Goal: Task Accomplishment & Management: Manage account settings

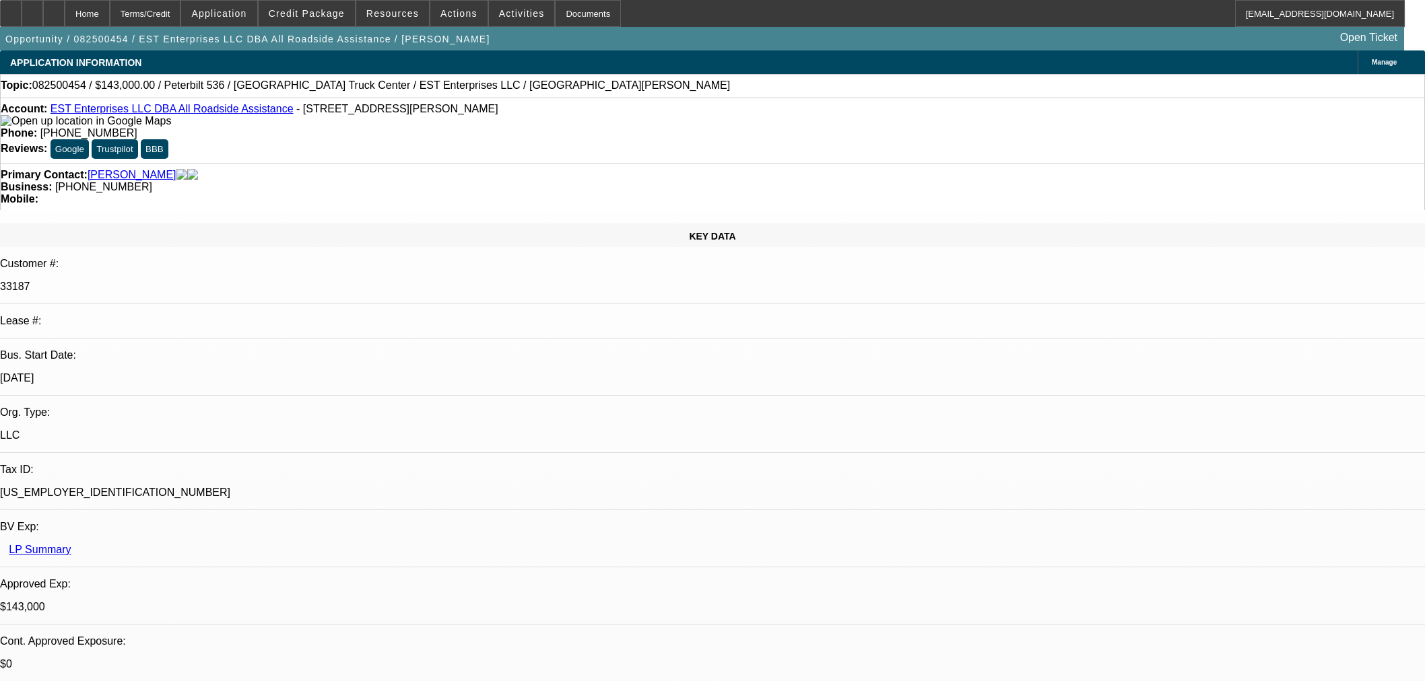
select select "0"
select select "2"
select select "0.1"
select select "4"
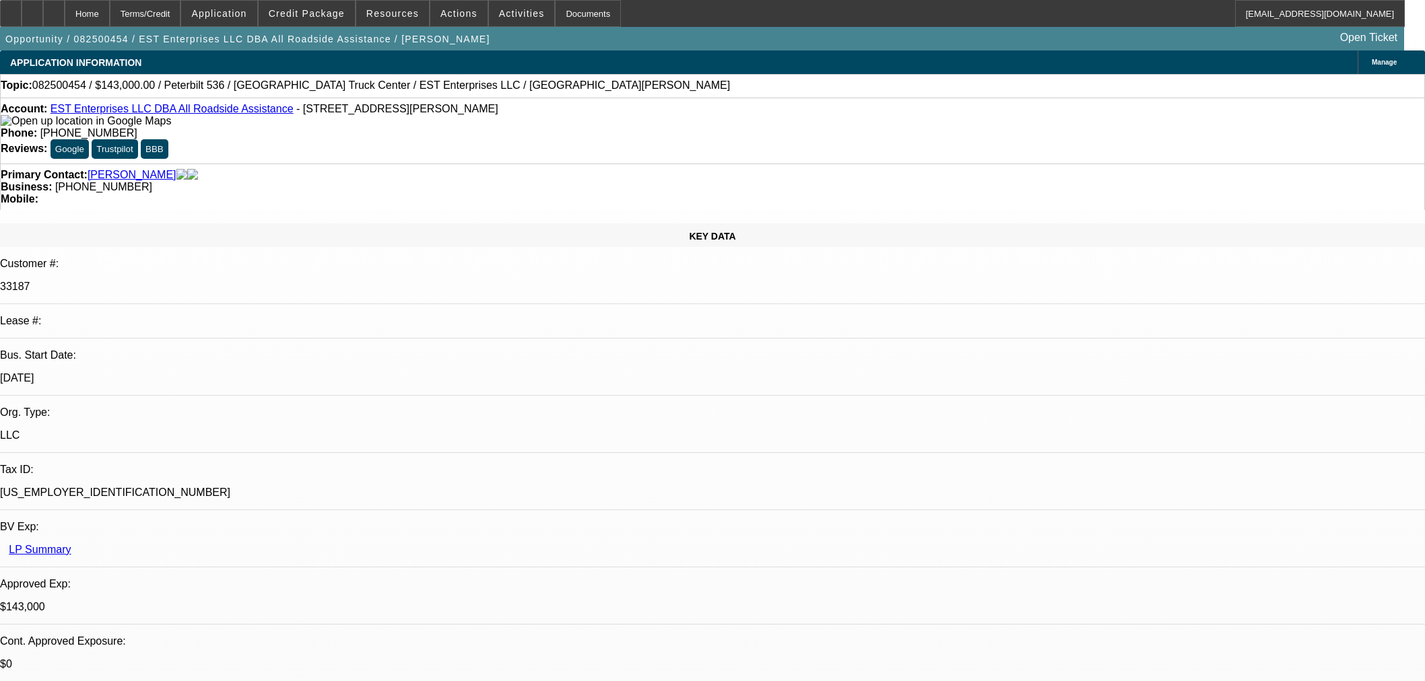
select select "0"
select select "2"
select select "0.1"
select select "4"
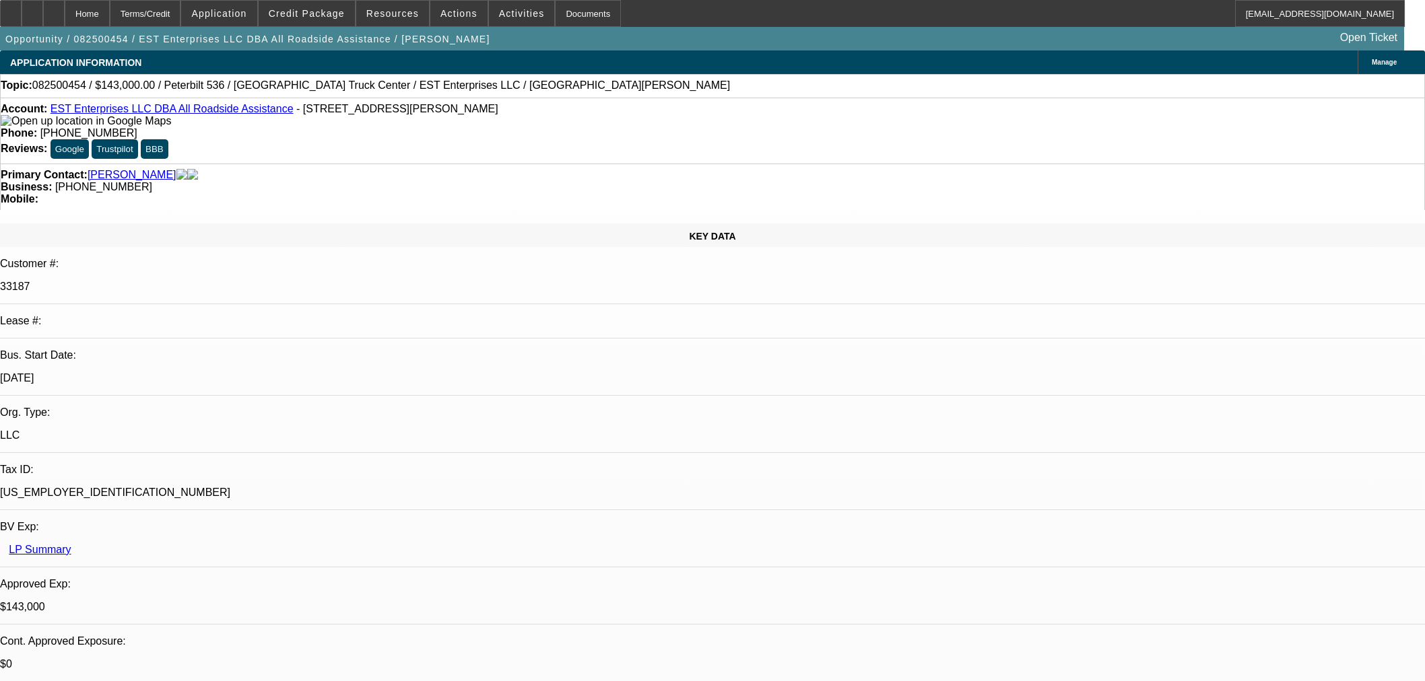
select select "0.1"
select select "2"
select select "0.1"
select select "4"
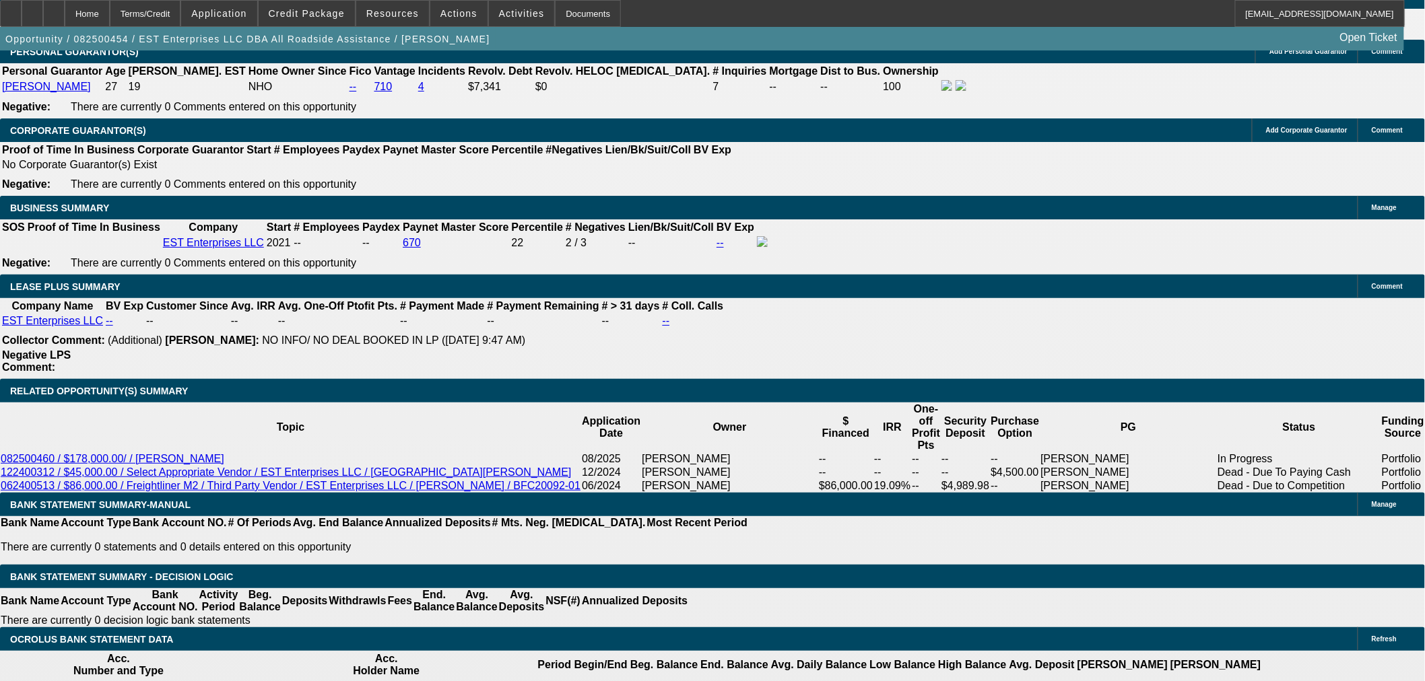
scroll to position [2020, 0]
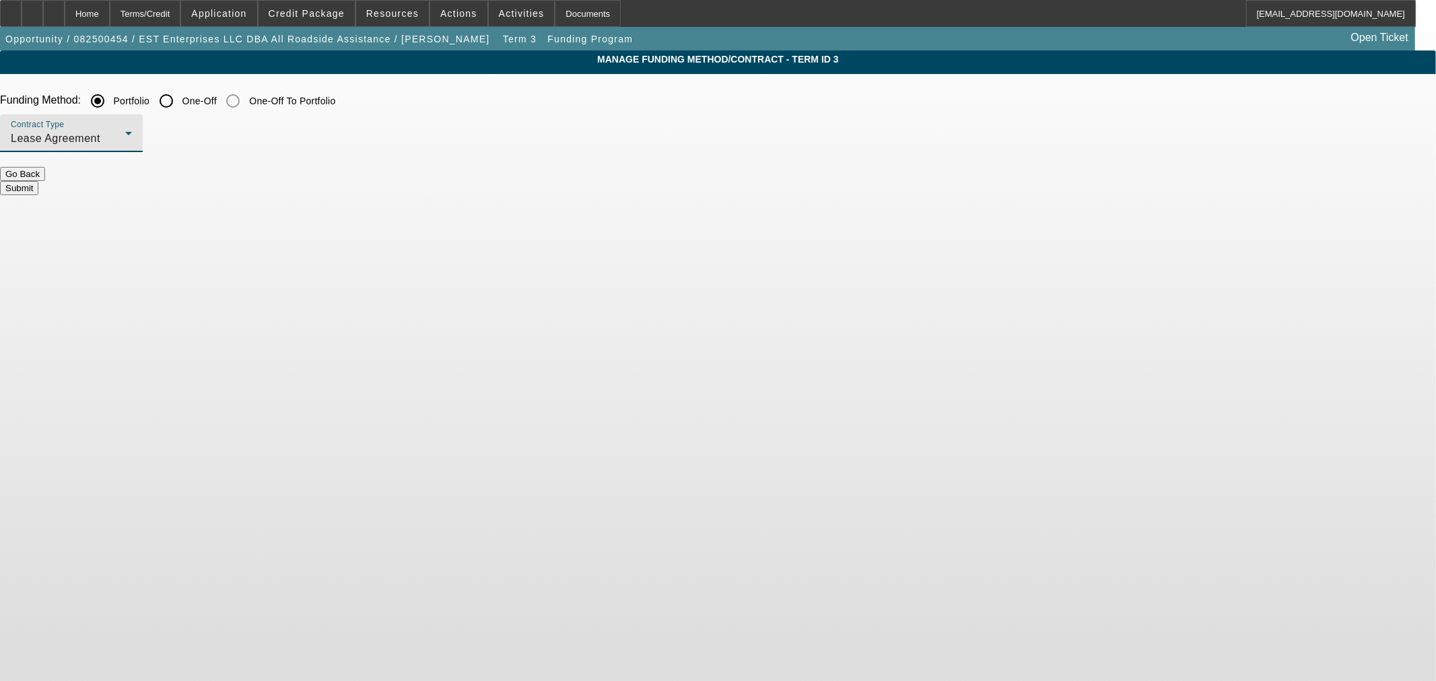
click at [125, 133] on div "Lease Agreement" at bounding box center [68, 139] width 114 height 16
click at [434, 221] on span "Equipment Finance Agreement" at bounding box center [423, 207] width 155 height 32
click at [595, 191] on form "Funding Method: Portfolio One-Off One-Off To Portfolio Contract Type Equipment …" at bounding box center [718, 148] width 1436 height 120
click at [38, 186] on button "Submit" at bounding box center [19, 188] width 38 height 14
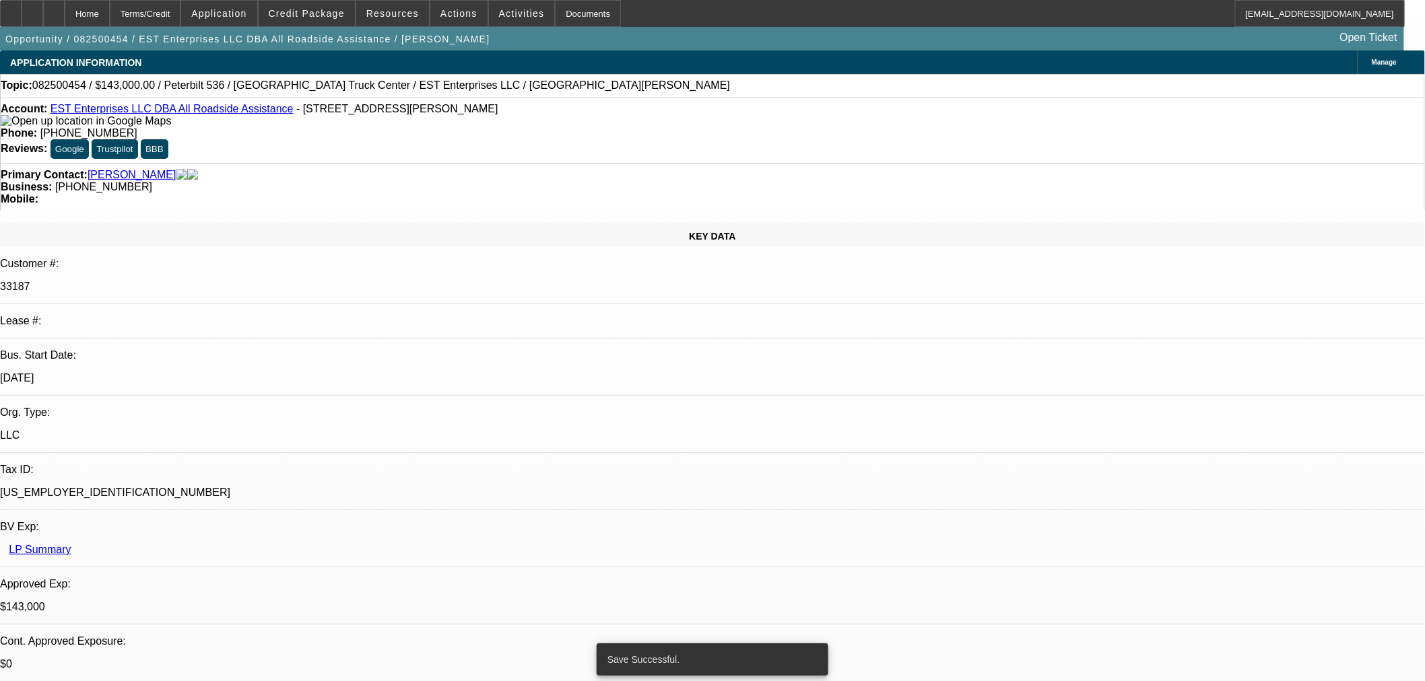
select select "0"
select select "2"
select select "0"
select select "6"
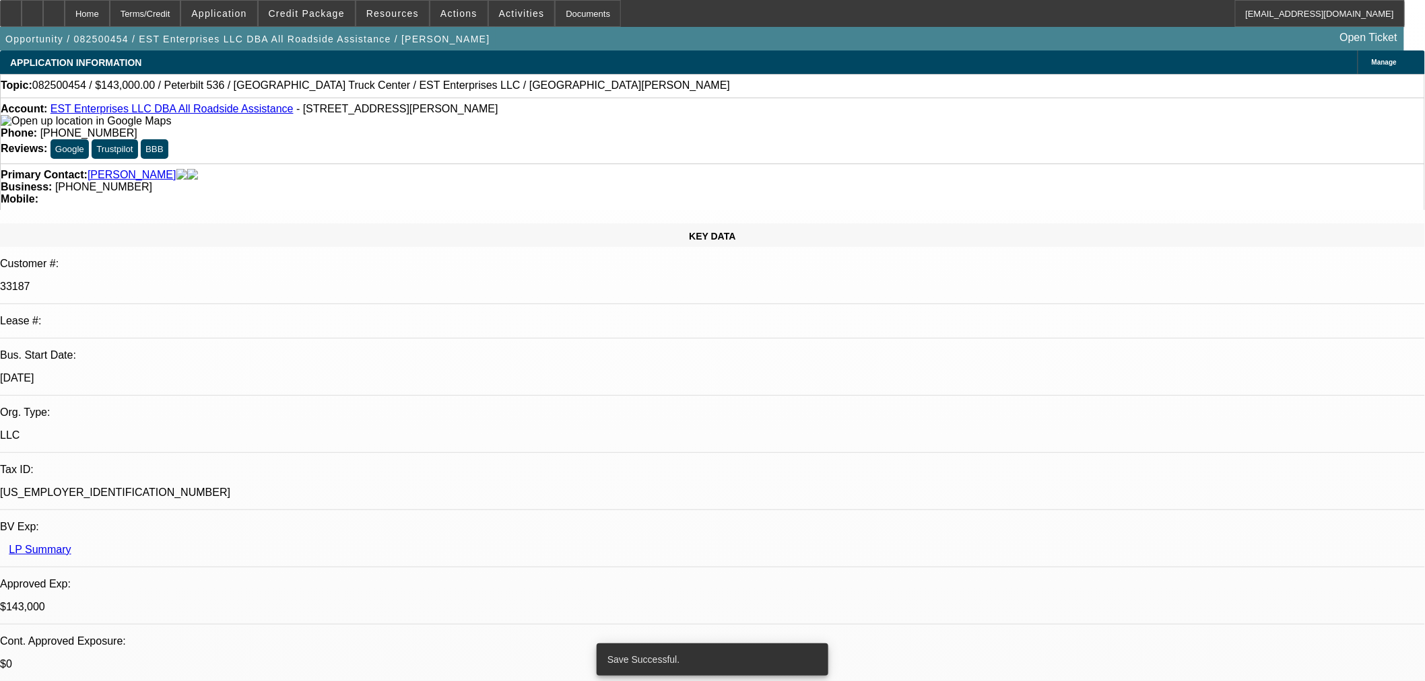
select select "0"
select select "2"
select select "0.1"
select select "4"
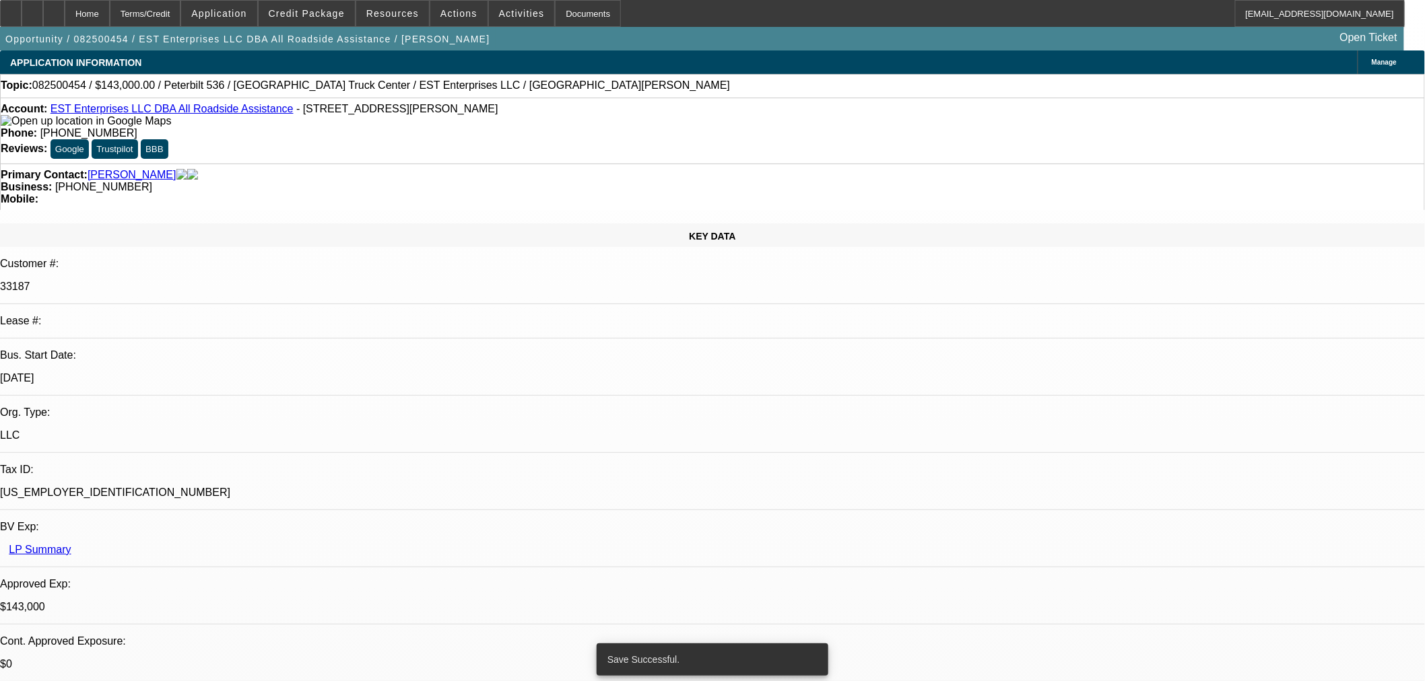
select select "0.1"
select select "2"
select select "0.1"
select select "4"
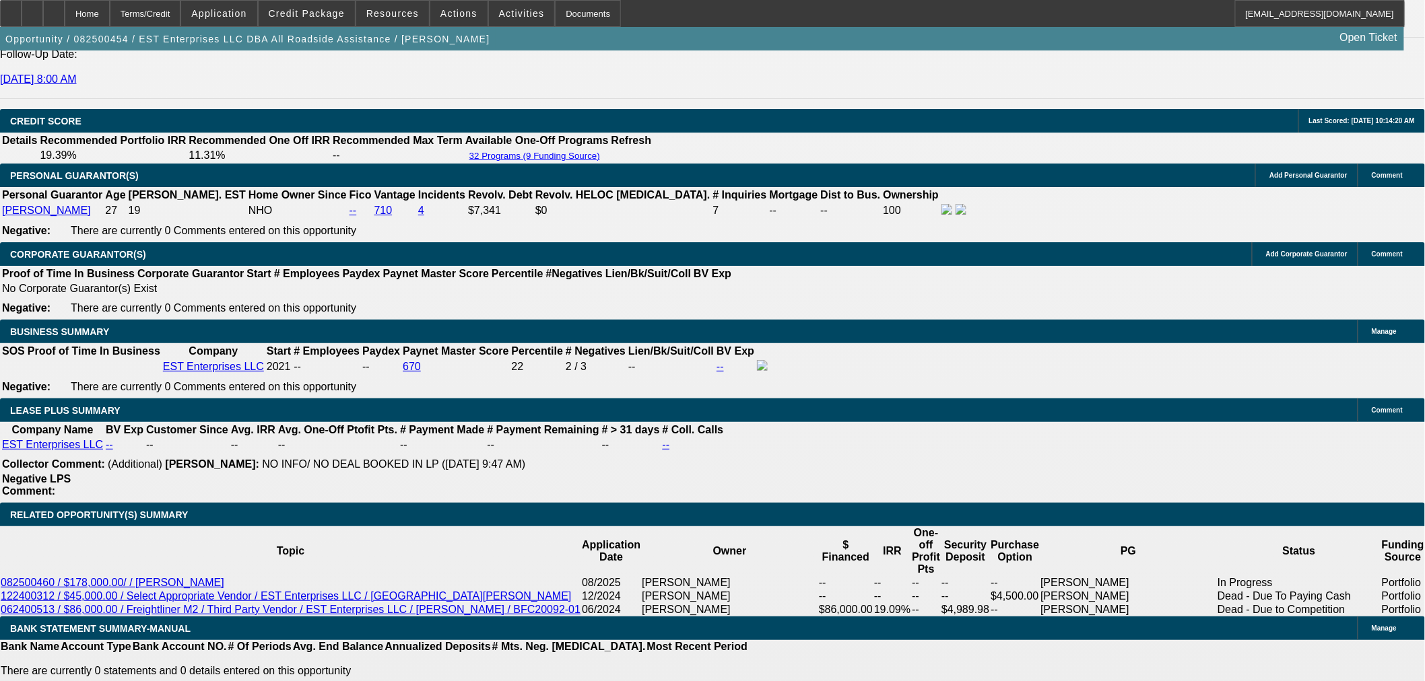
scroll to position [368, 0]
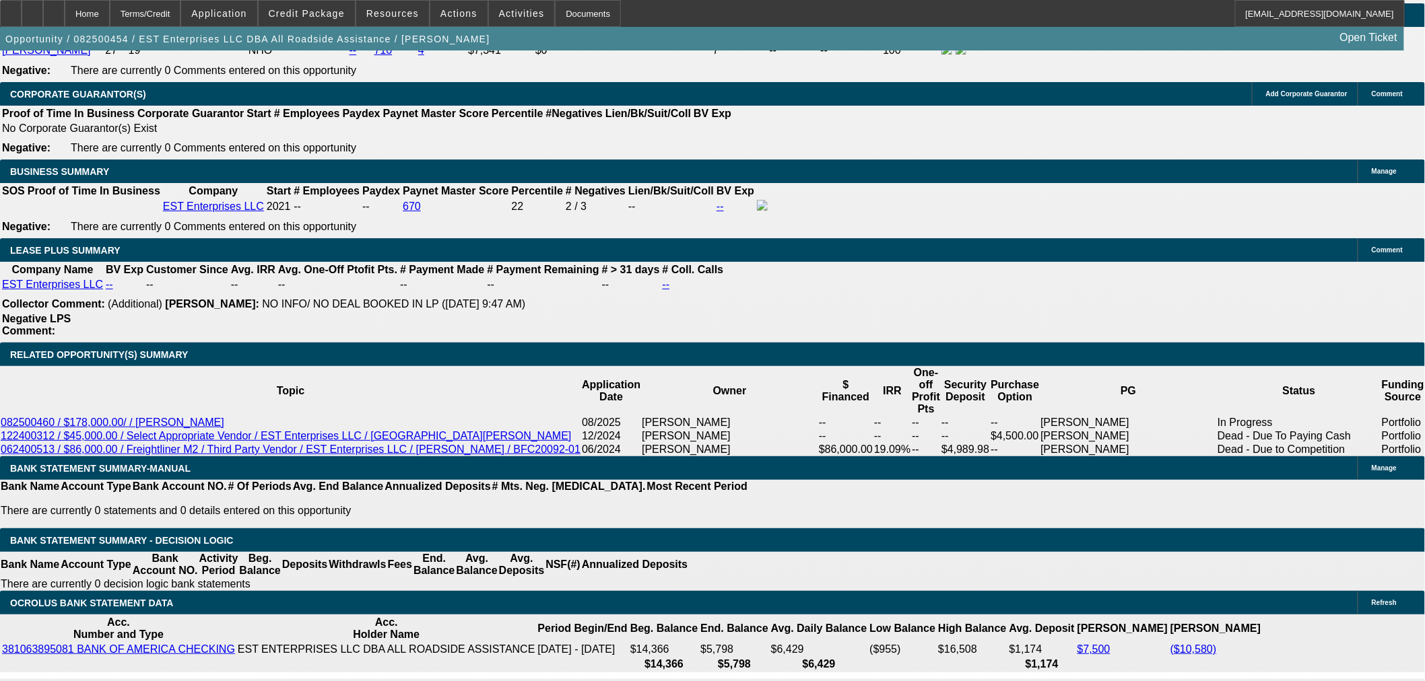
scroll to position [2095, 0]
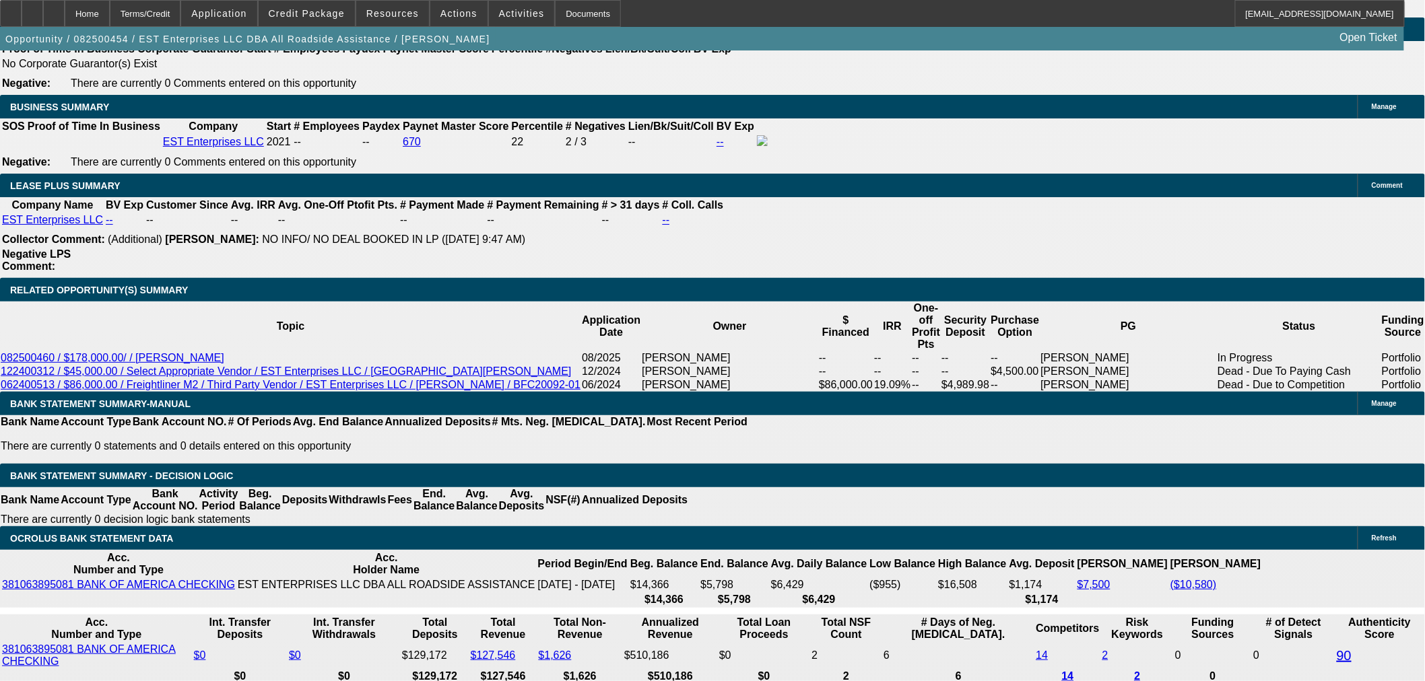
drag, startPoint x: 261, startPoint y: 373, endPoint x: 268, endPoint y: 374, distance: 6.9
type input "352"
type input "$704.00"
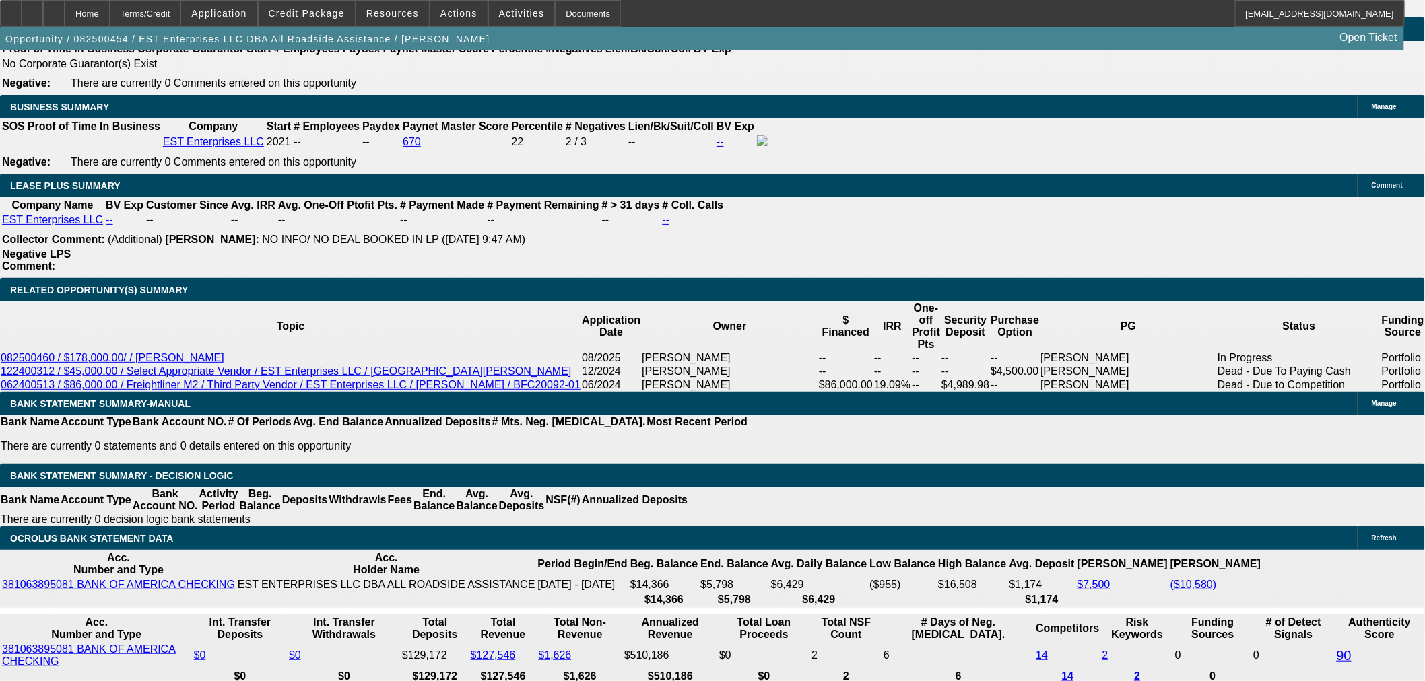
type input "UNKNOWN"
type input "3550"
type input "16.9"
type input "$7,100.00"
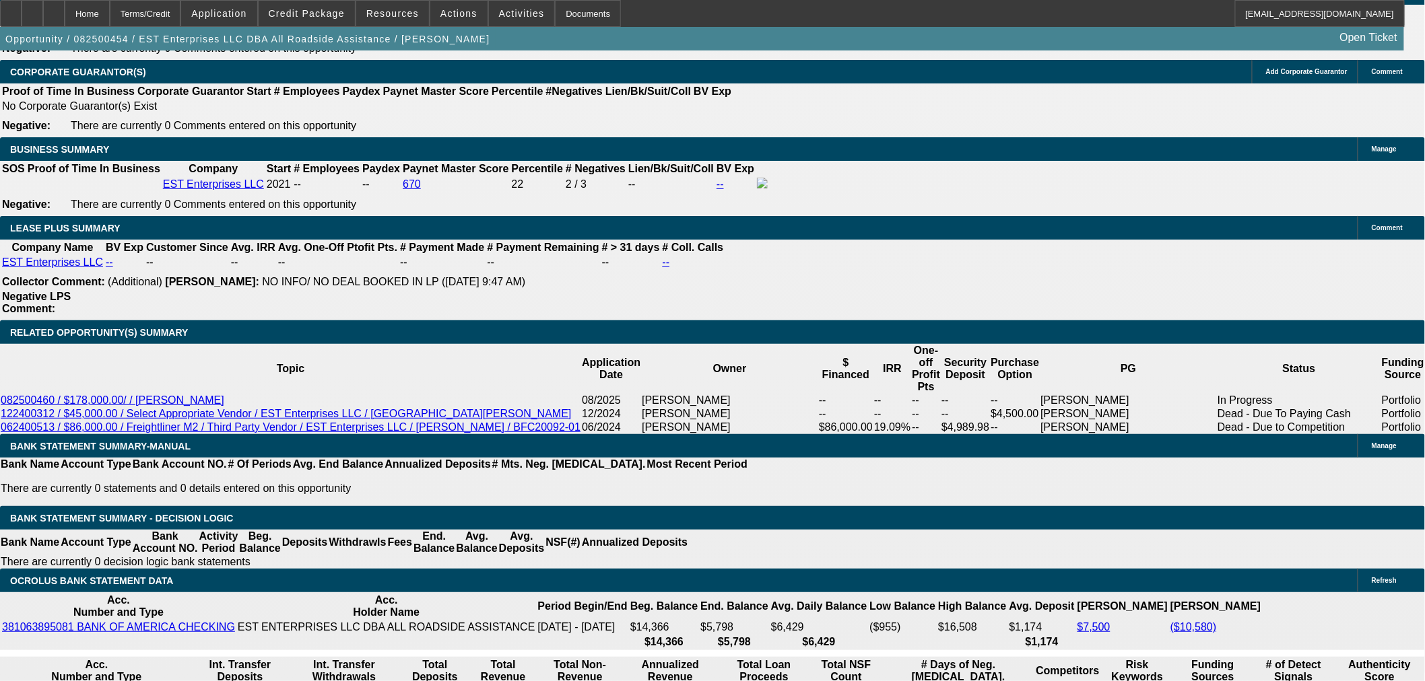
scroll to position [2020, 0]
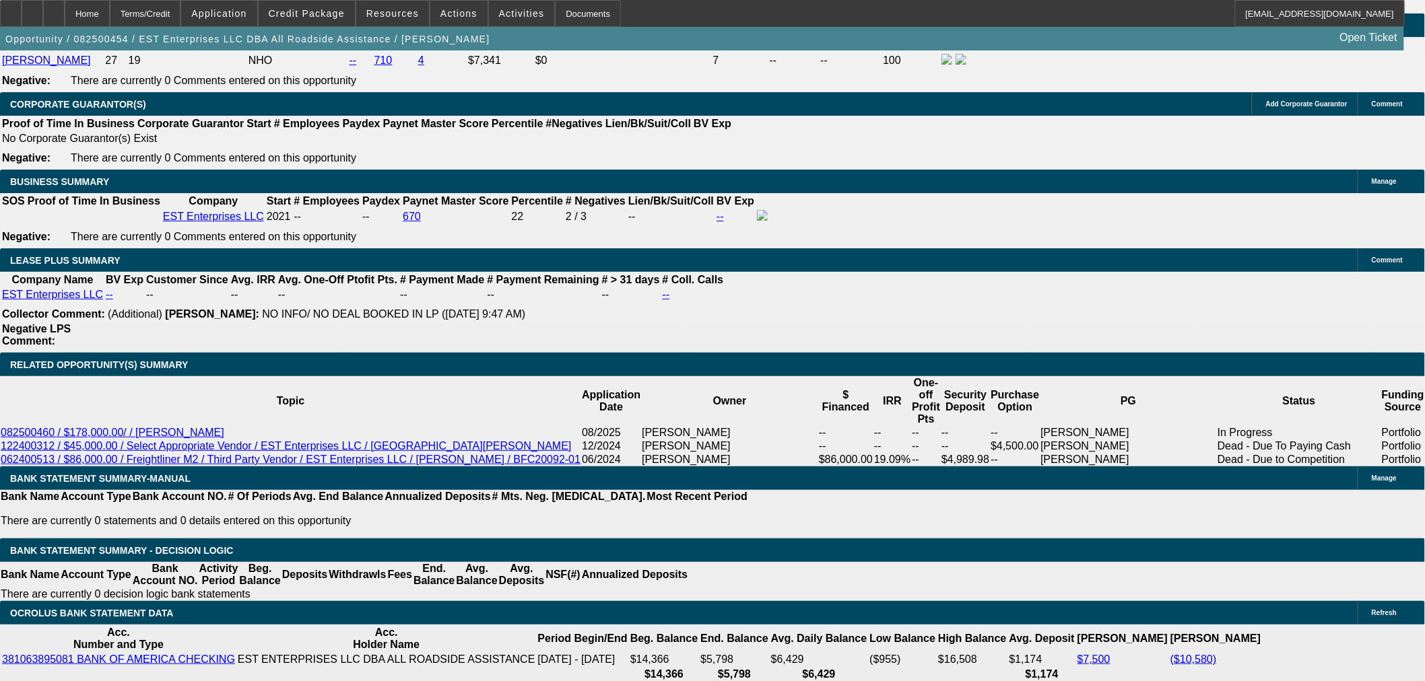
type input "$3,550.00"
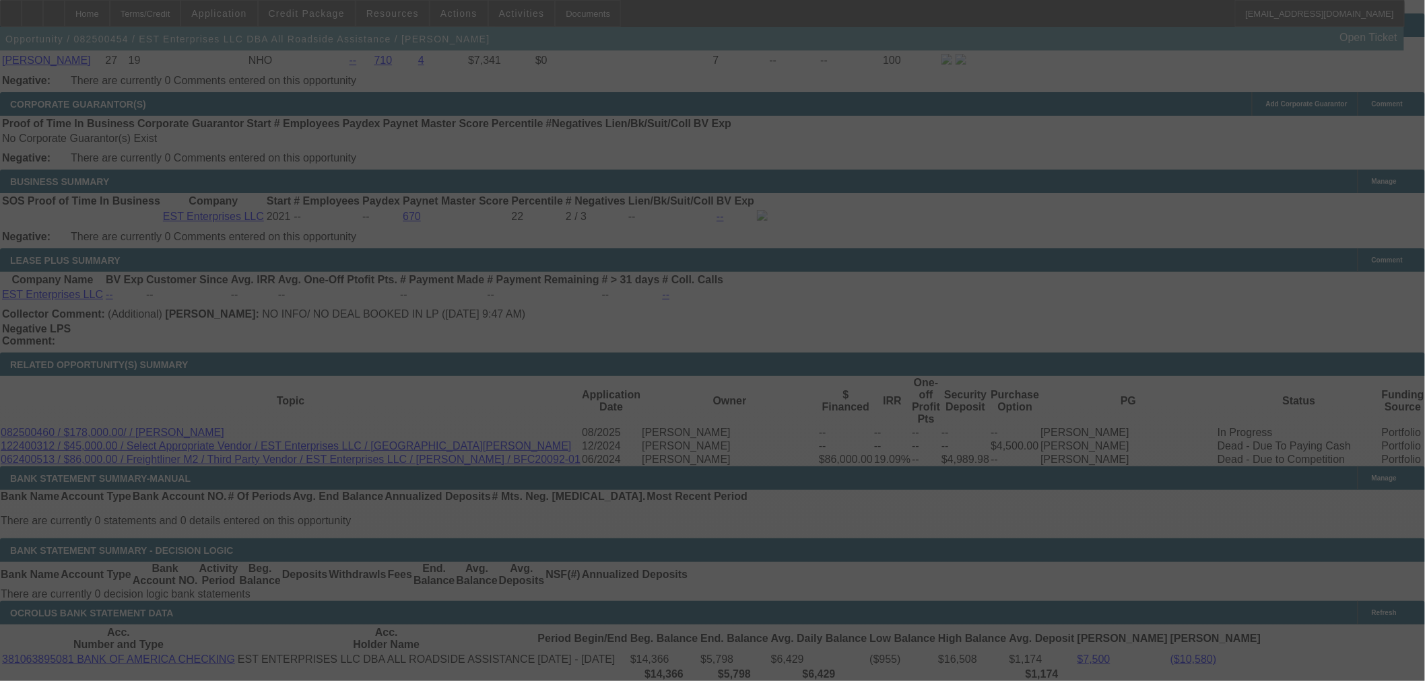
select select "0"
select select "2"
select select "0"
select select "6"
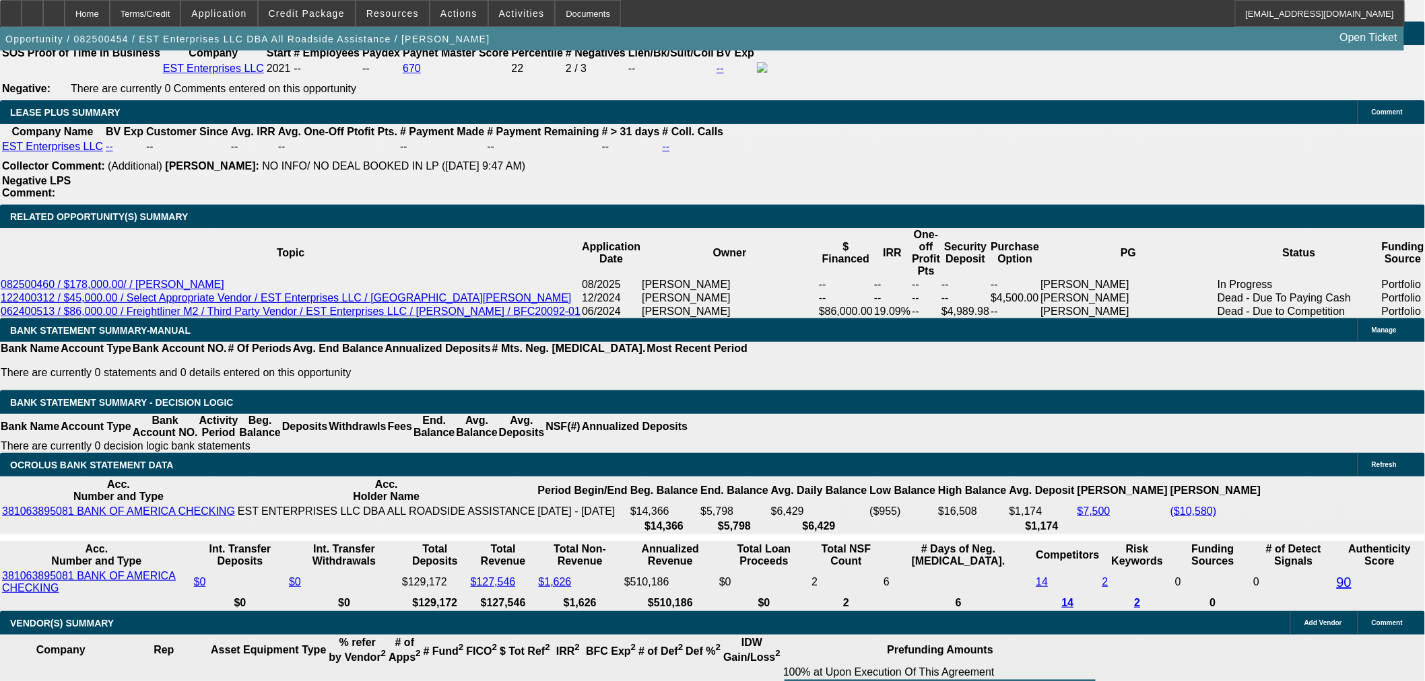
scroll to position [2169, 0]
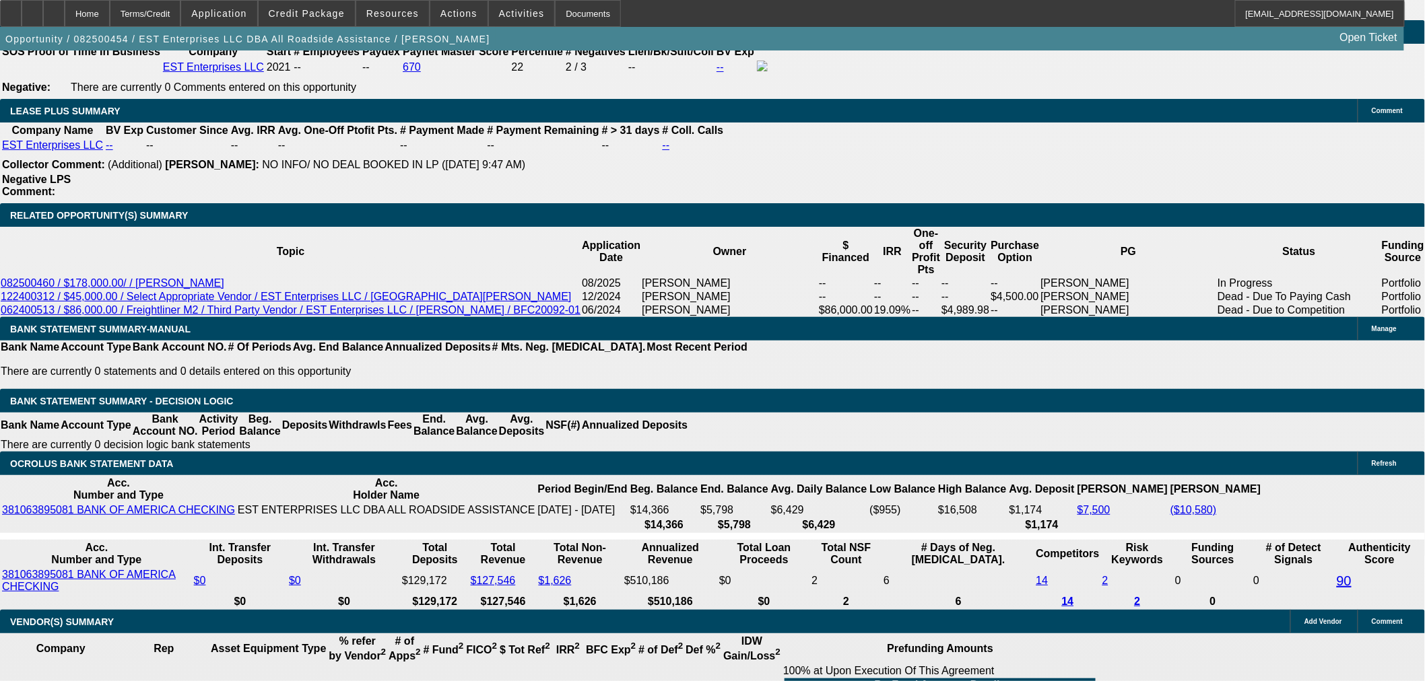
type input "1.9"
type input "UNKNOWN"
type input "$2,500.22"
type input "$5,000.44"
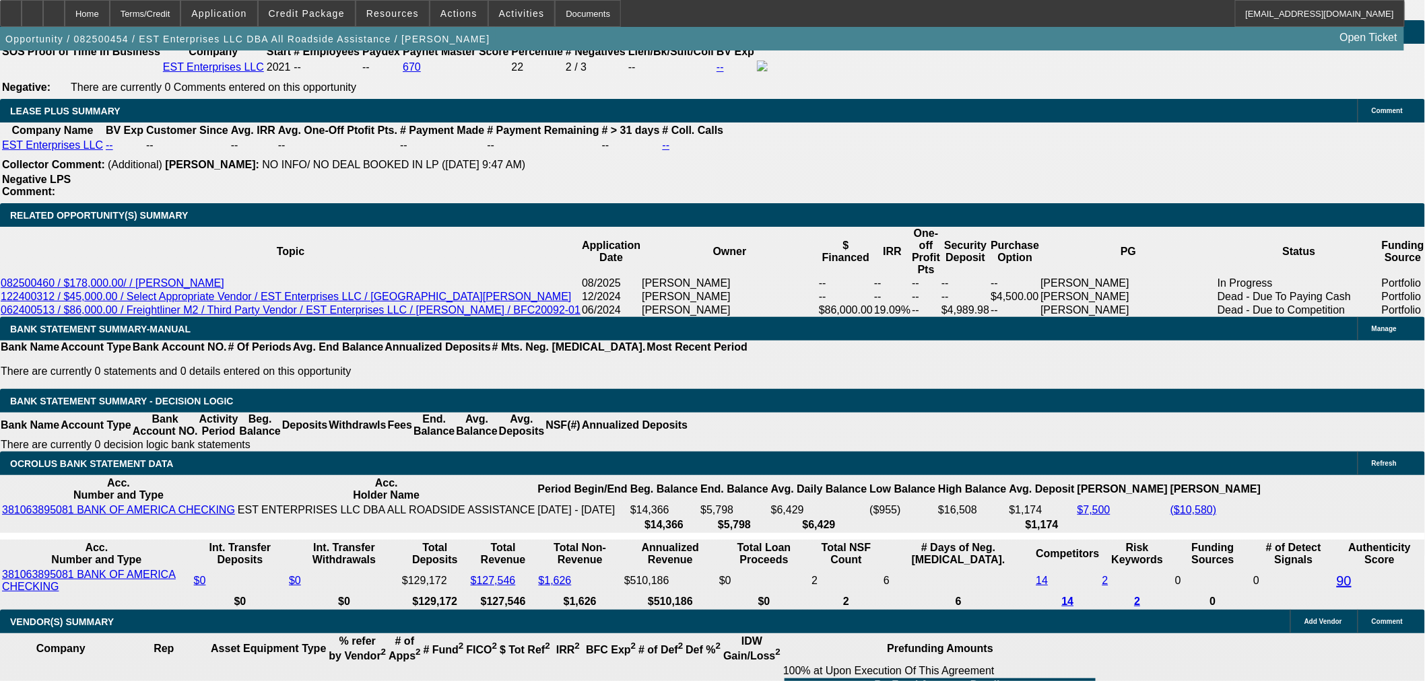
type input "18.9"
type input "$3,701.63"
type input "$7,403.26"
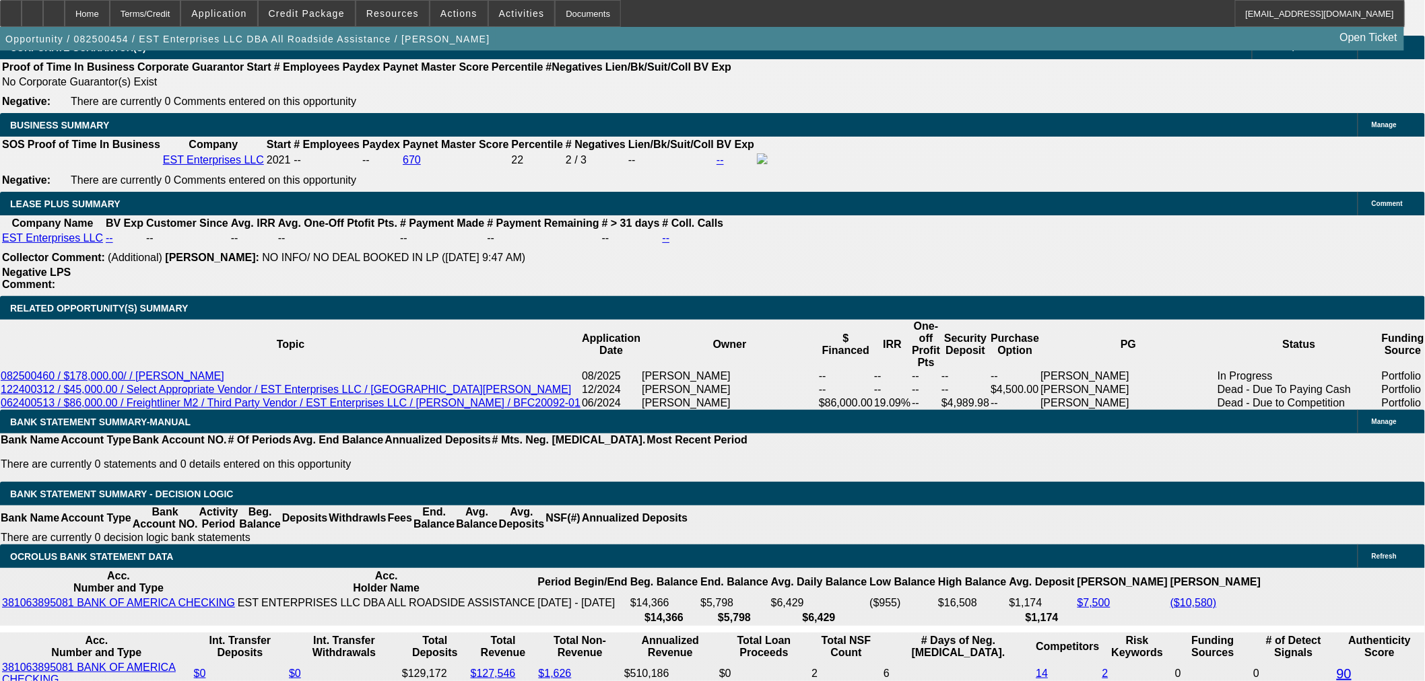
scroll to position [1945, 0]
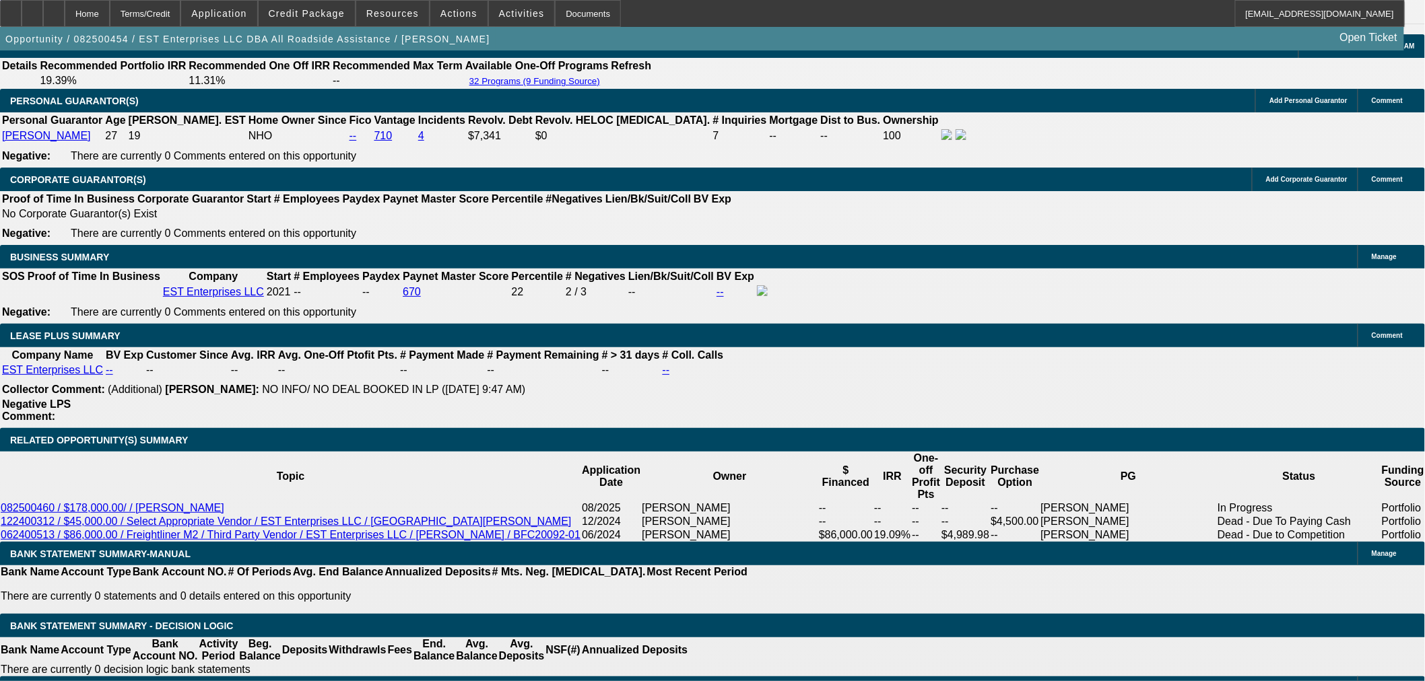
type input "18.9"
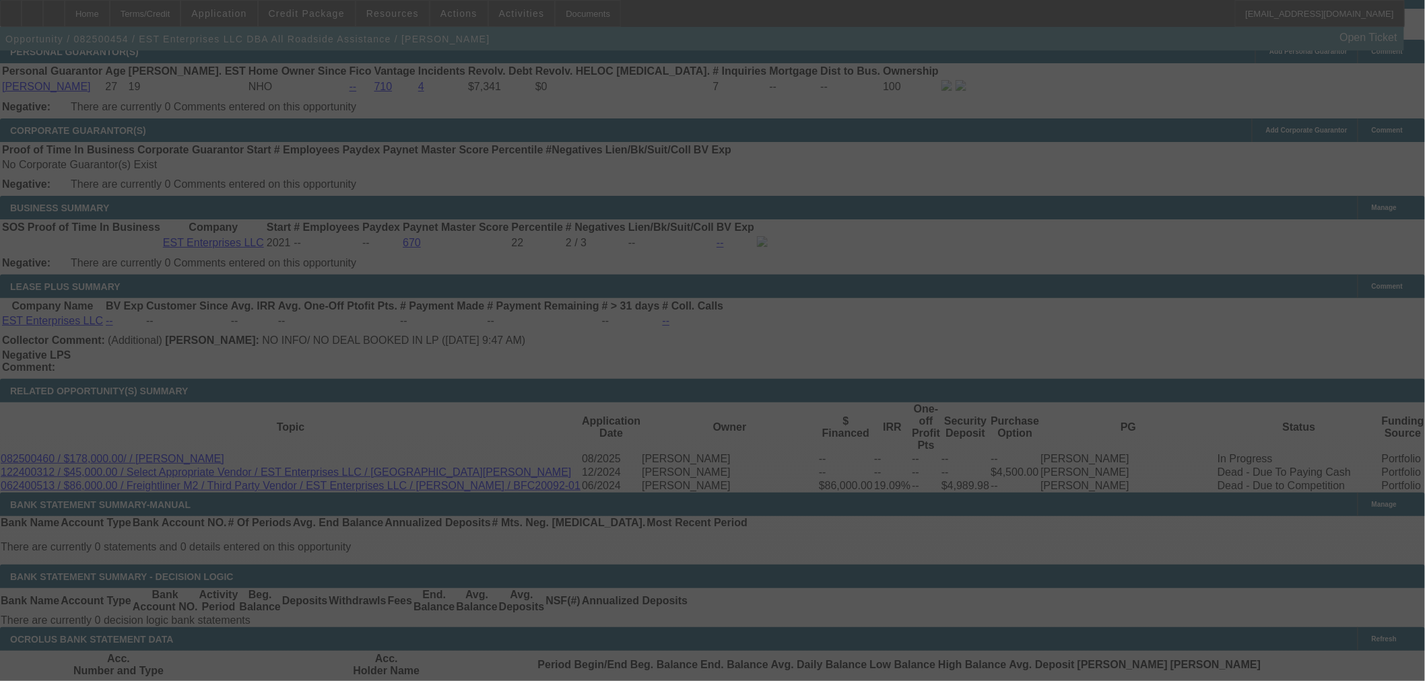
scroll to position [2020, 0]
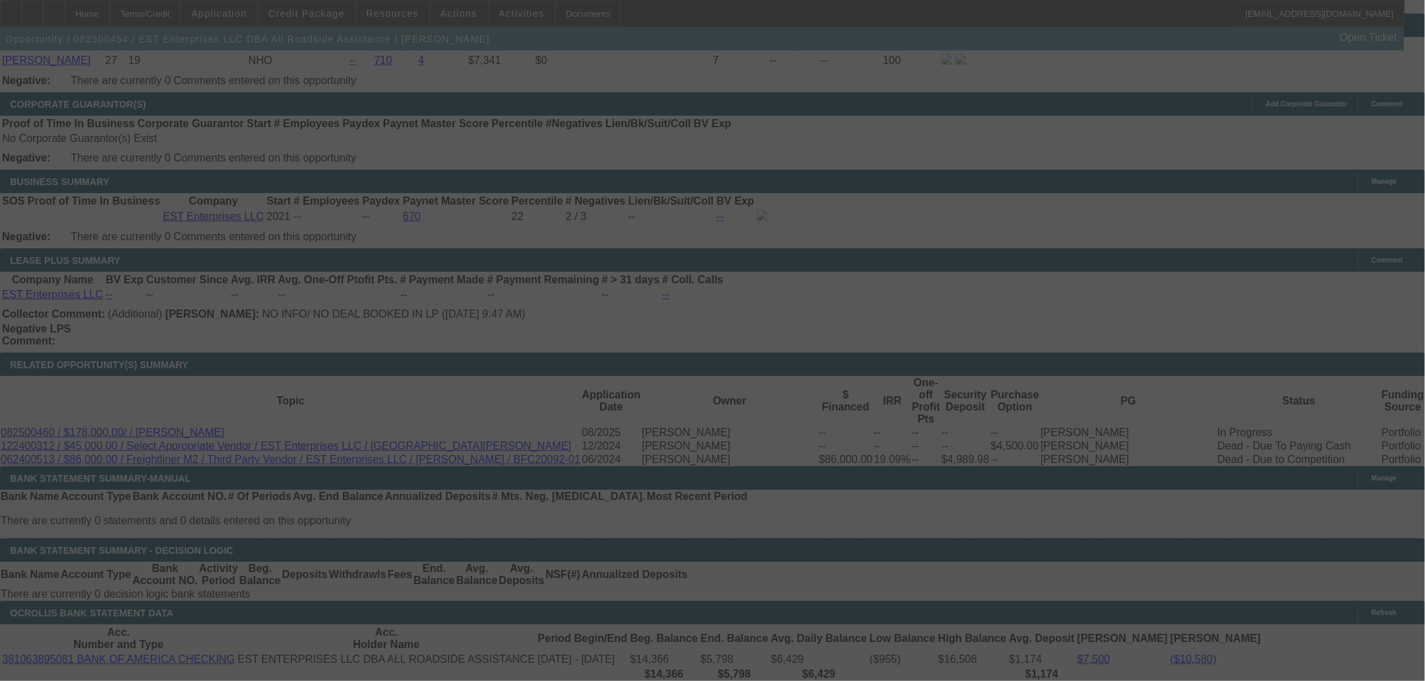
select select "0"
select select "2"
select select "0"
select select "6"
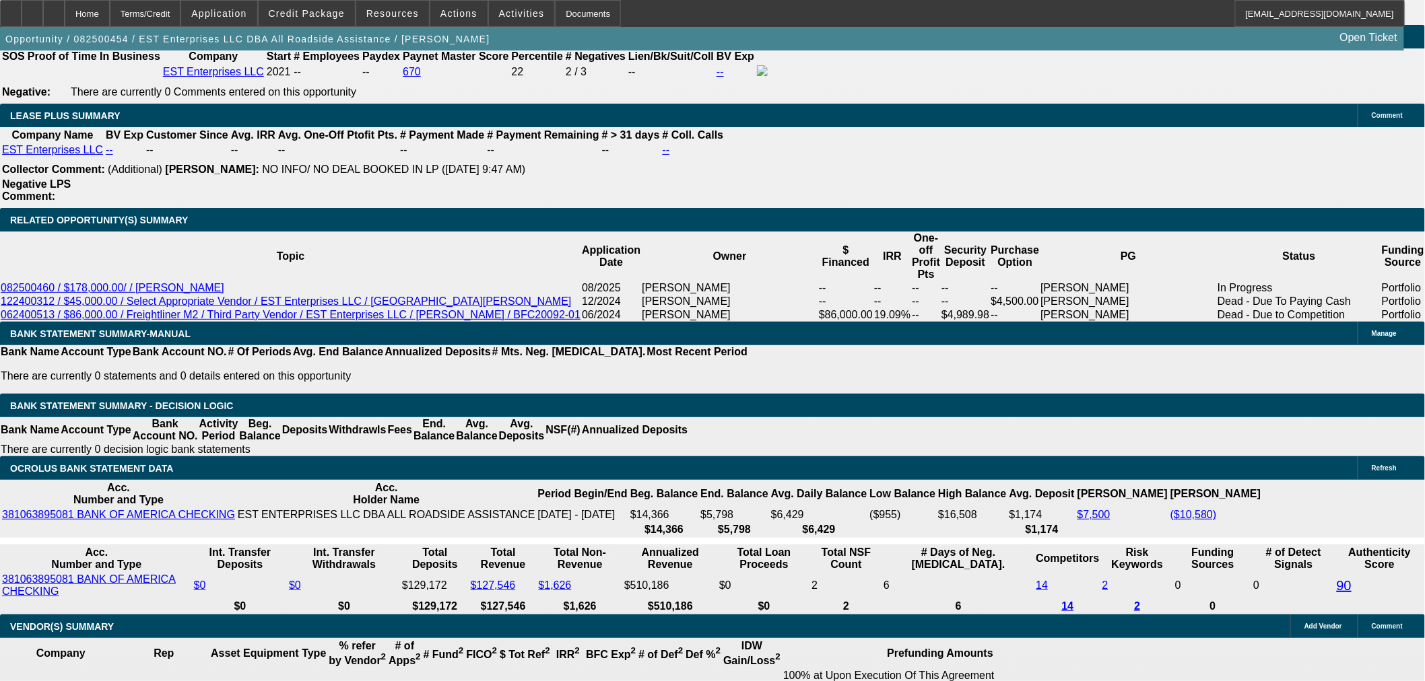
scroll to position [2169, 0]
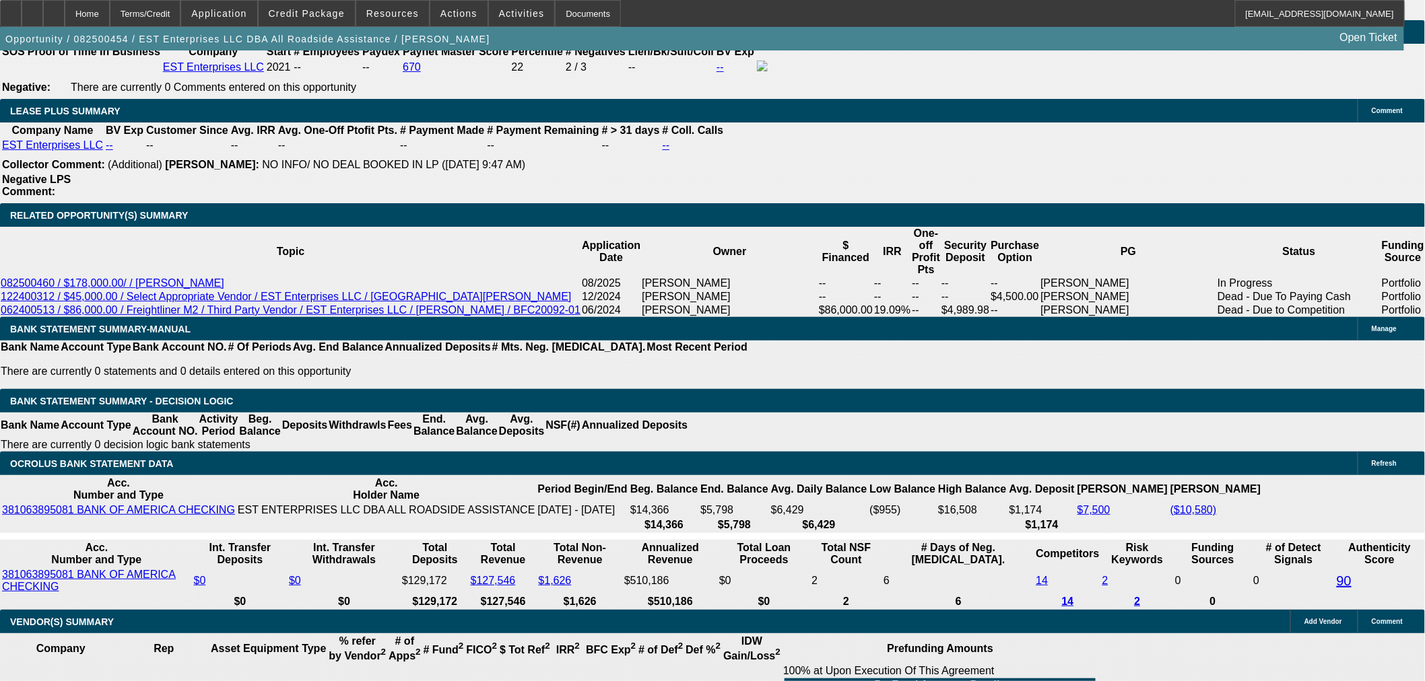
type input "3"
type input "$6.00"
type input "UNKNOWN"
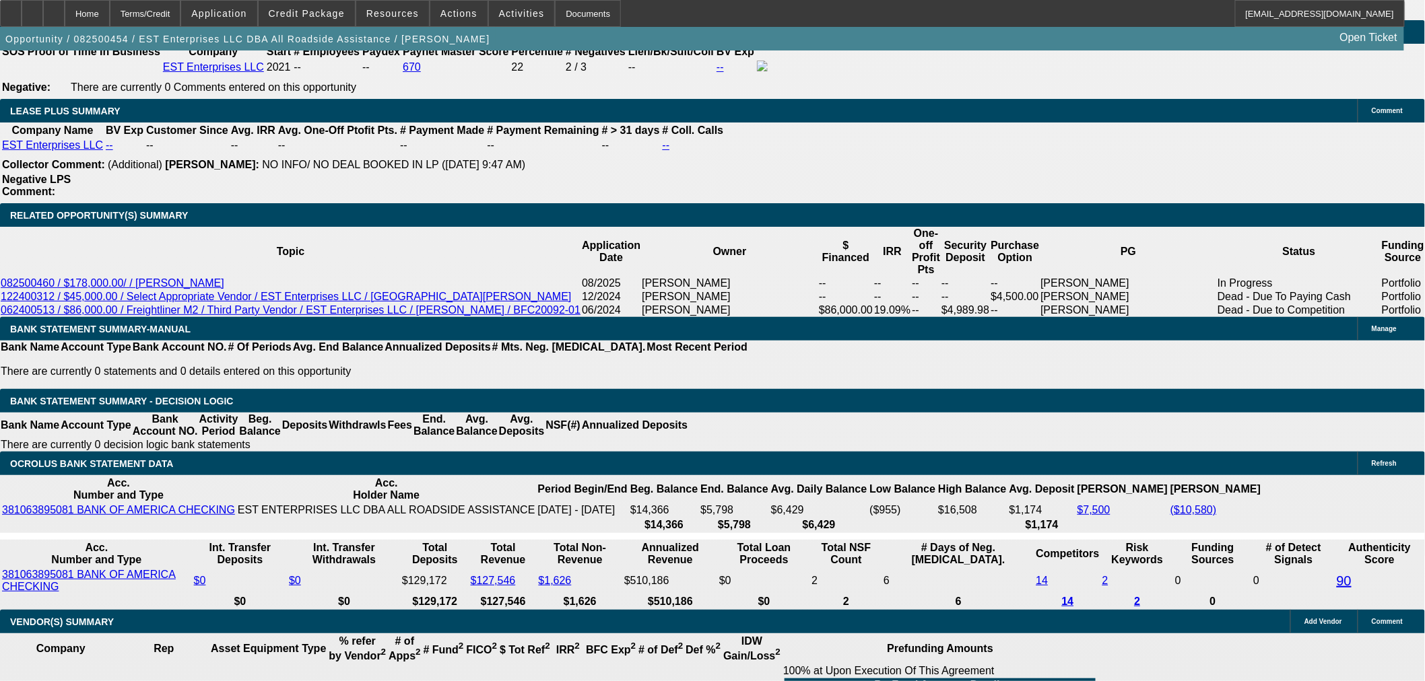
type input "3685"
type input "$7,370.00"
type input "18.7"
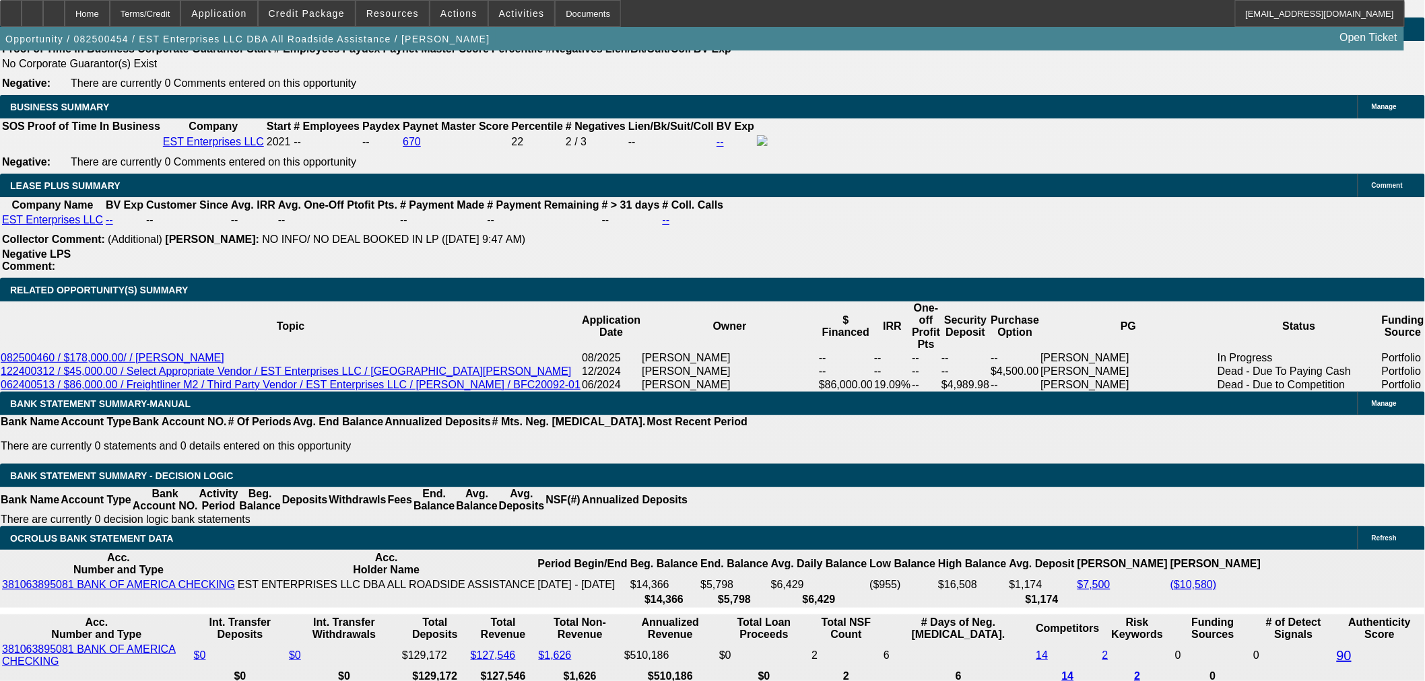
scroll to position [2020, 0]
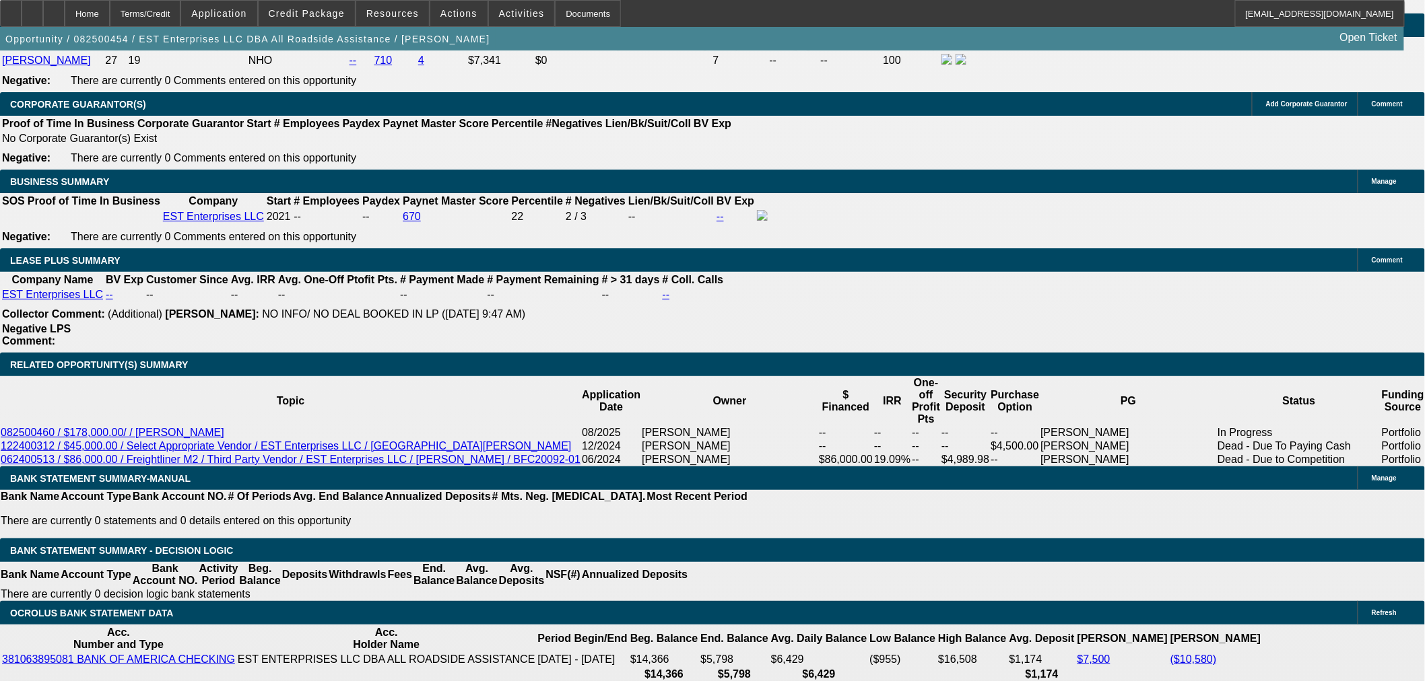
type input "$3,685.00"
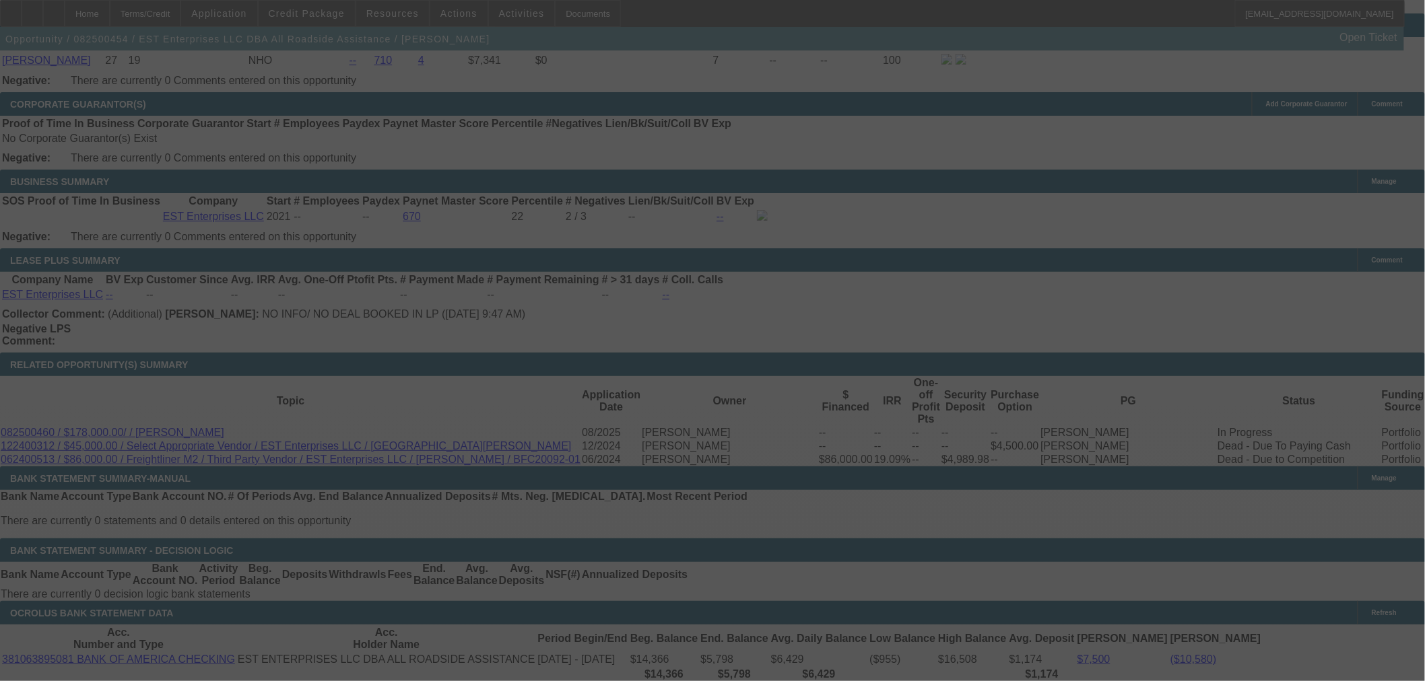
select select "0"
select select "2"
select select "0"
select select "6"
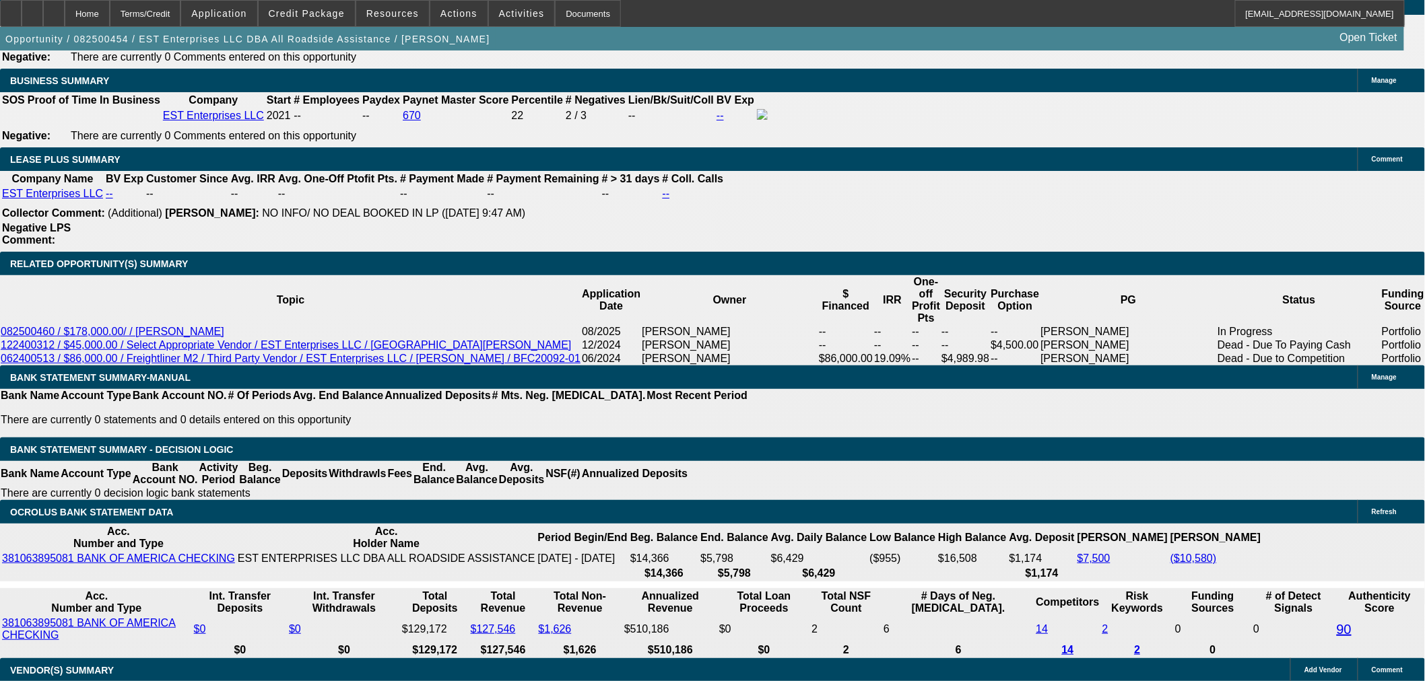
scroll to position [2095, 0]
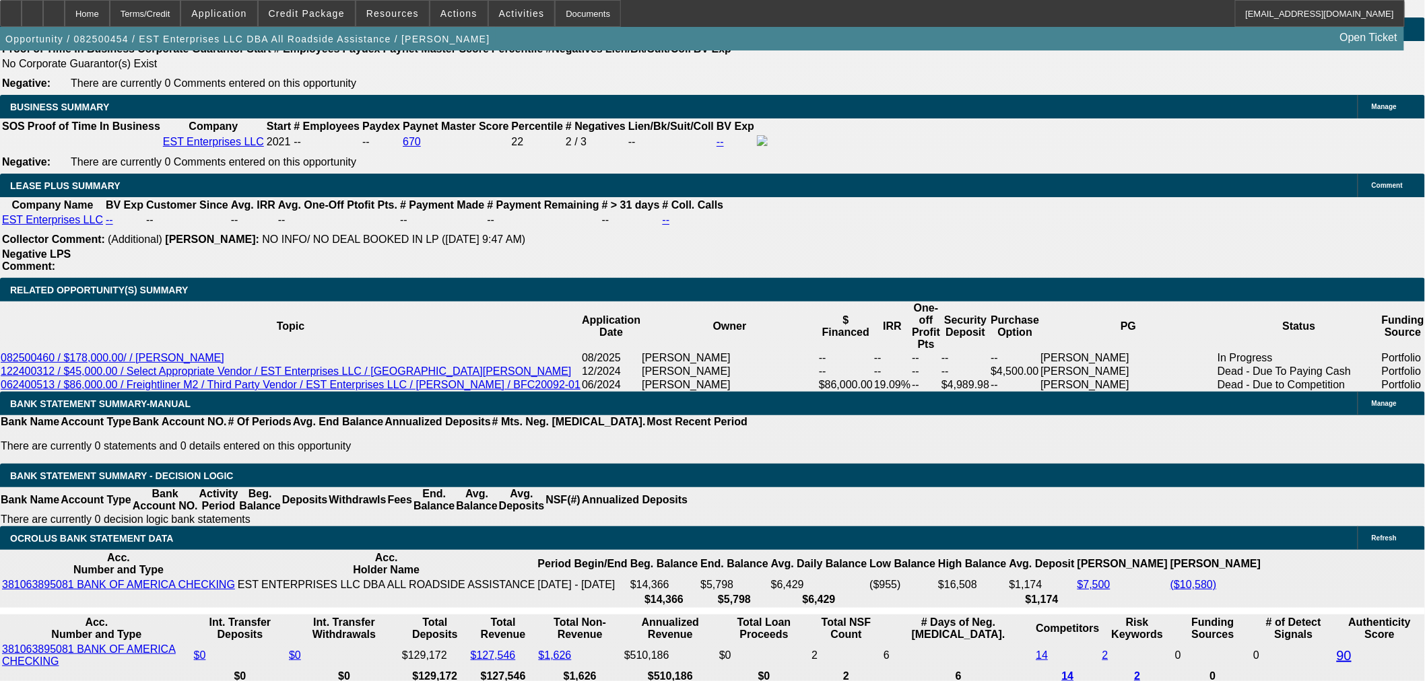
type input "368"
type input "$736.00"
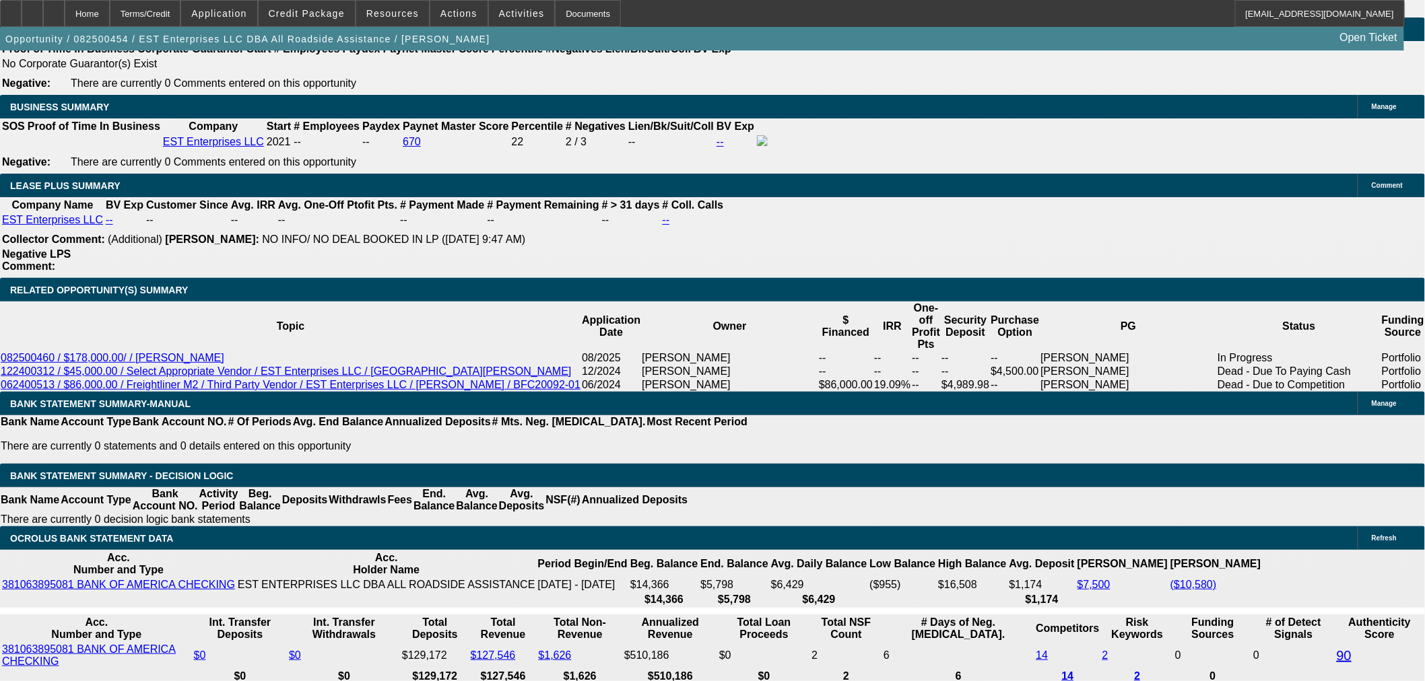
type input "UNKNOWN"
type input "3690"
type input "$7,380.00"
type input "18.8"
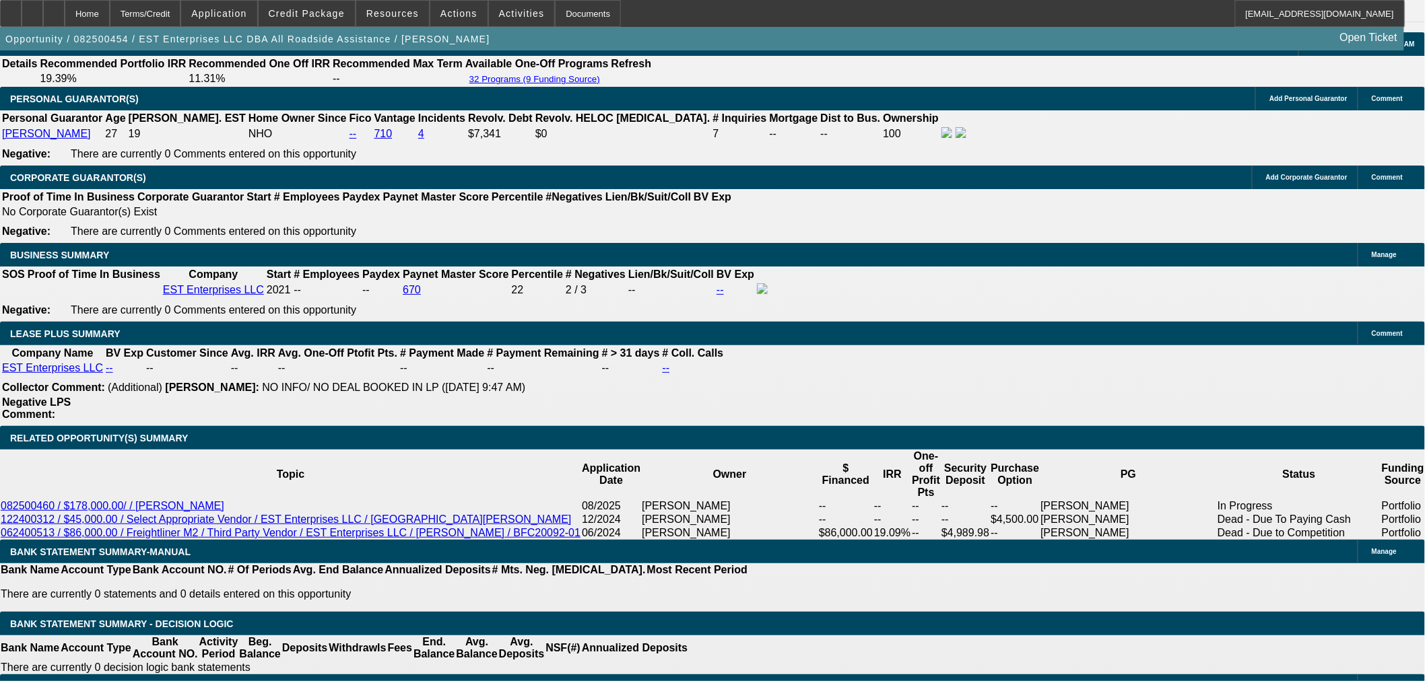
scroll to position [1945, 0]
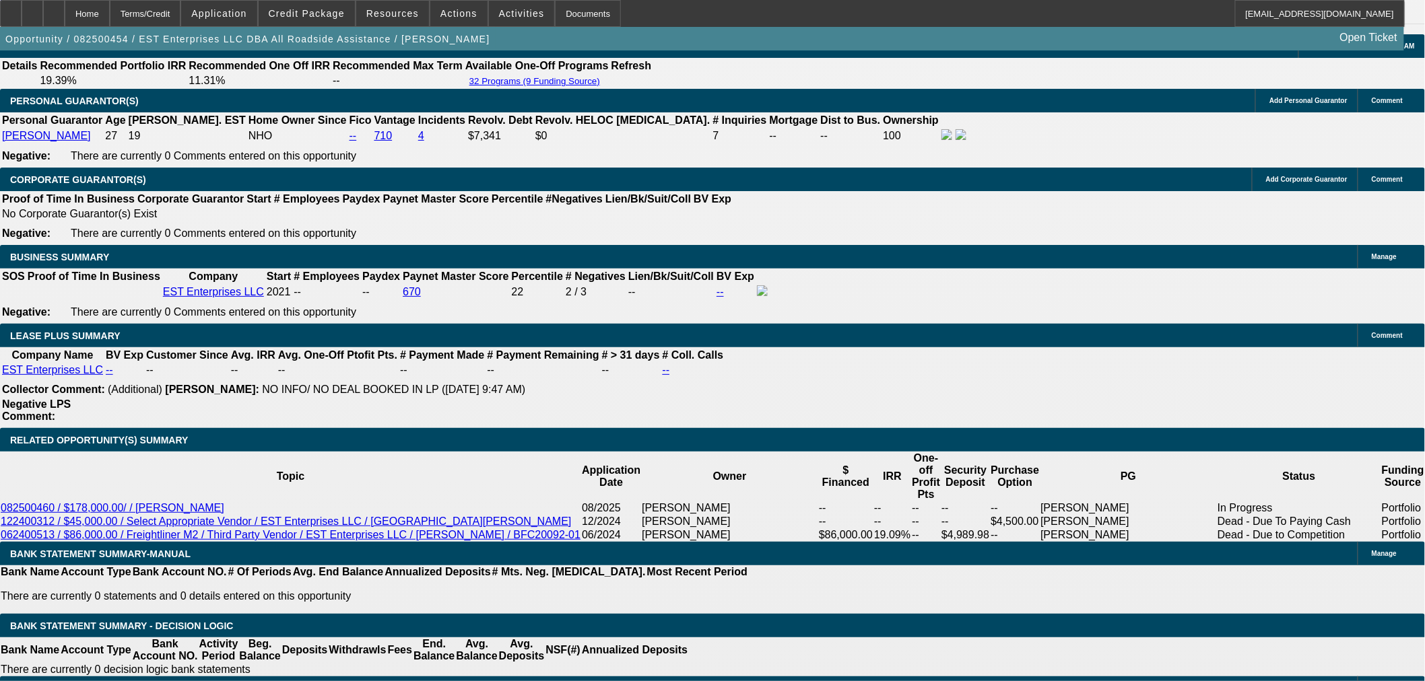
type input "$3,690.00"
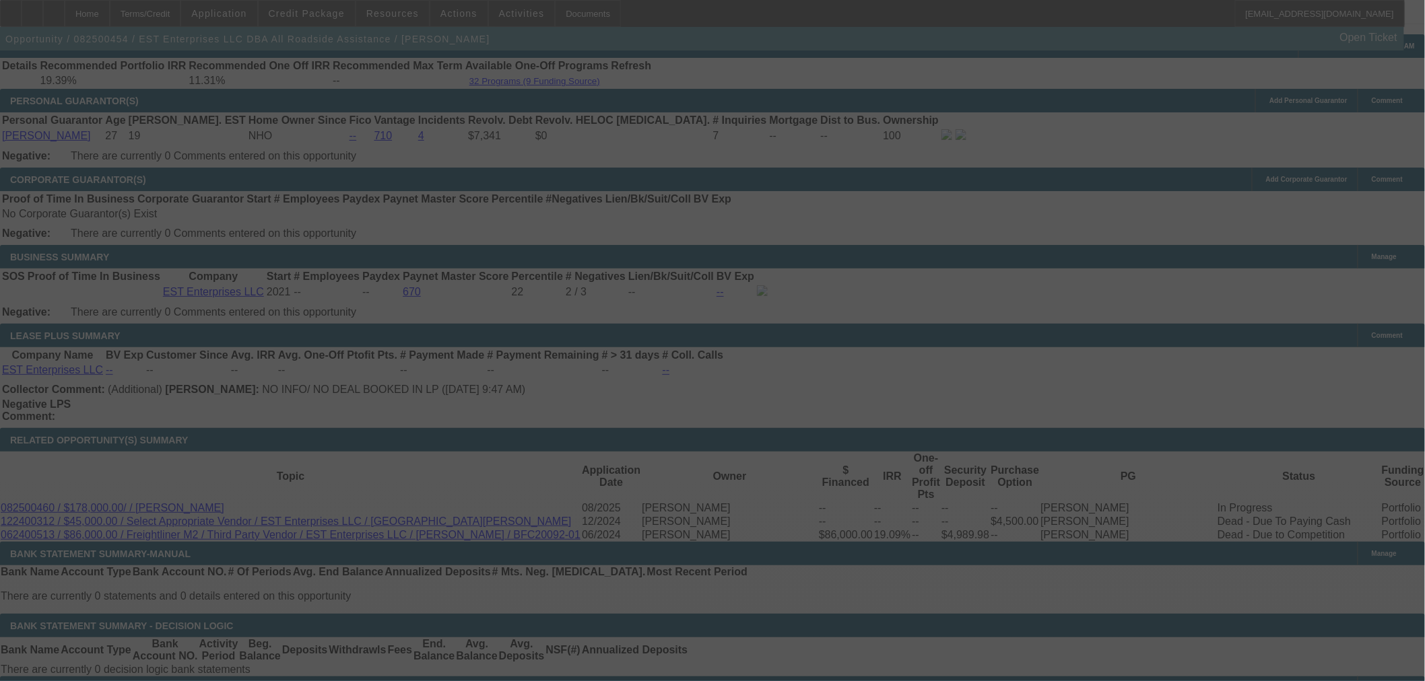
select select "0"
select select "2"
select select "0"
select select "6"
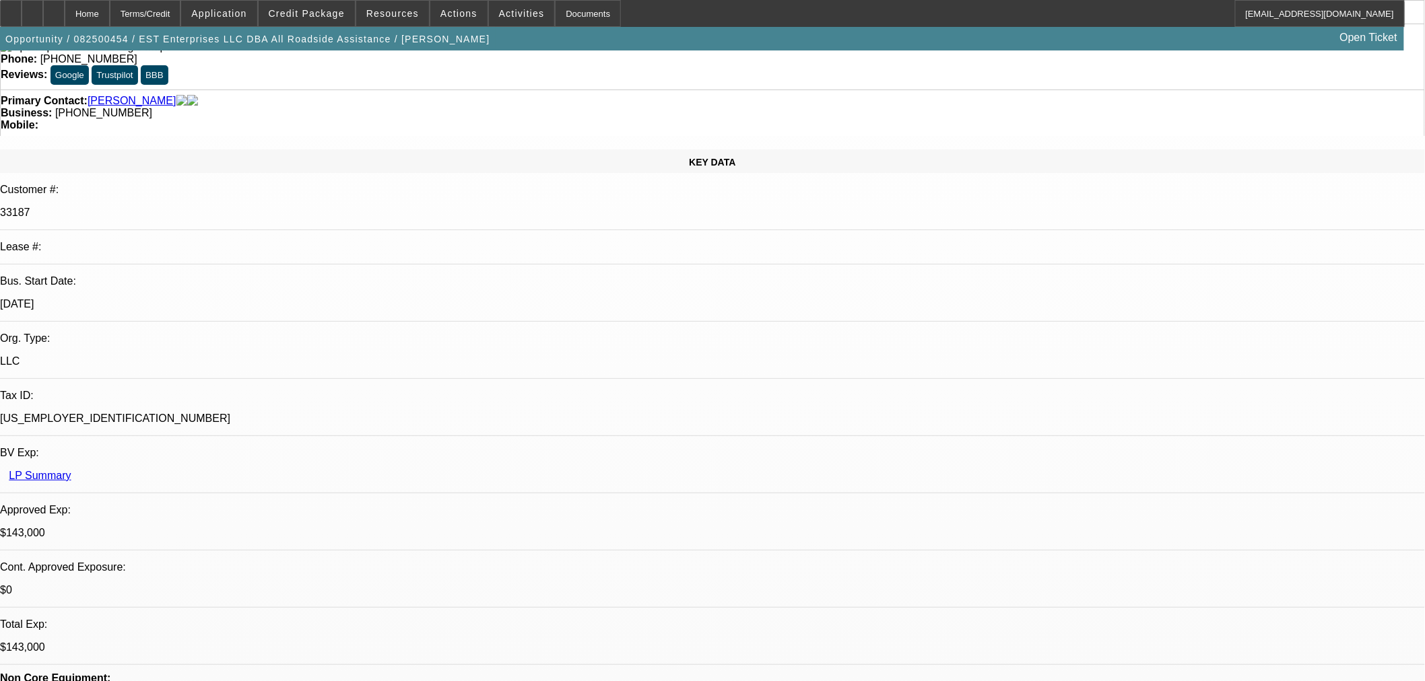
scroll to position [0, 0]
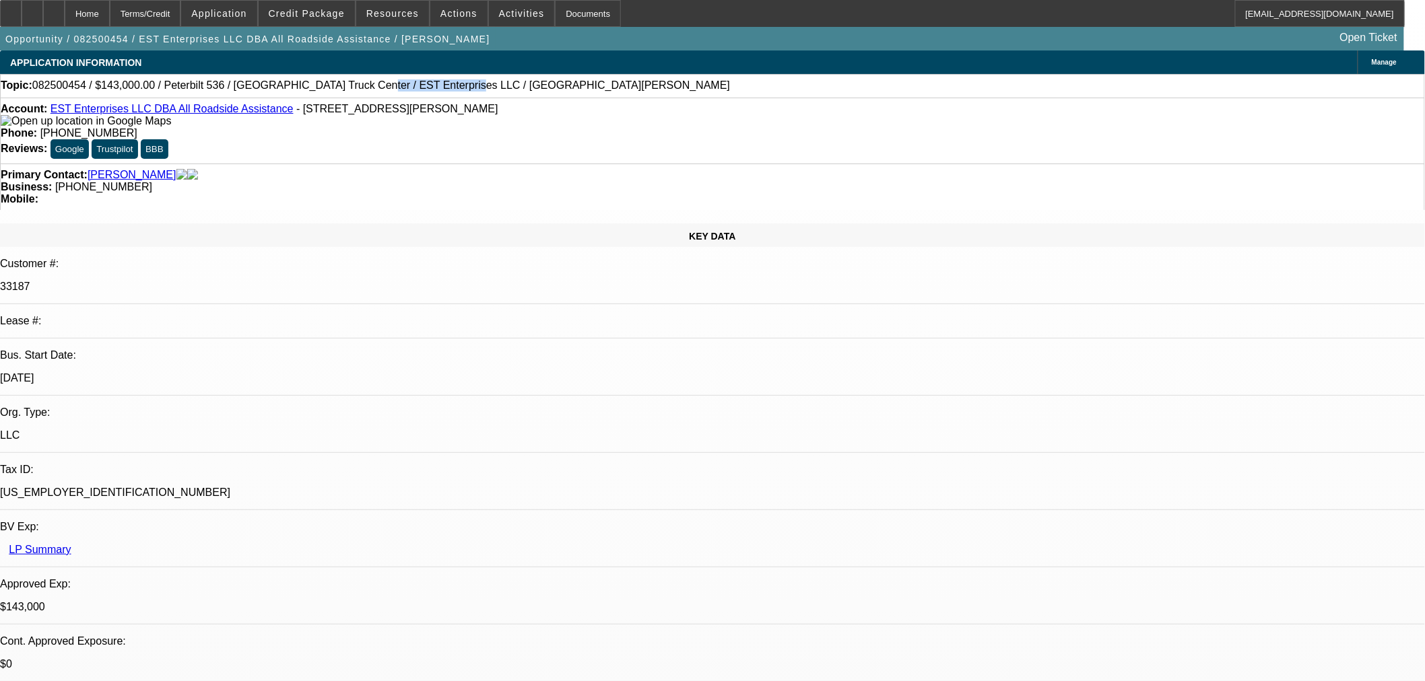
drag, startPoint x: 322, startPoint y: 86, endPoint x: 401, endPoint y: 90, distance: 79.6
click at [401, 90] on span "082500454 / $143,000.00 / Peterbilt 536 / New England Truck Center / EST Enterp…" at bounding box center [381, 85] width 698 height 12
copy span "EST Enterprises LLC"
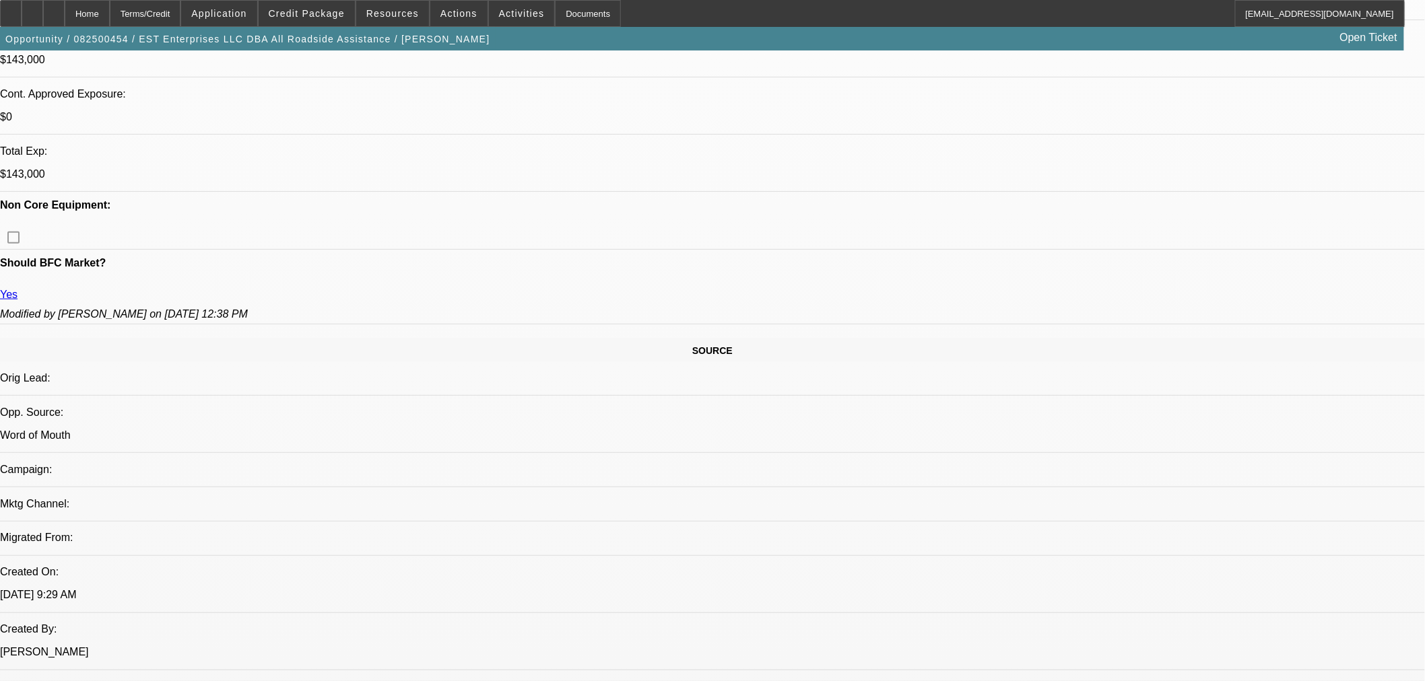
scroll to position [299, 0]
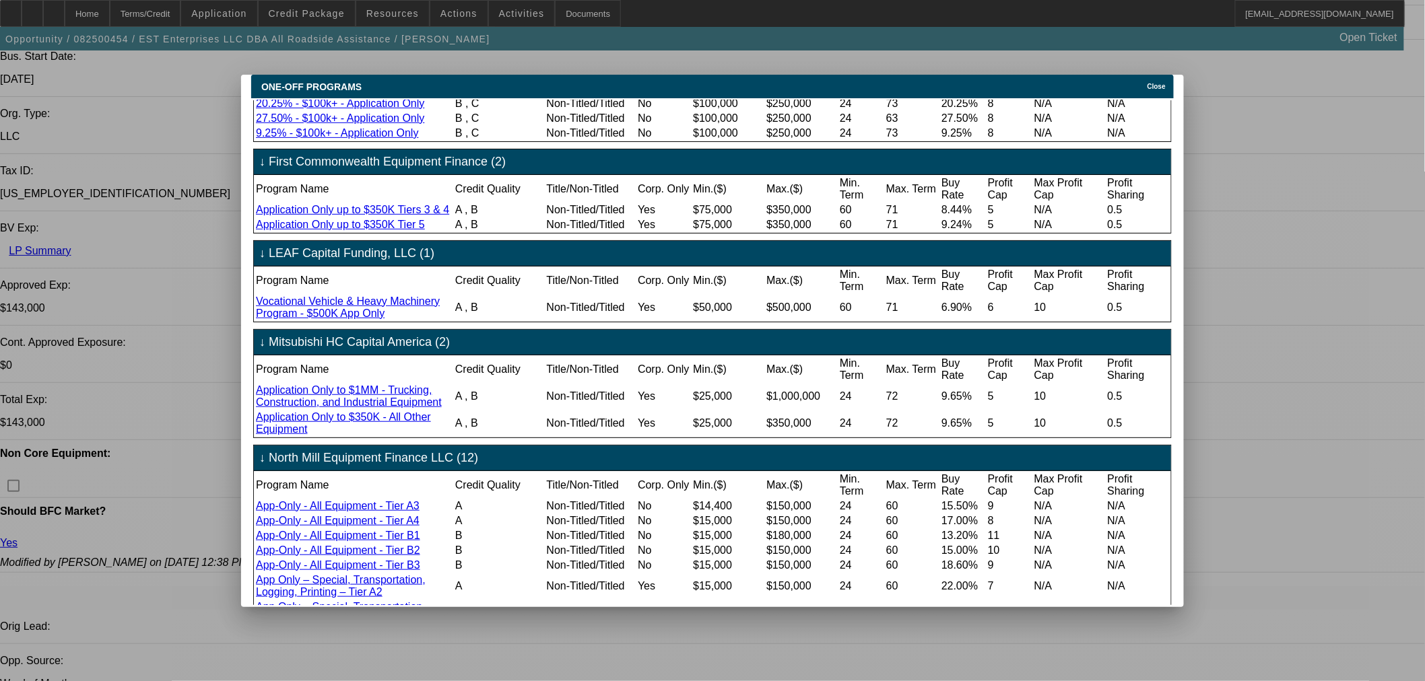
click at [1136, 77] on div "ONE-OFF PROGRAMS Close" at bounding box center [712, 87] width 922 height 24
click at [1147, 75] on div "Close" at bounding box center [1159, 82] width 30 height 15
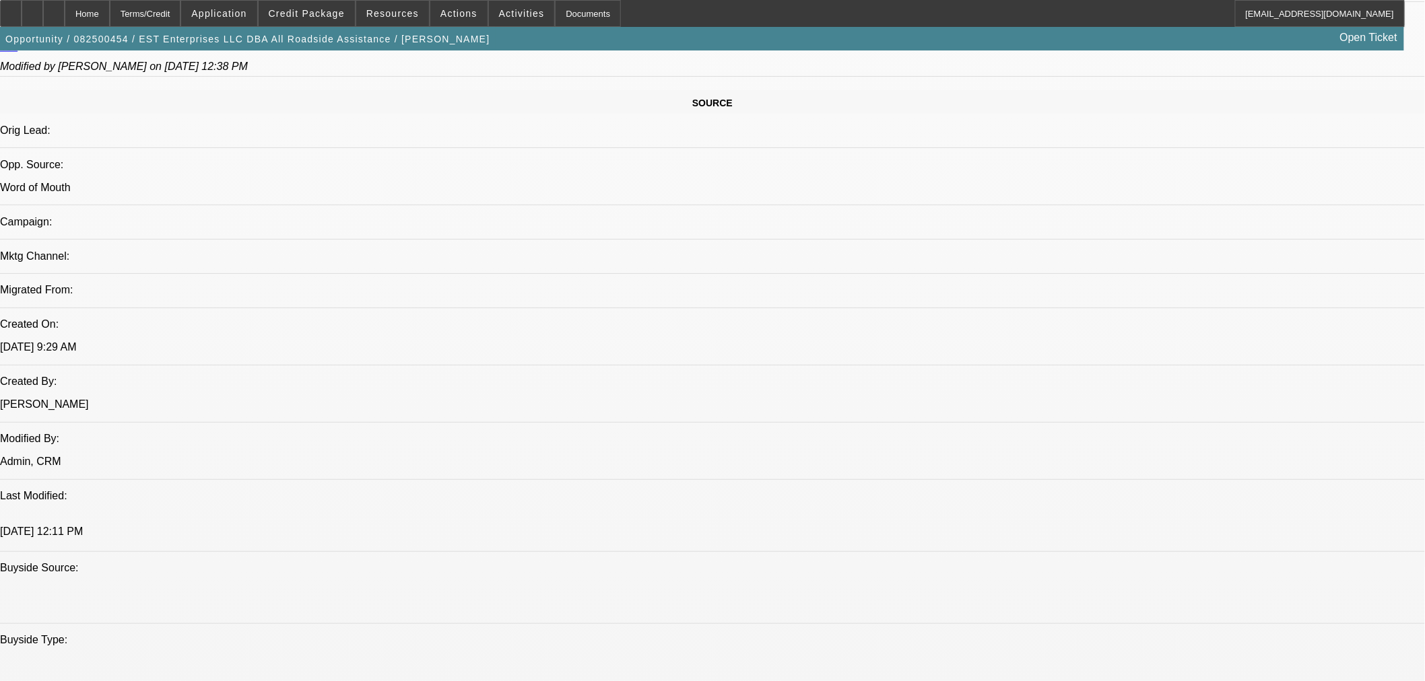
scroll to position [898, 0]
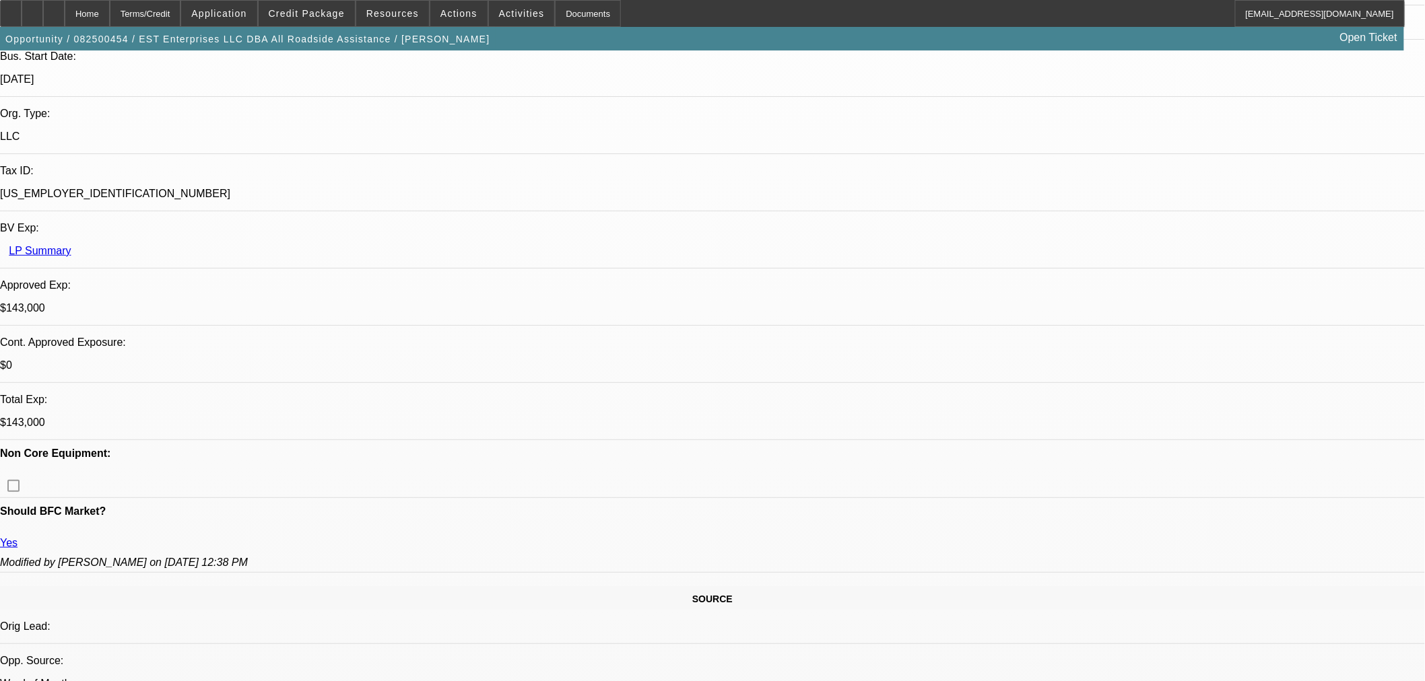
scroll to position [0, 0]
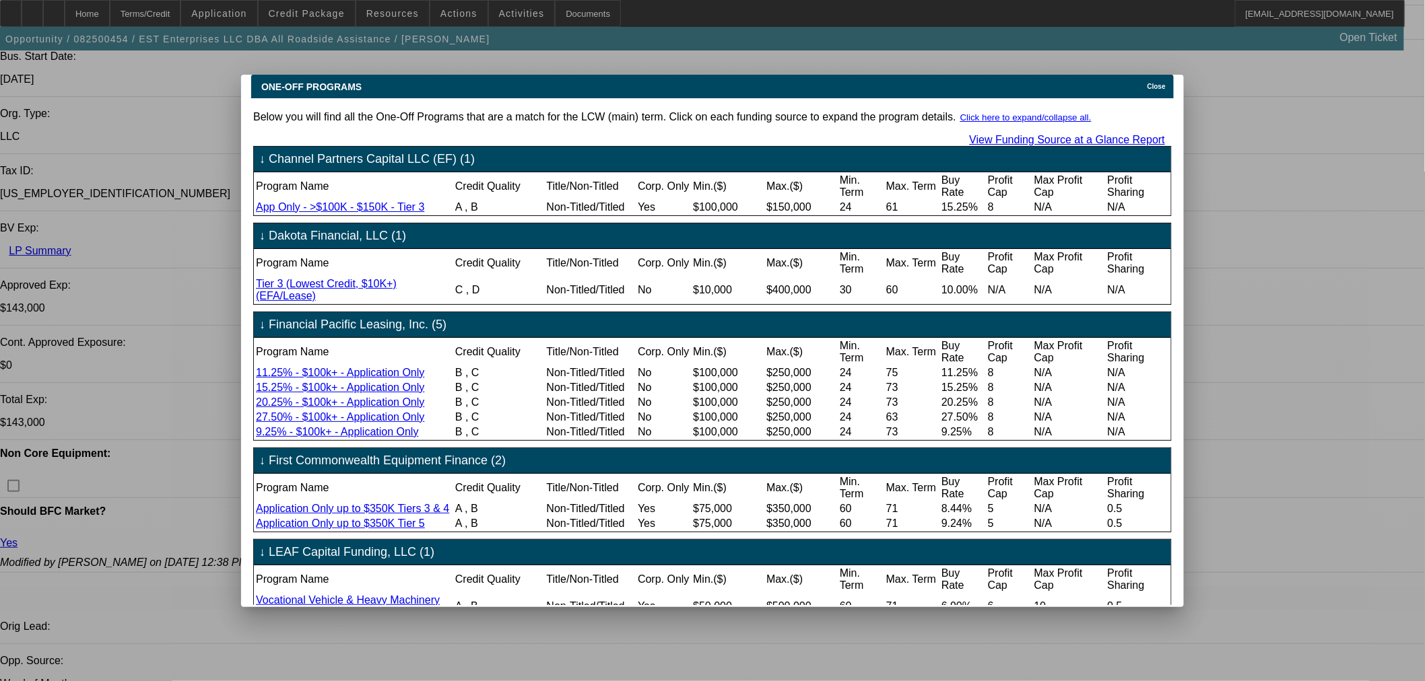
click at [1144, 82] on div "Close" at bounding box center [1159, 82] width 30 height 15
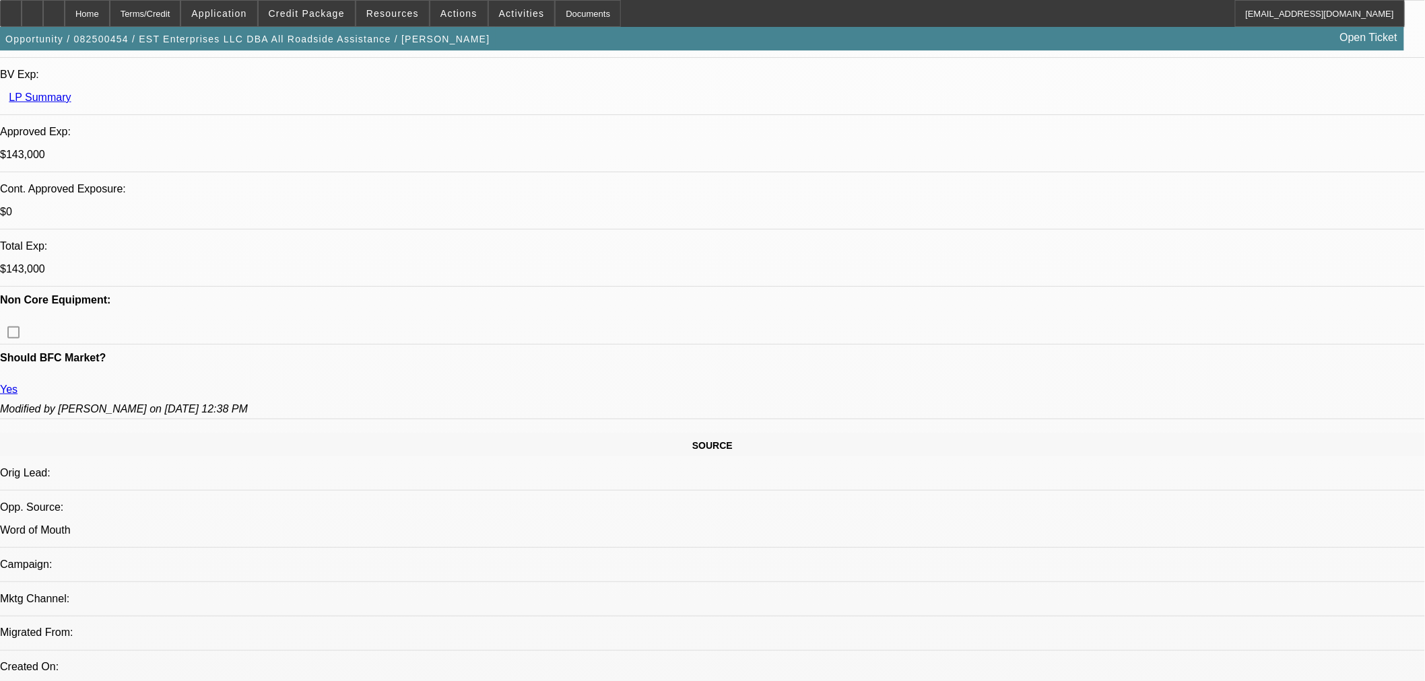
scroll to position [448, 0]
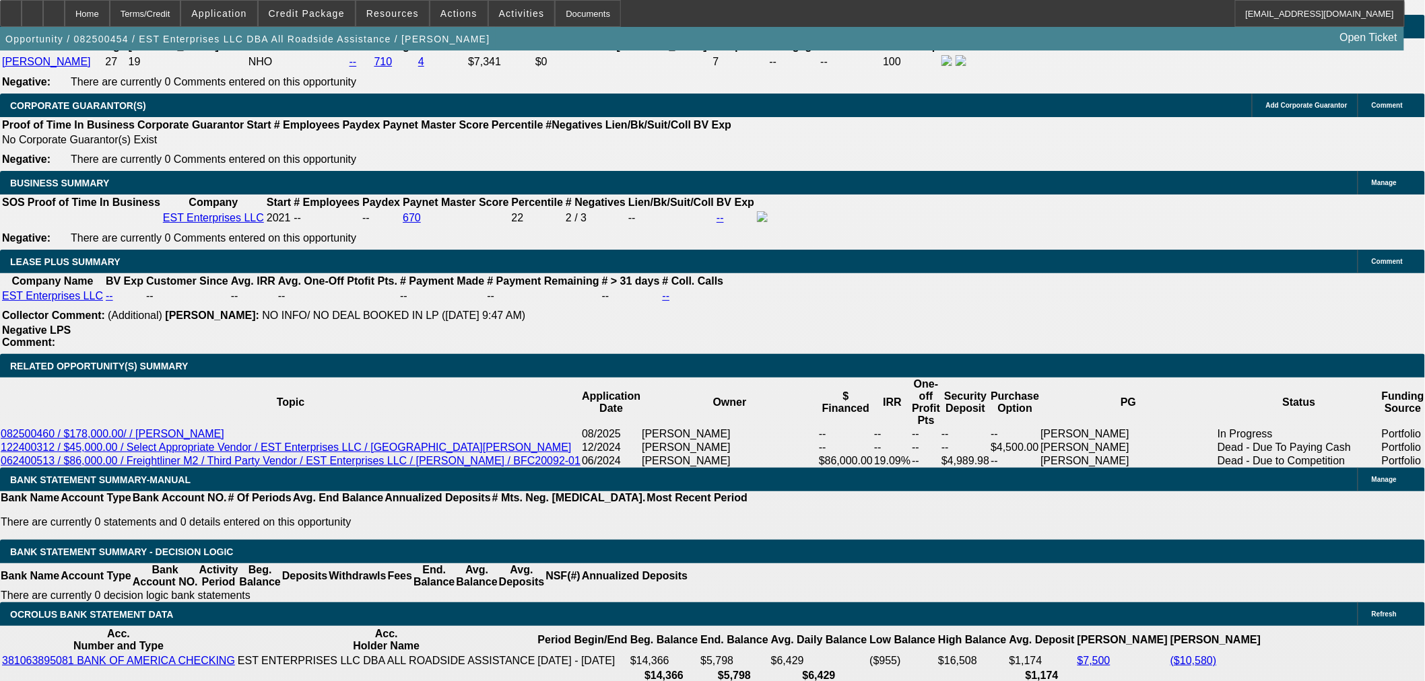
scroll to position [2020, 0]
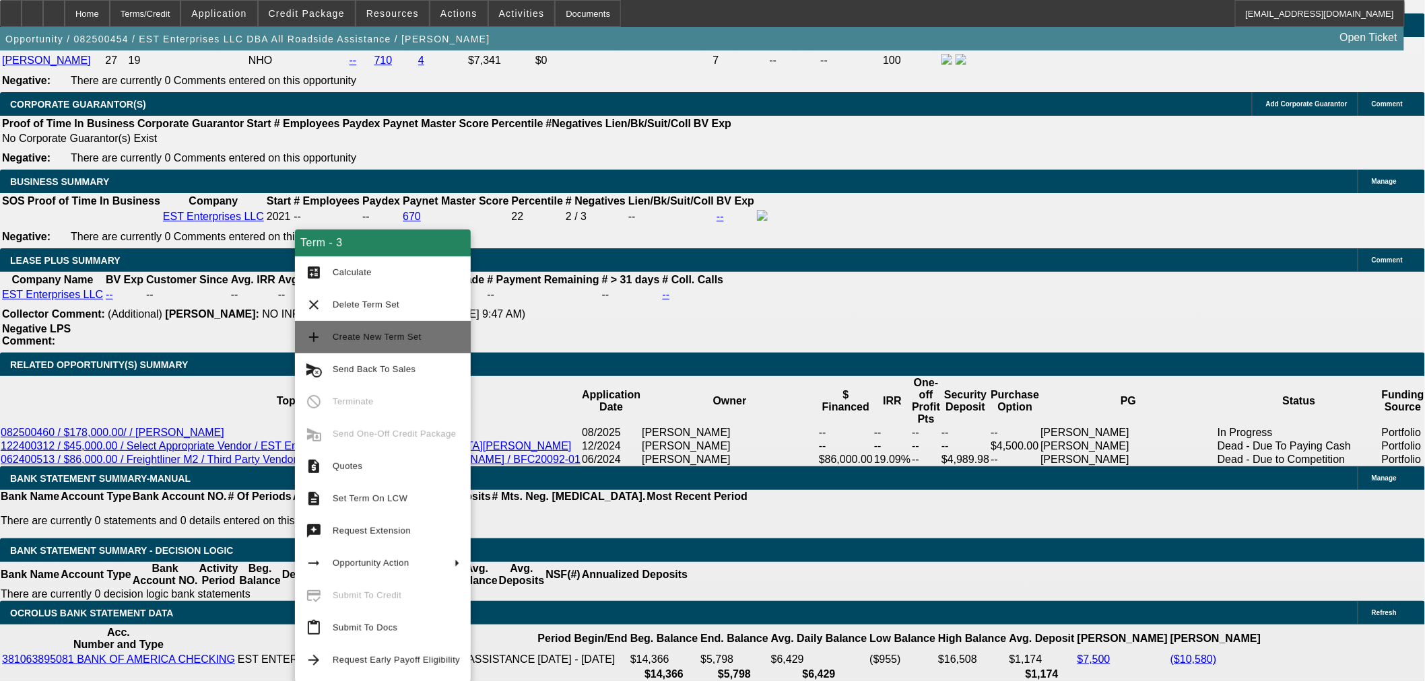
click at [384, 333] on span "Create New Term Set" at bounding box center [377, 337] width 89 height 10
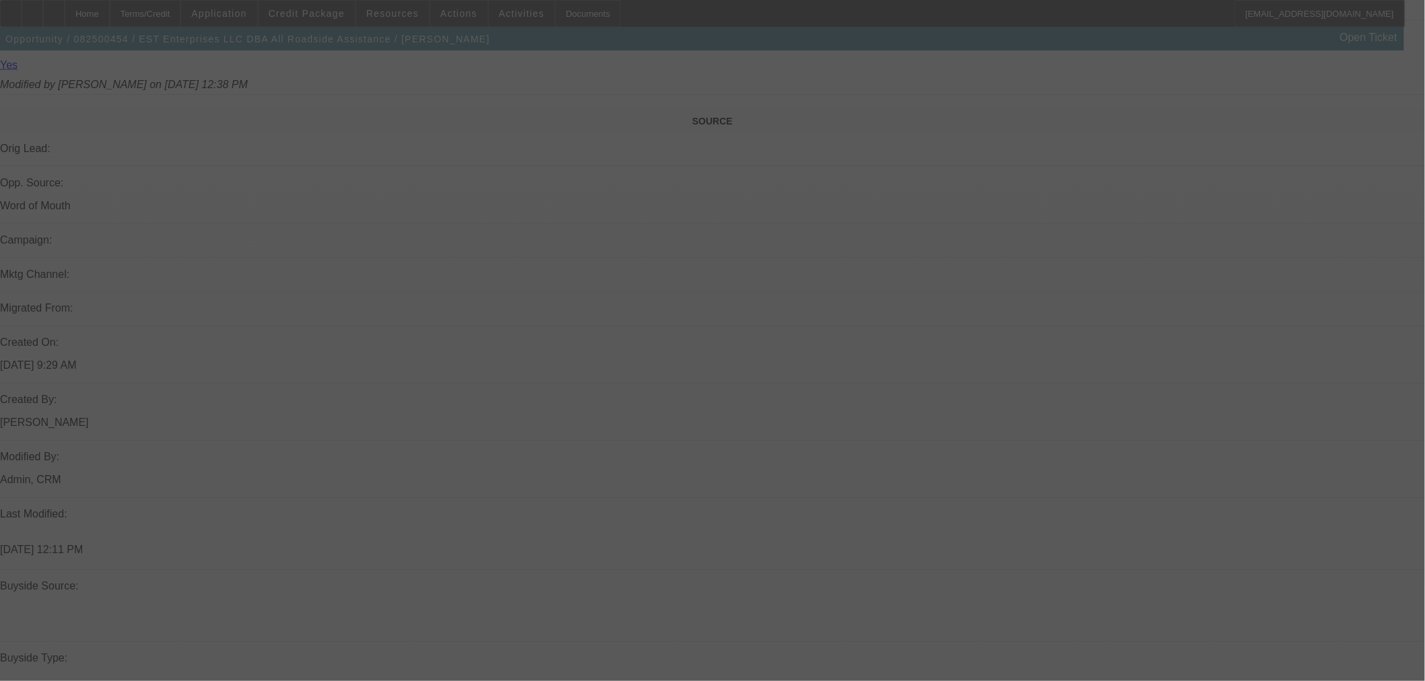
scroll to position [598, 0]
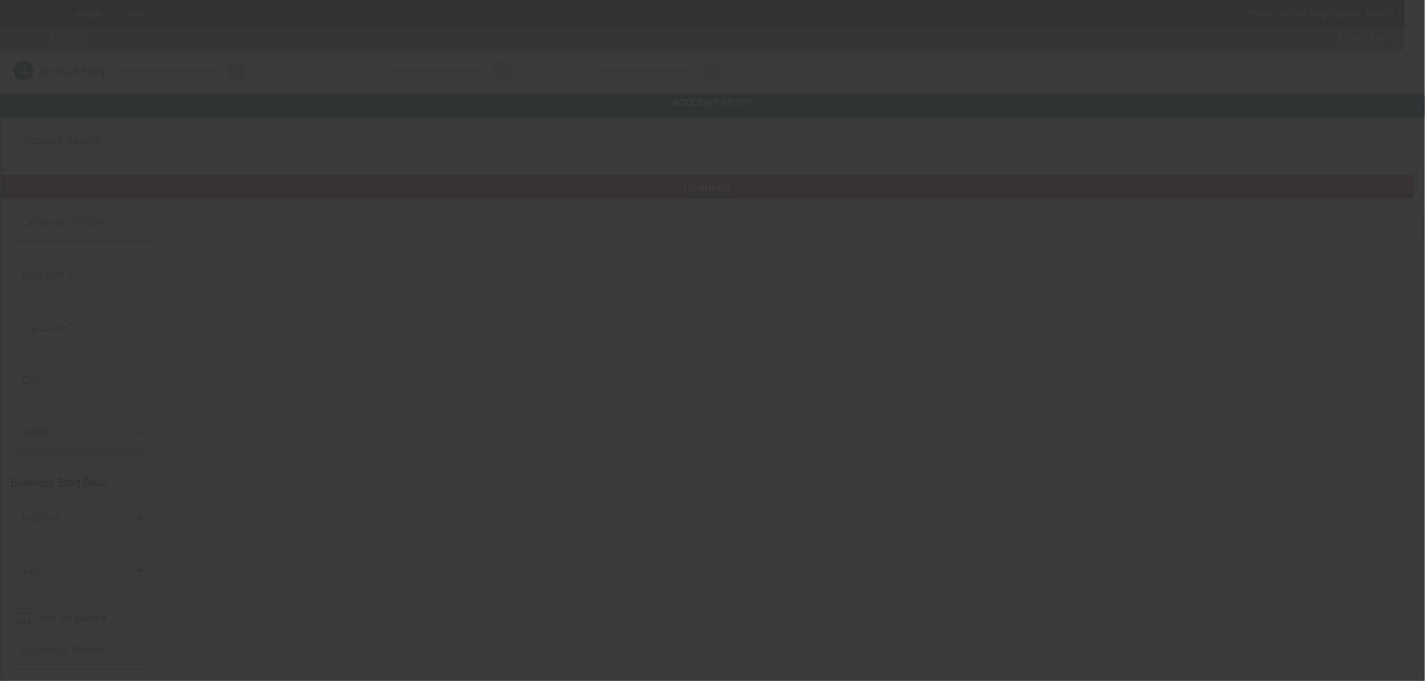
type input "[DATE]"
type input "EST Enterprises LLC"
type input "[STREET_ADDRESS][PERSON_NAME]"
type input "07631"
type input "Englewood"
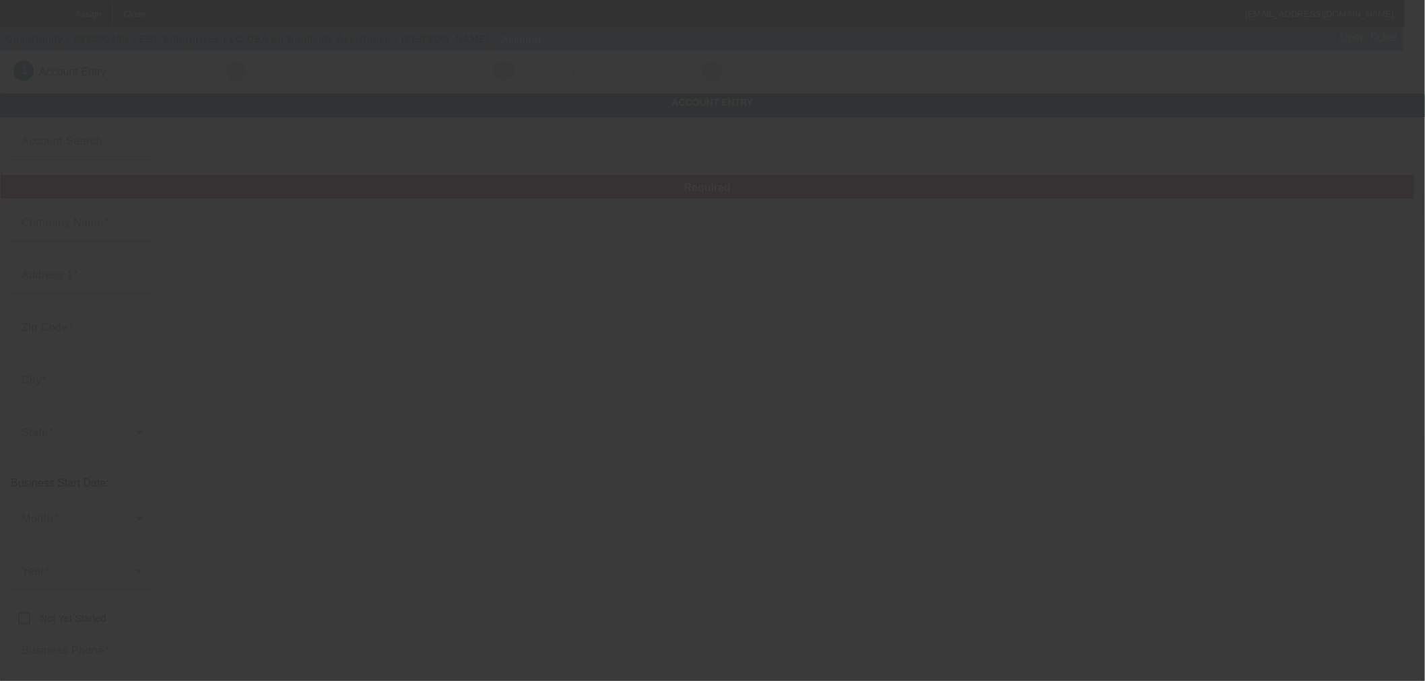
type input "(551) 200-3824"
type input "All Roadside Assistance"
type input "estenterprises@aol.com"
type input "Bergen"
type input "87-2757333"
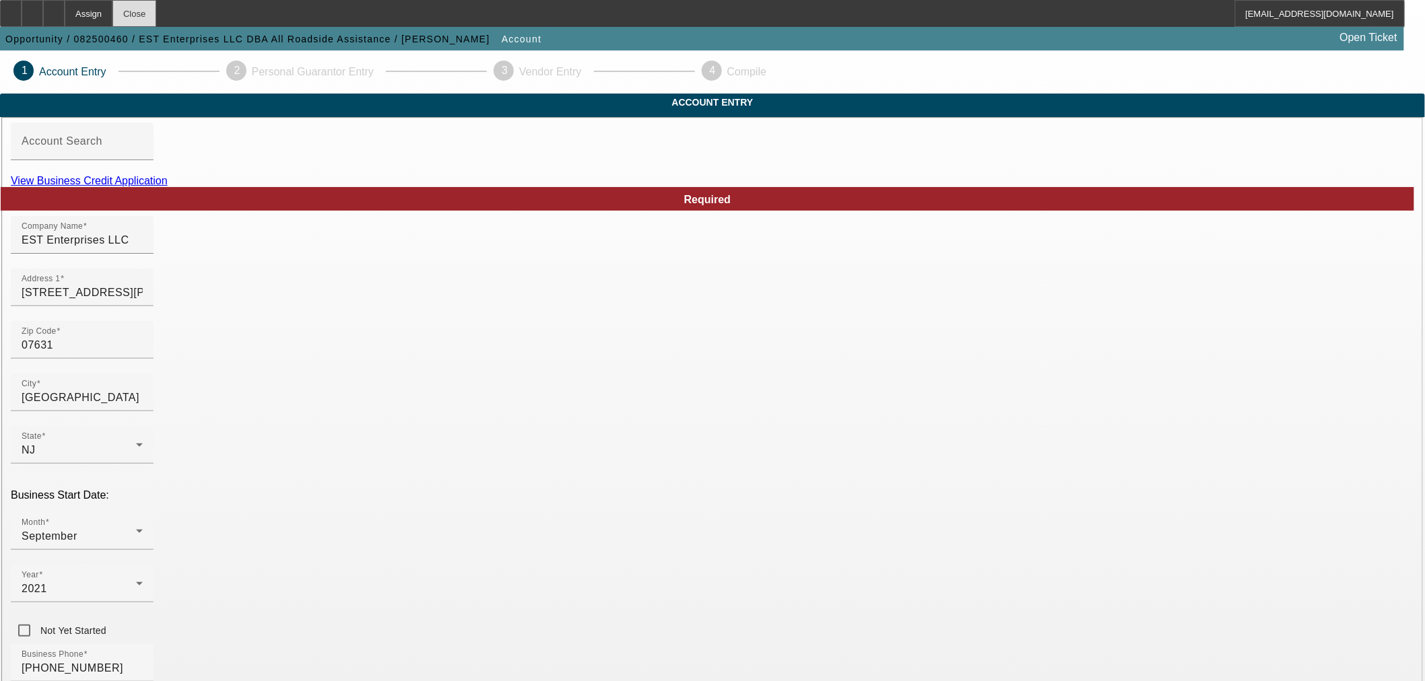
click at [156, 19] on div "Close" at bounding box center [134, 13] width 44 height 27
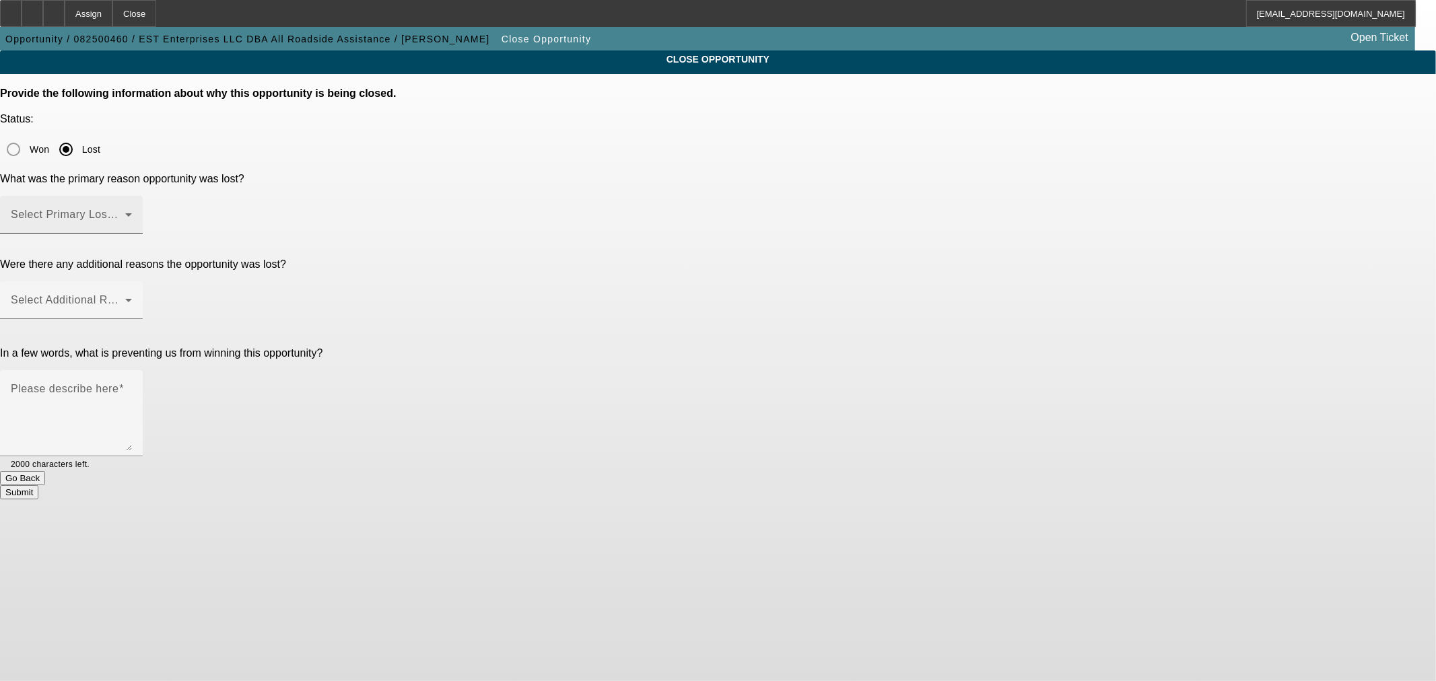
click at [125, 212] on span at bounding box center [68, 220] width 114 height 16
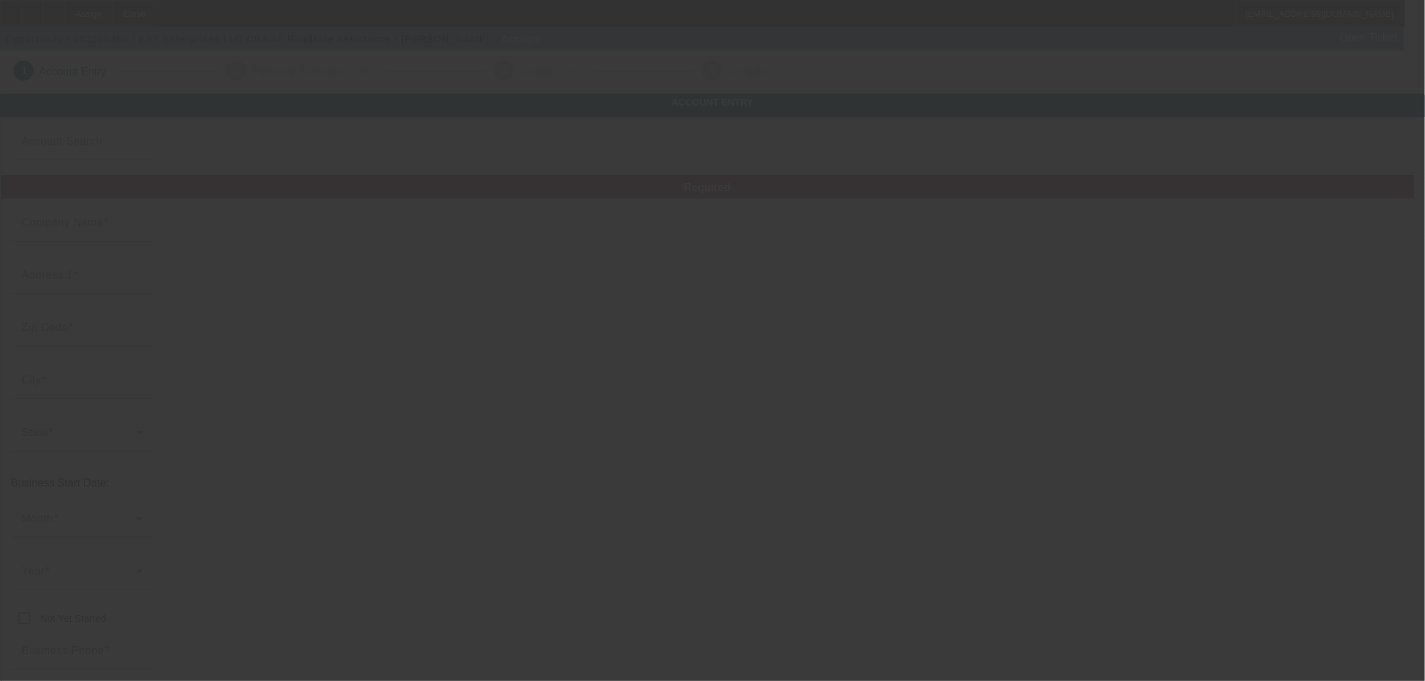
type input "EST Enterprises LLC"
type input "299 Hirliman Rd"
type input "07631"
type input "Englewood"
type input "(551) 200-3824"
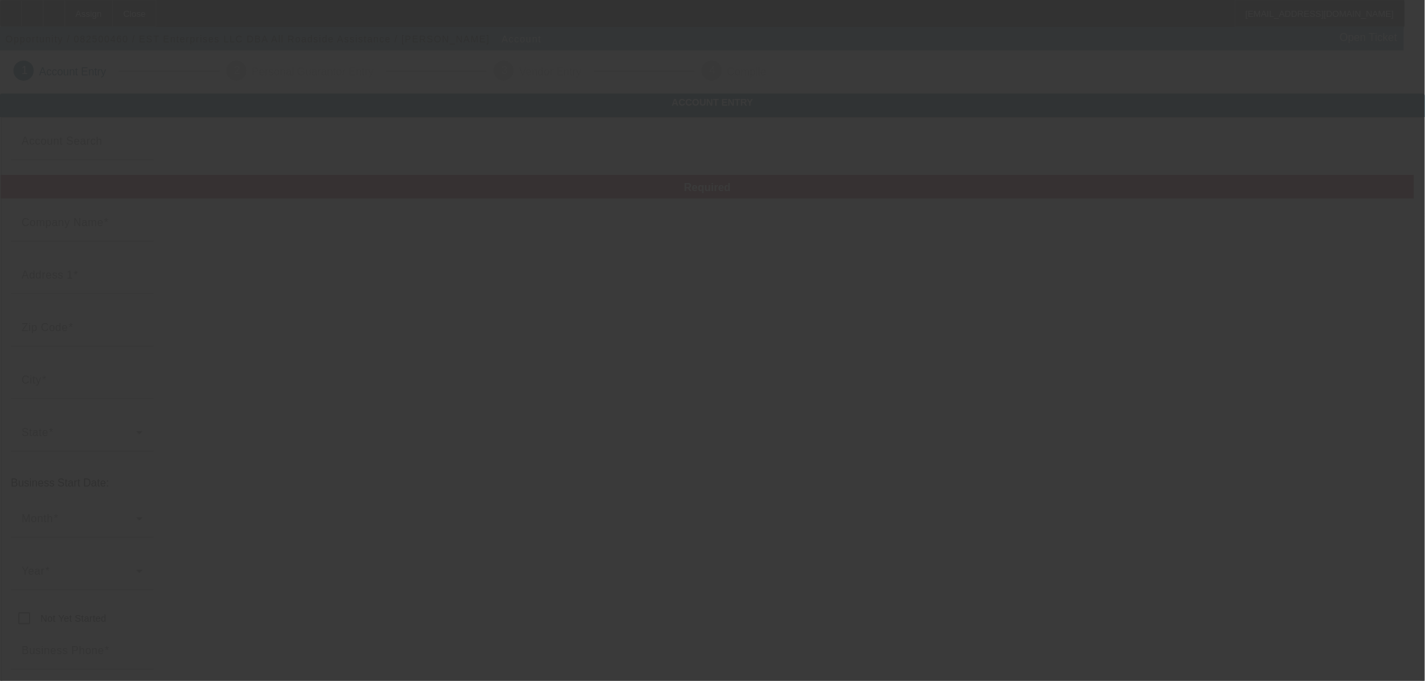
type input "All Roadside Assistance"
type input "estenterprises@aol.com"
type input "Bergen"
type input "87-2757333"
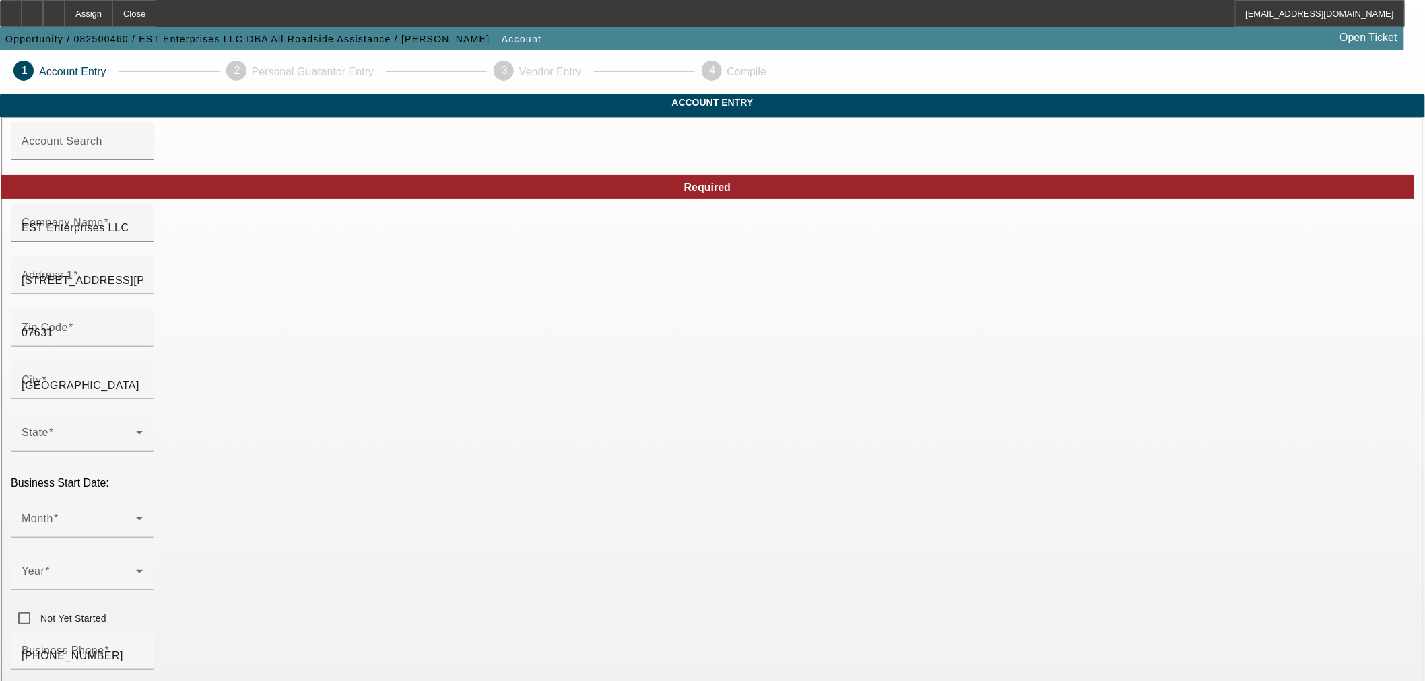
type input "8/18/2025"
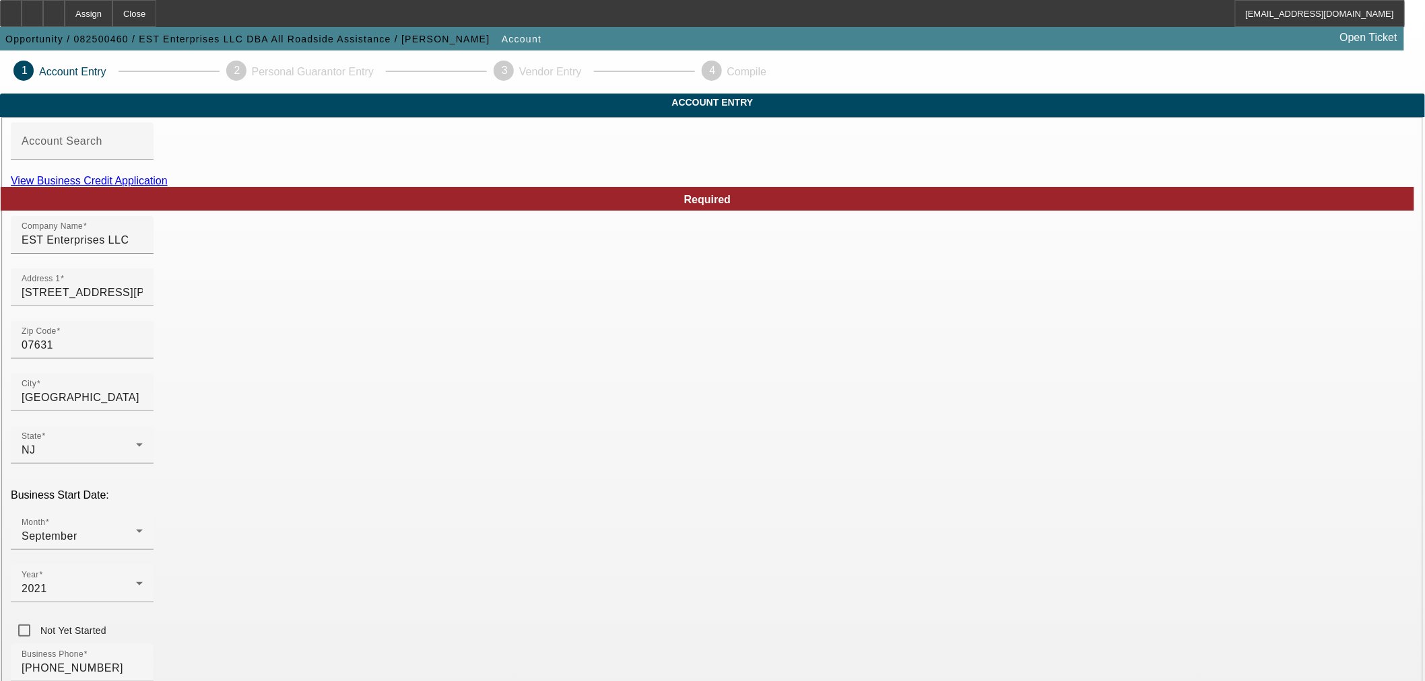
click at [168, 187] on link "View Business Credit Application" at bounding box center [89, 180] width 157 height 11
click at [156, 15] on div "Close" at bounding box center [134, 13] width 44 height 27
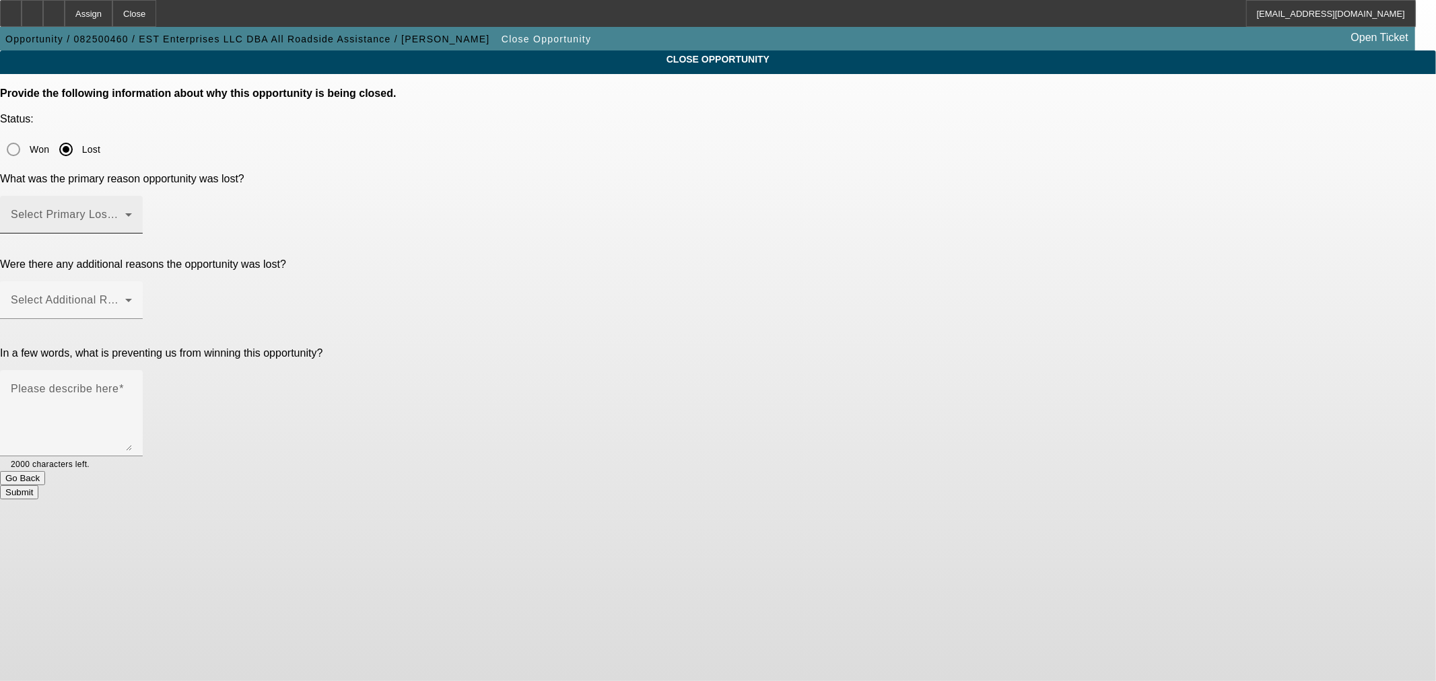
click at [132, 196] on div "Select Primary Lost Reason" at bounding box center [71, 215] width 121 height 38
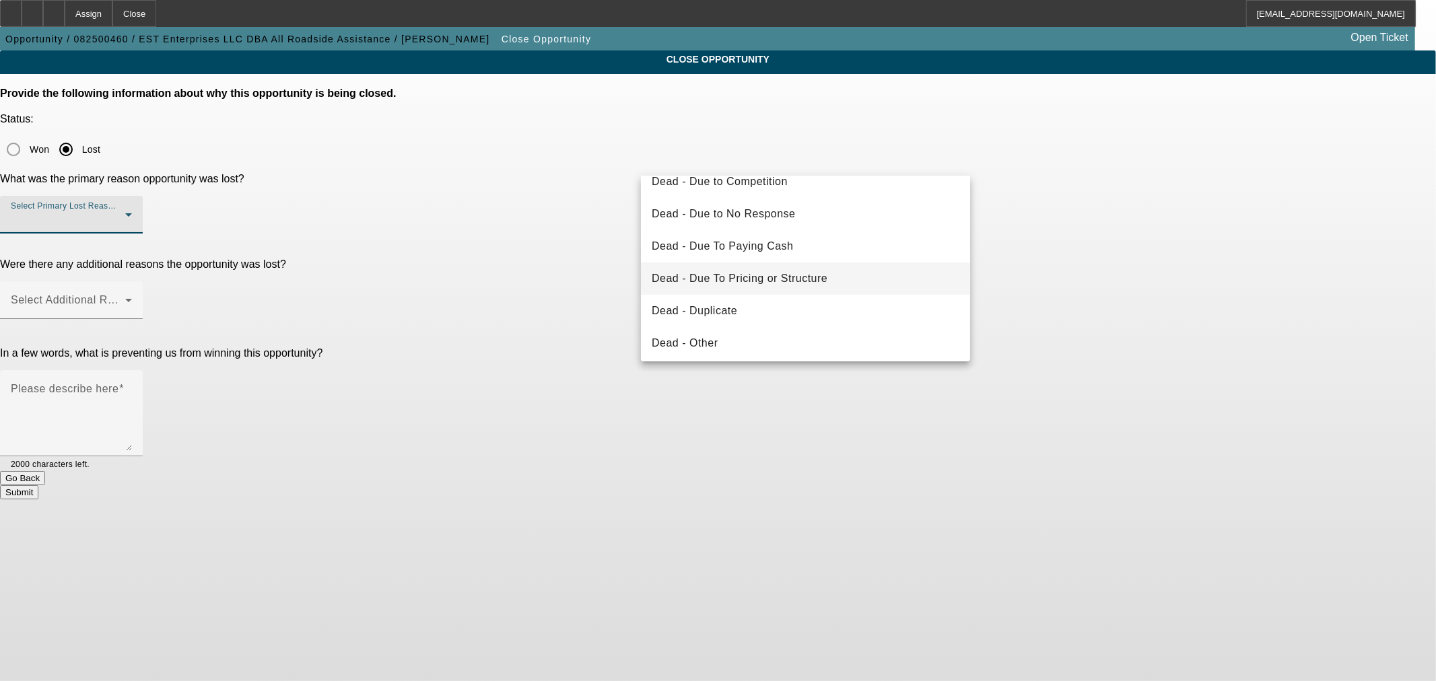
scroll to position [75, 0]
drag, startPoint x: 759, startPoint y: 279, endPoint x: 742, endPoint y: 243, distance: 40.1
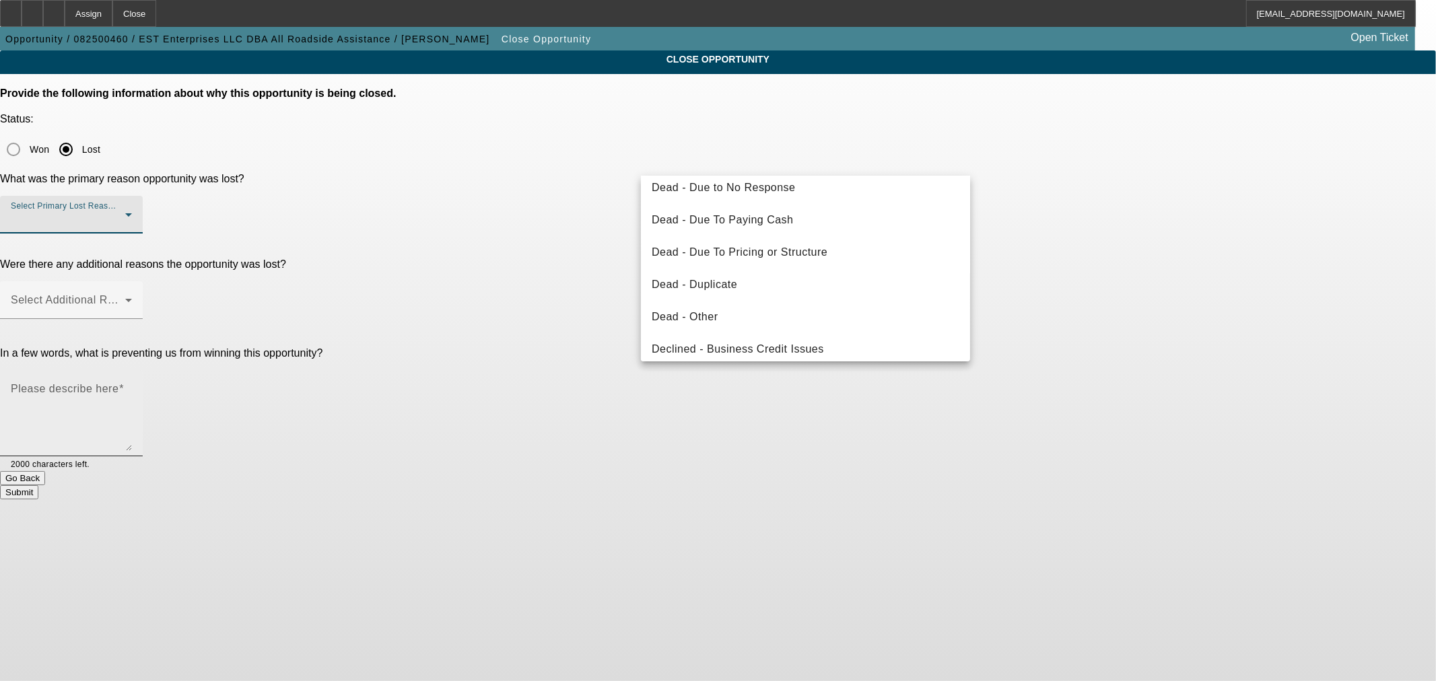
click at [758, 279] on mat-option "Dead - Duplicate" at bounding box center [805, 285] width 329 height 32
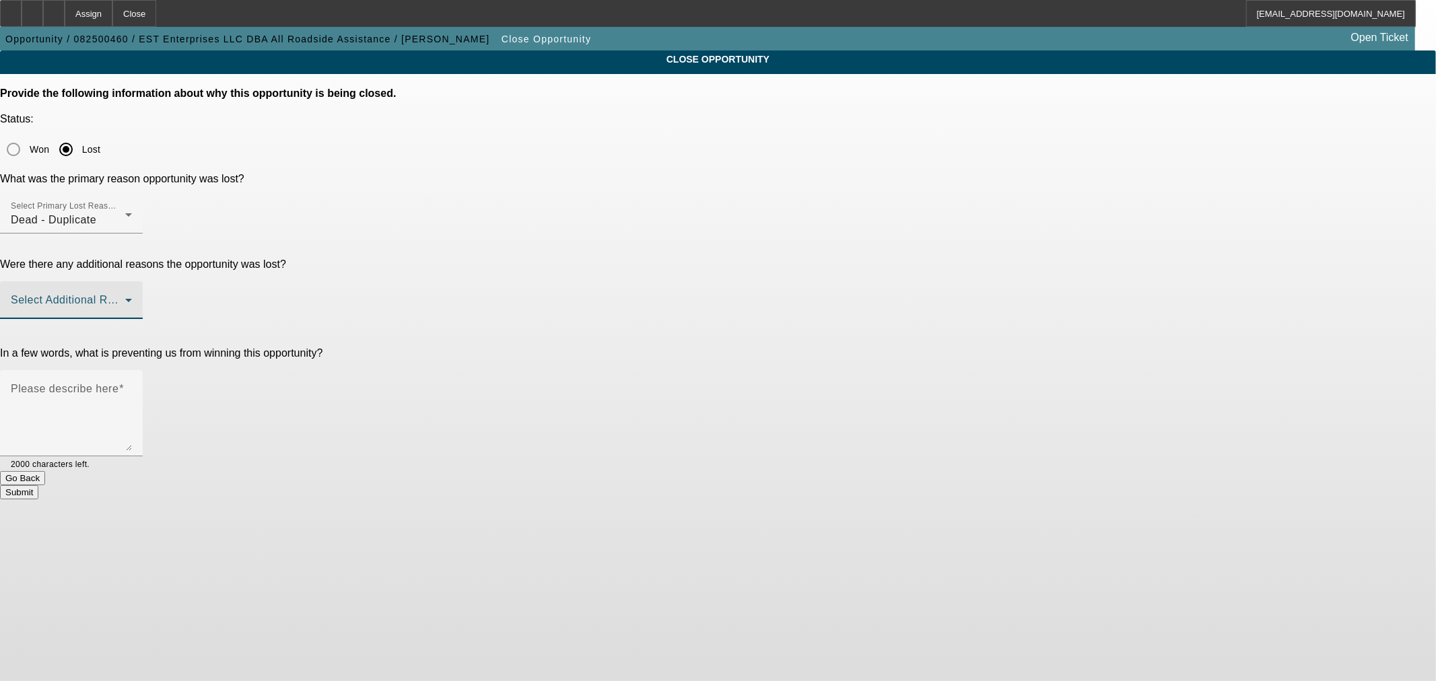
click at [125, 298] on span at bounding box center [68, 306] width 114 height 16
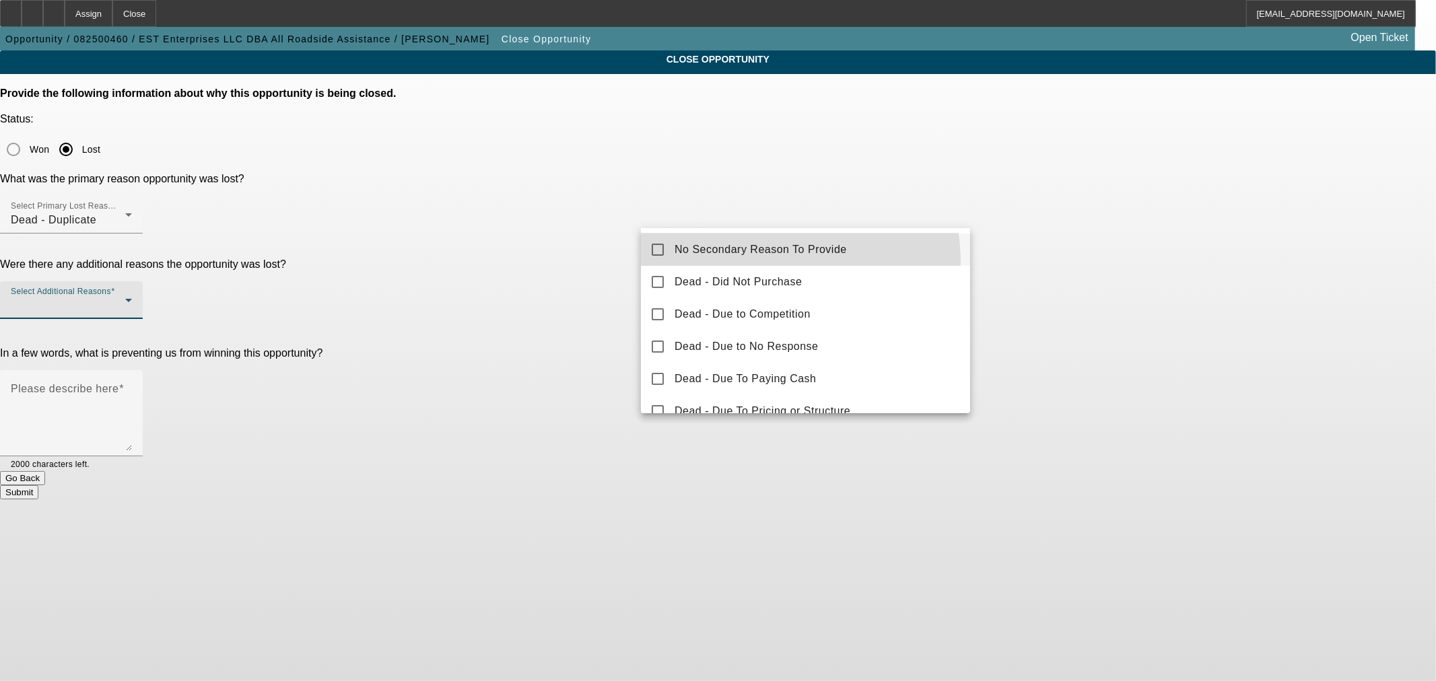
click at [760, 263] on mat-option "No Secondary Reason To Provide" at bounding box center [805, 250] width 329 height 32
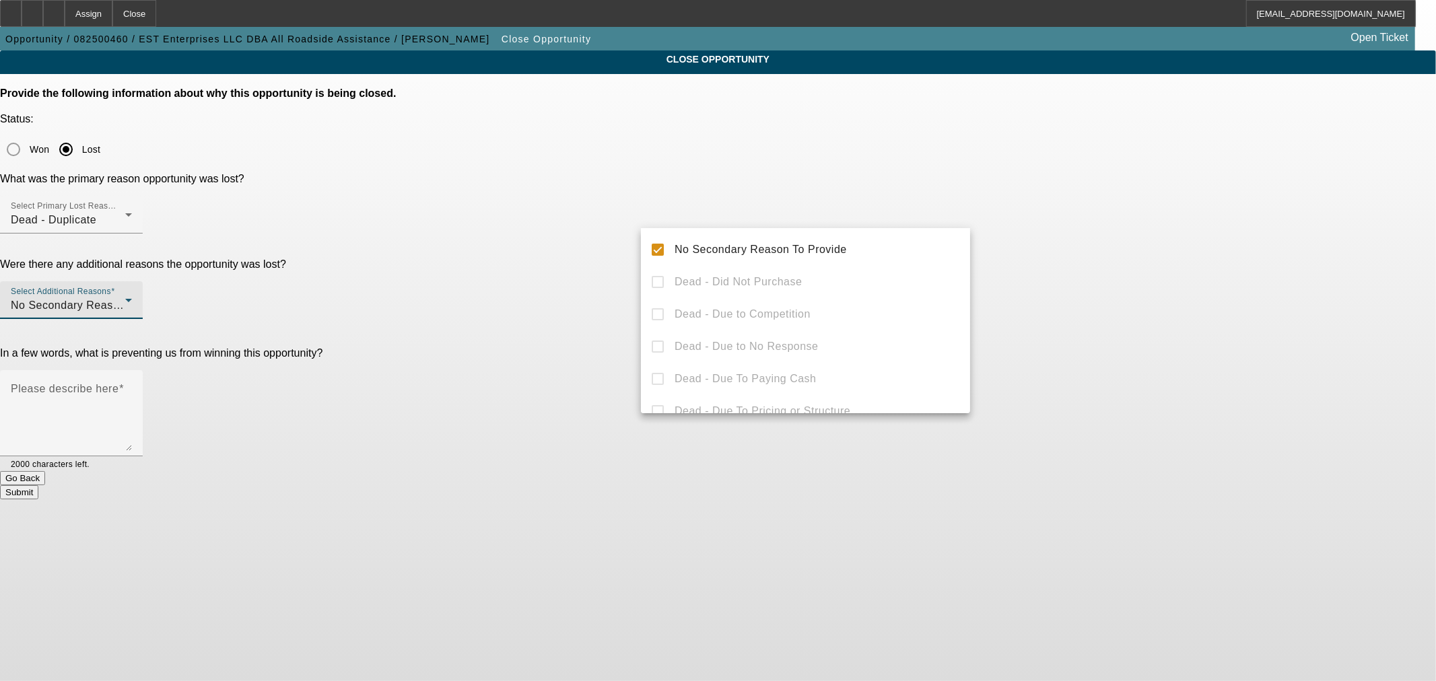
click at [586, 236] on div at bounding box center [718, 340] width 1436 height 681
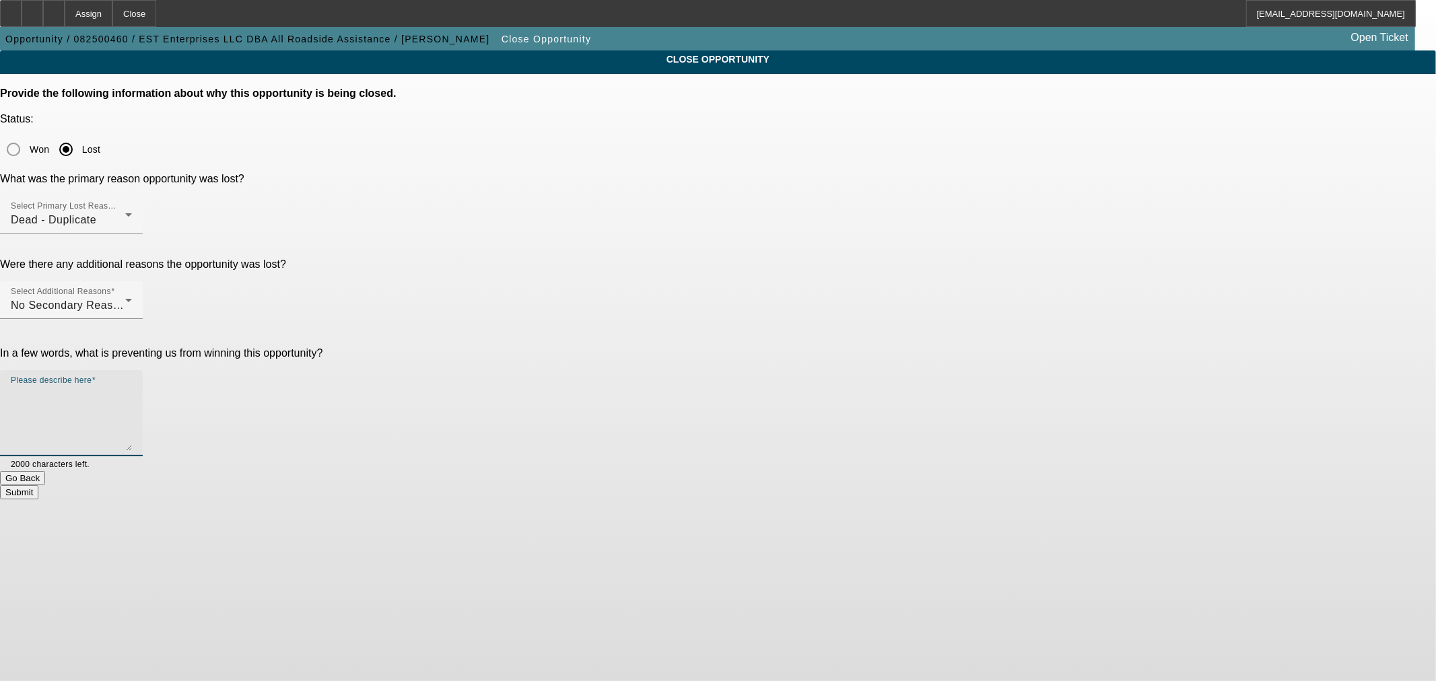
click at [132, 386] on textarea "Please describe here" at bounding box center [71, 418] width 121 height 65
type textarea "Dupe"
click at [38, 485] on button "Submit" at bounding box center [19, 492] width 38 height 14
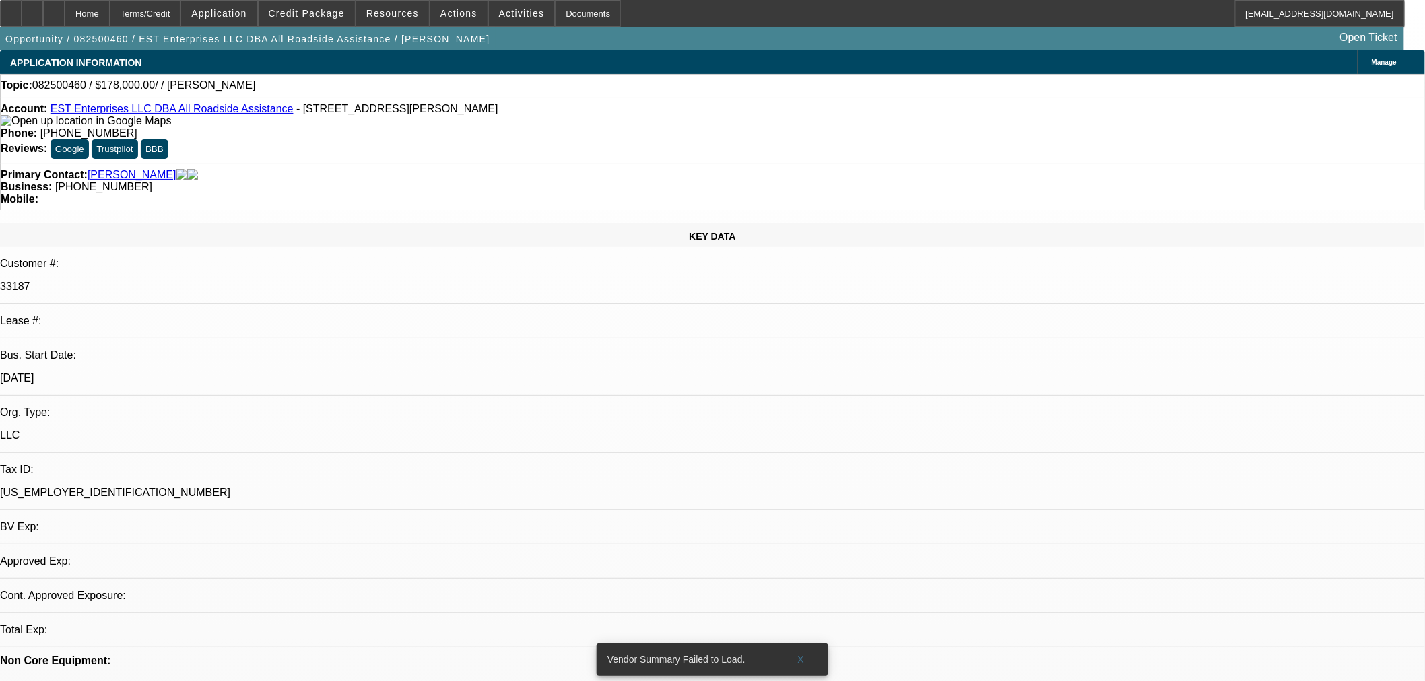
select select "0"
select select "2"
select select "0.1"
select select "4"
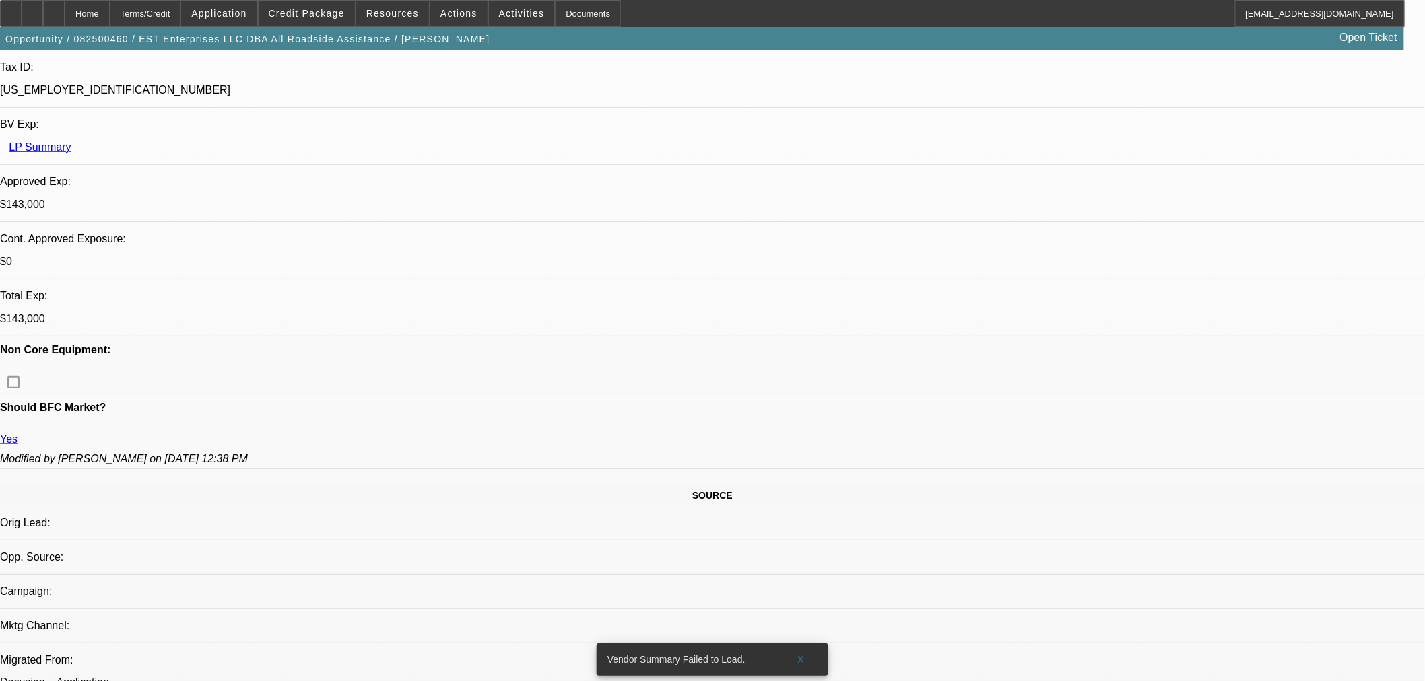
scroll to position [523, 0]
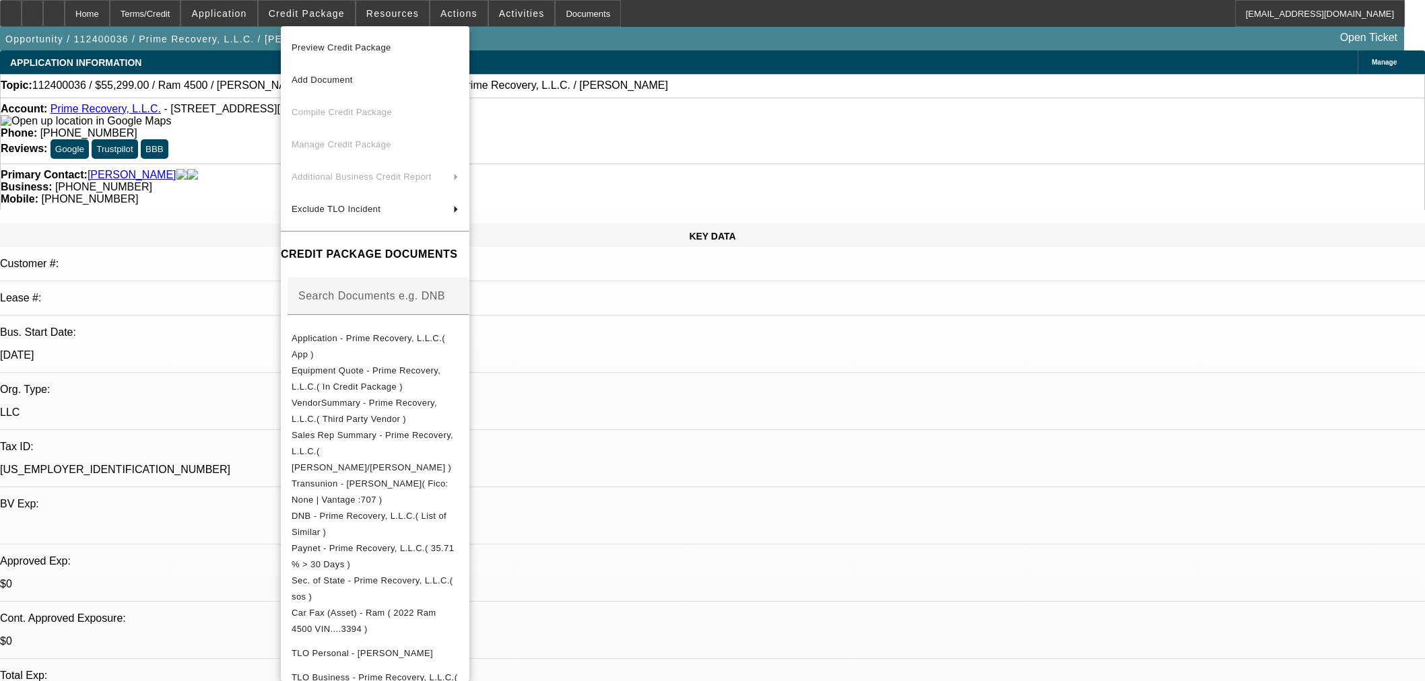
select select "0"
select select "2"
select select "0.1"
select select "4"
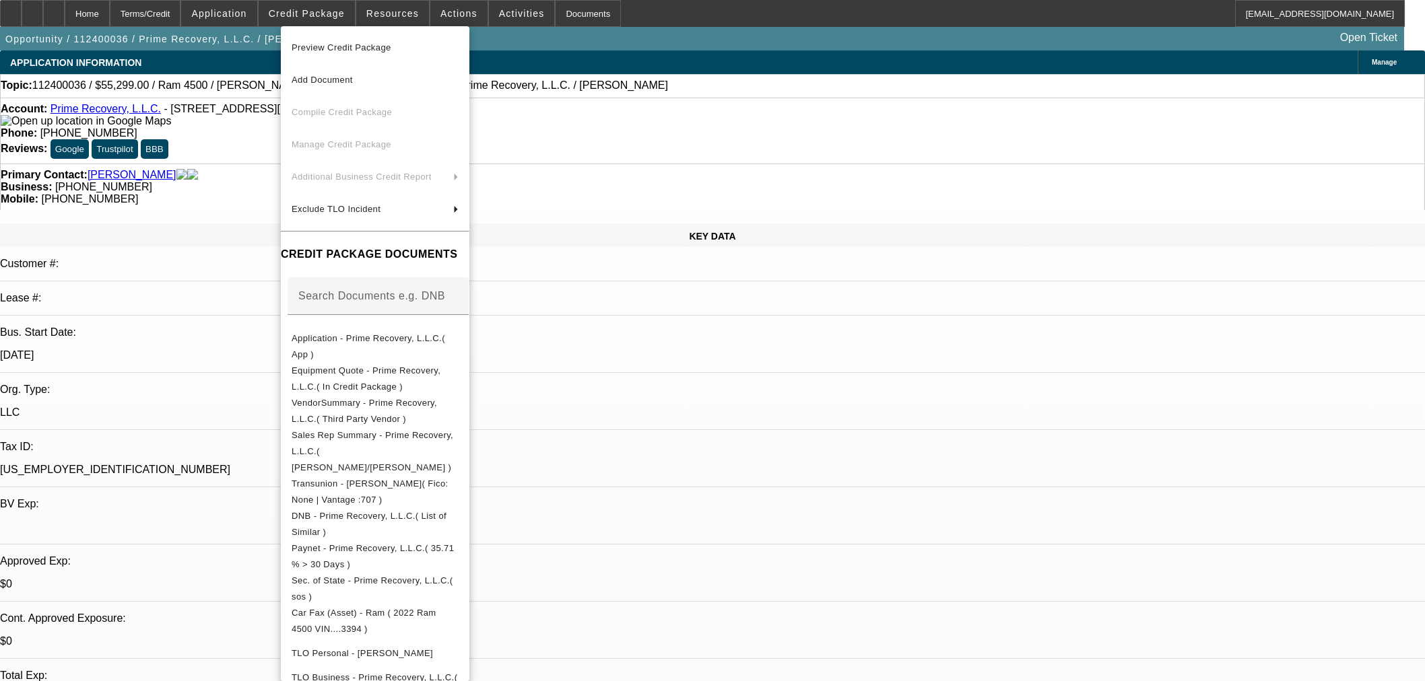
select select "0"
select select "2"
select select "0.1"
select select "4"
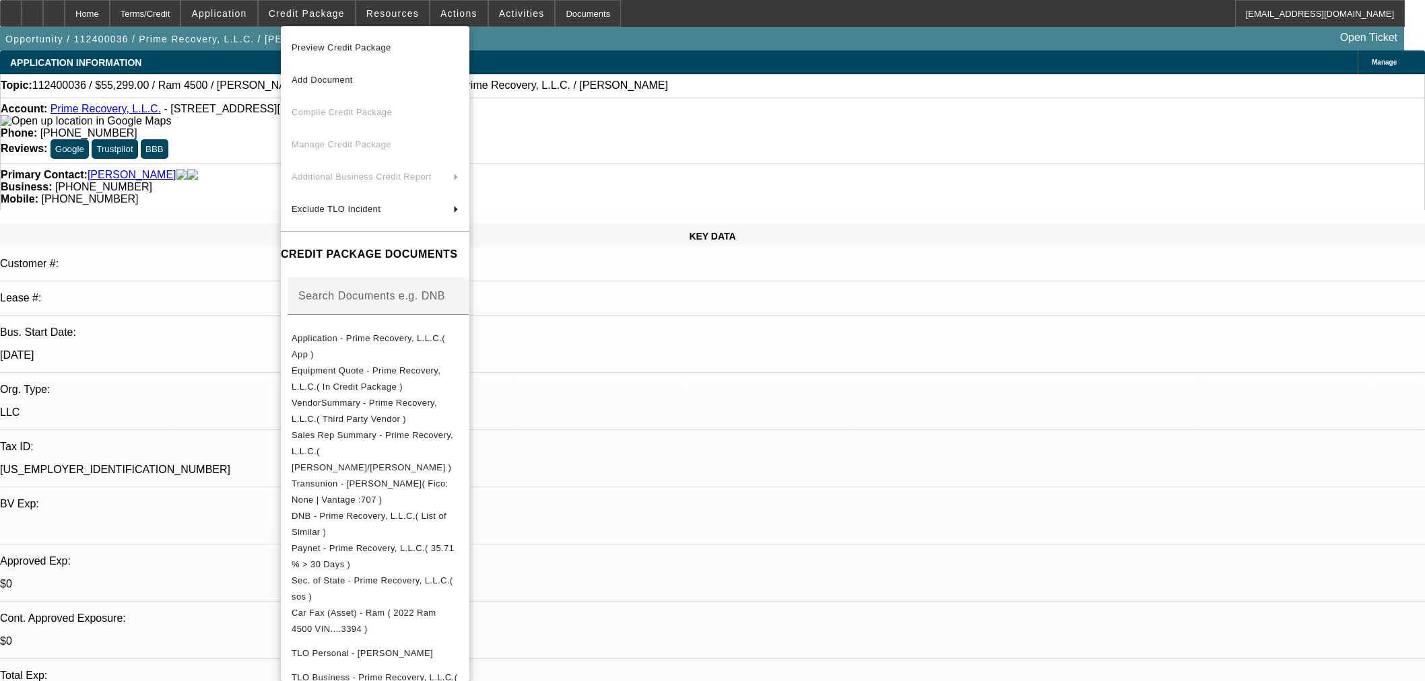
select select "0"
select select "2"
select select "0.1"
select select "4"
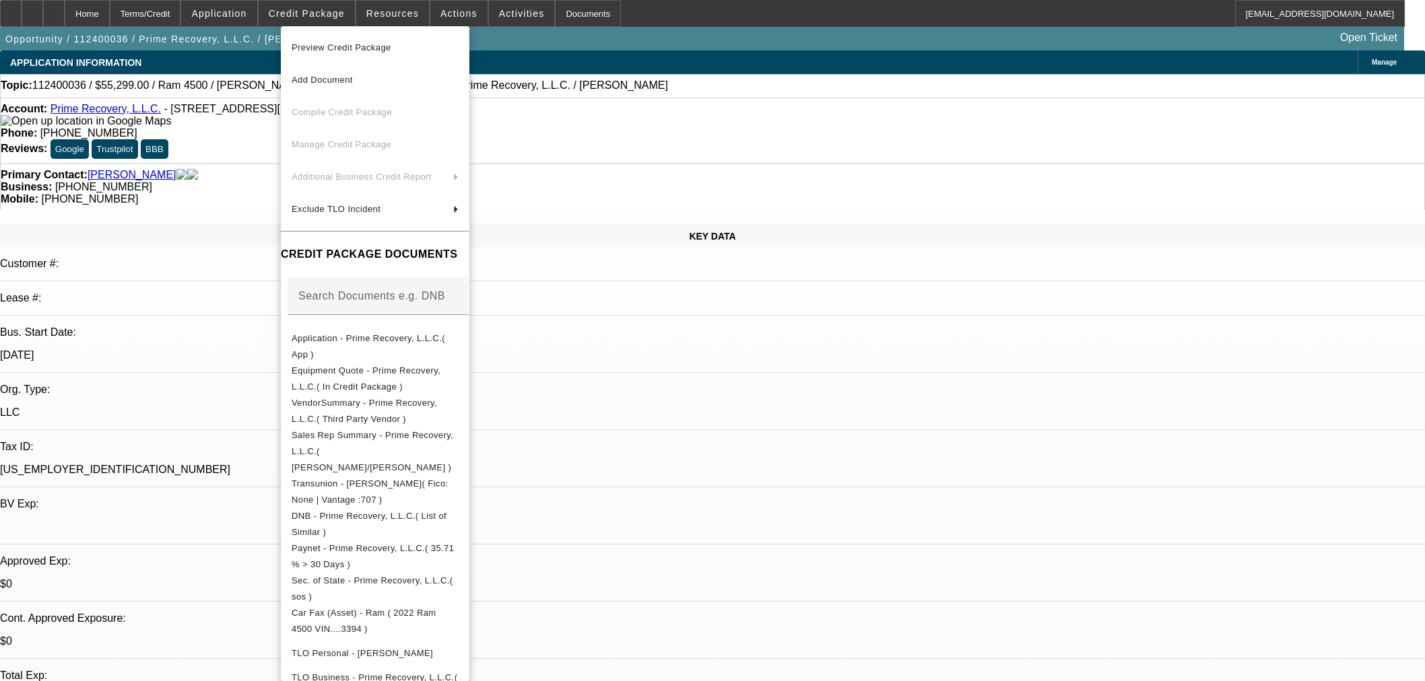
select select "0.2"
select select "2"
select select "0.1"
select select "4"
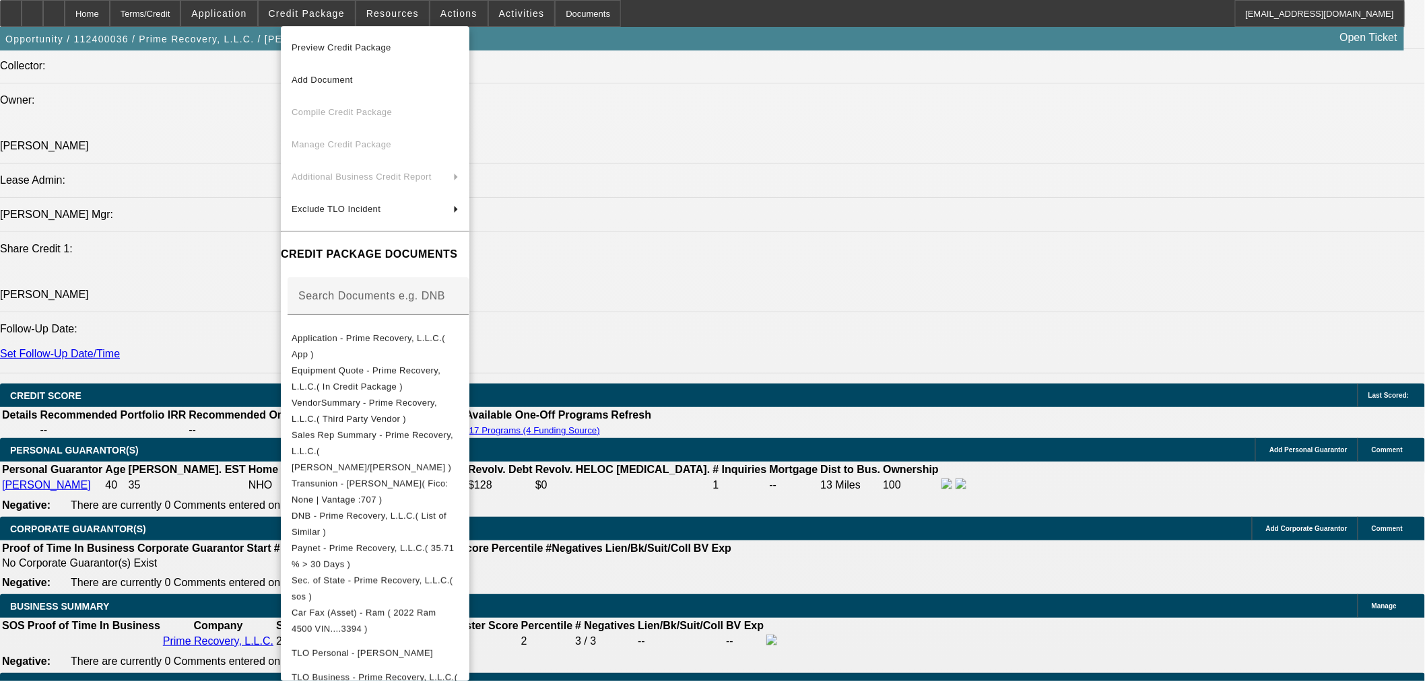
scroll to position [79, 0]
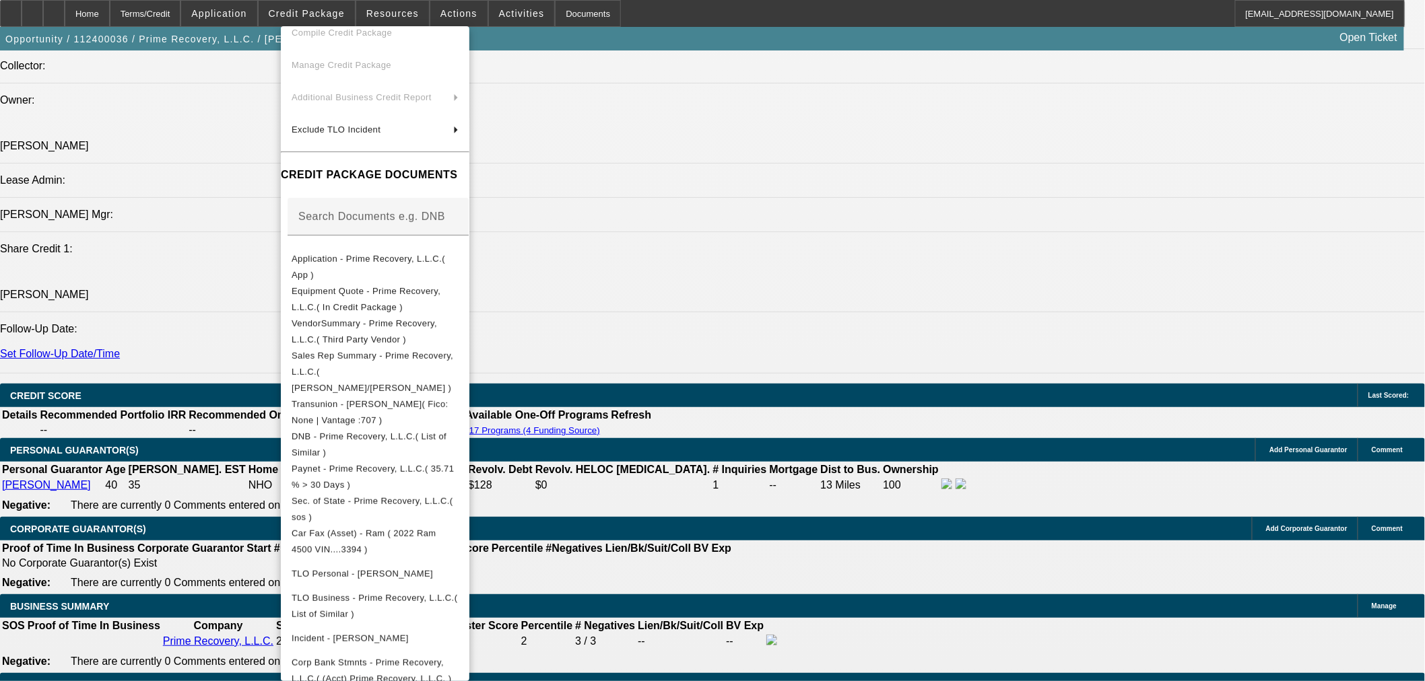
click at [803, 219] on div at bounding box center [712, 340] width 1425 height 681
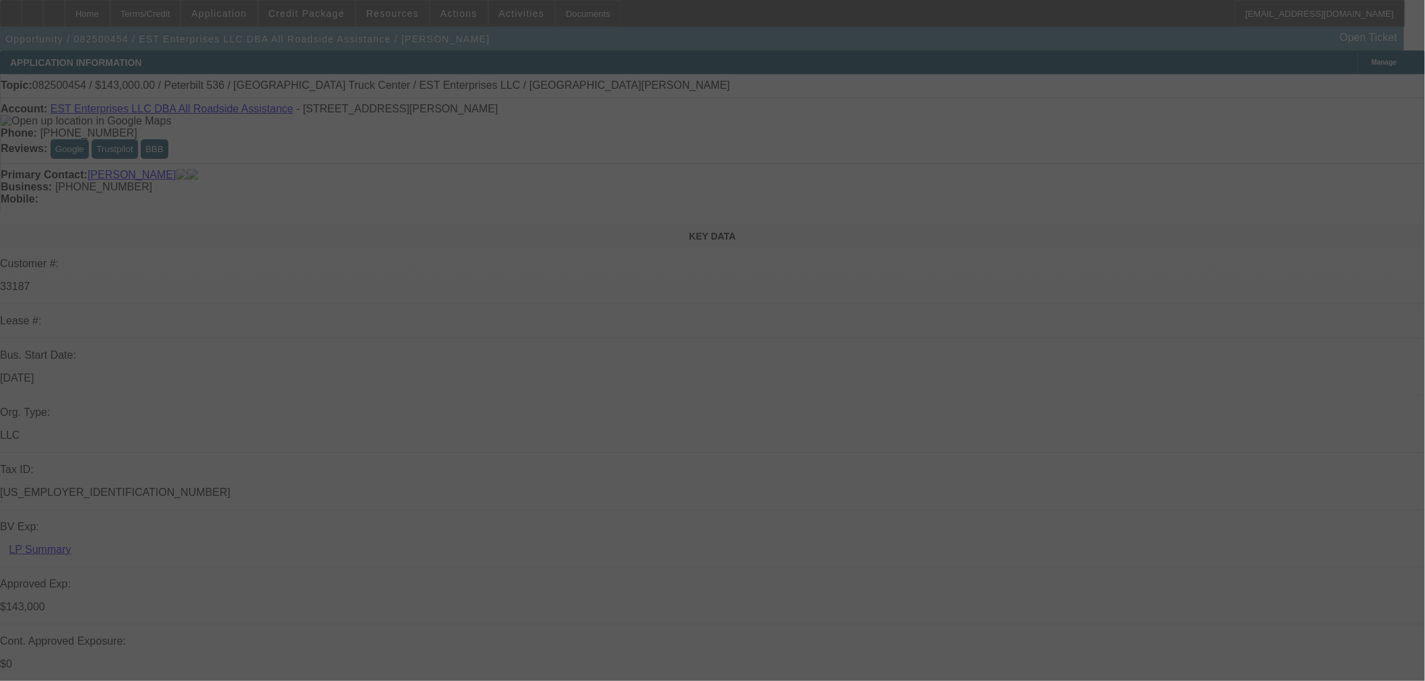
select select "0"
select select "2"
select select "0"
select select "6"
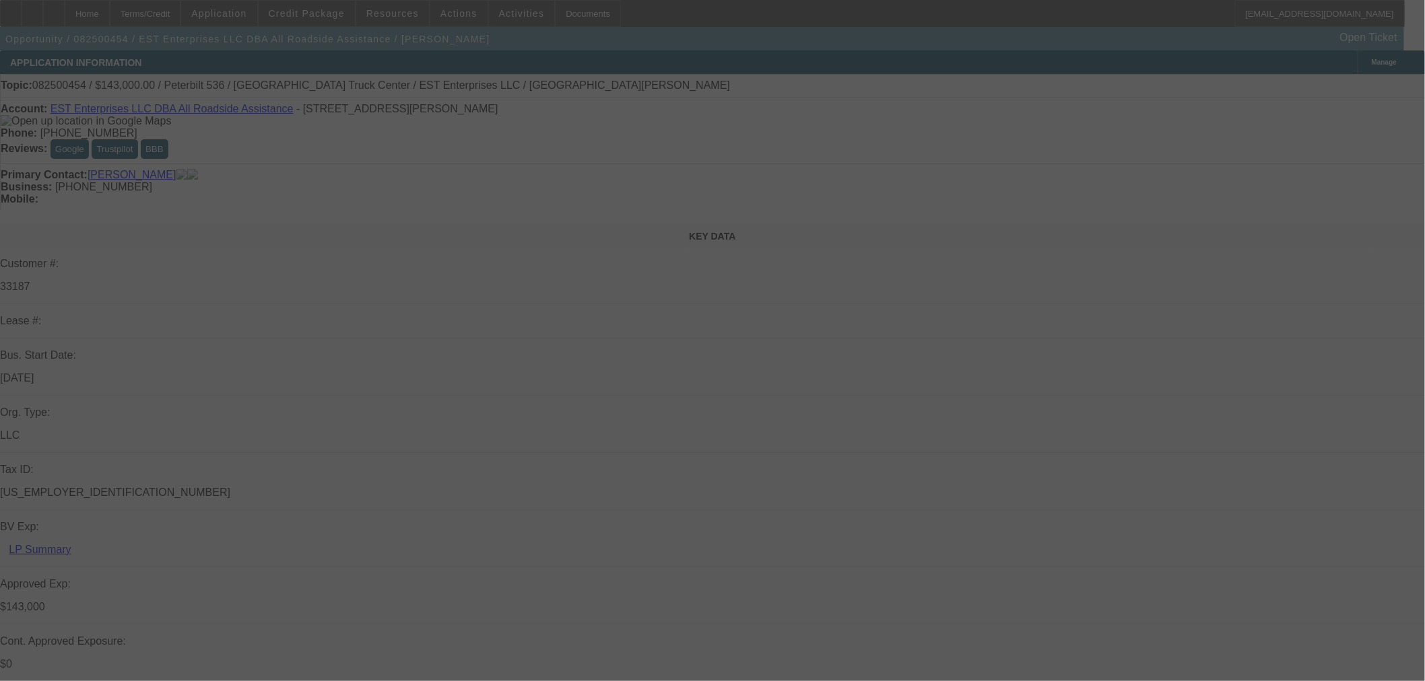
select select "0"
select select "2"
select select "0"
select select "6"
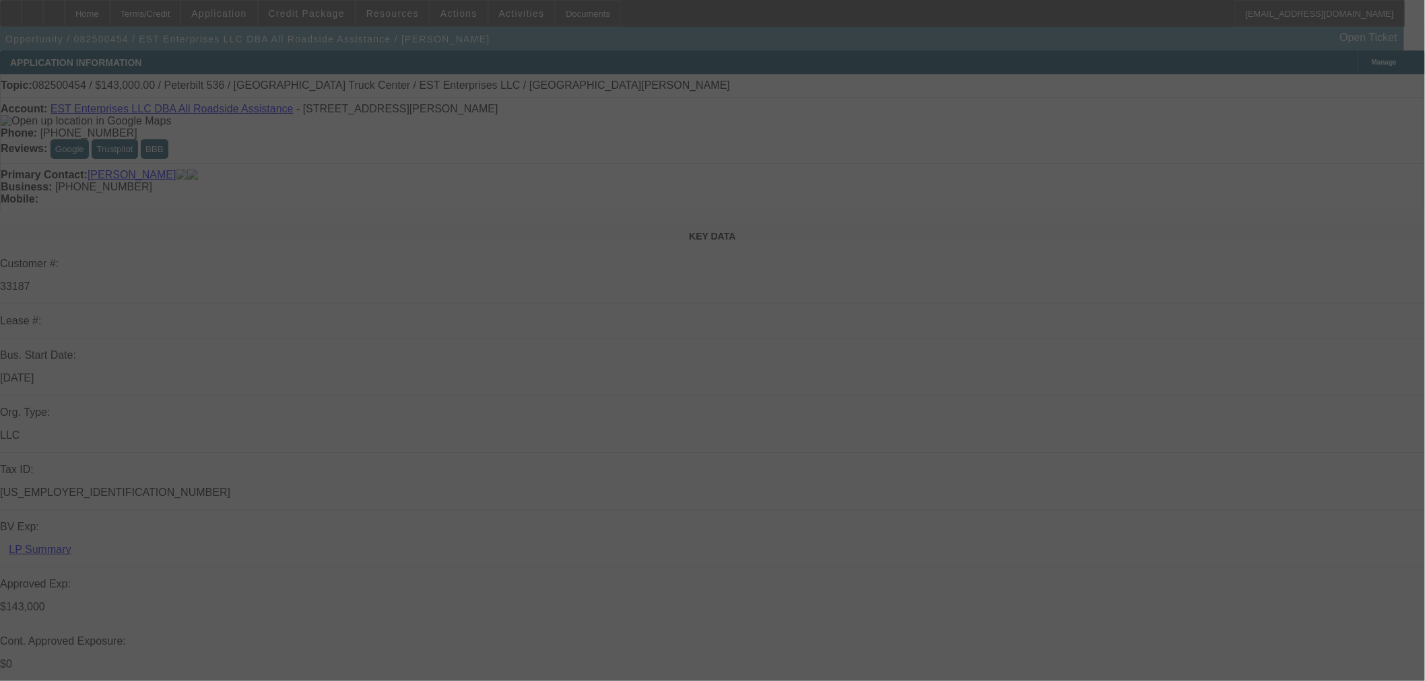
select select "0"
select select "2"
select select "0.1"
select select "4"
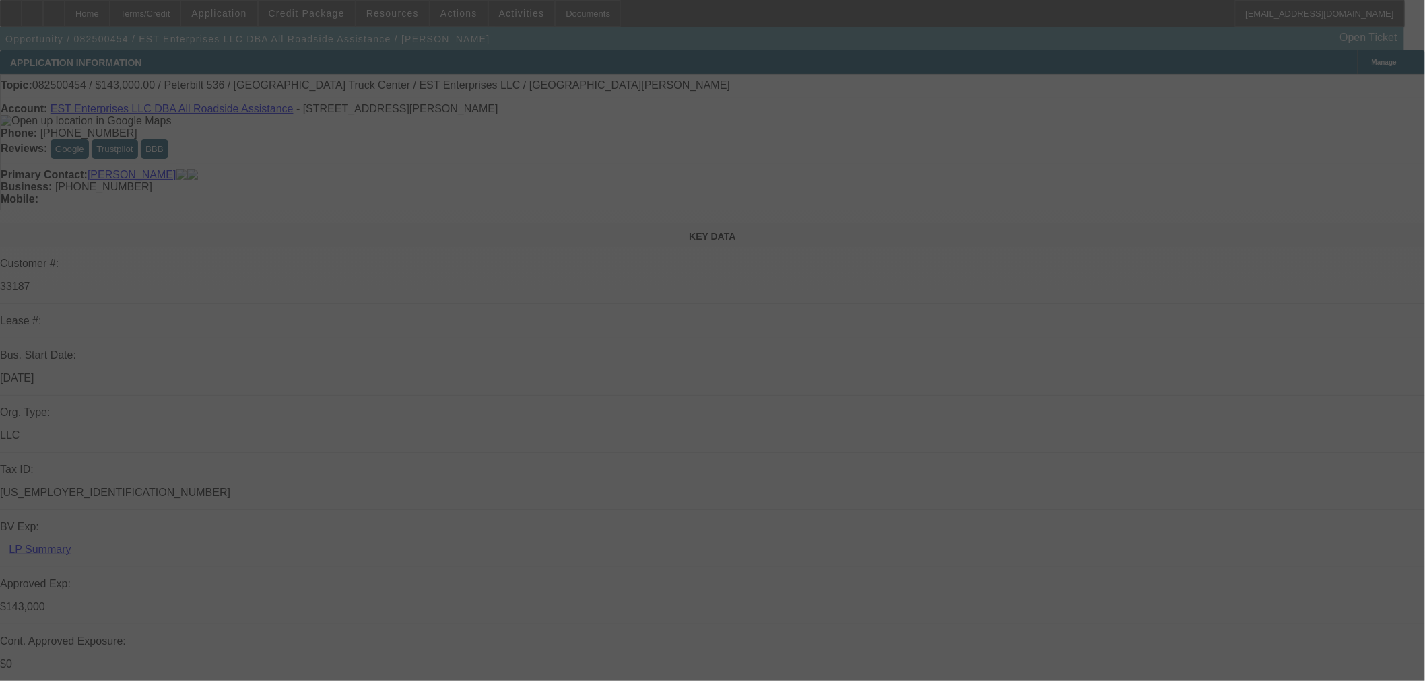
select select "0.1"
select select "2"
select select "0.1"
select select "4"
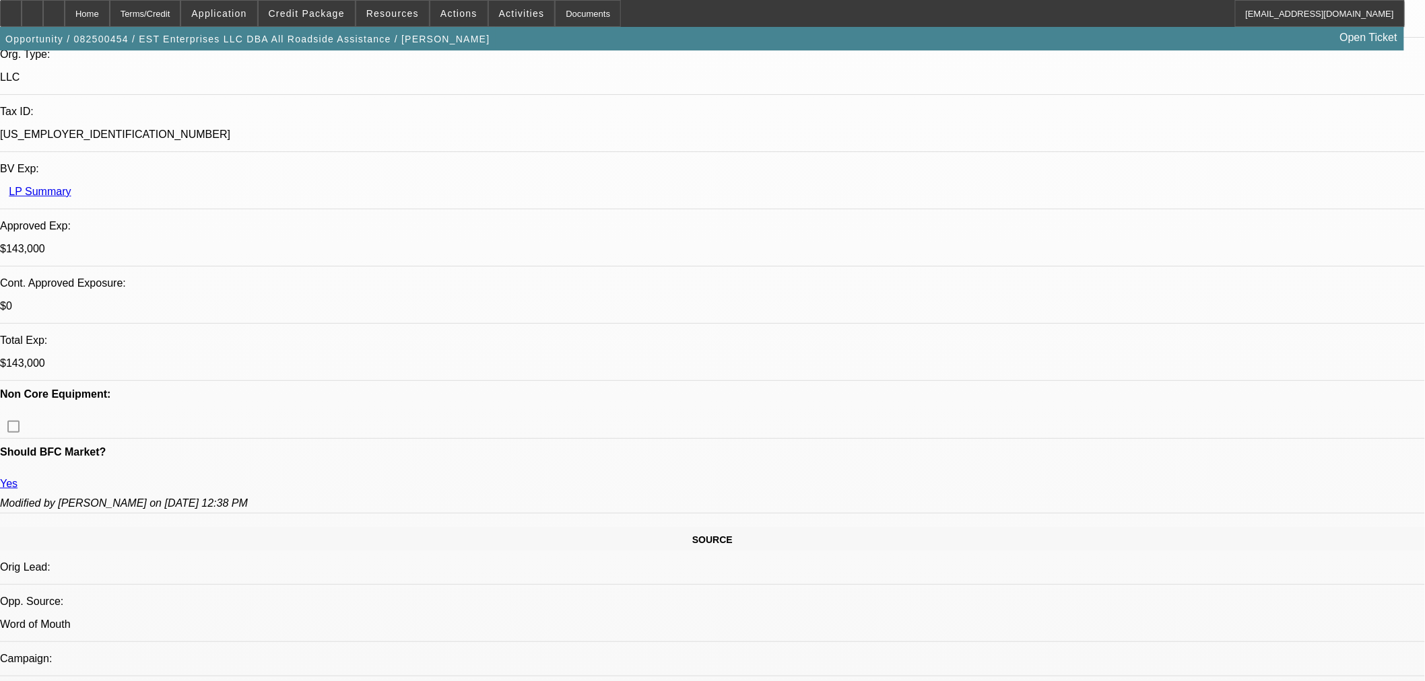
scroll to position [224, 0]
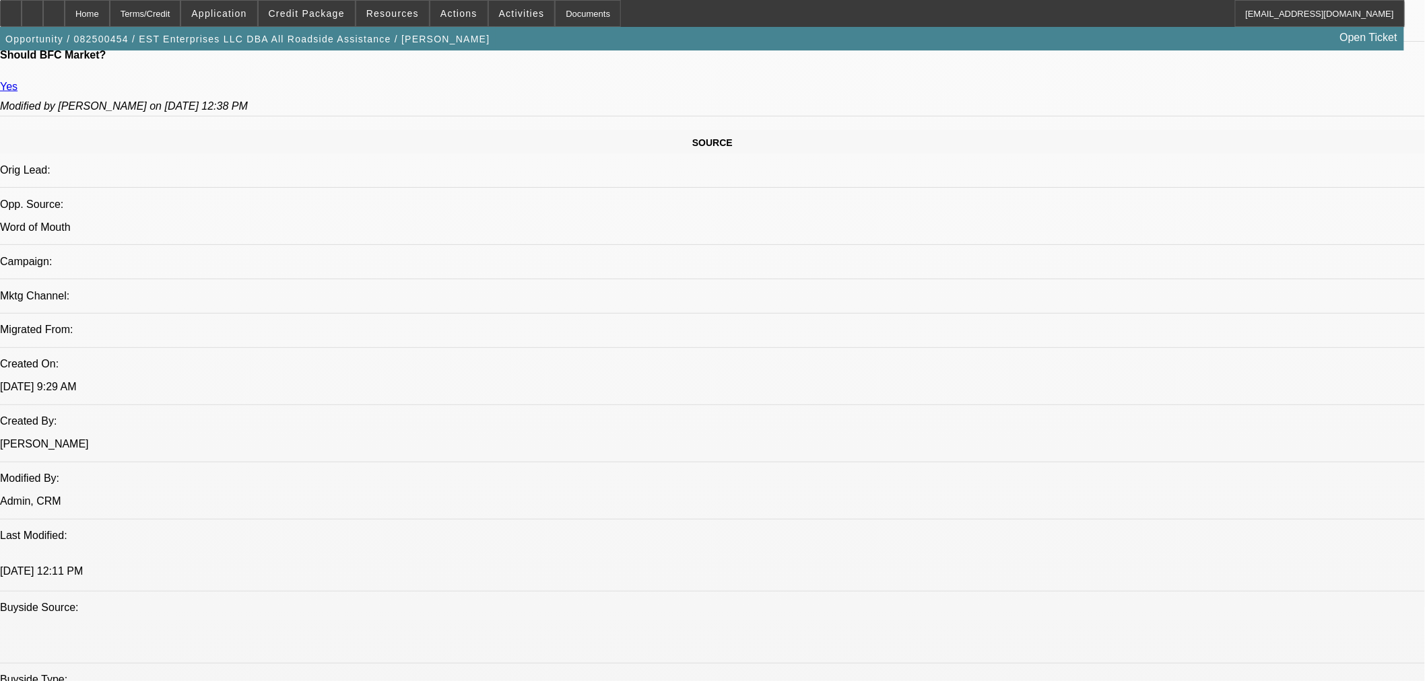
scroll to position [972, 0]
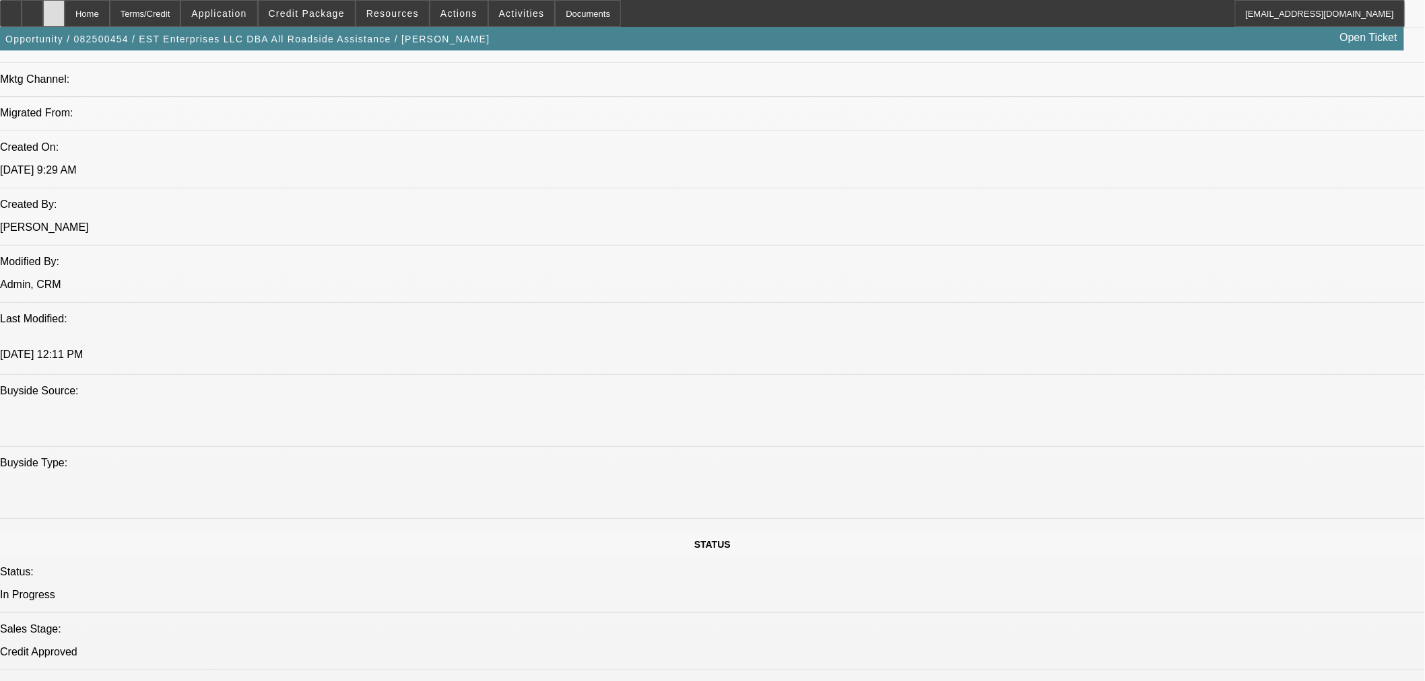
click at [65, 7] on div at bounding box center [54, 13] width 22 height 27
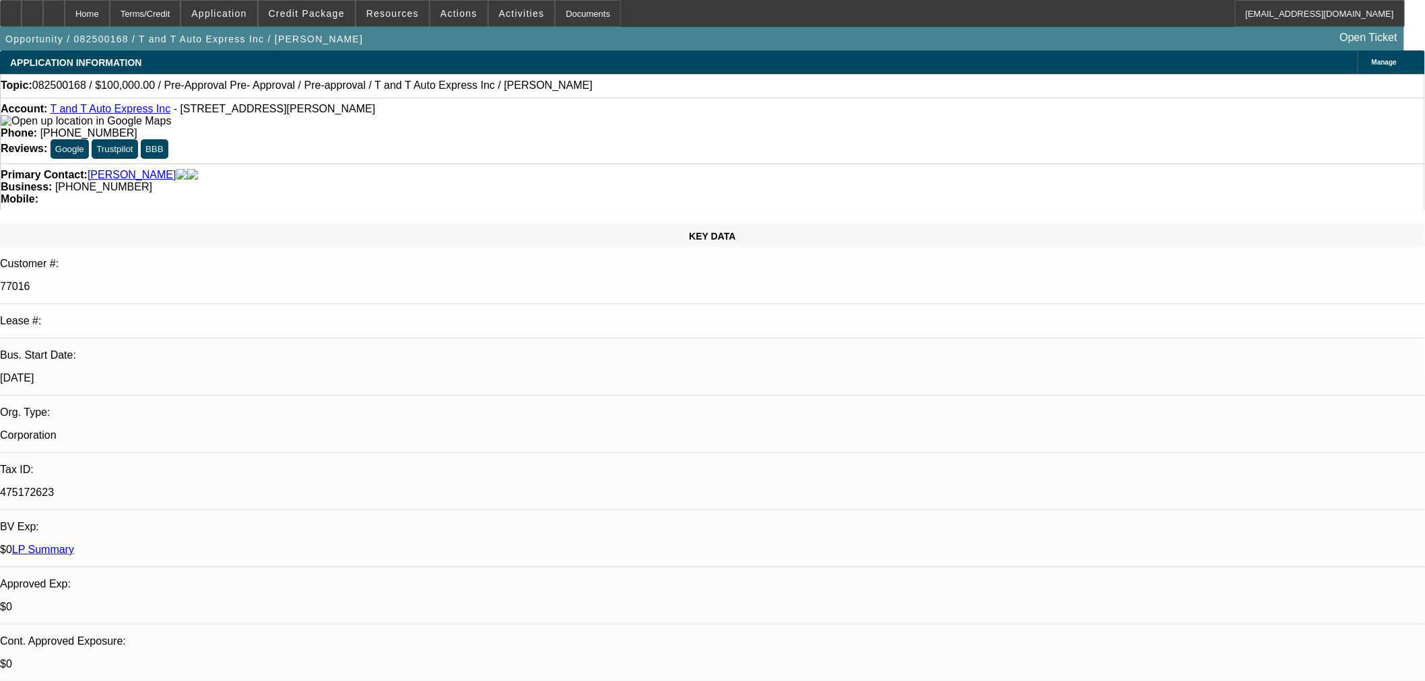
select select "0"
select select "6"
select select "0"
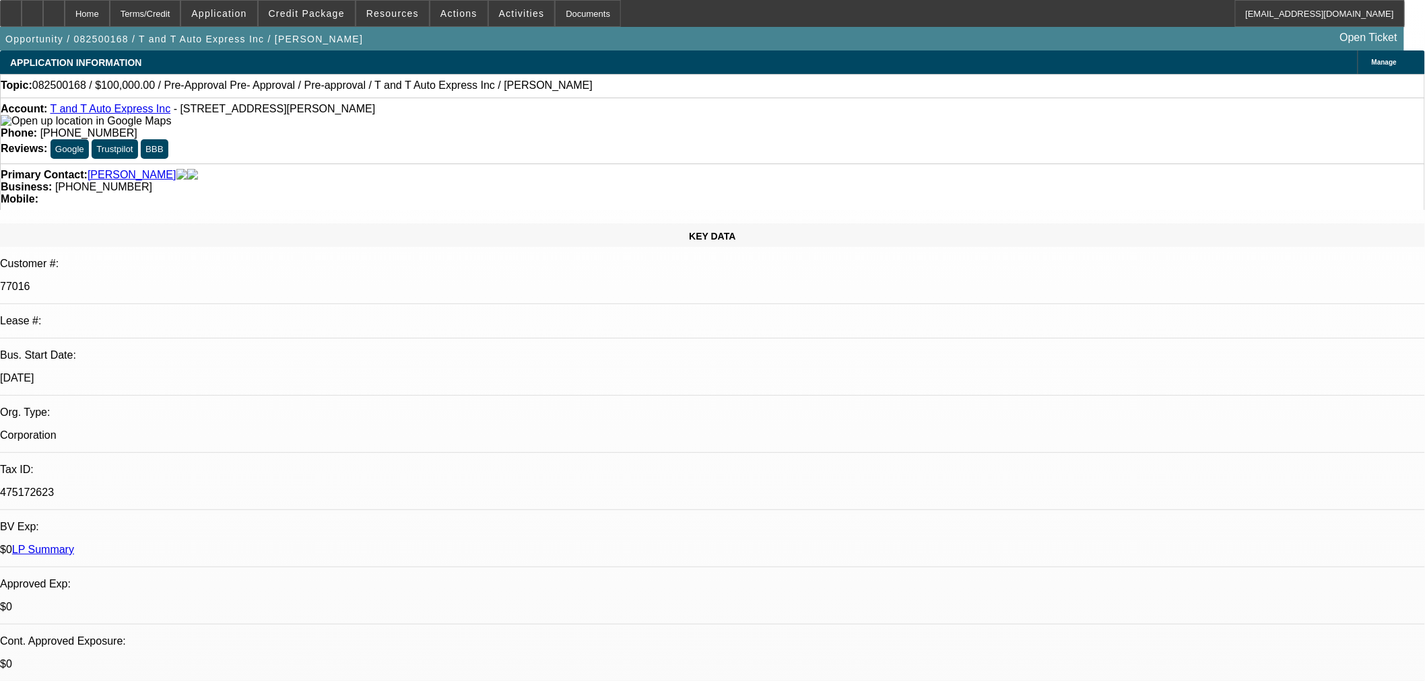
select select "0"
select select "6"
select select "0"
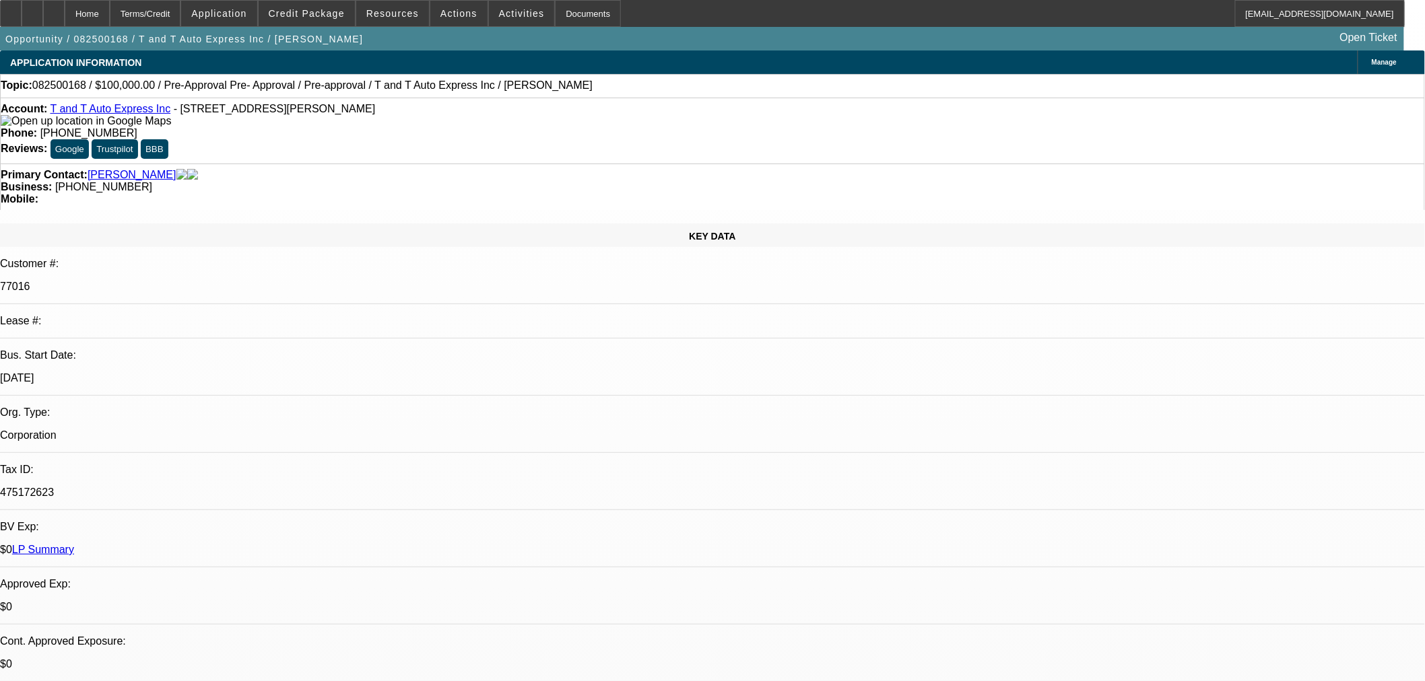
select select "0"
select select "6"
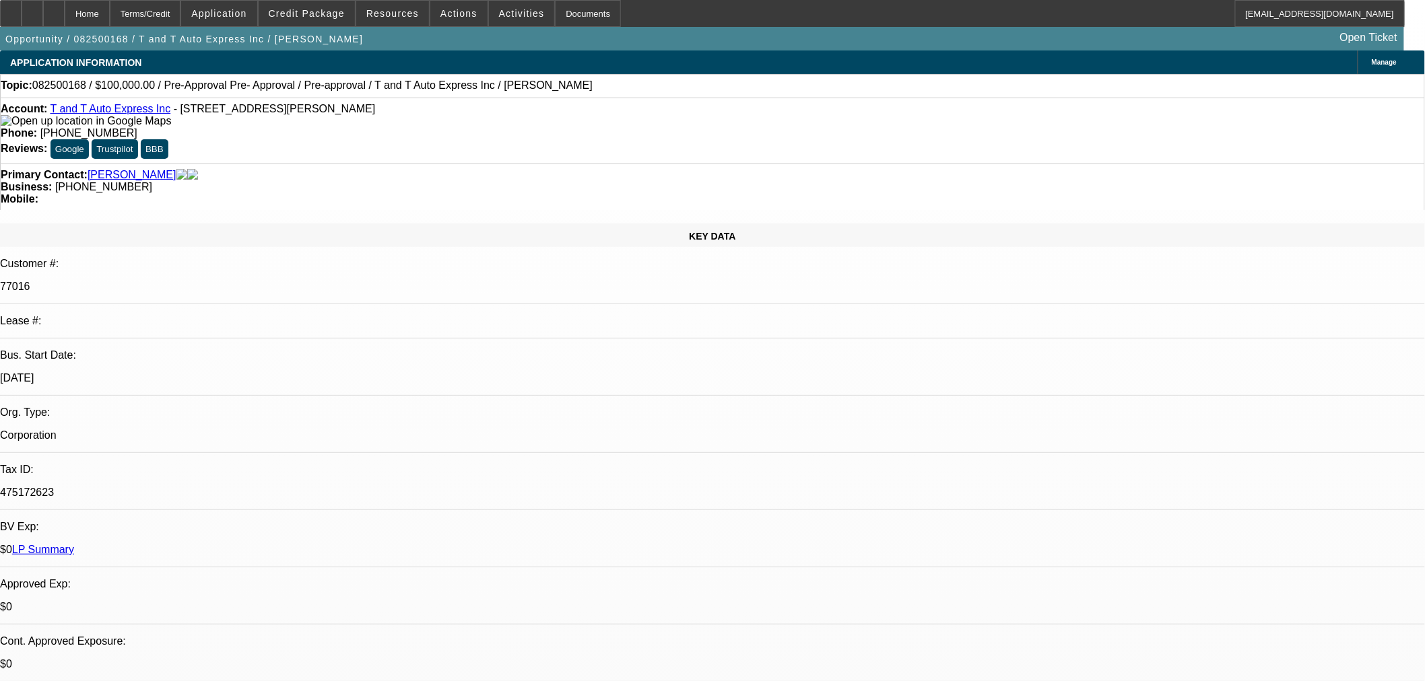
scroll to position [75, 0]
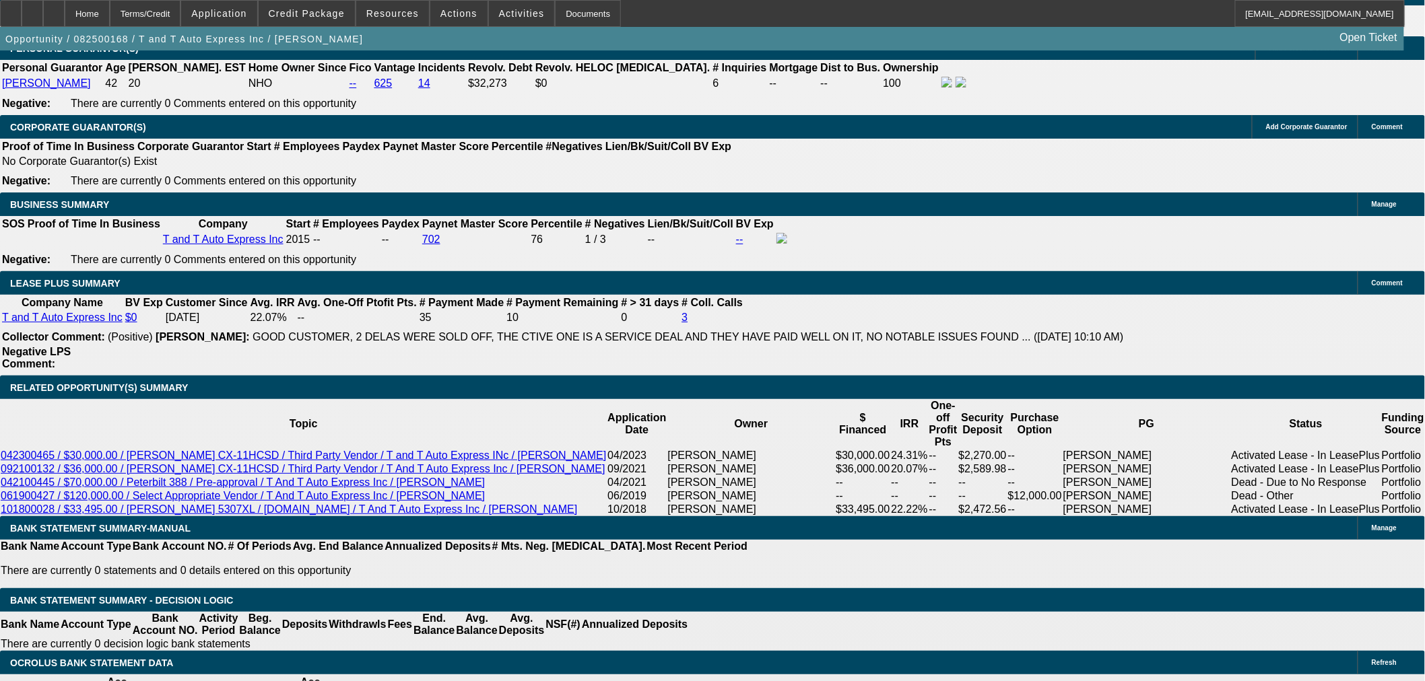
scroll to position [149, 0]
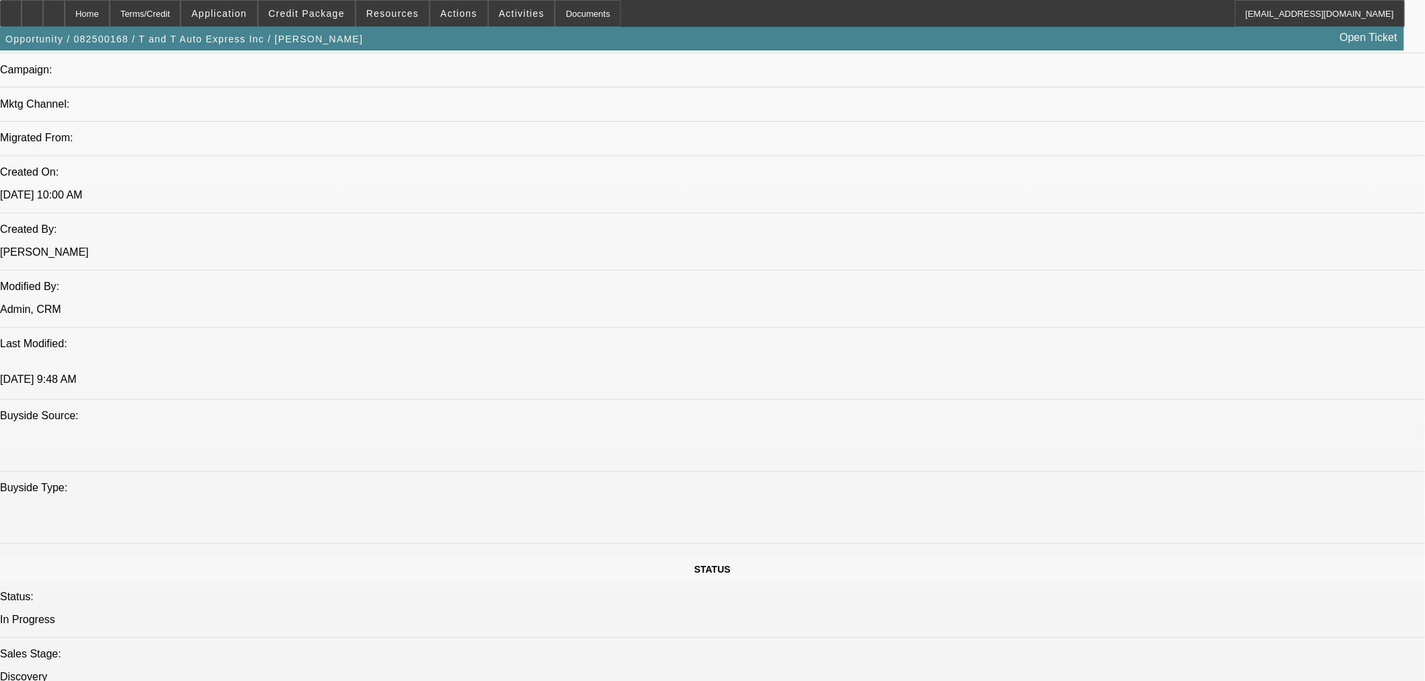
scroll to position [897, 0]
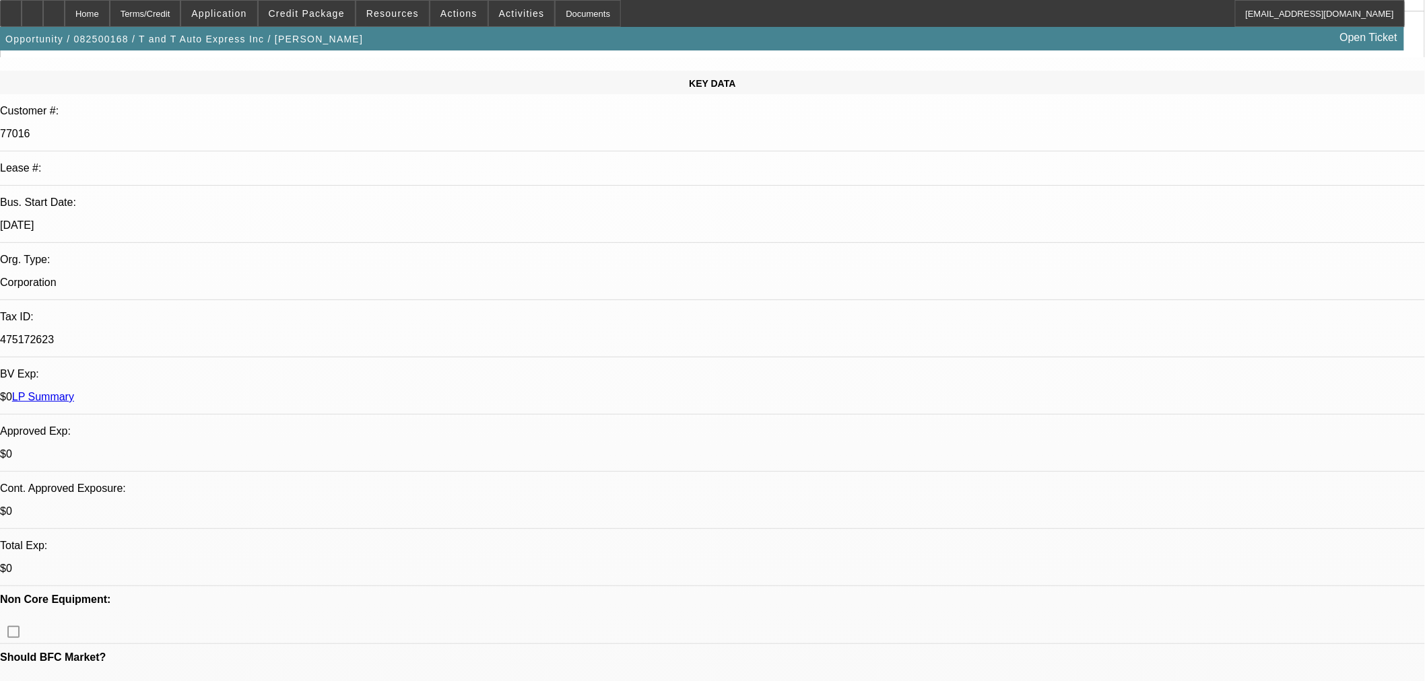
scroll to position [0, 0]
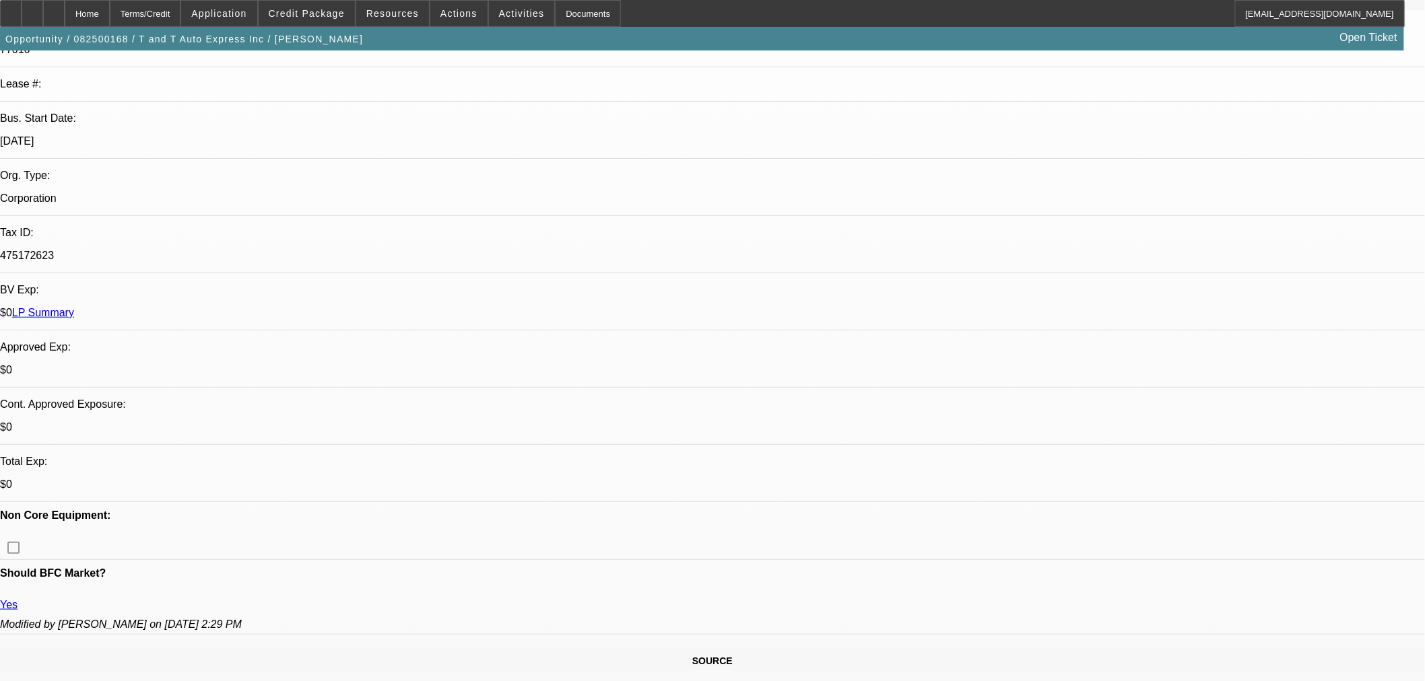
scroll to position [374, 0]
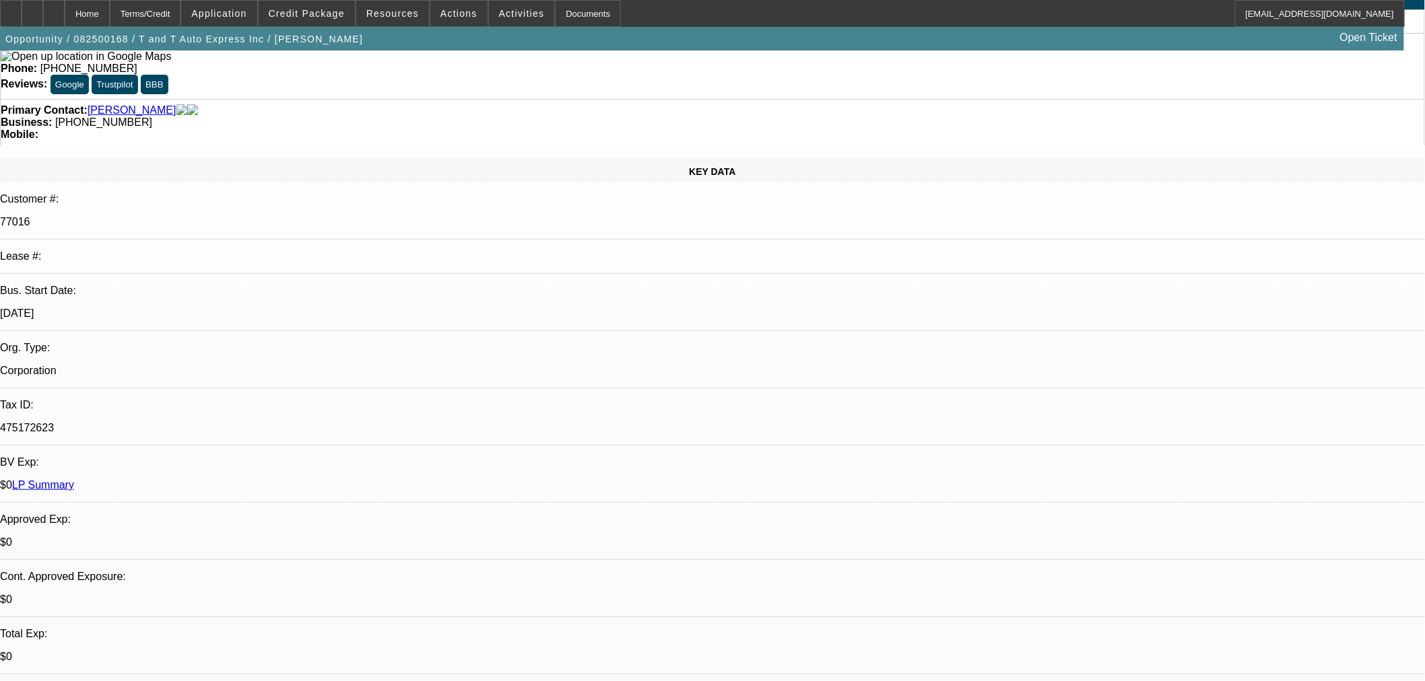
scroll to position [0, 0]
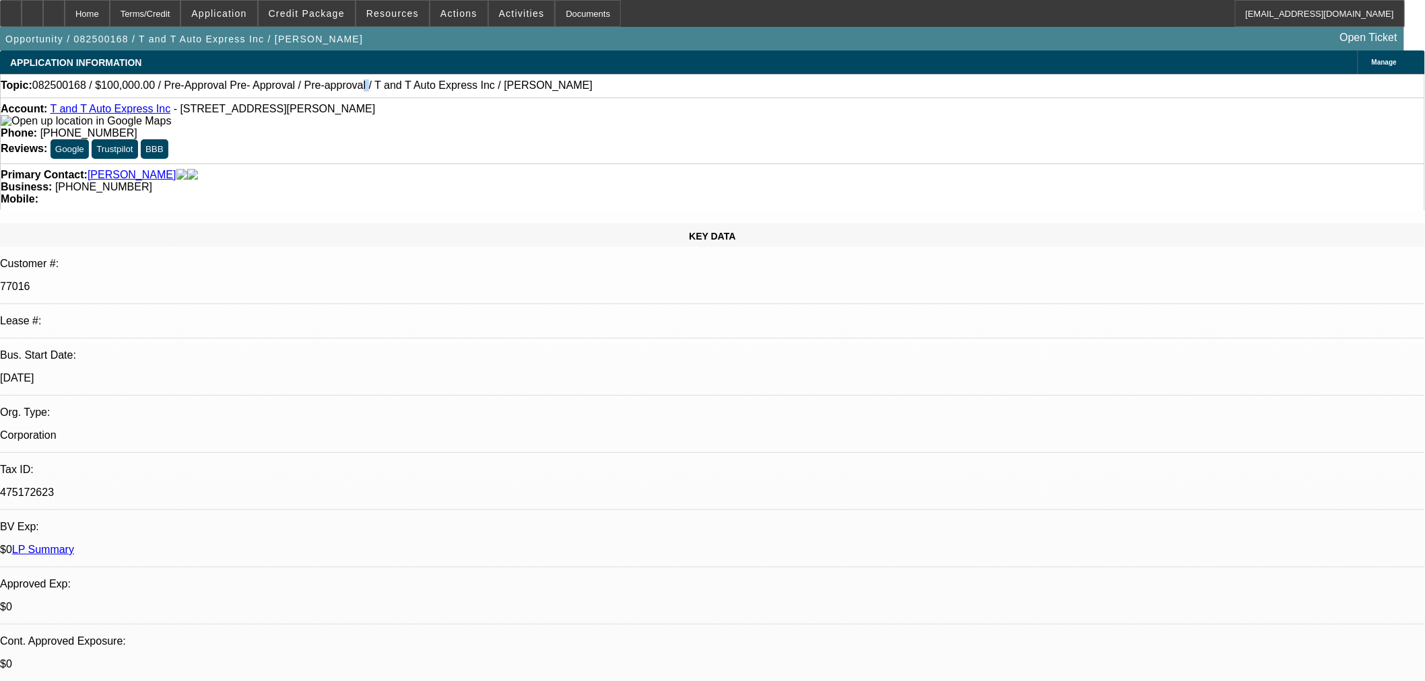
click at [316, 88] on span "082500168 / $100,000.00 / Pre-Approval Pre- Approval / Pre-approval / T and T A…" at bounding box center [312, 85] width 560 height 12
click at [318, 90] on span "082500168 / $100,000.00 / Pre-Approval Pre- Approval / Pre-approval / T and T A…" at bounding box center [312, 85] width 560 height 12
click at [322, 90] on span "082500168 / $100,000.00 / Pre-Approval Pre- Approval / Pre-approval / T and T A…" at bounding box center [312, 85] width 560 height 12
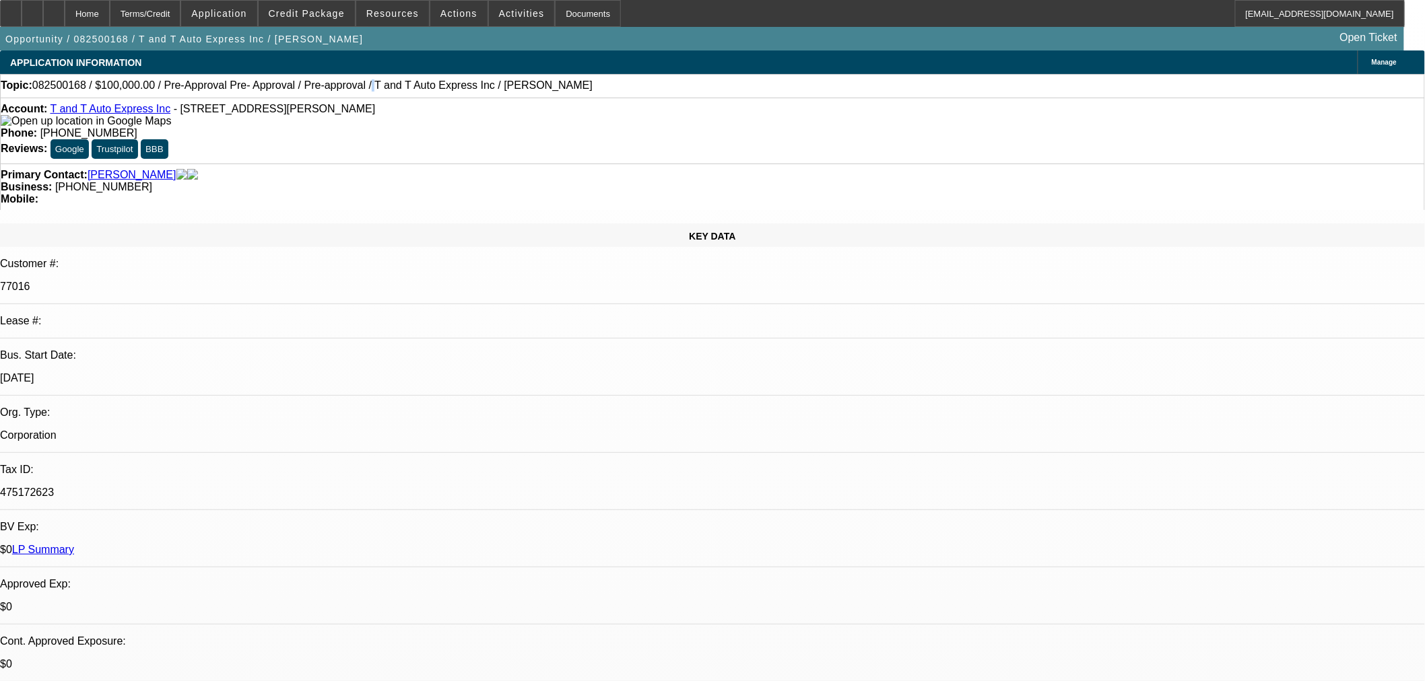
click at [322, 90] on span "082500168 / $100,000.00 / Pre-Approval Pre- Approval / Pre-approval / T and T A…" at bounding box center [312, 85] width 560 height 12
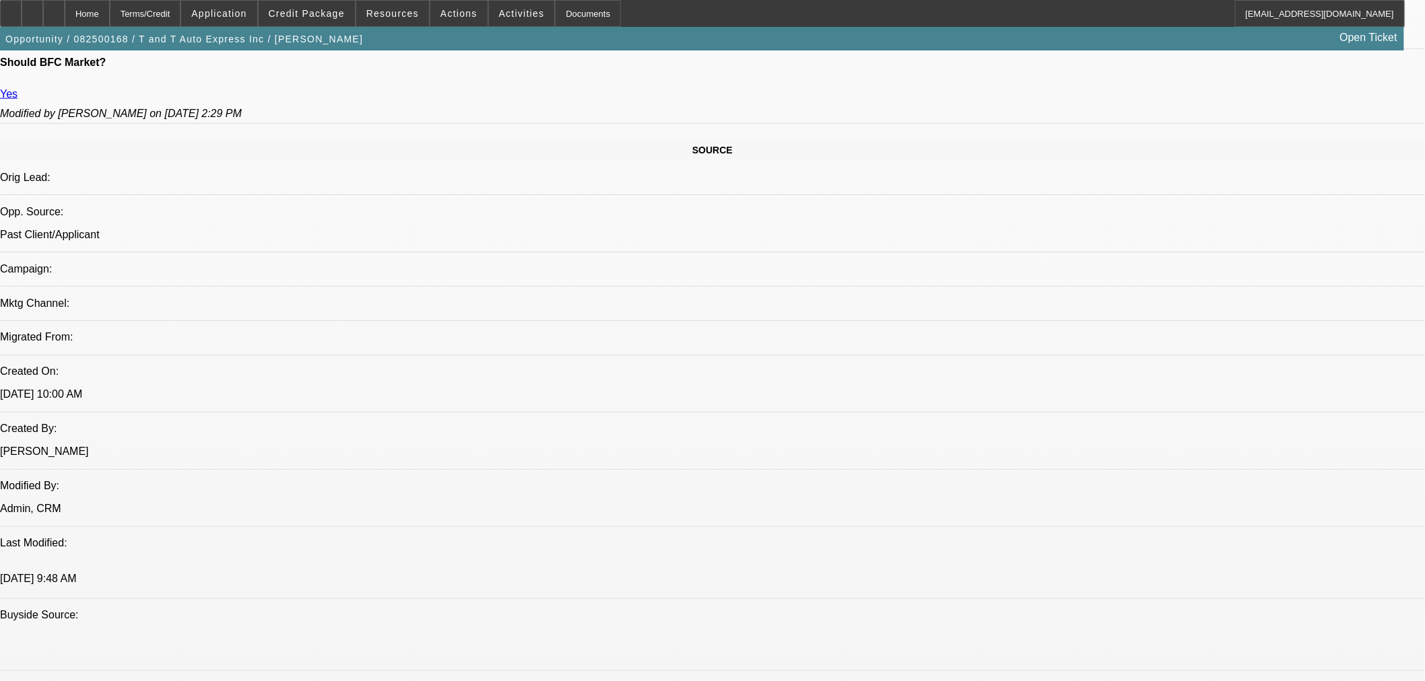
scroll to position [598, 0]
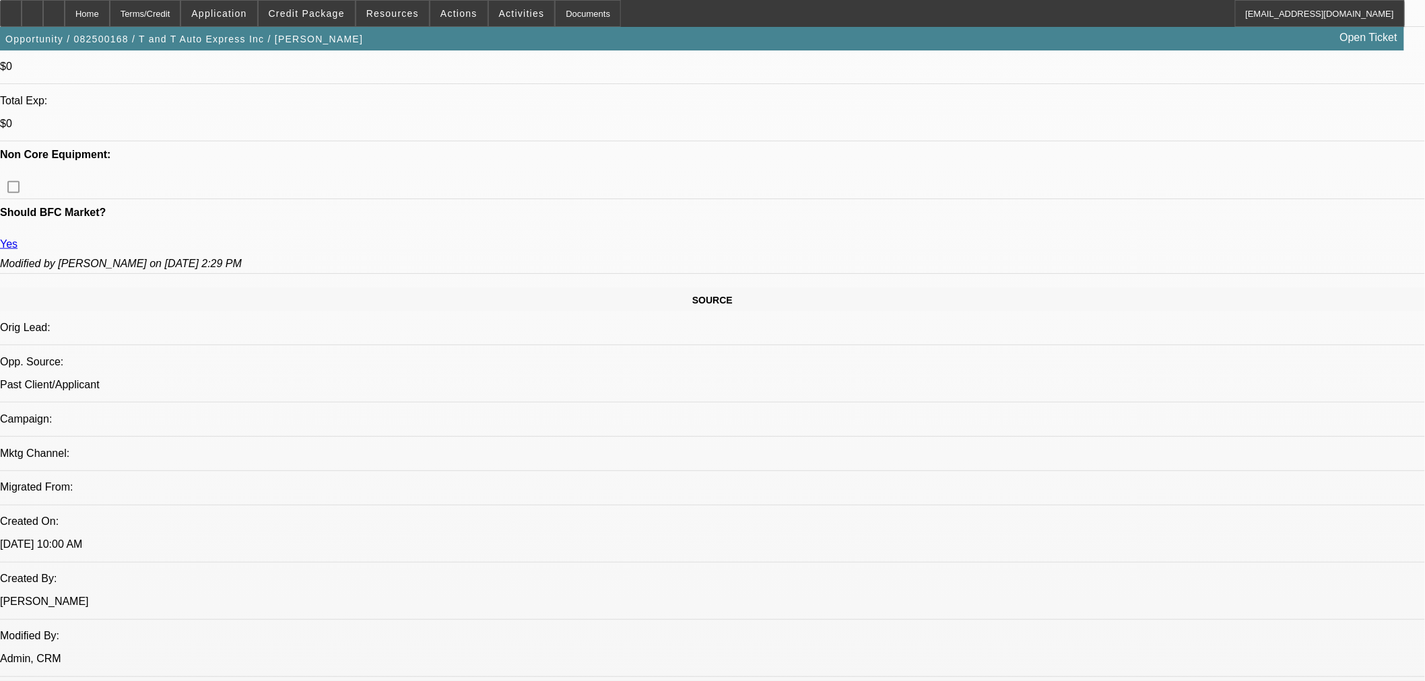
drag, startPoint x: 593, startPoint y: 299, endPoint x: 586, endPoint y: 299, distance: 7.4
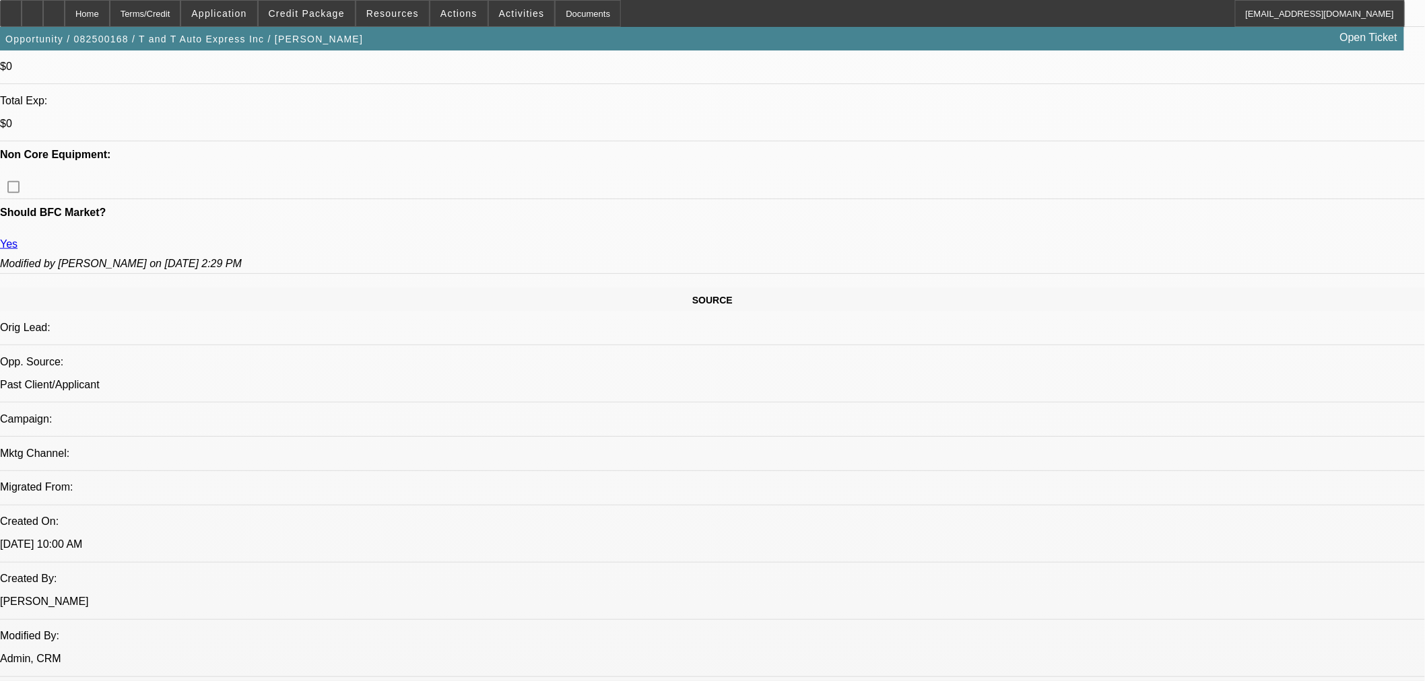
drag, startPoint x: 580, startPoint y: 296, endPoint x: 594, endPoint y: 296, distance: 13.5
drag, startPoint x: 541, startPoint y: 96, endPoint x: 411, endPoint y: 94, distance: 130.0
drag, startPoint x: 295, startPoint y: 423, endPoint x: 325, endPoint y: 423, distance: 29.6
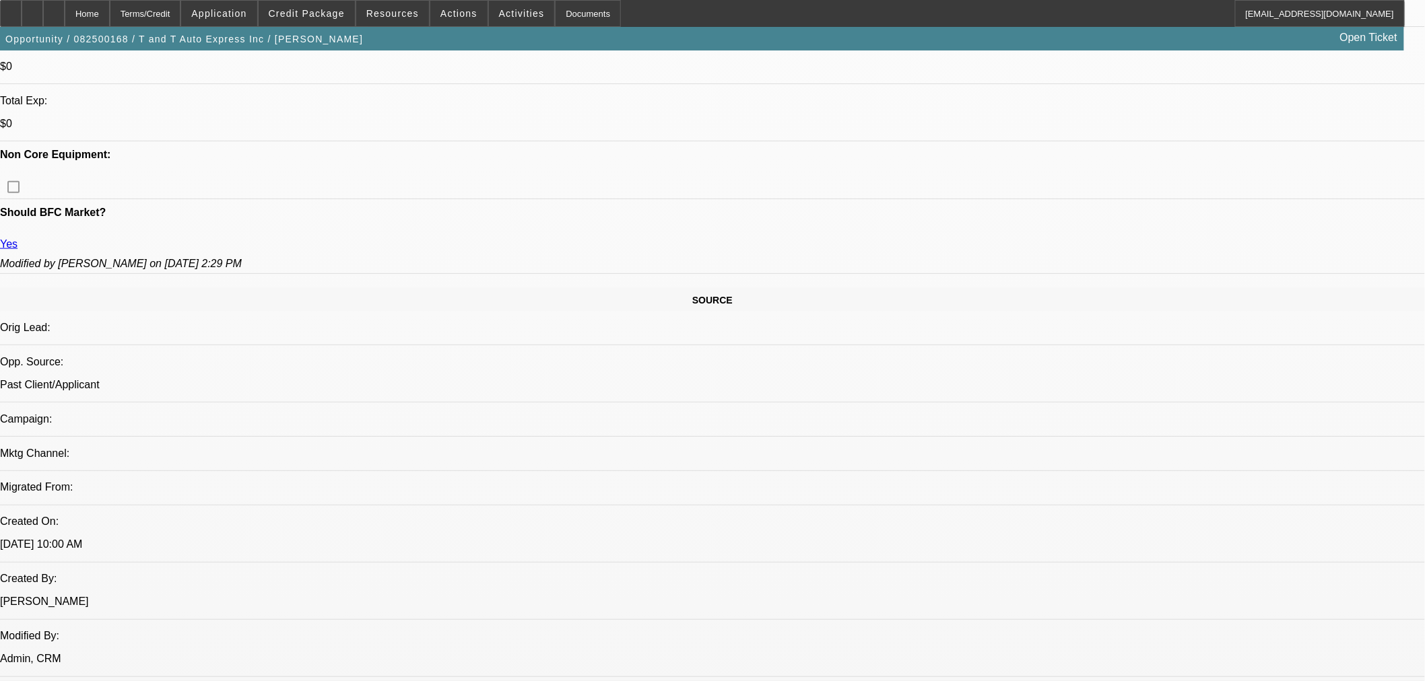
drag, startPoint x: 299, startPoint y: 443, endPoint x: 335, endPoint y: 445, distance: 36.4
drag, startPoint x: 295, startPoint y: 506, endPoint x: 333, endPoint y: 504, distance: 38.4
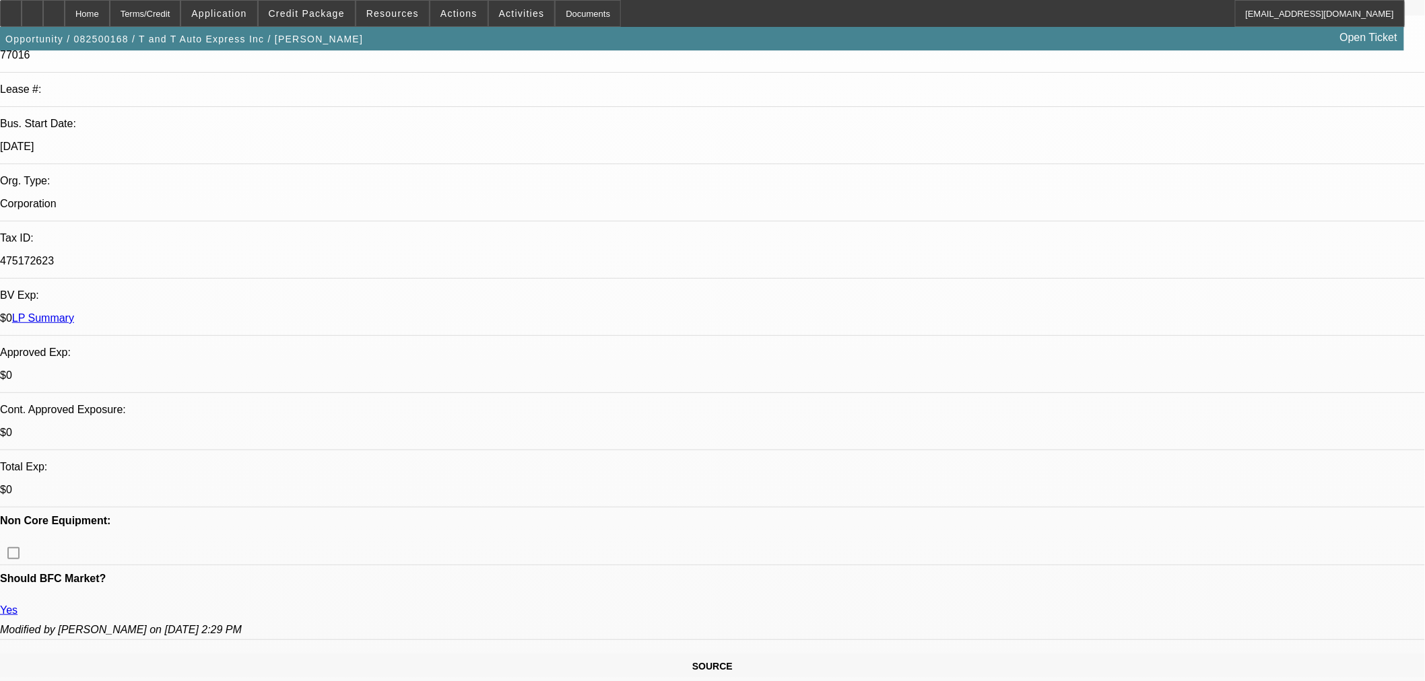
scroll to position [224, 0]
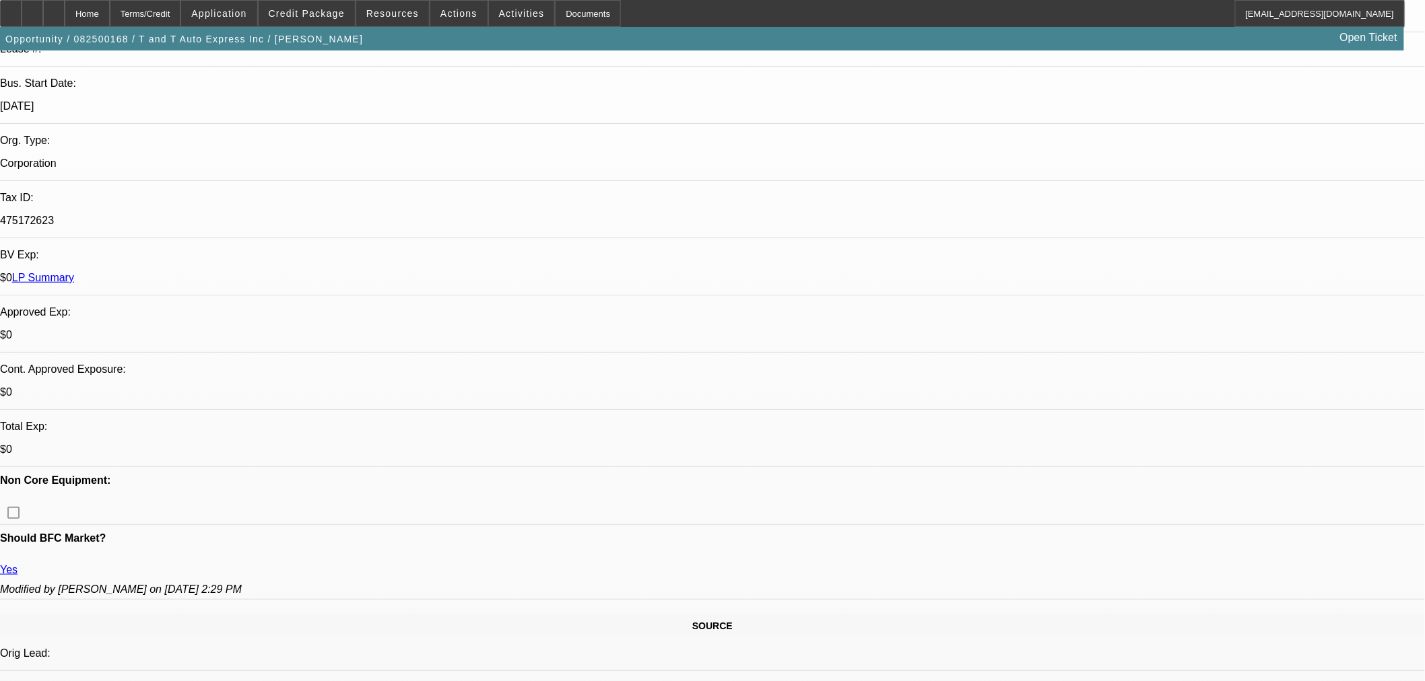
scroll to position [598, 0]
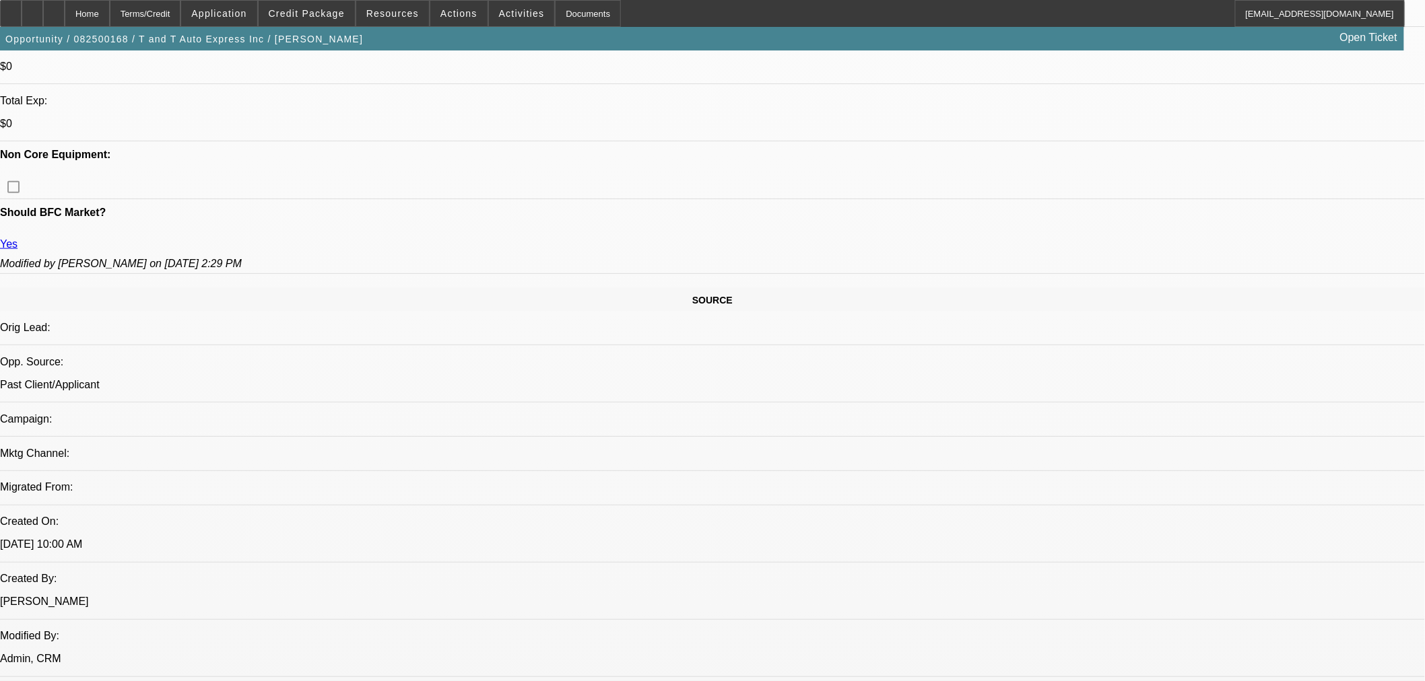
drag, startPoint x: 865, startPoint y: 418, endPoint x: 816, endPoint y: 426, distance: 49.0
drag, startPoint x: 812, startPoint y: 426, endPoint x: 863, endPoint y: 424, distance: 51.2
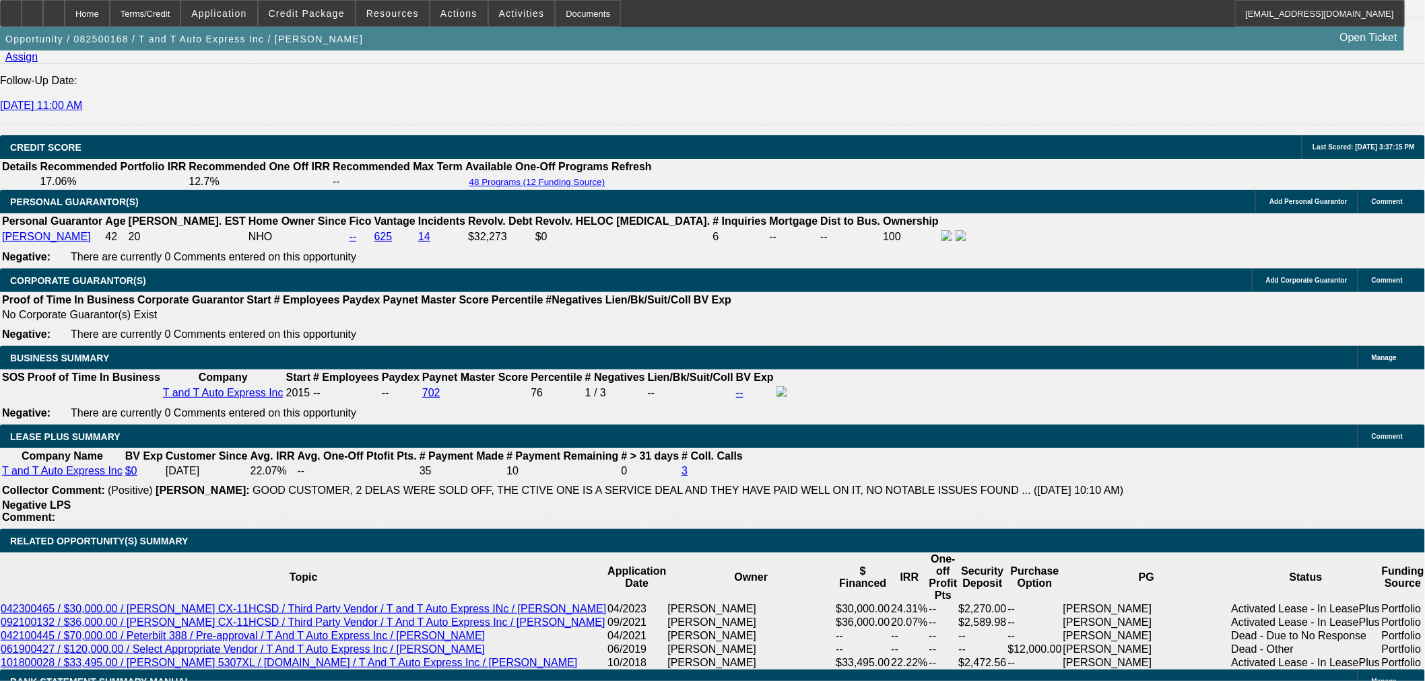
scroll to position [2020, 0]
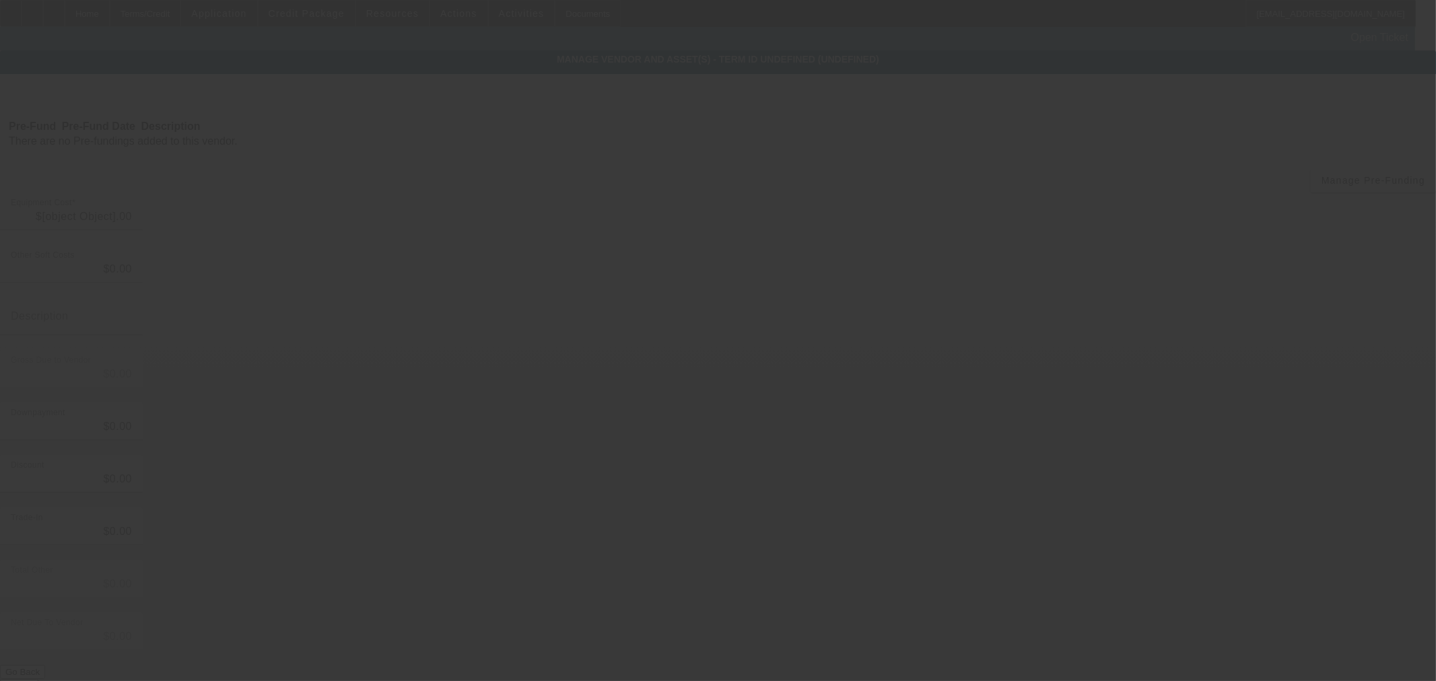
type input "$100,000.00"
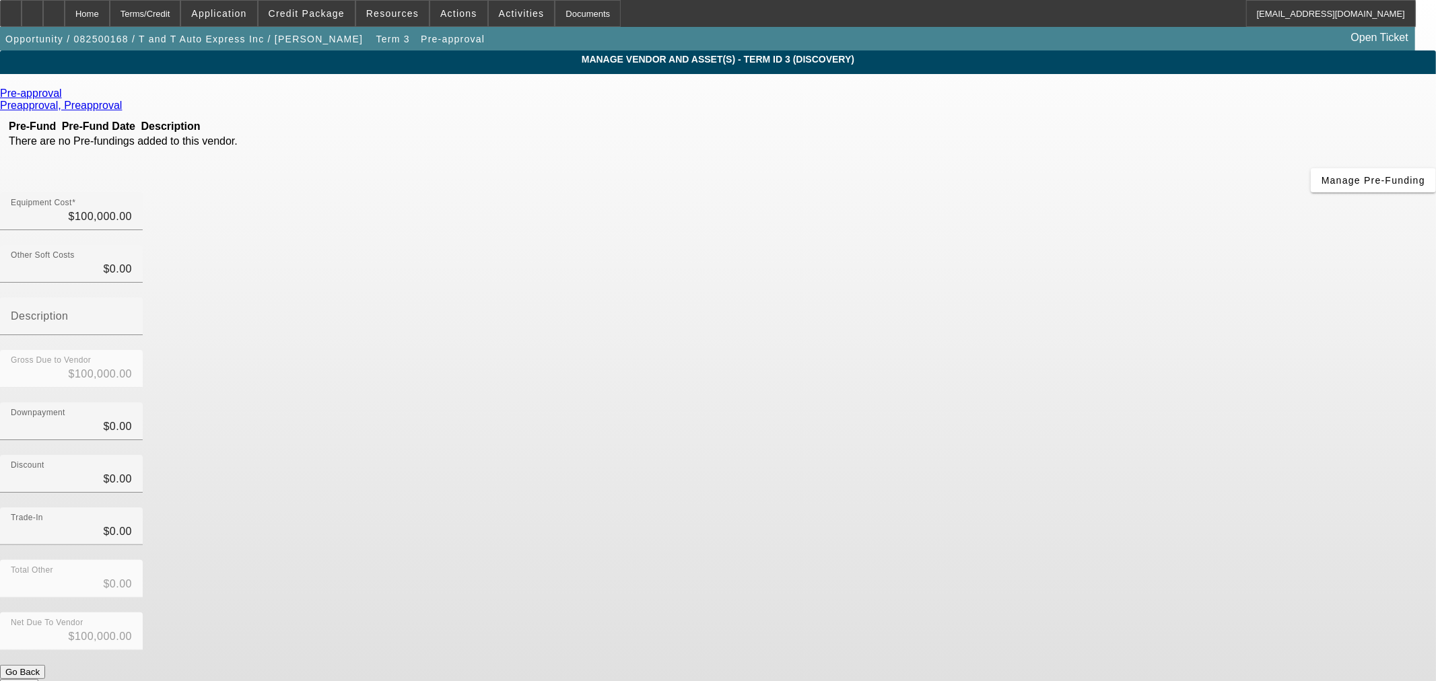
click at [65, 99] on icon at bounding box center [65, 93] width 0 height 11
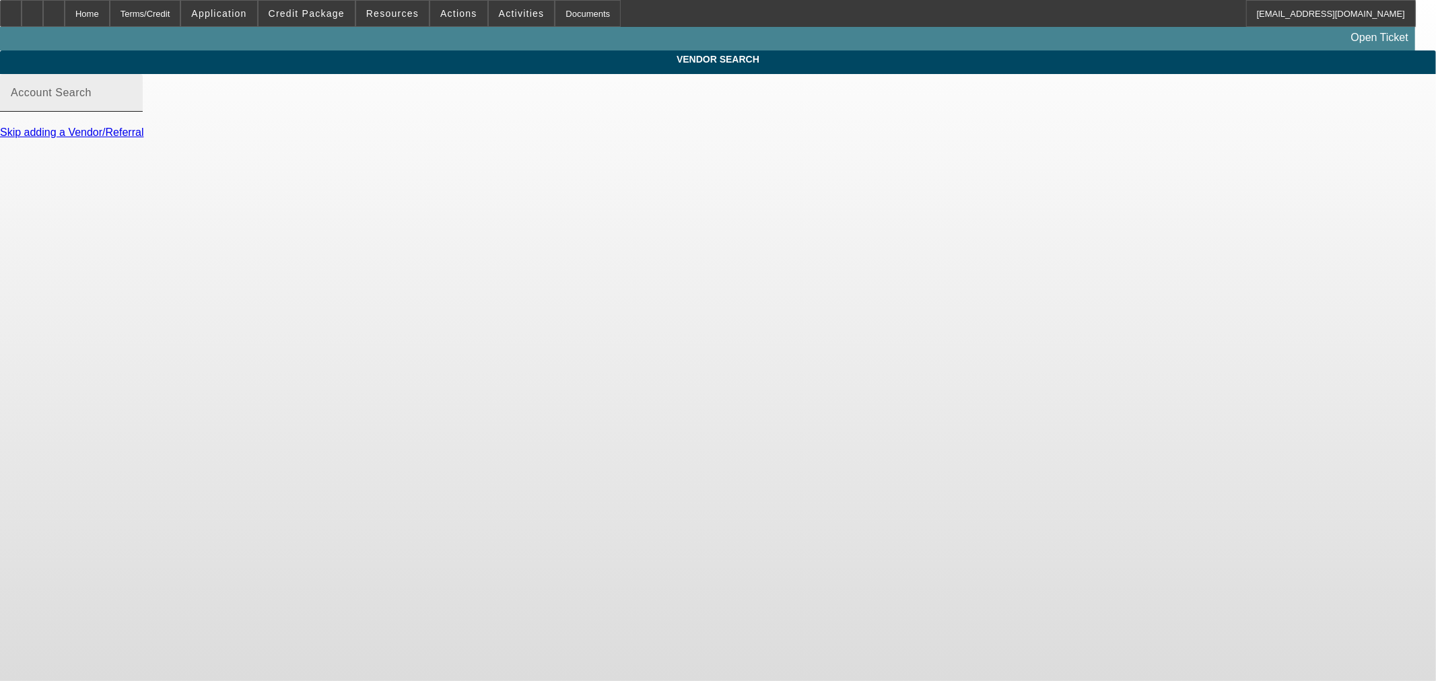
click at [132, 106] on input "Account Search" at bounding box center [71, 98] width 121 height 16
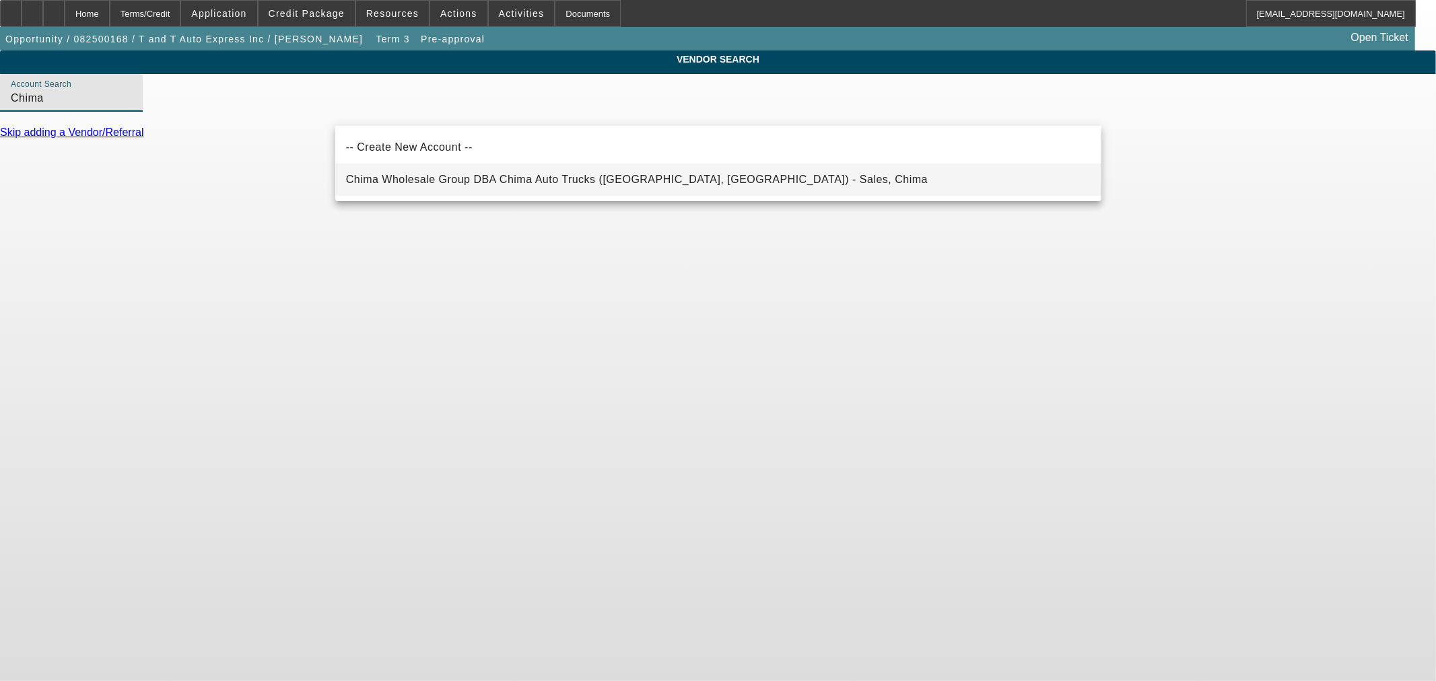
click at [699, 182] on mat-option "Chima Wholesale Group DBA Chima Auto Trucks (Davie, FL) - Sales, Chima" at bounding box center [718, 180] width 766 height 32
type input "Chima Wholesale Group DBA Chima Auto Trucks (Davie, FL) - Sales, Chima"
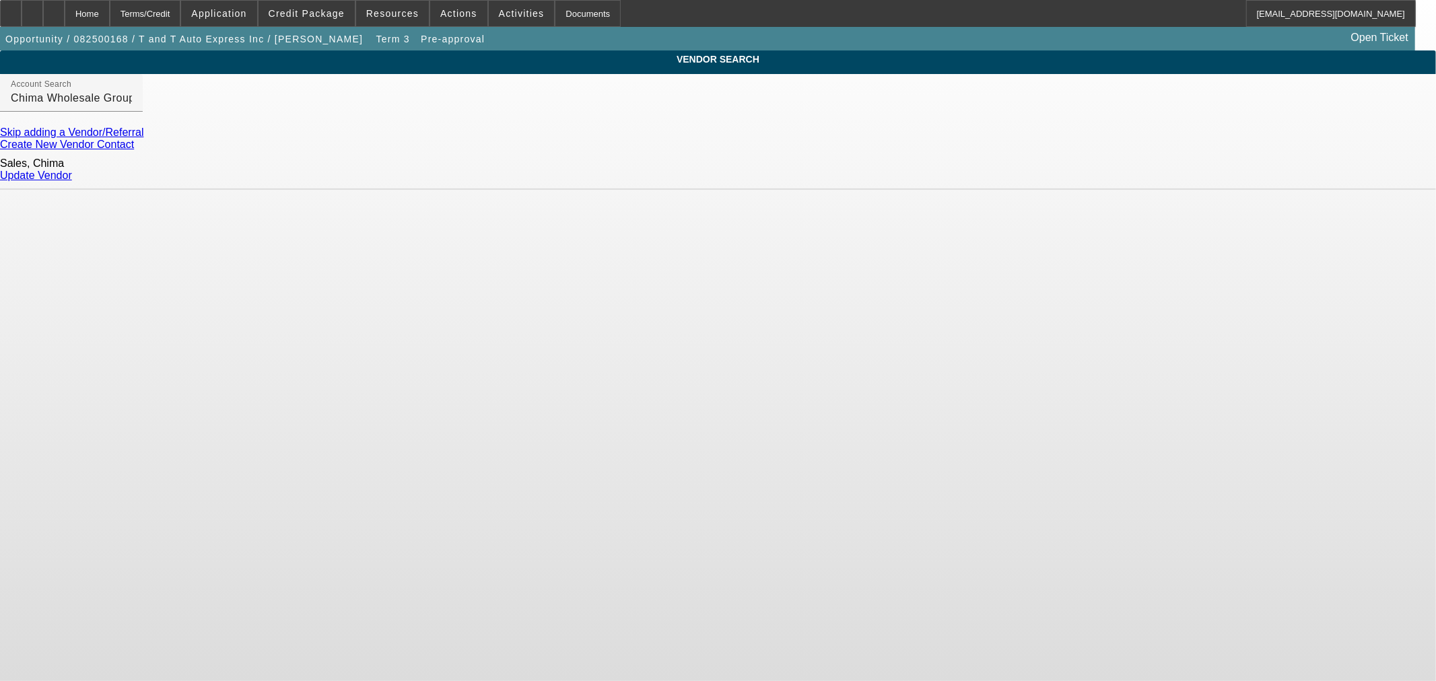
click at [72, 175] on link "Update Vendor" at bounding box center [36, 175] width 72 height 11
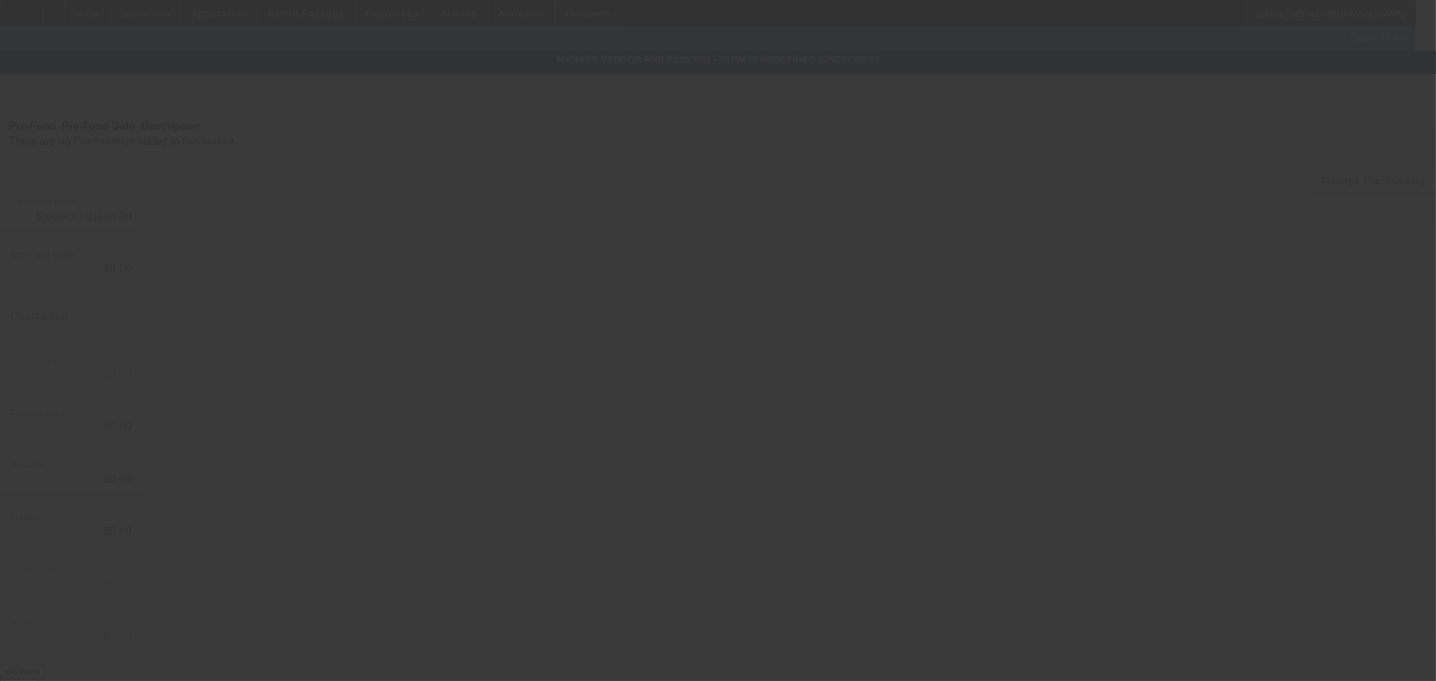
type input "$100,000.00"
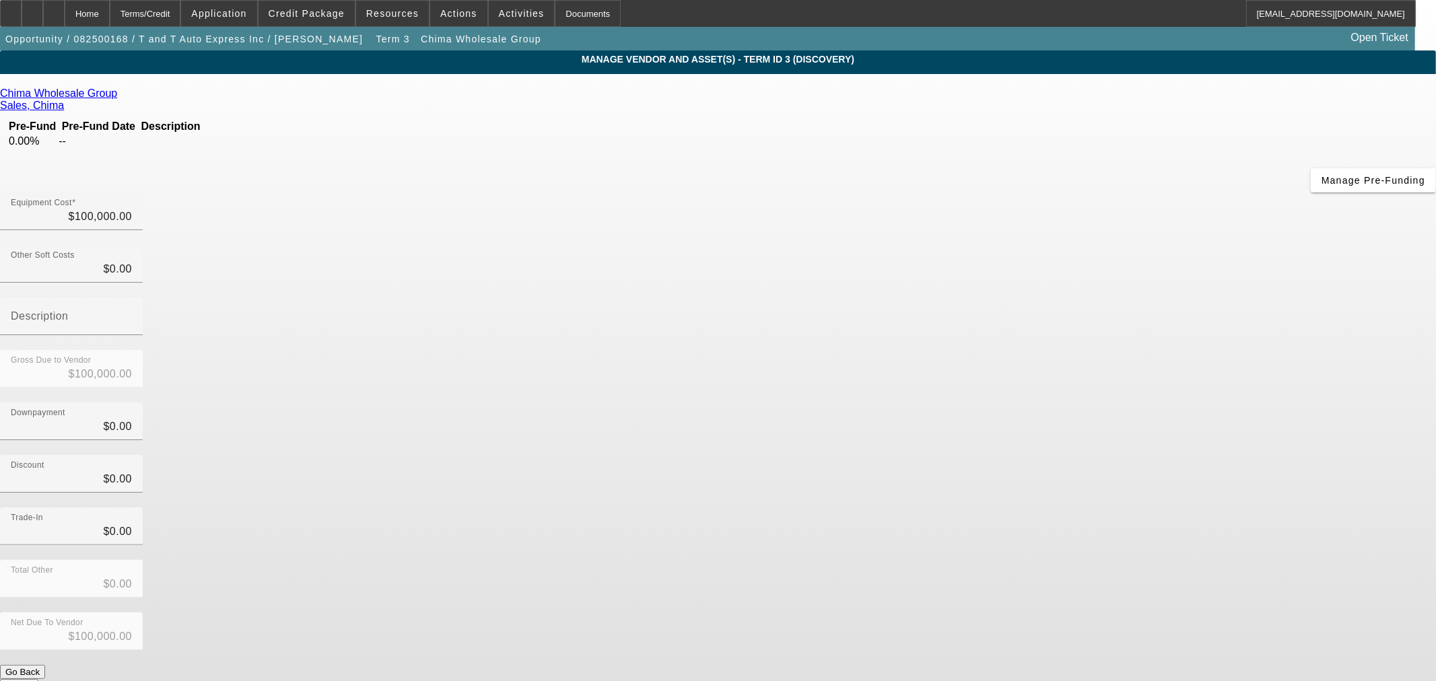
click at [143, 230] on div at bounding box center [71, 237] width 143 height 15
click at [132, 209] on input "100000" at bounding box center [71, 217] width 121 height 16
type input "6"
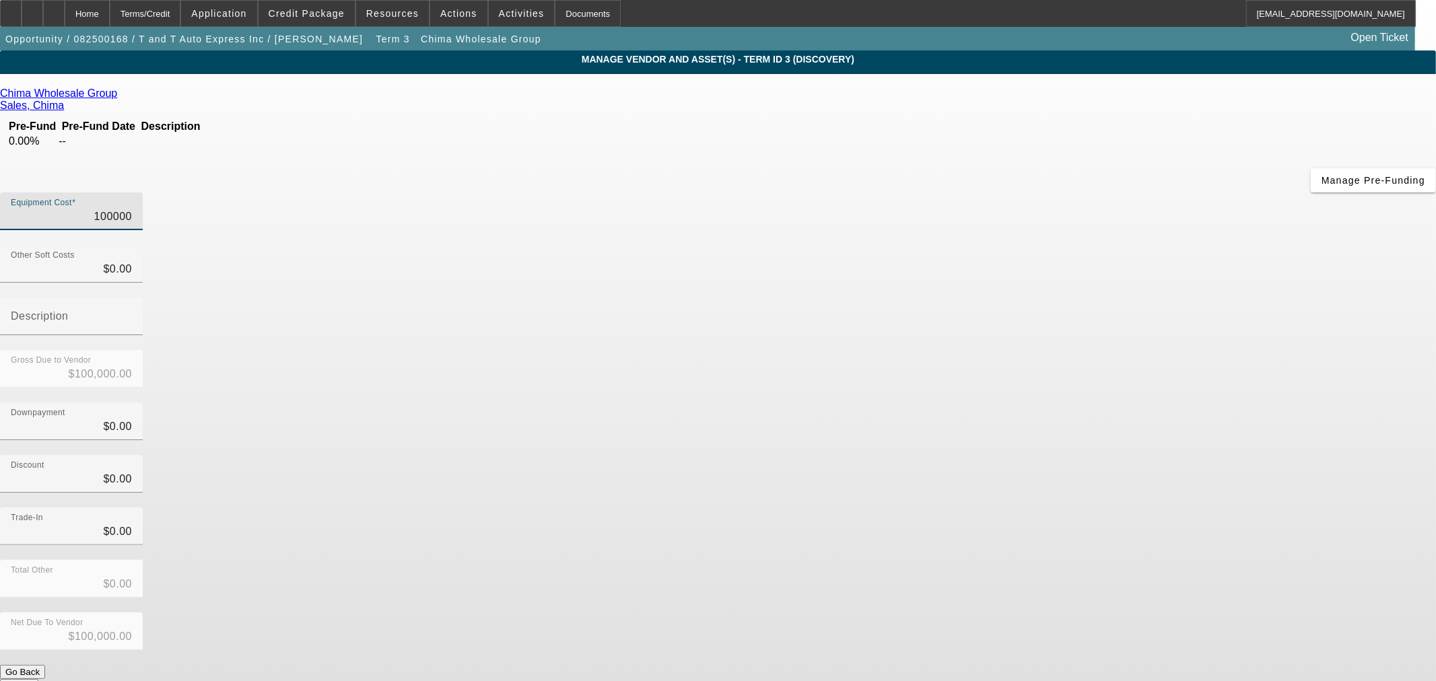
type input "$6.00"
type input "68"
type input "$68.00"
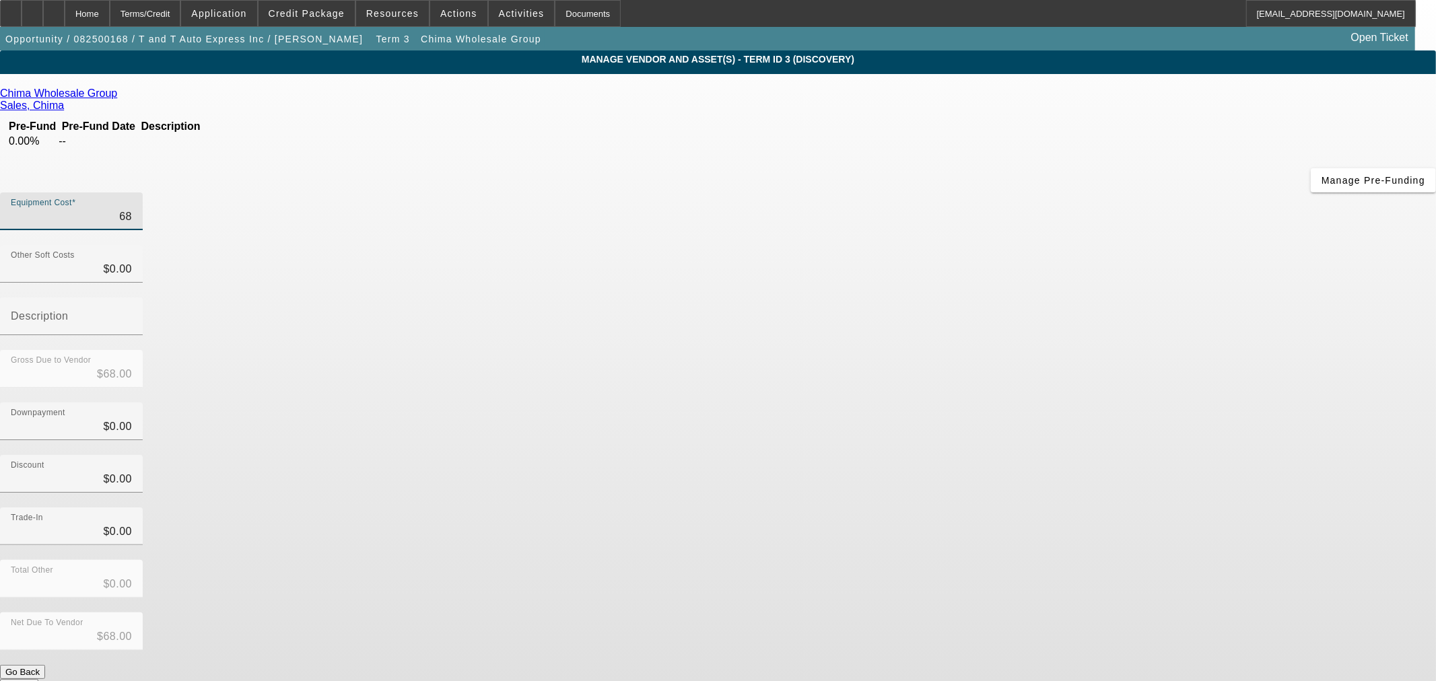
type input "689"
type input "$689.00"
type input "6899"
type input "$6,899.00"
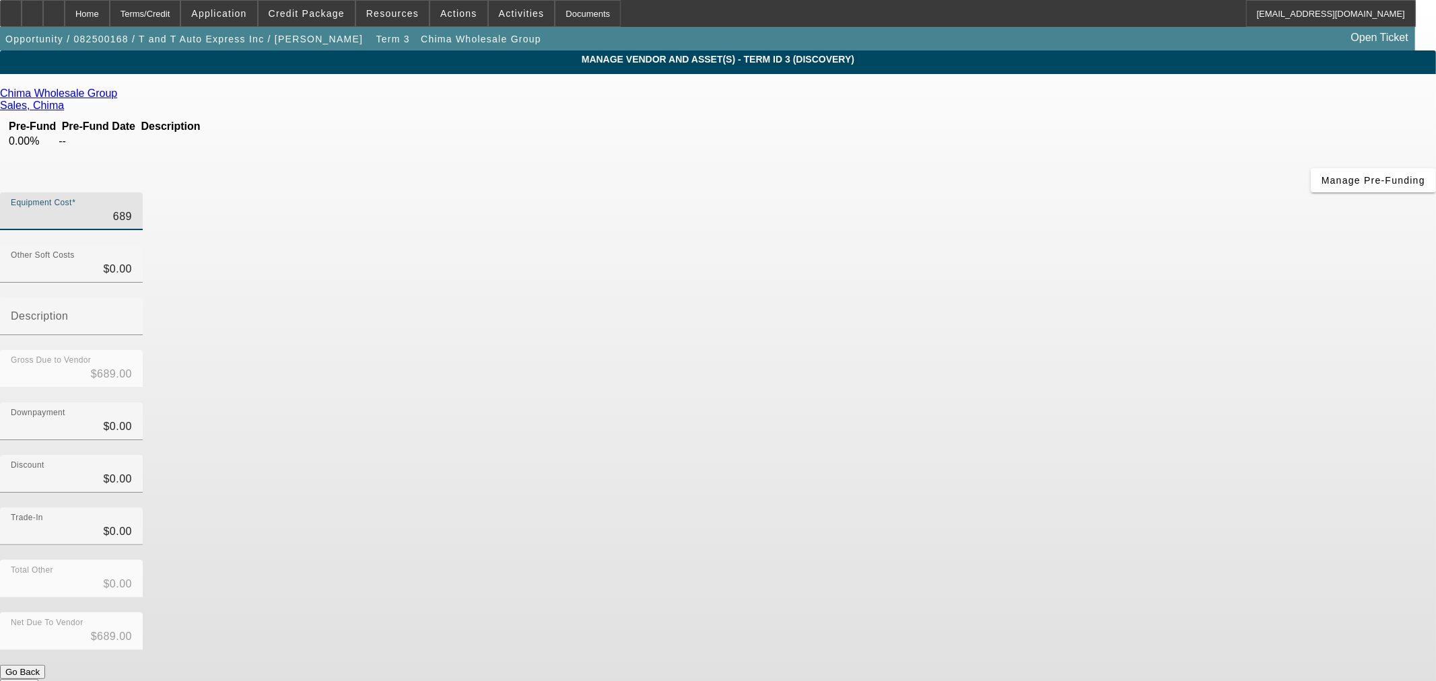
type input "$6,899.00"
type input "68999"
type input "$68,999.00"
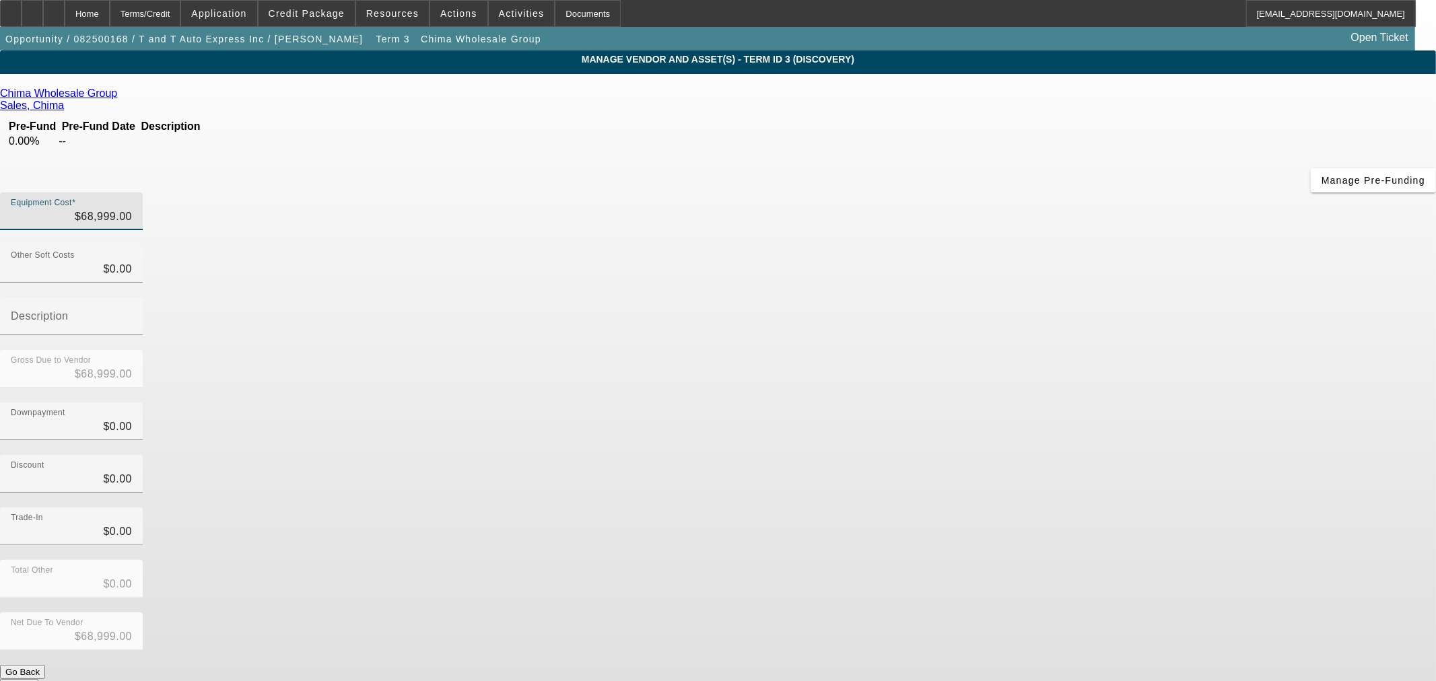
click at [1036, 455] on div "Discount $0.00" at bounding box center [718, 481] width 1436 height 53
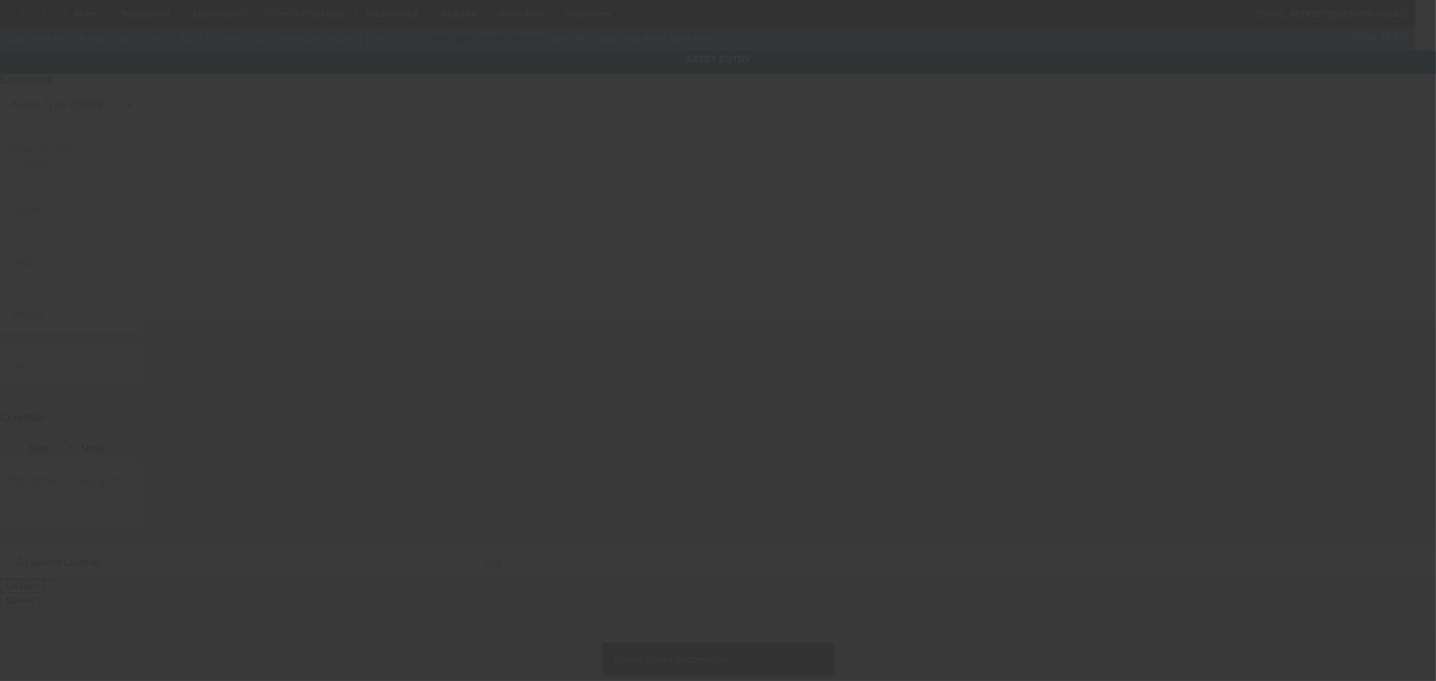
type input "Pre-Approval"
type input "Pre- Approval"
radio input "true"
type textarea "Pre-approval"
type input "8 Edith Ave"
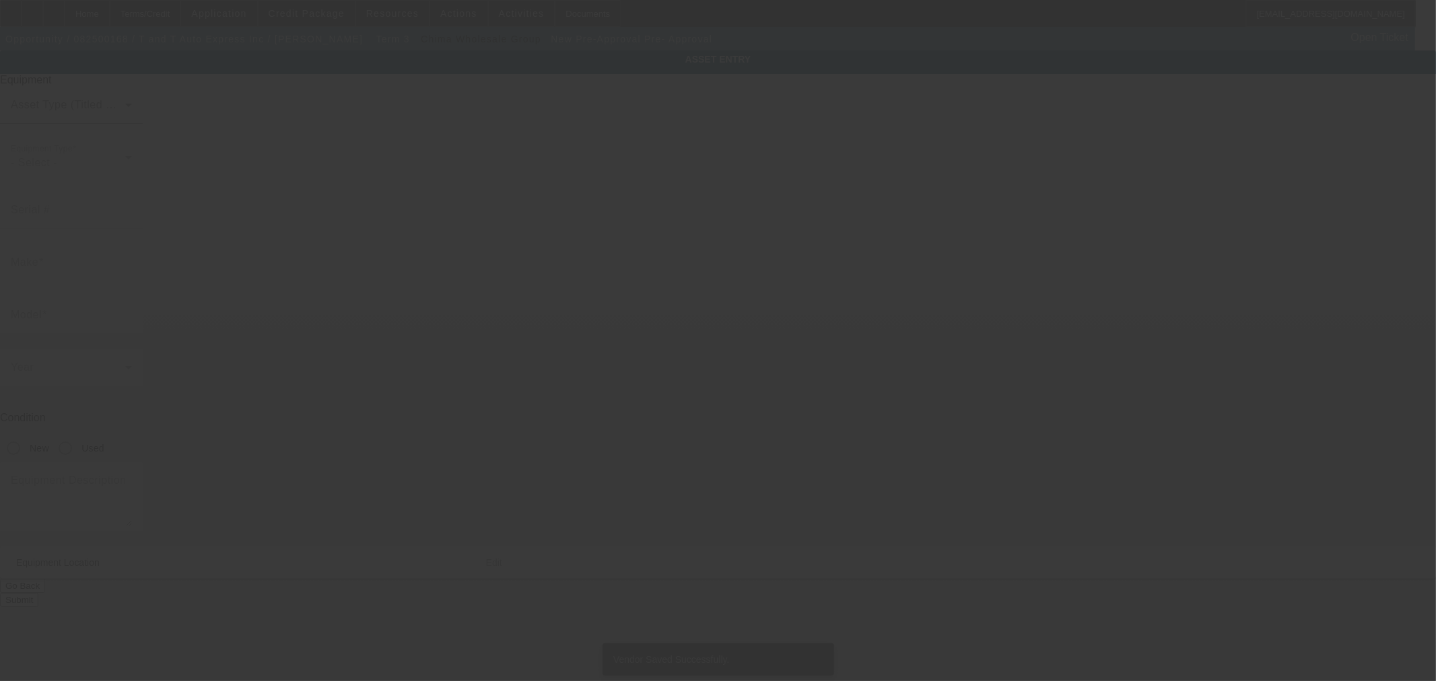
type input "Apt 3"
type input "Everett"
type input "02149"
type input "Middlesex"
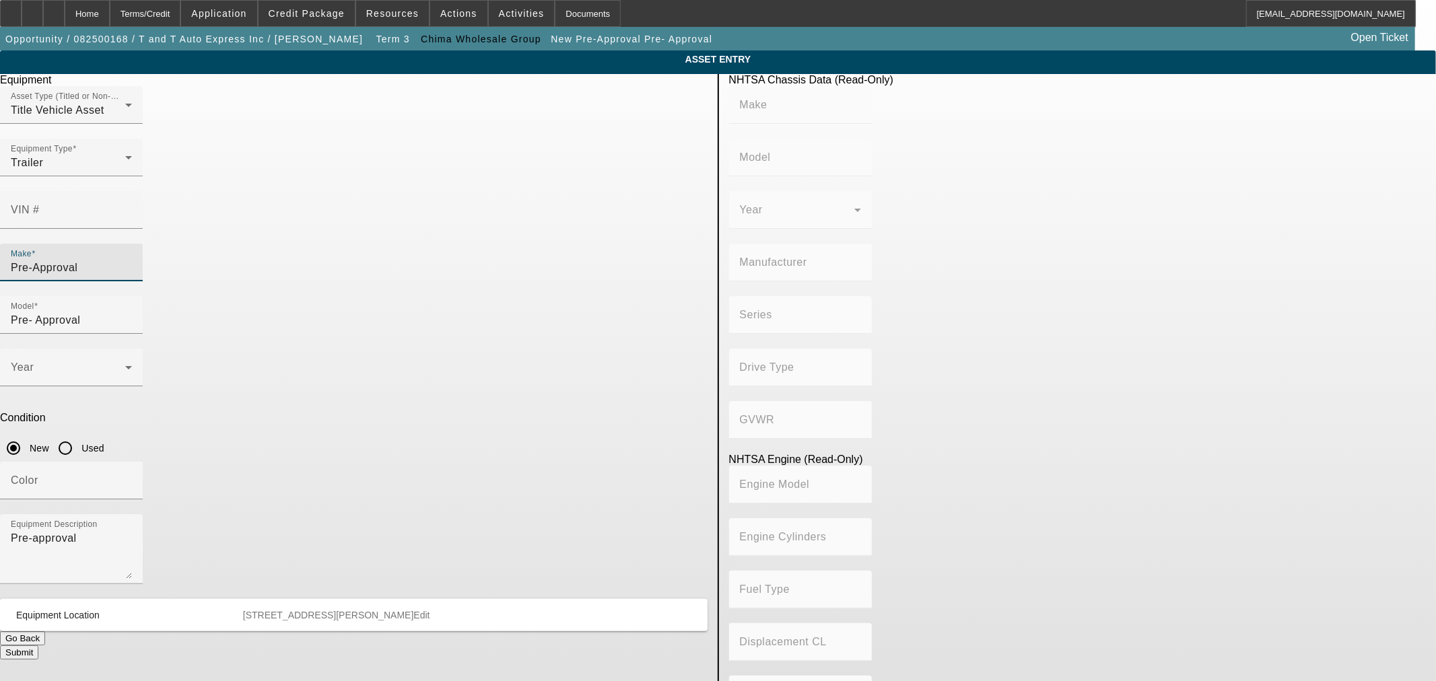
click at [132, 260] on input "Pre-Approval" at bounding box center [71, 268] width 121 height 16
paste input "Cottrel"
type input "Cottrell"
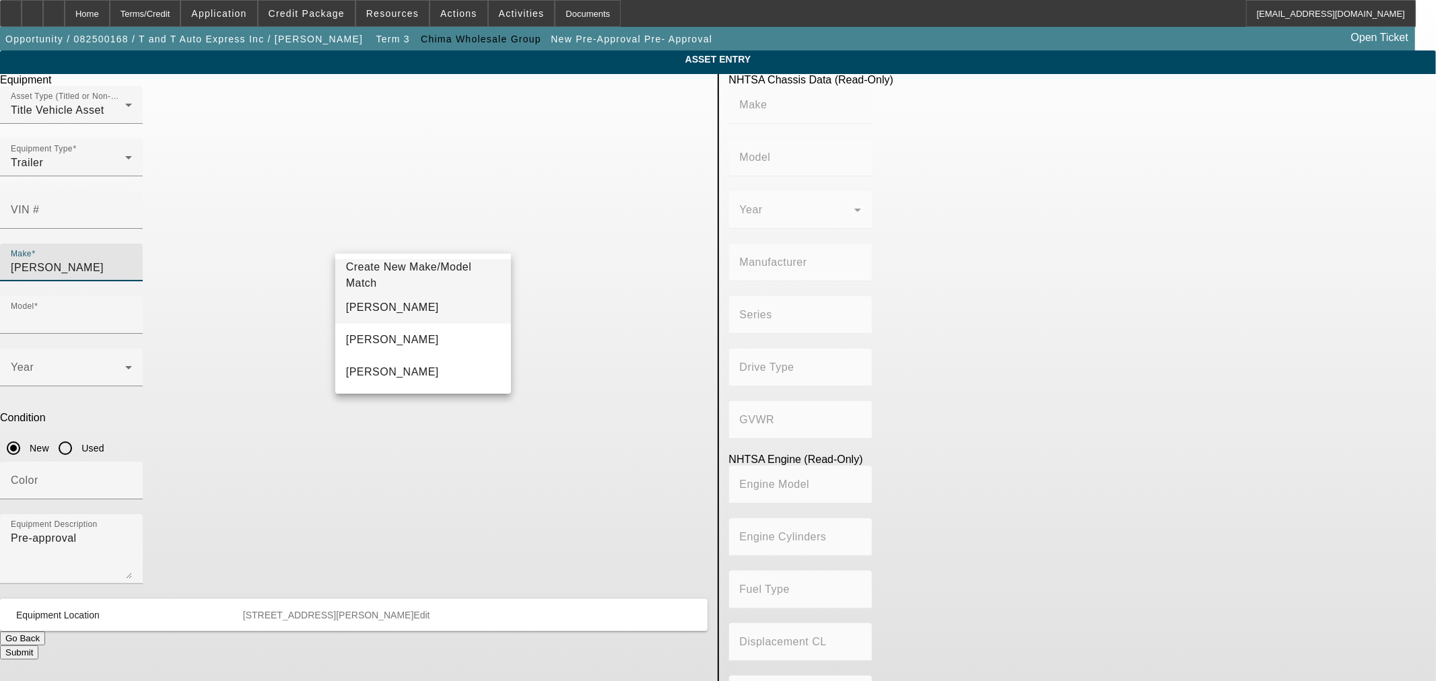
click at [404, 306] on mat-option "Cottrell" at bounding box center [423, 308] width 176 height 32
click at [132, 312] on input "Model" at bounding box center [71, 320] width 121 height 16
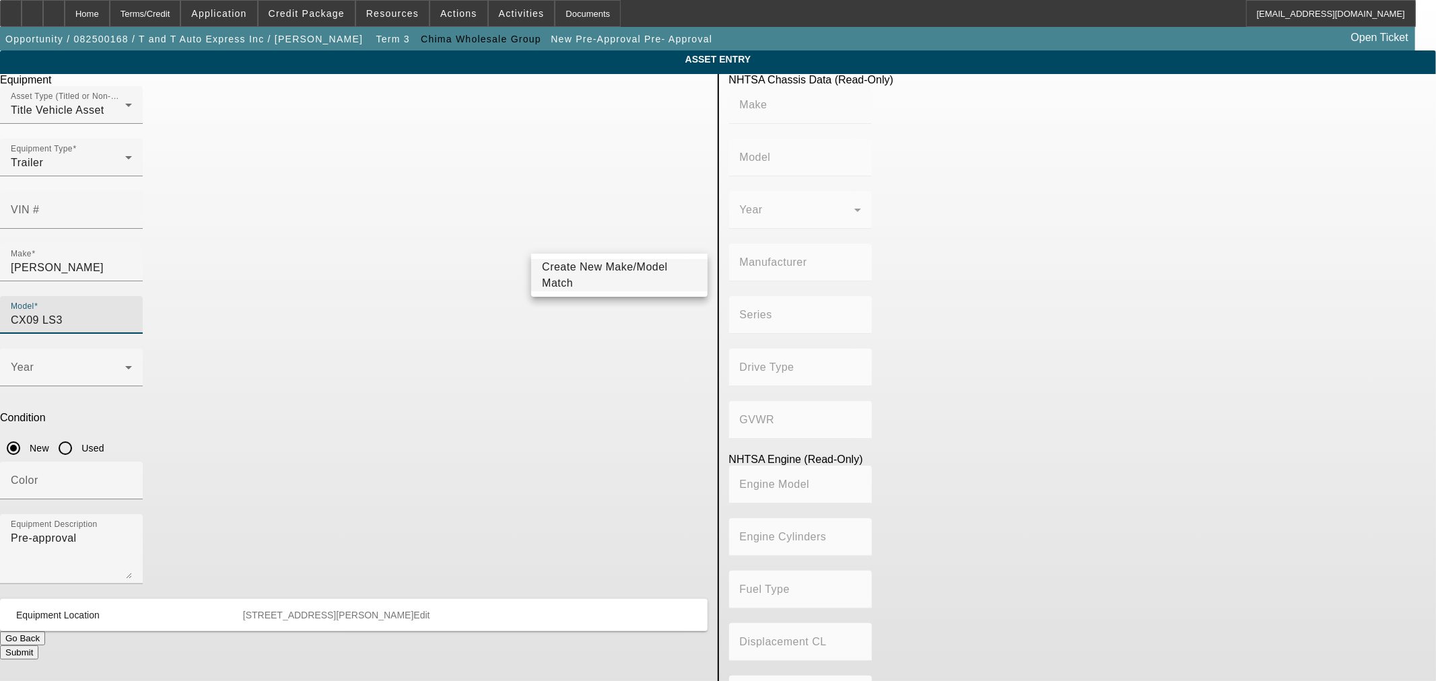
type input "CX09 LS3"
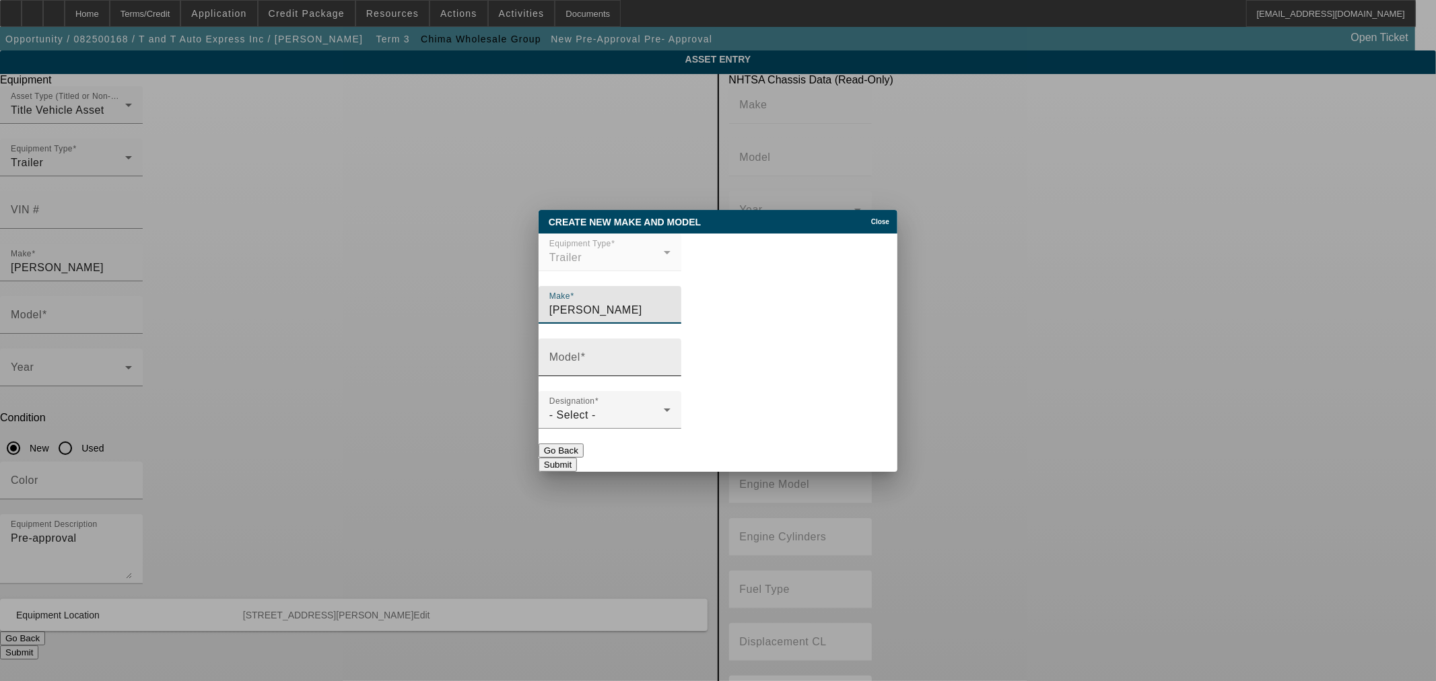
click at [632, 353] on div "Model" at bounding box center [609, 358] width 121 height 38
paste input "CX09 LS3"
type input "CX09 LS3"
click at [664, 417] on div "- Select -" at bounding box center [606, 415] width 114 height 16
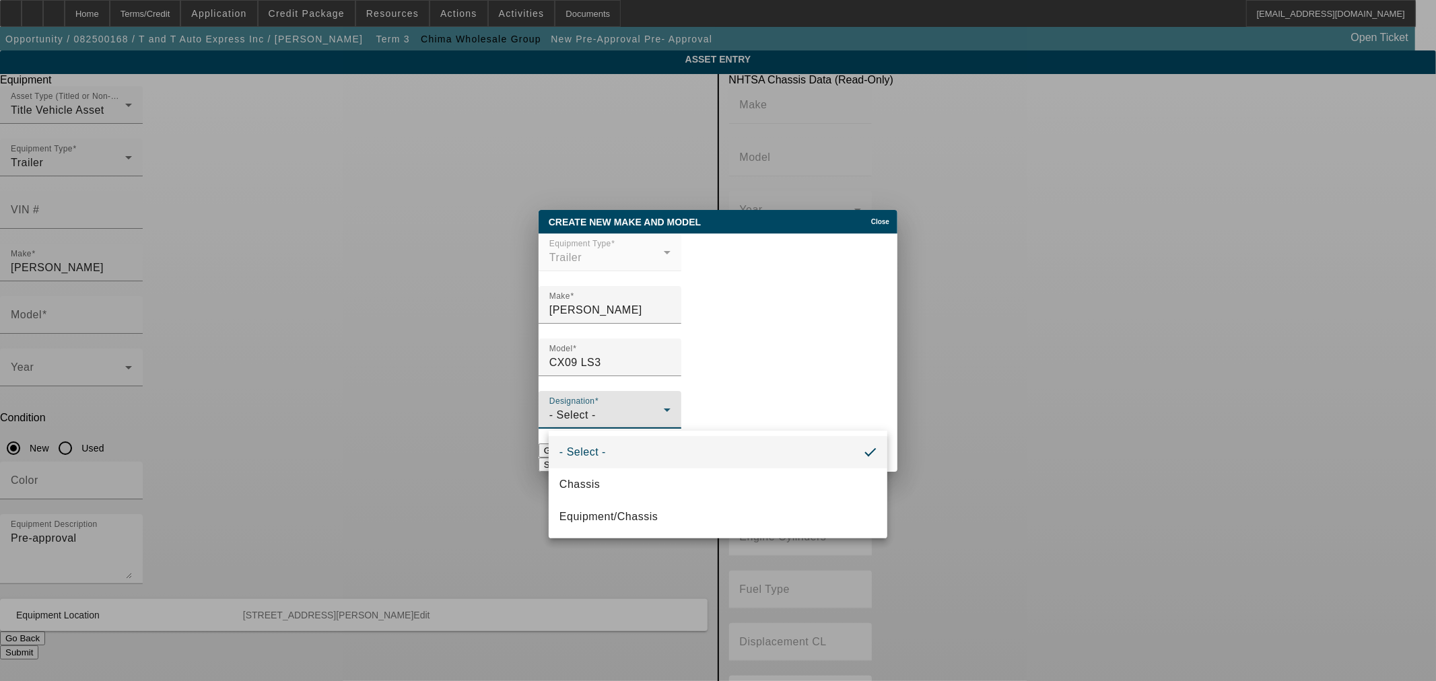
click at [887, 386] on div at bounding box center [718, 340] width 1436 height 681
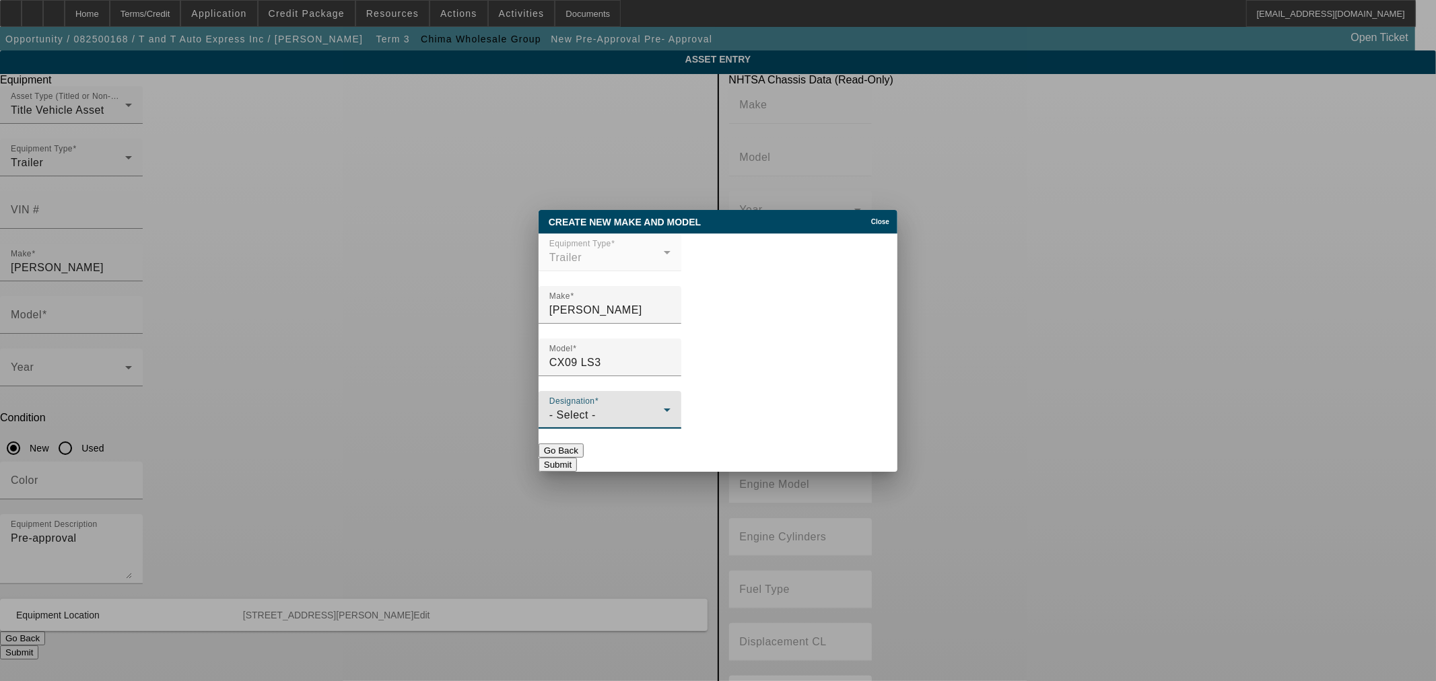
click at [664, 421] on div "- Select -" at bounding box center [606, 415] width 114 height 16
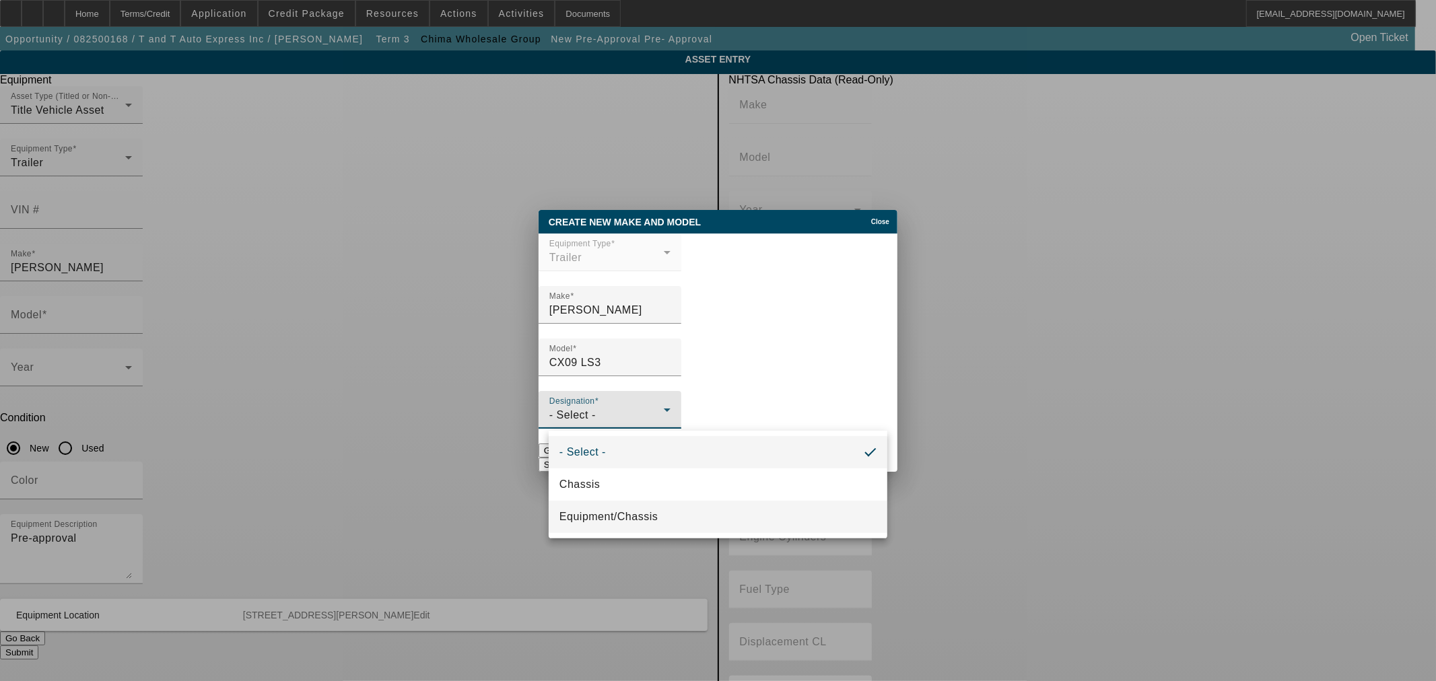
click at [683, 518] on mat-option "Equipment/Chassis" at bounding box center [718, 517] width 339 height 32
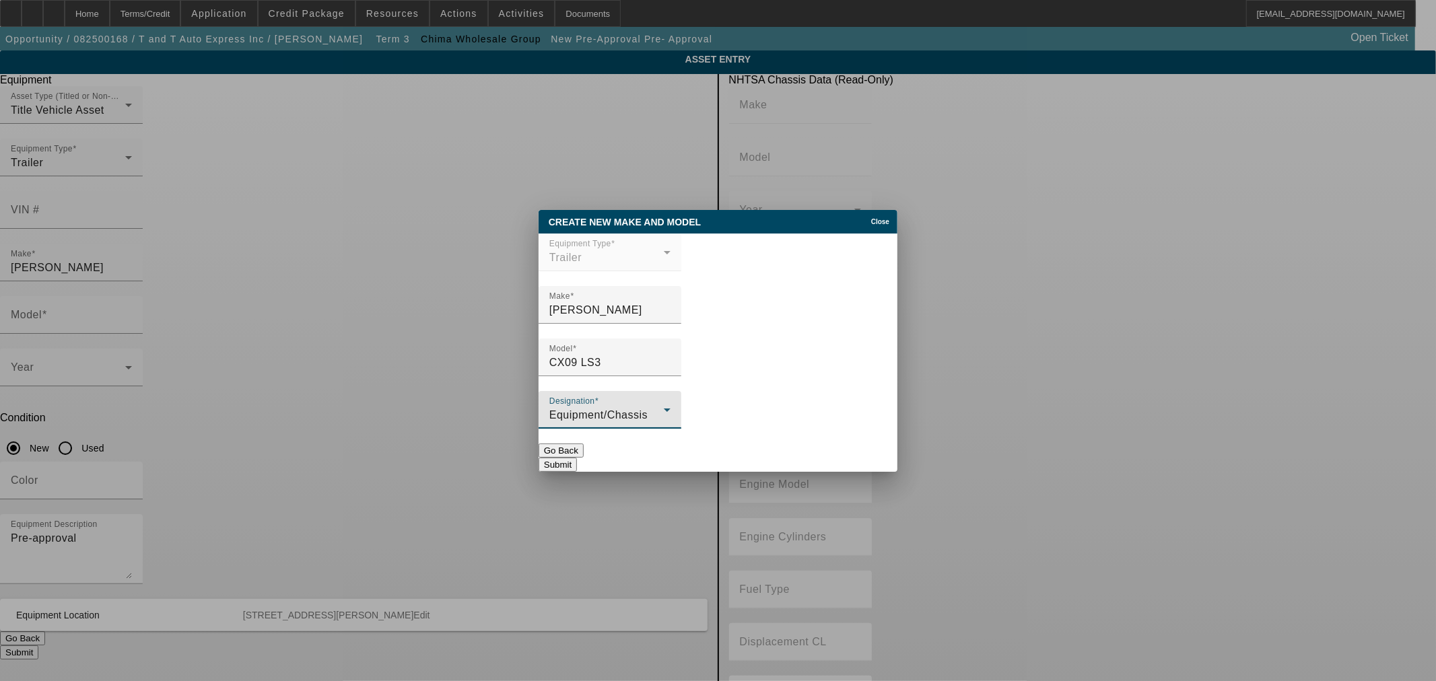
click at [577, 458] on button "Submit" at bounding box center [558, 465] width 38 height 14
type input "CX09 LS3"
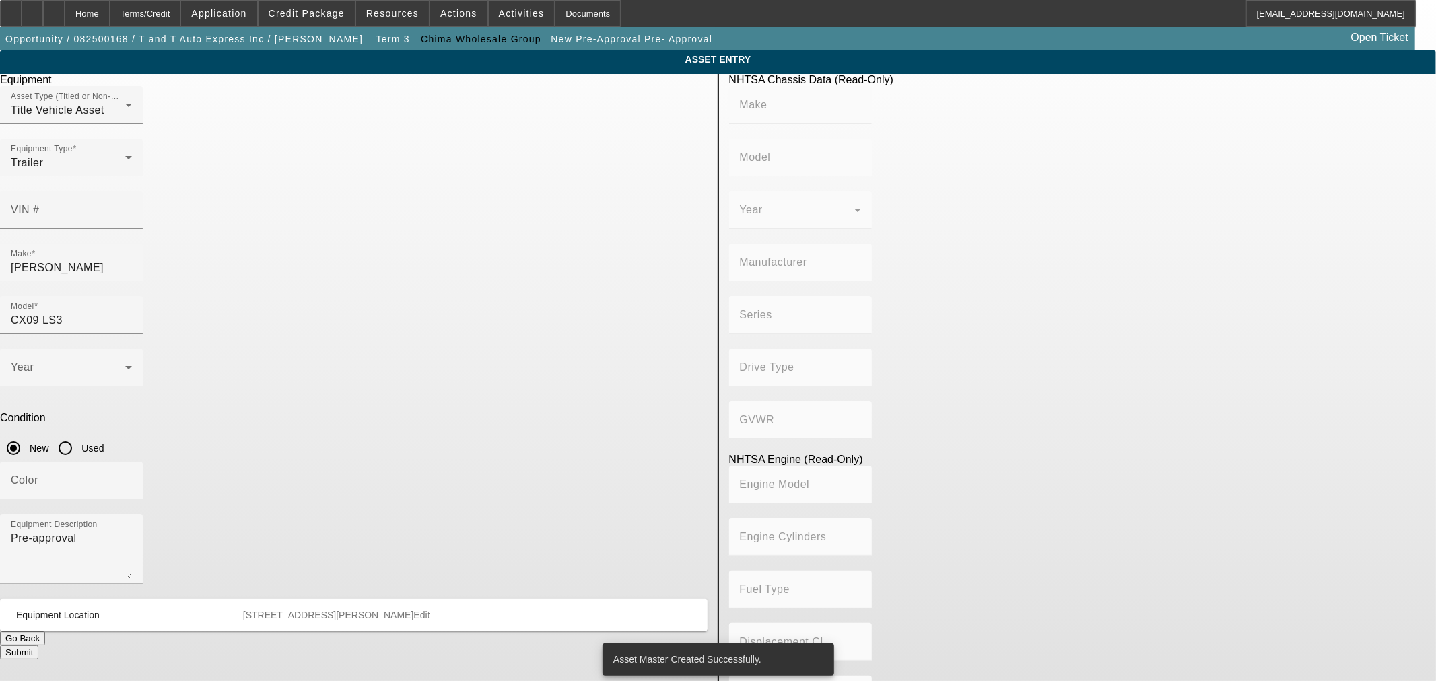
click at [846, 624] on mat-form-field "Displacement CL" at bounding box center [800, 650] width 143 height 53
click at [125, 365] on span at bounding box center [68, 373] width 114 height 16
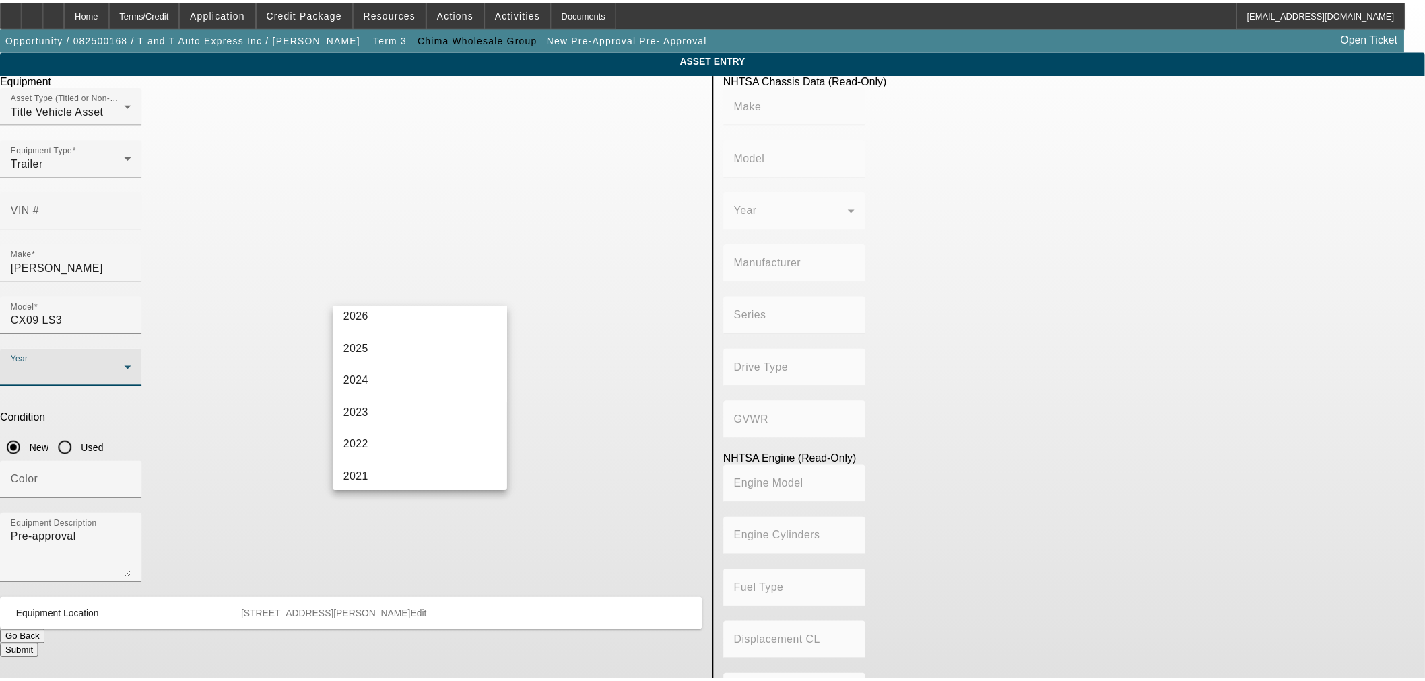
scroll to position [149, 0]
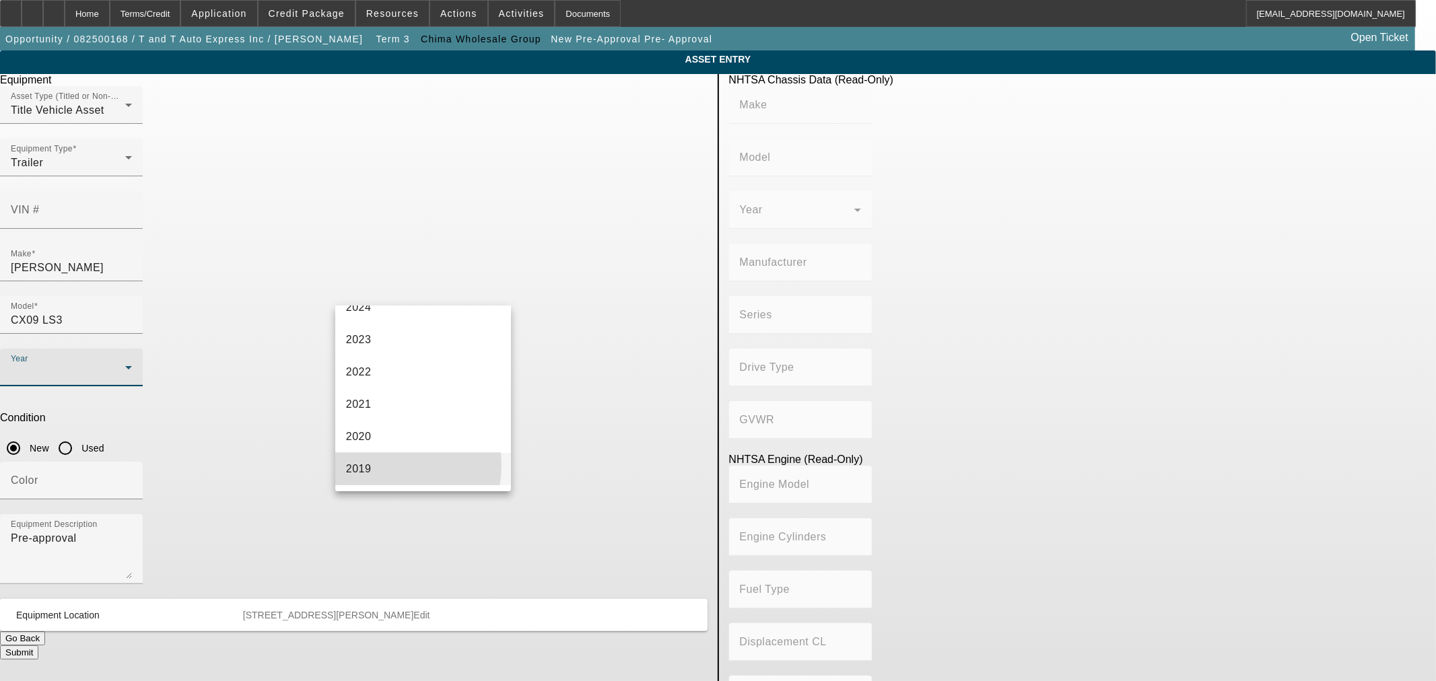
click at [391, 465] on mat-option "2019" at bounding box center [423, 469] width 176 height 32
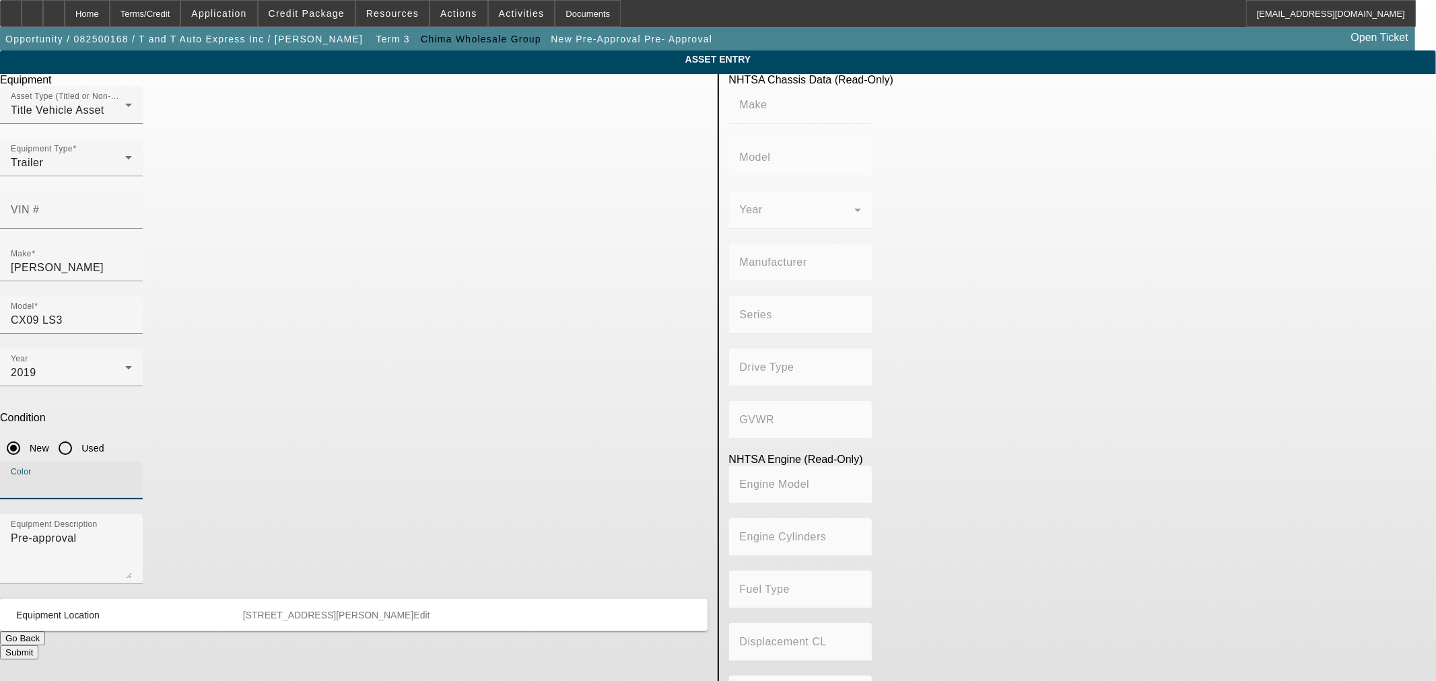
click at [132, 478] on input "Color" at bounding box center [71, 486] width 121 height 16
type input "Black"
click at [132, 531] on textarea "Pre-approval" at bounding box center [71, 555] width 121 height 48
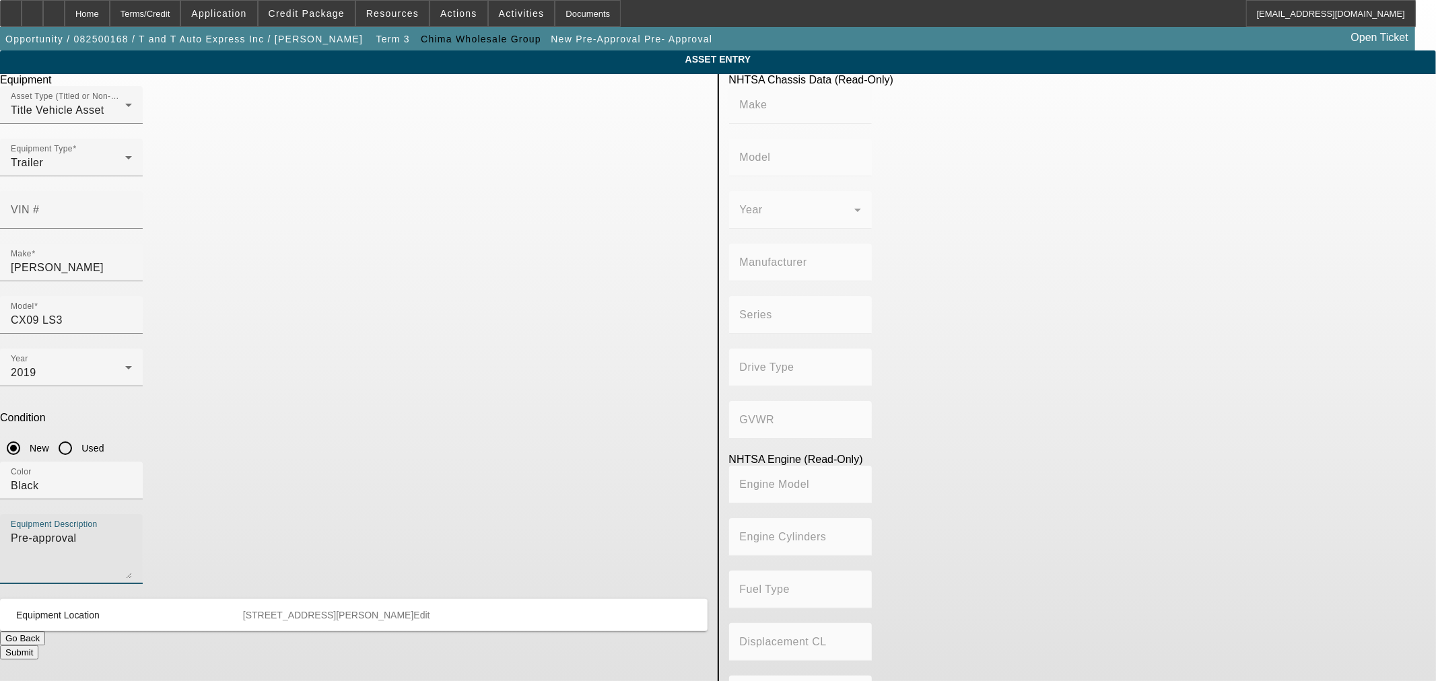
click at [132, 531] on textarea "Pre-approval" at bounding box center [71, 555] width 121 height 48
type textarea "Used Trailer"
click at [38, 646] on button "Submit" at bounding box center [19, 653] width 38 height 14
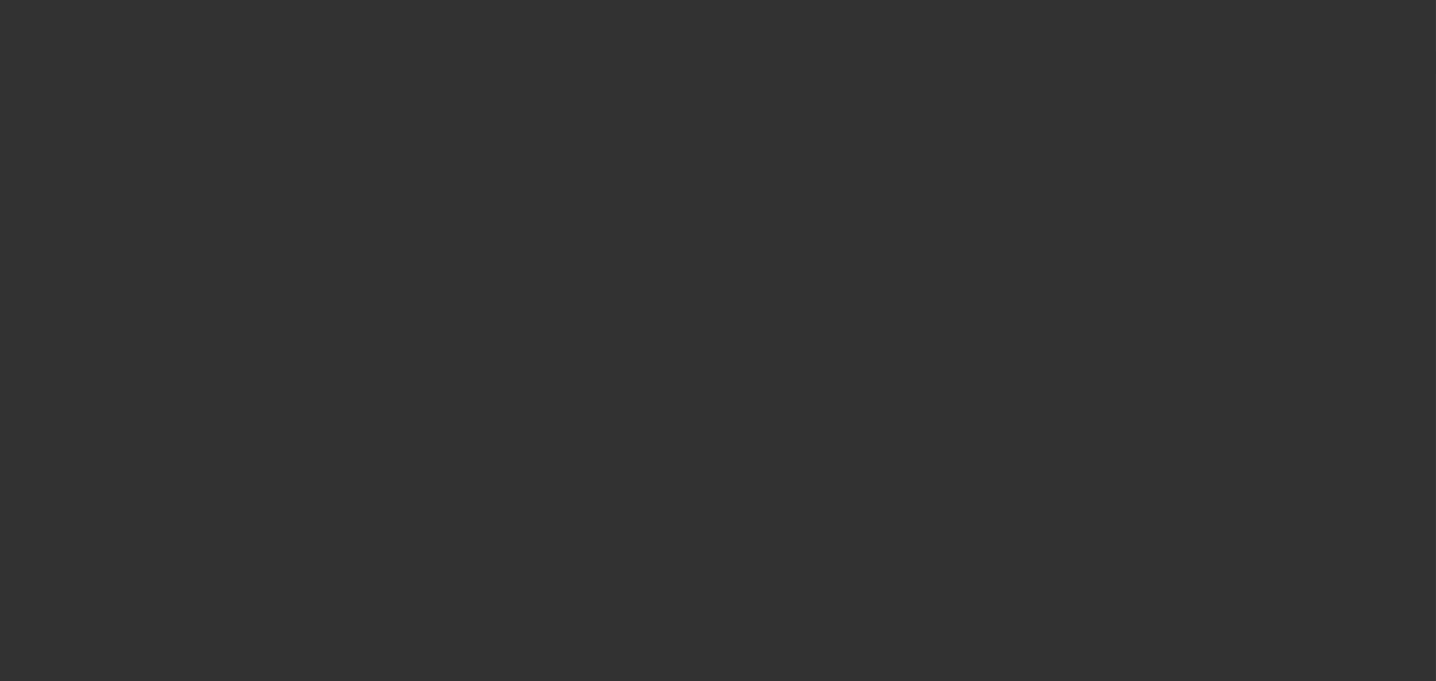
type input "$68,999.00"
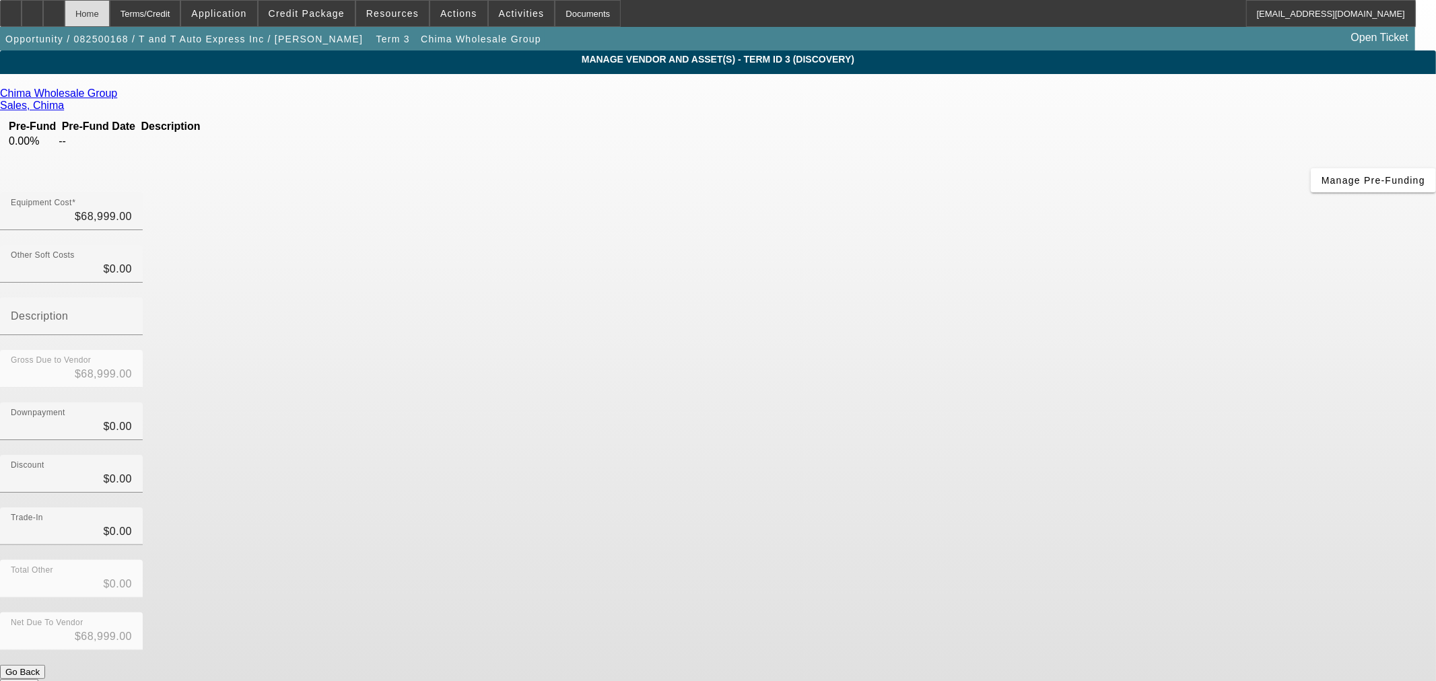
click at [110, 18] on div "Home" at bounding box center [87, 13] width 45 height 27
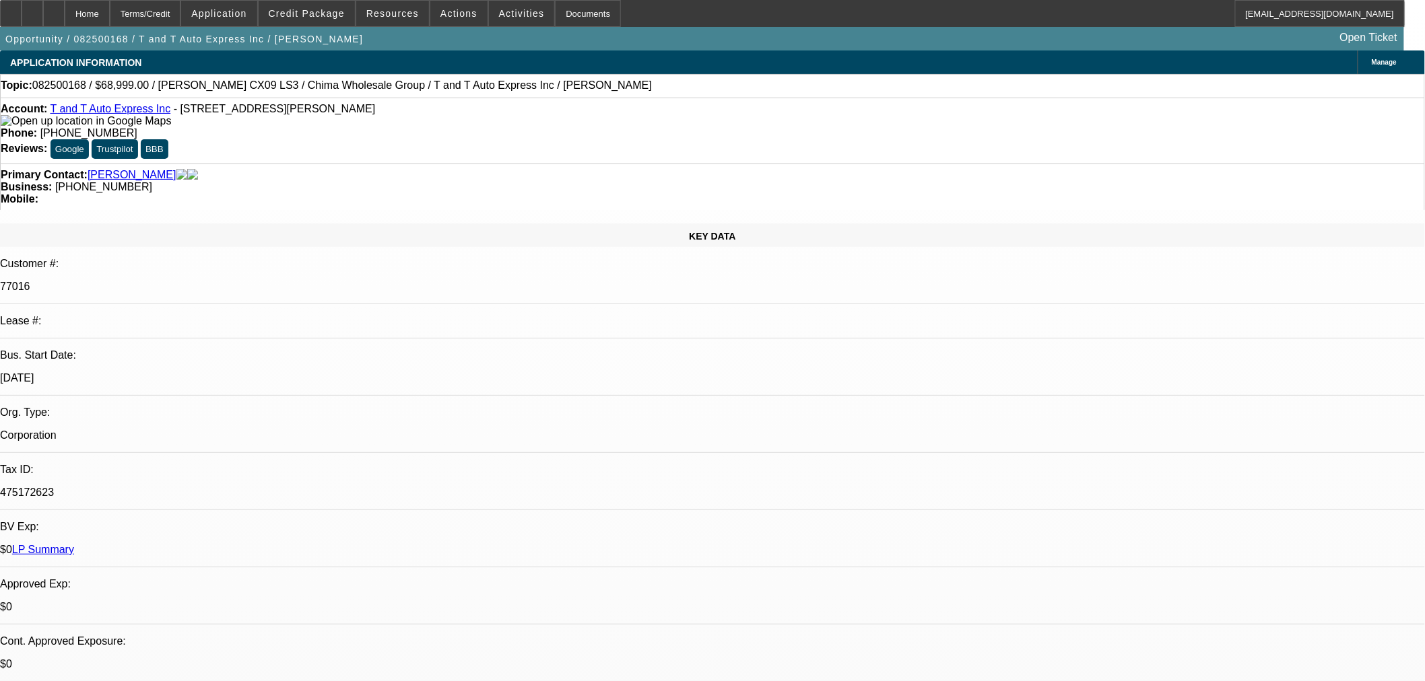
select select "0"
select select "6"
select select "0"
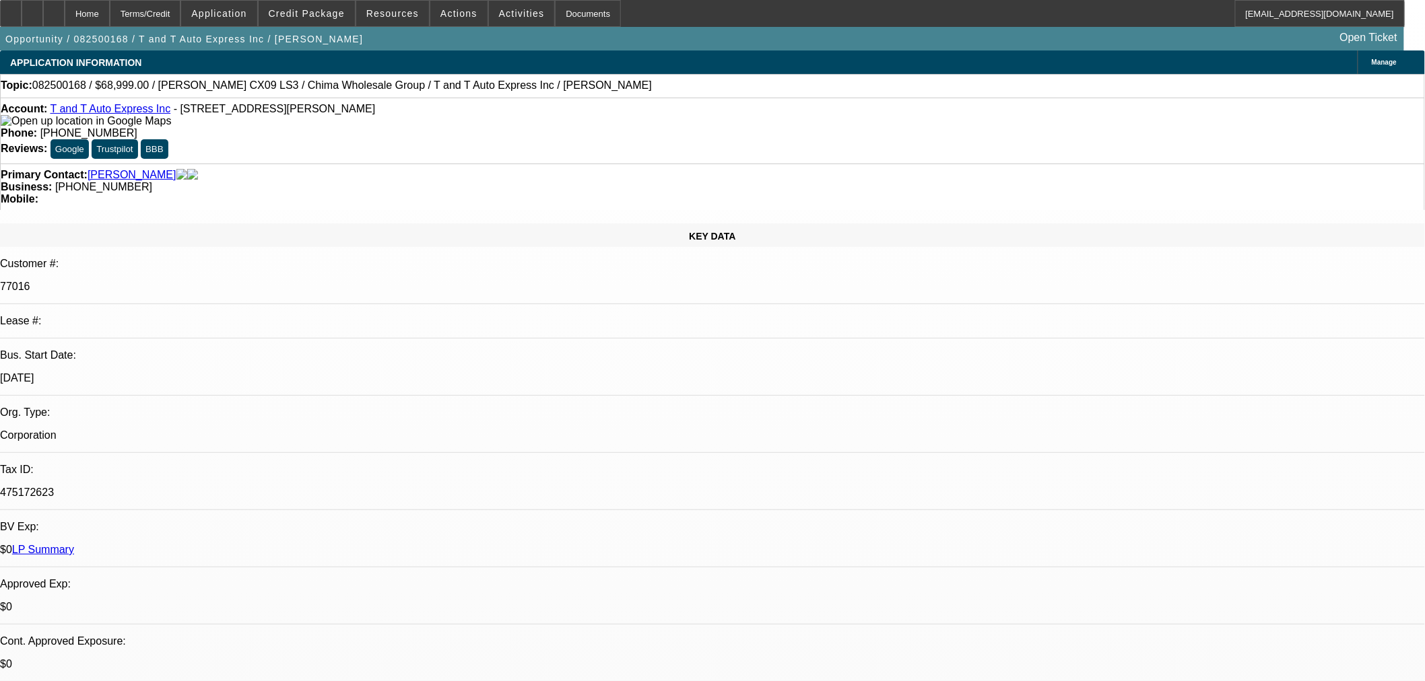
select select "0"
select select "6"
select select "0"
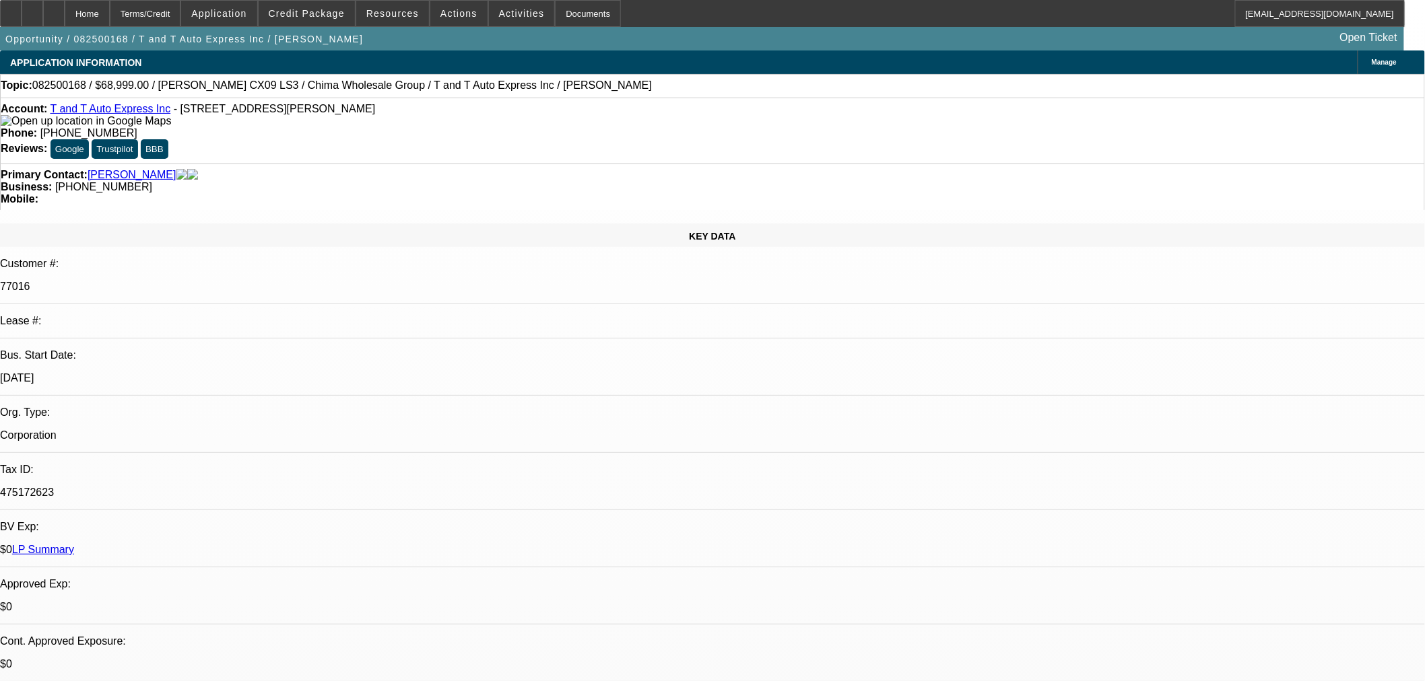
select select "0"
select select "6"
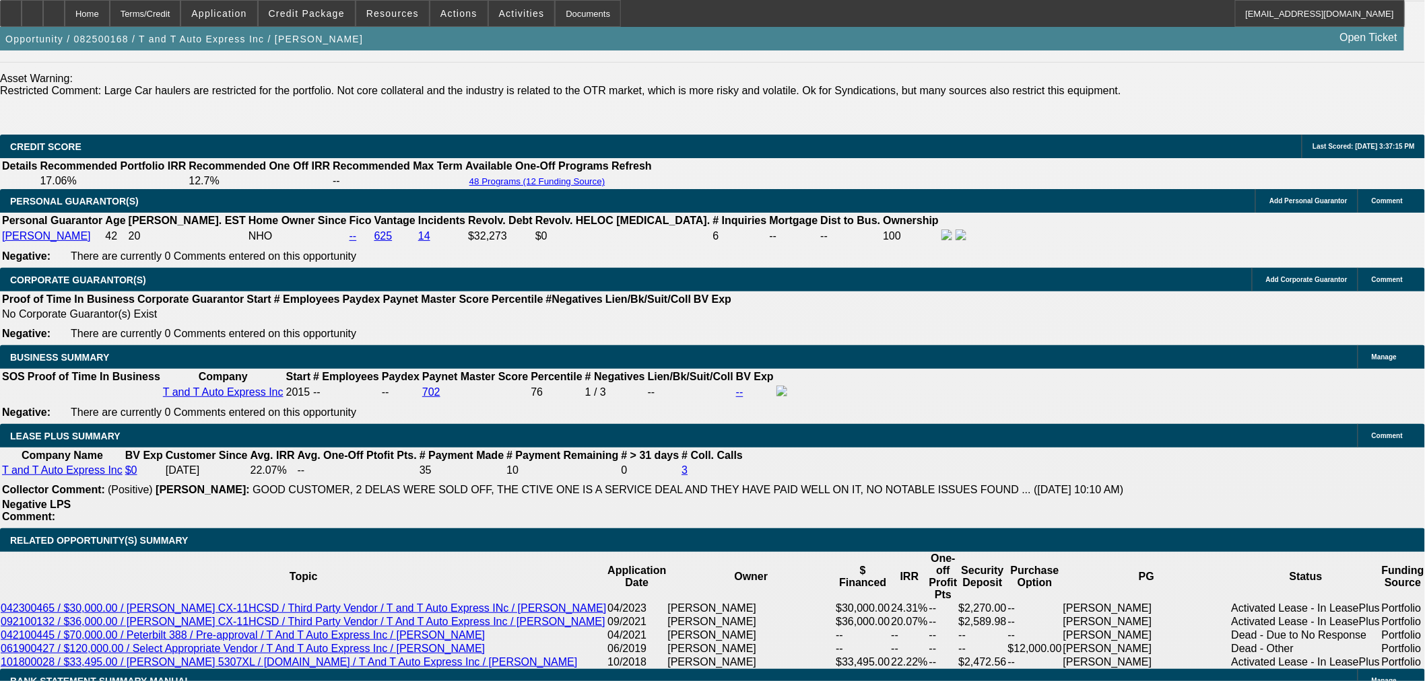
scroll to position [2095, 0]
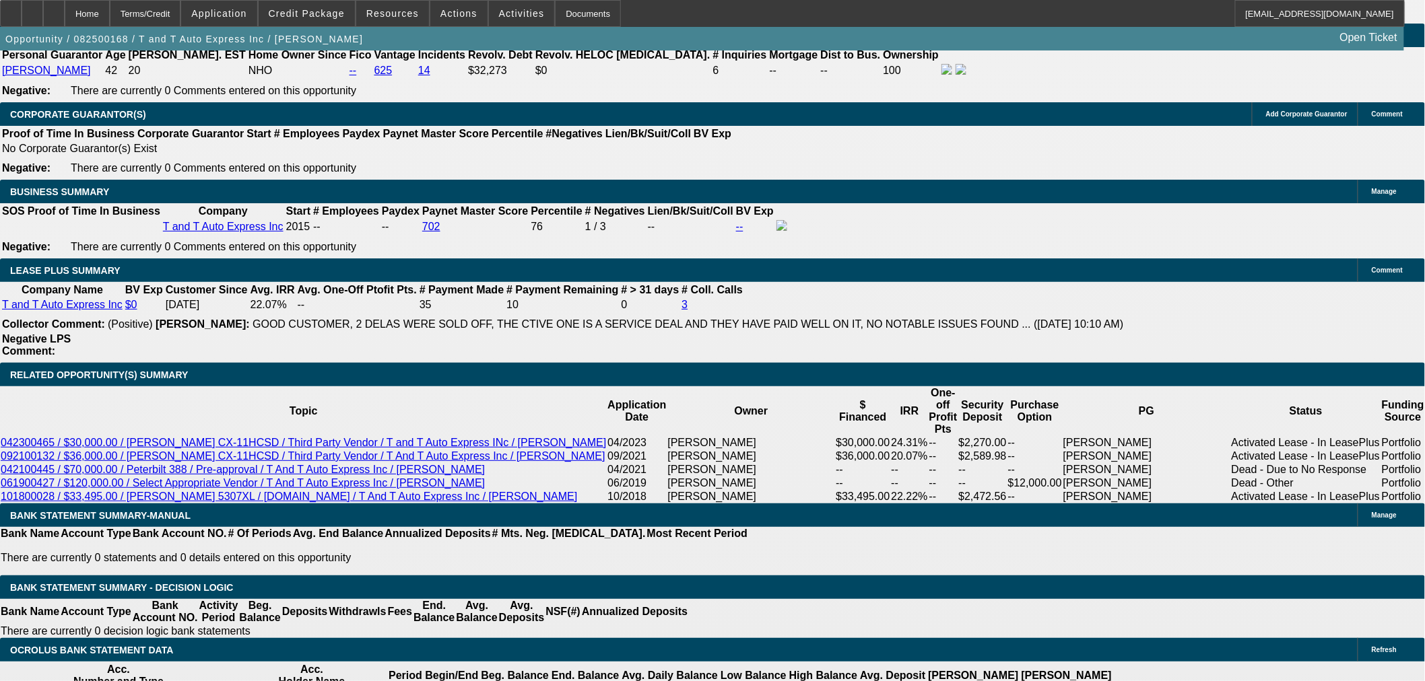
drag, startPoint x: 238, startPoint y: 84, endPoint x: 238, endPoint y: 92, distance: 8.1
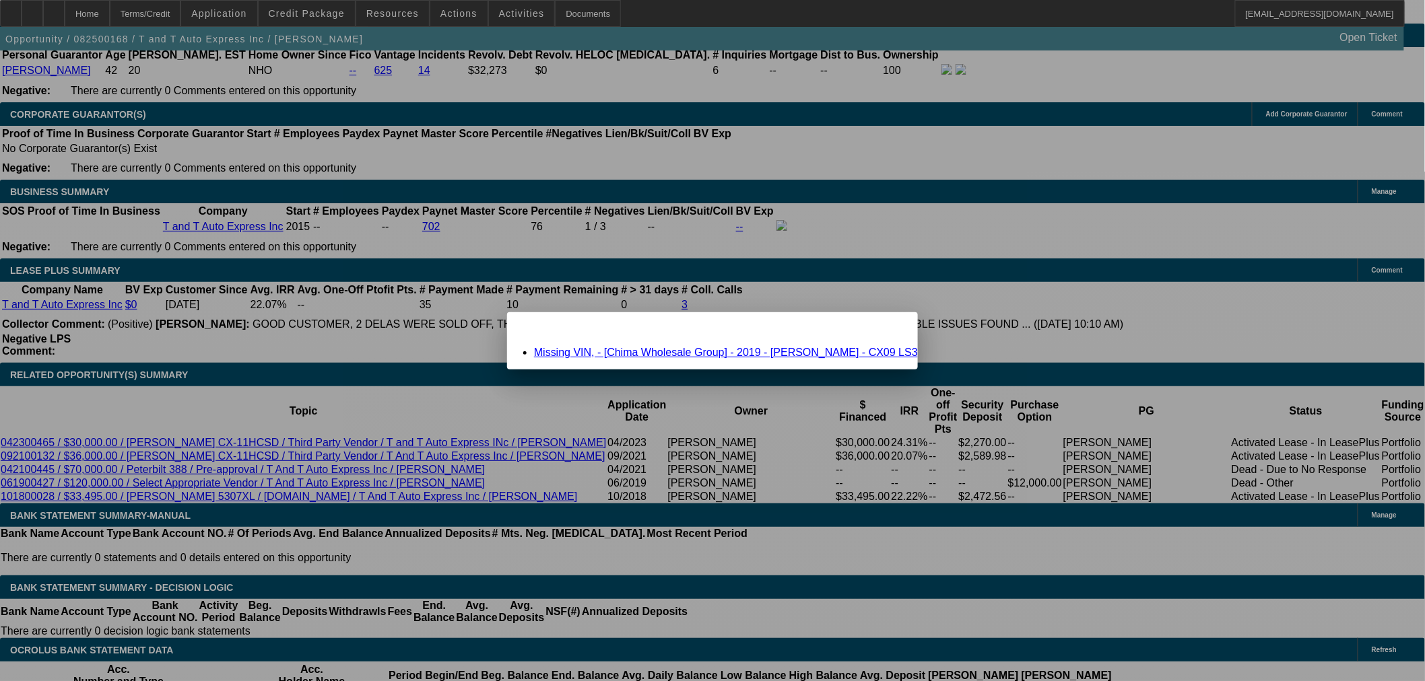
scroll to position [0, 0]
click at [811, 351] on link "Missing VIN, - [Chima Wholesale Group] - 2019 - Cottrell - CX09 LS3" at bounding box center [726, 352] width 384 height 11
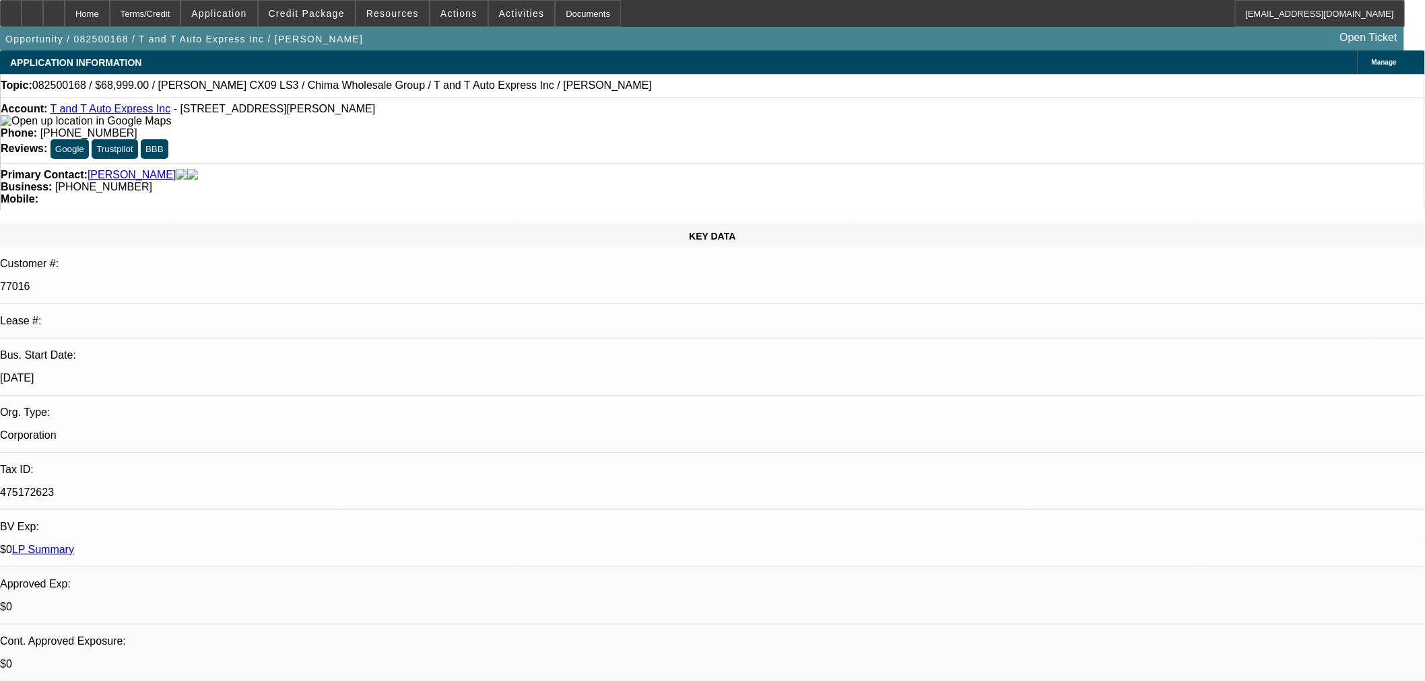
scroll to position [2095, 0]
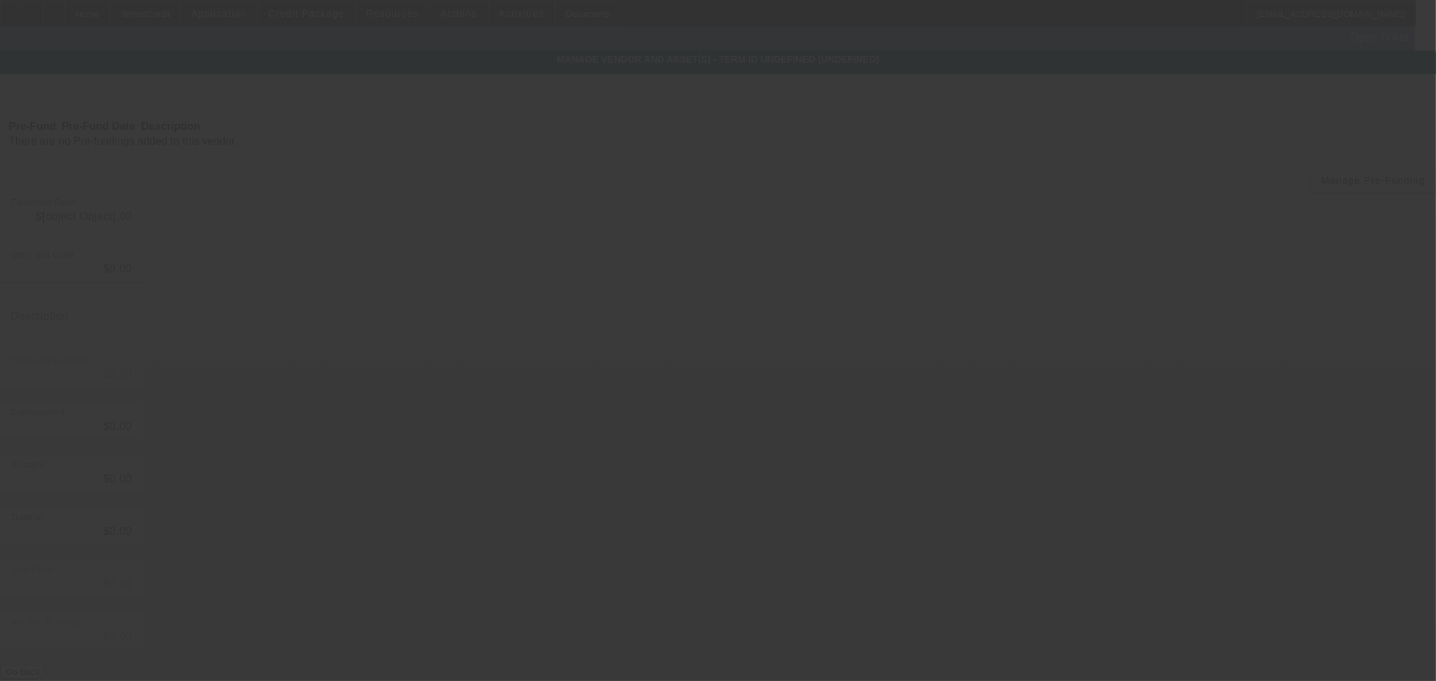
type input "$68,999.00"
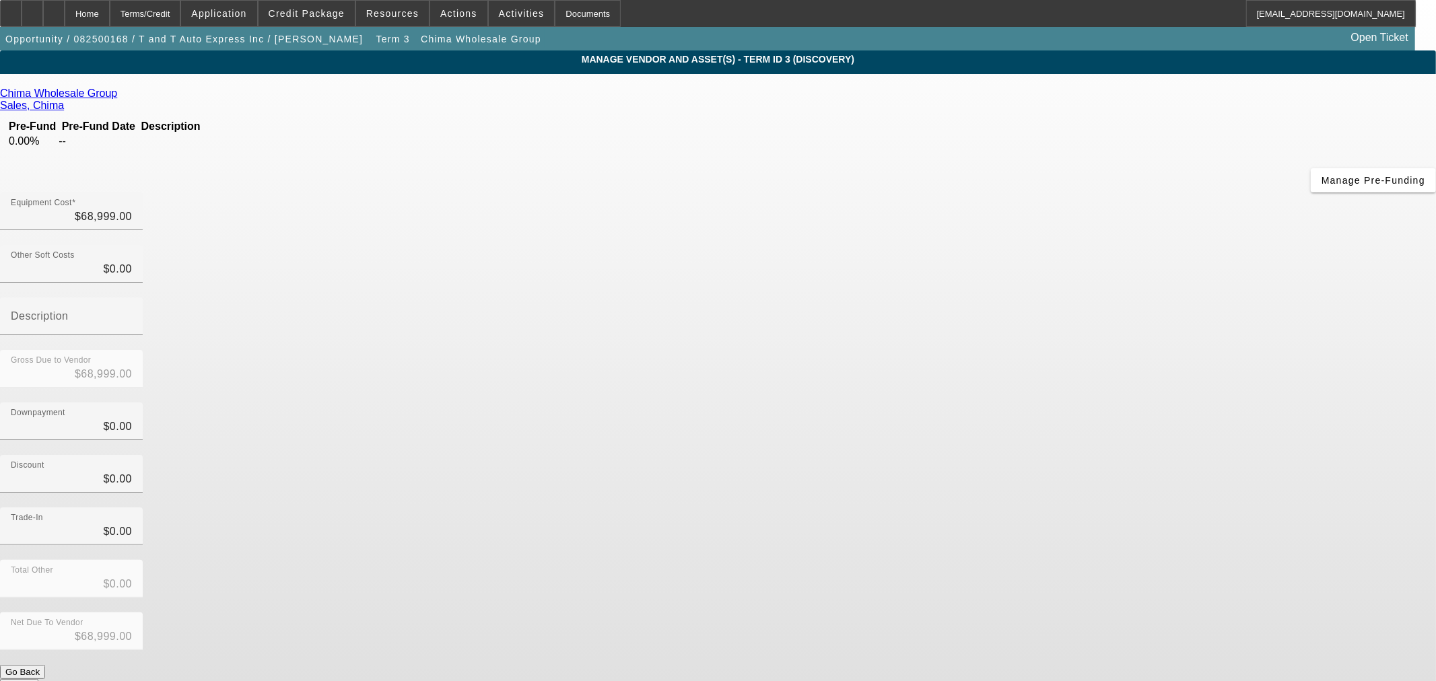
click at [38, 679] on button "Submit" at bounding box center [19, 686] width 38 height 14
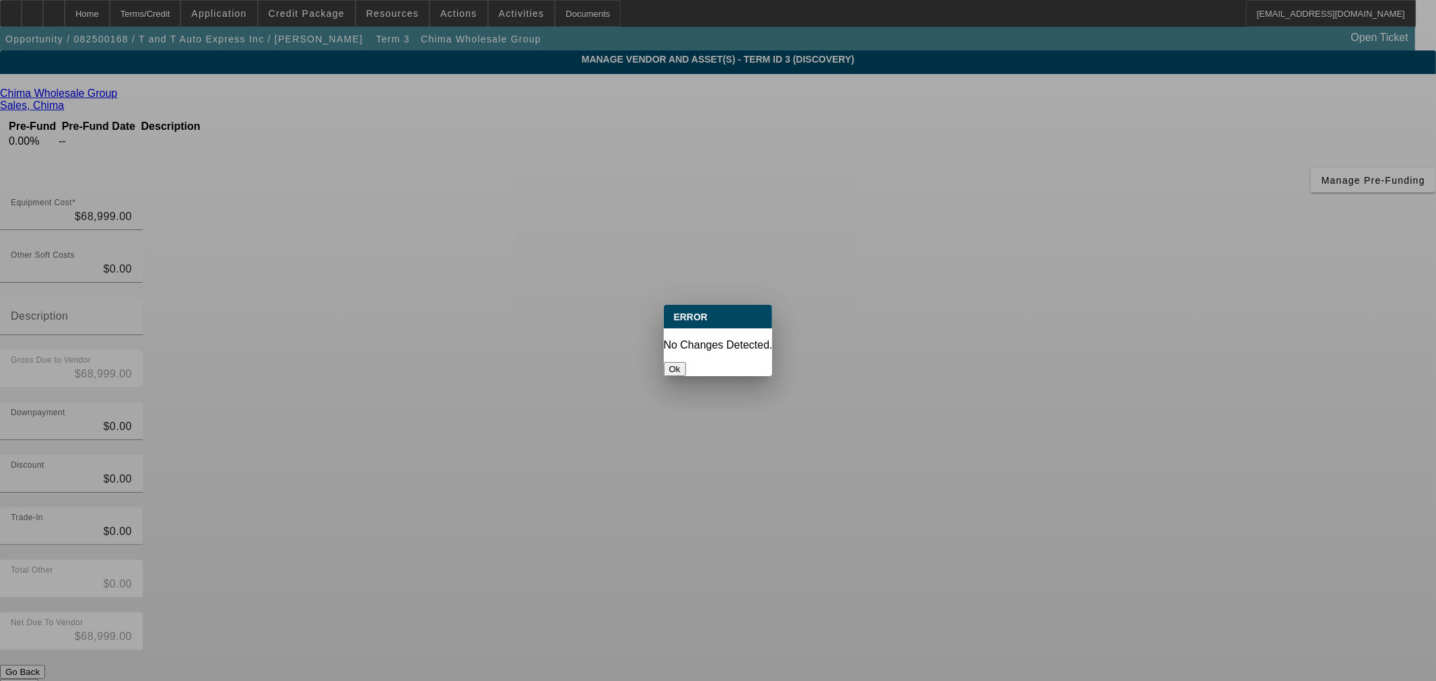
click at [686, 362] on button "Ok" at bounding box center [675, 369] width 22 height 14
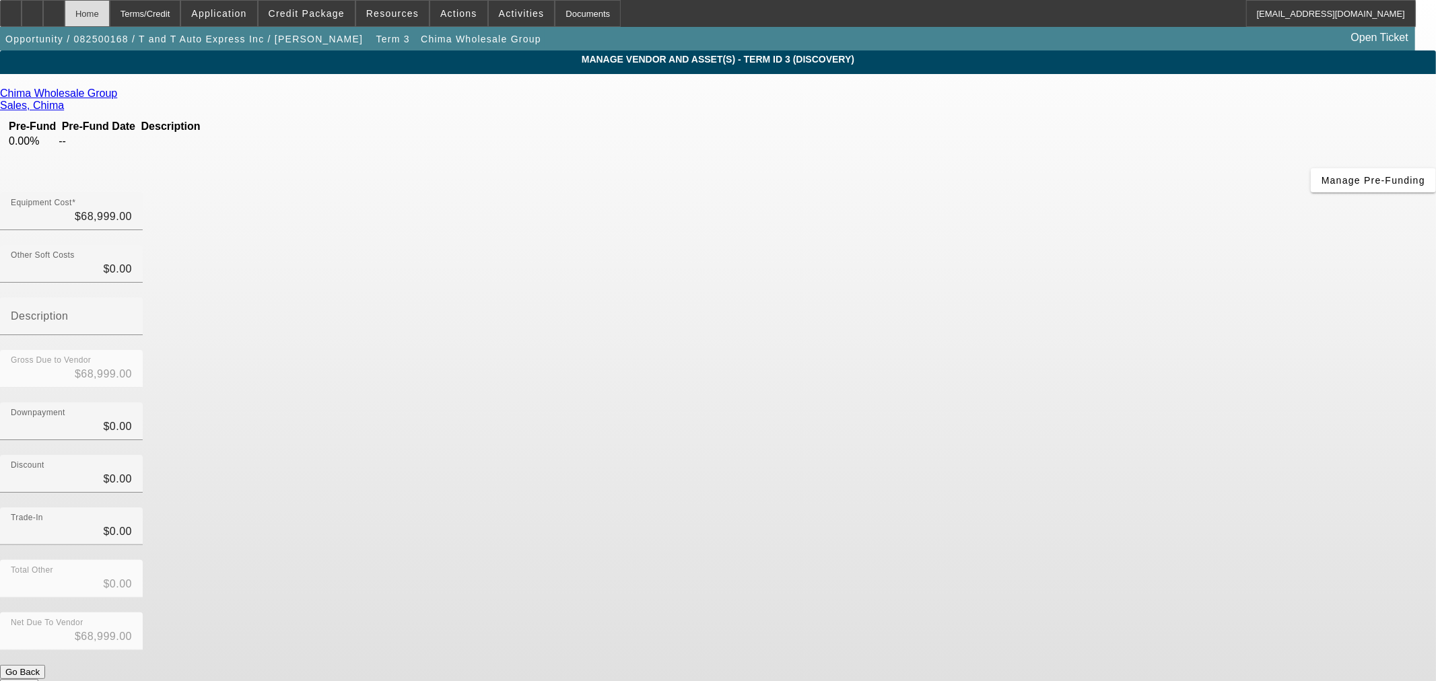
click at [108, 16] on div "Home" at bounding box center [87, 13] width 45 height 27
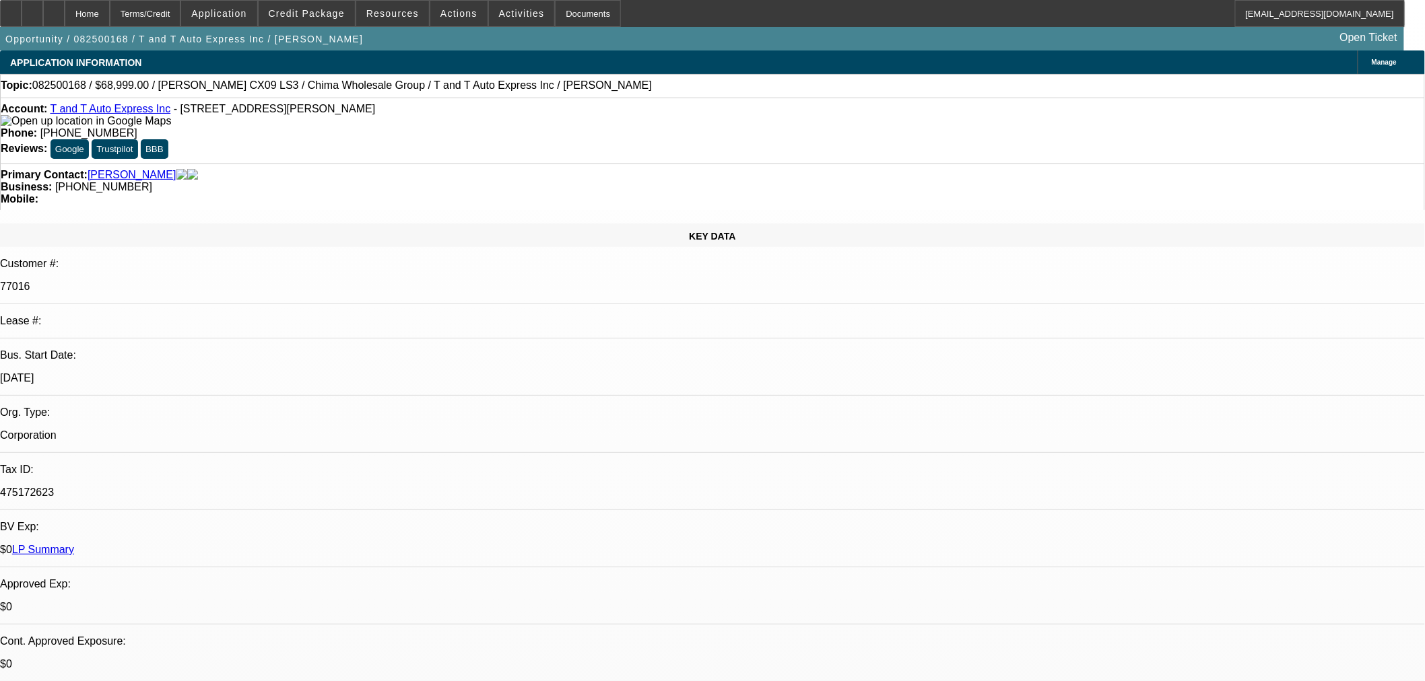
select select "0"
select select "6"
select select "0"
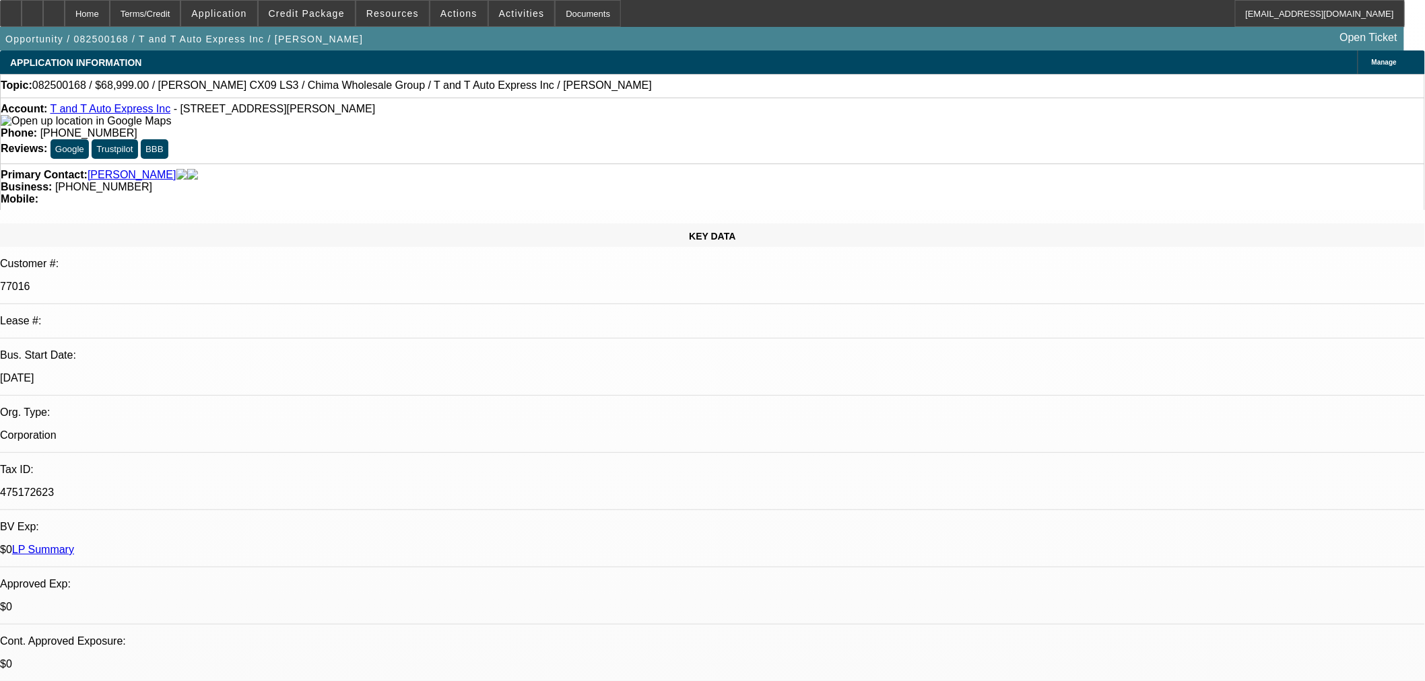
select select "0"
select select "6"
select select "0"
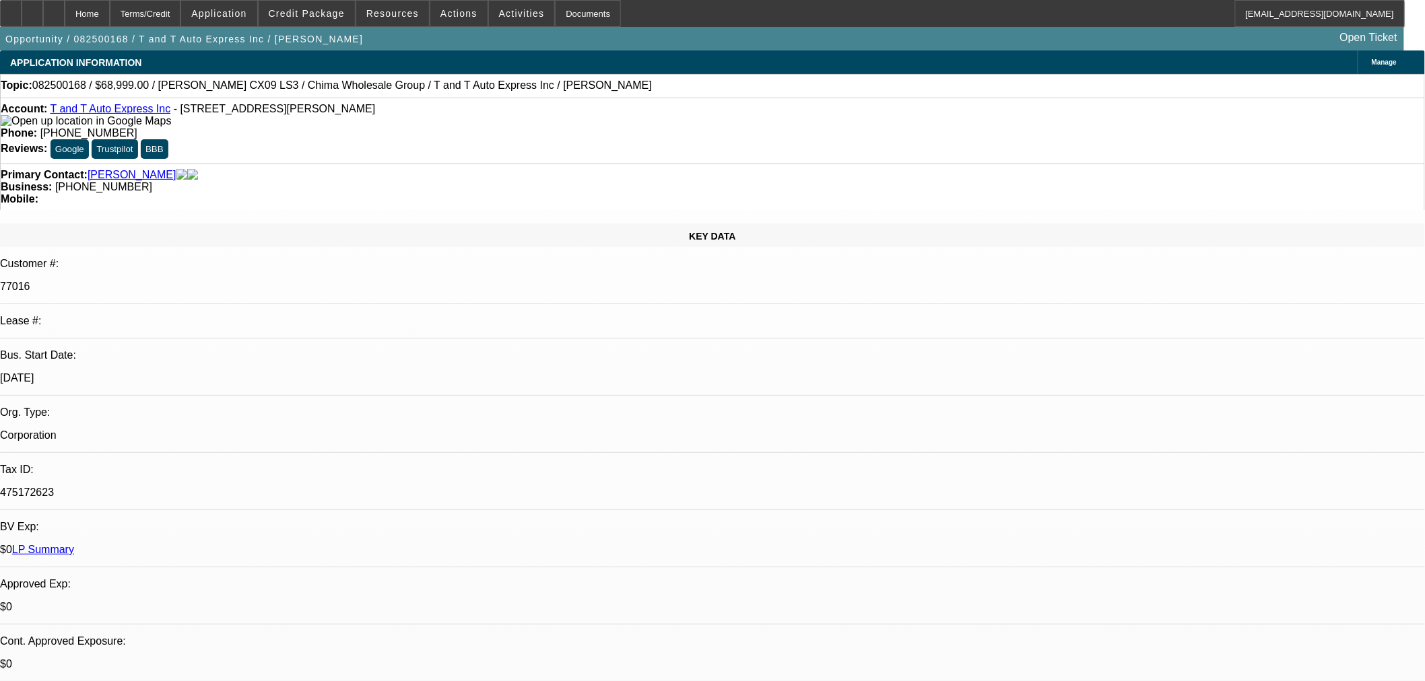
select select "0"
select select "6"
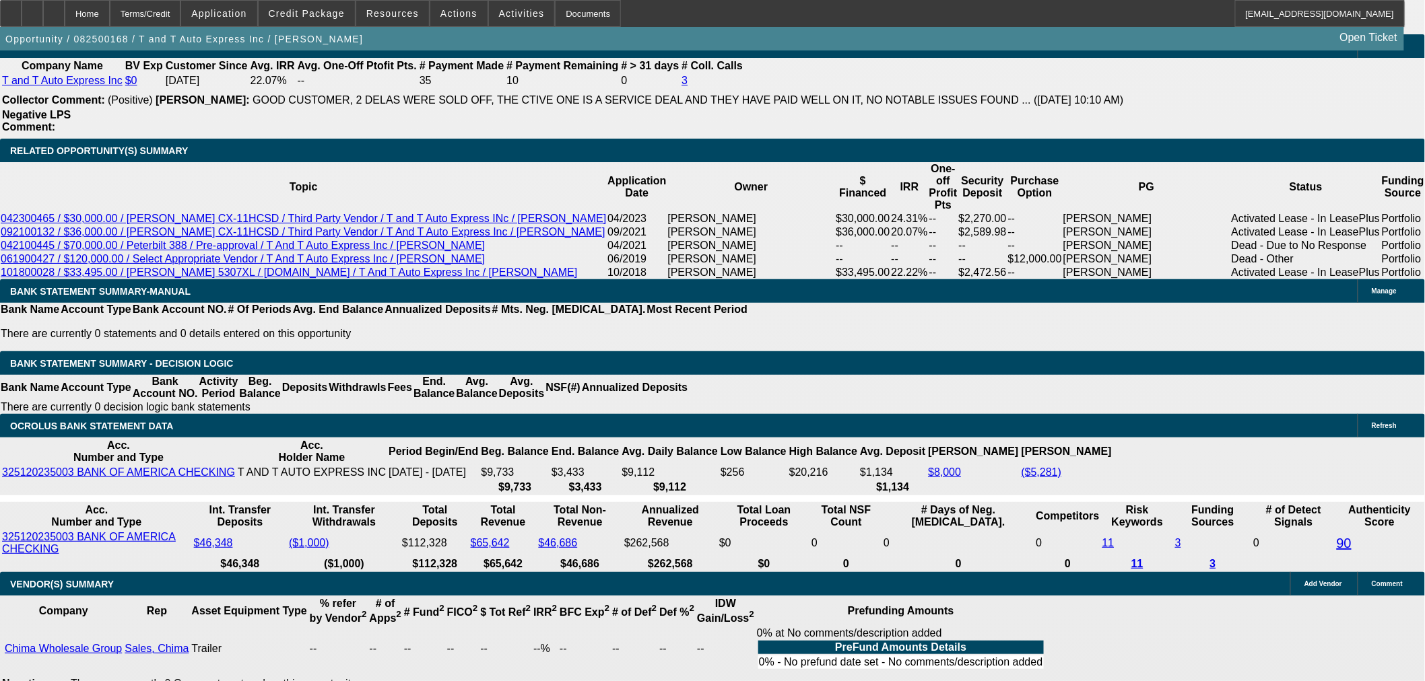
scroll to position [2169, 0]
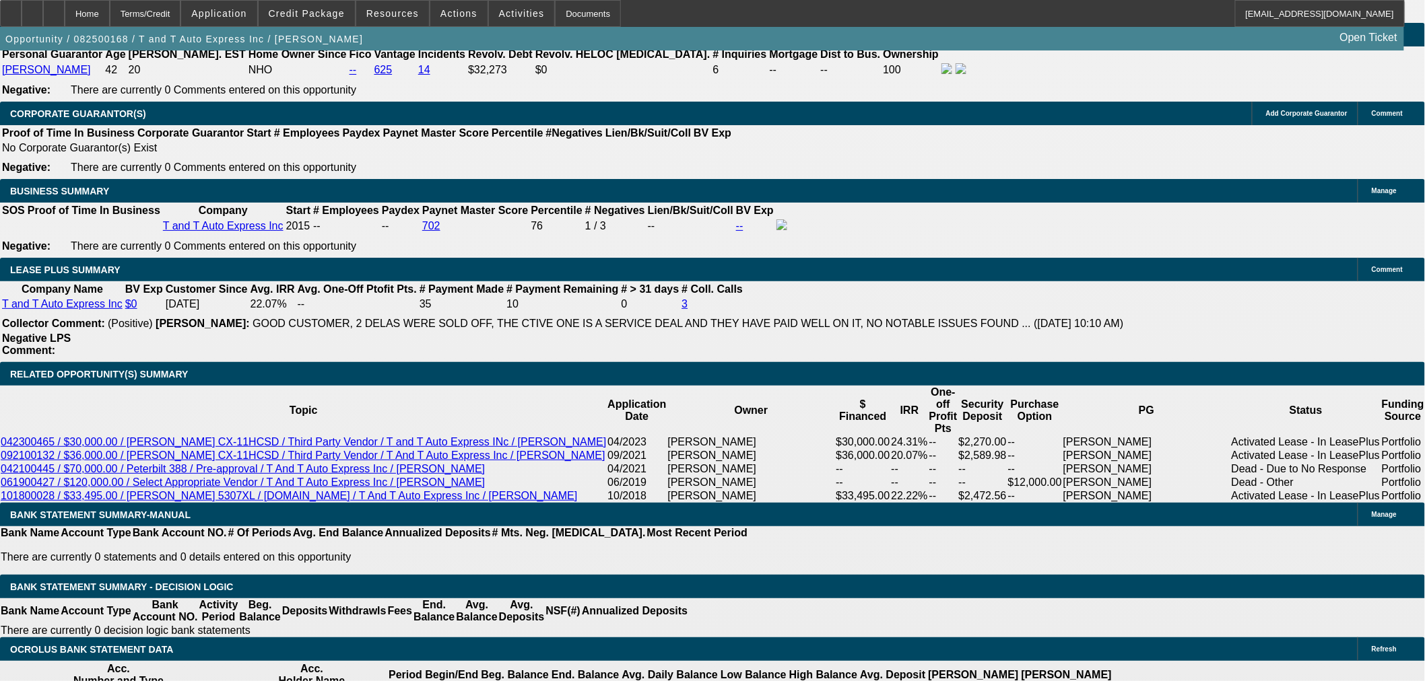
scroll to position [2020, 0]
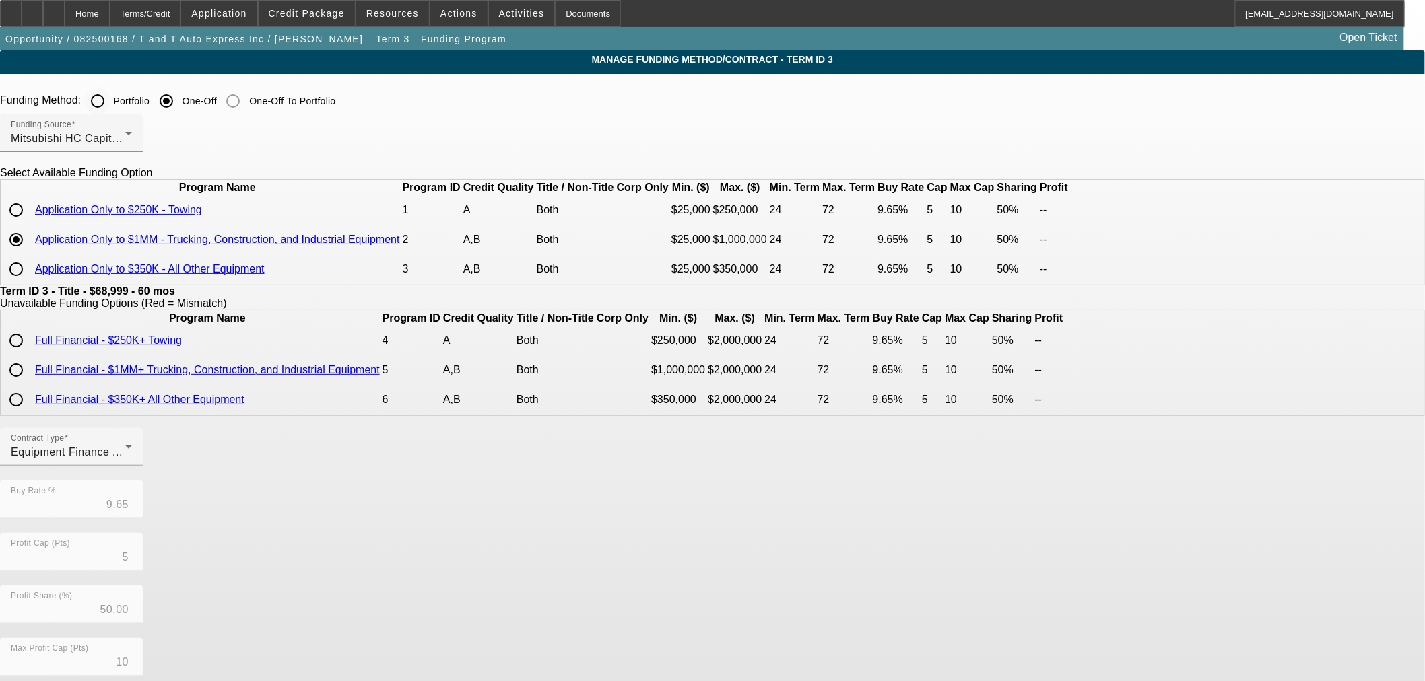
click at [111, 105] on input "Portfolio" at bounding box center [97, 101] width 27 height 27
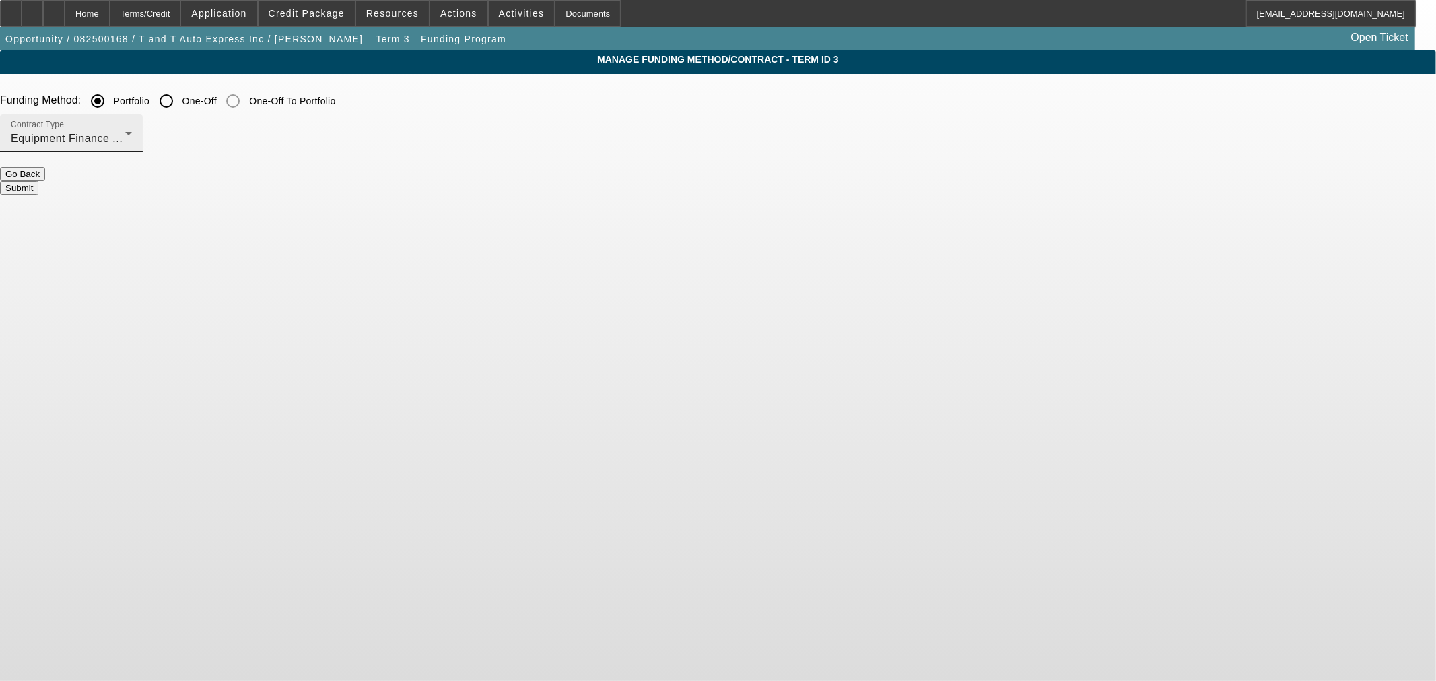
click at [168, 136] on span "Equipment Finance Agreement" at bounding box center [89, 138] width 157 height 11
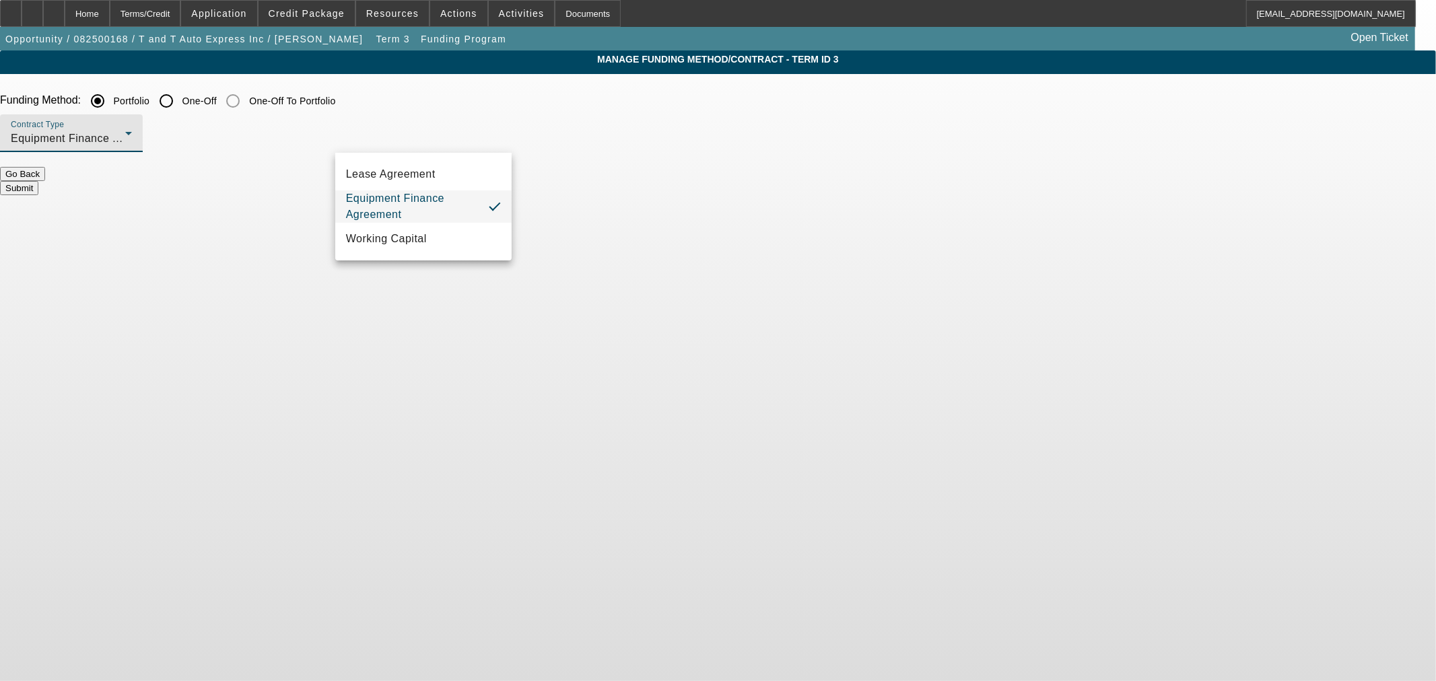
click at [514, 119] on div at bounding box center [718, 340] width 1436 height 681
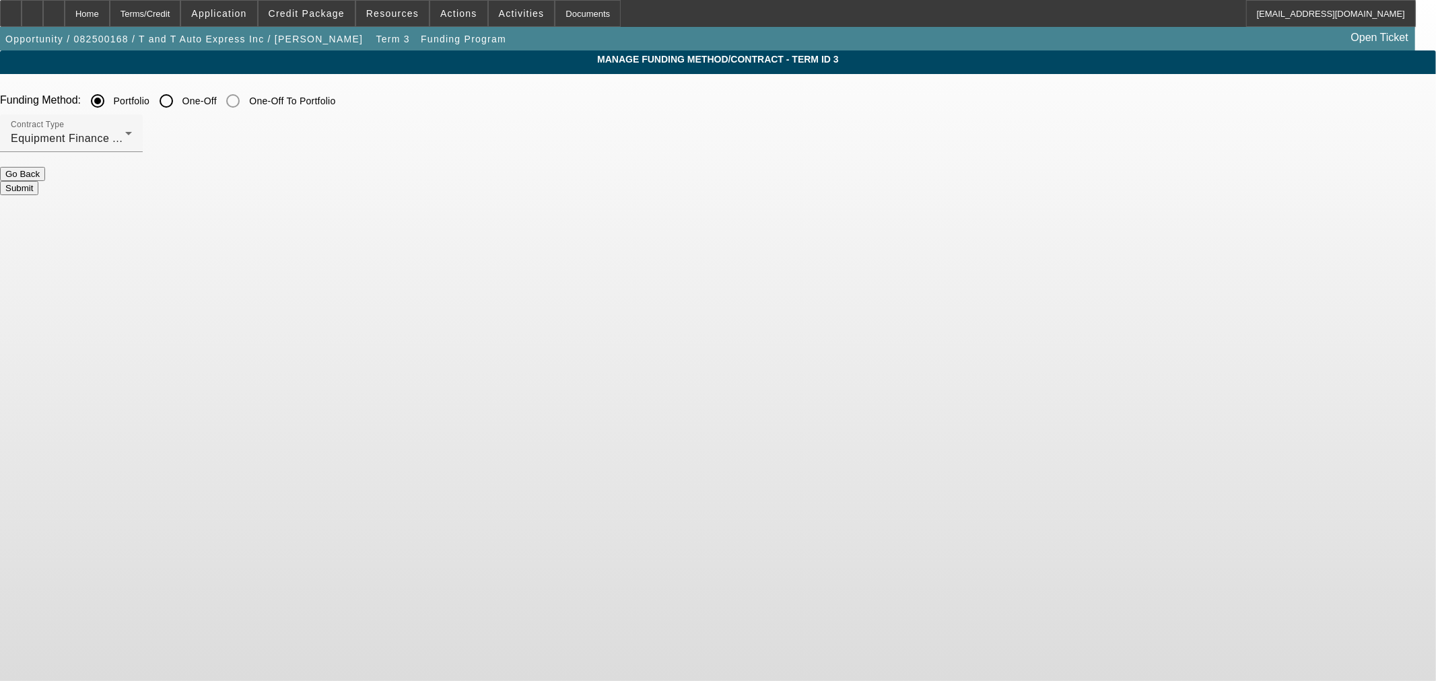
click at [38, 181] on button "Submit" at bounding box center [19, 188] width 38 height 14
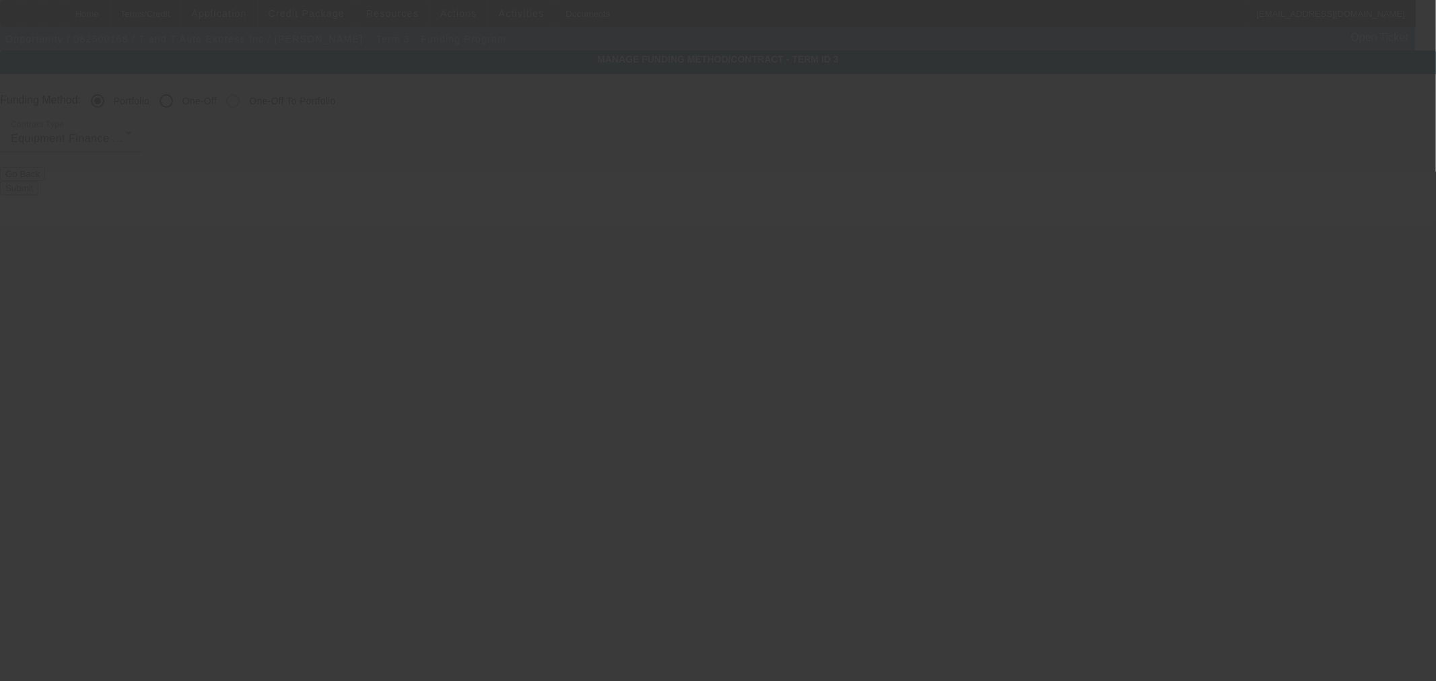
radio input "false"
radio input "true"
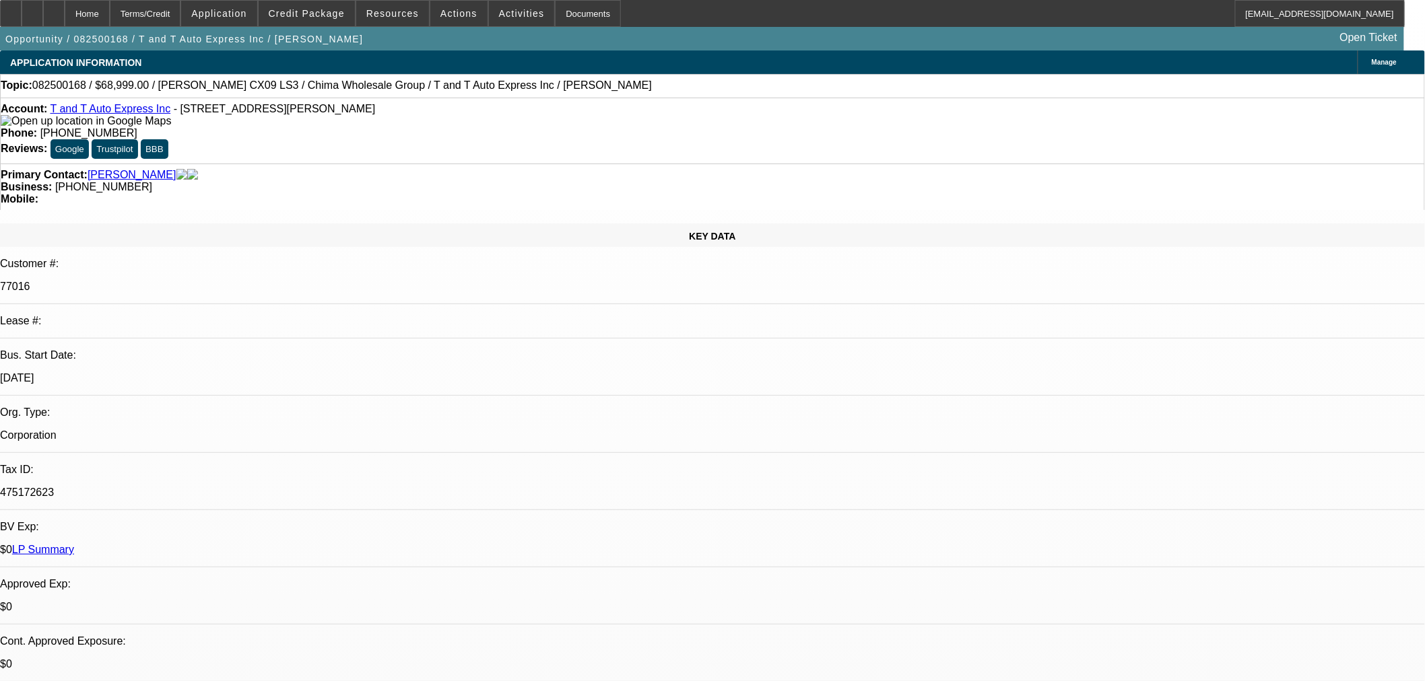
select select "0"
select select "6"
select select "0"
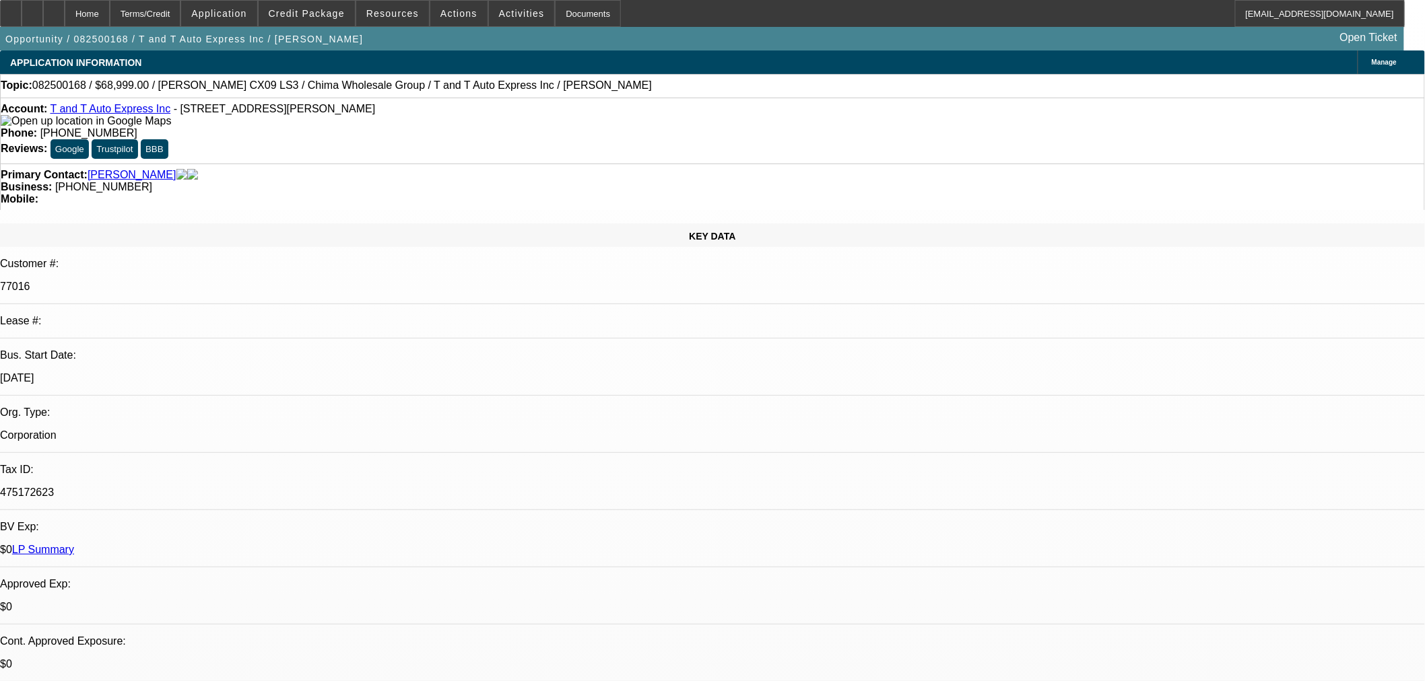
select select "0"
select select "6"
select select "0"
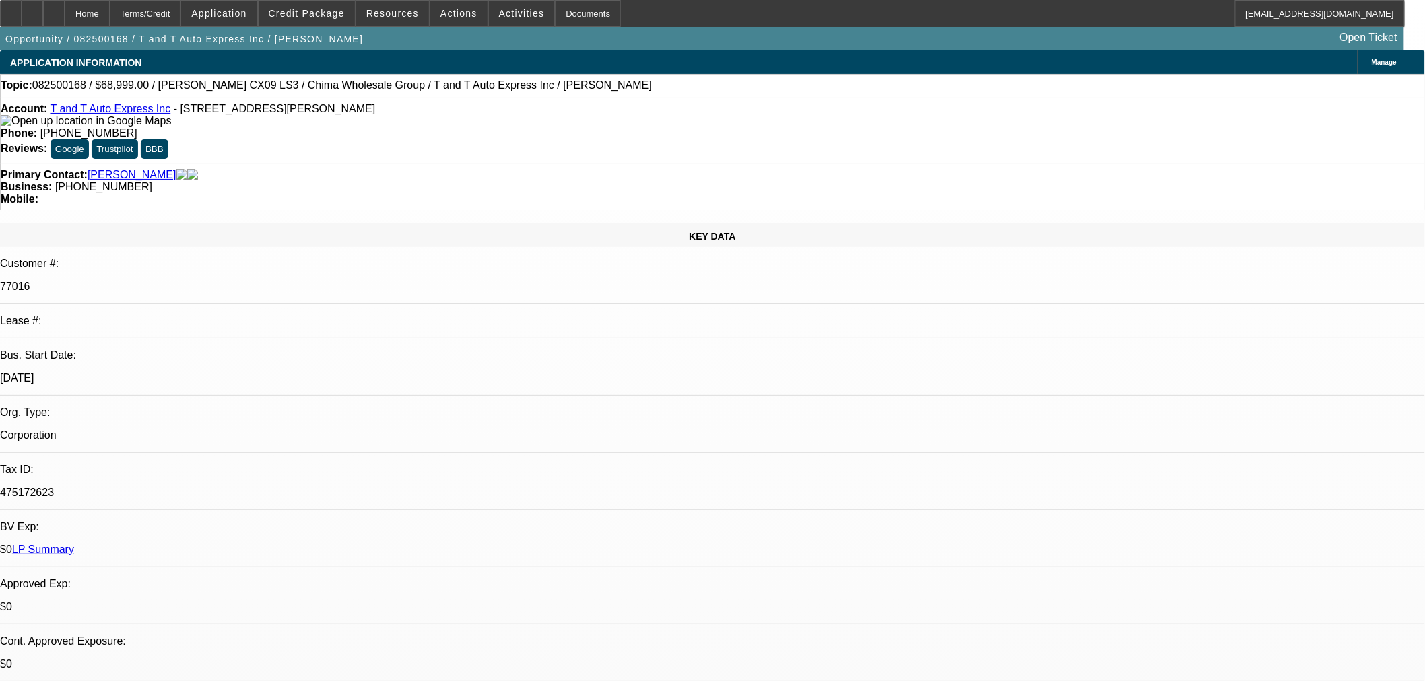
select select "0"
select select "6"
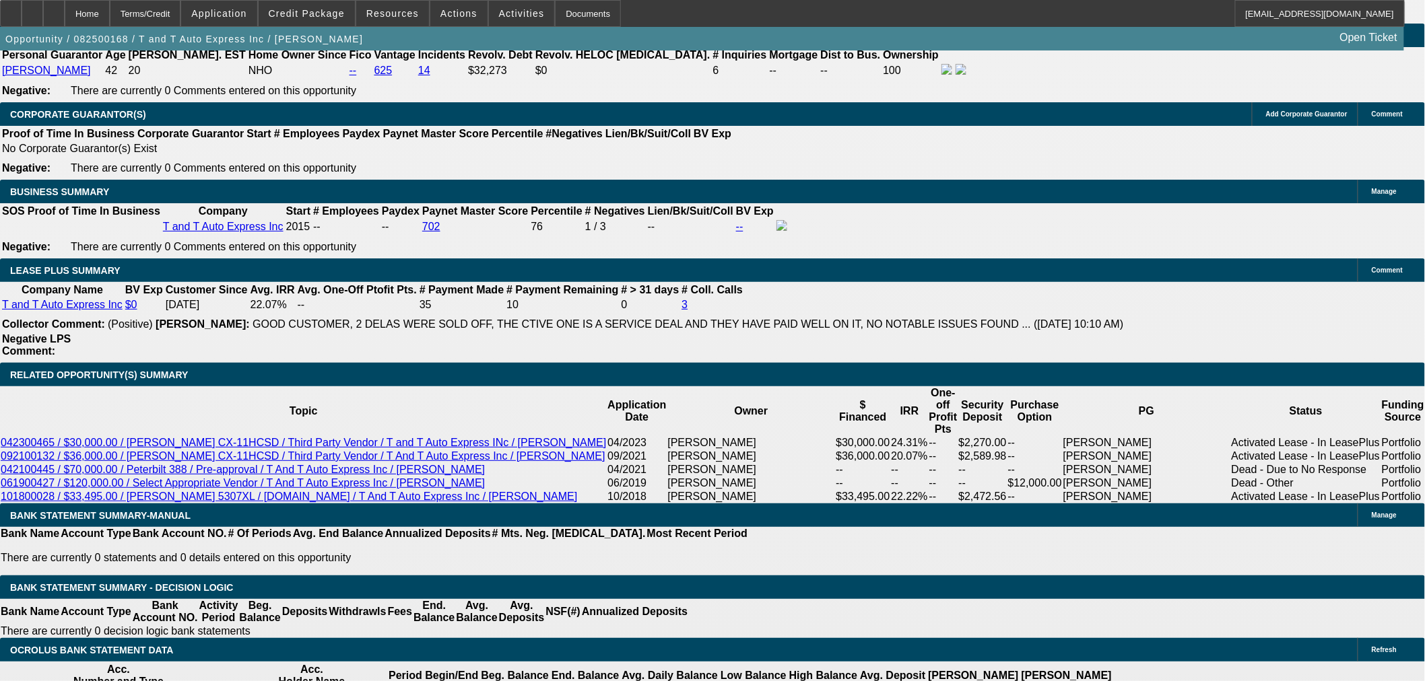
scroll to position [233, 0]
select select "2"
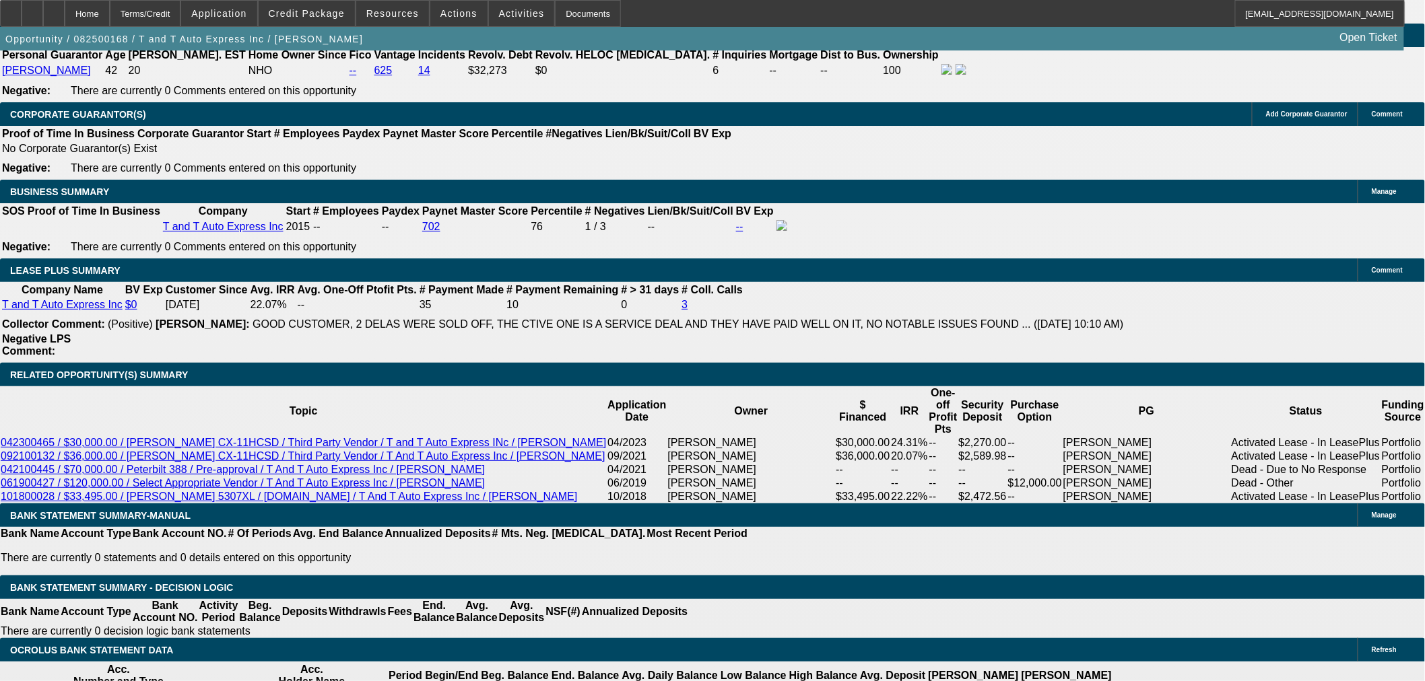
type input "UNKNOWN"
select select "2"
type input "$3,282.96"
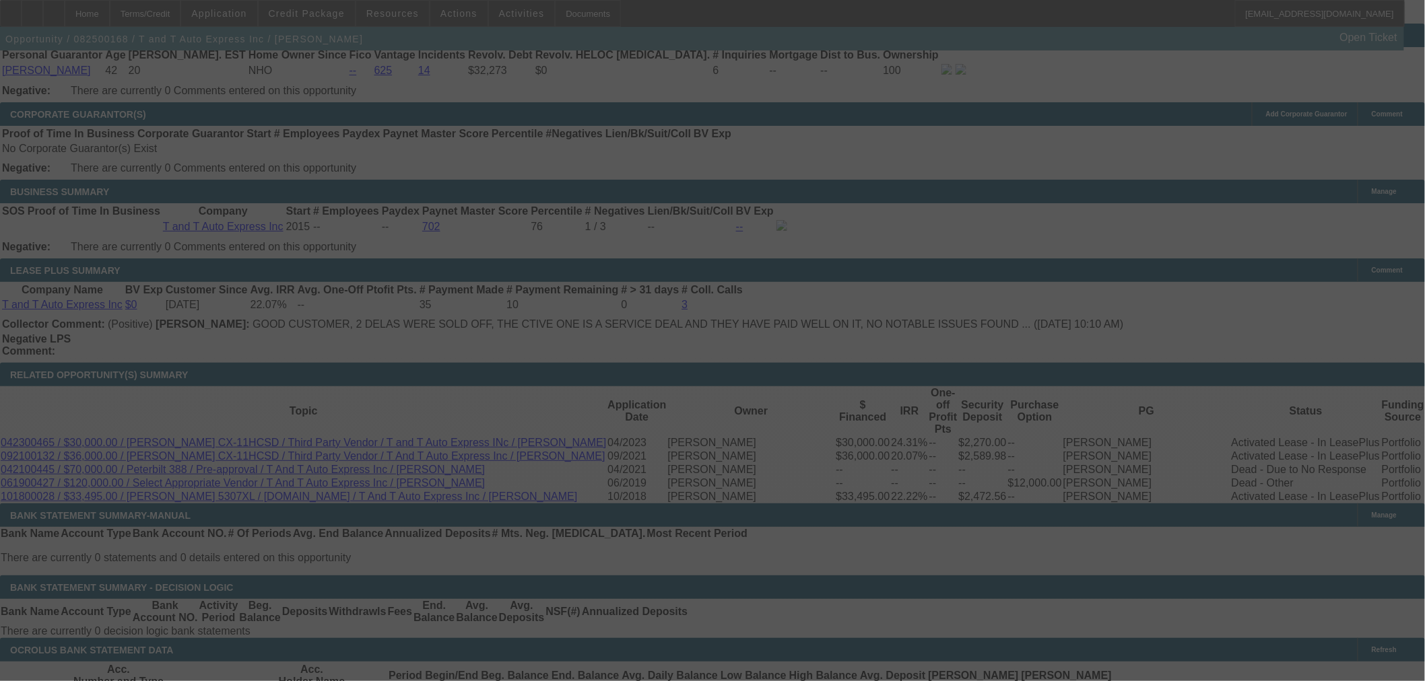
select select "0"
select select "2"
select select "0"
select select "6"
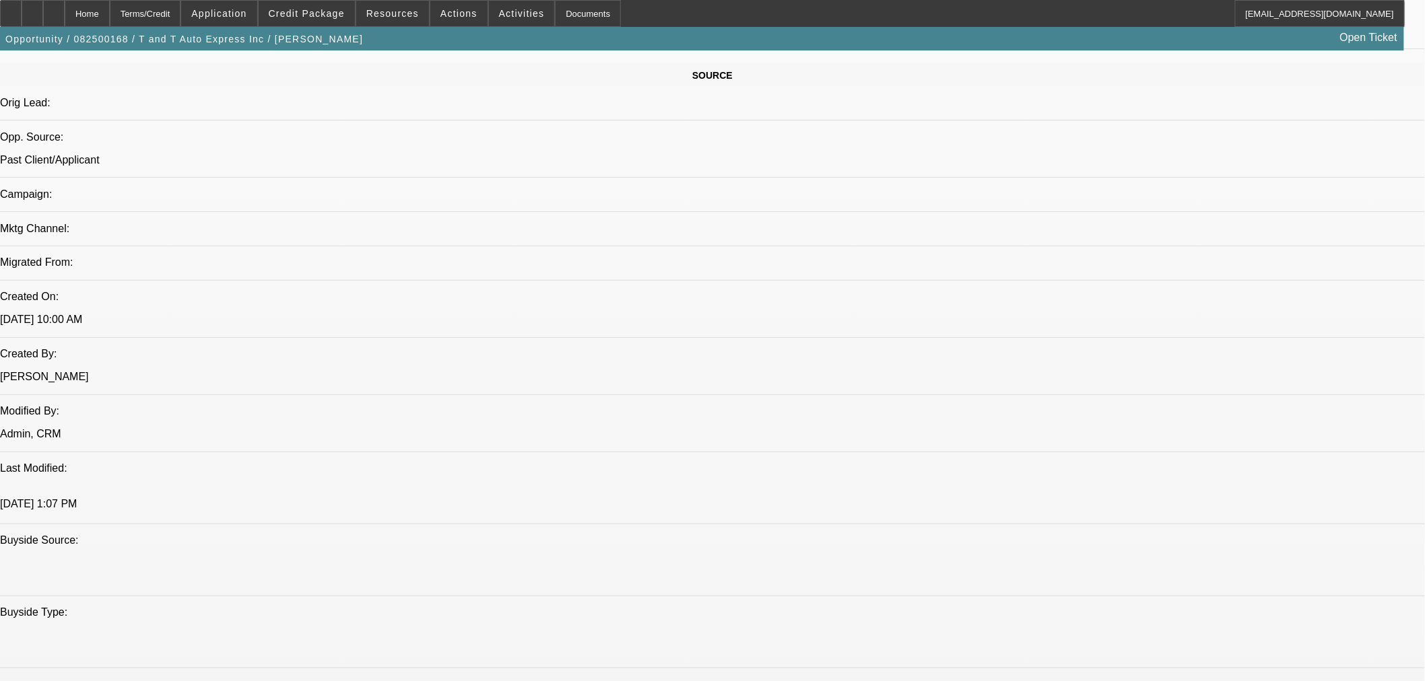
scroll to position [83, 0]
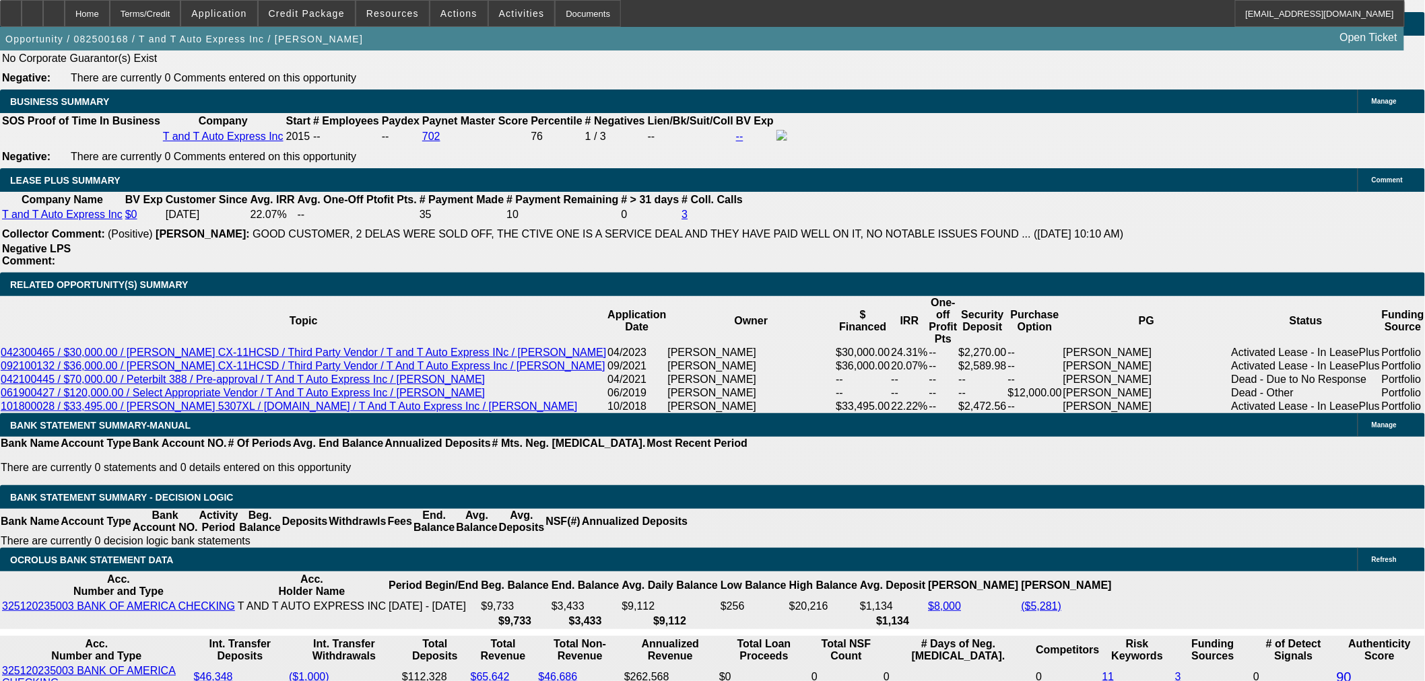
scroll to position [2095, 0]
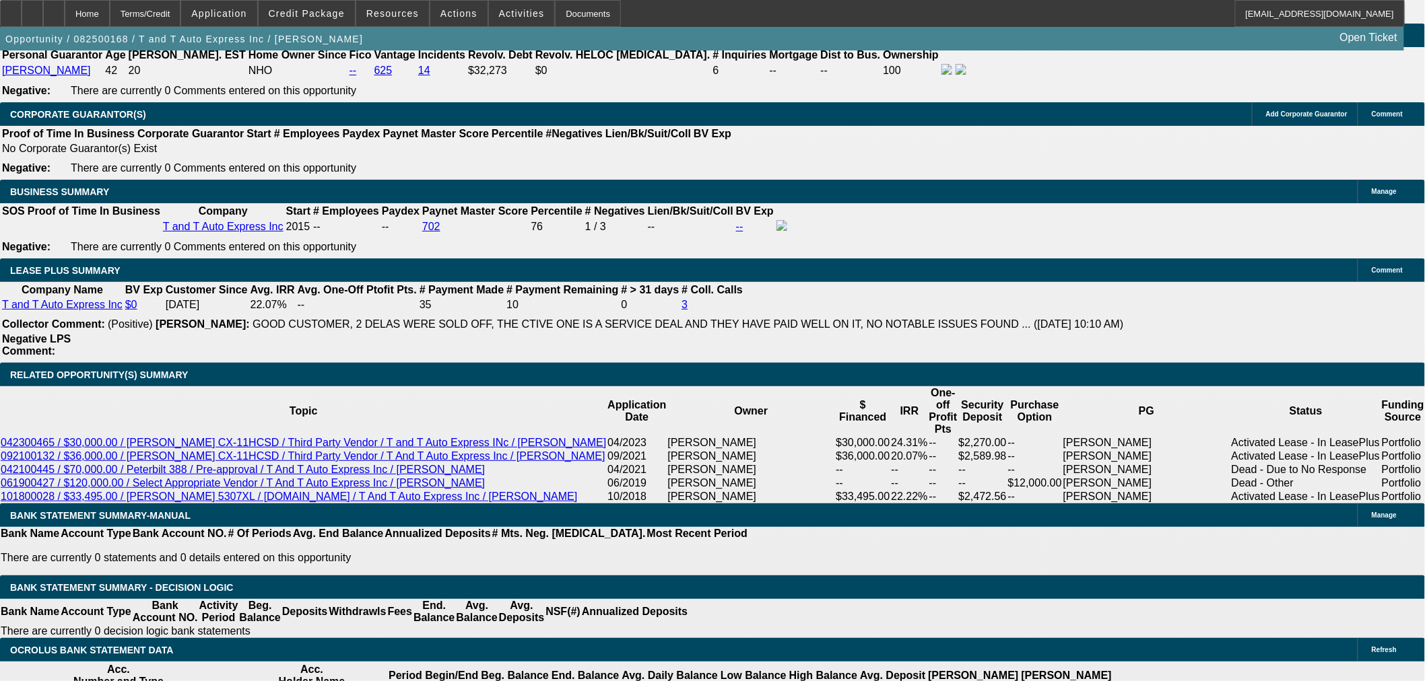
type input "3"
type input "UNKNOWN"
type input "$23,577.04"
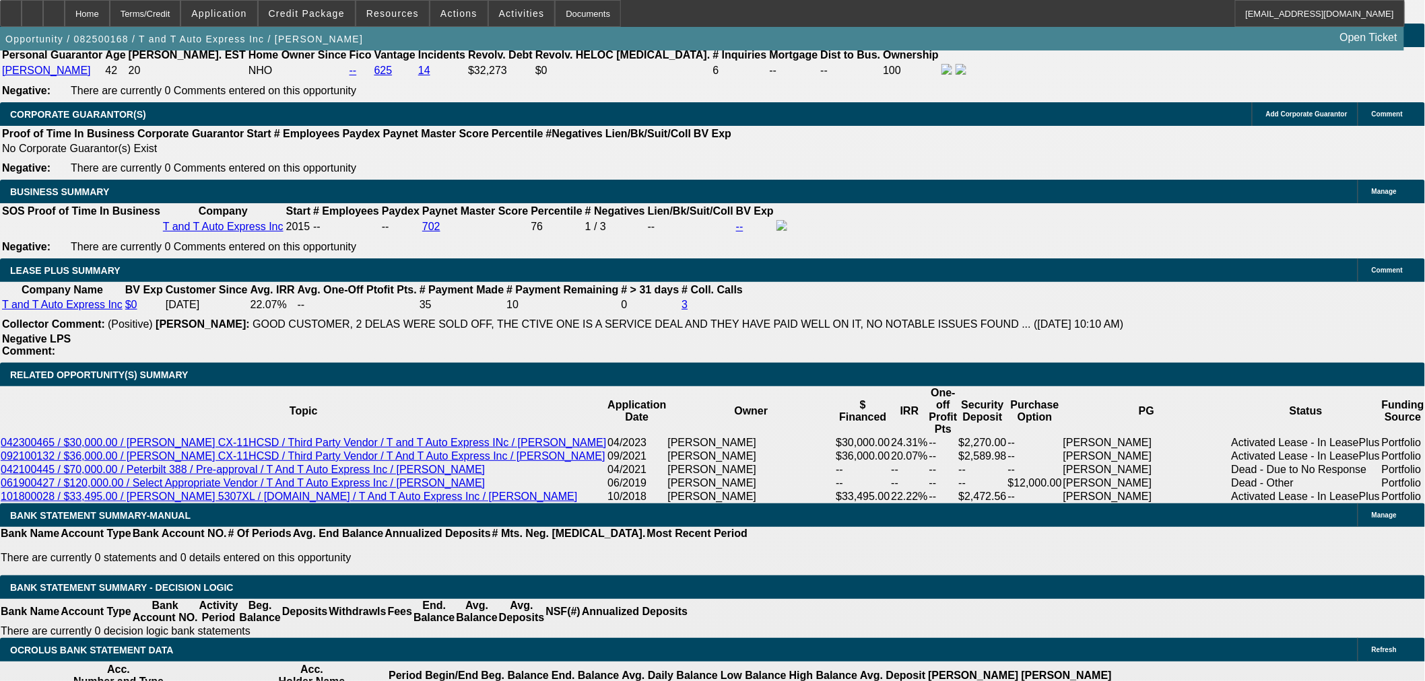
type input "$47,154.08"
type input "36"
type input "$2,391.87"
type input "$4,783.74"
type input "36"
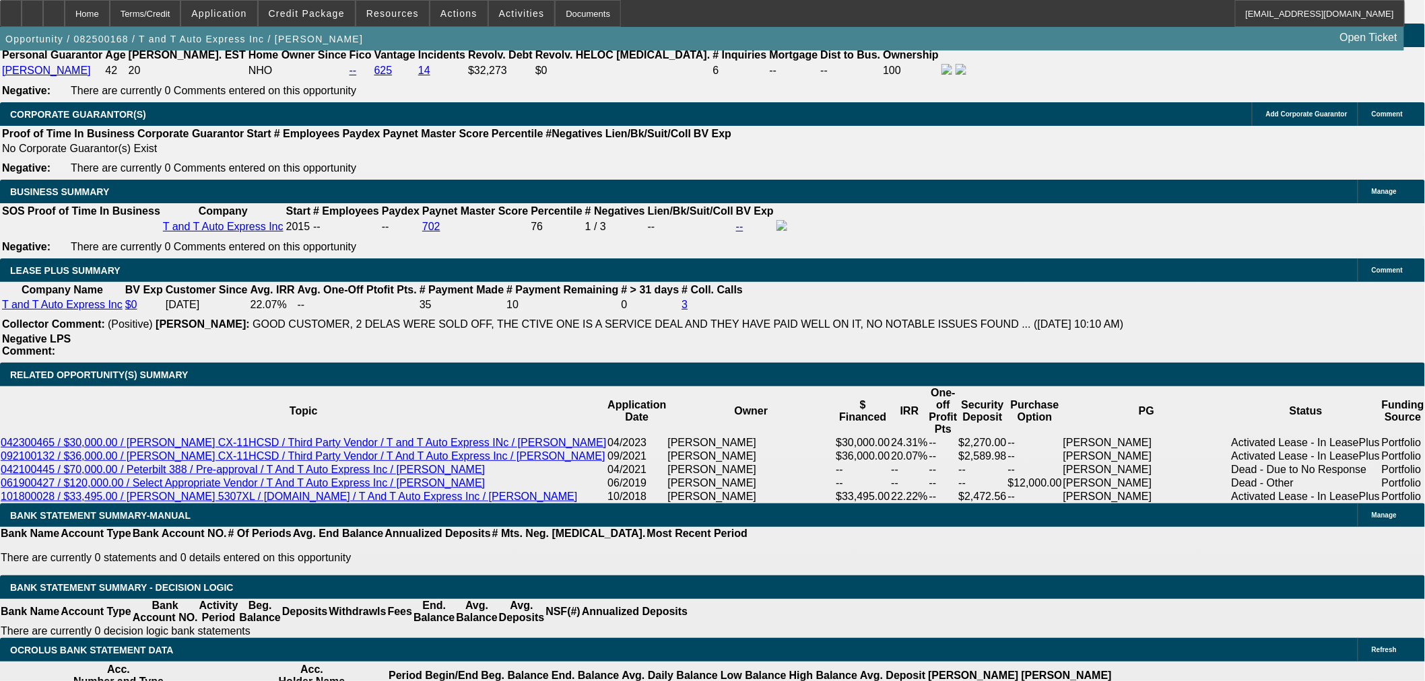
type input "2"
type input "$4.00"
type input "2400"
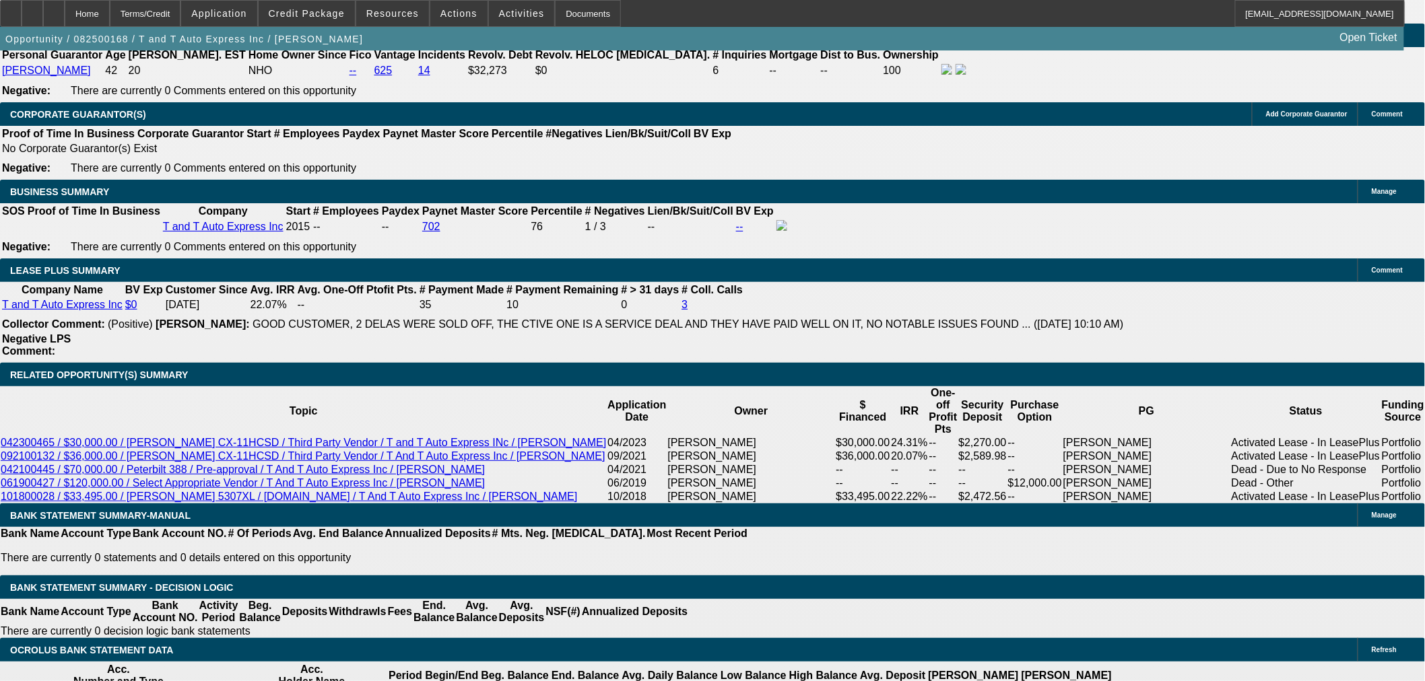
type input "15.2"
type input "$4,800.00"
type input "$2,400.00"
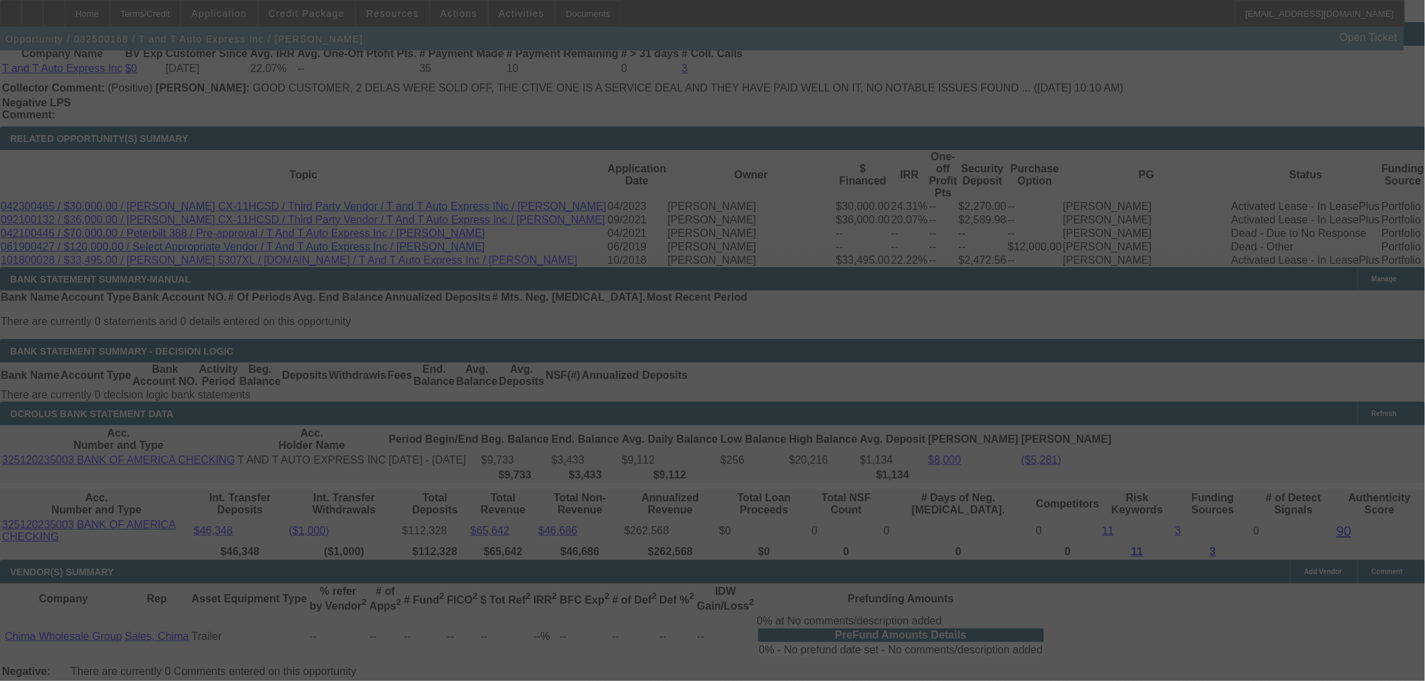
scroll to position [2244, 0]
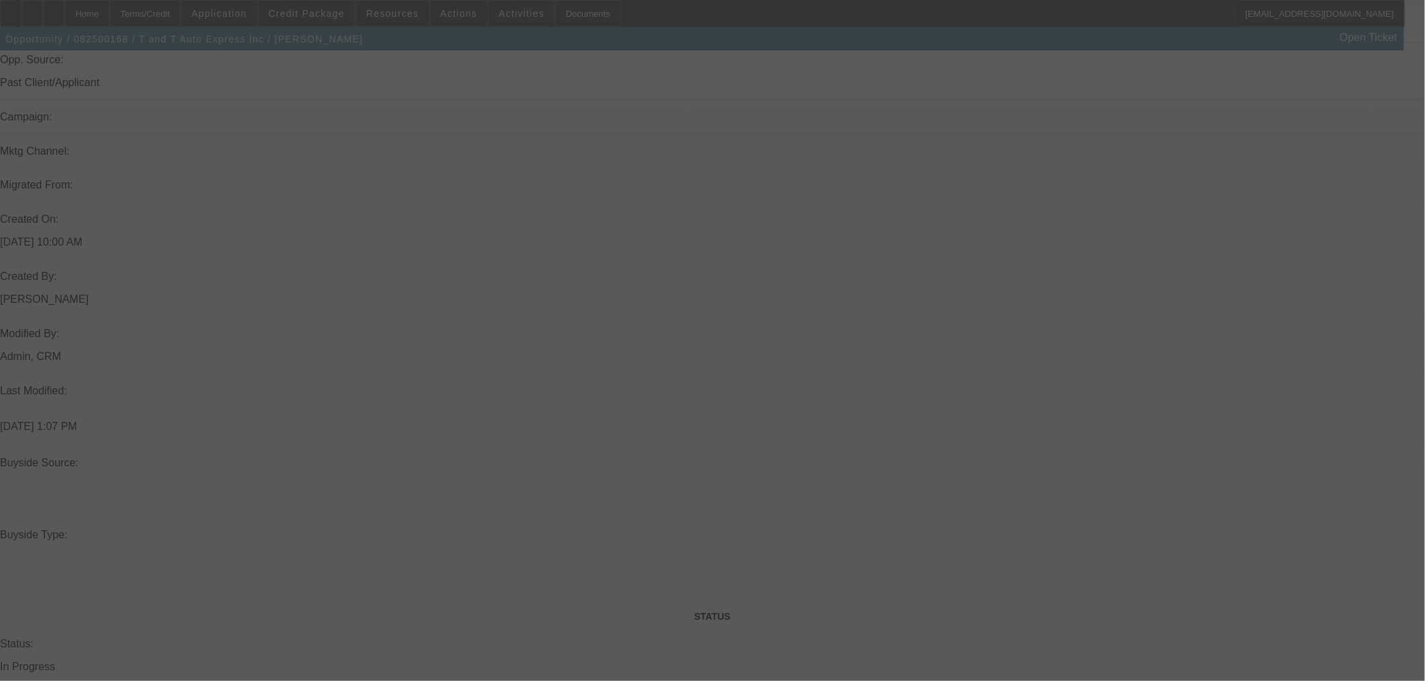
select select "0"
select select "2"
select select "0"
select select "6"
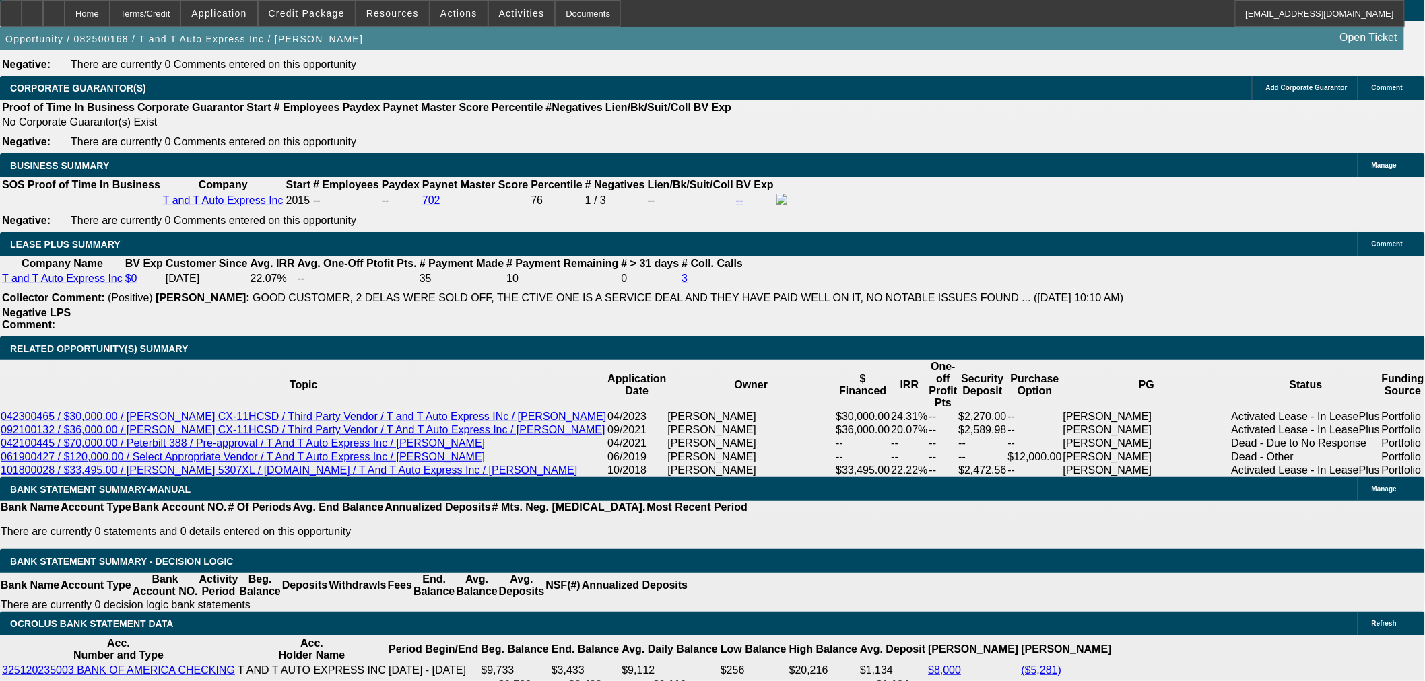
scroll to position [2095, 0]
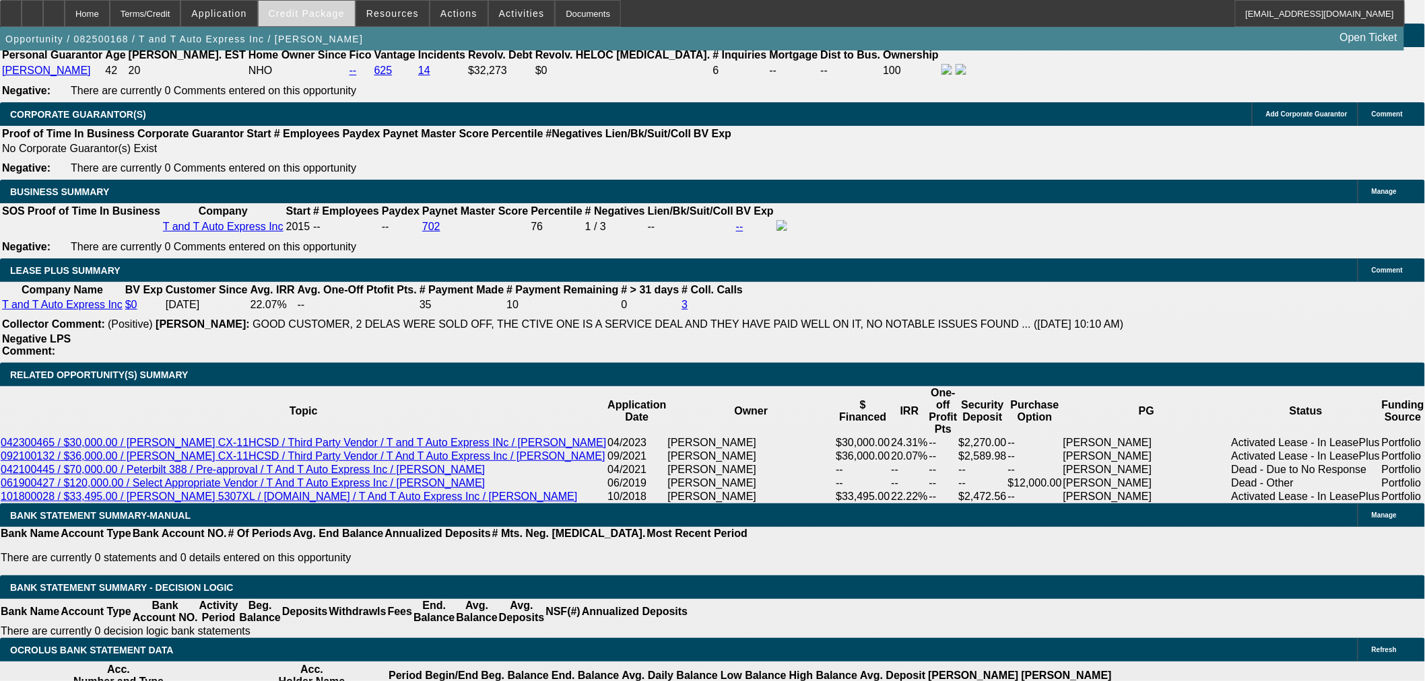
click at [318, 18] on span at bounding box center [307, 13] width 96 height 32
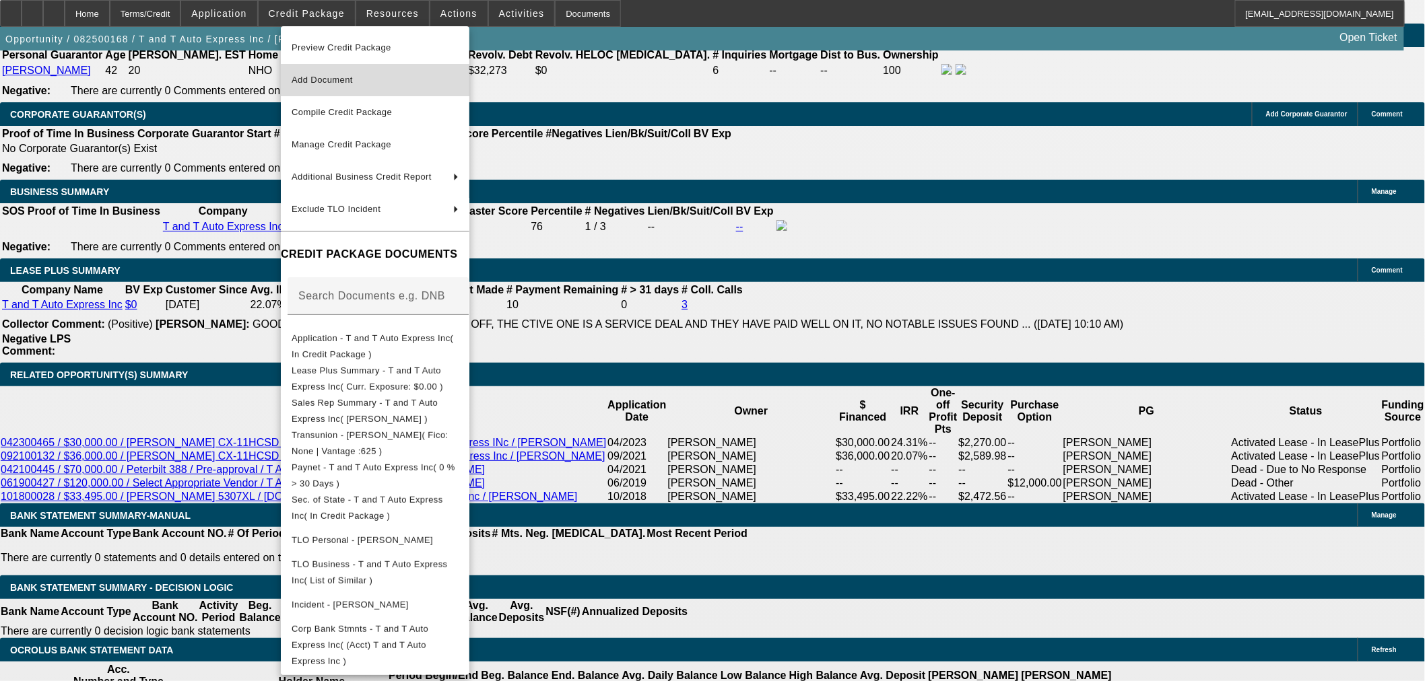
click at [349, 81] on span "Add Document" at bounding box center [322, 80] width 61 height 10
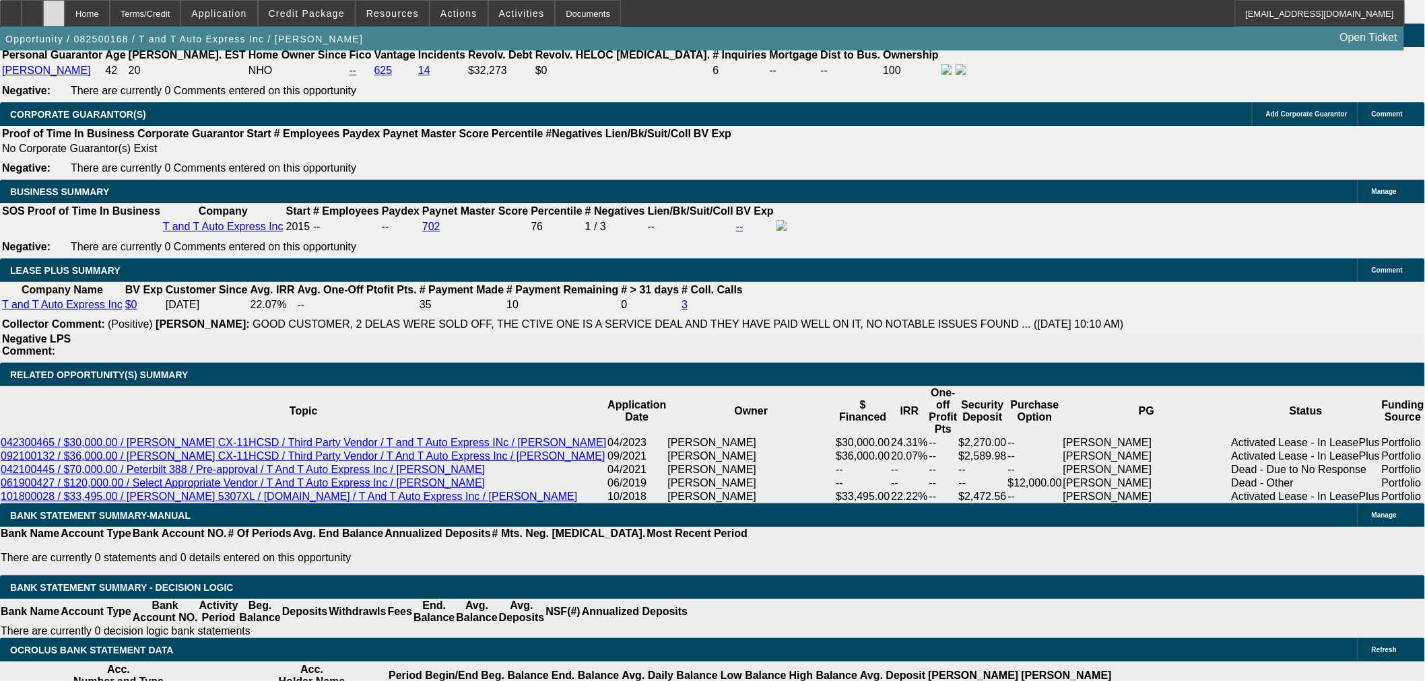
click at [54, 9] on icon at bounding box center [54, 9] width 0 height 0
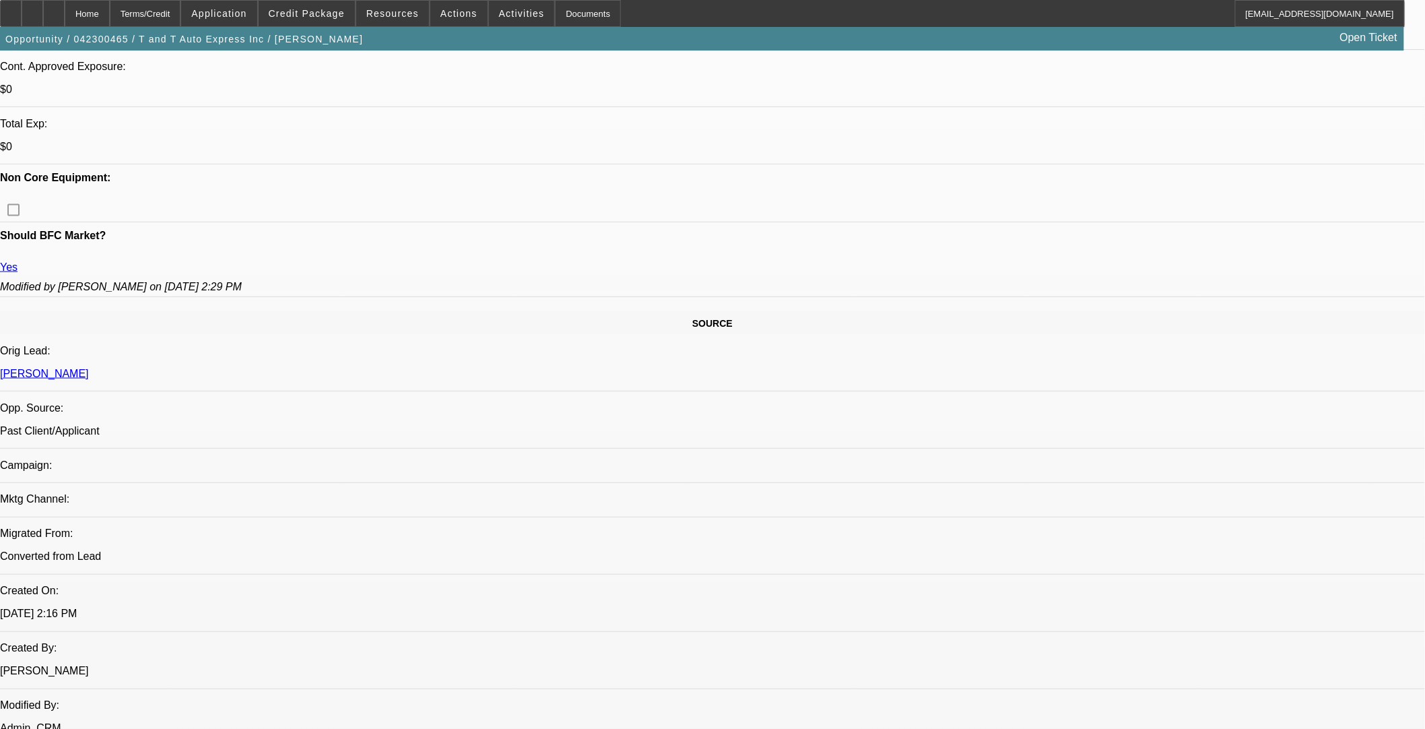
select select "0"
select select "2"
select select "0"
select select "6"
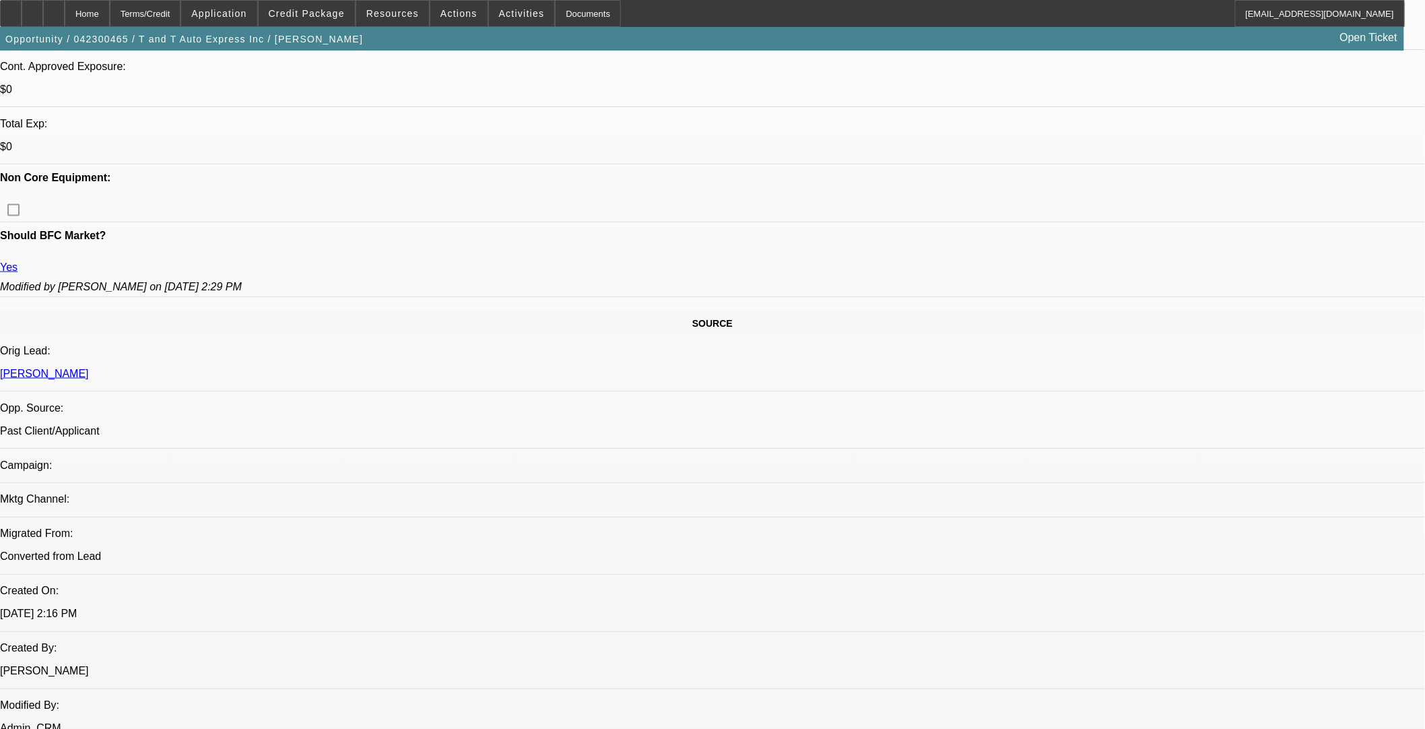
select select "0"
select select "2"
select select "0"
select select "6"
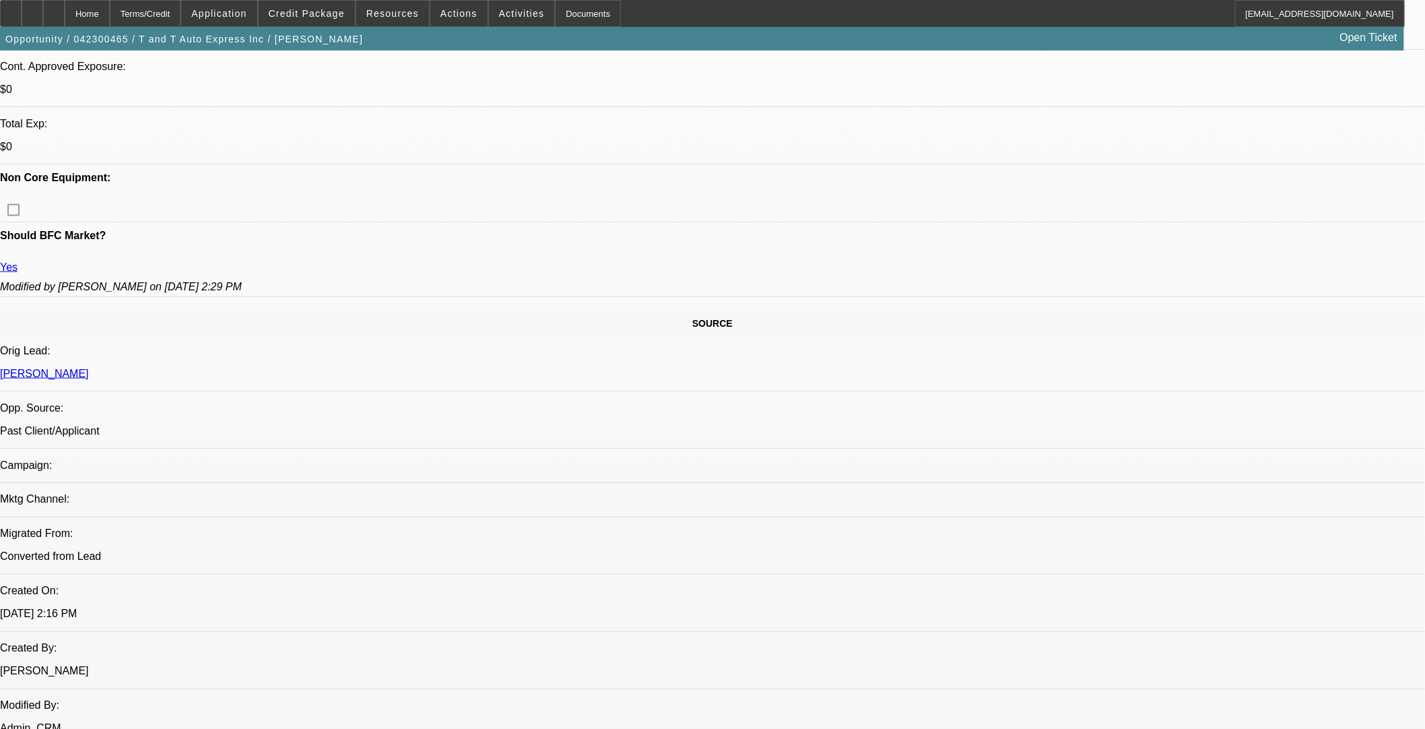
select select "0"
select select "2"
select select "0"
select select "6"
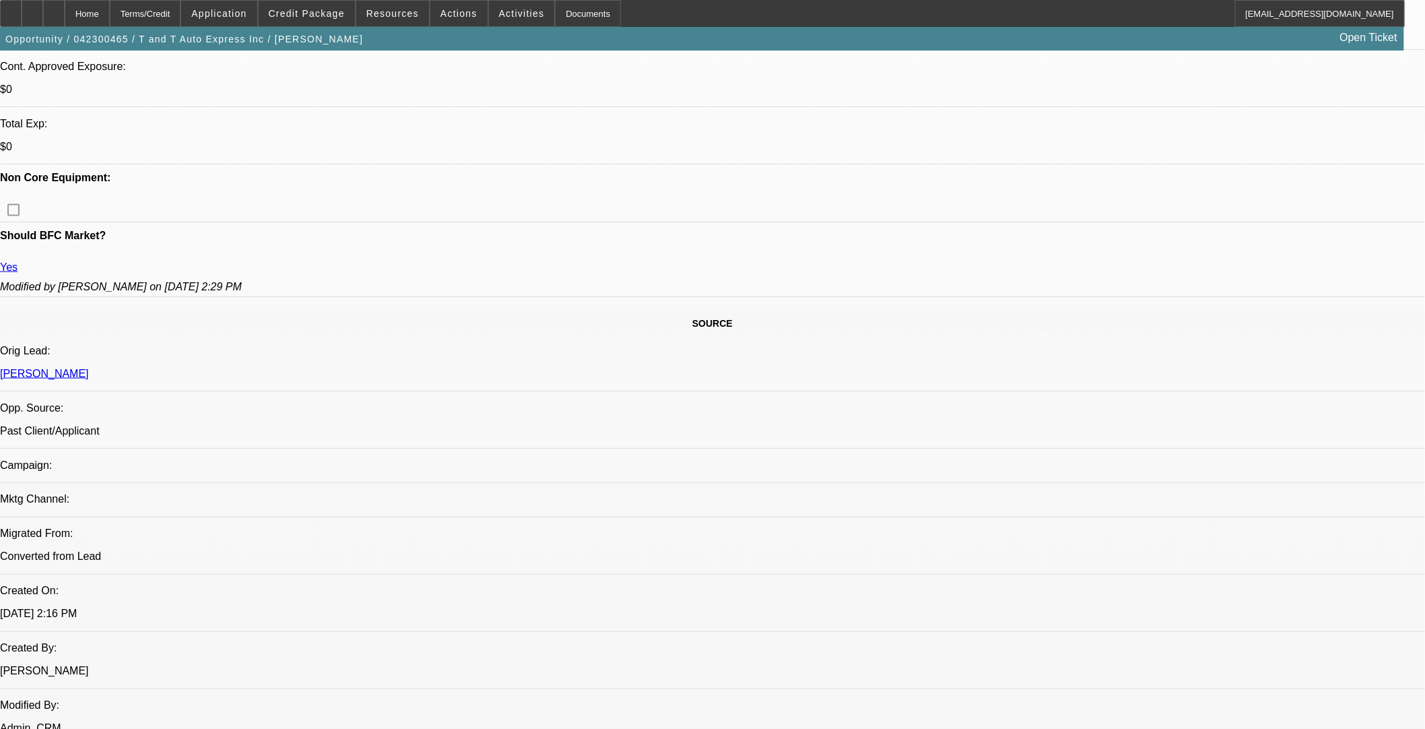
select select "0.1"
select select "2"
select select "0"
select select "6"
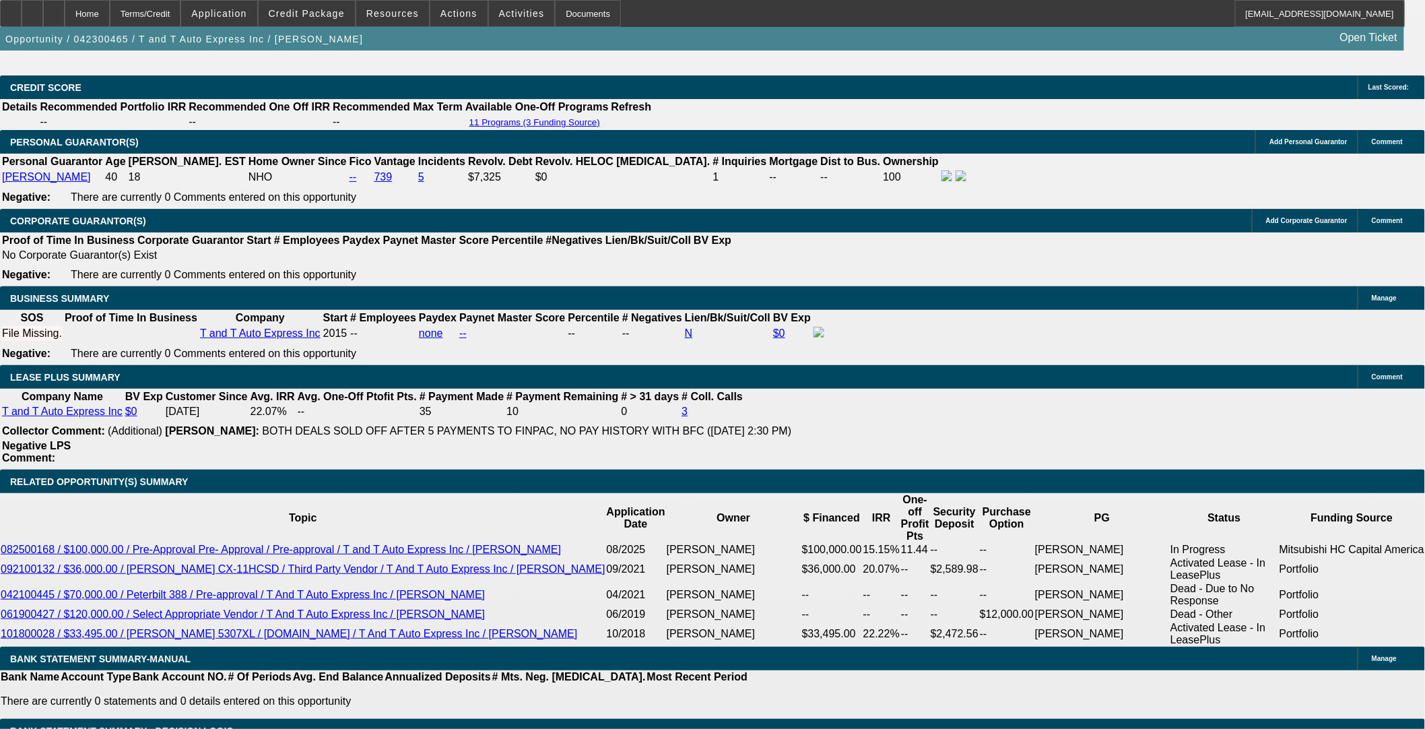
scroll to position [1798, 0]
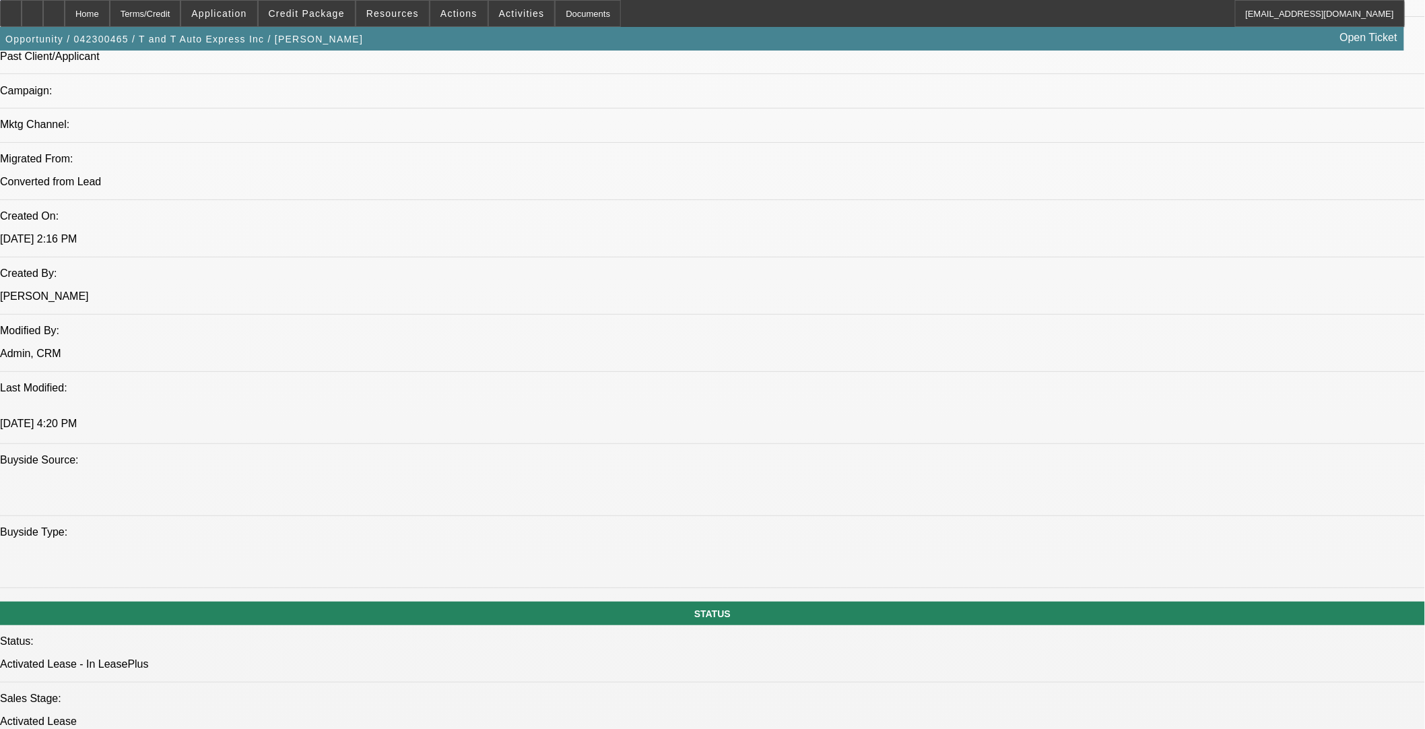
scroll to position [673, 0]
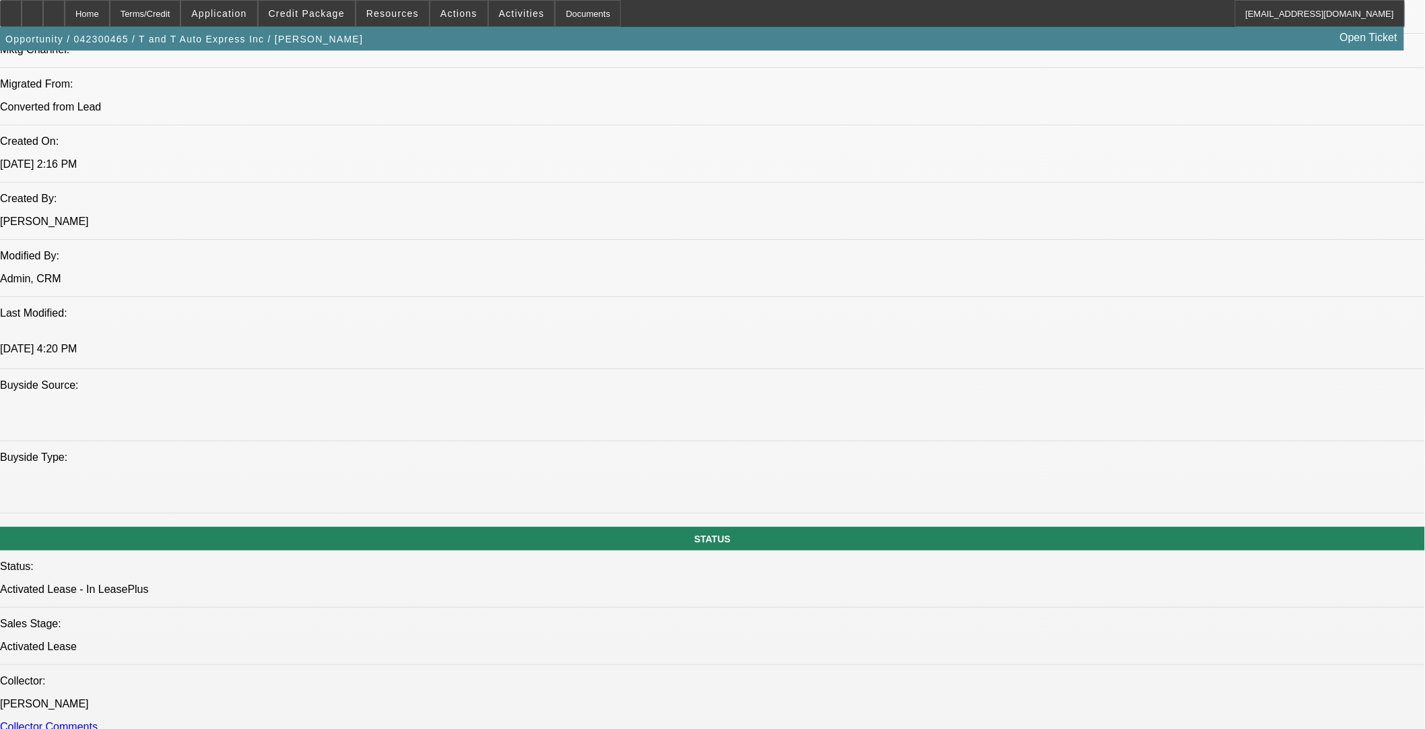
scroll to position [1798, 0]
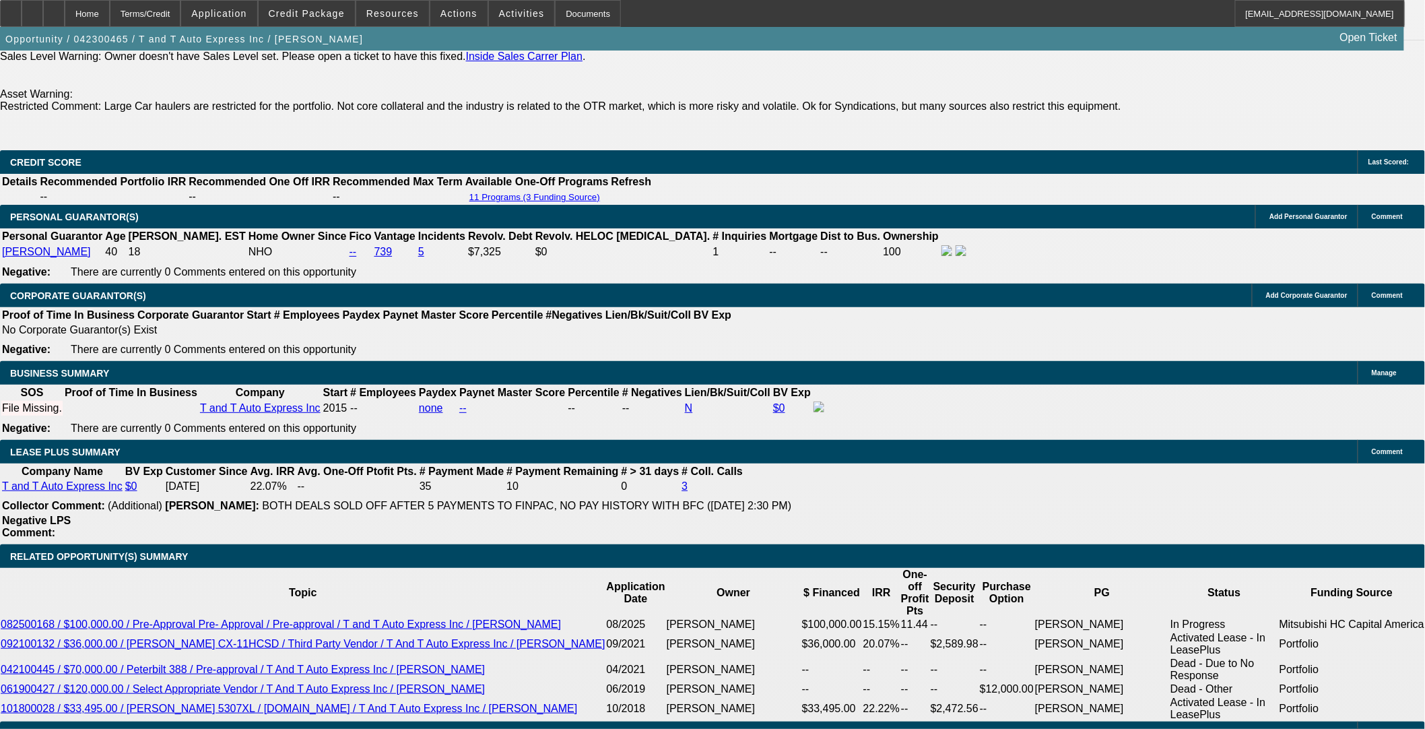
scroll to position [1722, 0]
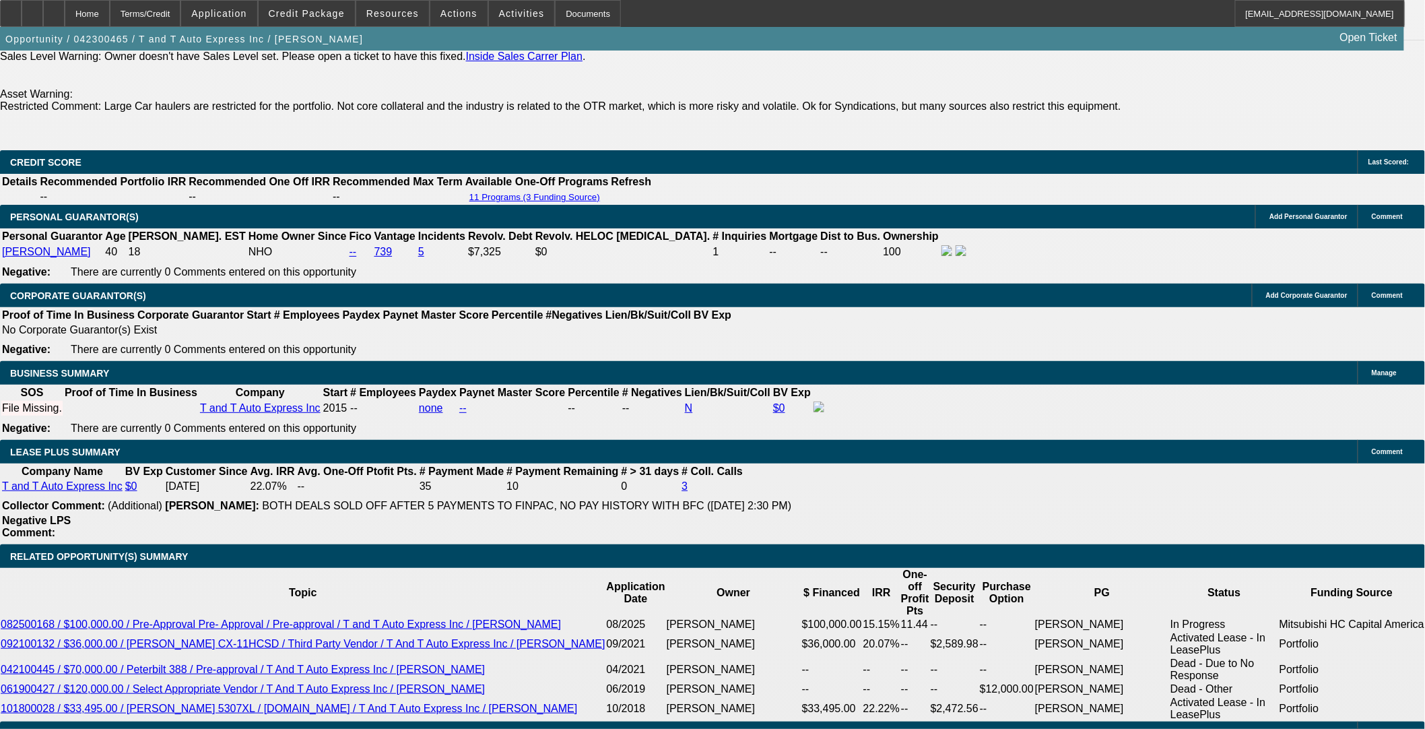
drag, startPoint x: 1116, startPoint y: 230, endPoint x: 1114, endPoint y: 221, distance: 8.9
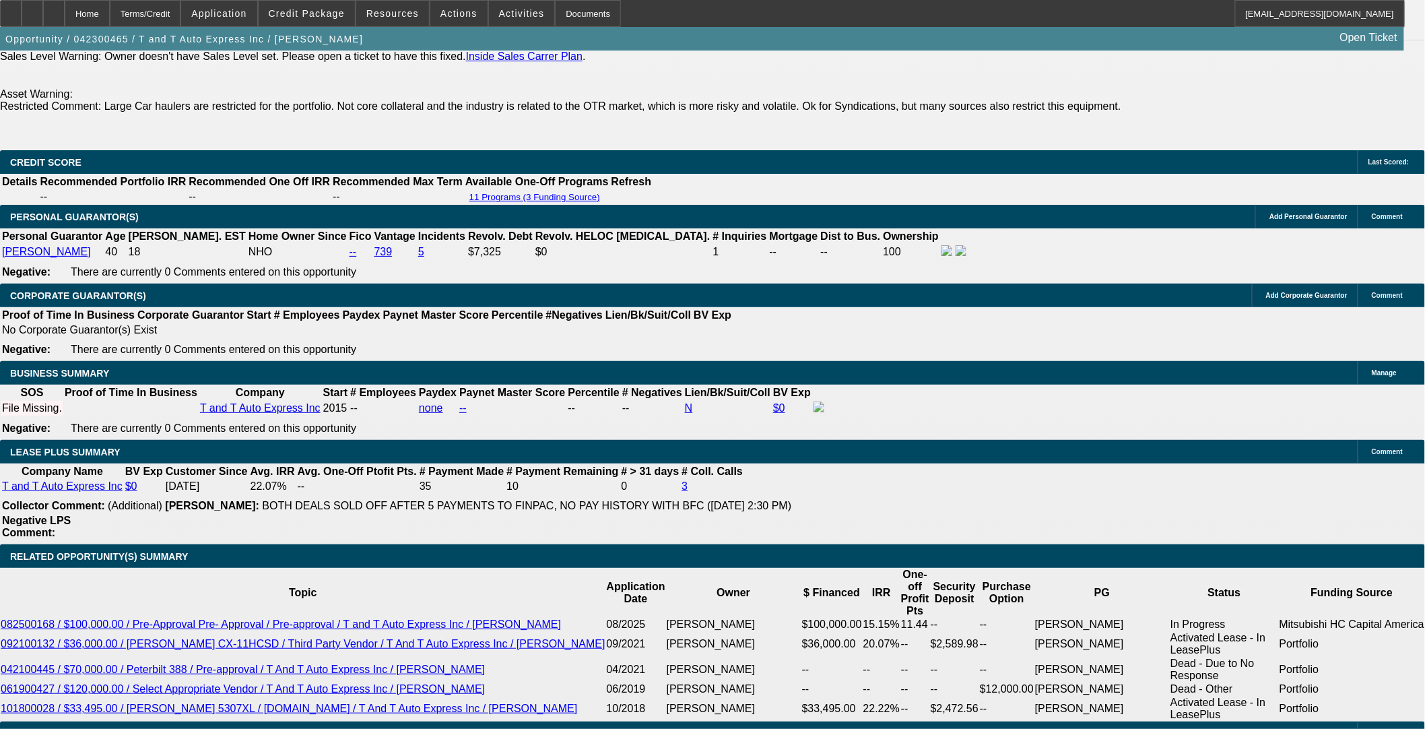
scroll to position [1423, 0]
drag, startPoint x: 1066, startPoint y: 185, endPoint x: 1069, endPoint y: 143, distance: 41.8
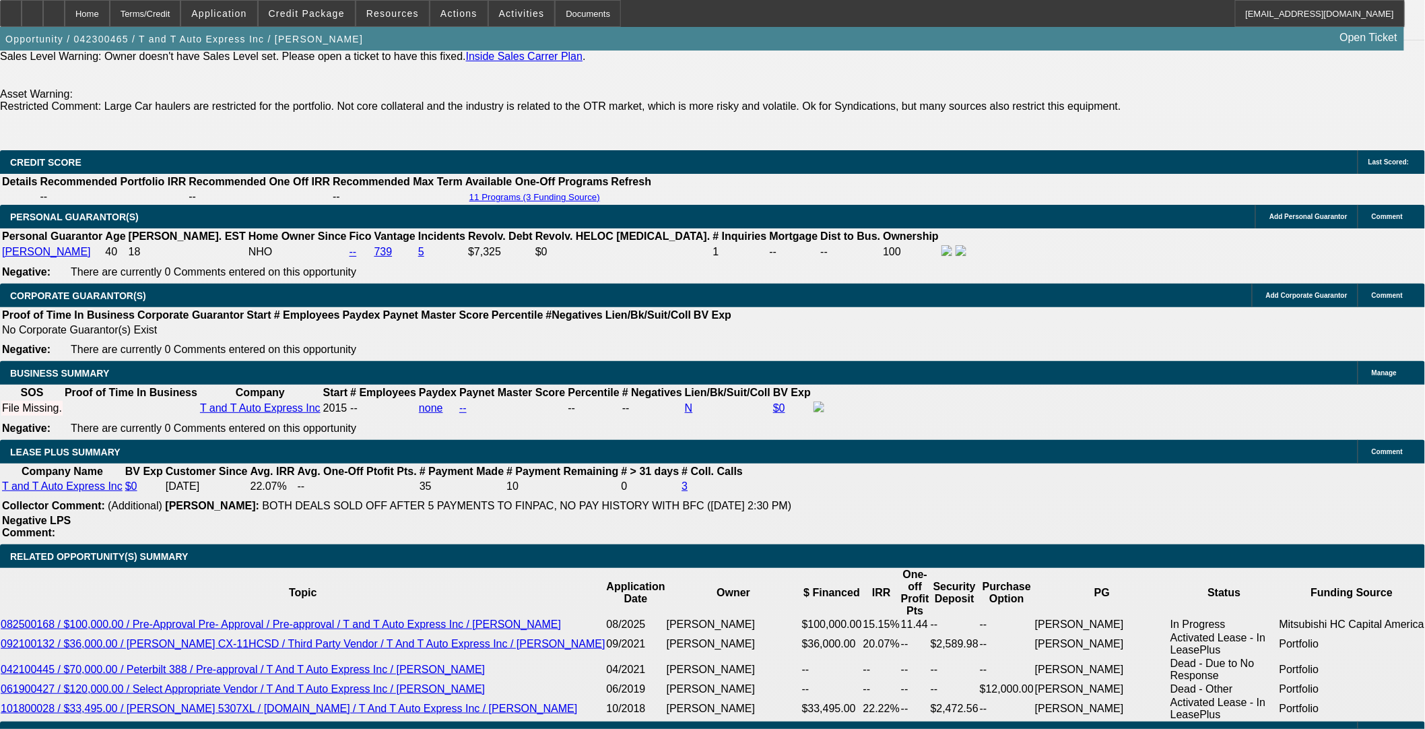
scroll to position [49, 0]
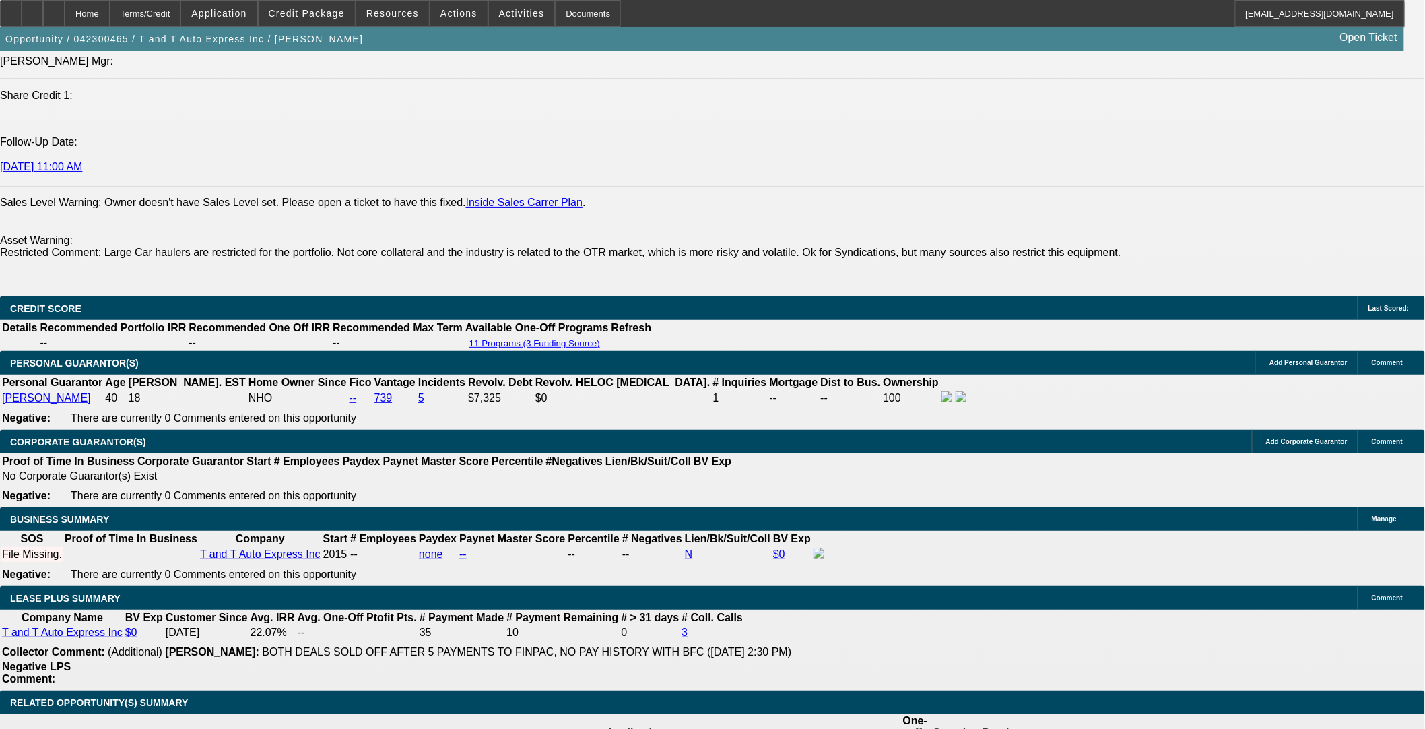
scroll to position [2020, 0]
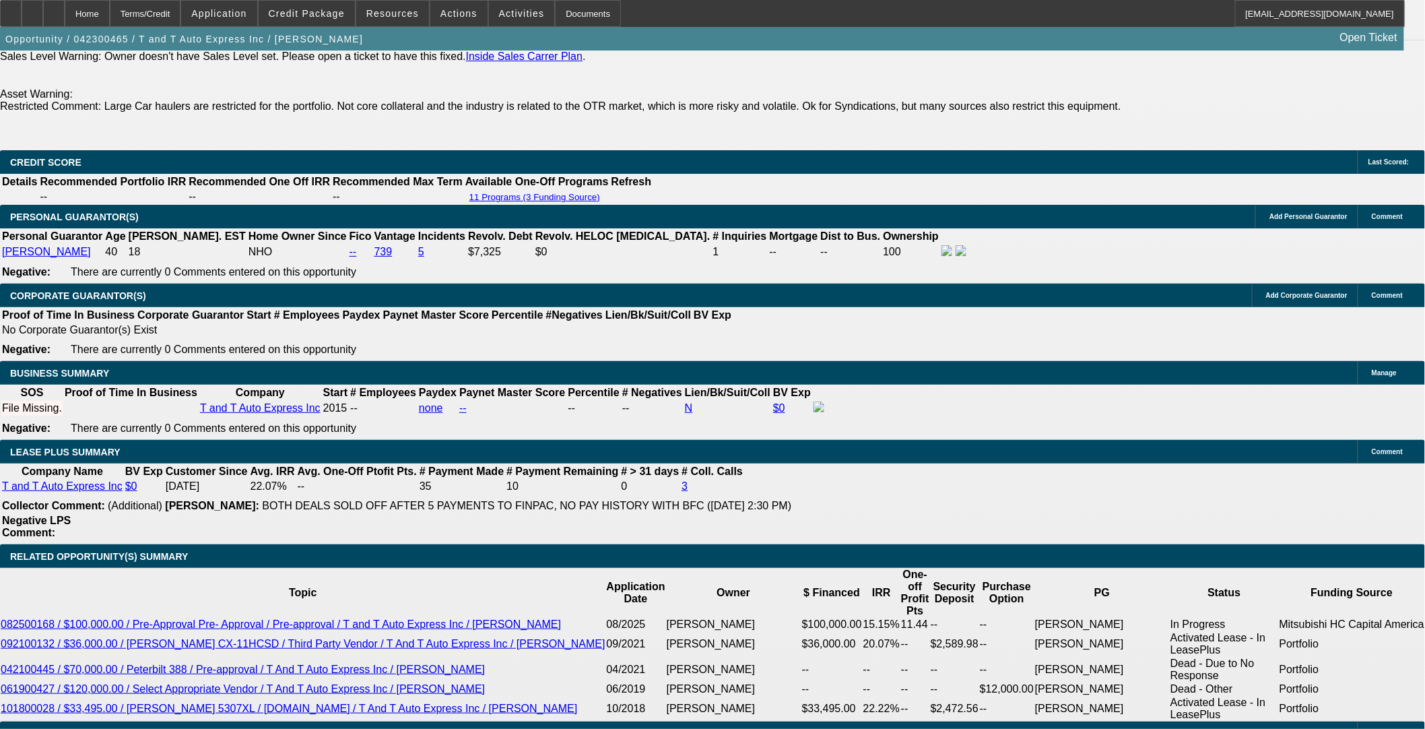
drag, startPoint x: 1101, startPoint y: 158, endPoint x: 1112, endPoint y: 158, distance: 11.5
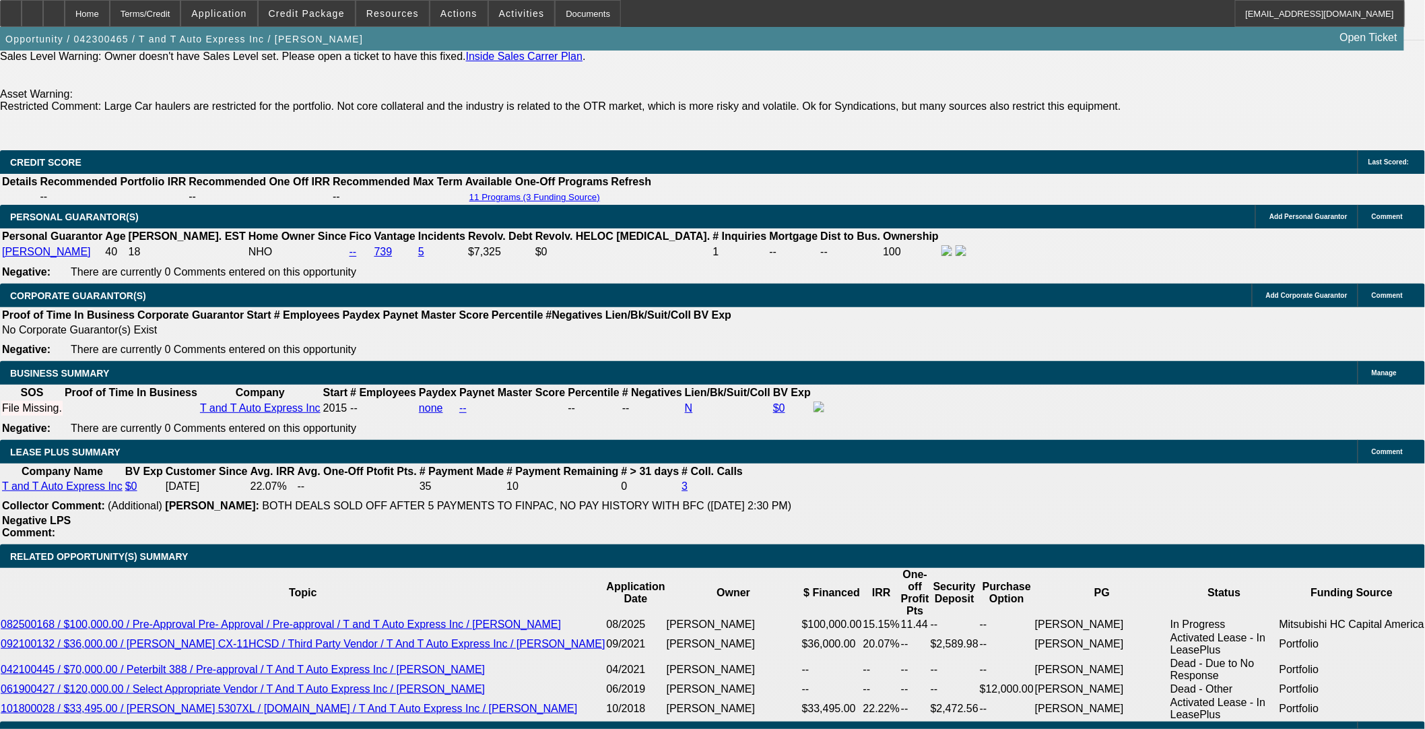
drag, startPoint x: 1110, startPoint y: 261, endPoint x: 1109, endPoint y: 232, distance: 29.6
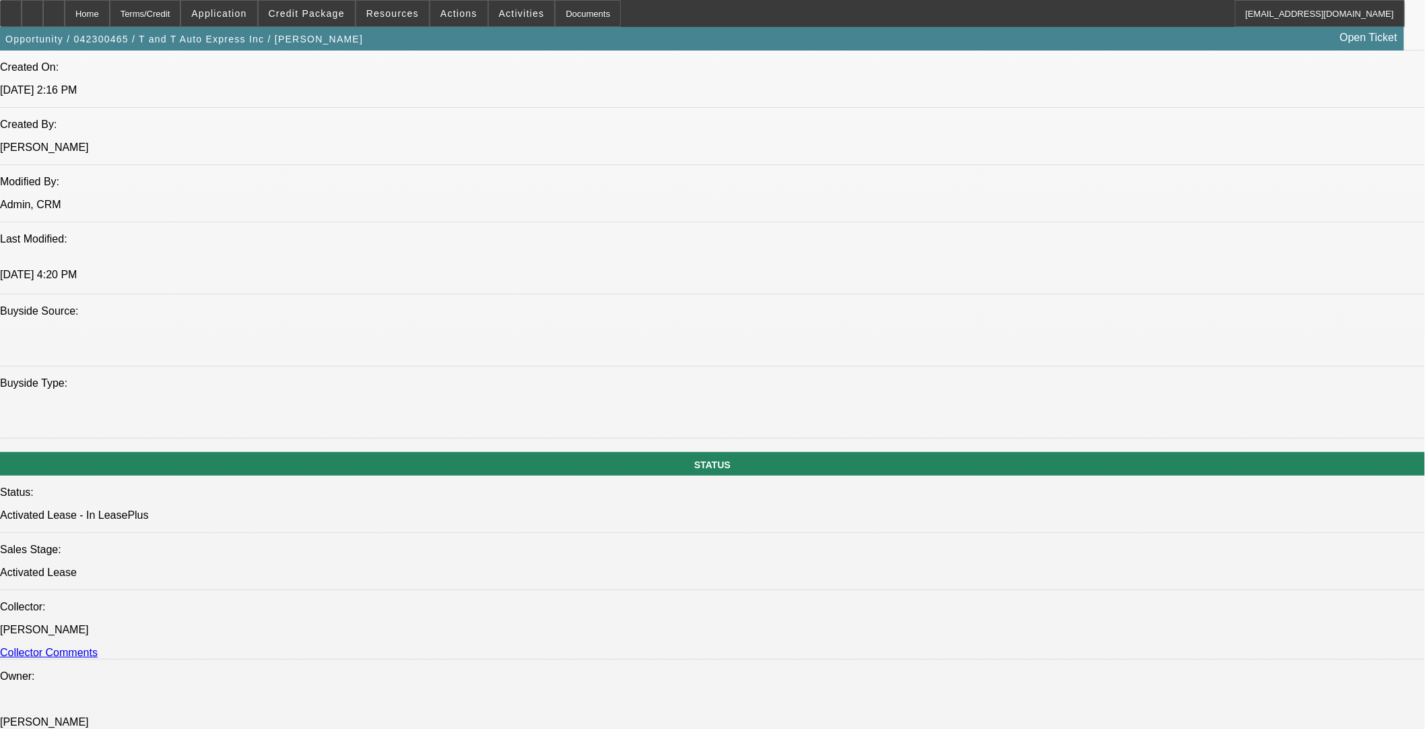
drag, startPoint x: 1073, startPoint y: 273, endPoint x: 1109, endPoint y: 321, distance: 60.1
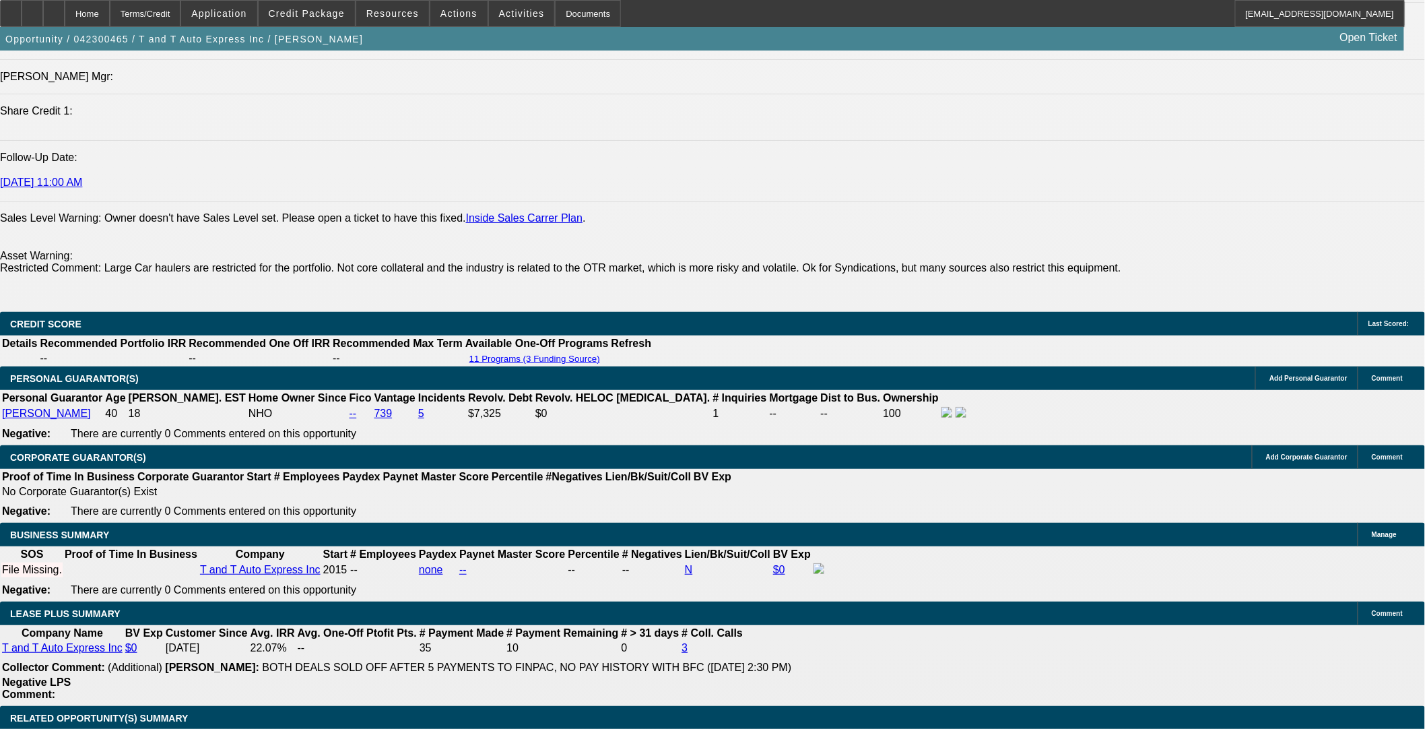
scroll to position [2020, 0]
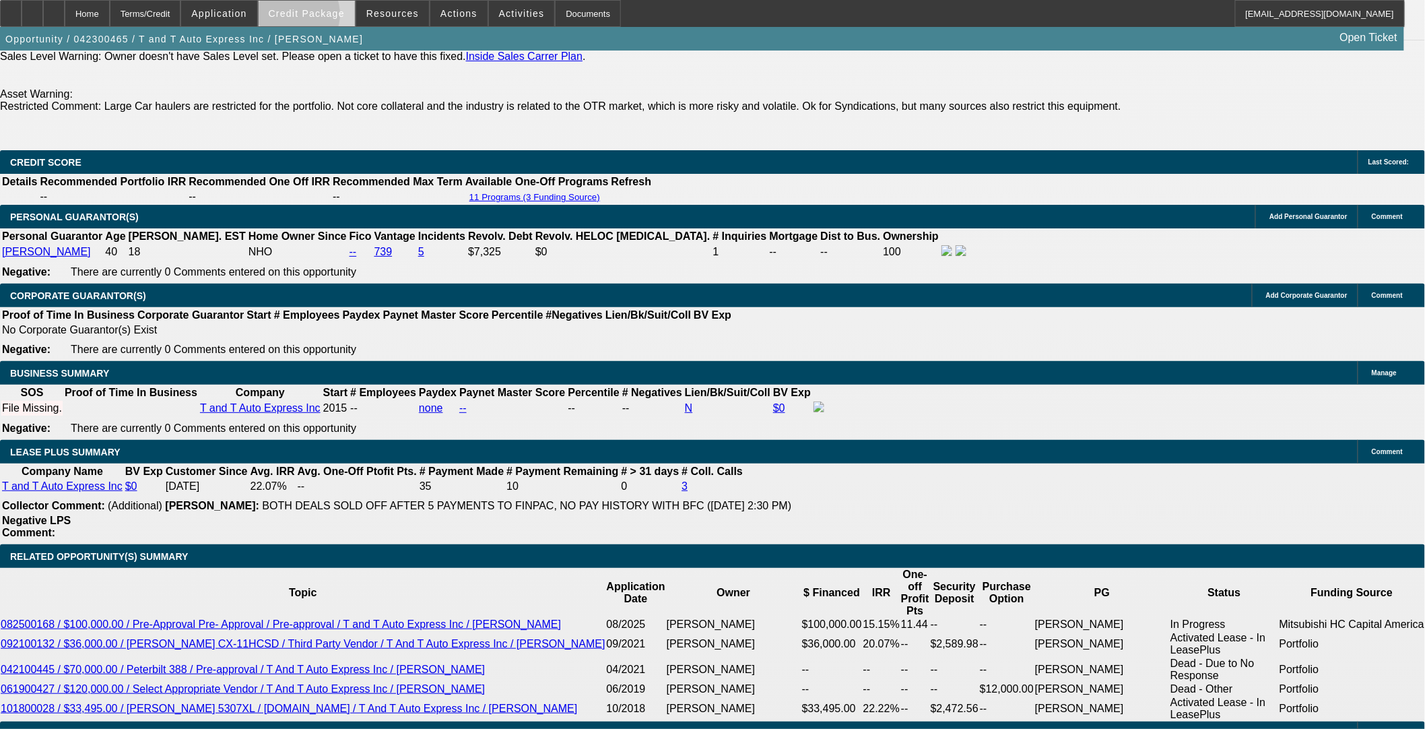
click at [315, 18] on span "Credit Package" at bounding box center [307, 13] width 76 height 11
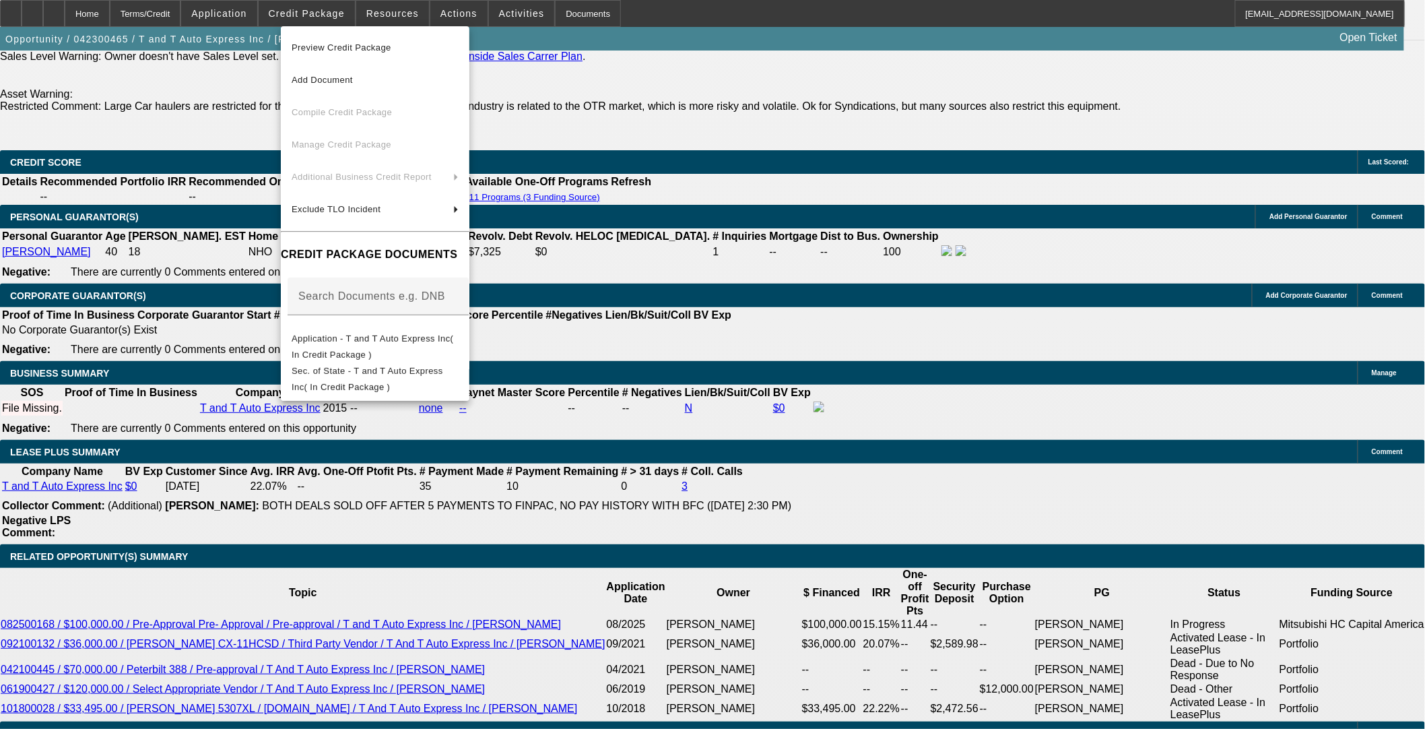
click at [597, 389] on div at bounding box center [712, 364] width 1425 height 729
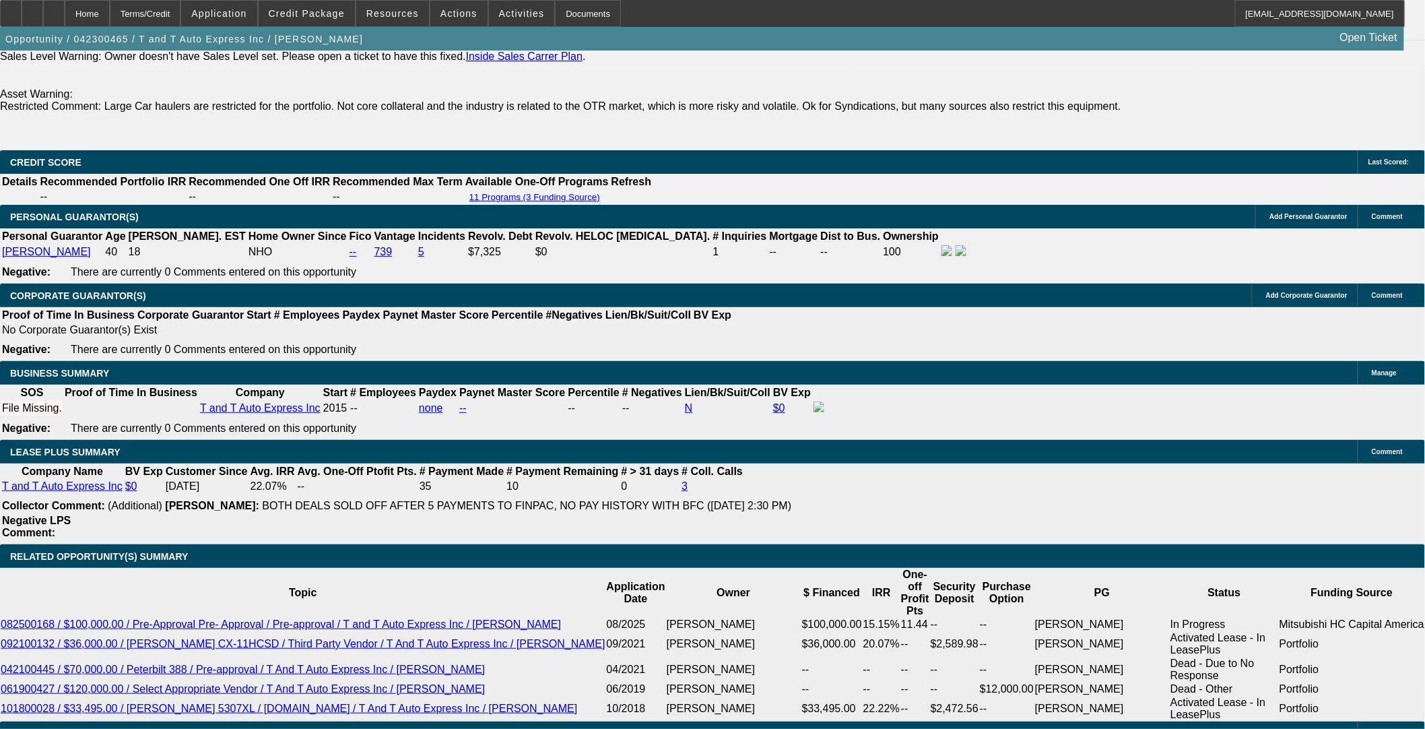
scroll to position [1722, 0]
drag, startPoint x: 1197, startPoint y: 590, endPoint x: 1238, endPoint y: 589, distance: 41.1
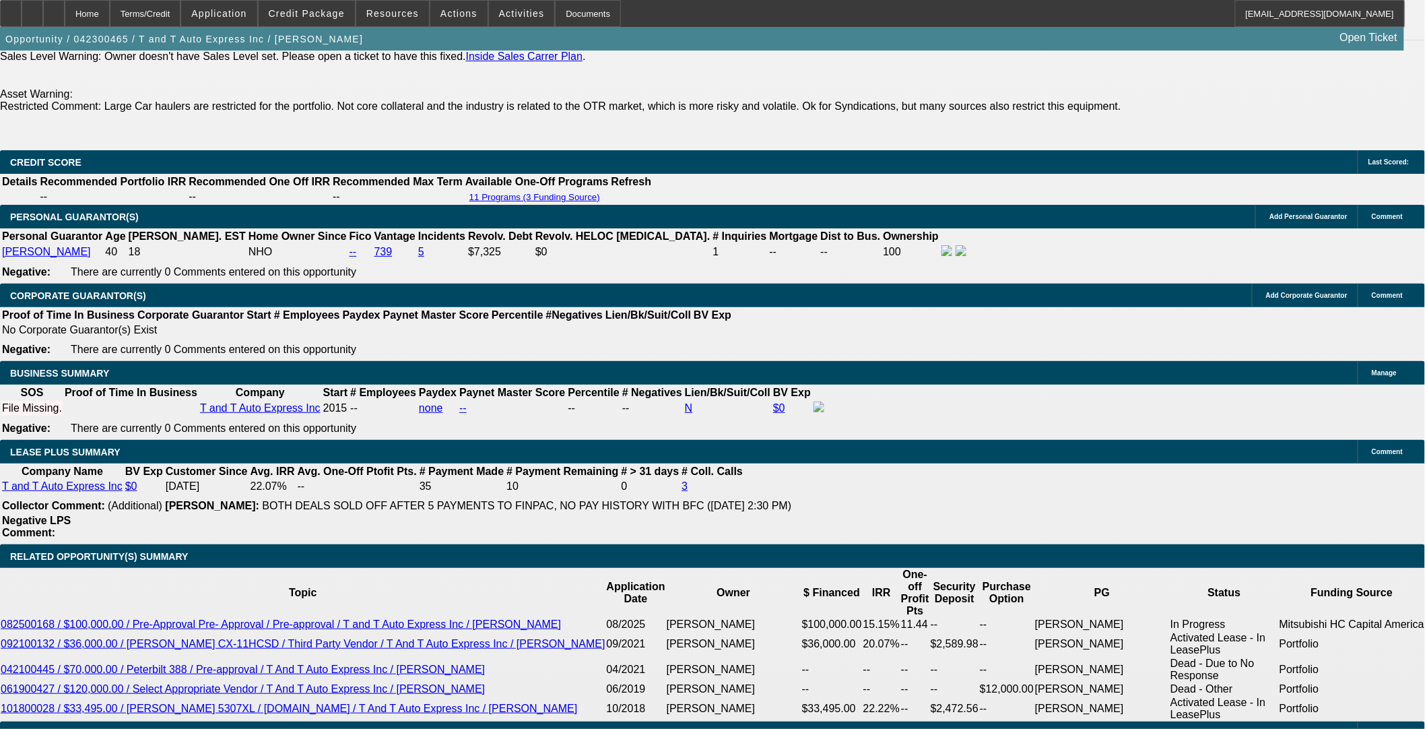
drag, startPoint x: 356, startPoint y: 10, endPoint x: 353, endPoint y: 24, distance: 14.4
click at [355, 10] on span at bounding box center [307, 13] width 96 height 32
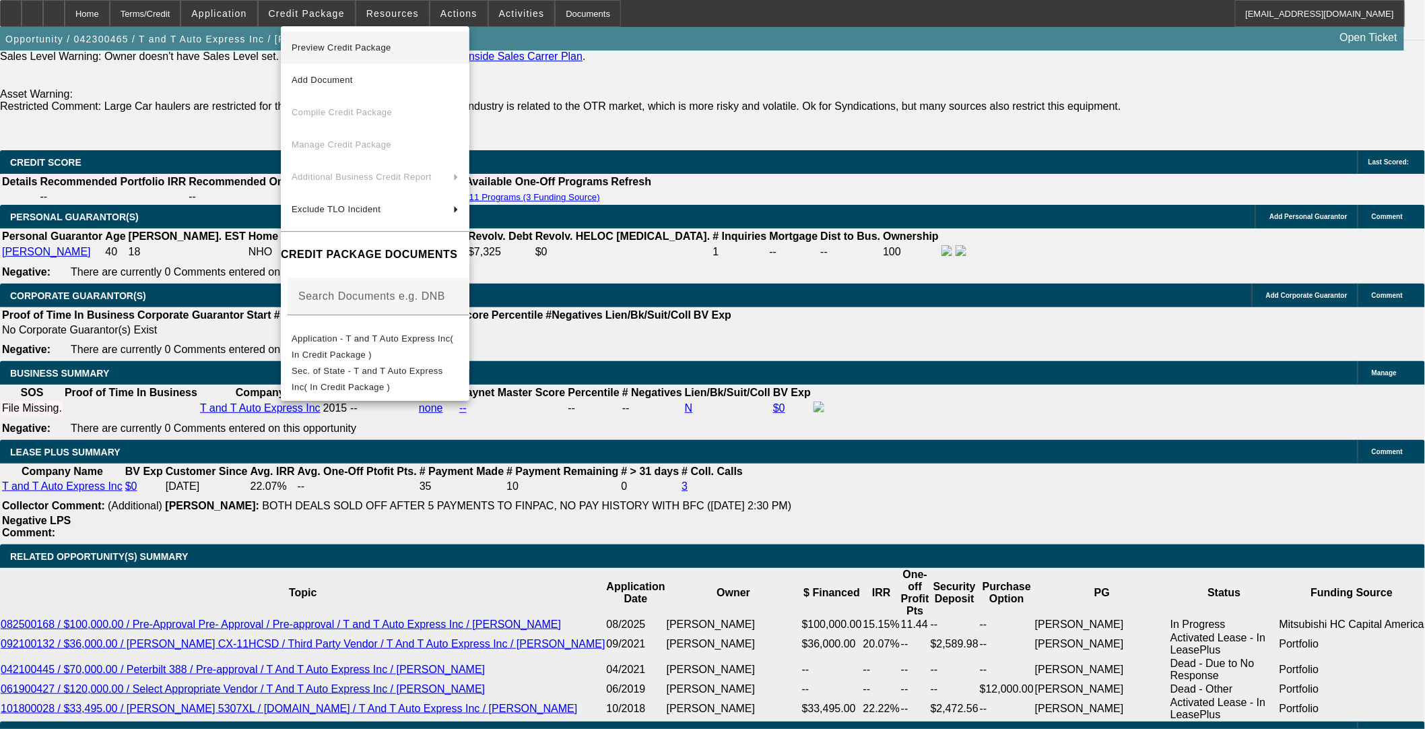
click at [337, 46] on span "Preview Credit Package" at bounding box center [342, 47] width 100 height 10
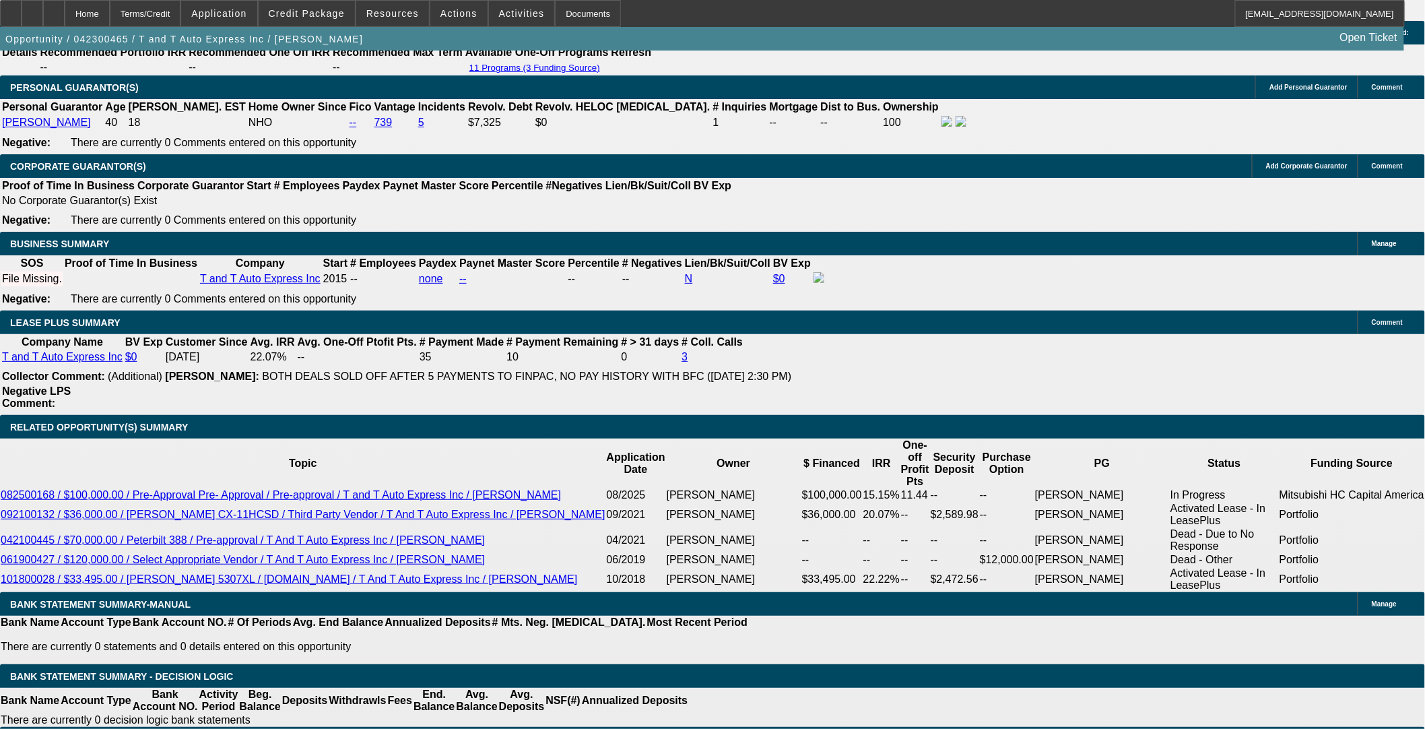
scroll to position [2169, 0]
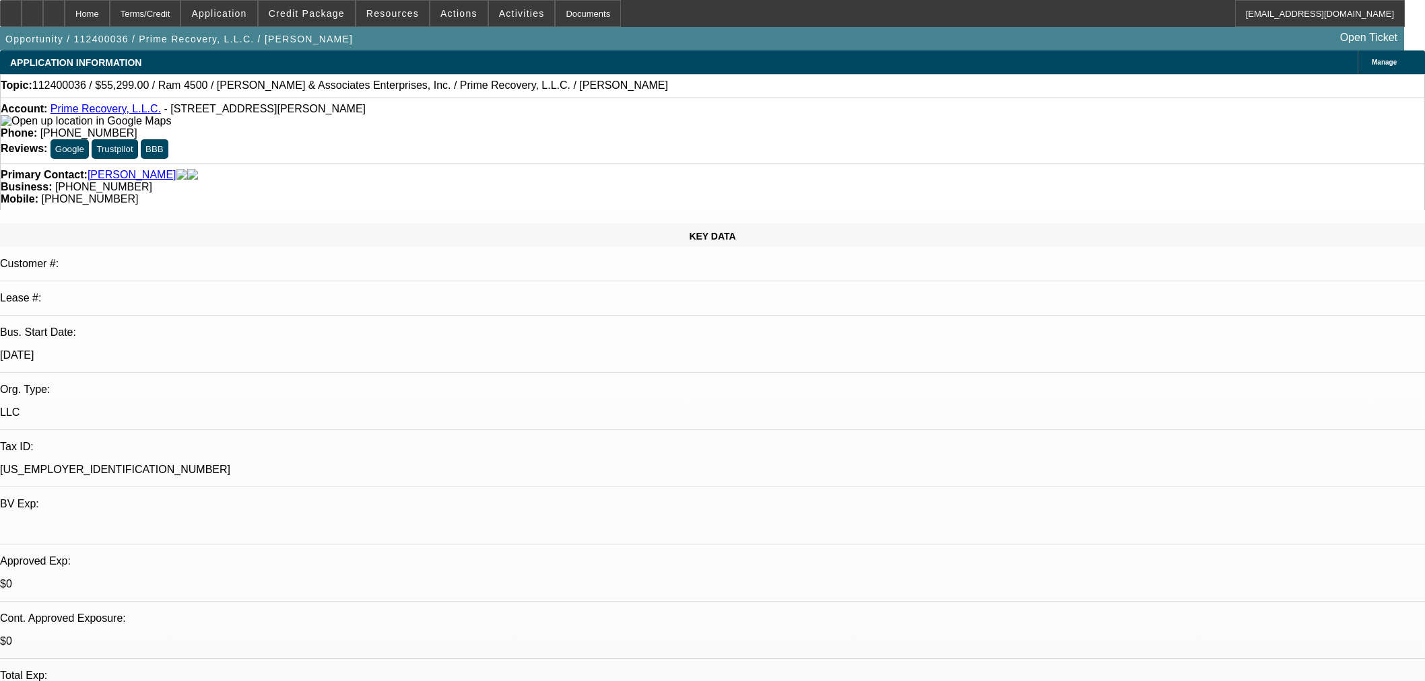
select select "0"
select select "2"
select select "0.1"
select select "4"
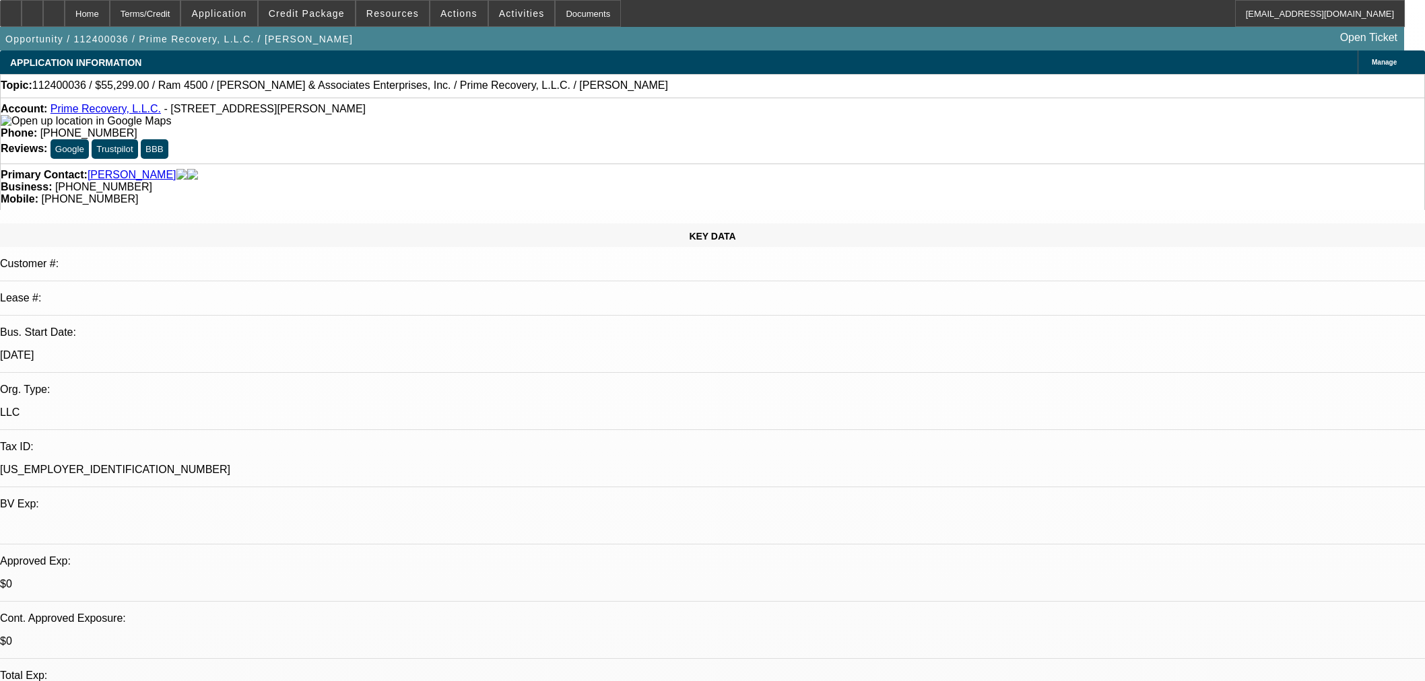
select select "0"
select select "2"
select select "0.1"
select select "4"
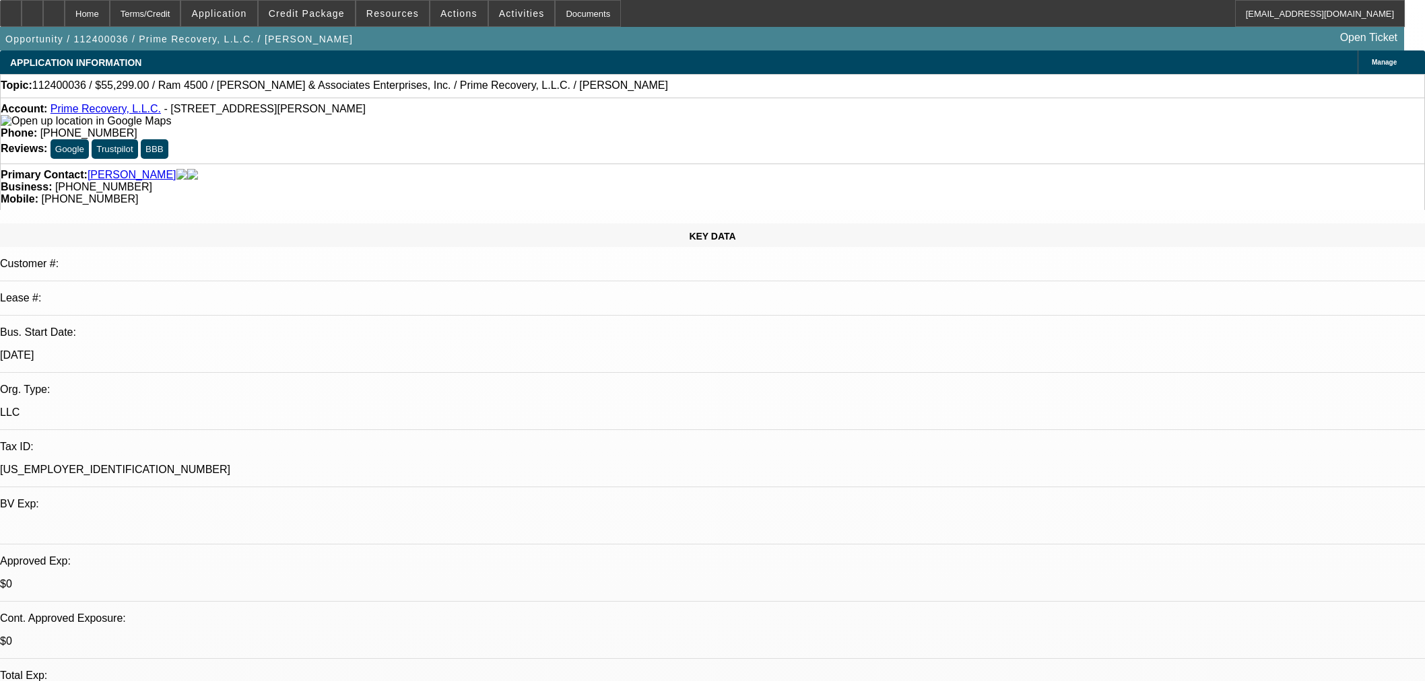
select select "0"
select select "2"
select select "0.1"
select select "4"
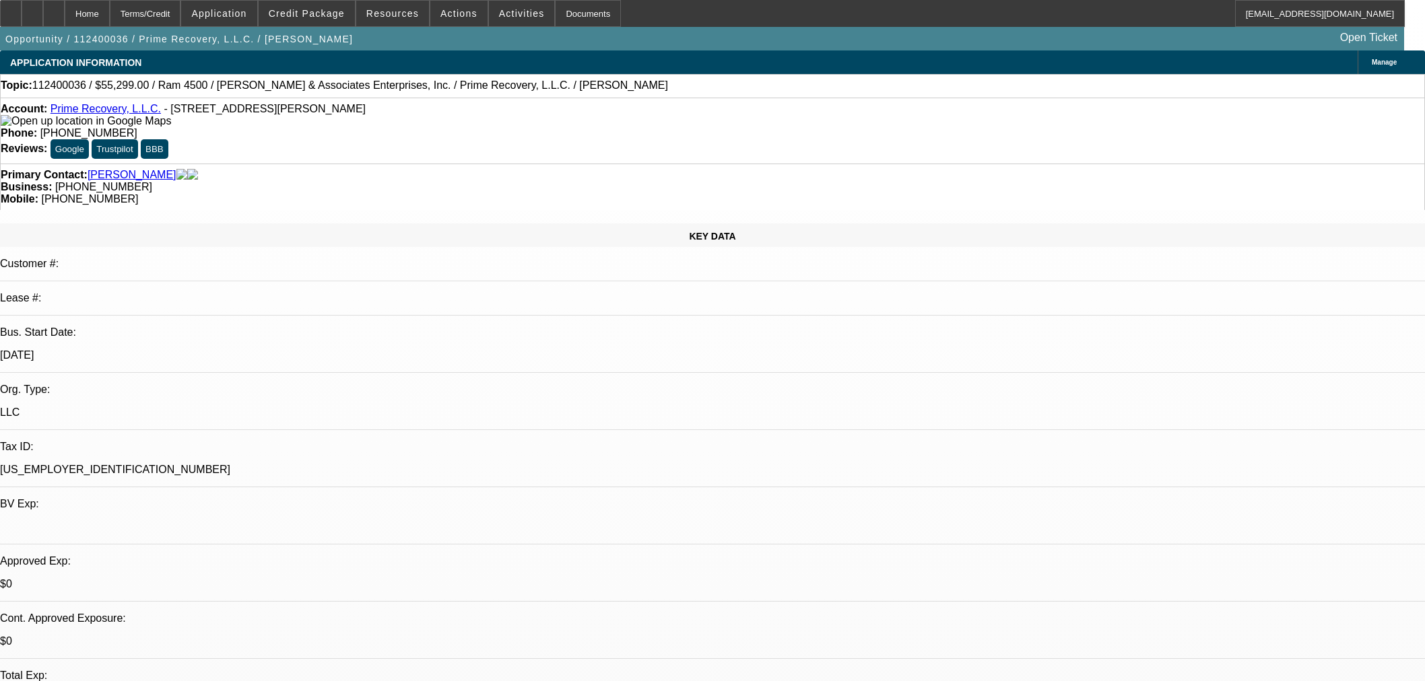
select select "0.2"
select select "2"
select select "0.1"
select select "4"
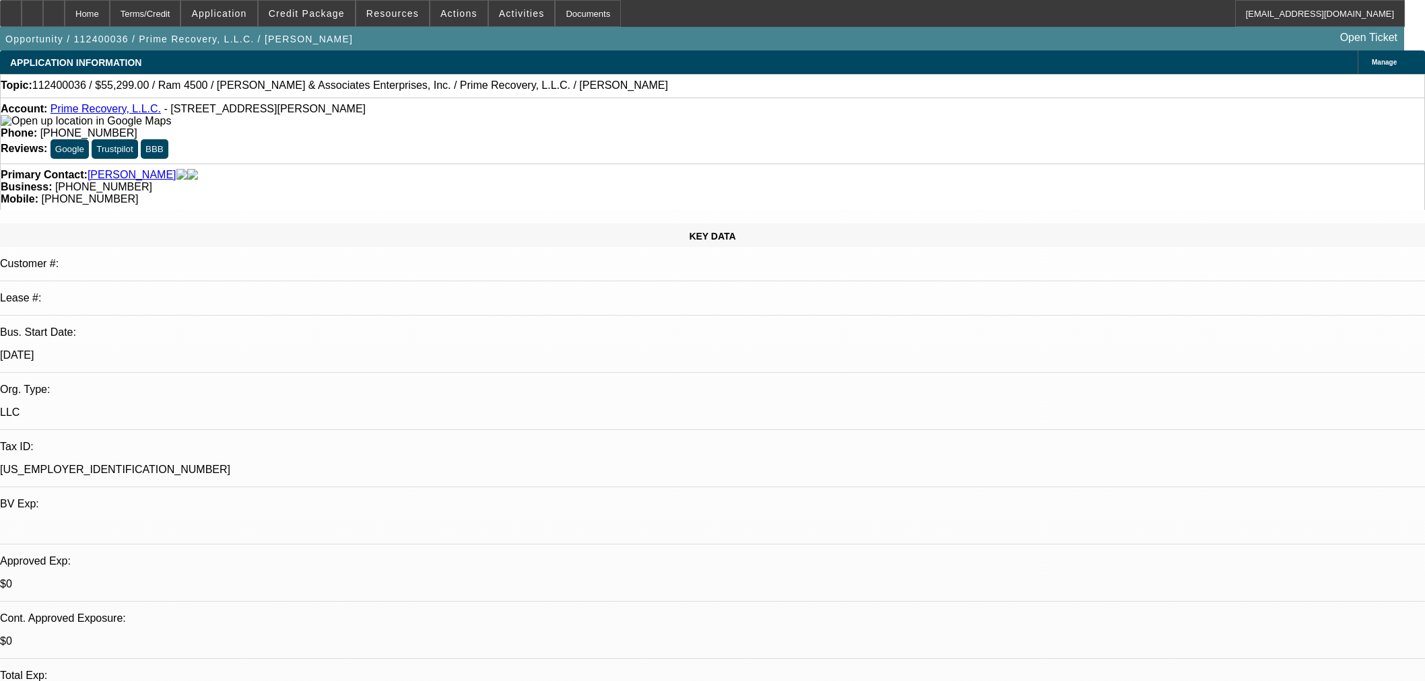
scroll to position [1571, 0]
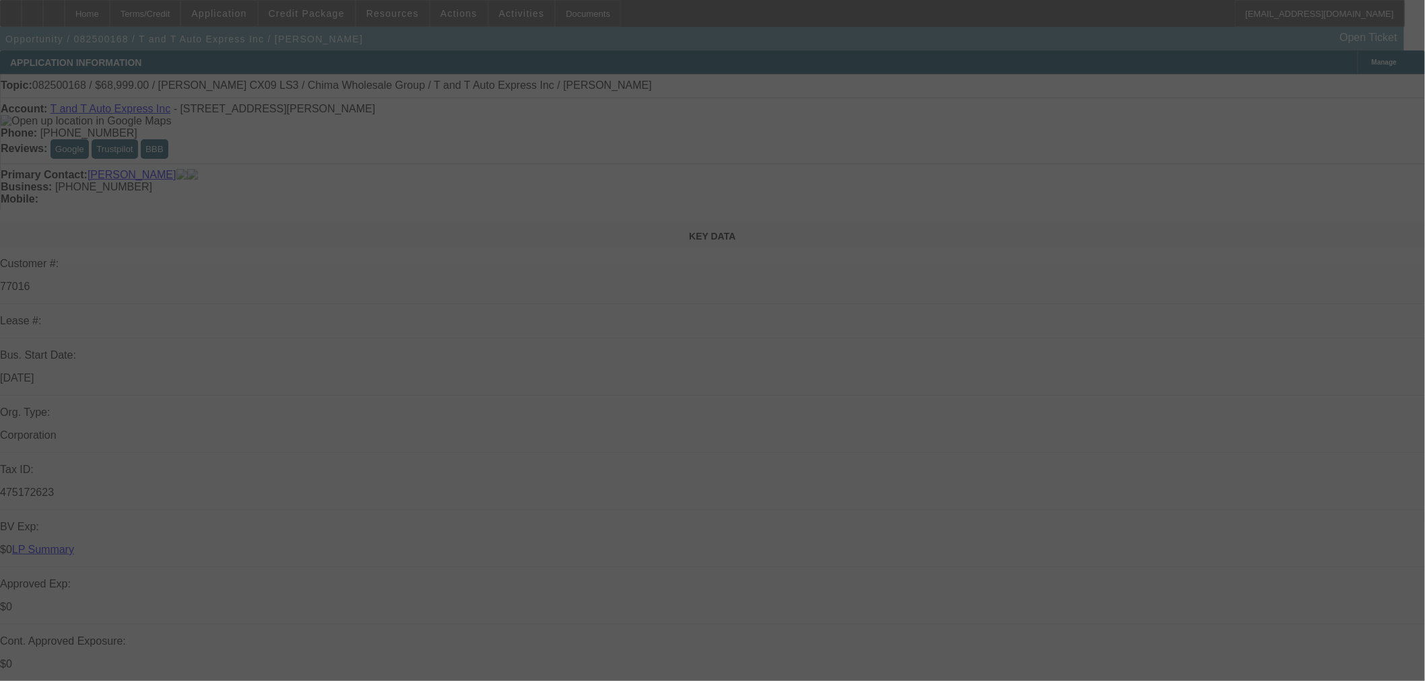
select select "0"
select select "2"
select select "0"
select select "6"
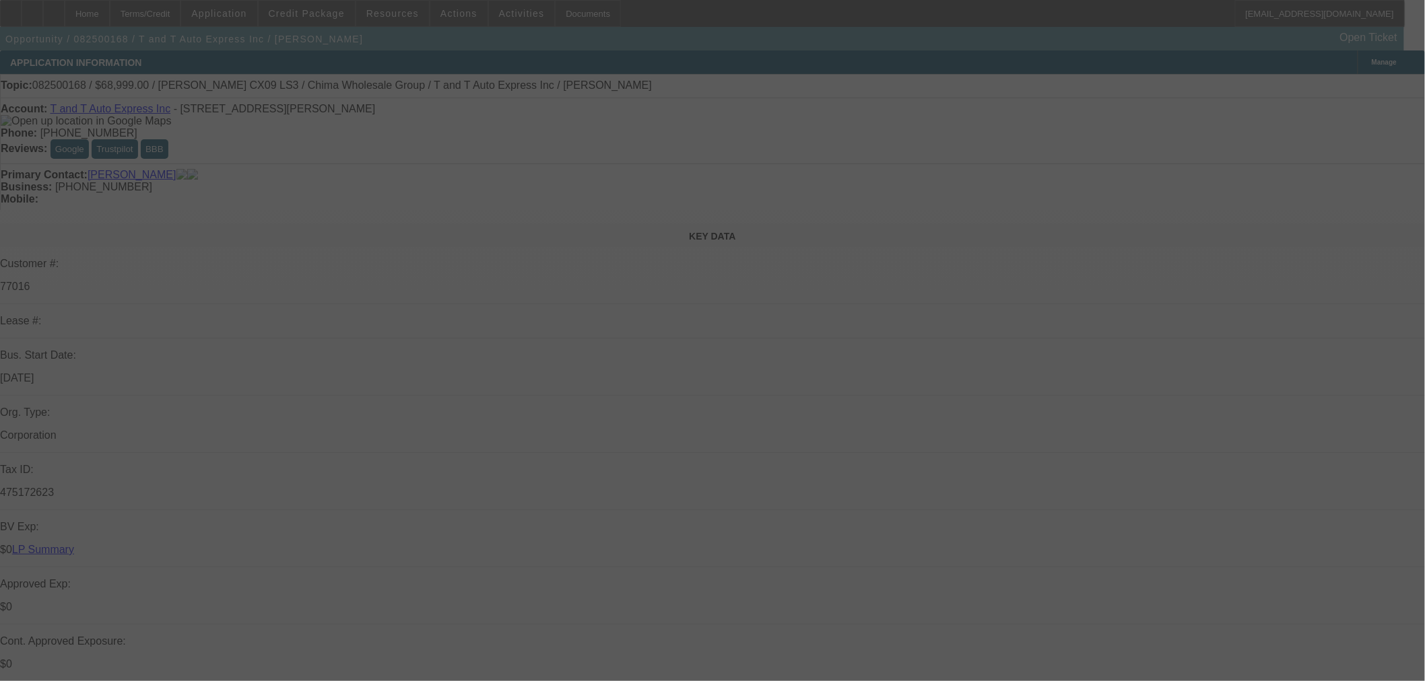
select select "0"
select select "6"
select select "0"
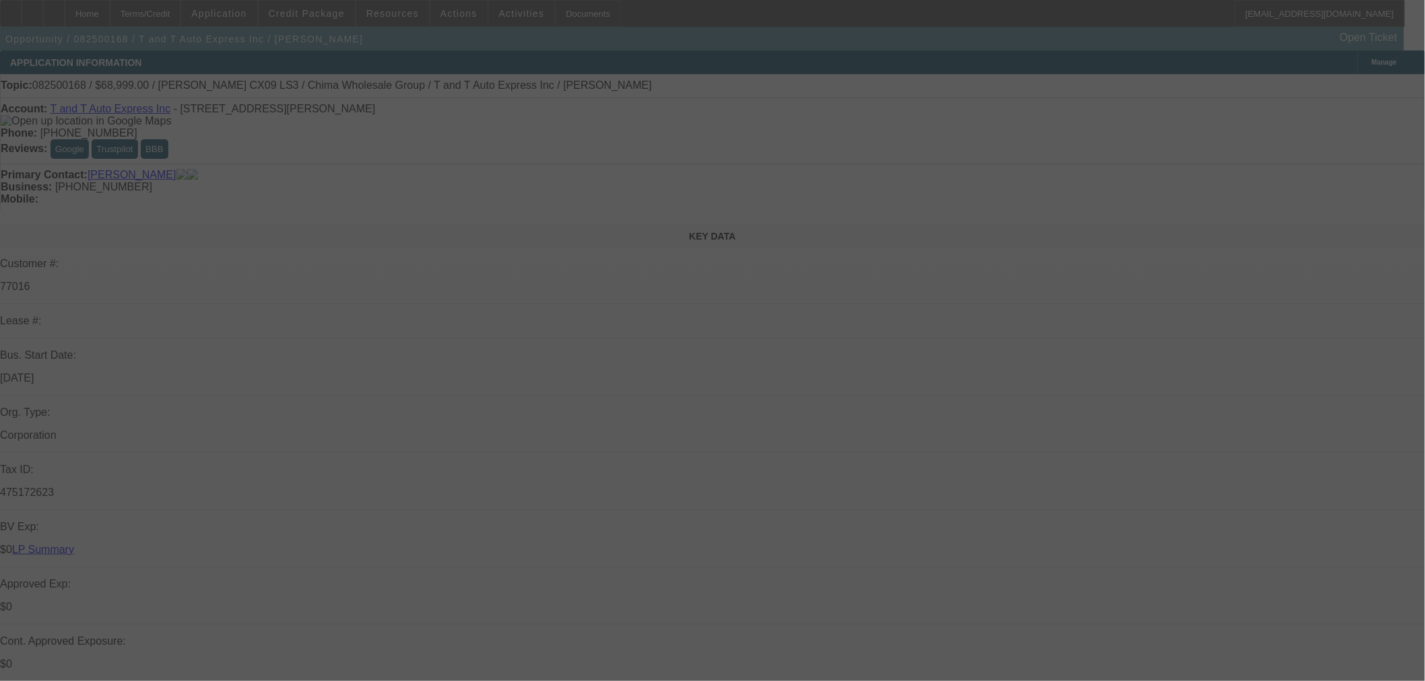
select select "0"
select select "6"
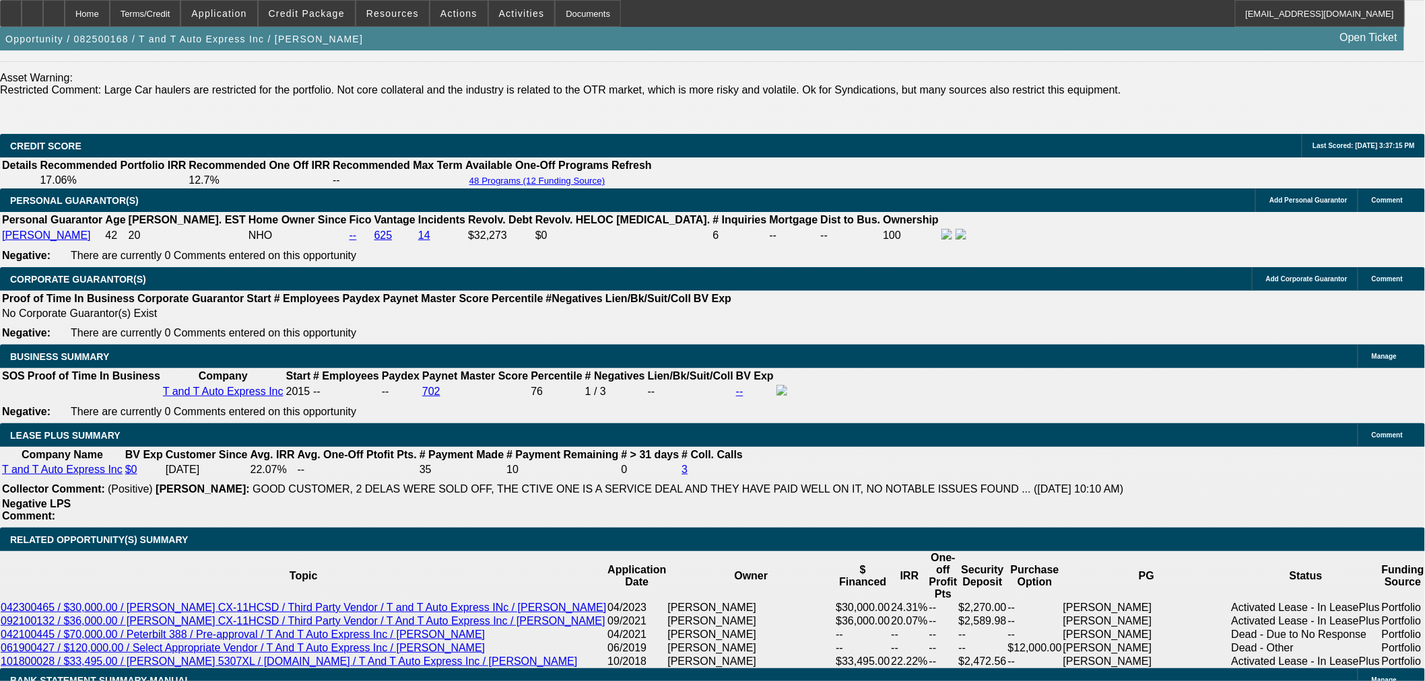
scroll to position [2095, 0]
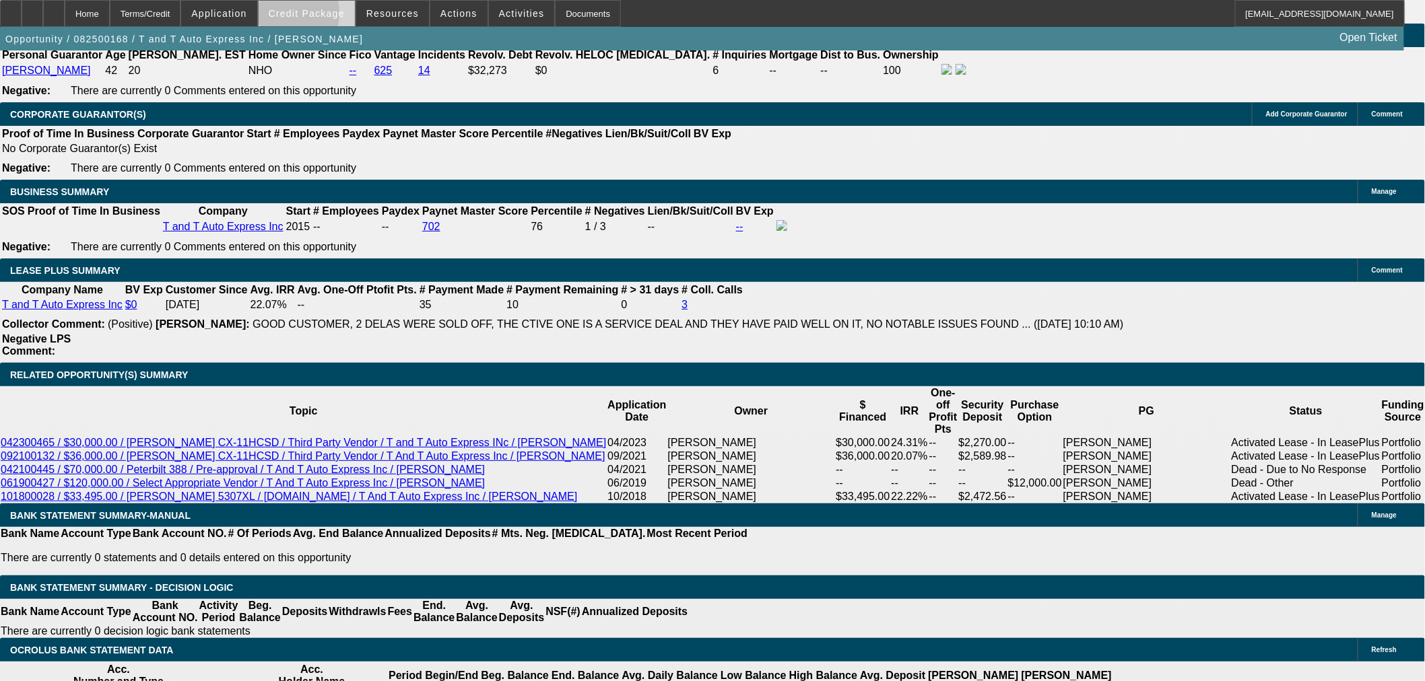
click at [299, 17] on span "Credit Package" at bounding box center [307, 13] width 76 height 11
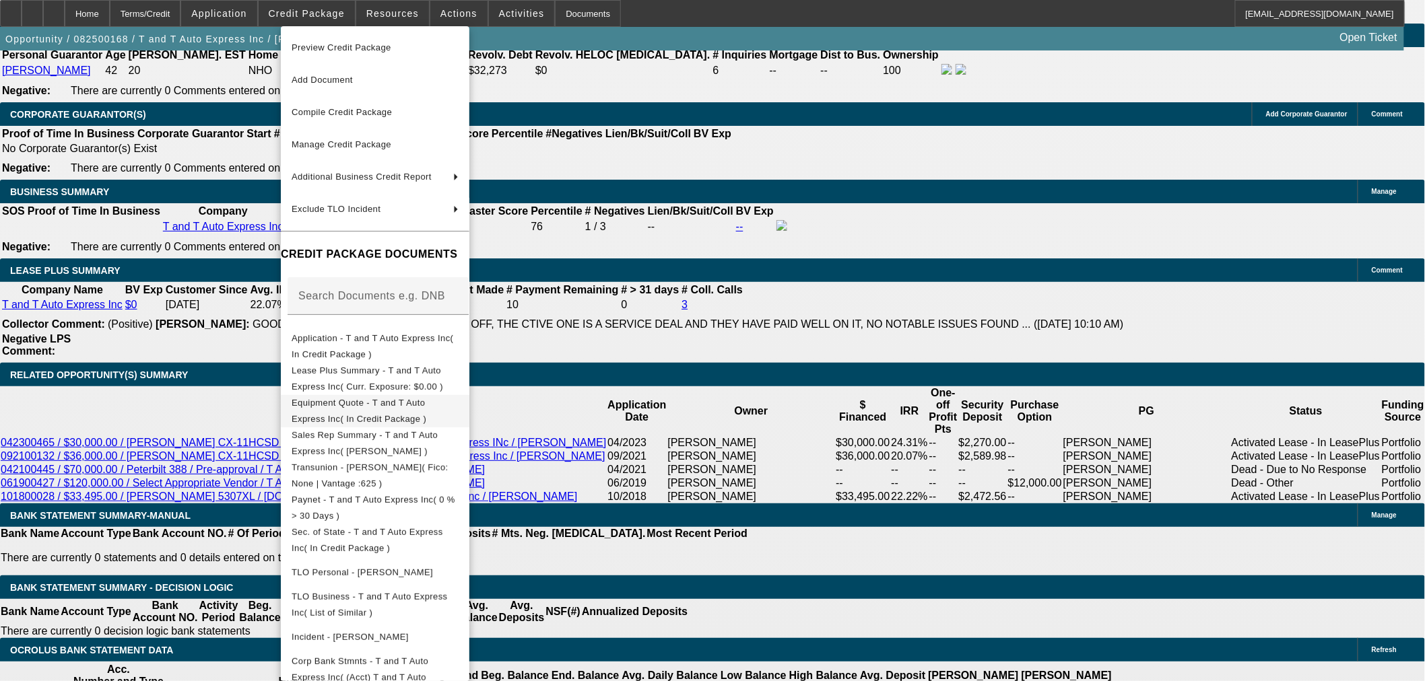
drag, startPoint x: 369, startPoint y: 375, endPoint x: 382, endPoint y: 404, distance: 31.7
click at [382, 404] on div "Preview Credit Package Add Document Compile Credit Package Manage Credit Packag…" at bounding box center [375, 366] width 189 height 681
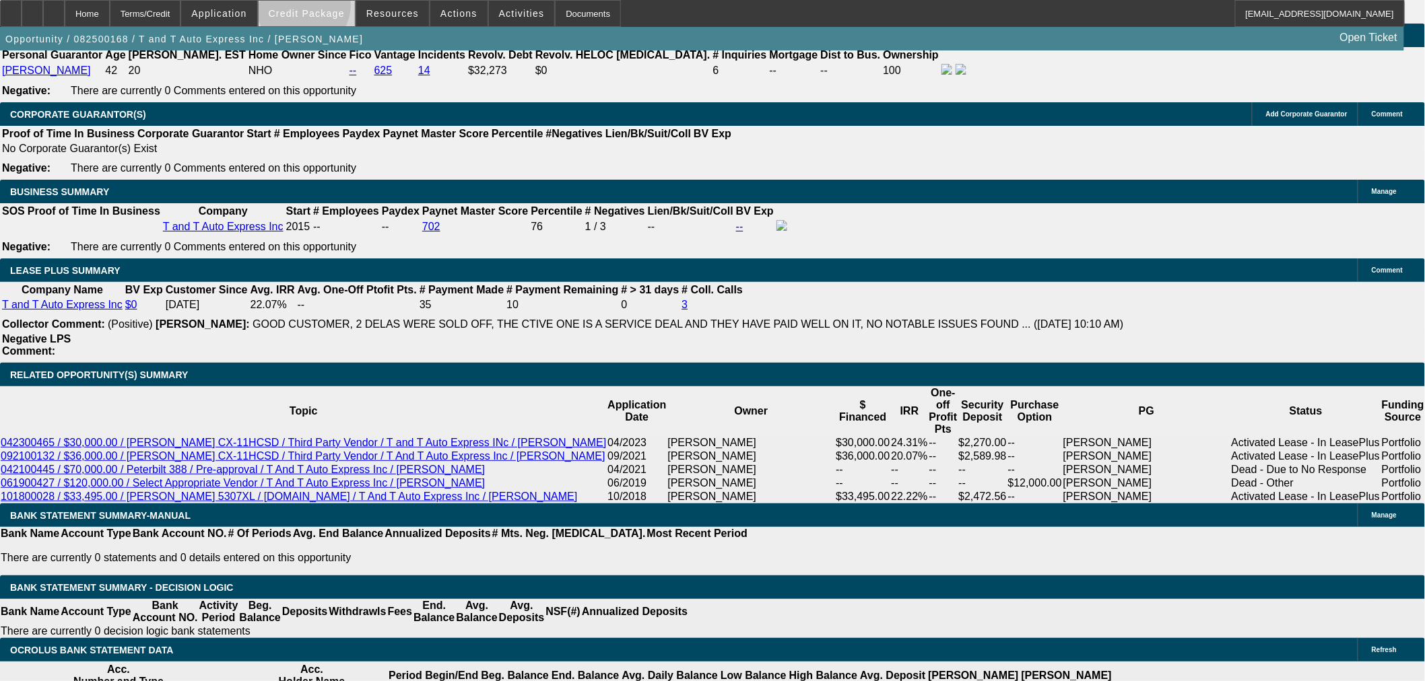
click at [326, 9] on span "Credit Package" at bounding box center [307, 13] width 76 height 11
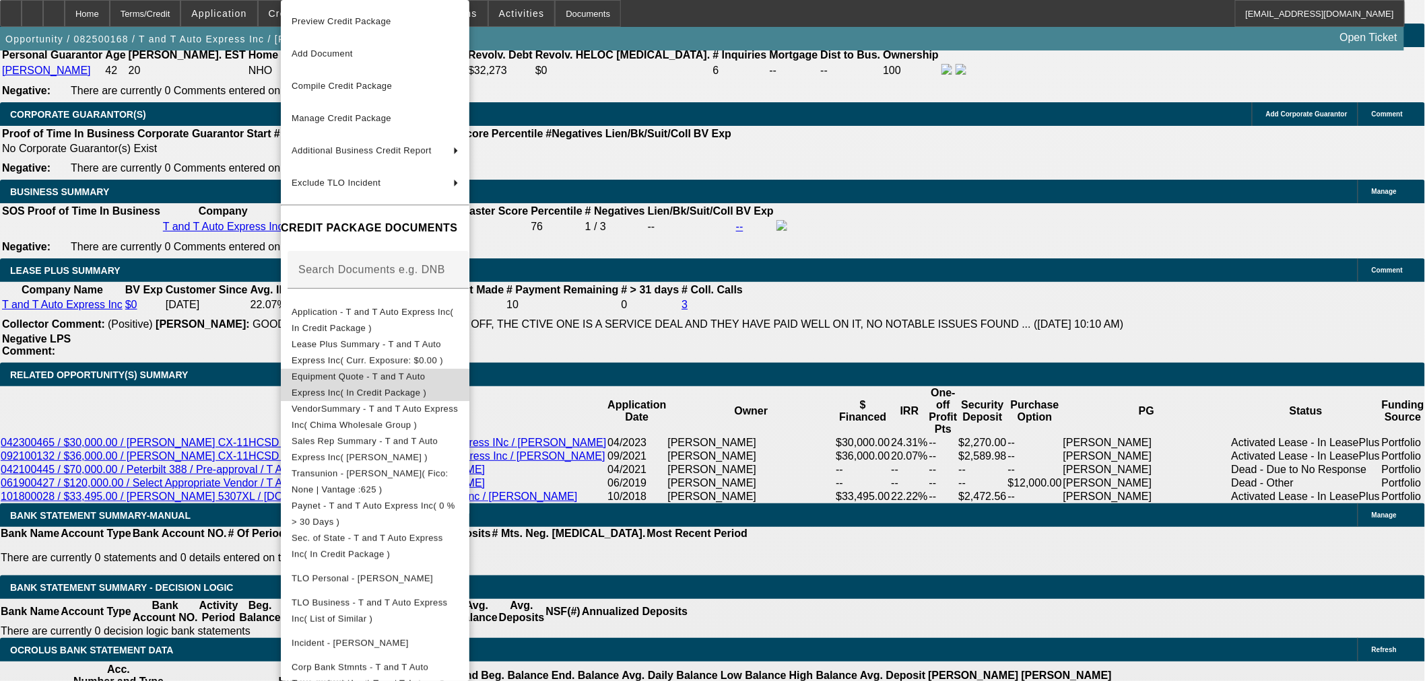
click at [373, 381] on span "Equipment Quote - T and T Auto Express Inc( In Credit Package )" at bounding box center [359, 385] width 135 height 26
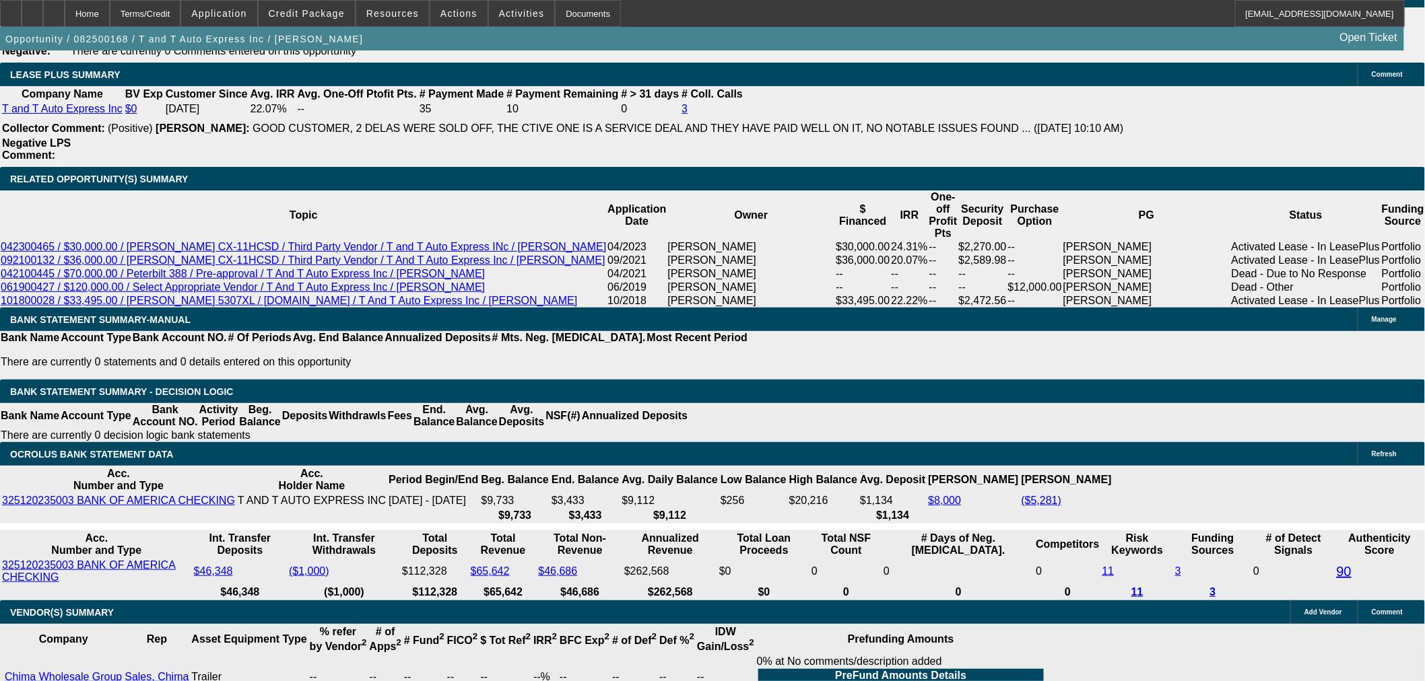
scroll to position [2244, 0]
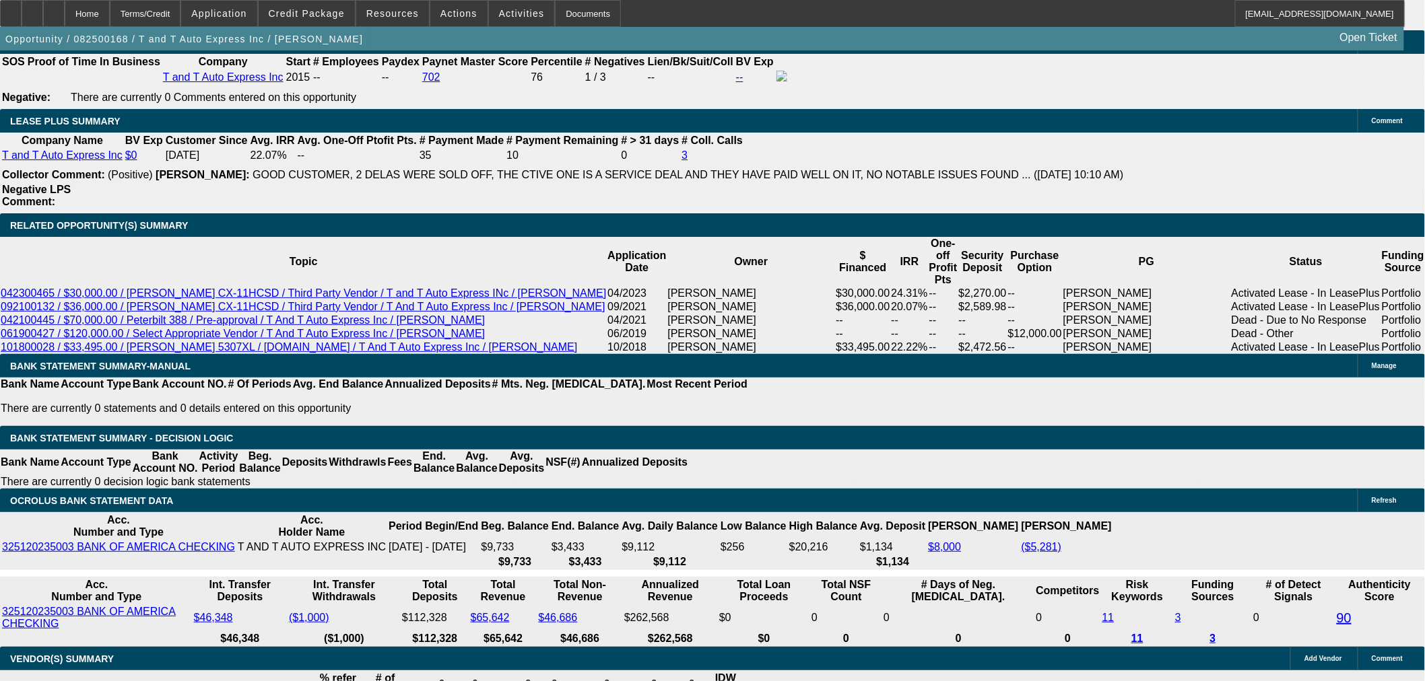
select select "0.15"
type input "$10,349.85"
type input "UNKNOWN"
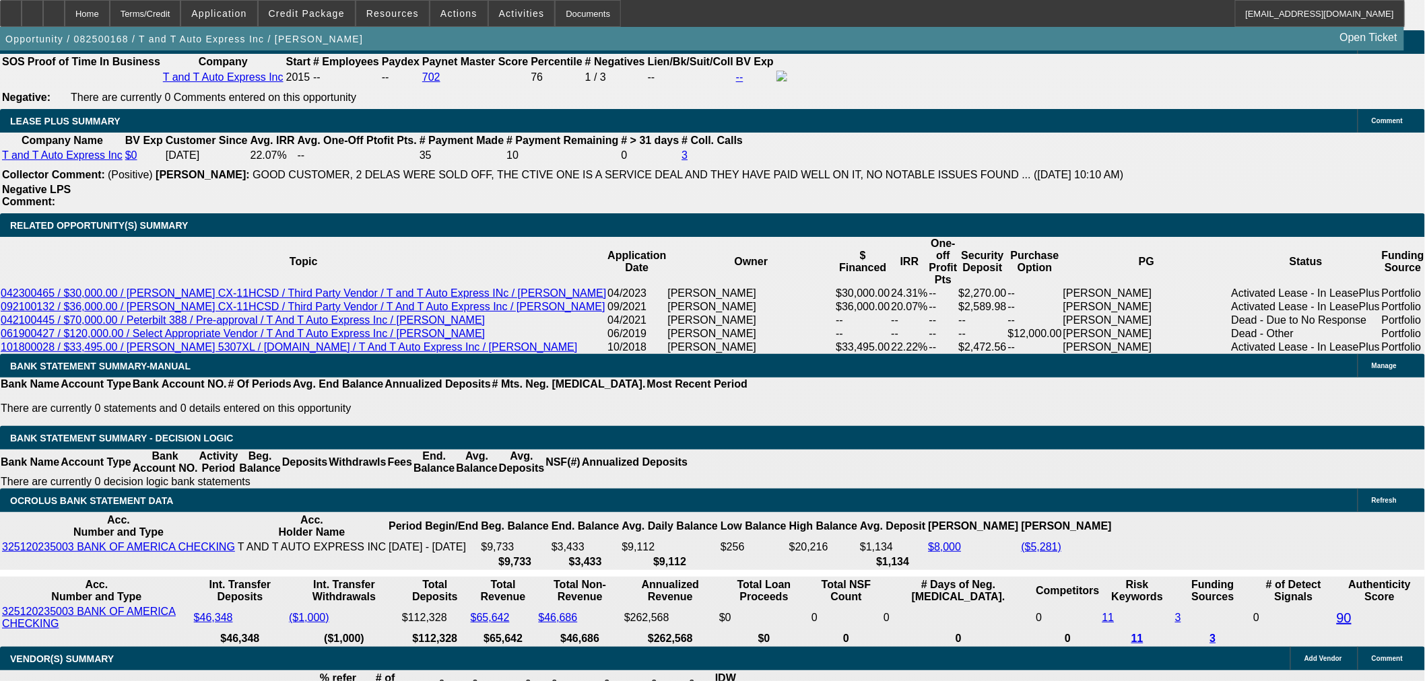
type input "$2,039.99"
type input "$4,079.98"
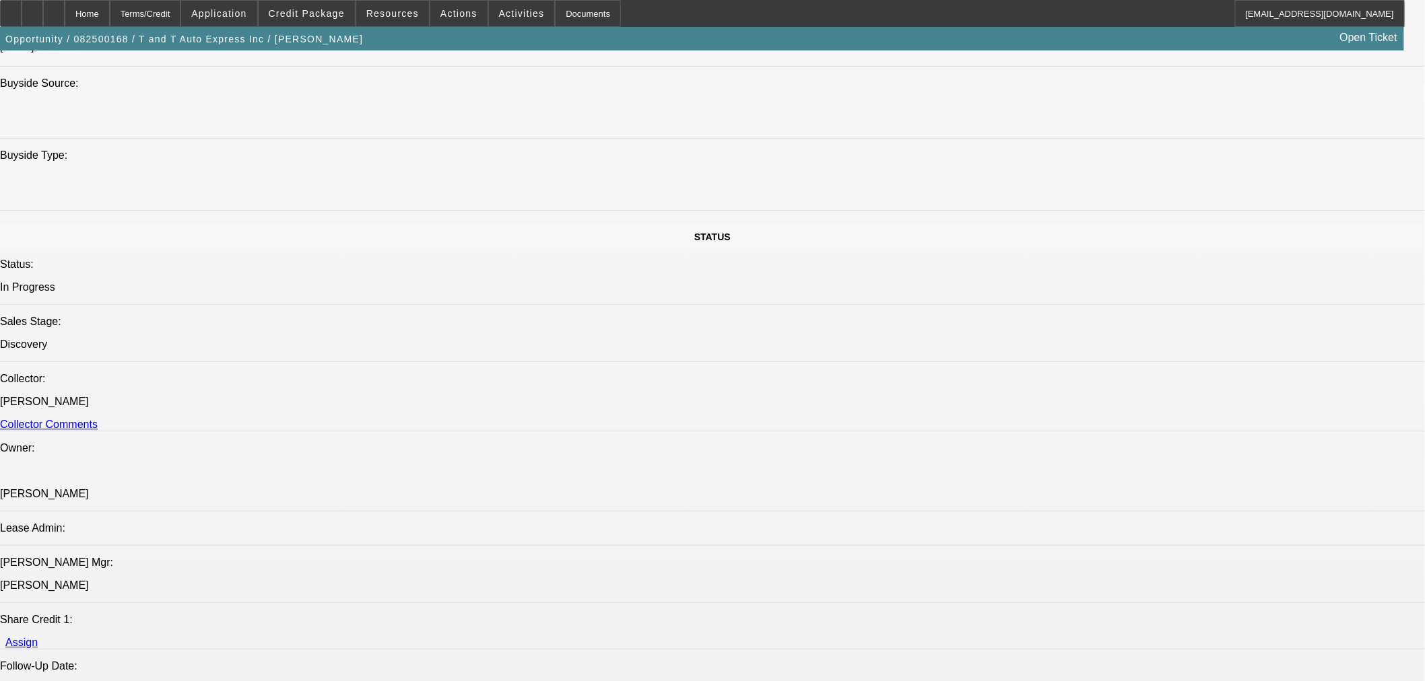
scroll to position [898, 0]
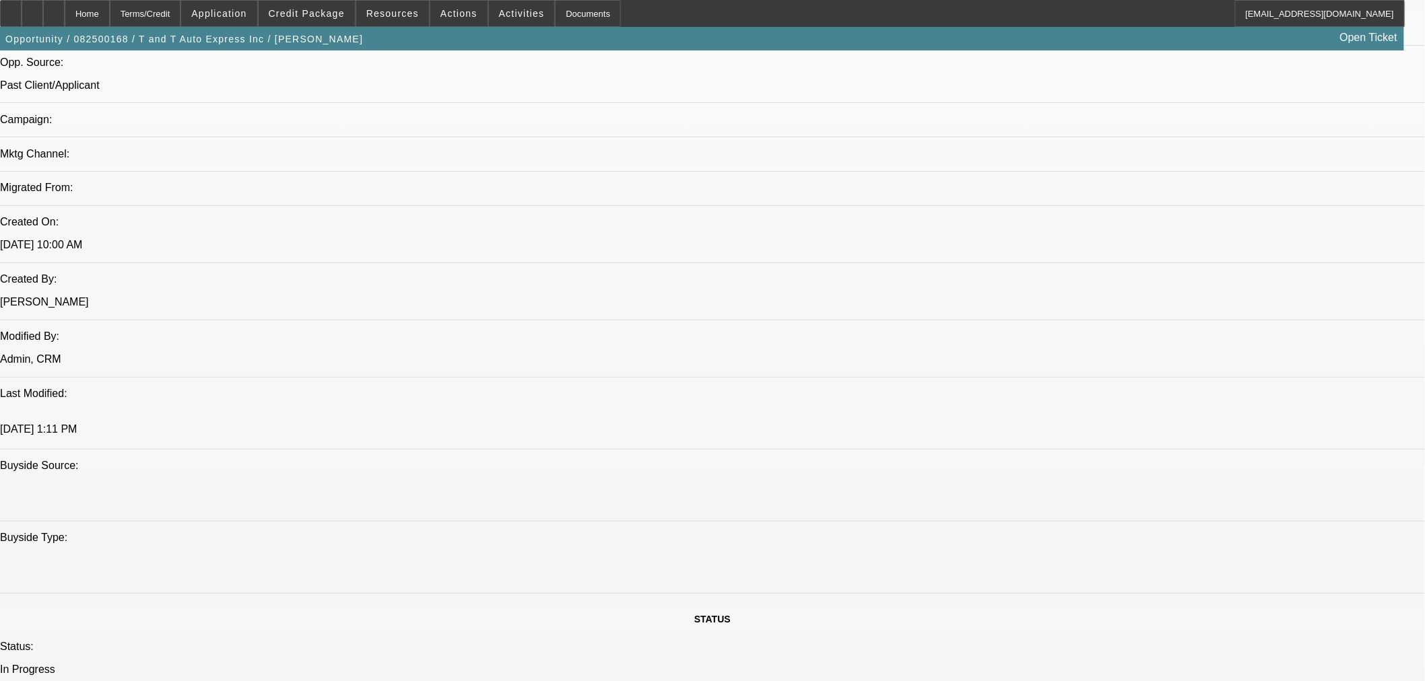
drag, startPoint x: 529, startPoint y: 584, endPoint x: 502, endPoint y: 591, distance: 27.8
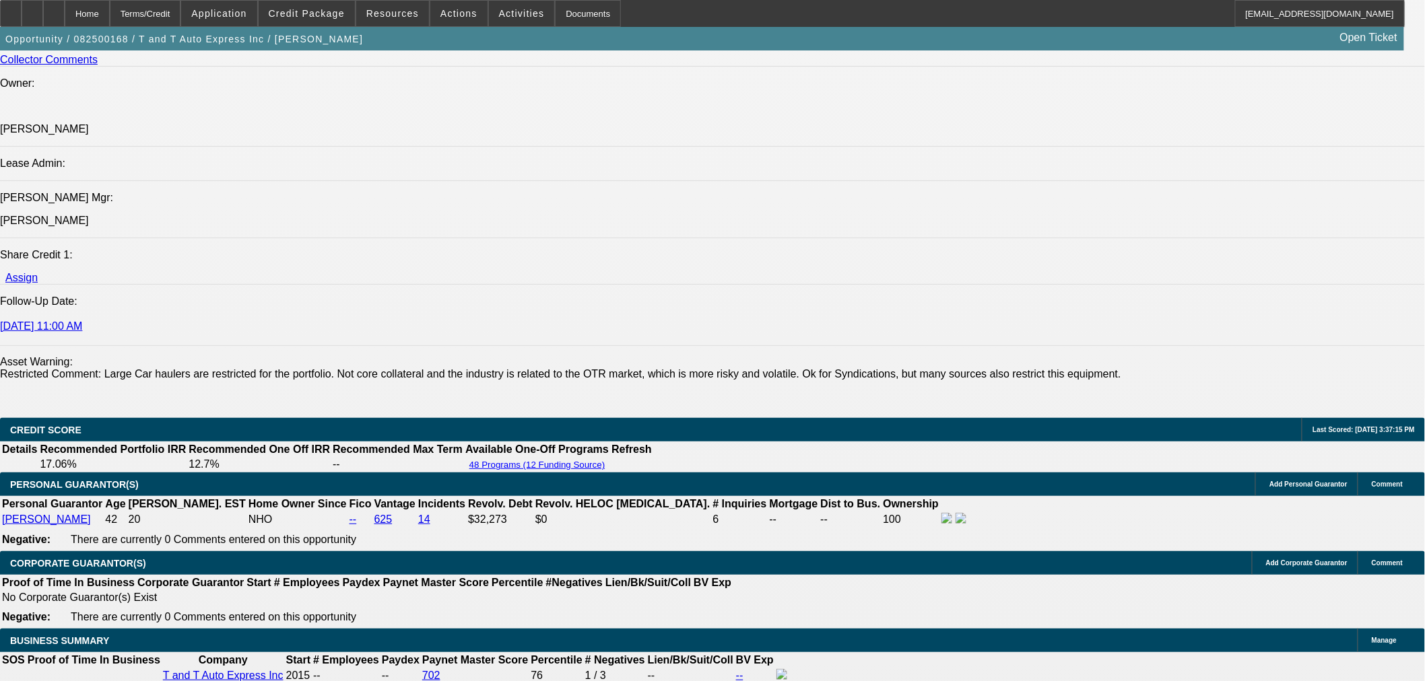
scroll to position [2095, 0]
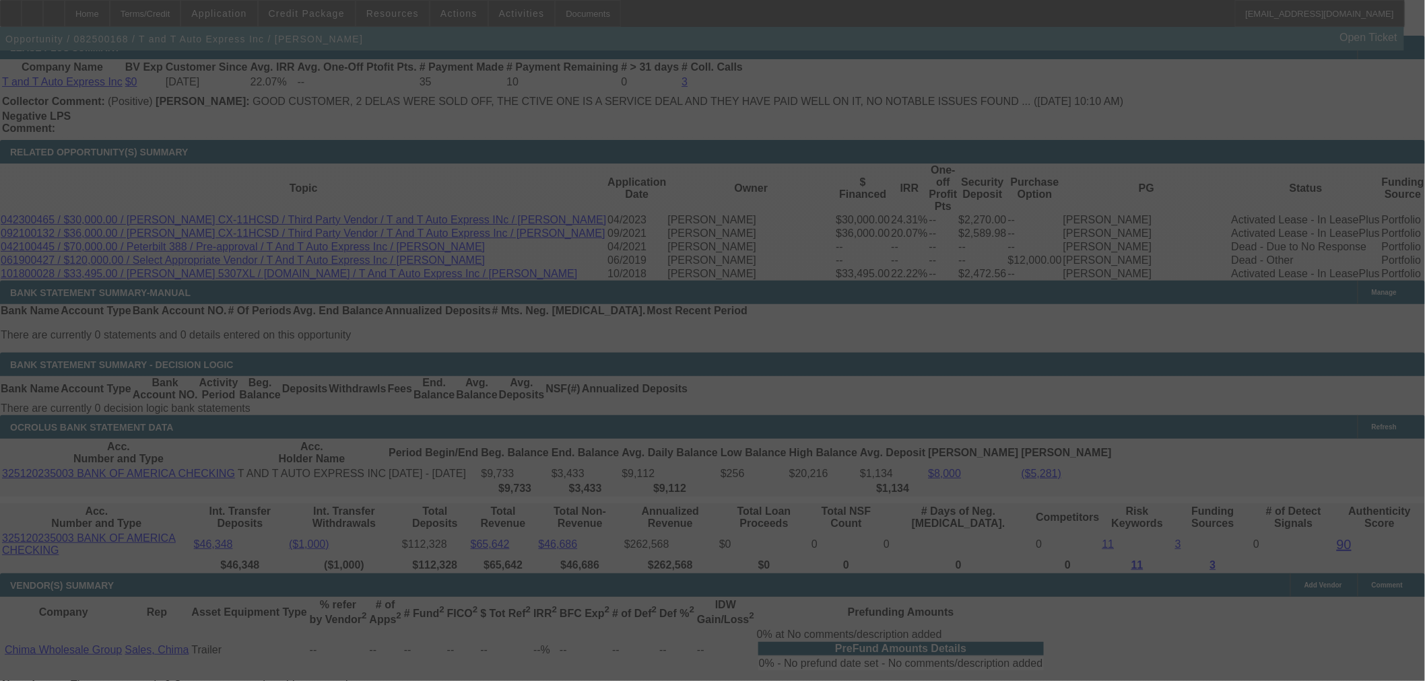
scroll to position [2319, 0]
select select "0.15"
select select "2"
select select "0"
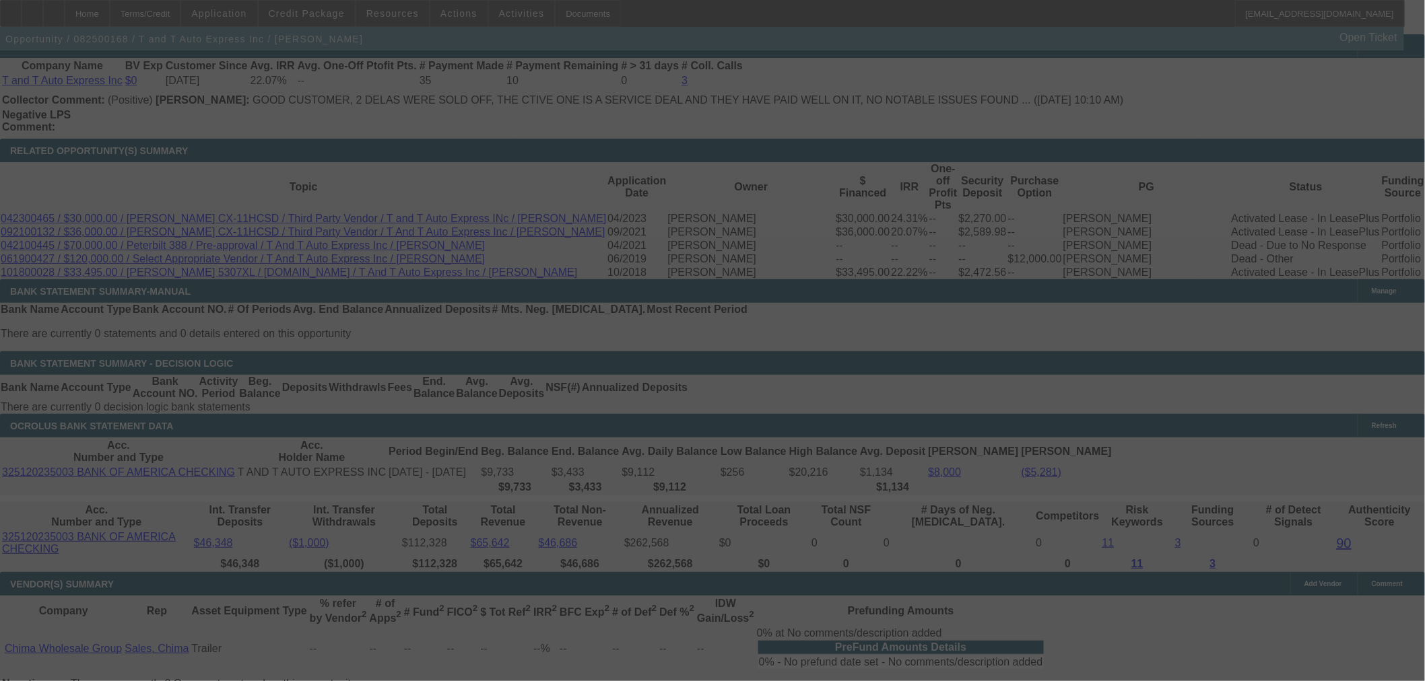
select select "6"
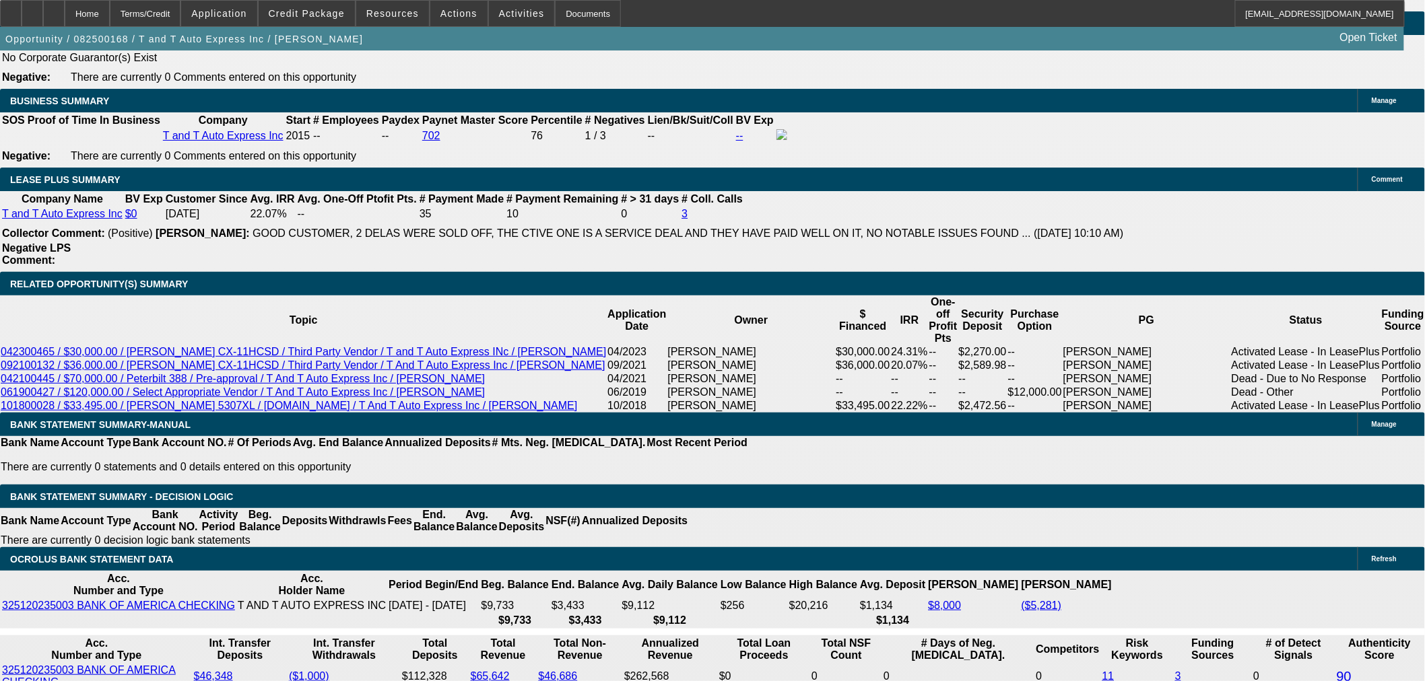
scroll to position [2169, 0]
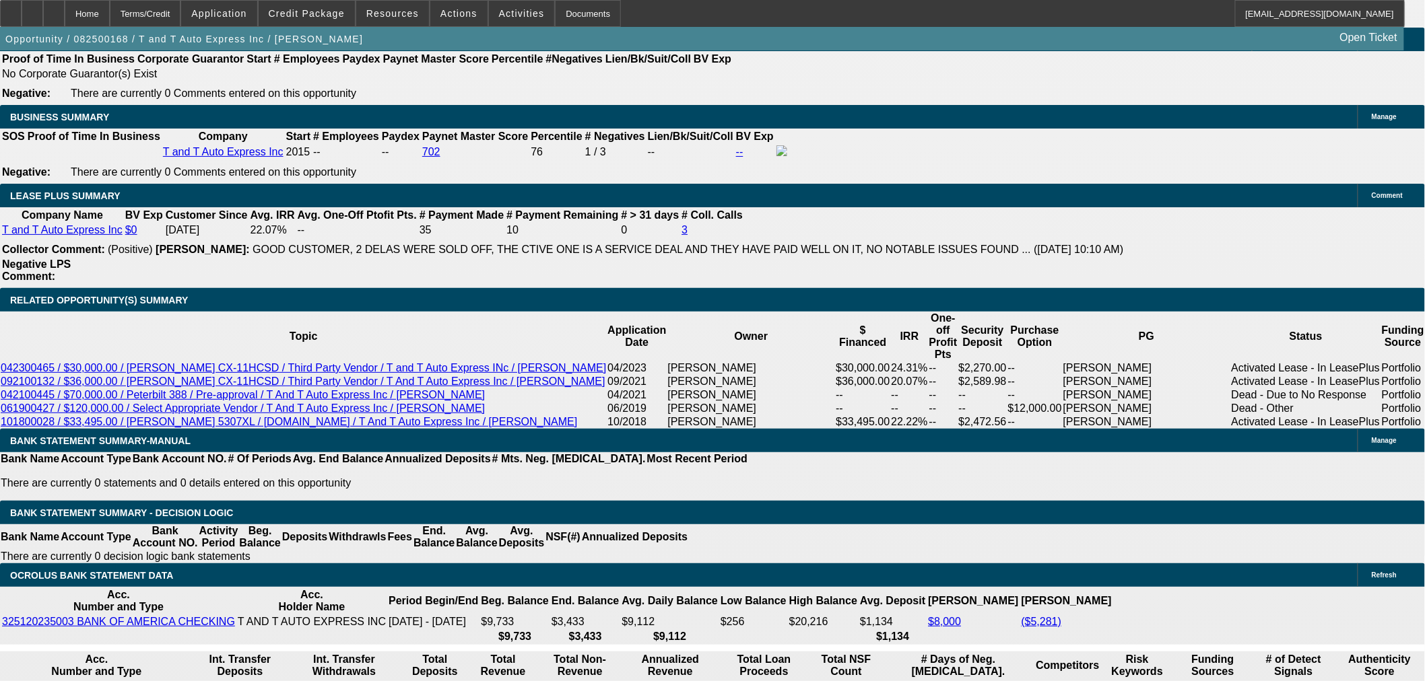
select select "0.1"
type input "$6,899.90"
type input "UNKNOWN"
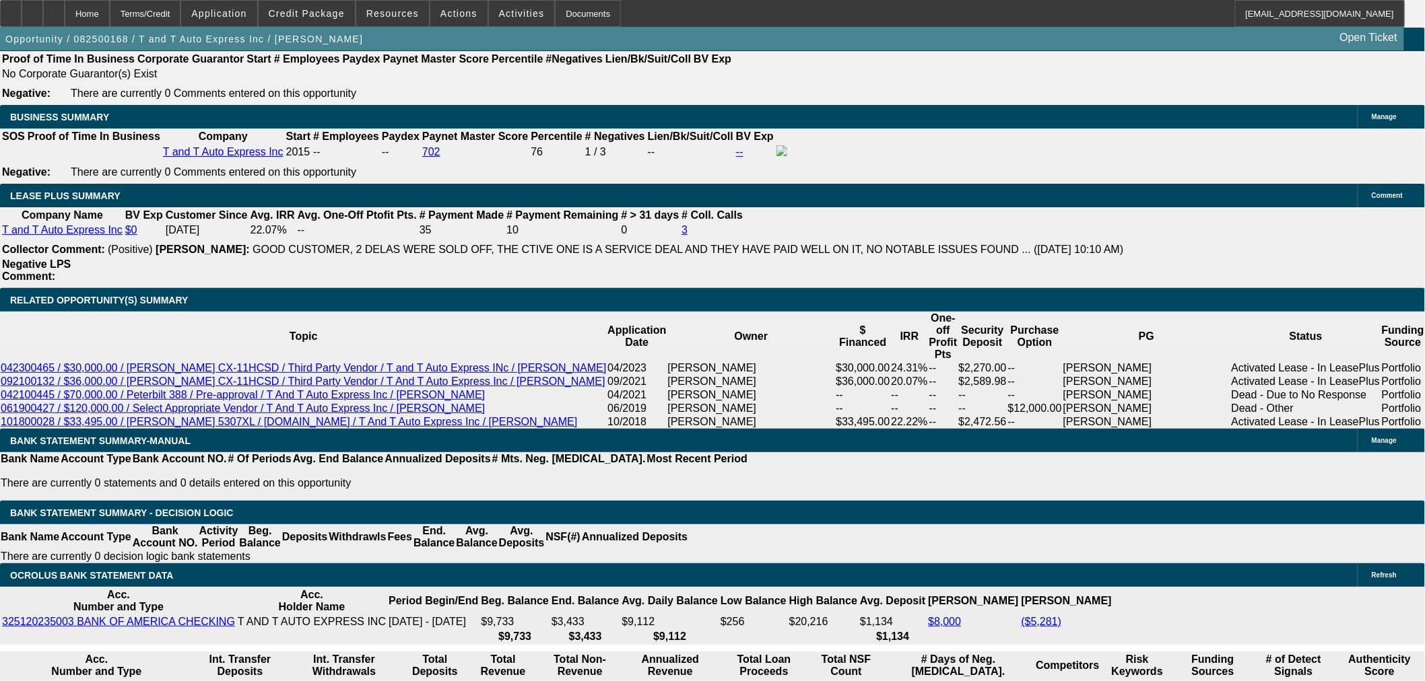
type input "$4,319.98"
type input "$2,159.99"
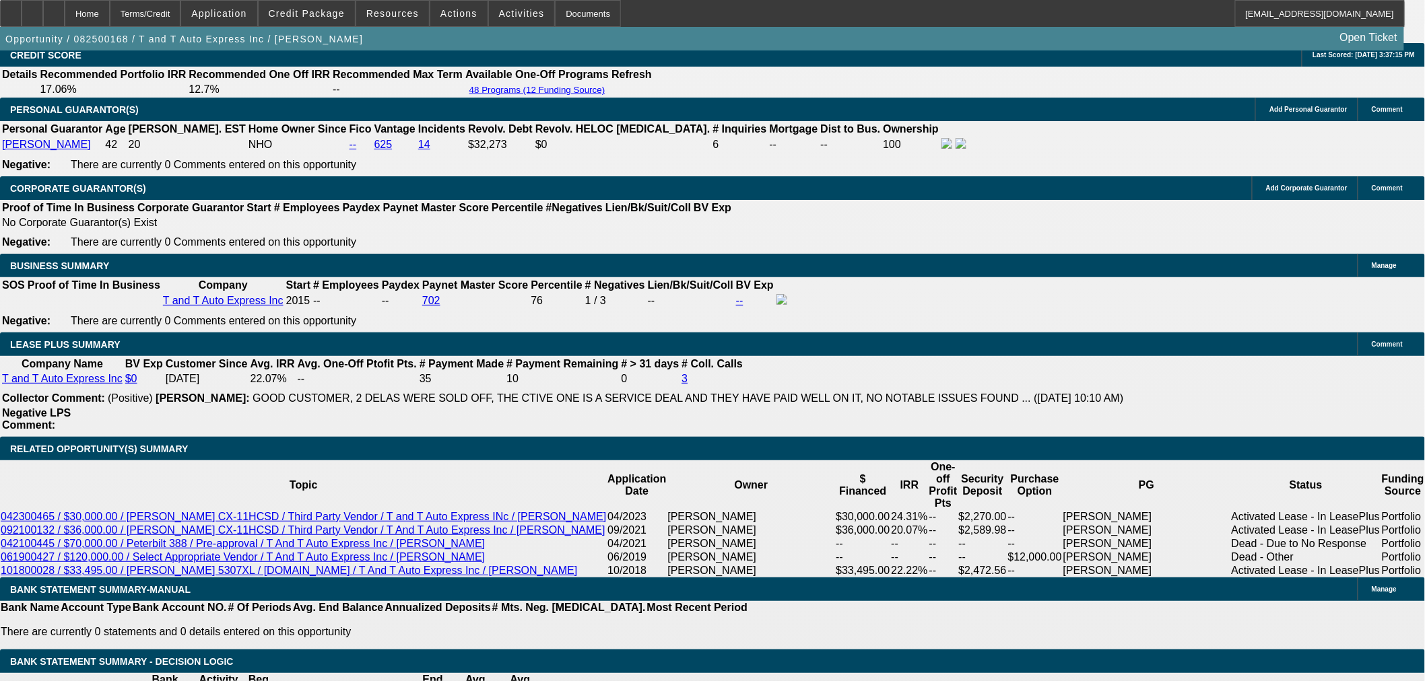
scroll to position [2020, 0]
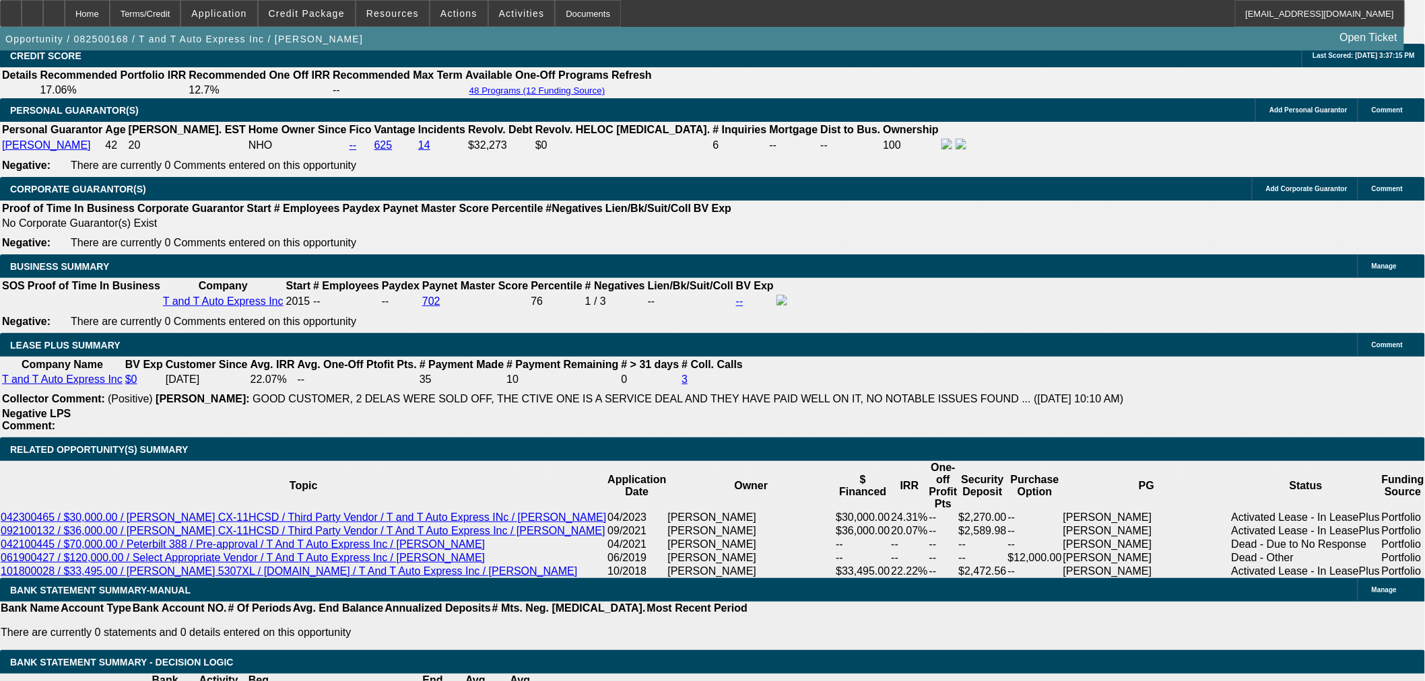
drag, startPoint x: 335, startPoint y: 419, endPoint x: 331, endPoint y: 389, distance: 30.7
select select "0.05"
type input "$3,449.95"
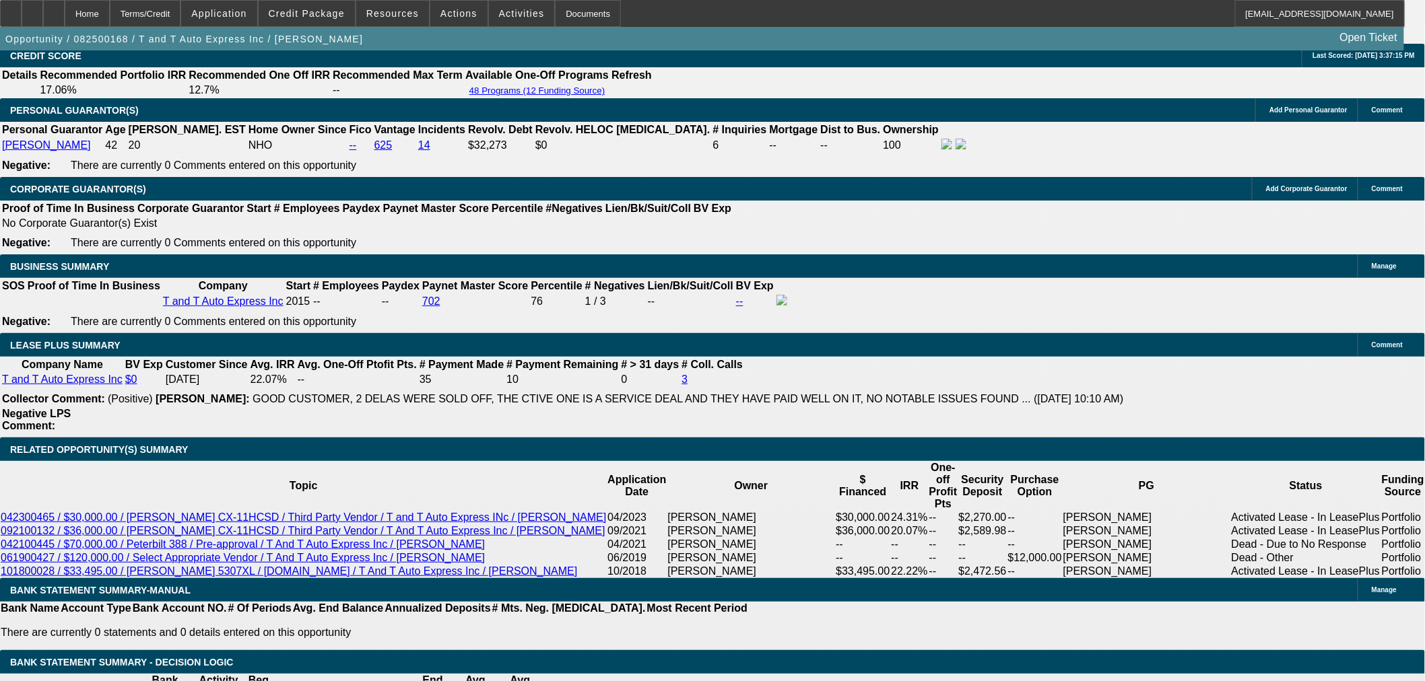
type input "$4,559.98"
type input "$2,279.99"
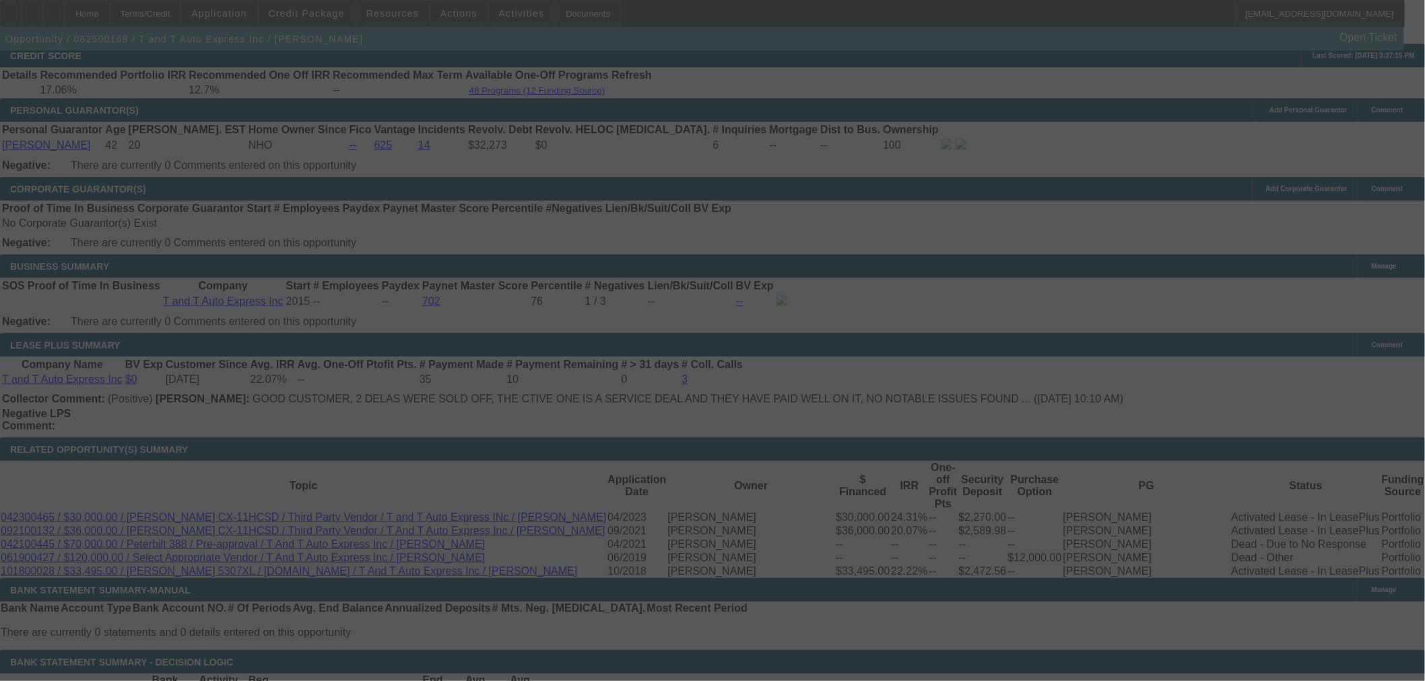
select select "2"
select select "0"
select select "6"
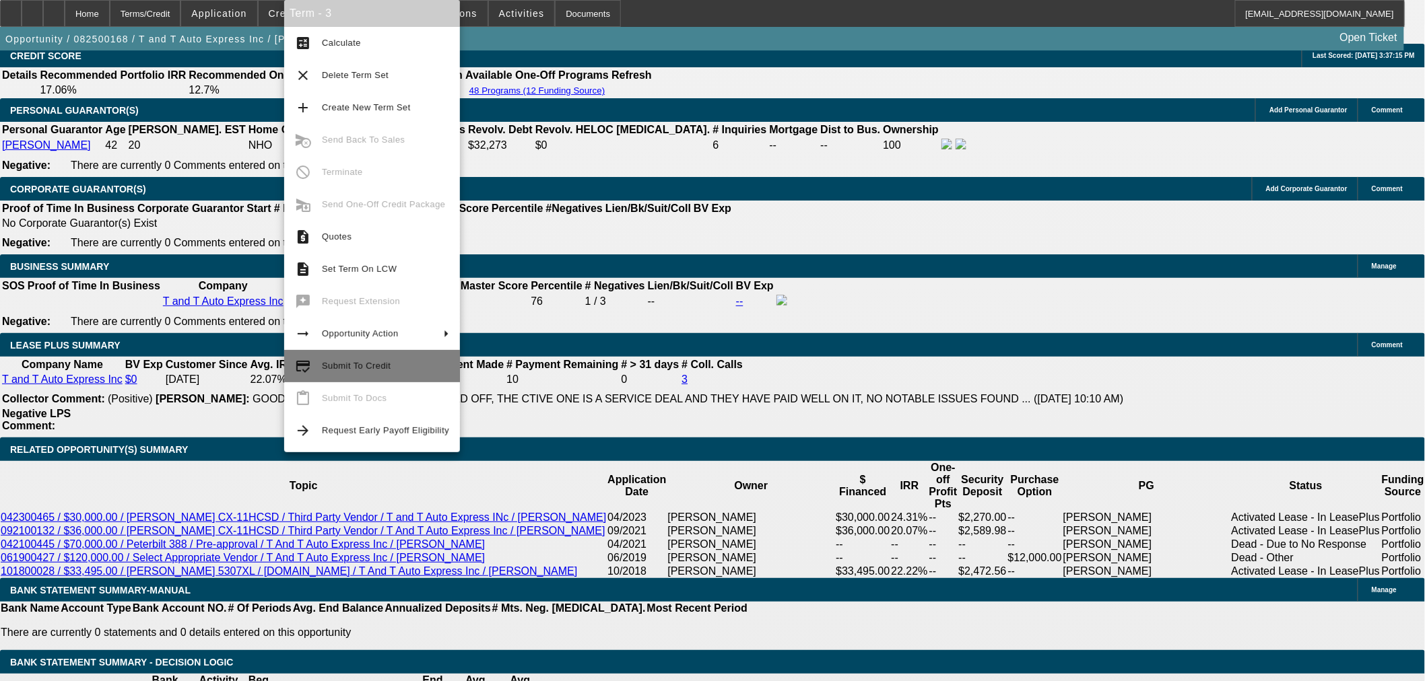
click at [393, 372] on span "Submit To Credit" at bounding box center [385, 366] width 127 height 16
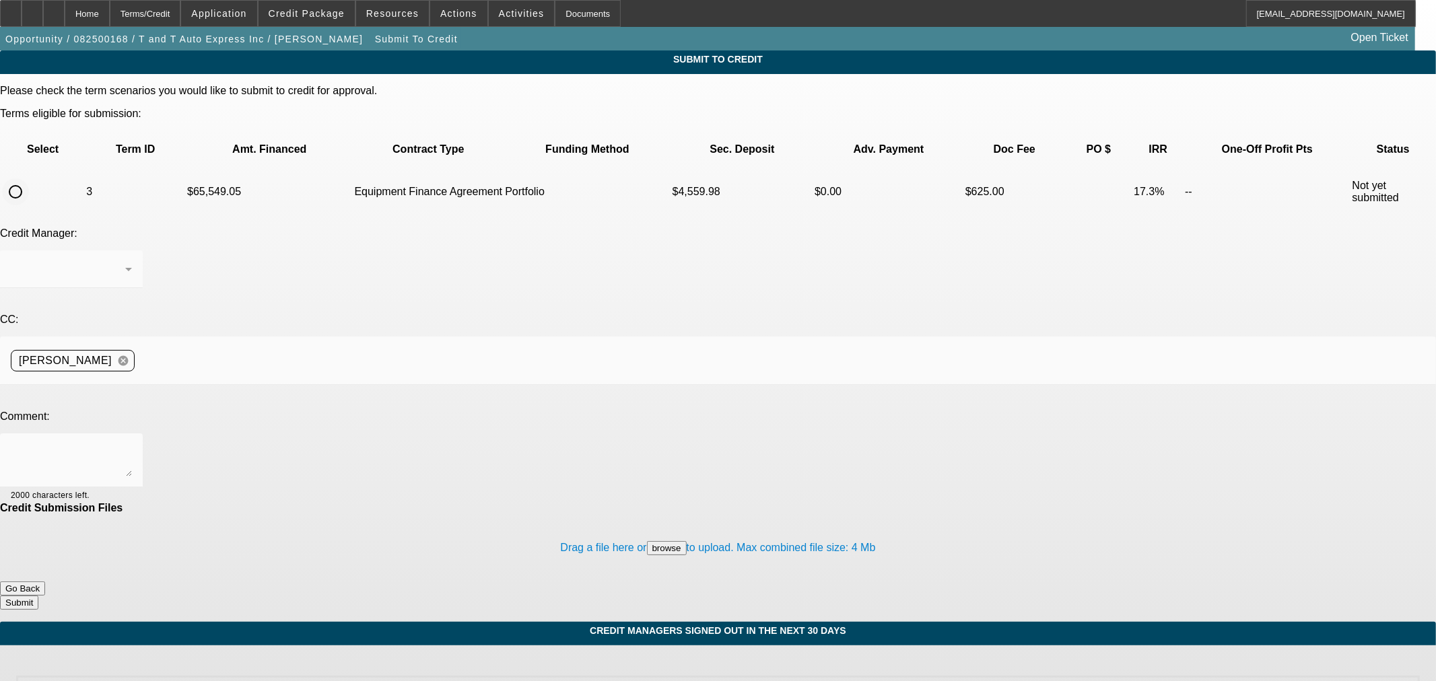
click at [29, 178] on input "radio" at bounding box center [15, 191] width 27 height 27
radio input "true"
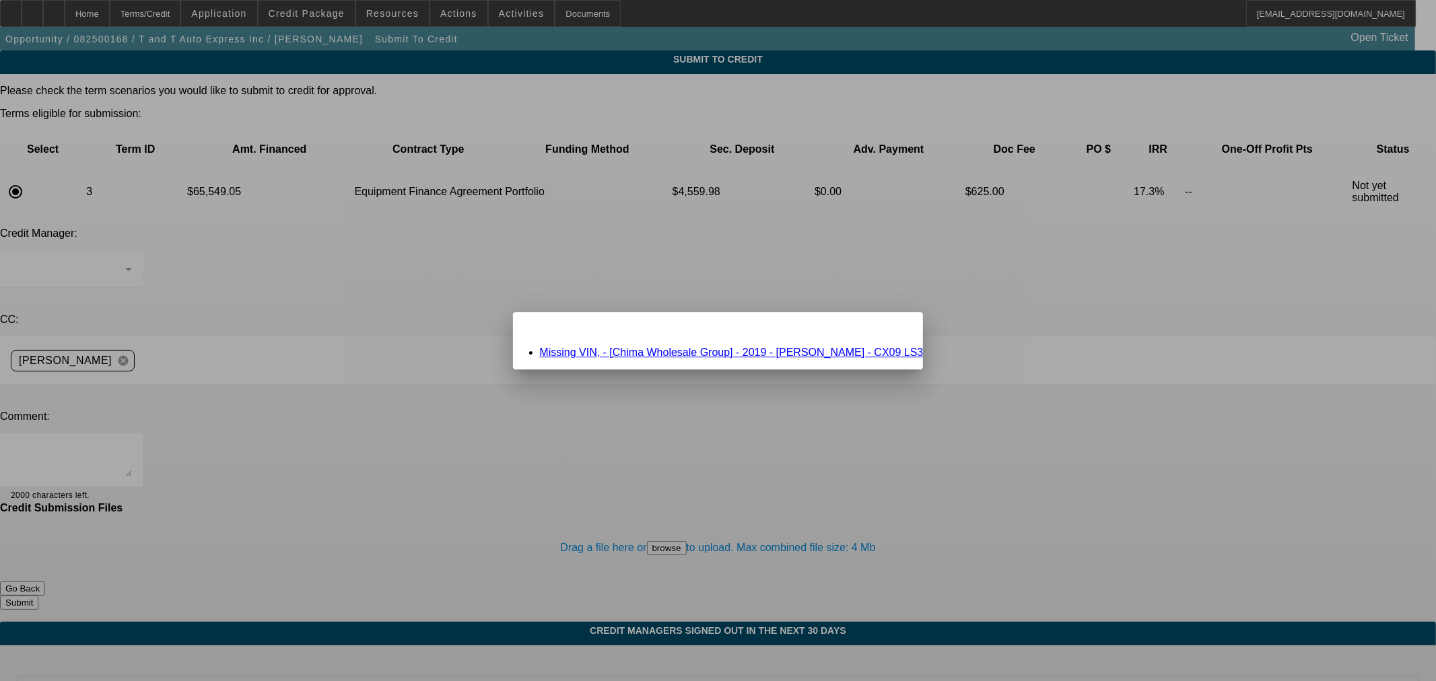
click at [635, 349] on link "Missing VIN, - [Chima Wholesale Group] - 2019 - Cottrell - CX09 LS3" at bounding box center [732, 352] width 384 height 11
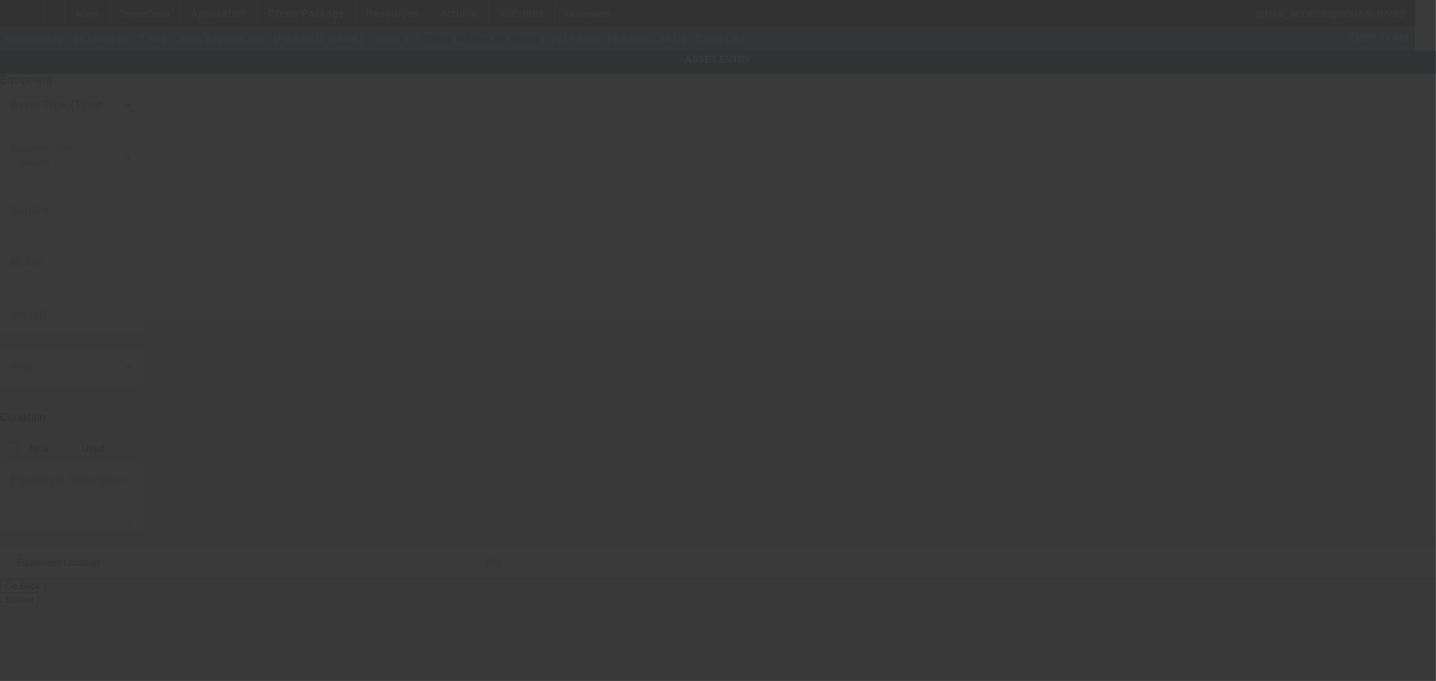
type input "Cottrell"
type input "CX09 LS3"
radio input "true"
type textarea "Used Trailer"
type input "8 Edith Ave"
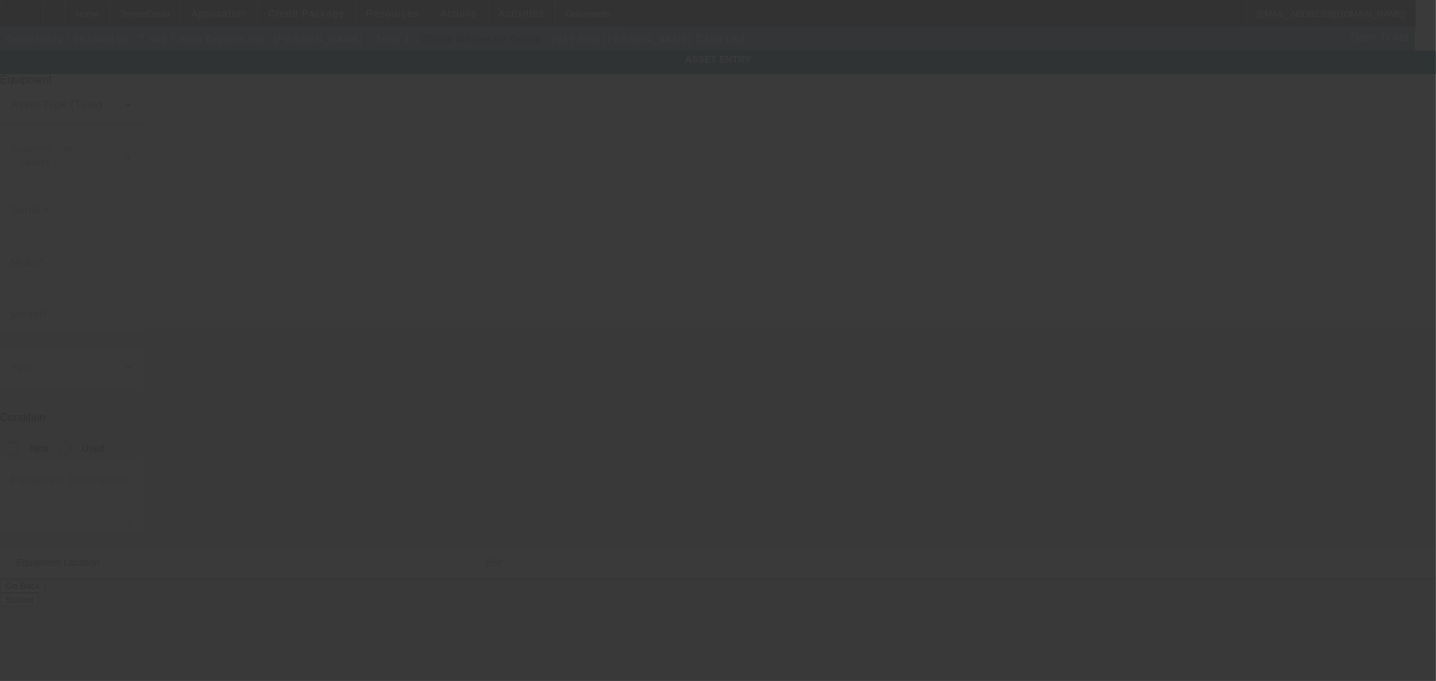
type input "Apt 3"
type input "Everett"
type input "02149"
type input "Middlesex"
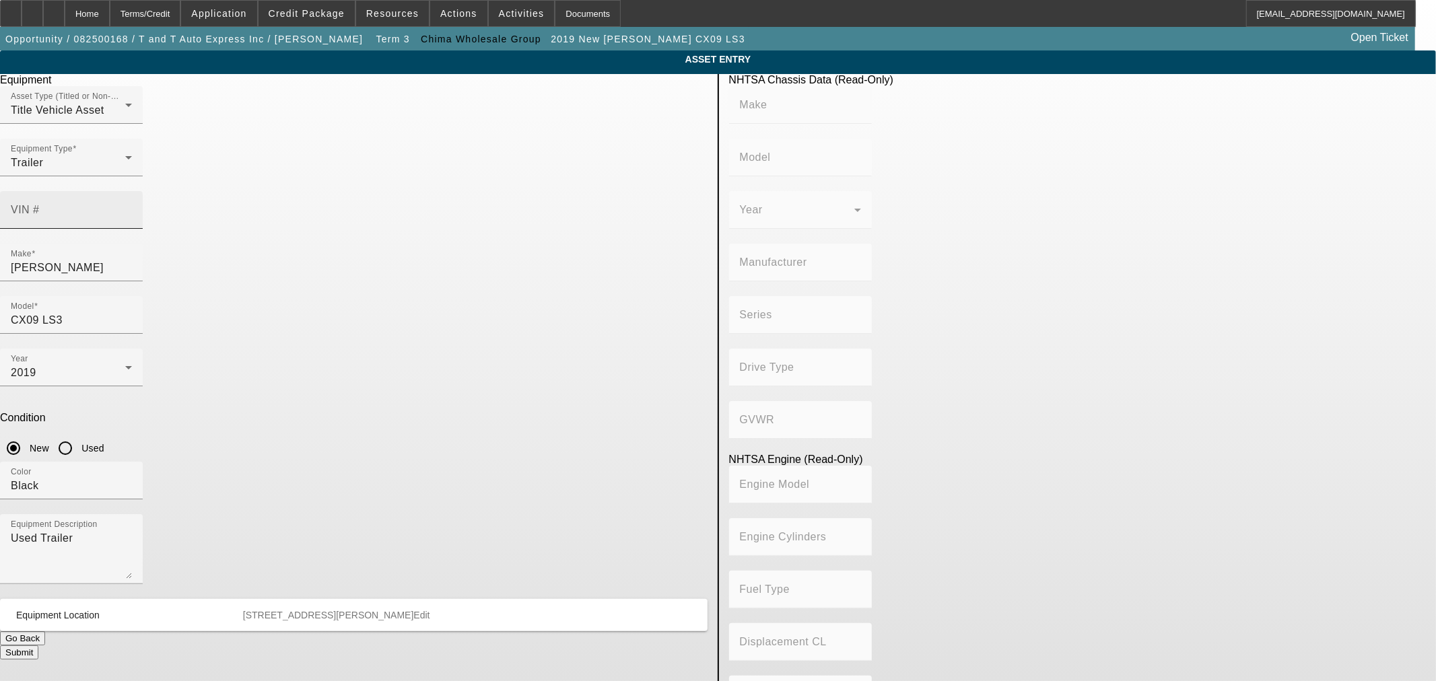
click at [132, 207] on input "VIN #" at bounding box center [71, 215] width 121 height 16
click at [132, 312] on input "CX09 LS3" at bounding box center [71, 320] width 121 height 16
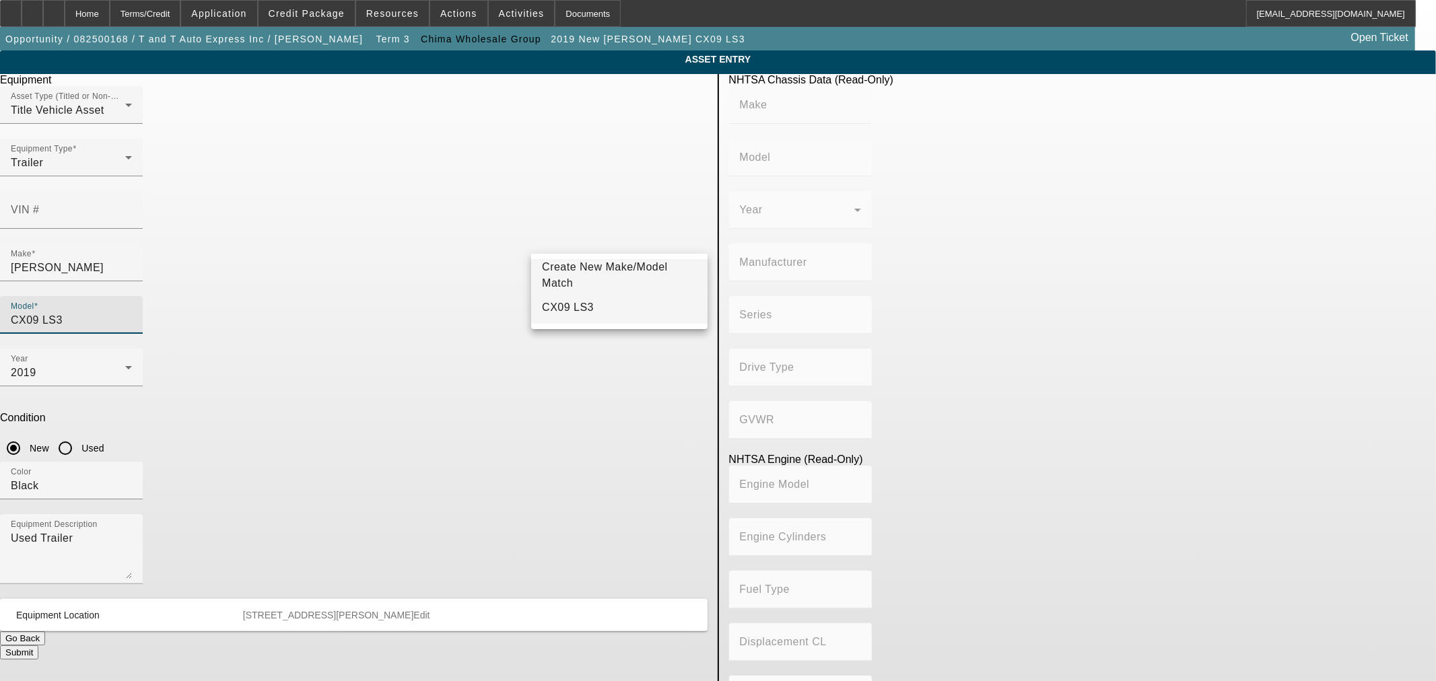
click at [576, 300] on span "CX09 LS3" at bounding box center [568, 308] width 52 height 16
click at [143, 229] on div at bounding box center [71, 236] width 143 height 15
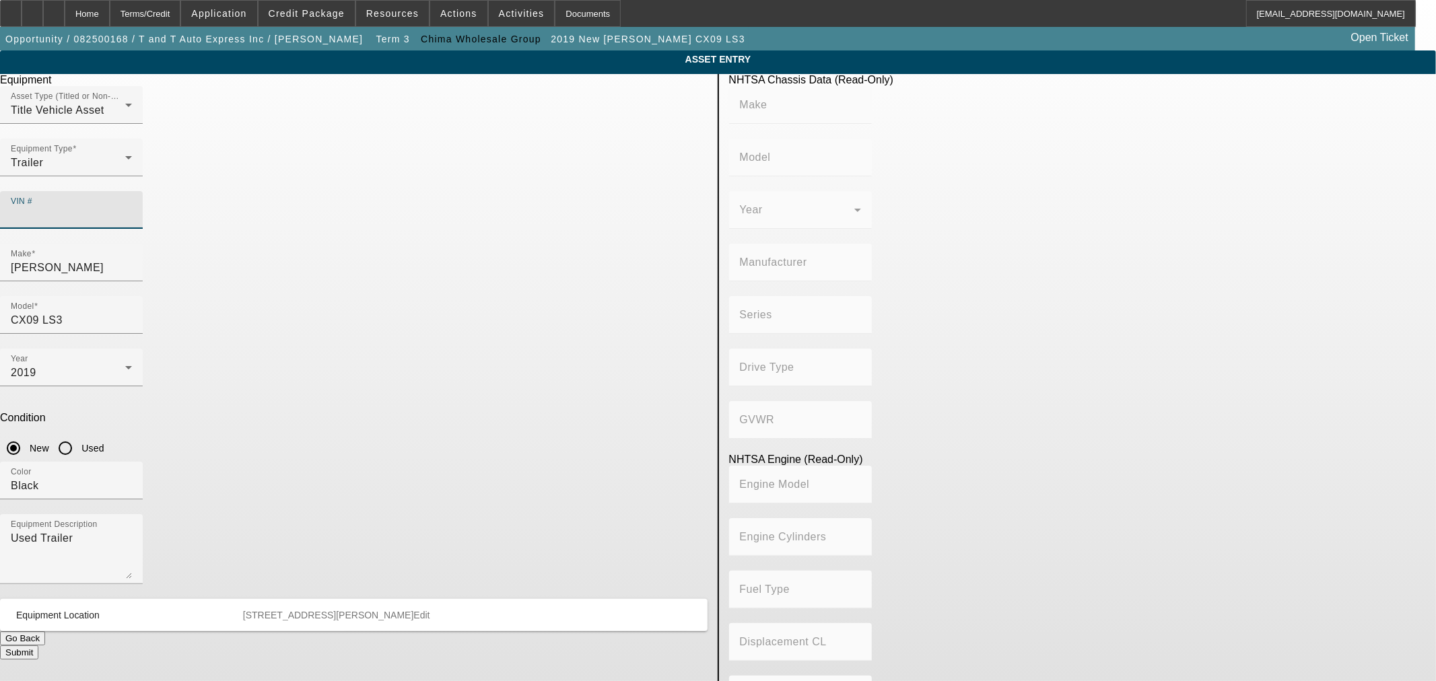
click at [132, 207] on input "VIN #" at bounding box center [71, 215] width 121 height 16
click at [79, 435] on input "Used" at bounding box center [65, 448] width 27 height 27
radio input "true"
click at [132, 207] on input "VIN #" at bounding box center [71, 215] width 121 height 16
click at [645, 462] on div "Color Black" at bounding box center [354, 488] width 708 height 53
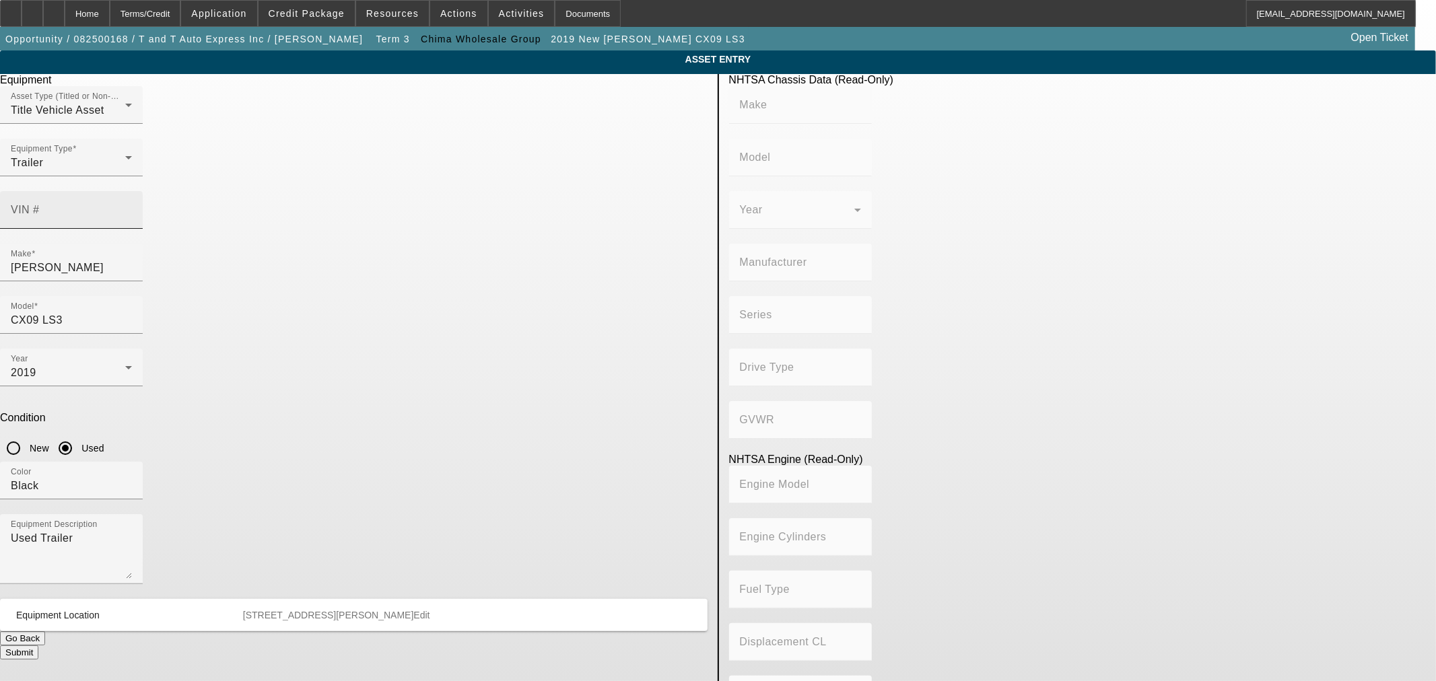
click at [132, 207] on input "VIN #" at bounding box center [71, 215] width 121 height 16
click at [125, 171] on div "Trailer" at bounding box center [68, 163] width 114 height 16
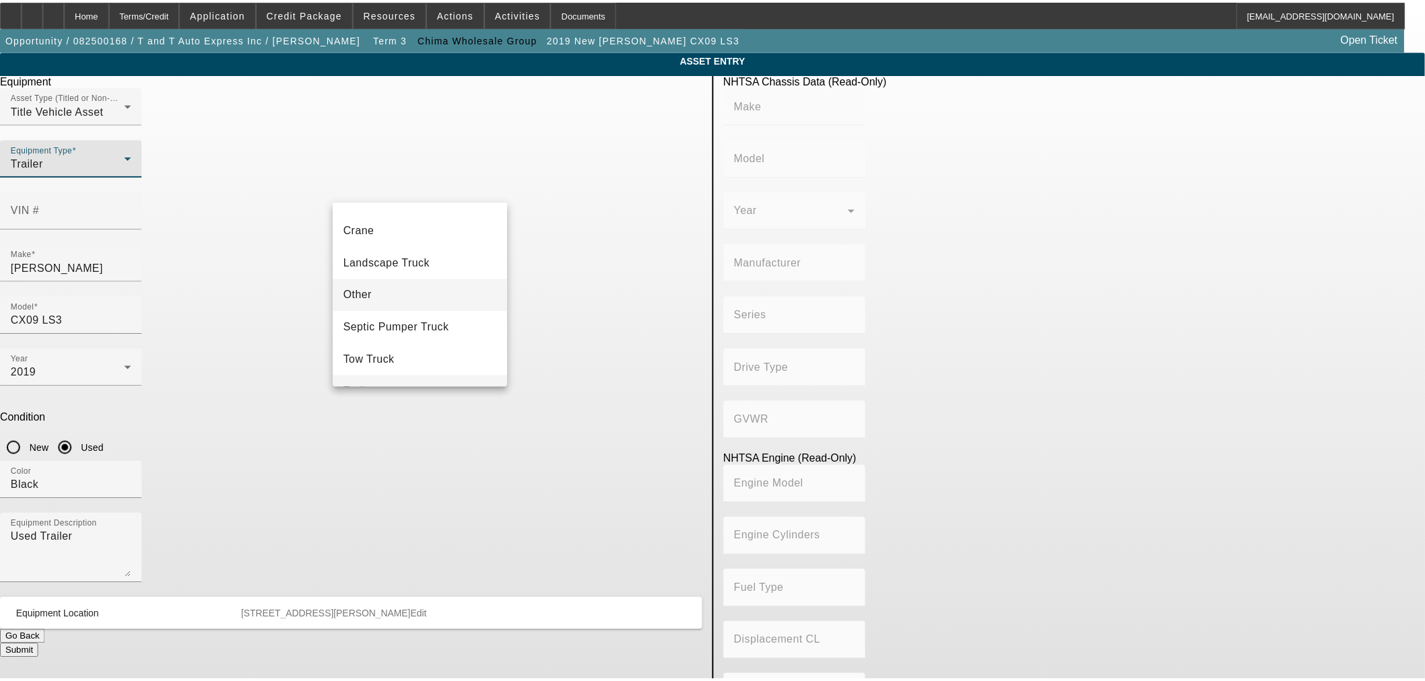
scroll to position [148, 0]
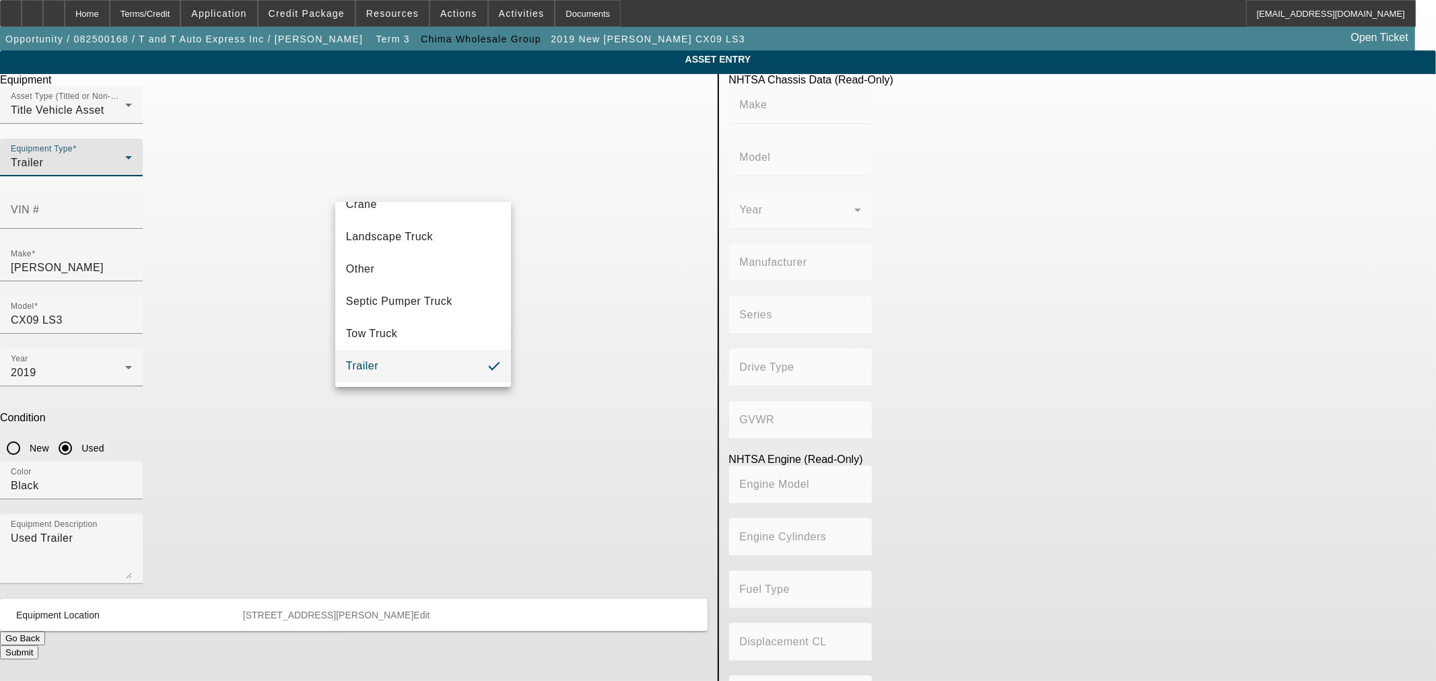
drag, startPoint x: 479, startPoint y: 122, endPoint x: 473, endPoint y: 129, distance: 10.0
click at [479, 121] on div at bounding box center [718, 340] width 1436 height 681
click at [125, 119] on div "Title Vehicle Asset" at bounding box center [68, 110] width 114 height 16
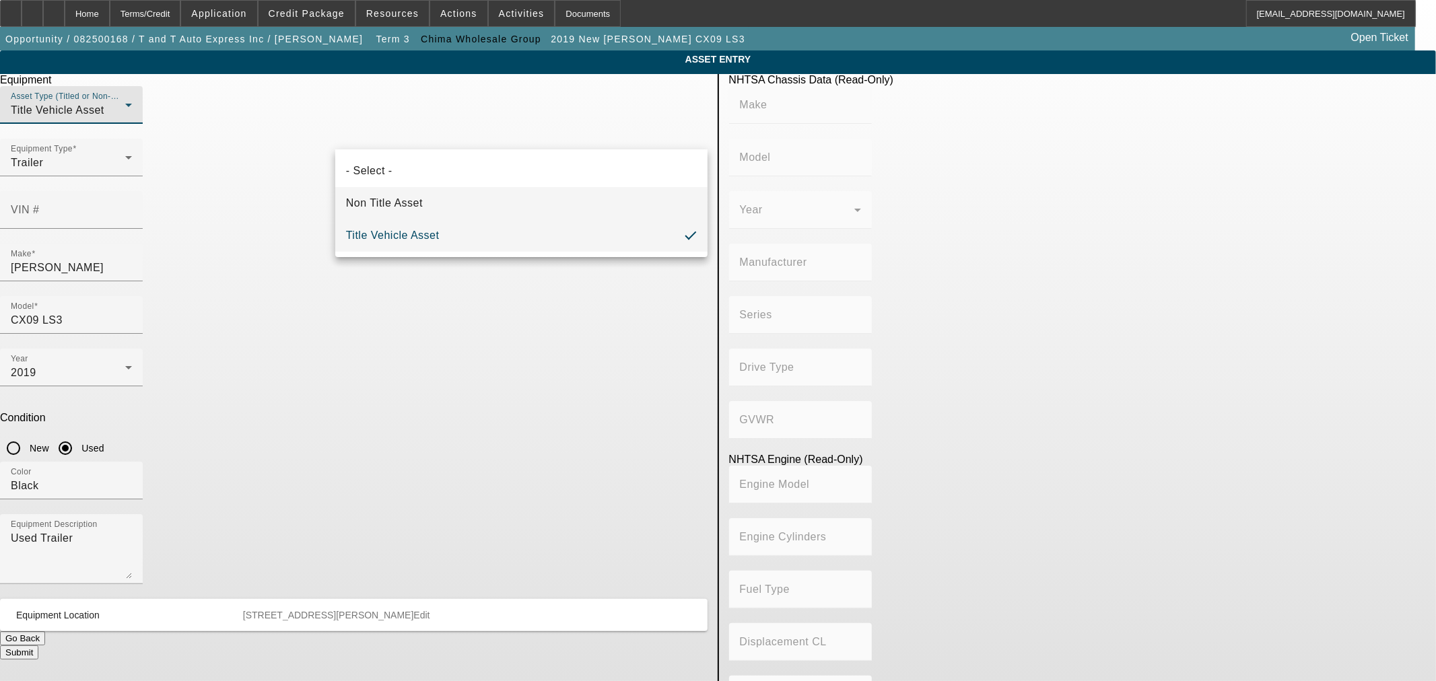
click at [428, 194] on mat-option "Non Title Asset" at bounding box center [521, 203] width 372 height 32
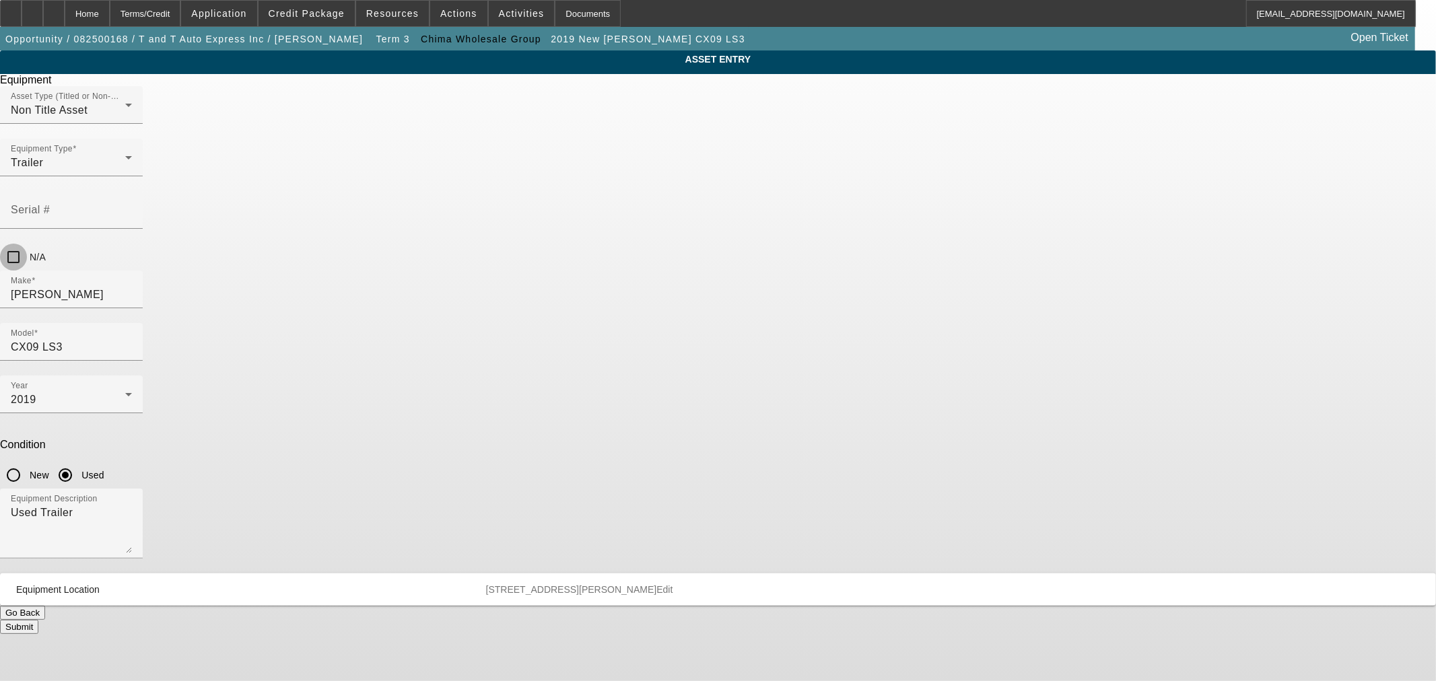
click at [27, 244] on input "N/A" at bounding box center [13, 257] width 27 height 27
checkbox input "true"
click at [38, 620] on button "Submit" at bounding box center [19, 627] width 38 height 14
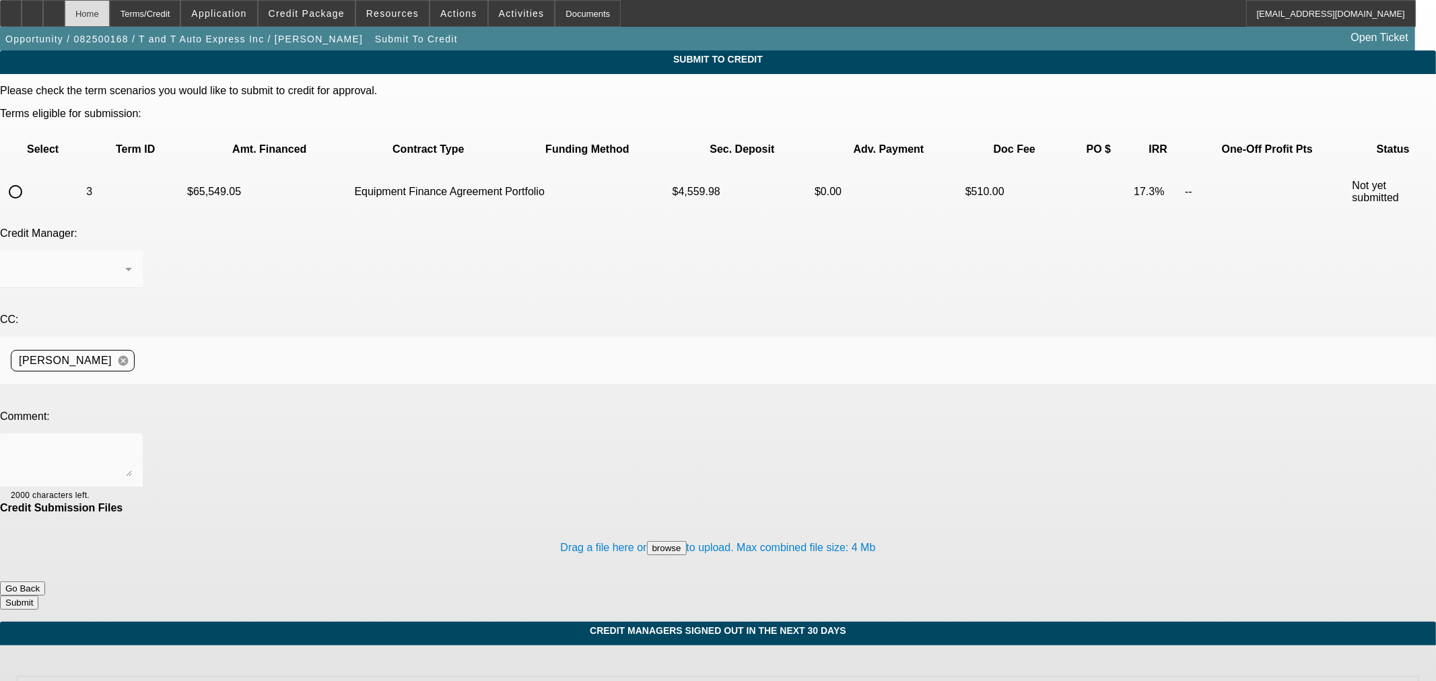
click at [109, 13] on div "Home" at bounding box center [87, 13] width 45 height 27
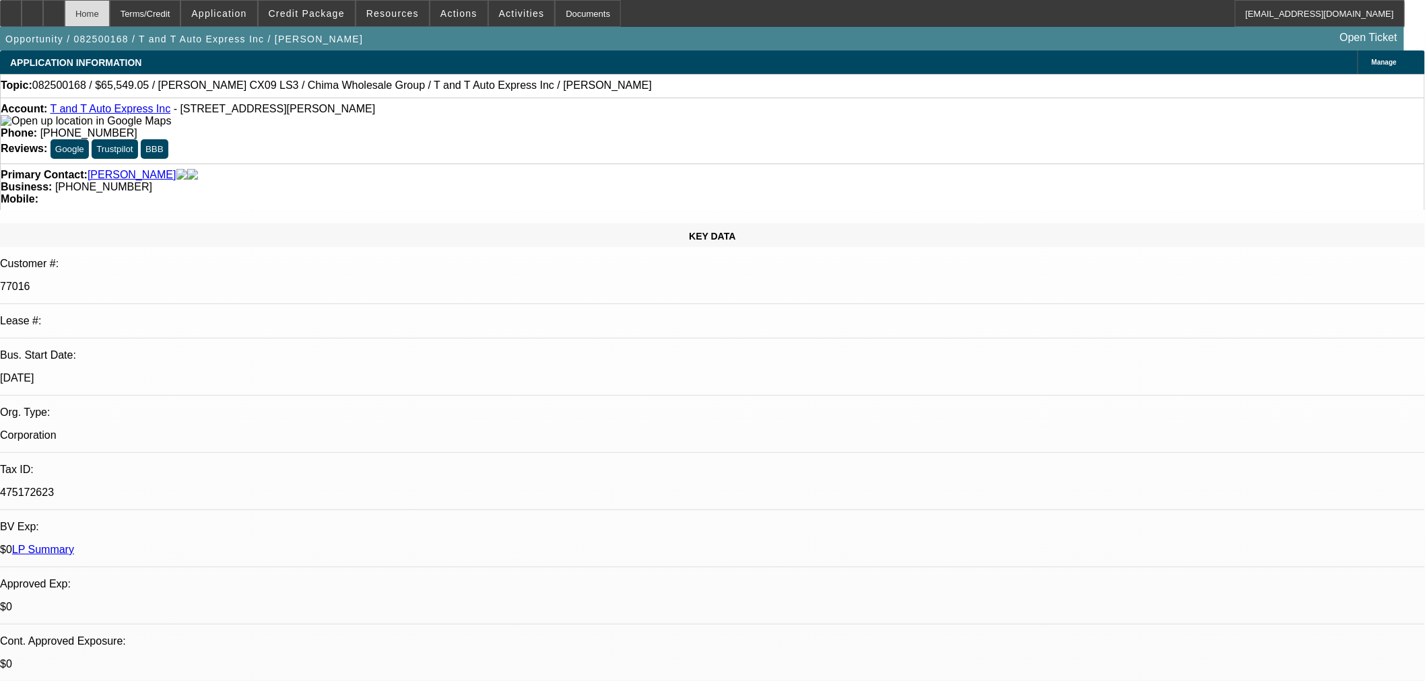
select select "2"
select select "0"
select select "6"
select select "0"
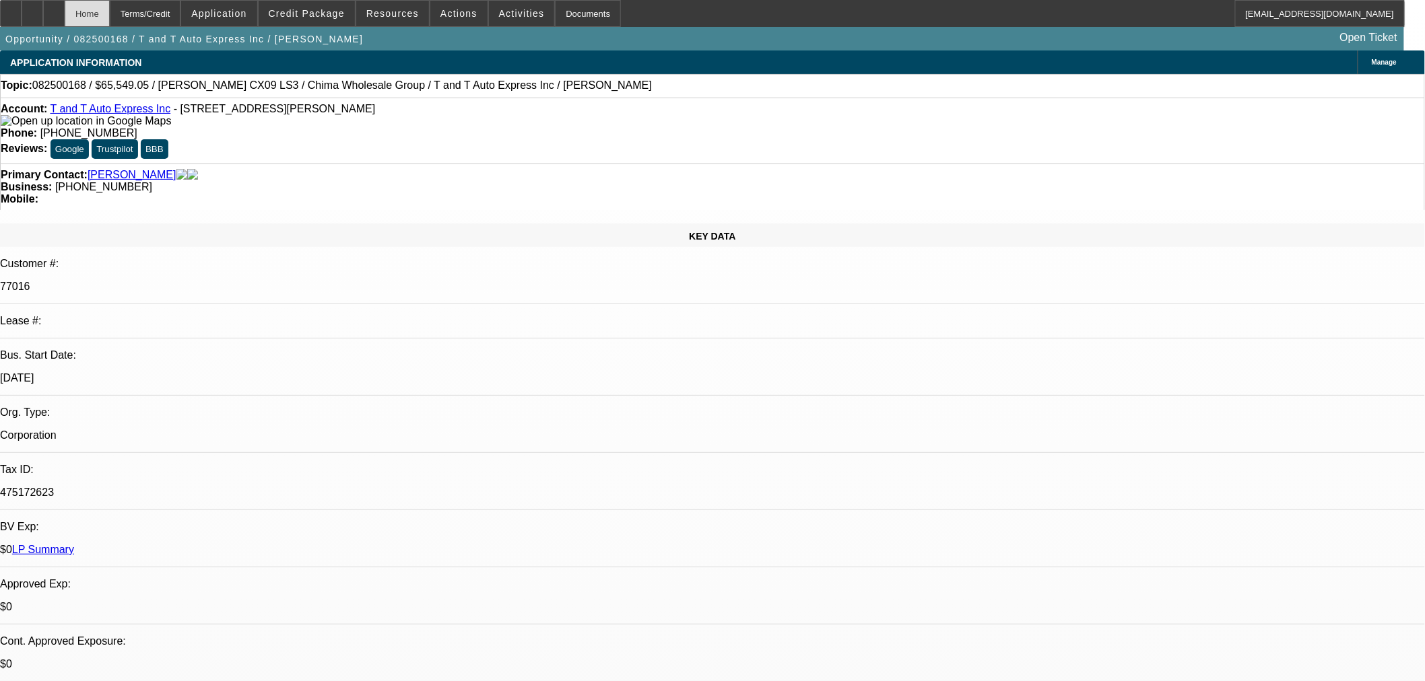
select select "0"
select select "6"
select select "0"
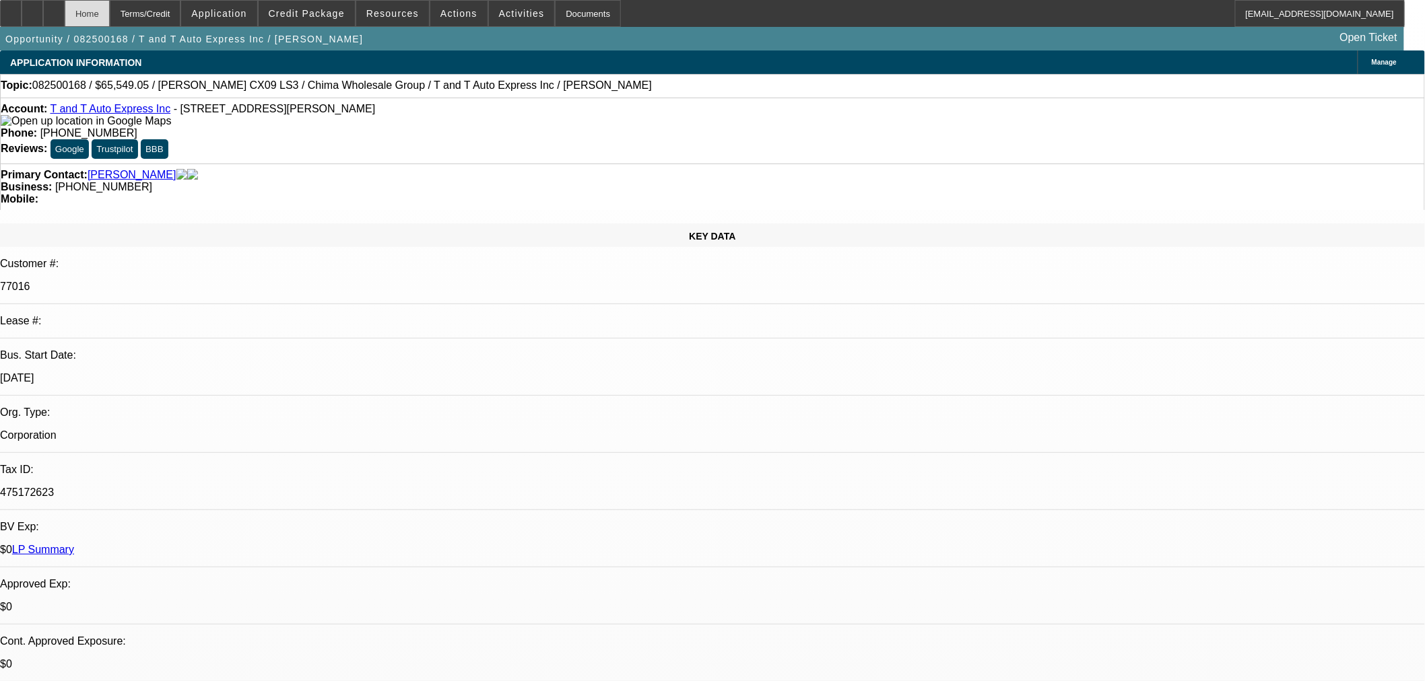
select select "0"
select select "6"
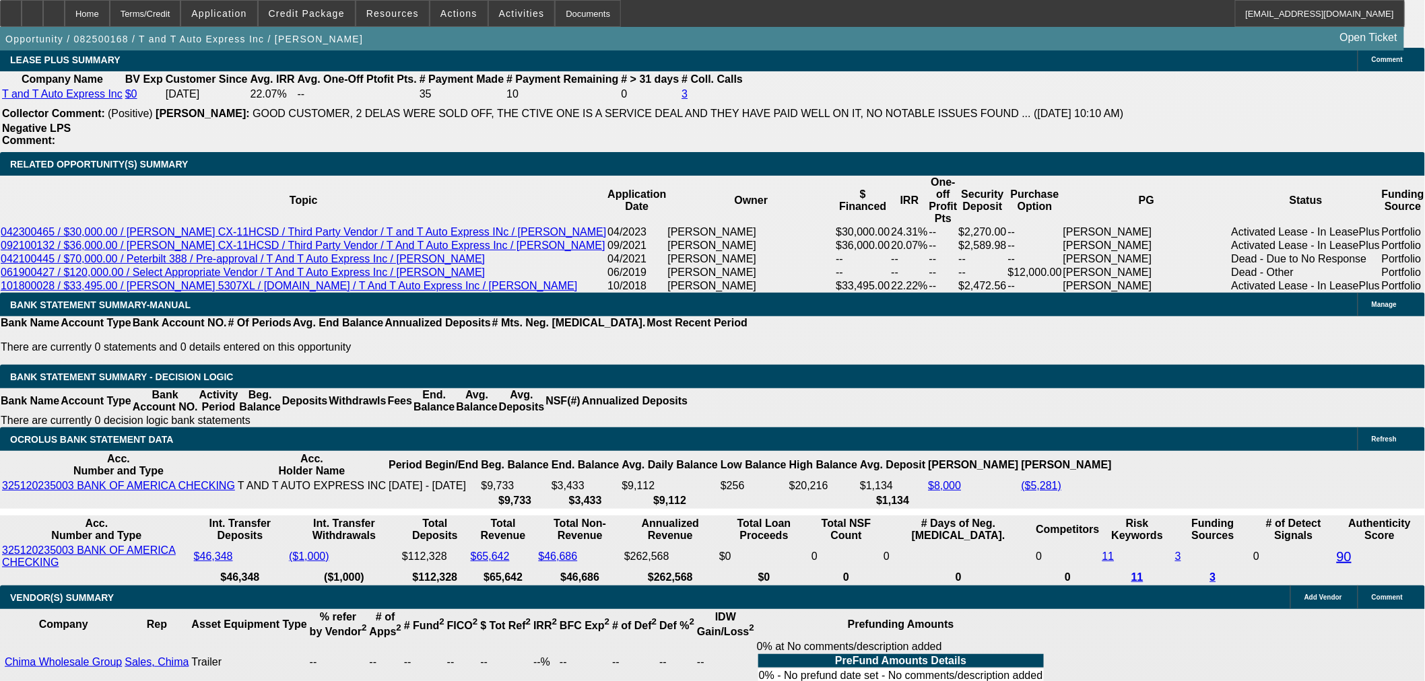
scroll to position [2169, 0]
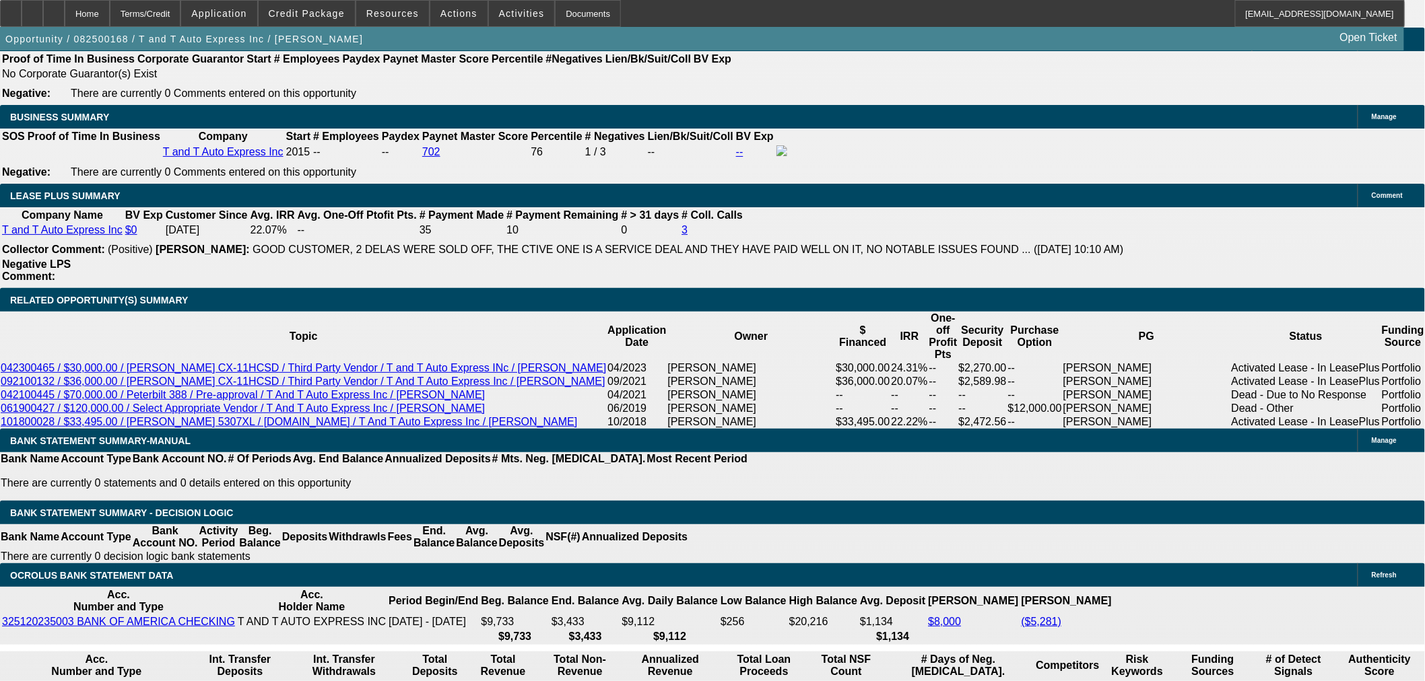
type input "2279."
type input "$4,558.00"
type input "UNKNOWN"
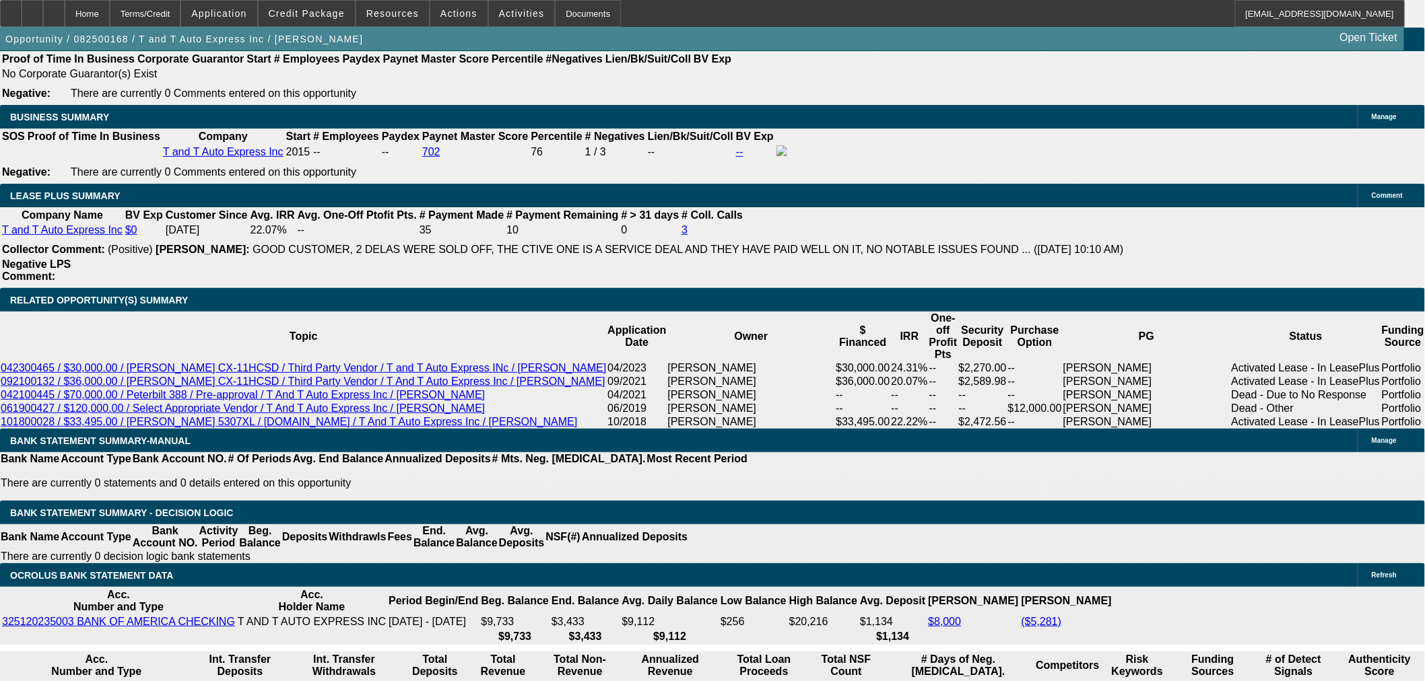
type input "227"
type input "$454.00"
type input "2275"
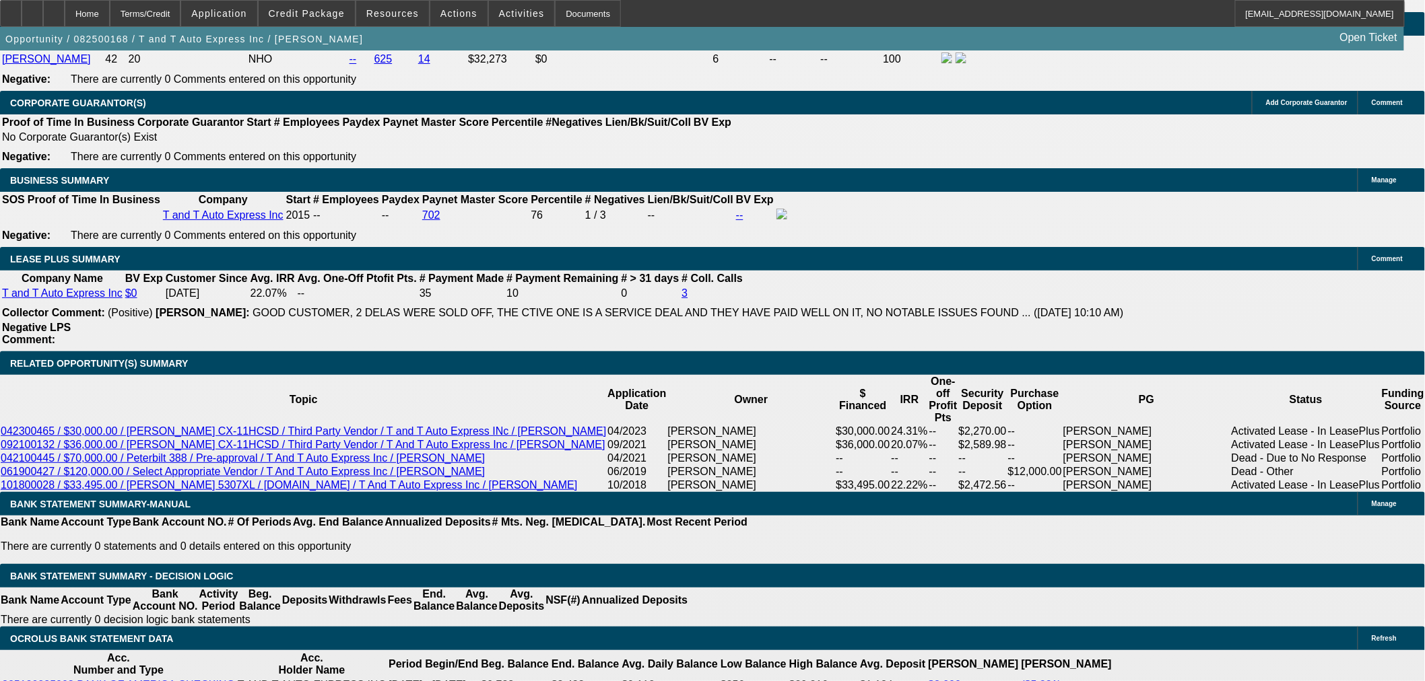
scroll to position [2020, 0]
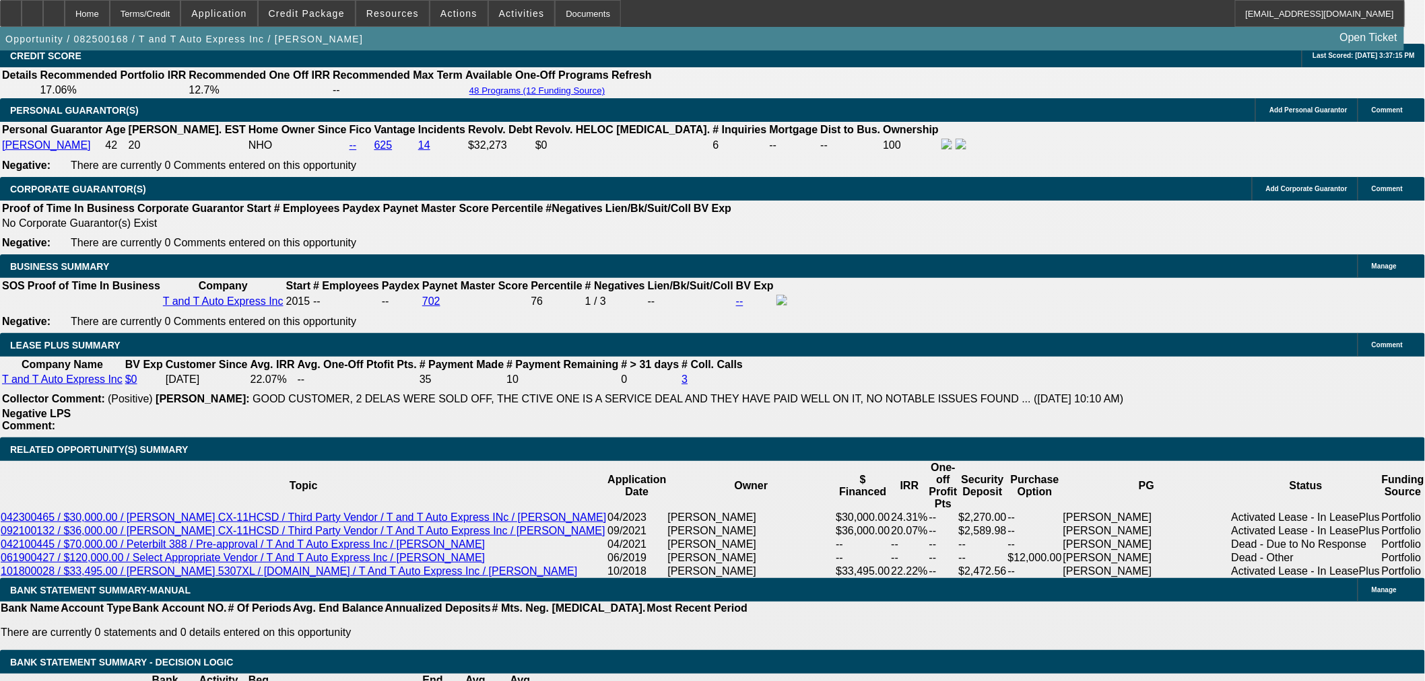
type input "$4,550.00"
type input "15.1"
type input "$2,275.00"
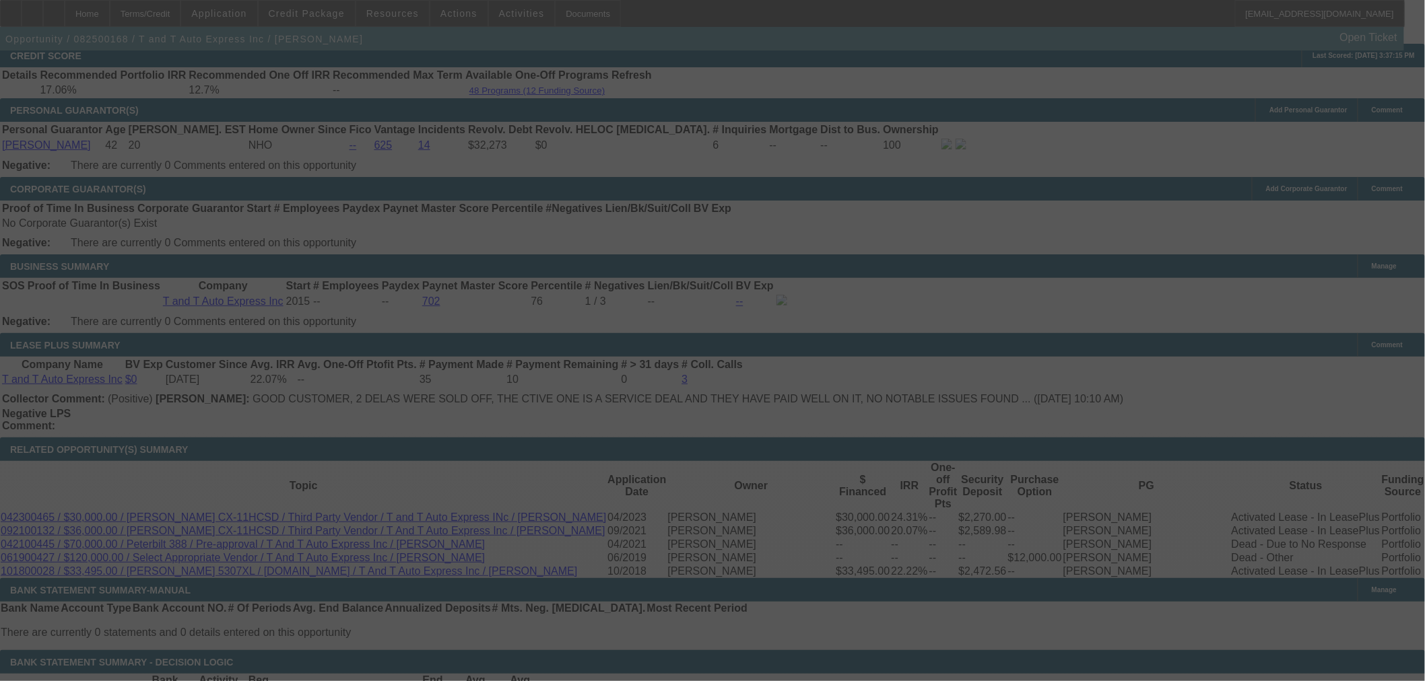
select select "2"
select select "0"
select select "6"
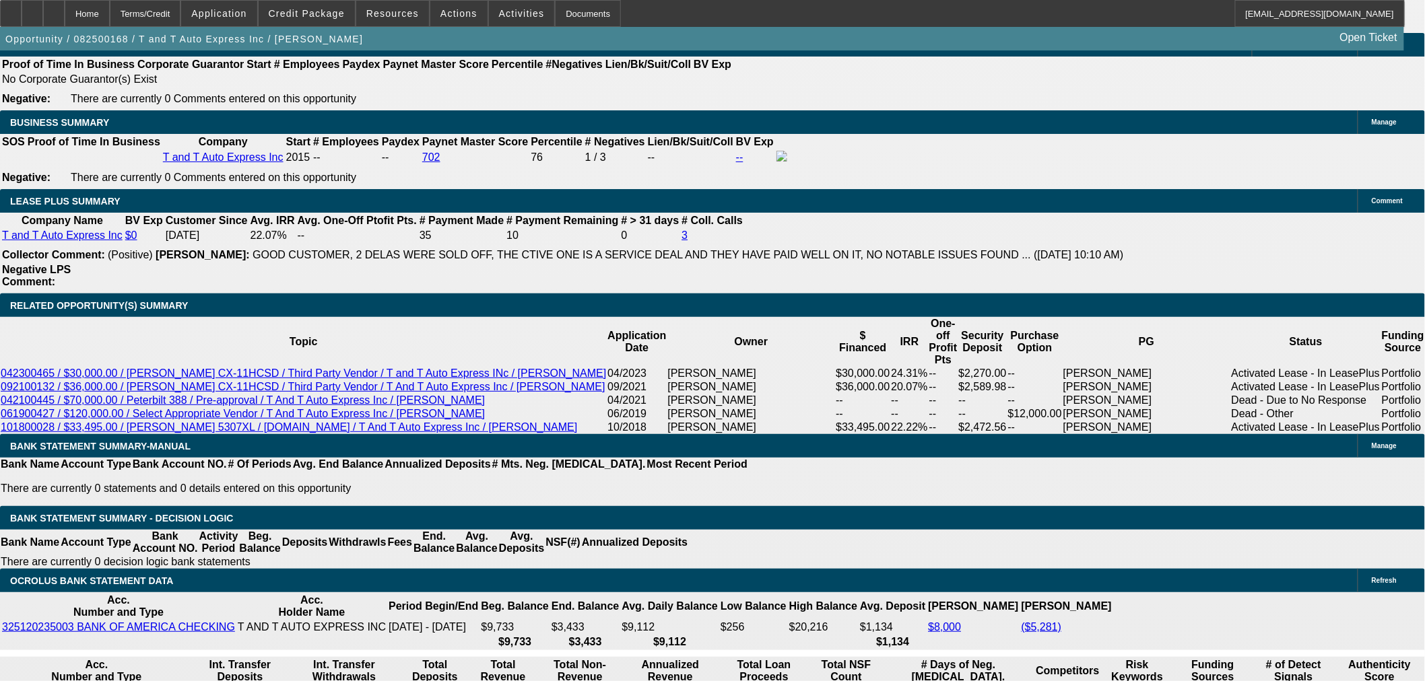
scroll to position [2319, 0]
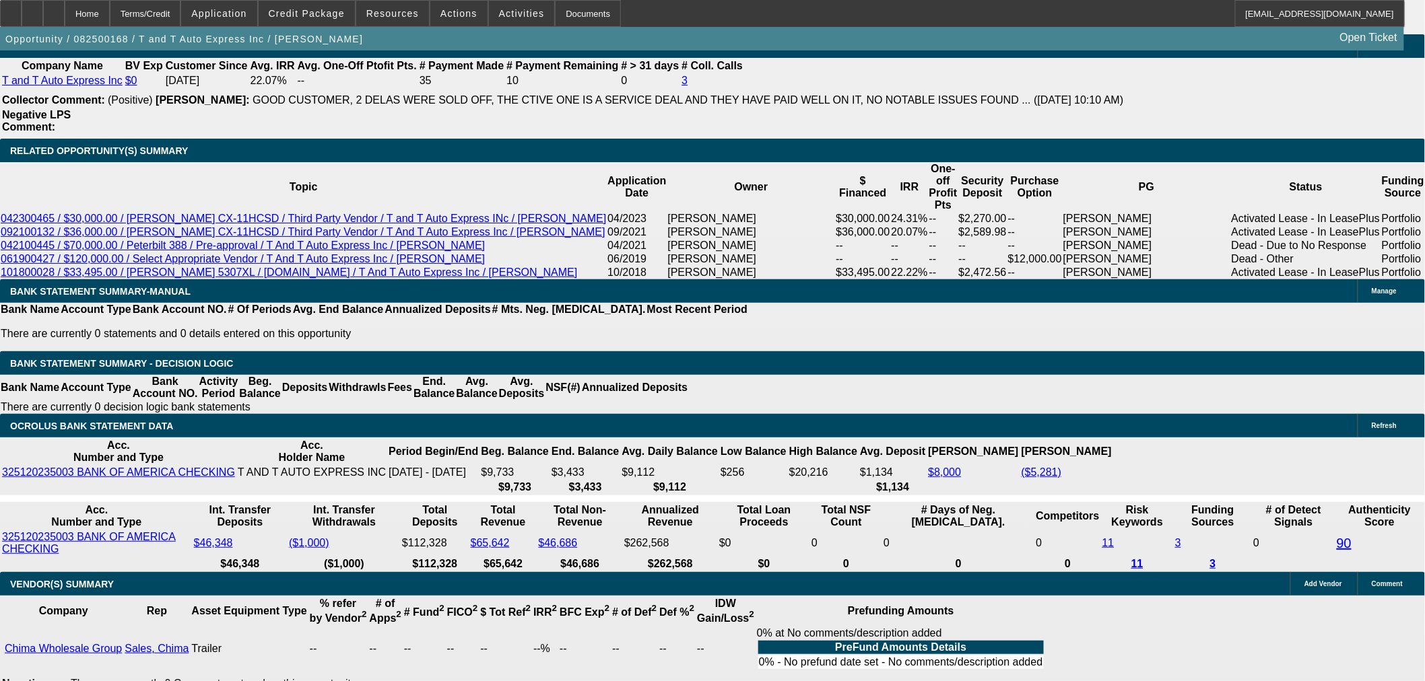
select select "0.1"
type input "$6,899.90"
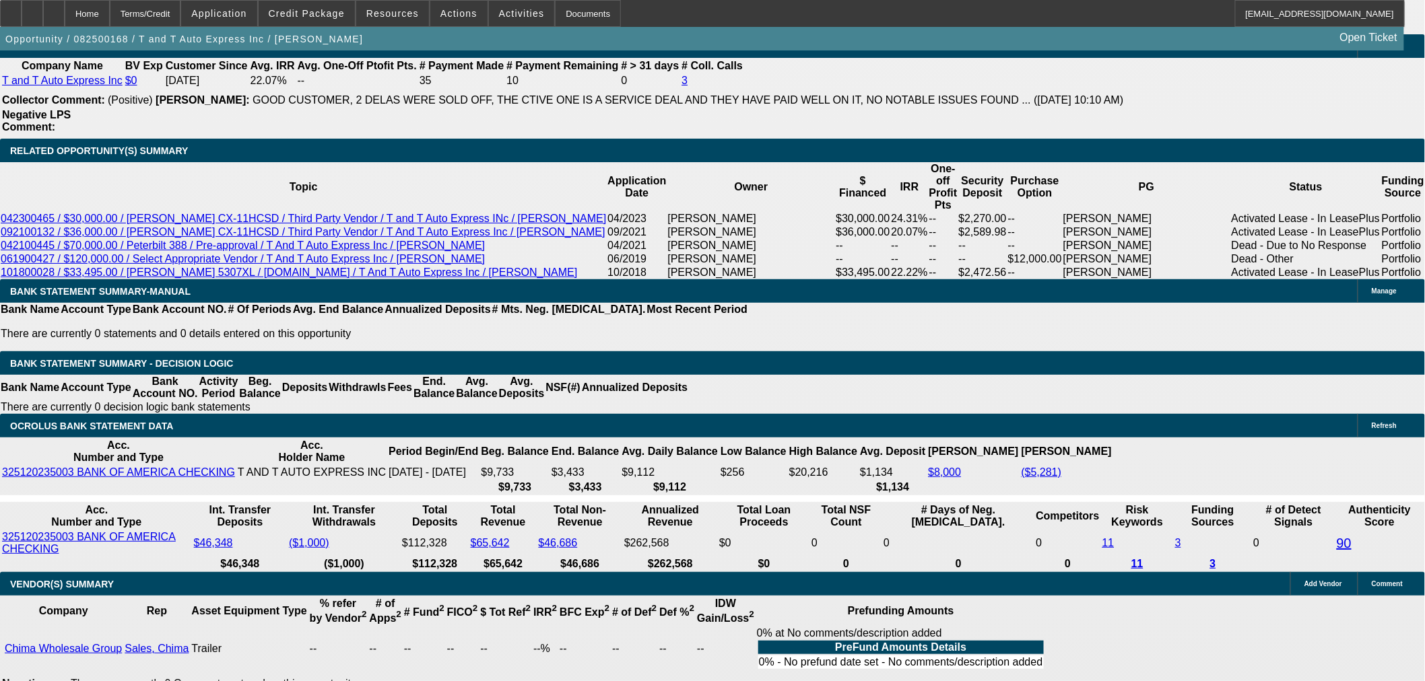
type input "UNKNOWN"
type input "$2,155.27"
type input "$4,310.54"
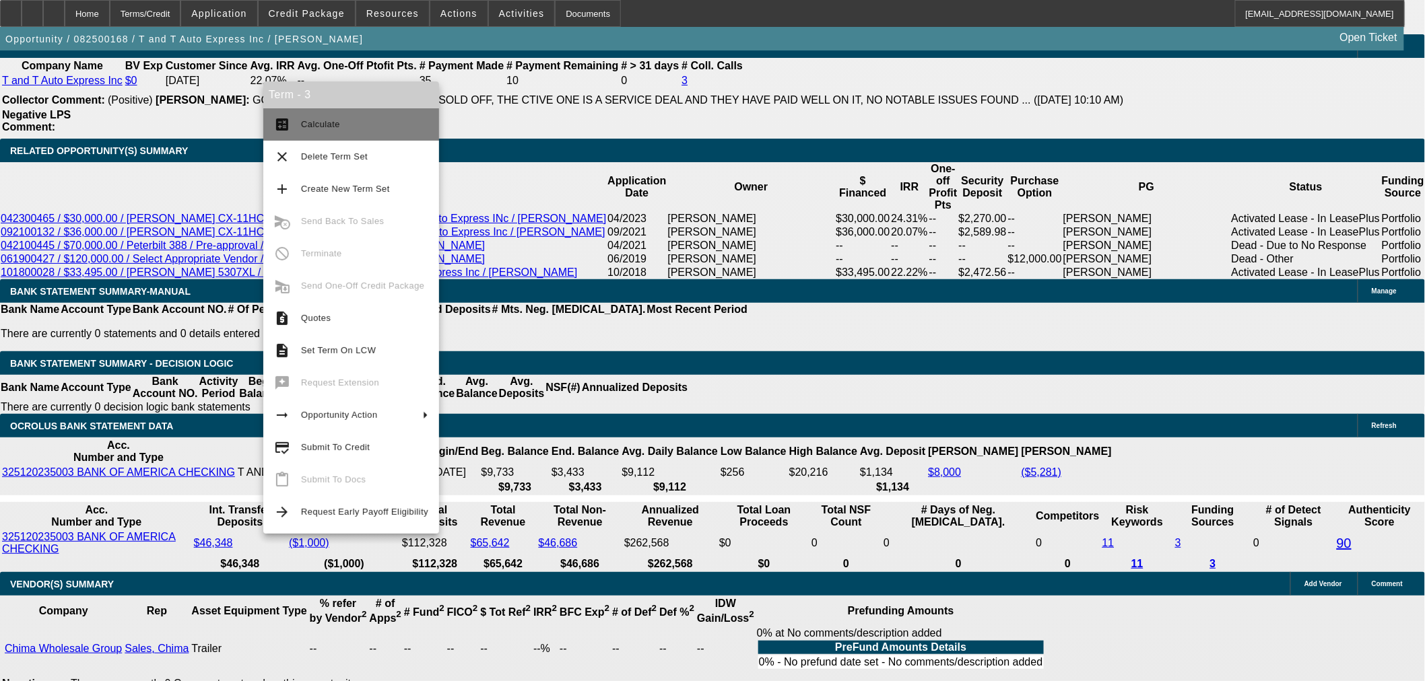
click at [306, 126] on span "Calculate" at bounding box center [320, 124] width 39 height 10
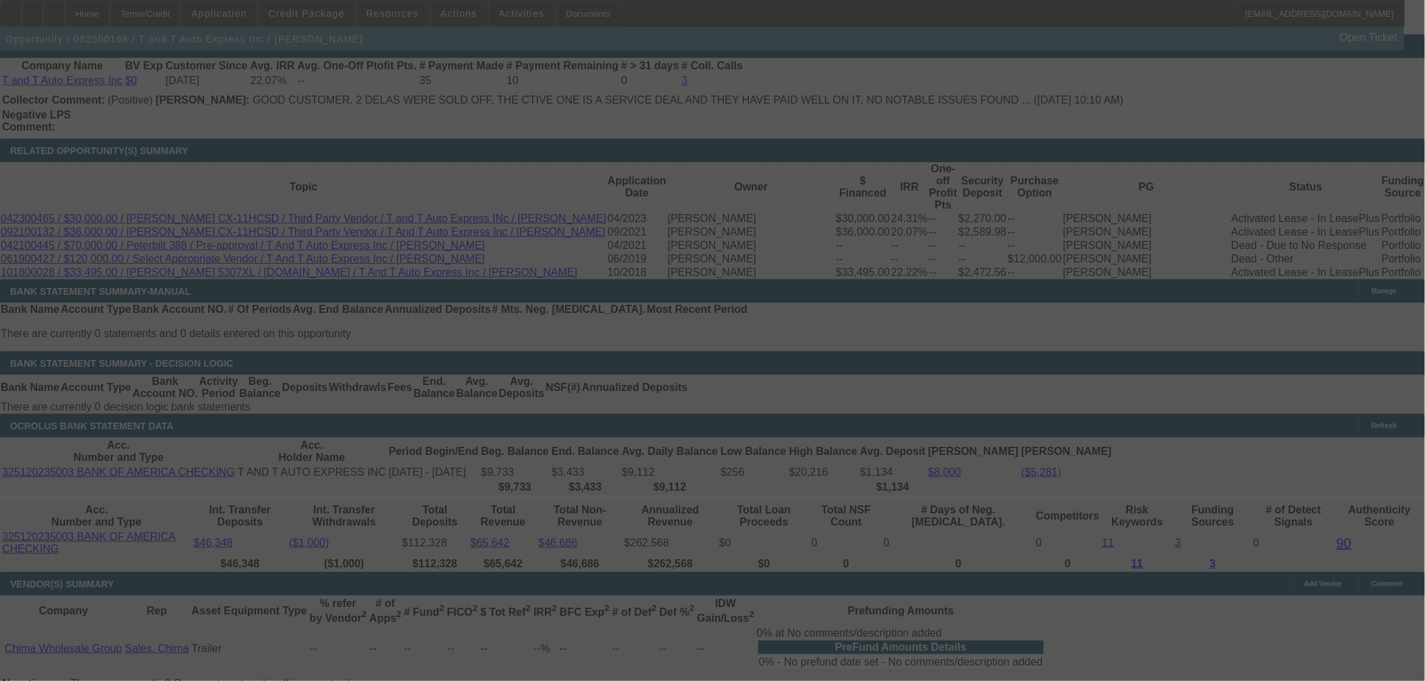
select select "0.1"
select select "2"
select select "0"
select select "6"
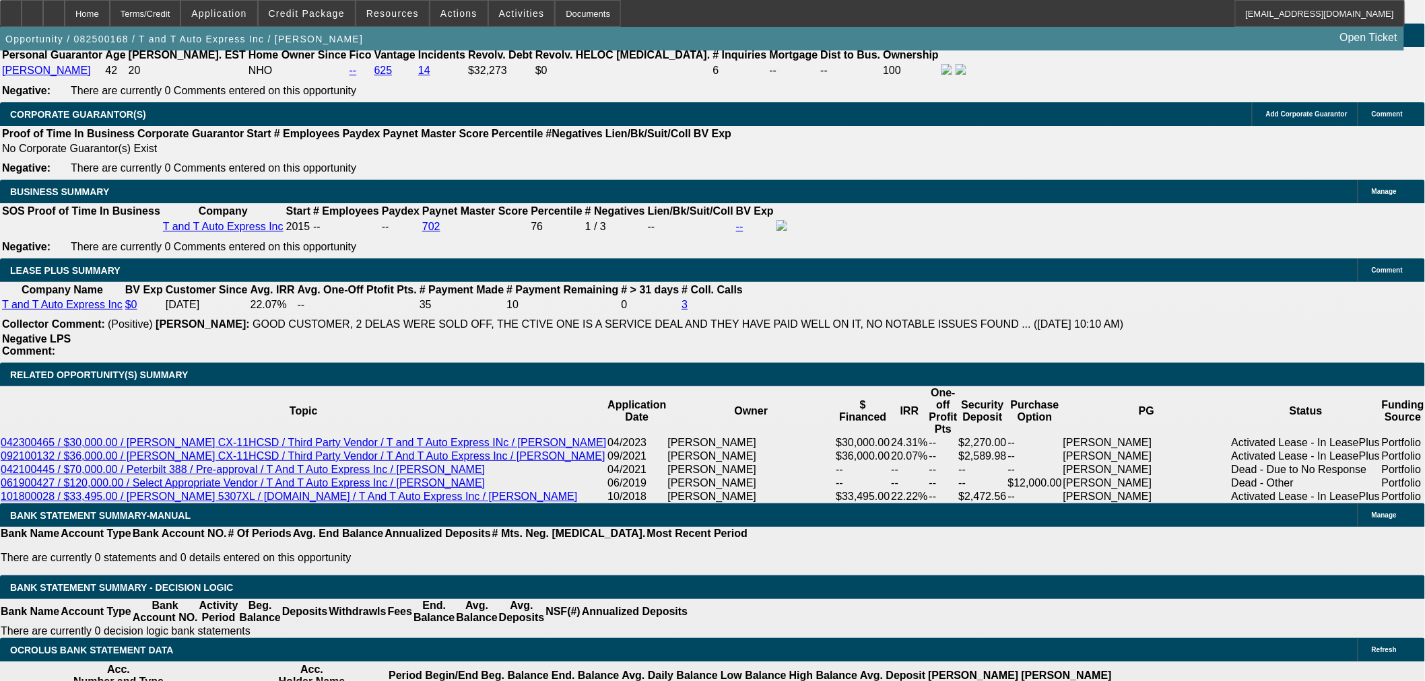
scroll to position [158, 0]
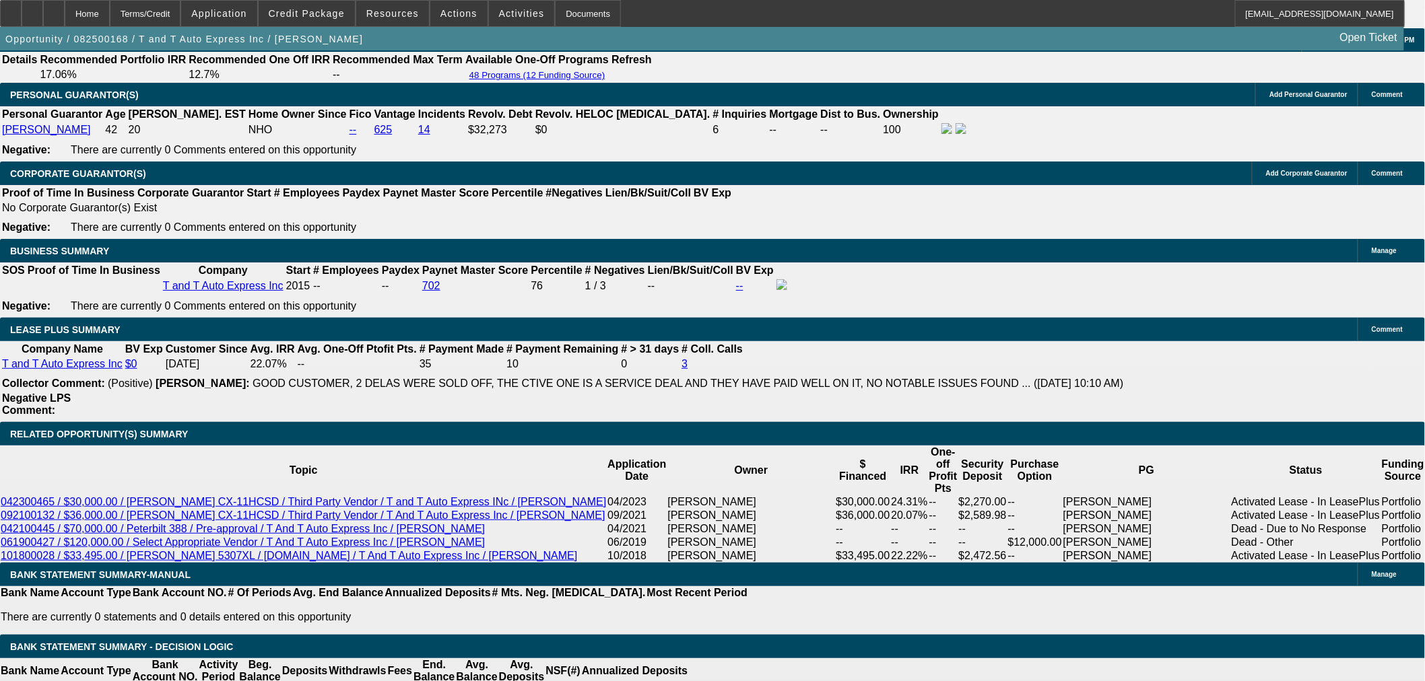
scroll to position [2169, 0]
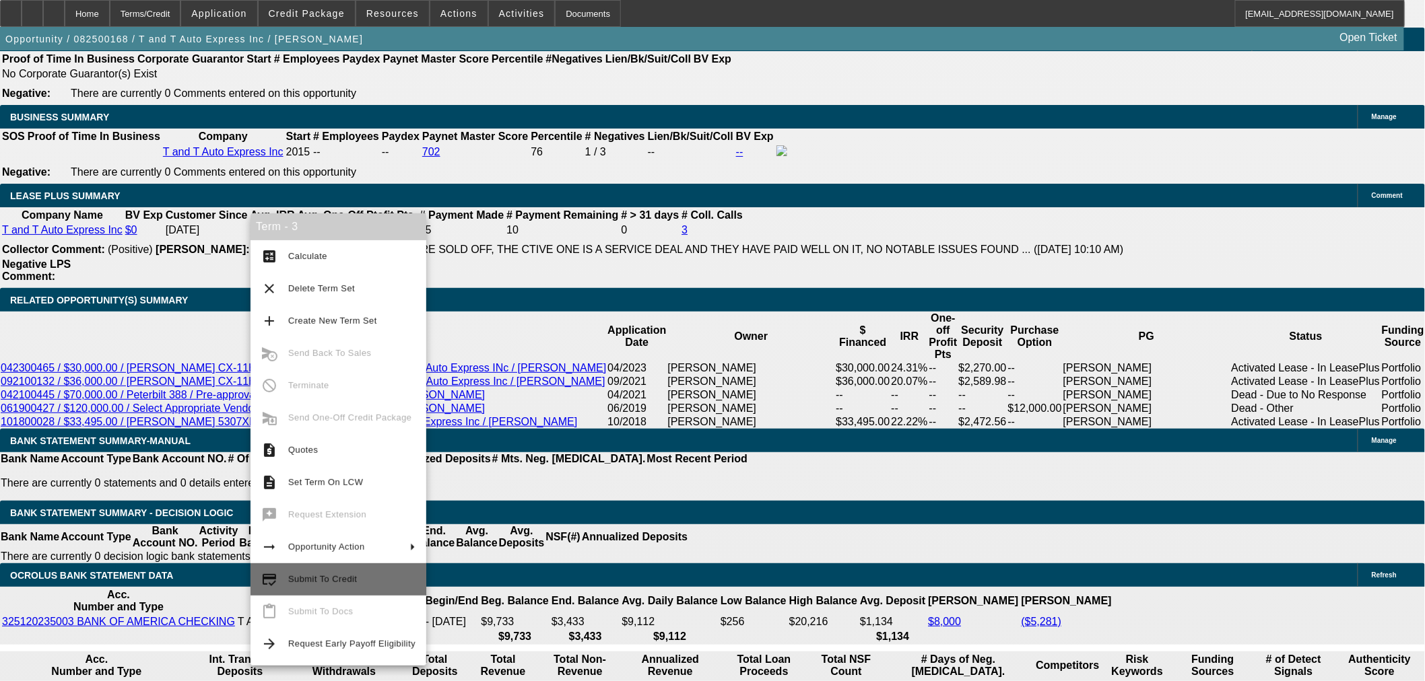
click at [368, 582] on span "Submit To Credit" at bounding box center [351, 580] width 127 height 16
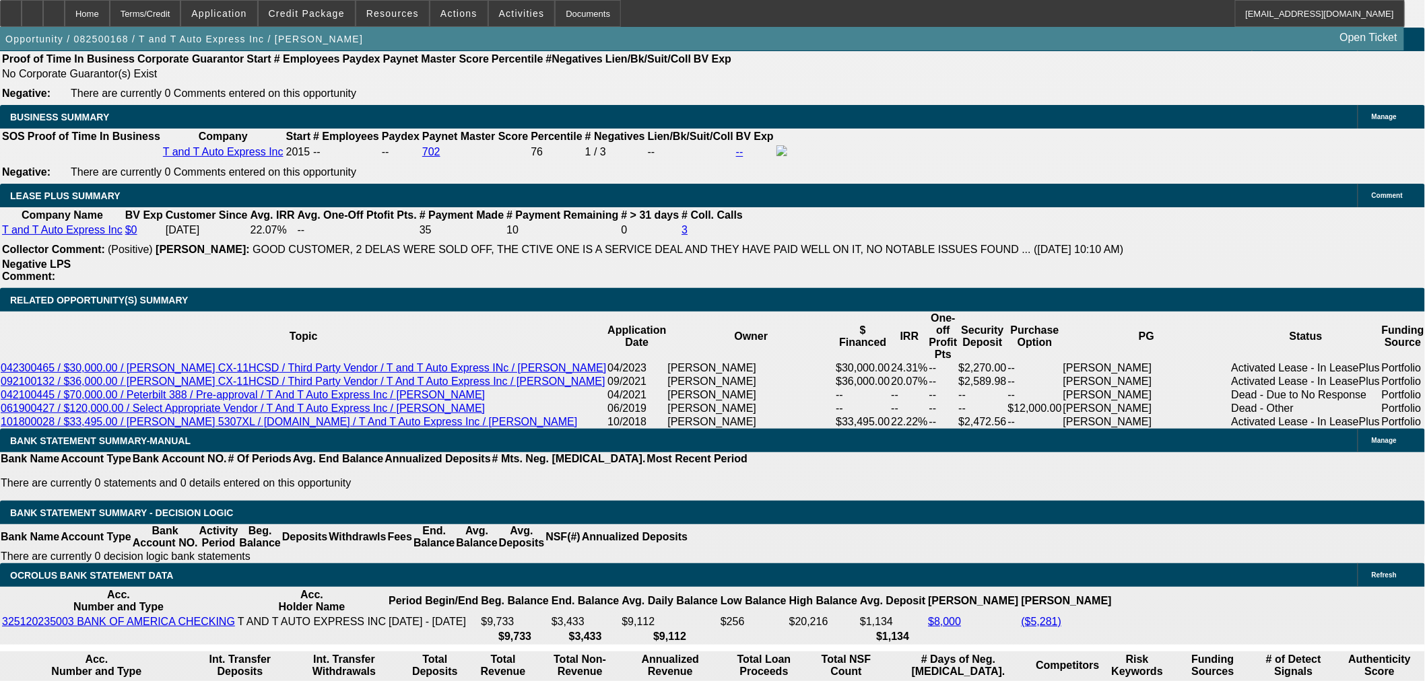
scroll to position [0, 0]
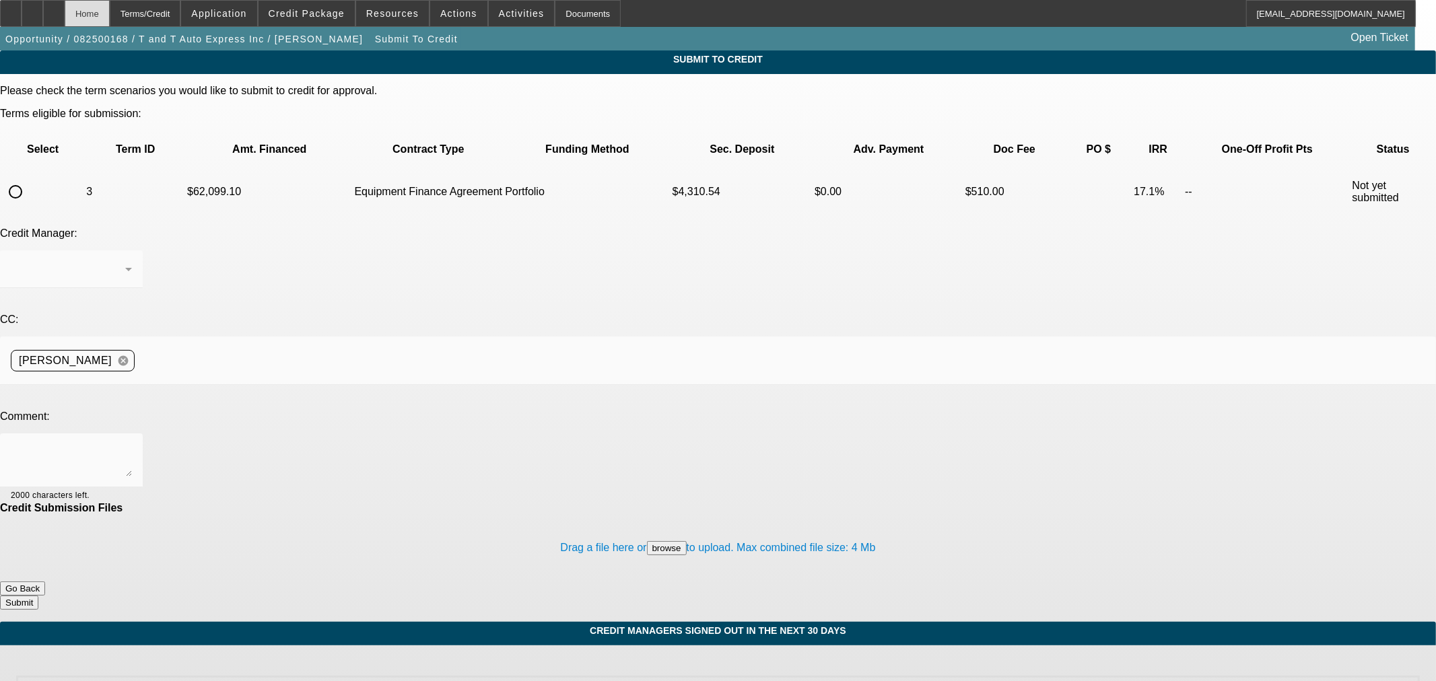
click at [110, 7] on div "Home" at bounding box center [87, 13] width 45 height 27
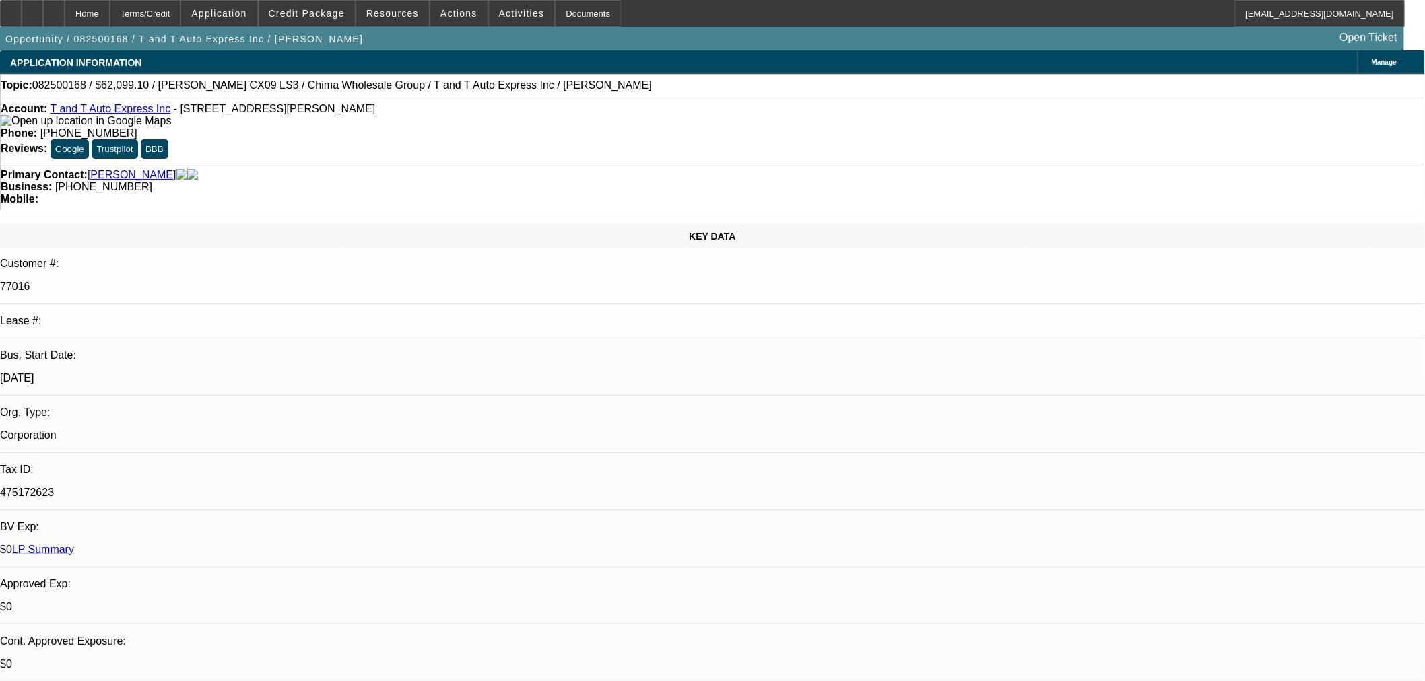
select select "0.1"
select select "2"
select select "0"
select select "6"
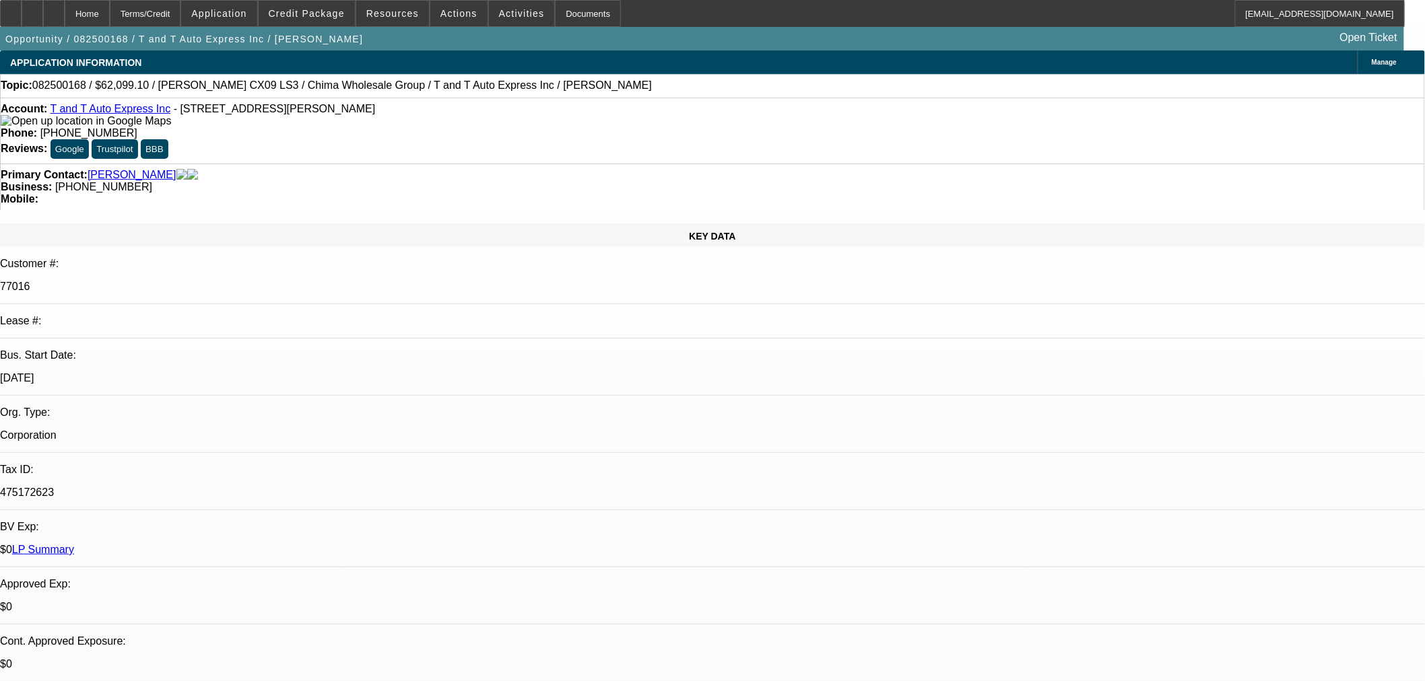
select select "0"
select select "6"
select select "0"
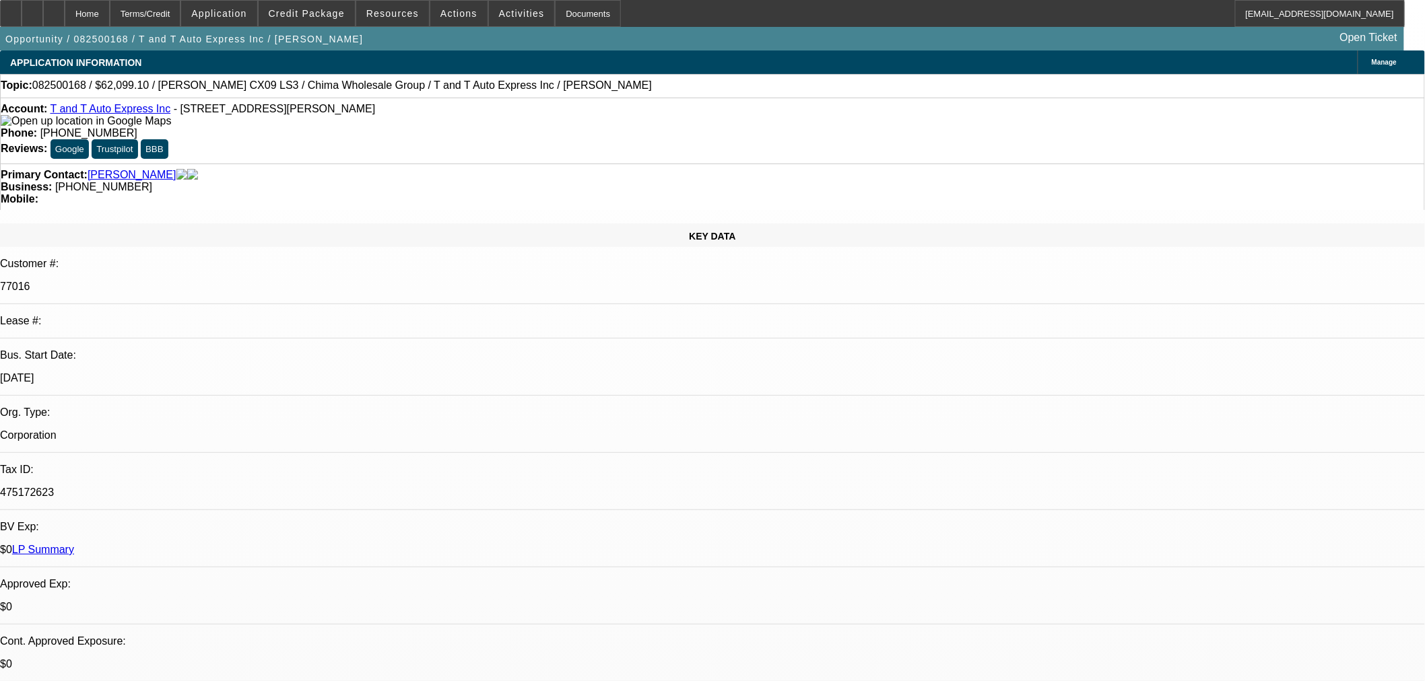
select select "0"
select select "6"
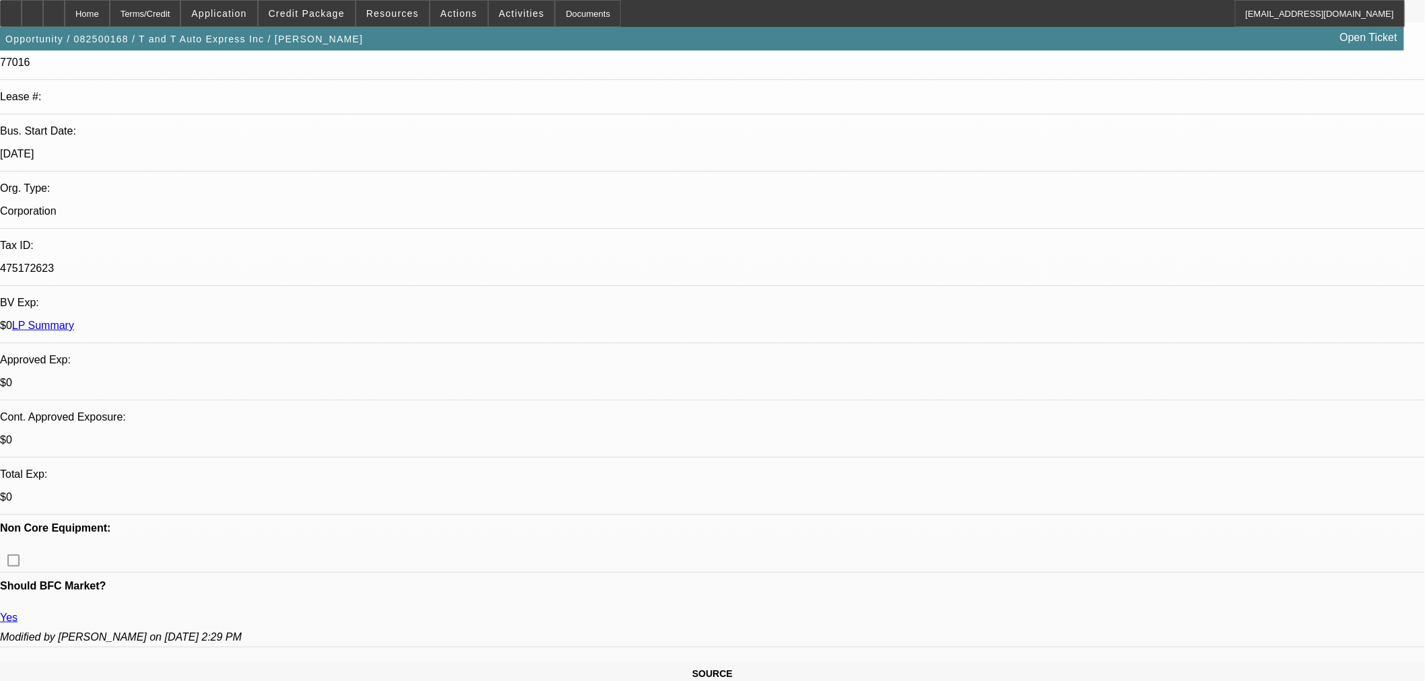
scroll to position [458, 0]
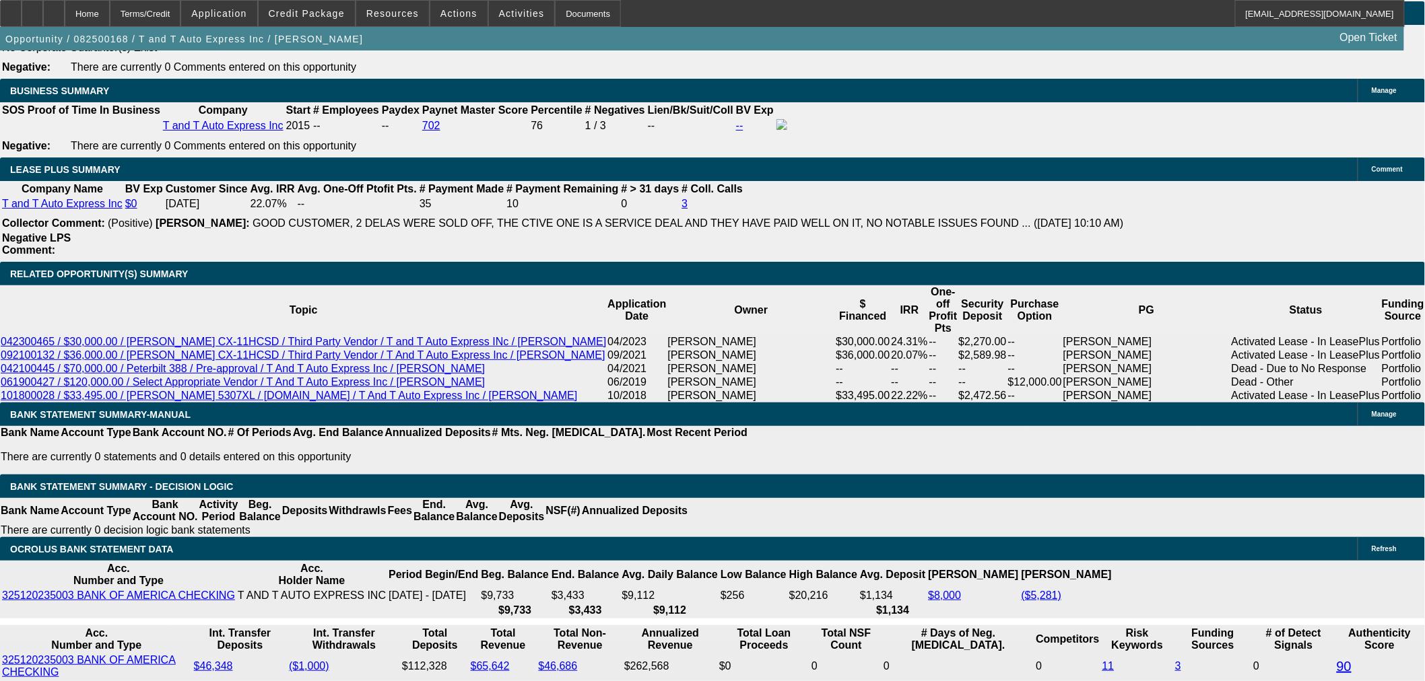
scroll to position [2169, 0]
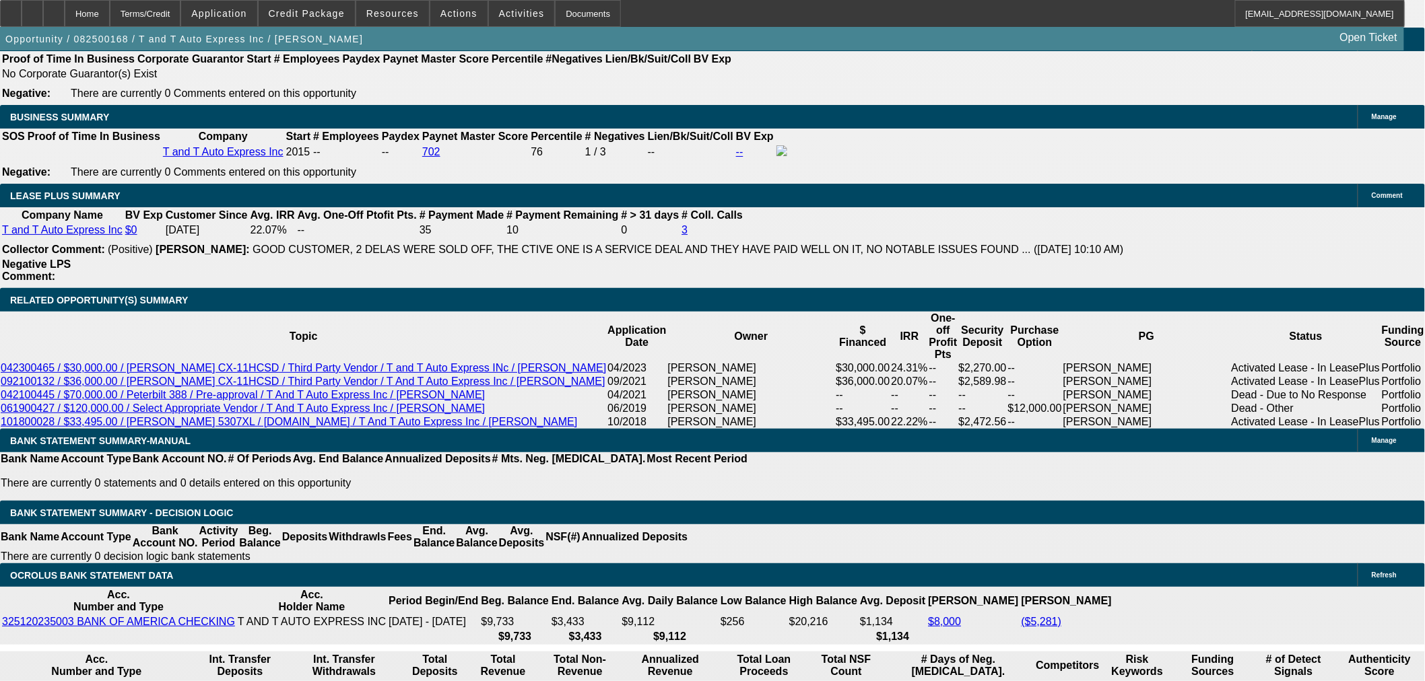
select select "0.15"
type input "$10,349.85"
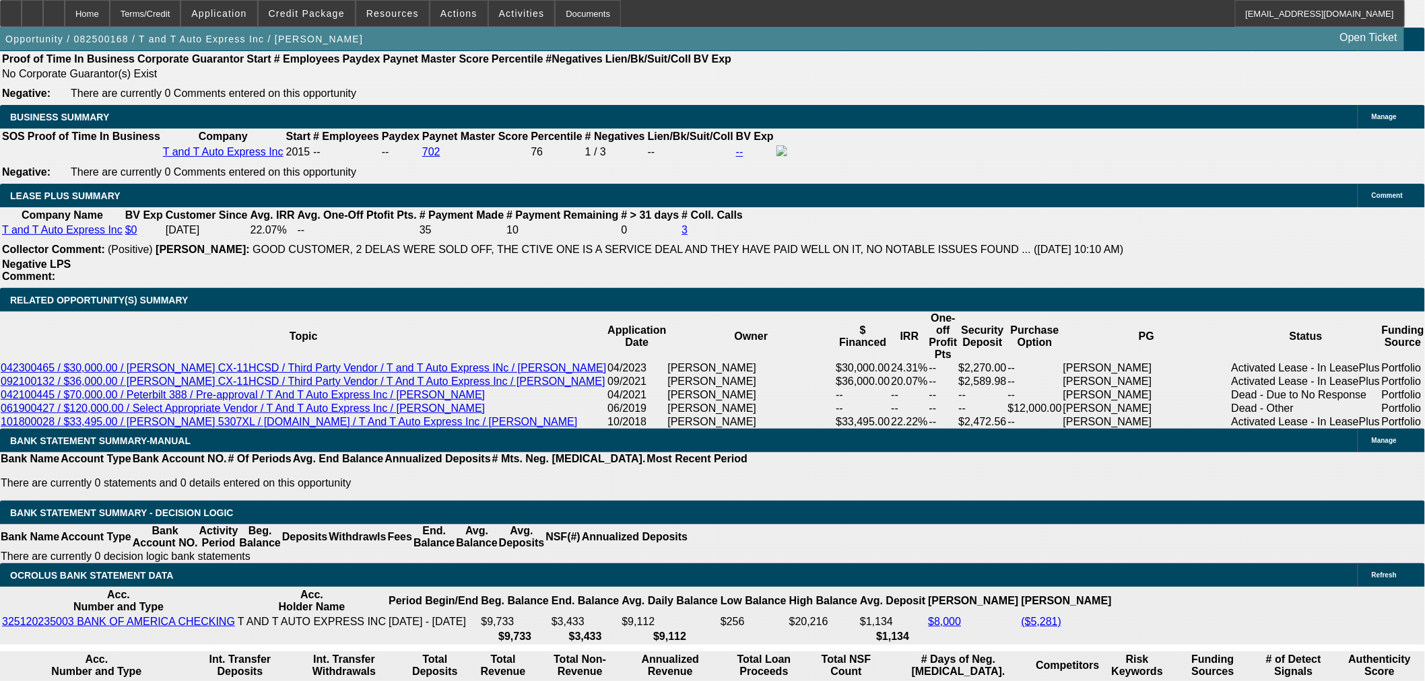
type input "UNKNOWN"
type input "$4,071.06"
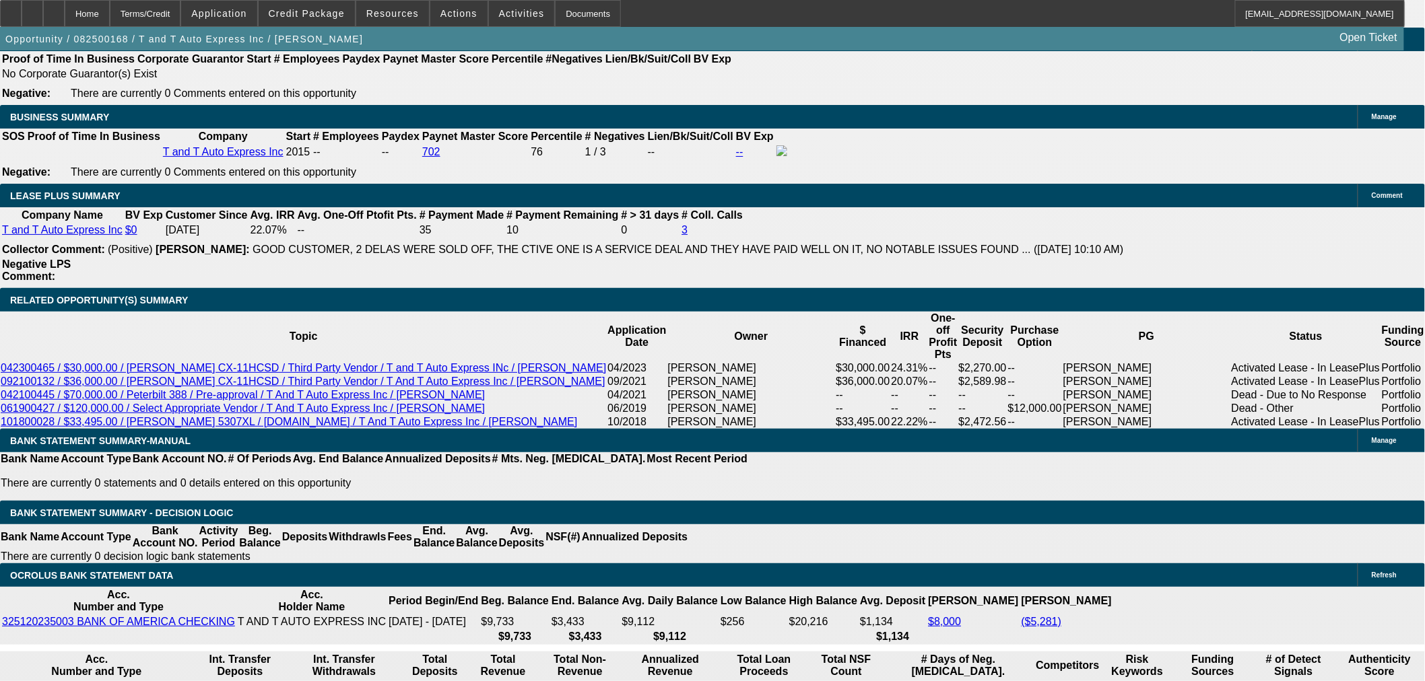
type input "2"
type input "$4.00"
type input "2075"
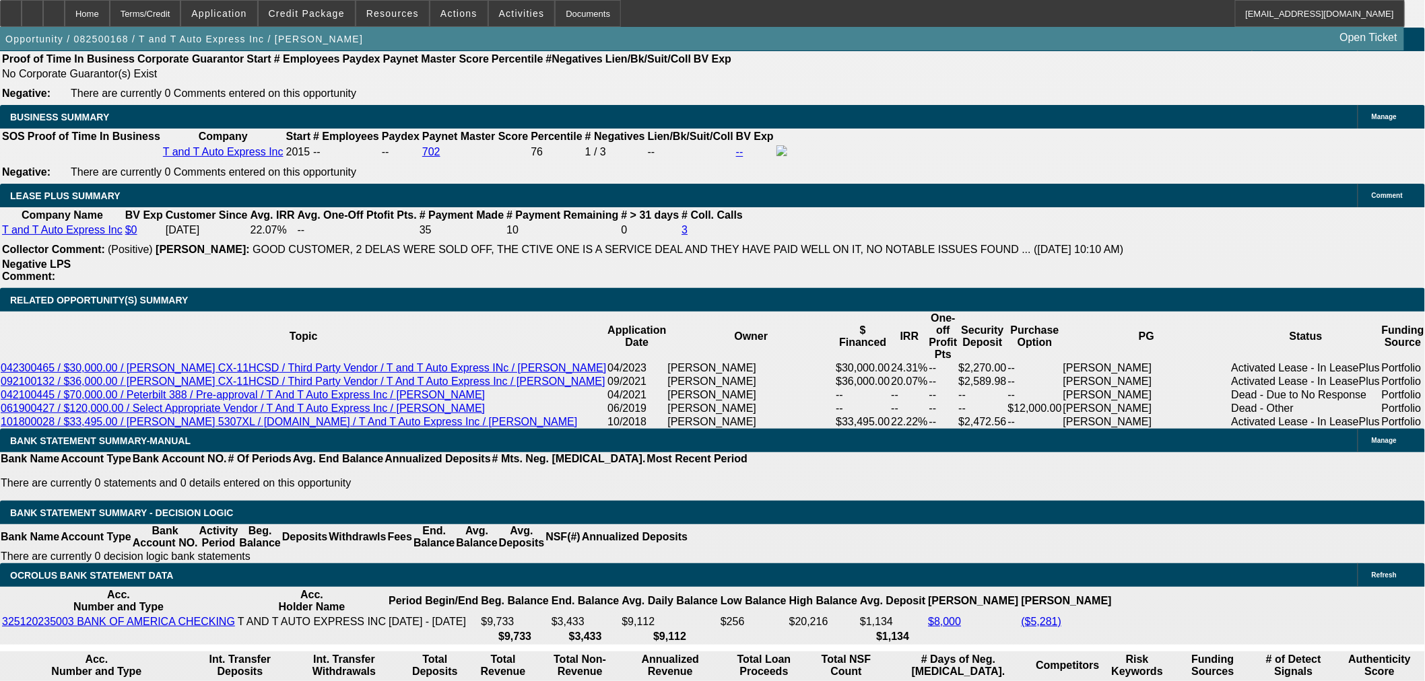
type input "$4,150.00"
type input "16.5"
type input "$2,075.00"
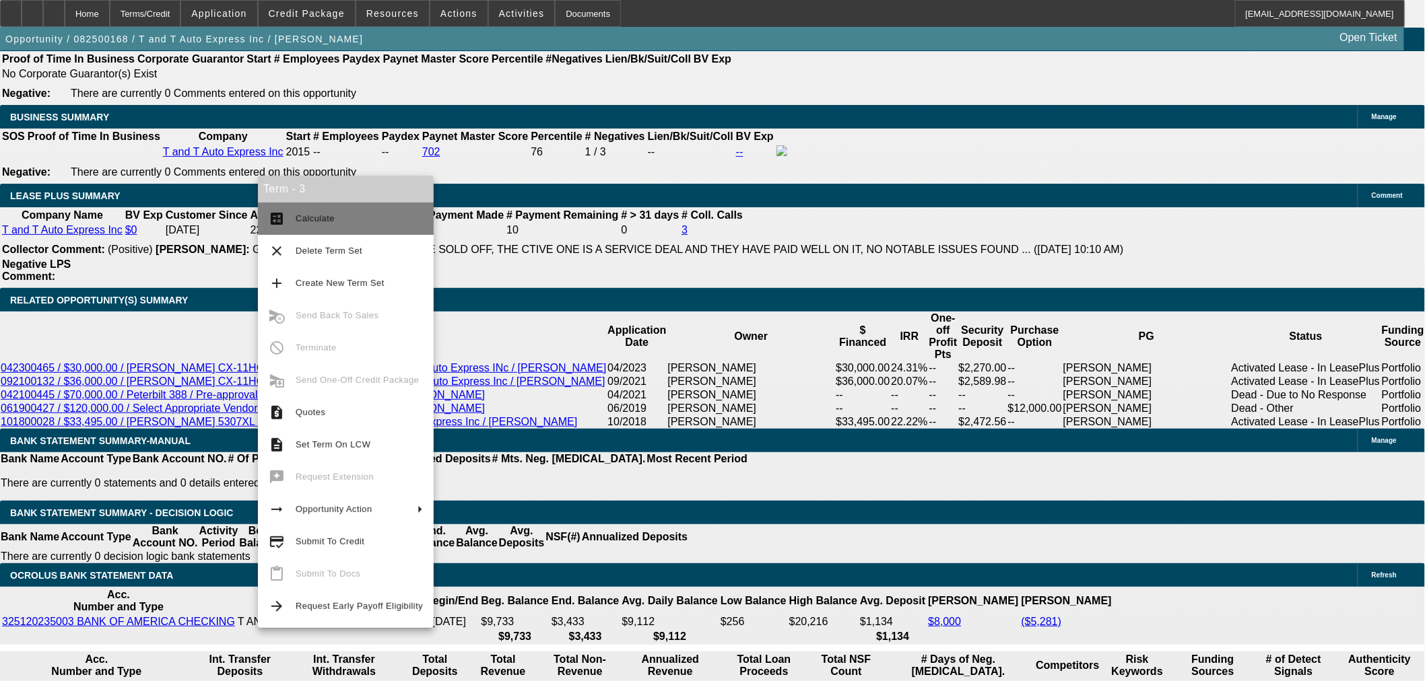
click at [321, 213] on span "Calculate" at bounding box center [359, 219] width 127 height 16
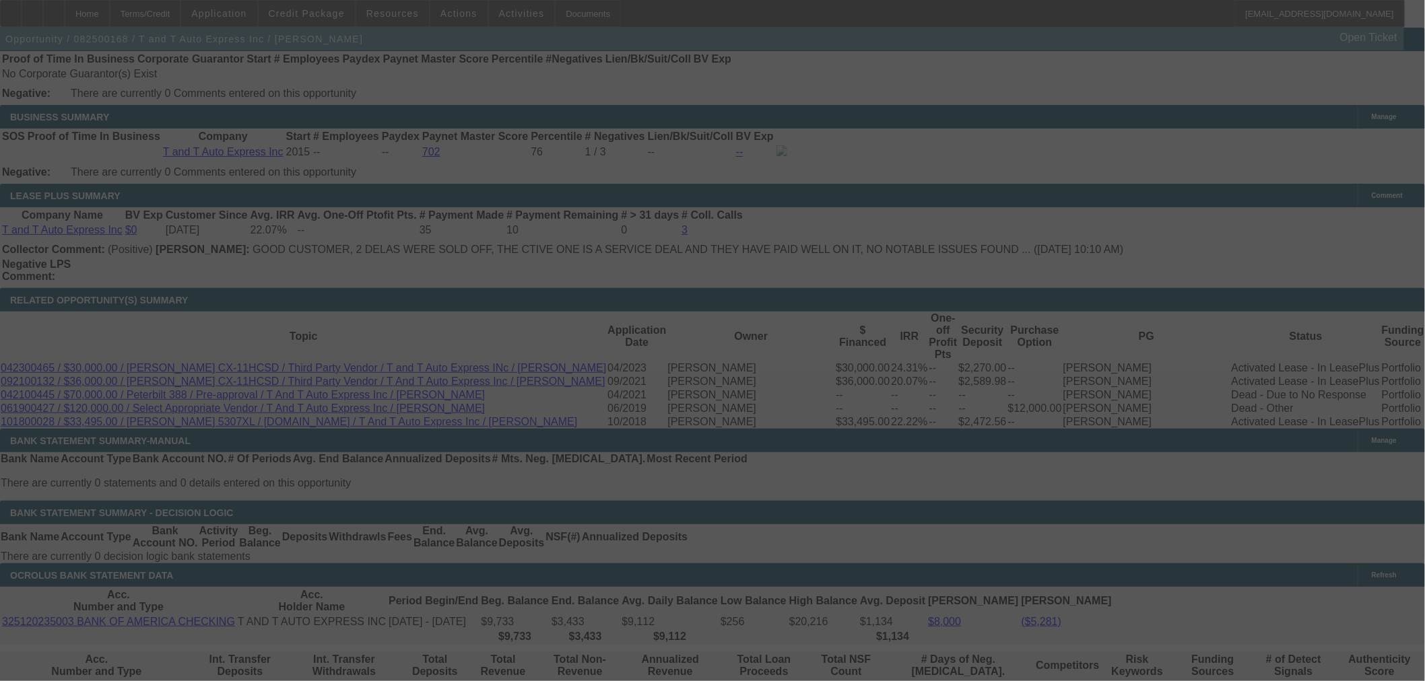
select select "0.15"
select select "2"
select select "0"
select select "6"
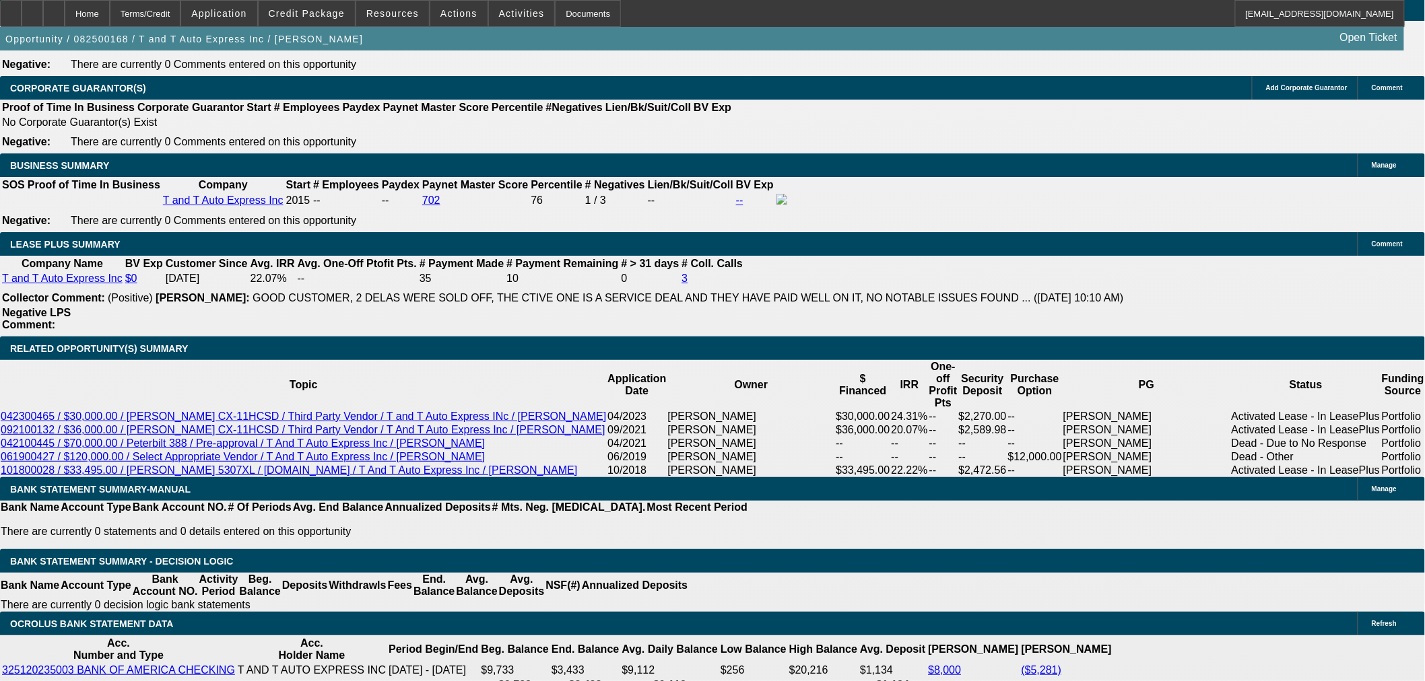
scroll to position [2095, 0]
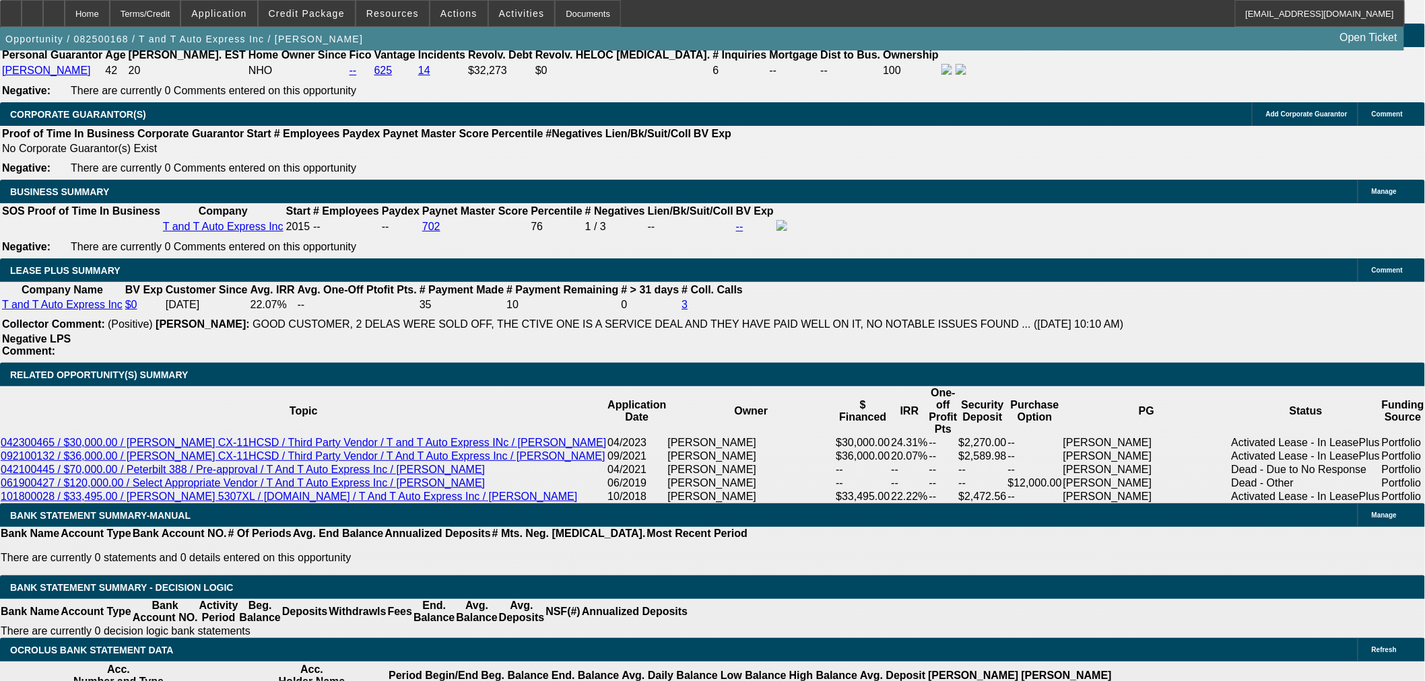
type input "21"
type input "$42.00"
type input "UNKNOWN"
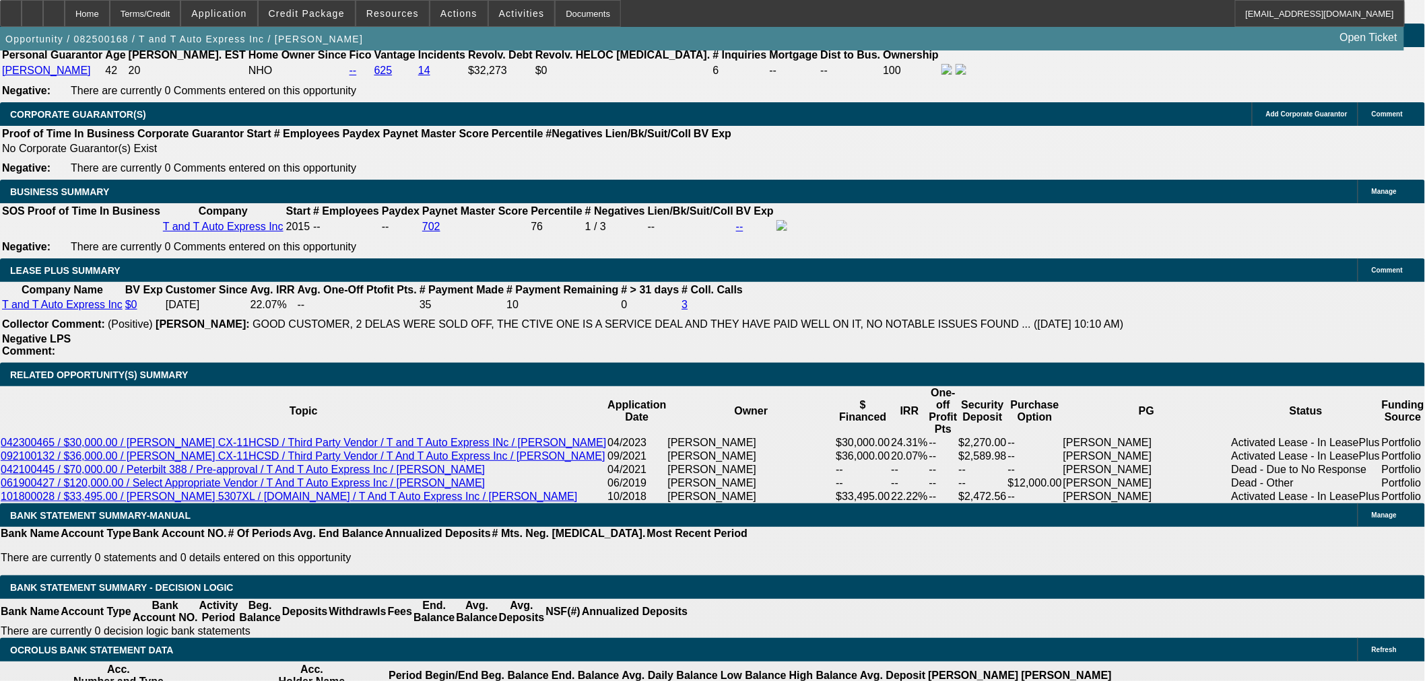
type input "2100"
type input "$4,200.00"
type input "17.3"
type input "$2,100.00"
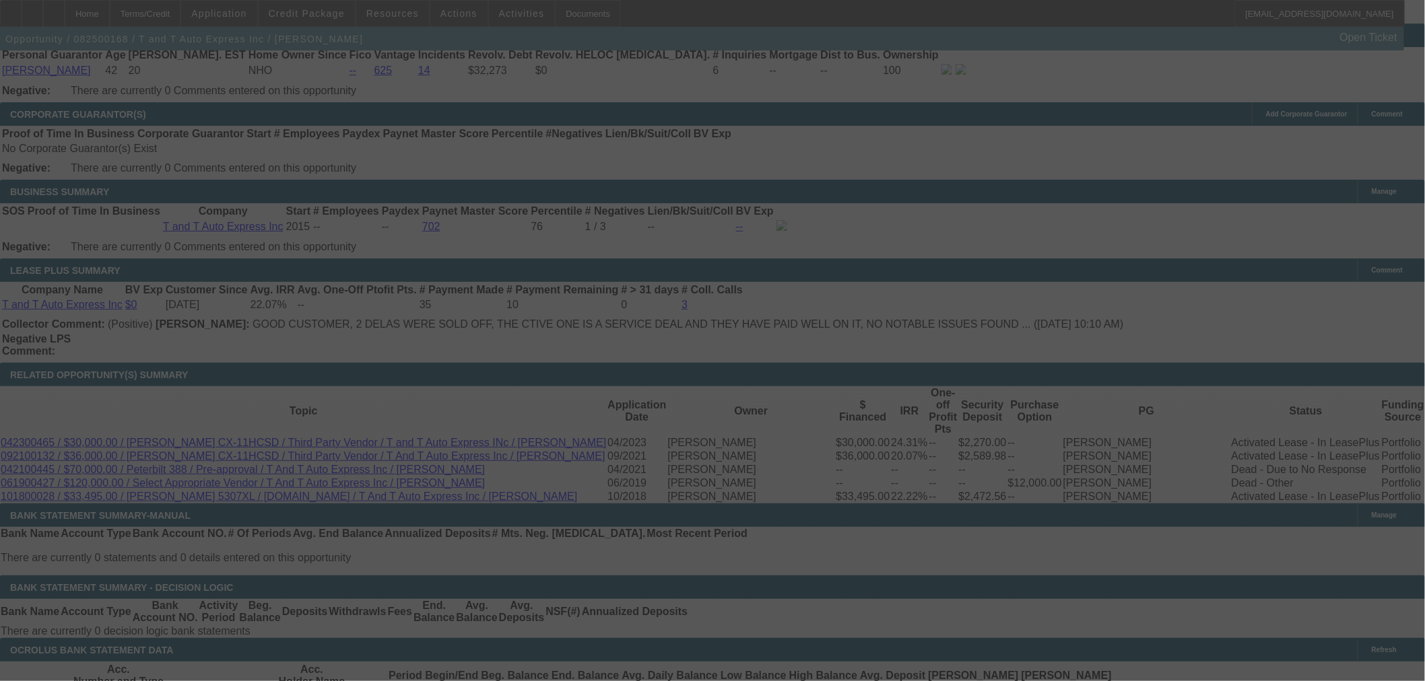
select select "0.15"
select select "2"
select select "0"
select select "6"
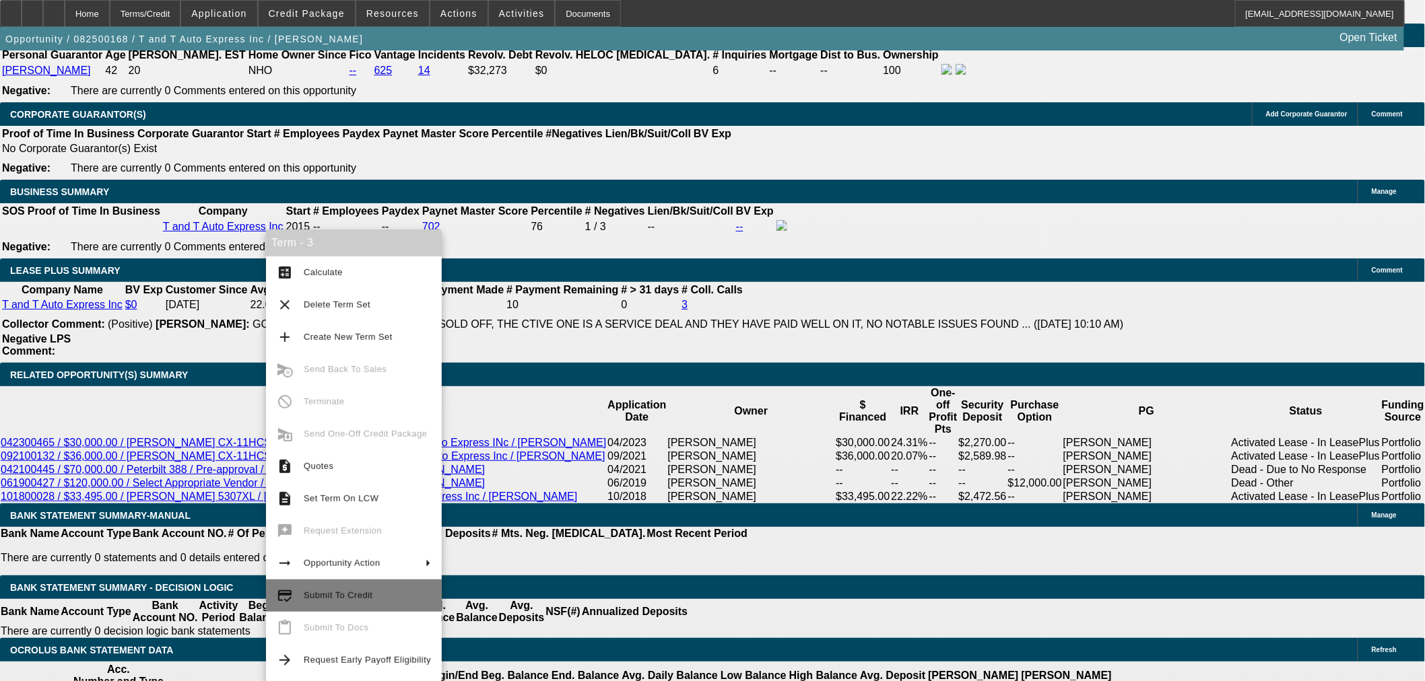
click at [358, 595] on span "Submit To Credit" at bounding box center [338, 596] width 69 height 10
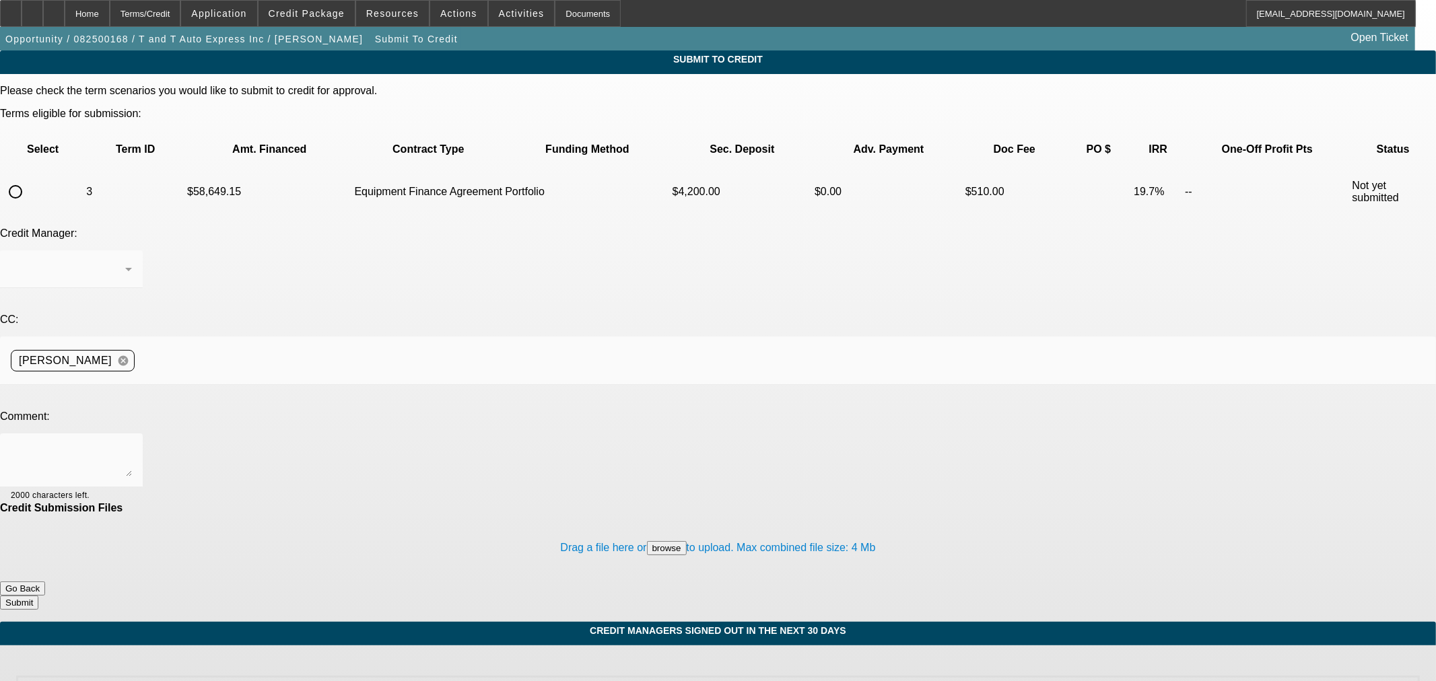
click at [29, 178] on input "radio" at bounding box center [15, 191] width 27 height 27
radio input "true"
click at [132, 444] on textarea at bounding box center [71, 460] width 121 height 32
drag, startPoint x: 479, startPoint y: 318, endPoint x: 415, endPoint y: 314, distance: 63.4
click at [132, 444] on textarea "Hi Michael - PG has done three contracts with us and all three" at bounding box center [71, 460] width 121 height 32
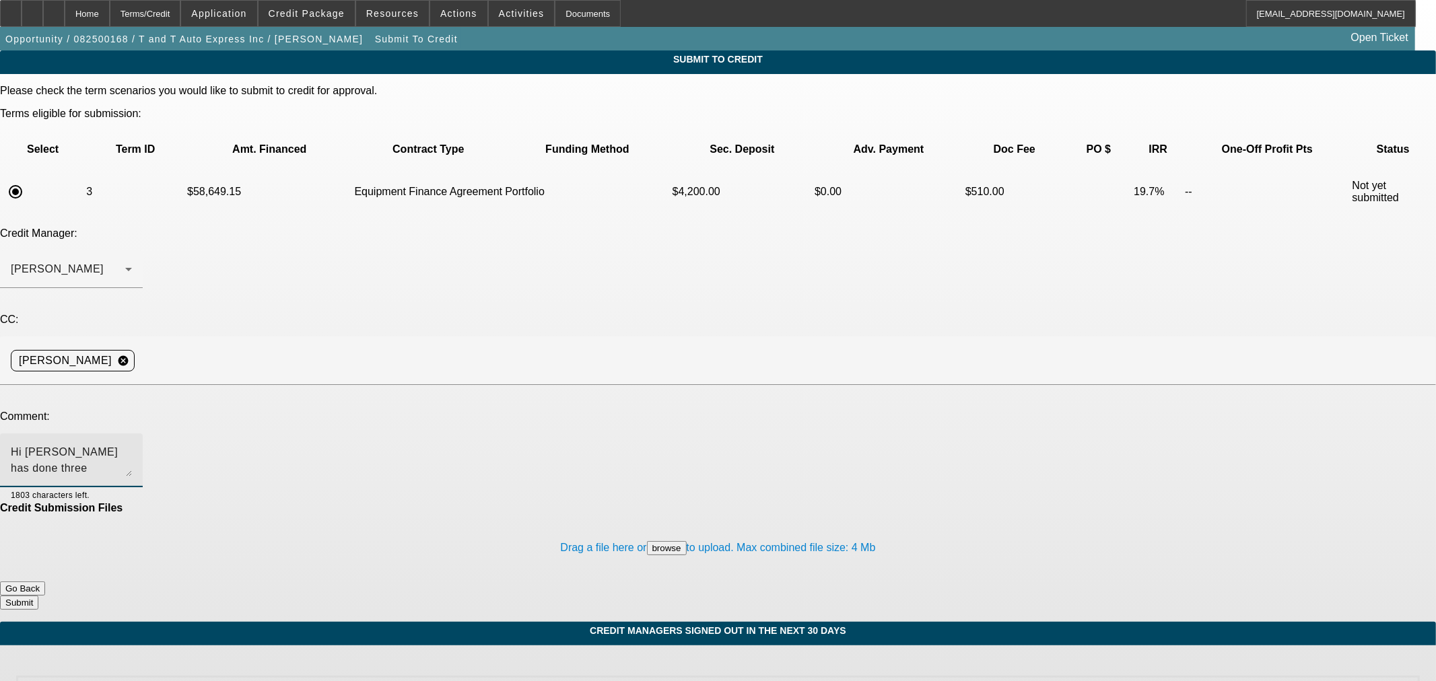
type textarea "Hi Michael - PG has done three contracts with us and all of them being Cottrell…"
click at [38, 596] on button "Submit" at bounding box center [19, 603] width 38 height 14
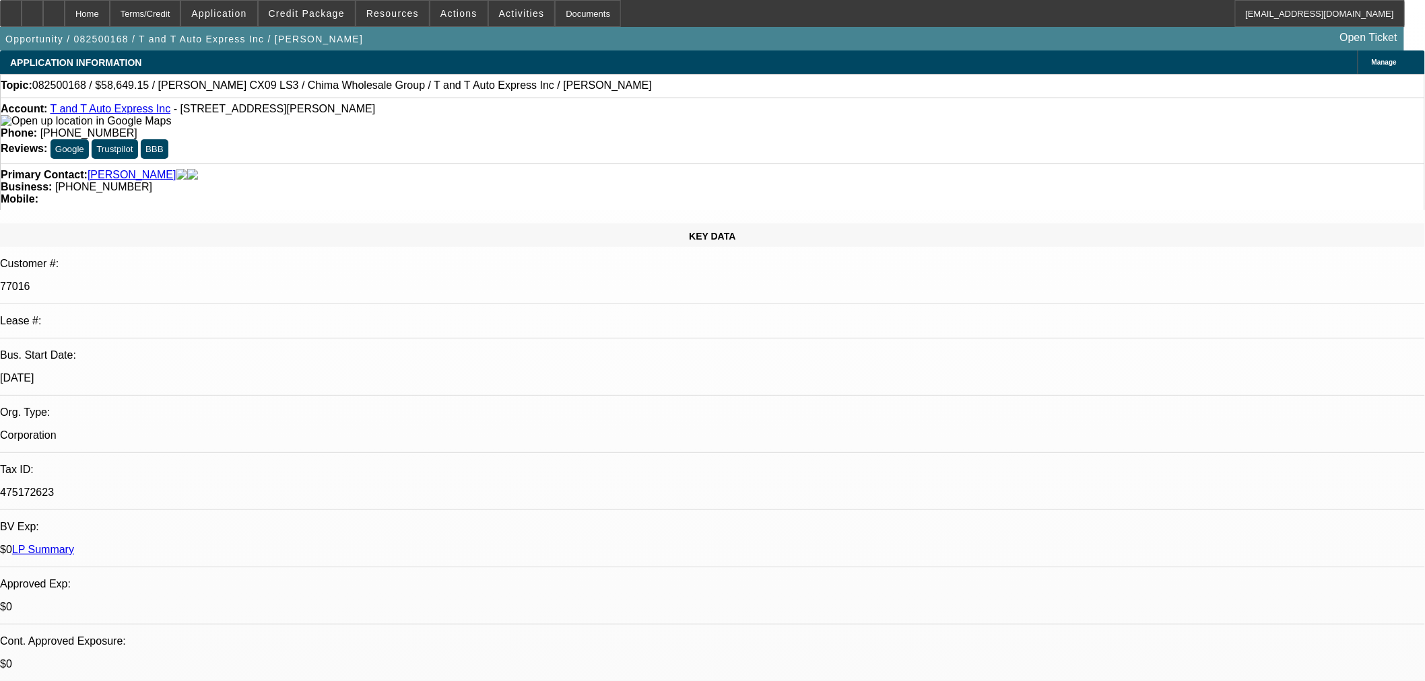
select select "0.15"
select select "2"
select select "0"
select select "6"
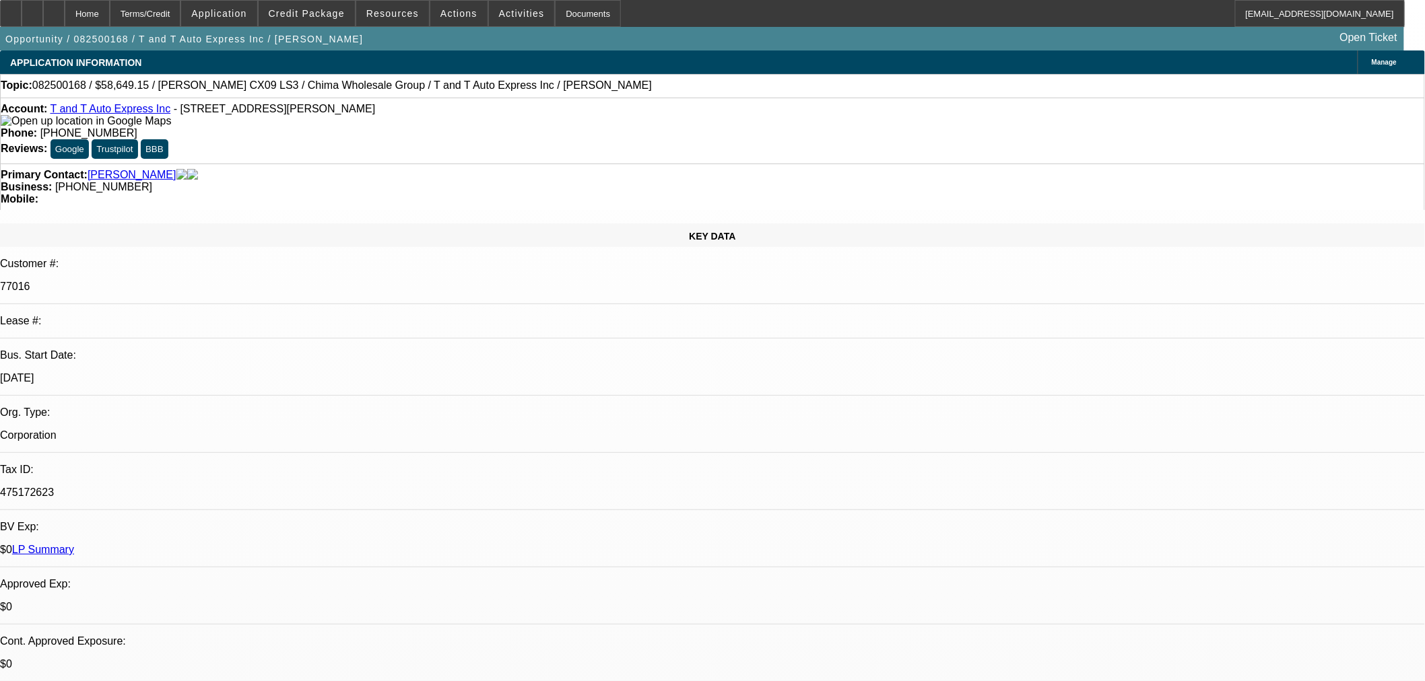
select select "0"
select select "6"
select select "0"
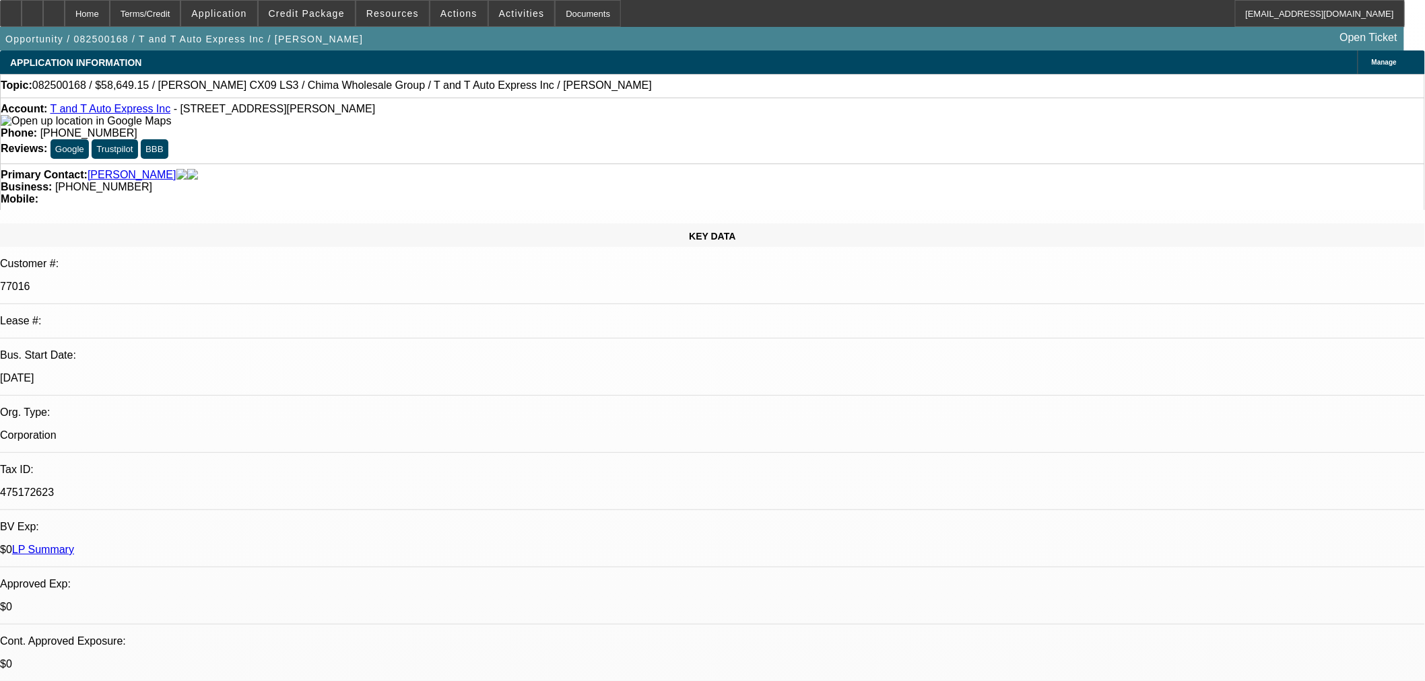
select select "0"
select select "6"
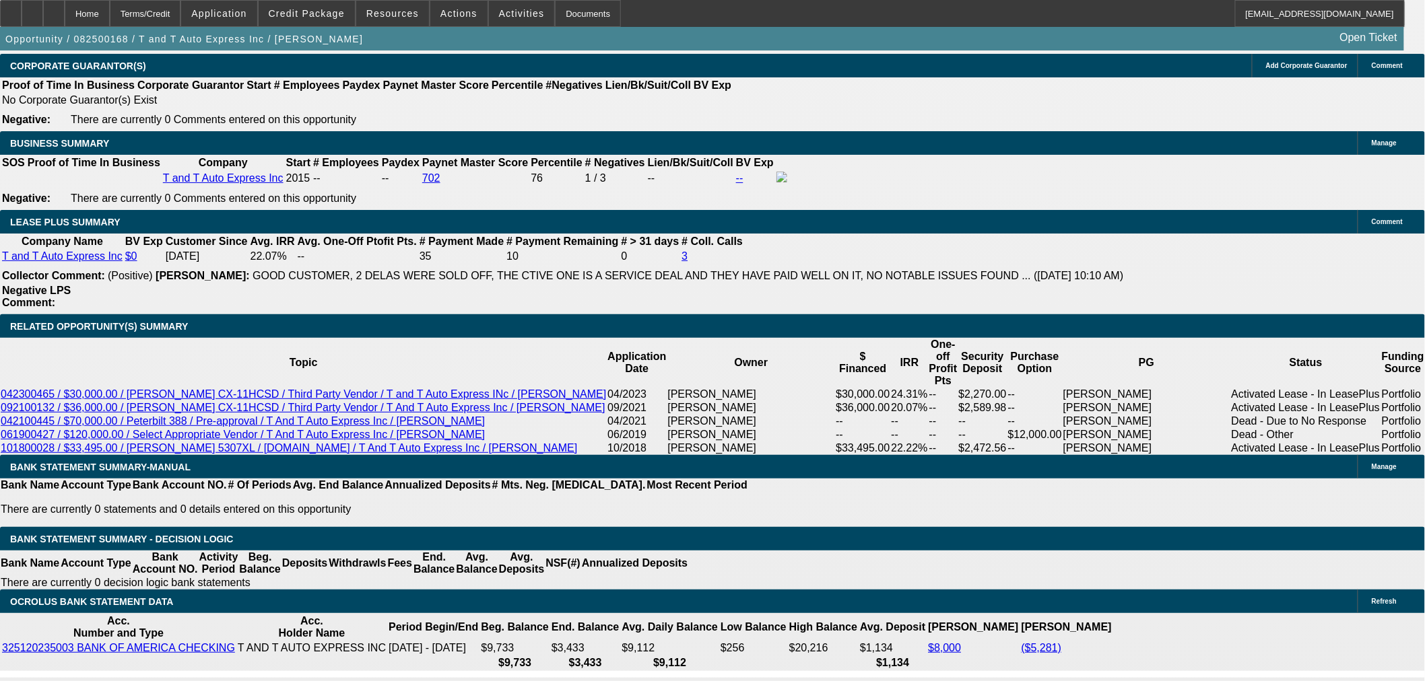
scroll to position [2169, 0]
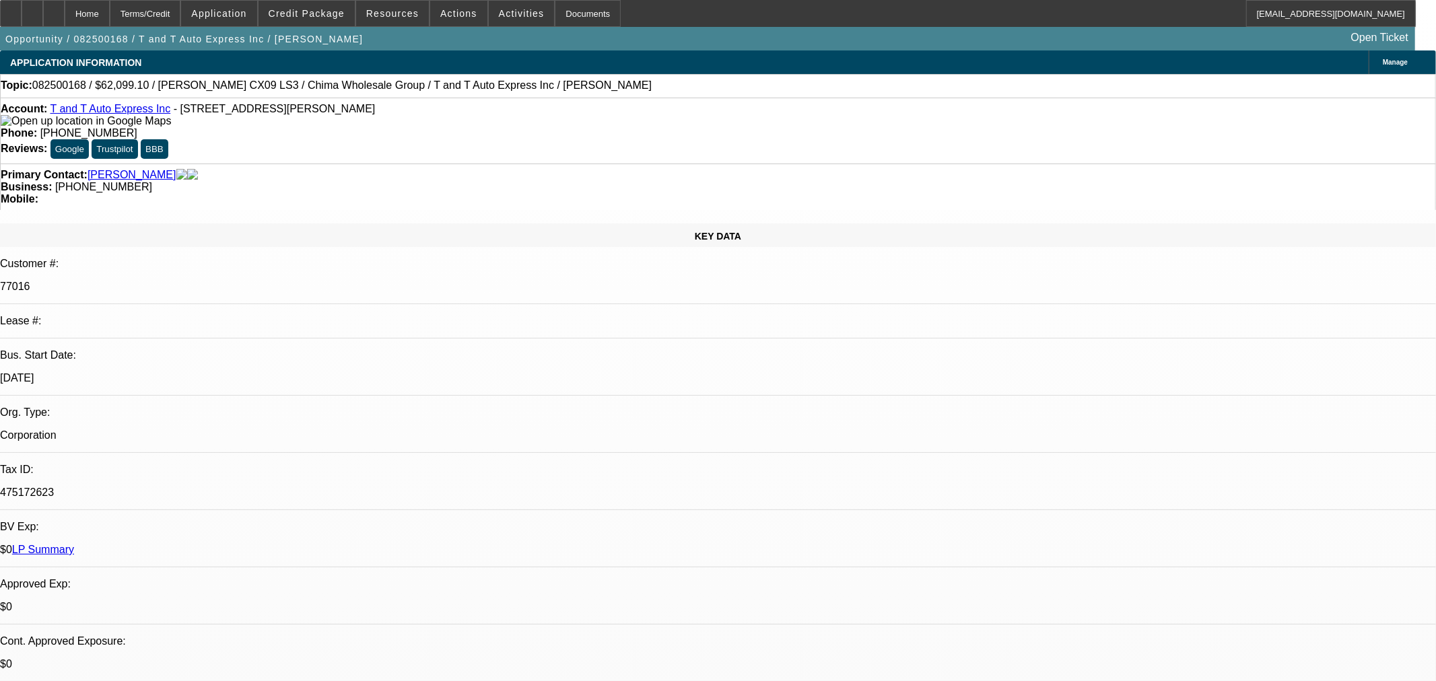
select select "0.1"
select select "2"
select select "0"
select select "6"
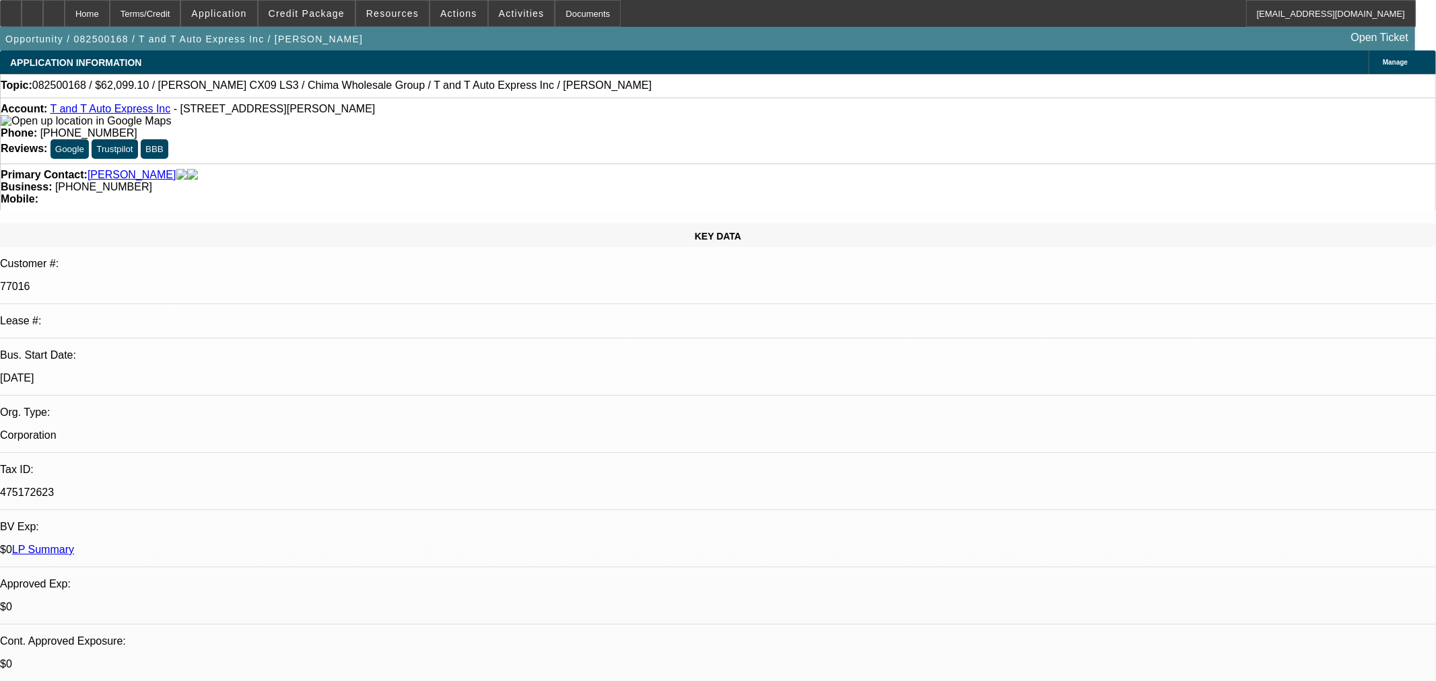
select select "0"
select select "6"
select select "0"
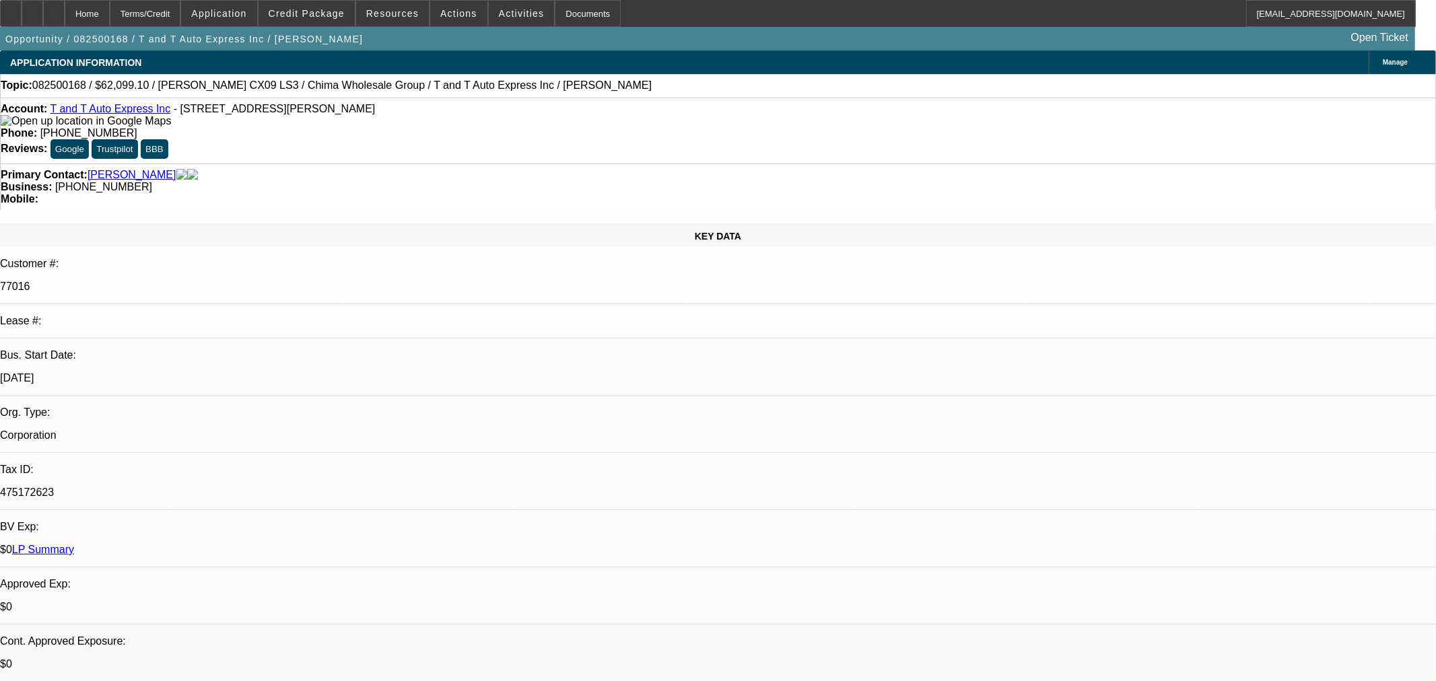
select select "0"
select select "6"
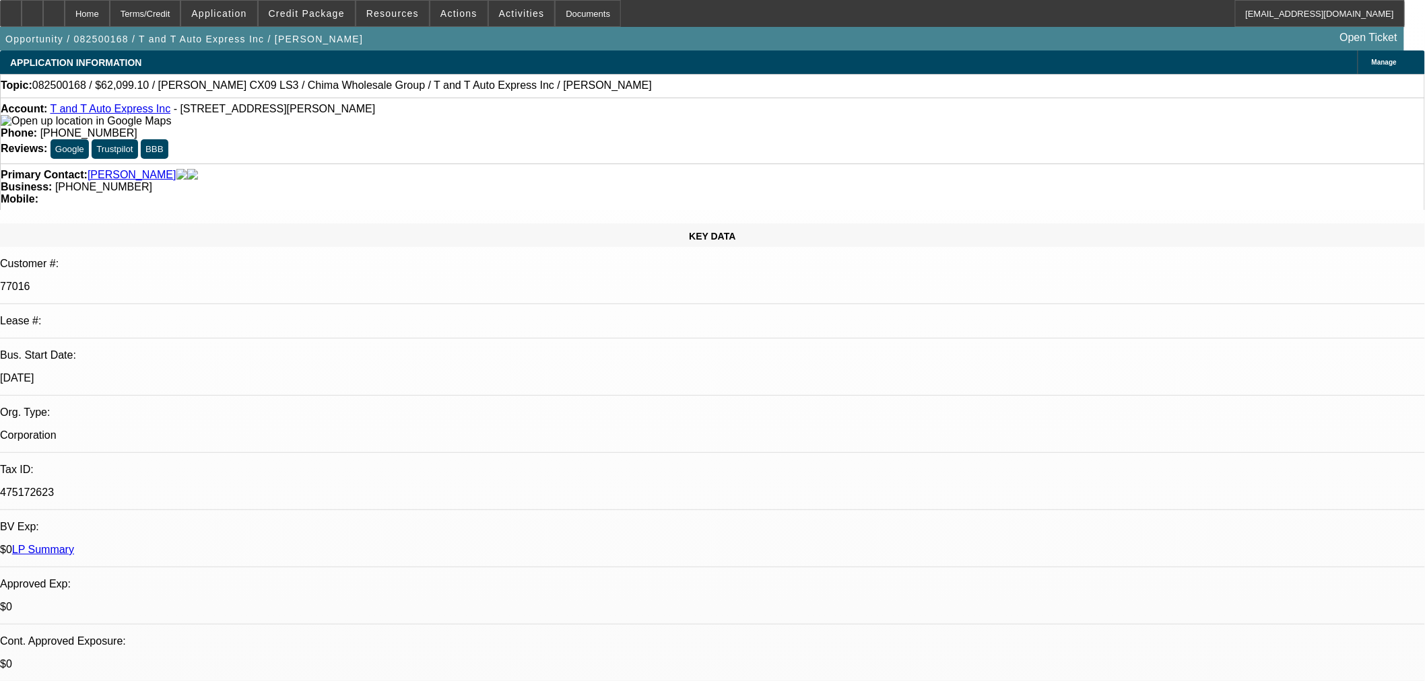
scroll to position [0, 0]
click at [65, 12] on div at bounding box center [54, 13] width 22 height 27
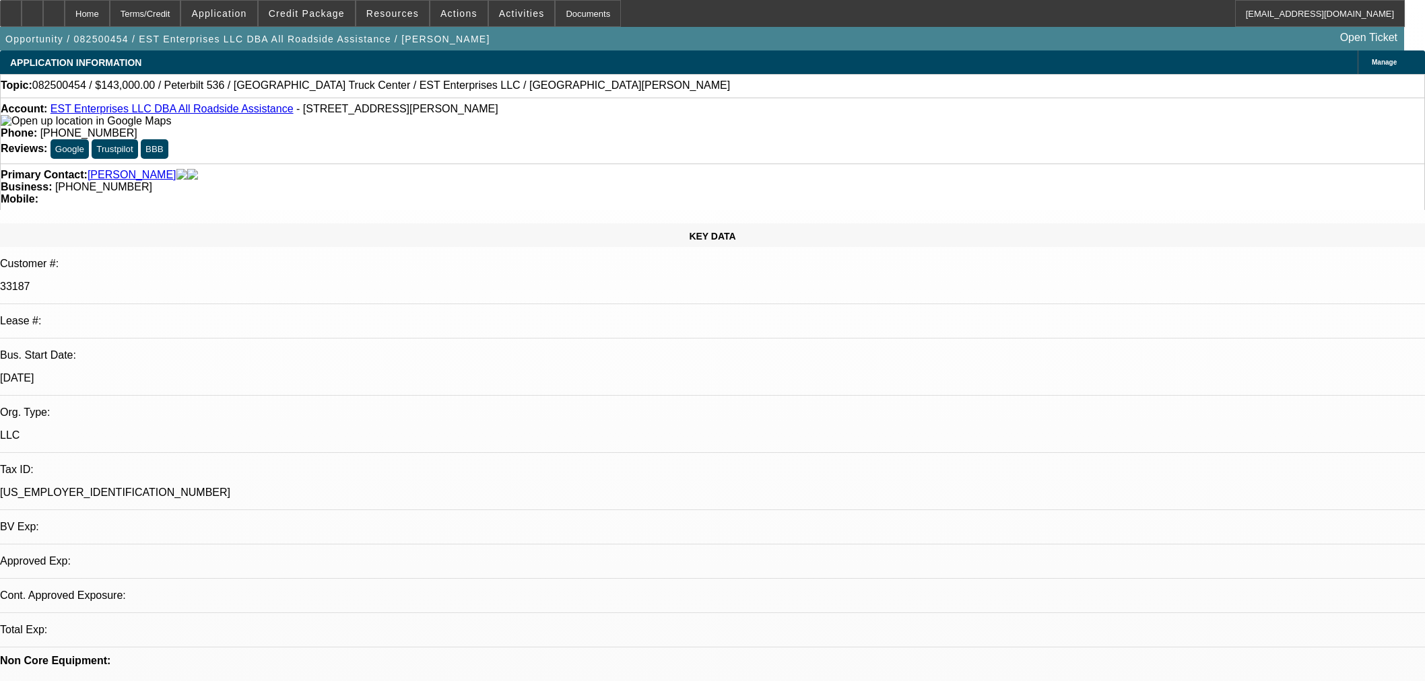
select select "0"
select select "2"
select select "0"
select select "6"
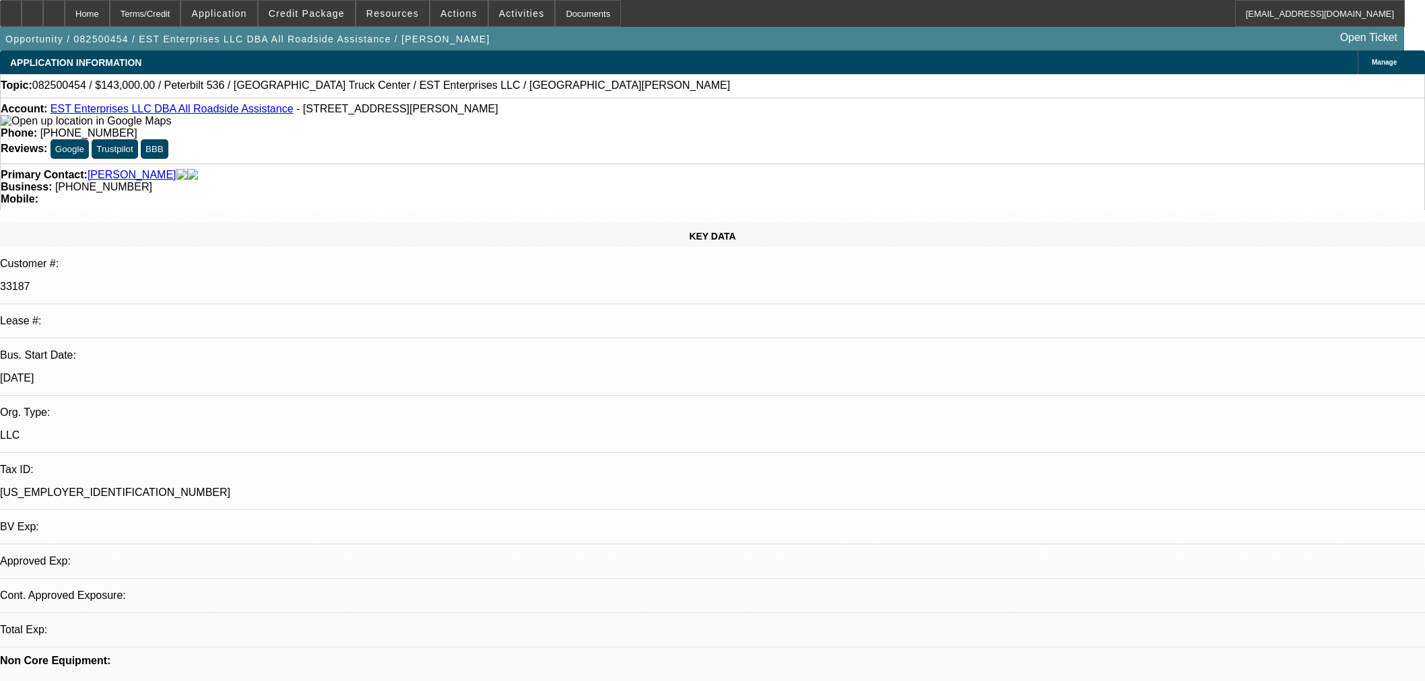
select select "0"
select select "2"
select select "0"
select select "6"
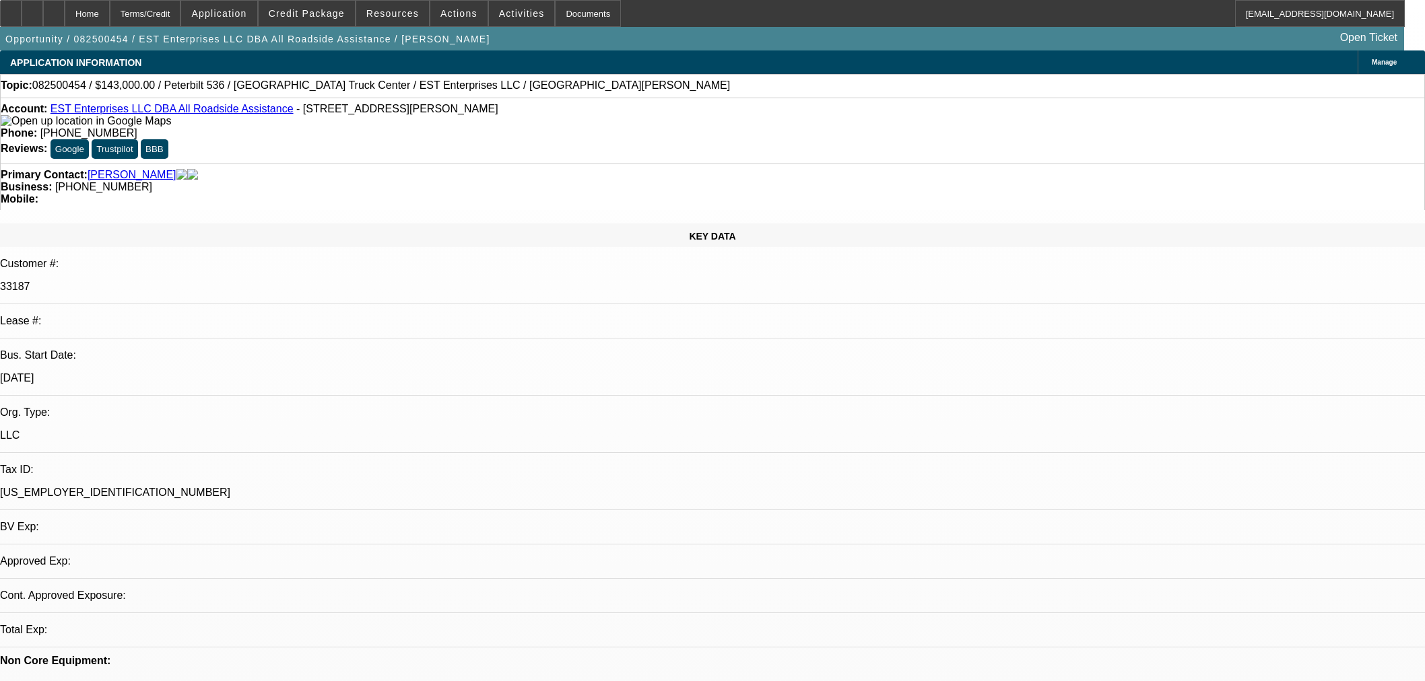
select select "0"
select select "2"
select select "0.1"
select select "4"
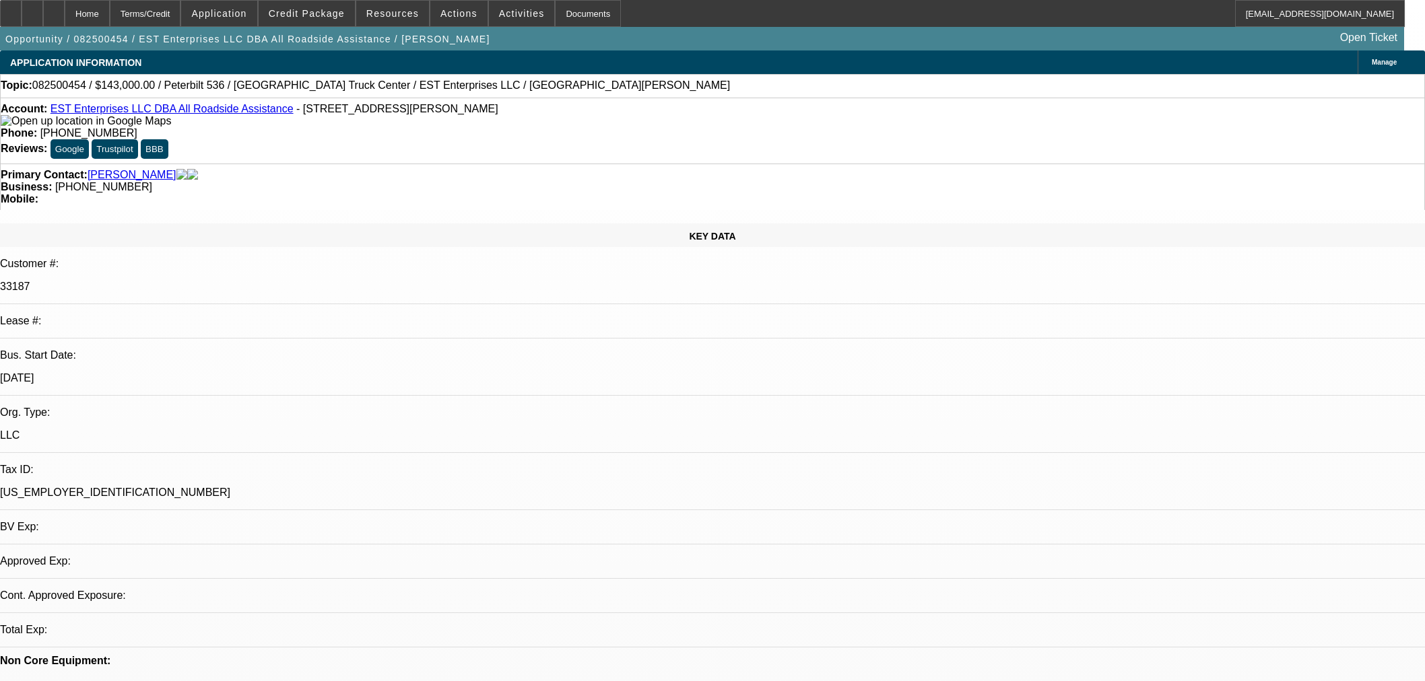
select select "0.1"
select select "2"
select select "0.1"
select select "4"
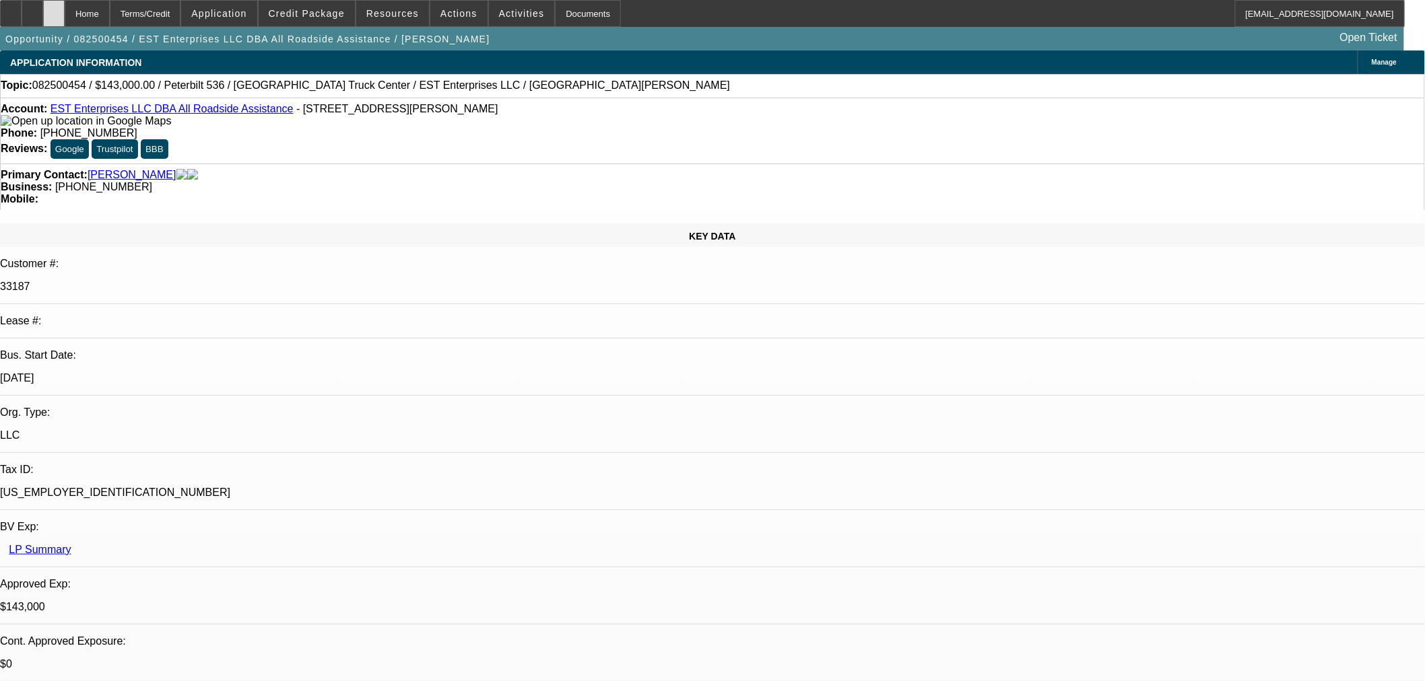
click at [65, 15] on div at bounding box center [54, 13] width 22 height 27
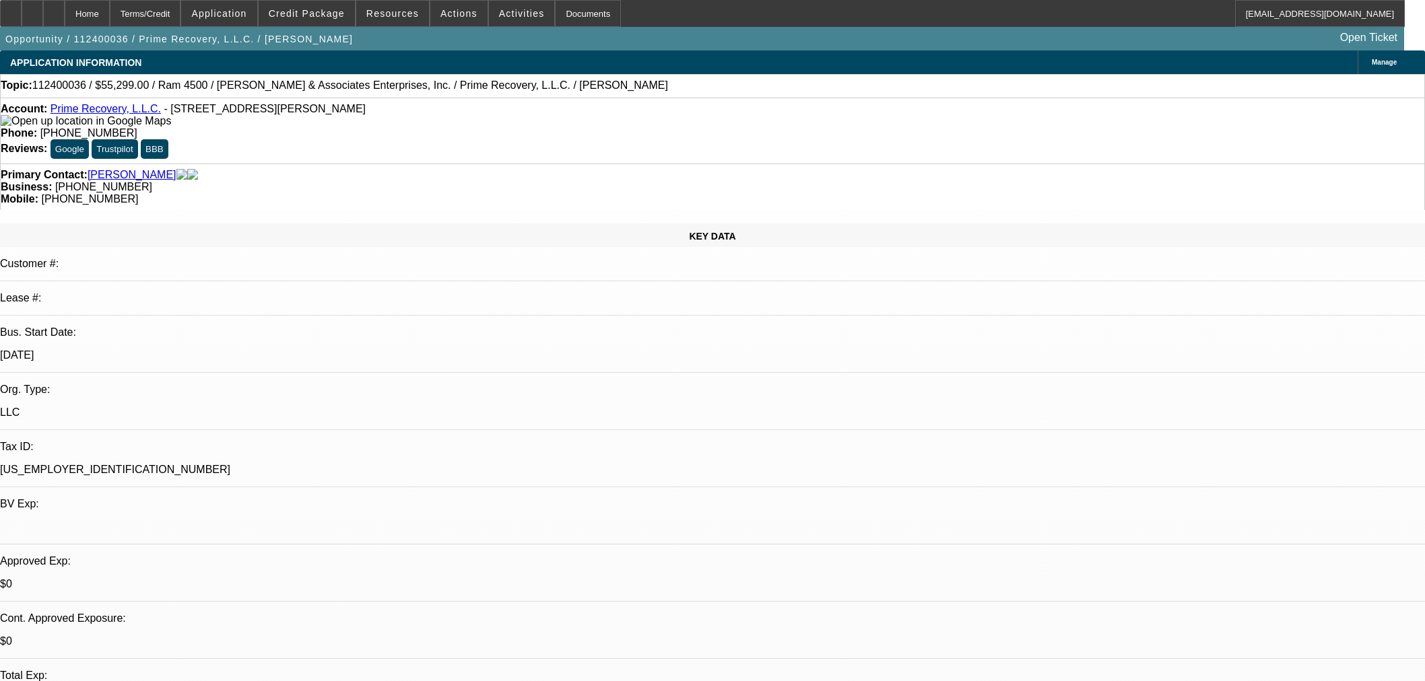
select select "0"
select select "2"
select select "0.1"
select select "4"
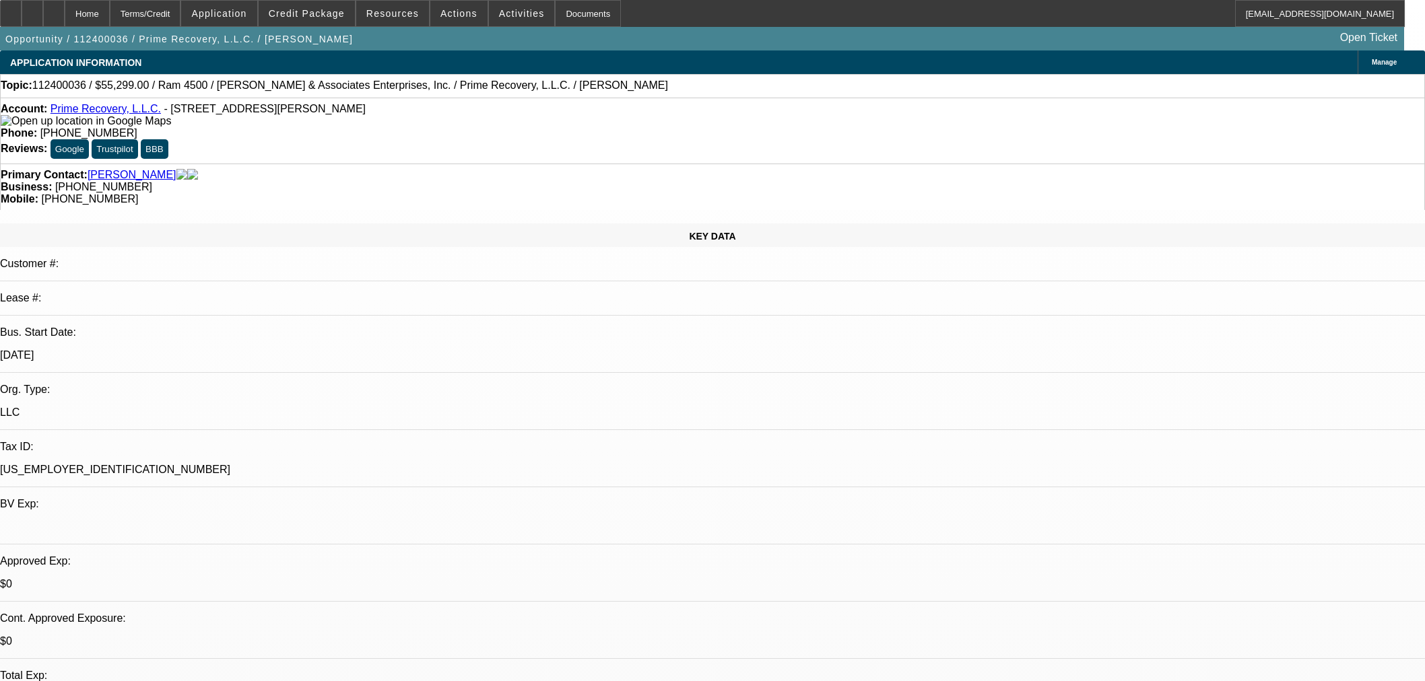
select select "0"
select select "2"
select select "0.1"
select select "4"
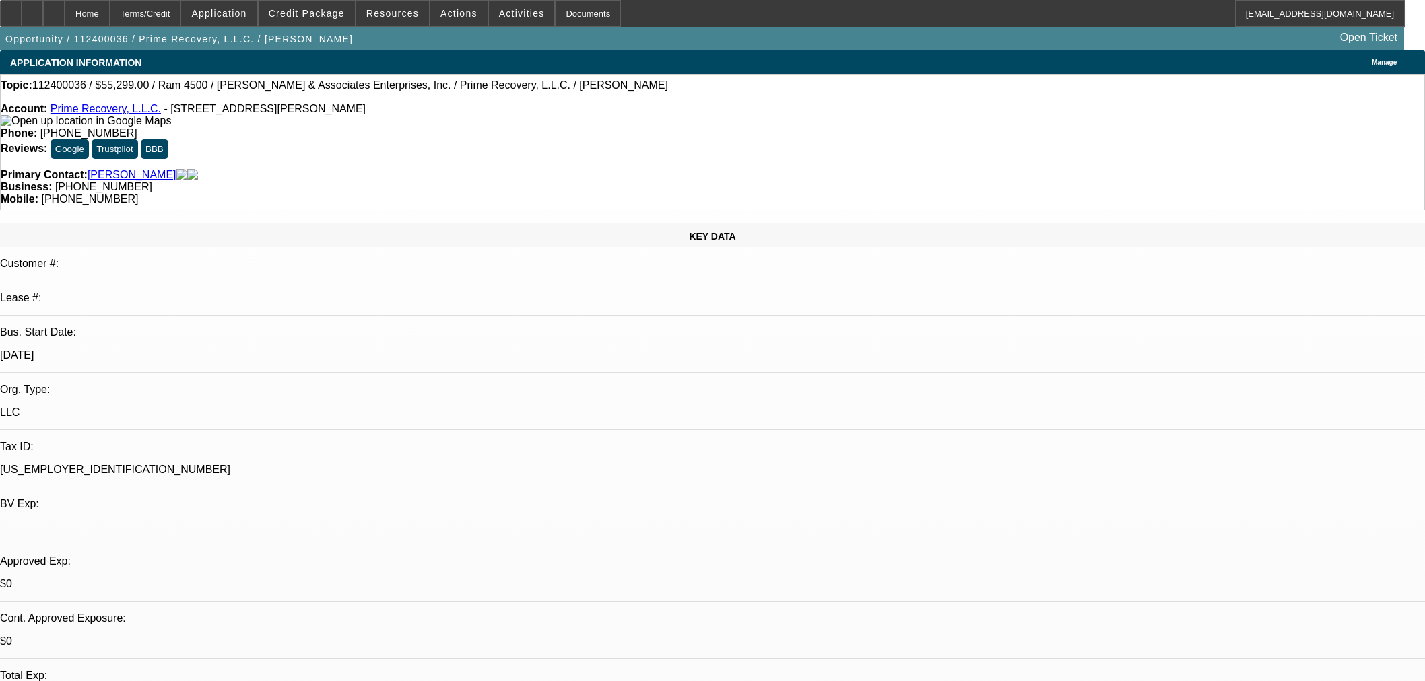
select select "0"
select select "2"
select select "0.1"
select select "4"
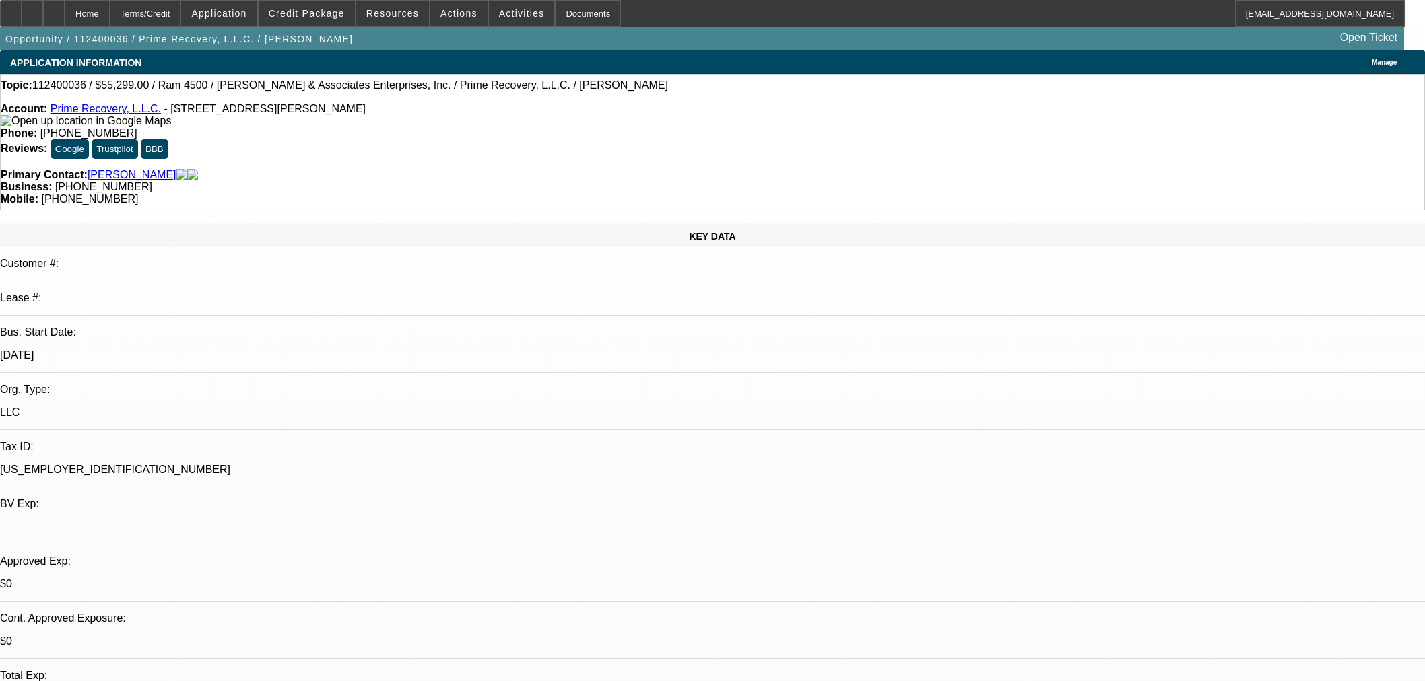
select select "0.2"
select select "2"
select select "0.1"
select select "4"
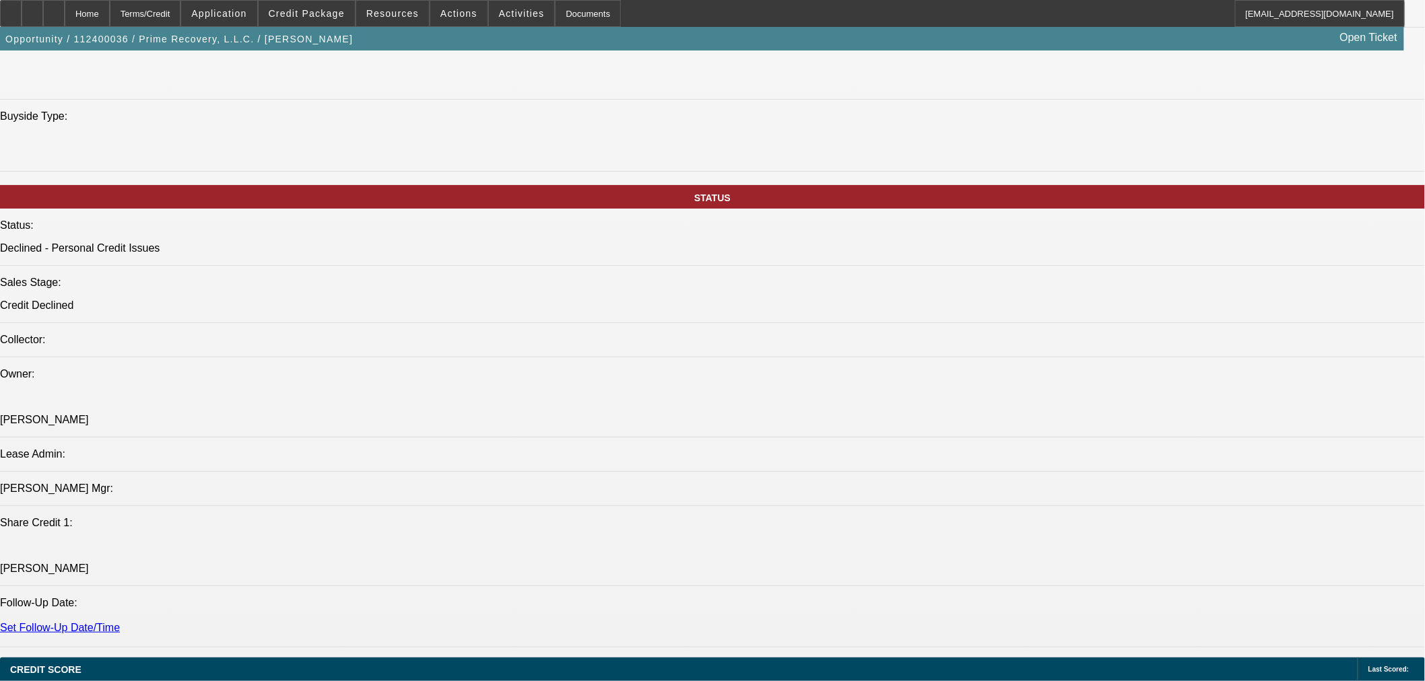
scroll to position [1197, 0]
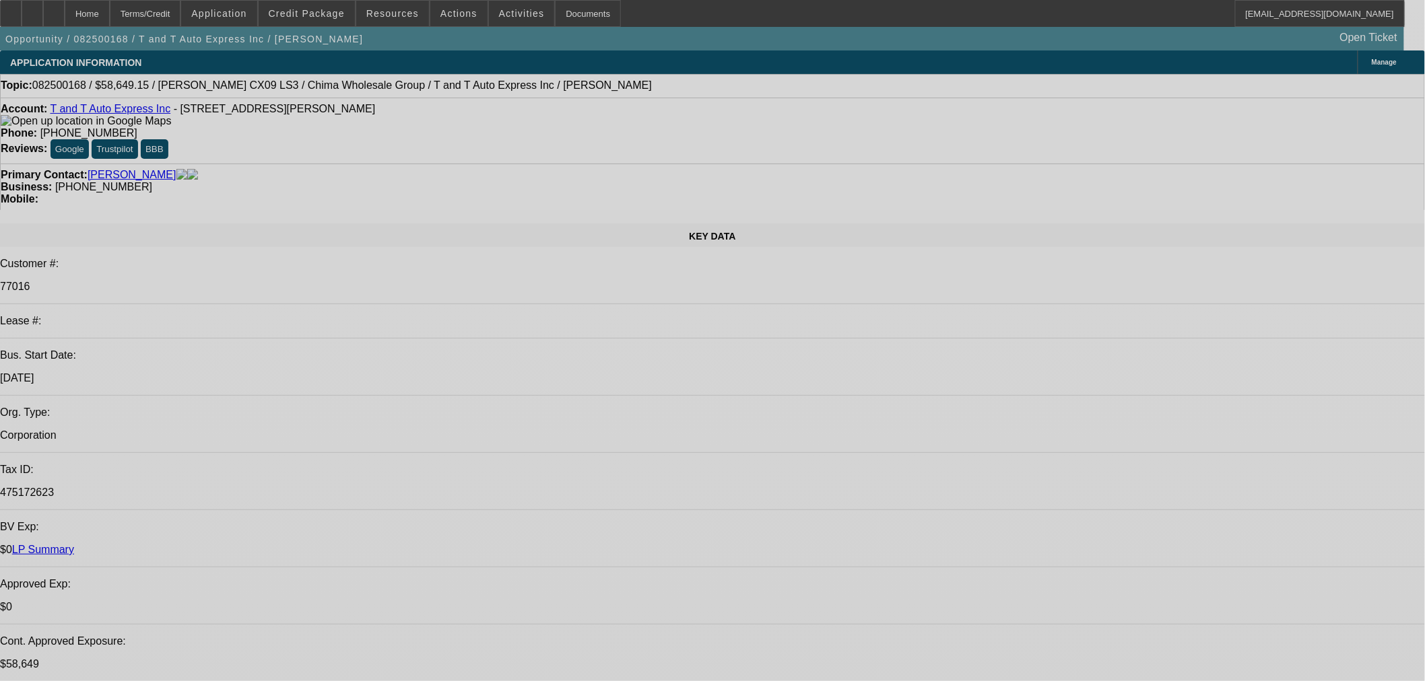
select select "0.15"
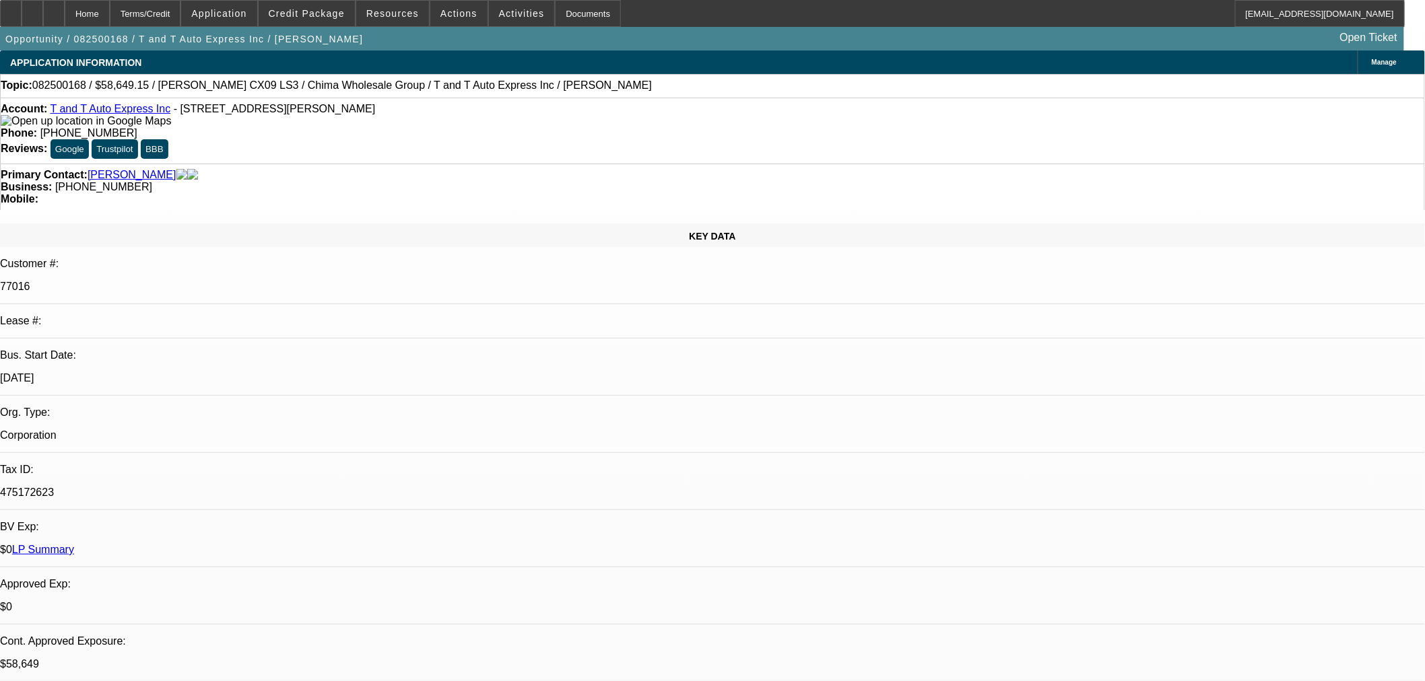
select select "2"
select select "0"
select select "6"
select select "0.15"
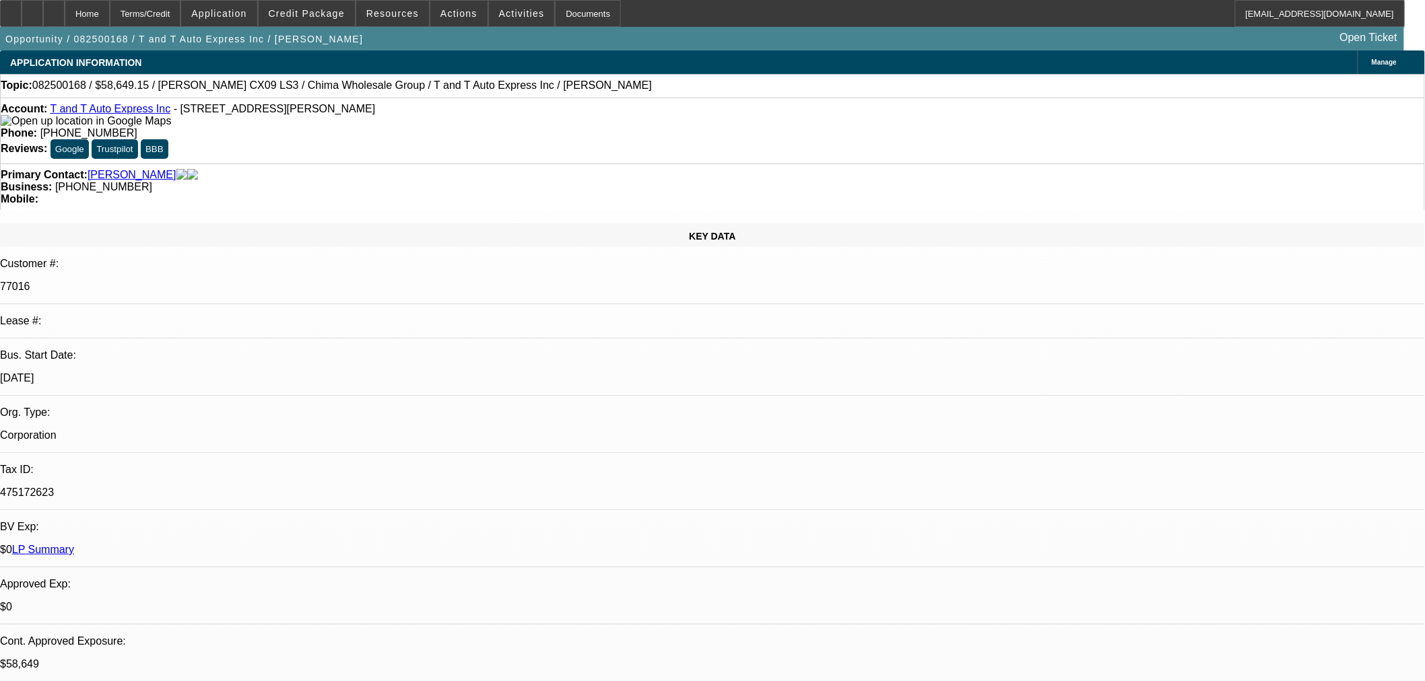
select select "2"
select select "0"
select select "6"
select select "0.15"
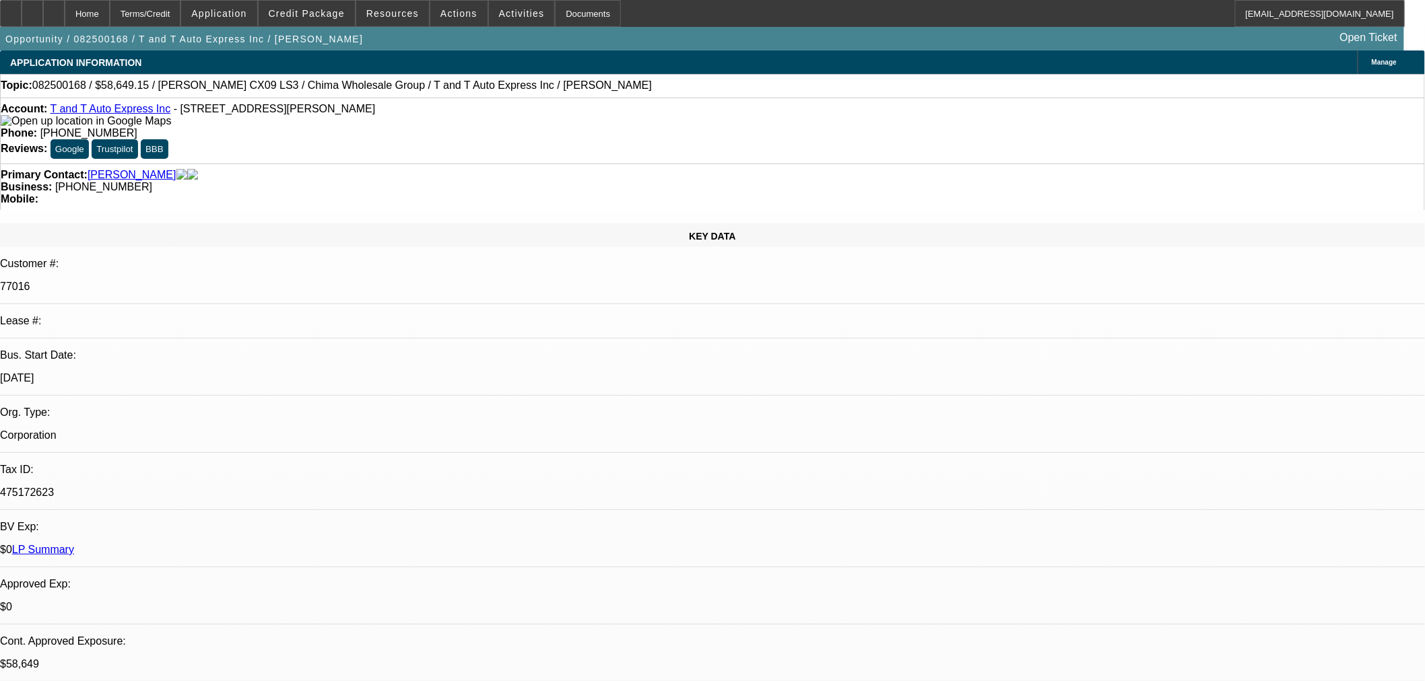
select select "2"
select select "0"
select select "6"
select select "0"
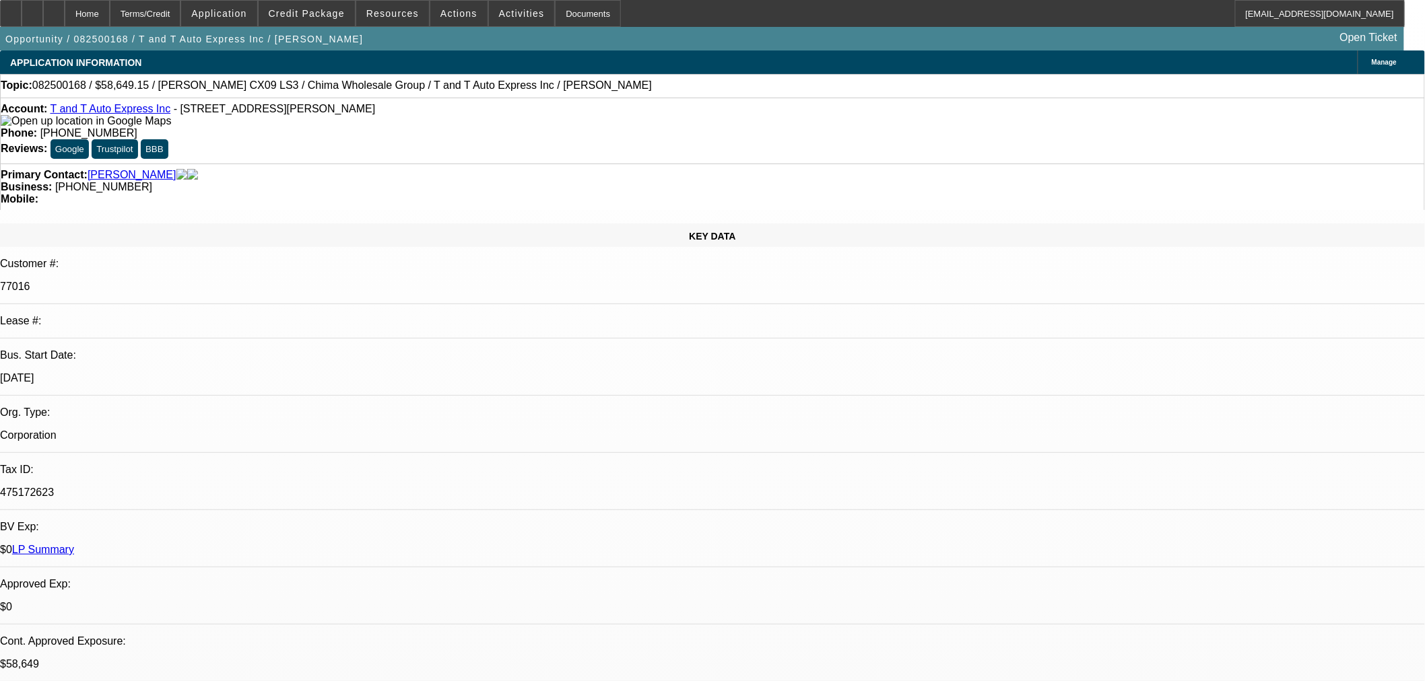
select select "0"
select select "6"
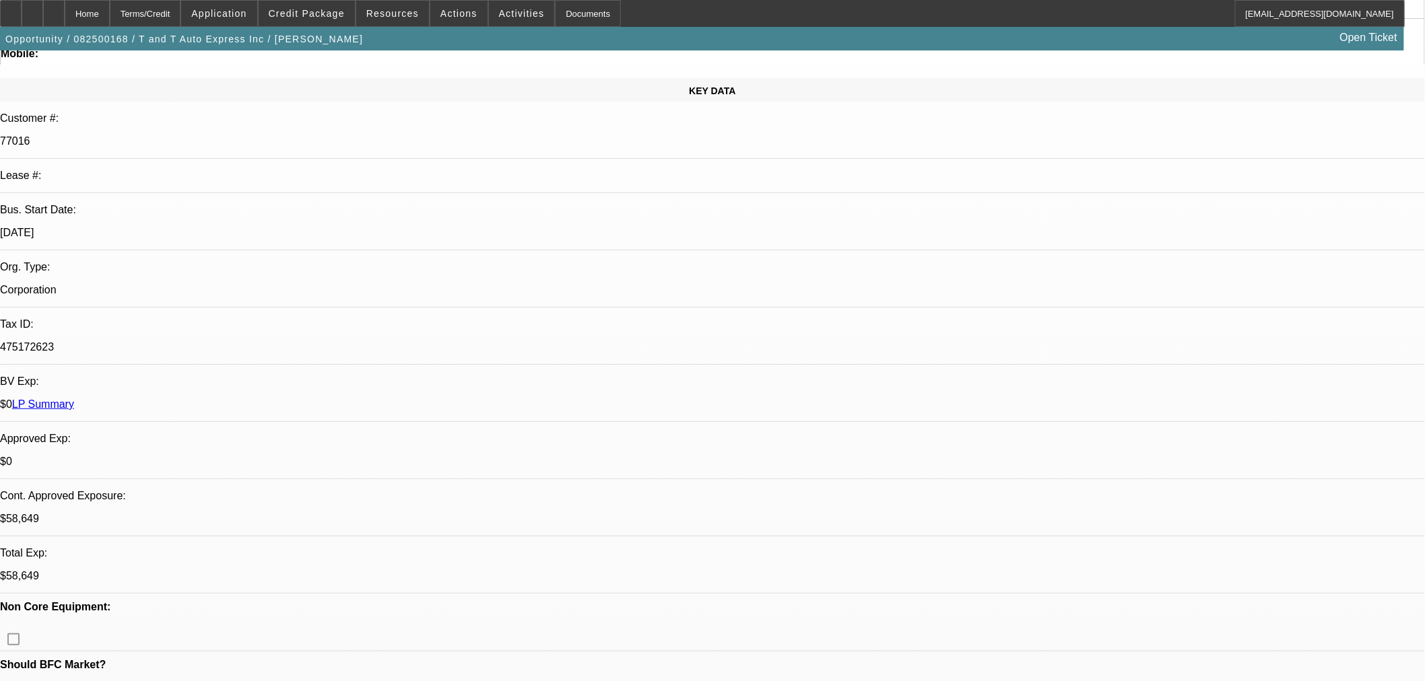
scroll to position [149, 0]
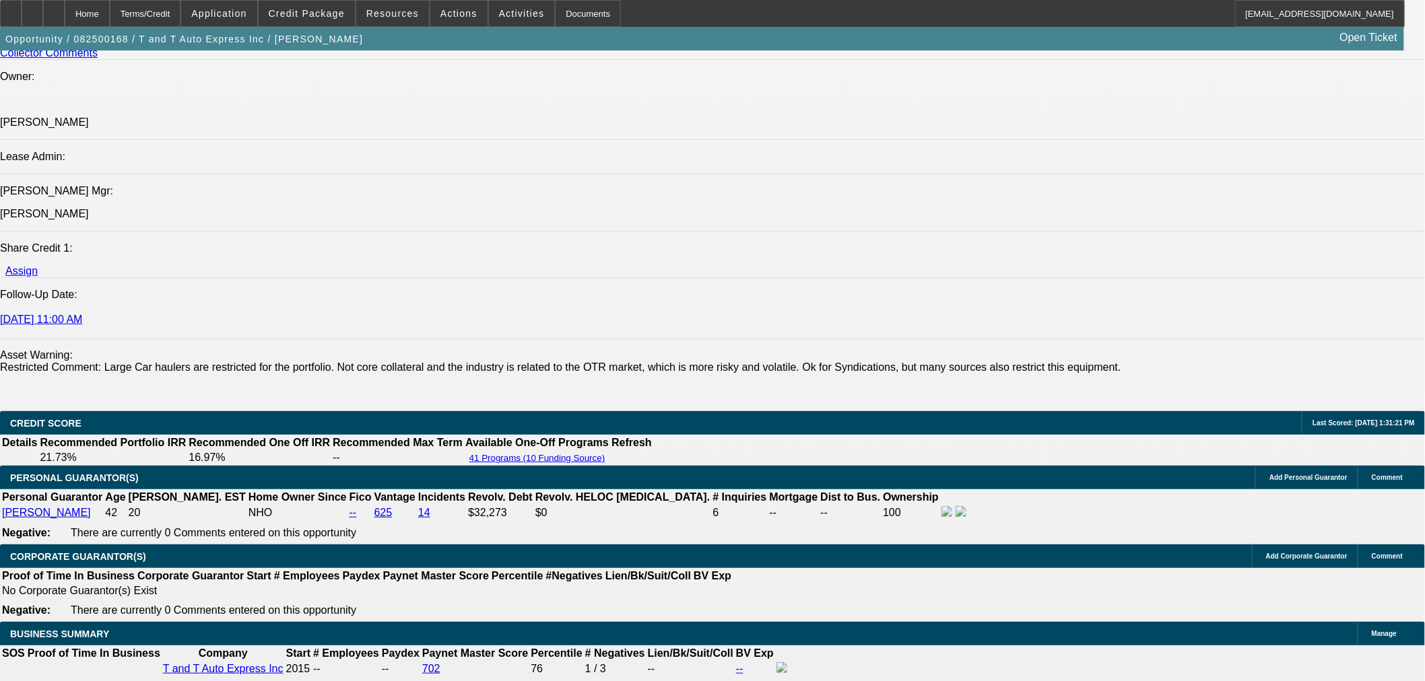
scroll to position [2095, 0]
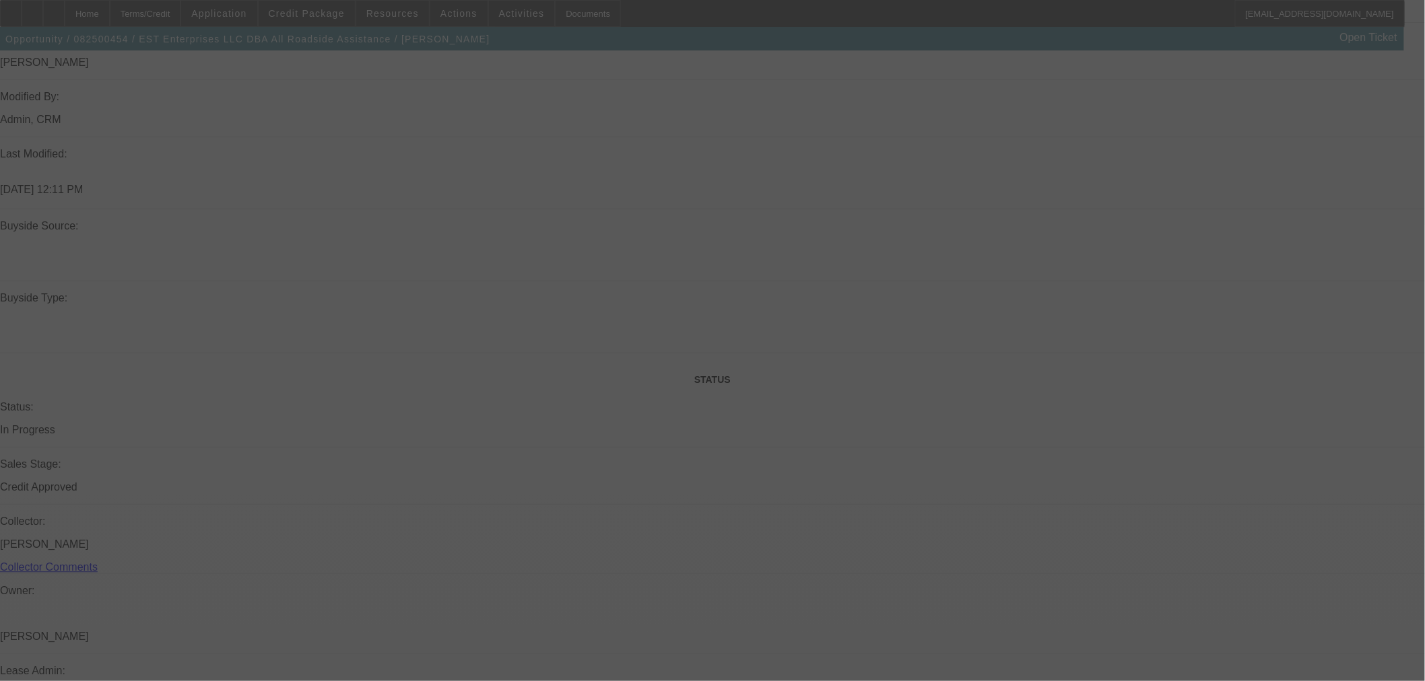
scroll to position [1147, 0]
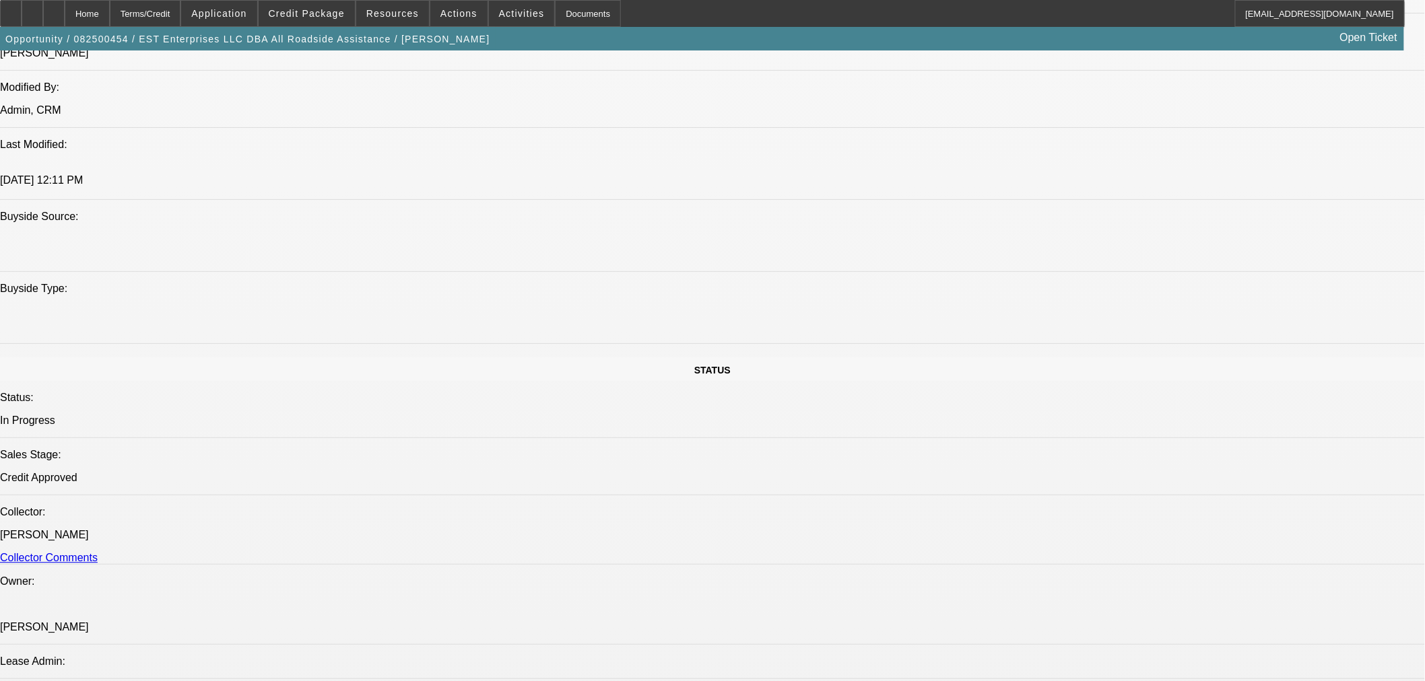
select select "0"
select select "2"
select select "0"
select select "6"
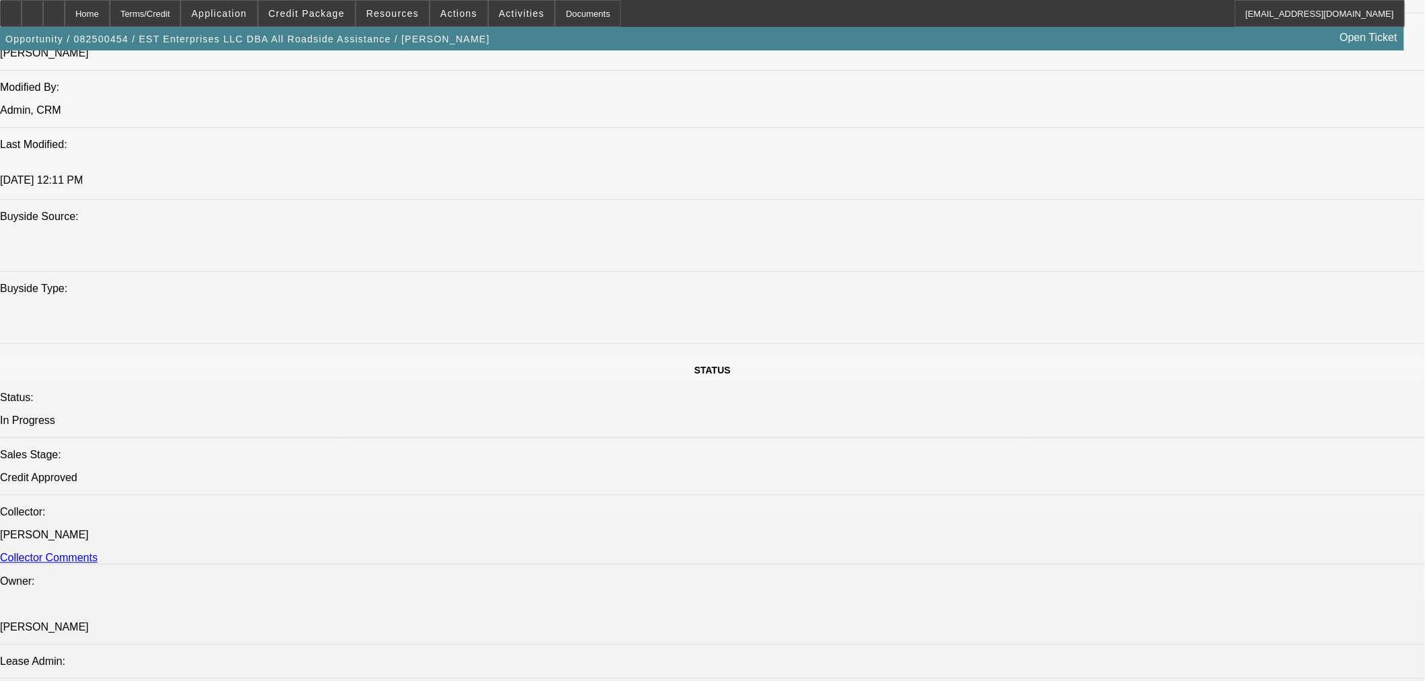
select select "0"
select select "2"
select select "0"
select select "6"
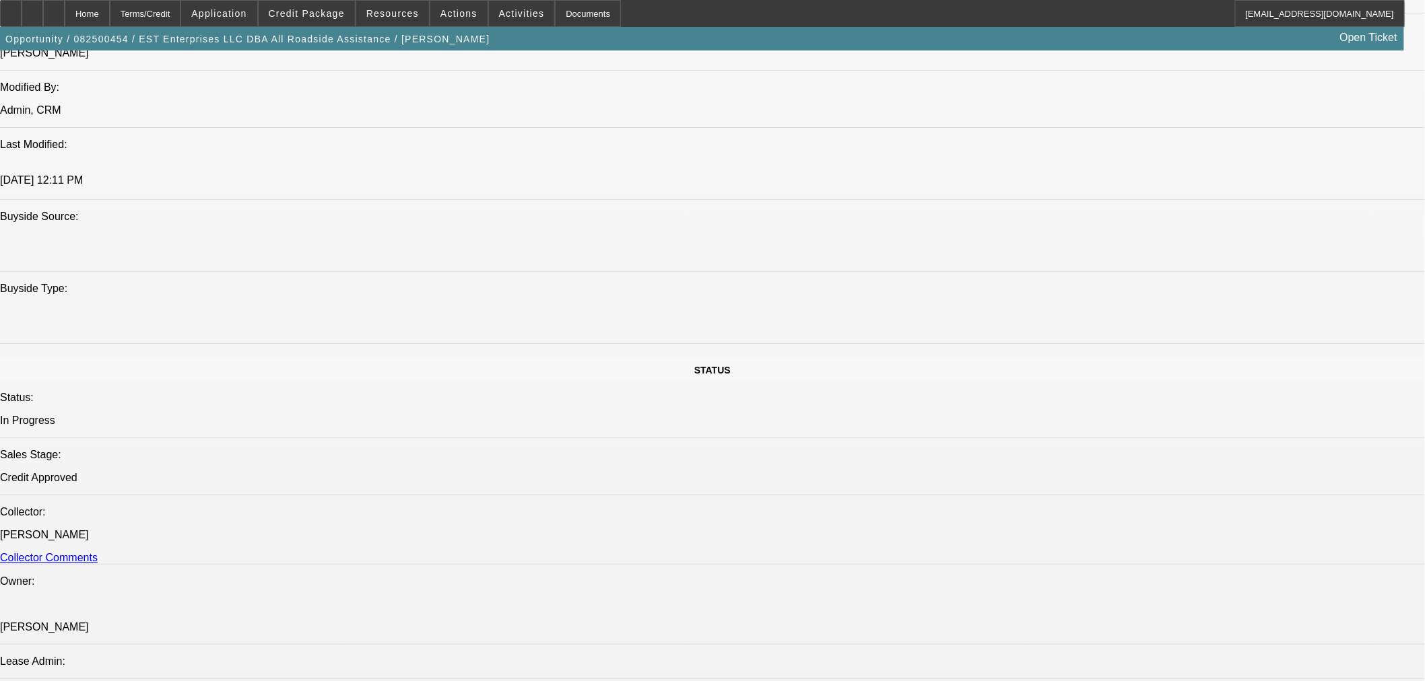
select select "0"
select select "2"
select select "0.1"
select select "4"
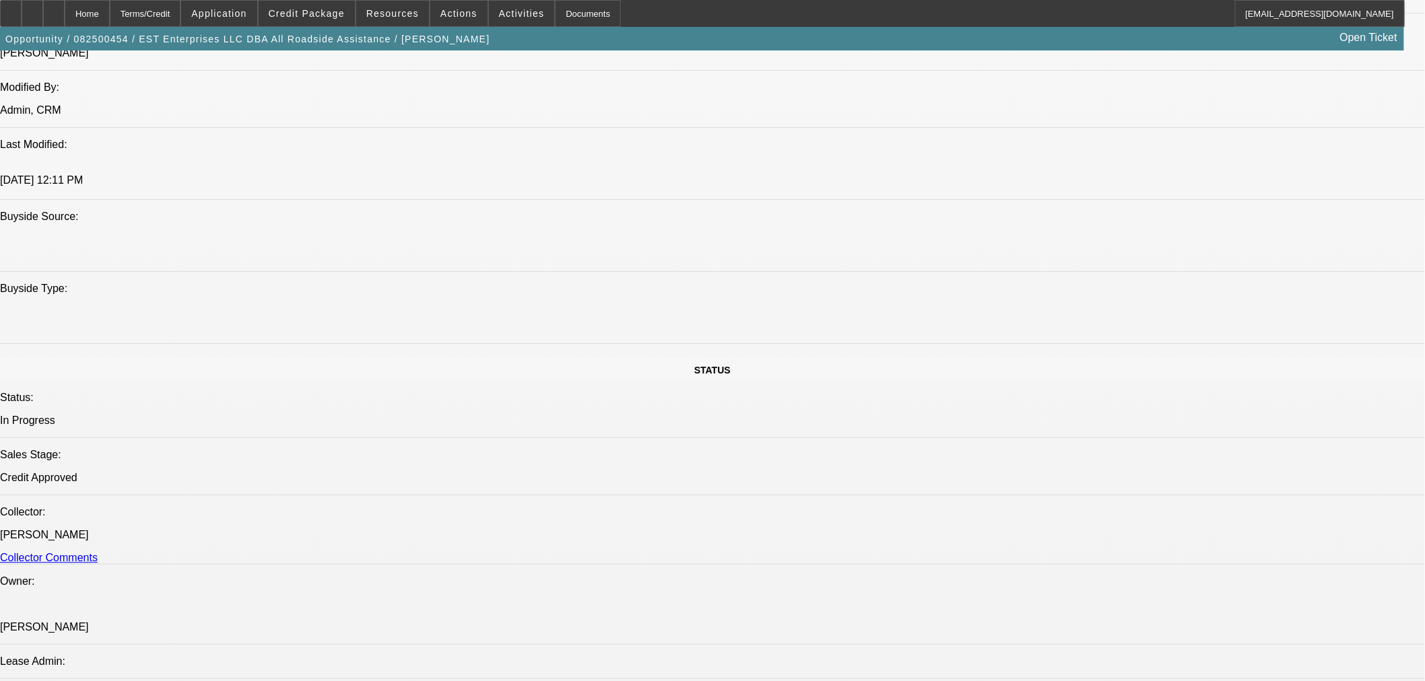
select select "0.1"
select select "2"
select select "0.1"
select select "4"
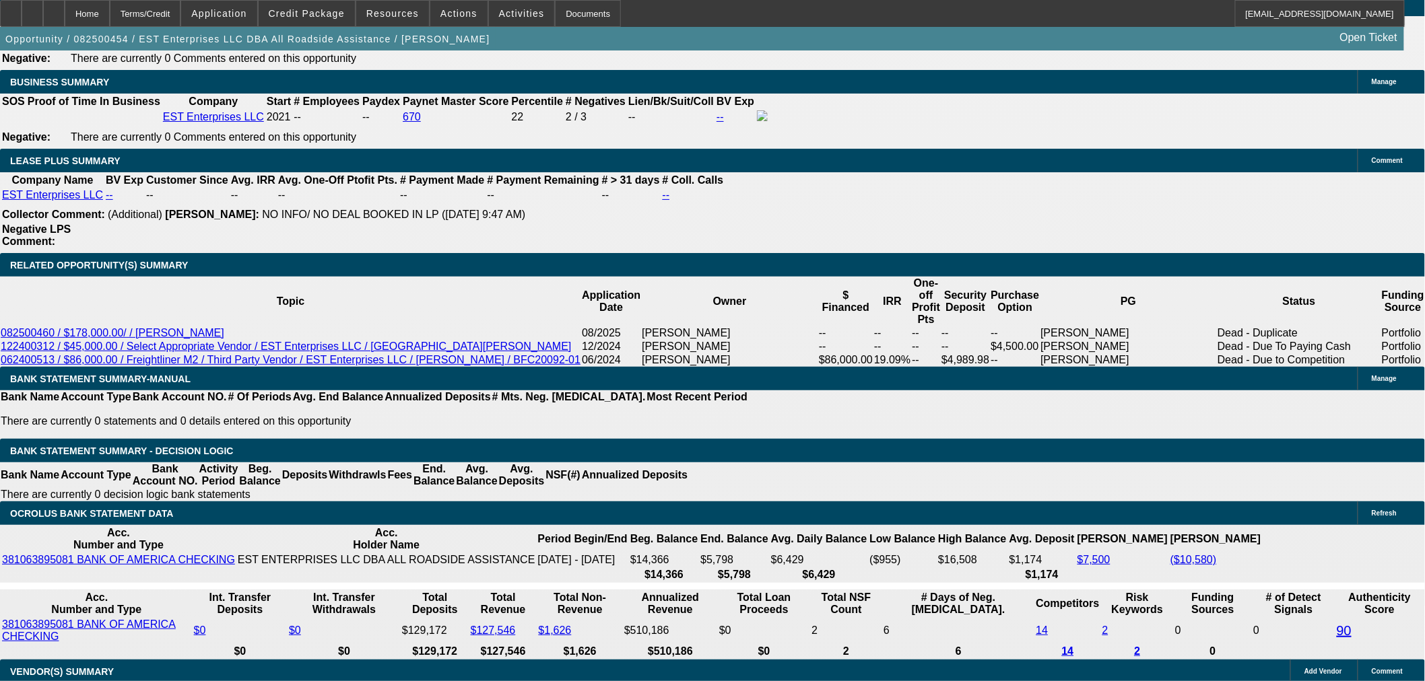
scroll to position [1895, 0]
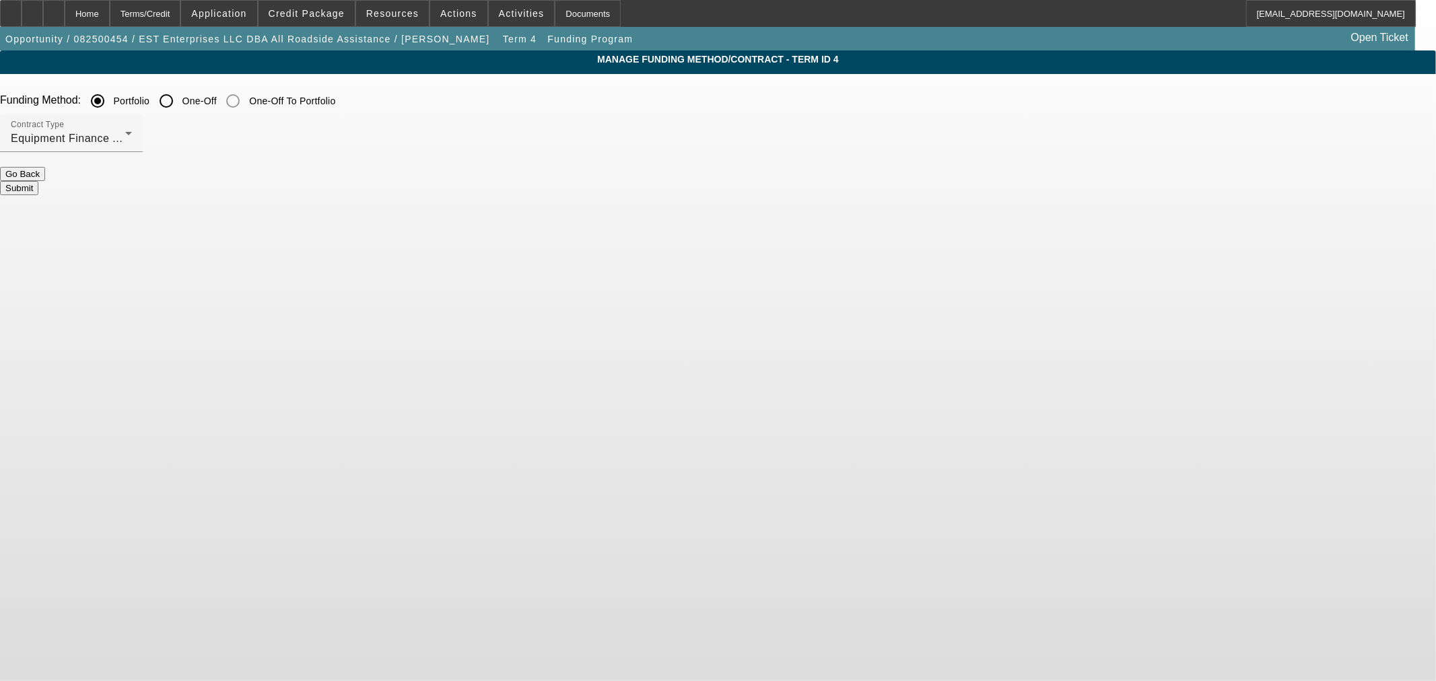
click at [180, 97] on input "One-Off" at bounding box center [166, 101] width 27 height 27
radio input "true"
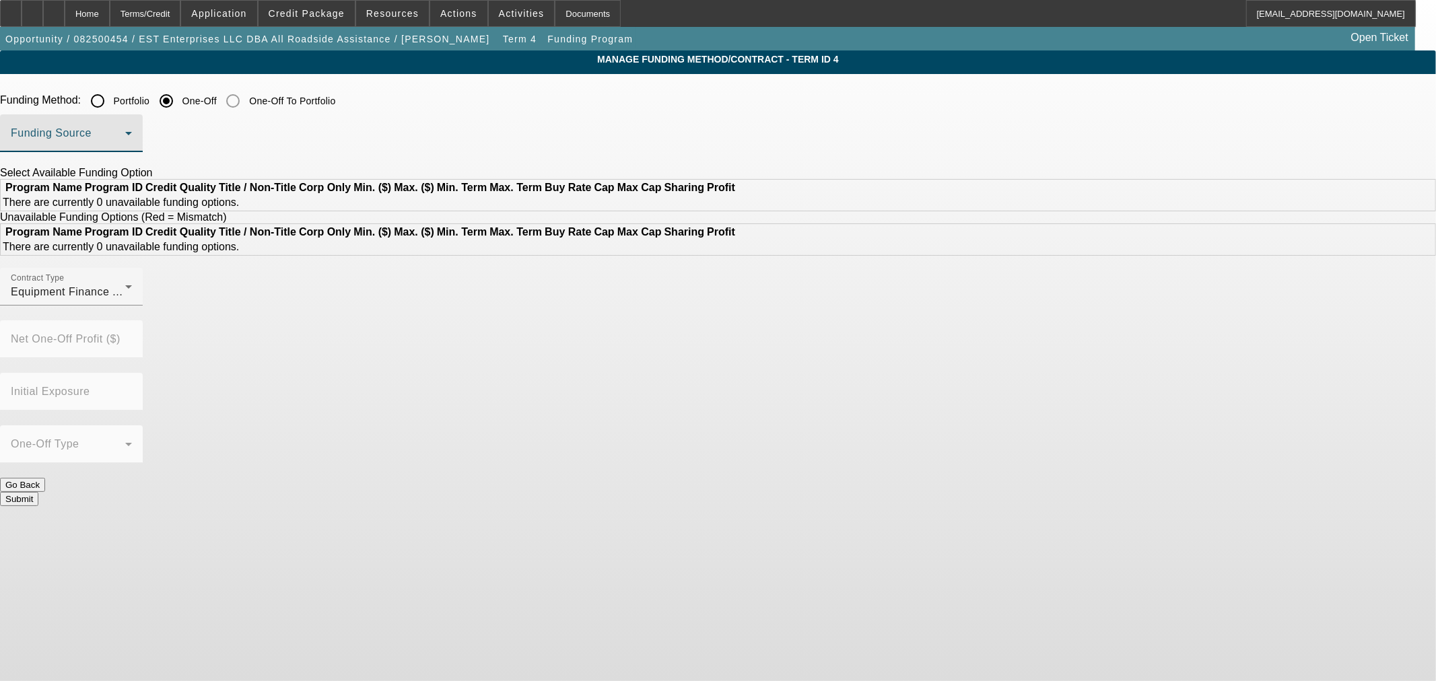
click at [125, 146] on span at bounding box center [68, 139] width 114 height 16
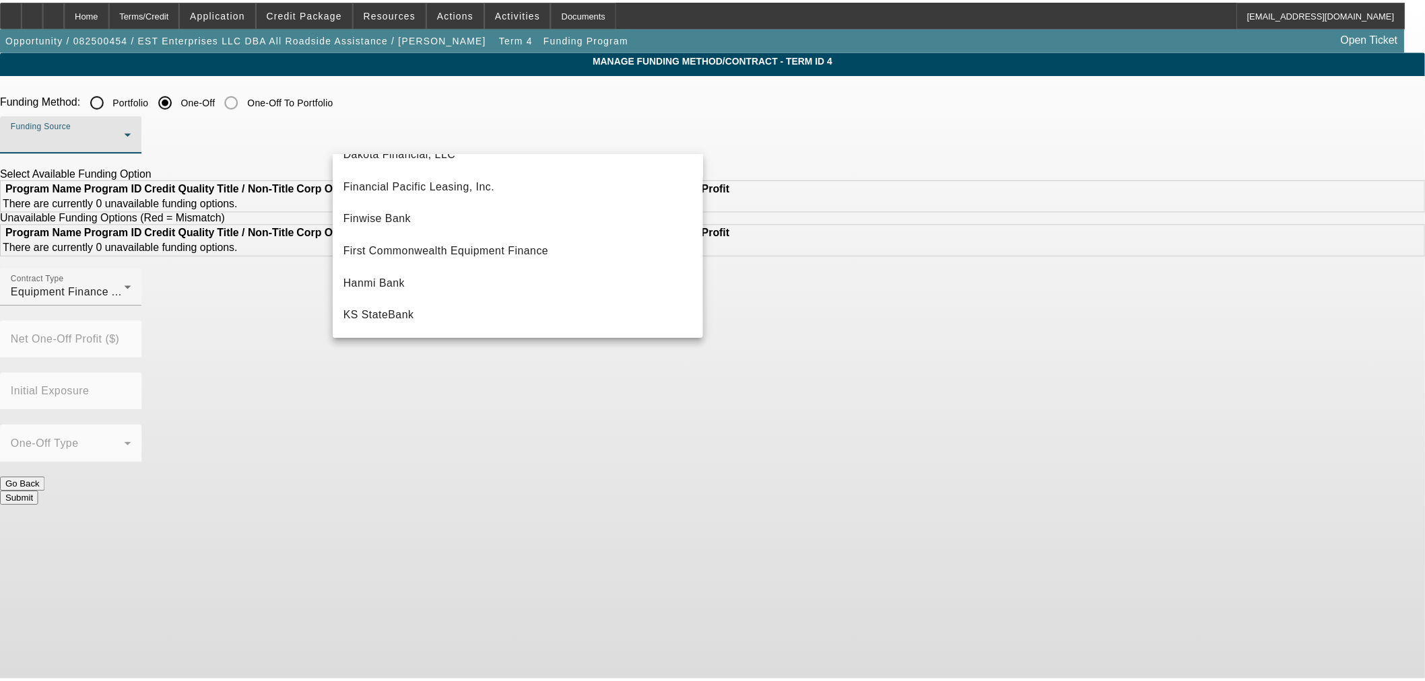
scroll to position [374, 0]
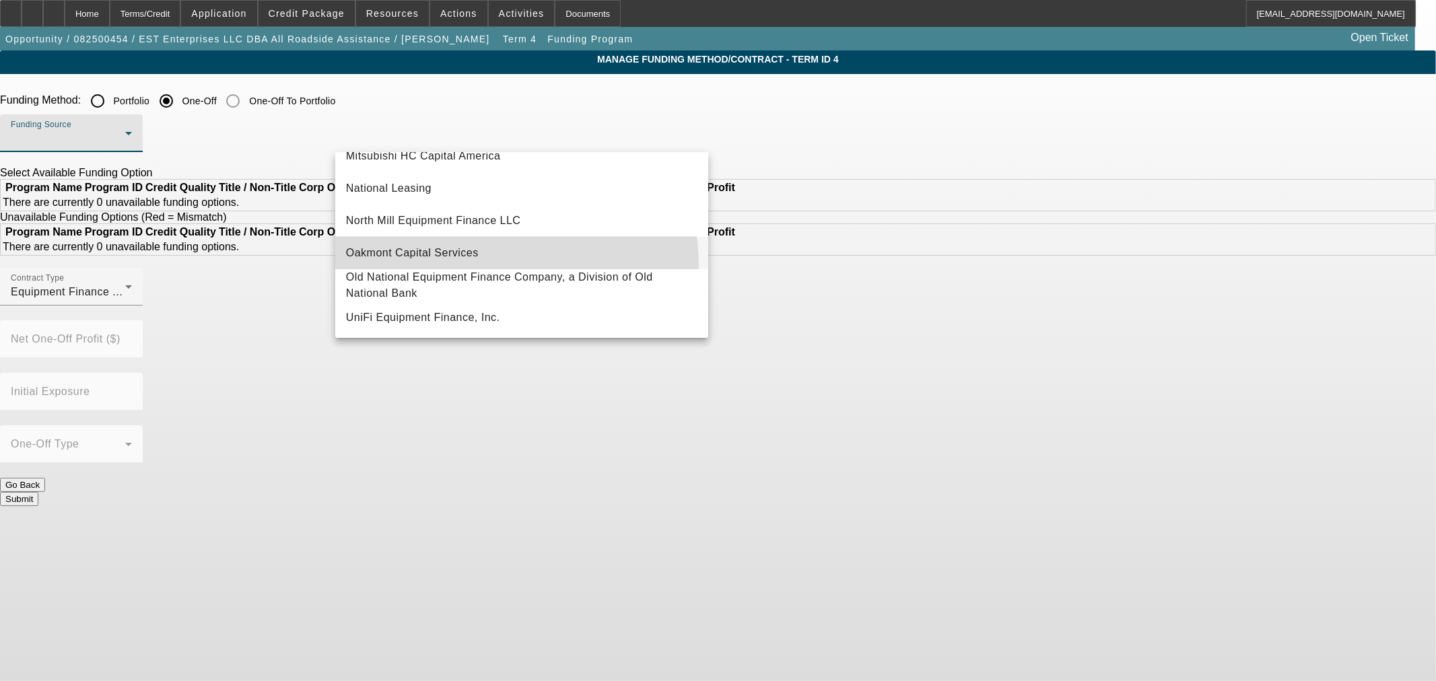
click at [459, 266] on mat-option "Oakmont Capital Services" at bounding box center [521, 253] width 373 height 32
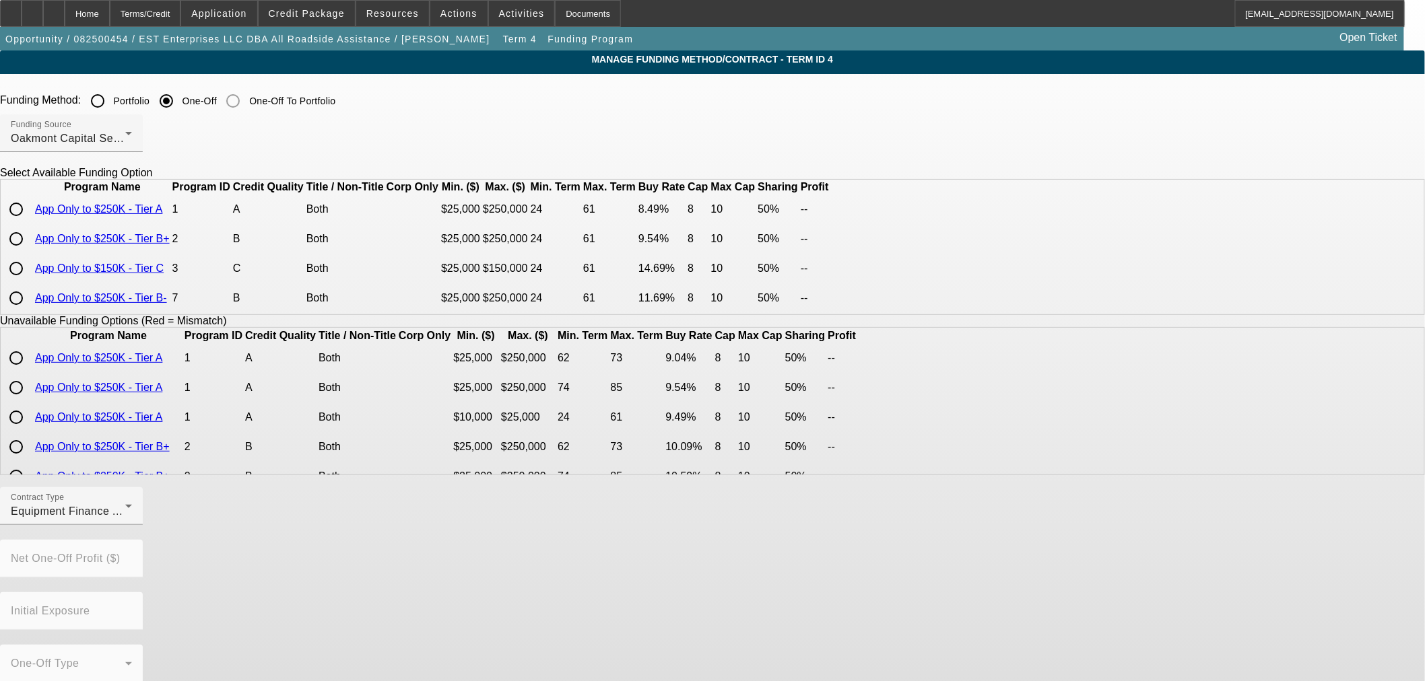
scroll to position [0, 0]
click at [30, 253] on input "radio" at bounding box center [16, 239] width 27 height 27
radio input "true"
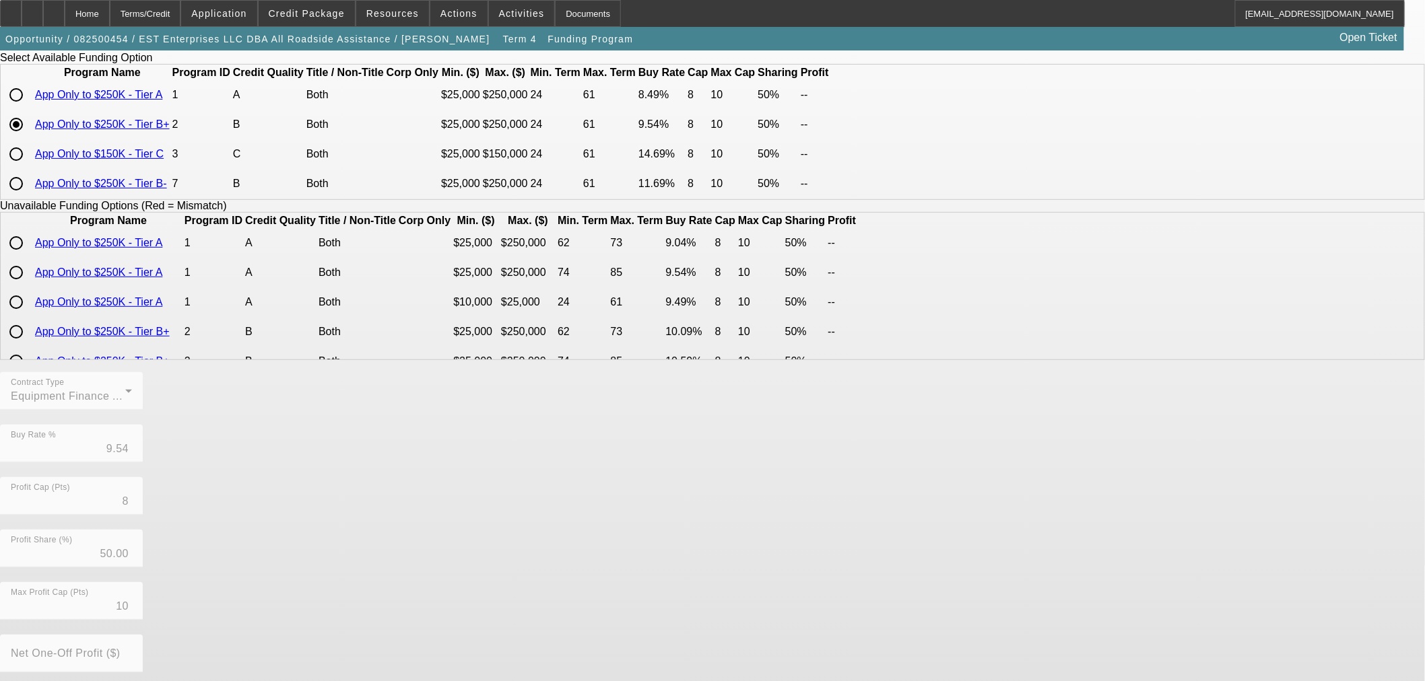
scroll to position [229, 0]
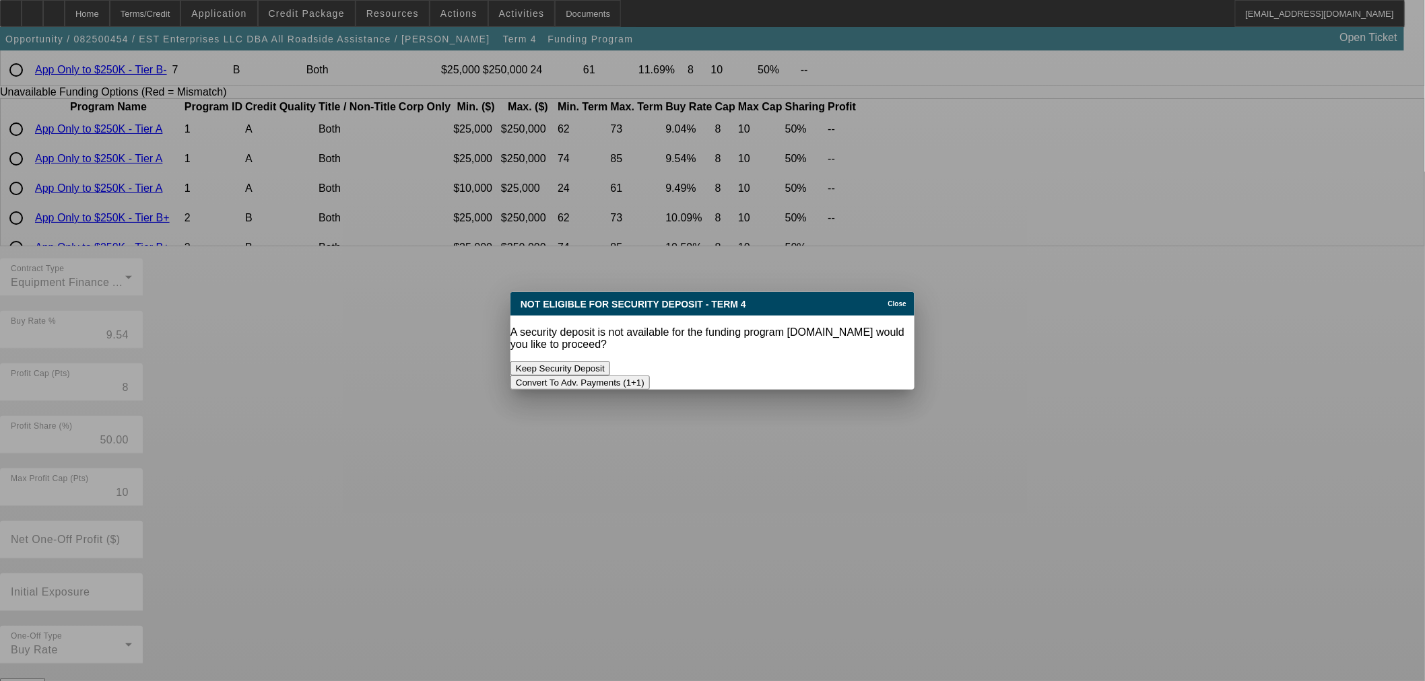
click at [650, 376] on button "Convert To Adv. Payments (1+1)" at bounding box center [579, 383] width 139 height 14
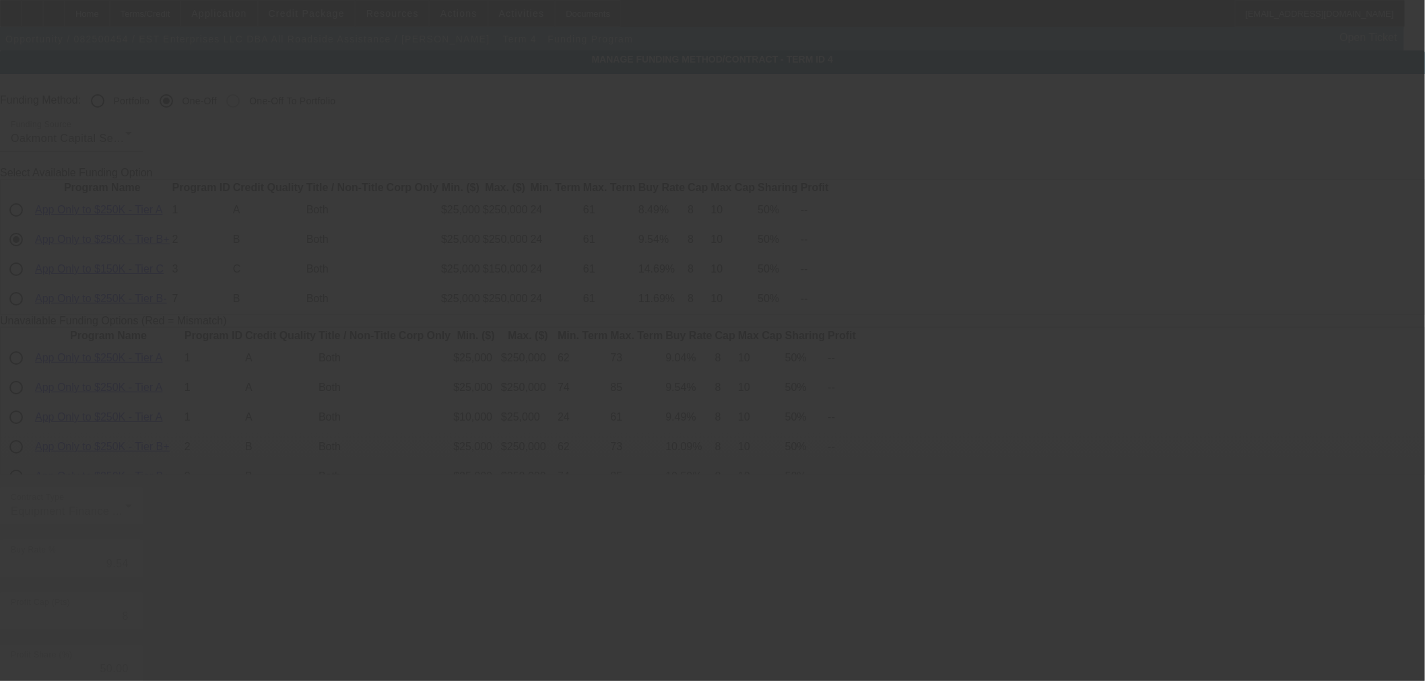
scroll to position [229, 0]
radio input "true"
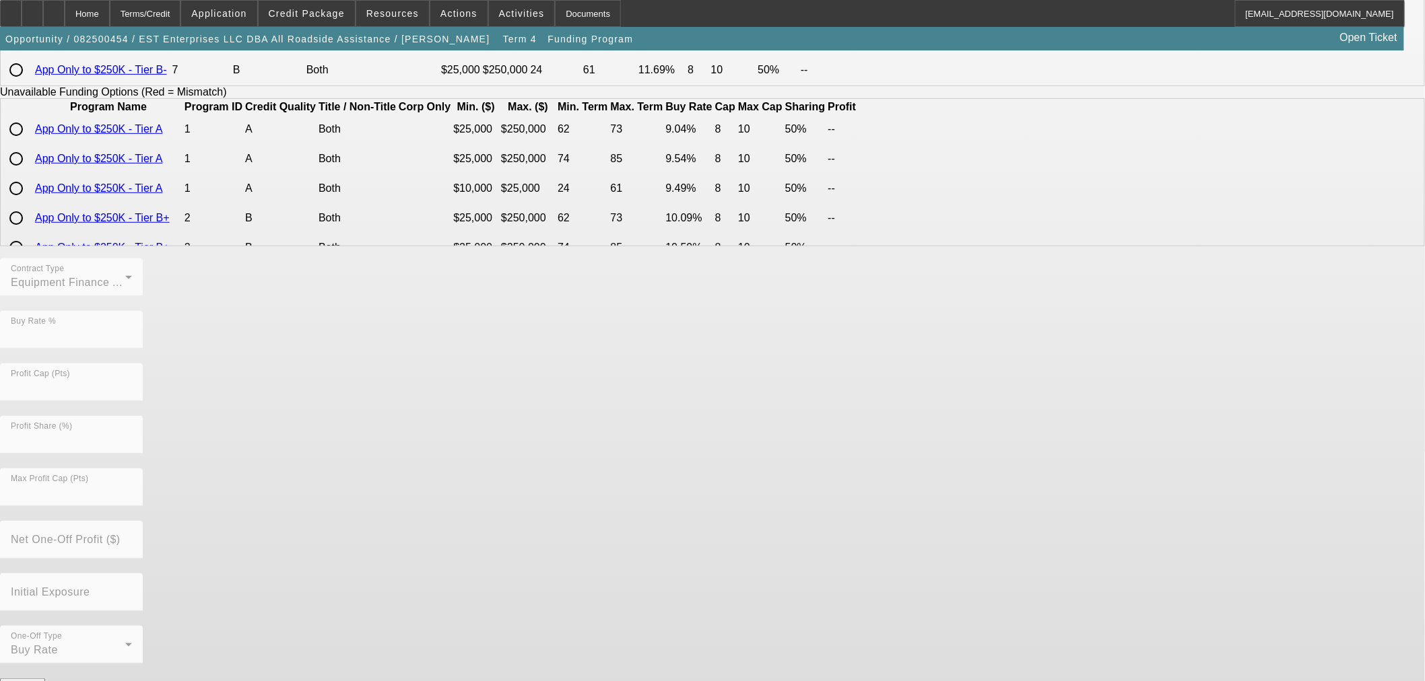
scroll to position [0, 0]
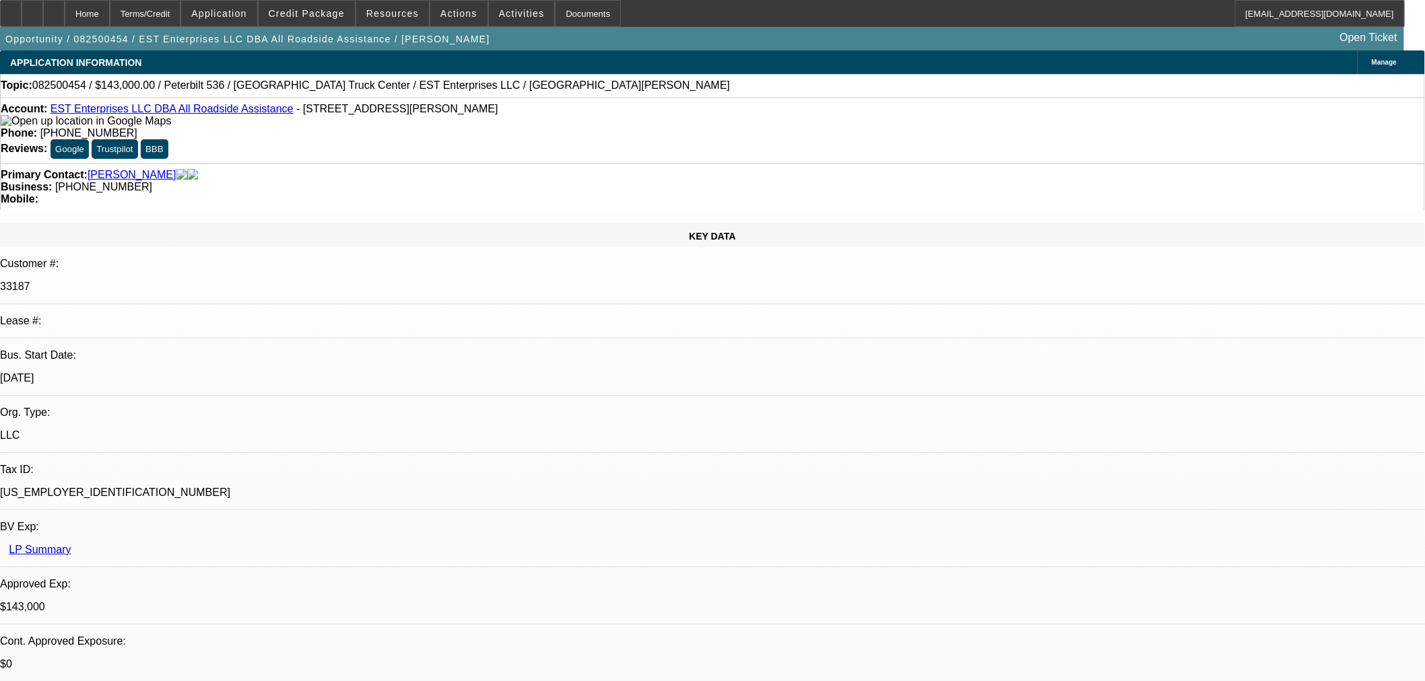
select select "0"
select select "6"
select select "0"
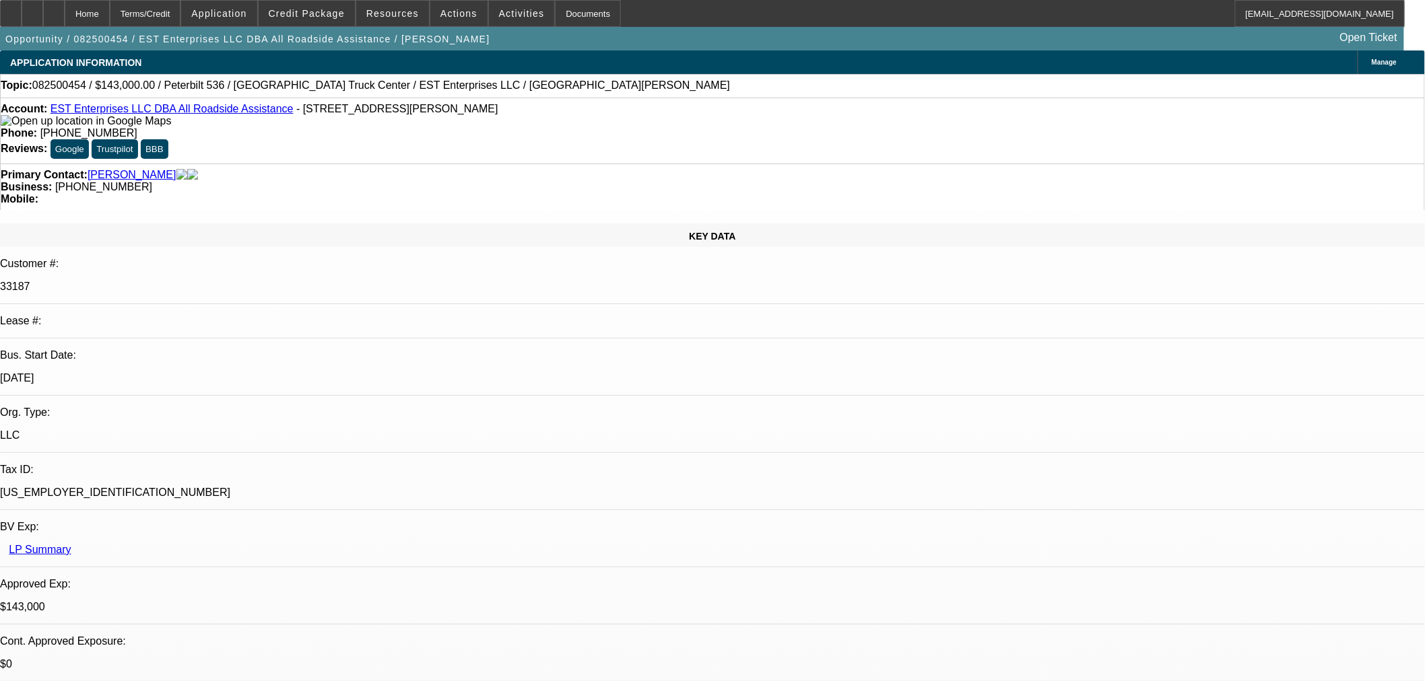
select select "2"
select select "0"
select select "6"
select select "0"
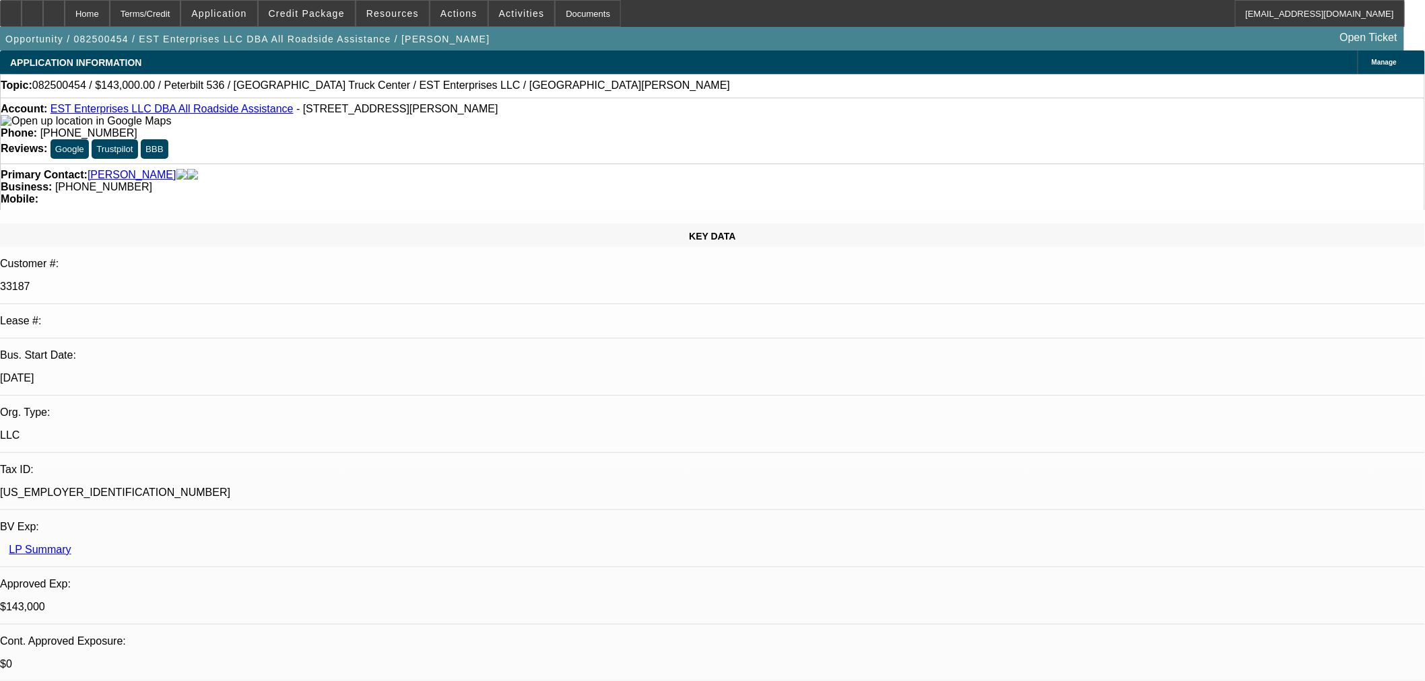
select select "2"
select select "0.1"
select select "4"
select select "0.1"
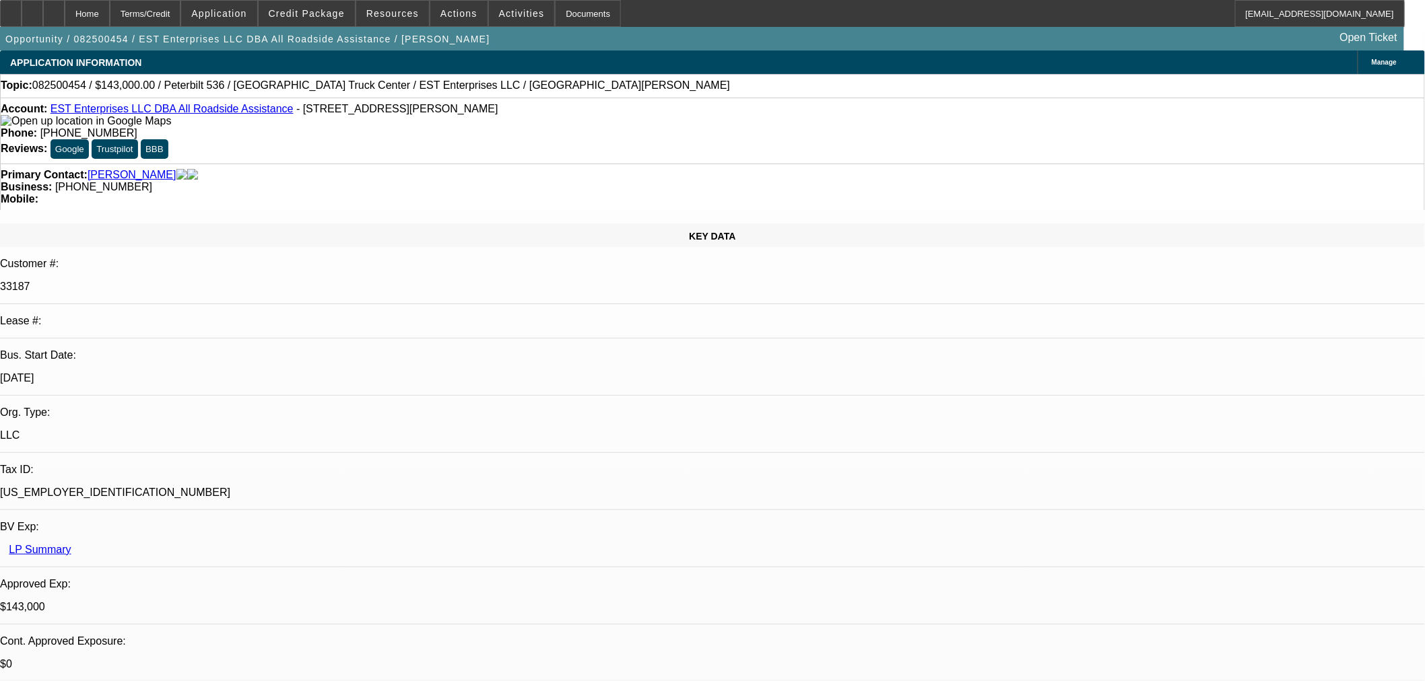
select select "2"
select select "0.1"
select select "4"
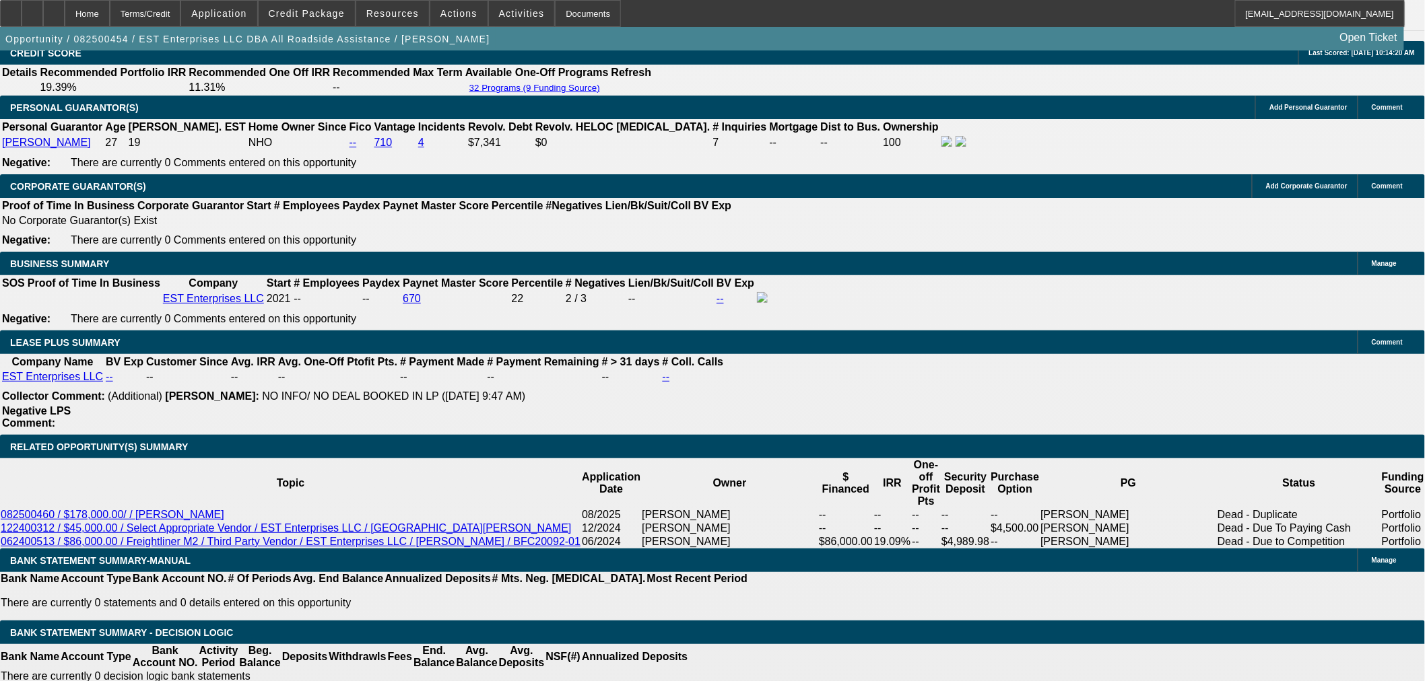
scroll to position [2020, 0]
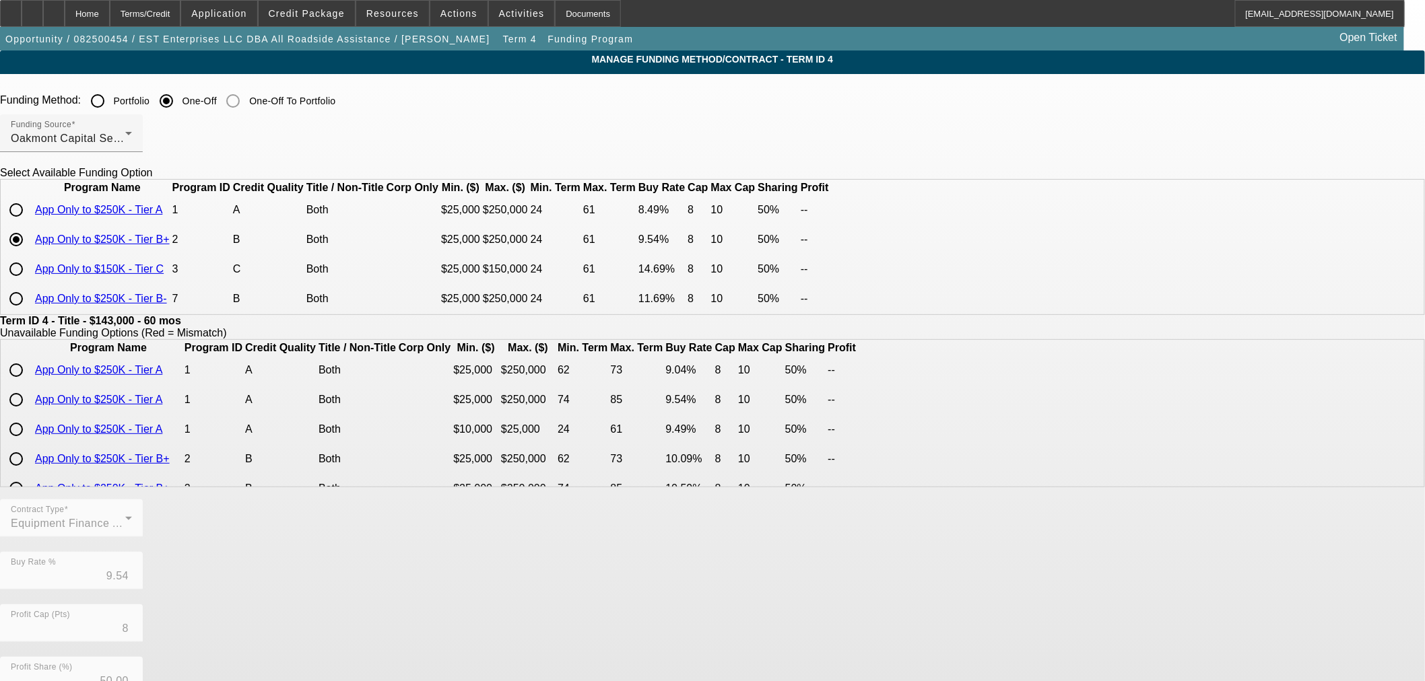
click at [861, 142] on div "Funding Source Oakmont Capital Services" at bounding box center [712, 140] width 1425 height 53
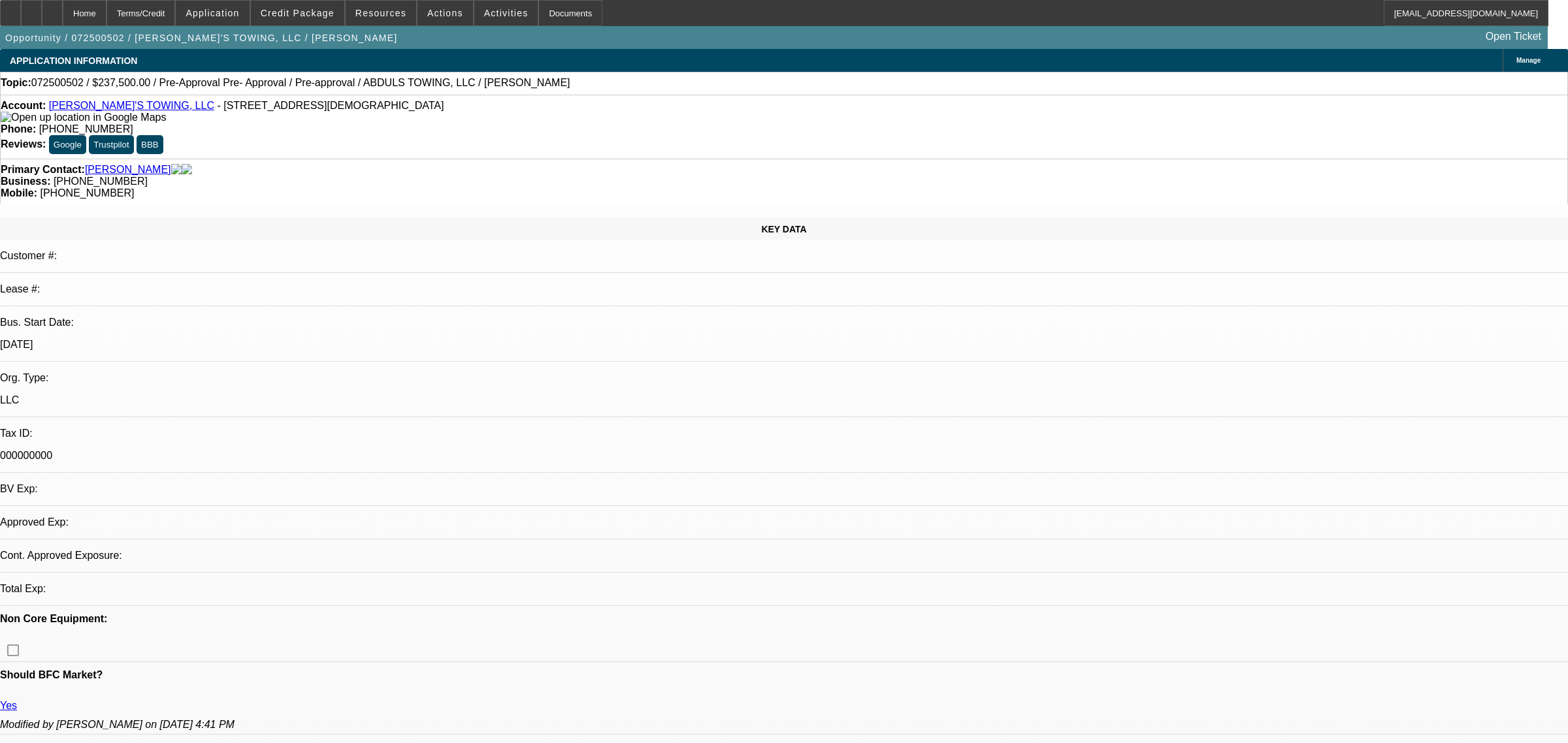
select select "2"
select select "0"
select select "6"
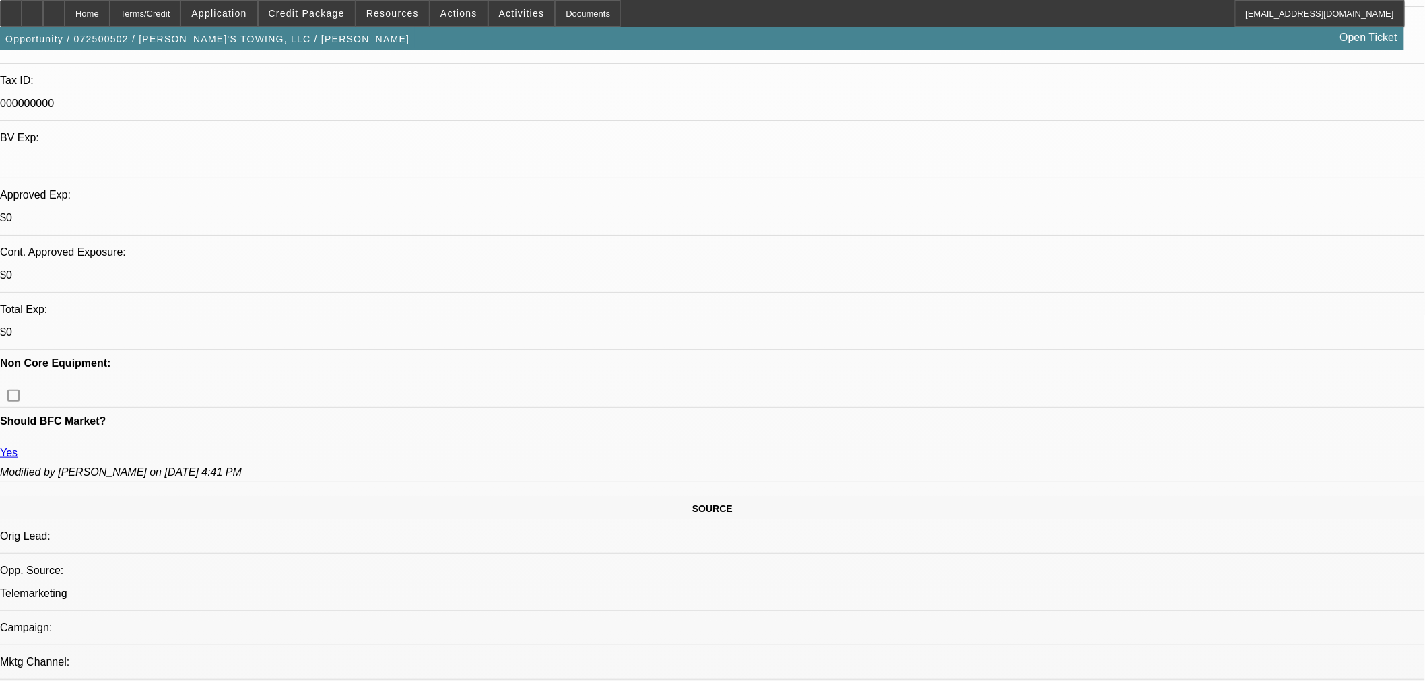
scroll to position [448, 0]
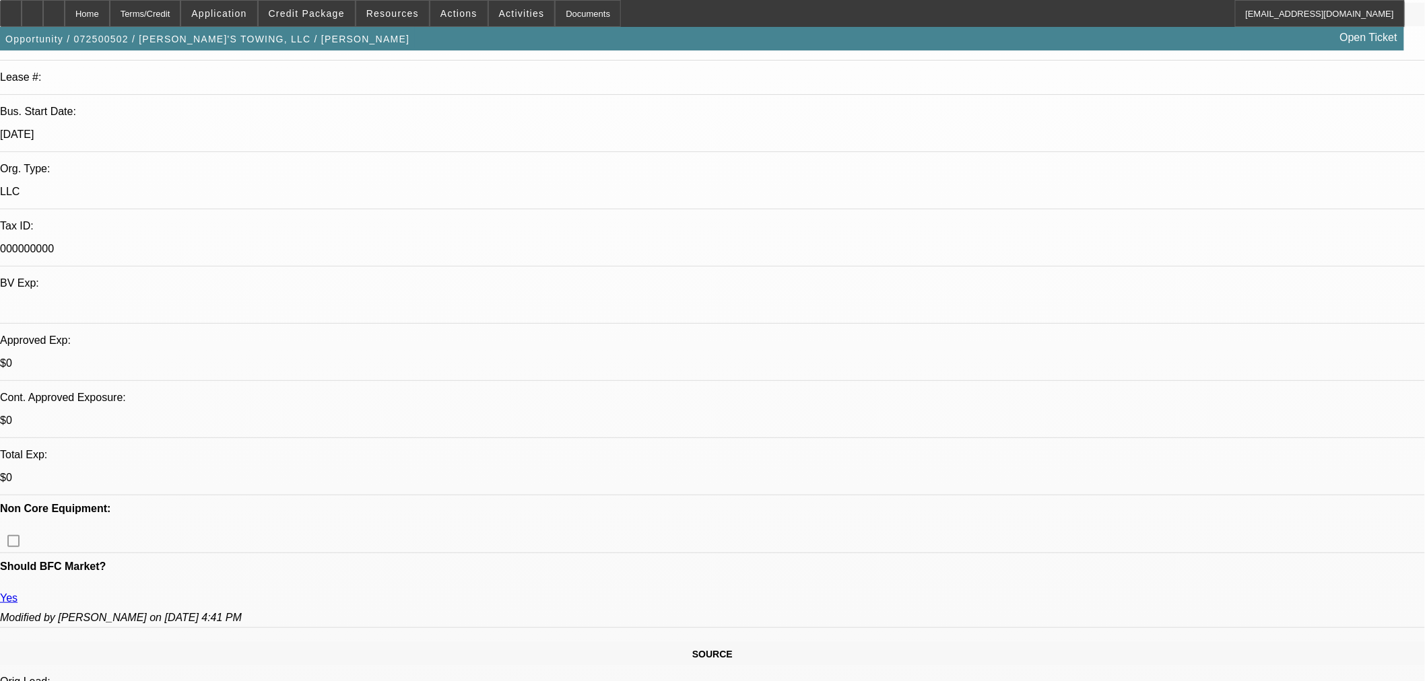
scroll to position [186, 0]
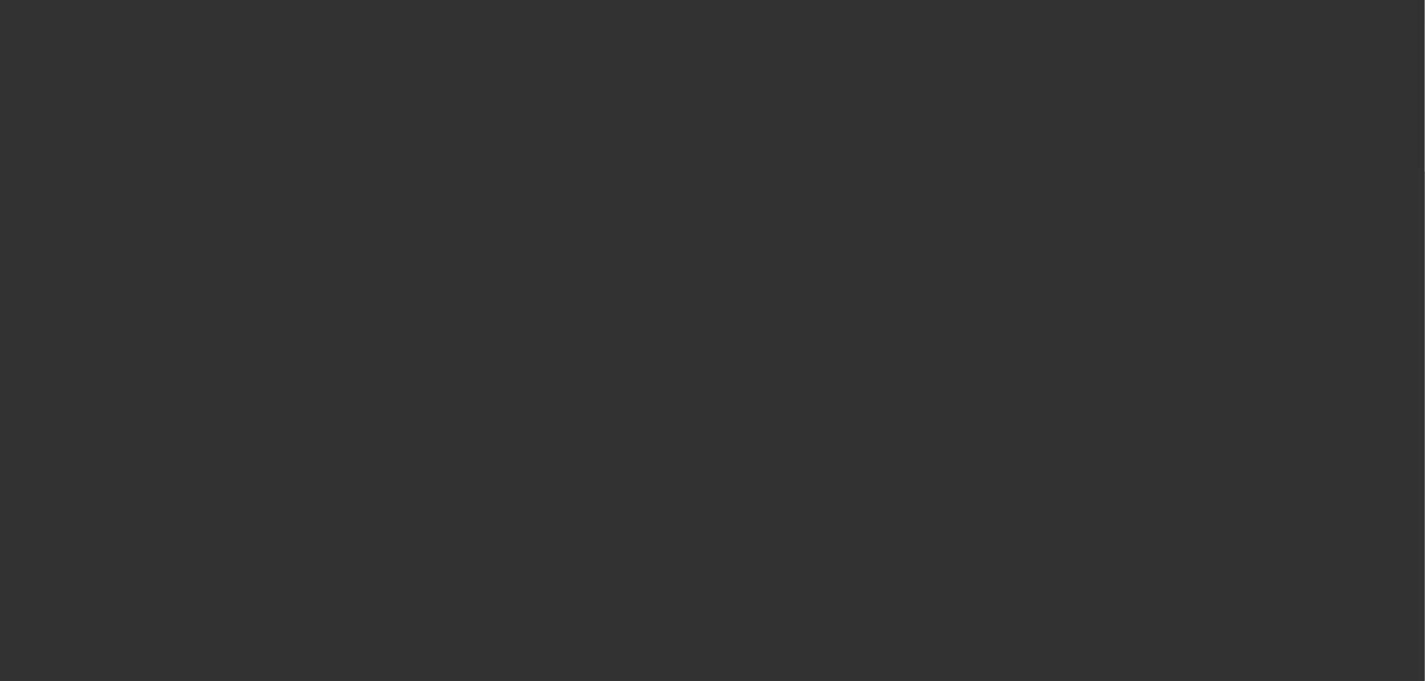
scroll to position [0, 0]
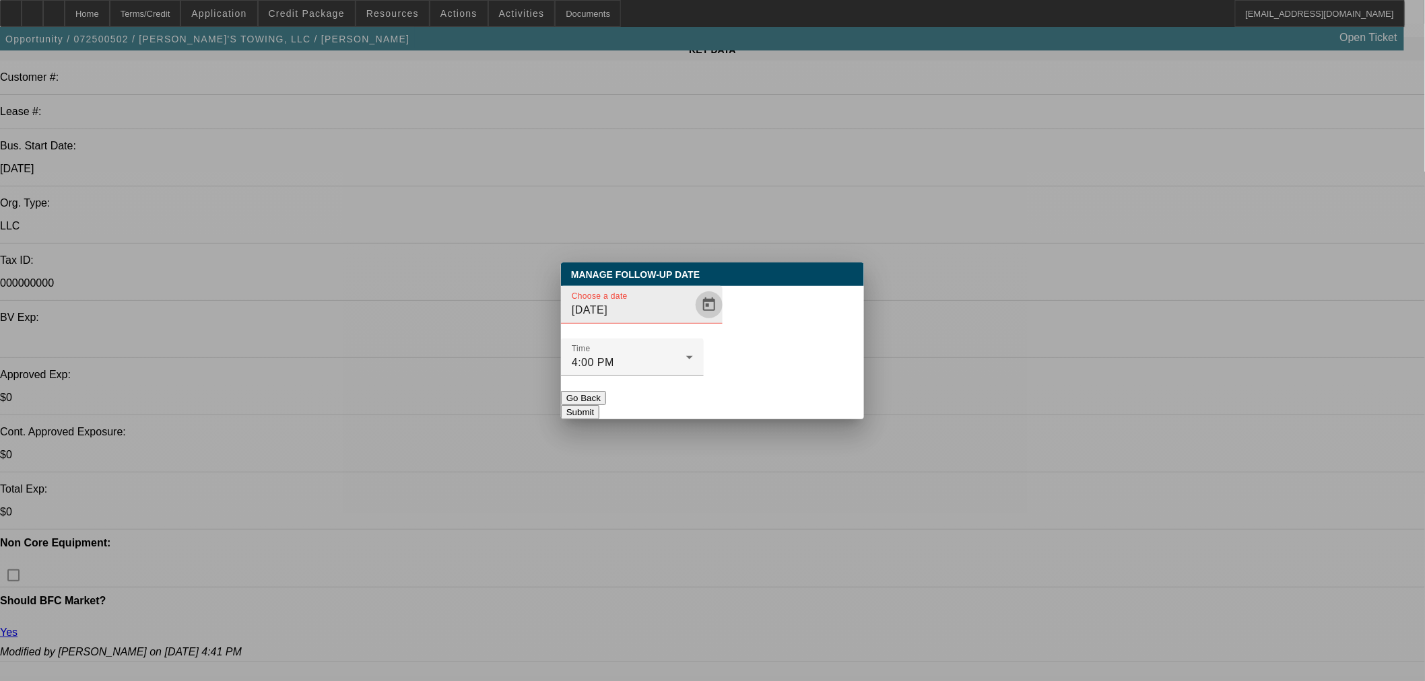
click at [693, 321] on span "Open calendar" at bounding box center [709, 305] width 32 height 32
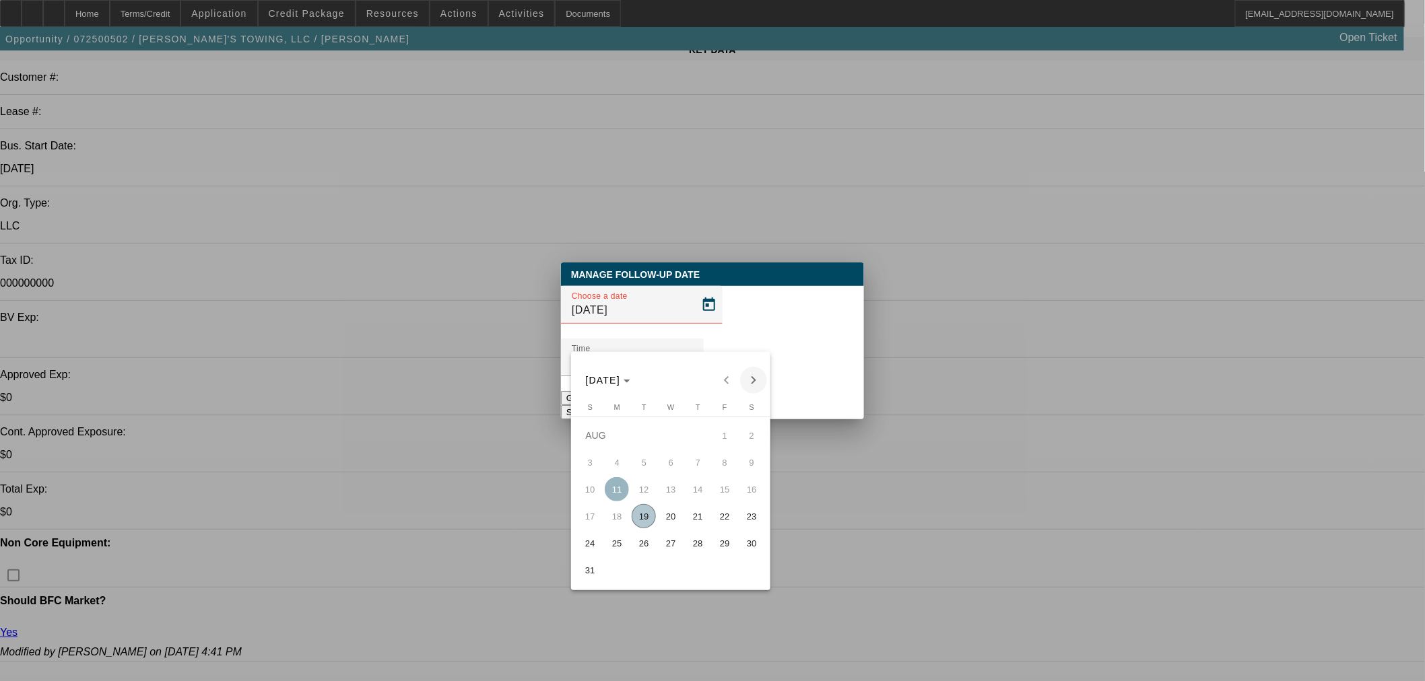
click at [751, 370] on span "Next month" at bounding box center [753, 380] width 27 height 27
click at [641, 492] on span "9" at bounding box center [644, 489] width 24 height 24
type input "[DATE]"
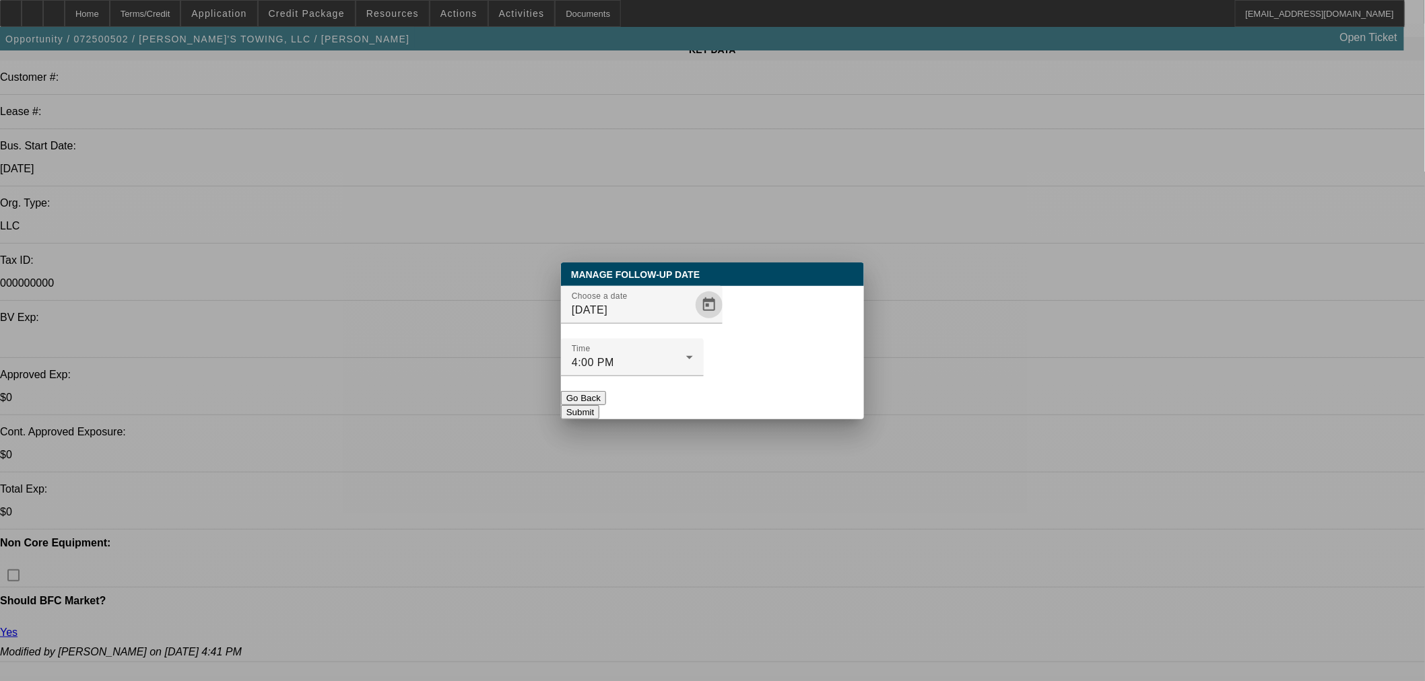
click at [599, 405] on button "Submit" at bounding box center [580, 412] width 38 height 14
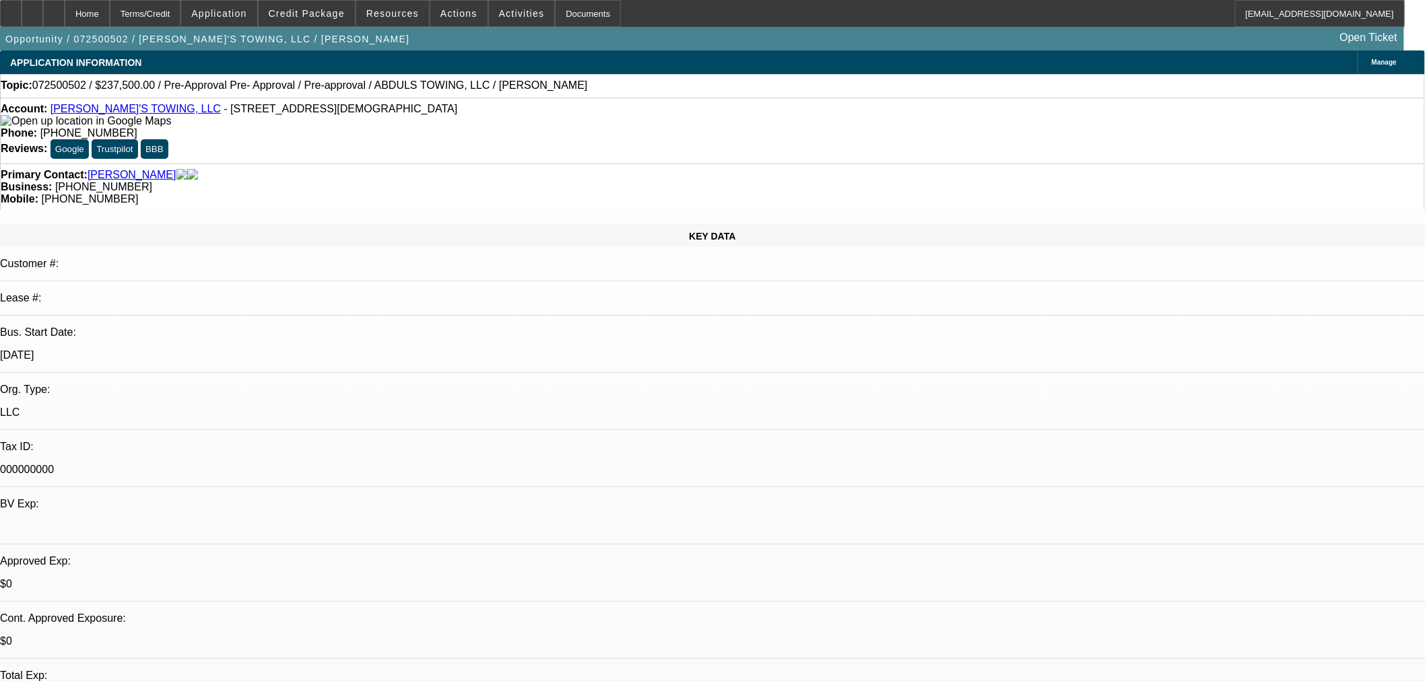
scroll to position [186, 0]
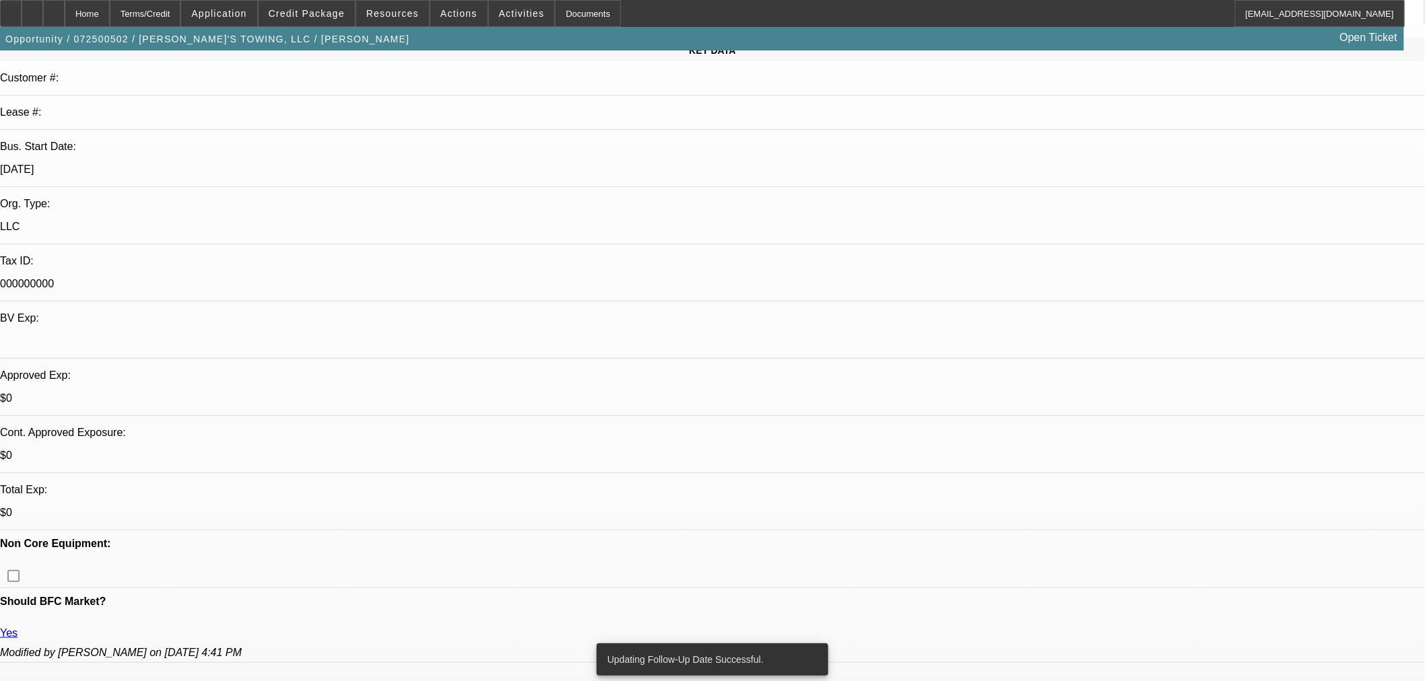
radio input "true"
type textarea "Truck wouldn't be ready till OCT. Wants me to CB in Sept to see what he wants t…"
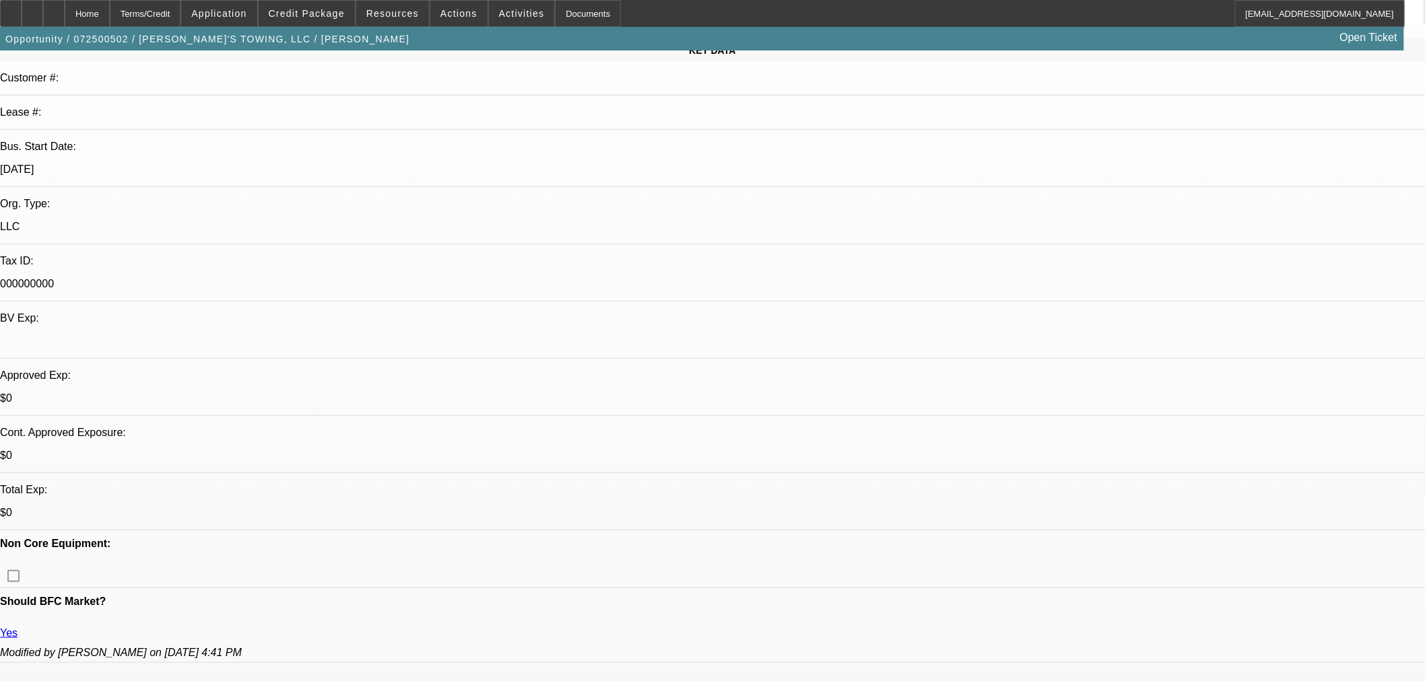
radio input "true"
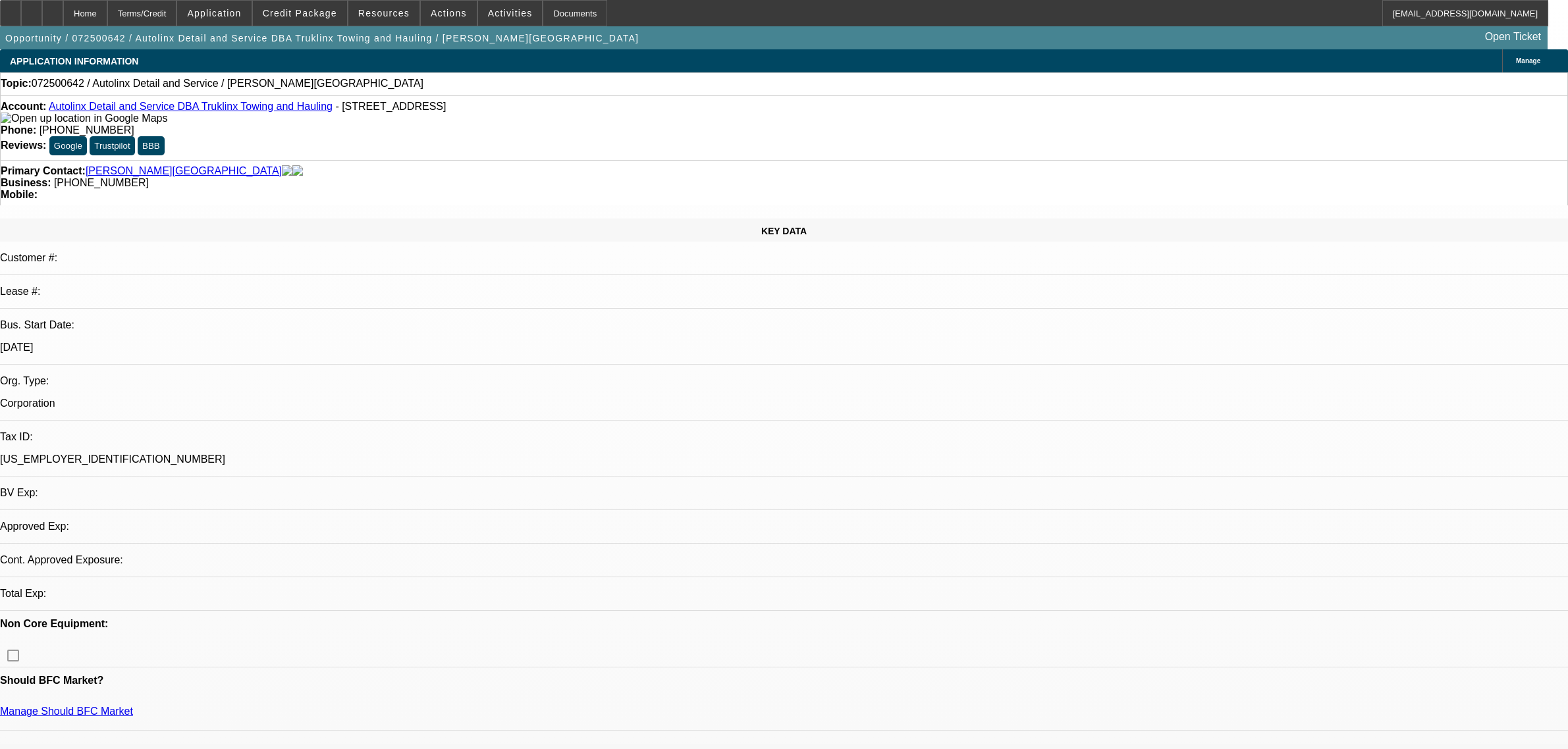
select select "0"
select select "2"
select select "0.1"
select select "4"
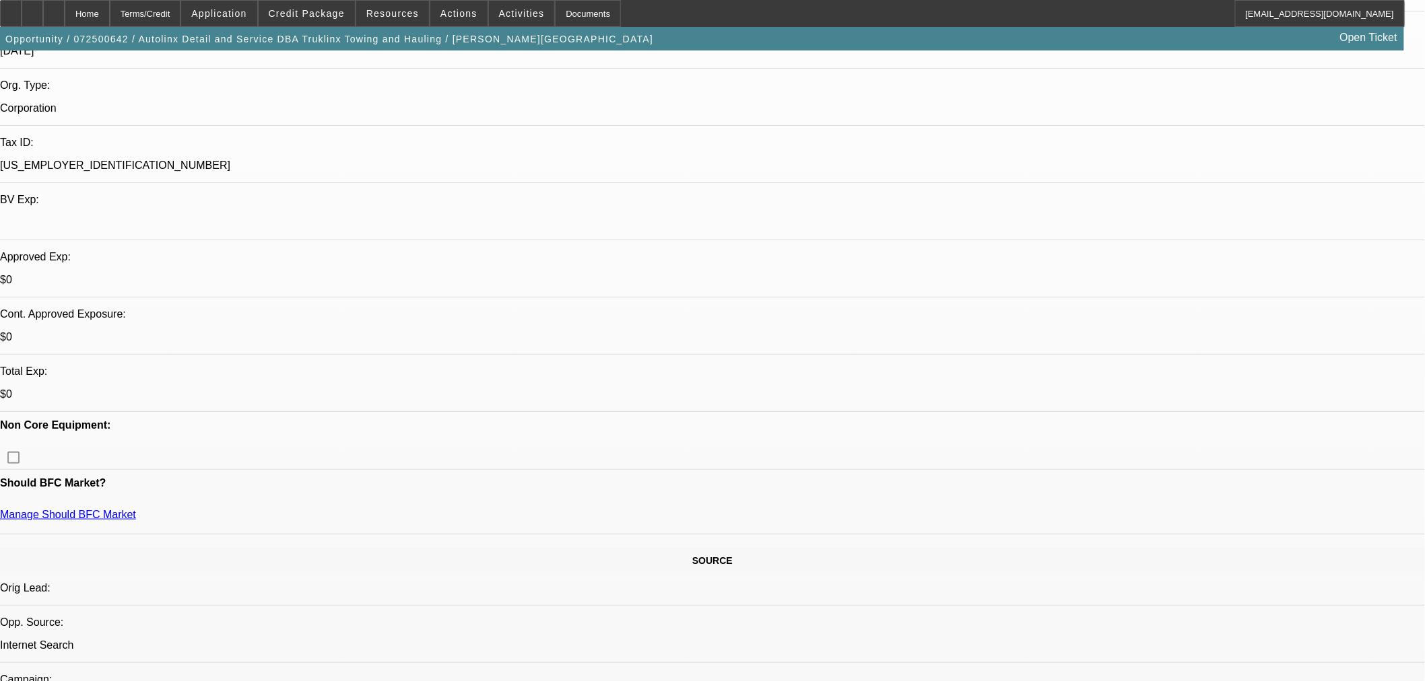
scroll to position [149, 0]
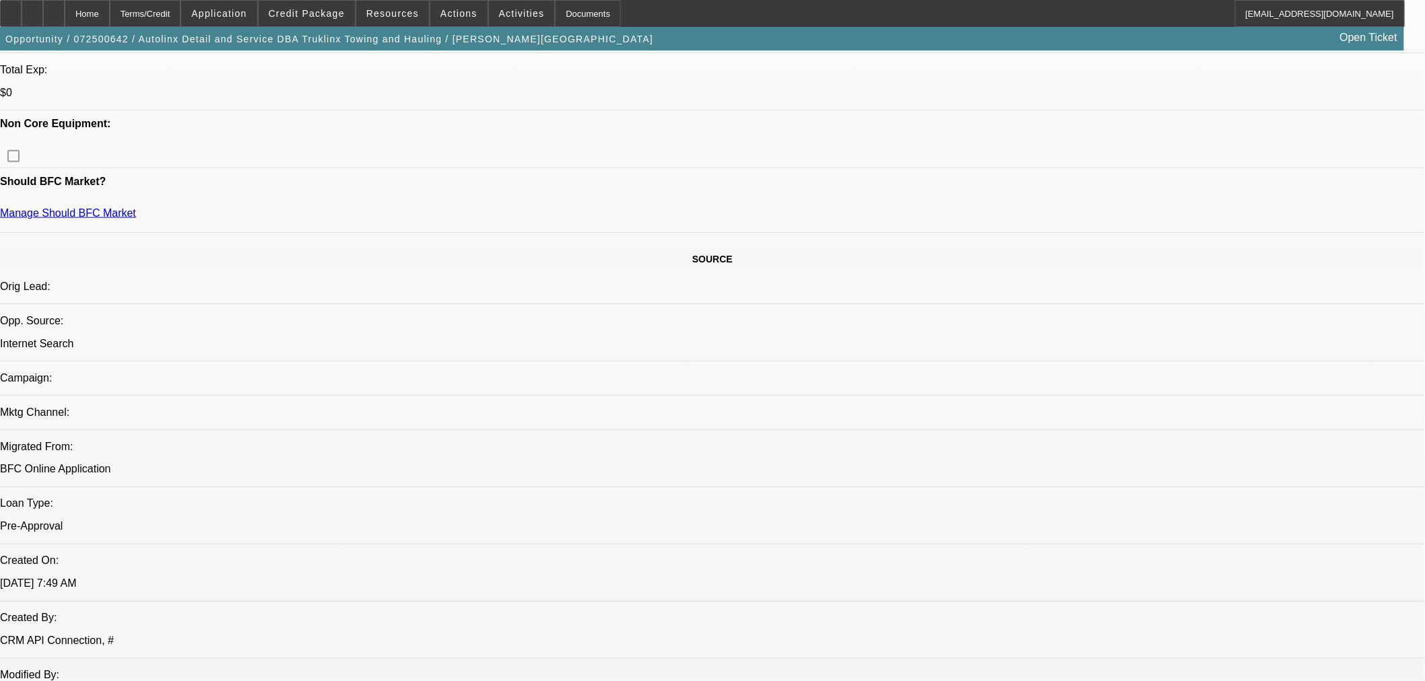
scroll to position [748, 0]
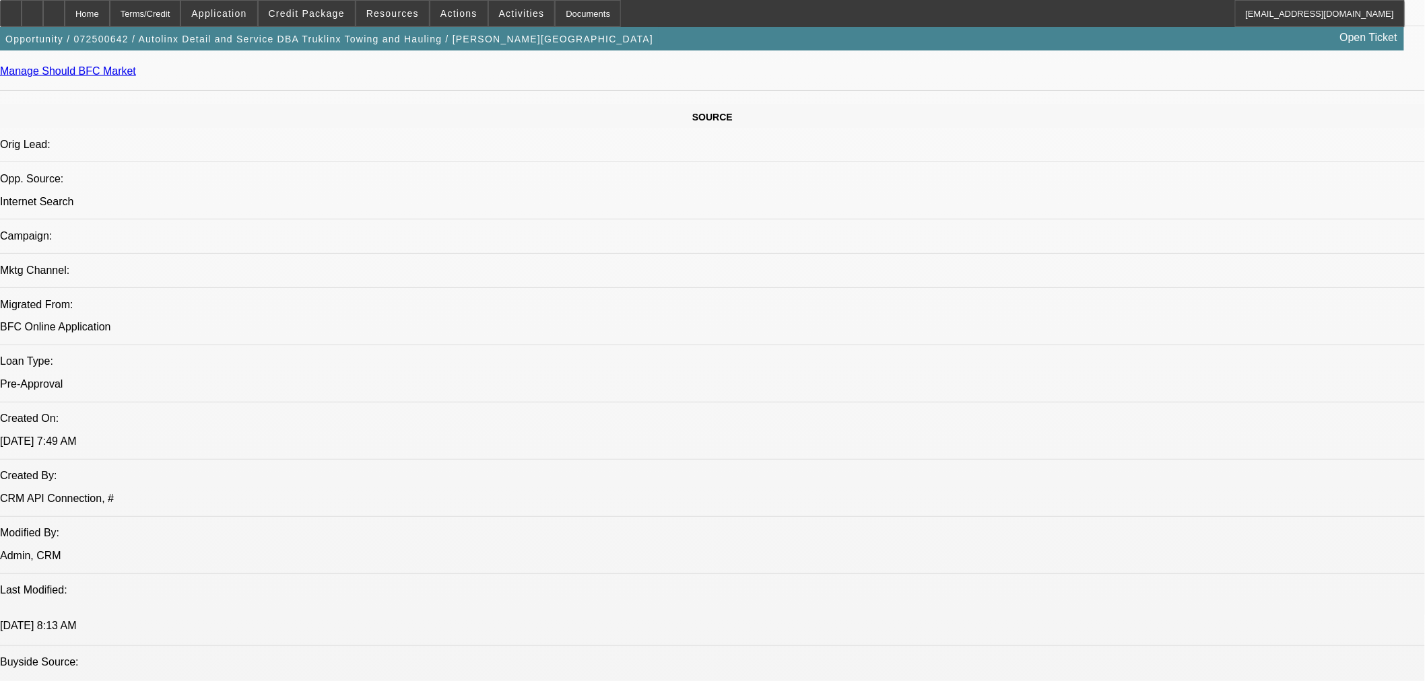
drag, startPoint x: 1127, startPoint y: 153, endPoint x: 984, endPoint y: 187, distance: 147.3
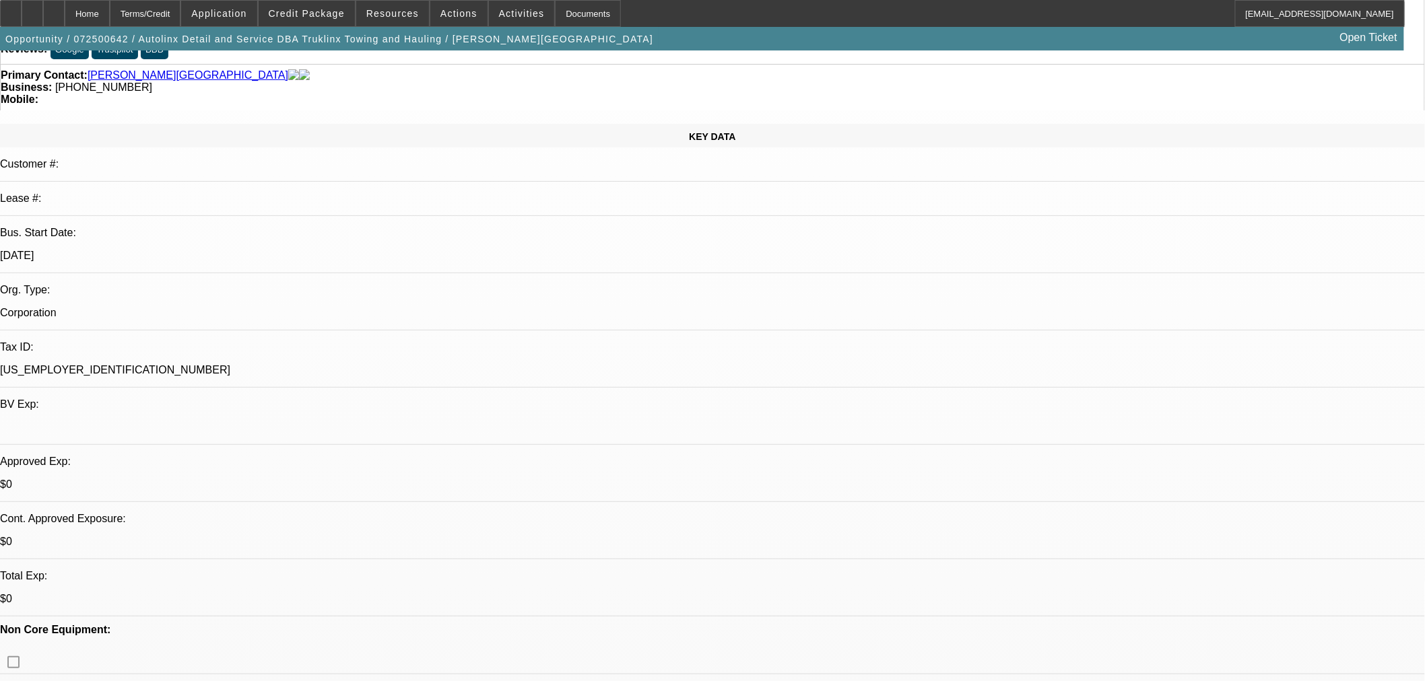
scroll to position [0, 0]
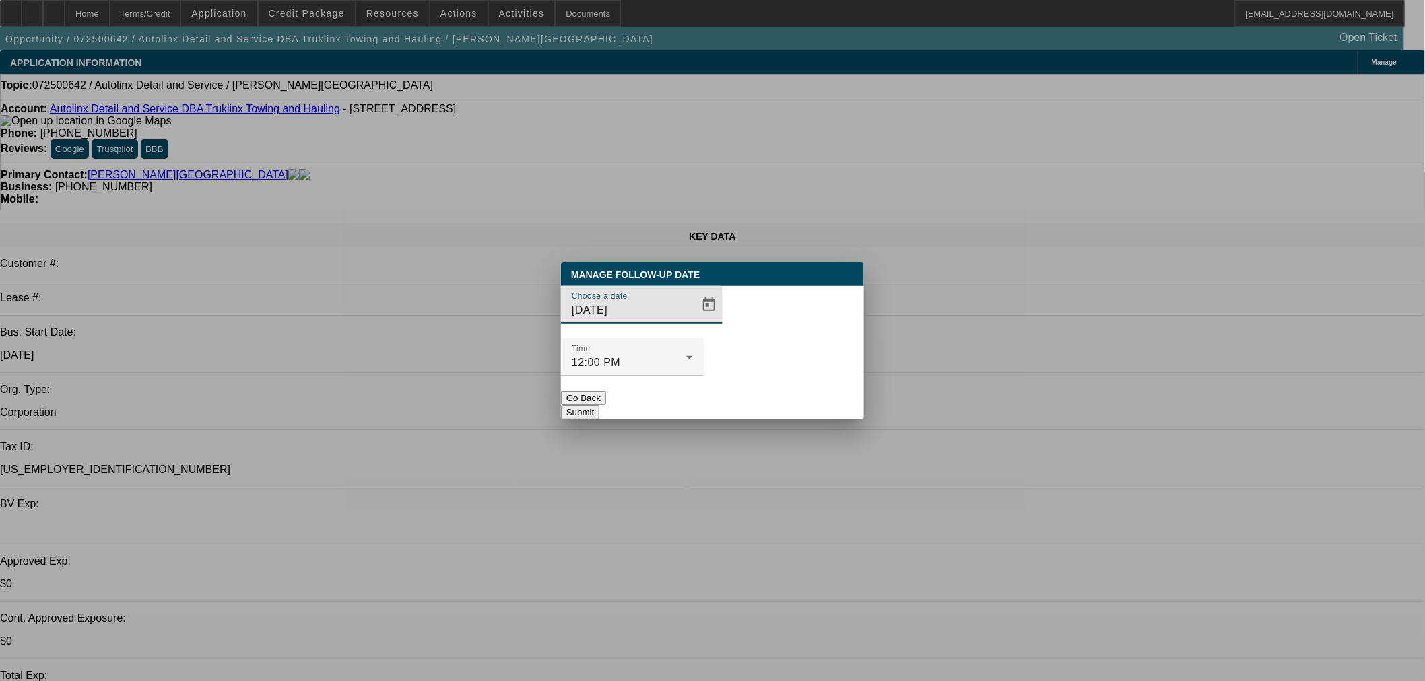
drag, startPoint x: 702, startPoint y: 342, endPoint x: 668, endPoint y: 342, distance: 34.3
click at [690, 339] on div "Choose a date [DATE]" at bounding box center [712, 312] width 303 height 53
click at [693, 318] on div at bounding box center [708, 305] width 30 height 27
click at [693, 321] on span "Open calendar" at bounding box center [709, 305] width 32 height 32
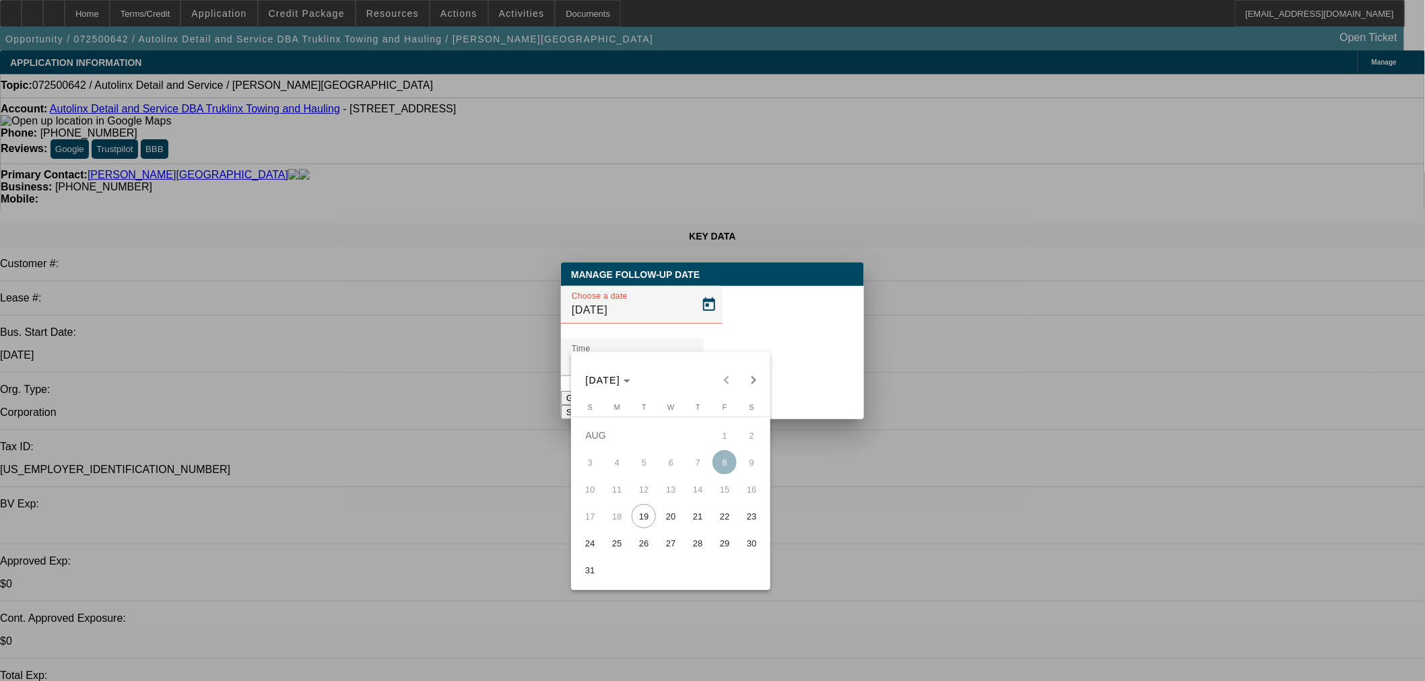
click at [671, 519] on span "20" at bounding box center [671, 516] width 24 height 24
type input "[DATE]"
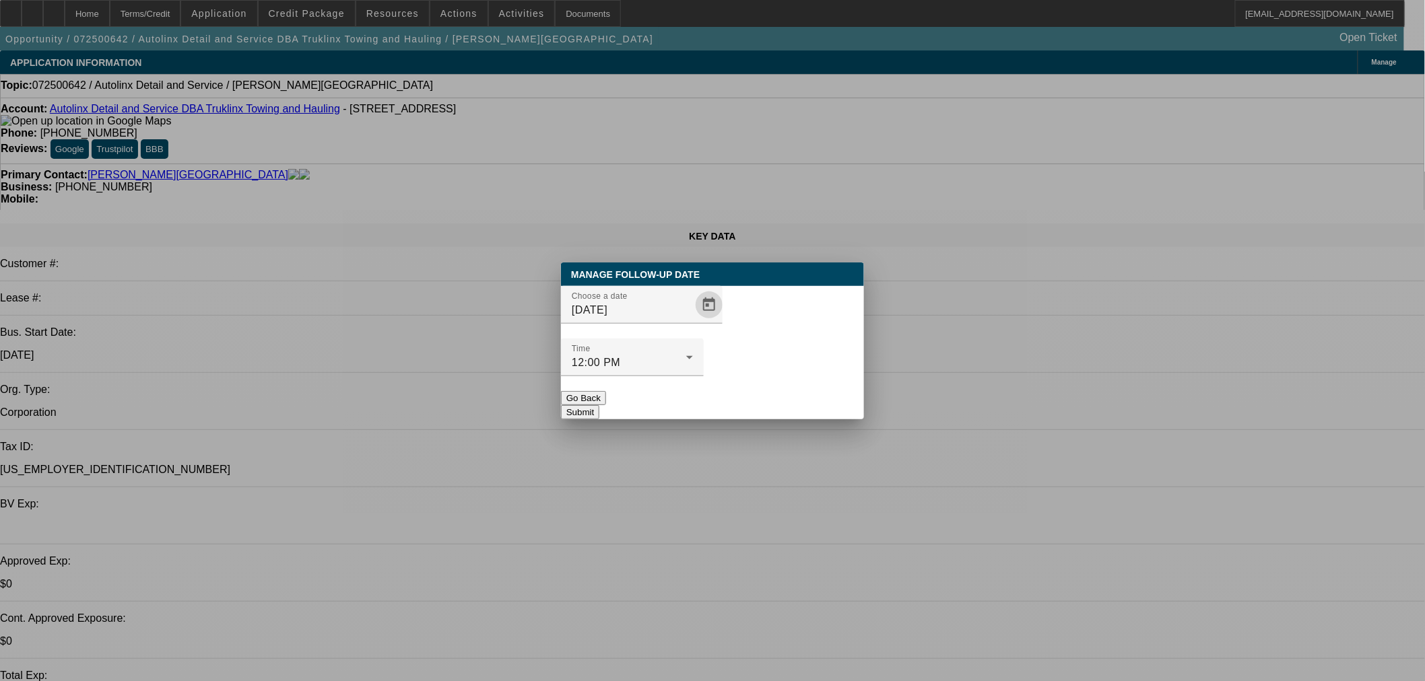
click at [599, 405] on button "Submit" at bounding box center [580, 412] width 38 height 14
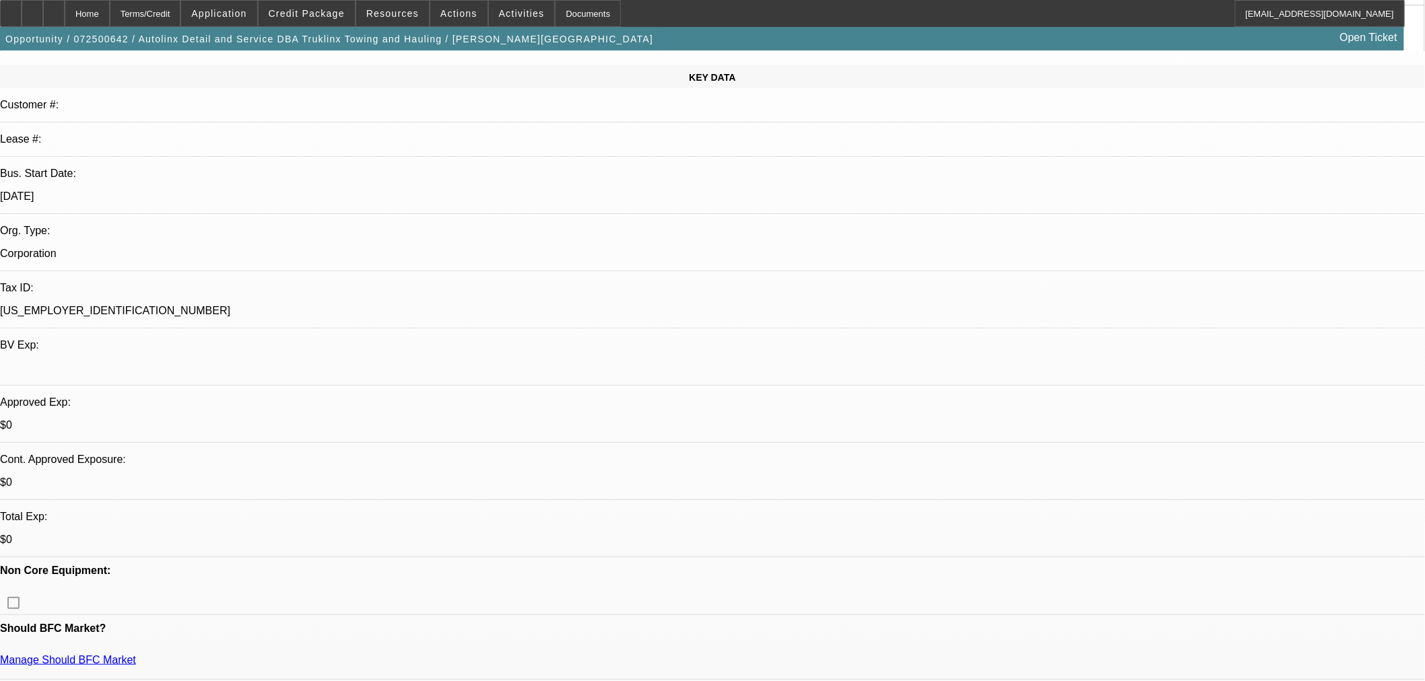
scroll to position [149, 0]
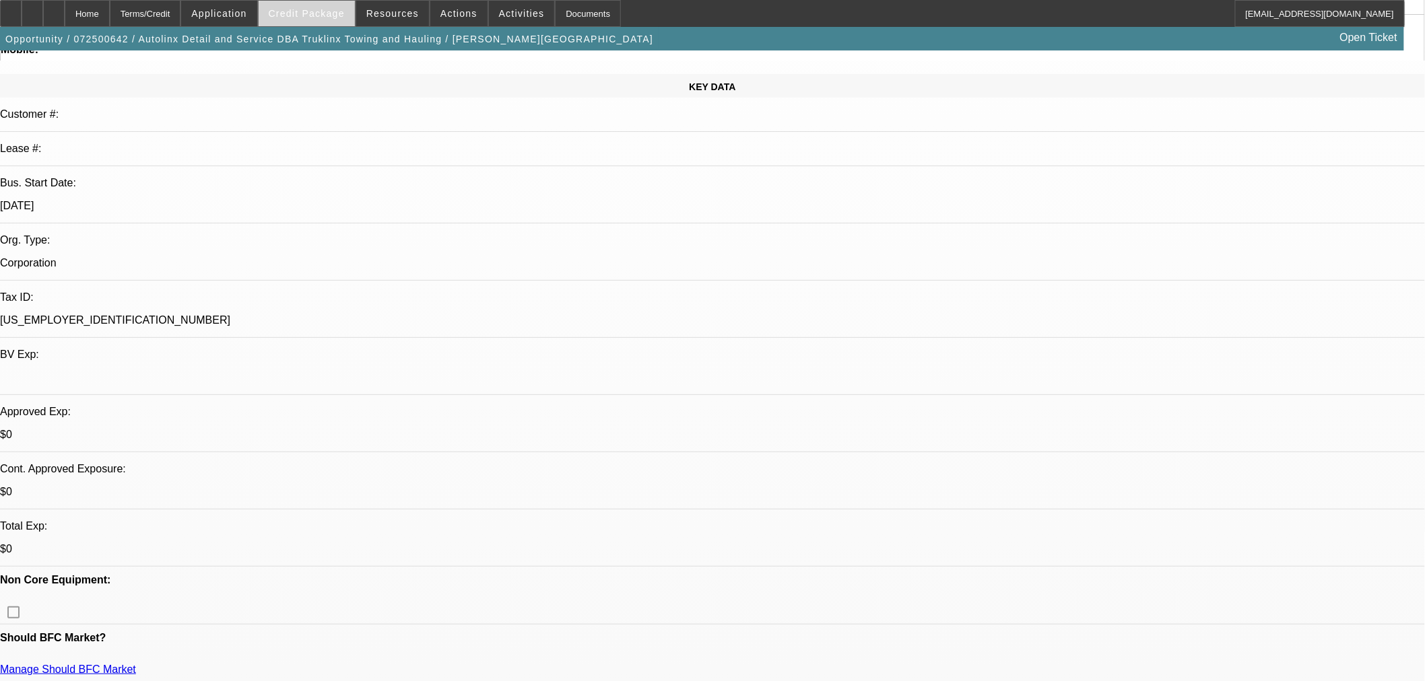
click at [333, 19] on span at bounding box center [307, 13] width 96 height 32
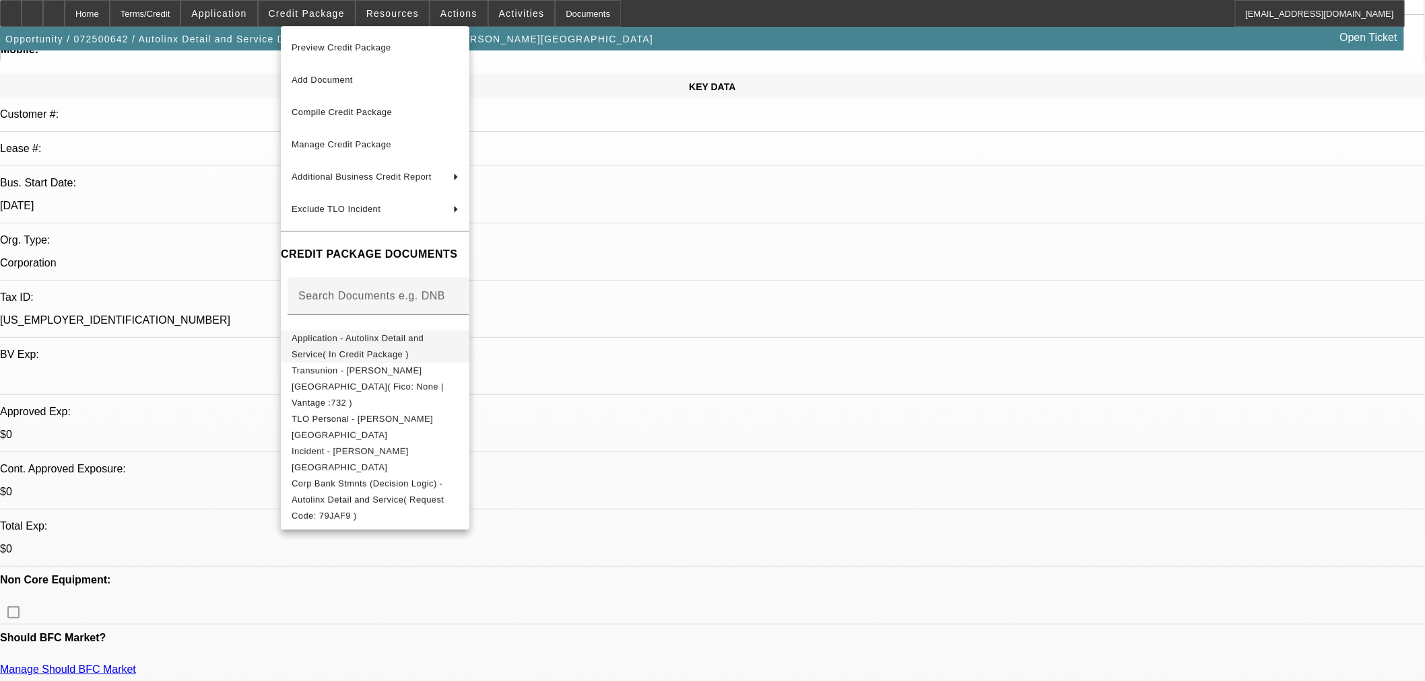
click at [414, 337] on span "Application - Autolinx Detail and Service( In Credit Package )" at bounding box center [358, 346] width 132 height 26
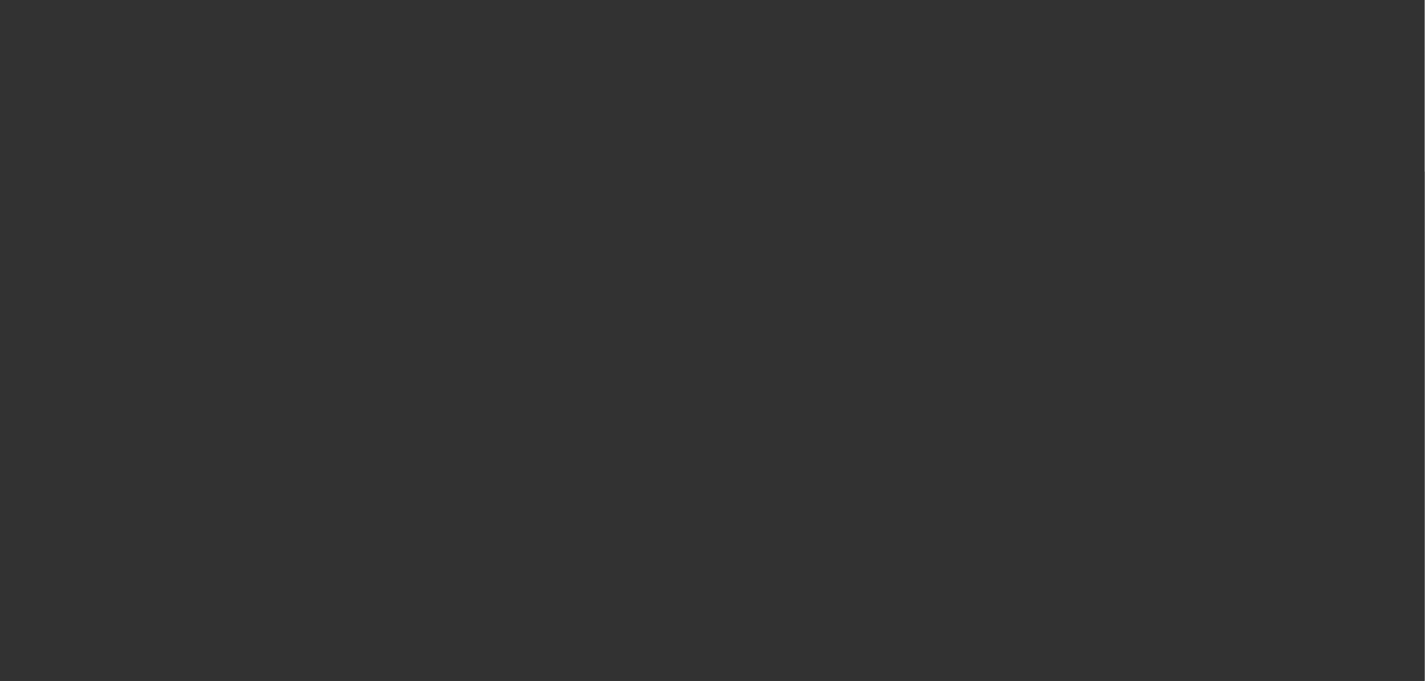
scroll to position [0, 0]
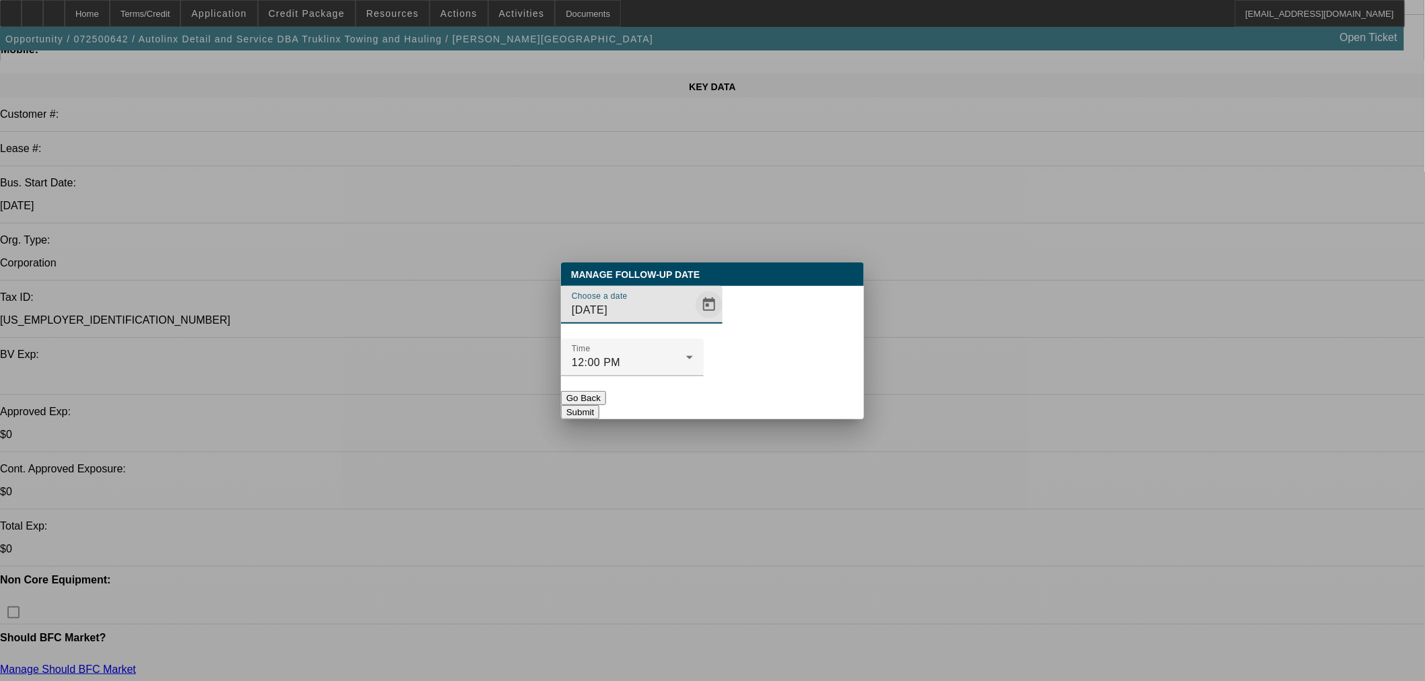
drag, startPoint x: 708, startPoint y: 331, endPoint x: 689, endPoint y: 334, distance: 19.8
click at [705, 331] on div "Choose a date [DATE]" at bounding box center [712, 312] width 303 height 53
click at [693, 321] on span "Open calendar" at bounding box center [709, 305] width 32 height 32
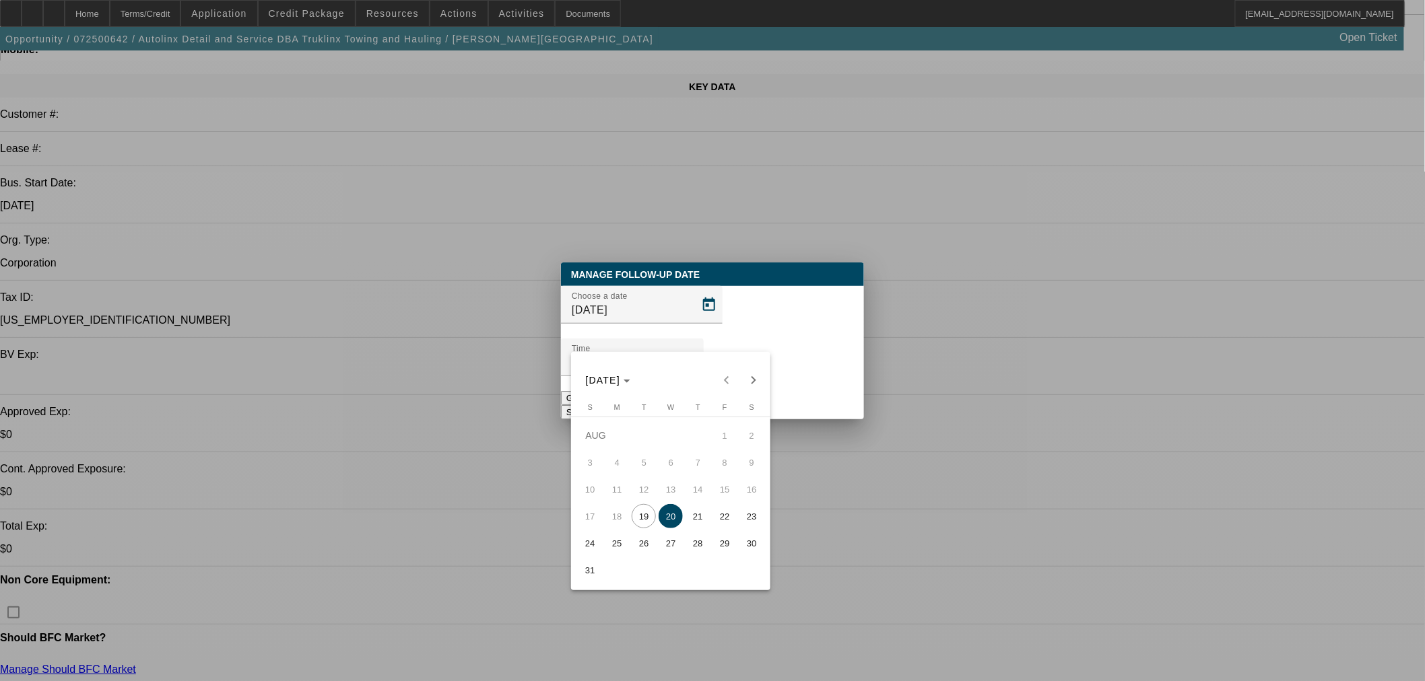
drag, startPoint x: 698, startPoint y: 516, endPoint x: 736, endPoint y: 481, distance: 52.0
click at [699, 516] on span "21" at bounding box center [697, 516] width 24 height 24
type input "[DATE]"
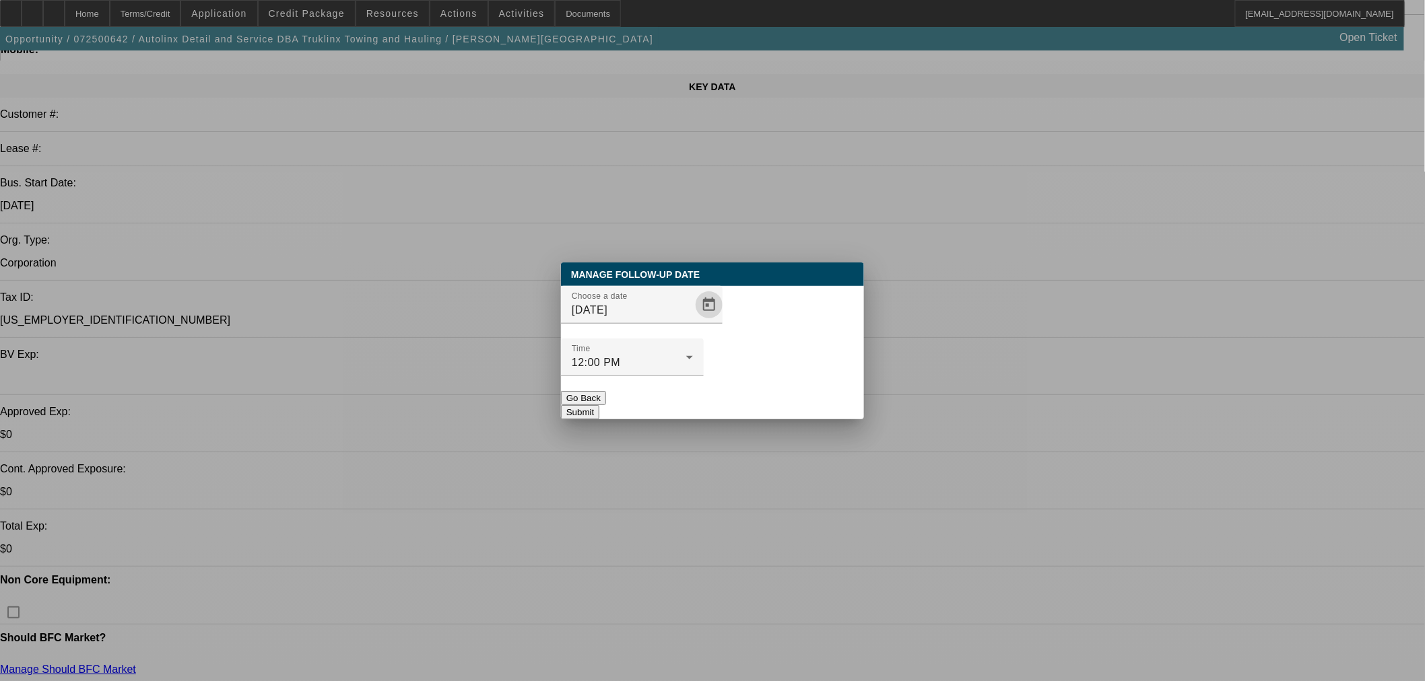
click at [599, 405] on button "Submit" at bounding box center [580, 412] width 38 height 14
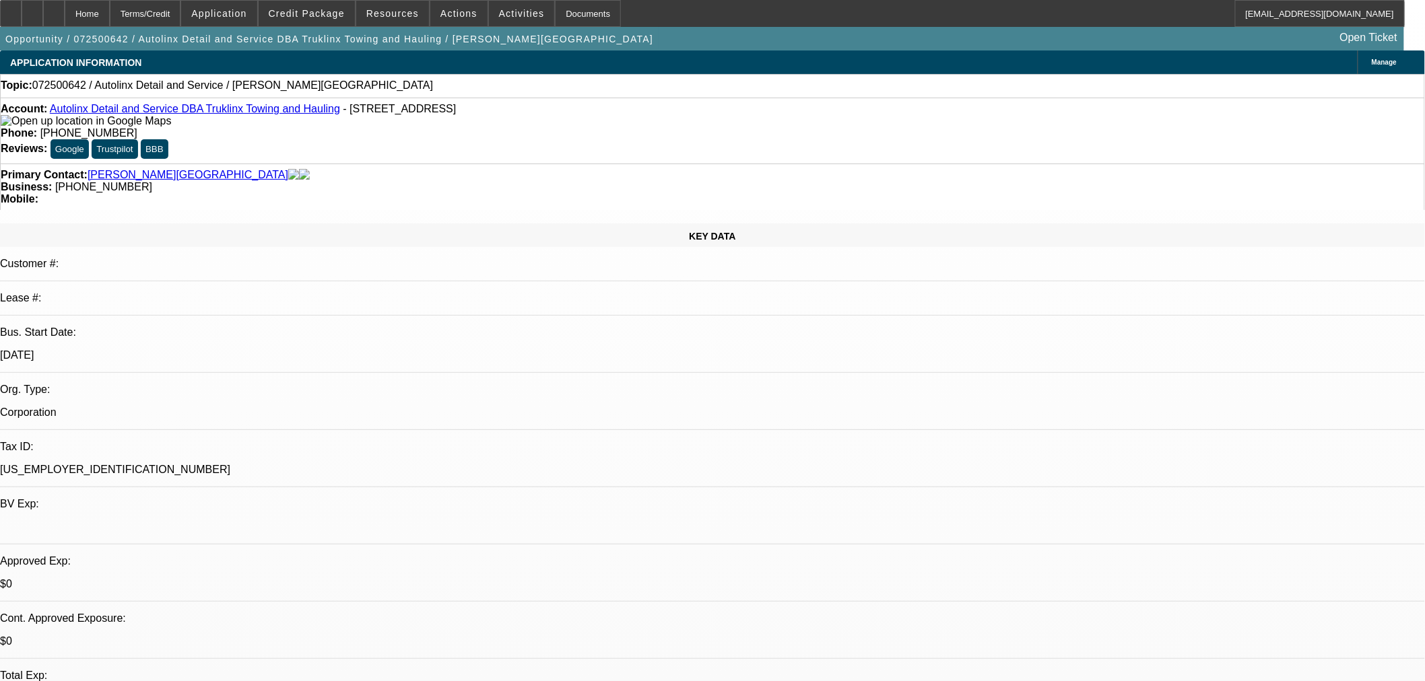
scroll to position [149, 0]
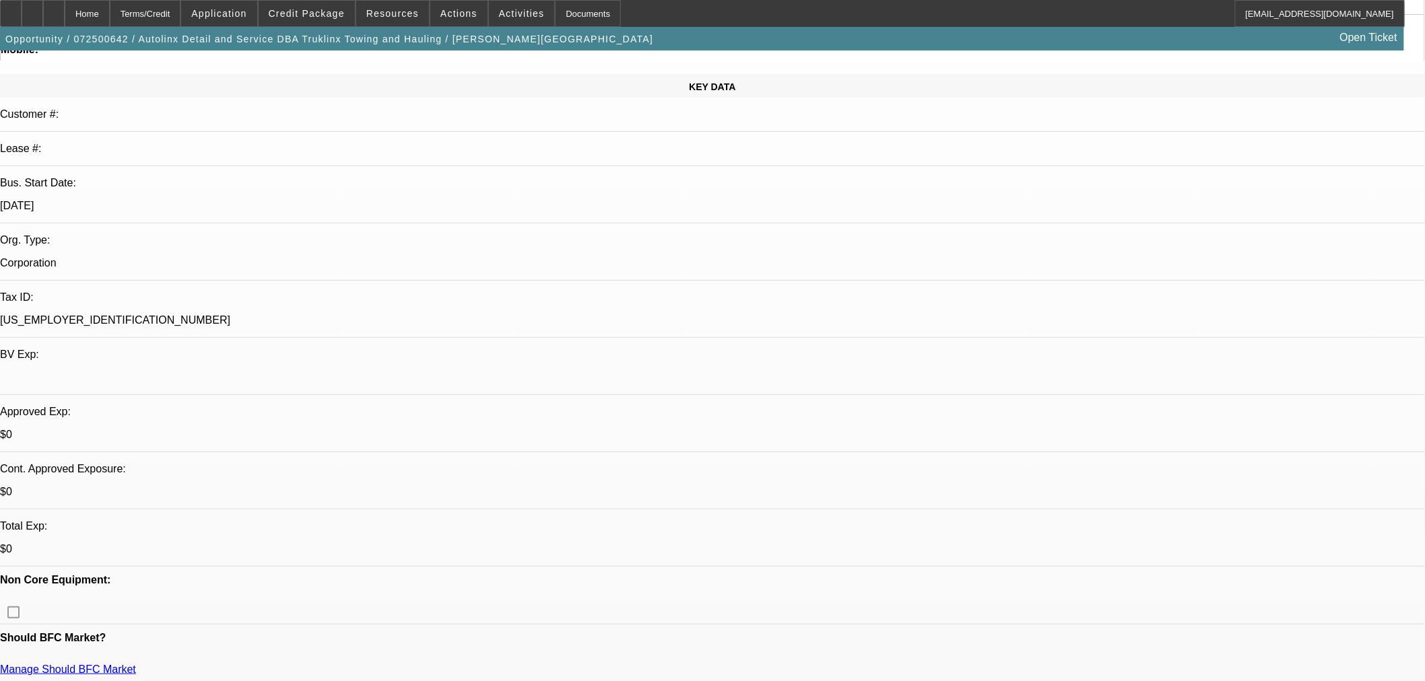
drag, startPoint x: 1148, startPoint y: 223, endPoint x: 1147, endPoint y: 256, distance: 33.0
radio input "true"
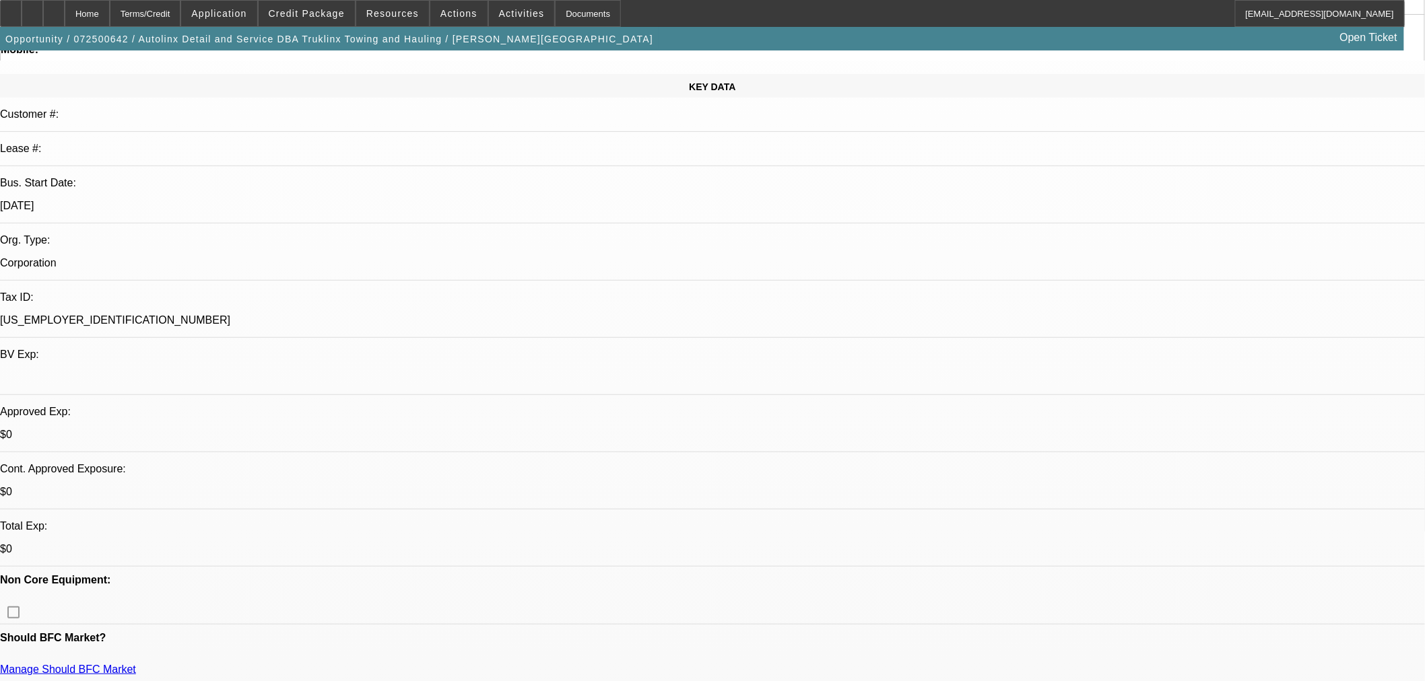
type textarea "VM for both #s. Keep trying."
radio input "true"
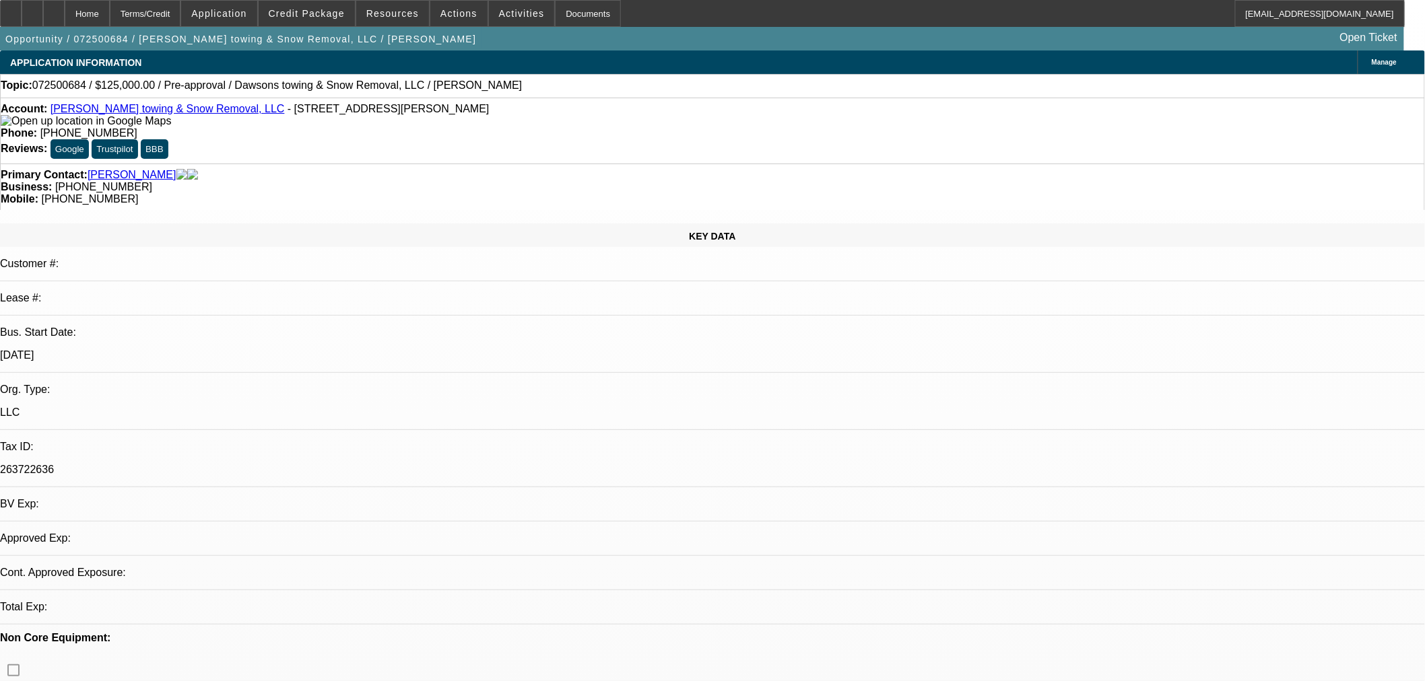
select select "0"
select select "2"
select select "0.1"
select select "1"
select select "2"
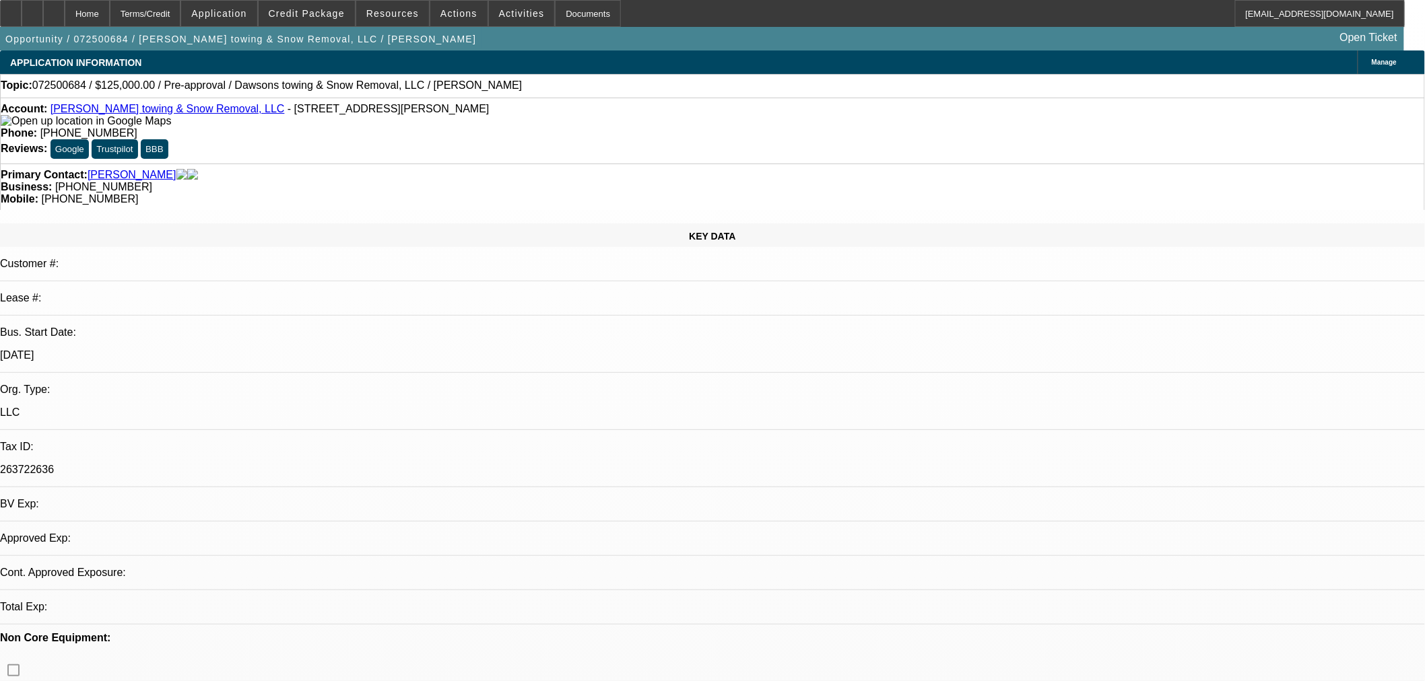
select select "4"
drag, startPoint x: 1002, startPoint y: 432, endPoint x: 1300, endPoint y: 445, distance: 297.9
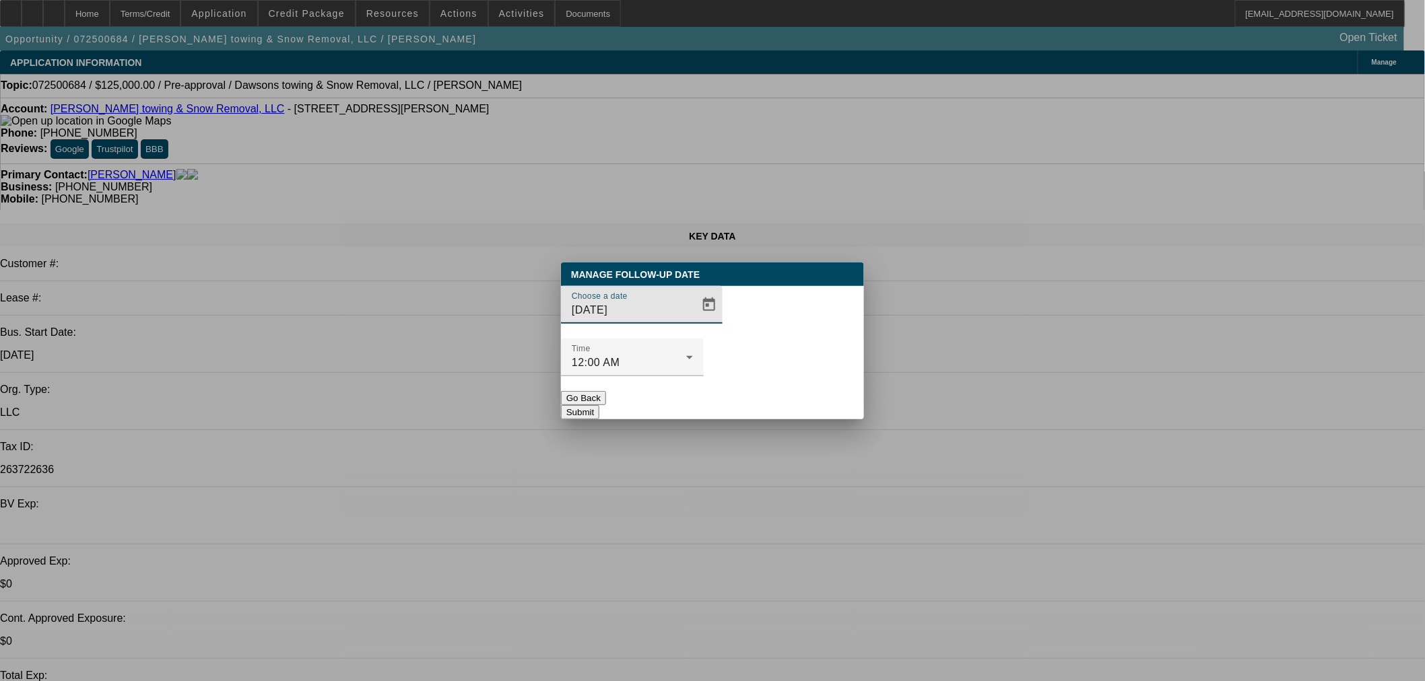
click at [606, 391] on button "Go Back" at bounding box center [583, 398] width 45 height 14
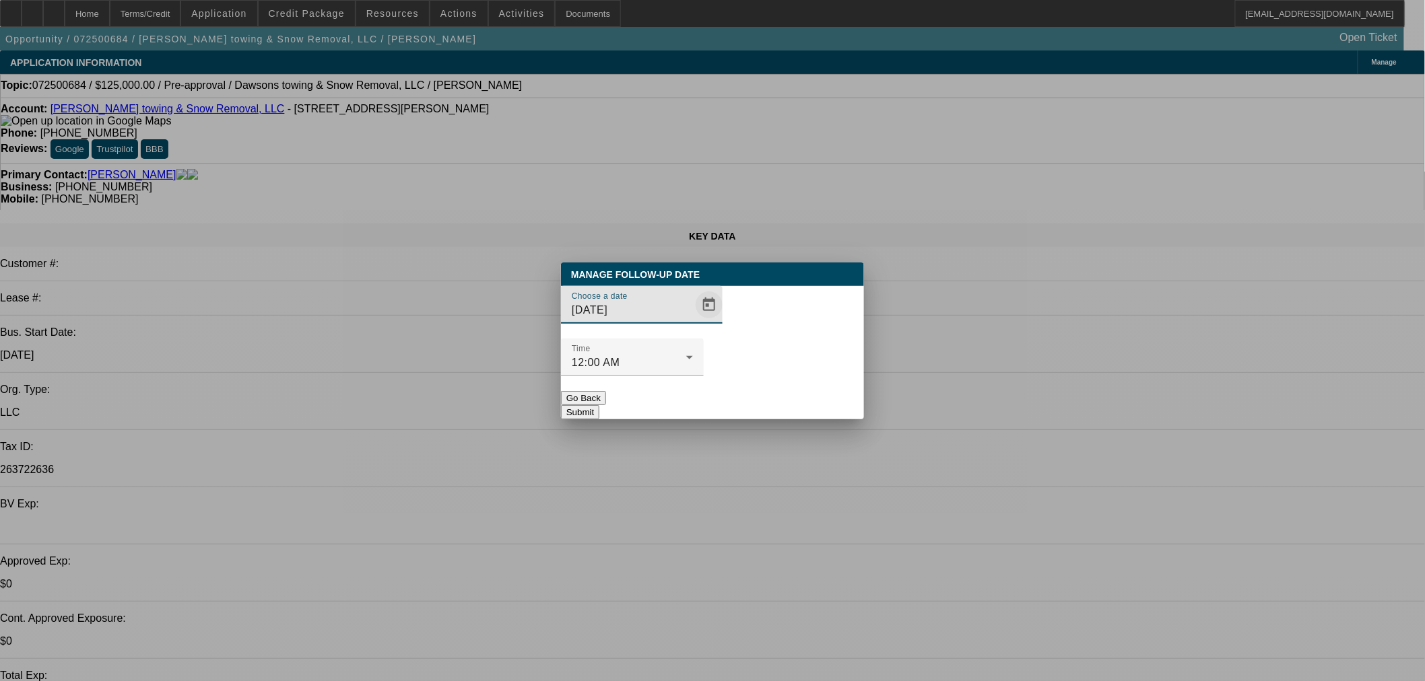
click at [693, 321] on span "Open calendar" at bounding box center [709, 305] width 32 height 32
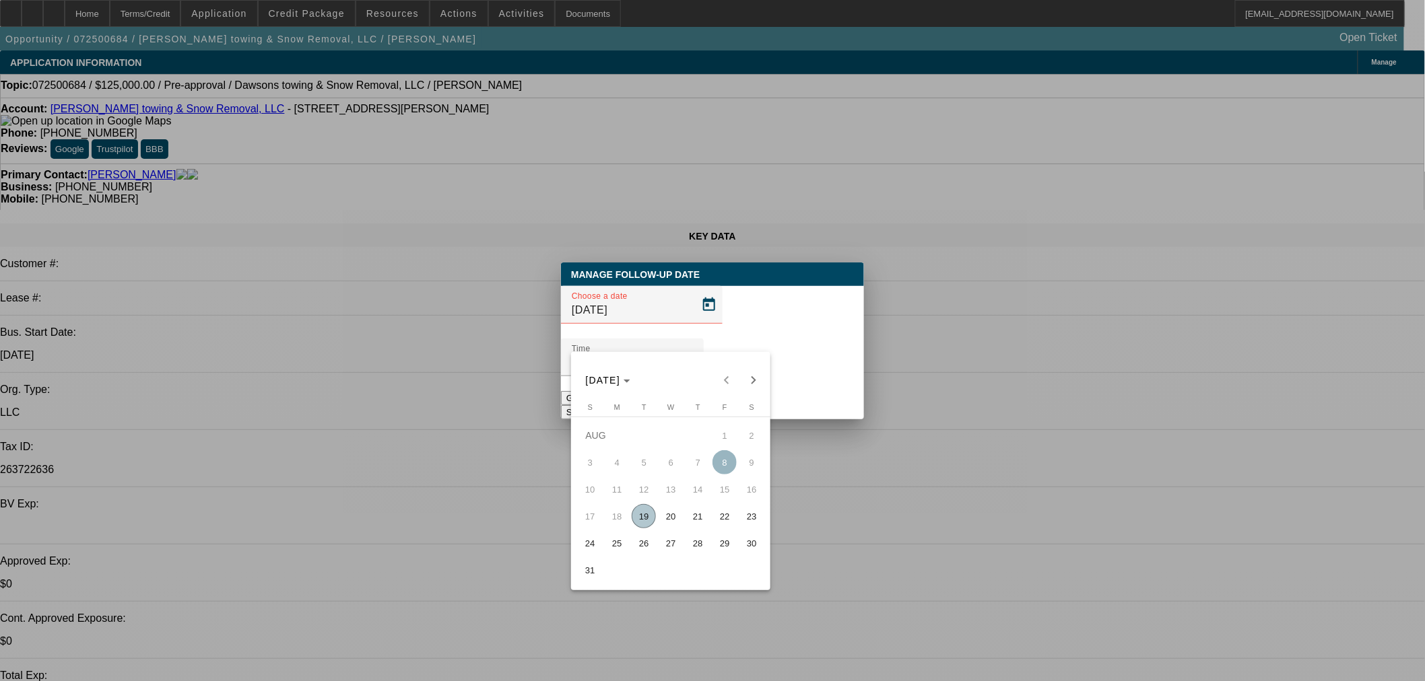
click at [675, 521] on span "20" at bounding box center [671, 516] width 24 height 24
type input "[DATE]"
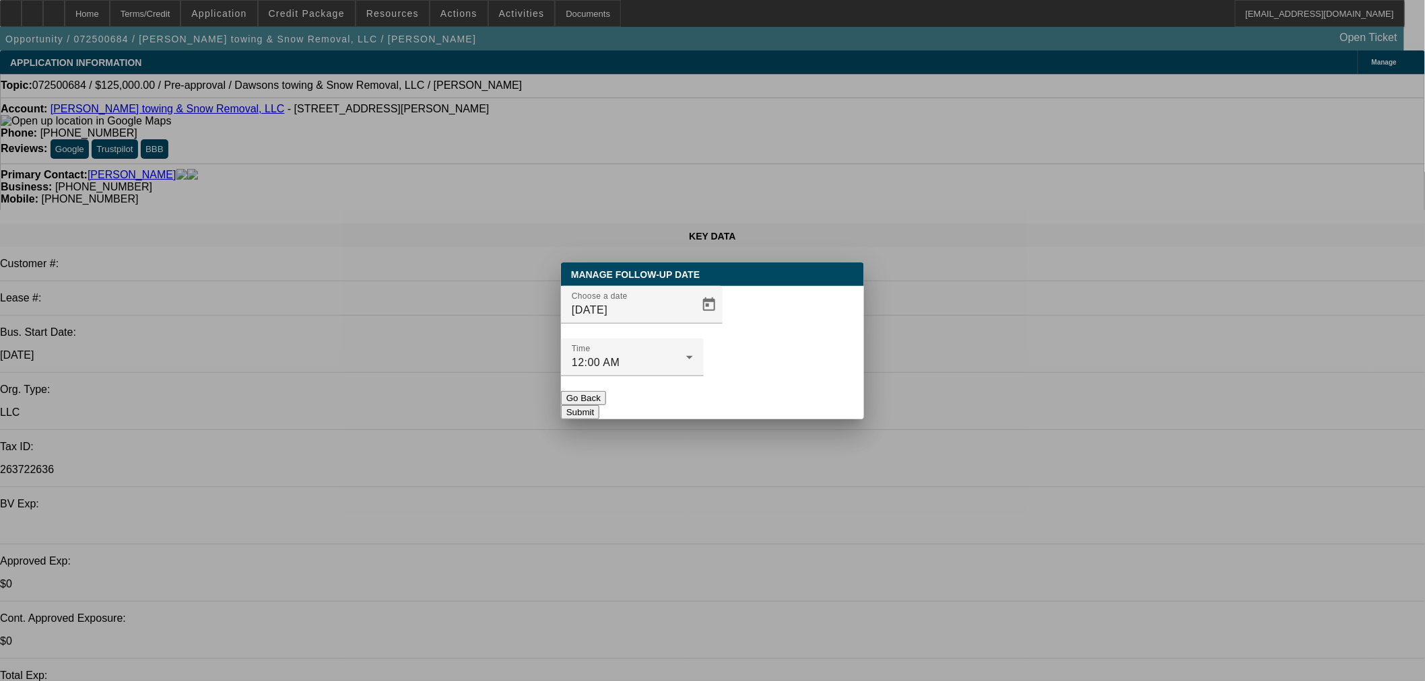
click at [599, 405] on button "Submit" at bounding box center [580, 412] width 38 height 14
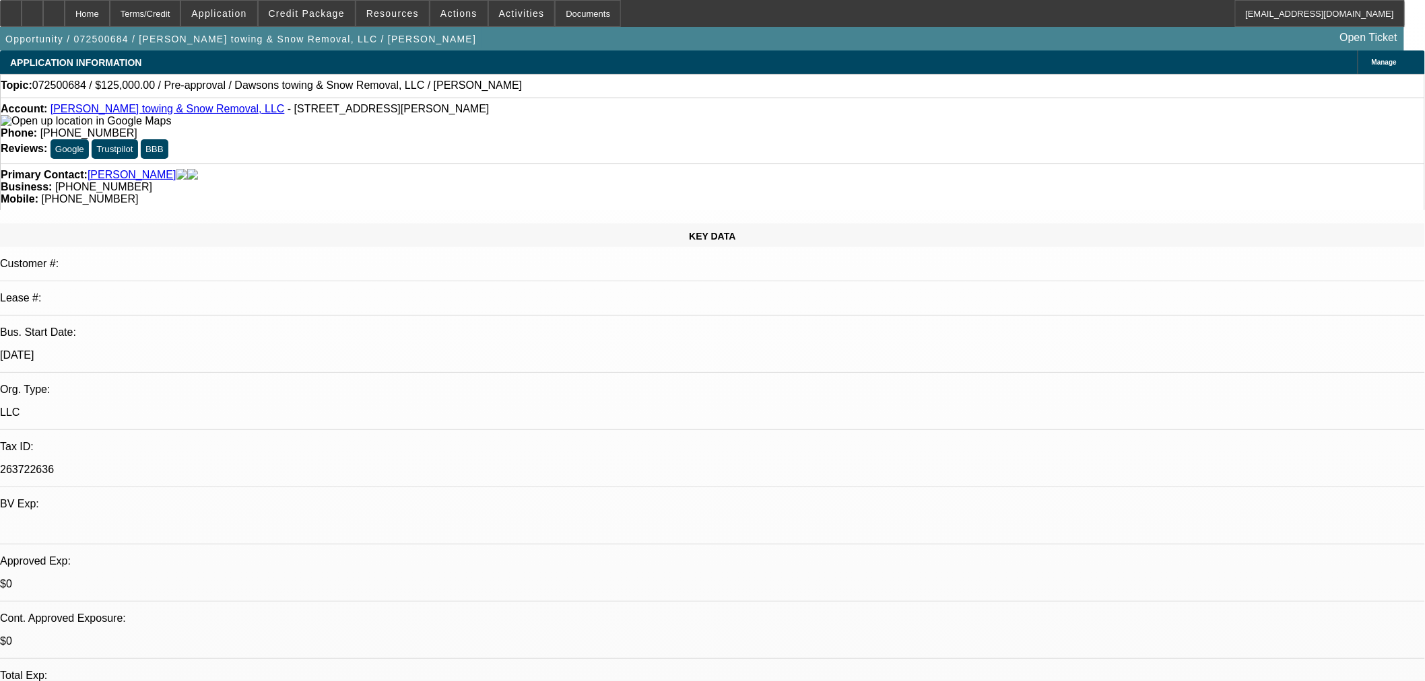
radio input "true"
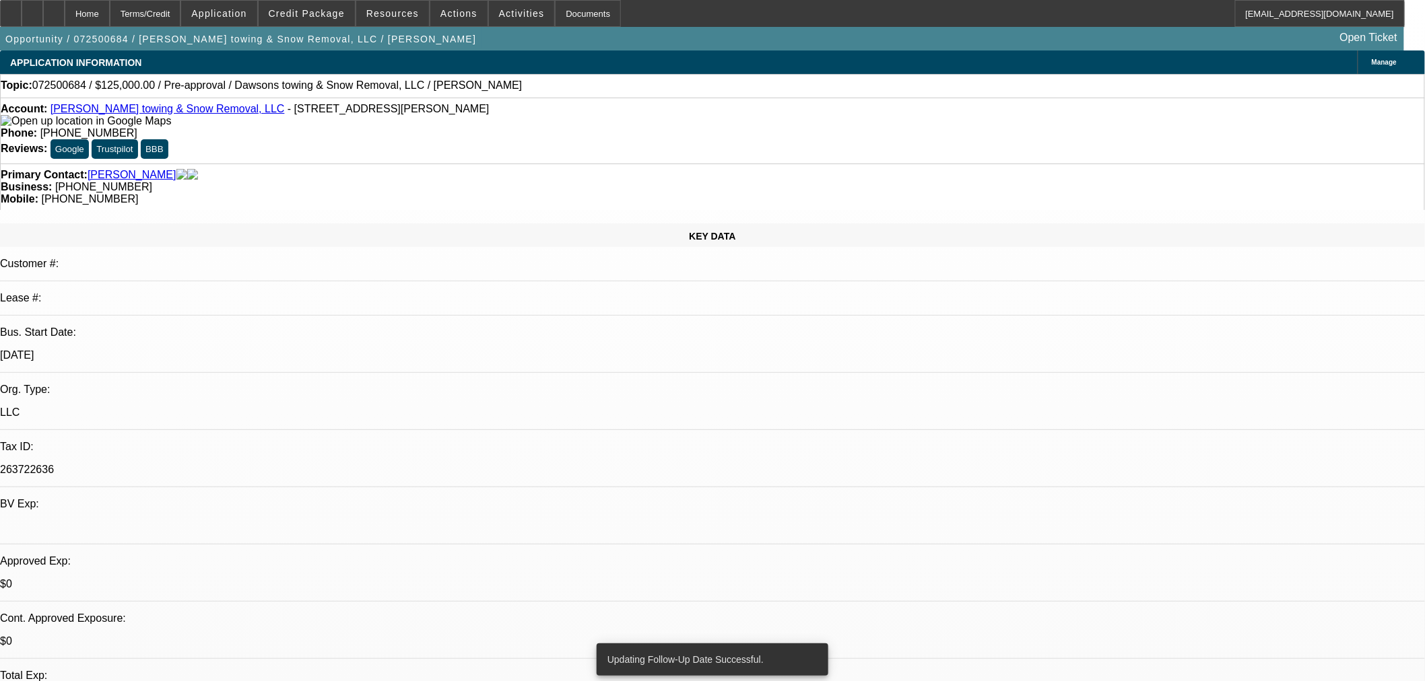
type textarea "GK said try again tmr"
radio input "true"
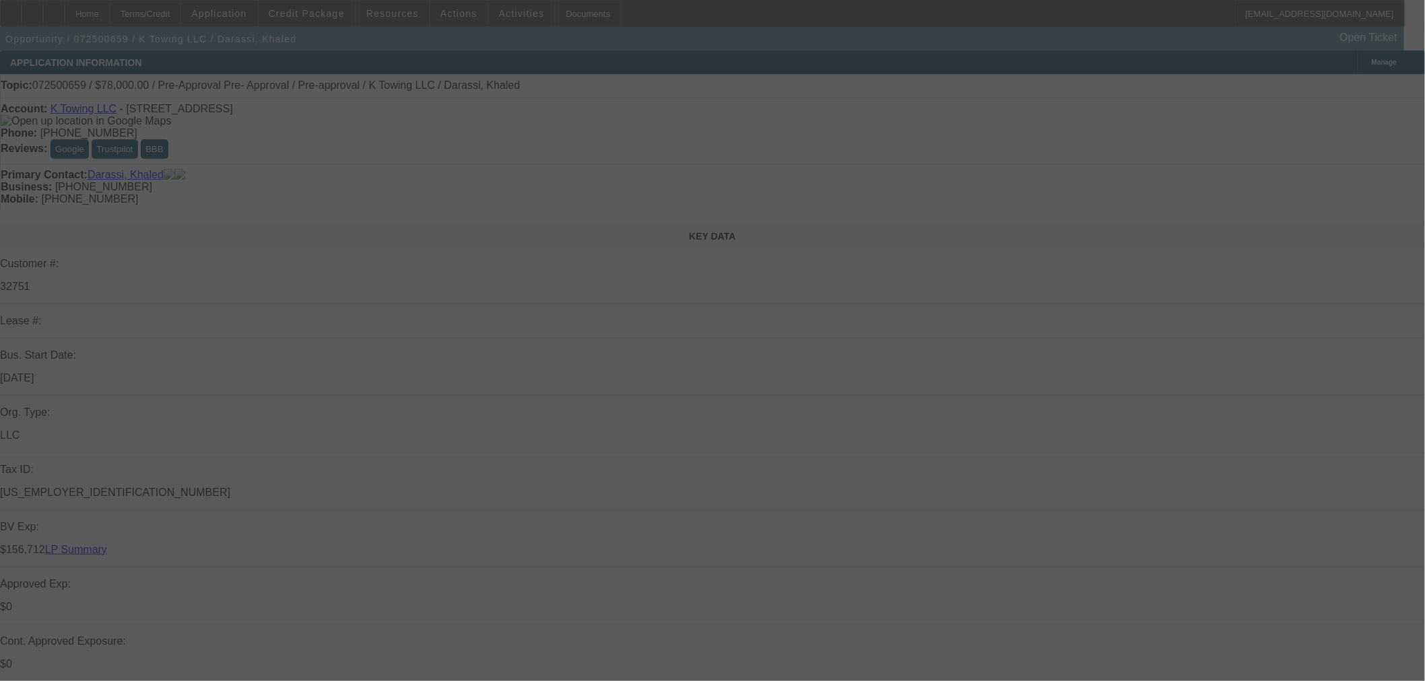
select select "0"
select select "2"
select select "0"
select select "6"
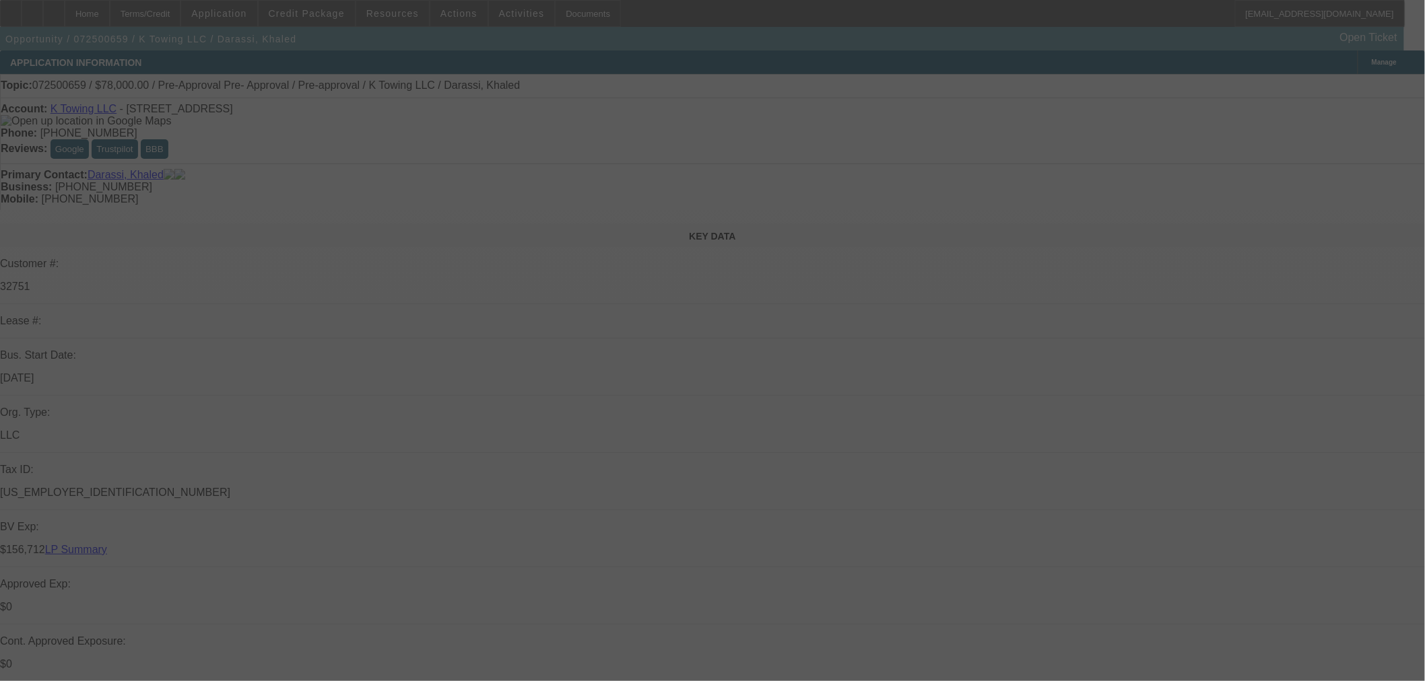
select select "0"
select select "2"
select select "0"
select select "6"
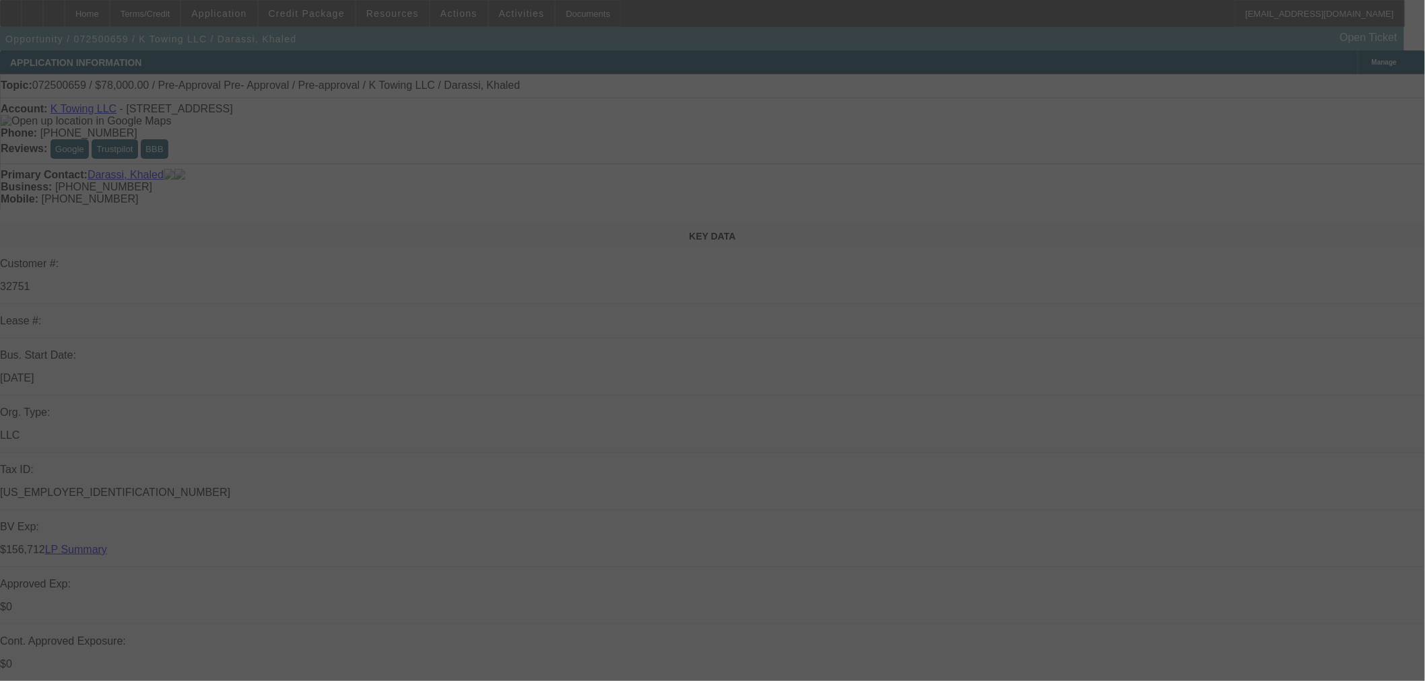
select select "0"
select select "2"
select select "0"
select select "6"
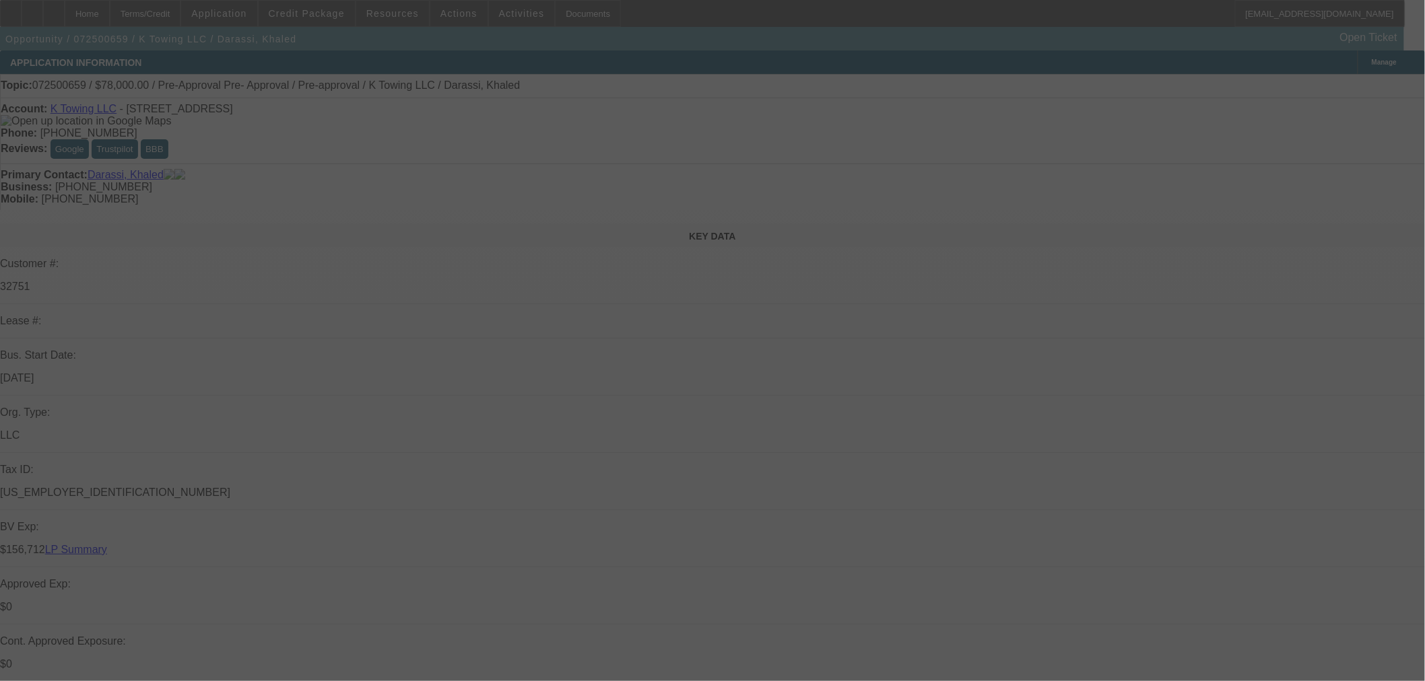
select select "0"
select select "6"
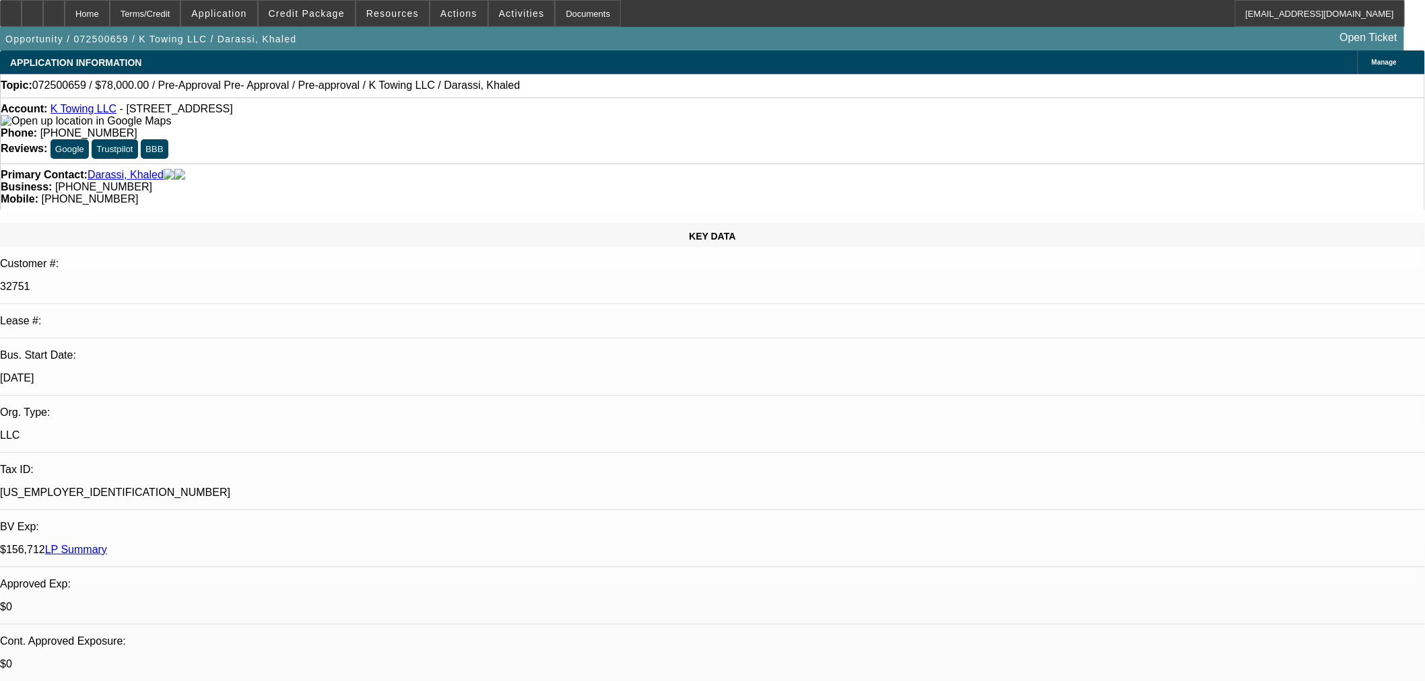
drag, startPoint x: 1371, startPoint y: 524, endPoint x: 1343, endPoint y: 519, distance: 28.0
drag, startPoint x: 1305, startPoint y: 520, endPoint x: 1356, endPoint y: 520, distance: 51.2
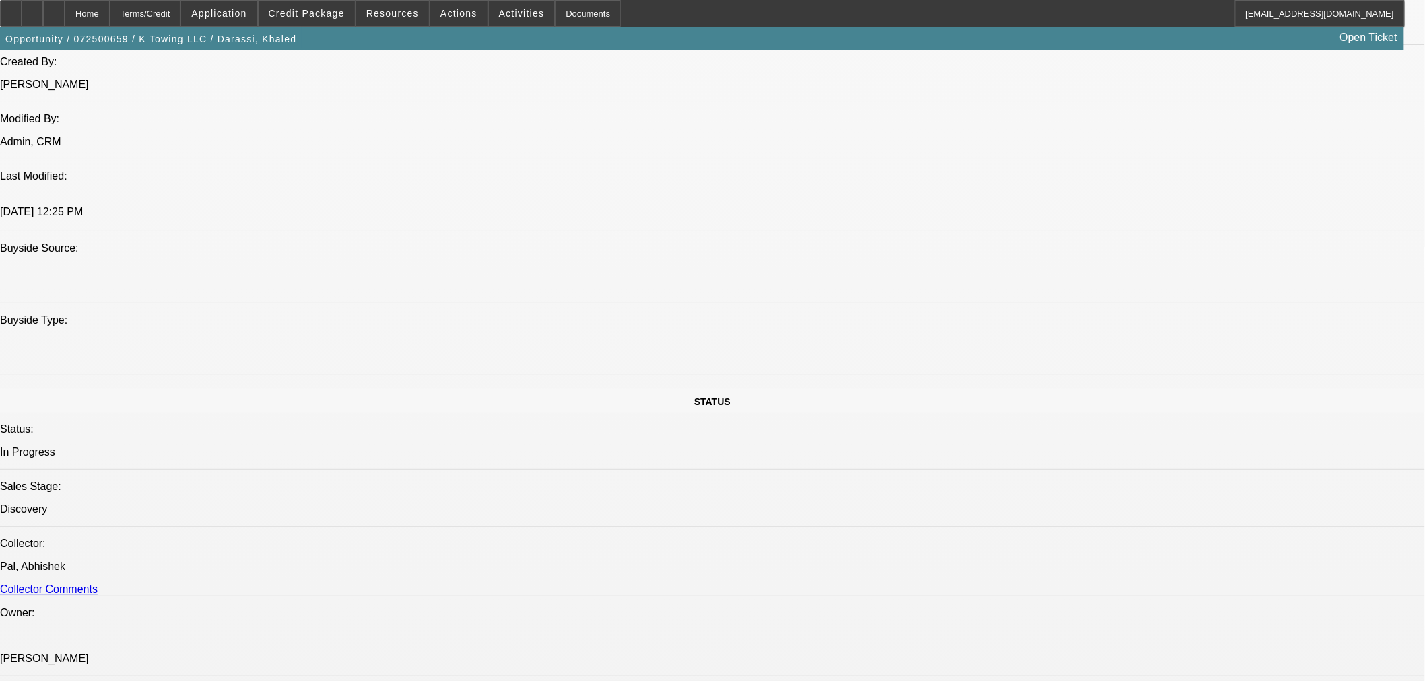
scroll to position [972, 0]
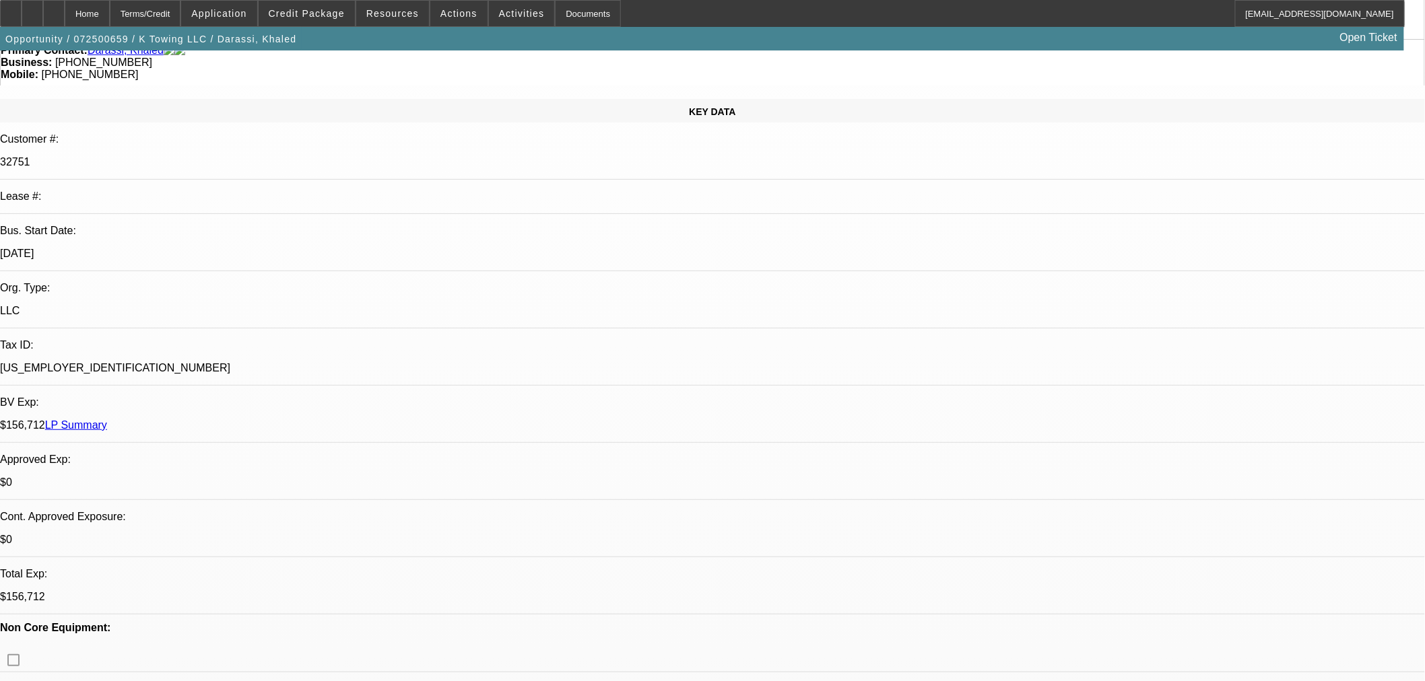
scroll to position [0, 0]
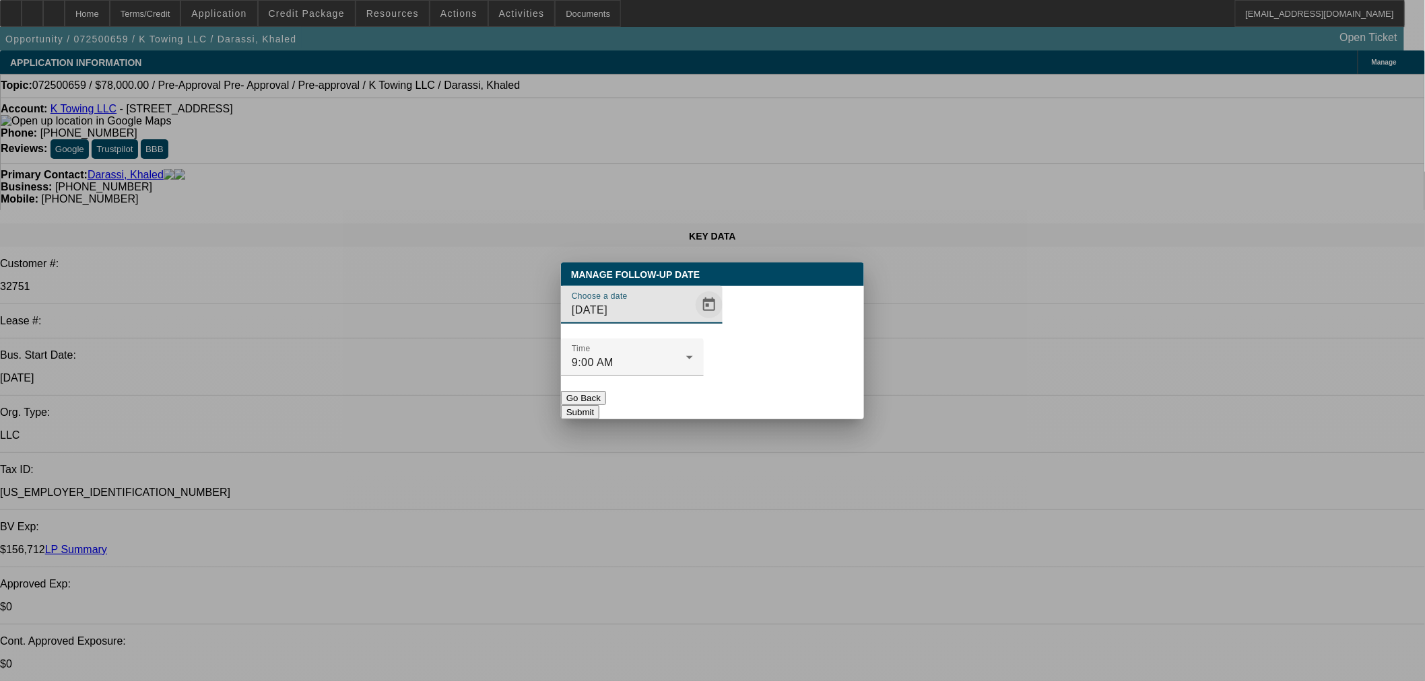
drag, startPoint x: 627, startPoint y: 332, endPoint x: 682, endPoint y: 339, distance: 55.7
click at [636, 318] on input "8/15/2025" at bounding box center [632, 310] width 121 height 16
click at [665, 318] on input "8/15/2025" at bounding box center [632, 310] width 121 height 16
click at [693, 321] on span "Open calendar" at bounding box center [709, 305] width 32 height 32
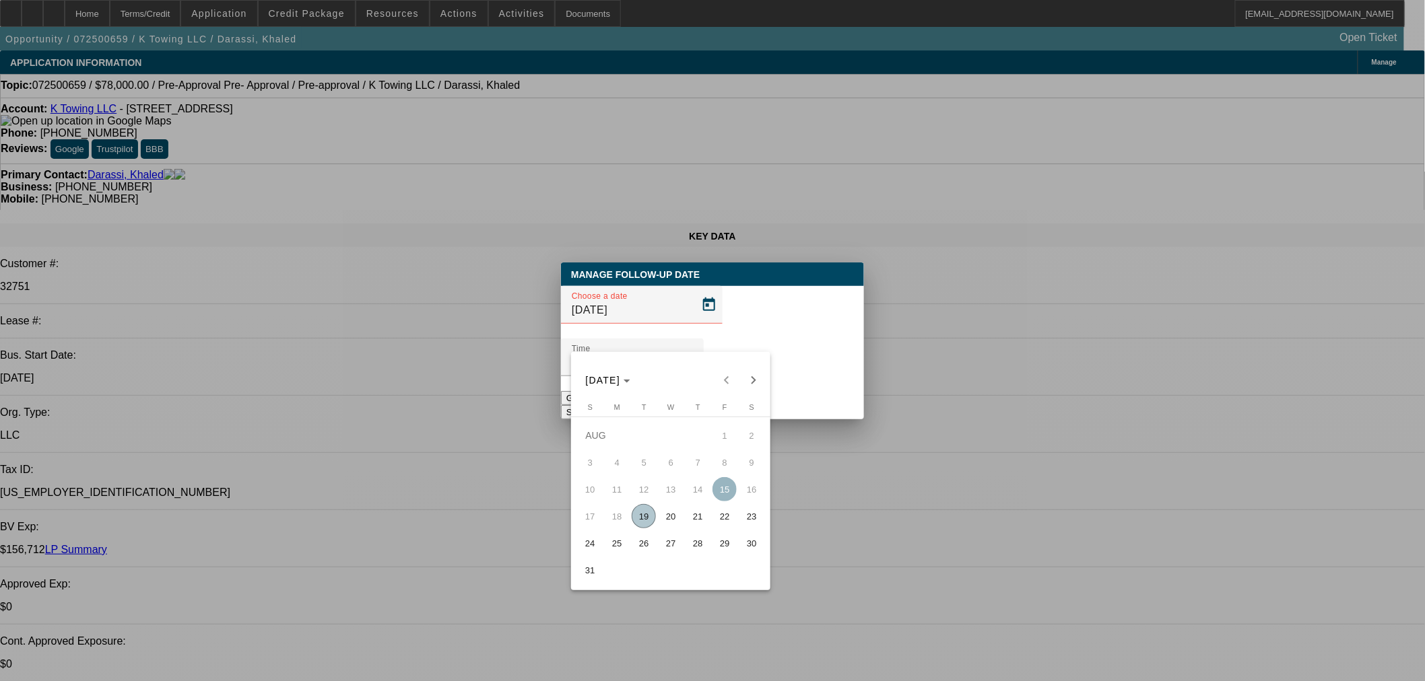
click at [672, 520] on span "20" at bounding box center [671, 516] width 24 height 24
type input "8/20/2025"
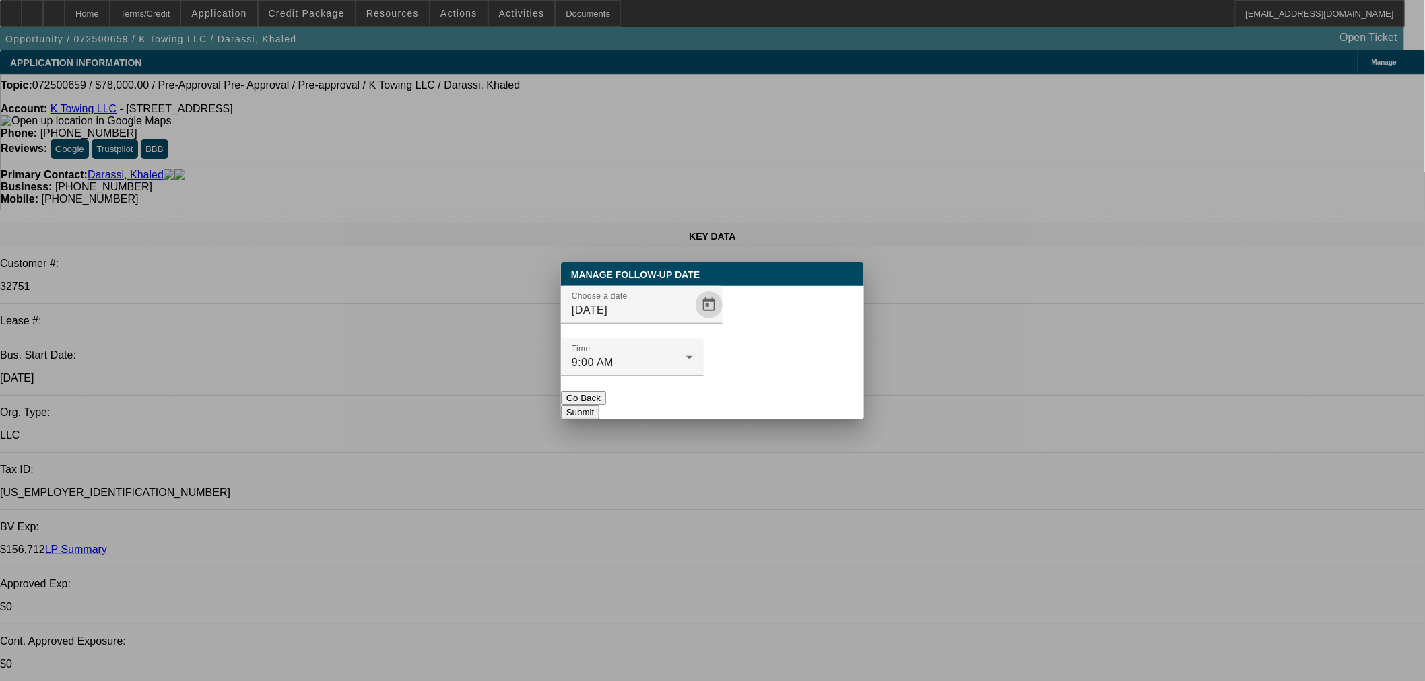
click at [704, 376] on div at bounding box center [632, 383] width 143 height 15
click at [599, 405] on button "Submit" at bounding box center [580, 412] width 38 height 14
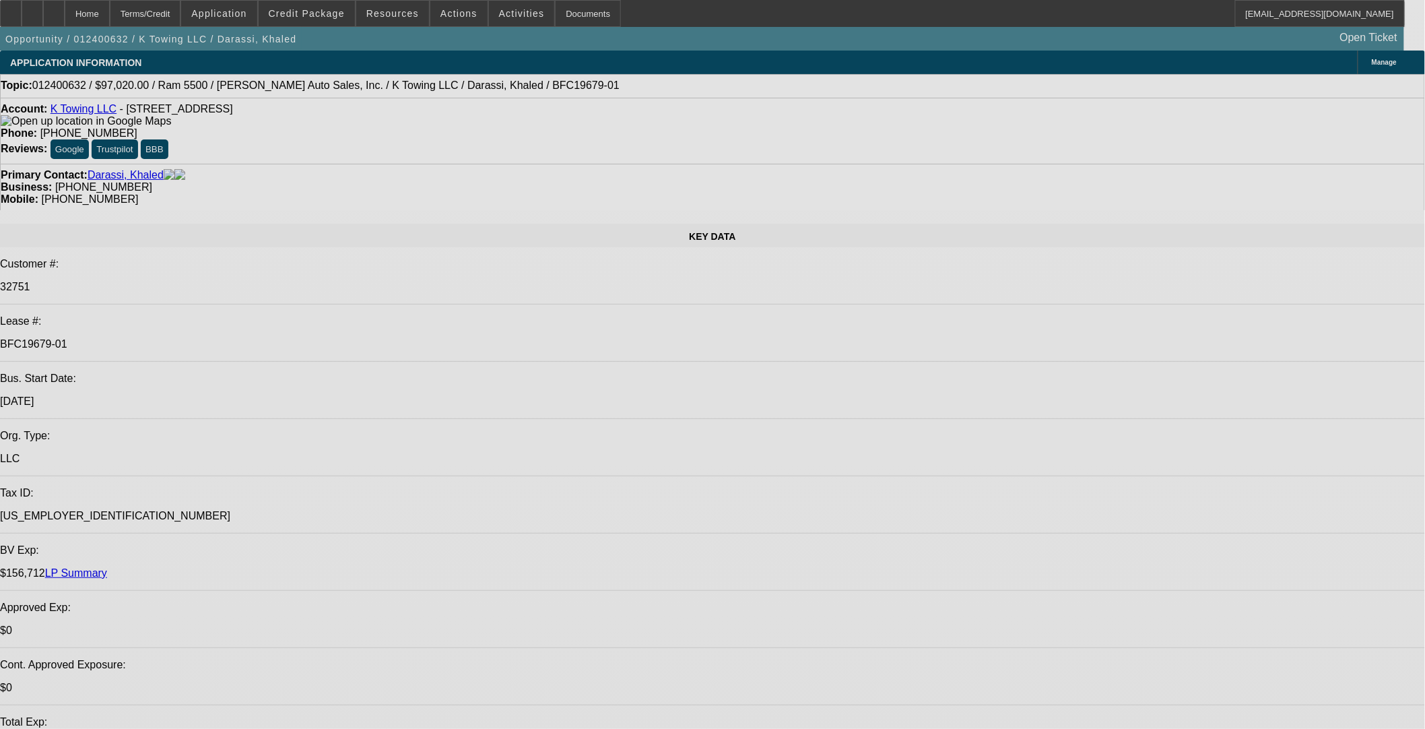
select select "0"
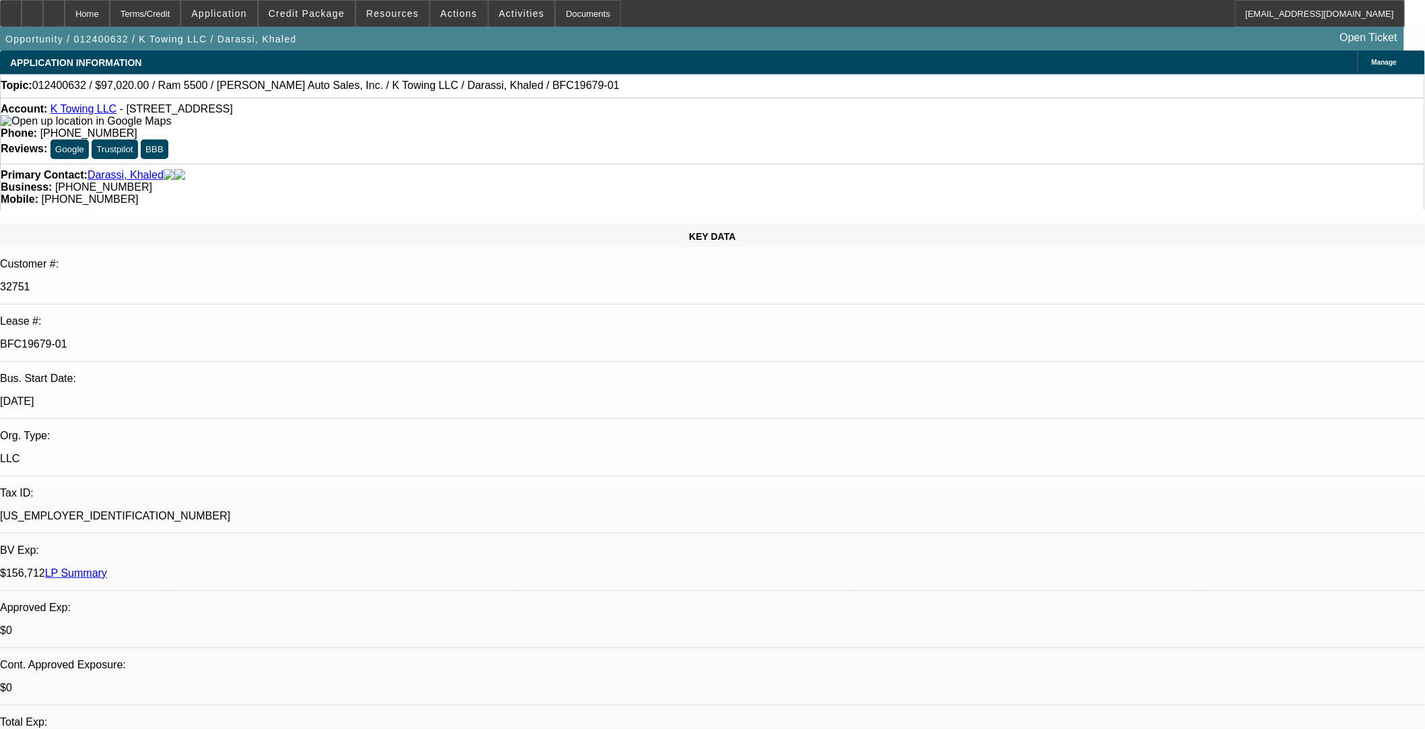
select select "2"
select select "0"
select select "6"
select select "0"
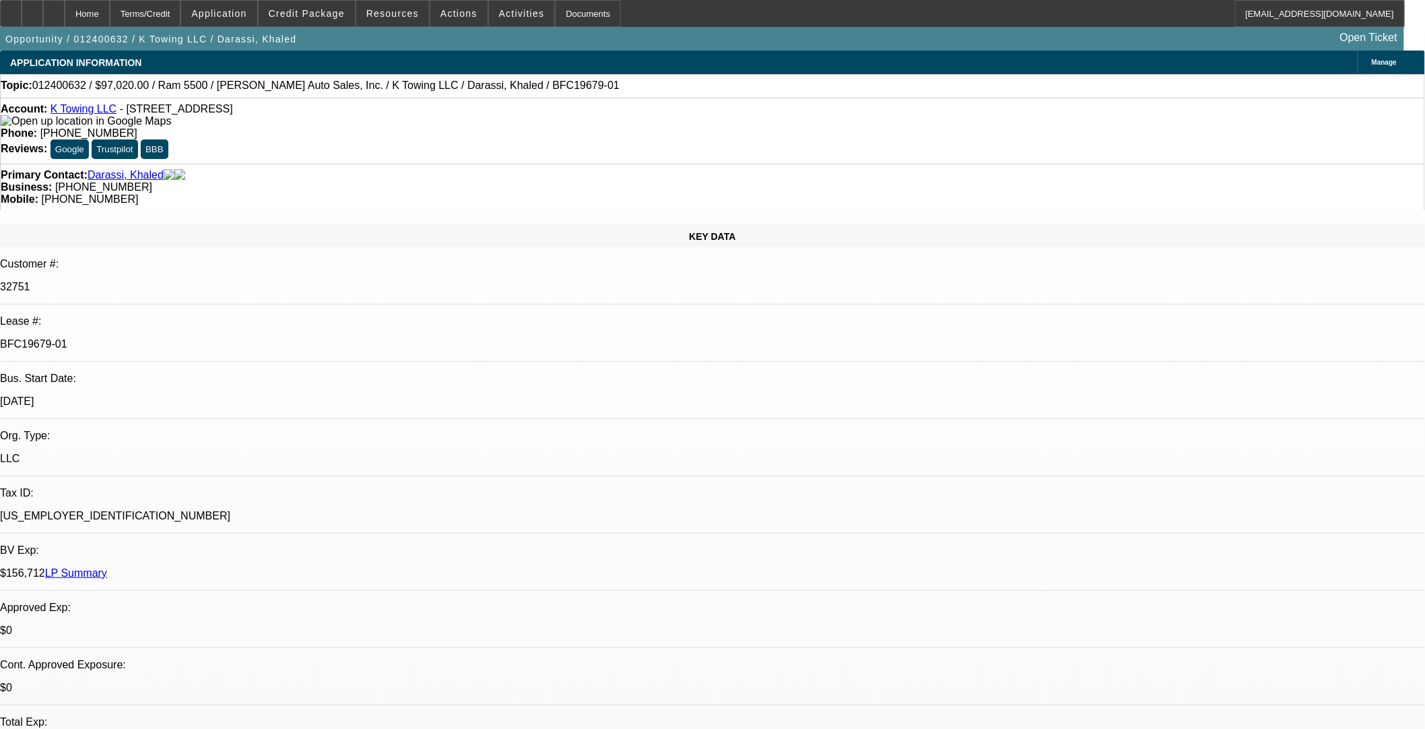
select select "2"
select select "0"
select select "6"
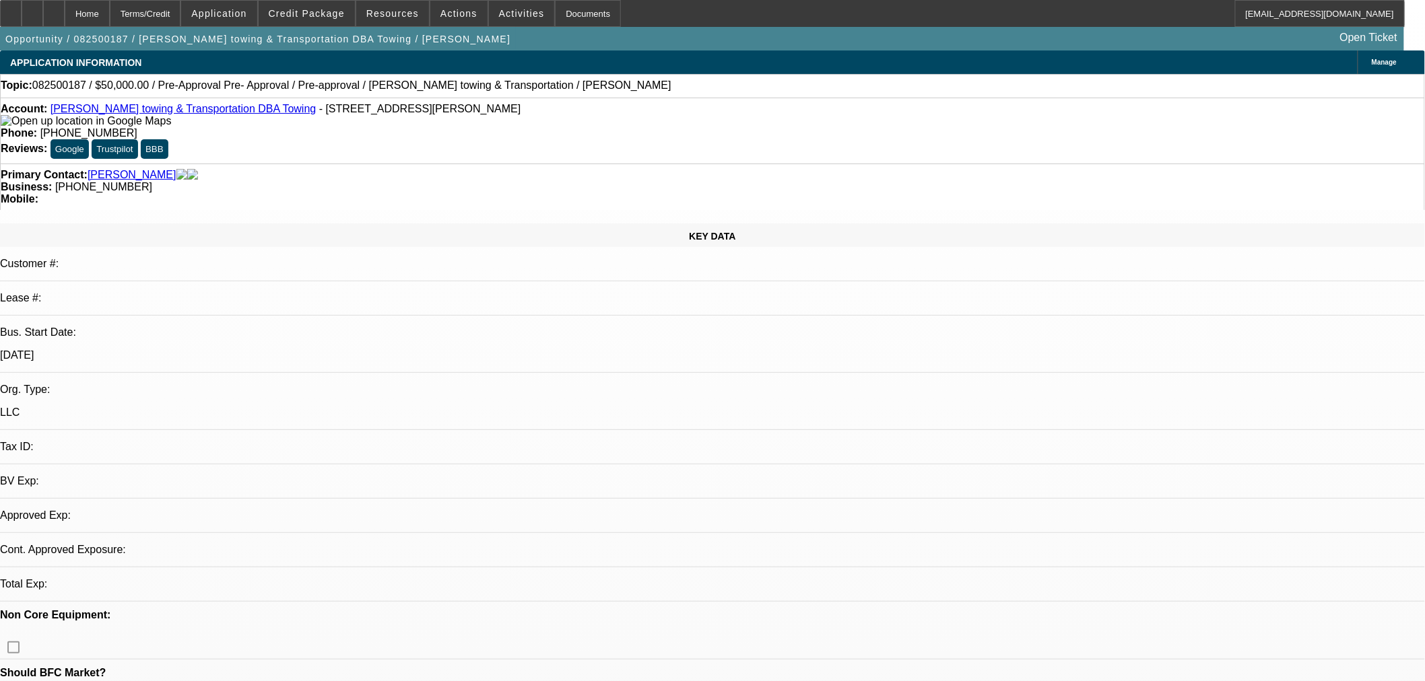
select select "0"
select select "2"
select select "0.1"
select select "4"
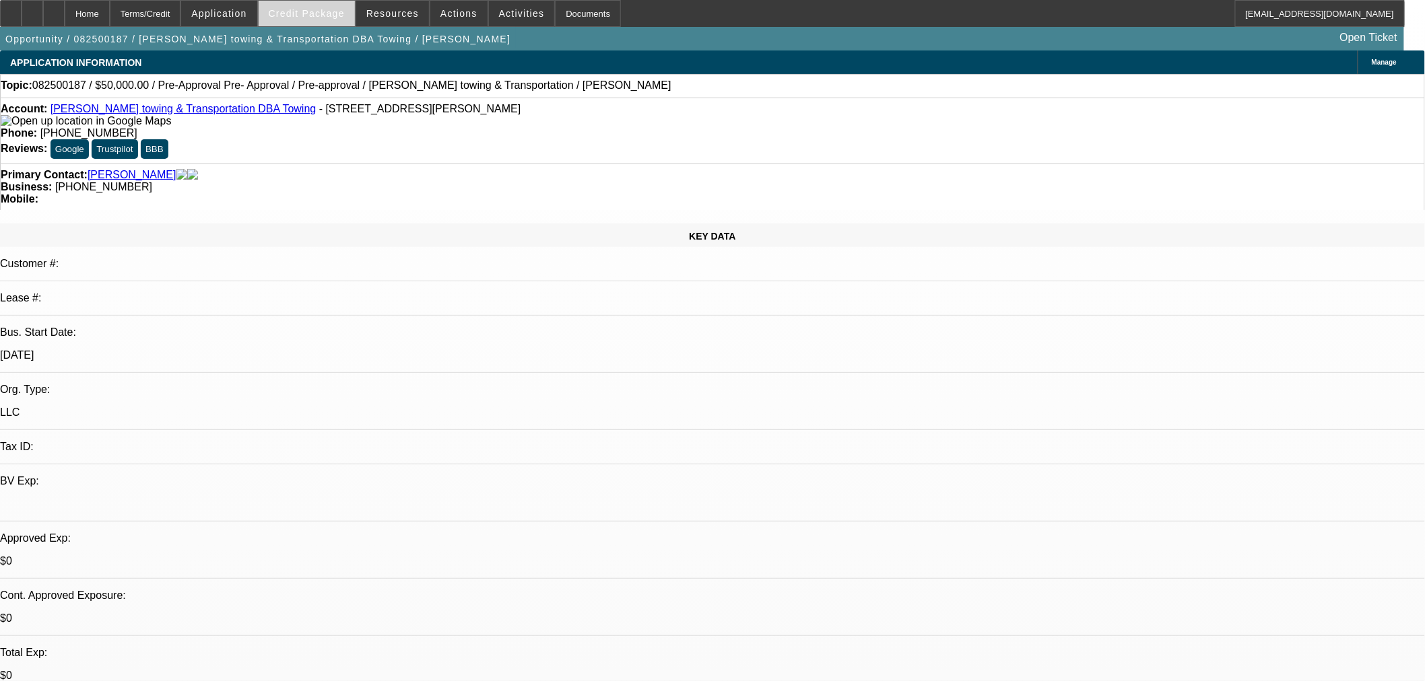
click at [308, 15] on span "Credit Package" at bounding box center [307, 13] width 76 height 11
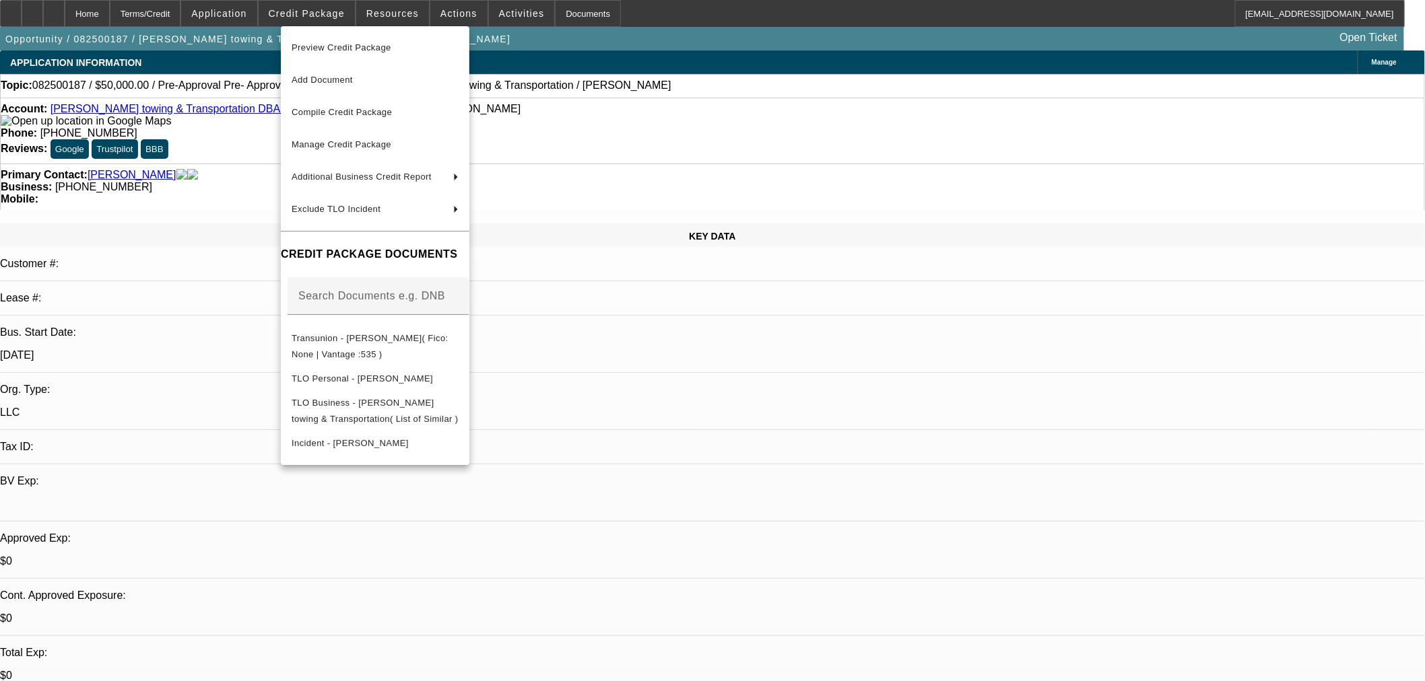
click at [727, 434] on div at bounding box center [712, 340] width 1425 height 681
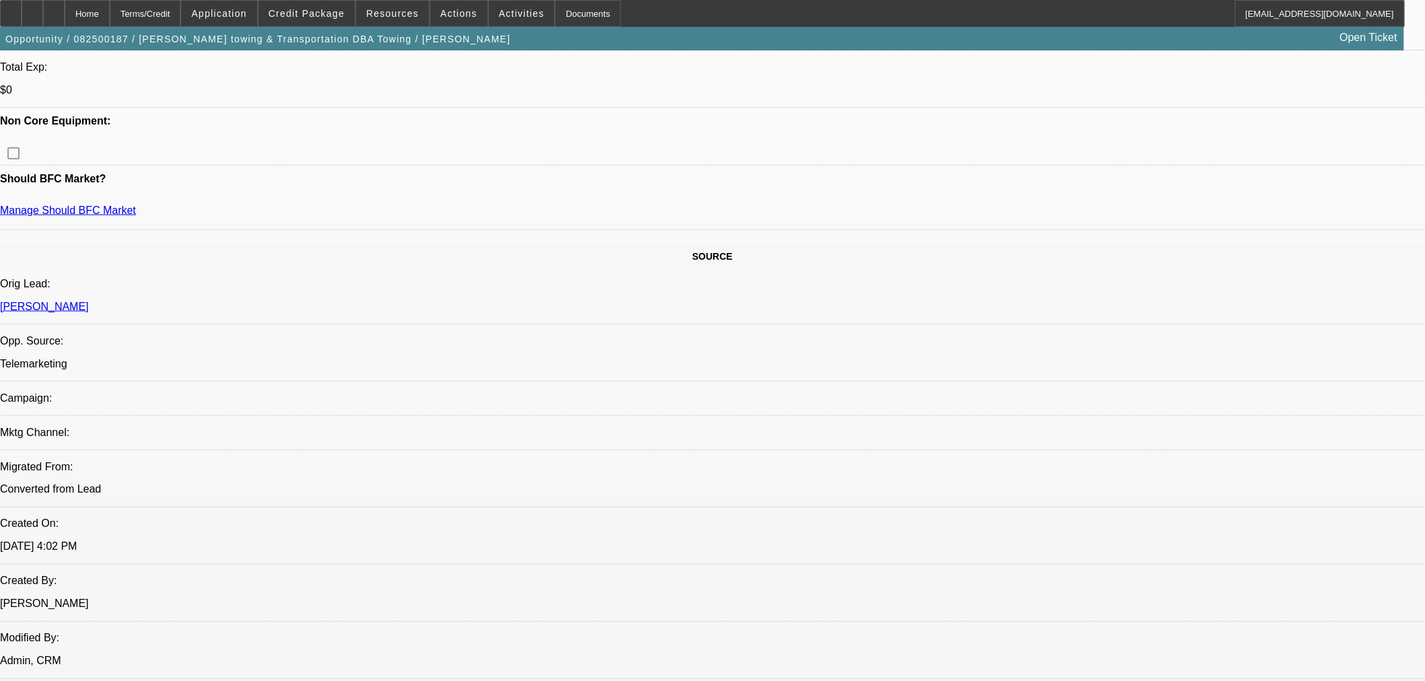
scroll to position [448, 0]
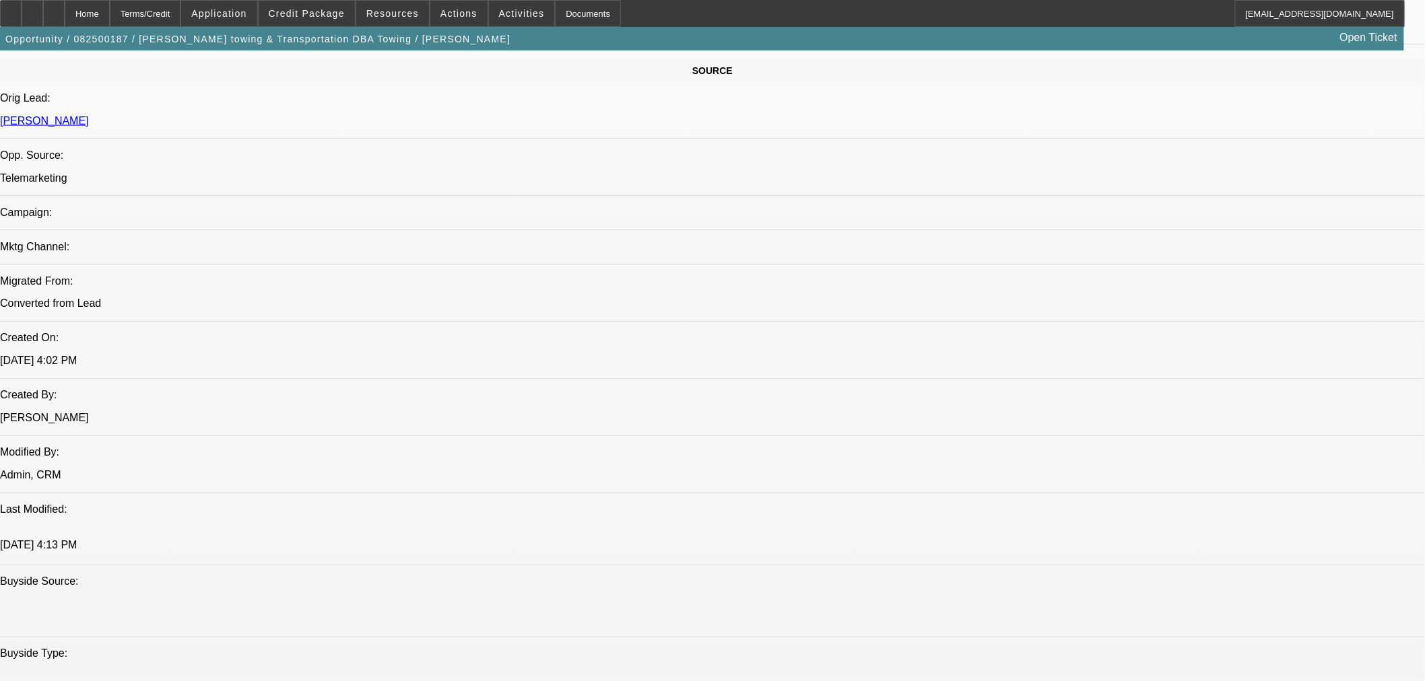
scroll to position [1122, 0]
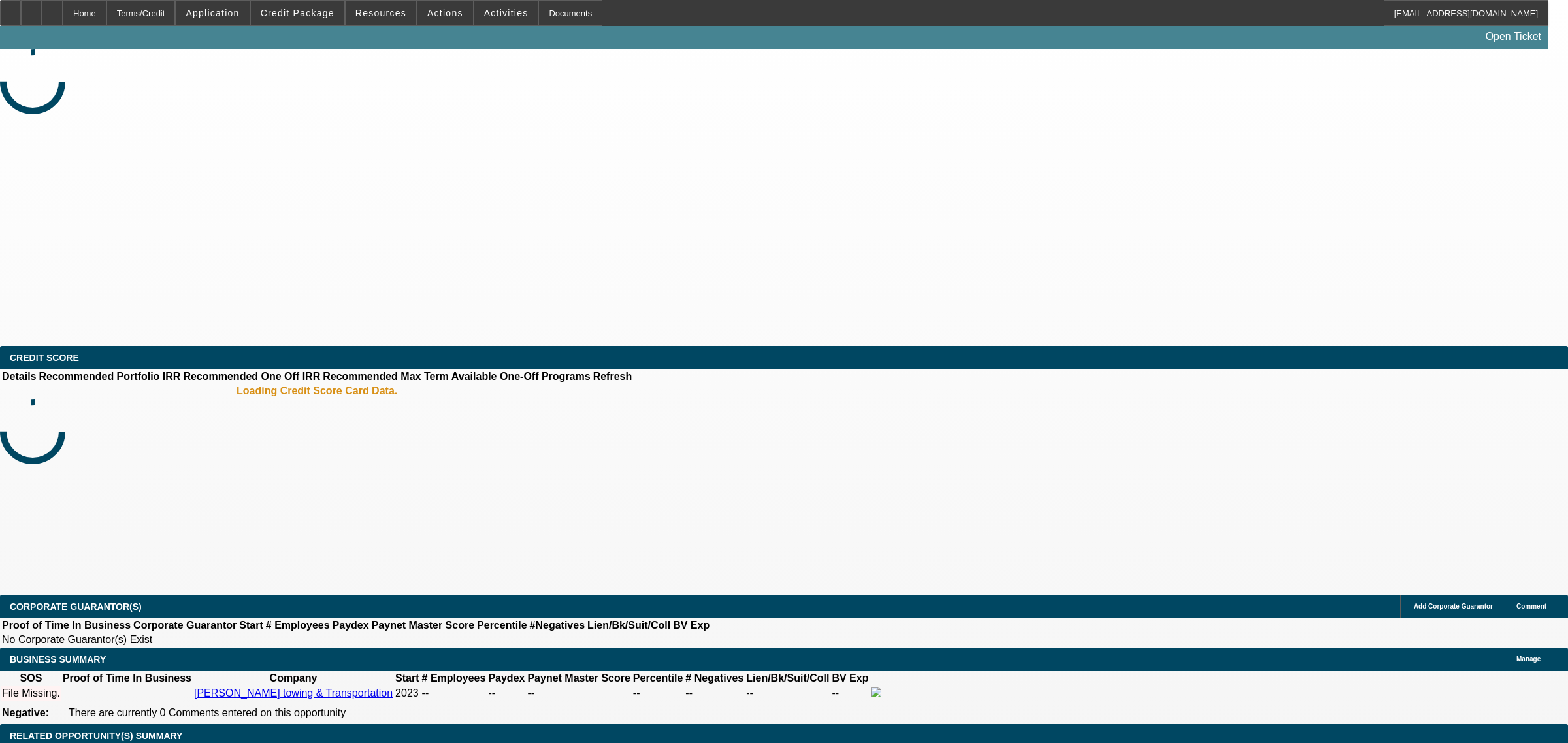
select select "0"
select select "2"
select select "0.1"
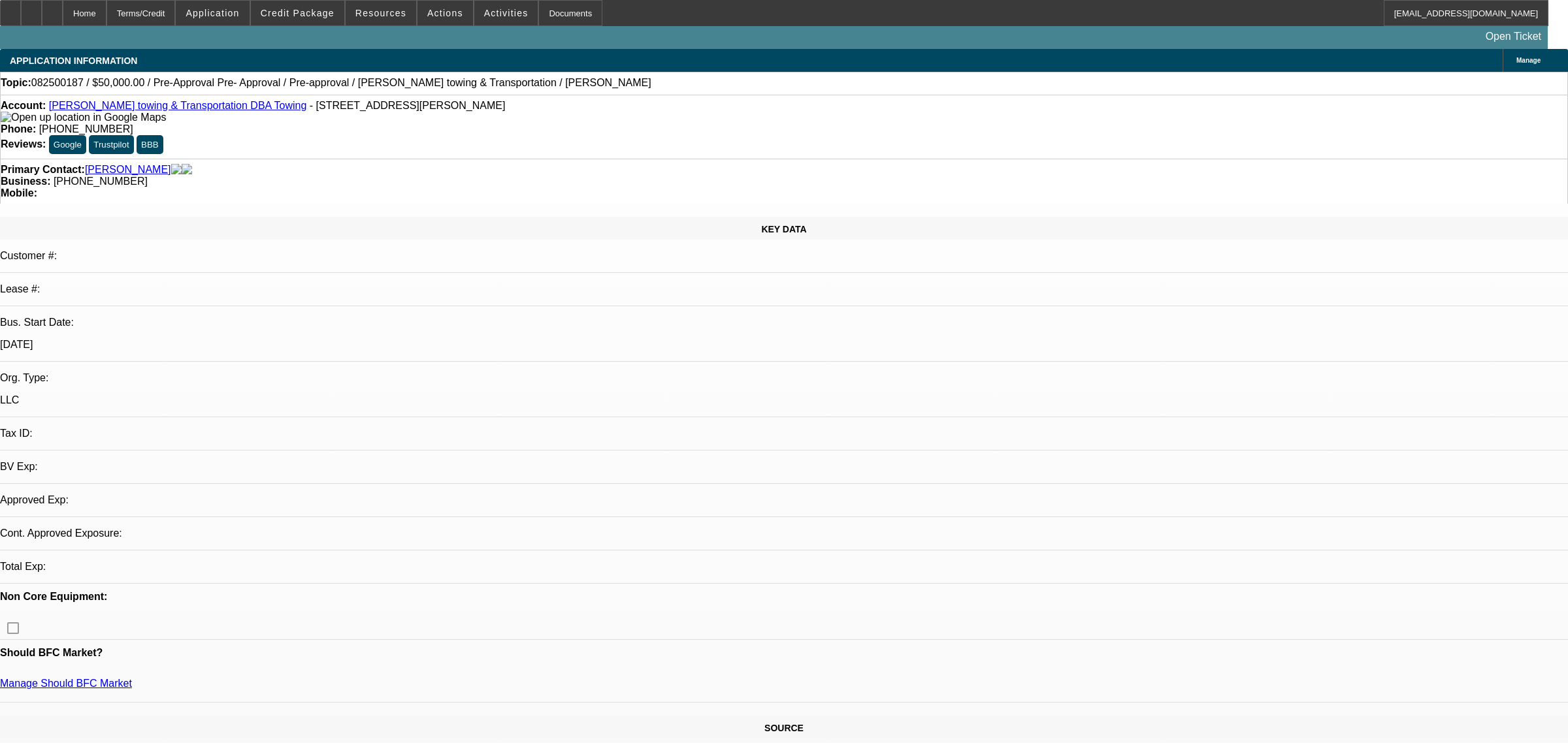
select select "1"
select select "2"
select select "4"
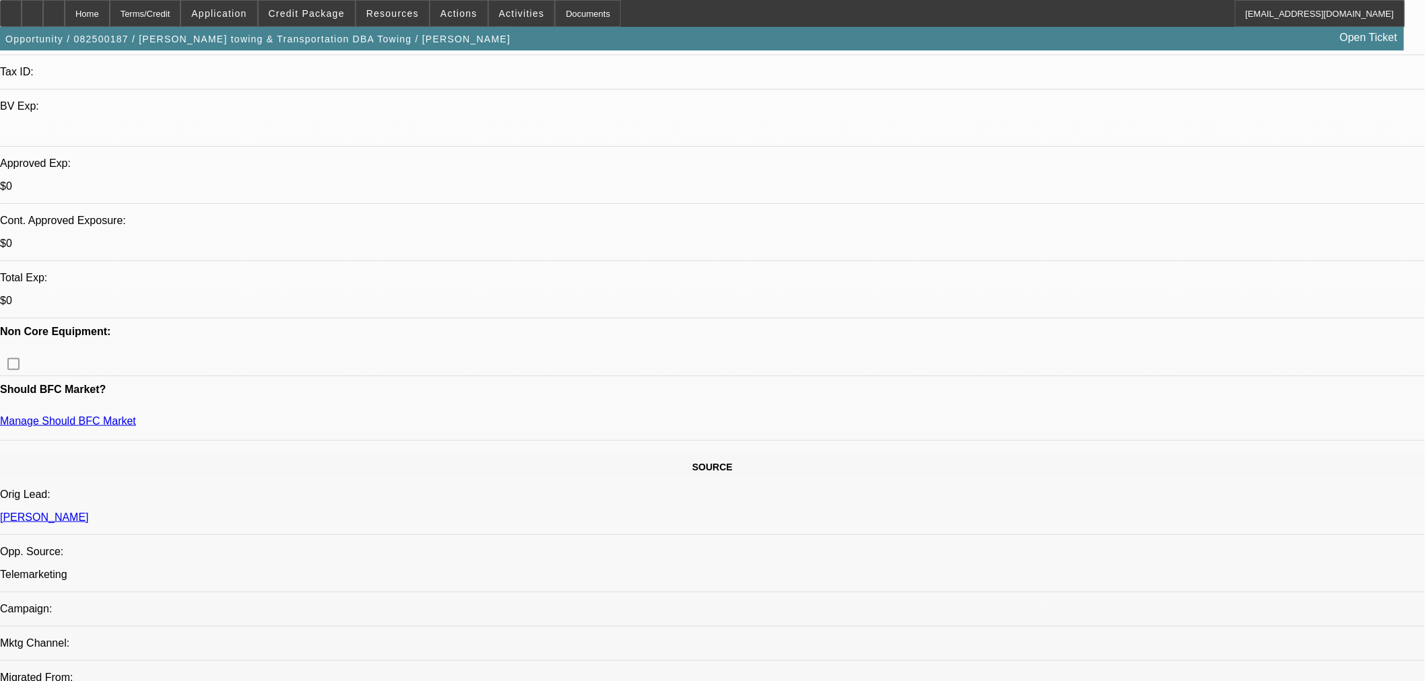
scroll to position [374, 0]
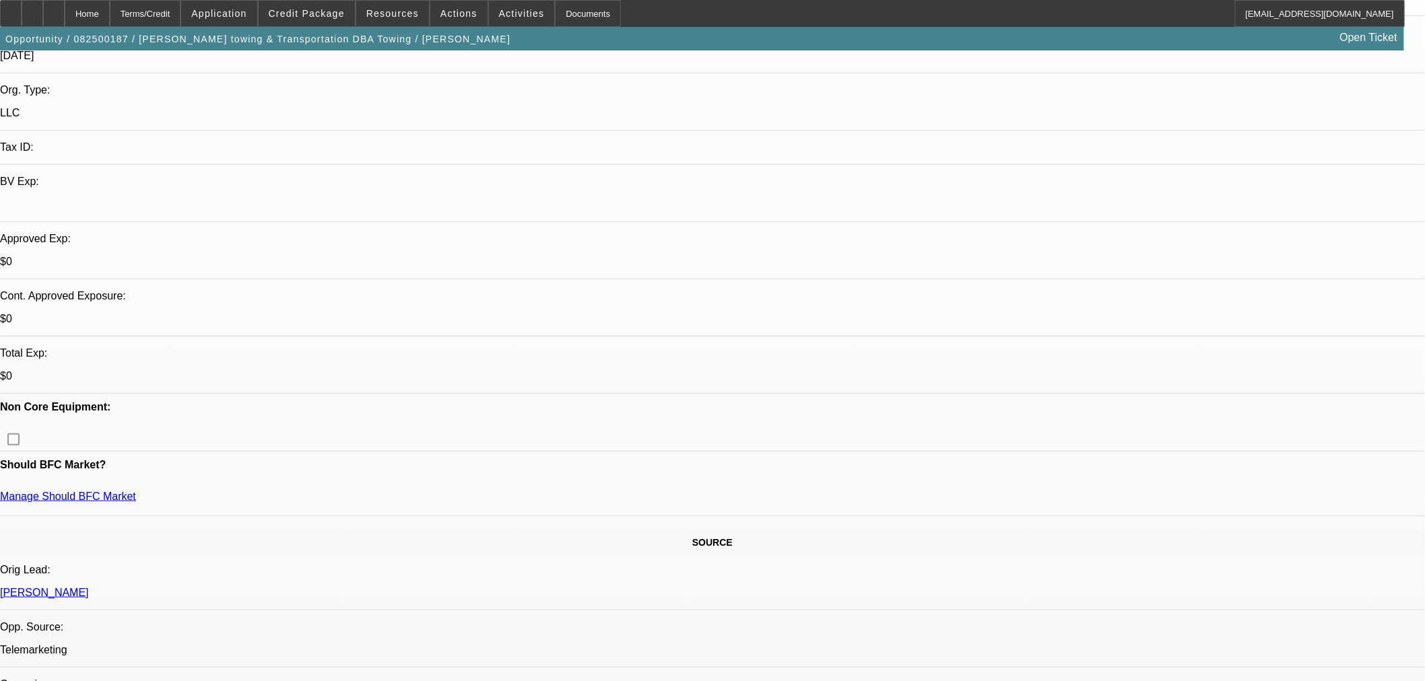
scroll to position [299, 0]
click at [463, 17] on span "Actions" at bounding box center [458, 13] width 37 height 11
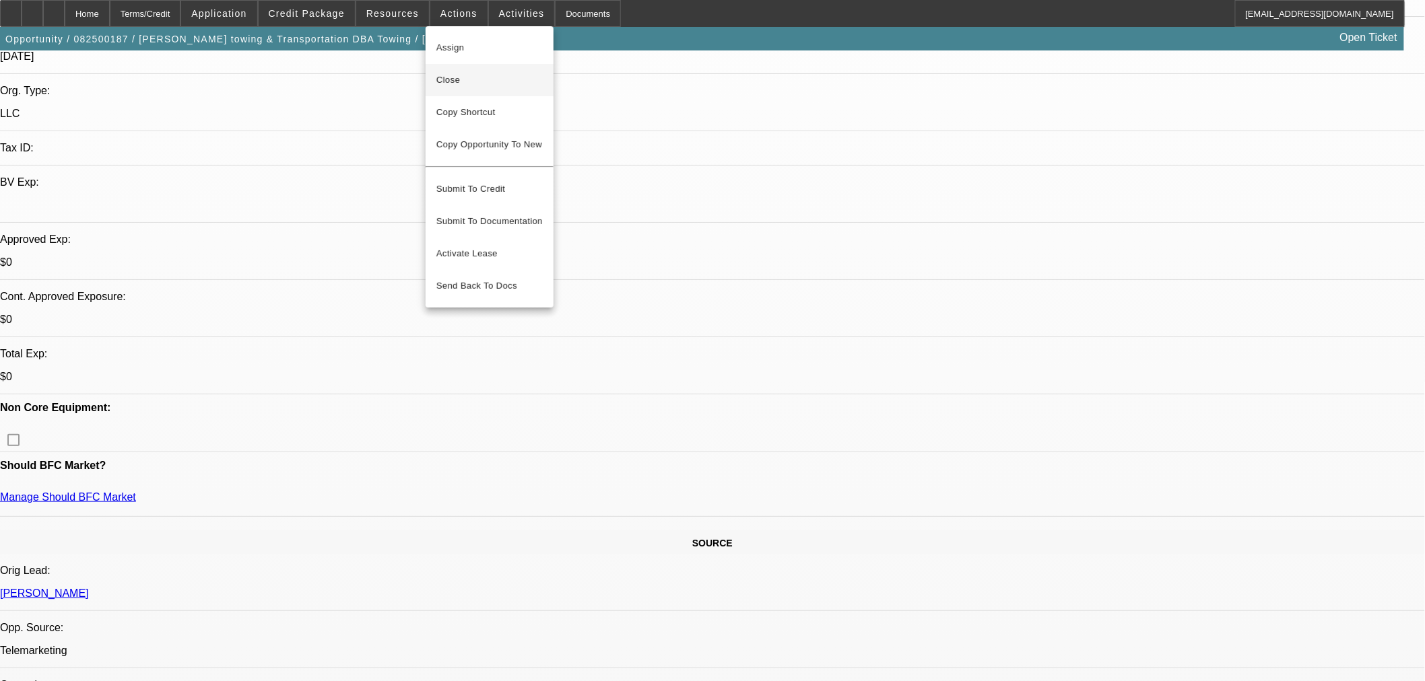
click at [488, 82] on span "Close" at bounding box center [489, 80] width 106 height 16
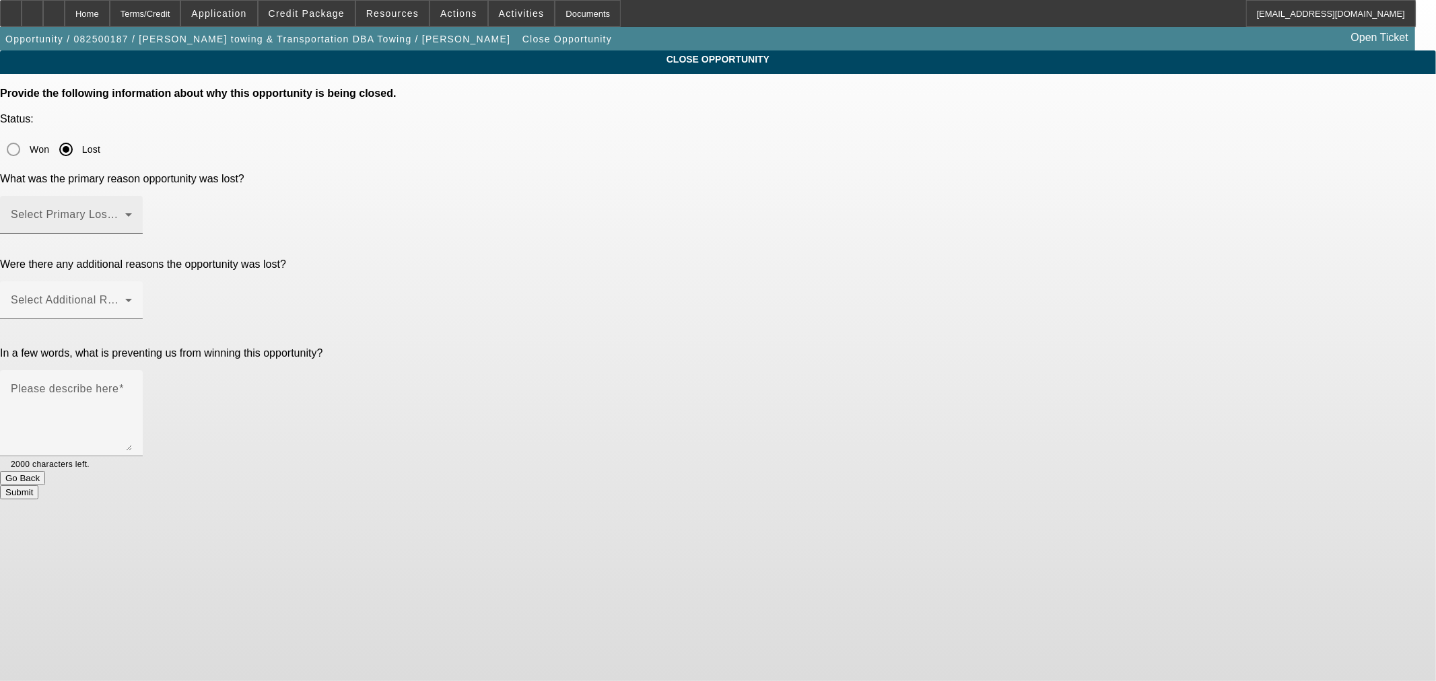
click at [125, 212] on span at bounding box center [68, 220] width 114 height 16
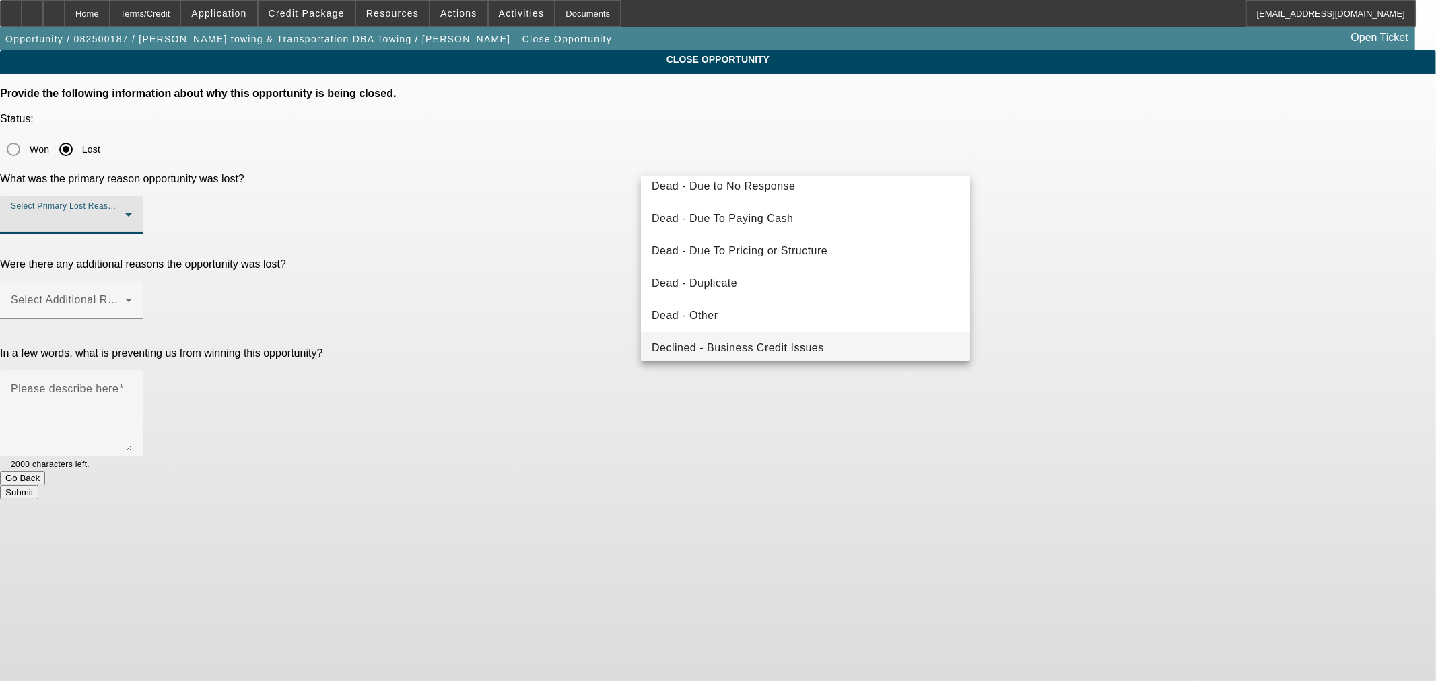
scroll to position [149, 0]
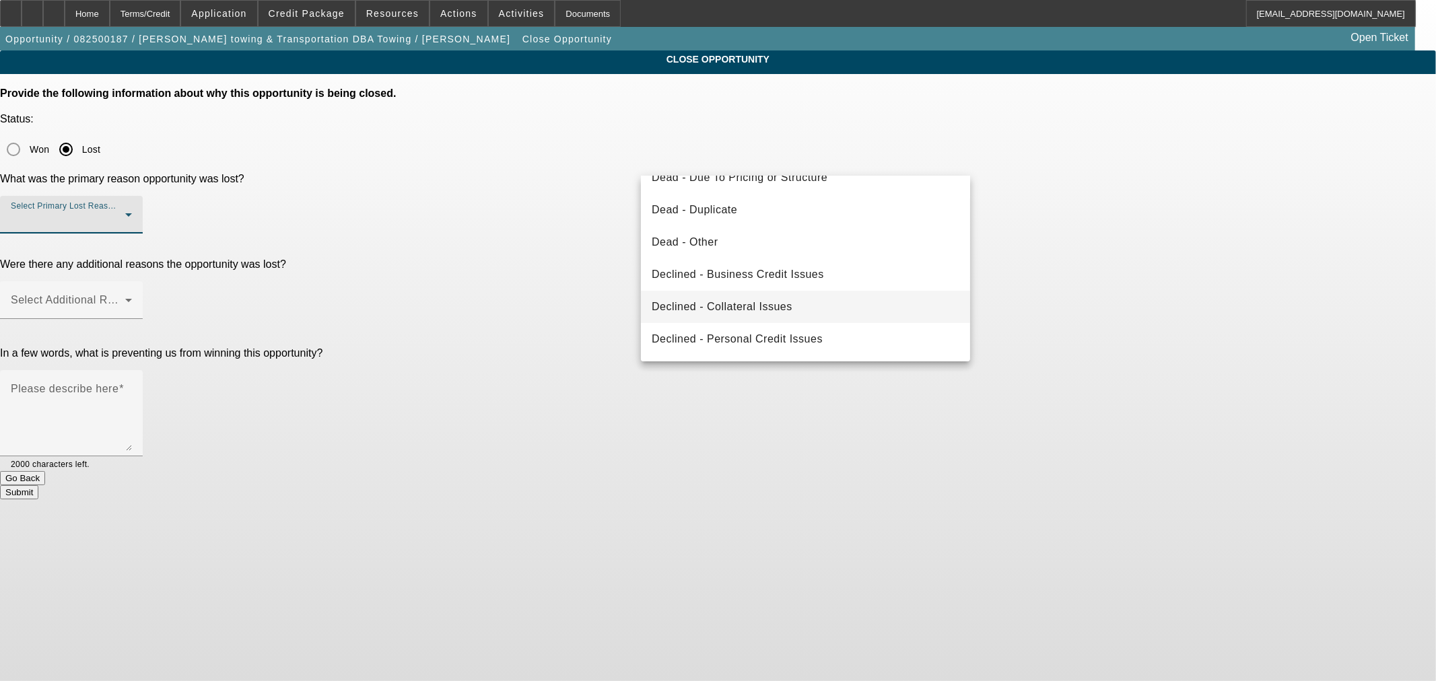
click at [795, 332] on span "Declined - Personal Credit Issues" at bounding box center [737, 339] width 171 height 16
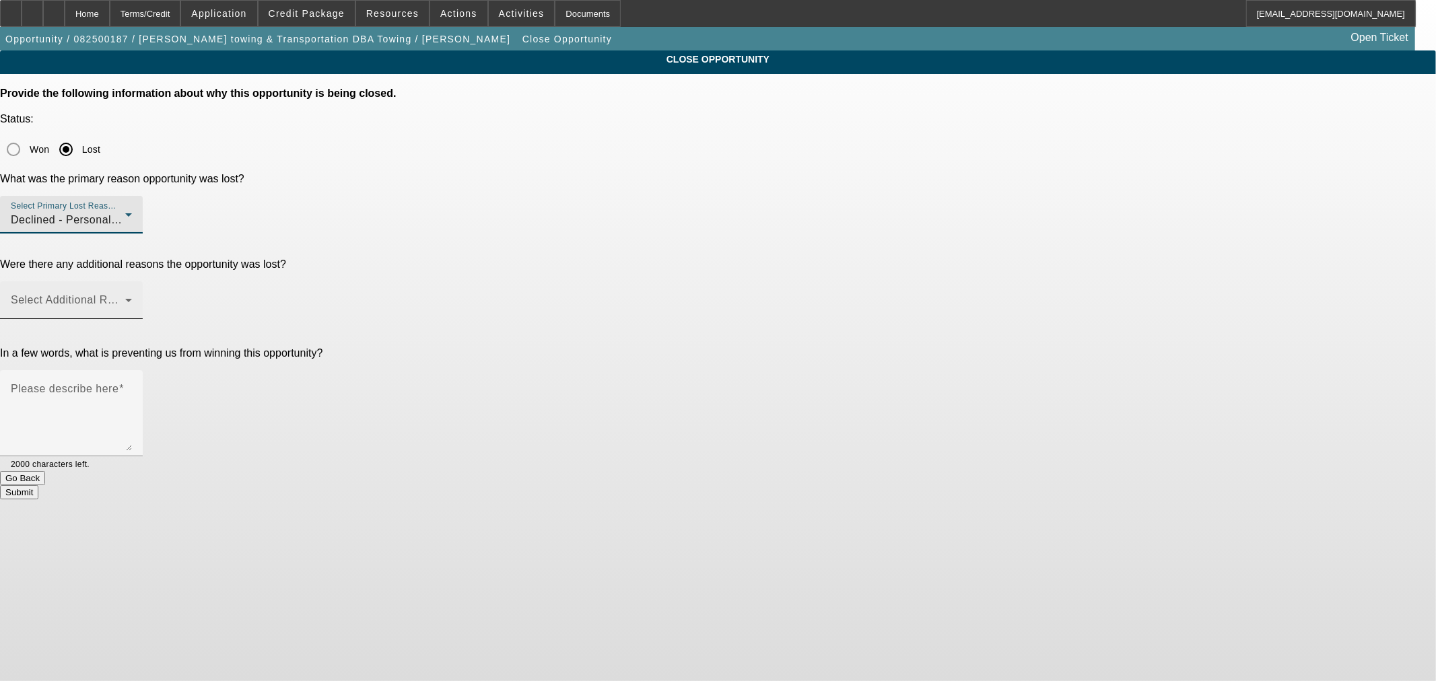
click at [132, 281] on div "Select Additional Reasons" at bounding box center [71, 300] width 121 height 38
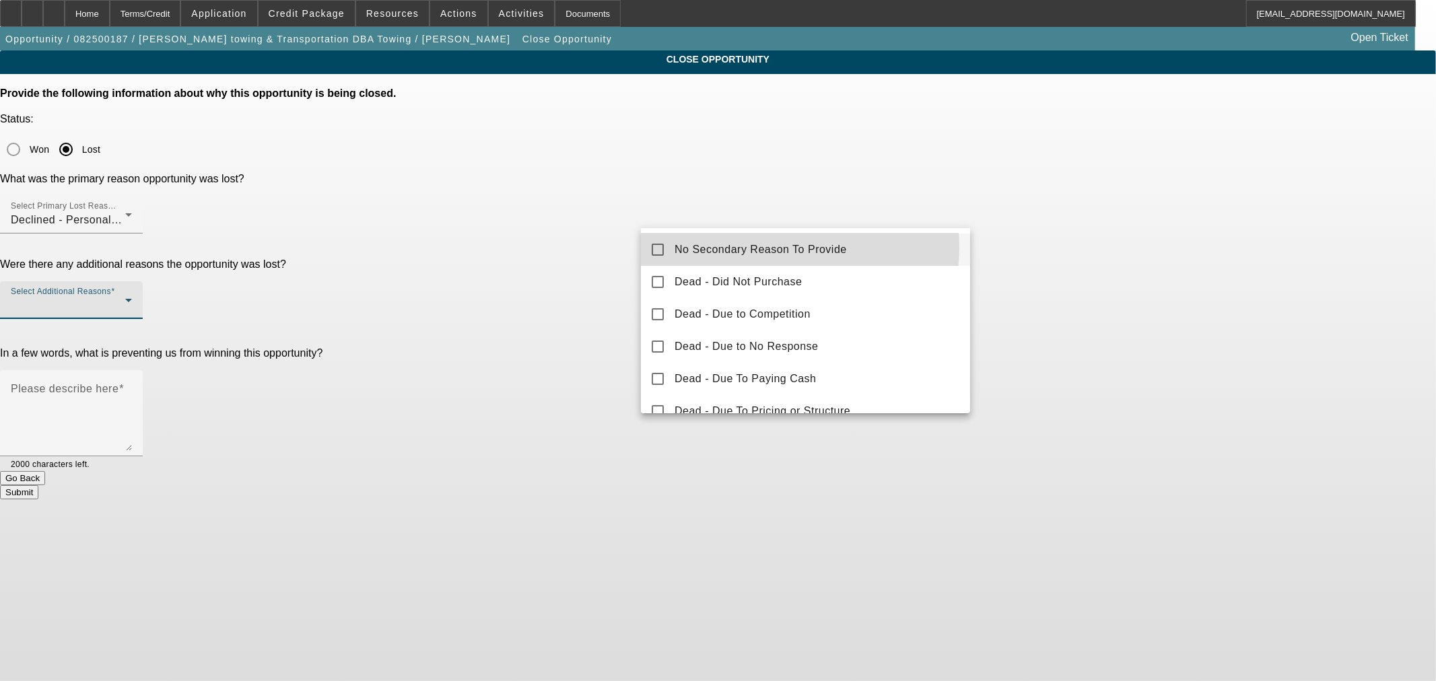
click at [764, 247] on span "No Secondary Reason To Provide" at bounding box center [761, 250] width 172 height 16
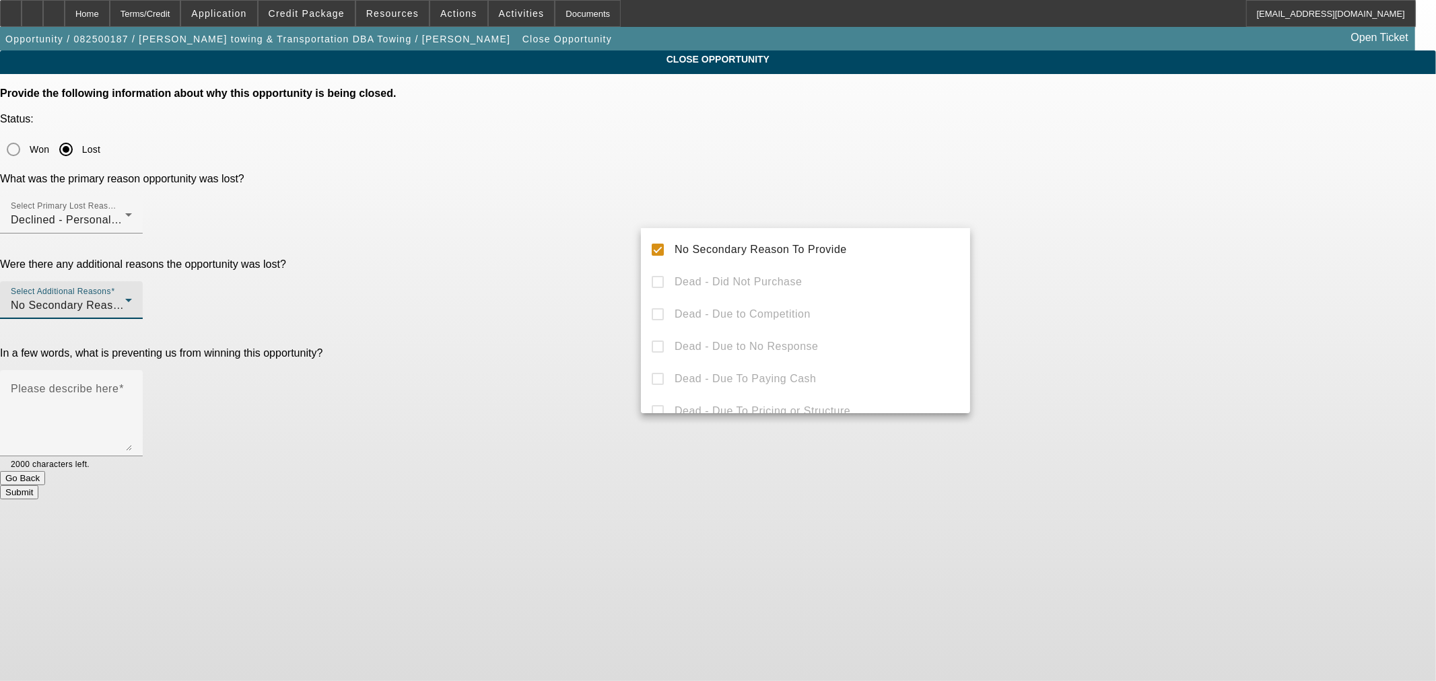
click at [513, 245] on div at bounding box center [718, 340] width 1436 height 681
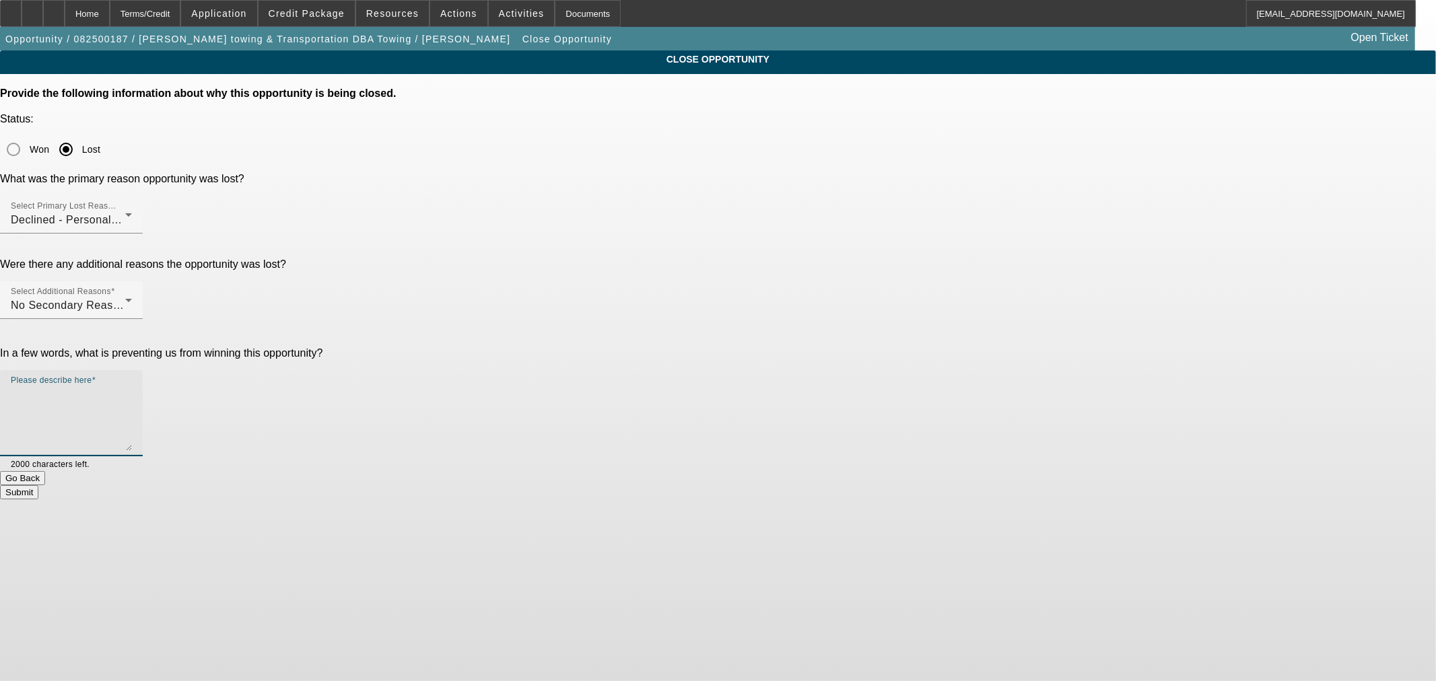
click at [132, 386] on textarea "Please describe here" at bounding box center [71, 418] width 121 height 65
type textarea "Horrible credit"
click at [38, 485] on button "Submit" at bounding box center [19, 492] width 38 height 14
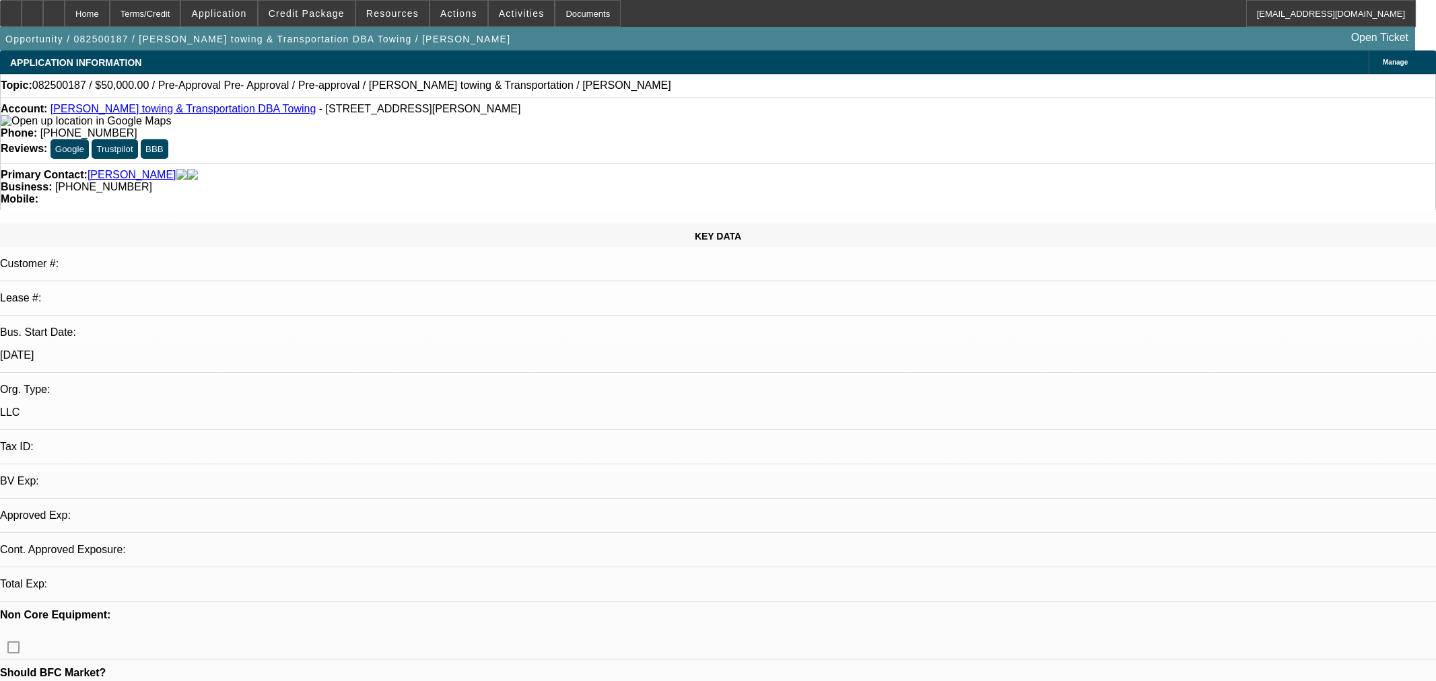
select select "0"
select select "2"
select select "0.1"
select select "4"
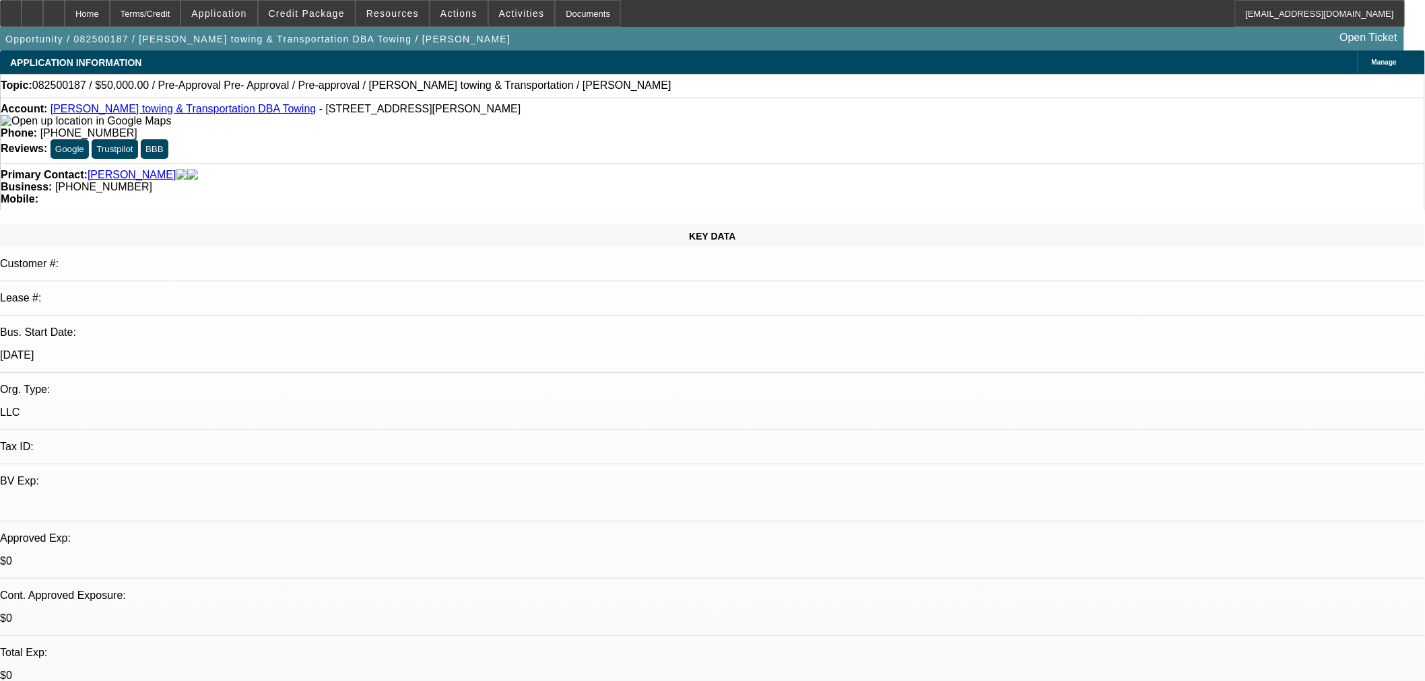
select select "0"
select select "2"
select select "0.1"
select select "4"
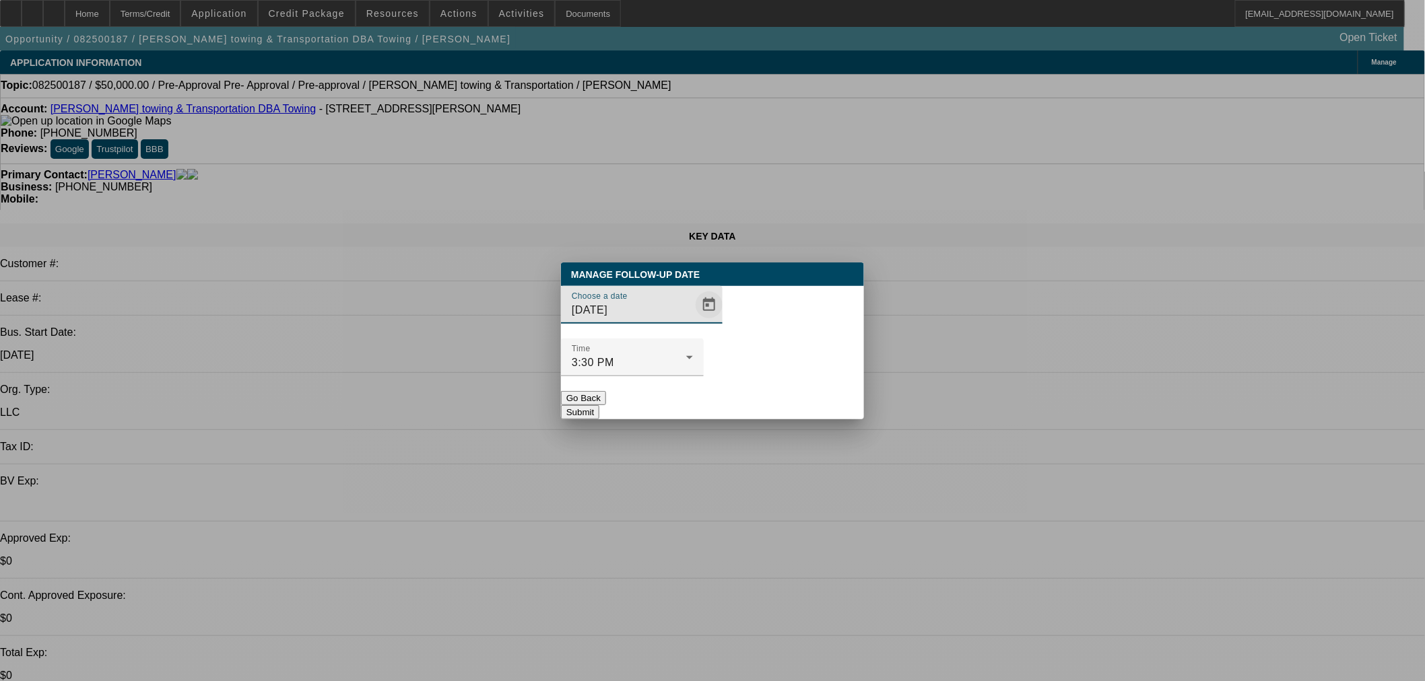
click at [693, 321] on span "Open calendar" at bounding box center [709, 305] width 32 height 32
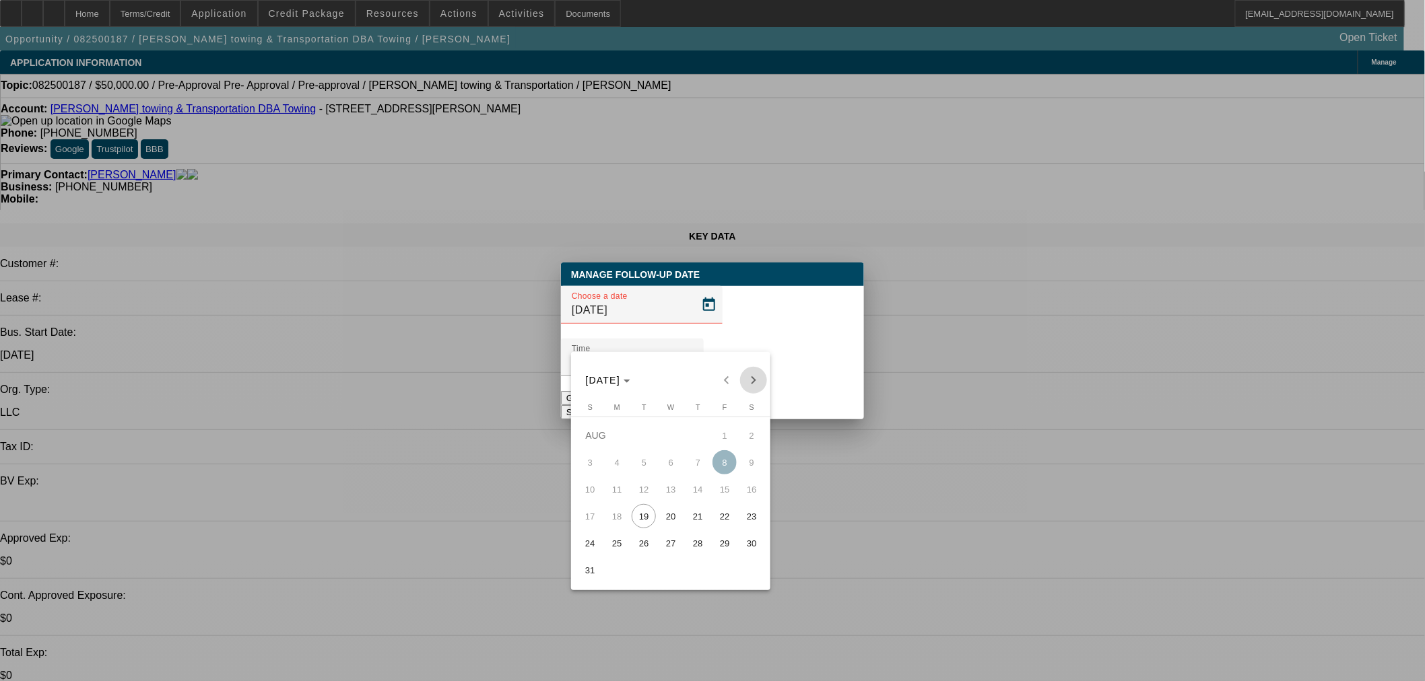
click at [751, 382] on span "Next month" at bounding box center [753, 380] width 27 height 27
click at [751, 382] on div "SEP 2025 SEP 2025" at bounding box center [671, 380] width 193 height 27
click at [707, 517] on span "18" at bounding box center [697, 516] width 24 height 24
type input "9/18/2025"
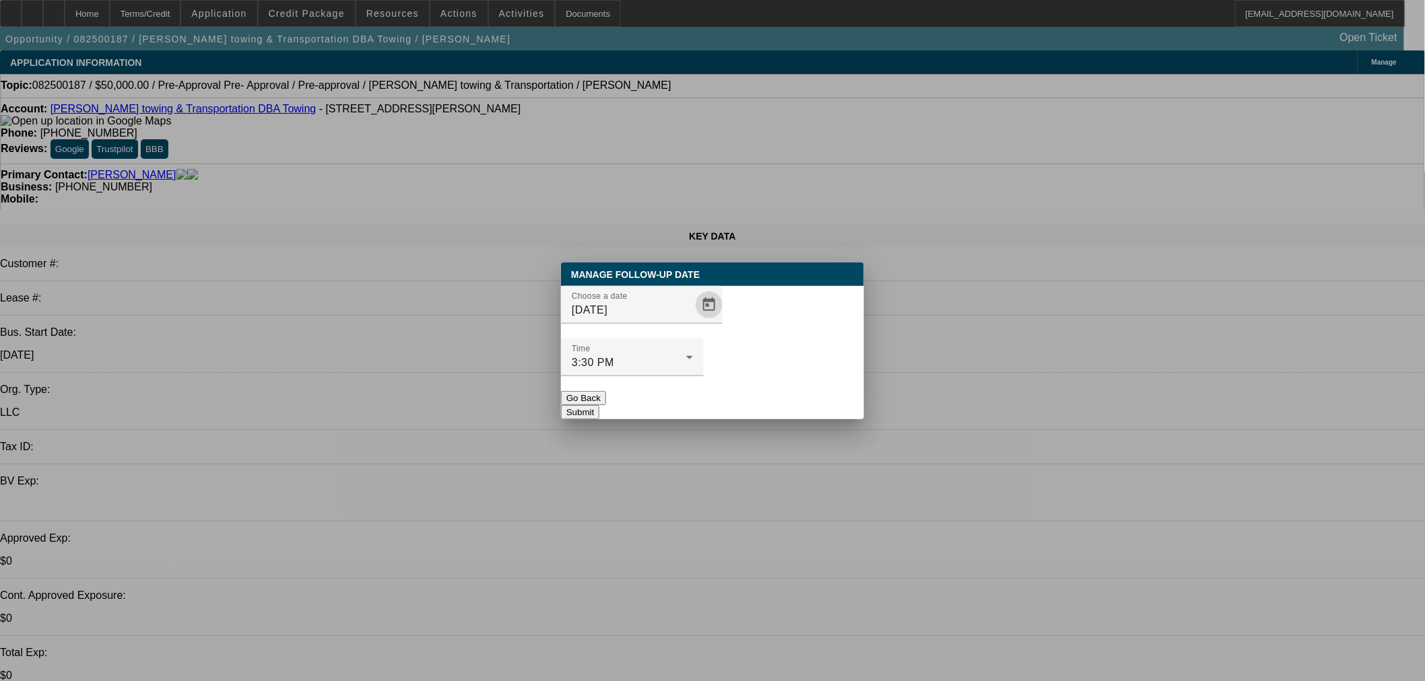
click at [599, 405] on button "Submit" at bounding box center [580, 412] width 38 height 14
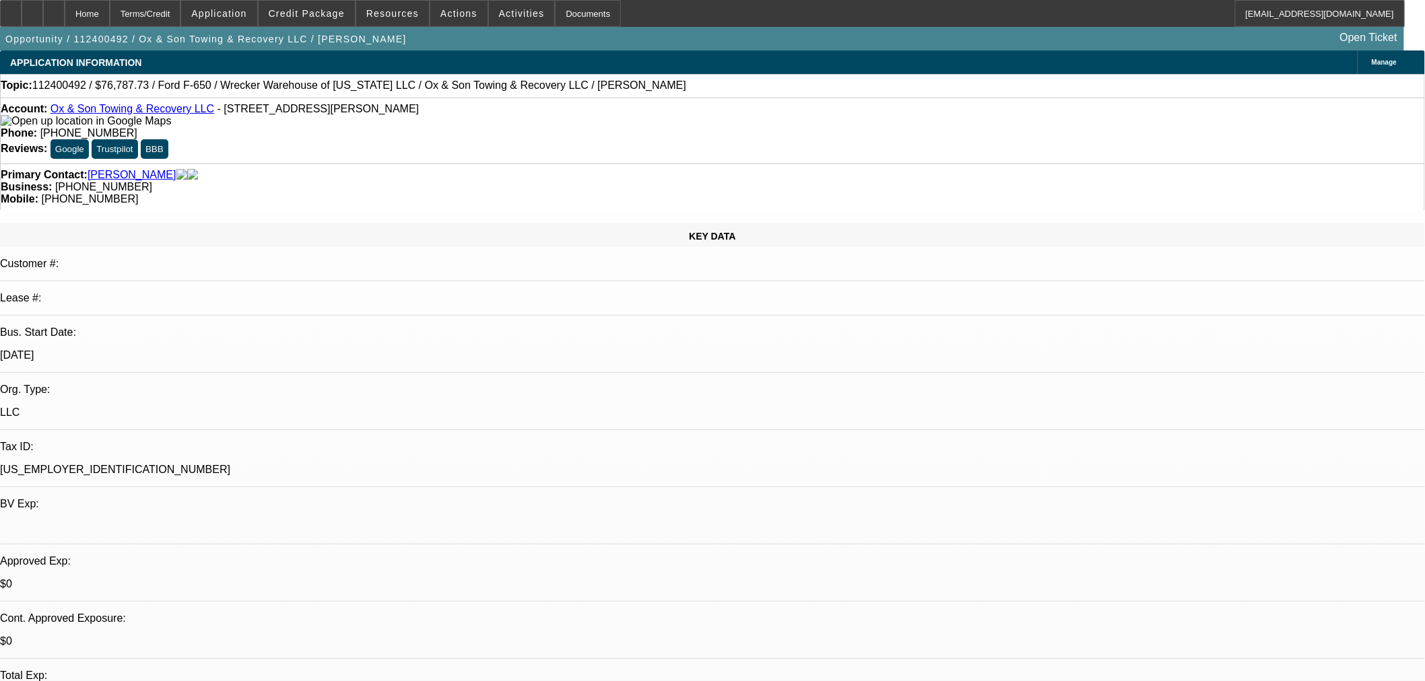
select select "0"
select select "3"
select select "0"
select select "6"
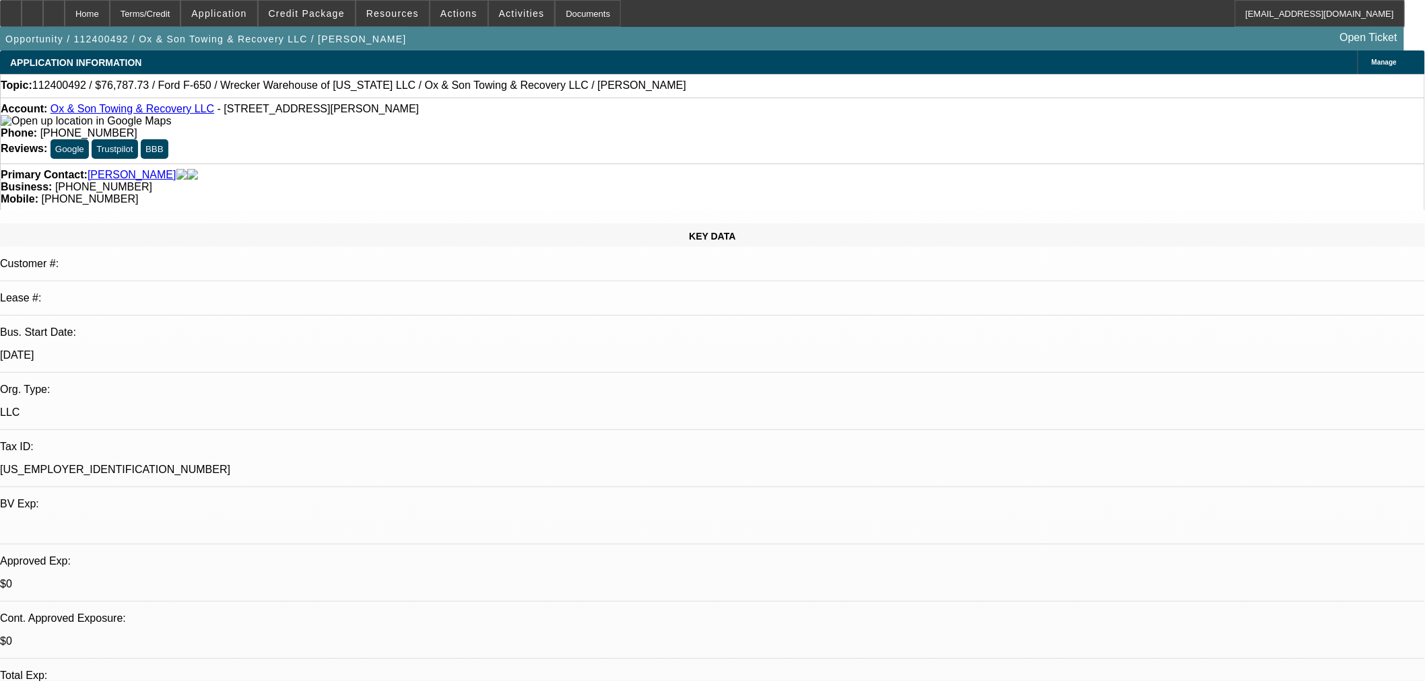
select select "0"
select select "3"
select select "0"
select select "6"
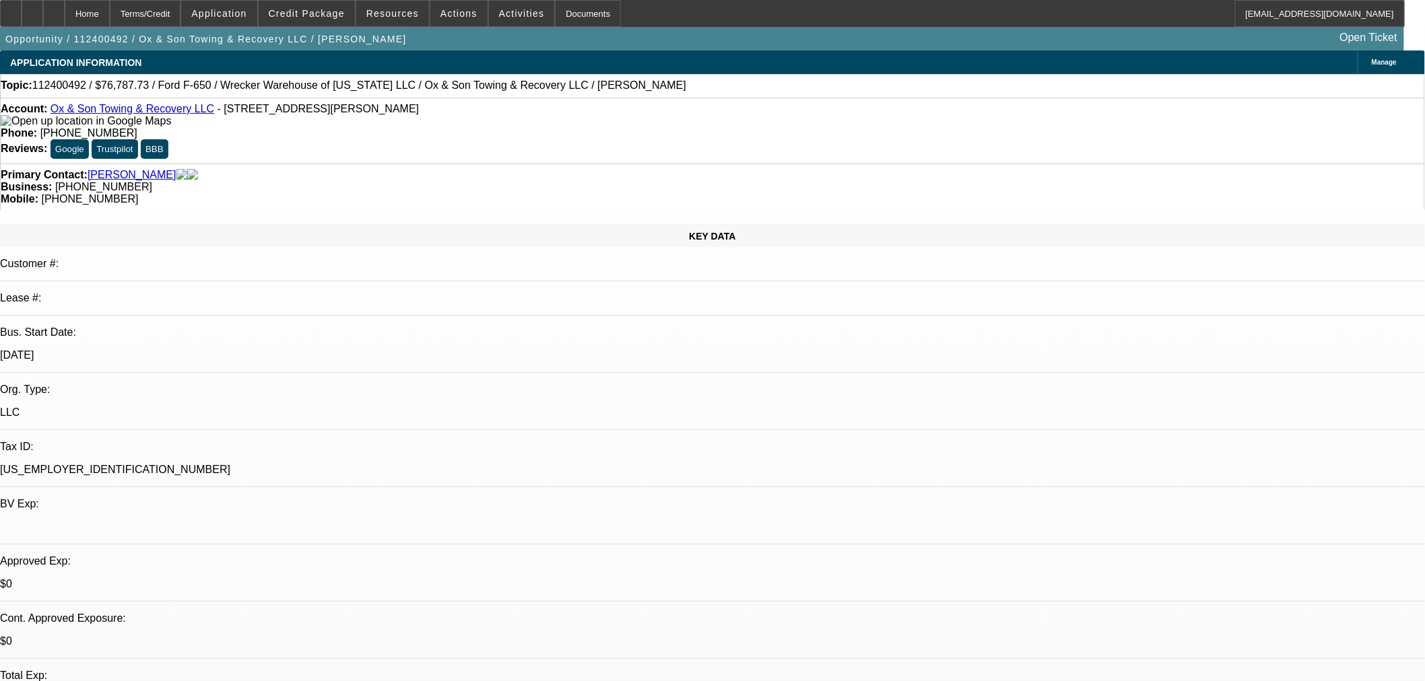
select select "0"
select select "3"
select select "0"
select select "6"
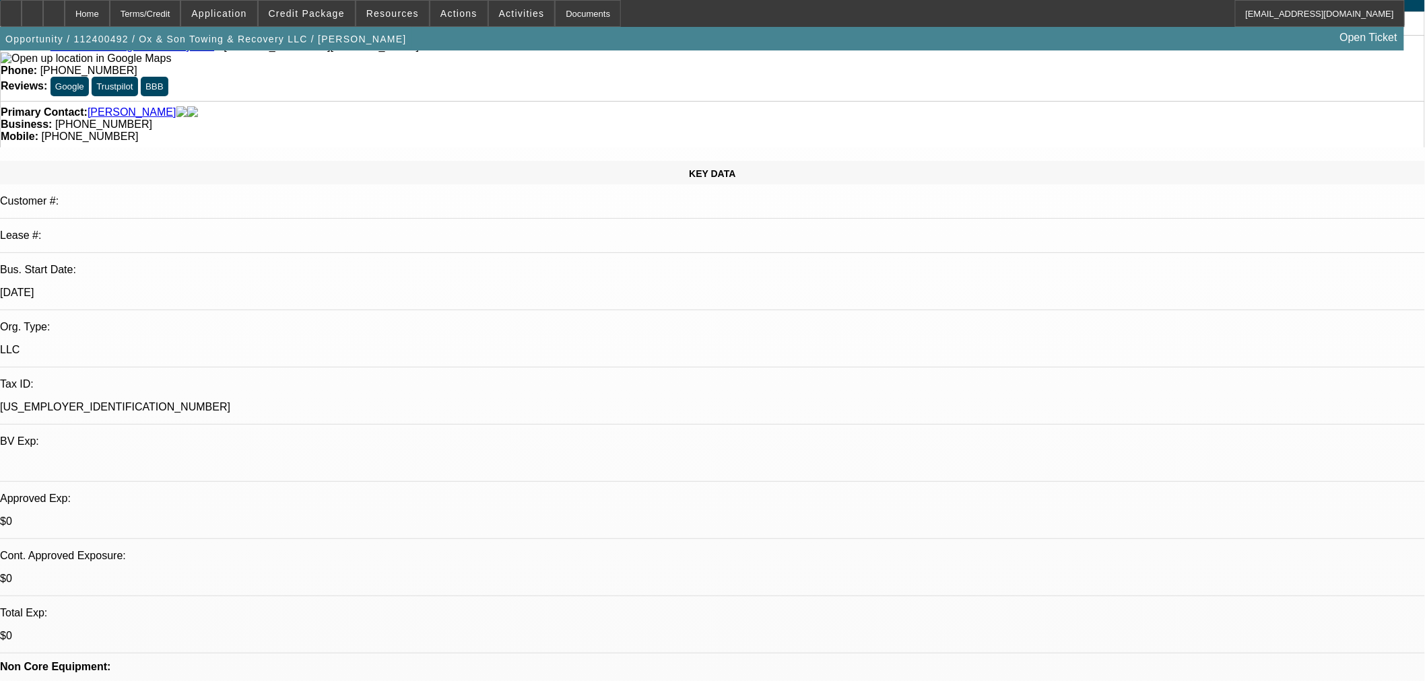
scroll to position [149, 0]
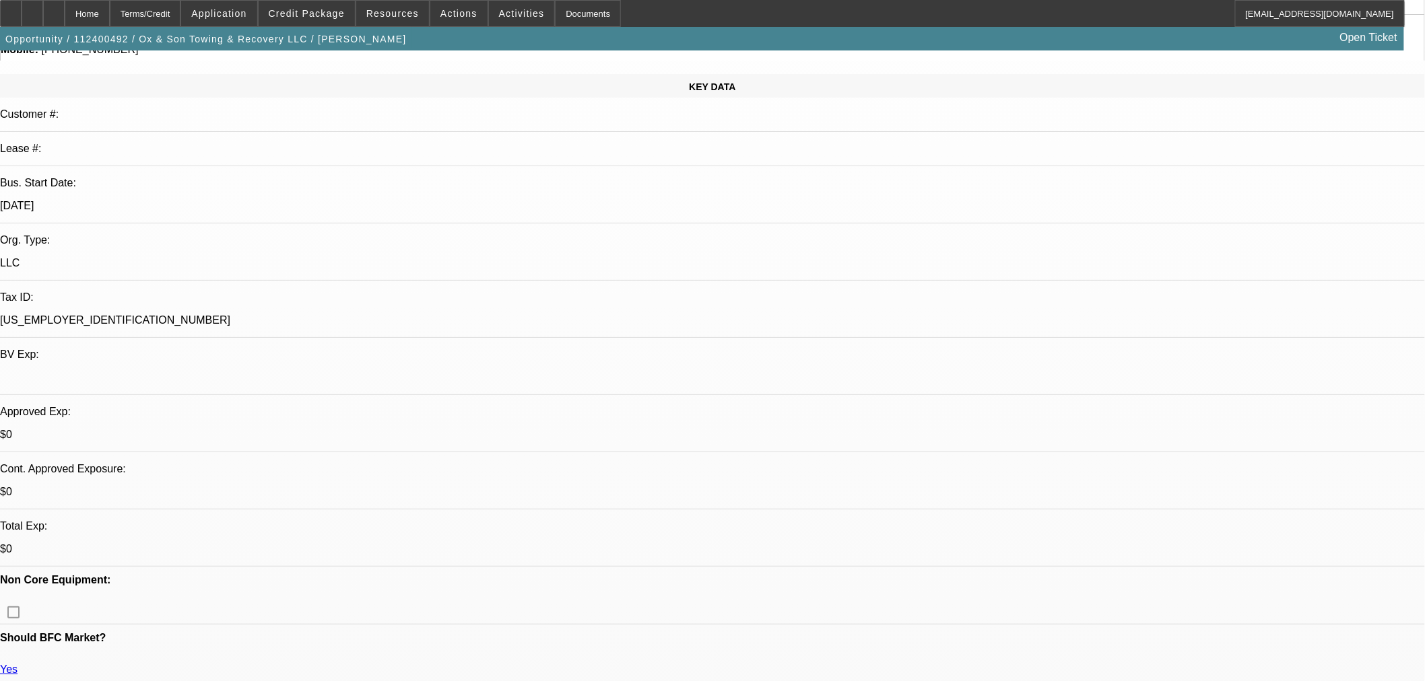
drag, startPoint x: 561, startPoint y: 219, endPoint x: 528, endPoint y: 217, distance: 33.0
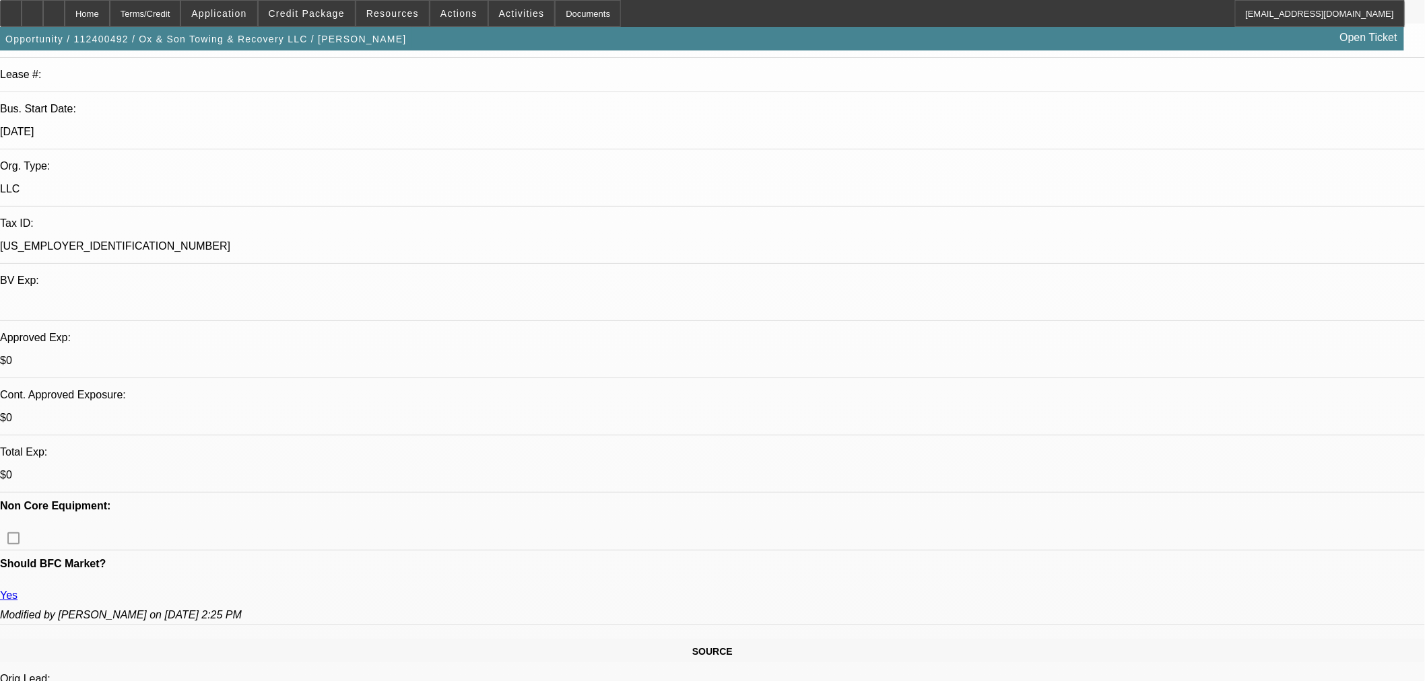
scroll to position [374, 0]
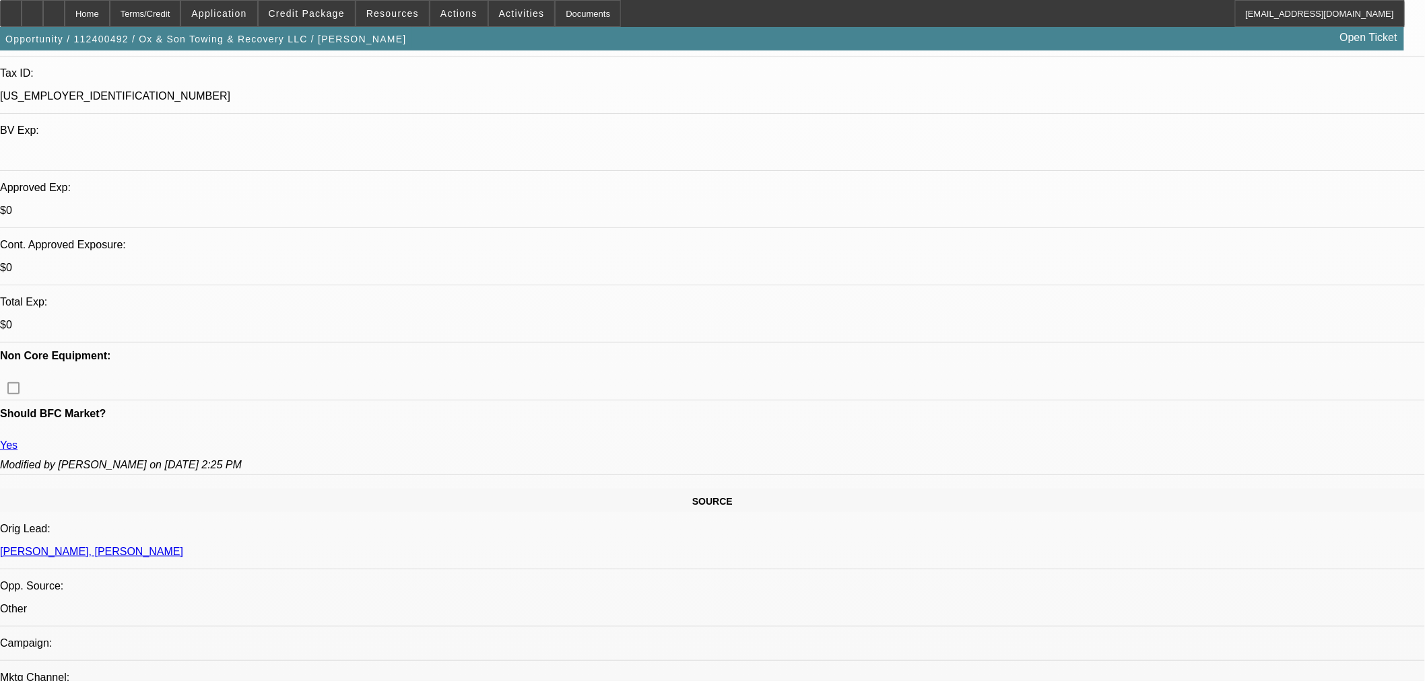
drag, startPoint x: 1228, startPoint y: 450, endPoint x: 941, endPoint y: 439, distance: 287.0
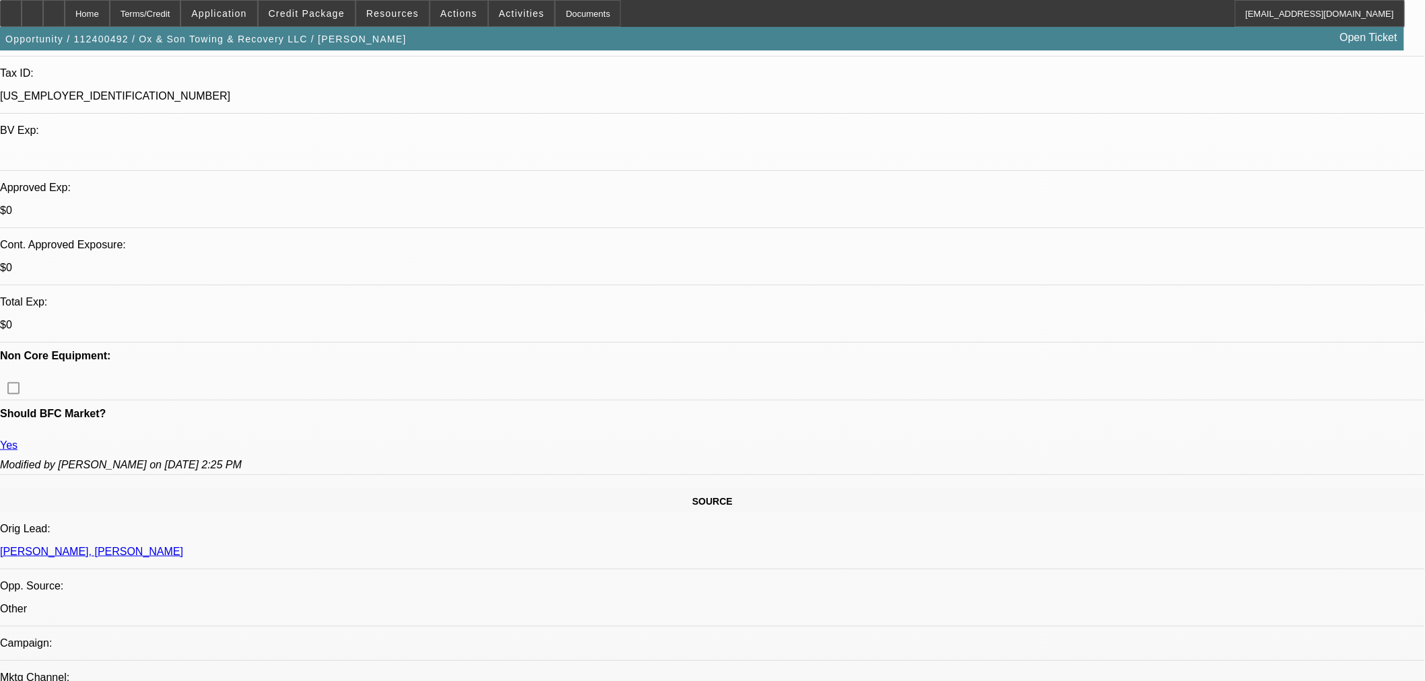
drag, startPoint x: 963, startPoint y: 436, endPoint x: 1247, endPoint y: 443, distance: 284.2
copy div "[URL][DOMAIN_NAME]"
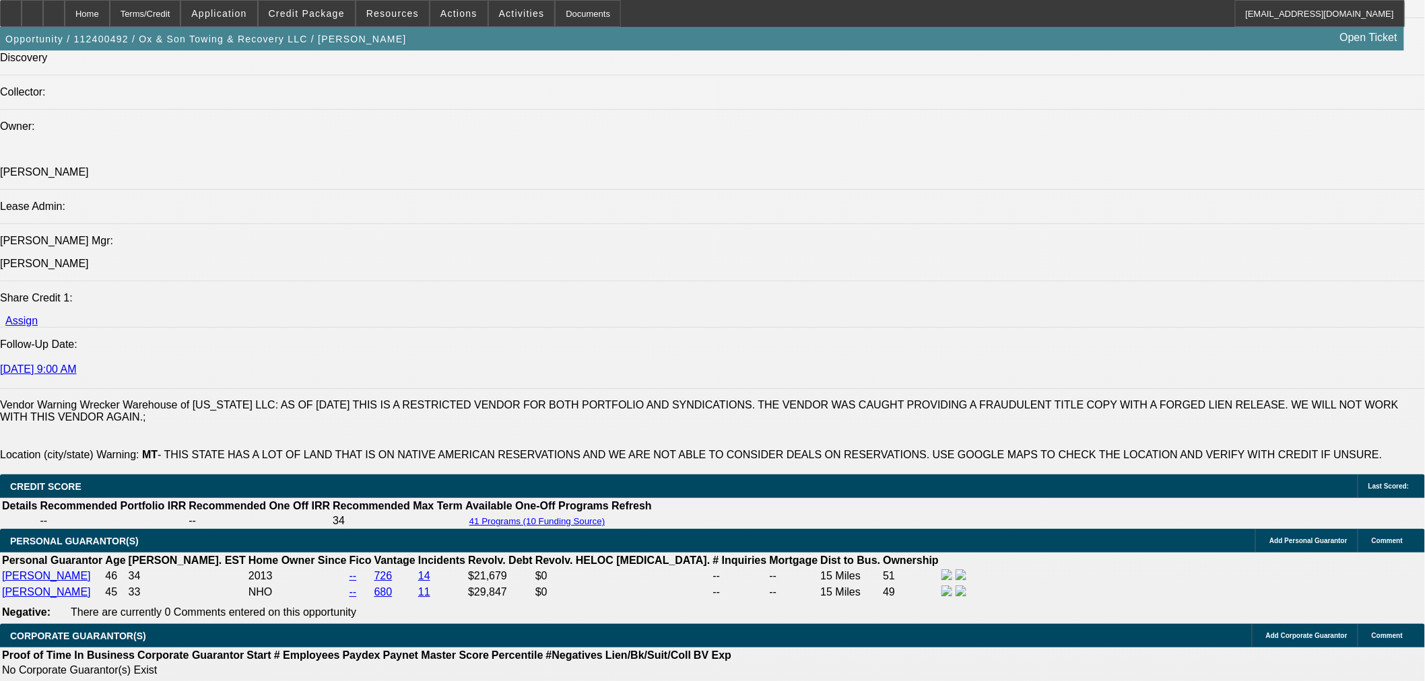
scroll to position [1870, 0]
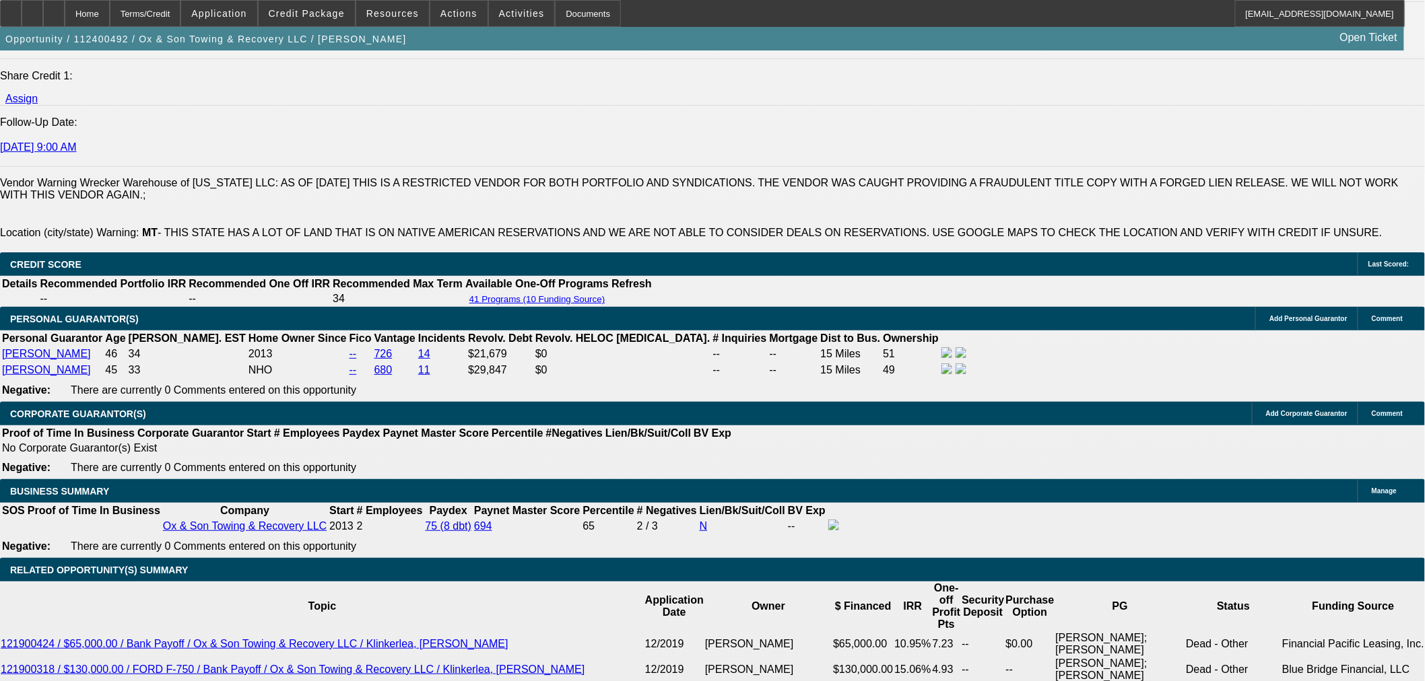
type input "UNKNOWN"
type input "48"
type input "$1,764.34"
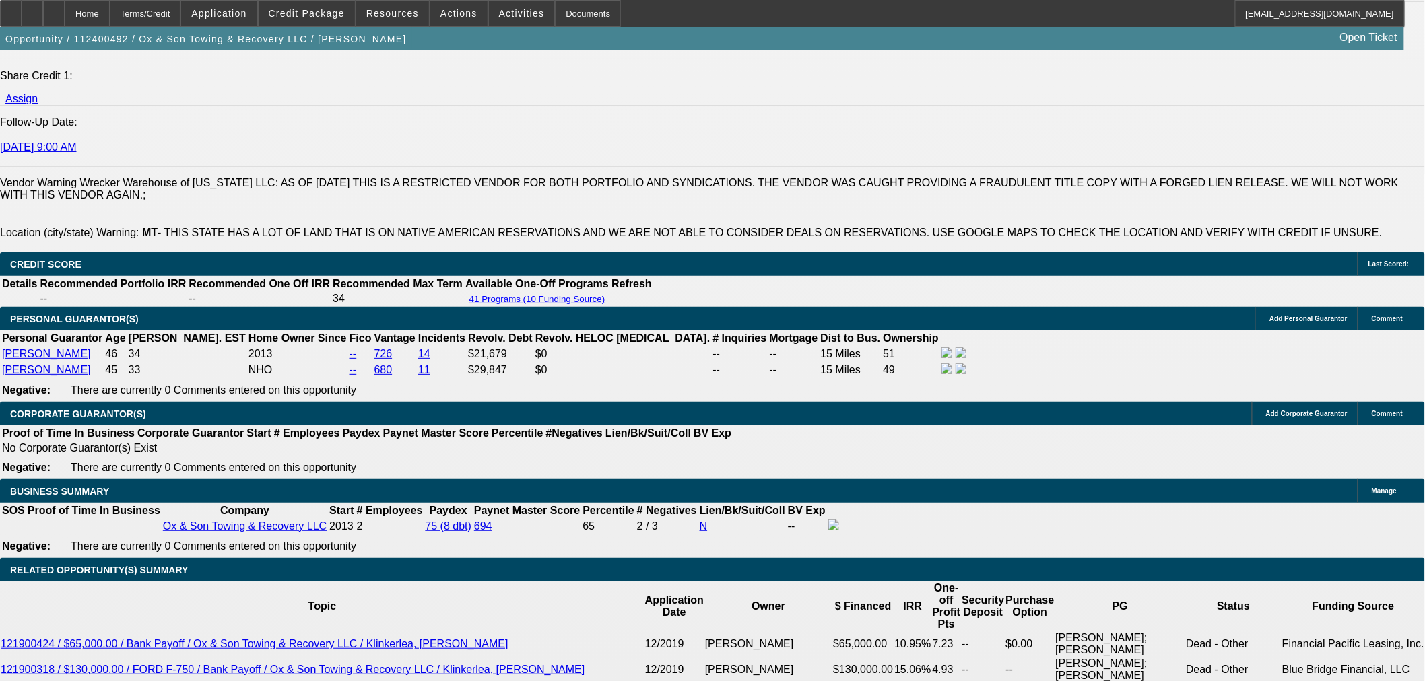
type input "48"
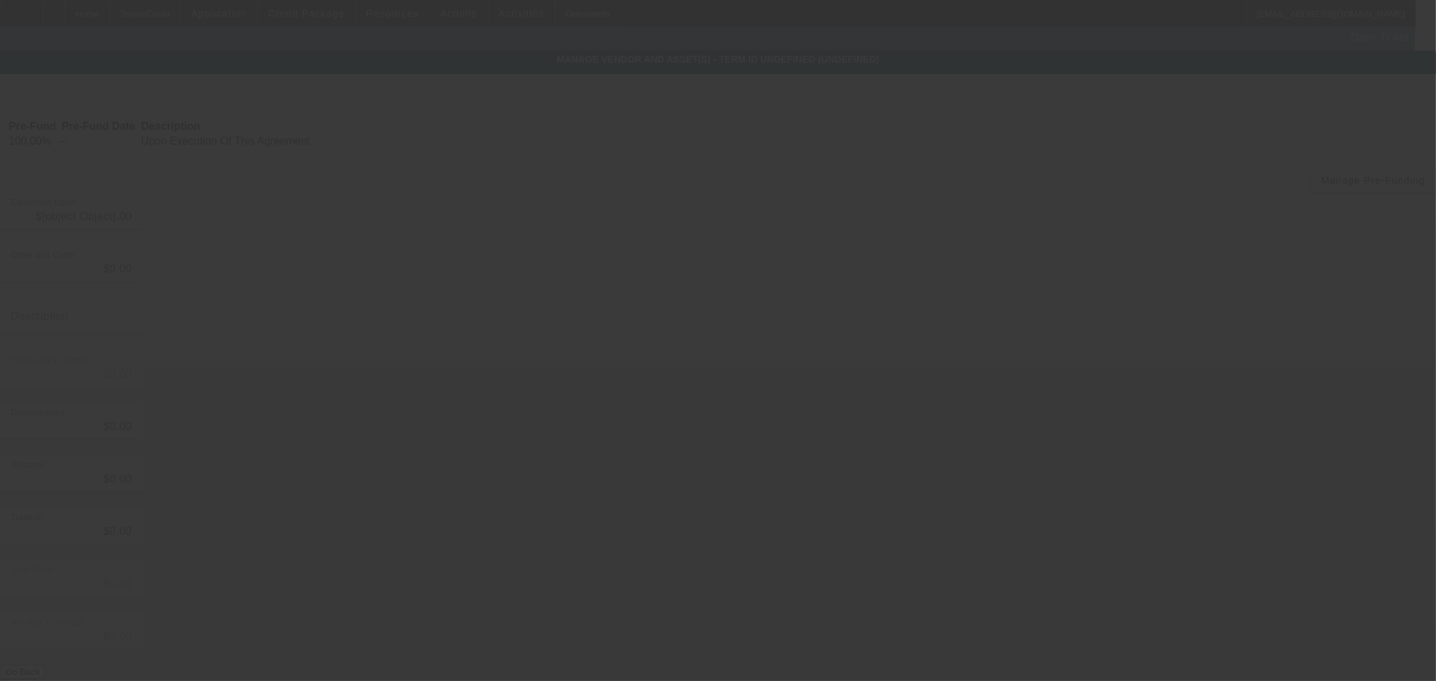
type input "$66,999.00"
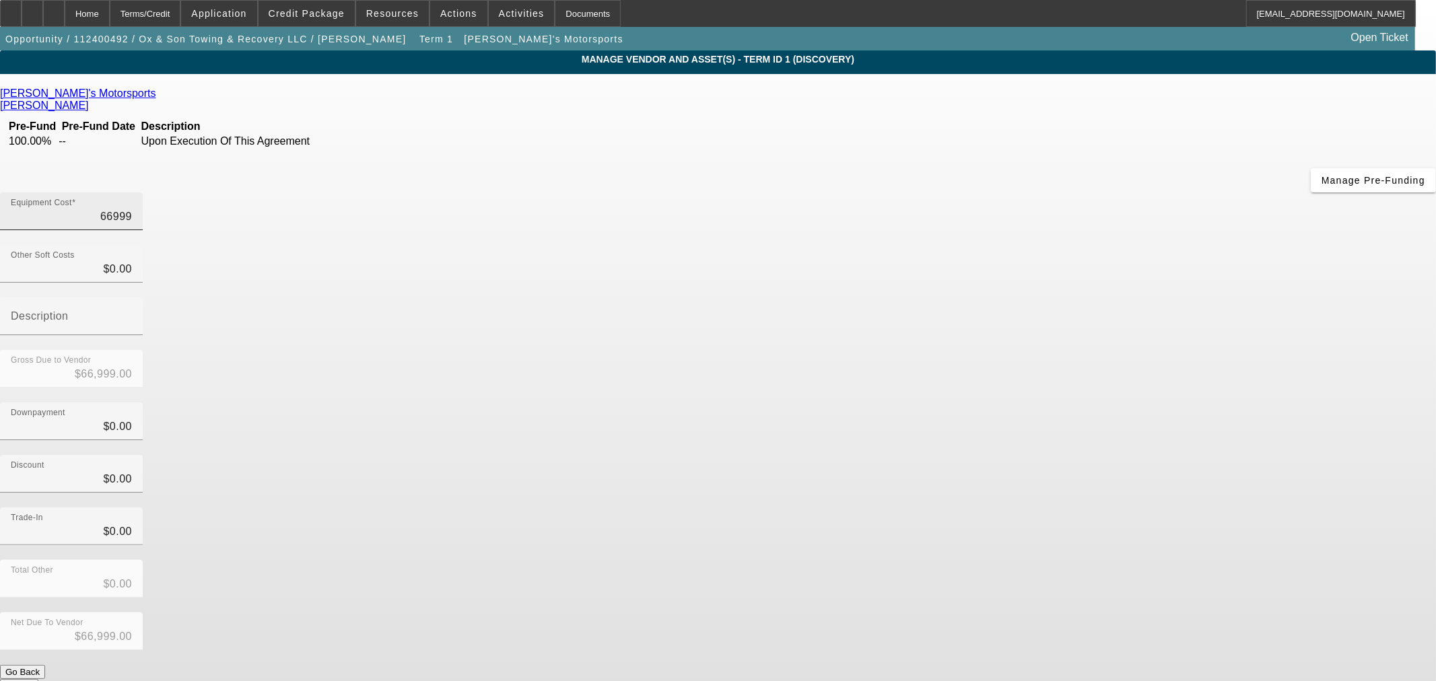
click at [132, 209] on input "66999" at bounding box center [71, 217] width 121 height 16
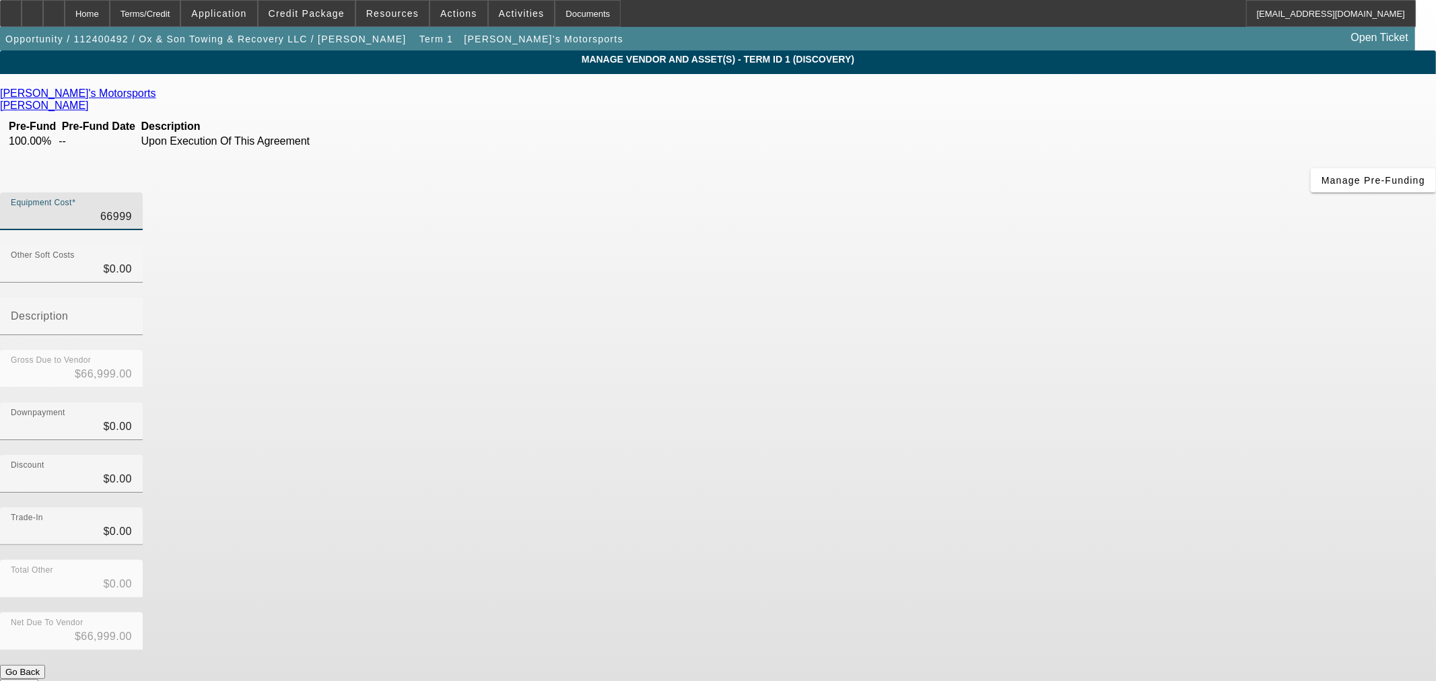
type input "6999"
type input "$6,999.00"
type input "68999"
type input "$68,999.00"
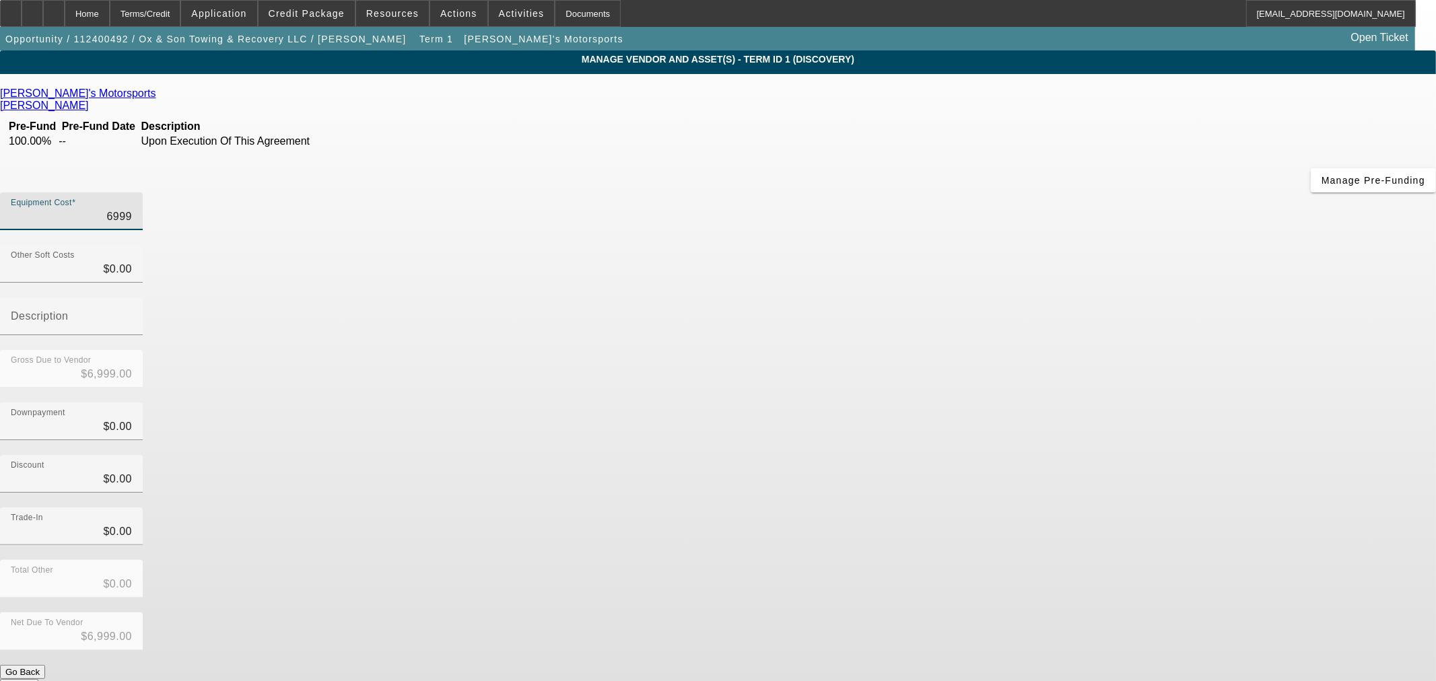
type input "$68,999.00"
click at [132, 209] on input "68999" at bounding box center [71, 217] width 121 height 16
drag, startPoint x: 898, startPoint y: 111, endPoint x: 891, endPoint y: 112, distance: 7.5
click at [143, 193] on div "Equipment Cost $68,999.00" at bounding box center [71, 212] width 143 height 38
drag, startPoint x: 893, startPoint y: 112, endPoint x: 876, endPoint y: 112, distance: 16.8
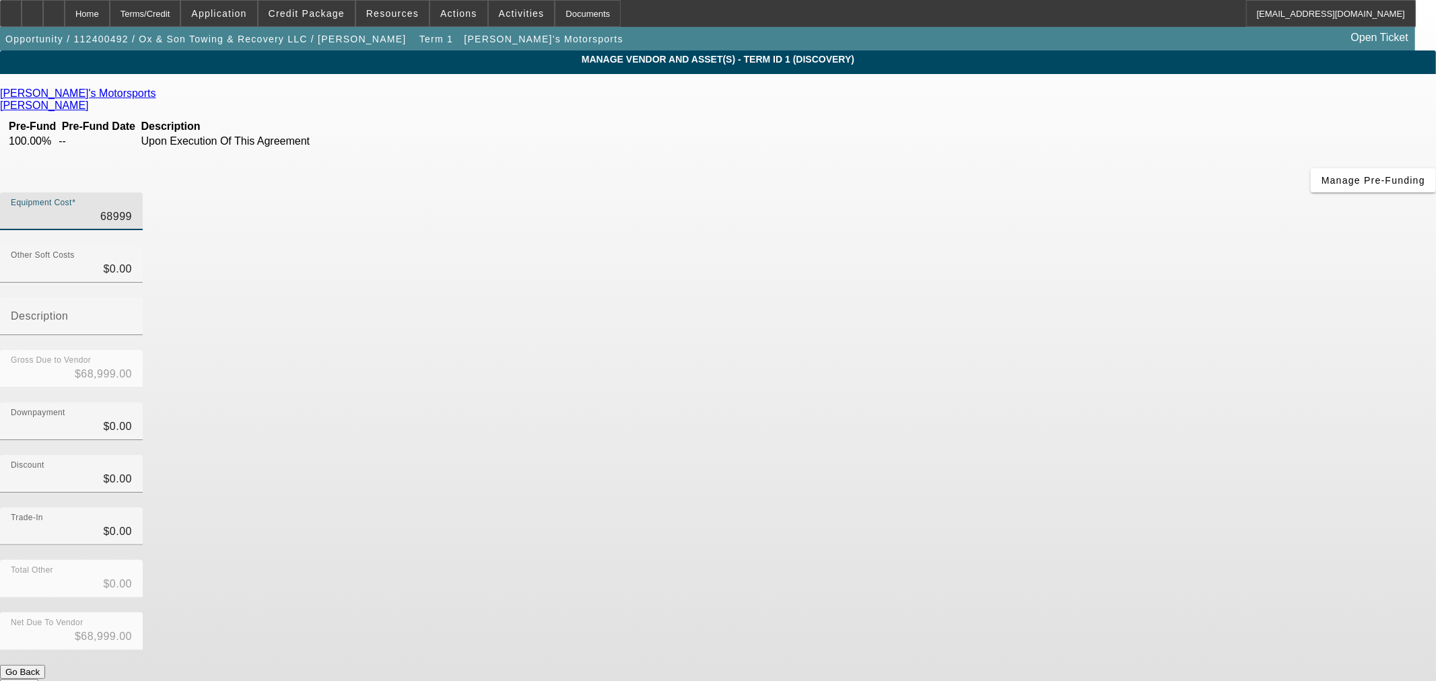
click at [132, 209] on input "68999" at bounding box center [71, 217] width 121 height 16
type input "69"
type input "$69.00"
type input "699"
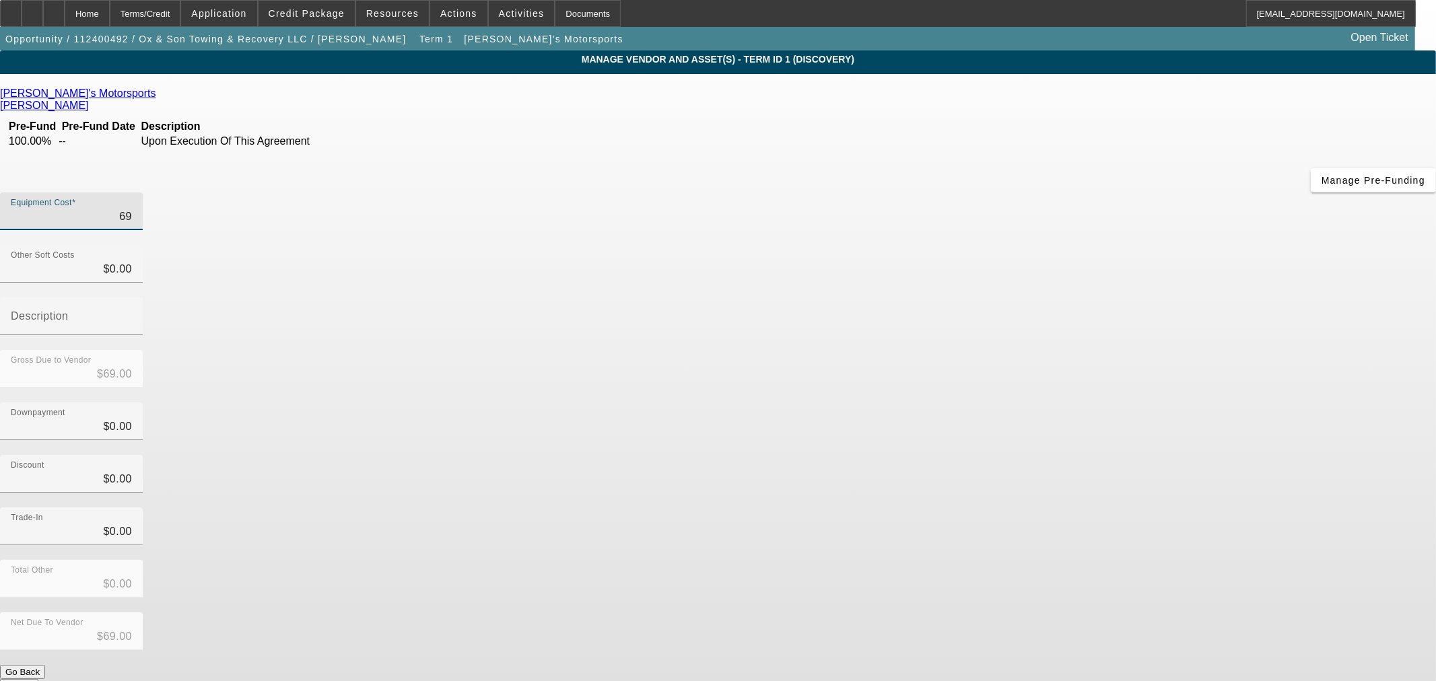
type input "$699.00"
type input "6999"
type input "$6,999.00"
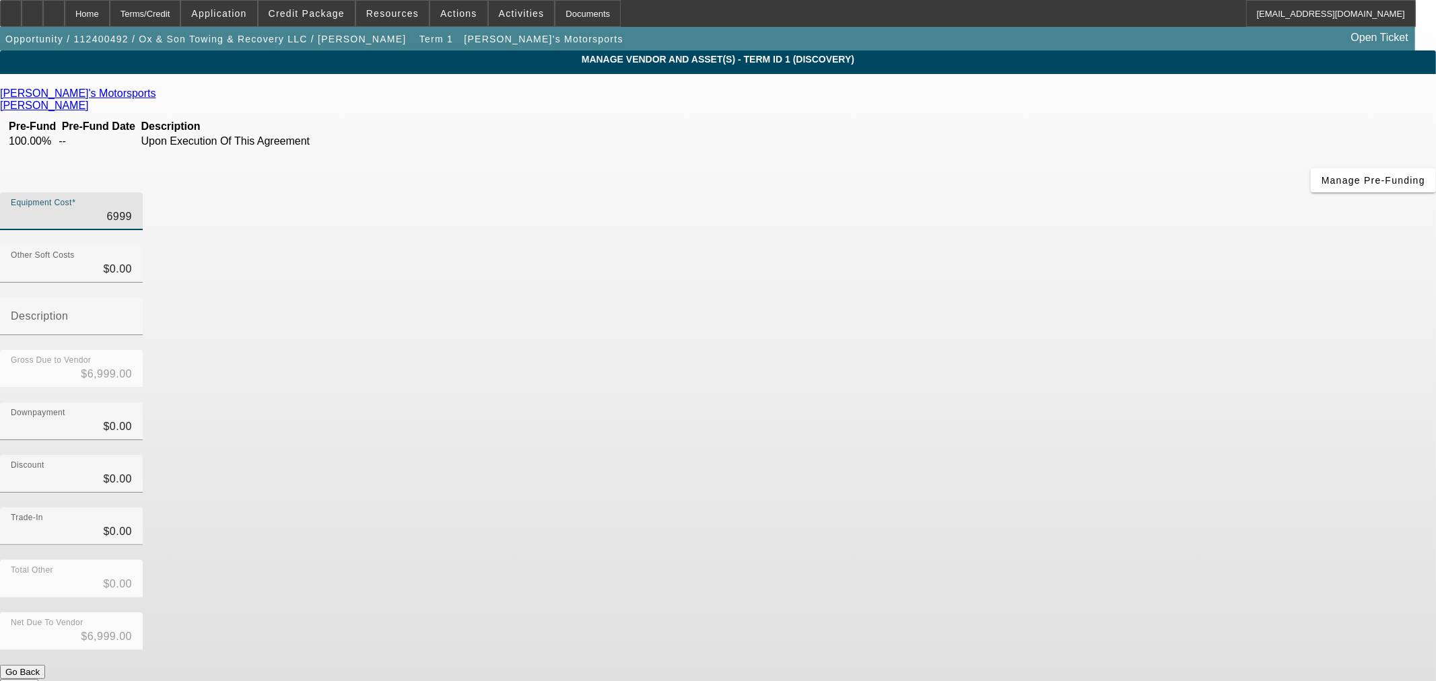
type input "69995"
type input "$69,995.00"
drag, startPoint x: 986, startPoint y: 234, endPoint x: 1007, endPoint y: 236, distance: 20.2
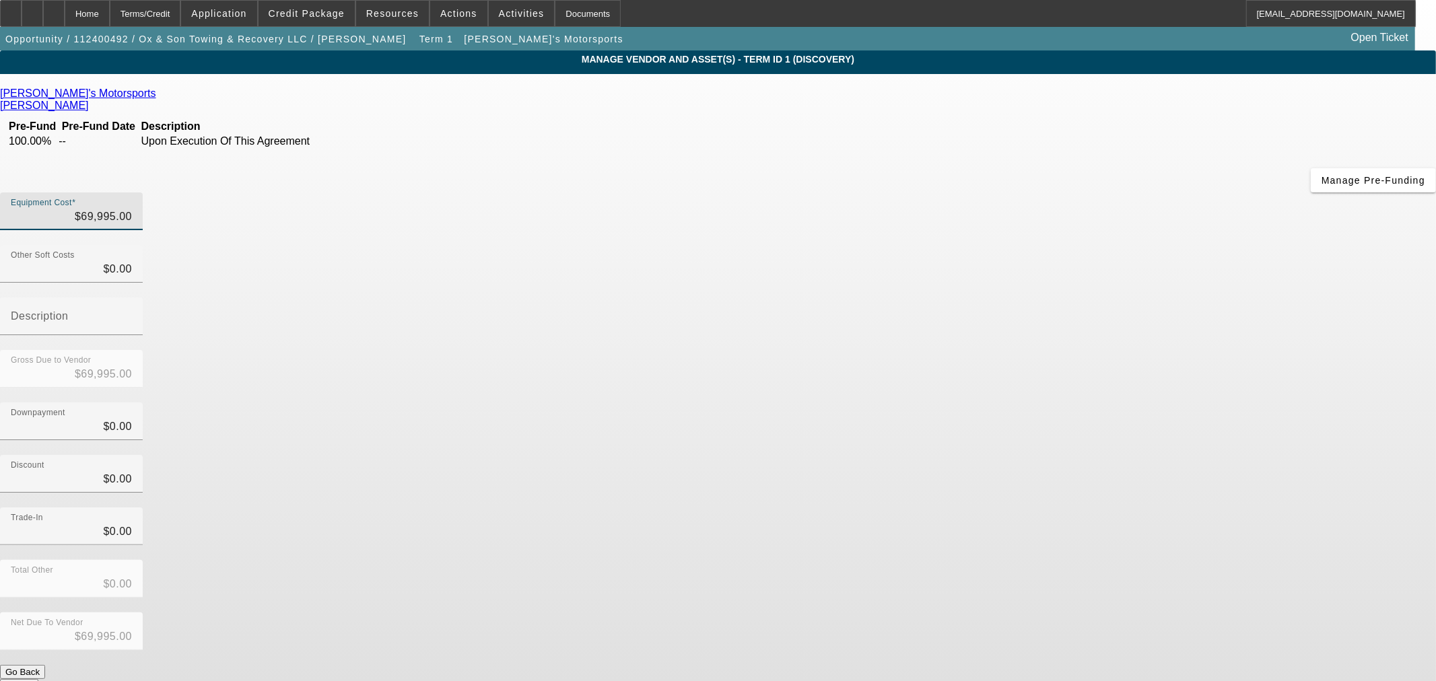
click at [988, 350] on div "Gross Due to Vendor $69,995.00" at bounding box center [718, 376] width 1436 height 53
click at [38, 679] on button "Submit" at bounding box center [19, 686] width 38 height 14
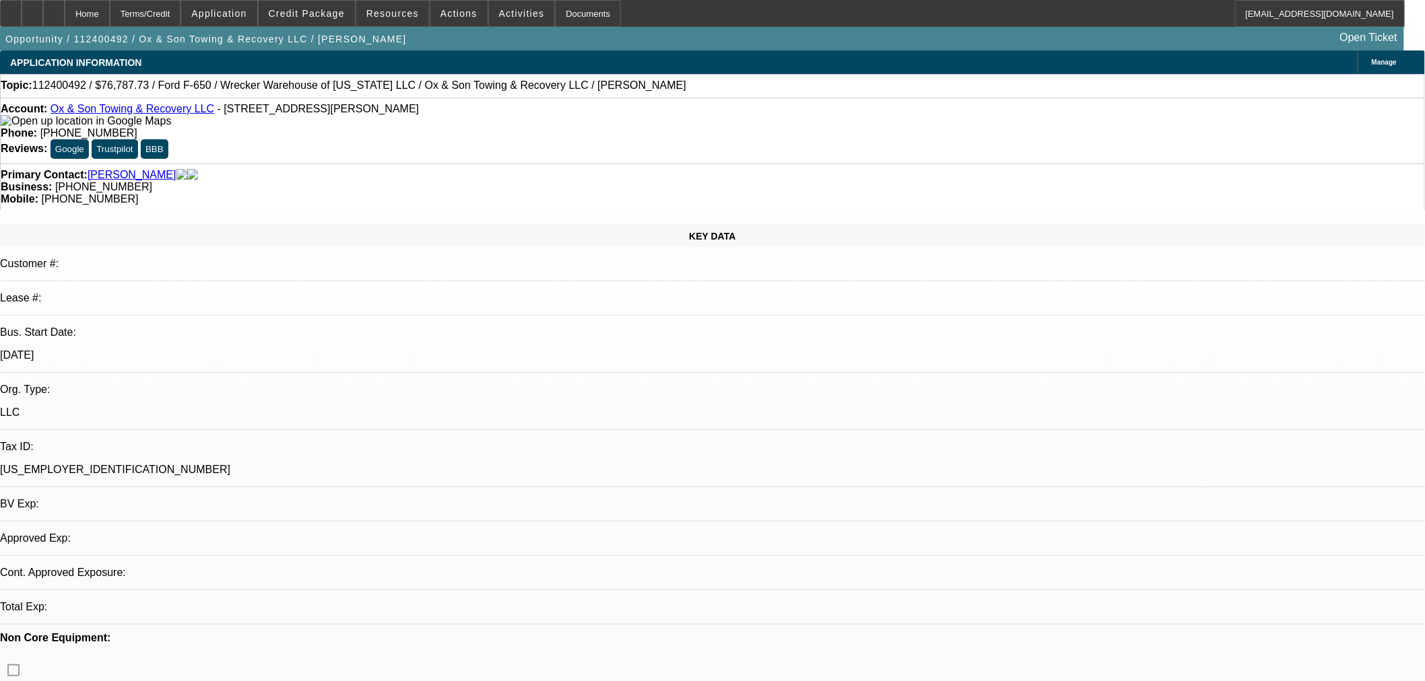
select select "0"
select select "3"
select select "0"
select select "6"
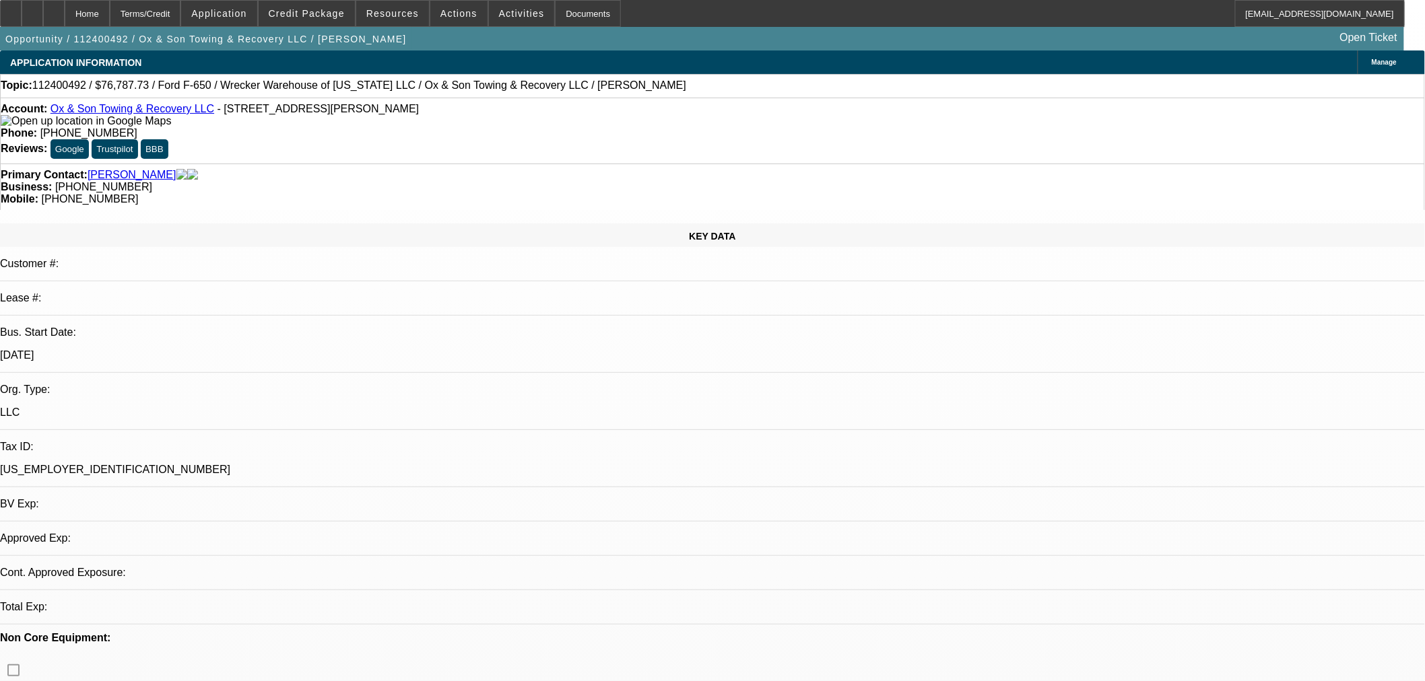
select select "0"
select select "3"
select select "0"
select select "6"
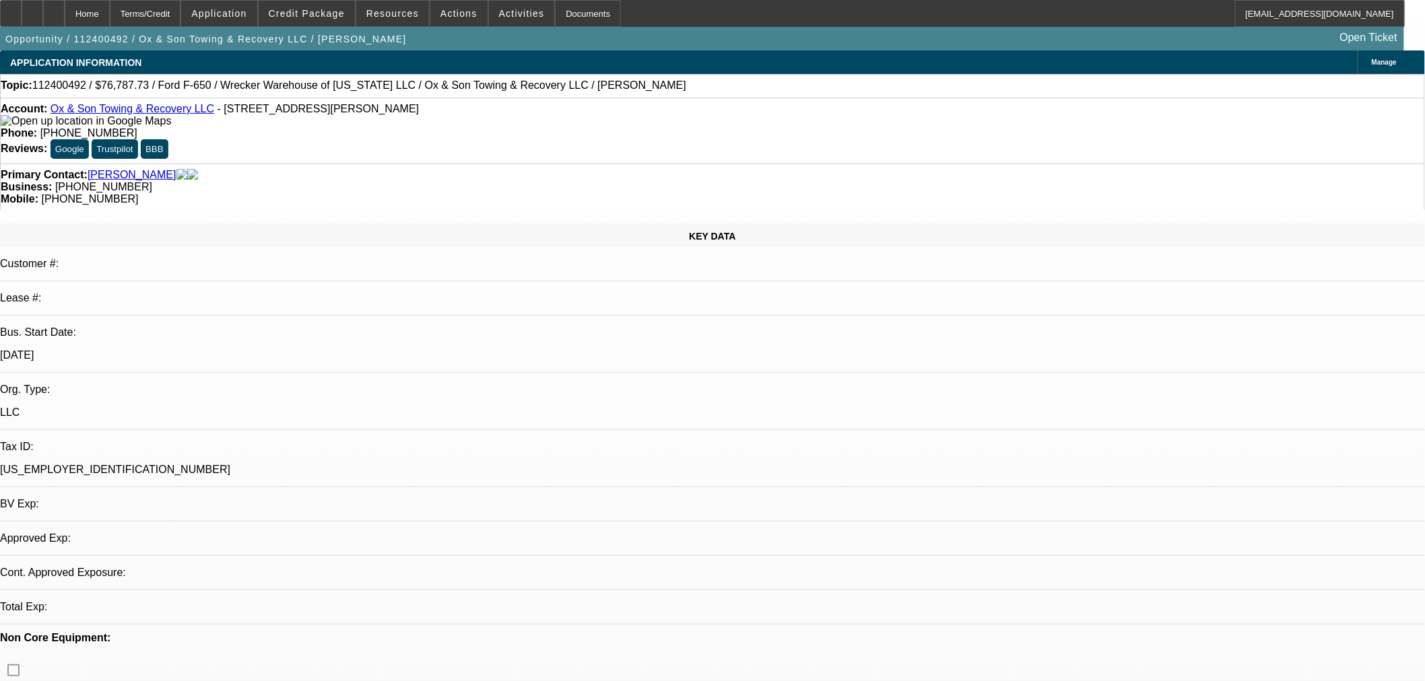
select select "0"
select select "3"
select select "0"
select select "6"
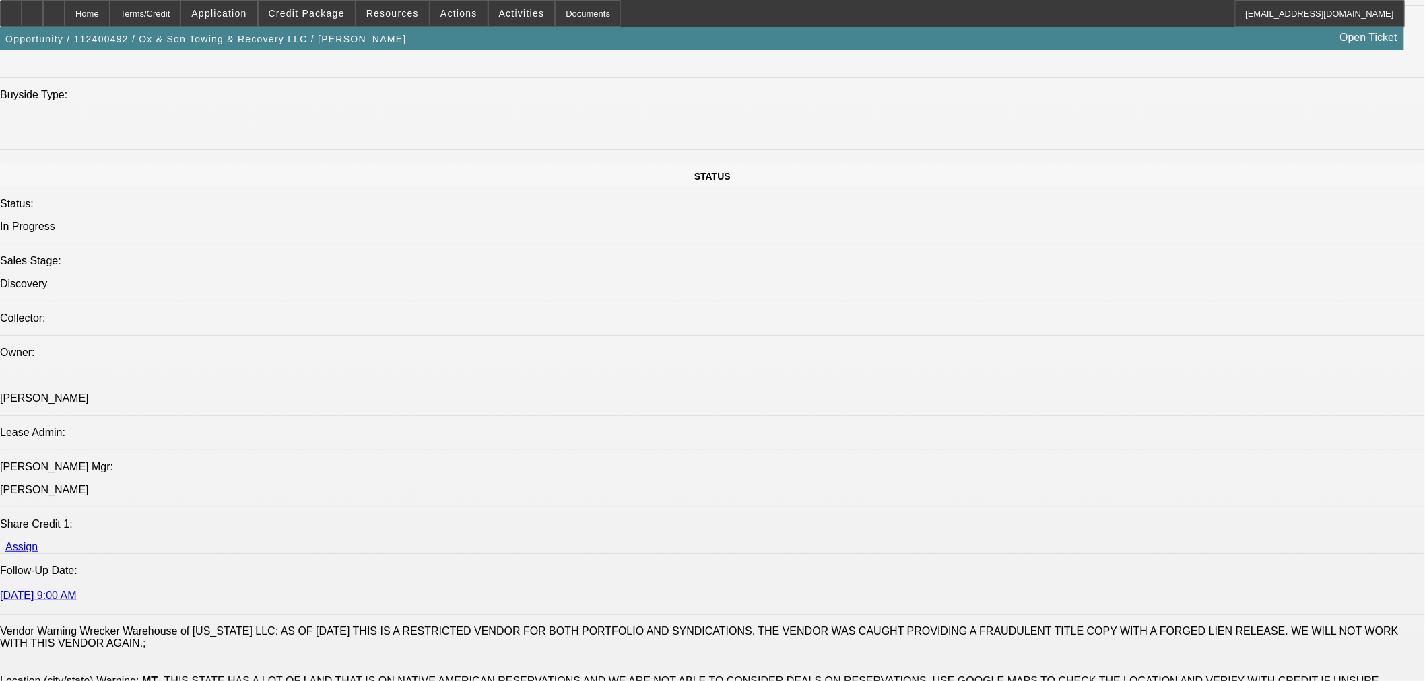
scroll to position [1945, 0]
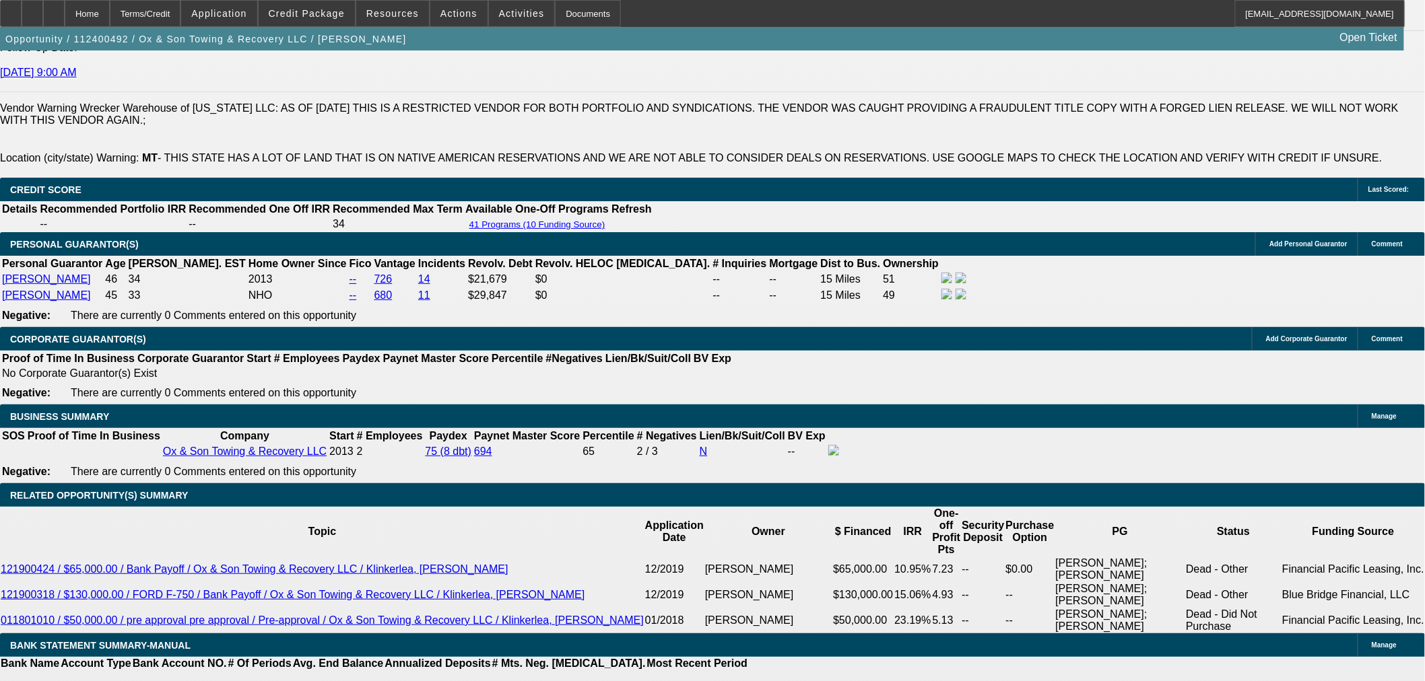
drag, startPoint x: 667, startPoint y: 369, endPoint x: 653, endPoint y: 366, distance: 13.9
type input "UNKNOWN"
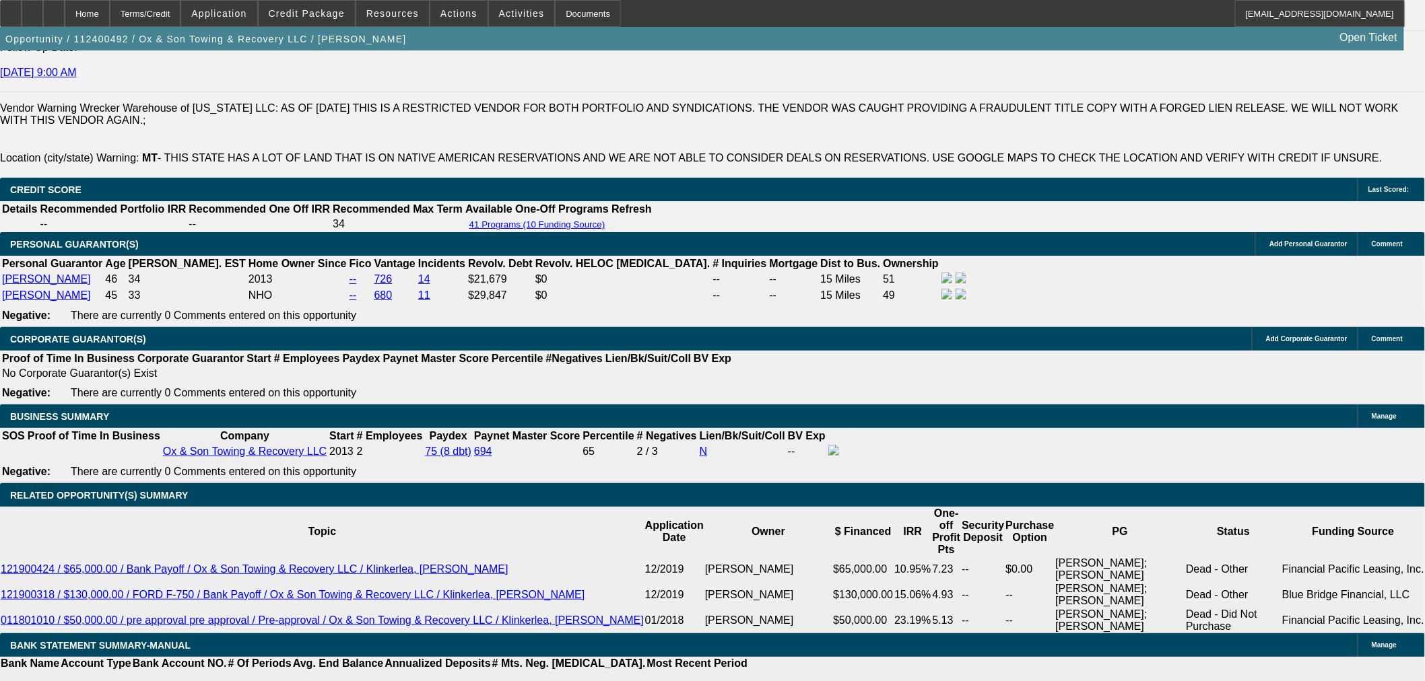
type input "8"
type input "$1,708.78"
type input "8"
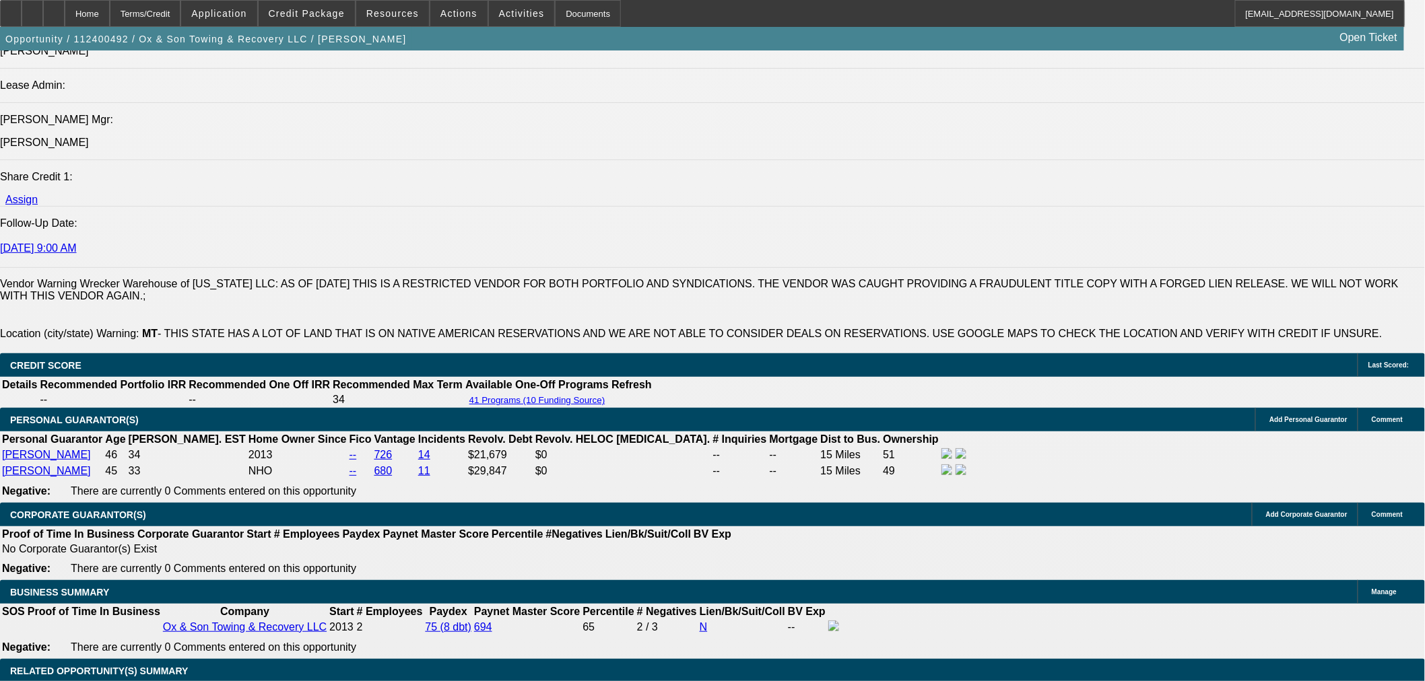
scroll to position [1795, 0]
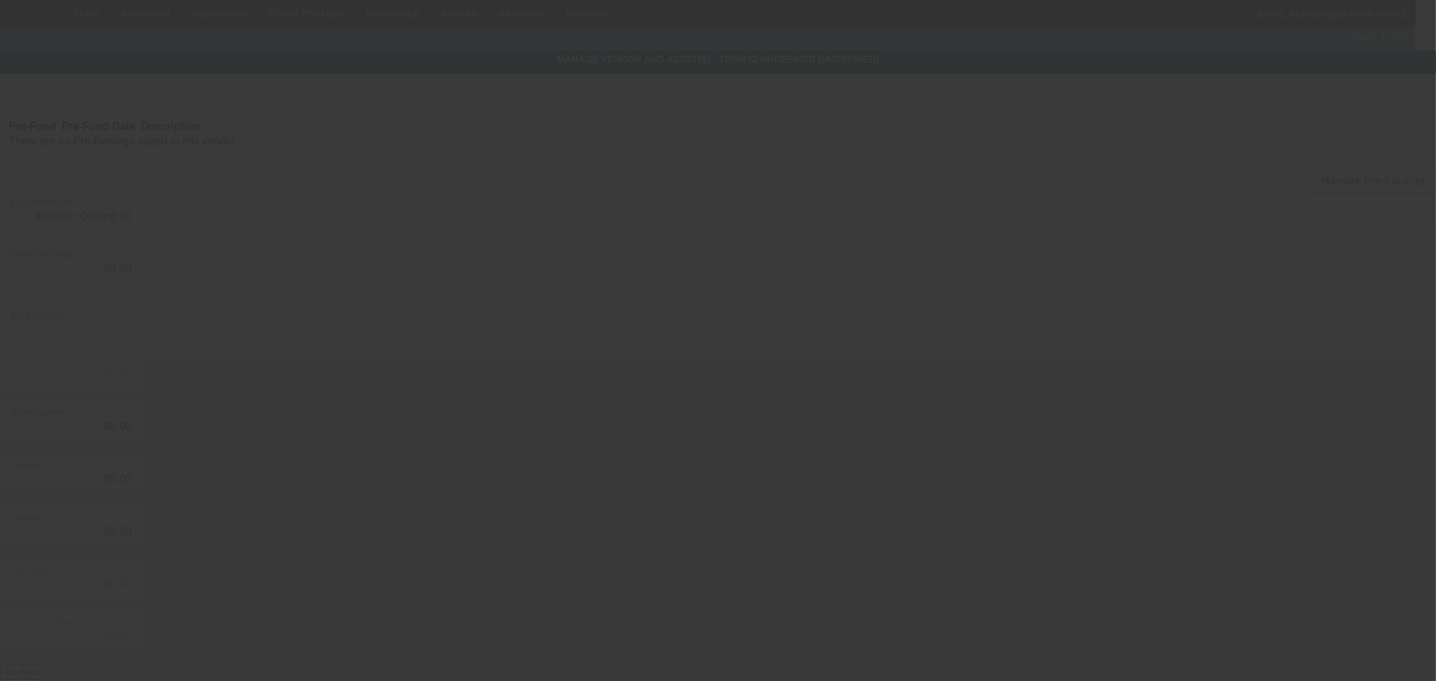
type input "$69,995.00"
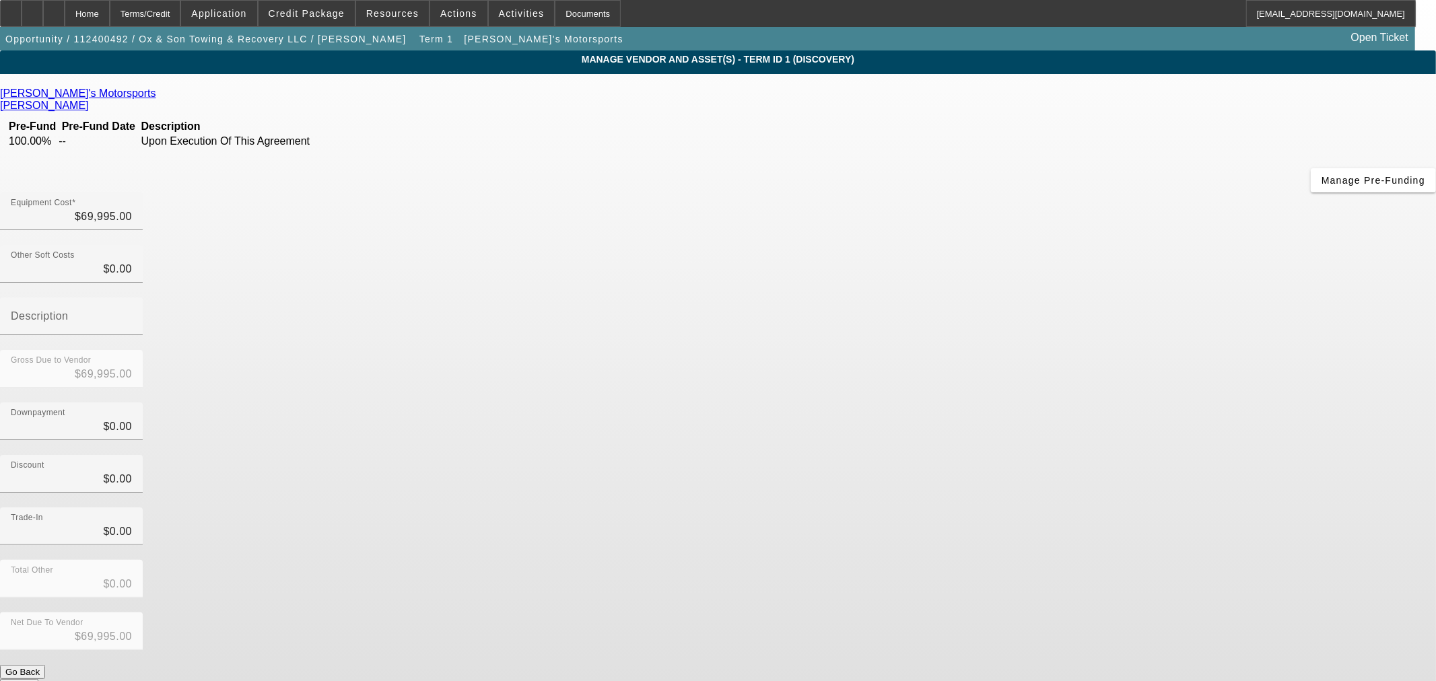
click at [160, 96] on icon at bounding box center [160, 93] width 0 height 11
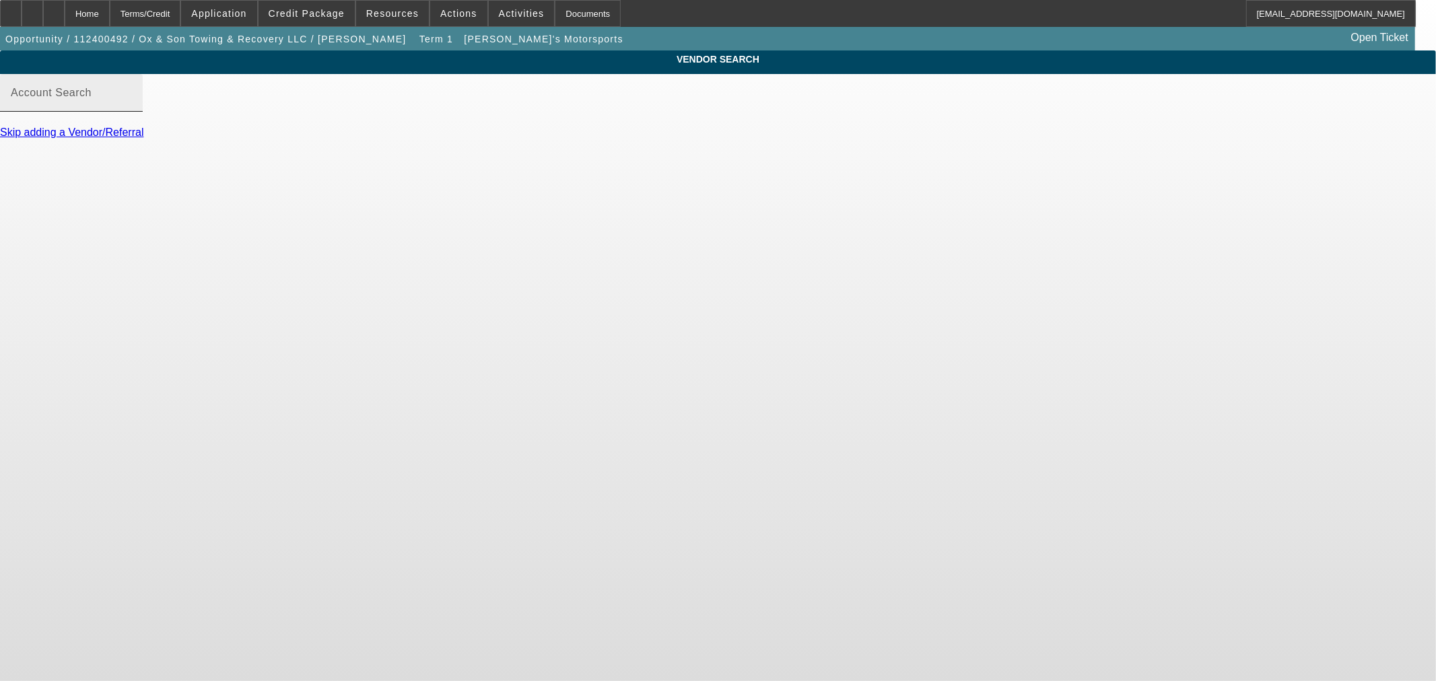
click at [92, 98] on mat-label "Account Search" at bounding box center [51, 92] width 81 height 11
click at [132, 101] on input "Account Search" at bounding box center [71, 98] width 121 height 16
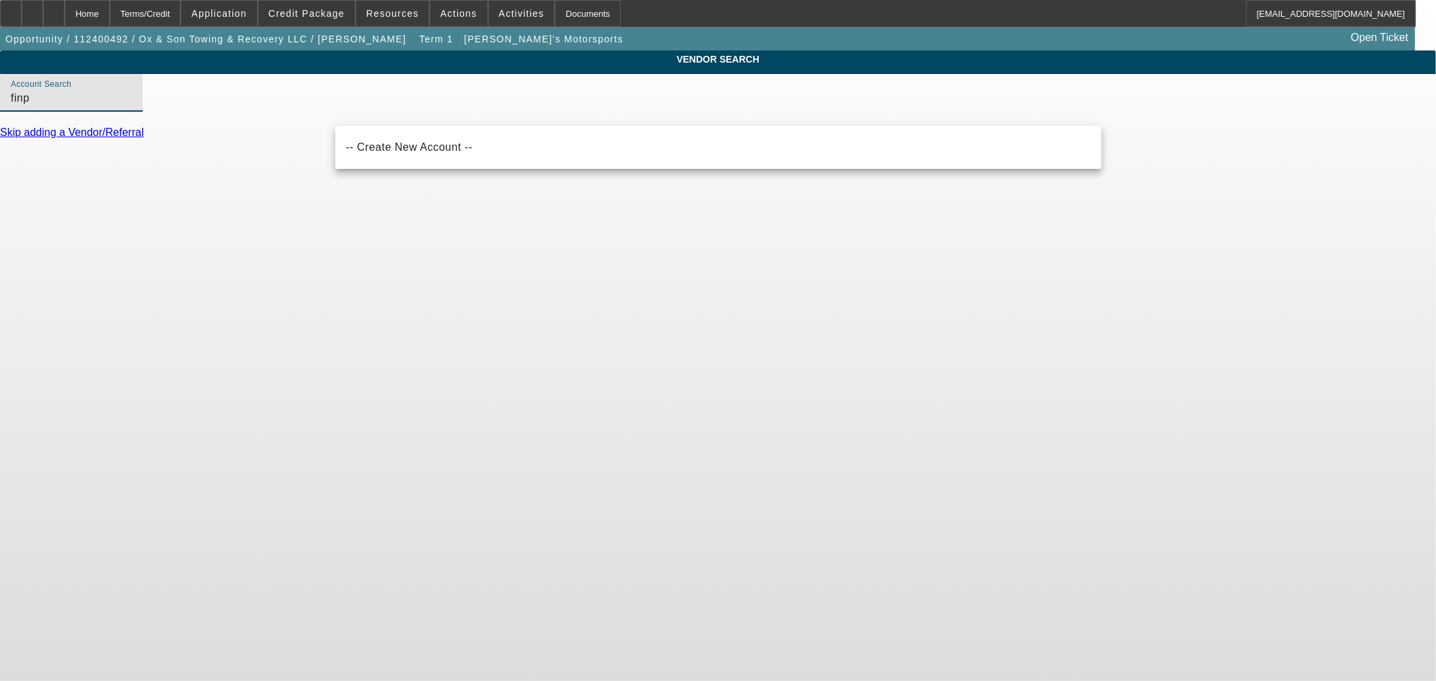
click at [132, 106] on input "finp" at bounding box center [71, 98] width 121 height 16
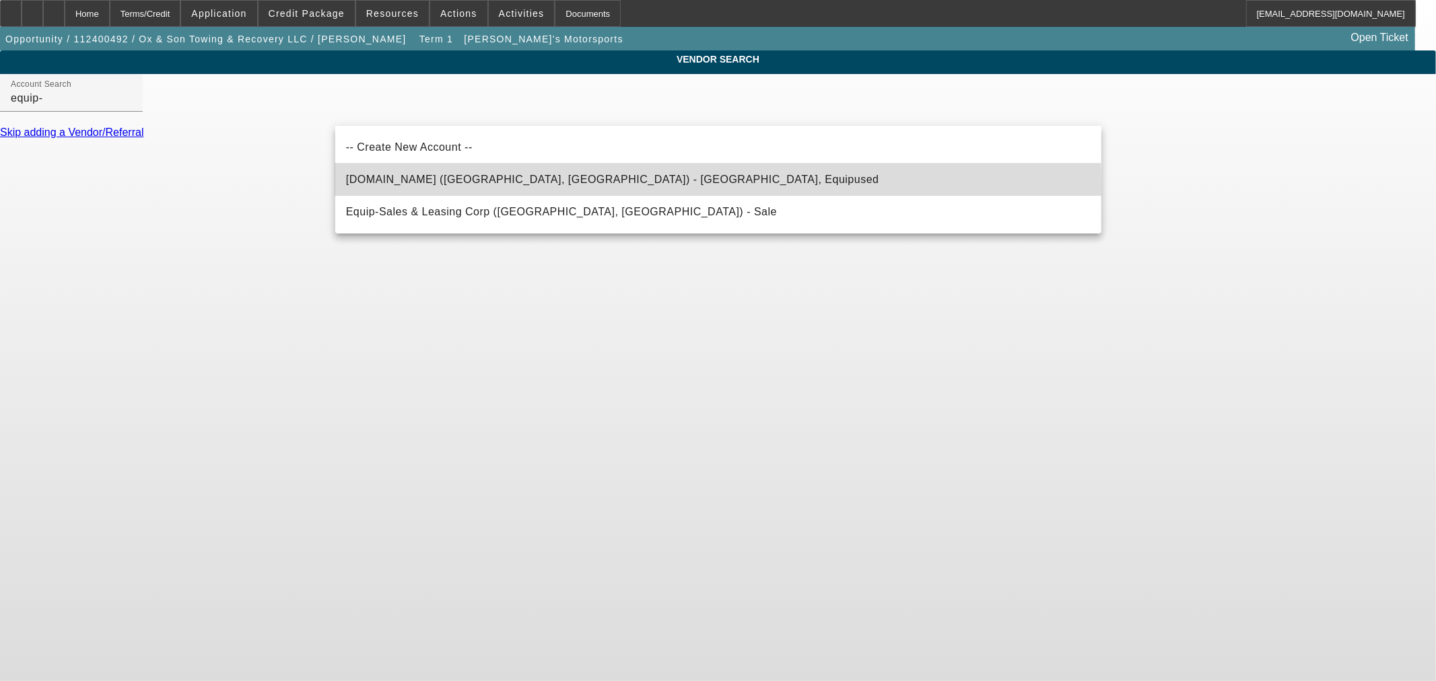
click at [438, 189] on mat-option "Equip-Used.com (Northbrook, IL) - Equipused, Equipused" at bounding box center [718, 180] width 766 height 32
type input "Equip-Used.com (Northbrook, IL) - Equipused, Equipused"
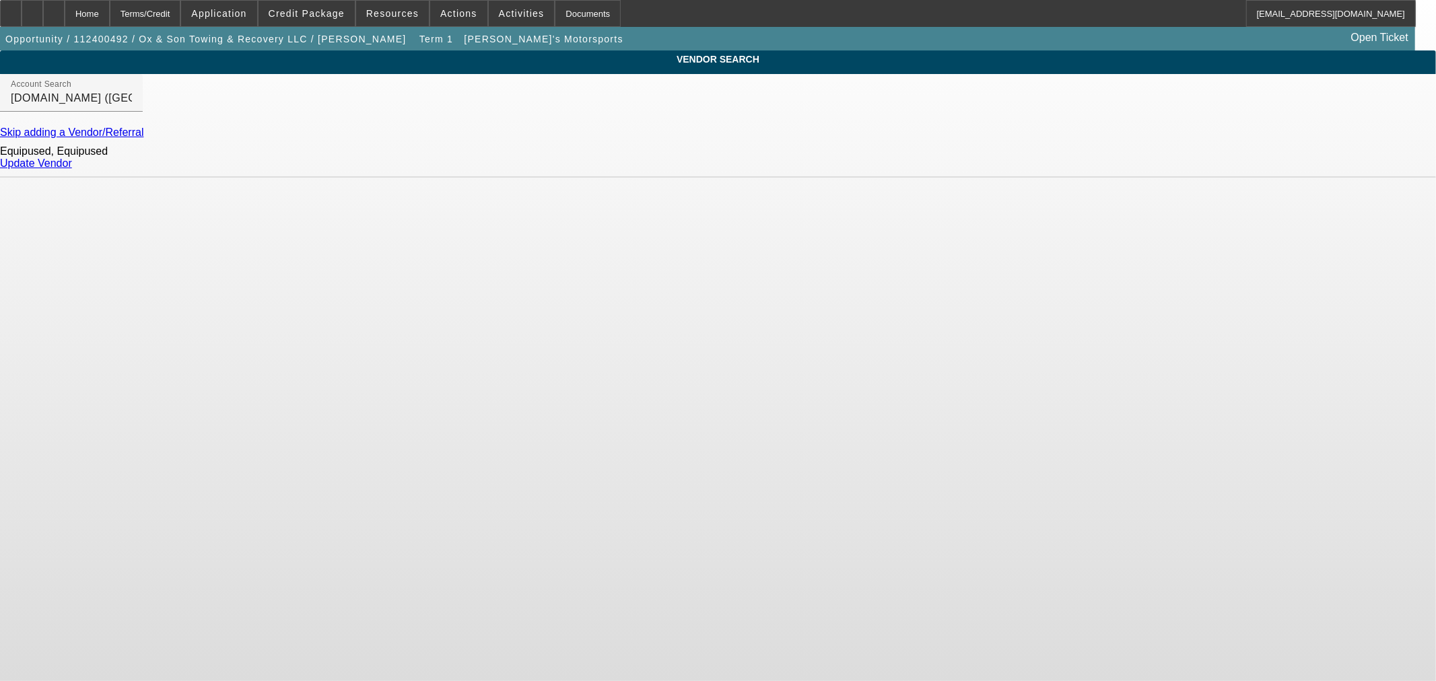
click at [72, 169] on link "Update Vendor" at bounding box center [36, 163] width 72 height 11
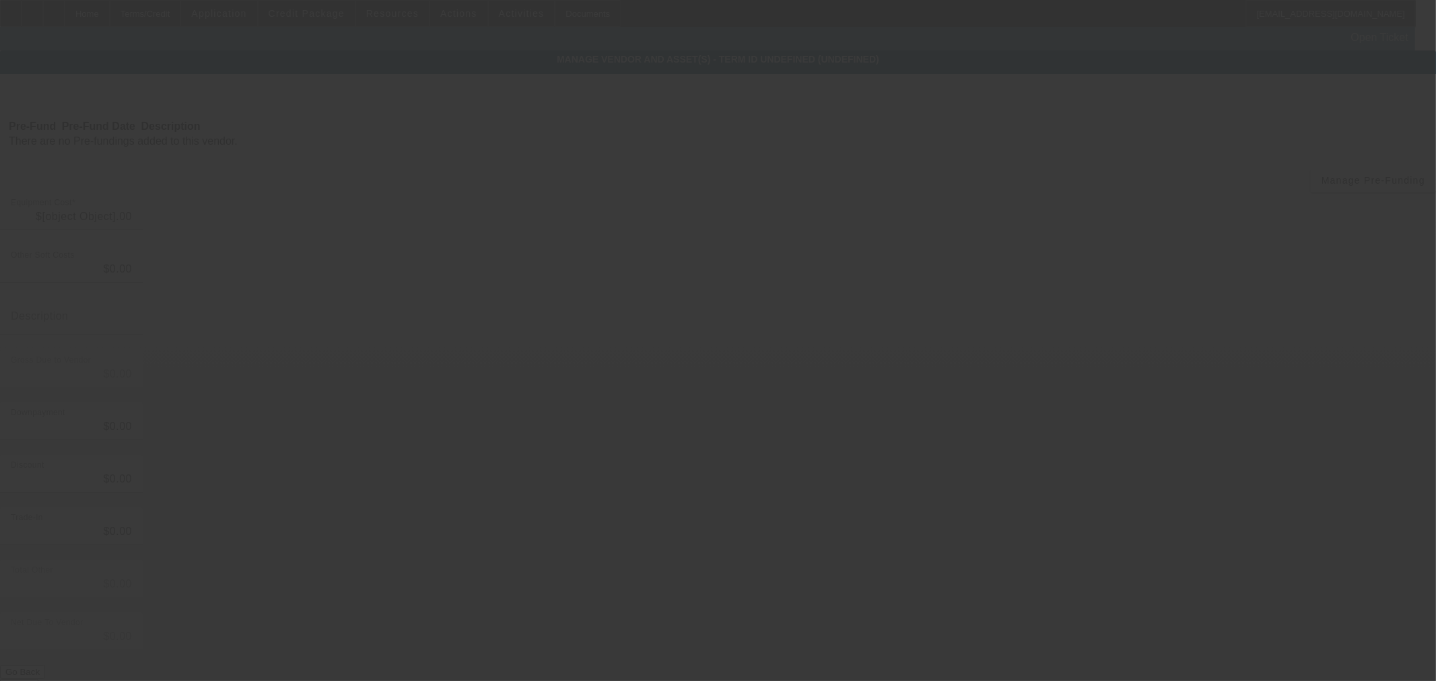
type input "$69,995.00"
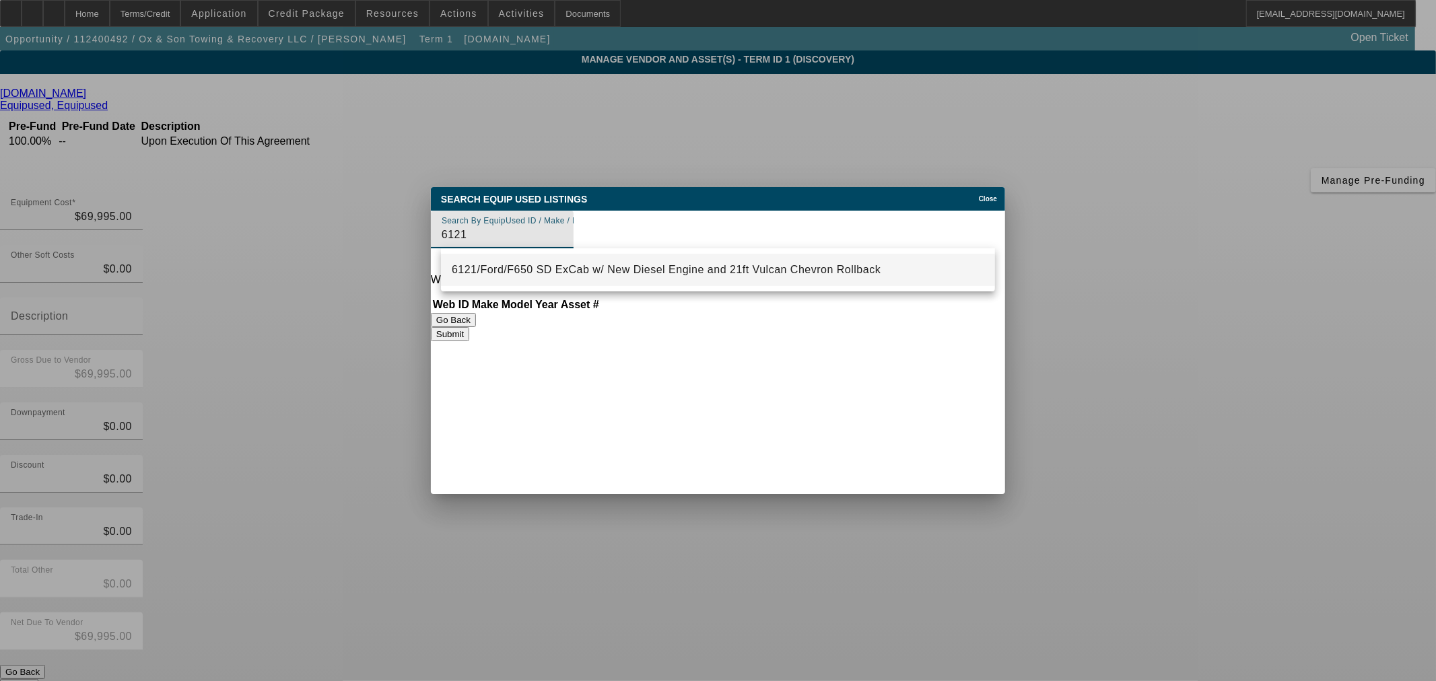
click at [586, 271] on span "6121/Ford/F650 SD ExCab w/ New Diesel Engine and 21ft Vulcan Chevron Rollback" at bounding box center [666, 269] width 429 height 11
type input "6121/Ford/F650 SD ExCab w/ New Diesel Engine and 21ft Vulcan Chevron Rollback"
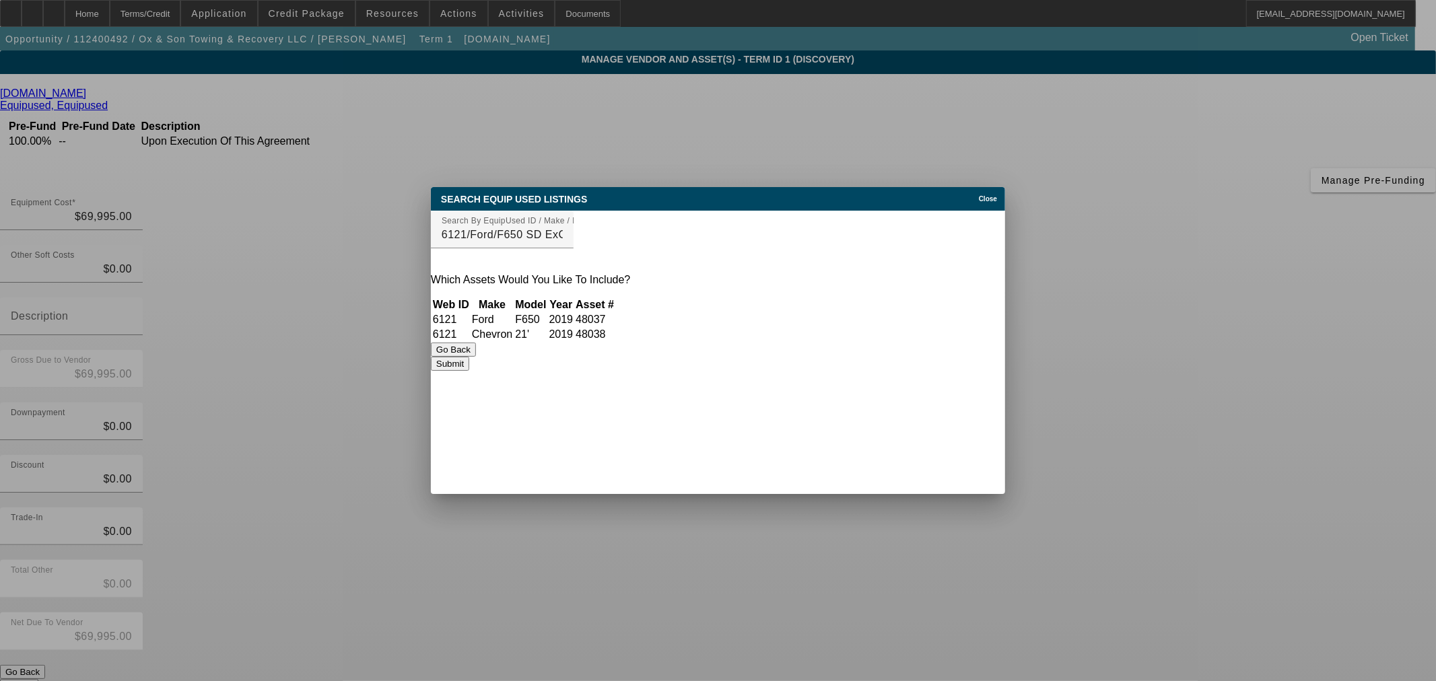
click at [469, 369] on button "Submit" at bounding box center [450, 364] width 38 height 14
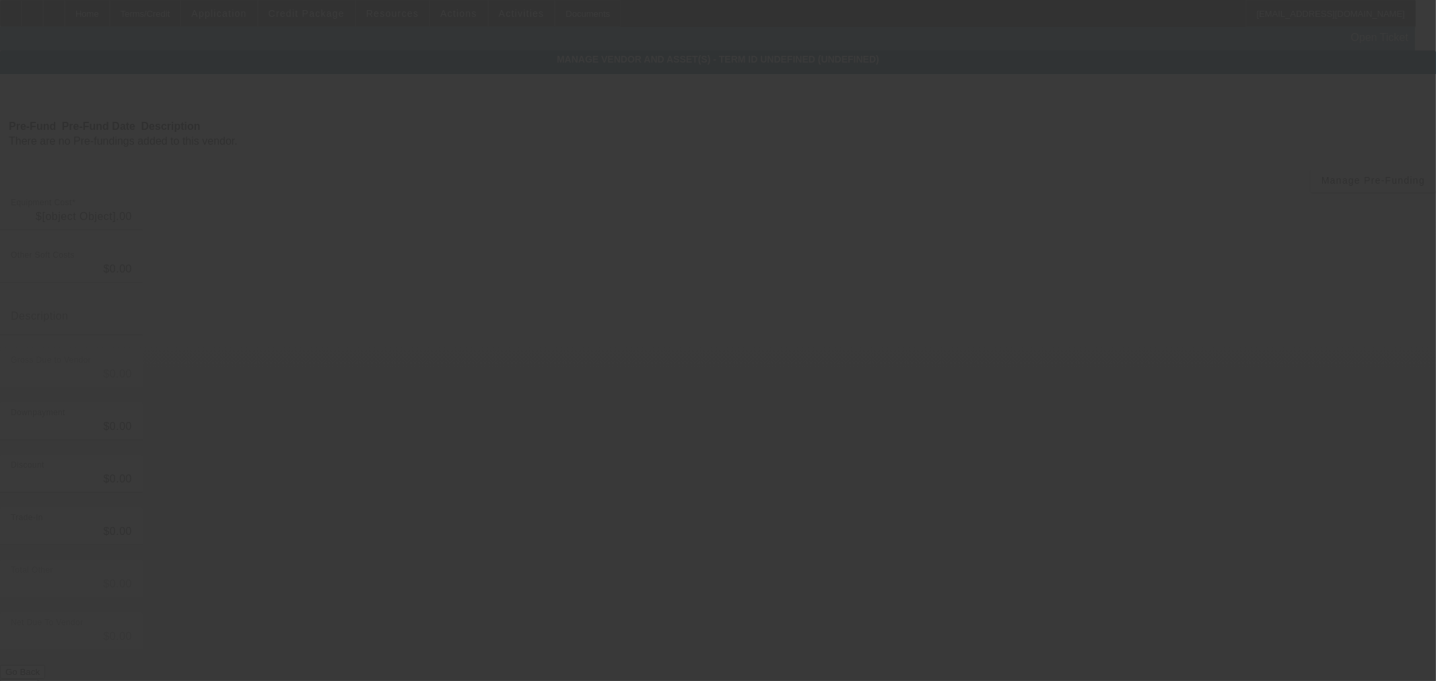
type input "$69,995.00"
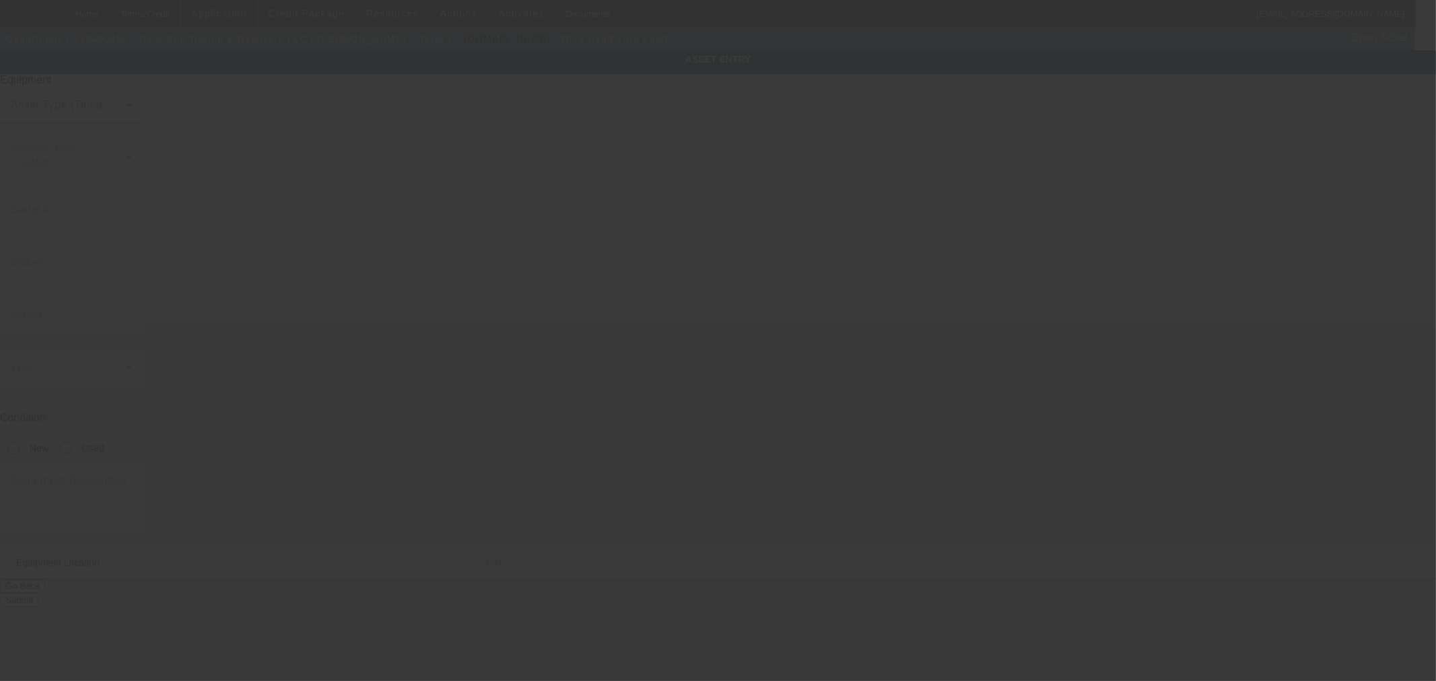
type input "[US_VEHICLE_IDENTIFICATION_NUMBER]"
type input "Ford"
type input "F650"
radio input "true"
type textarea "Ford F650"
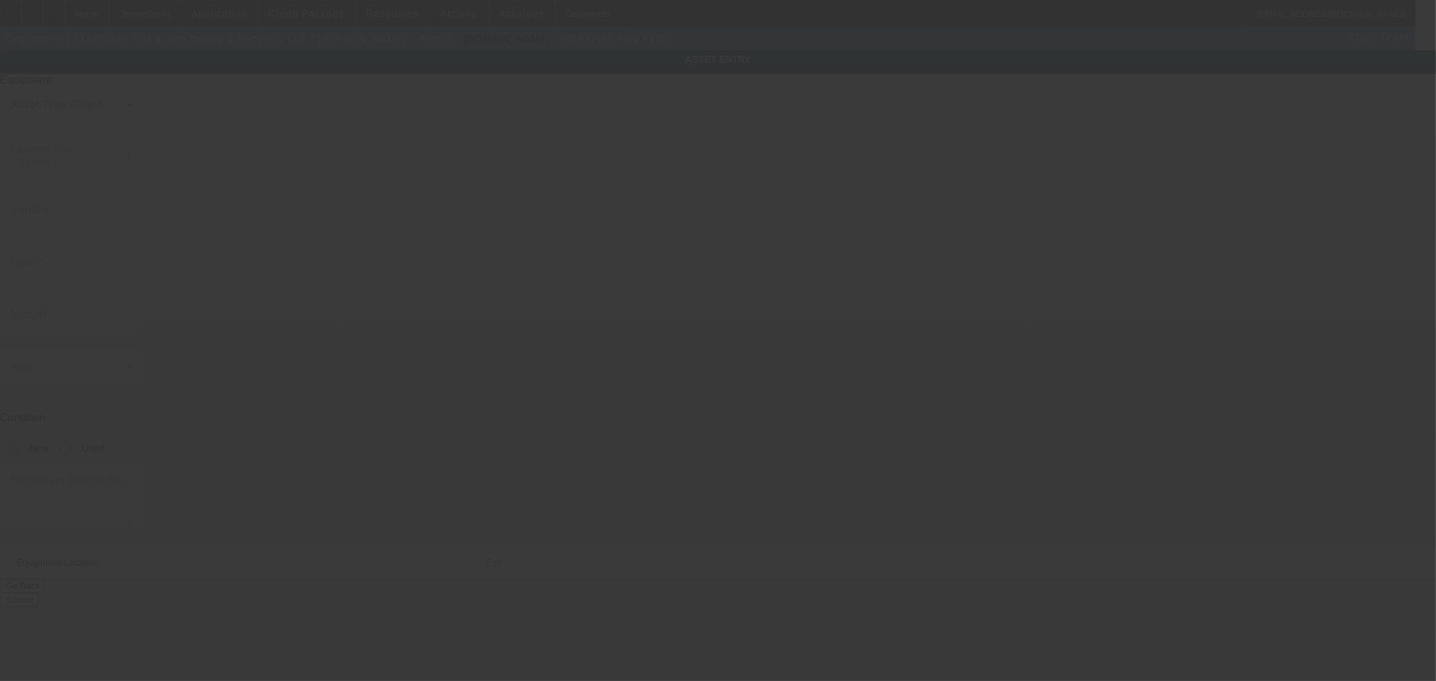
type input "[STREET_ADDRESS][PERSON_NAME]"
type input "[GEOGRAPHIC_DATA]"
type input "59404"
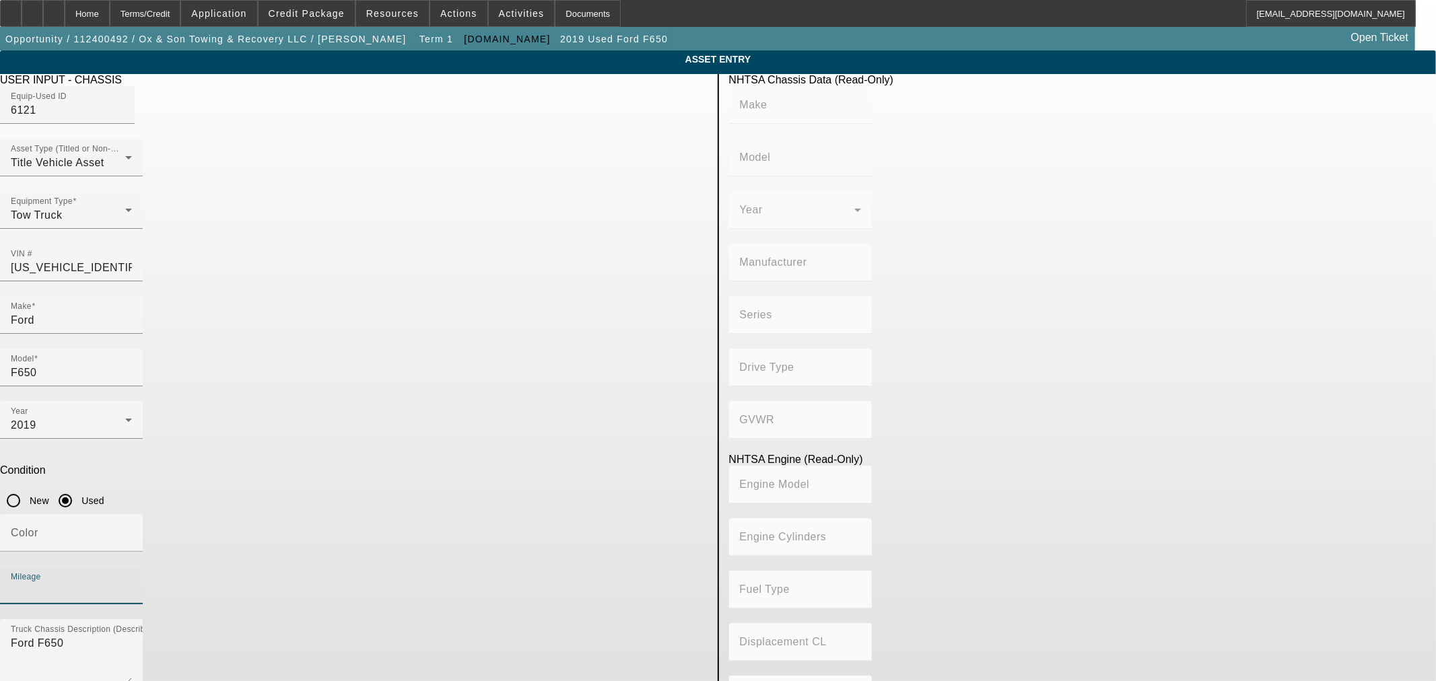
click at [132, 583] on input "Mileage" at bounding box center [71, 591] width 121 height 16
paste input "182687"
type input "182687"
drag, startPoint x: 406, startPoint y: 395, endPoint x: 404, endPoint y: 385, distance: 10.3
click at [132, 531] on input "Color" at bounding box center [71, 539] width 121 height 16
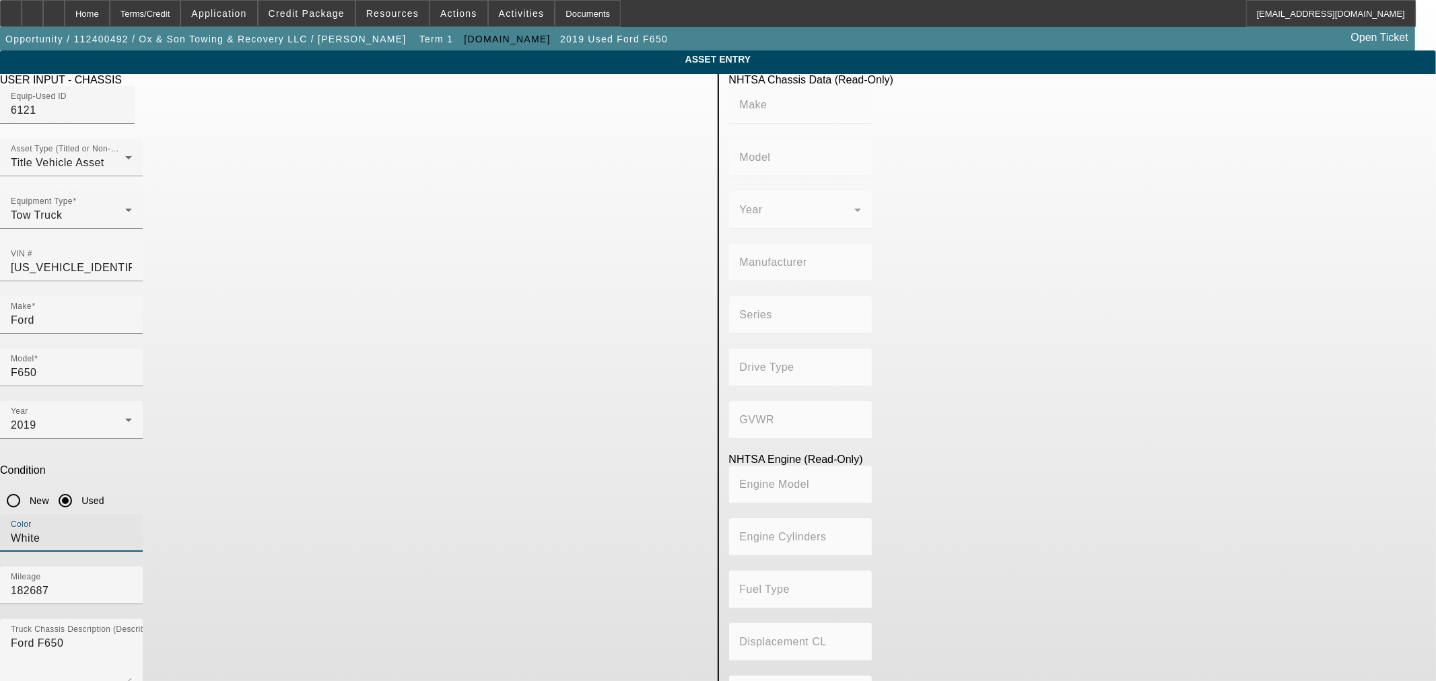
type input "White"
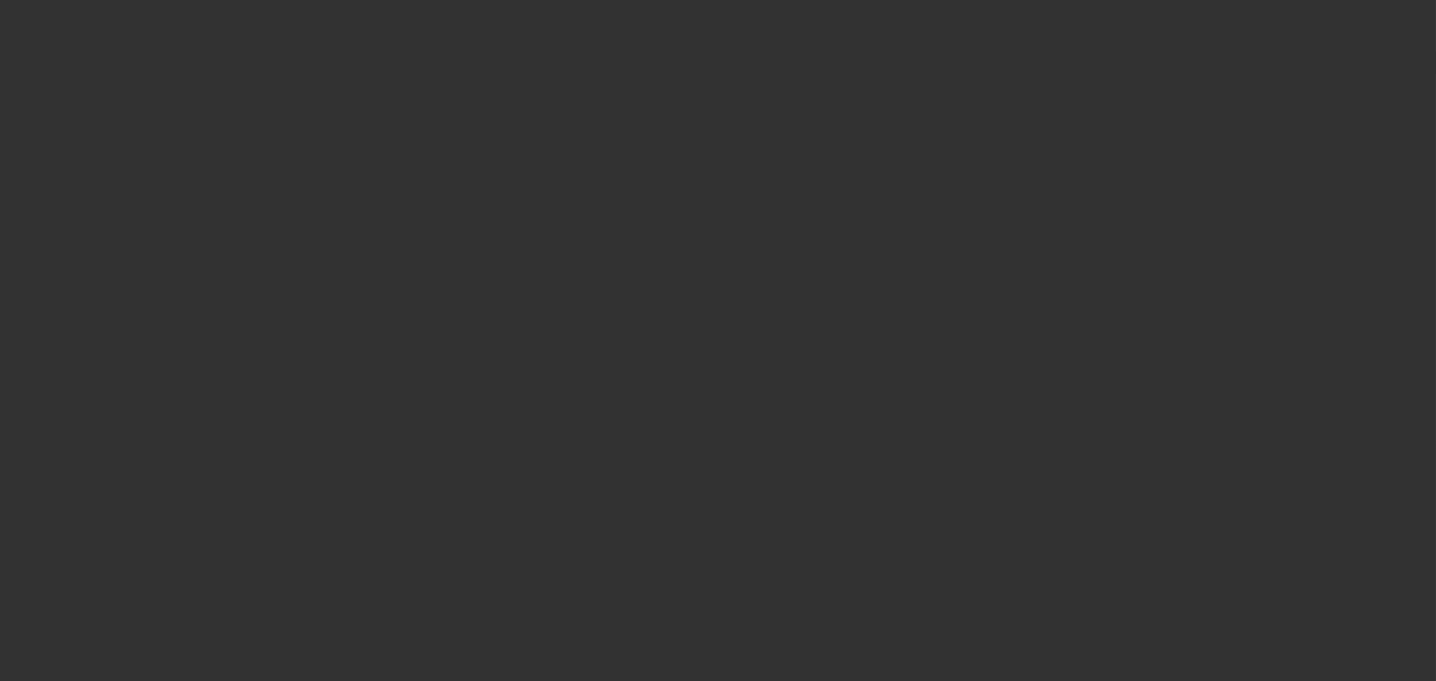
type input "$69,995.00"
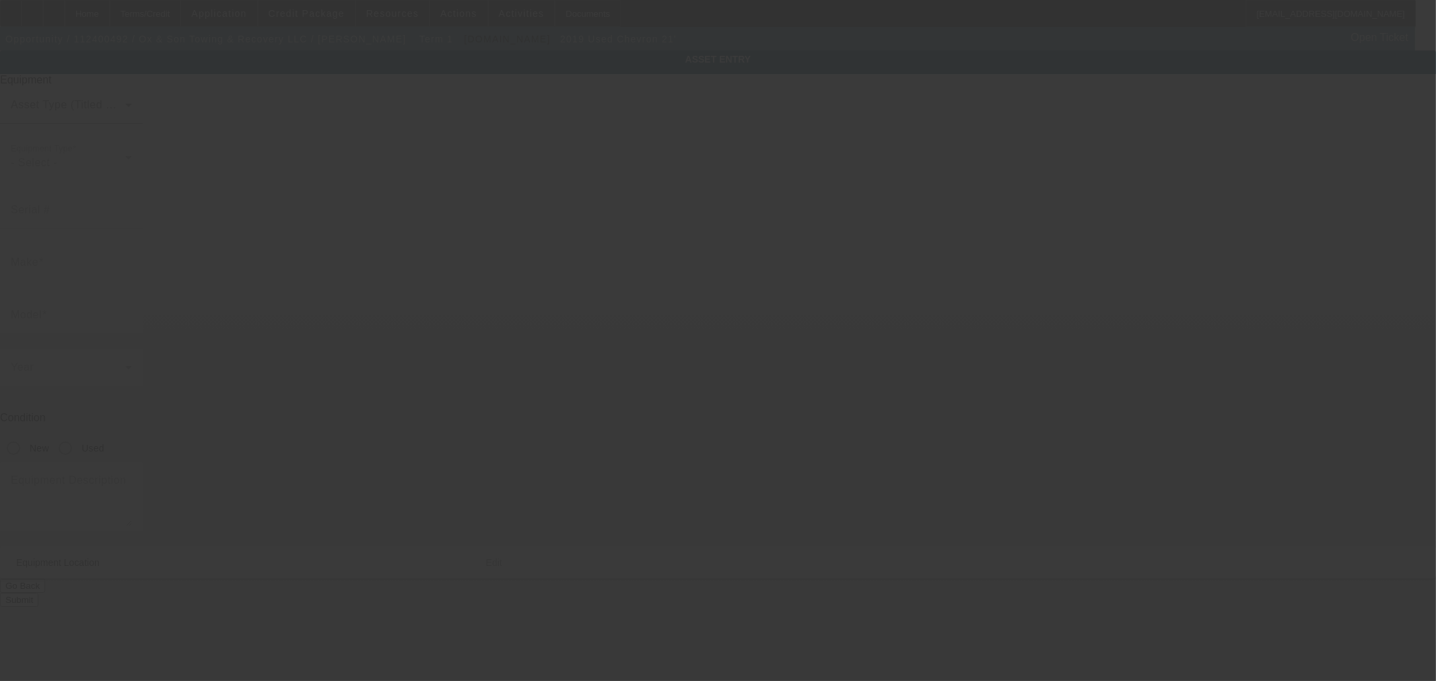
type input "21OC-10S-06098-HB19"
type input "Chevron"
type input "21'"
radio input "true"
type textarea "Chevron 21'"
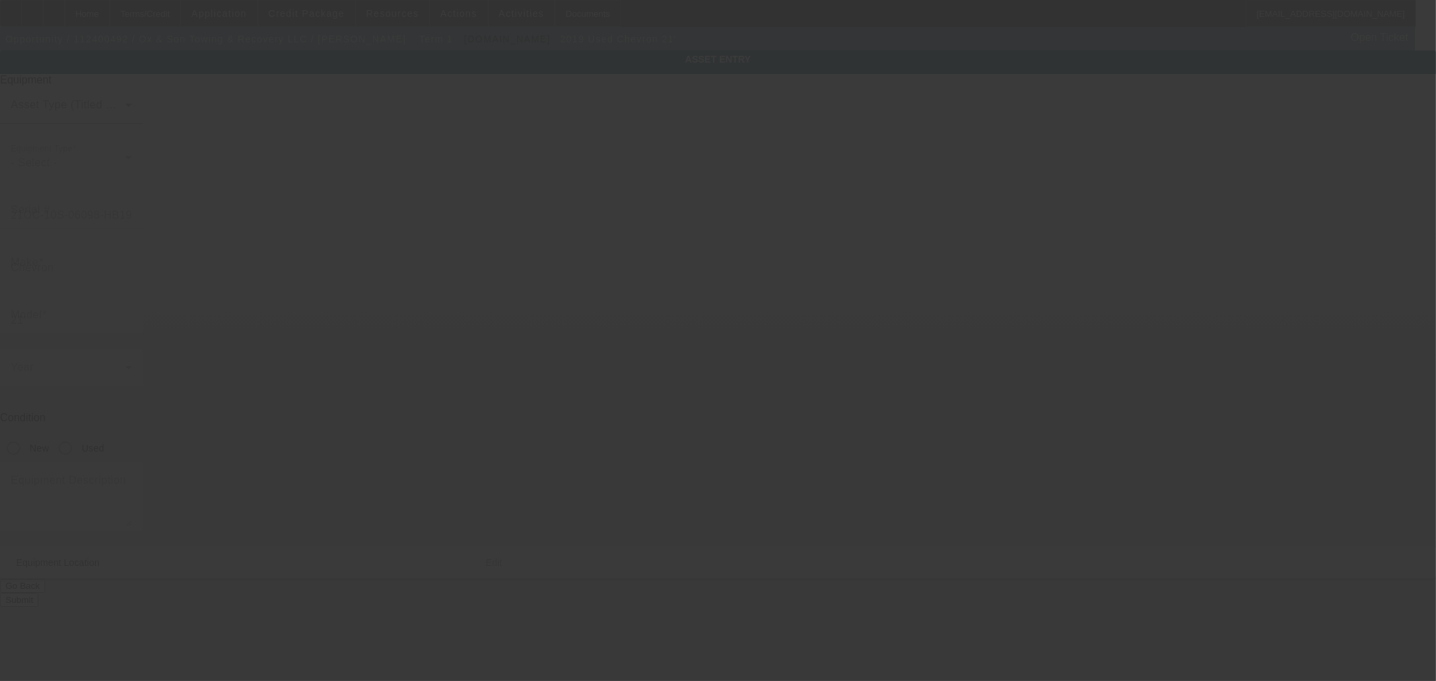
type input "697 Vaughn South Frontage Rd"
type input "Great Falls"
type input "59404"
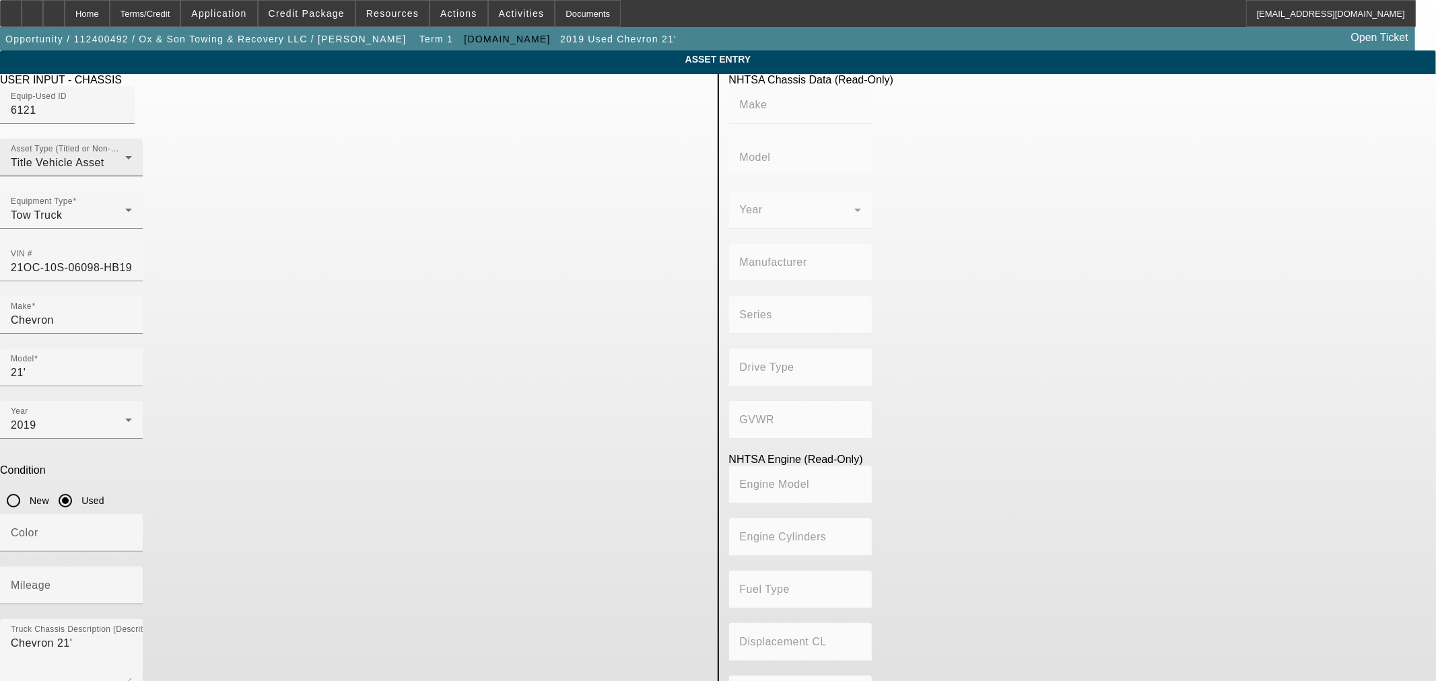
click at [132, 173] on div "Asset Type (Titled or Non-Titled) Title Vehicle Asset" at bounding box center [71, 158] width 121 height 38
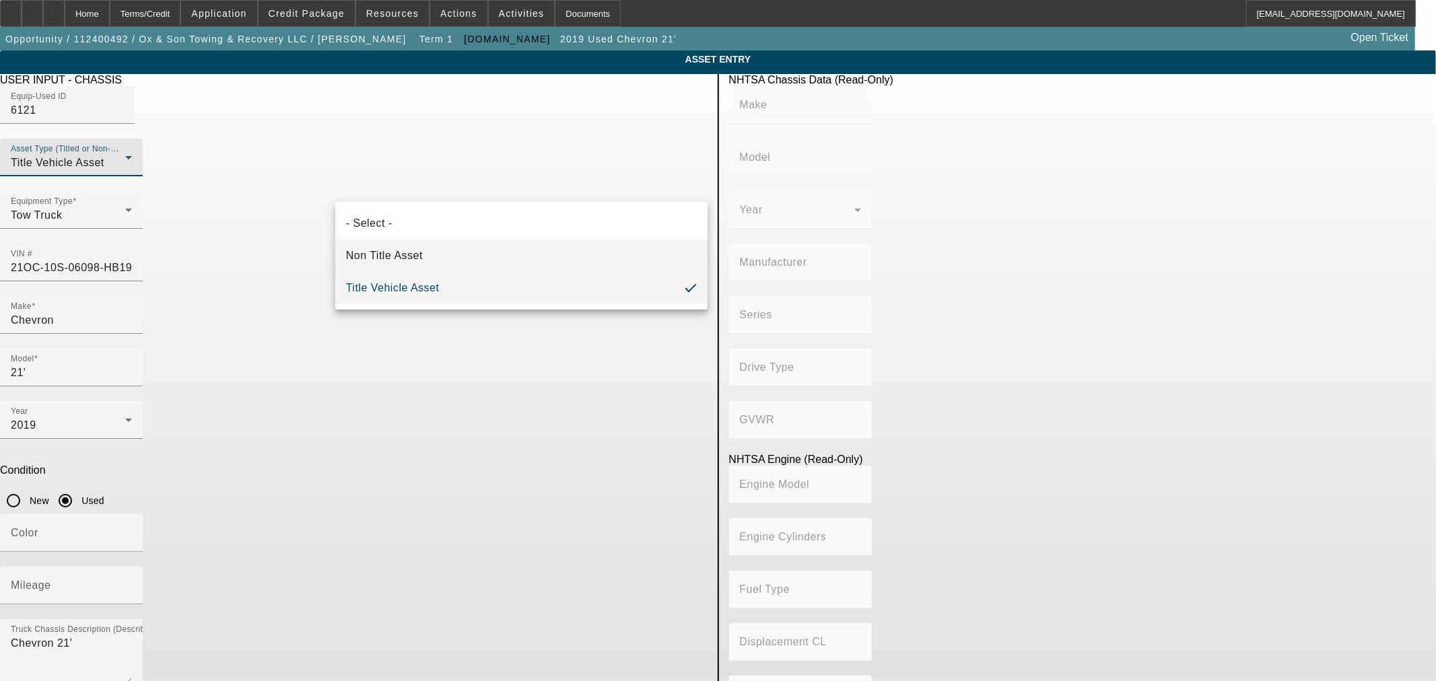
click at [480, 249] on mat-option "Non Title Asset" at bounding box center [521, 256] width 372 height 32
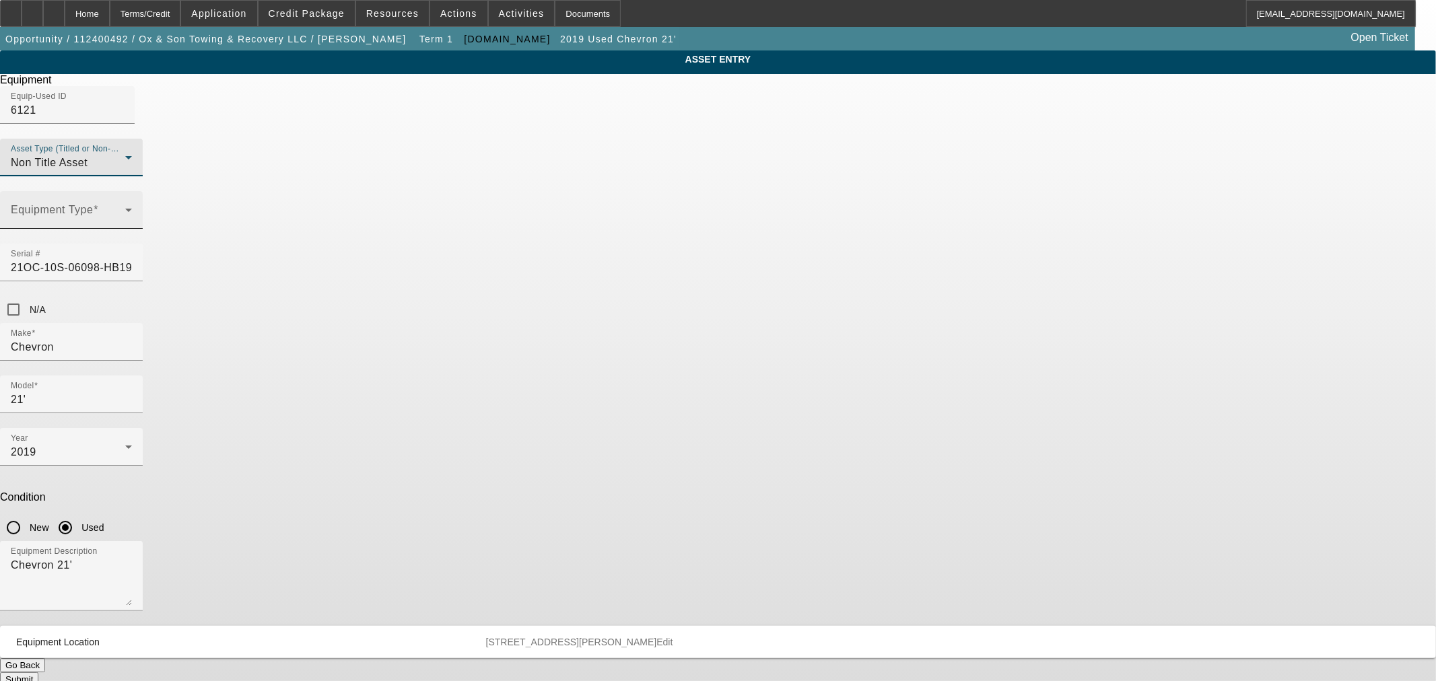
click at [125, 224] on span at bounding box center [68, 215] width 114 height 16
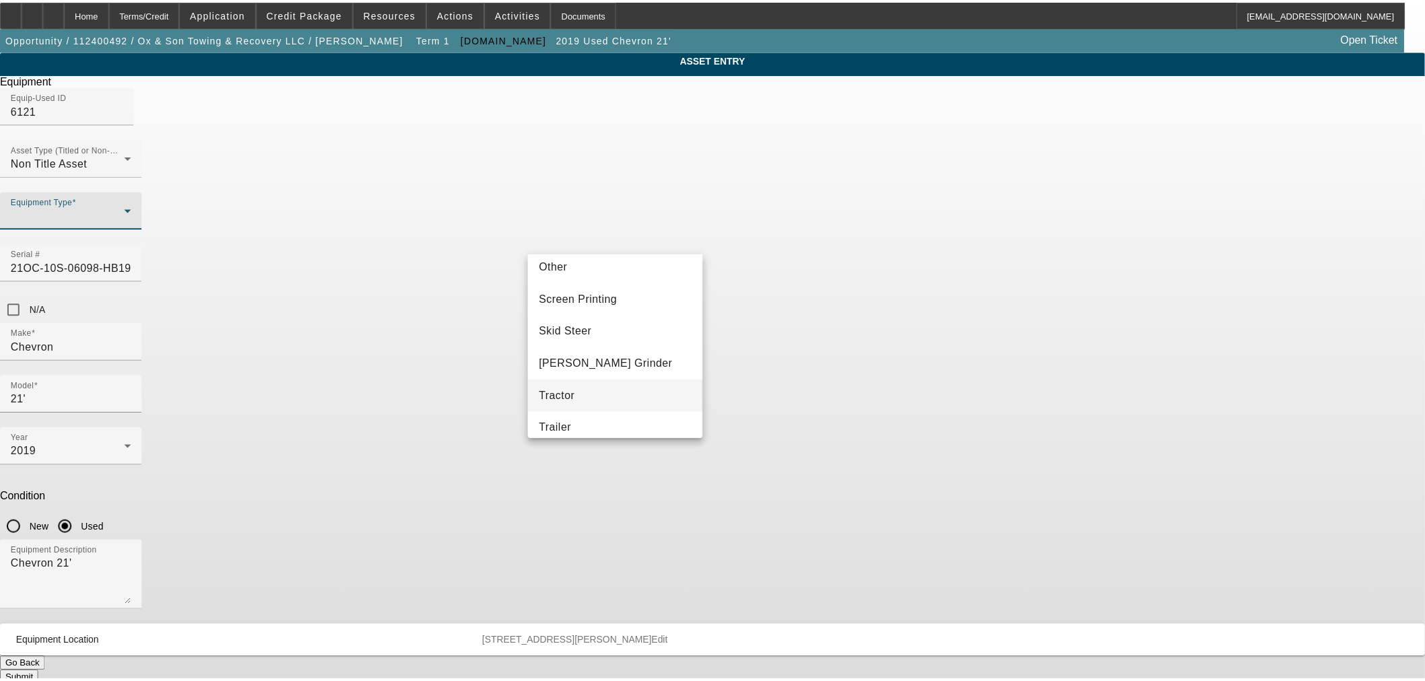
scroll to position [225, 0]
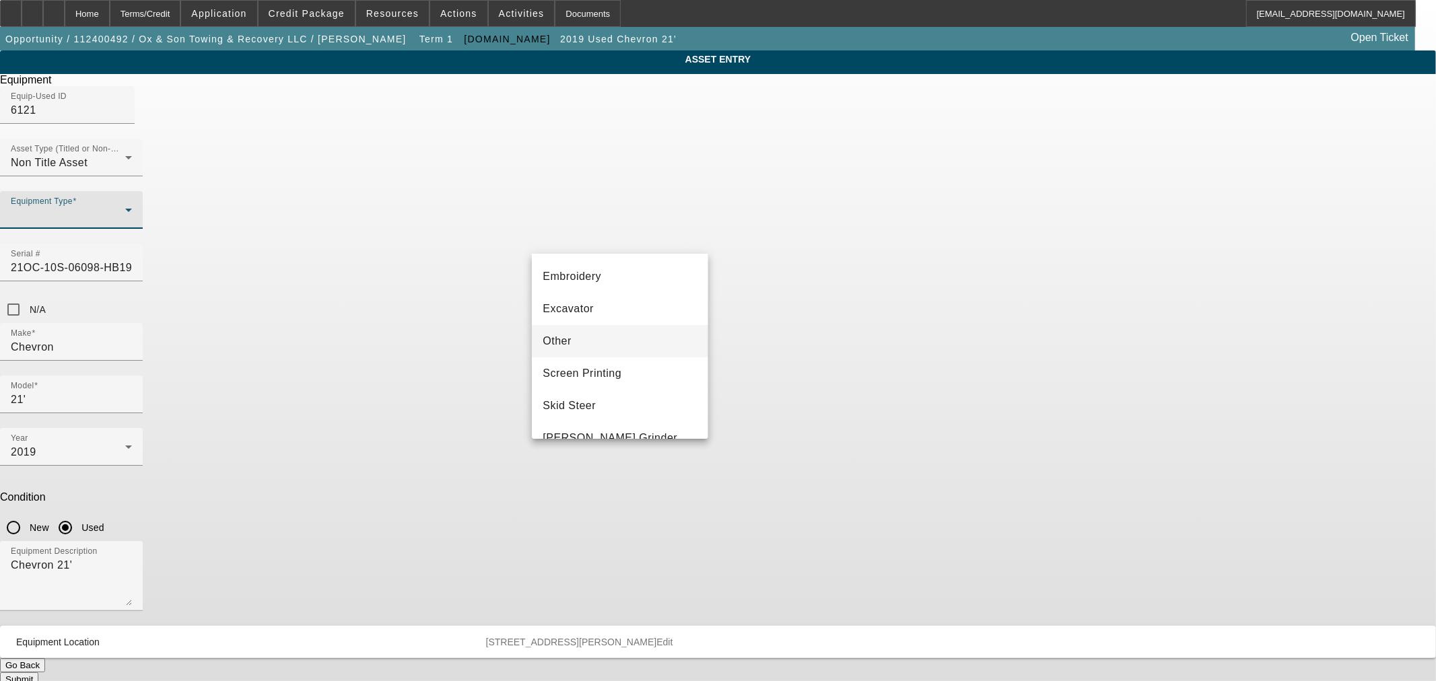
click at [600, 337] on mat-option "Other" at bounding box center [620, 341] width 176 height 32
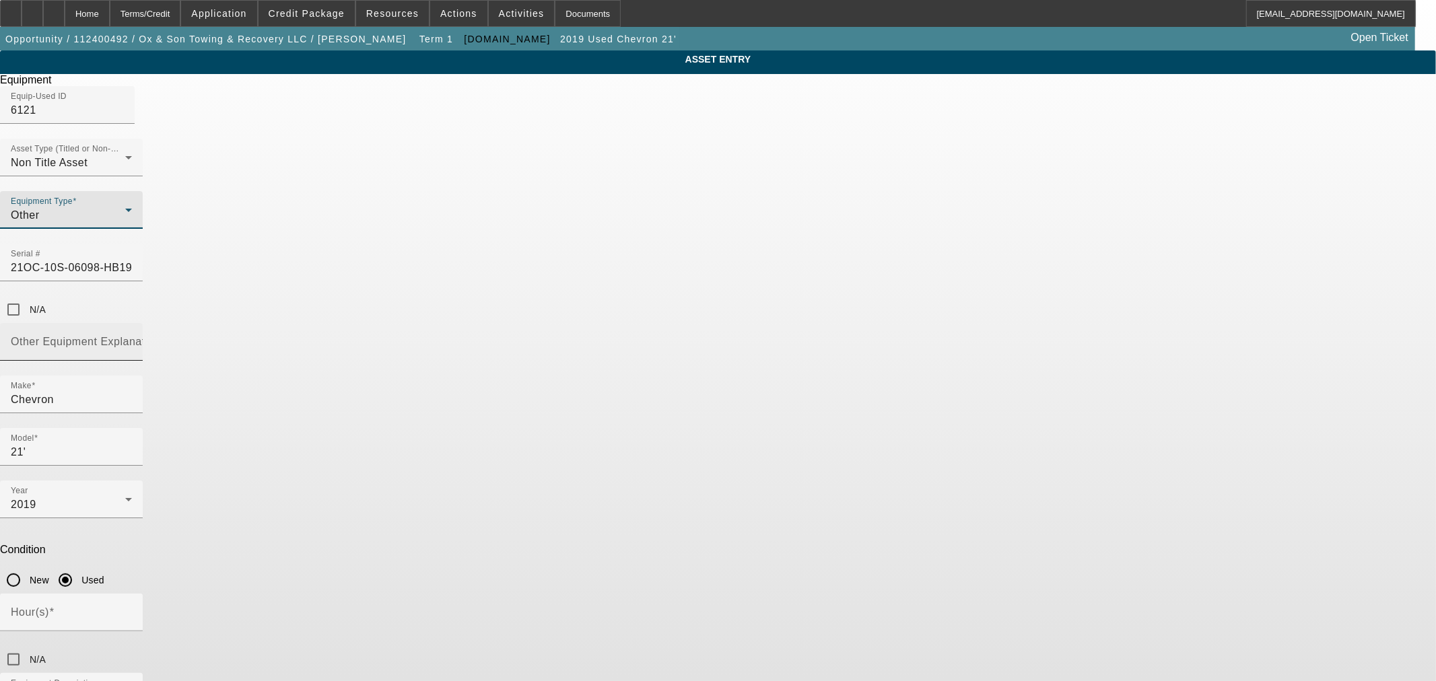
click at [132, 339] on input "Other Equipment Explanation" at bounding box center [71, 347] width 121 height 16
type input "Bed"
click at [46, 653] on label "N/A" at bounding box center [36, 659] width 19 height 13
click at [27, 646] on input "N/A" at bounding box center [13, 659] width 27 height 27
checkbox input "true"
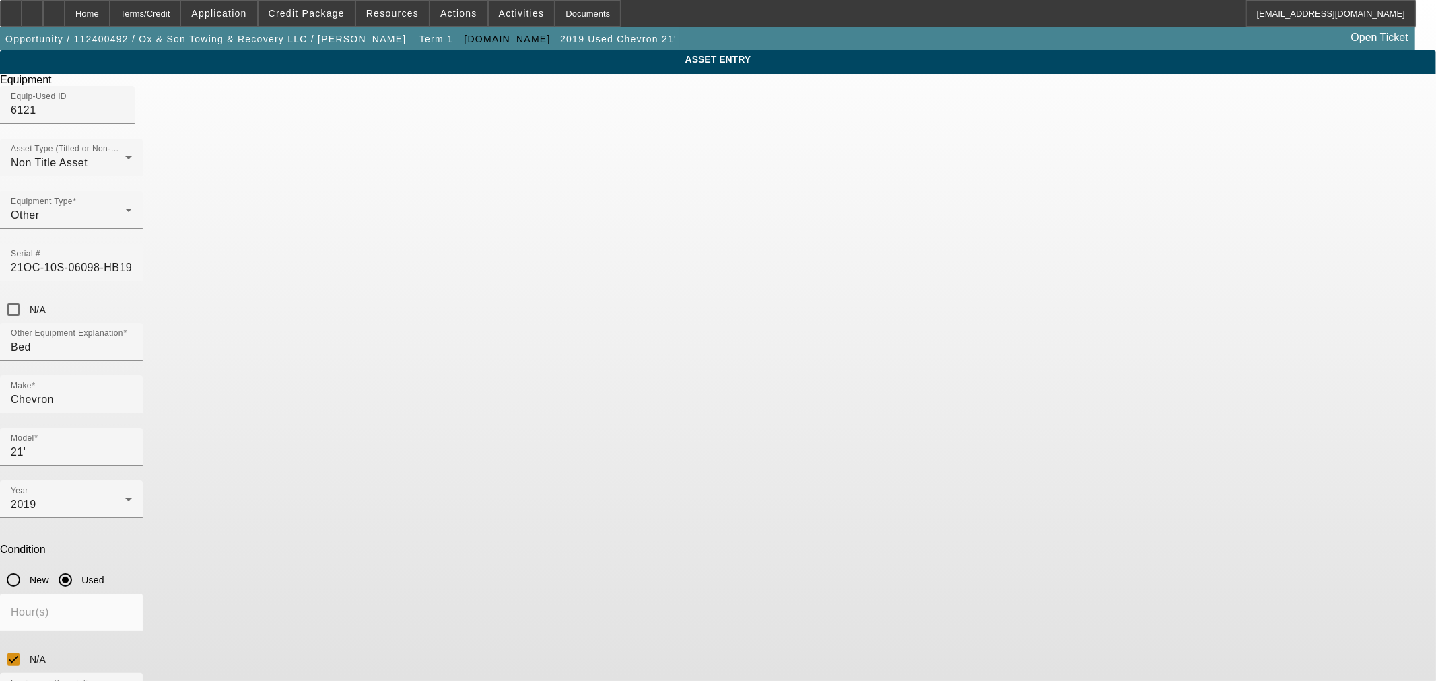
click at [916, 413] on div "ASSET ENTRY Delete asset Equipment Equip-Used ID 6121 Asset Type (Titled or Non…" at bounding box center [718, 434] width 1436 height 768
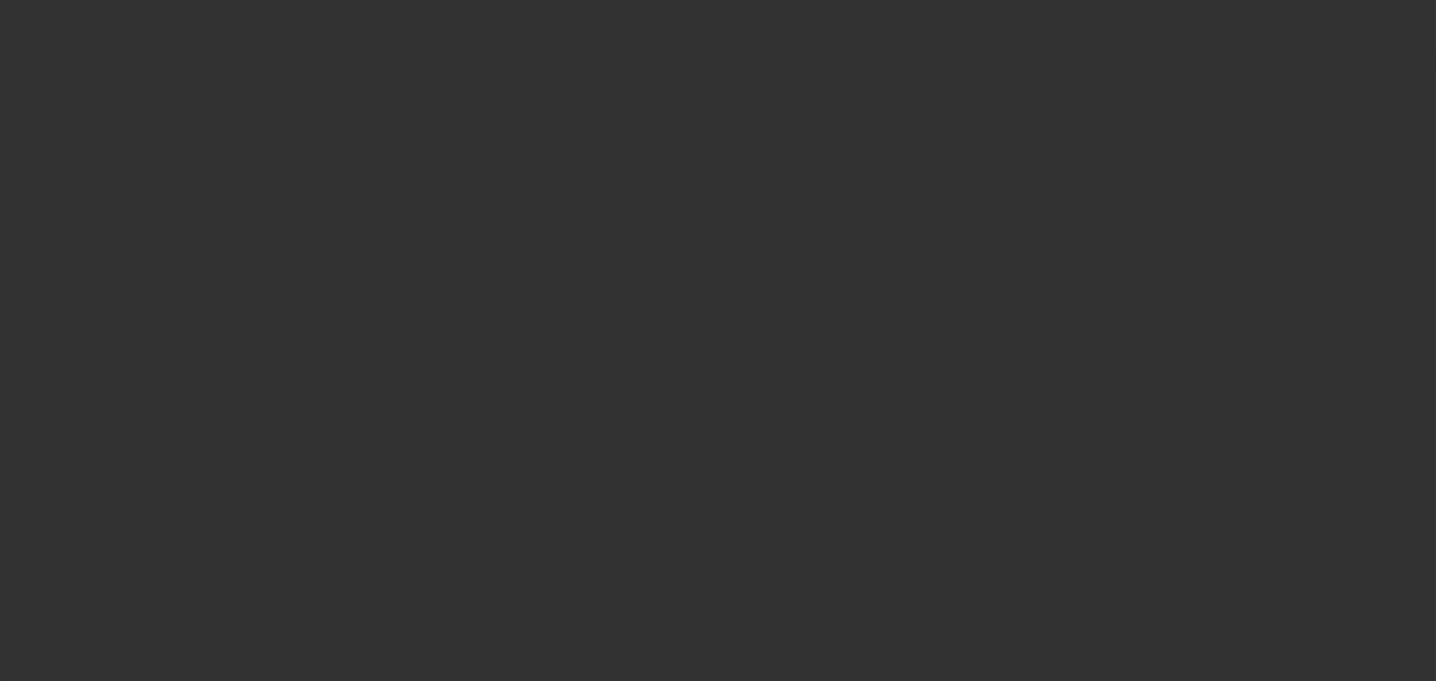
type input "$69,995.00"
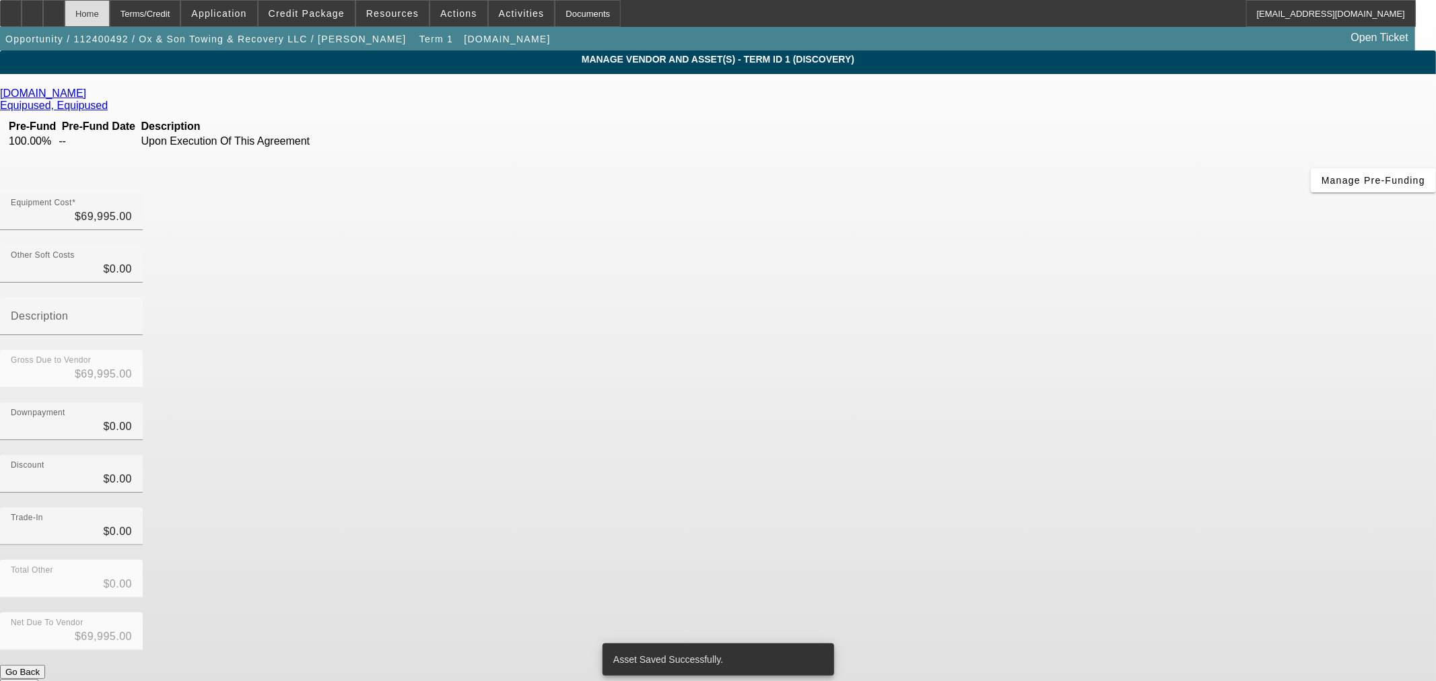
click at [110, 14] on div "Home" at bounding box center [87, 13] width 45 height 27
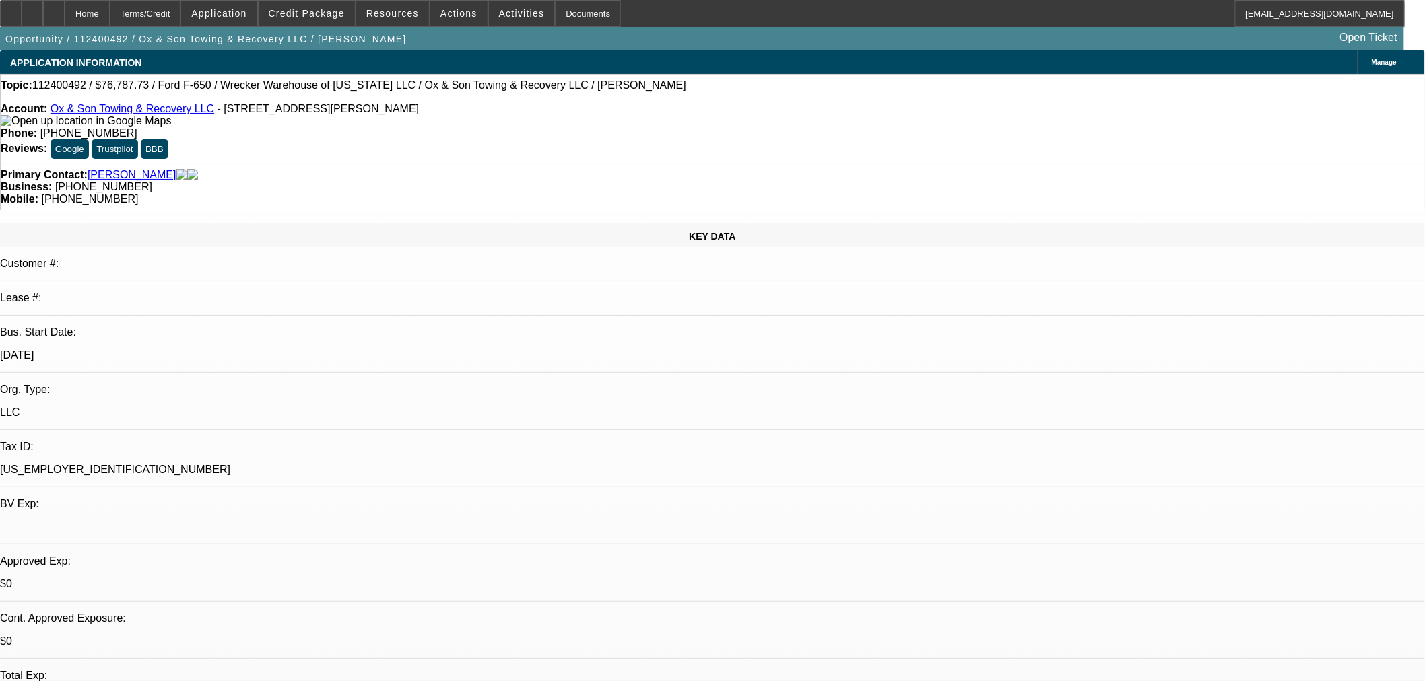
select select "0"
select select "3"
select select "0"
select select "6"
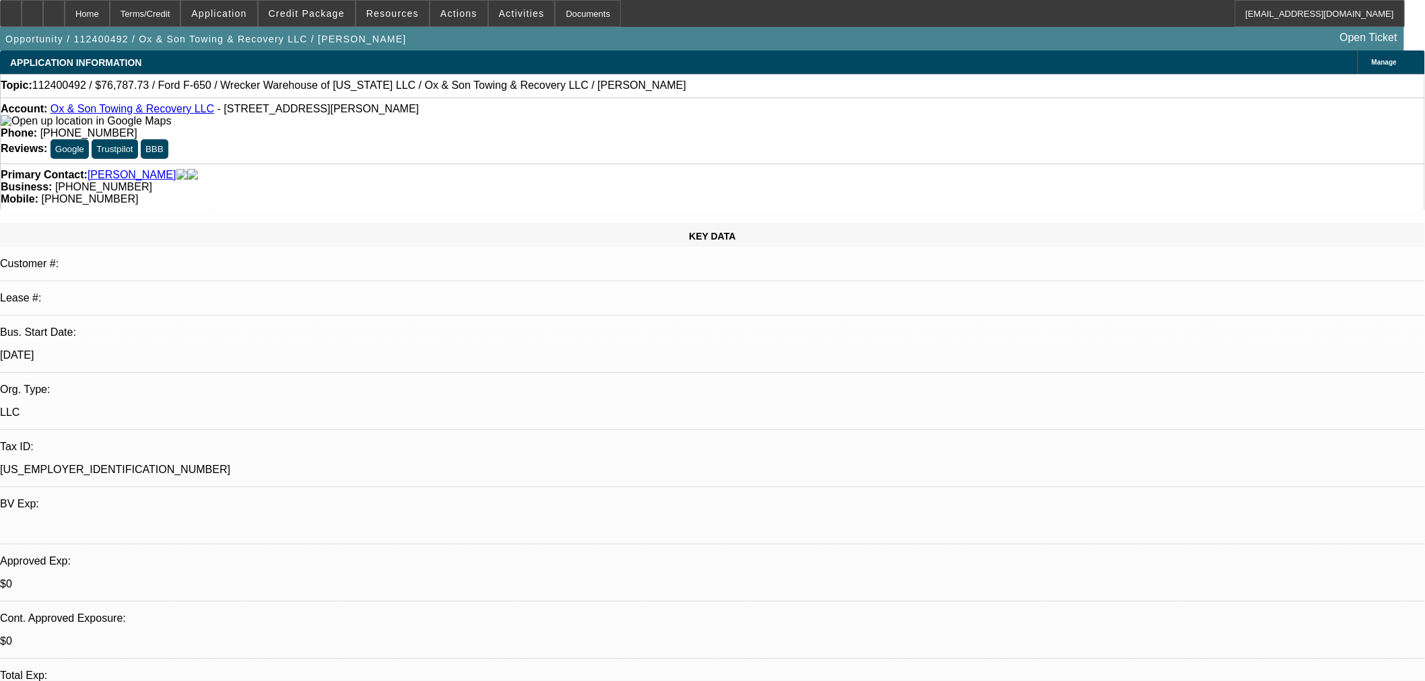
select select "0"
select select "3"
select select "0"
select select "6"
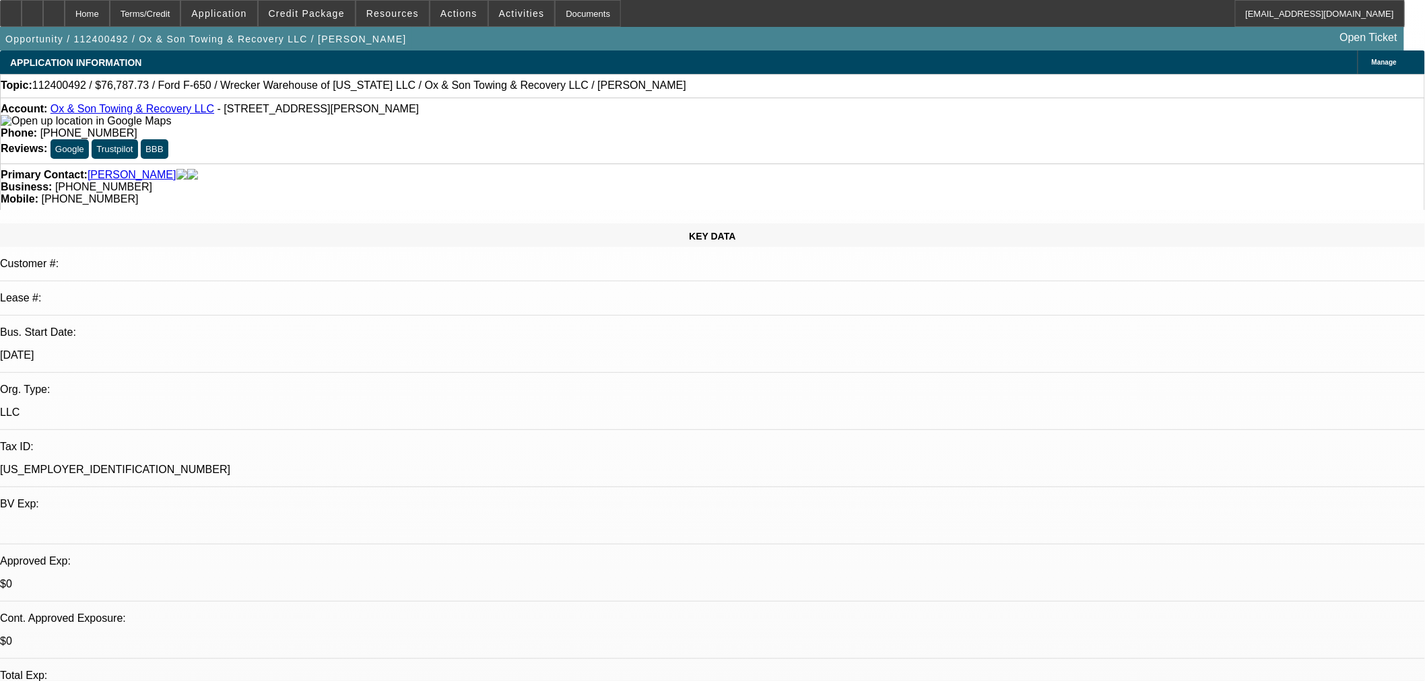
select select "0"
select select "3"
select select "0"
select select "6"
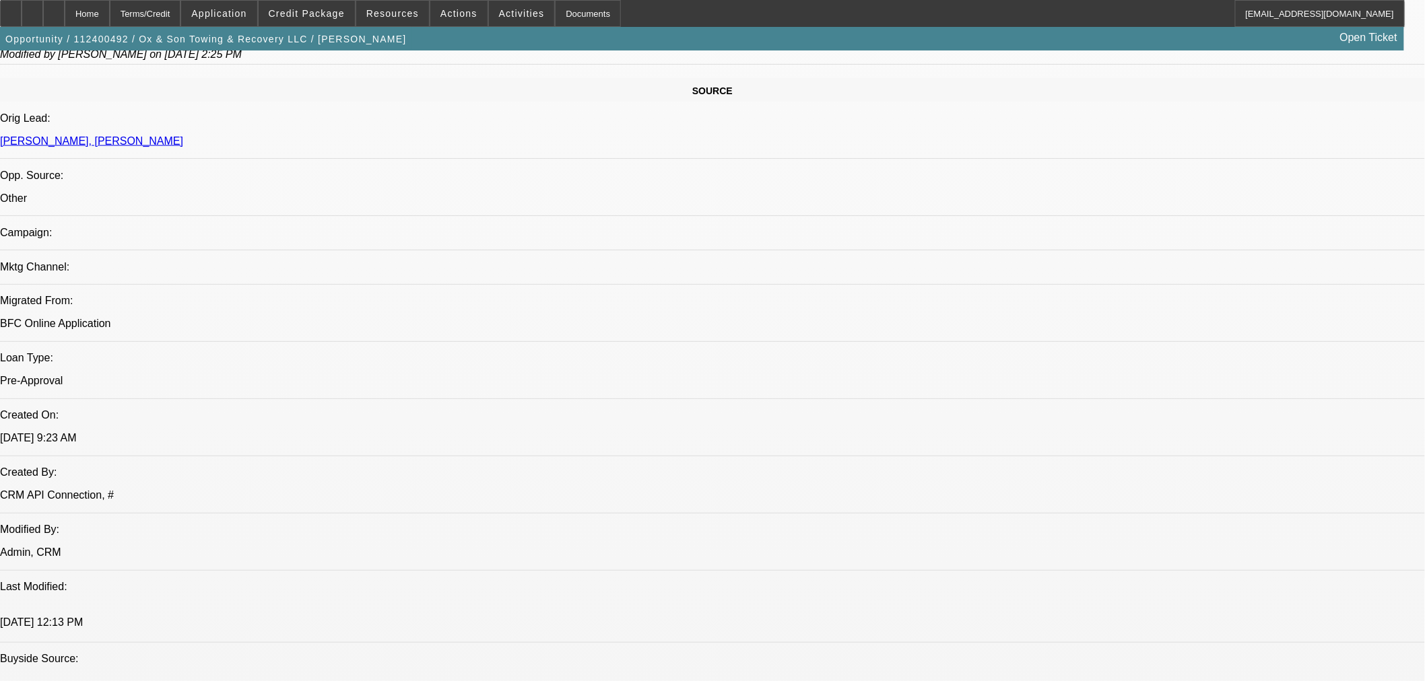
scroll to position [673, 0]
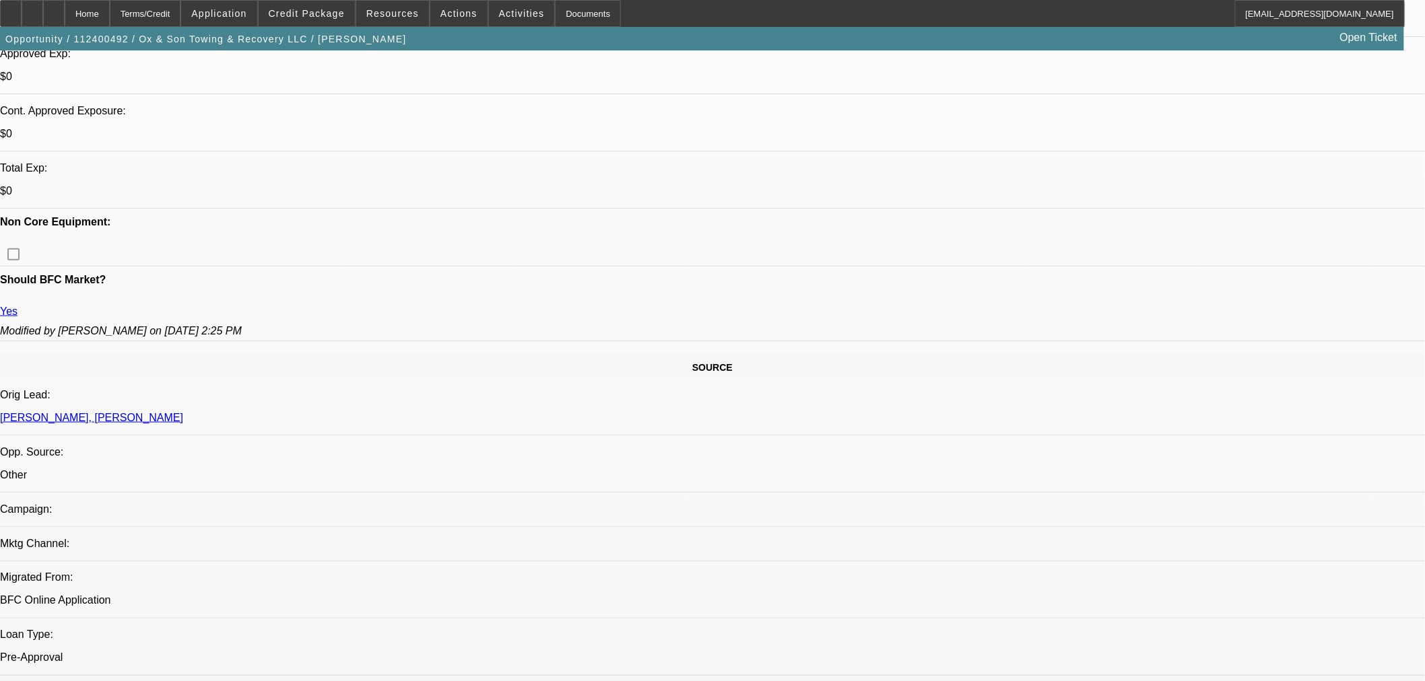
scroll to position [299, 0]
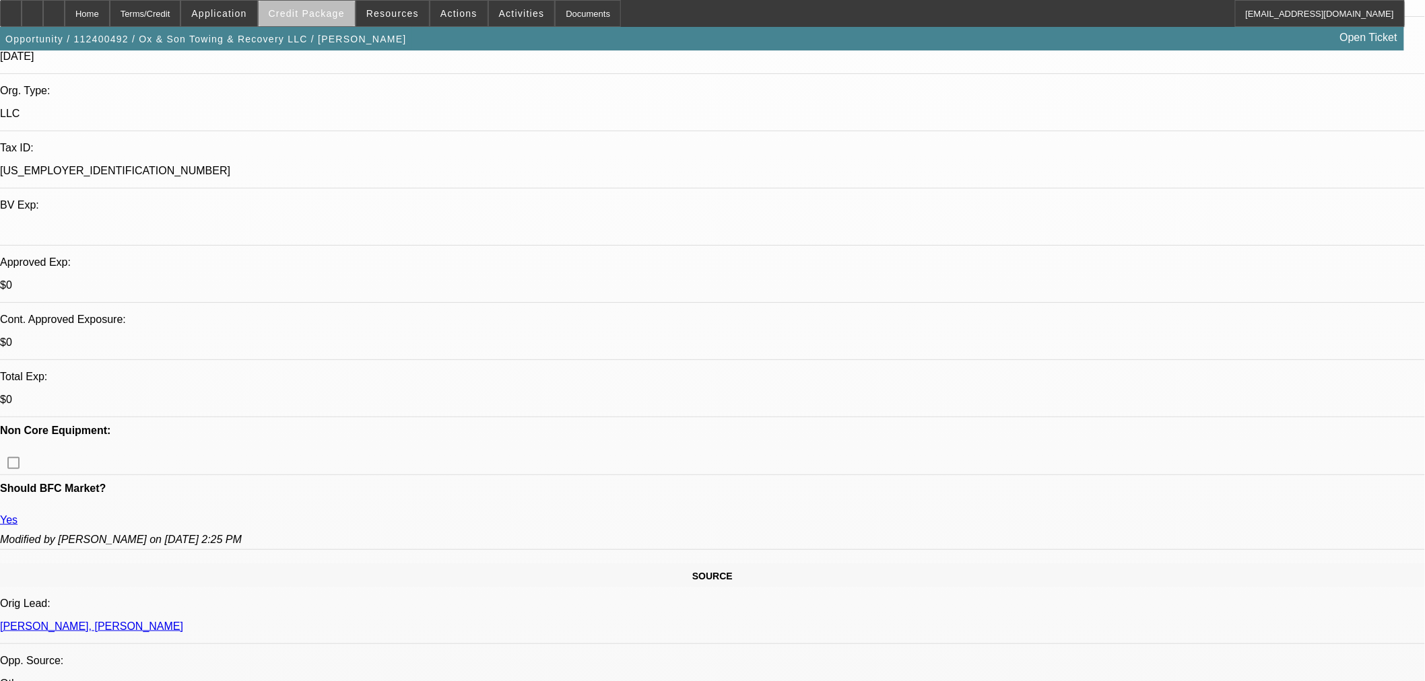
click at [340, 16] on span "Credit Package" at bounding box center [307, 13] width 76 height 11
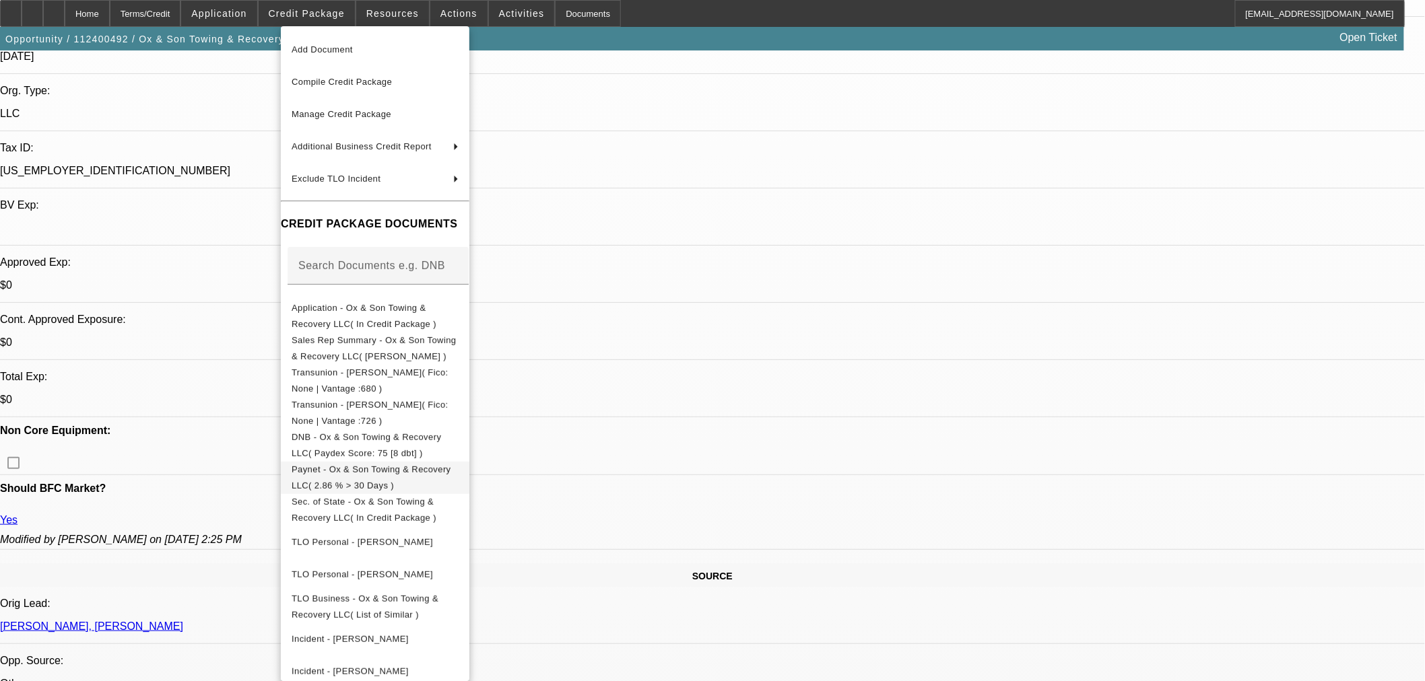
scroll to position [48, 0]
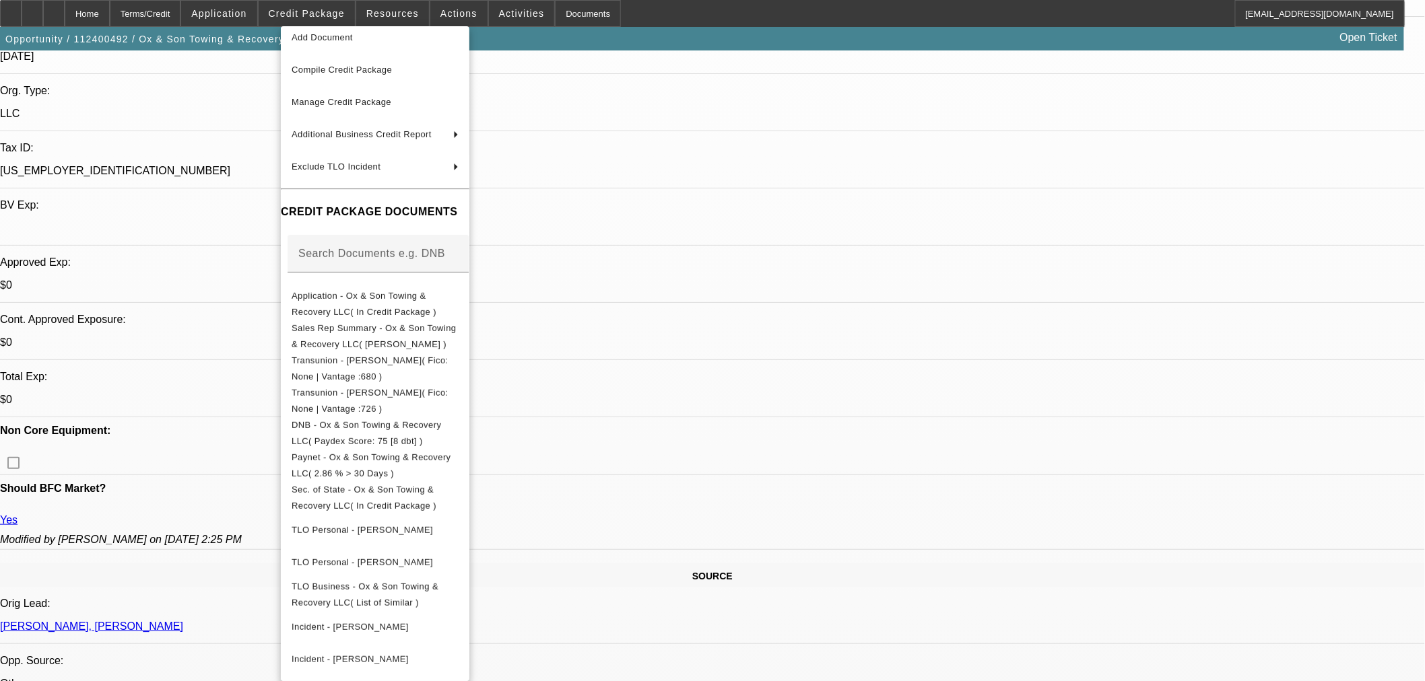
click at [762, 255] on div at bounding box center [712, 340] width 1425 height 681
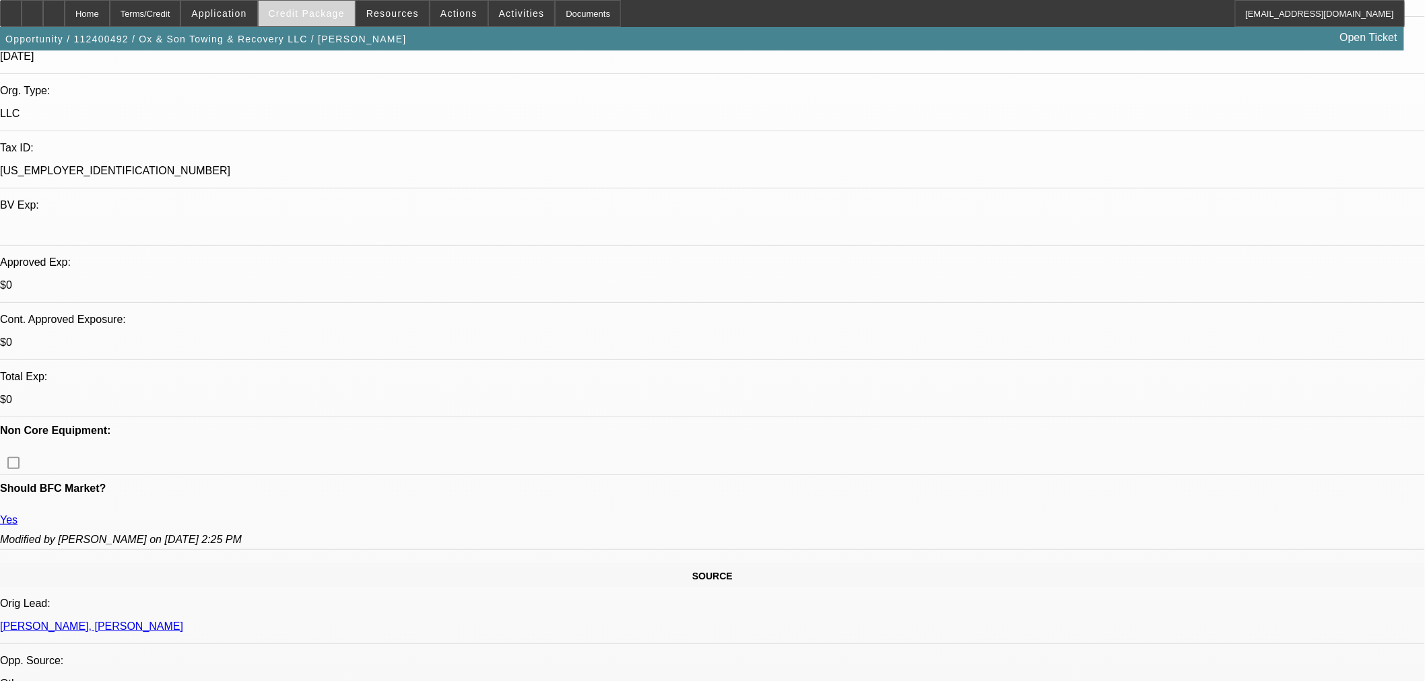
click at [331, 15] on span "Credit Package" at bounding box center [307, 13] width 76 height 11
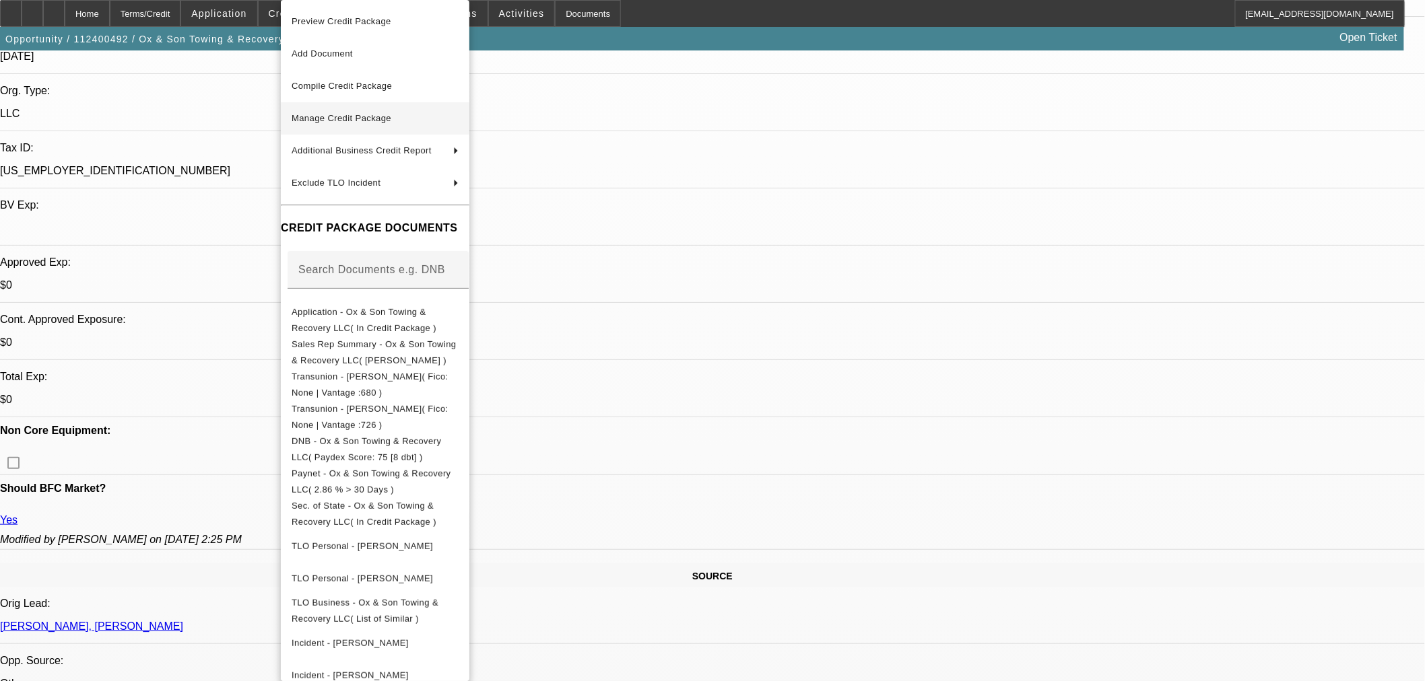
click at [369, 112] on span "Manage Credit Package" at bounding box center [375, 118] width 167 height 16
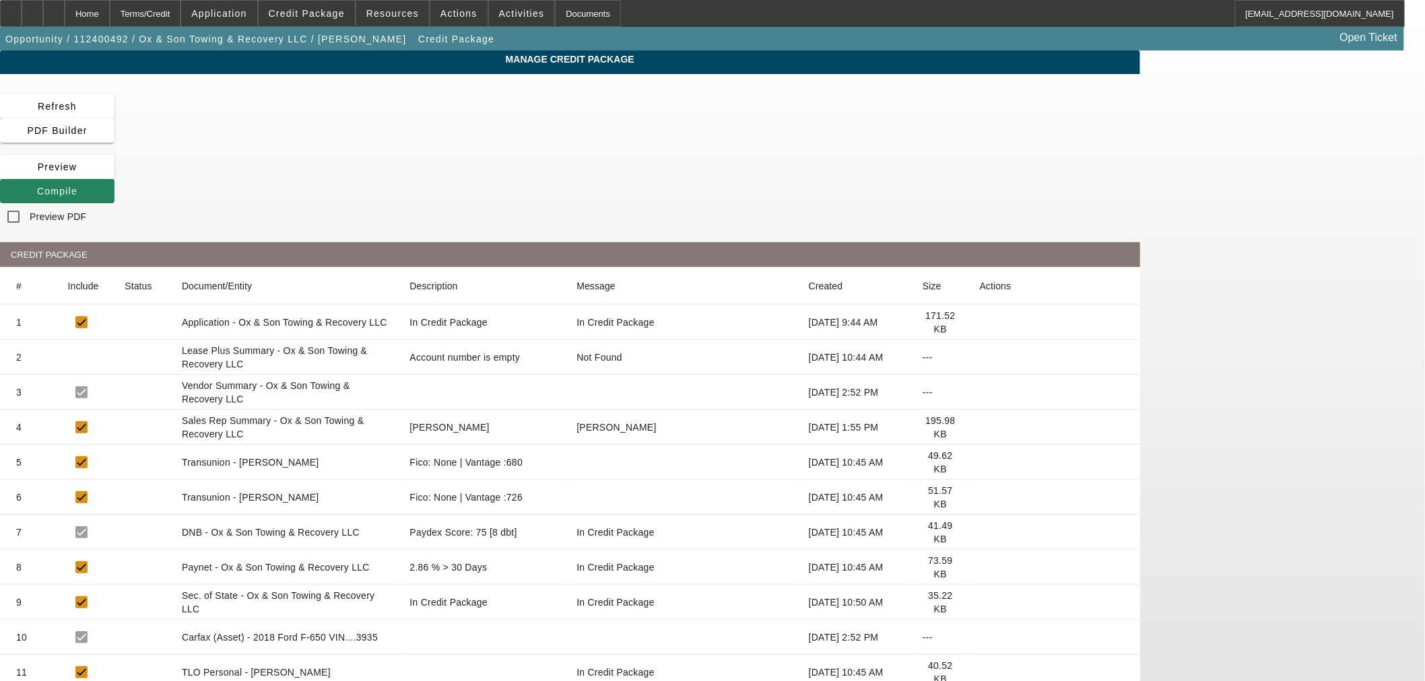
click at [980, 568] on icon at bounding box center [980, 568] width 0 height 0
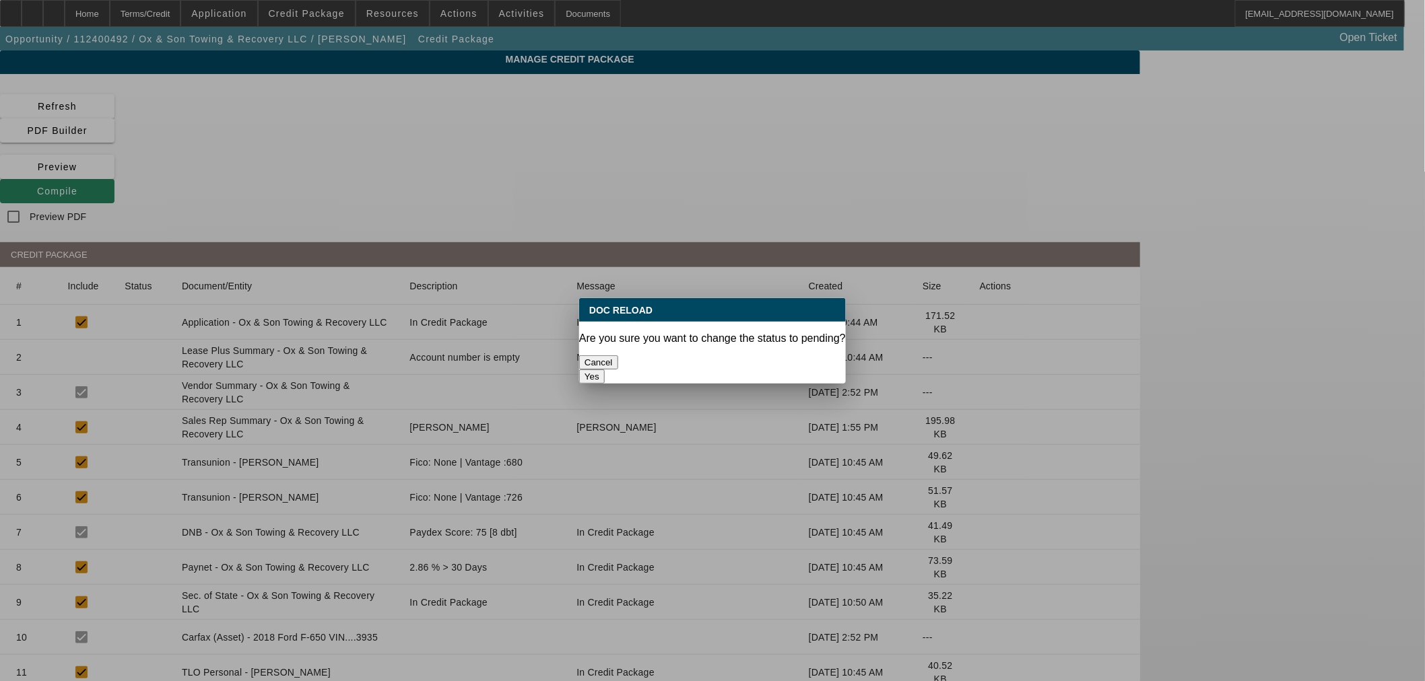
click at [605, 370] on button "Yes" at bounding box center [592, 377] width 26 height 14
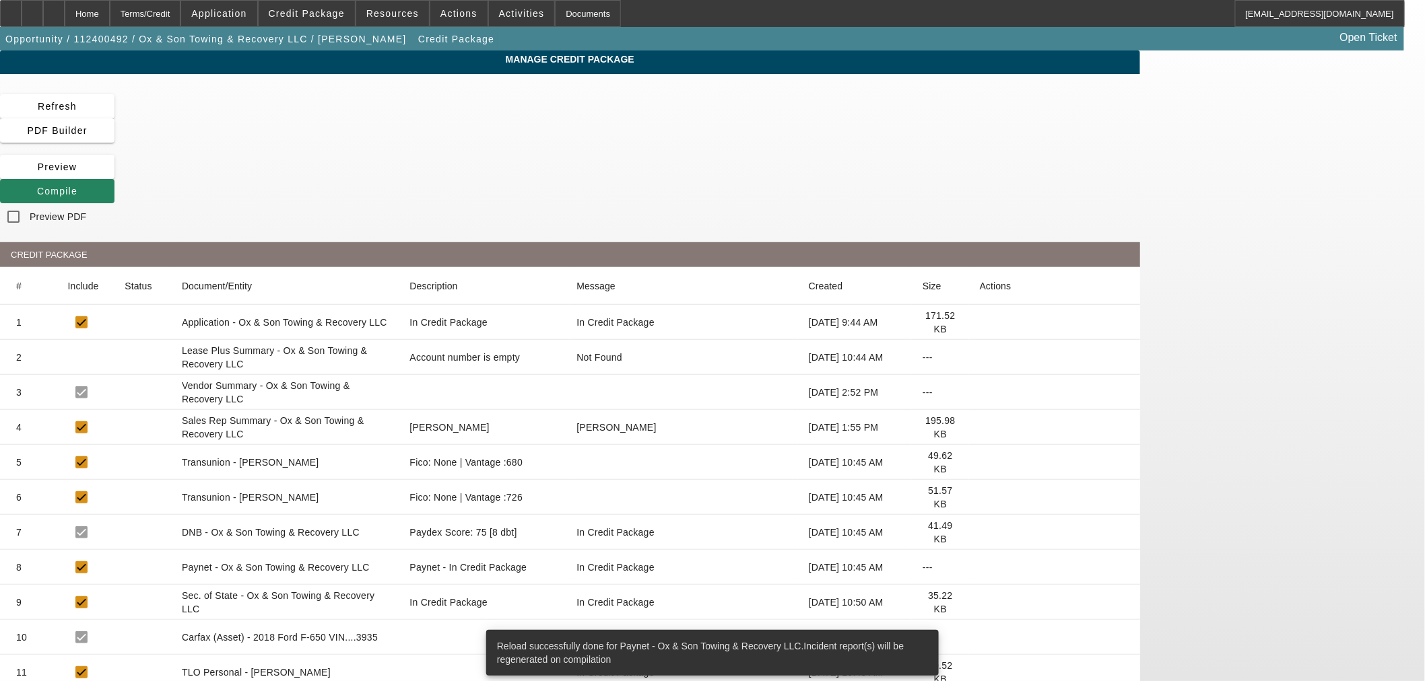
click at [980, 463] on icon at bounding box center [980, 463] width 0 height 0
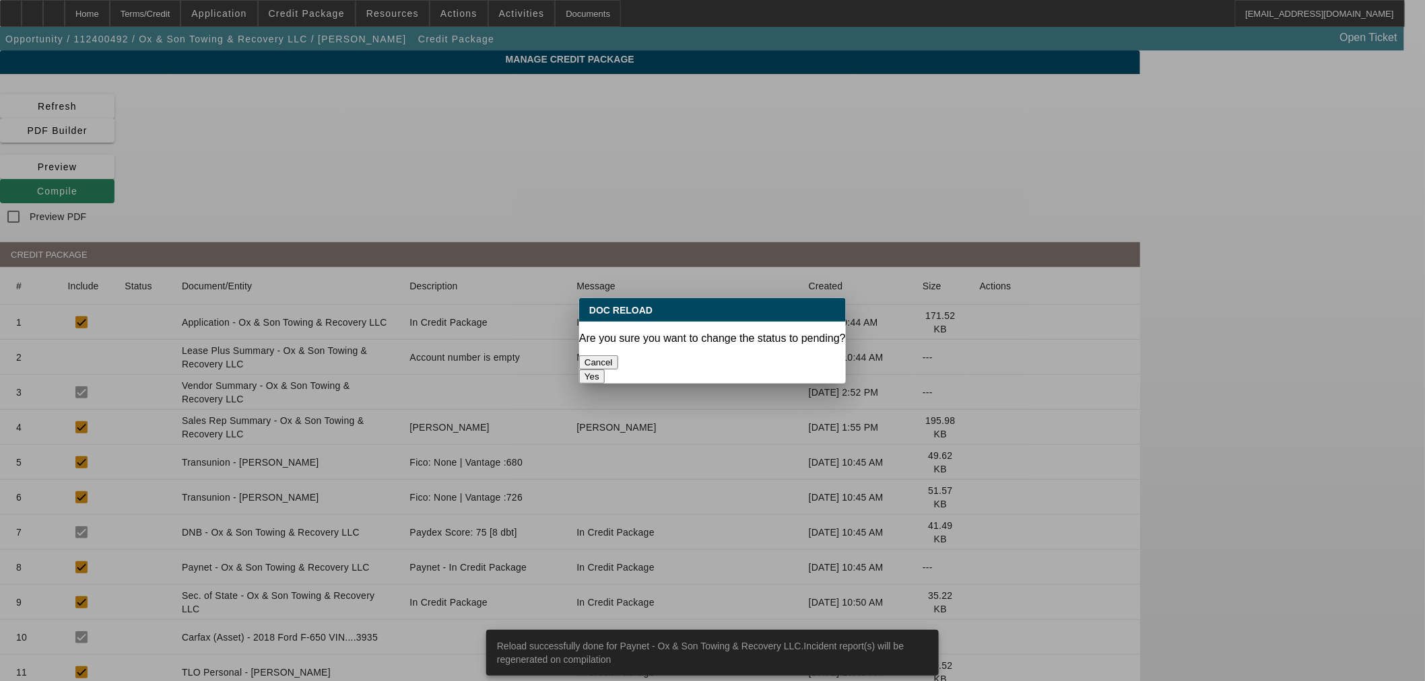
drag, startPoint x: 783, startPoint y: 349, endPoint x: 793, endPoint y: 349, distance: 9.4
click at [605, 370] on button "Yes" at bounding box center [592, 377] width 26 height 14
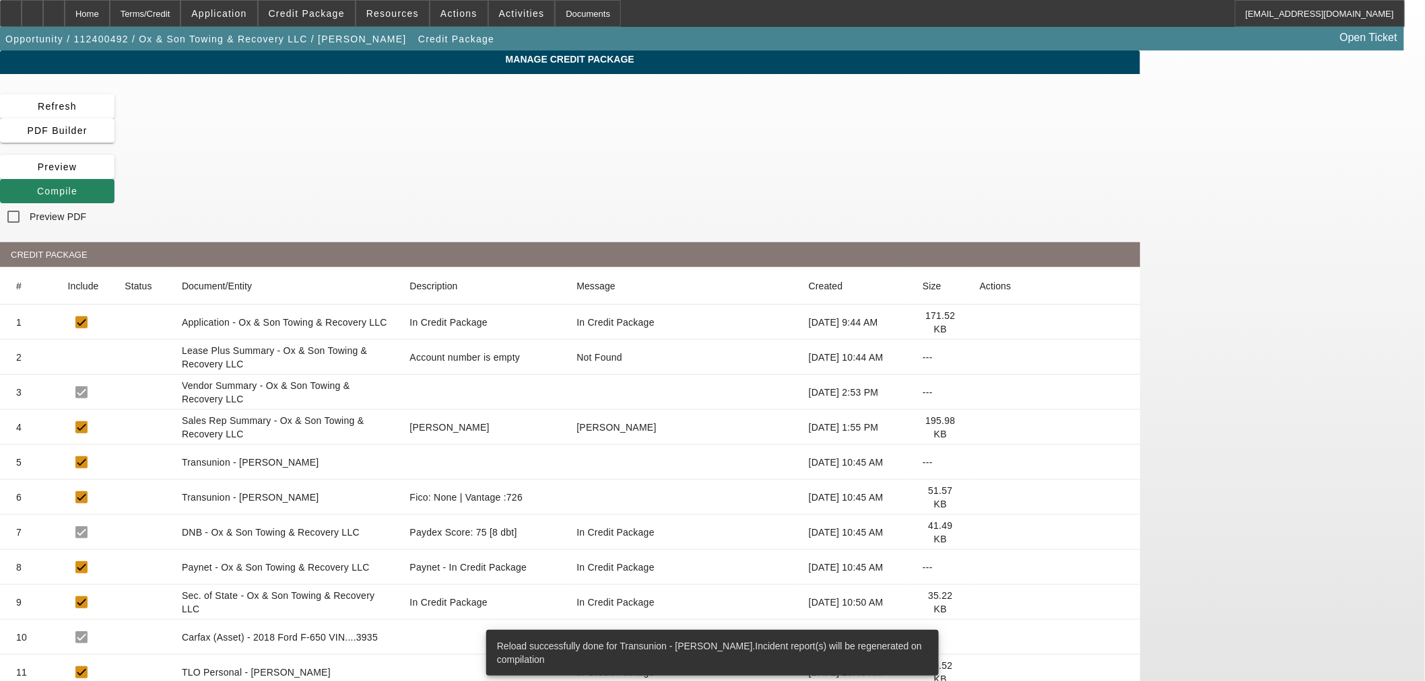
click at [980, 498] on icon at bounding box center [980, 498] width 0 height 0
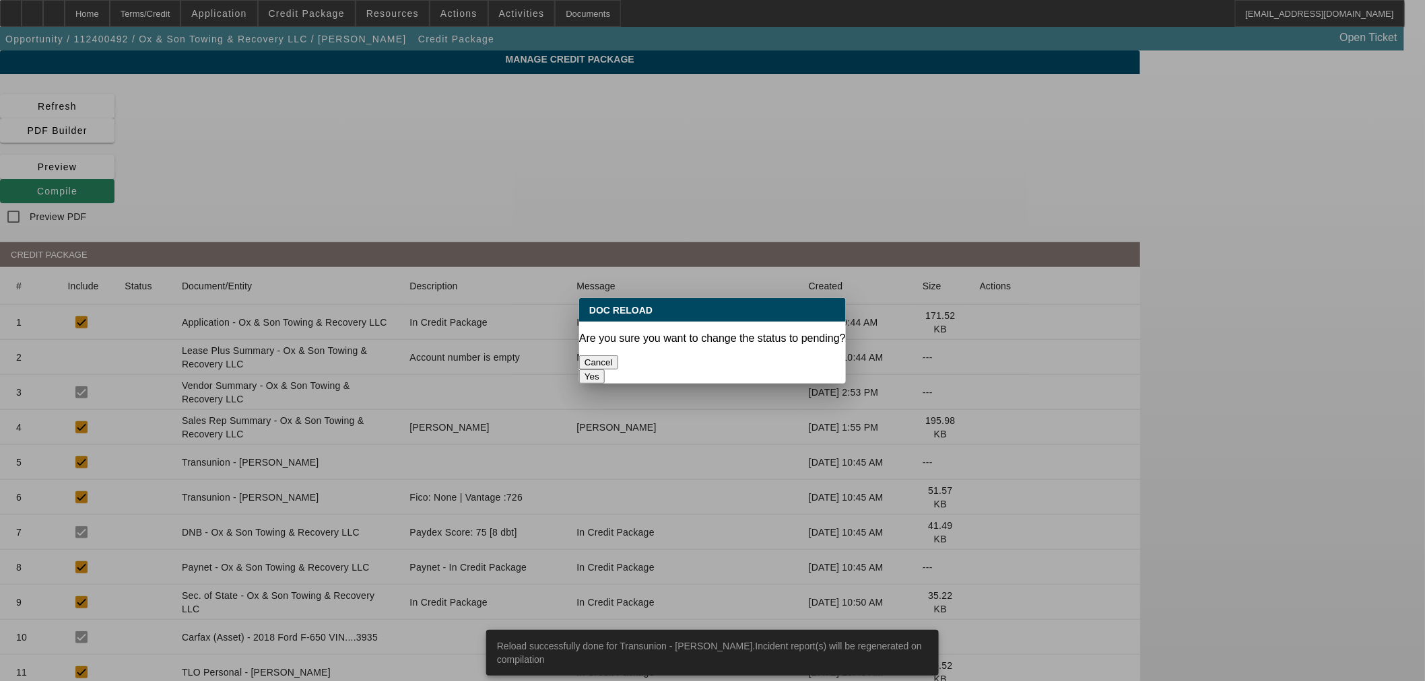
click at [605, 370] on button "Yes" at bounding box center [592, 377] width 26 height 14
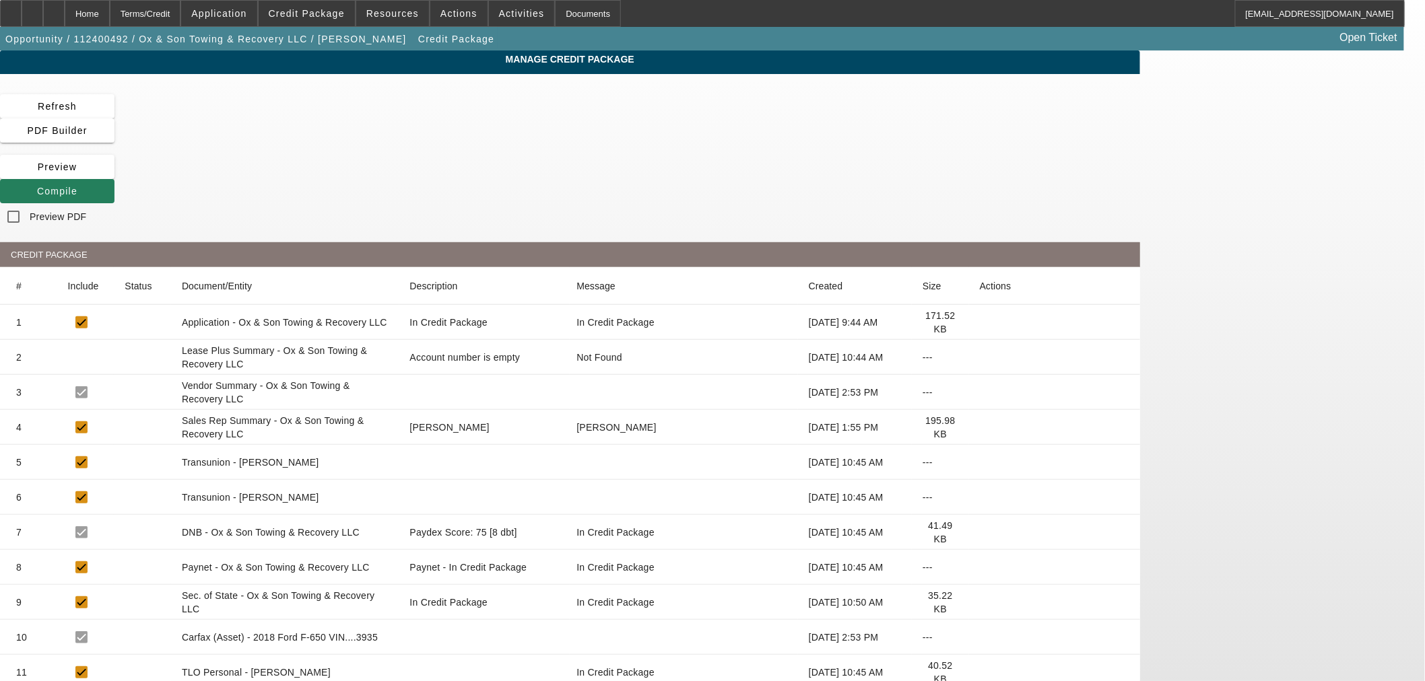
click at [114, 175] on span at bounding box center [57, 191] width 114 height 32
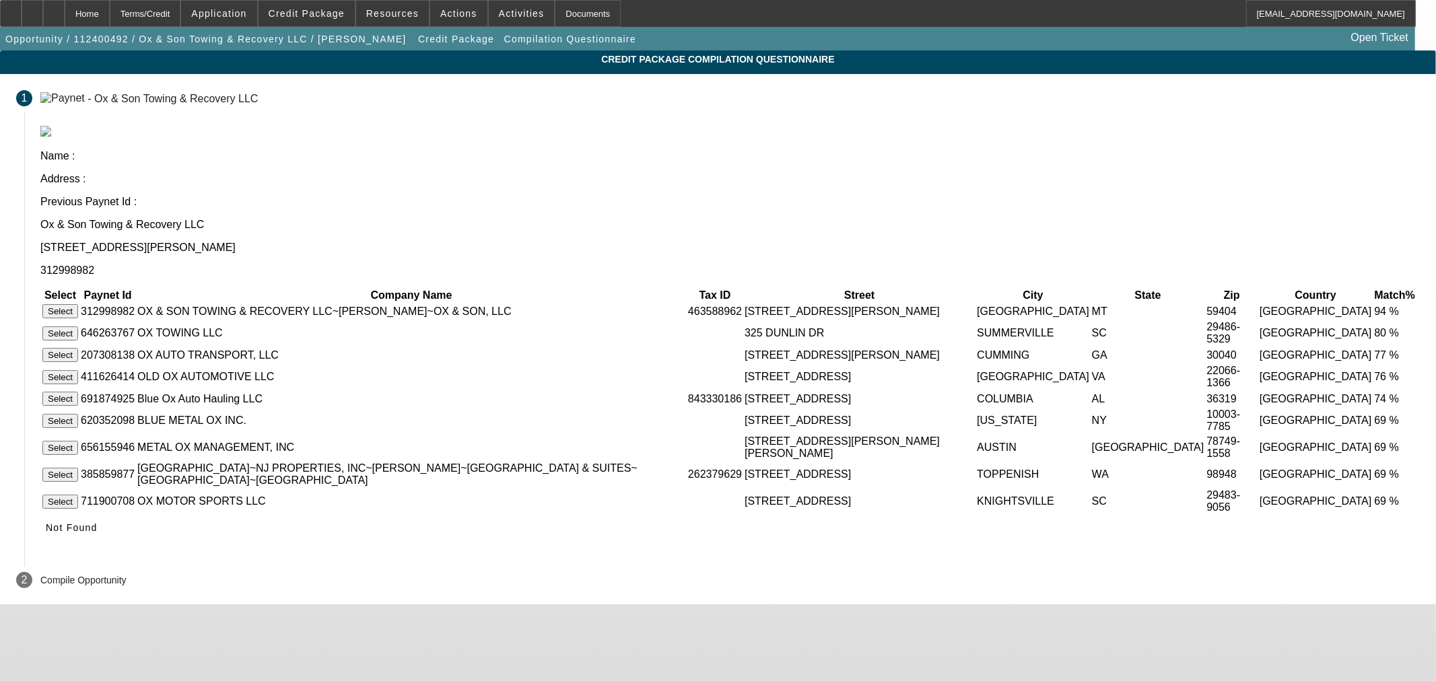
click at [78, 304] on button "Select" at bounding box center [60, 311] width 36 height 14
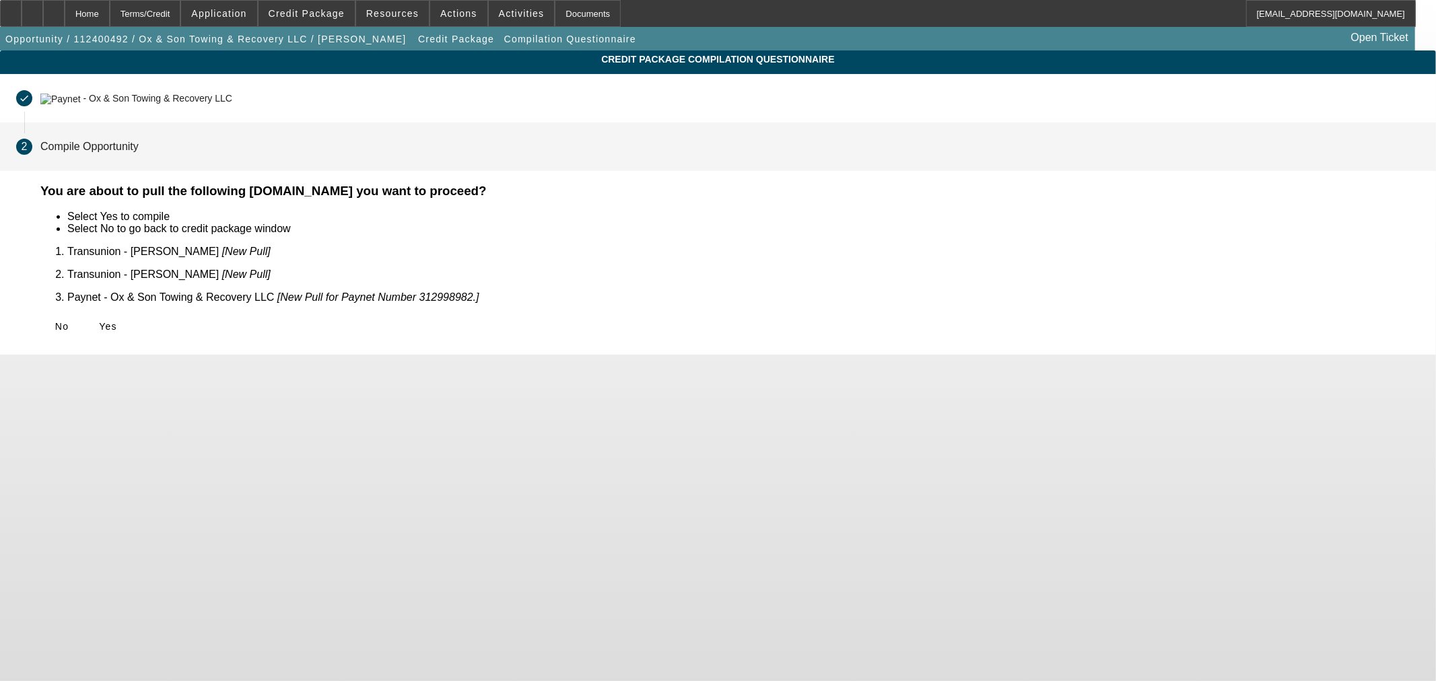
click at [117, 321] on span "Yes" at bounding box center [108, 326] width 18 height 11
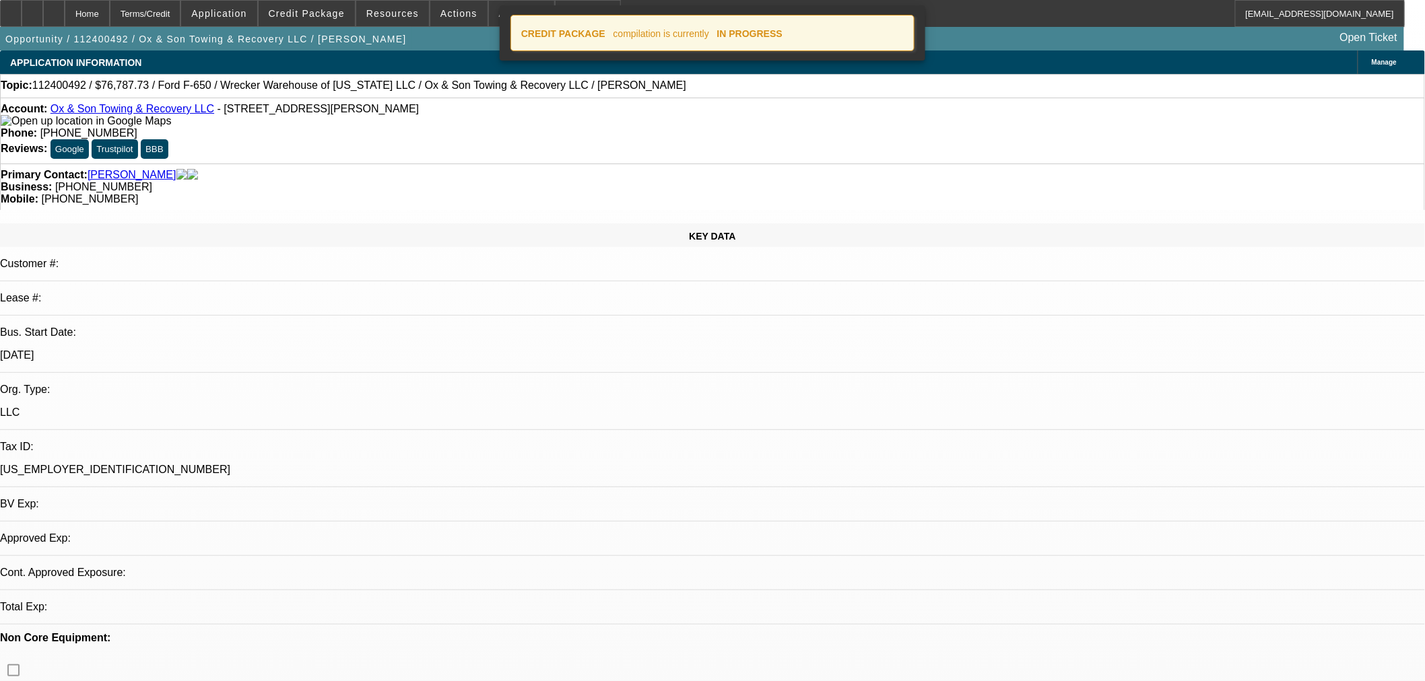
select select "0"
select select "3"
select select "0"
select select "6"
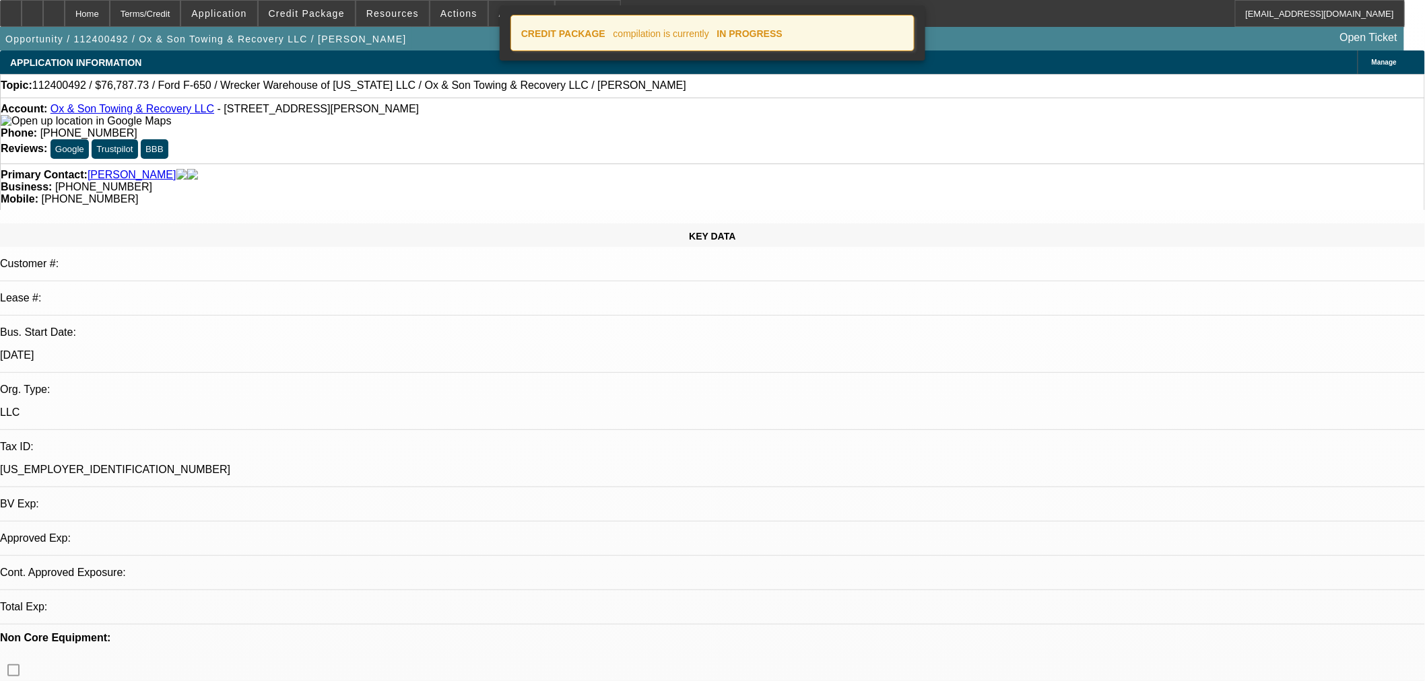
select select "0"
select select "3"
select select "0"
select select "6"
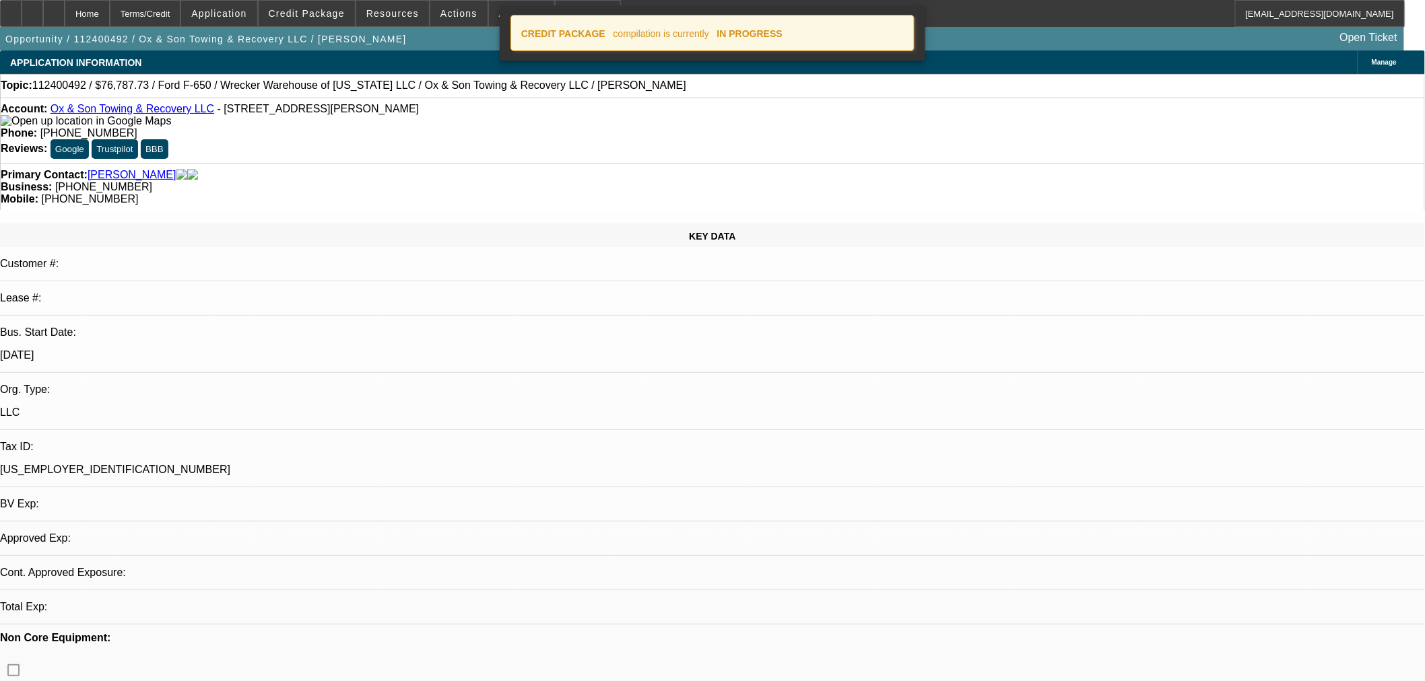
select select "0"
select select "3"
select select "0"
select select "6"
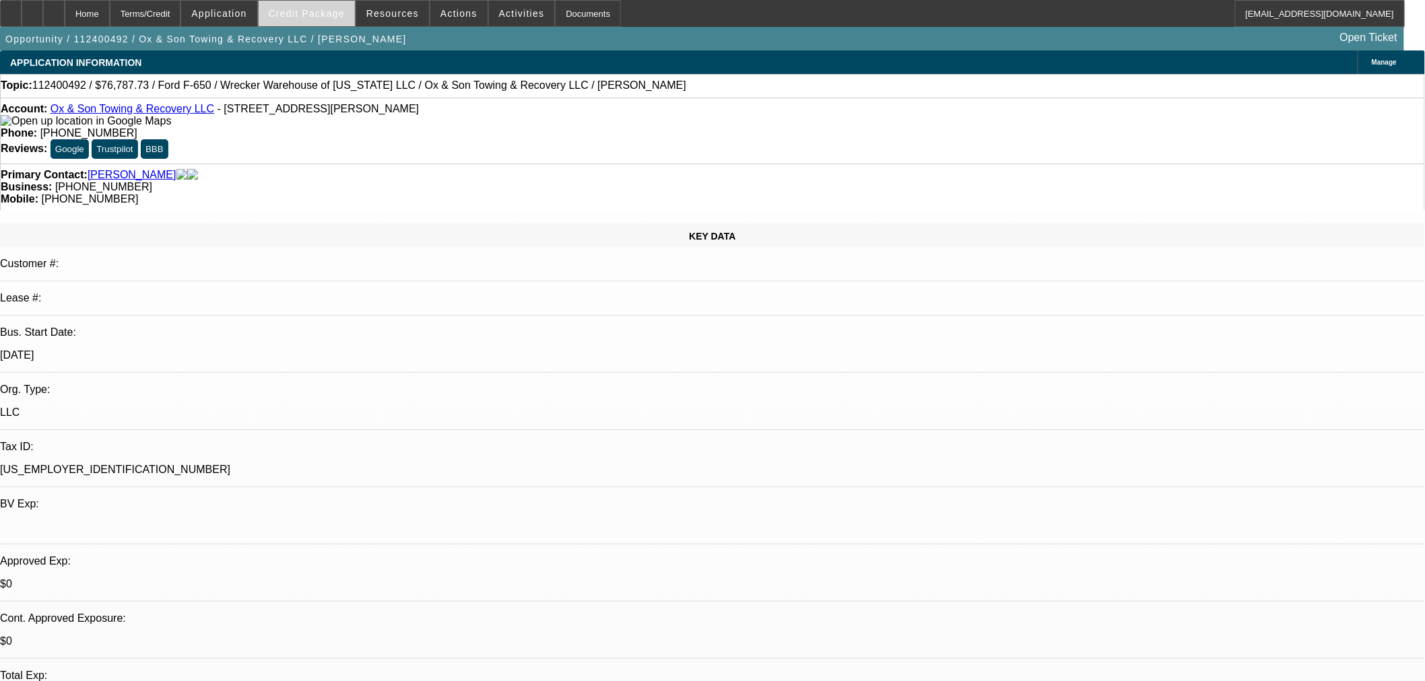
click at [304, 13] on span "Credit Package" at bounding box center [307, 13] width 76 height 11
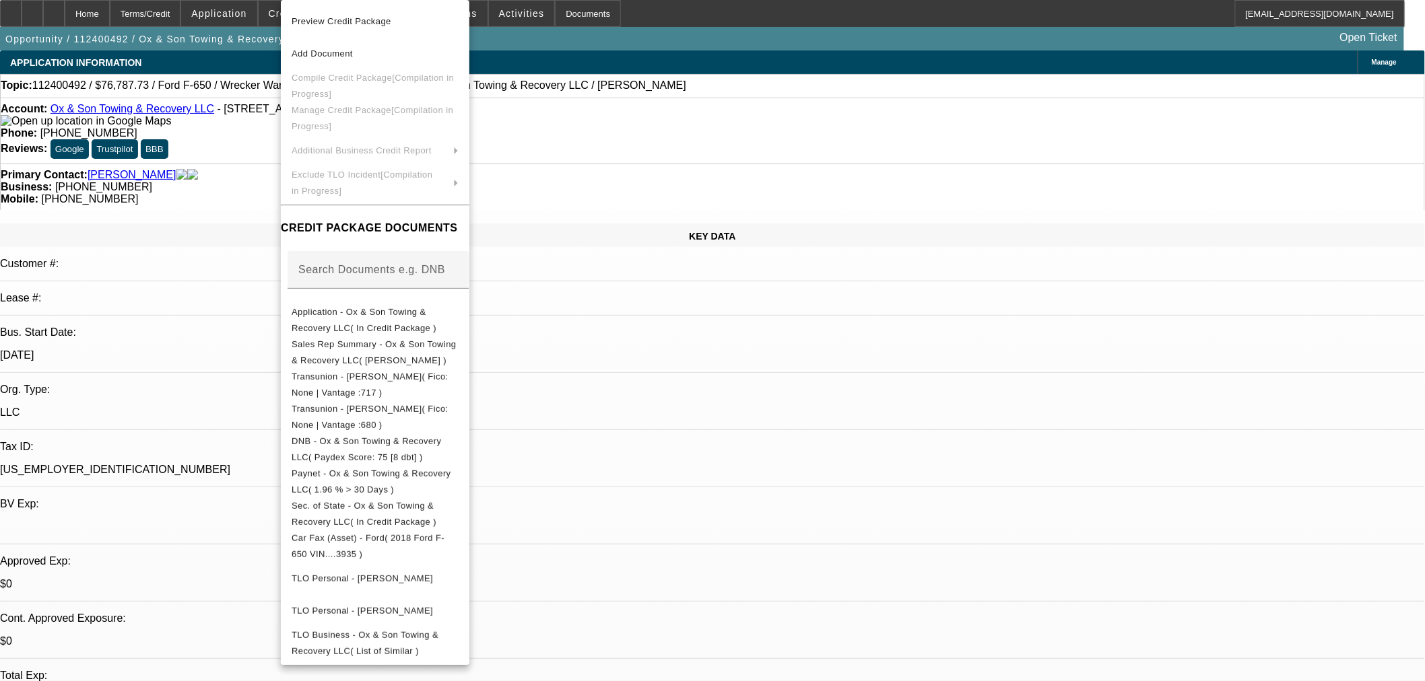
click at [85, 20] on div at bounding box center [712, 340] width 1425 height 681
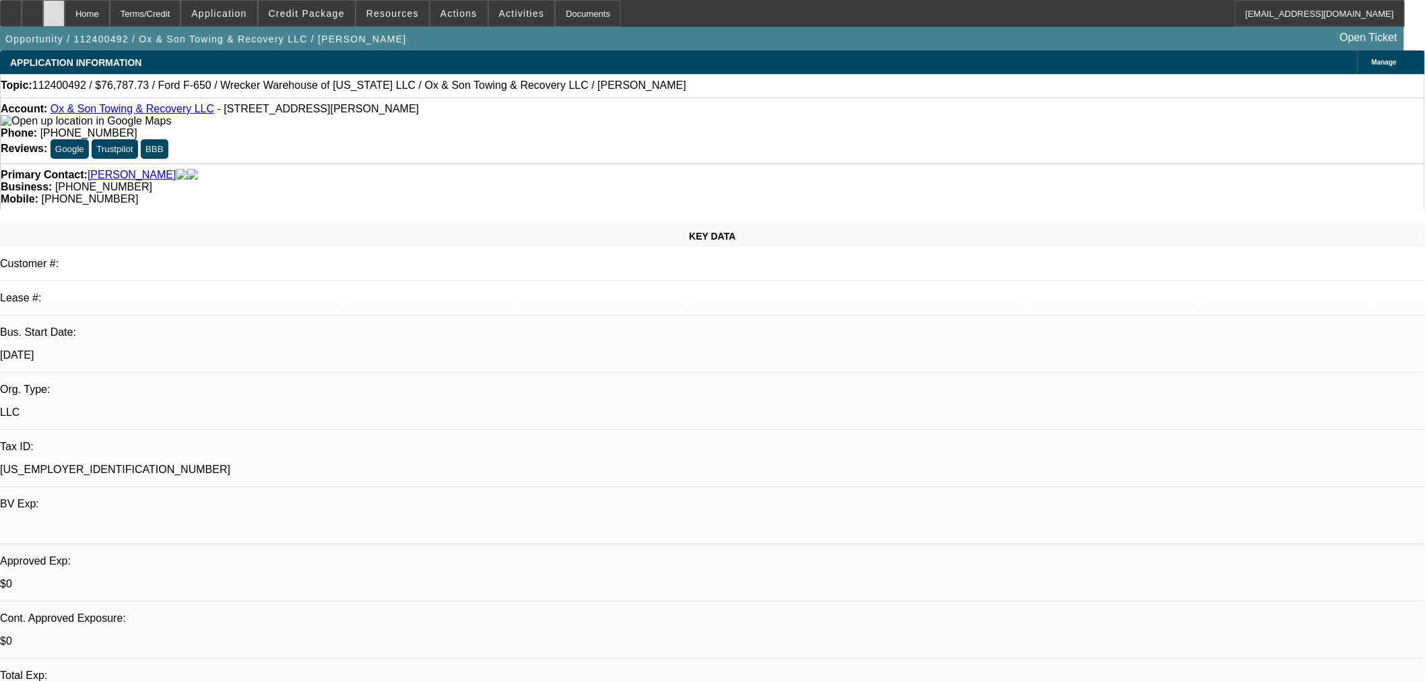
click at [54, 9] on icon at bounding box center [54, 9] width 0 height 0
select select "0"
select select "3"
select select "0"
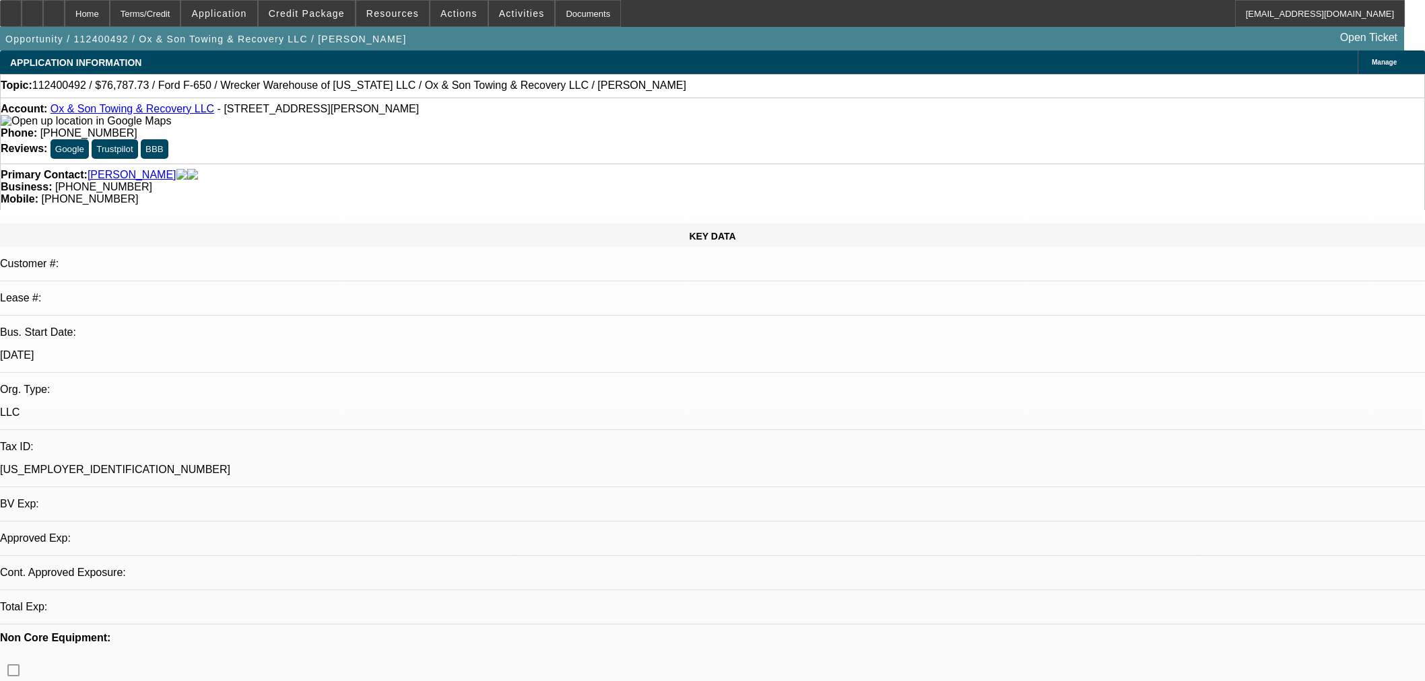
select select "6"
select select "0"
select select "3"
select select "0"
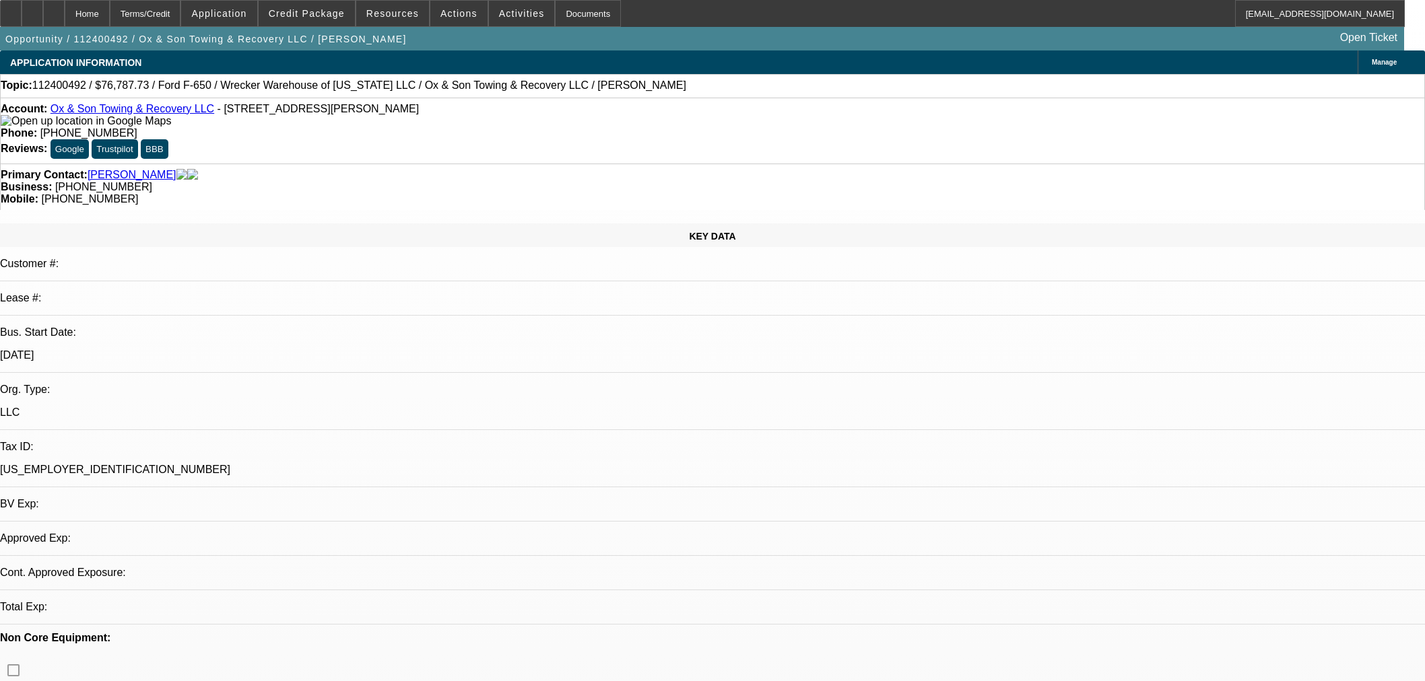
select select "6"
select select "0"
select select "3"
select select "0"
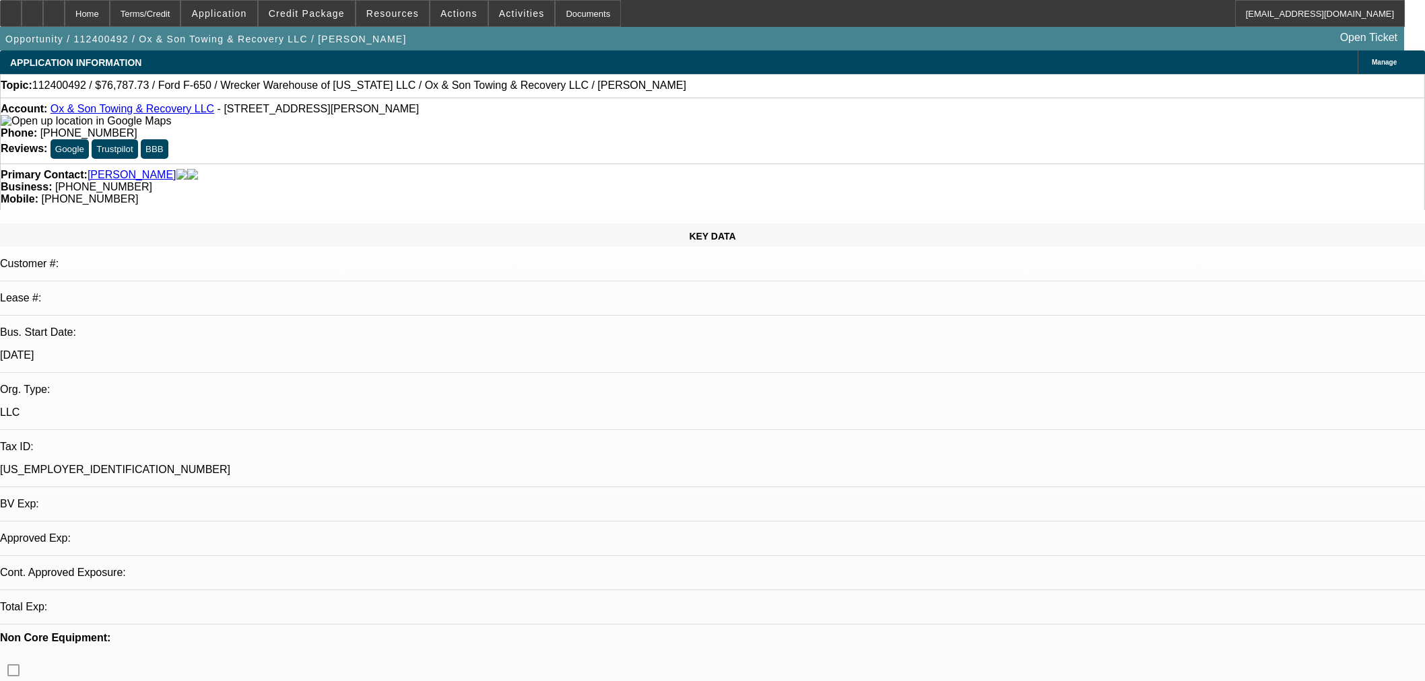
select select "6"
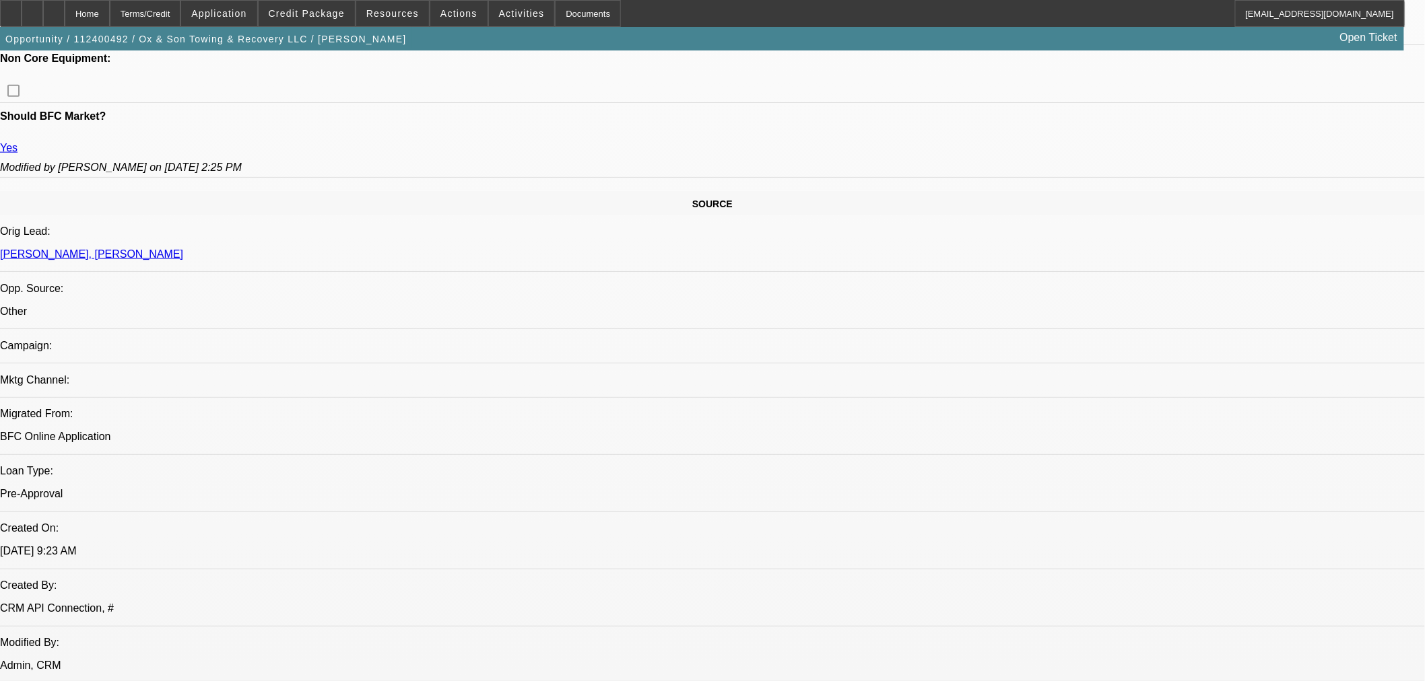
scroll to position [673, 0]
click at [54, 9] on icon at bounding box center [54, 9] width 0 height 0
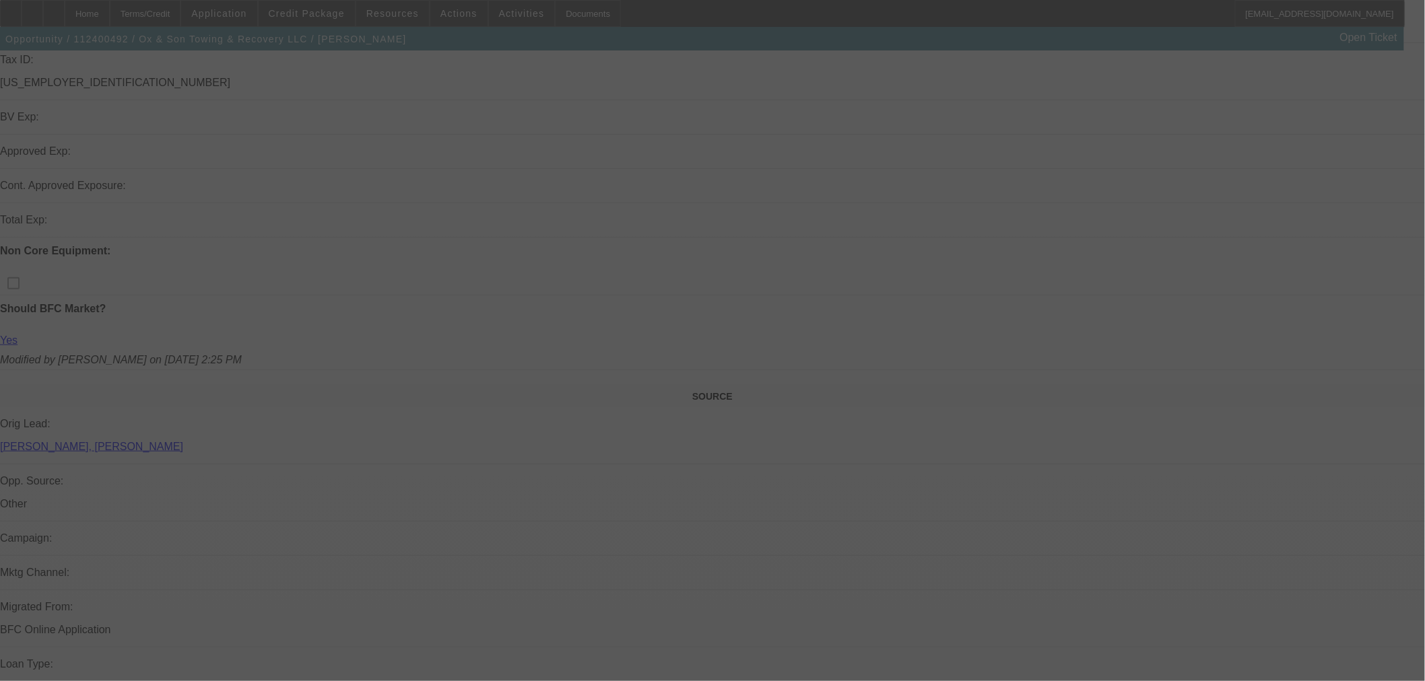
scroll to position [70, 0]
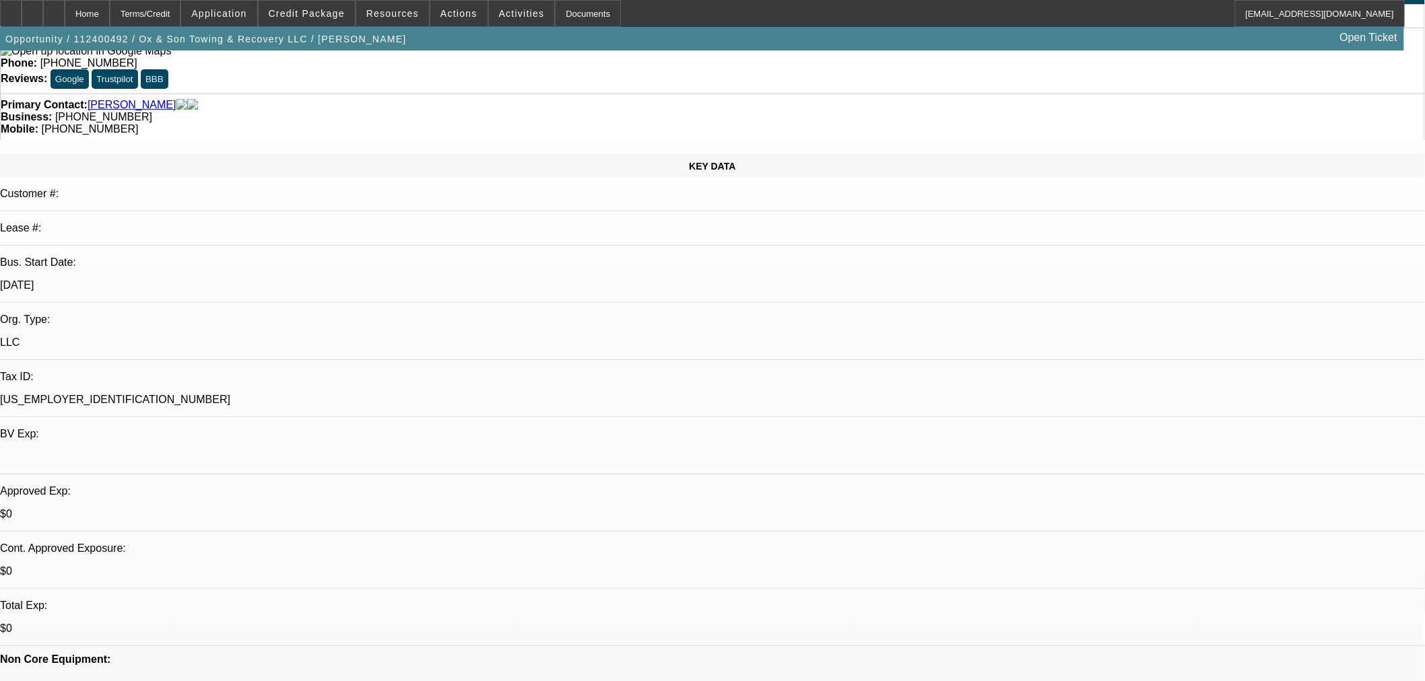
select select "0"
select select "3"
select select "0"
select select "6"
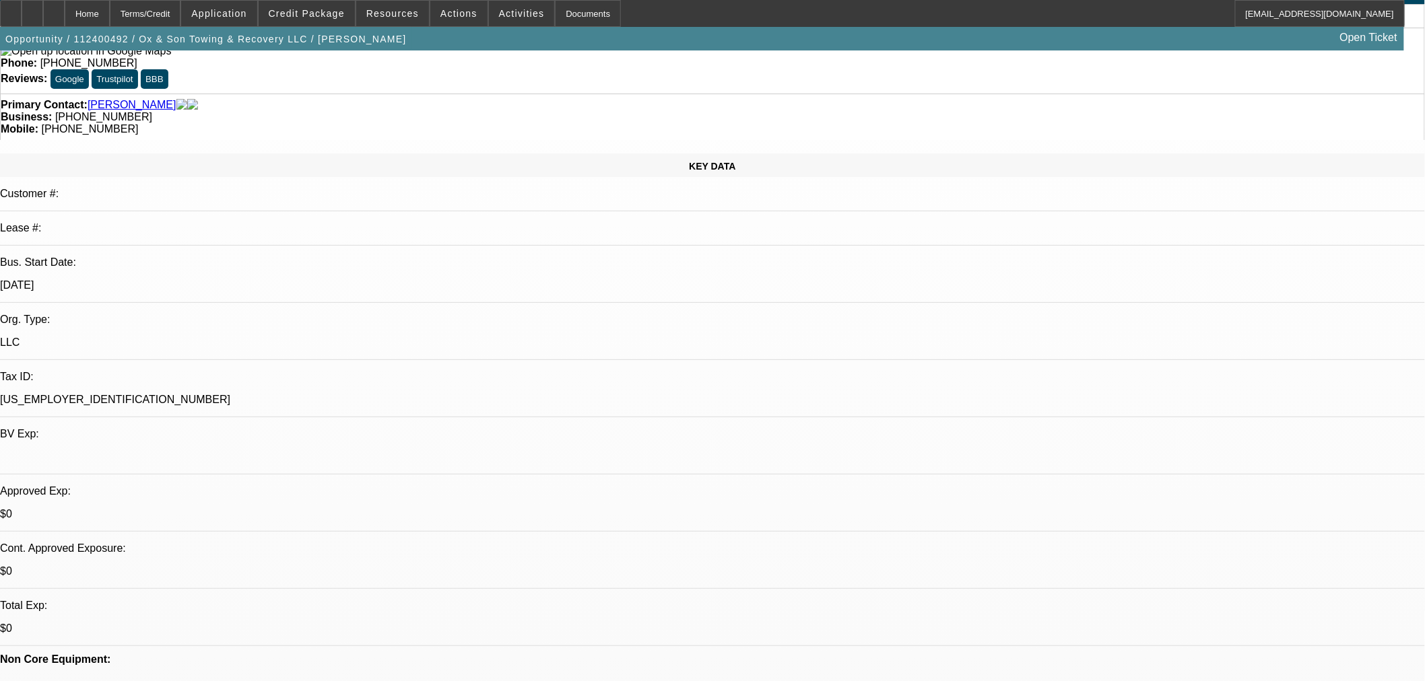
select select "0"
select select "3"
select select "0"
select select "6"
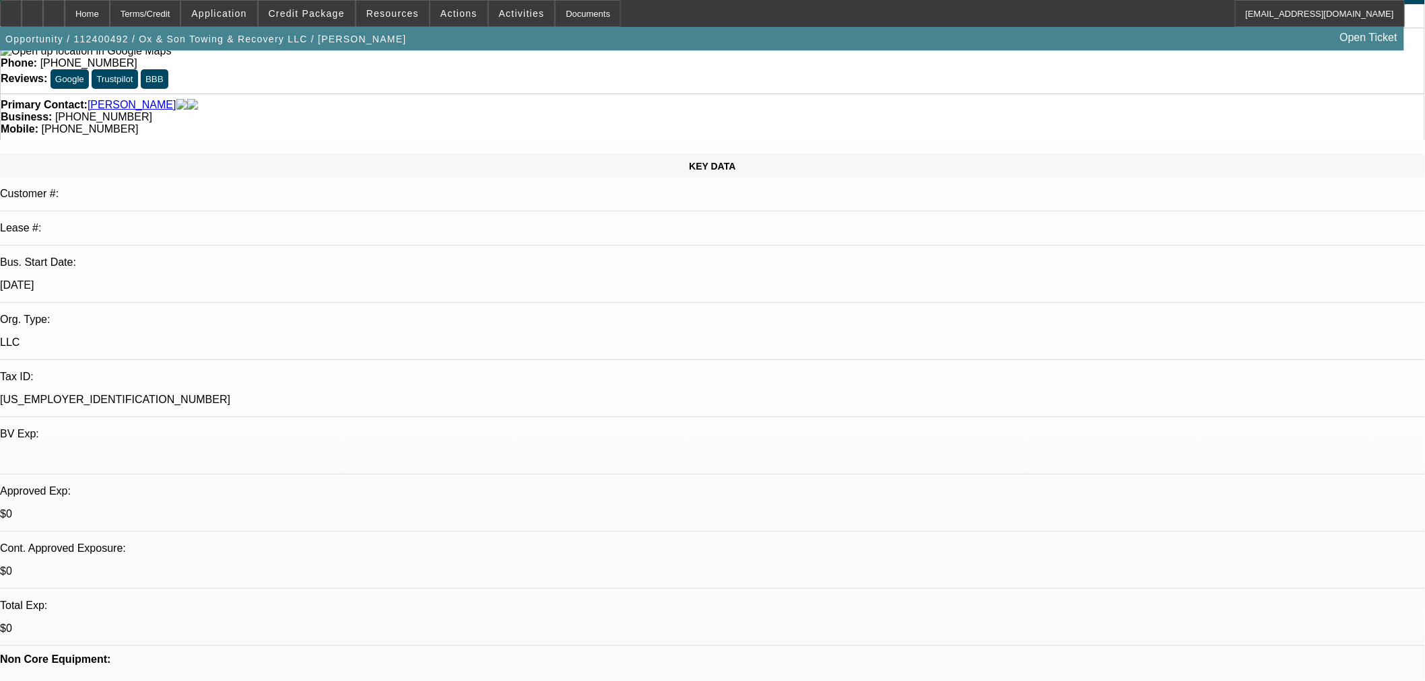
select select "0"
select select "3"
select select "0"
select select "6"
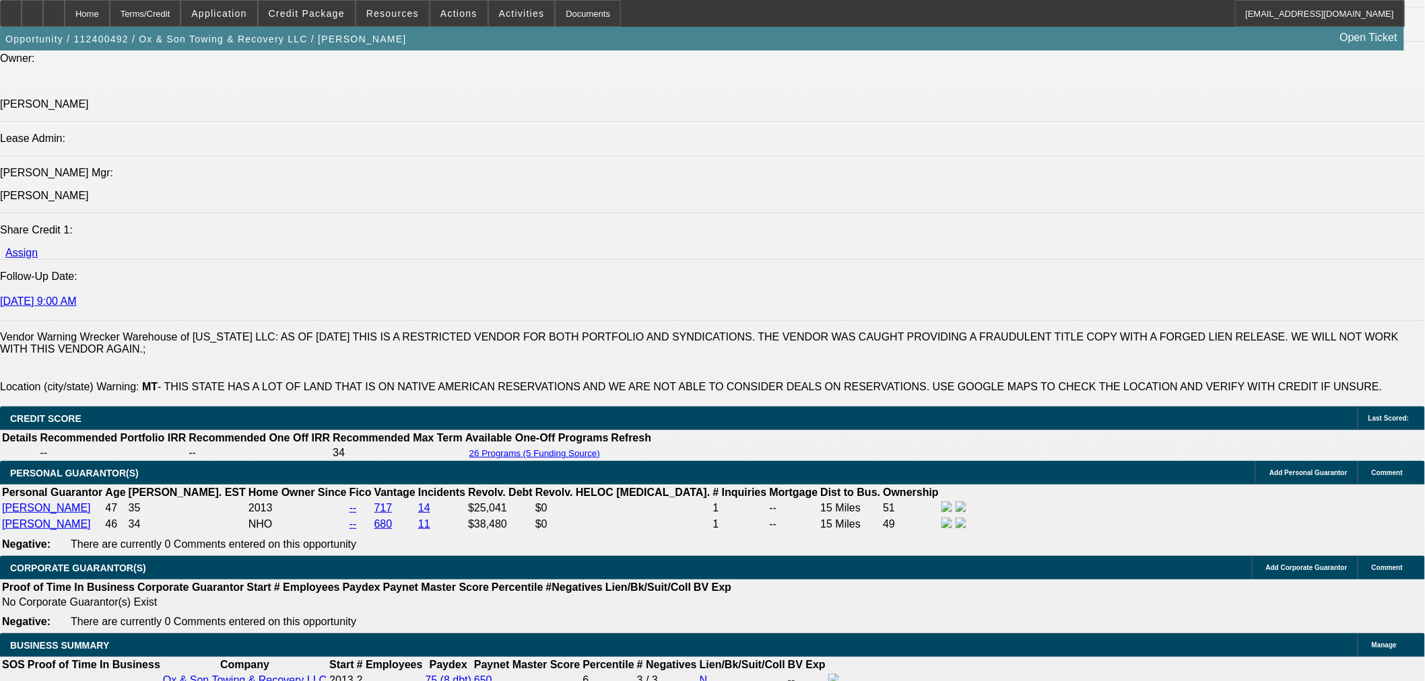
scroll to position [1761, 0]
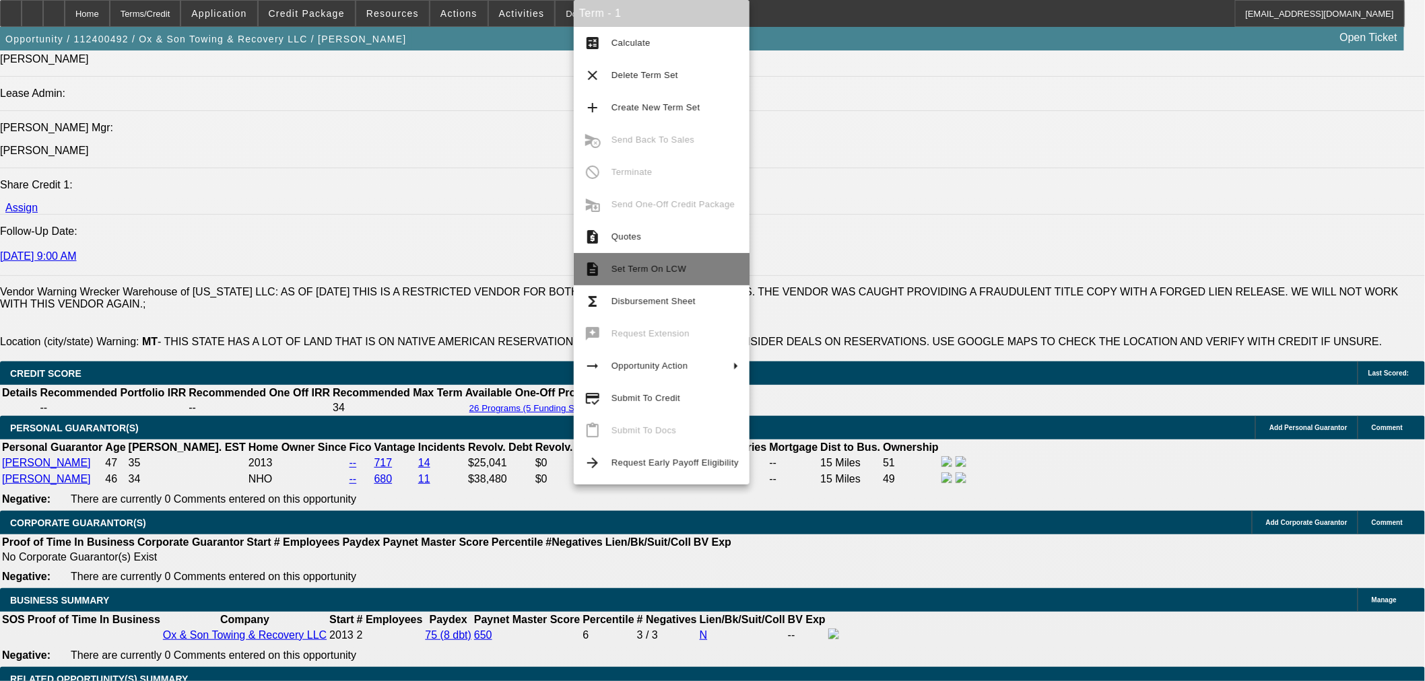
click at [646, 269] on span "Set Term On LCW" at bounding box center [648, 269] width 75 height 10
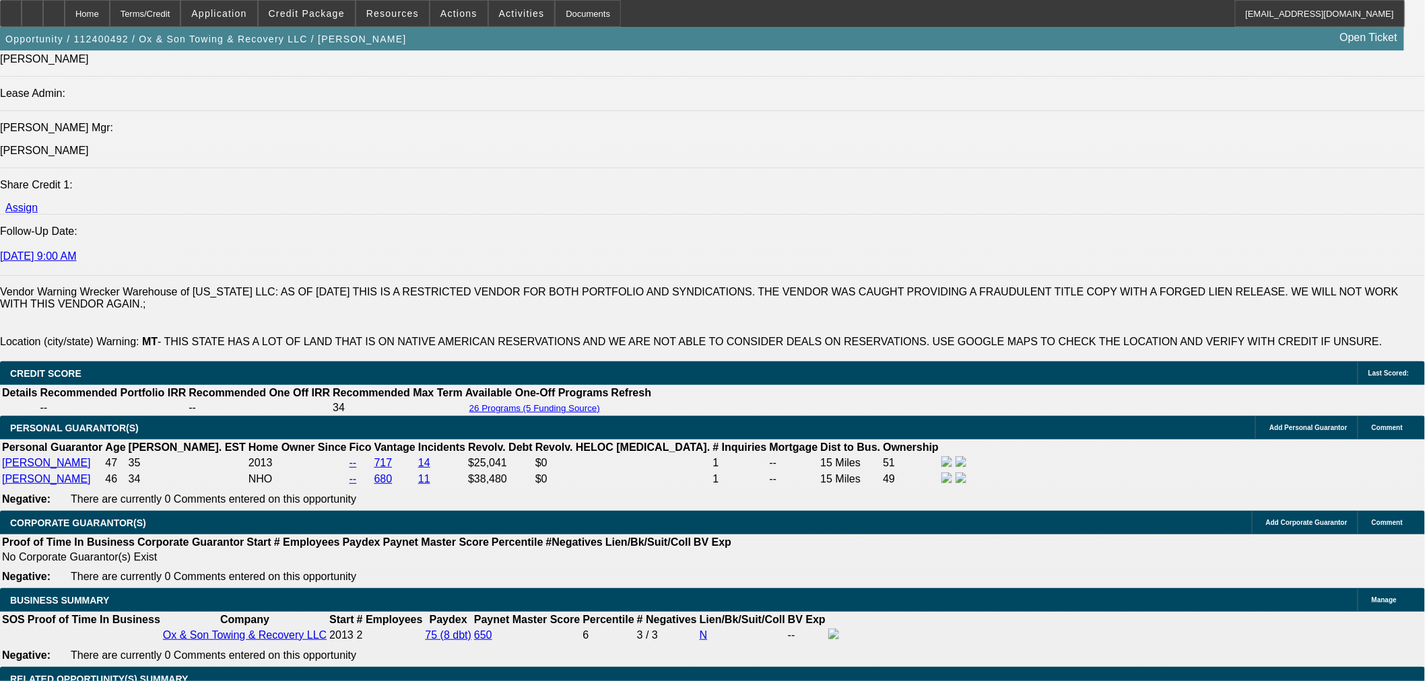
scroll to position [1479, 0]
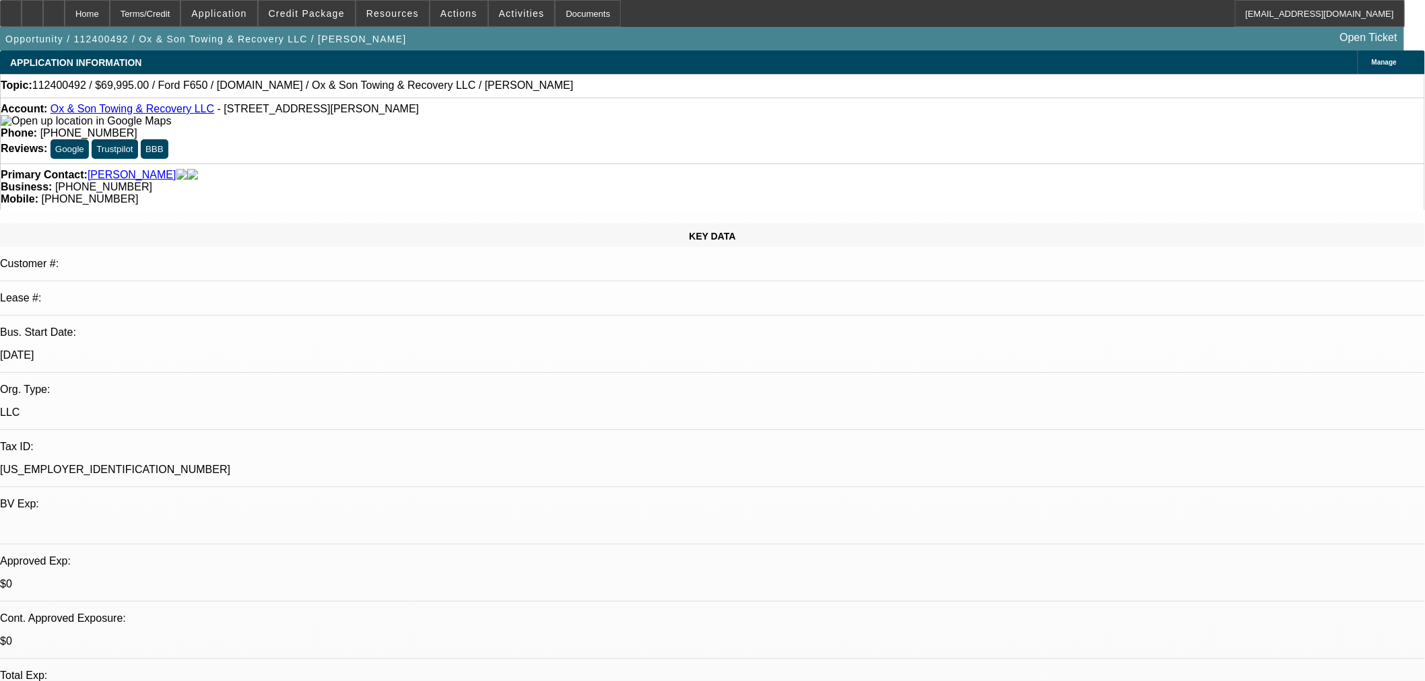
select select "0"
select select "3"
select select "0"
select select "6"
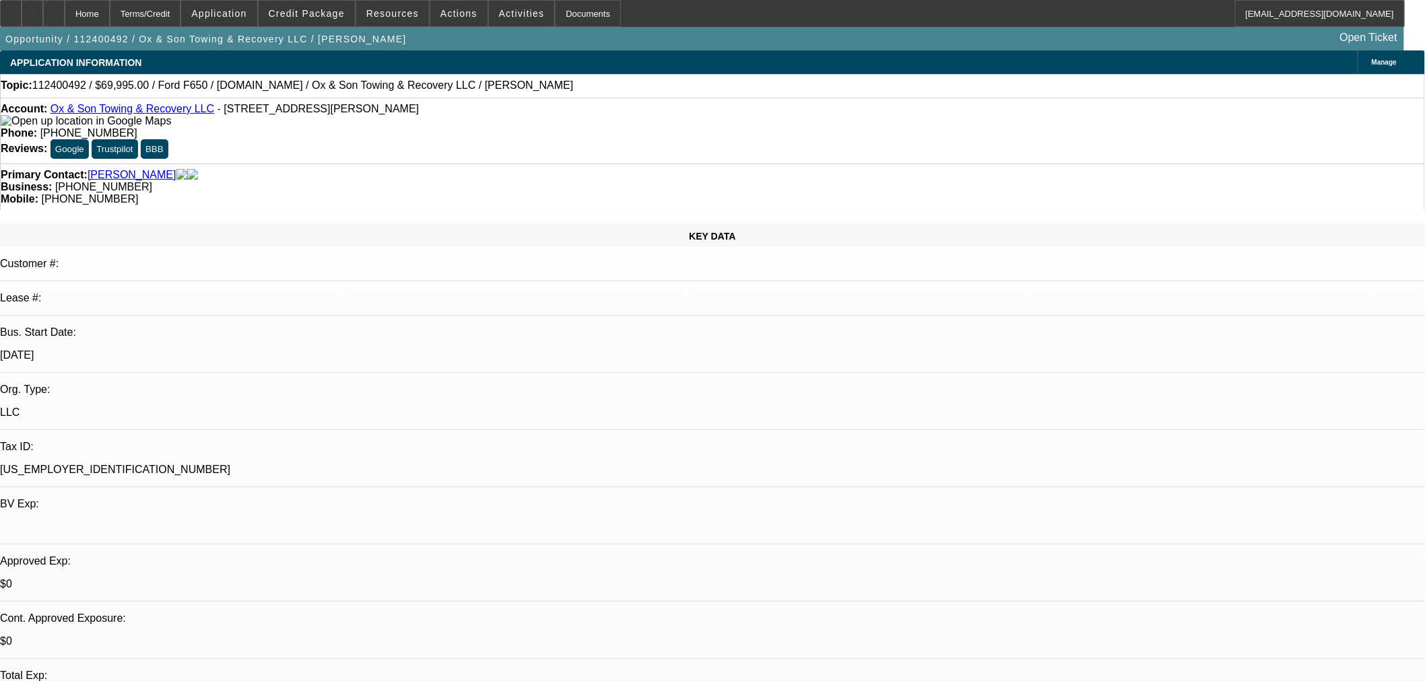
select select "0"
select select "3"
select select "0"
select select "6"
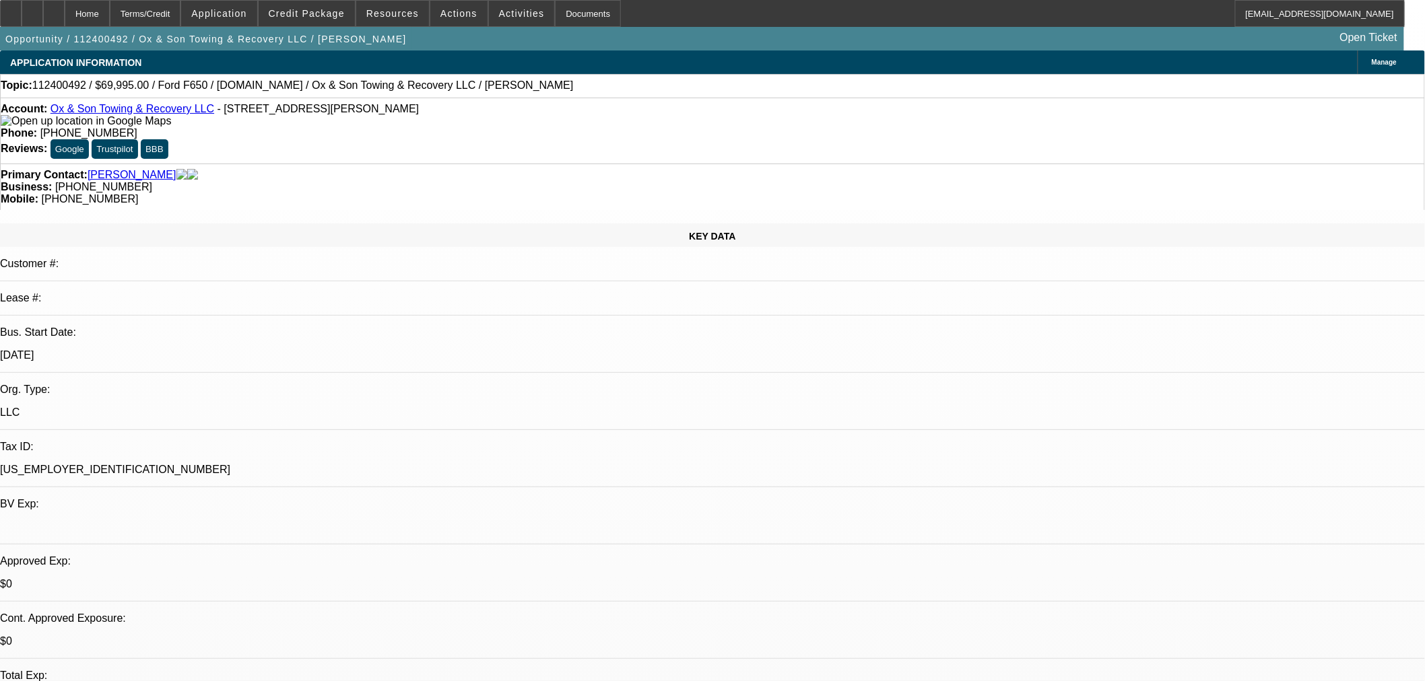
select select "0"
select select "3"
select select "0"
select select "6"
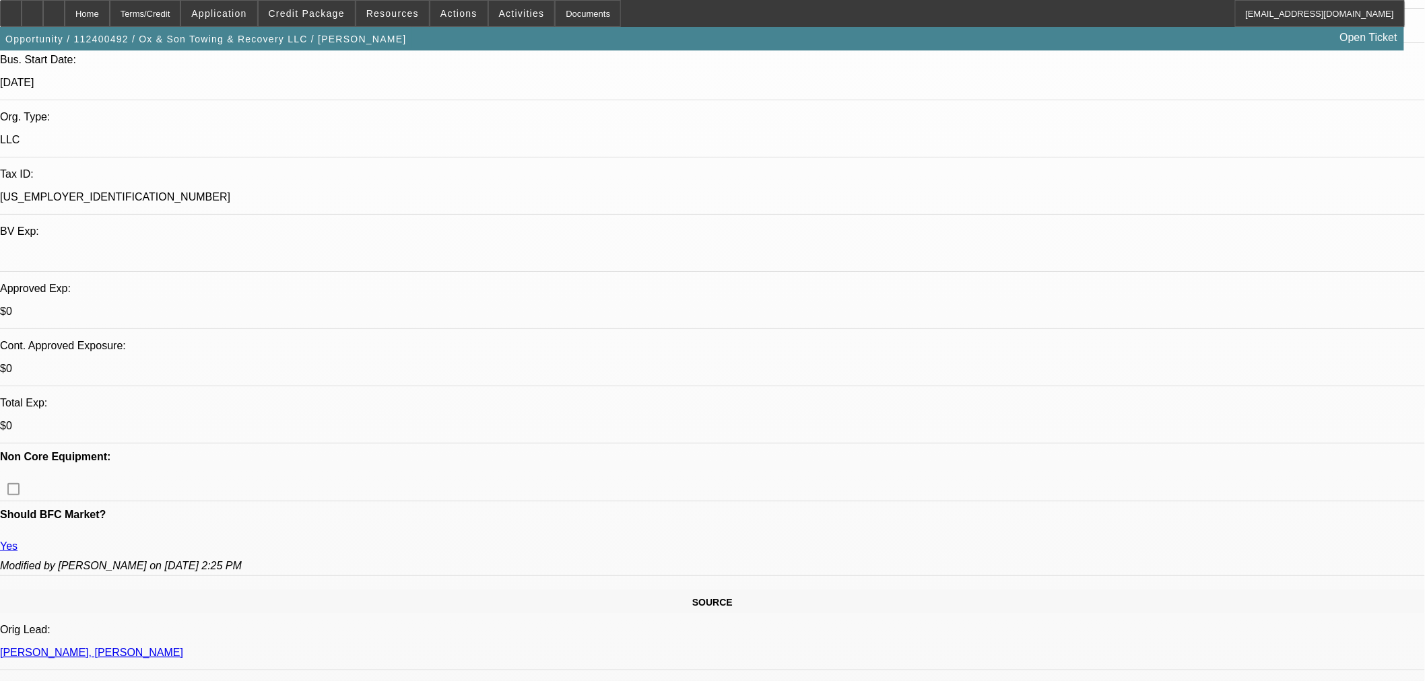
scroll to position [299, 0]
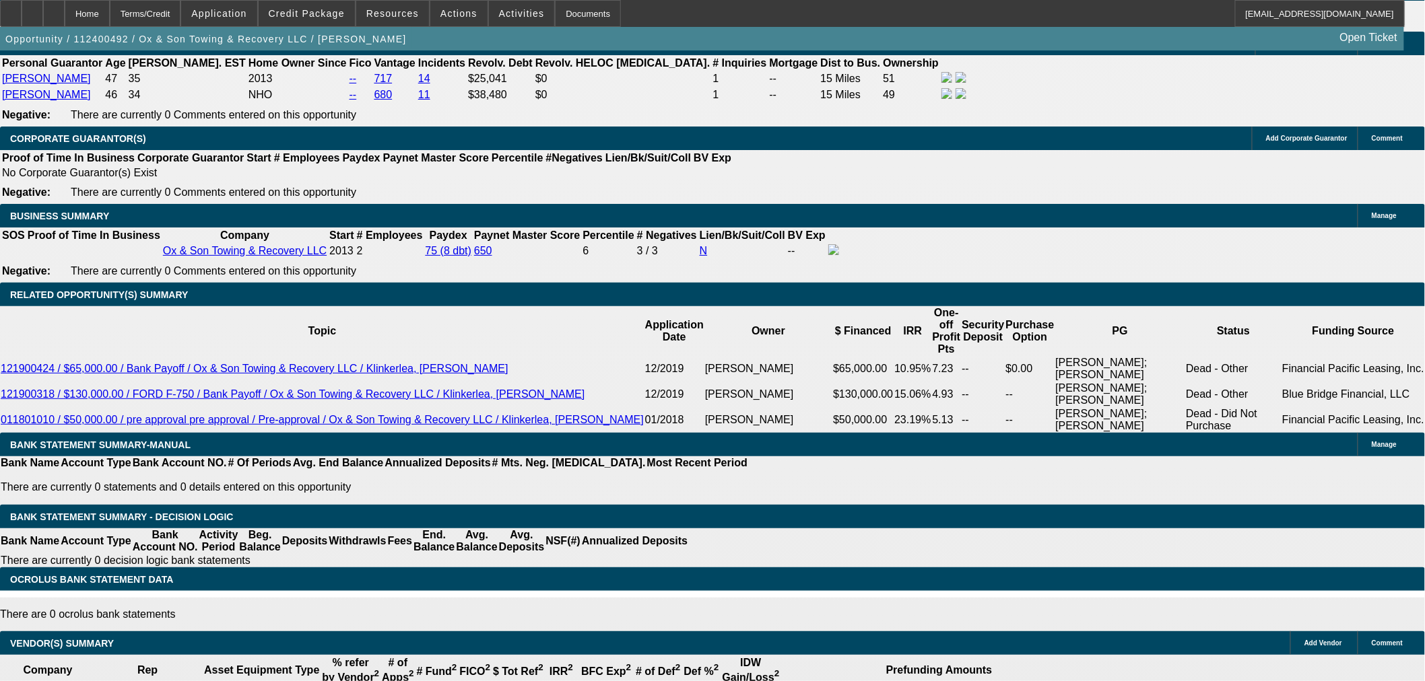
scroll to position [2095, 0]
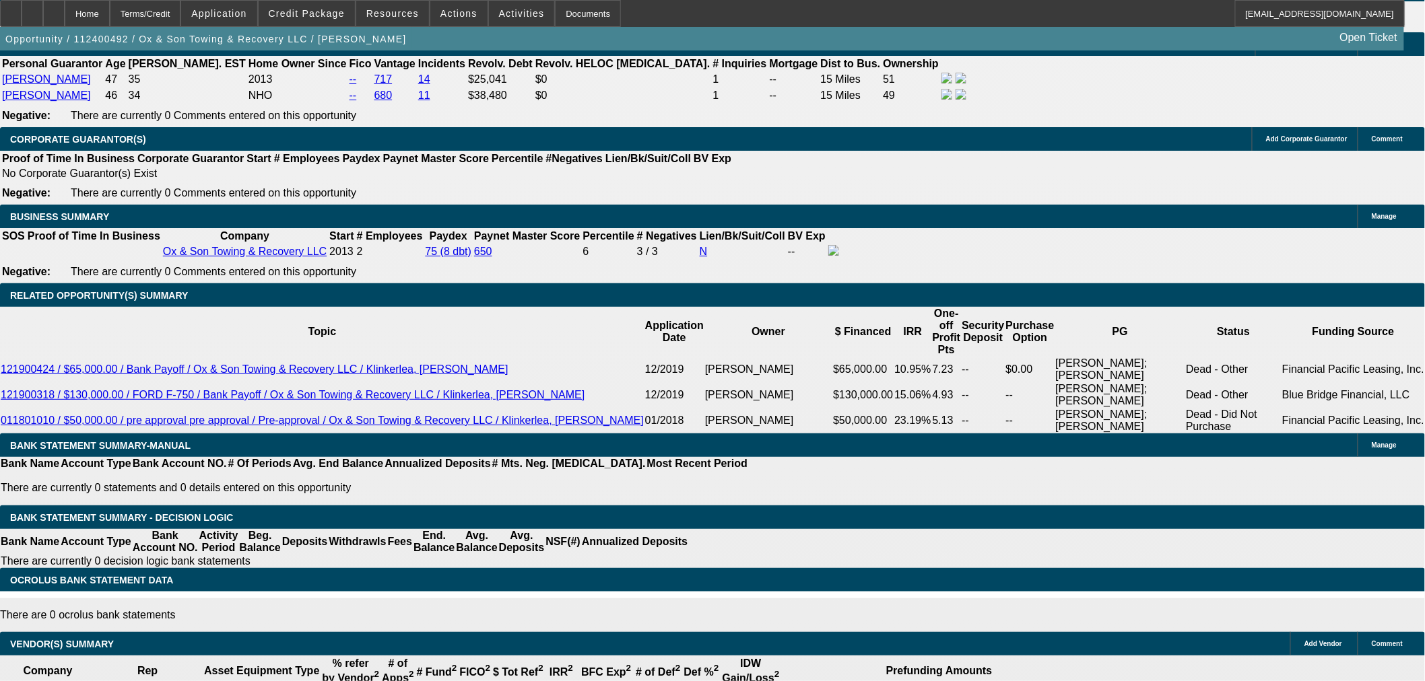
type input "UNKNOWN"
type input "1"
type input "$1,488.20"
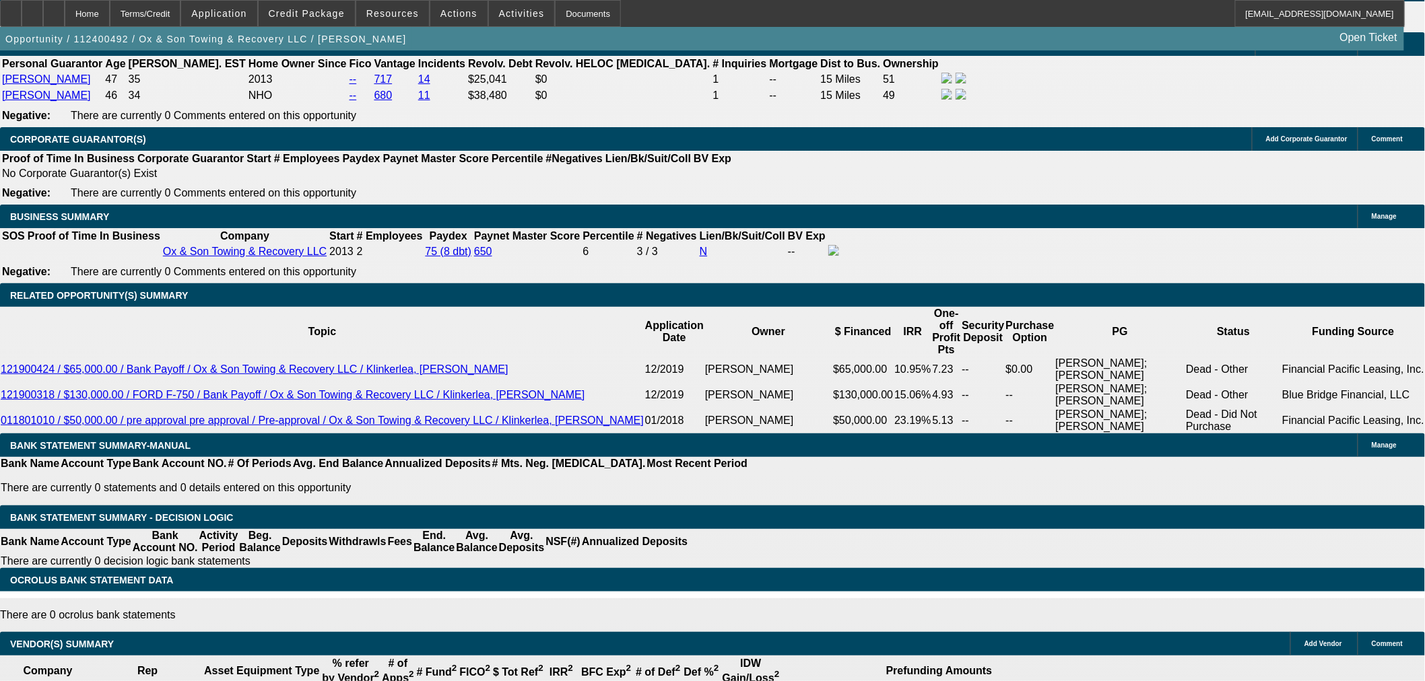
type input "12"
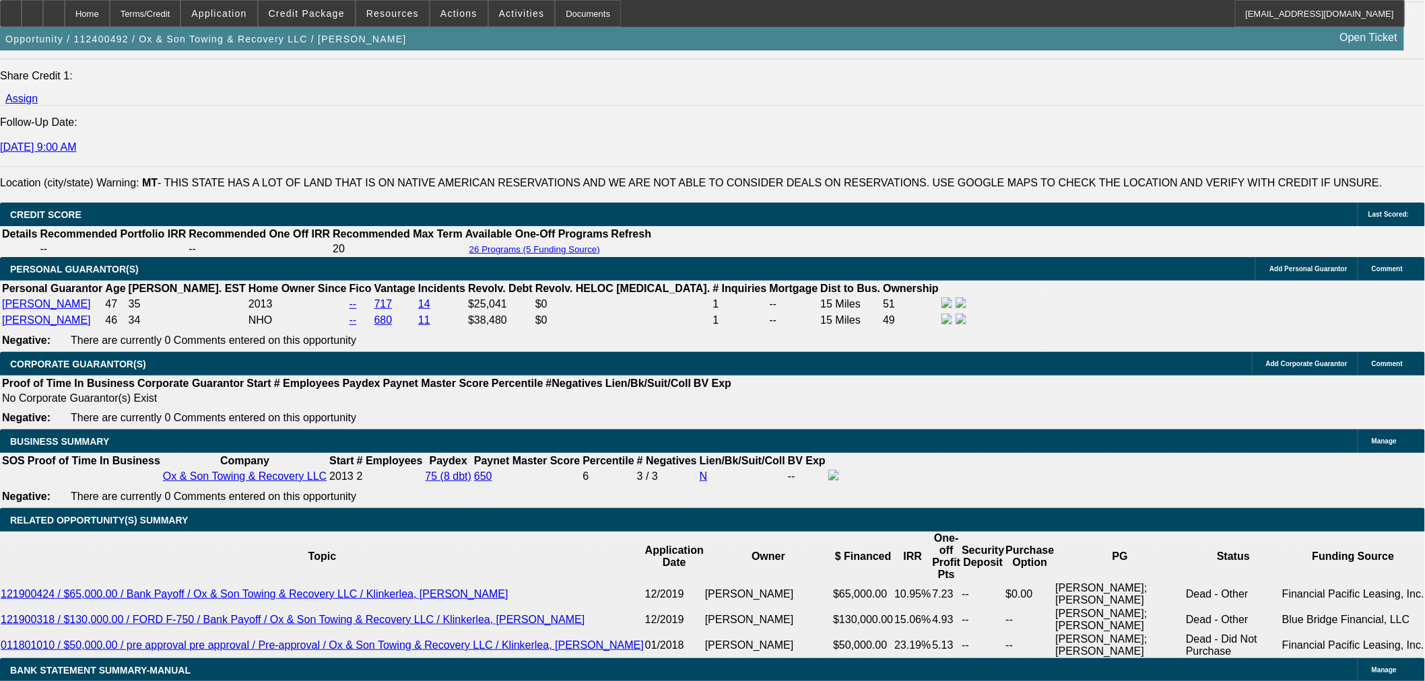
type input "$1,843.24"
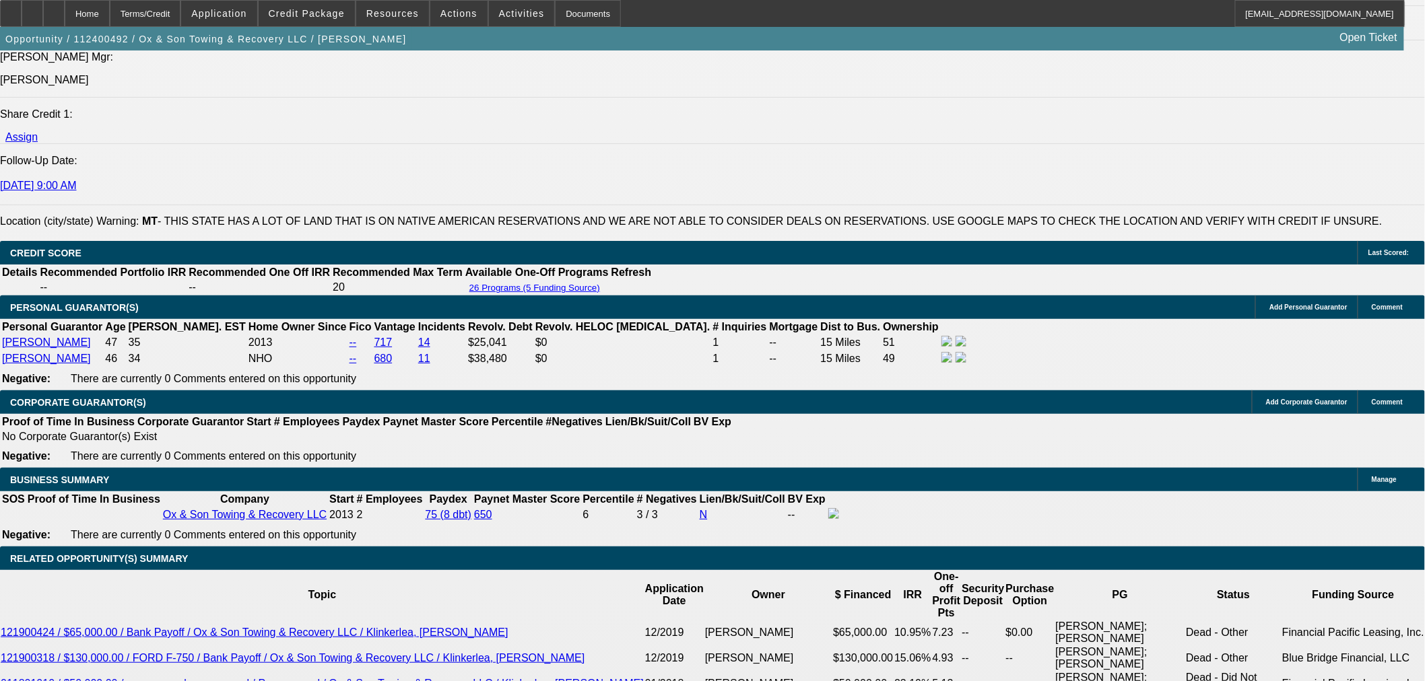
scroll to position [1795, 0]
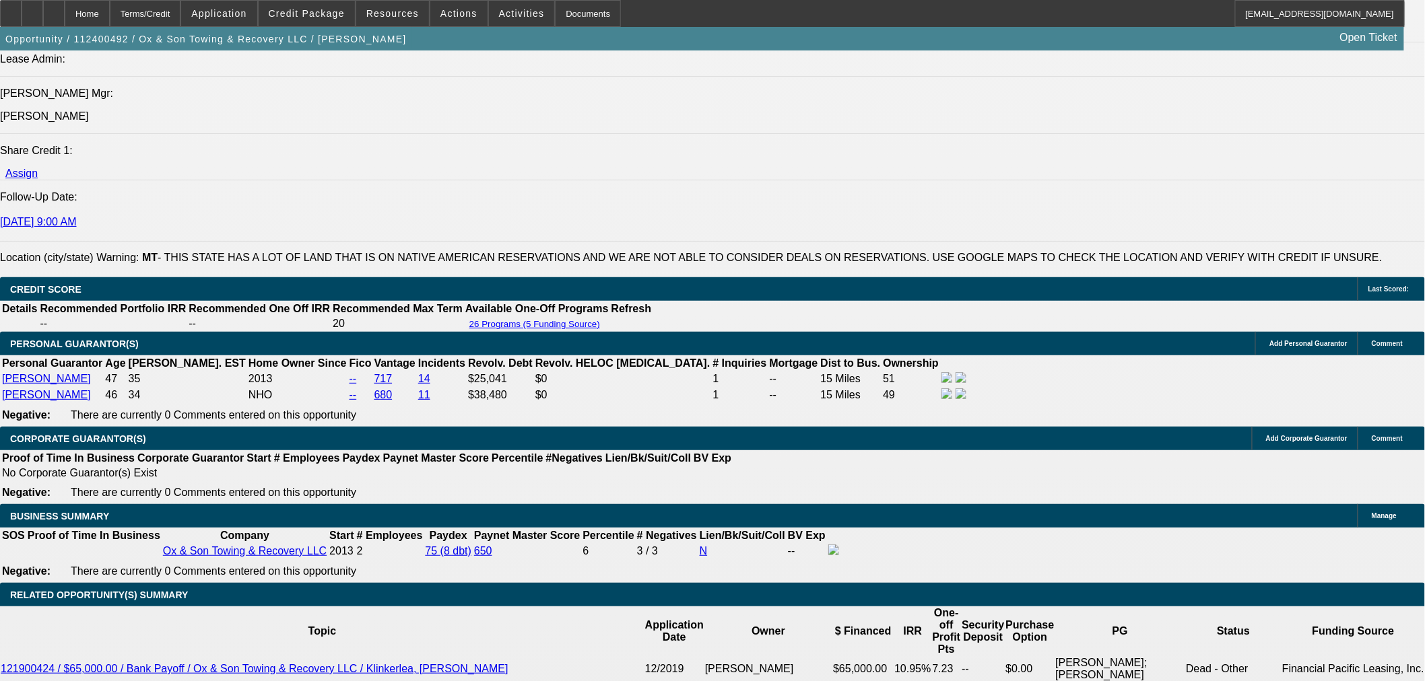
type input "12"
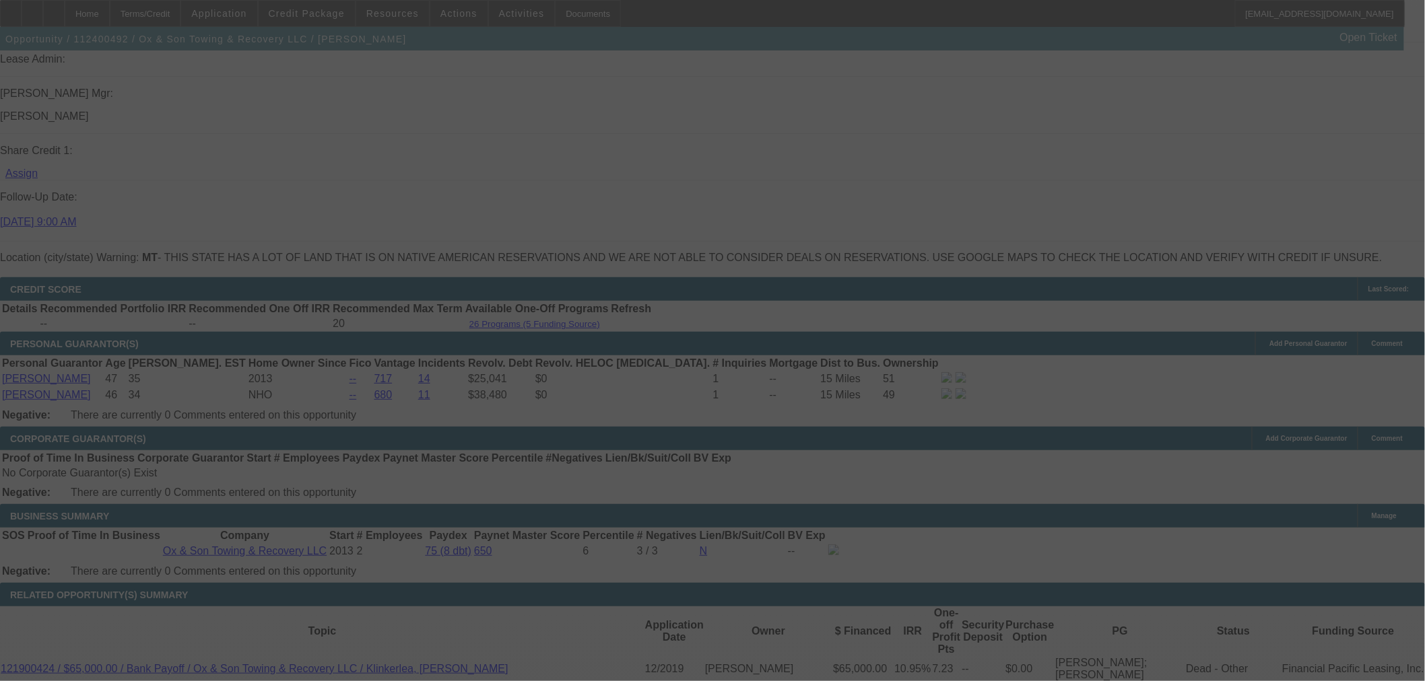
select select "0"
select select "3"
select select "0"
select select "6"
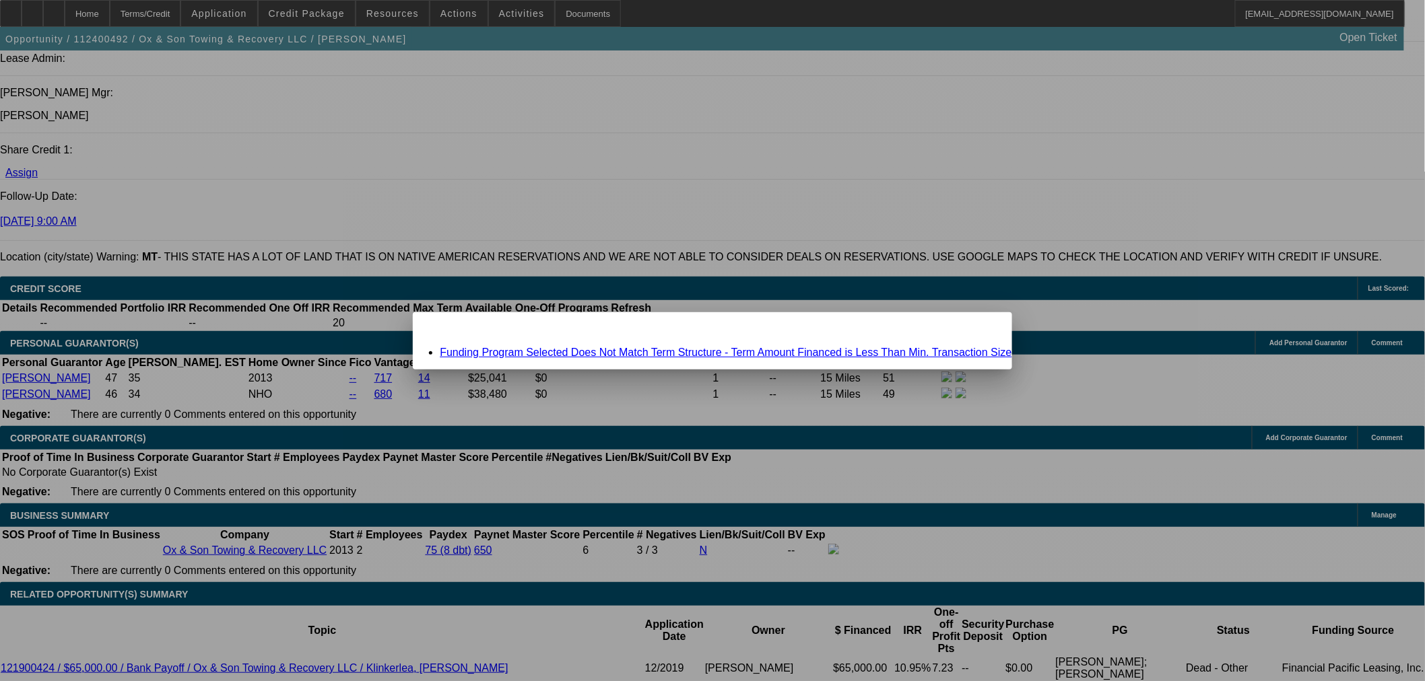
click at [883, 347] on link "Funding Program Selected Does Not Match Term Structure - Term Amount Financed i…" at bounding box center [726, 352] width 572 height 11
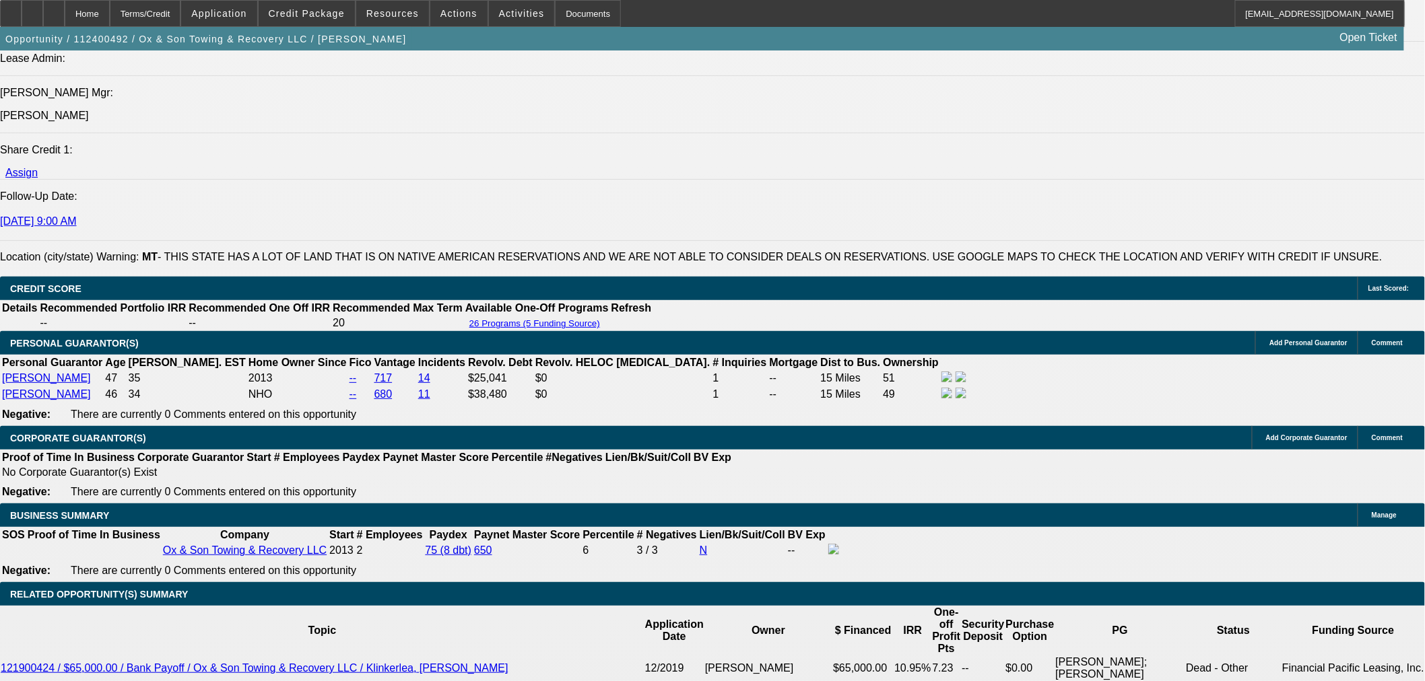
scroll to position [1795, 0]
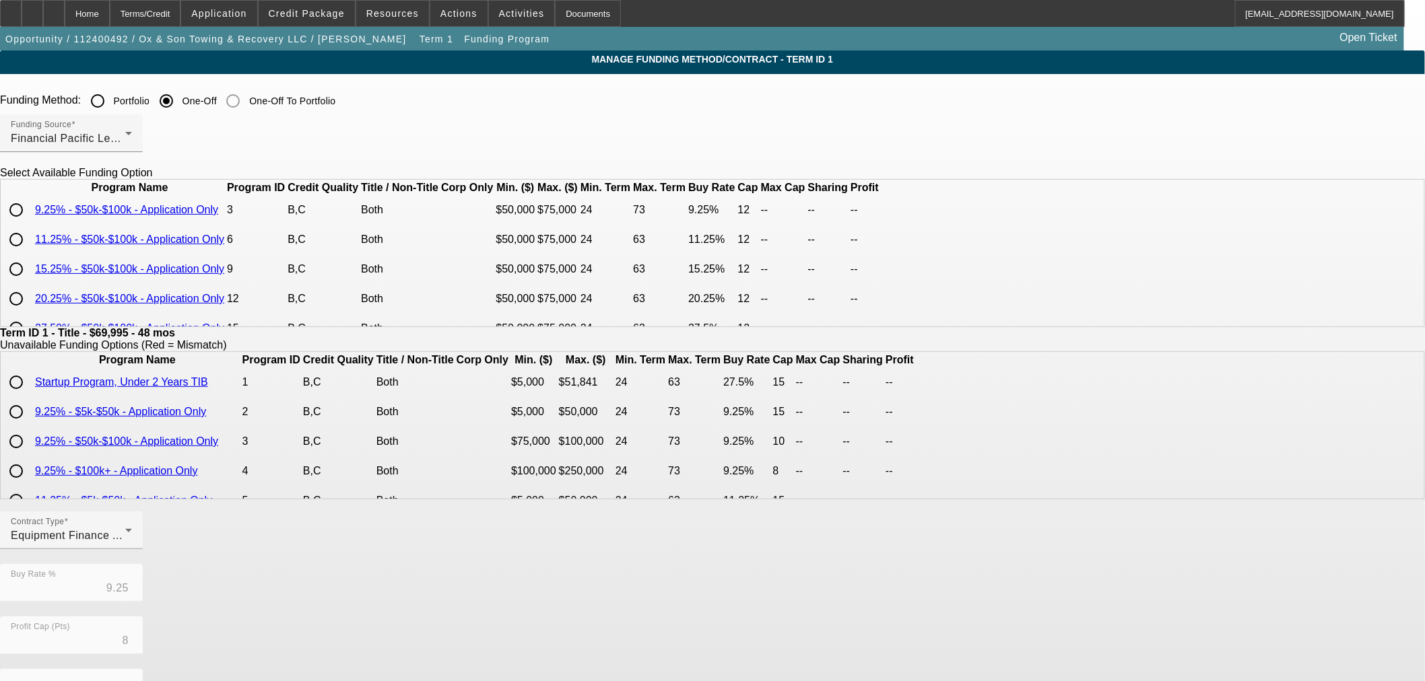
click at [30, 224] on input "radio" at bounding box center [16, 210] width 27 height 27
radio input "true"
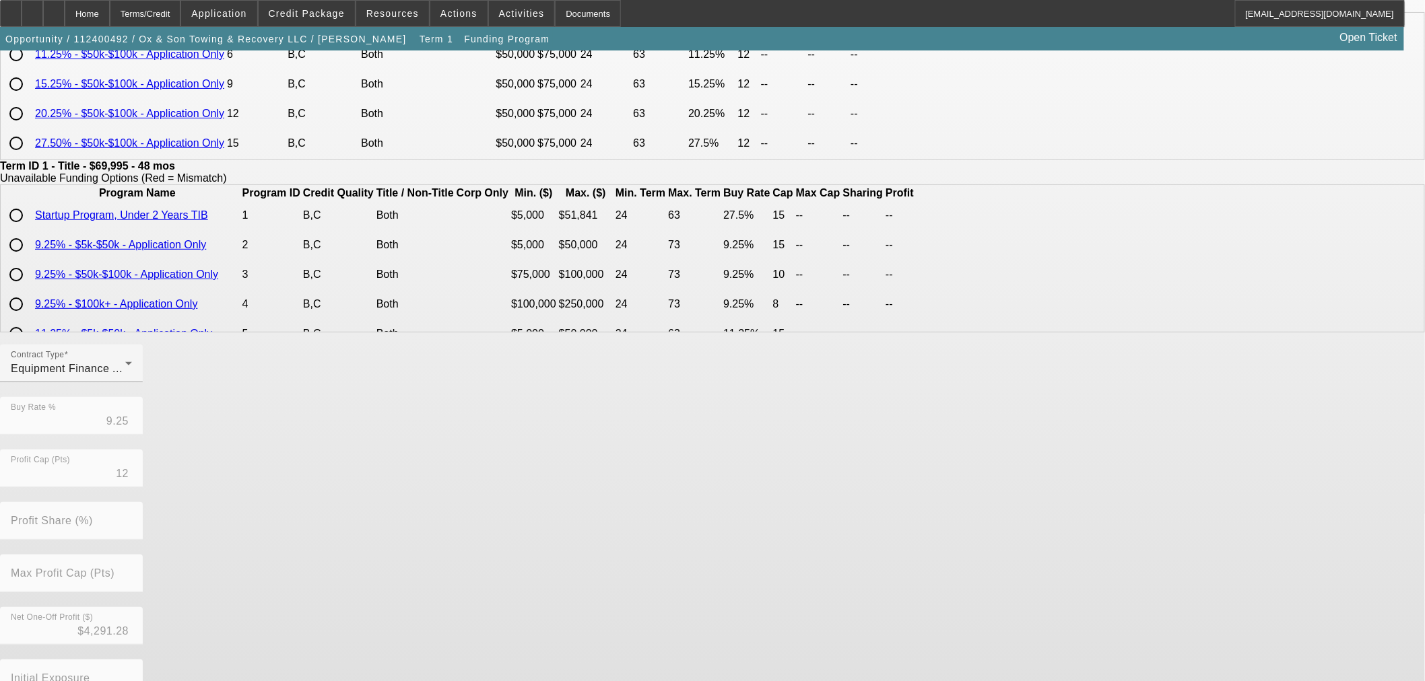
scroll to position [240, 0]
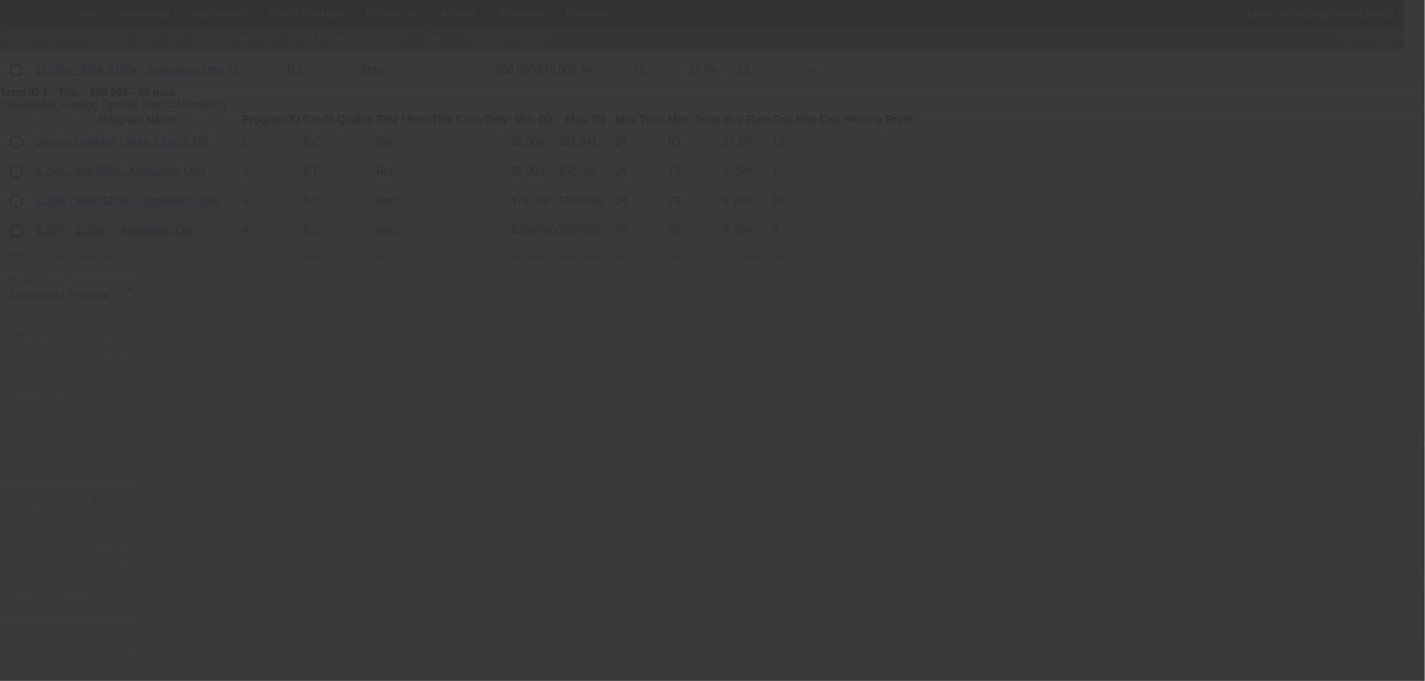
type input "8"
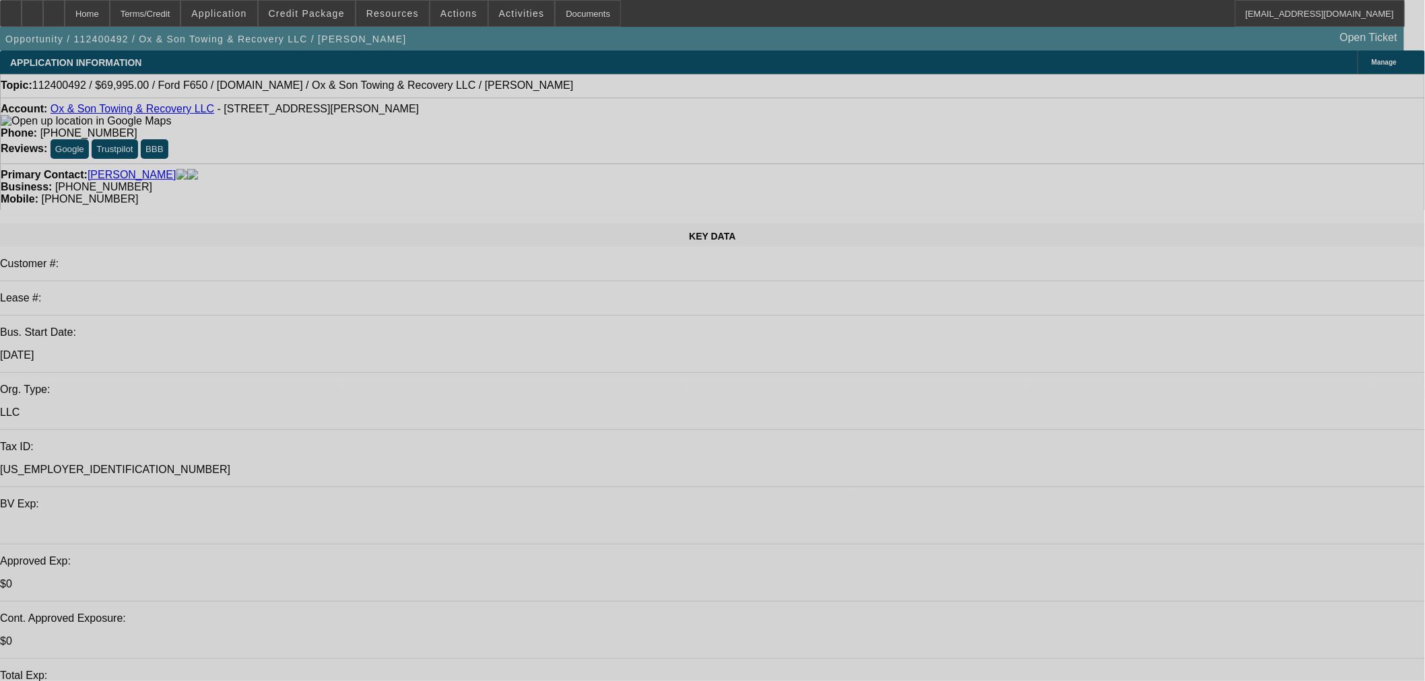
select select "0"
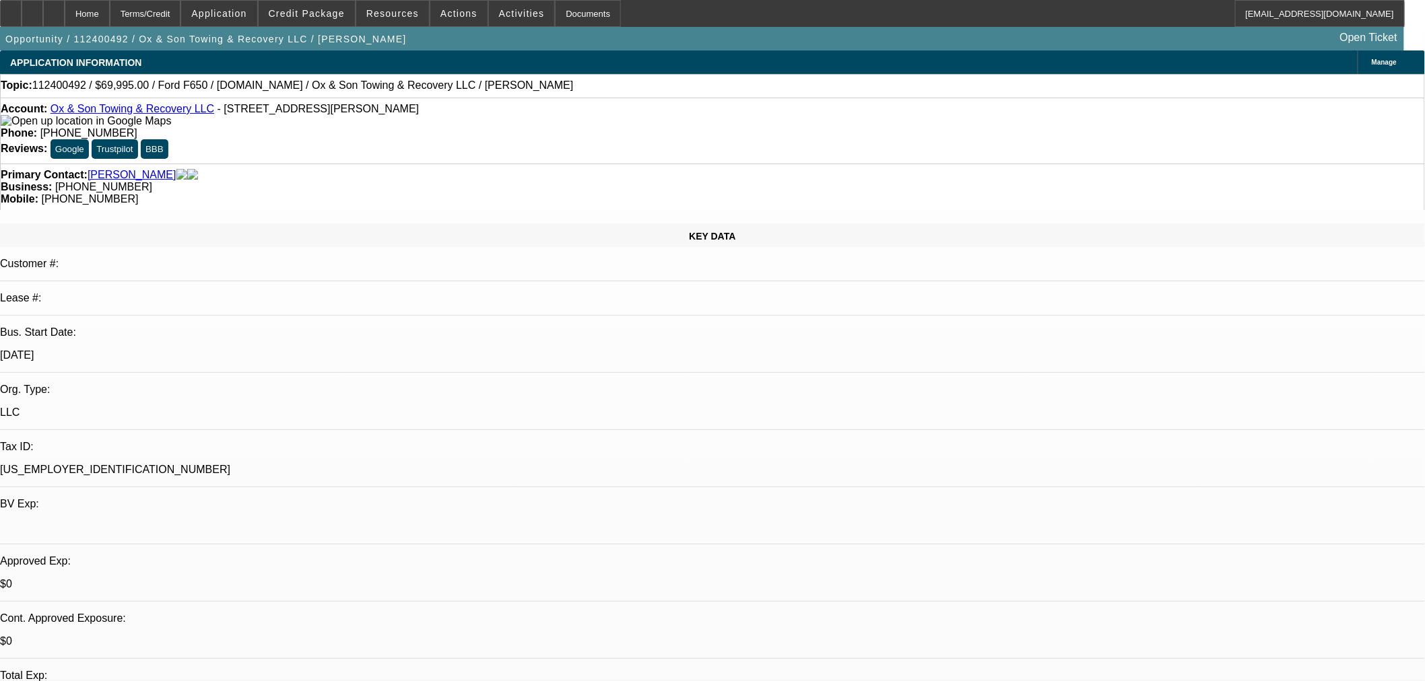
select select "0"
select select "3"
select select "0"
select select "6"
select select "0"
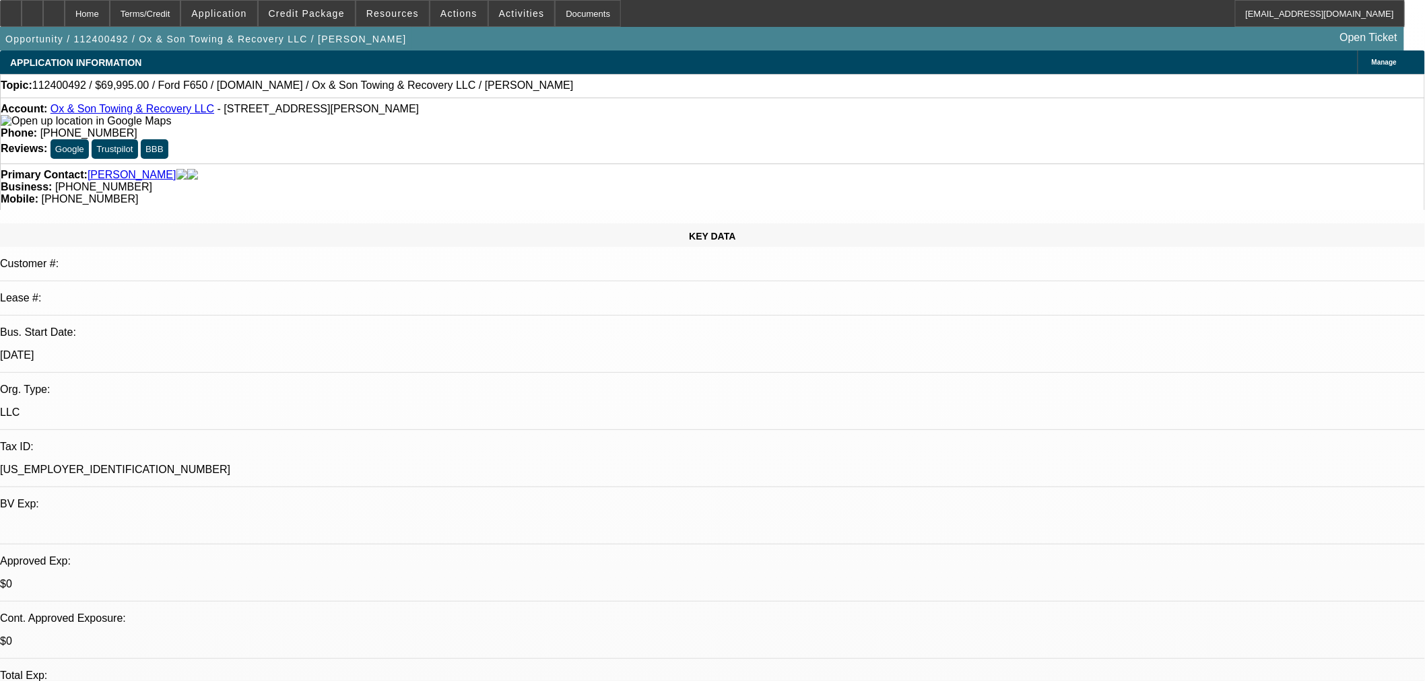
select select "0"
select select "3"
select select "0"
select select "6"
select select "0"
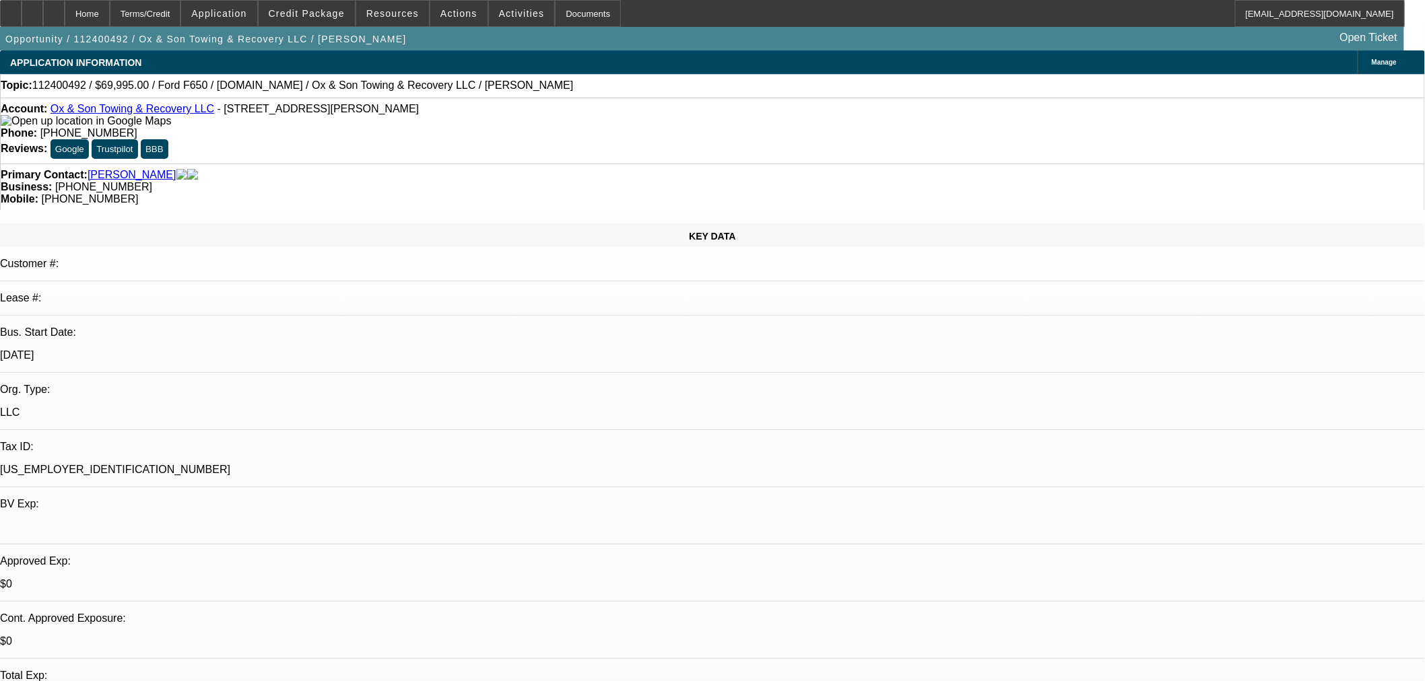
select select "0"
select select "3"
select select "0"
select select "6"
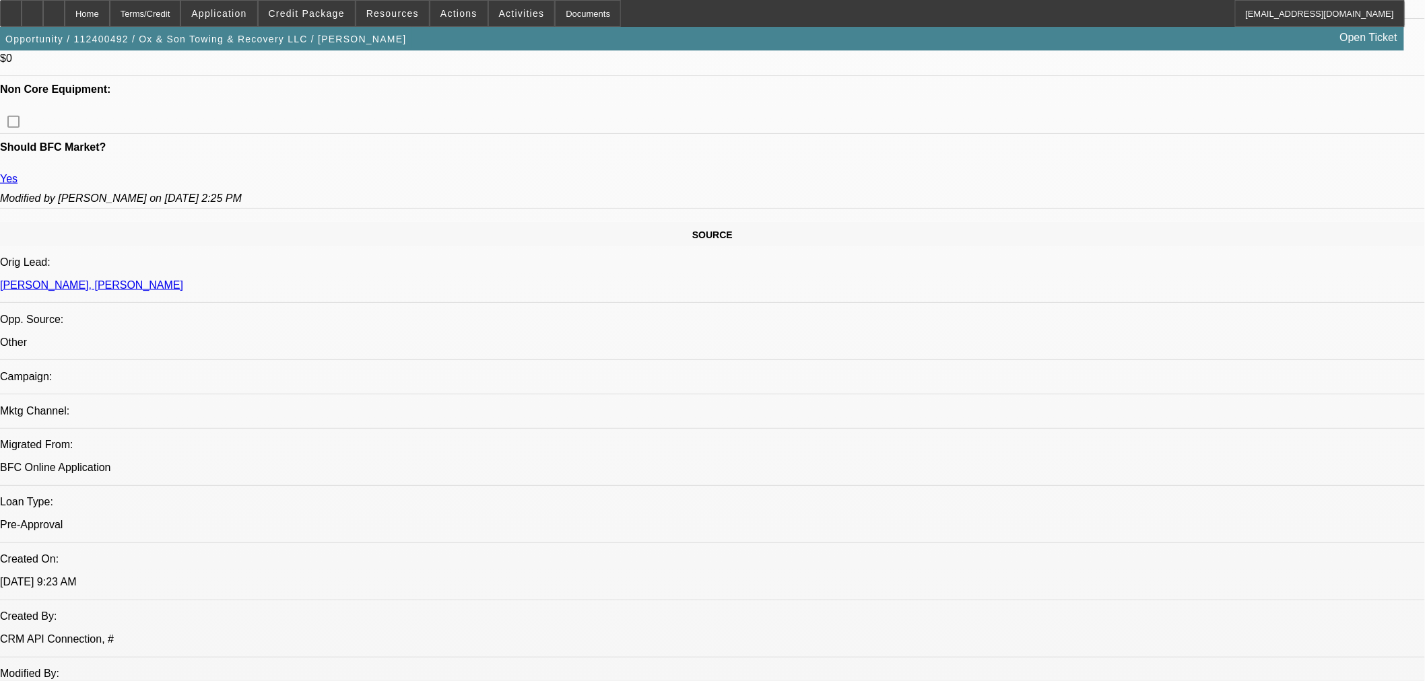
scroll to position [448, 0]
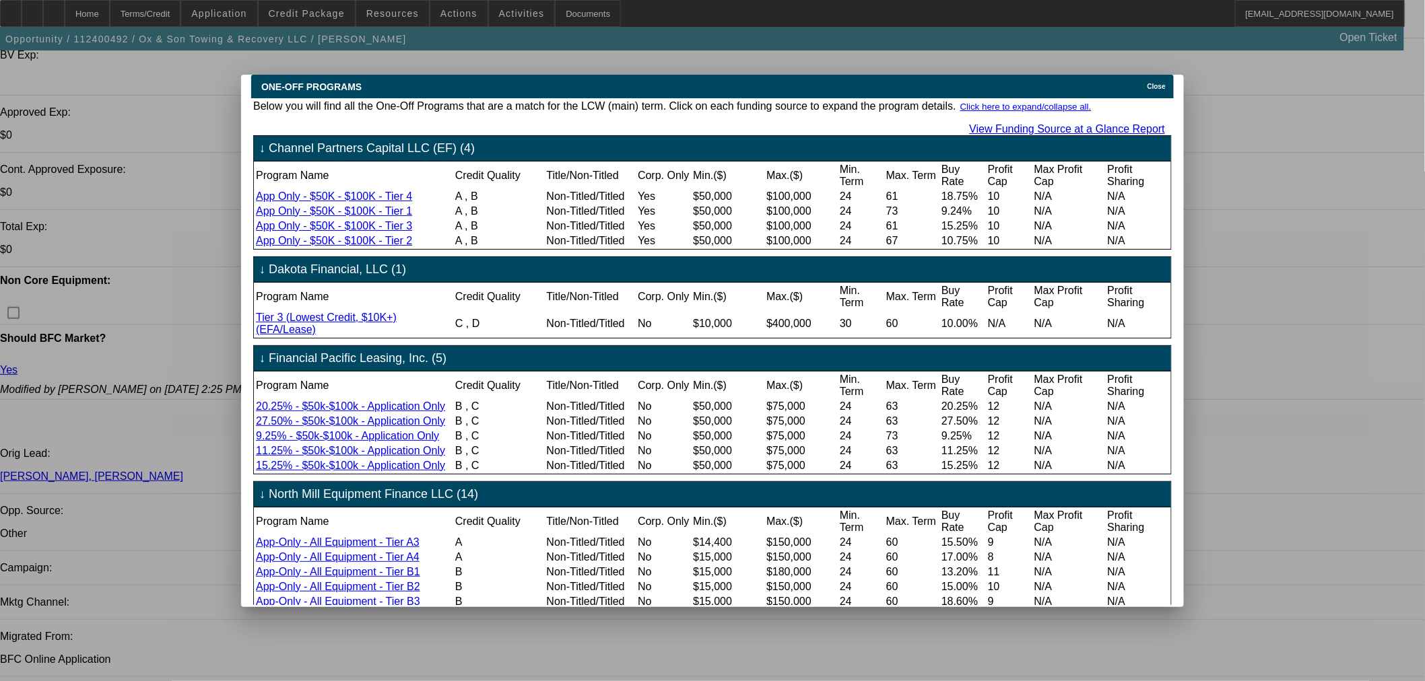
scroll to position [0, 0]
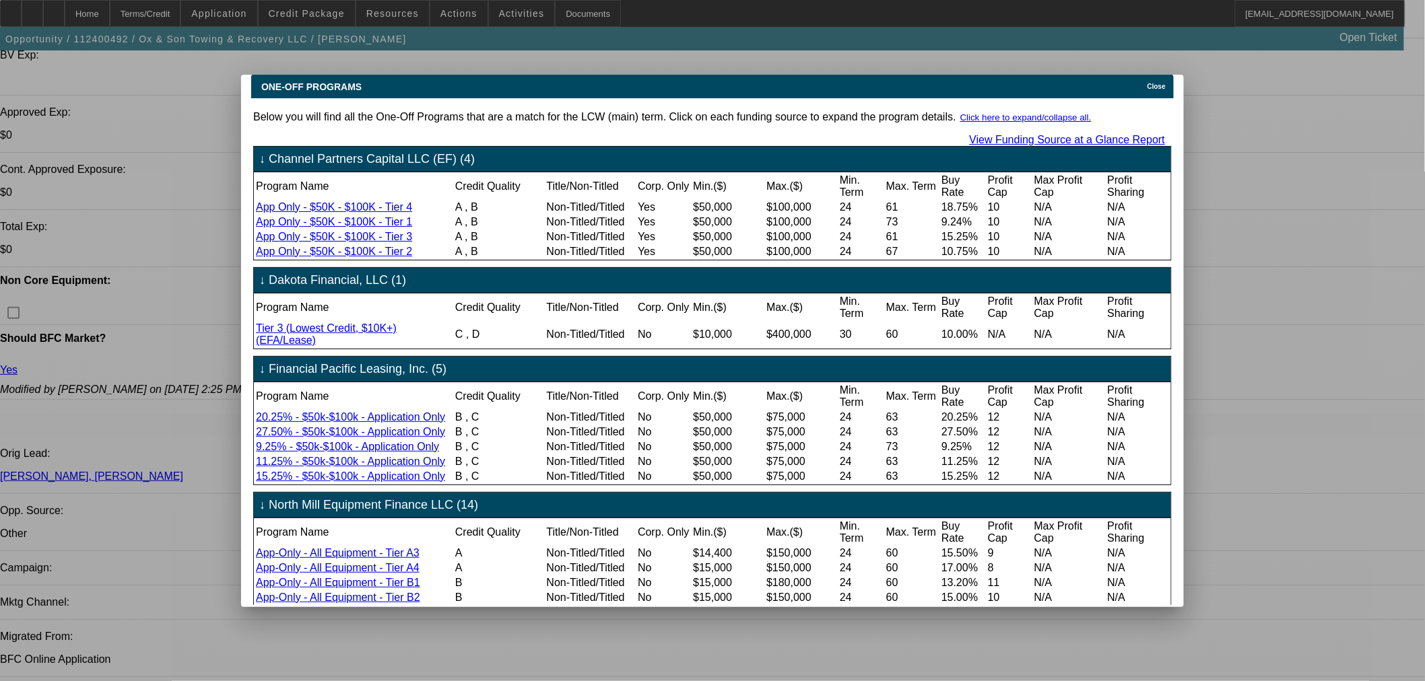
drag, startPoint x: 1165, startPoint y: 79, endPoint x: 1166, endPoint y: 110, distance: 30.3
click at [1165, 83] on span "Close" at bounding box center [1156, 86] width 18 height 7
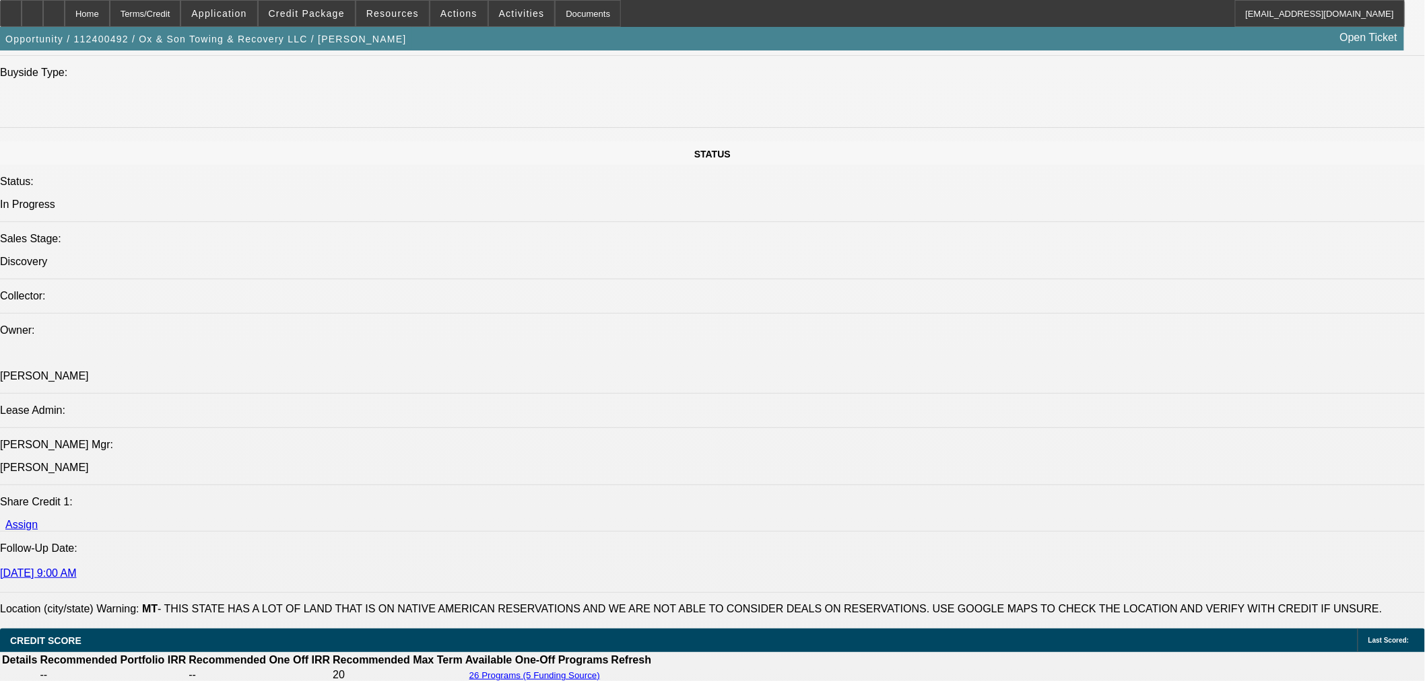
scroll to position [1795, 0]
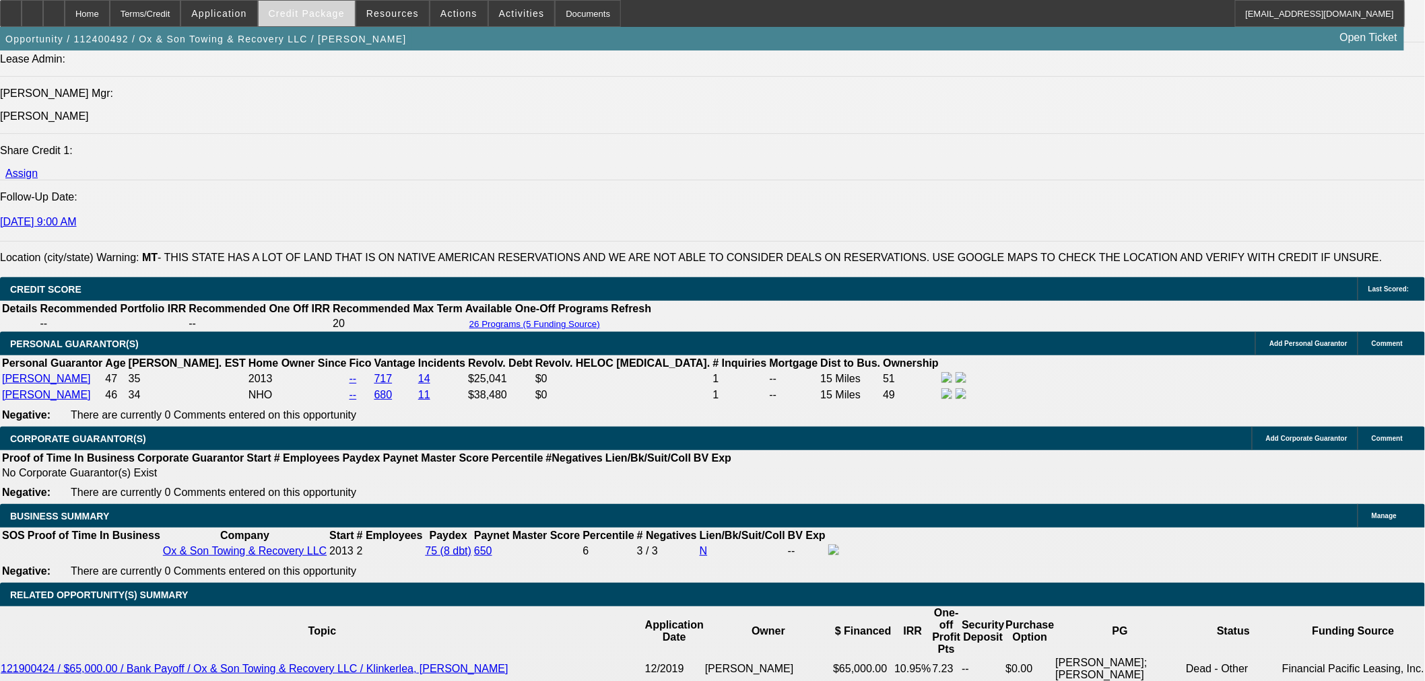
click at [313, 16] on span "Credit Package" at bounding box center [307, 13] width 76 height 11
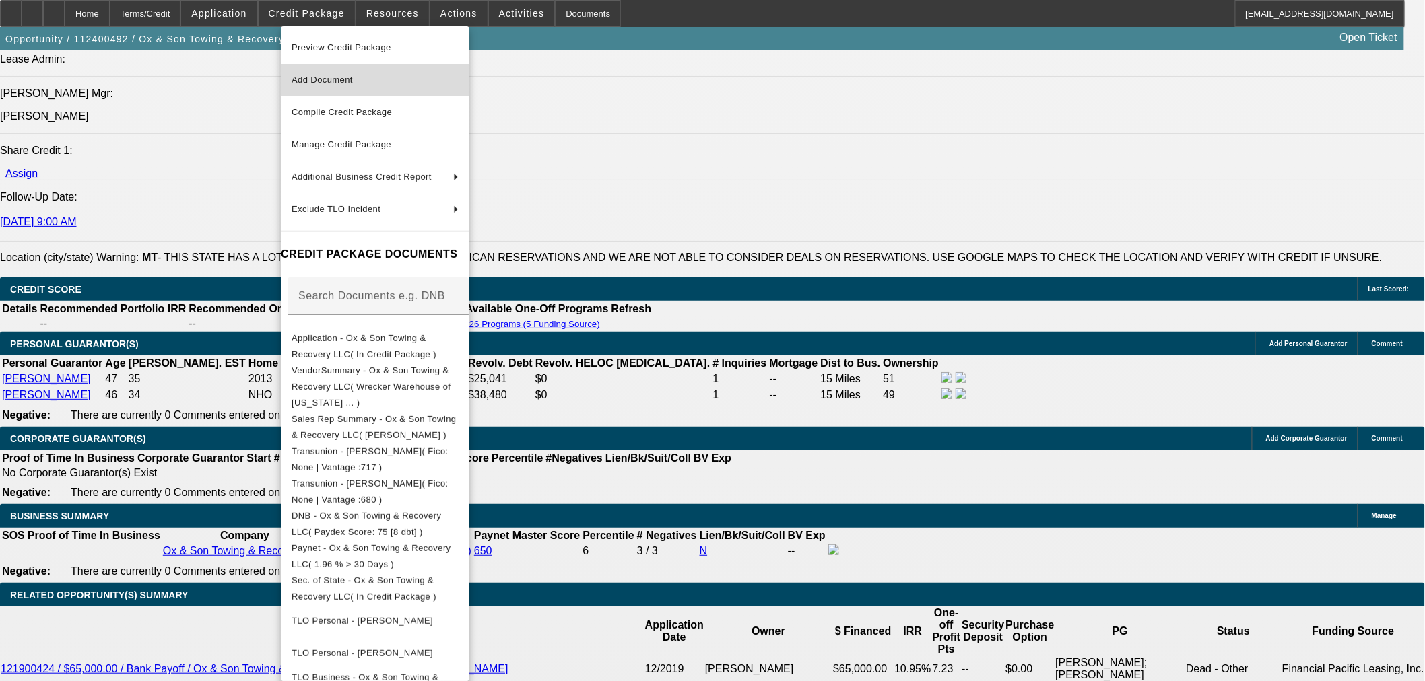
click at [342, 86] on span "Add Document" at bounding box center [375, 80] width 167 height 16
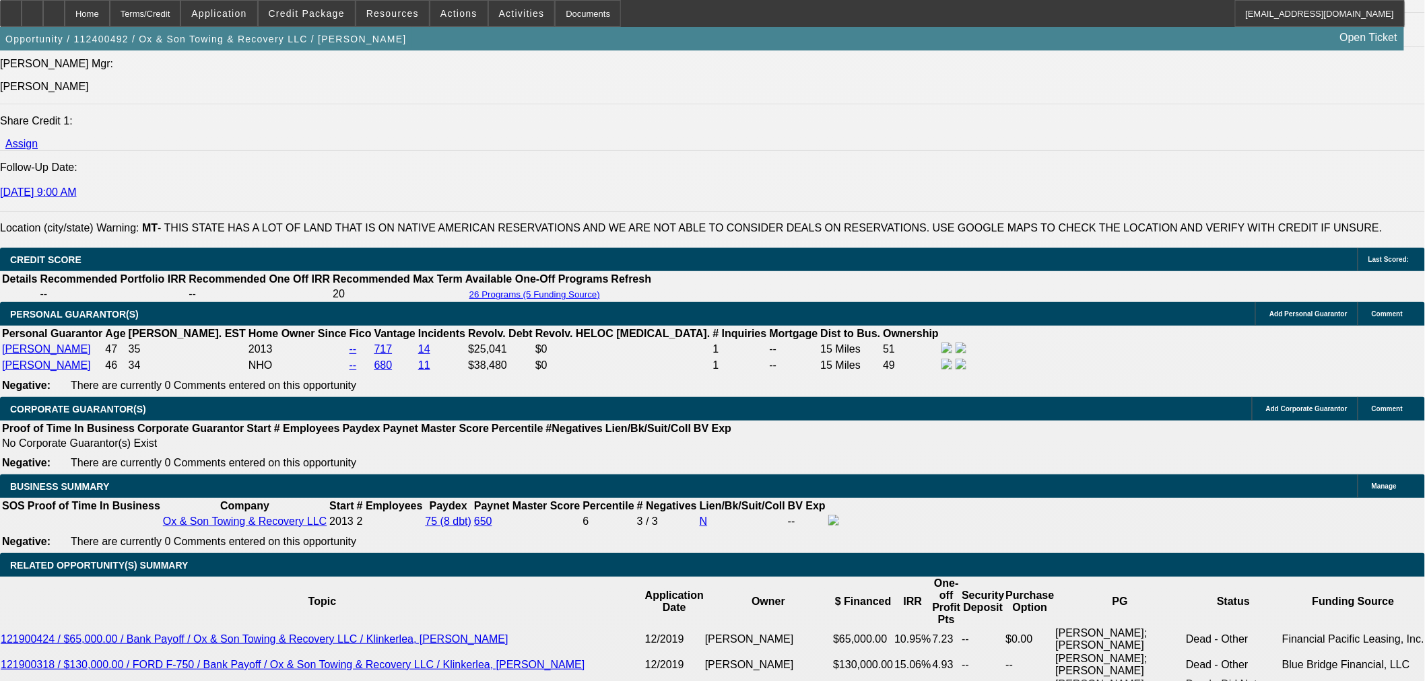
scroll to position [1870, 0]
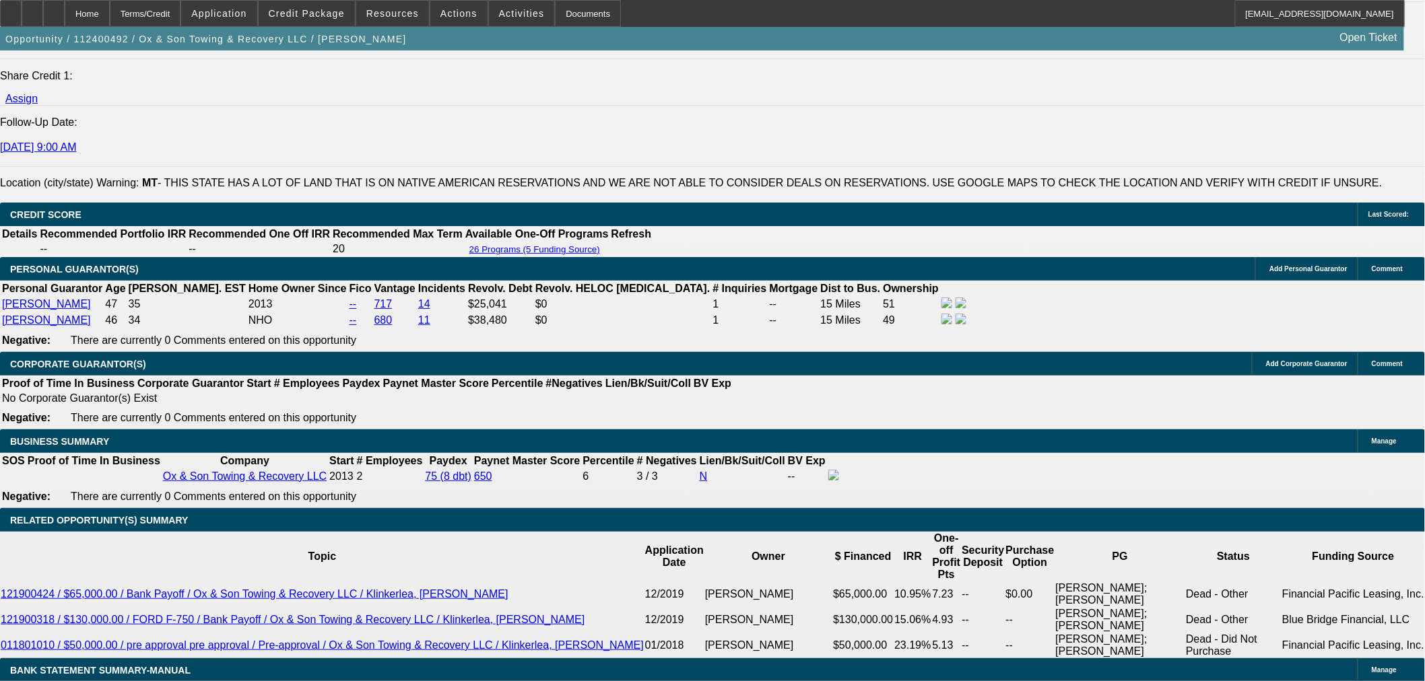
type input "1"
type input "UNKNOWN"
type input "1850"
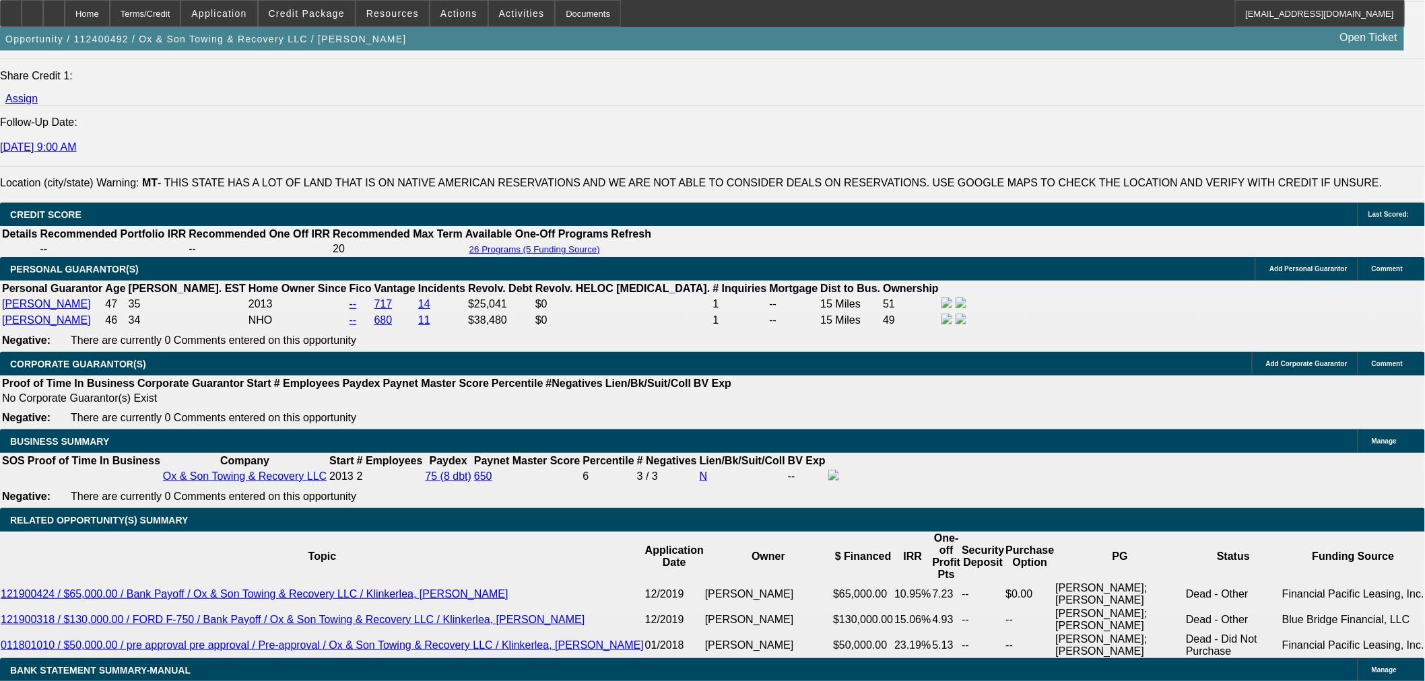
type input "12.2"
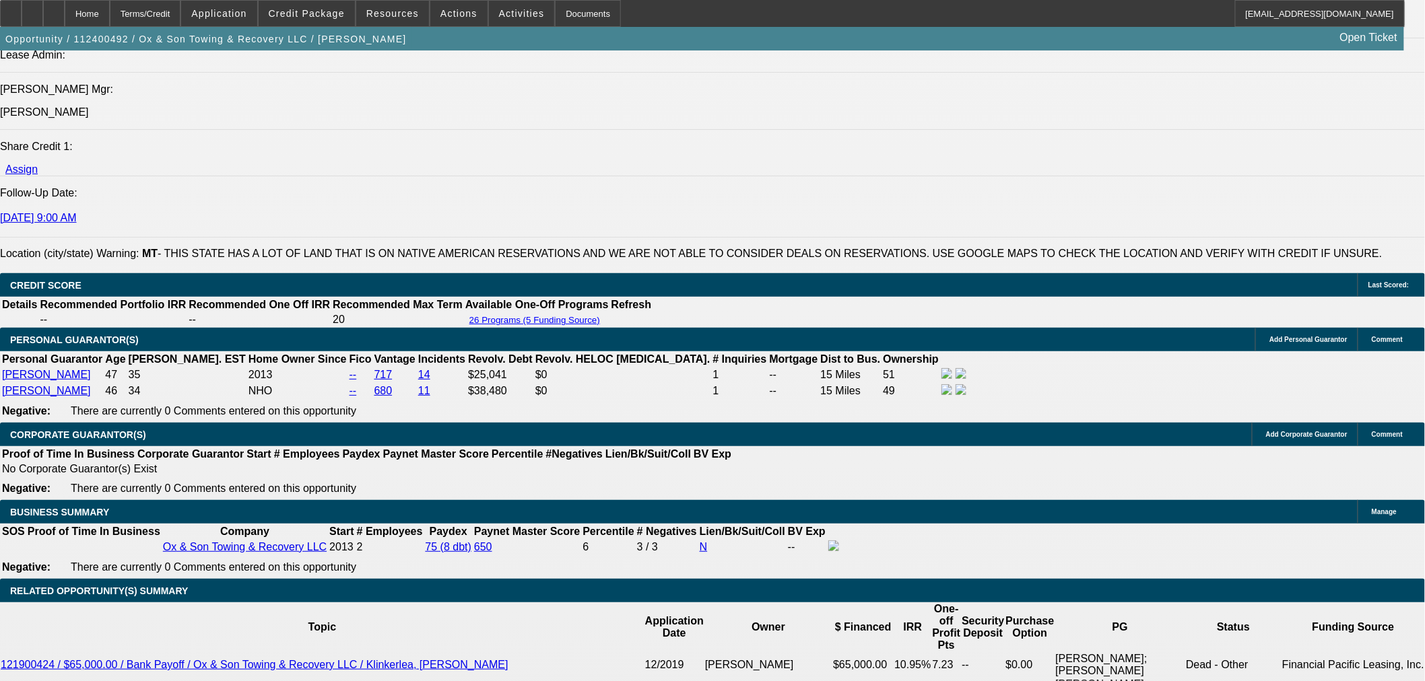
scroll to position [1720, 0]
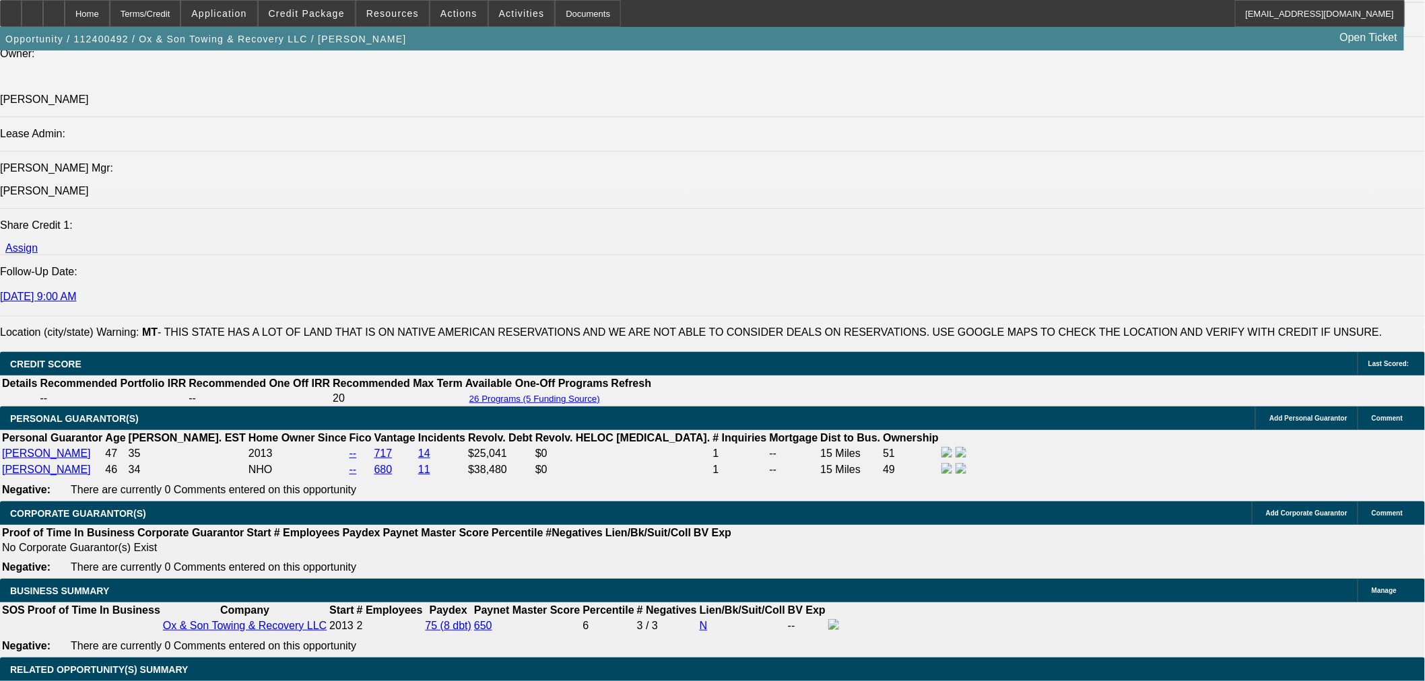
type input "$1,850.00"
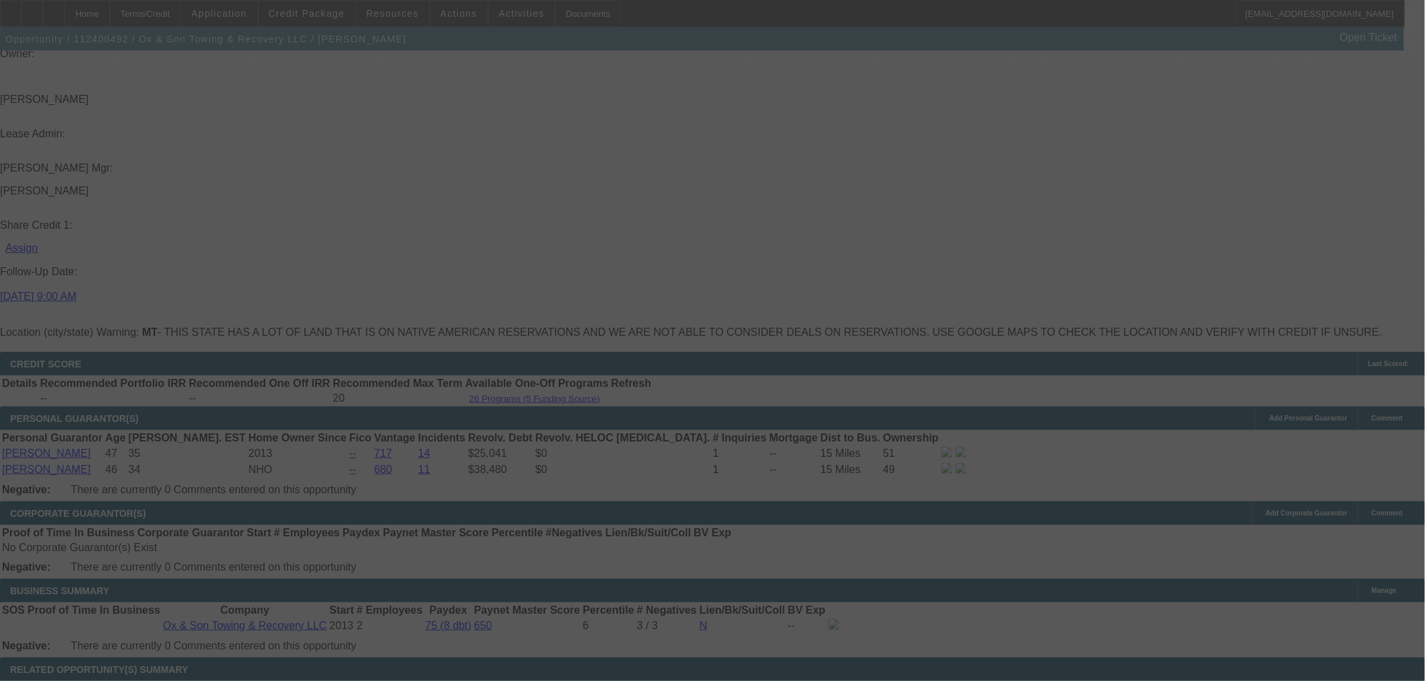
select select "0"
select select "3"
select select "0"
select select "6"
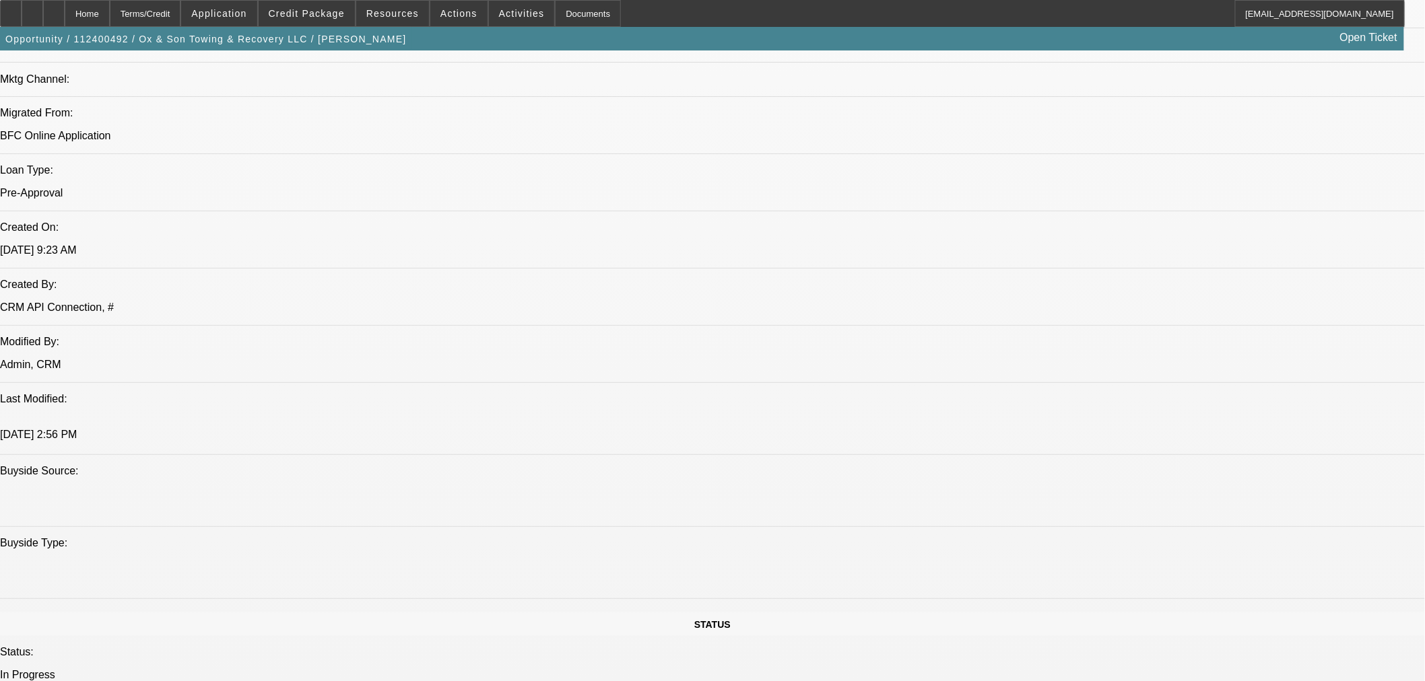
scroll to position [598, 0]
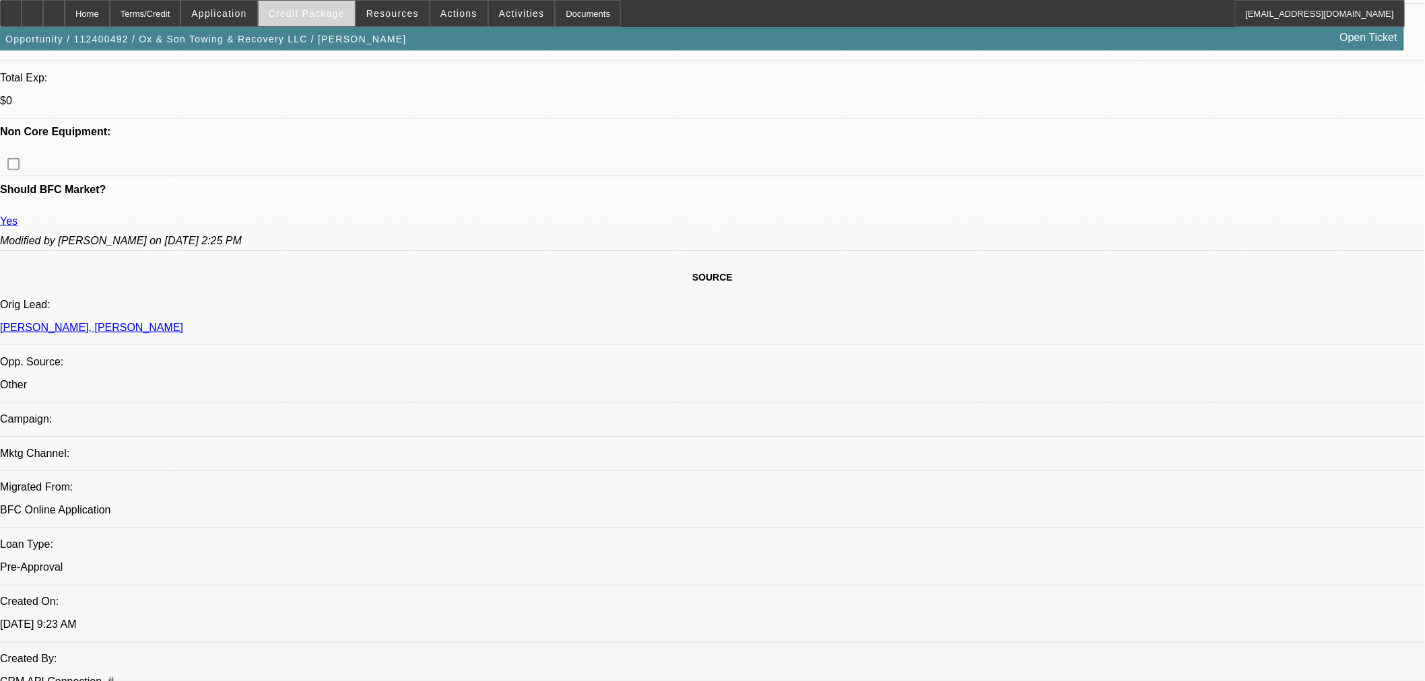
click at [325, 18] on span at bounding box center [307, 13] width 96 height 32
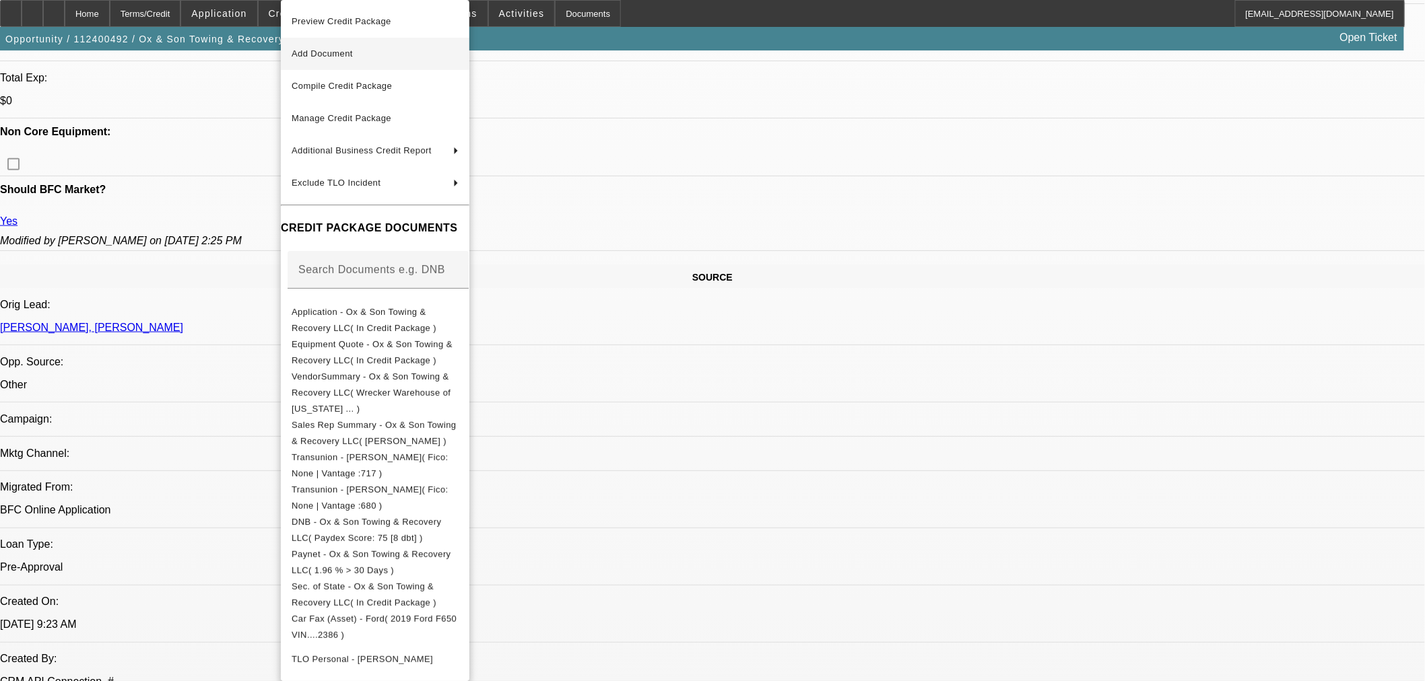
click at [378, 59] on span "Add Document" at bounding box center [375, 54] width 167 height 16
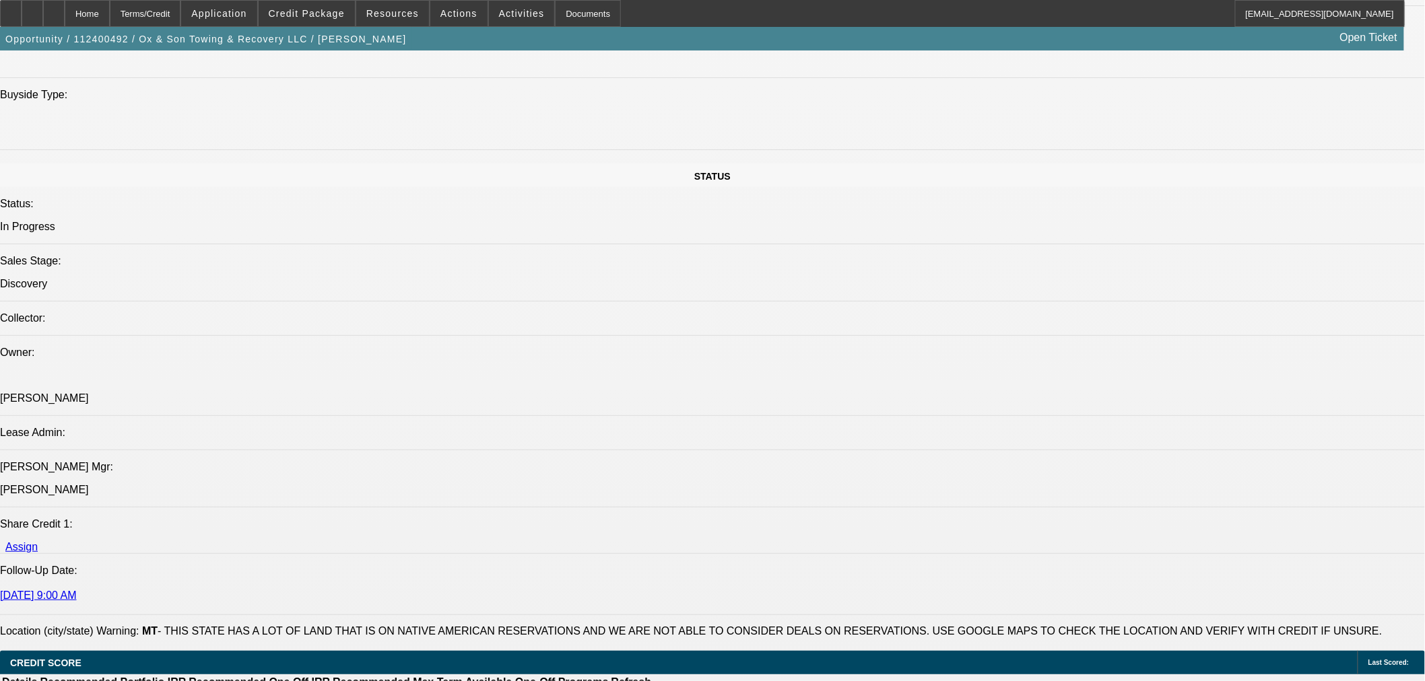
scroll to position [972, 0]
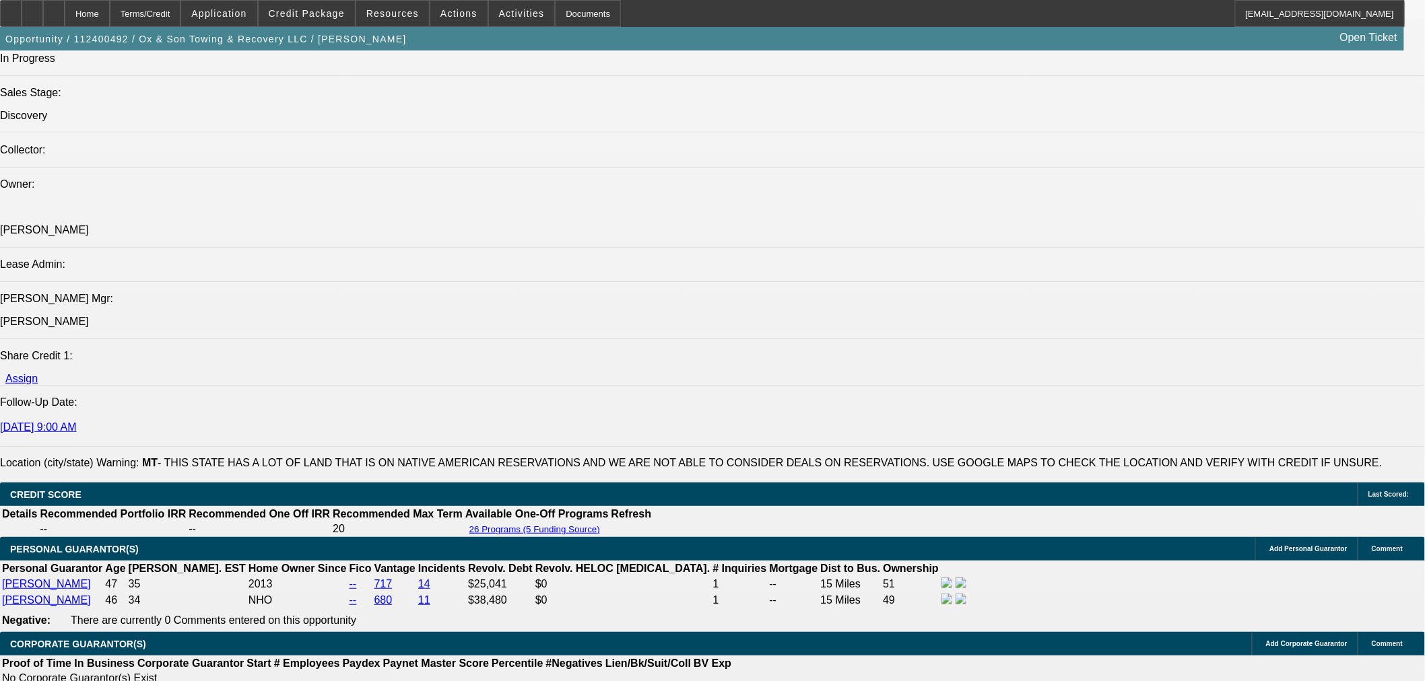
scroll to position [1870, 0]
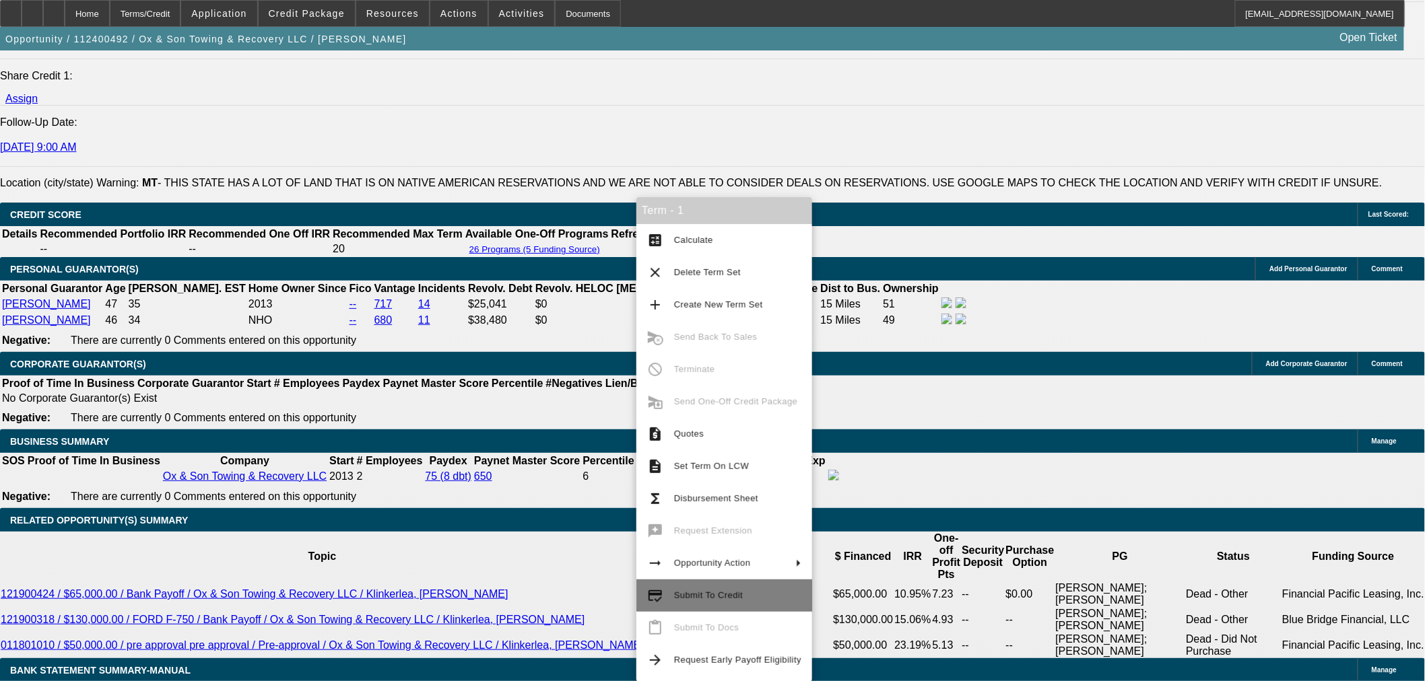
click at [749, 598] on span "Submit To Credit" at bounding box center [737, 596] width 127 height 16
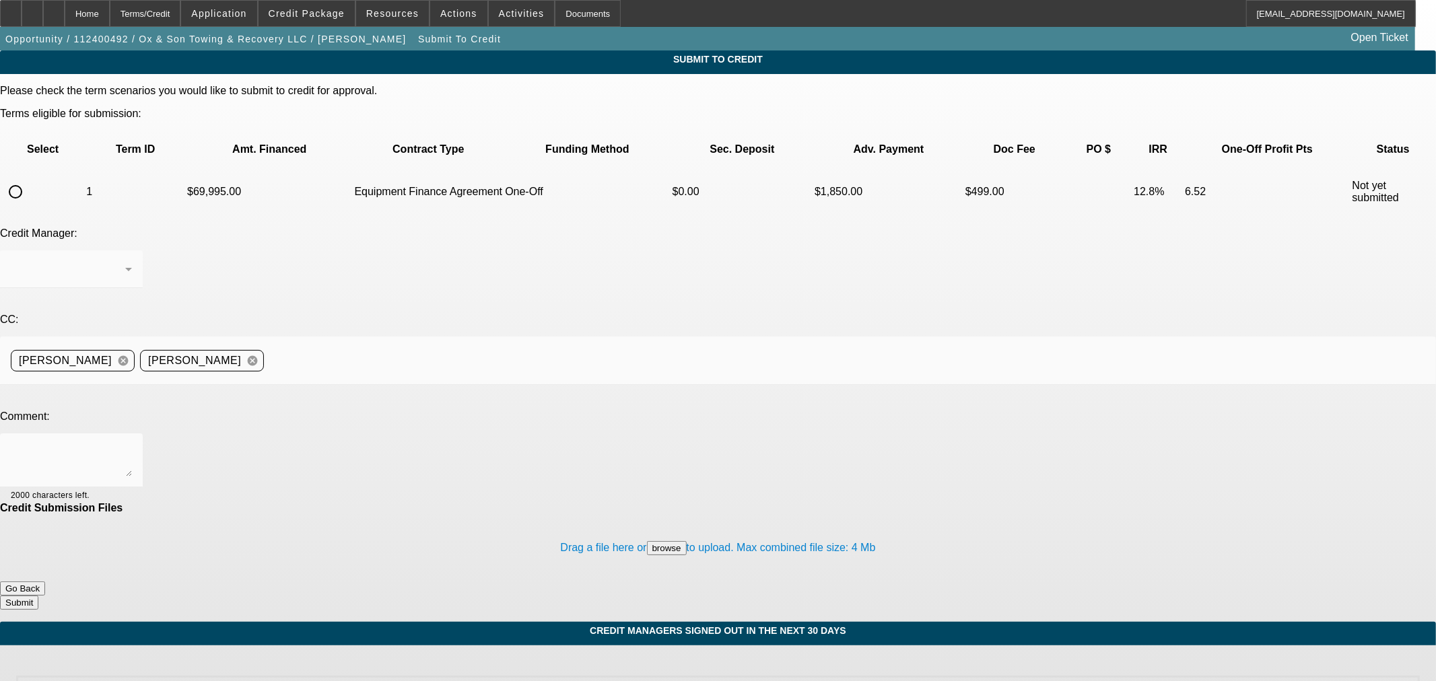
click at [29, 178] on input "radio" at bounding box center [15, 191] width 27 height 27
radio input "true"
click at [132, 444] on textarea at bounding box center [71, 460] width 121 height 32
type textarea "Can we go back to Finpac here?"
click at [38, 596] on button "Submit" at bounding box center [19, 603] width 38 height 14
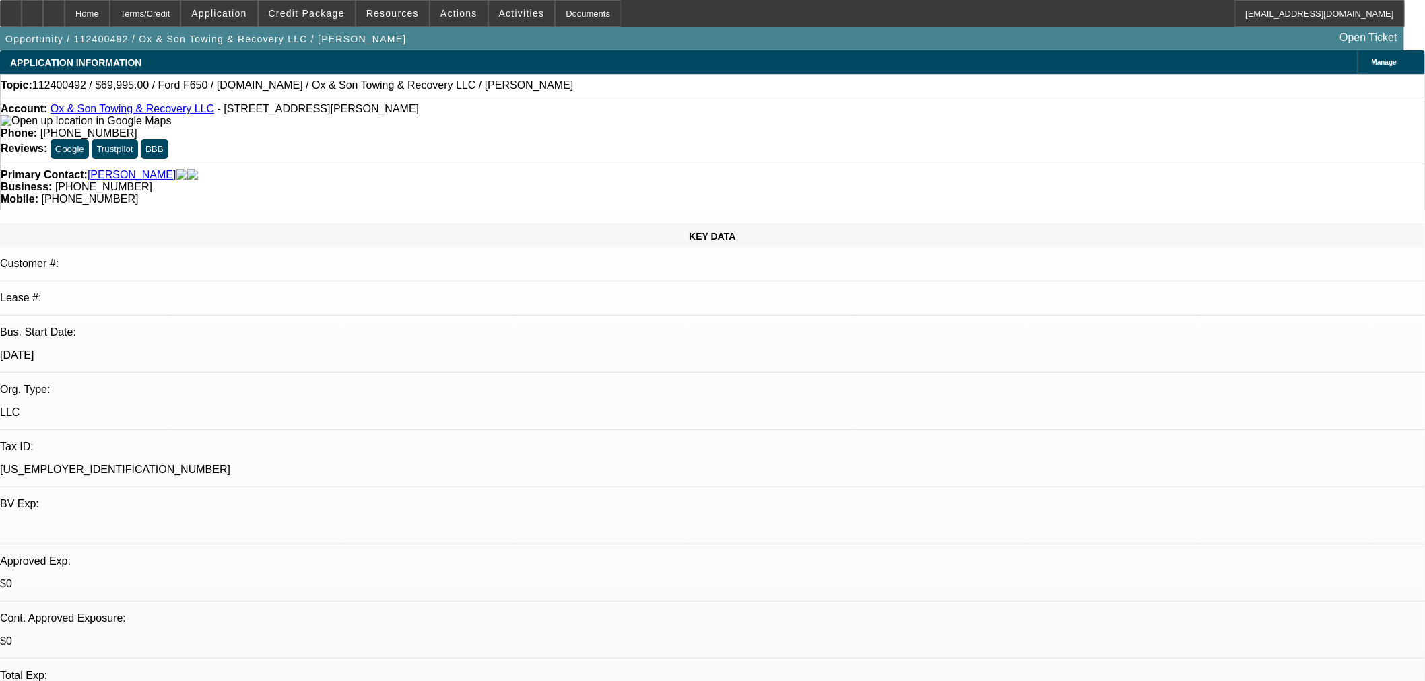
select select "0"
select select "3"
select select "0"
select select "6"
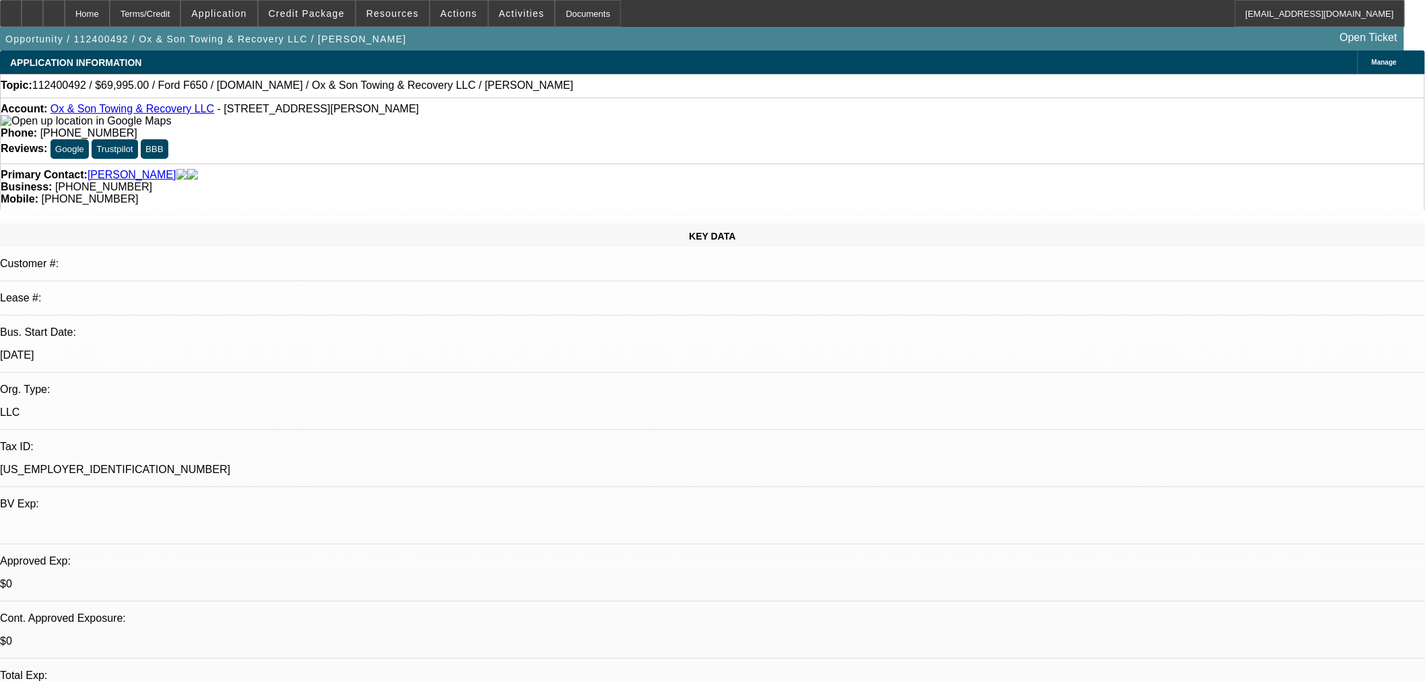
select select "0"
select select "3"
select select "0"
select select "6"
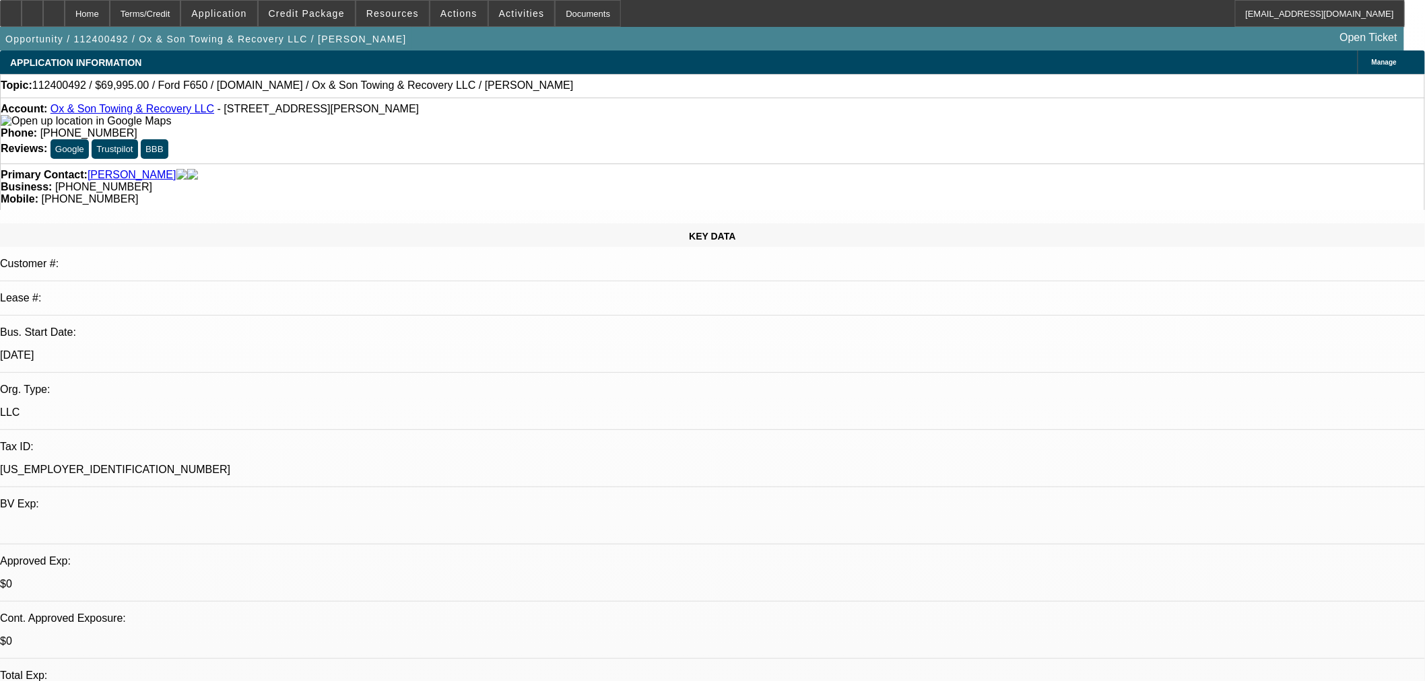
select select "0"
select select "3"
select select "0"
select select "6"
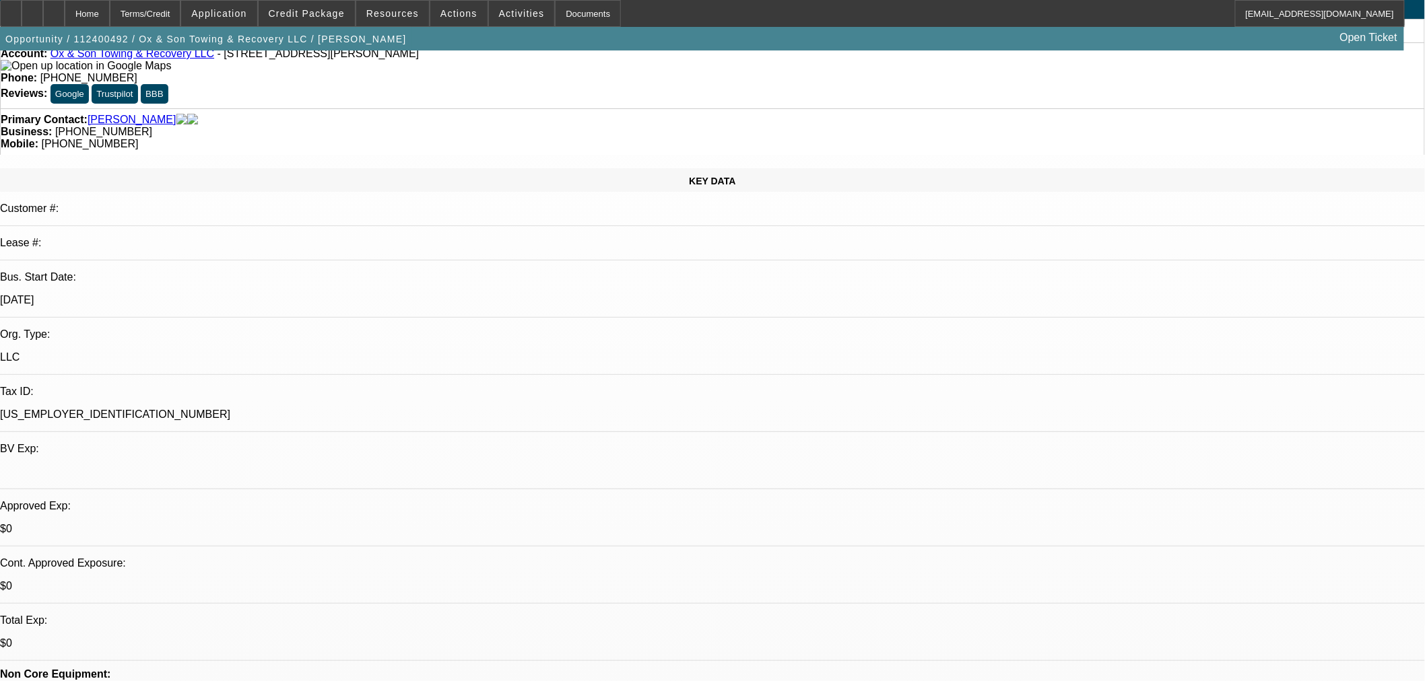
scroll to position [149, 0]
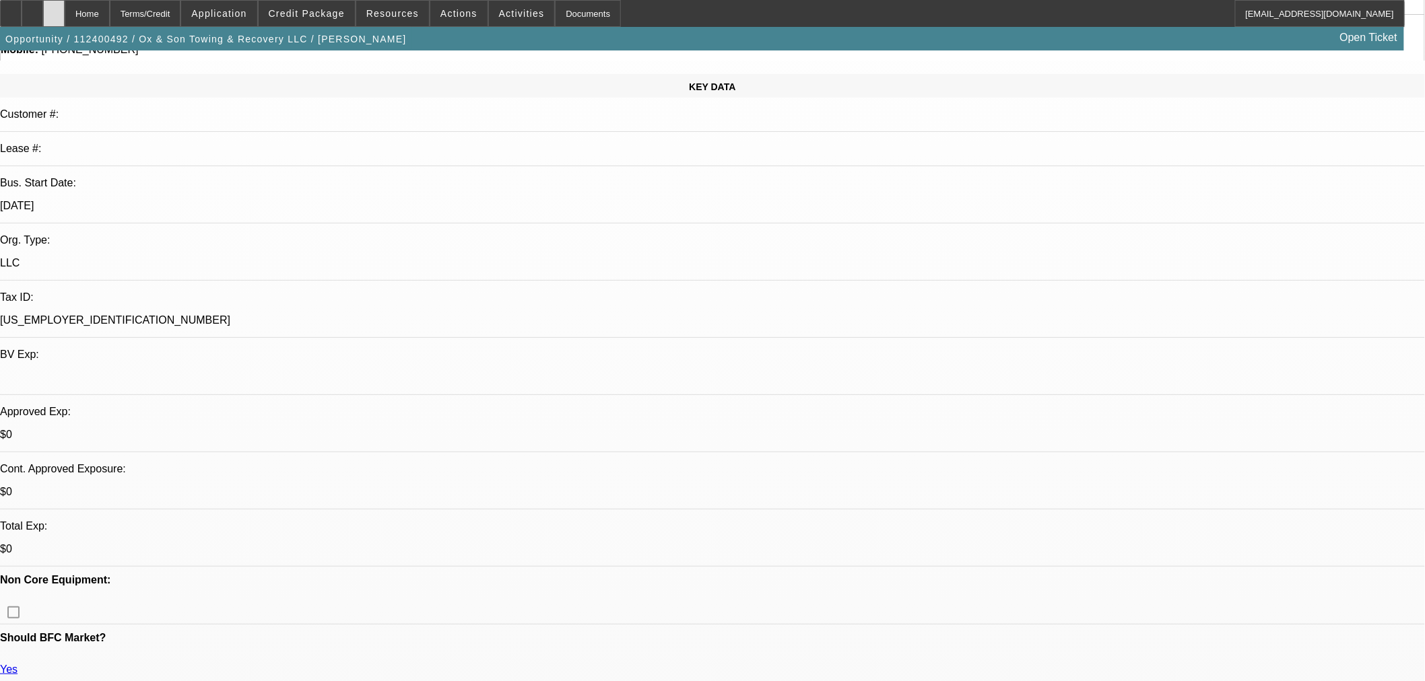
click at [54, 9] on icon at bounding box center [54, 9] width 0 height 0
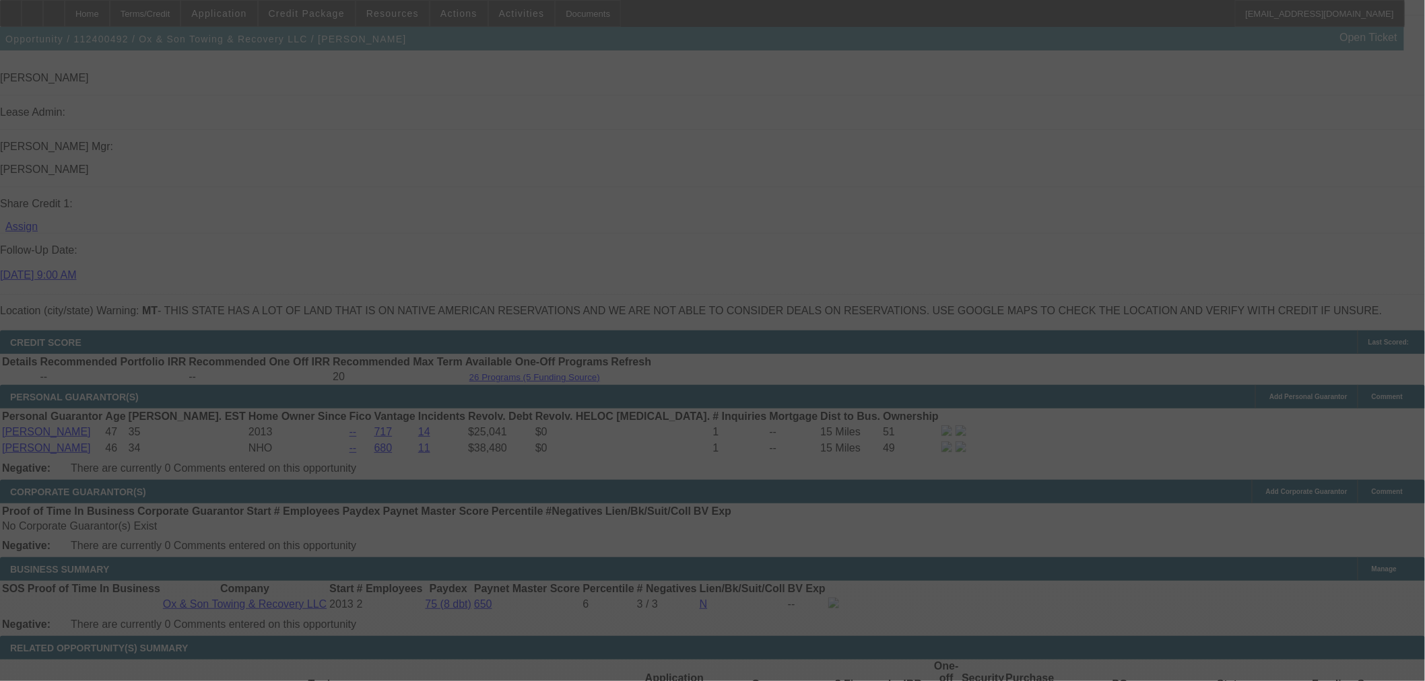
scroll to position [1737, 0]
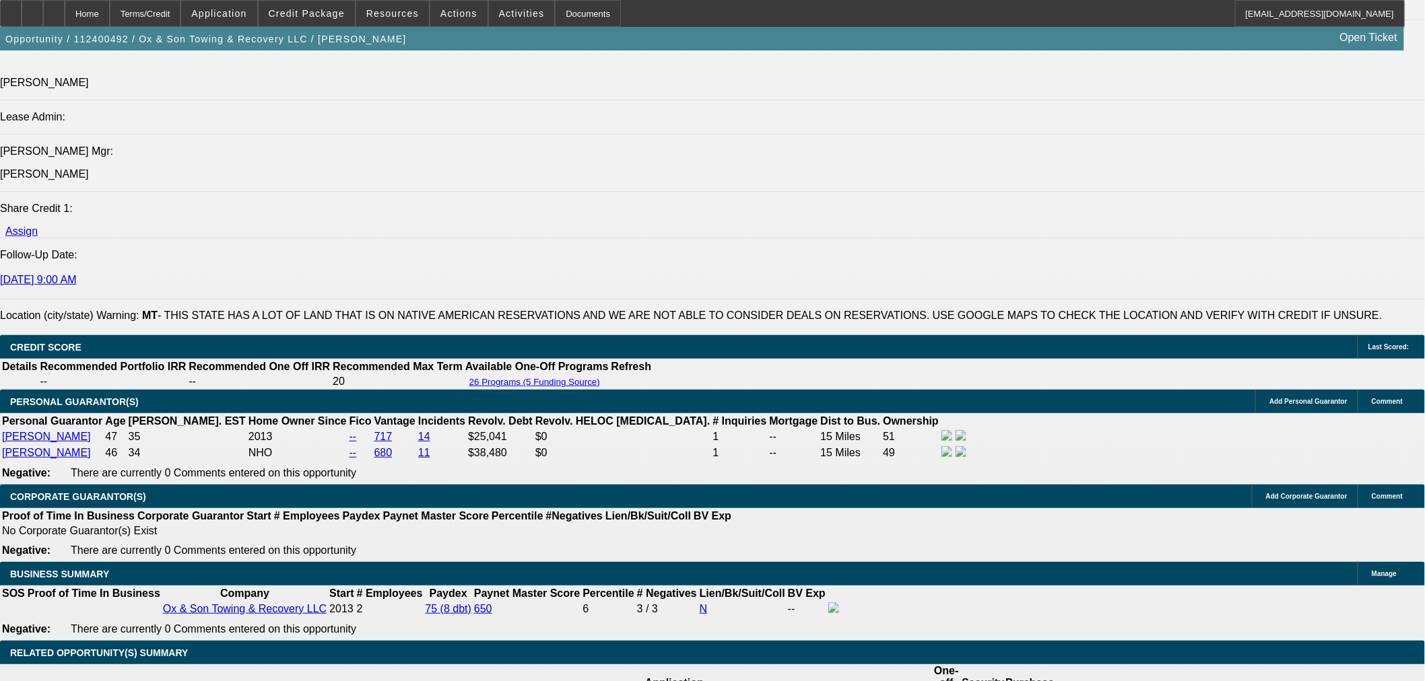
select select "0"
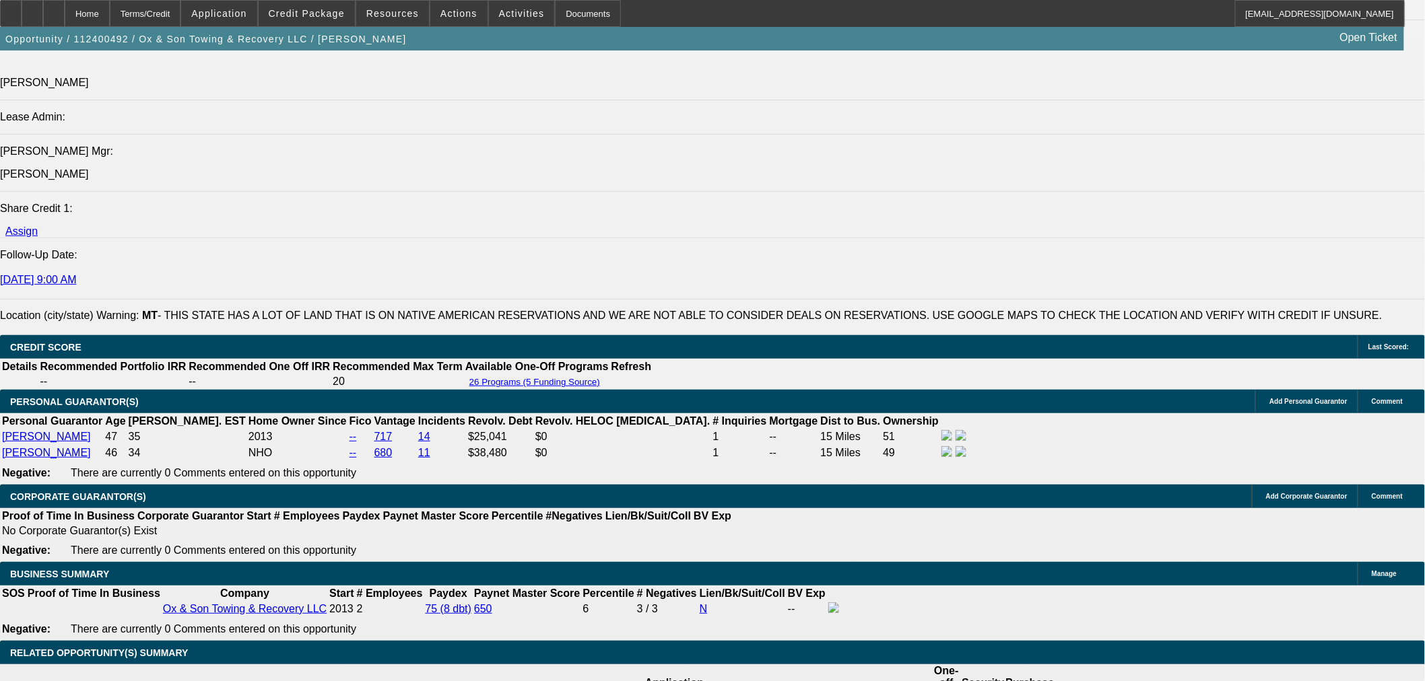
select select "0"
select select "1"
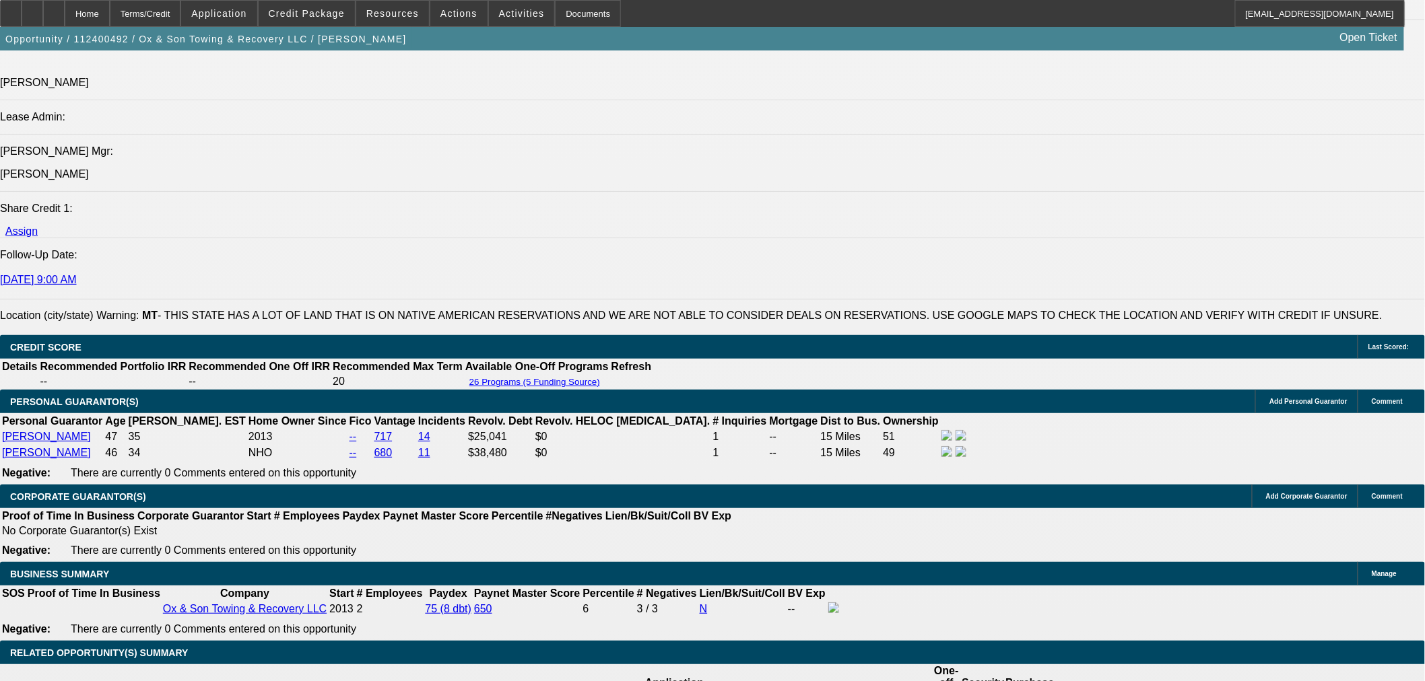
select select "3"
select select "1"
select select "3"
select select "1"
select select "3"
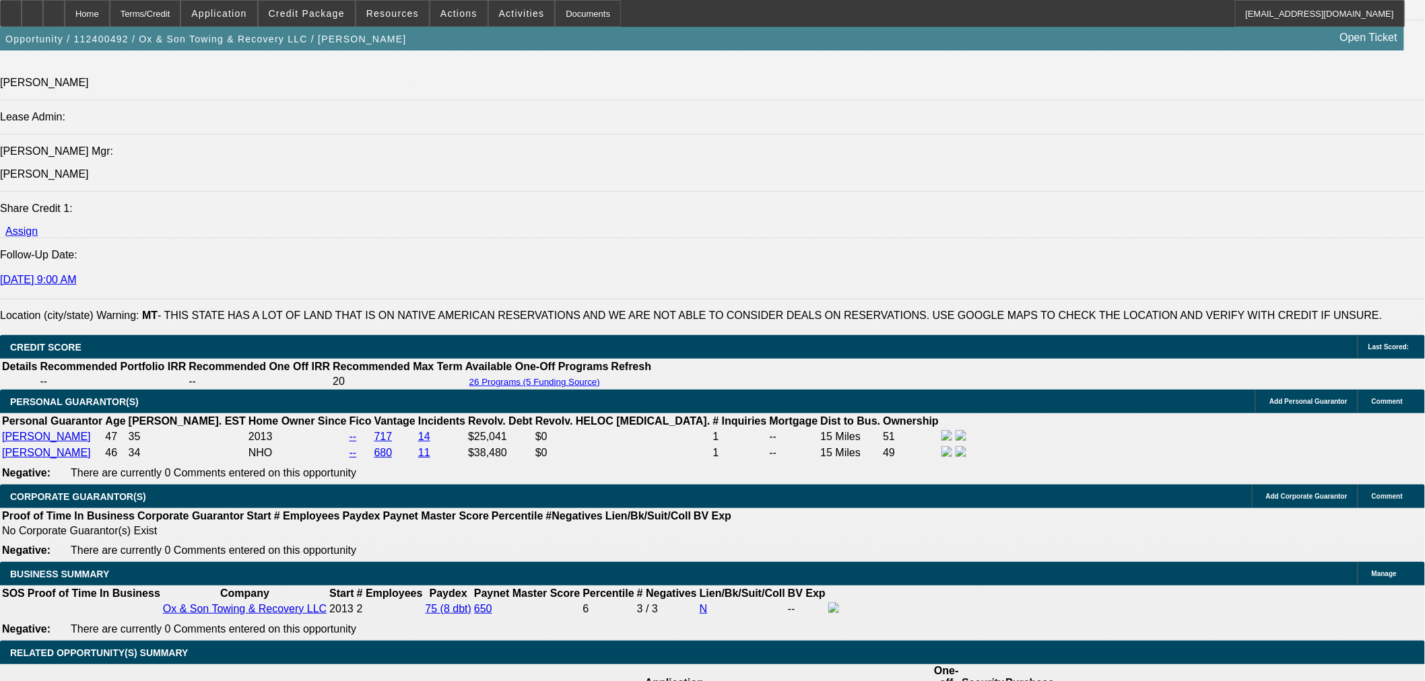
select select "6"
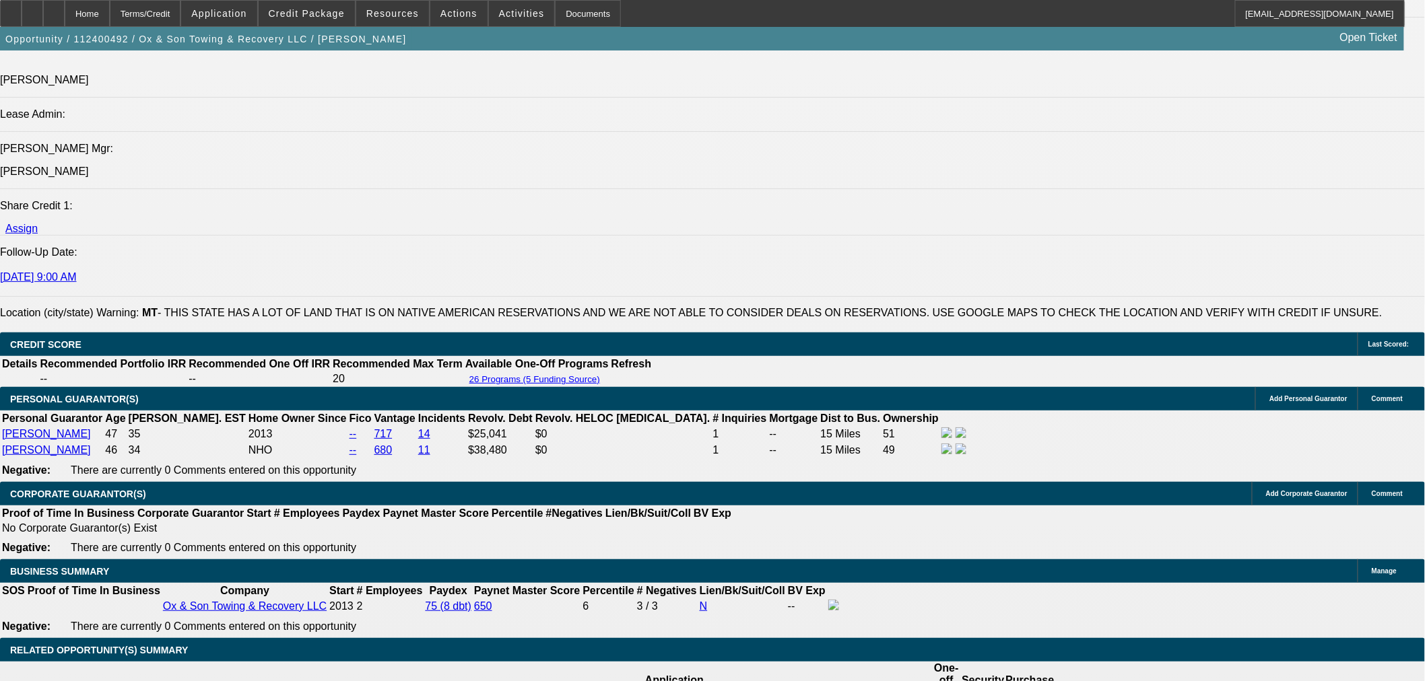
scroll to position [1964, 0]
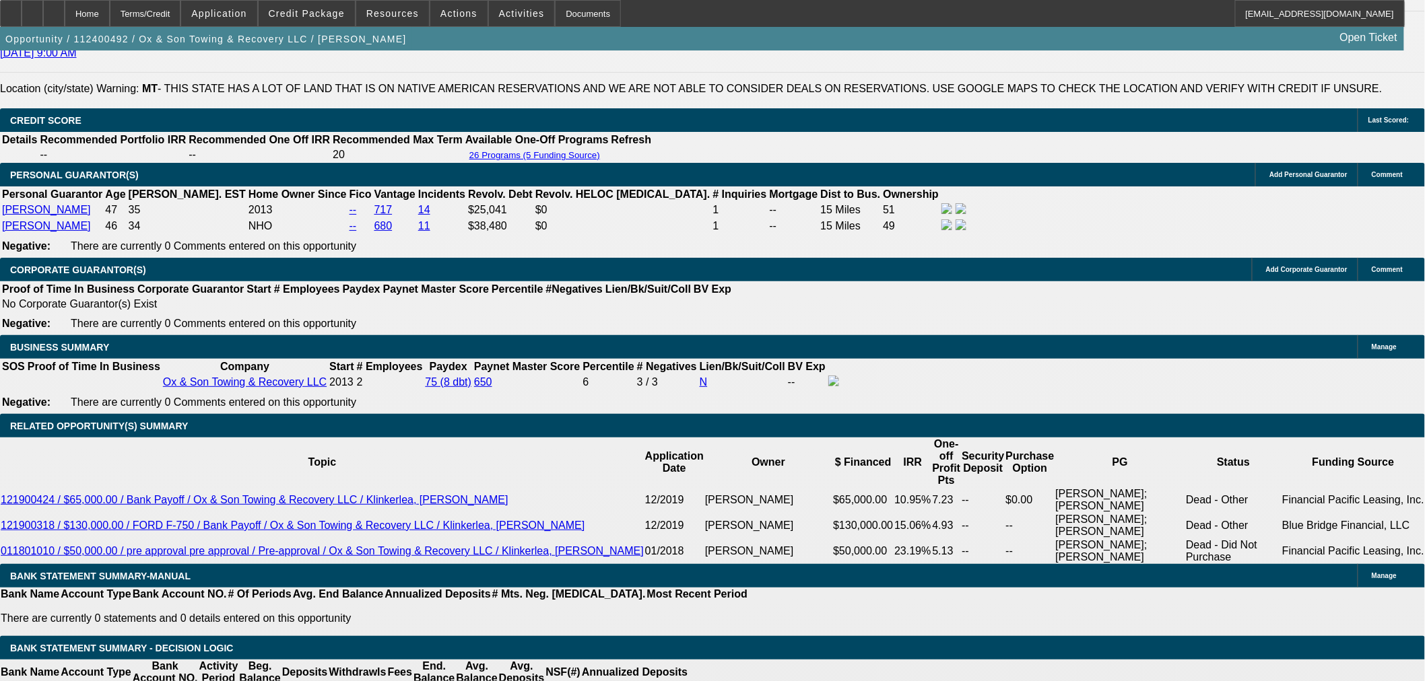
drag, startPoint x: 675, startPoint y: 192, endPoint x: 689, endPoint y: 192, distance: 14.1
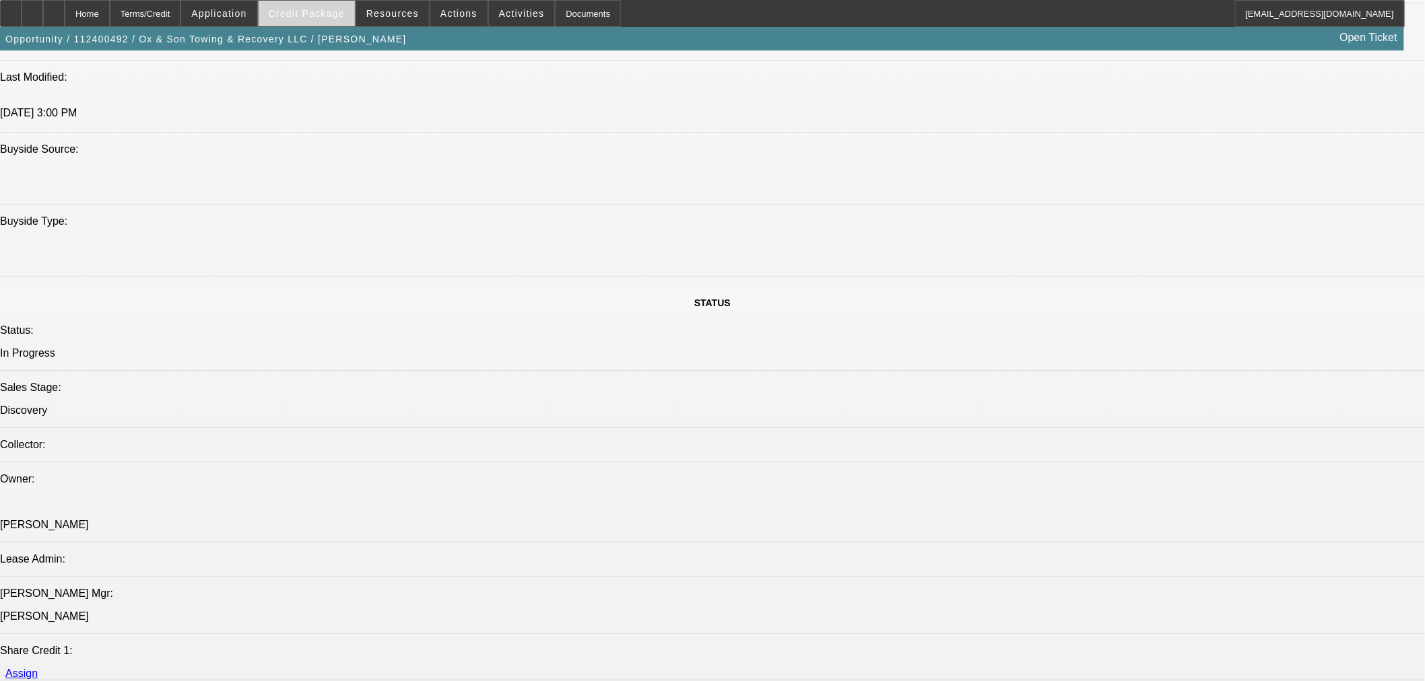
scroll to position [1216, 0]
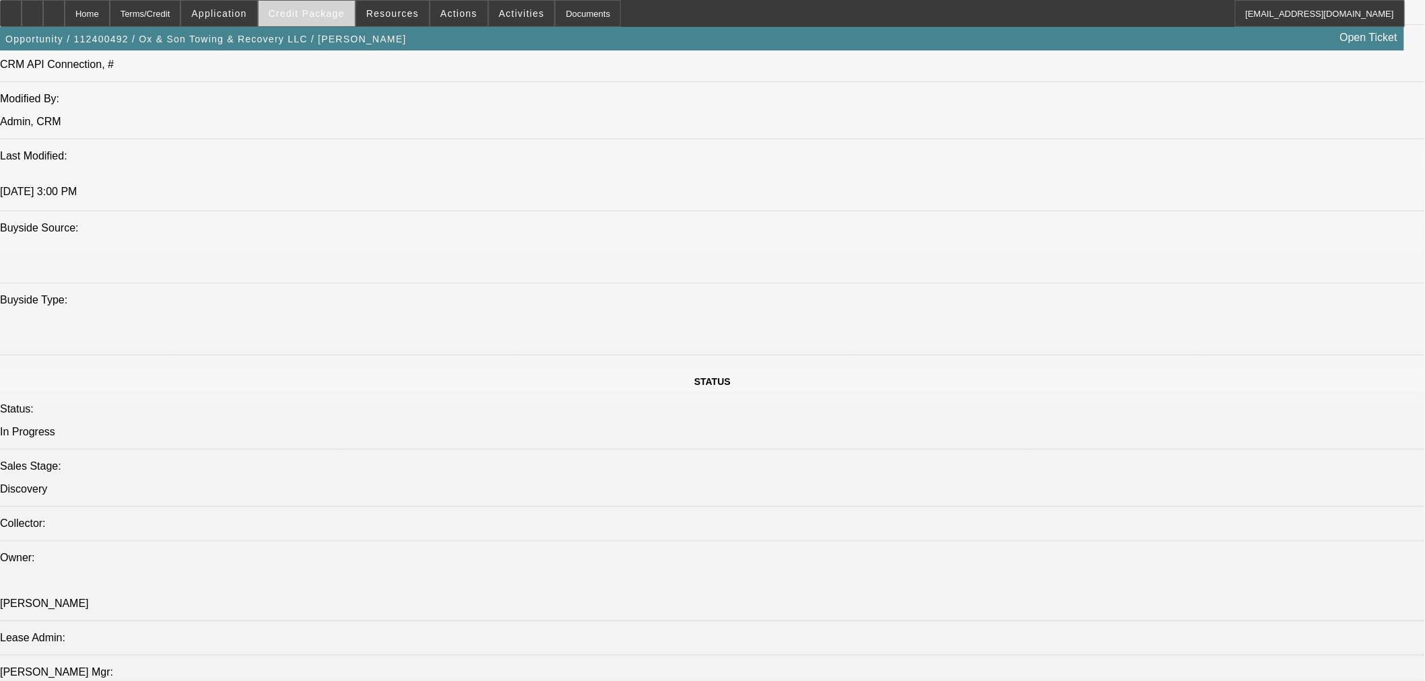
click at [312, 8] on span "Credit Package" at bounding box center [307, 13] width 76 height 11
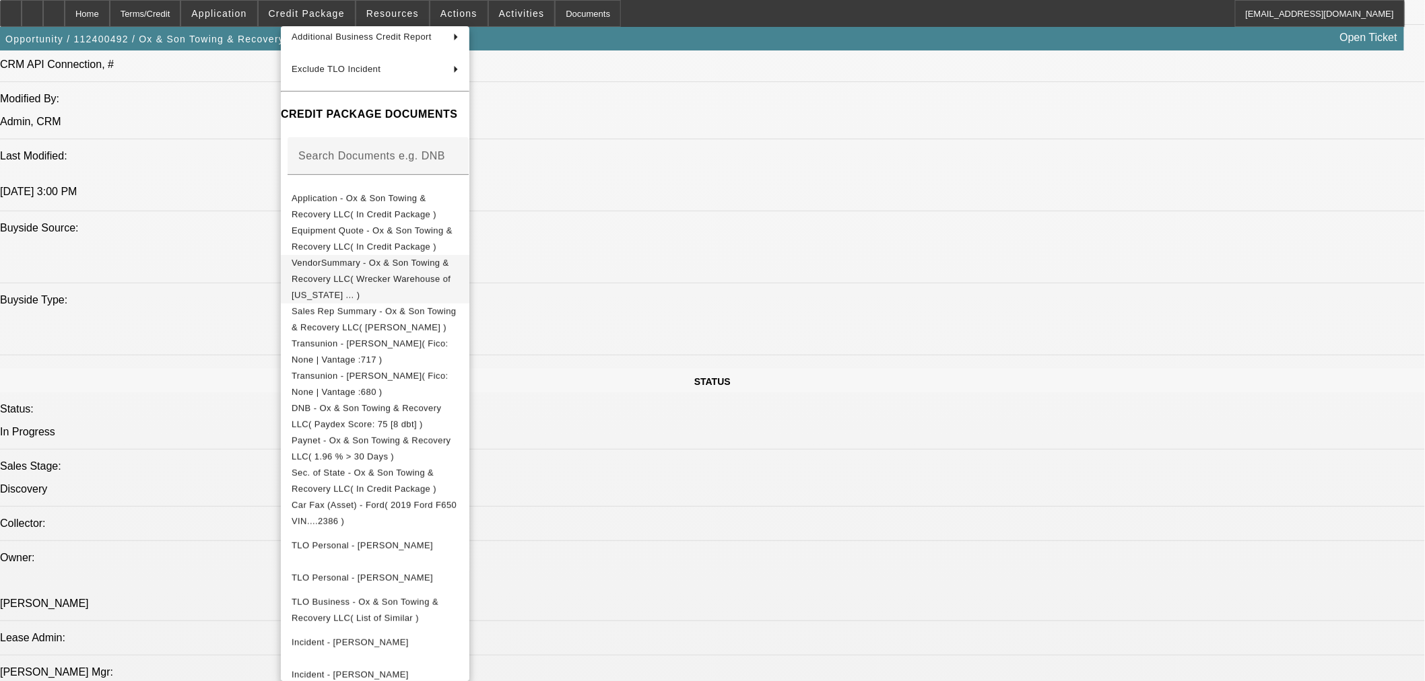
scroll to position [0, 0]
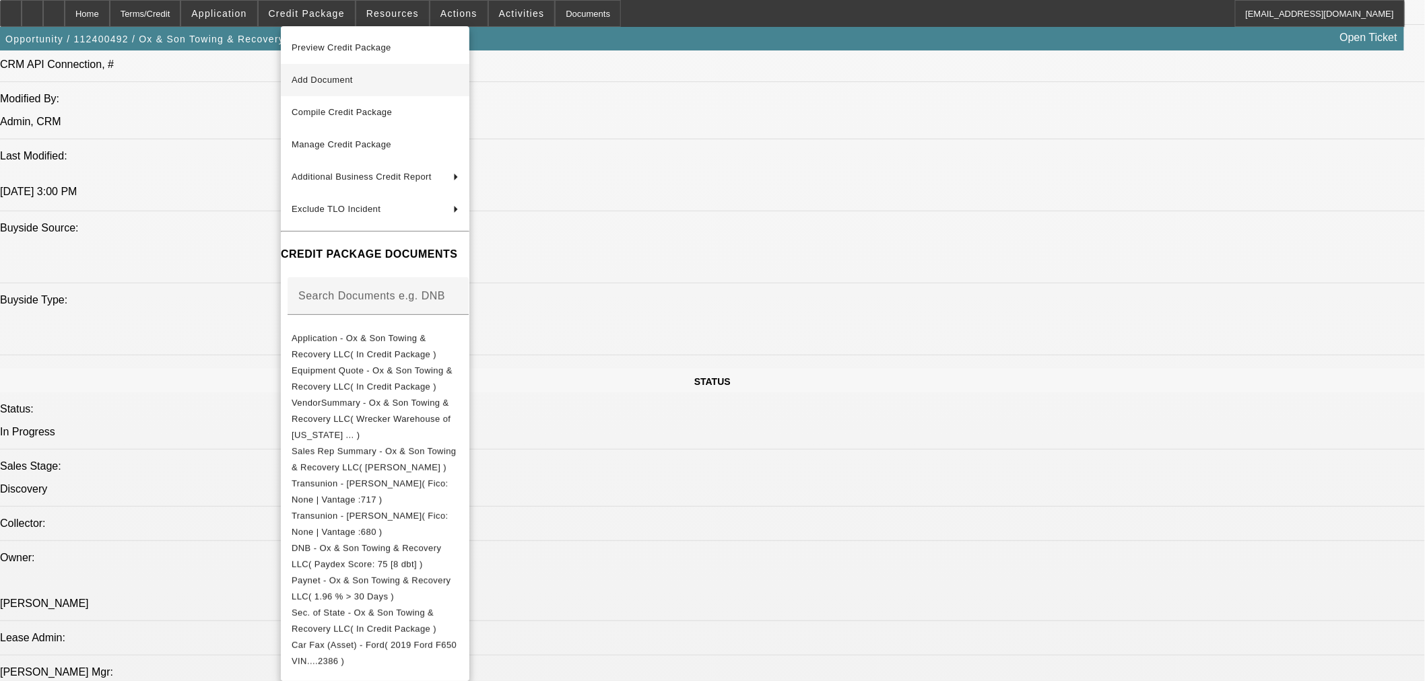
click at [376, 88] on button "Add Document" at bounding box center [375, 80] width 189 height 32
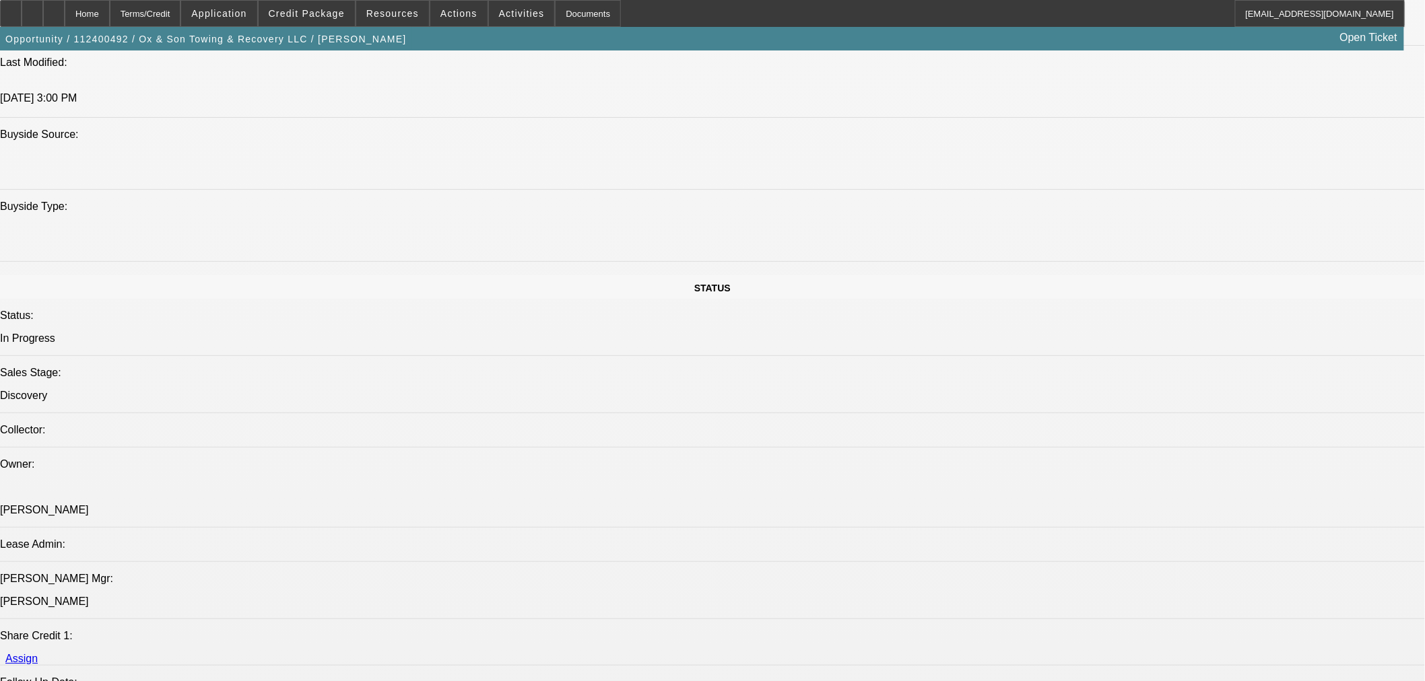
scroll to position [1366, 0]
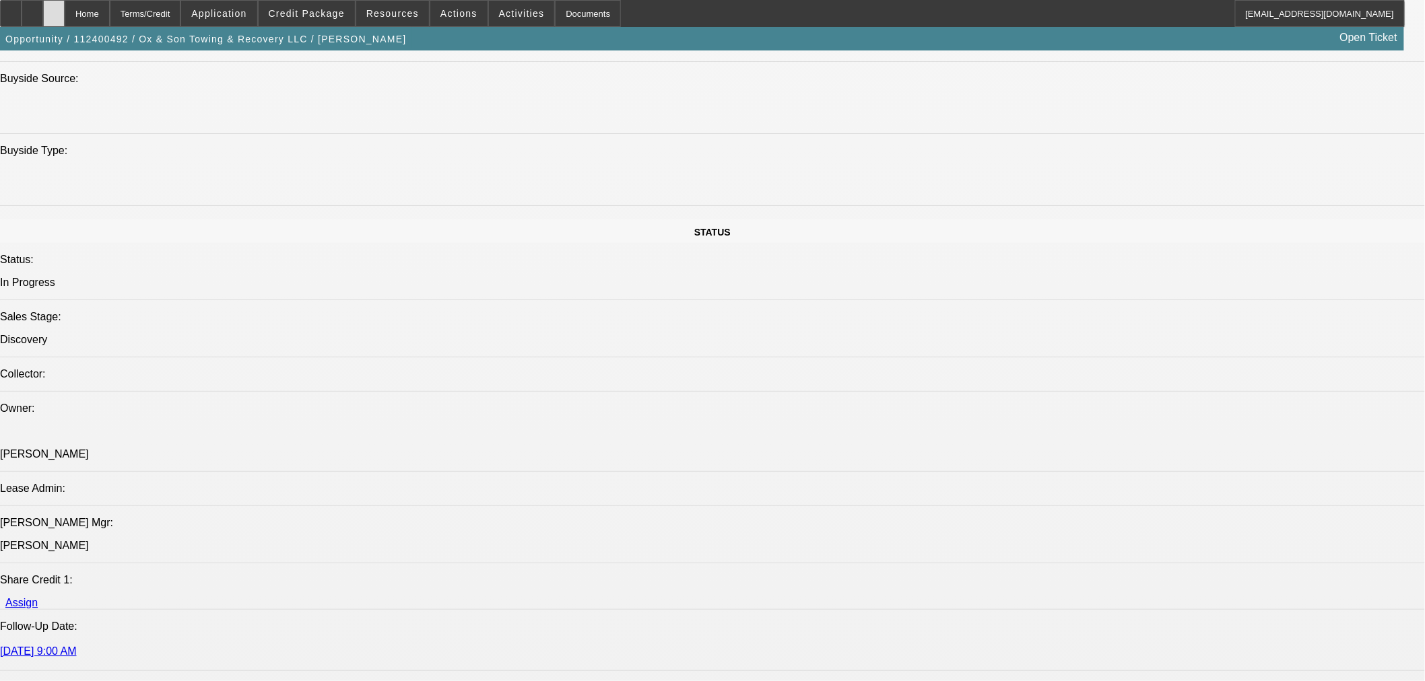
click at [65, 8] on div at bounding box center [54, 13] width 22 height 27
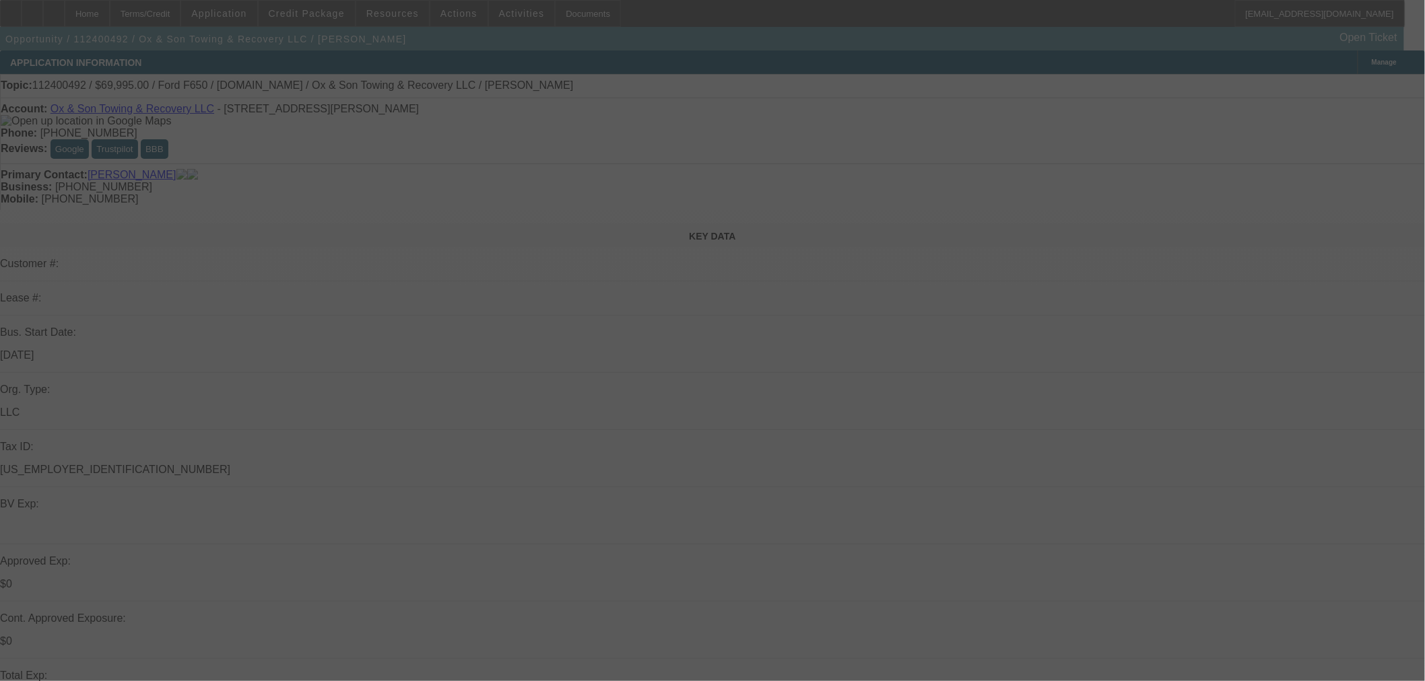
select select "0"
select select "3"
select select "0"
select select "6"
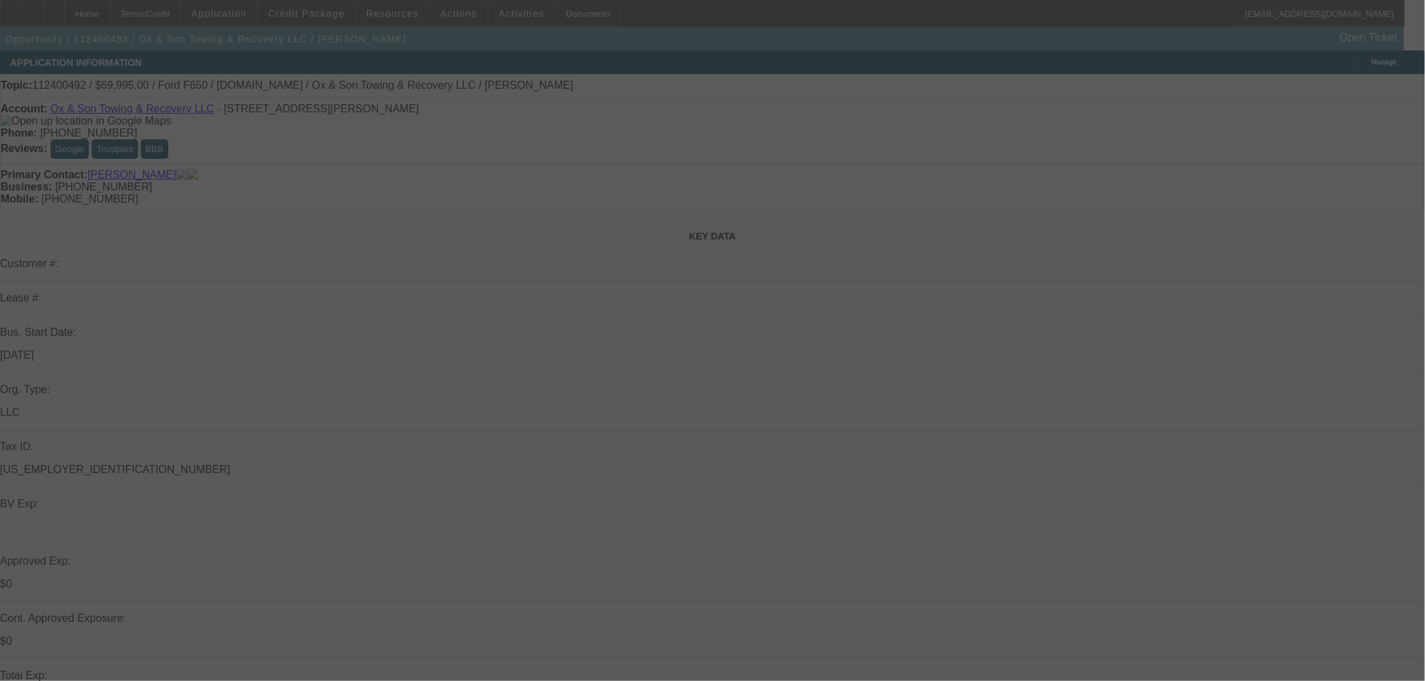
select select "0"
select select "3"
select select "0"
select select "6"
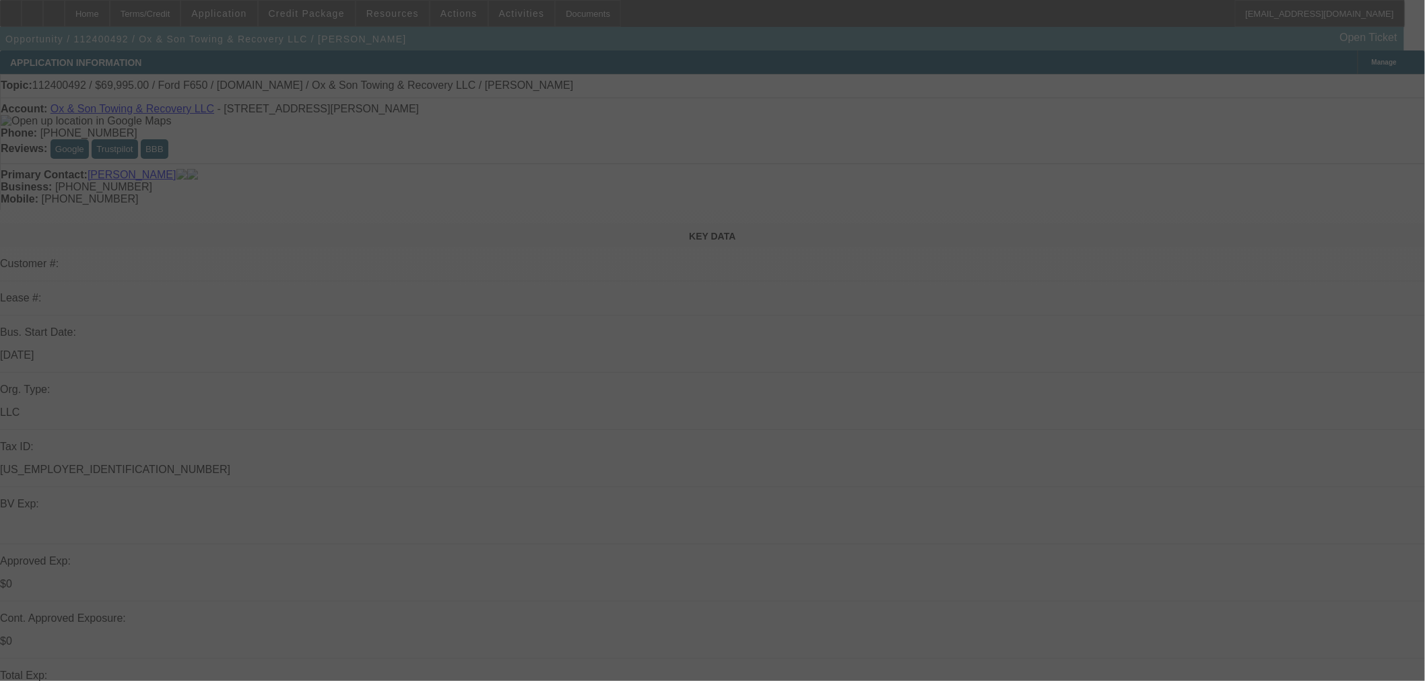
select select "0"
select select "3"
select select "0"
select select "6"
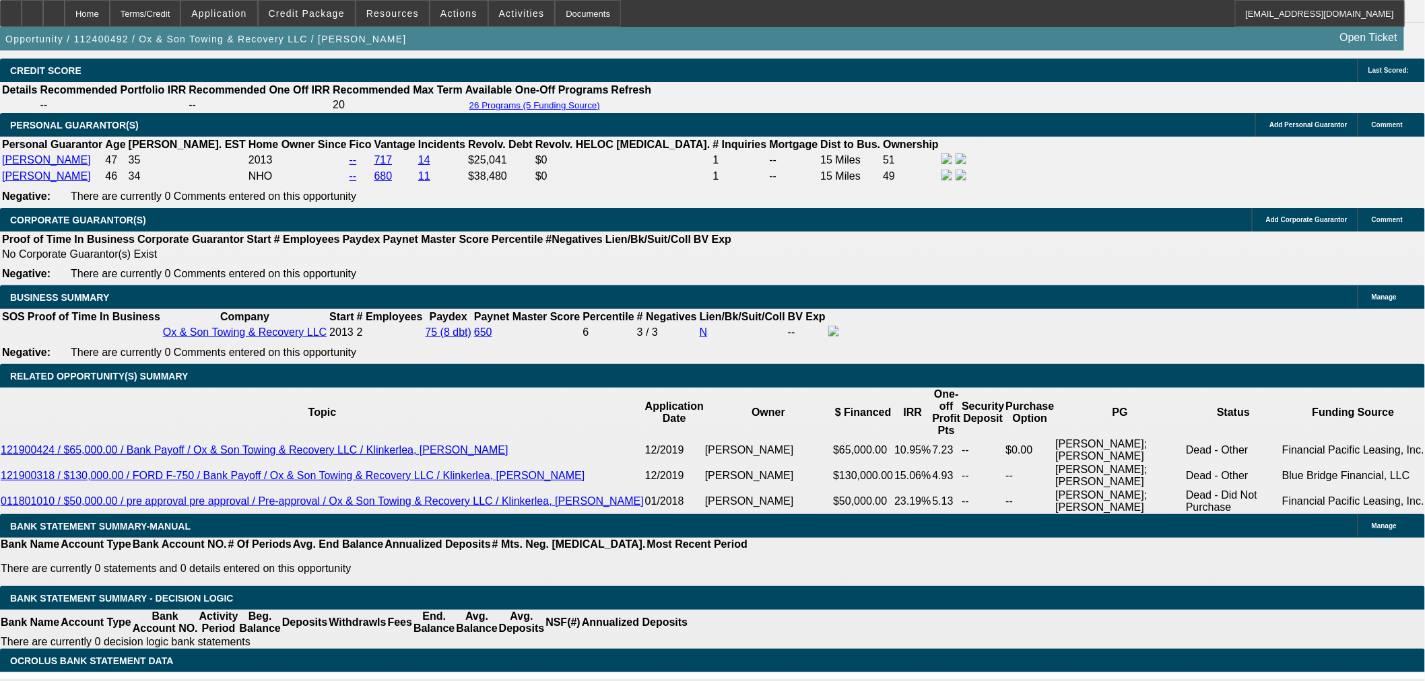
scroll to position [2020, 0]
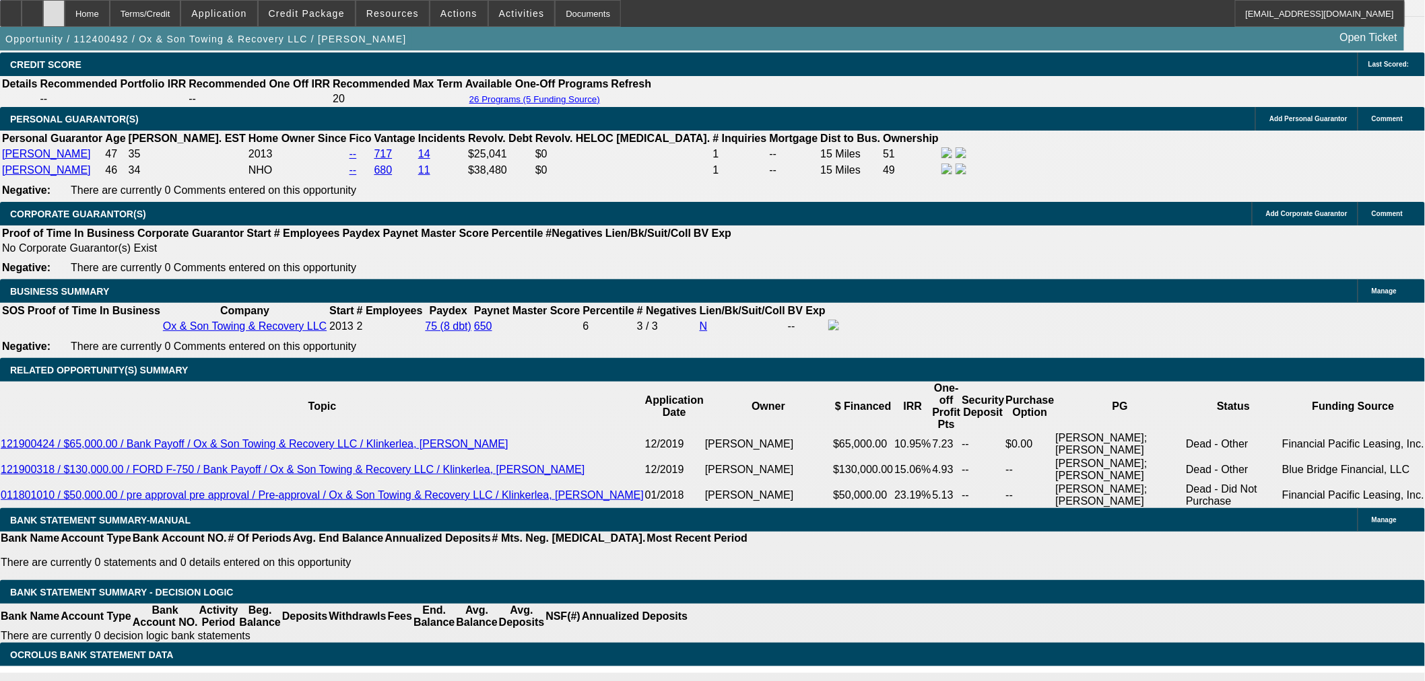
click at [65, 15] on div at bounding box center [54, 13] width 22 height 27
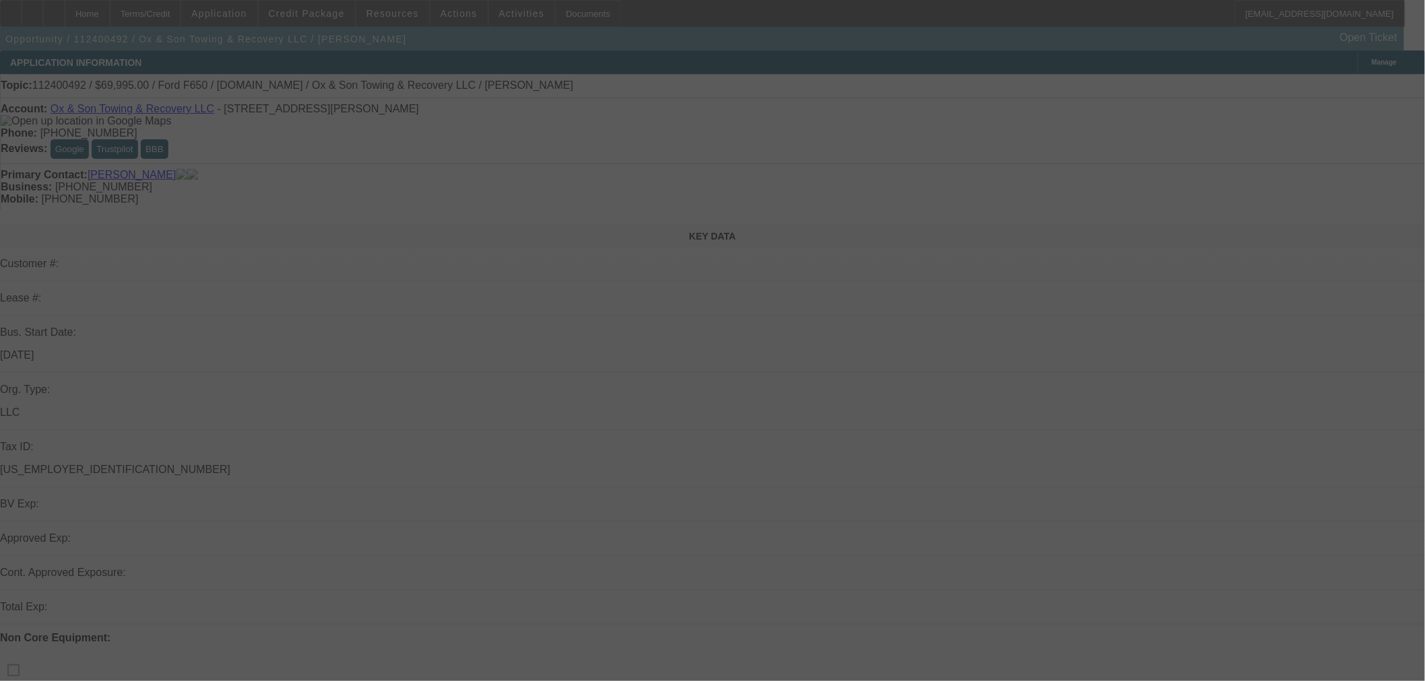
click at [321, 11] on div at bounding box center [712, 340] width 1425 height 681
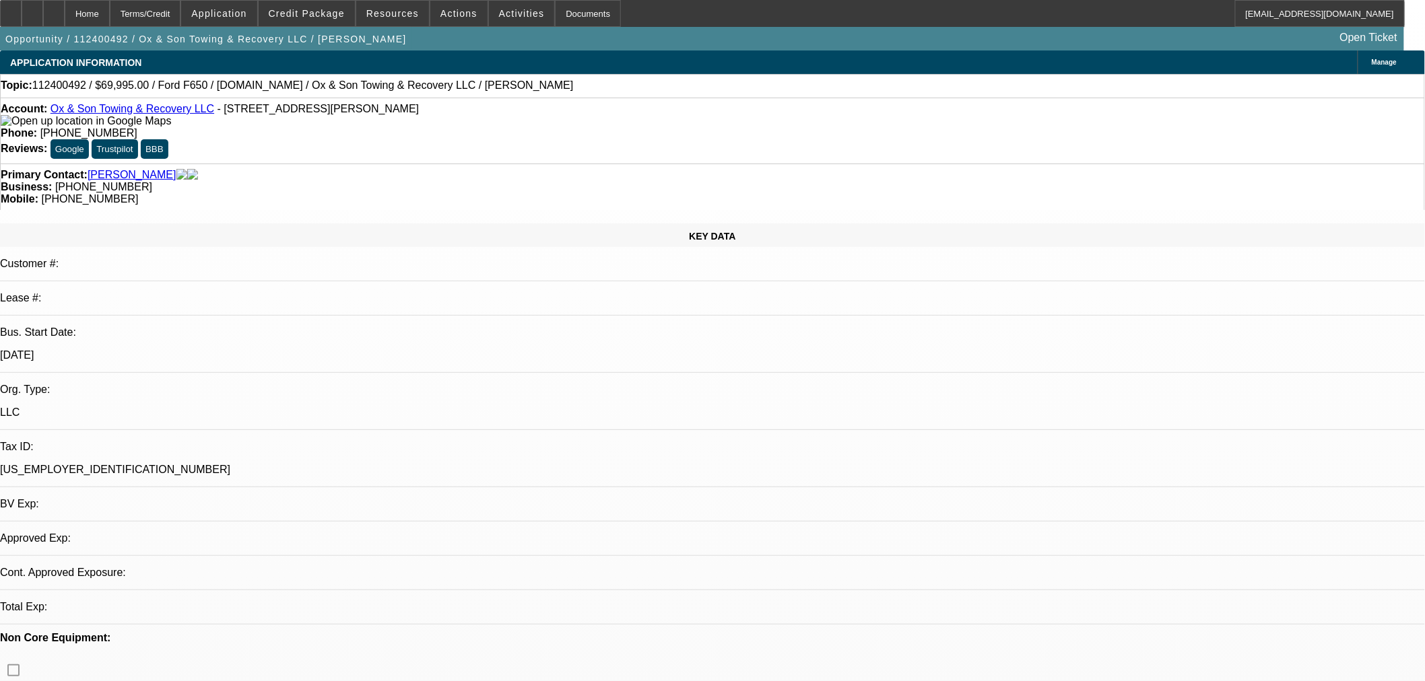
click at [345, 15] on span "Credit Package" at bounding box center [307, 13] width 76 height 11
select select "0"
select select "3"
select select "0"
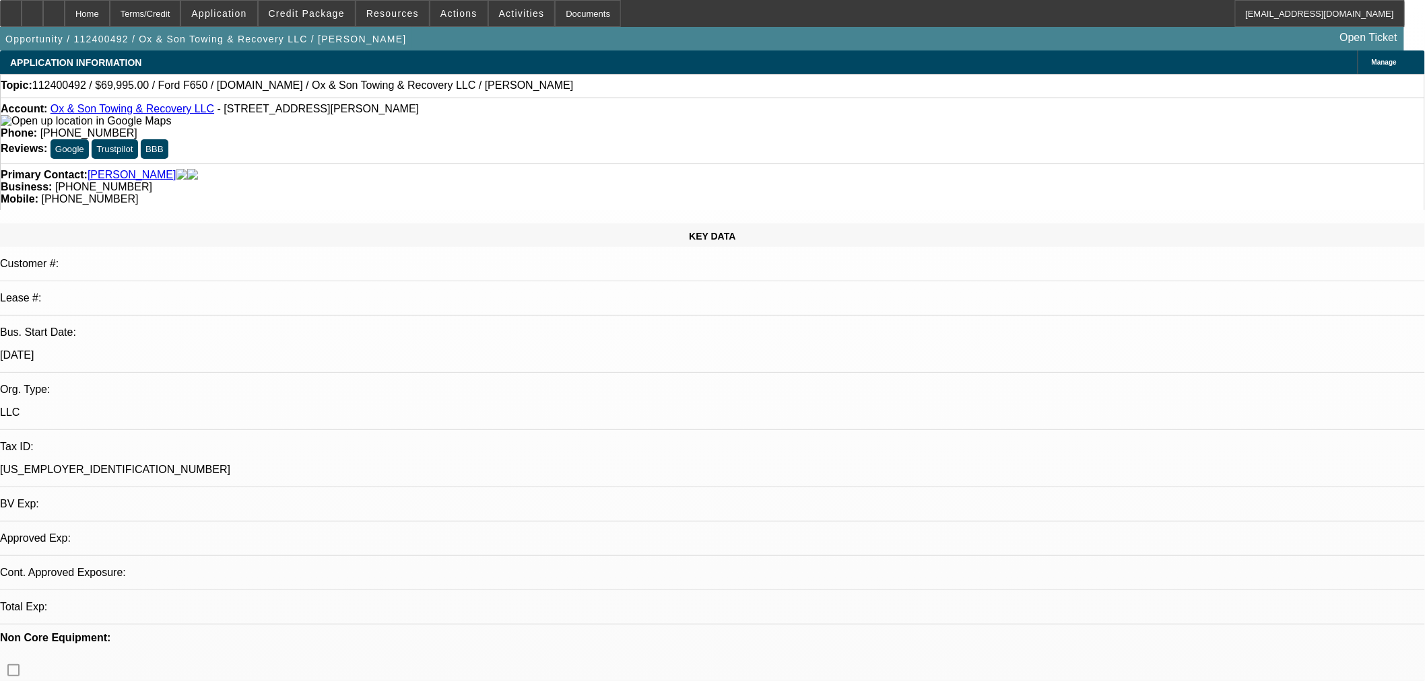
select select "6"
select select "0"
select select "3"
select select "0"
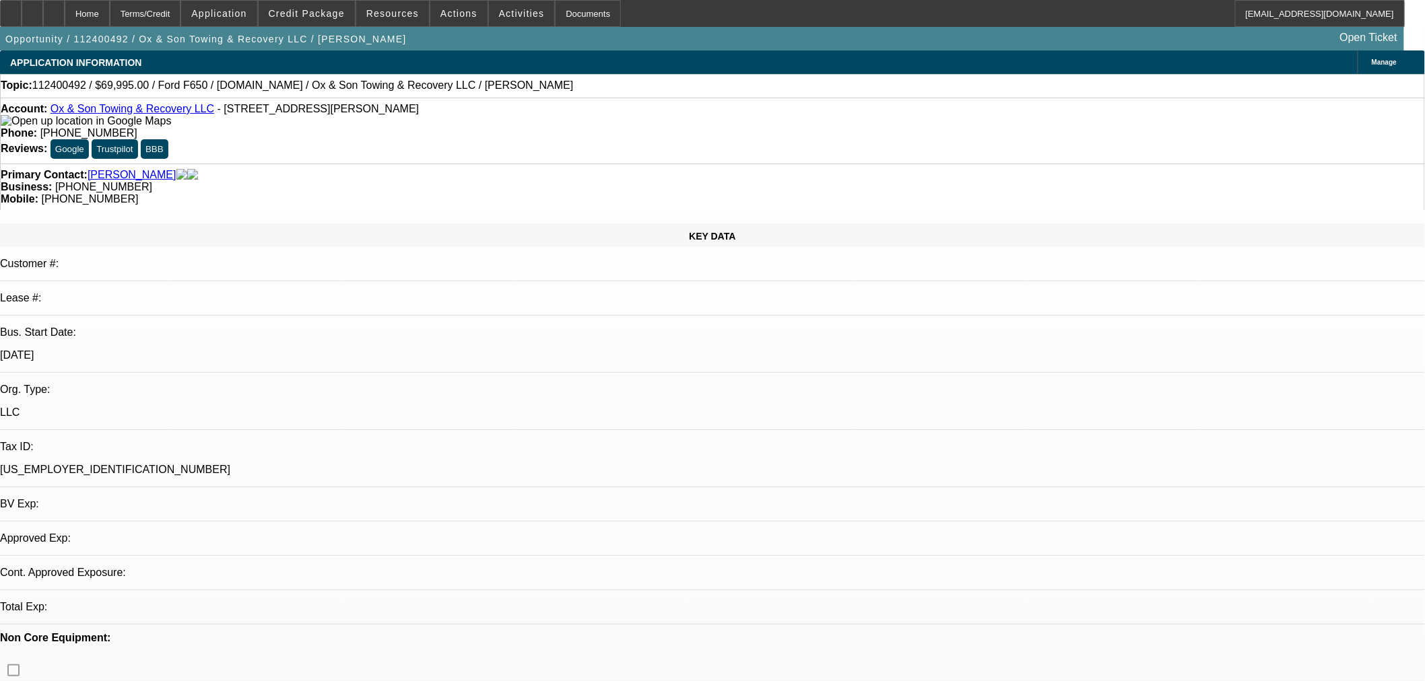
select select "6"
select select "0"
select select "3"
select select "0"
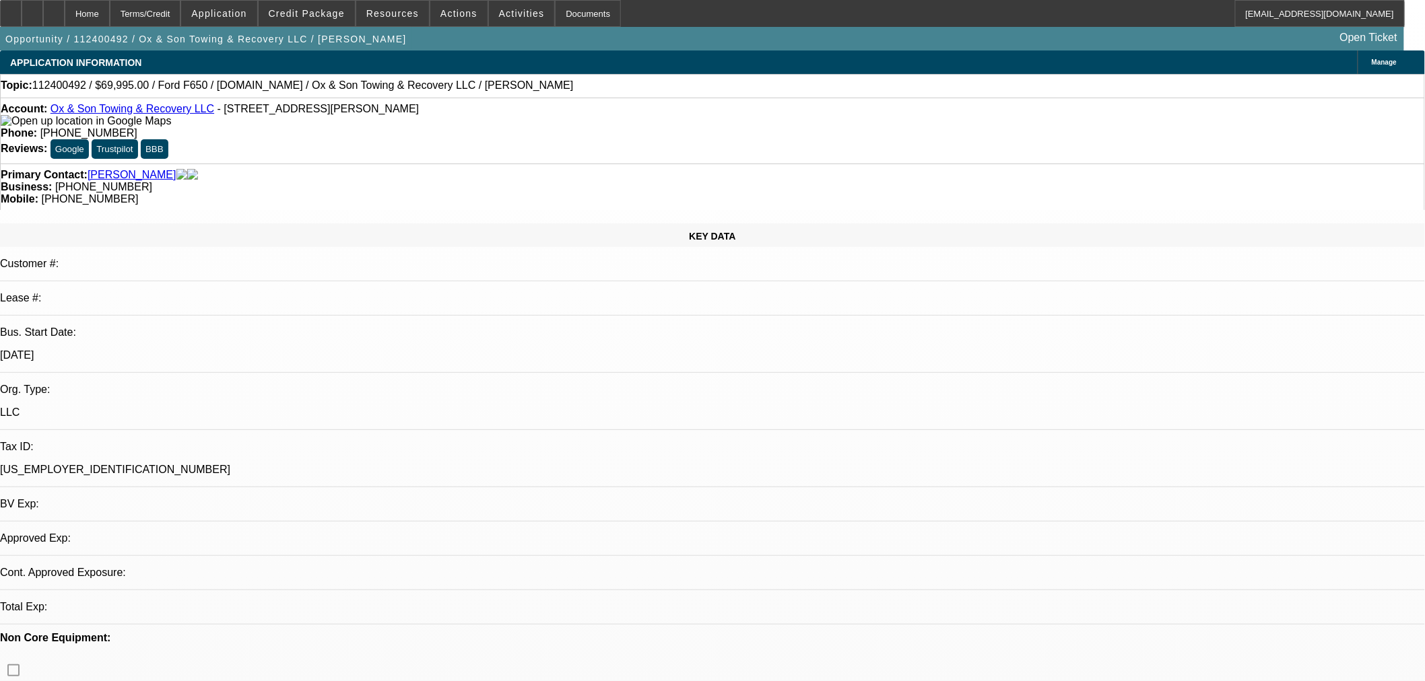
select select "6"
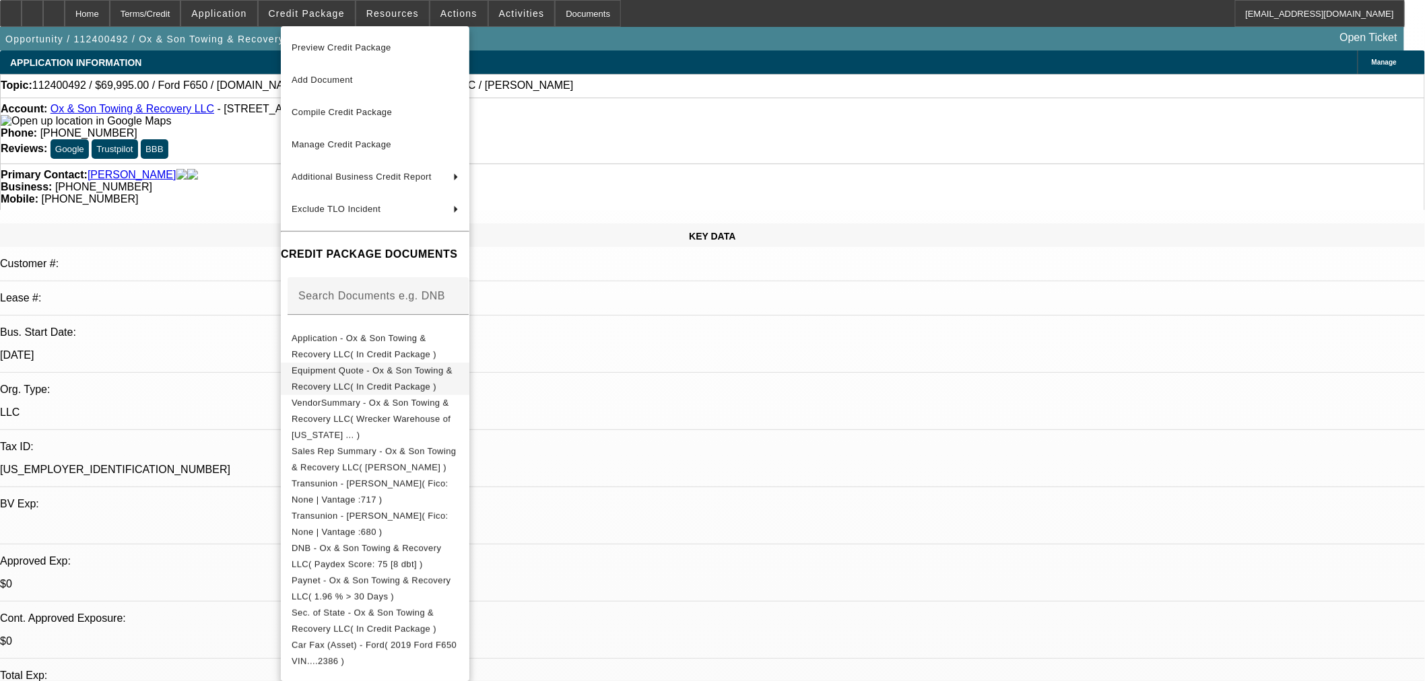
click at [387, 364] on button "Equipment Quote - Ox & Son Towing & Recovery LLC( In Credit Package )" at bounding box center [375, 378] width 189 height 32
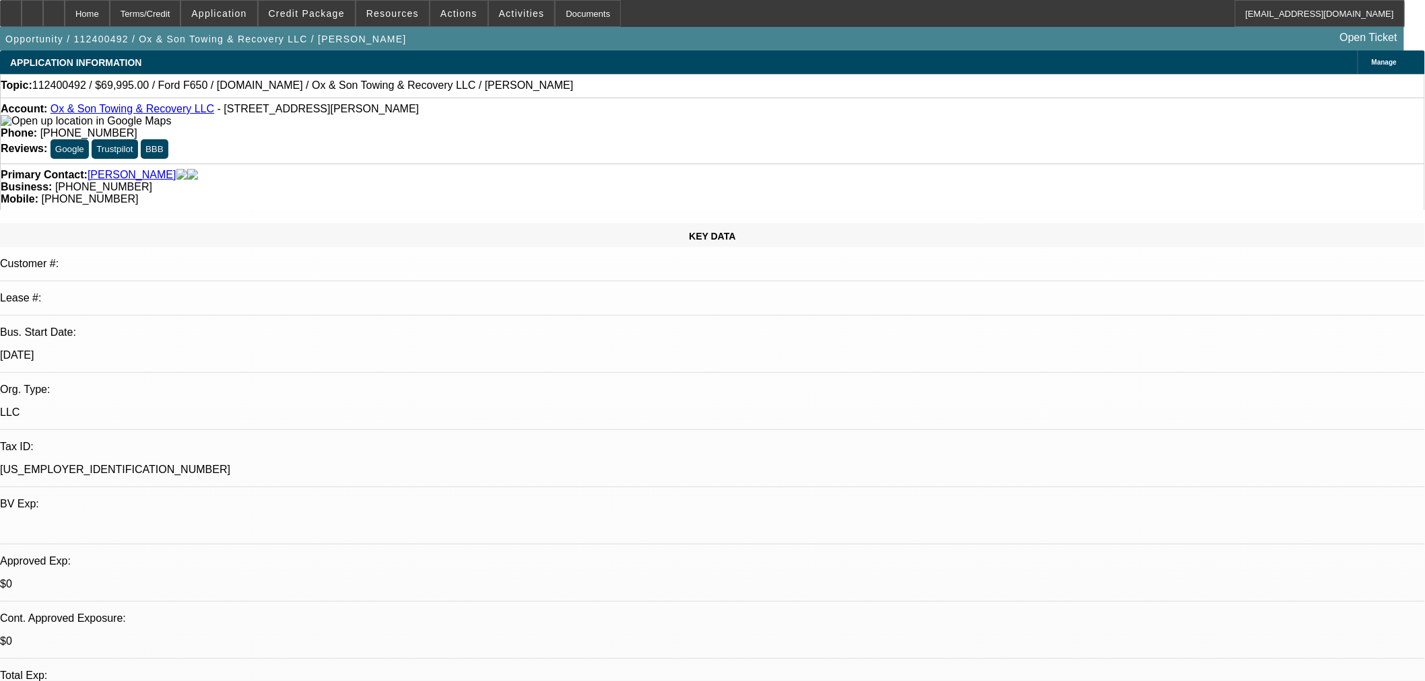
scroll to position [75, 0]
click at [337, 12] on span "Credit Package" at bounding box center [307, 13] width 76 height 11
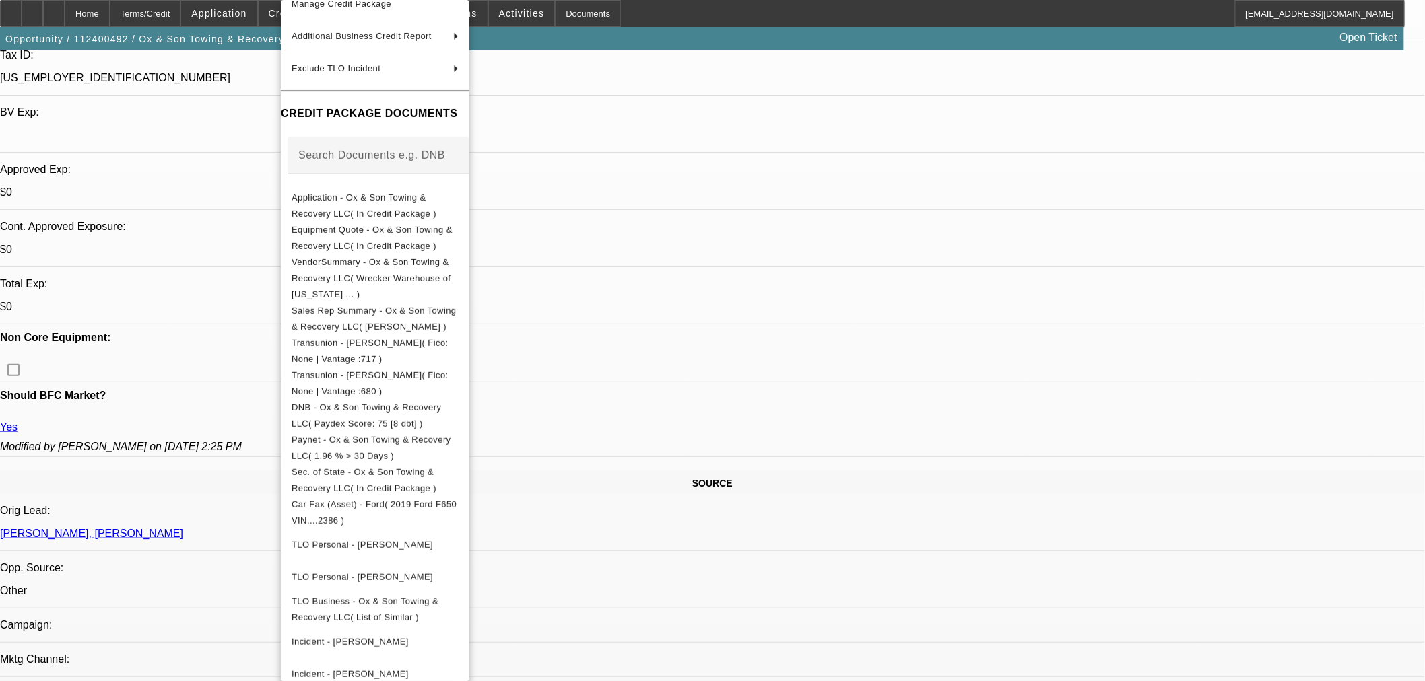
scroll to position [448, 0]
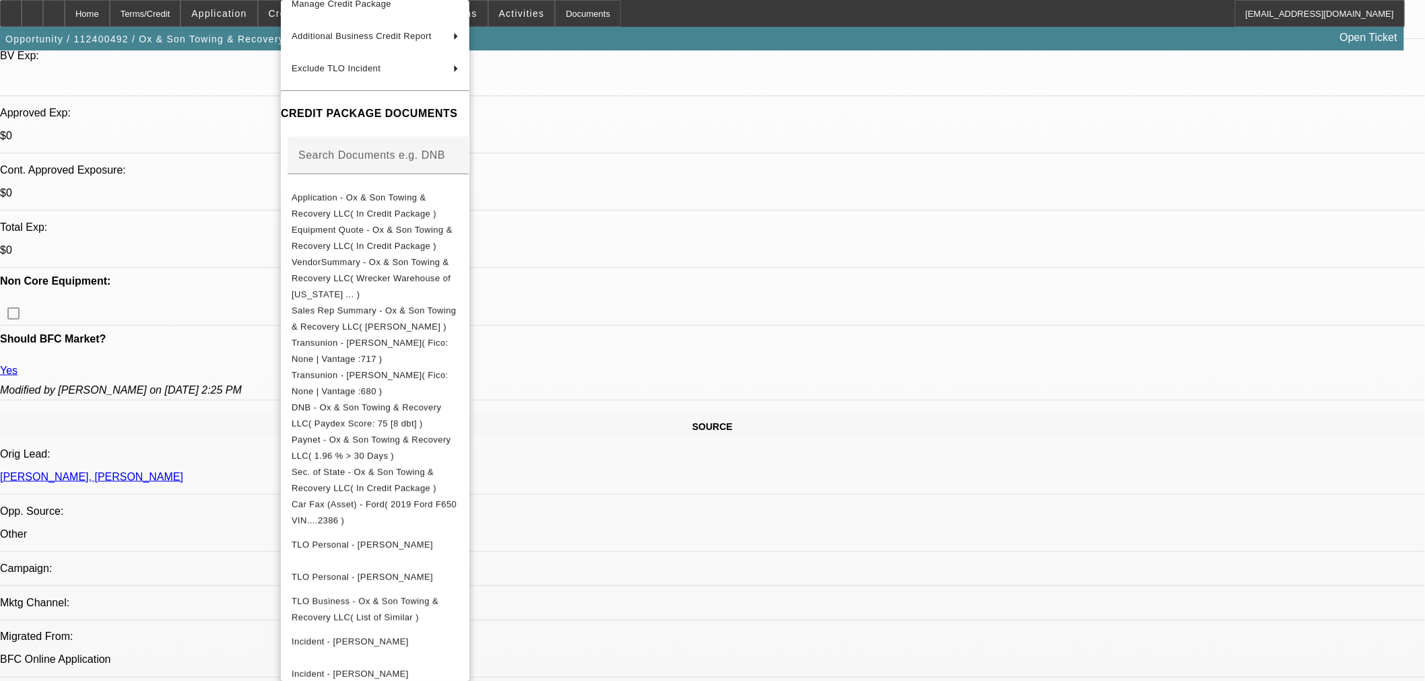
click at [723, 391] on div at bounding box center [712, 340] width 1425 height 681
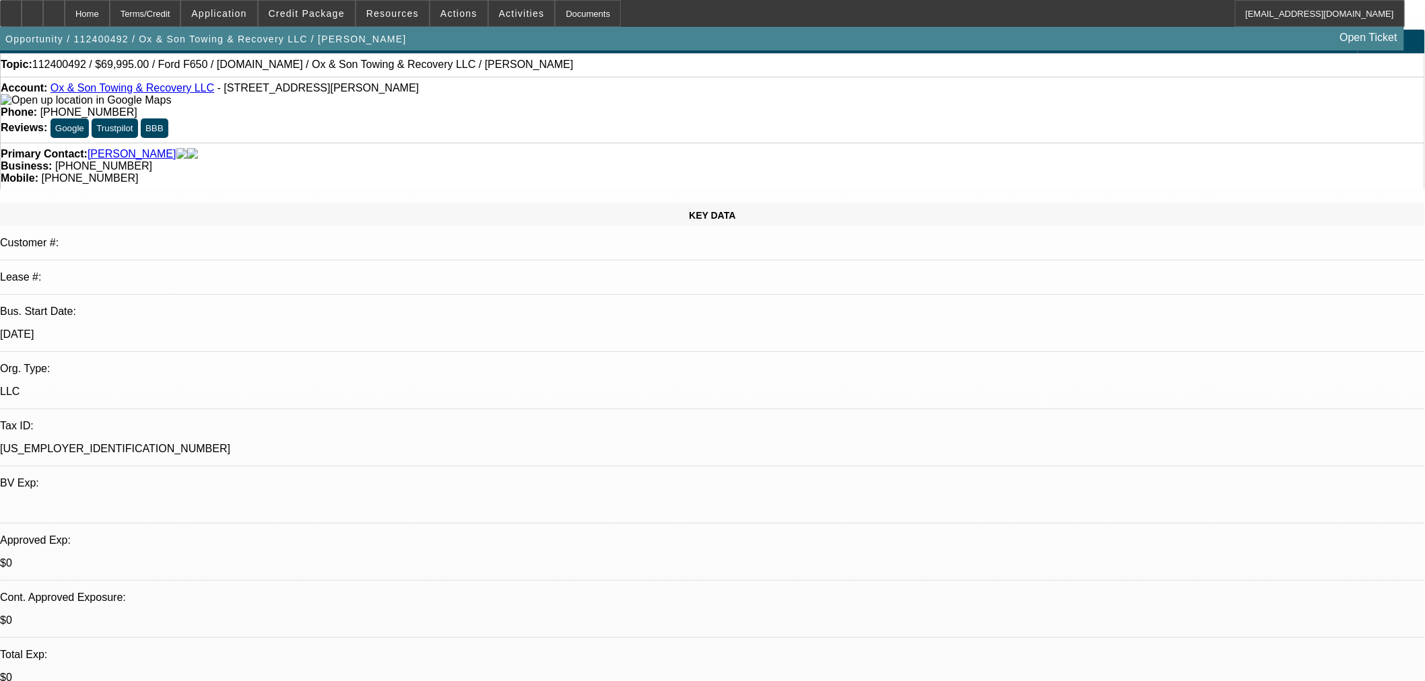
scroll to position [0, 0]
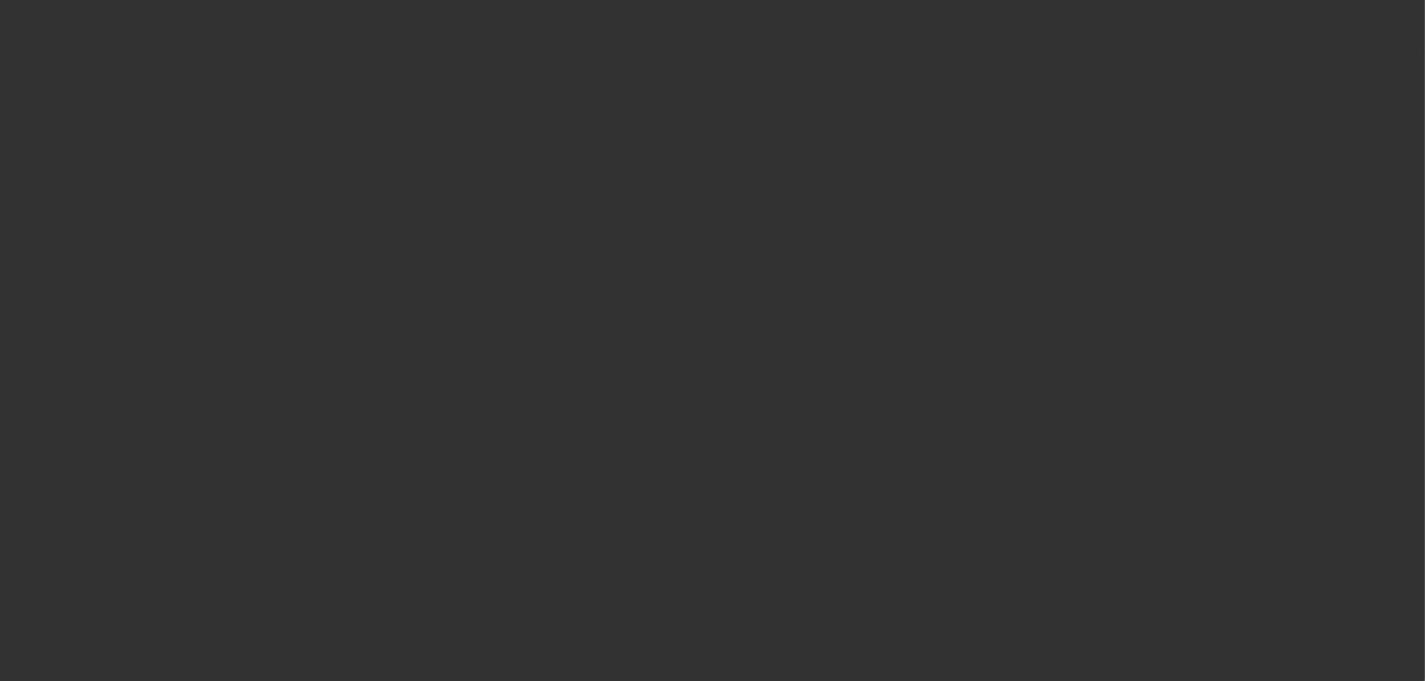
scroll to position [61, 0]
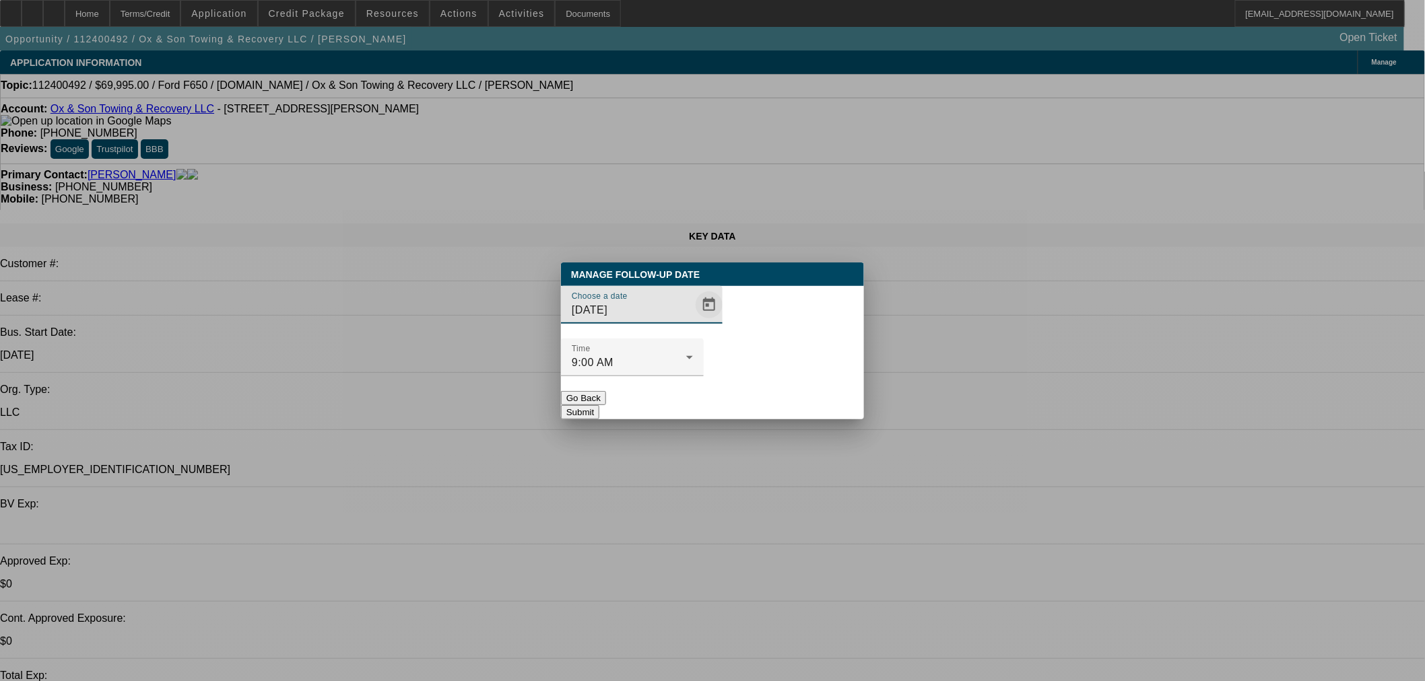
click at [693, 321] on span "Open calendar" at bounding box center [709, 305] width 32 height 32
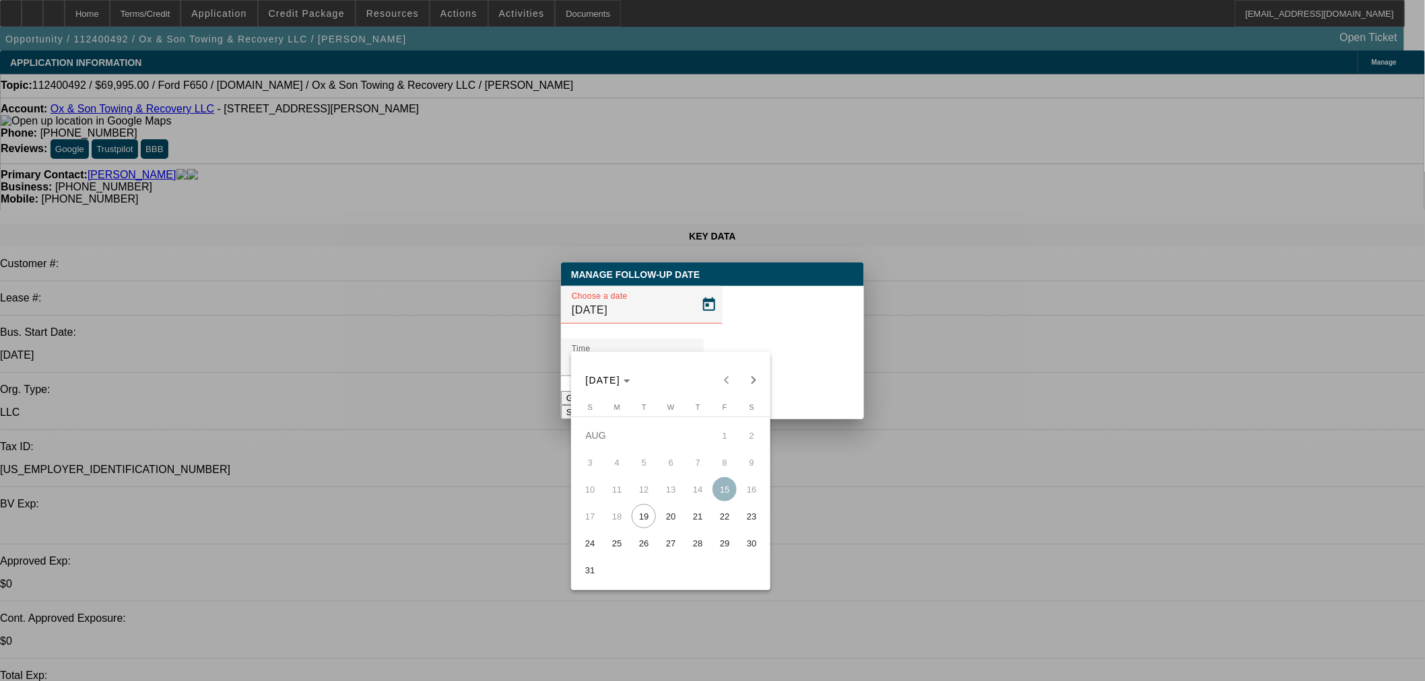
drag, startPoint x: 660, startPoint y: 522, endPoint x: 661, endPoint y: 507, distance: 14.9
click at [661, 521] on span "20" at bounding box center [671, 516] width 24 height 24
type input "8/20/2025"
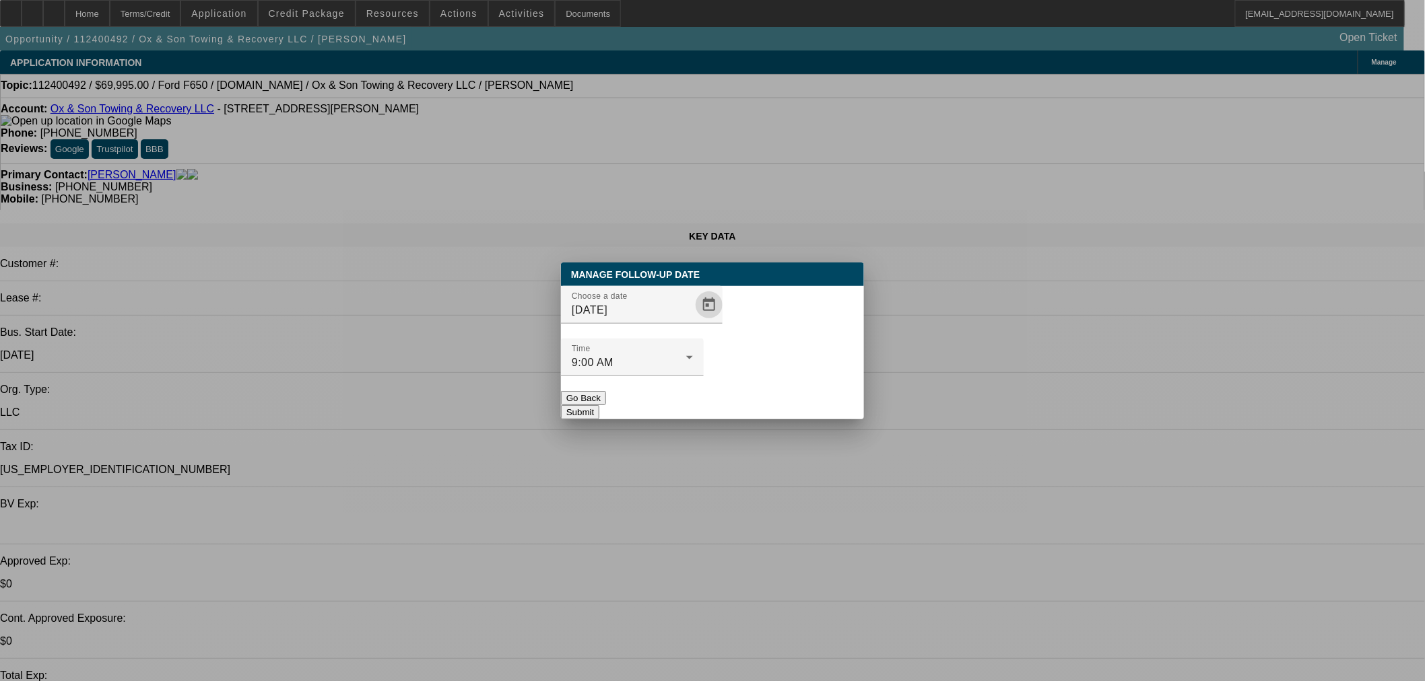
click at [599, 405] on button "Submit" at bounding box center [580, 412] width 38 height 14
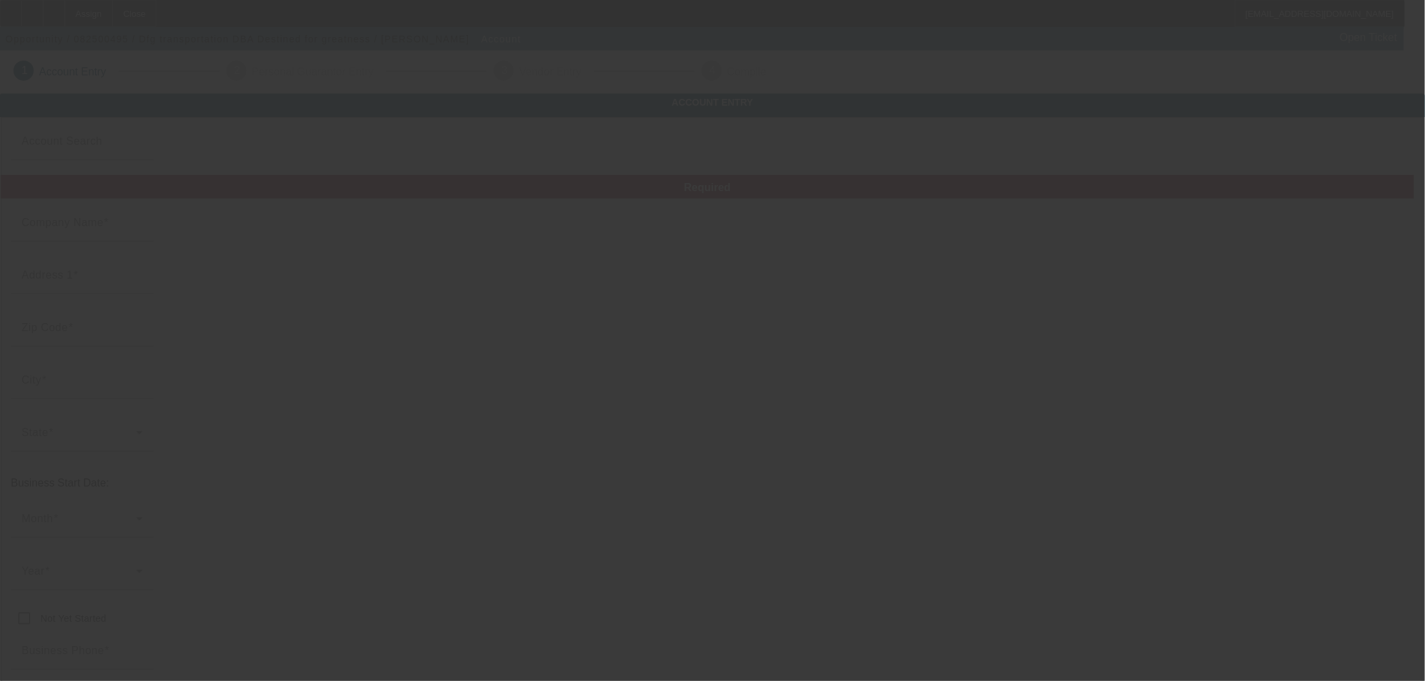
type input "Dfg transportation"
type input "[STREET_ADDRESS]"
type input "77578"
type input "Manvel"
type input "[PHONE_NUMBER]"
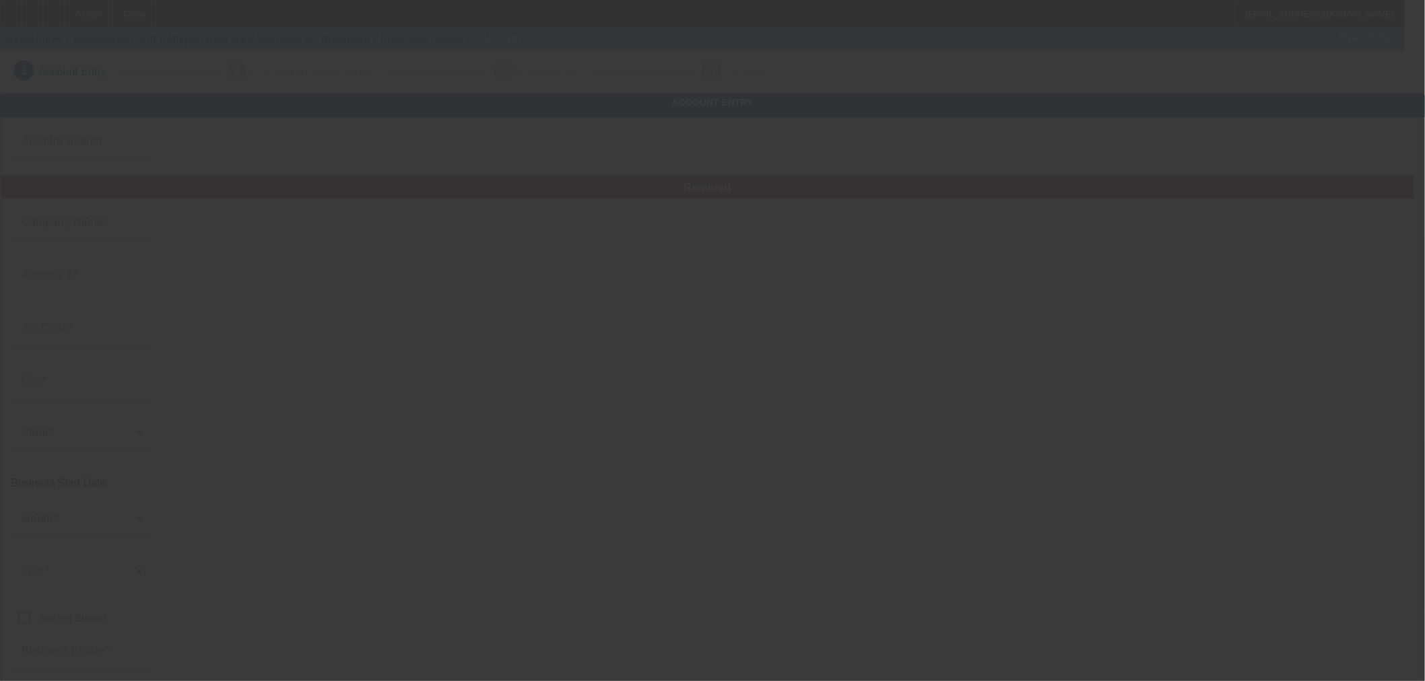
type input "Destined for greatness"
type input "dfgtransport888@gmail.com"
type input "[US_EMPLOYER_IDENTIFICATION_NUMBER]"
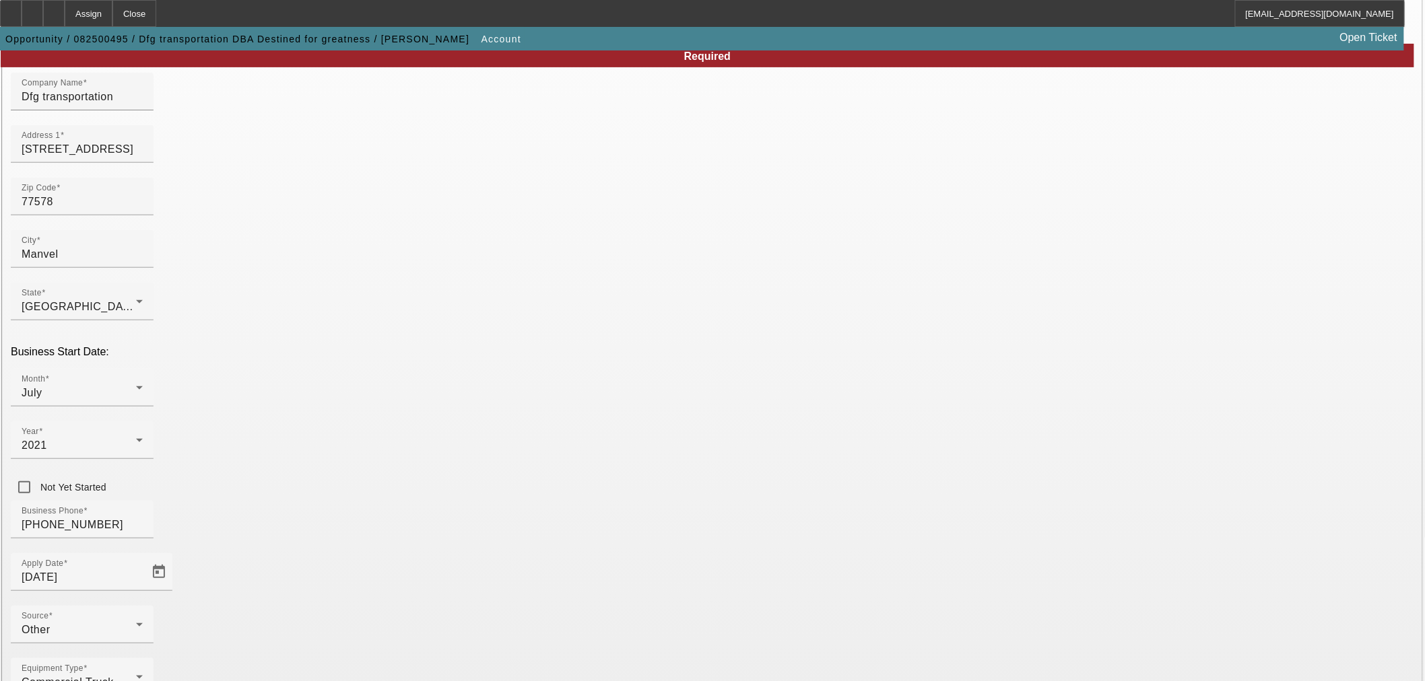
scroll to position [149, 0]
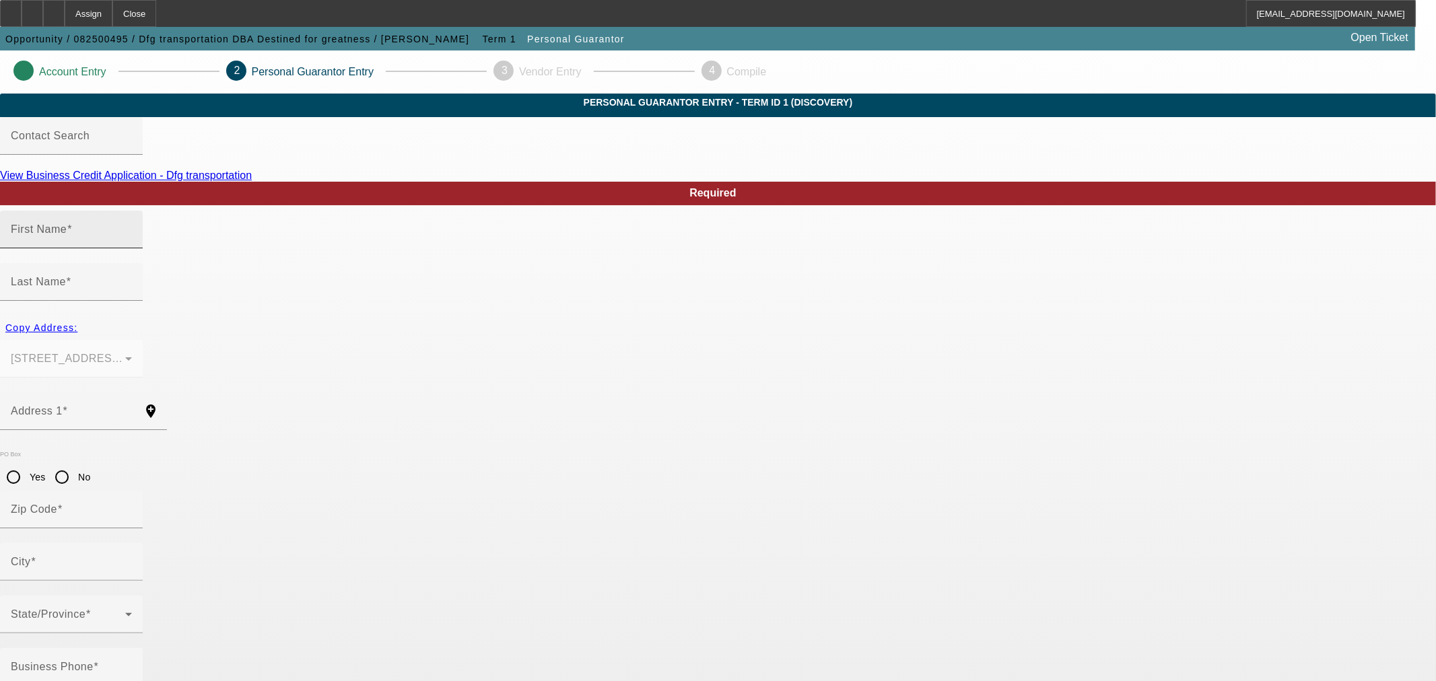
type input "John"
type input "Martin"
type input "5008 Blooming Hibiscus Lane"
radio input "true"
type input "77578"
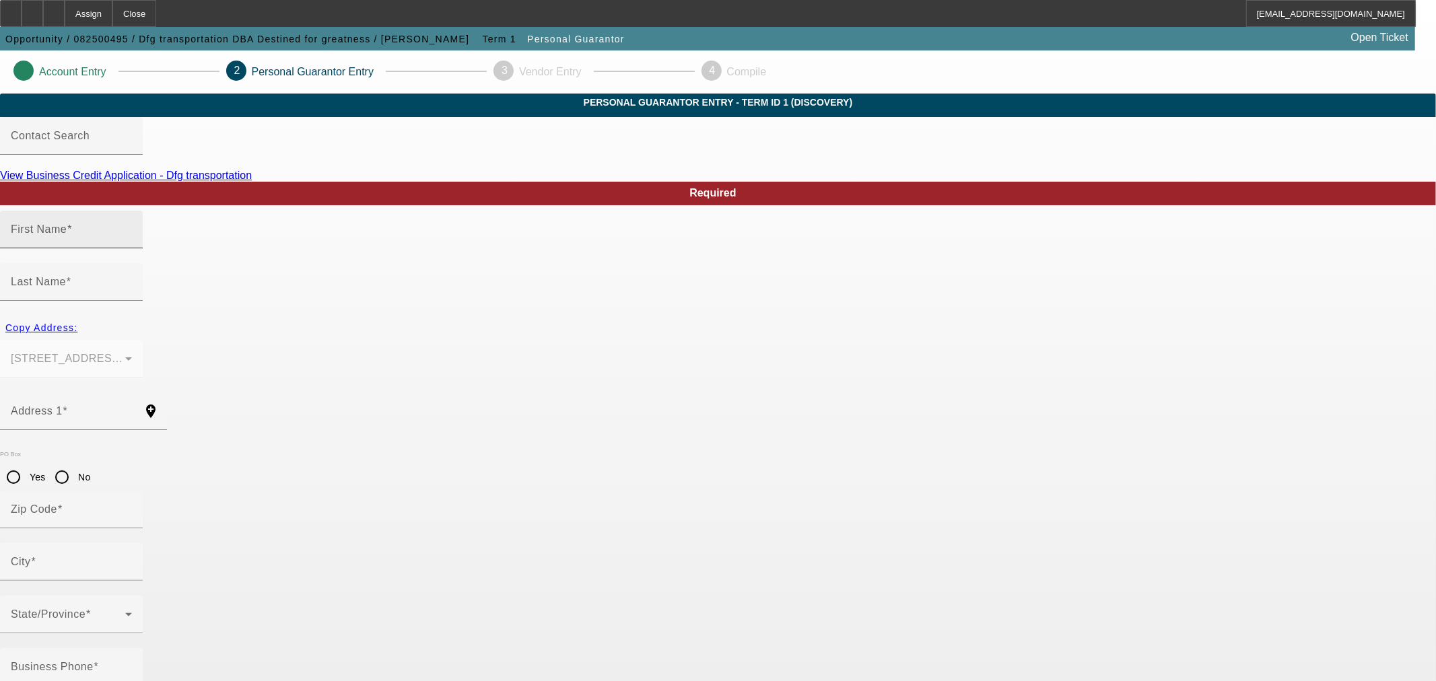
type input "Manvel"
type input "[PHONE_NUMBER]"
type input "100"
type input "359-76-2893"
type input "dfgtransport888@gmail.com"
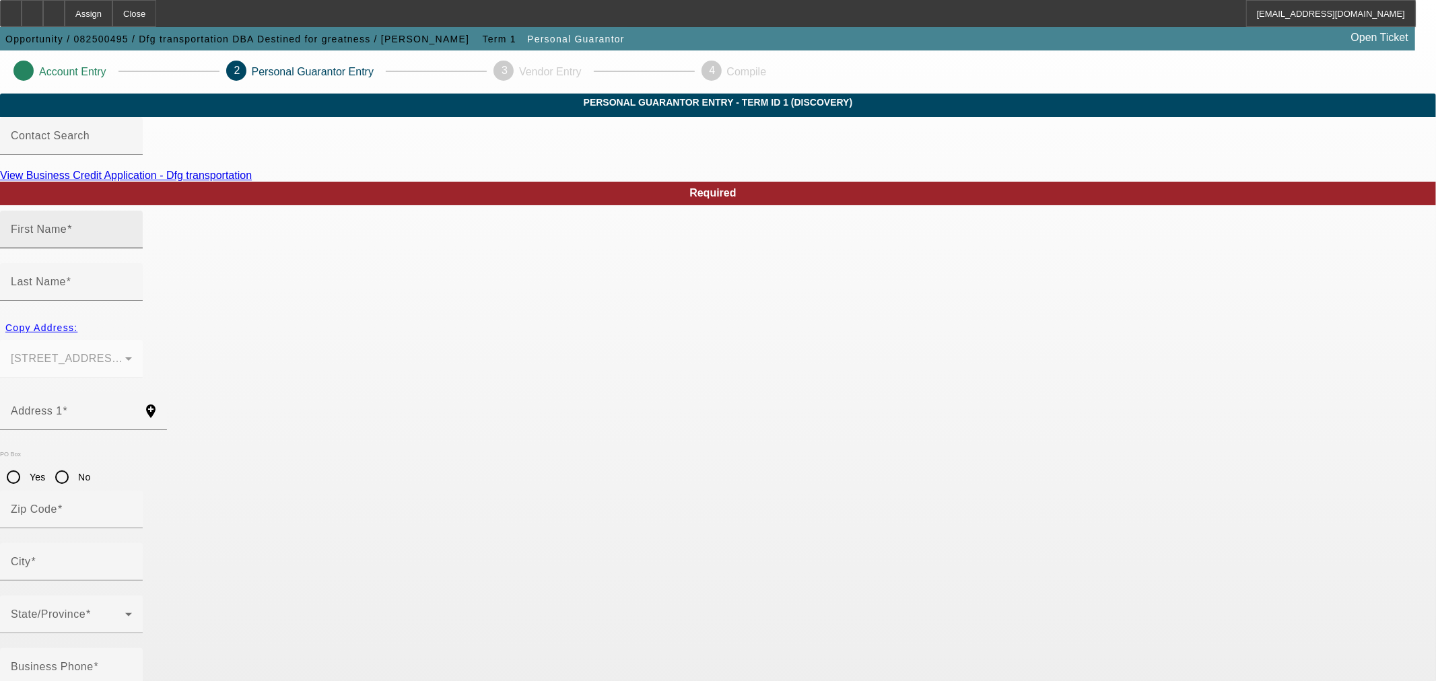
type input "[PHONE_NUMBER]"
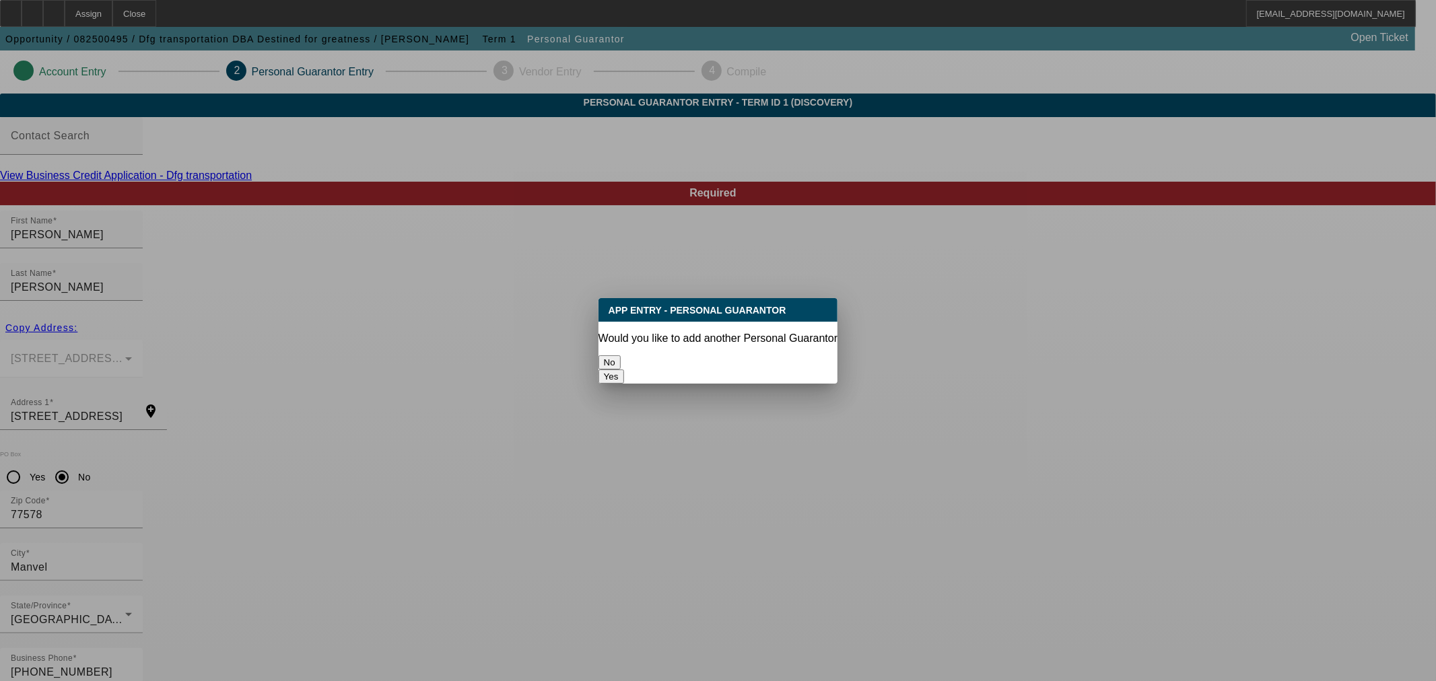
click at [621, 356] on button "No" at bounding box center [610, 363] width 22 height 14
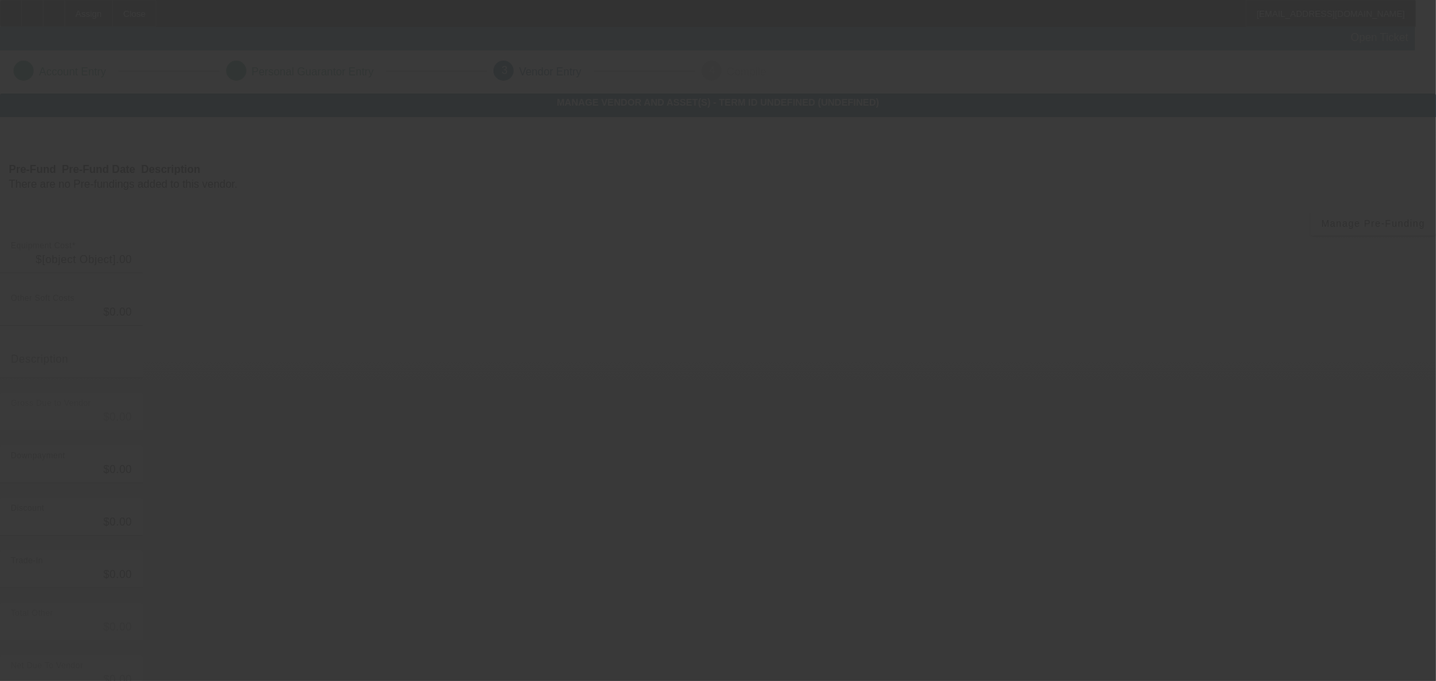
type input "$50,000.00"
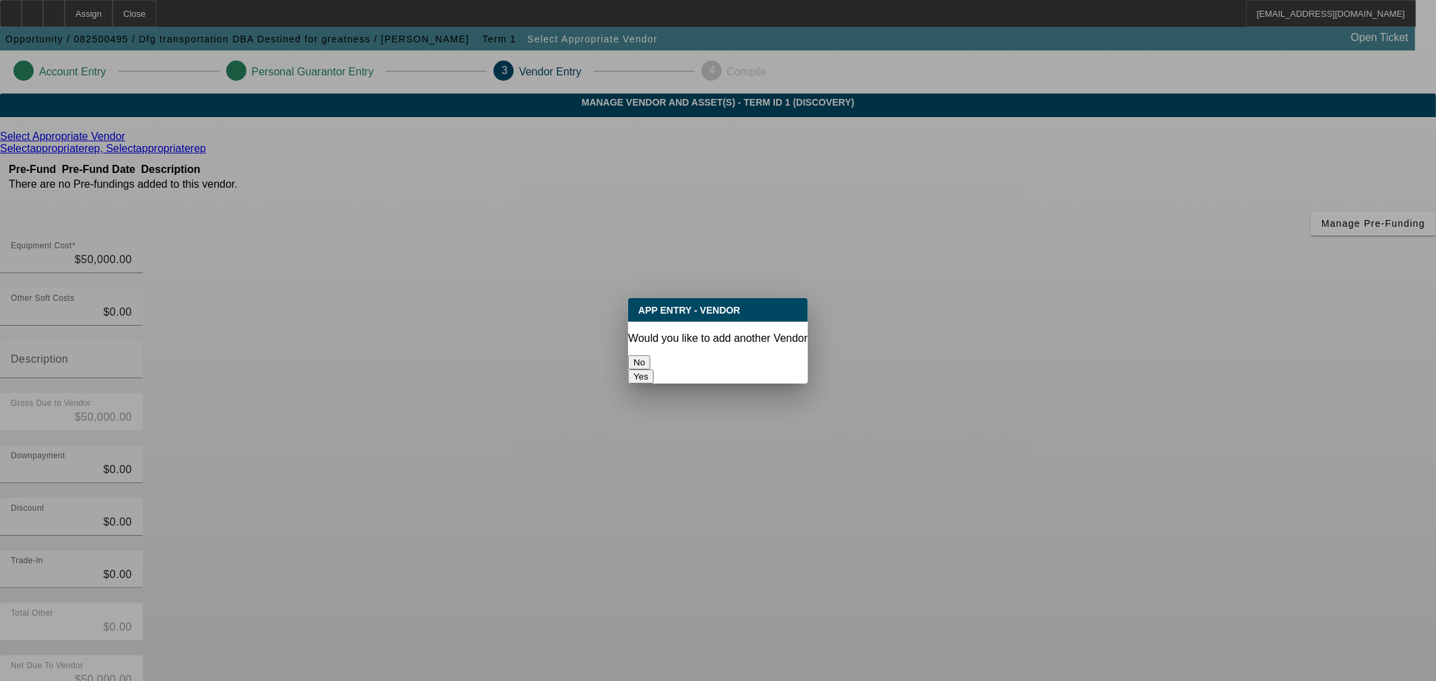
click at [650, 356] on button "No" at bounding box center [639, 363] width 22 height 14
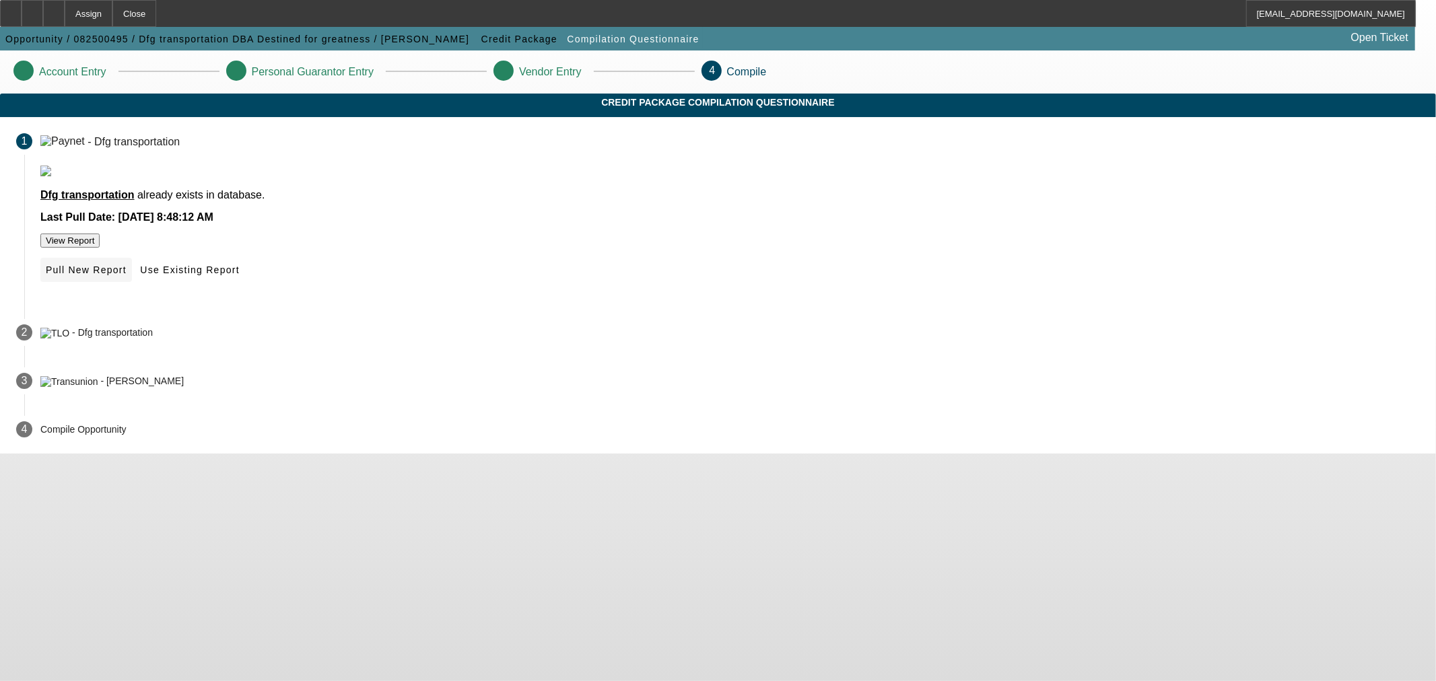
click at [132, 286] on span at bounding box center [86, 270] width 92 height 32
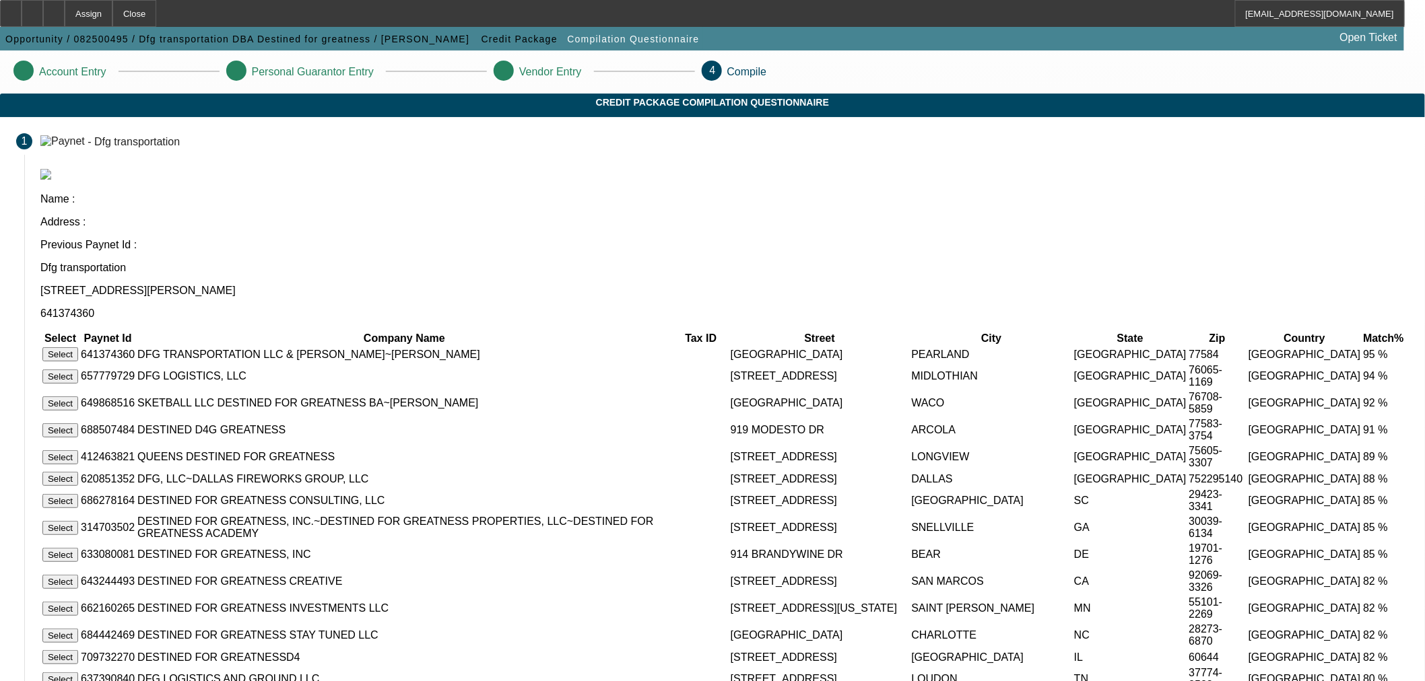
click at [78, 347] on button "Select" at bounding box center [60, 354] width 36 height 14
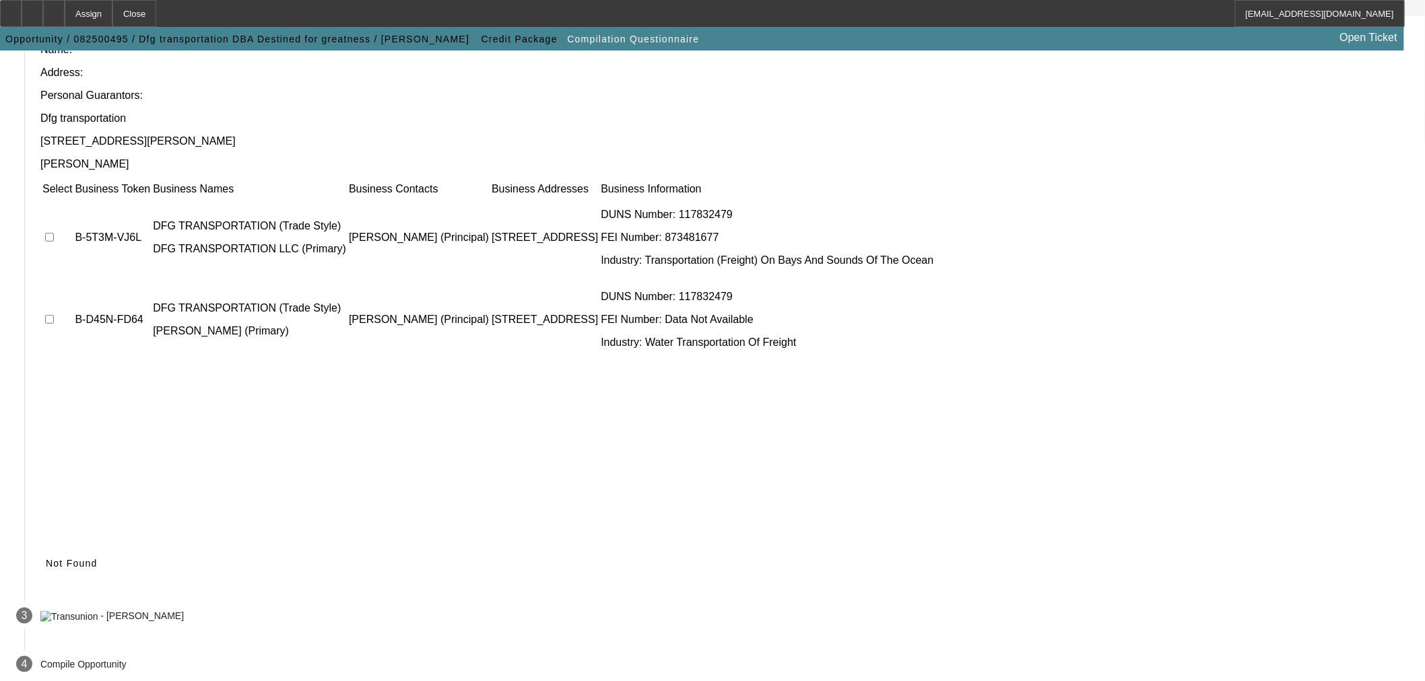
scroll to position [110, 0]
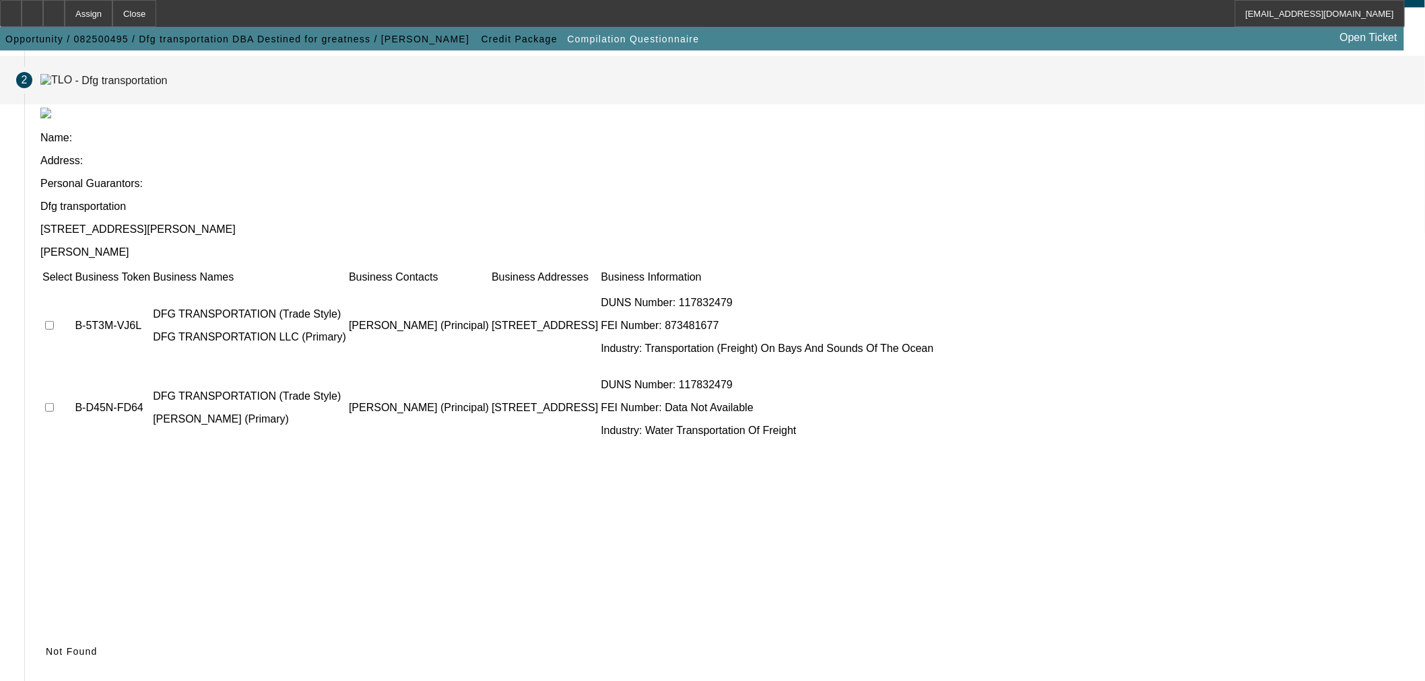
click at [54, 321] on input "checkbox" at bounding box center [49, 325] width 9 height 9
checkbox input "true"
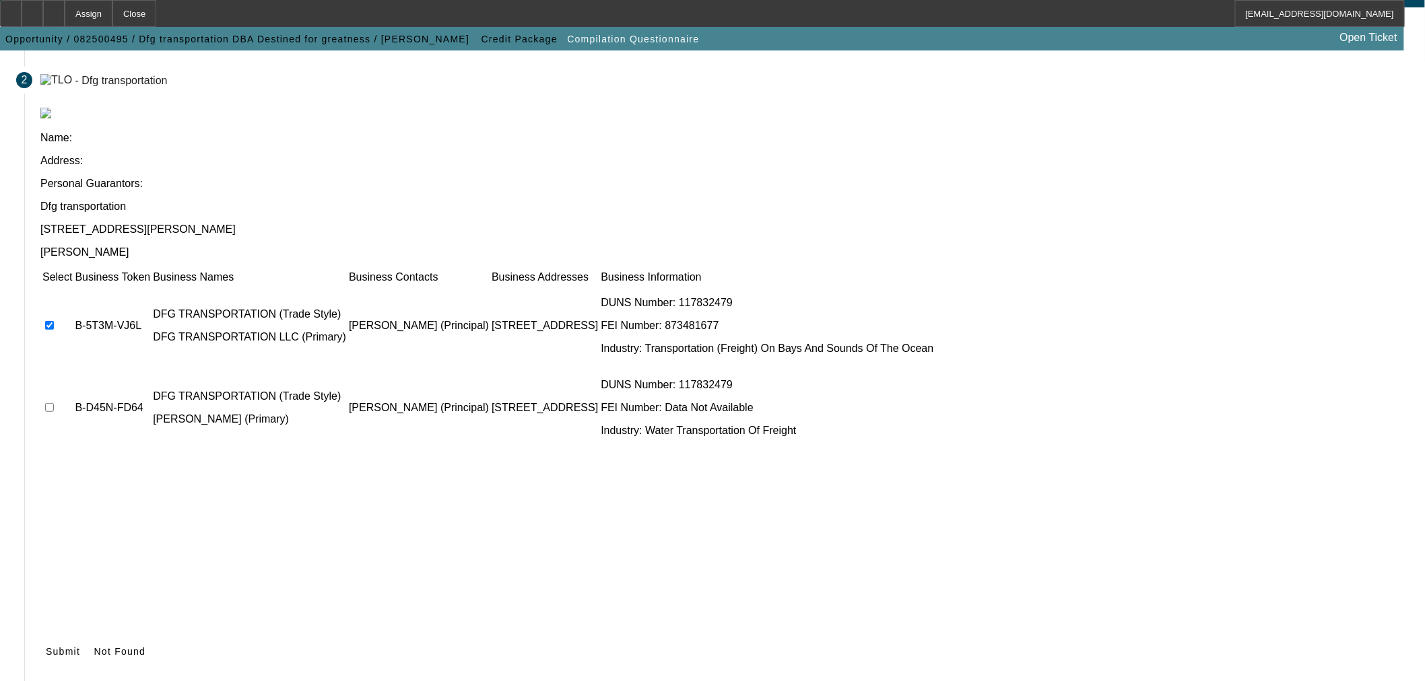
click at [54, 403] on input "checkbox" at bounding box center [49, 407] width 9 height 9
checkbox input "true"
click at [46, 646] on icon at bounding box center [46, 651] width 0 height 11
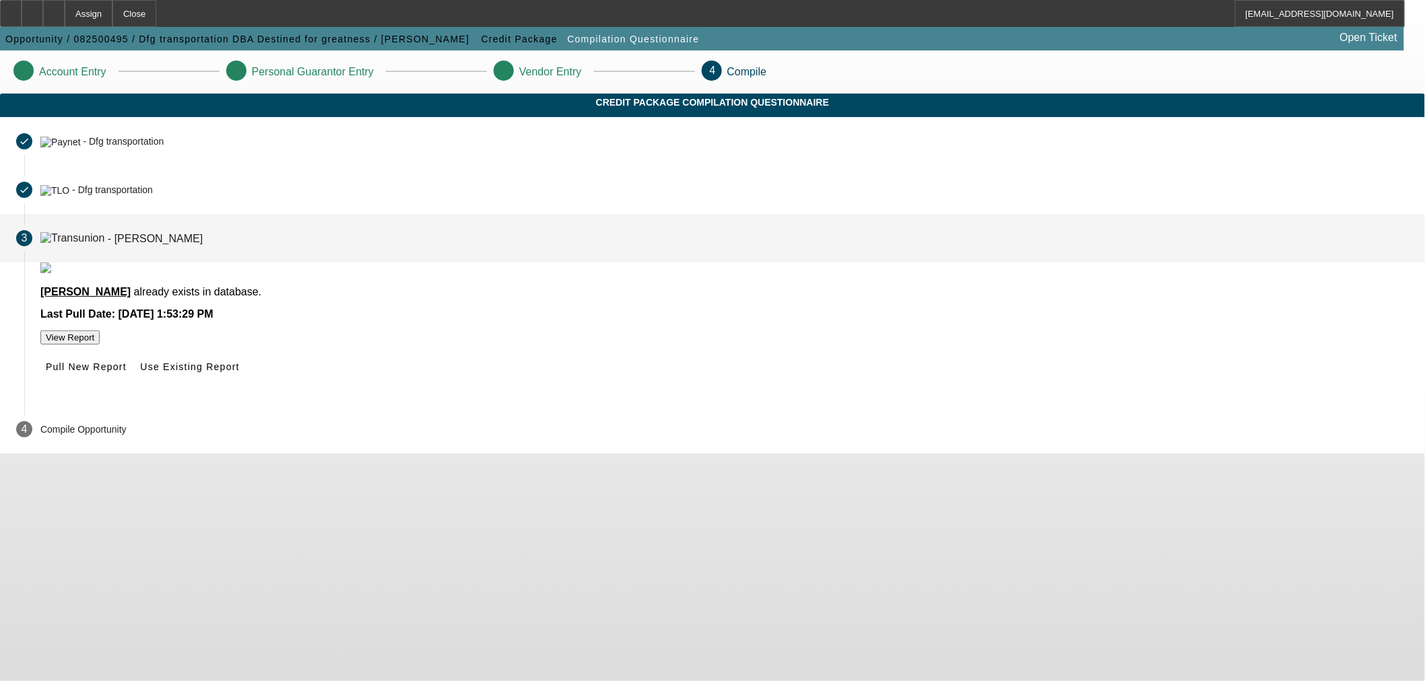
scroll to position [0, 0]
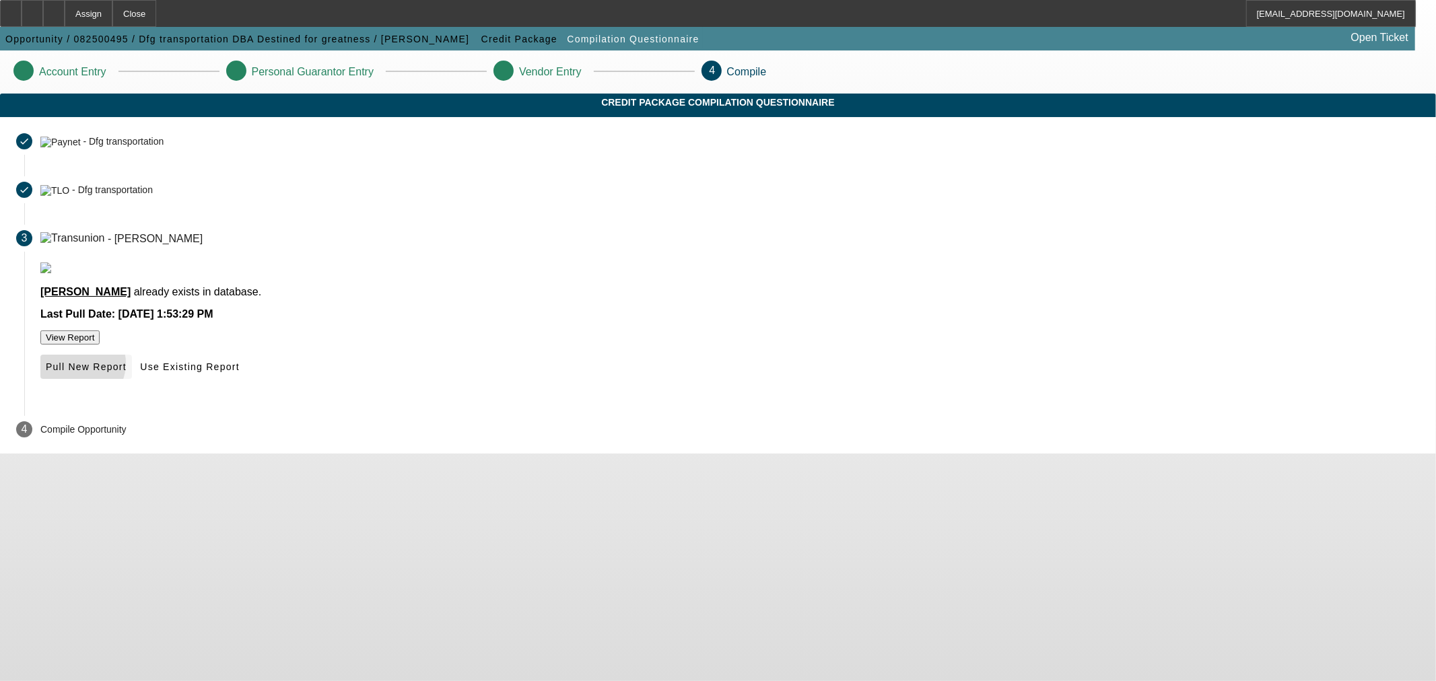
click at [127, 372] on span "Pull New Report" at bounding box center [86, 367] width 81 height 11
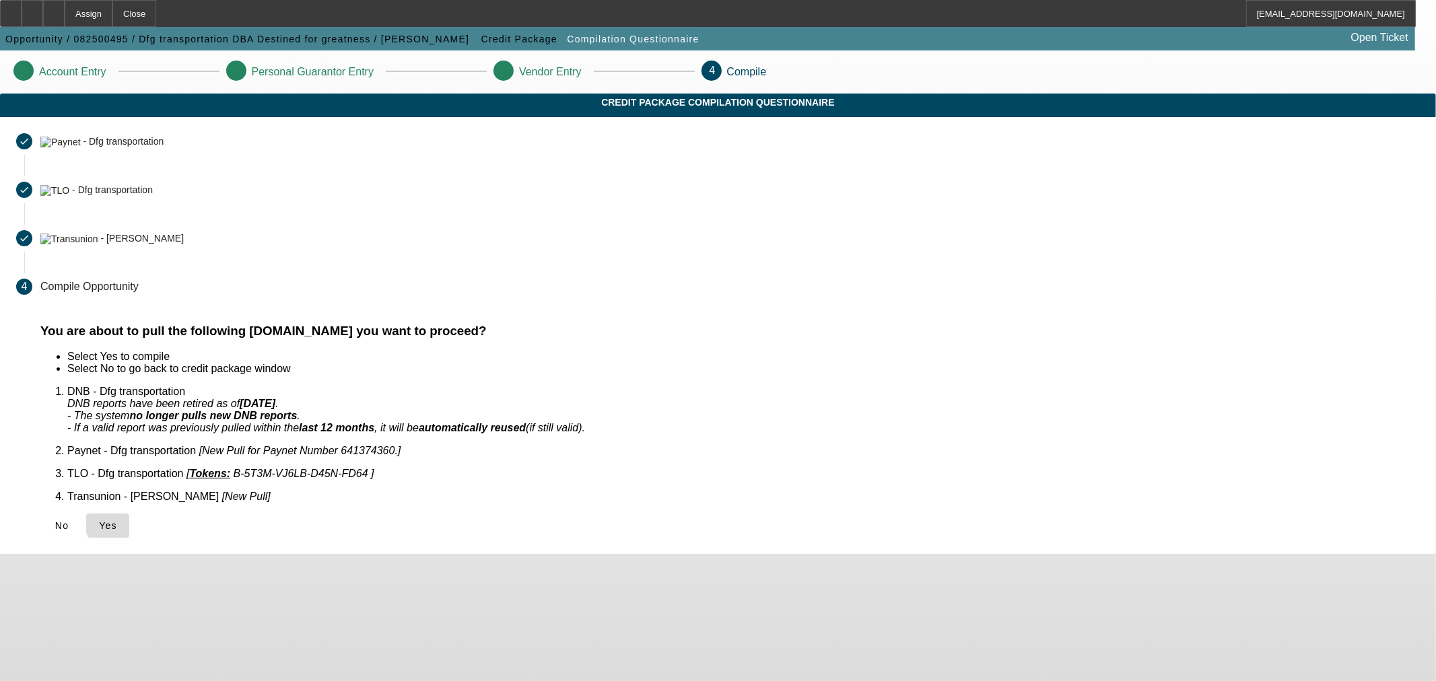
click at [117, 520] on span "Yes" at bounding box center [108, 525] width 18 height 11
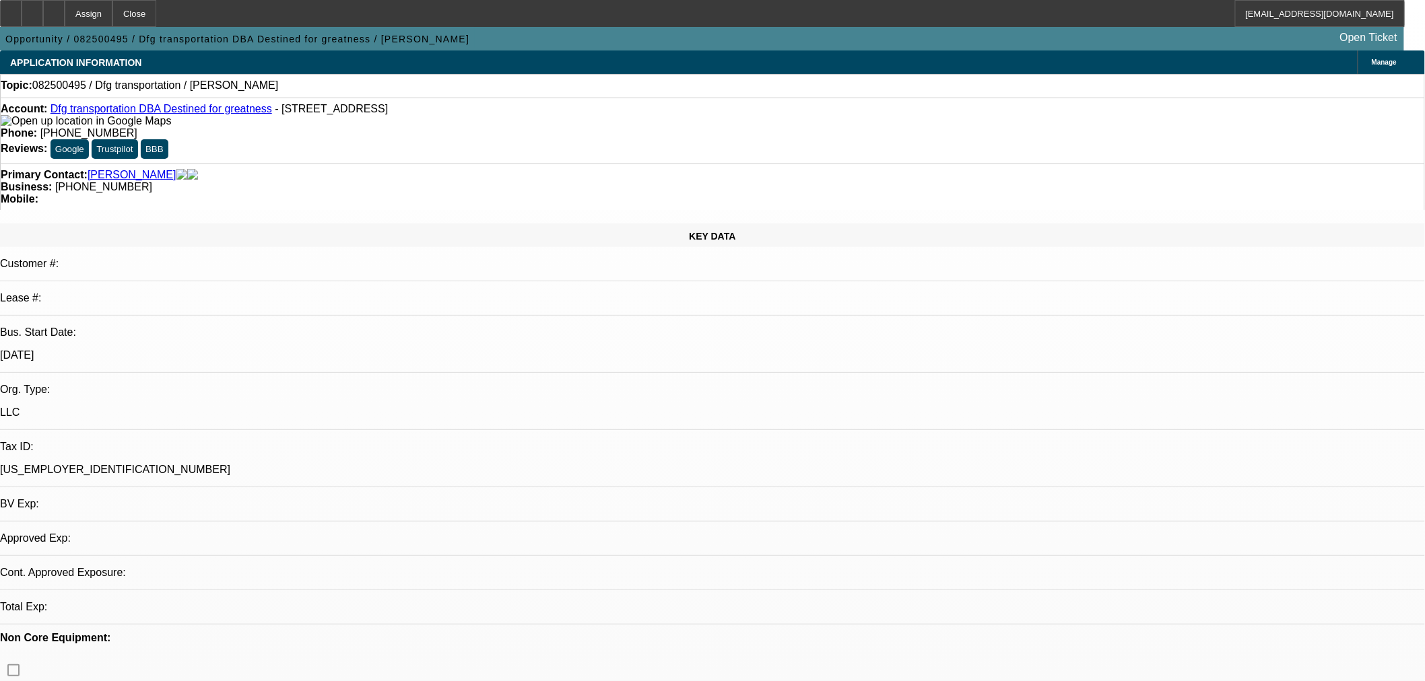
select select "0"
select select "2"
select select "0.1"
select select "4"
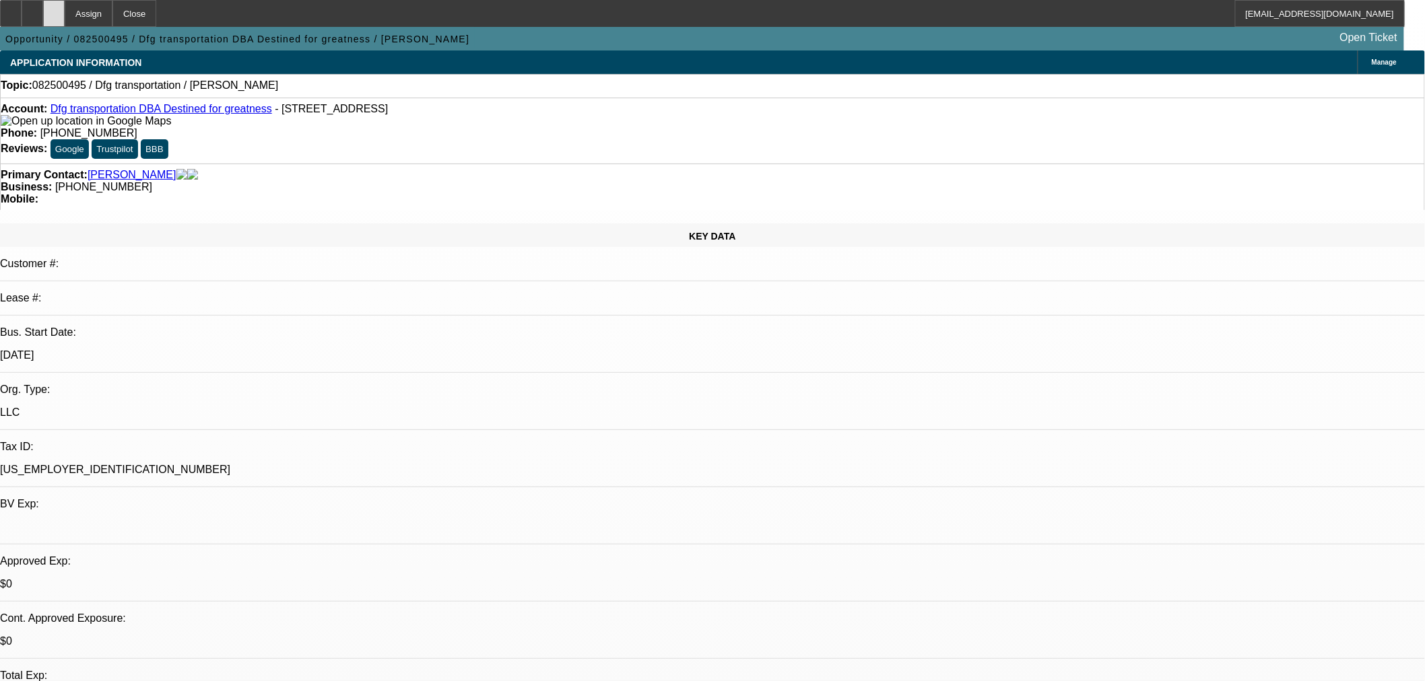
click at [65, 11] on div at bounding box center [54, 13] width 22 height 27
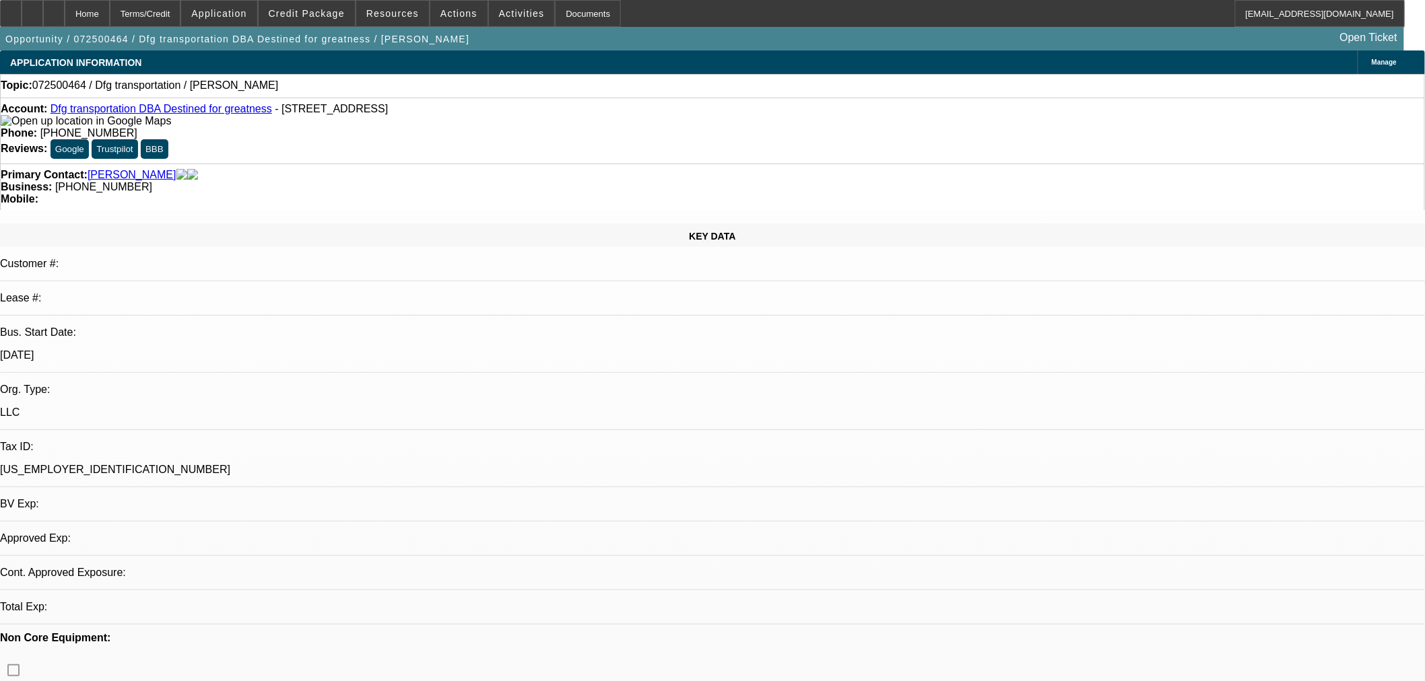
select select "0"
select select "2"
select select "0.1"
select select "4"
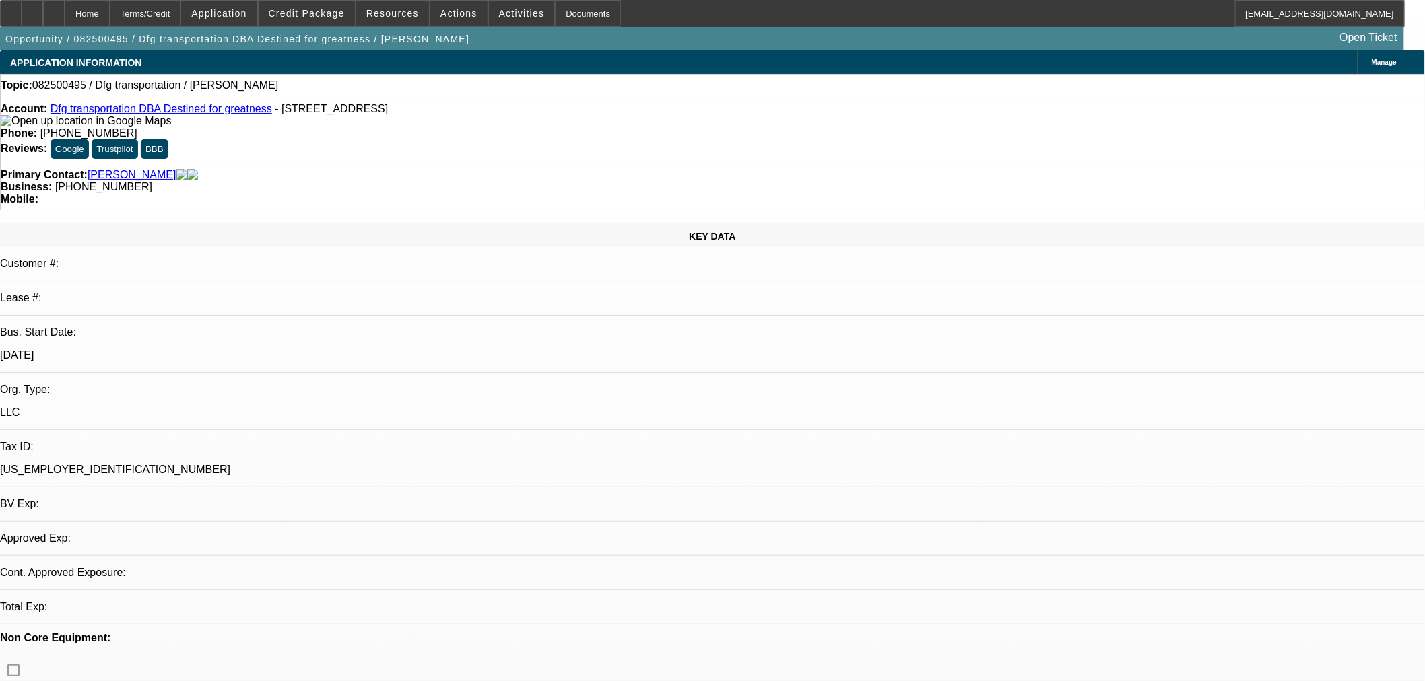
select select "0"
select select "2"
select select "0.1"
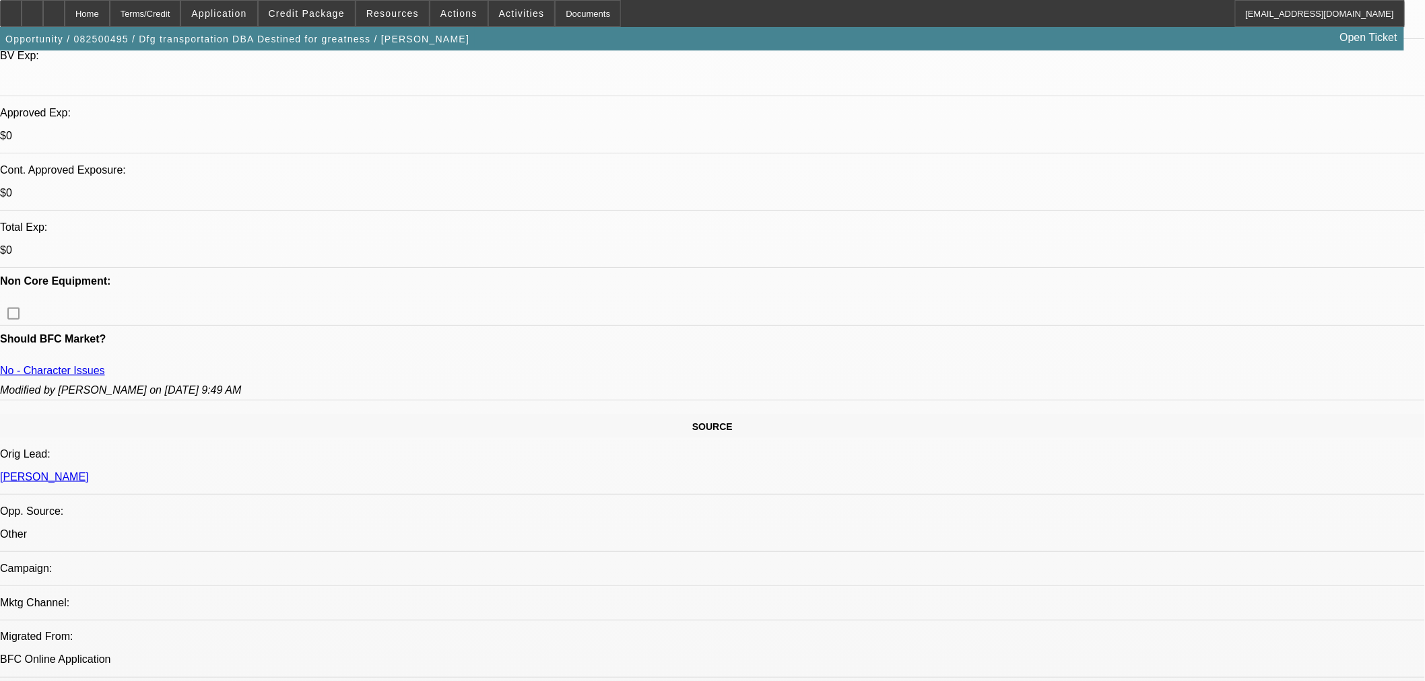
select select "2"
select select "4"
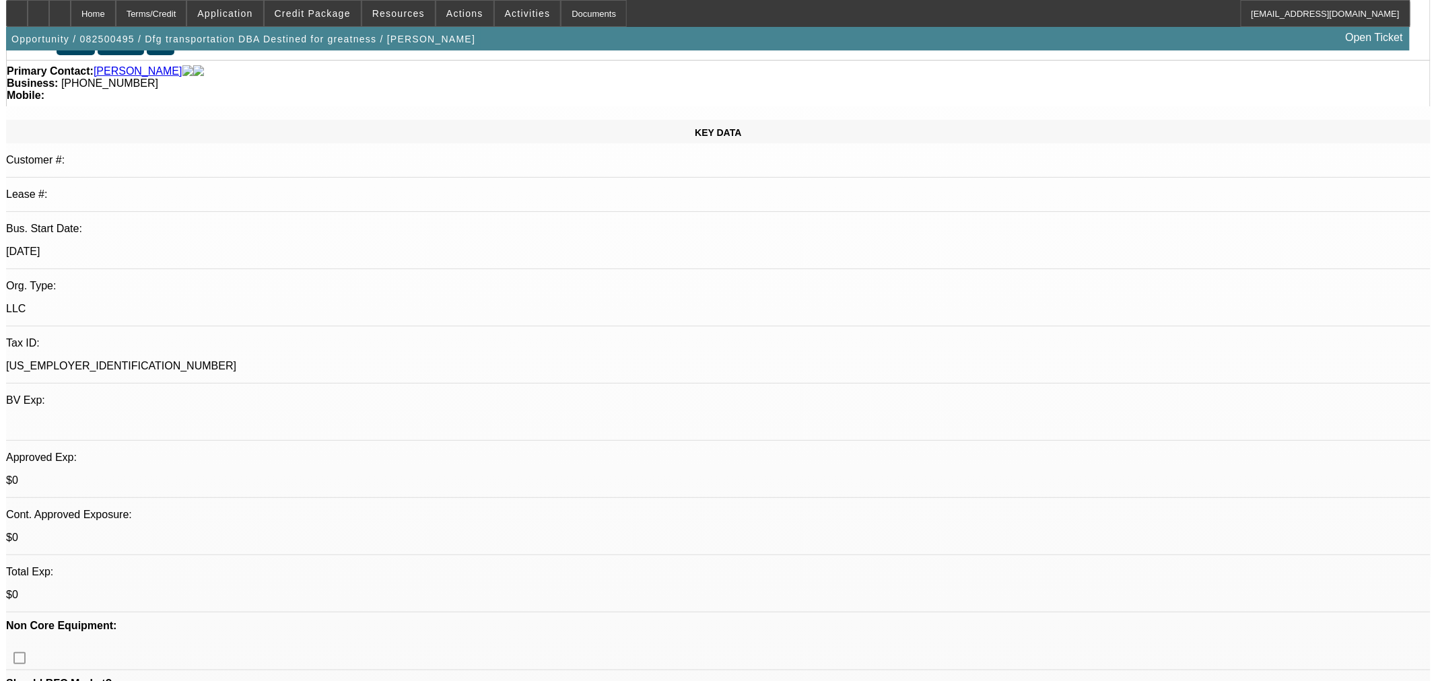
scroll to position [0, 0]
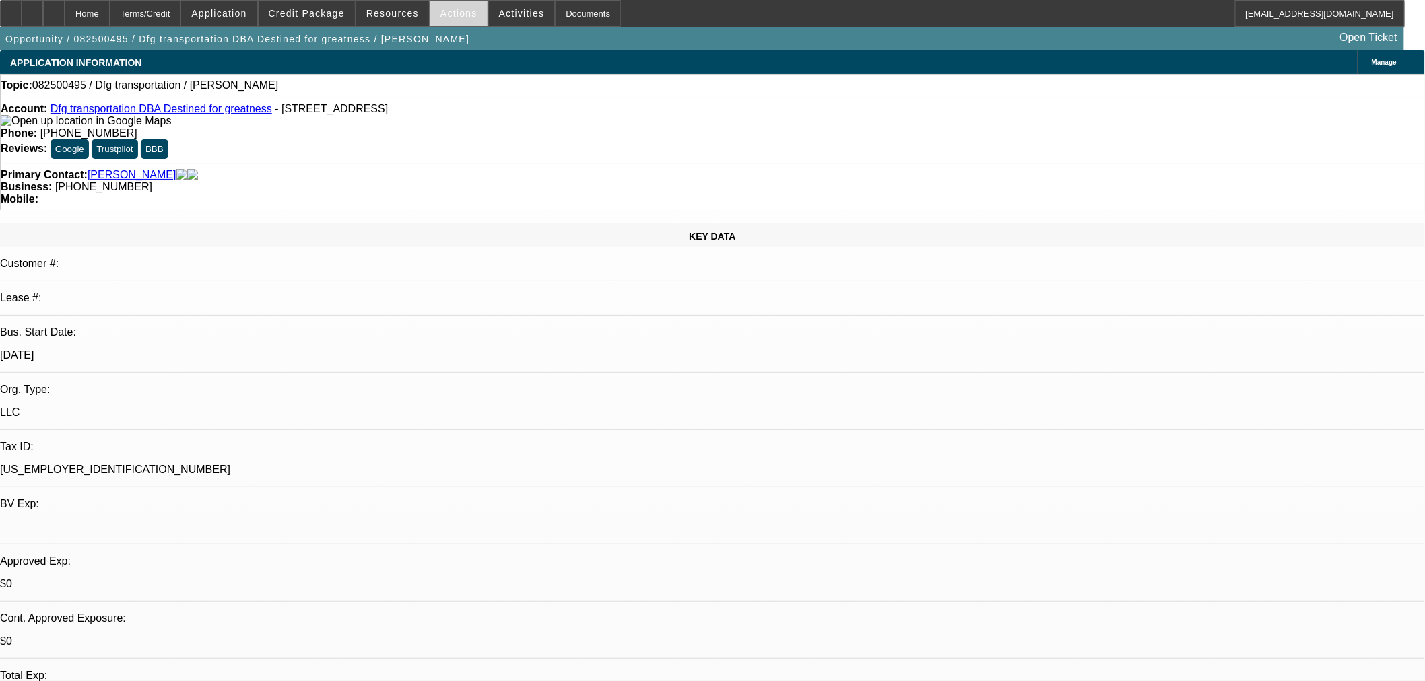
click at [462, 19] on span at bounding box center [458, 13] width 57 height 32
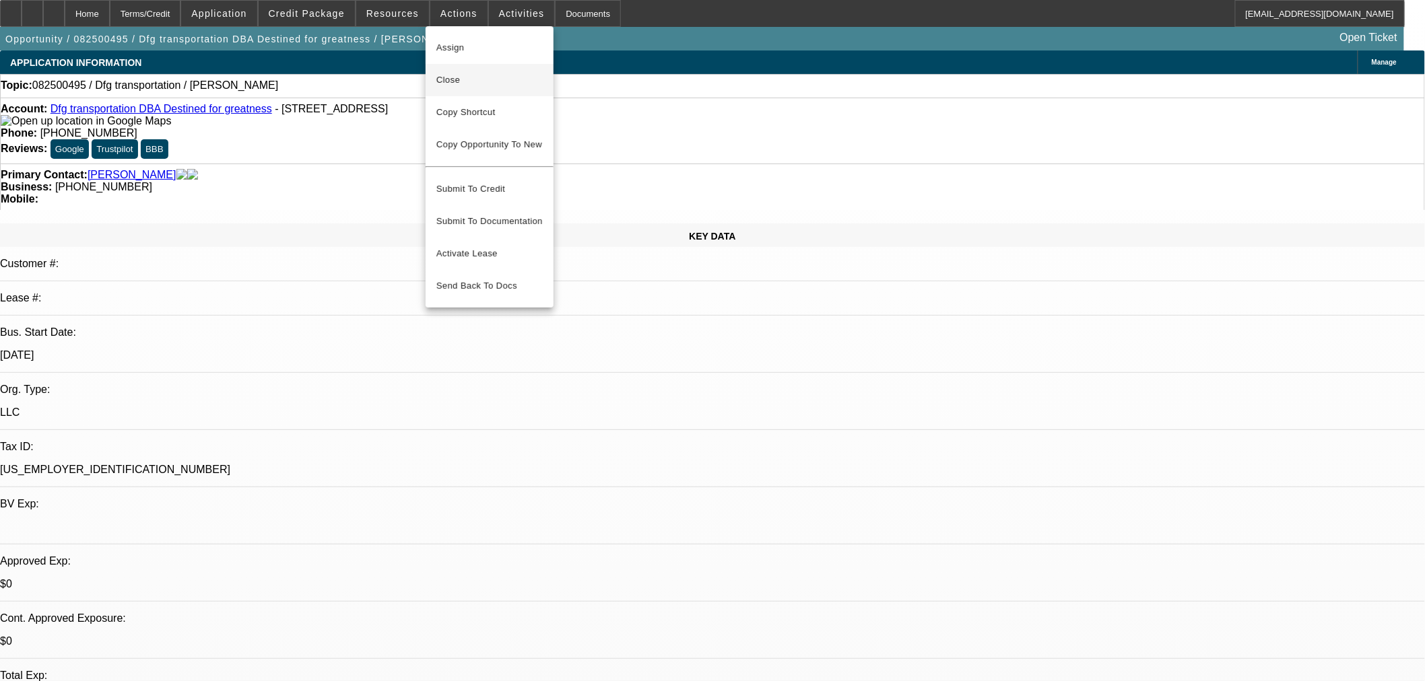
click at [475, 84] on span "Close" at bounding box center [489, 80] width 106 height 16
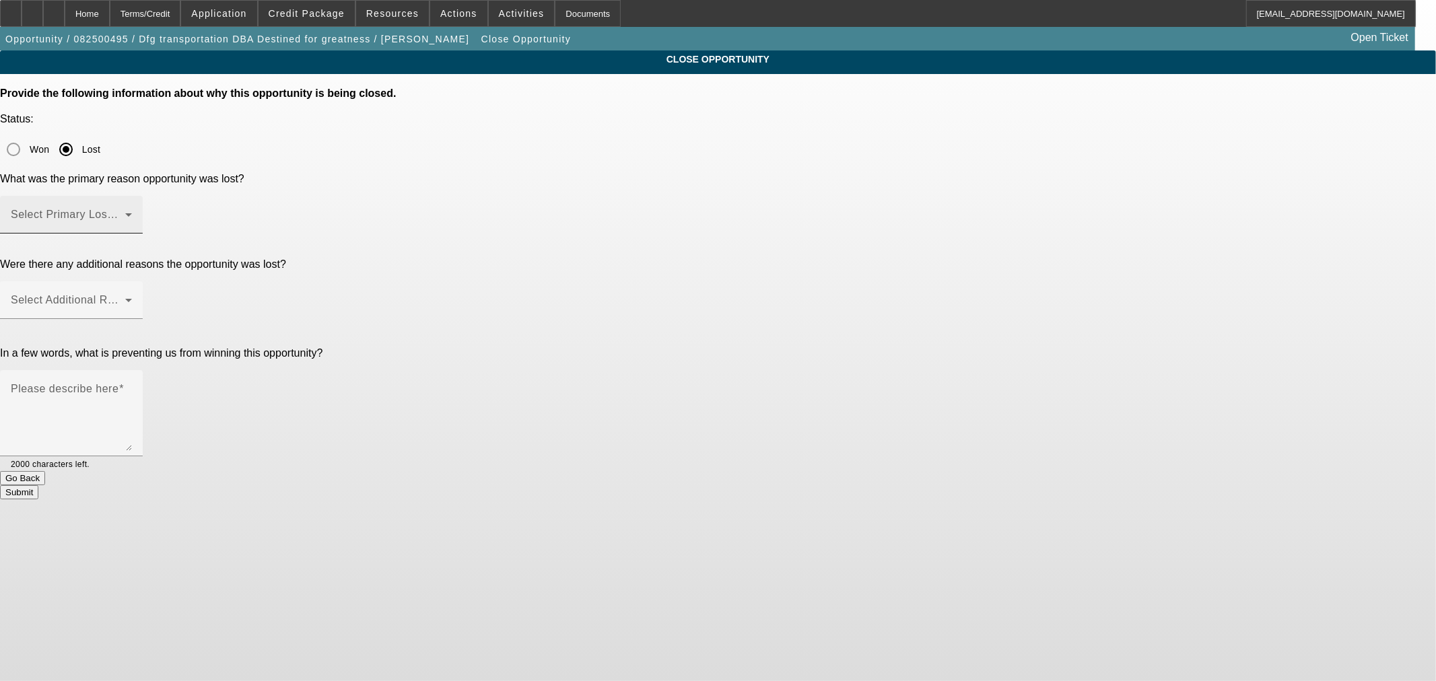
click at [153, 209] on mat-label "Select Primary Lost Reason" at bounding box center [82, 214] width 142 height 11
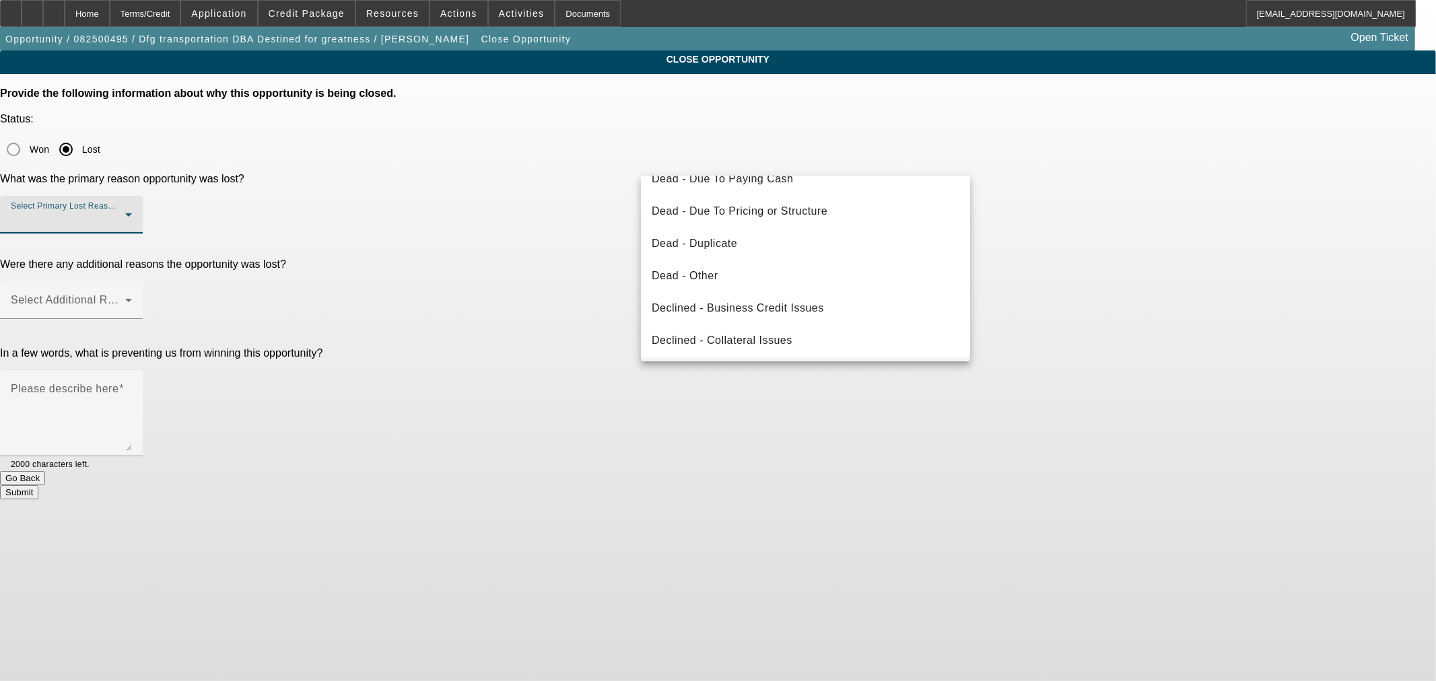
scroll to position [180, 0]
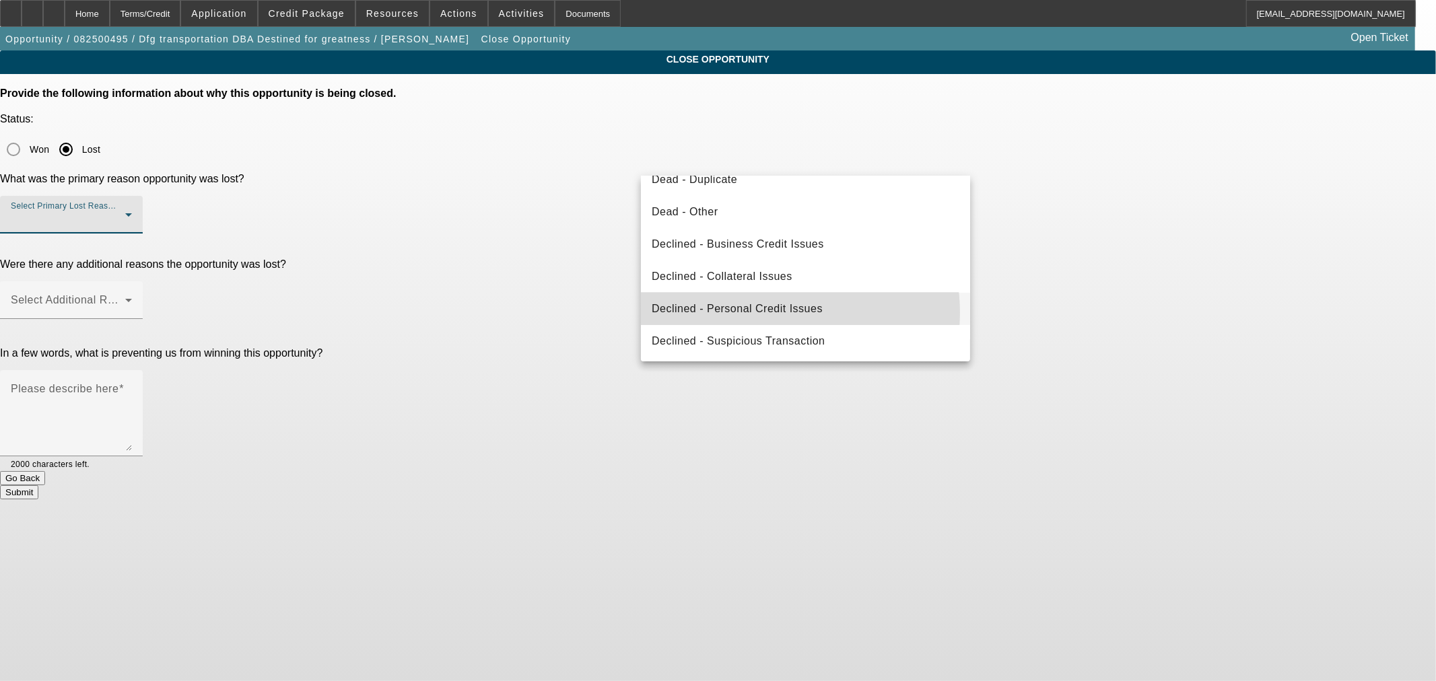
drag, startPoint x: 772, startPoint y: 312, endPoint x: 762, endPoint y: 283, distance: 30.7
click at [772, 310] on span "Declined - Personal Credit Issues" at bounding box center [737, 309] width 171 height 16
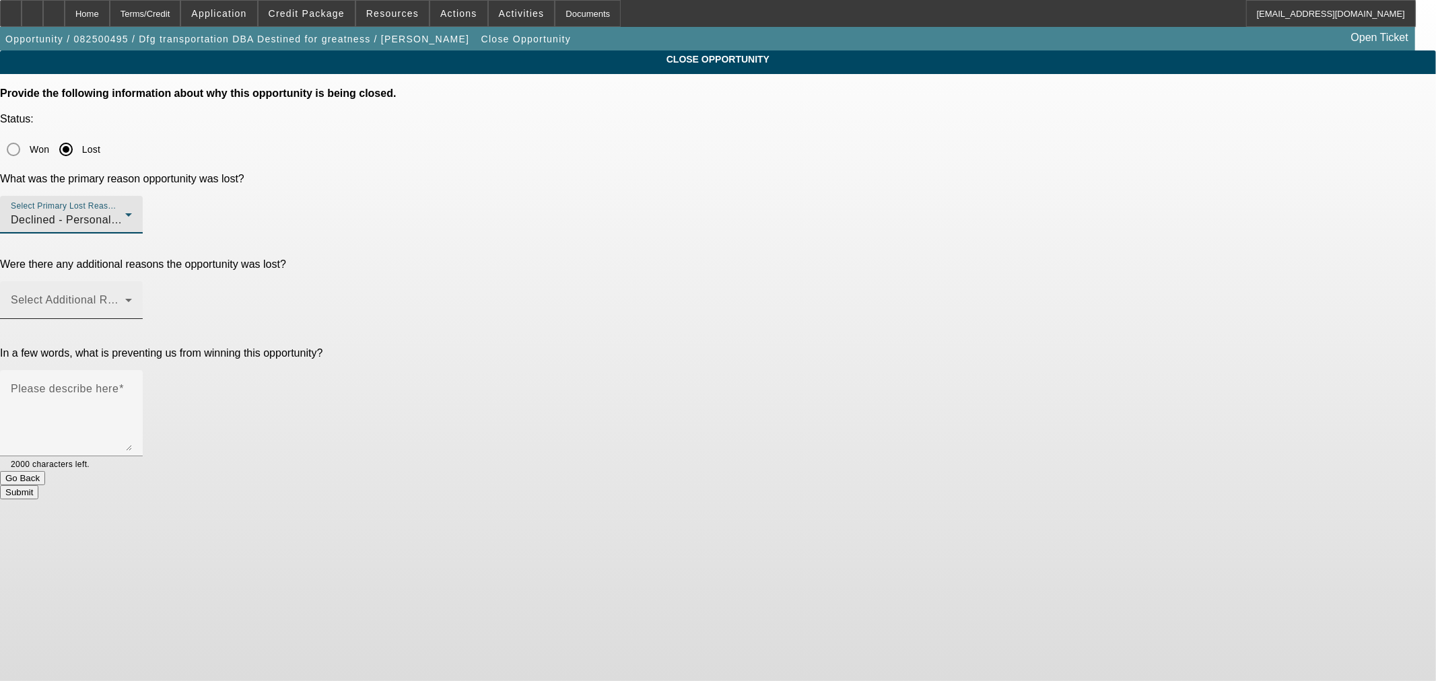
drag, startPoint x: 731, startPoint y: 221, endPoint x: 722, endPoint y: 221, distance: 8.1
click at [125, 298] on span at bounding box center [68, 306] width 114 height 16
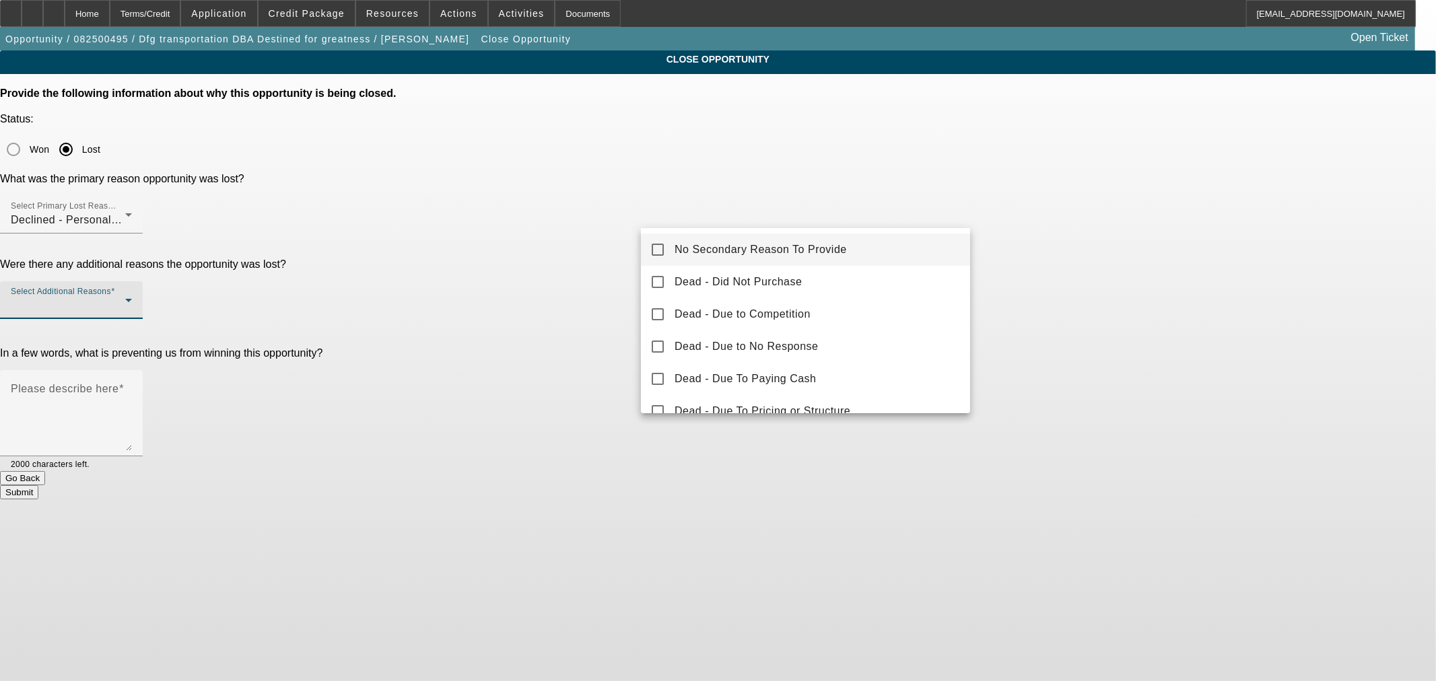
click at [694, 247] on span "No Secondary Reason To Provide" at bounding box center [761, 250] width 172 height 16
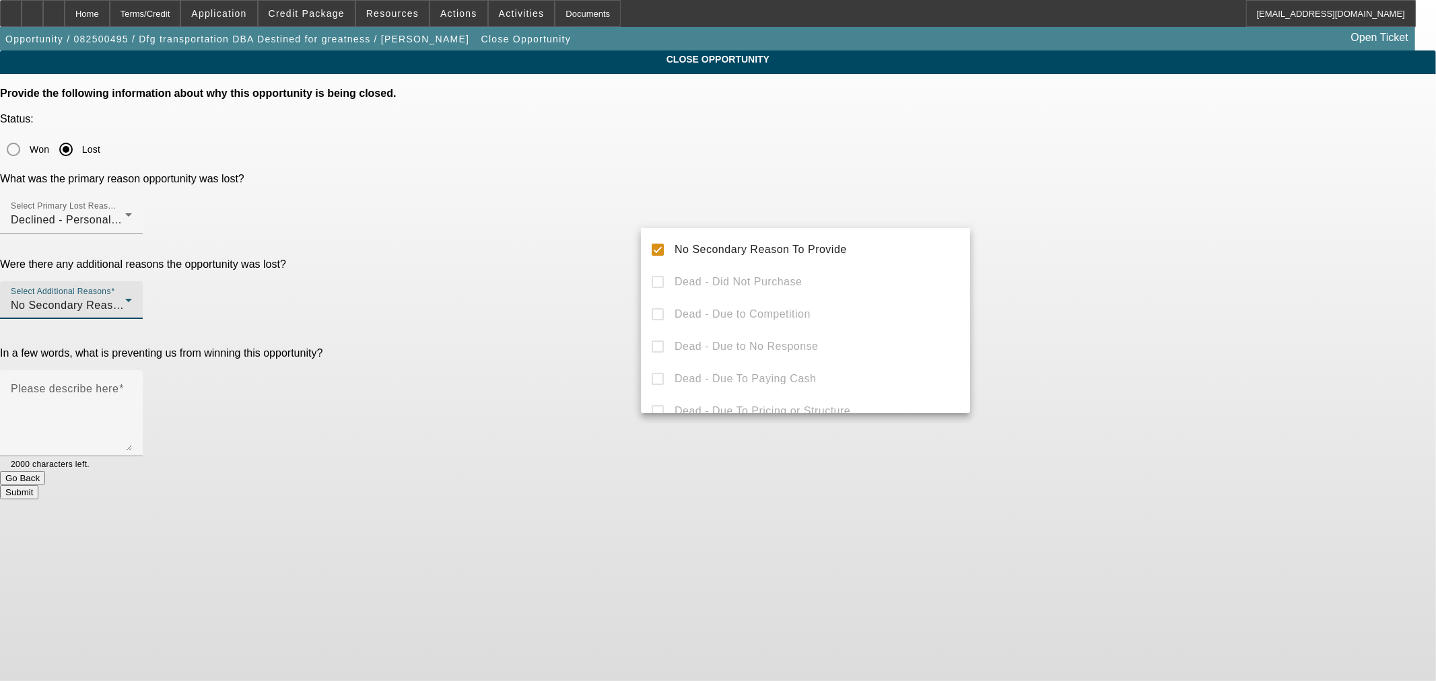
click at [595, 224] on div at bounding box center [718, 340] width 1436 height 681
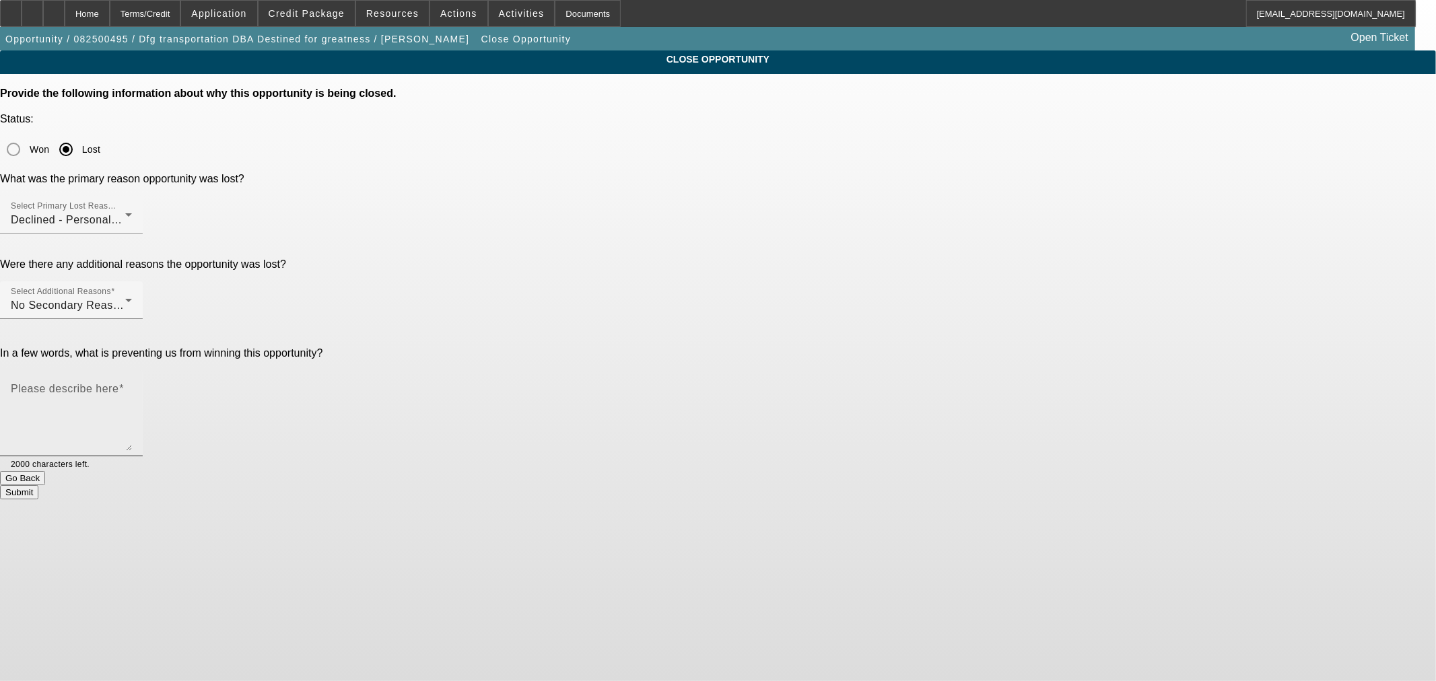
click at [132, 386] on textarea "Please describe here" at bounding box center [71, 418] width 121 height 65
type textarea "credit"
click at [38, 485] on button "Submit" at bounding box center [19, 492] width 38 height 14
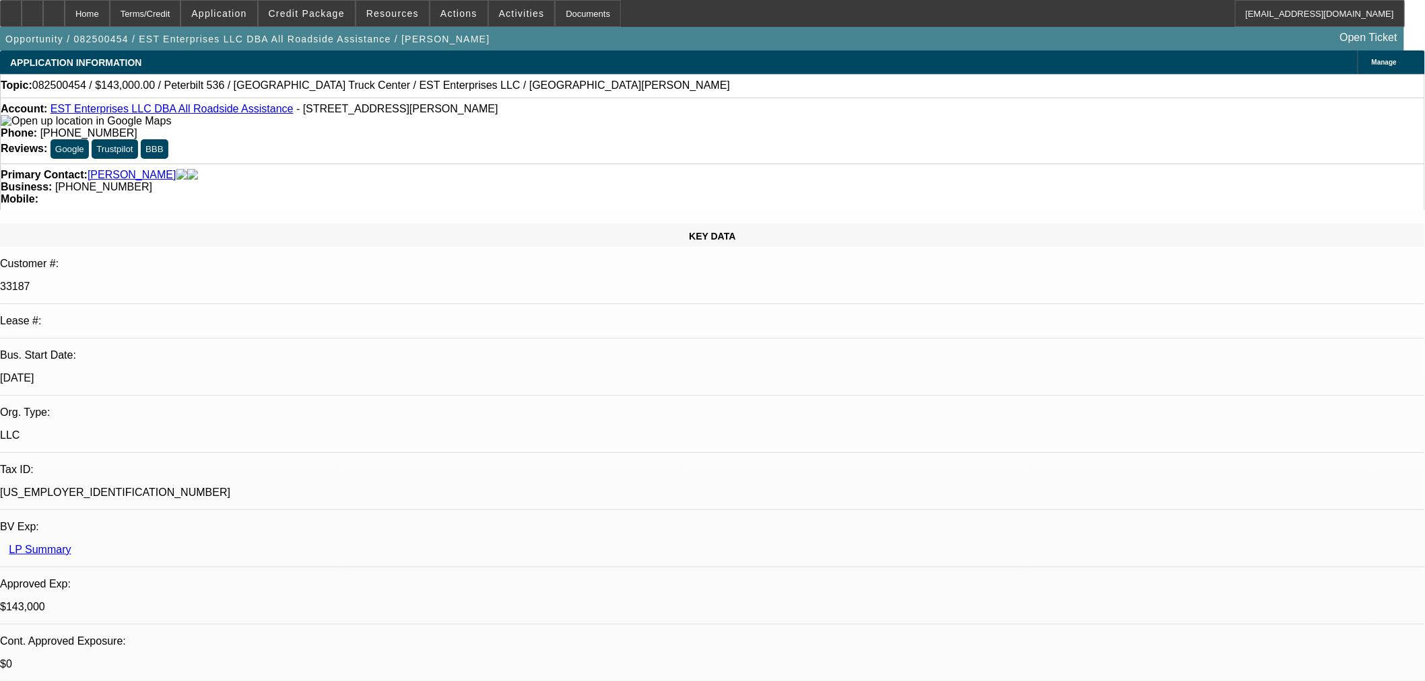
select select "0"
select select "6"
select select "0"
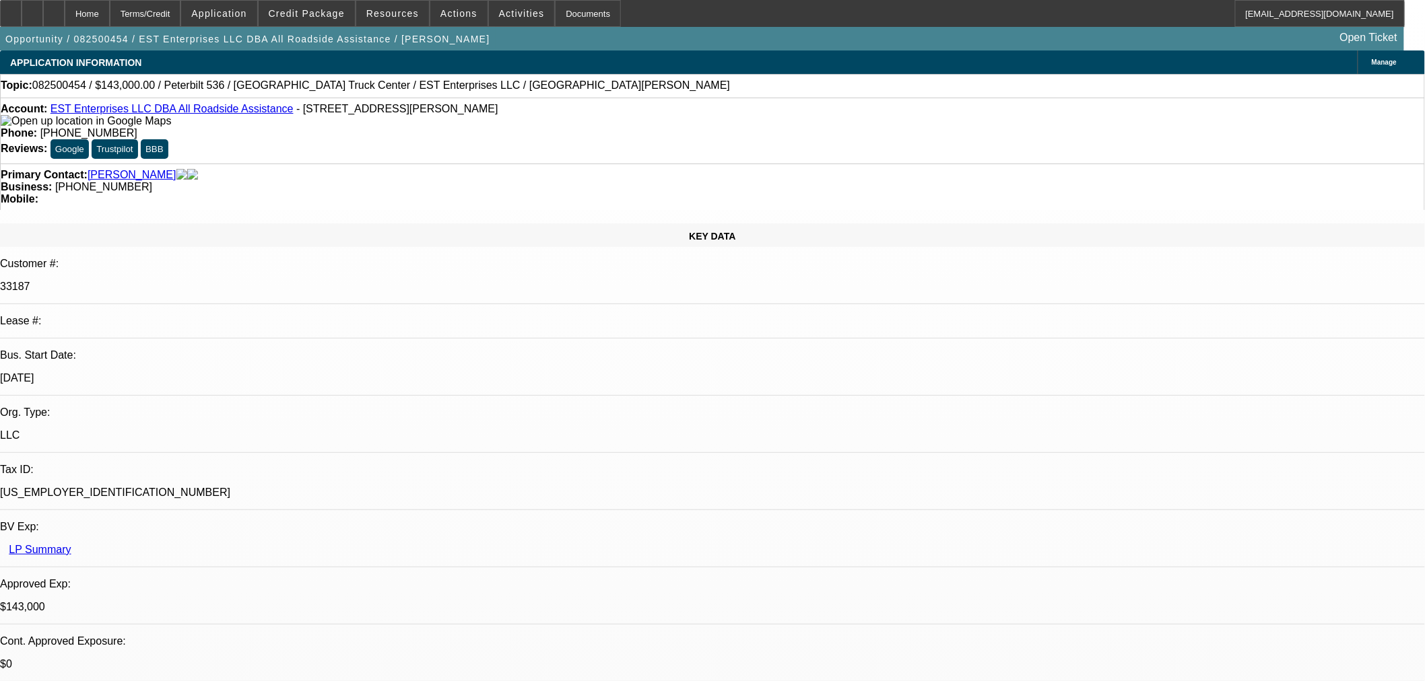
select select "2"
select select "0"
select select "6"
select select "0"
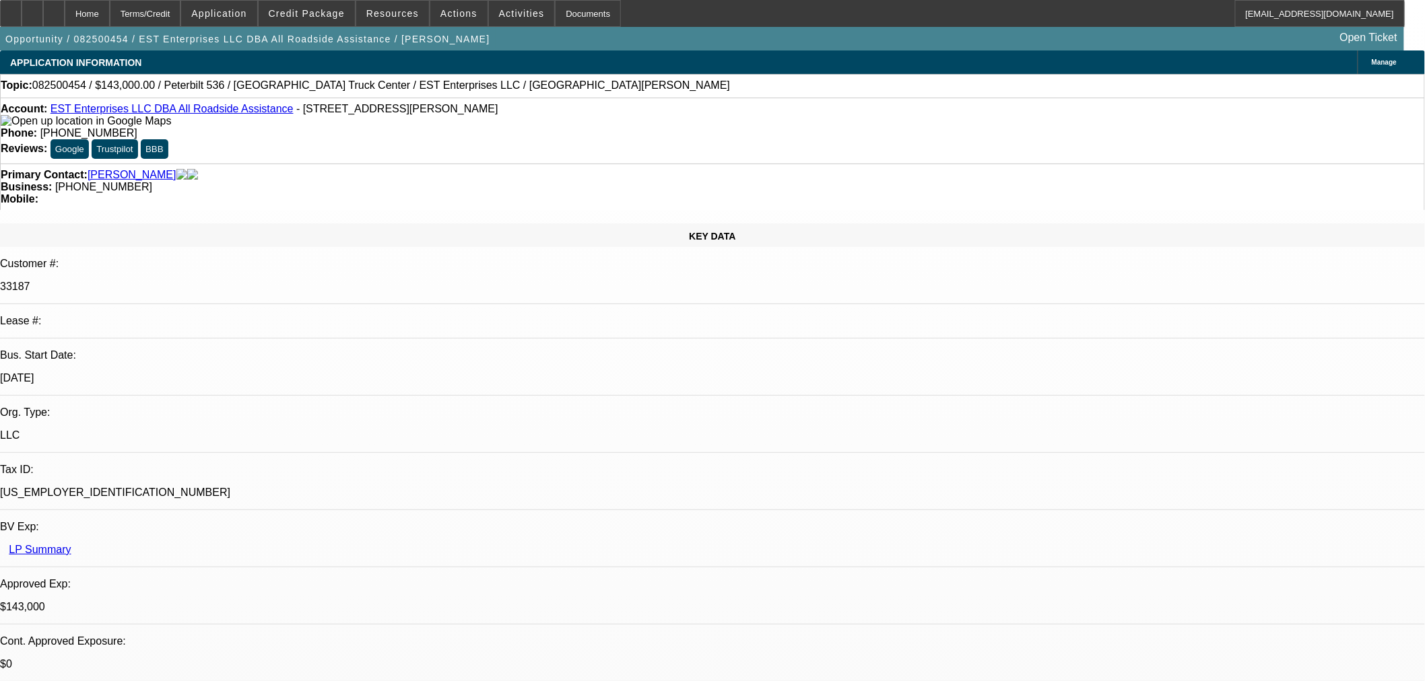
select select "2"
select select "0.1"
select select "4"
select select "0.1"
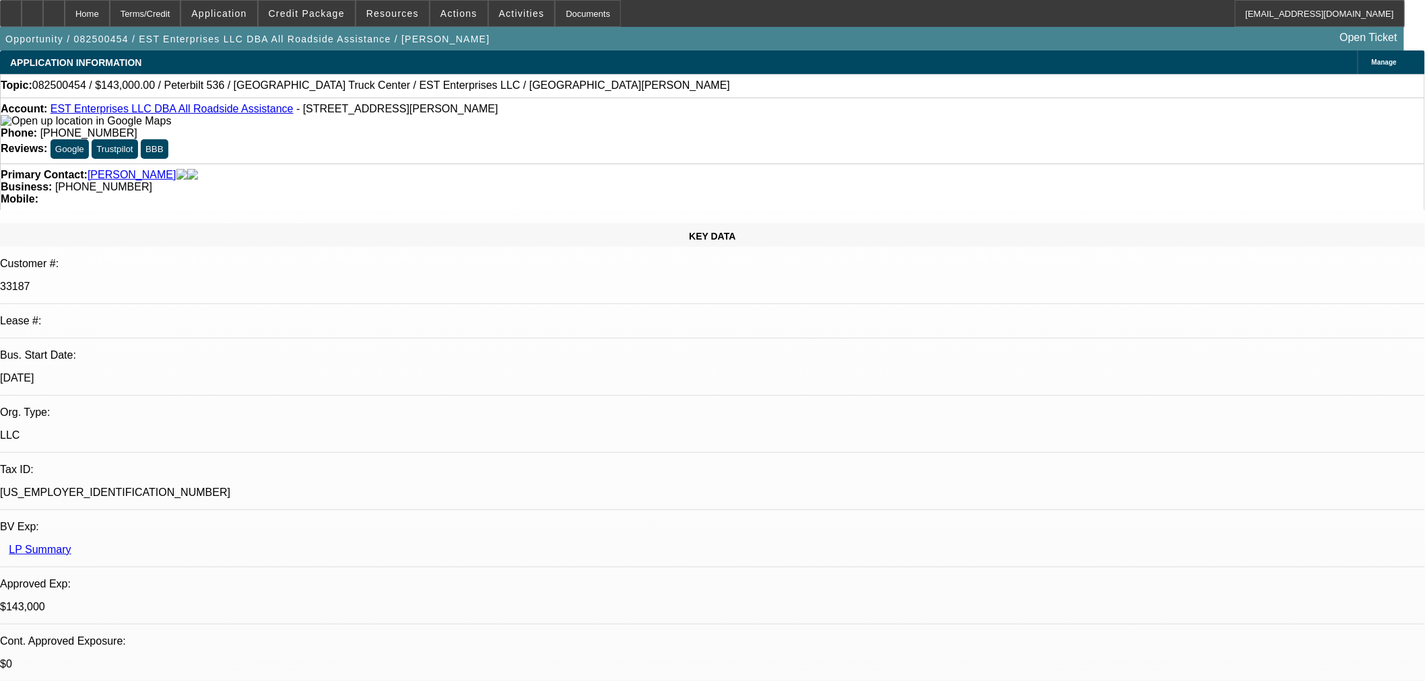
select select "2"
select select "0.1"
select select "4"
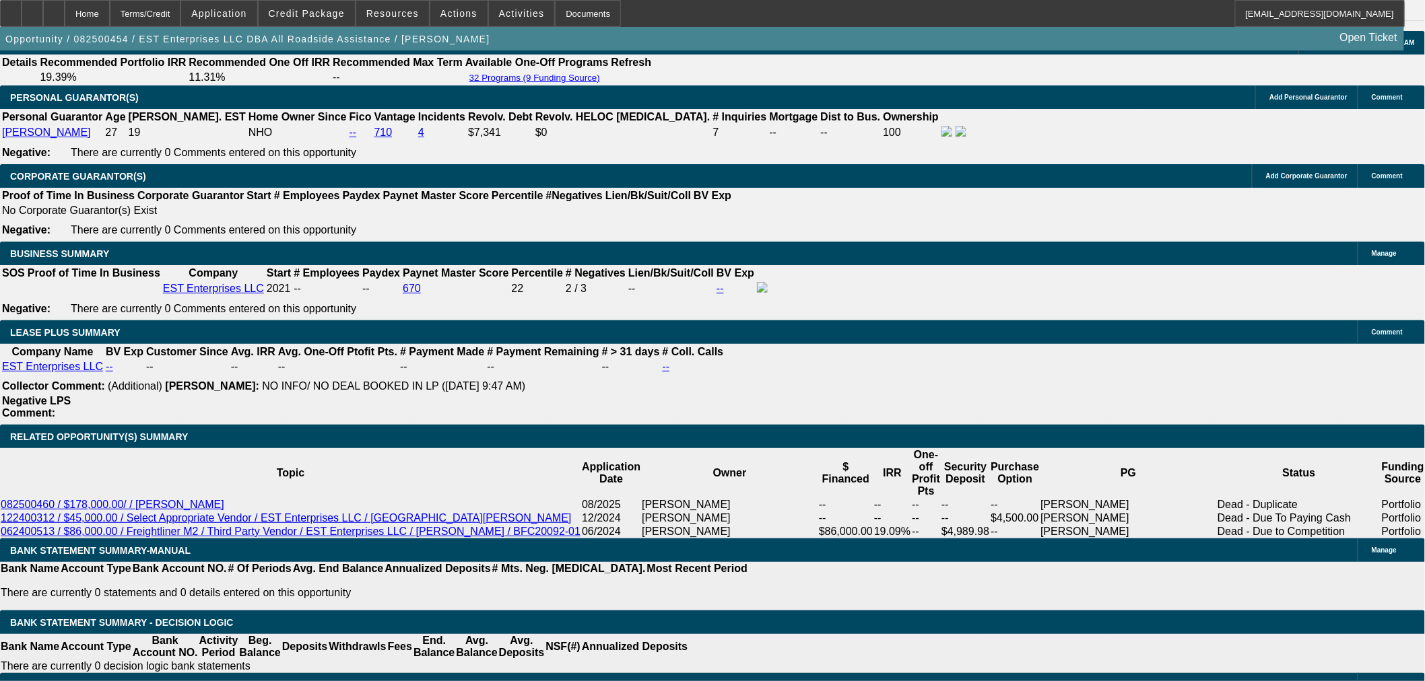
scroll to position [2095, 0]
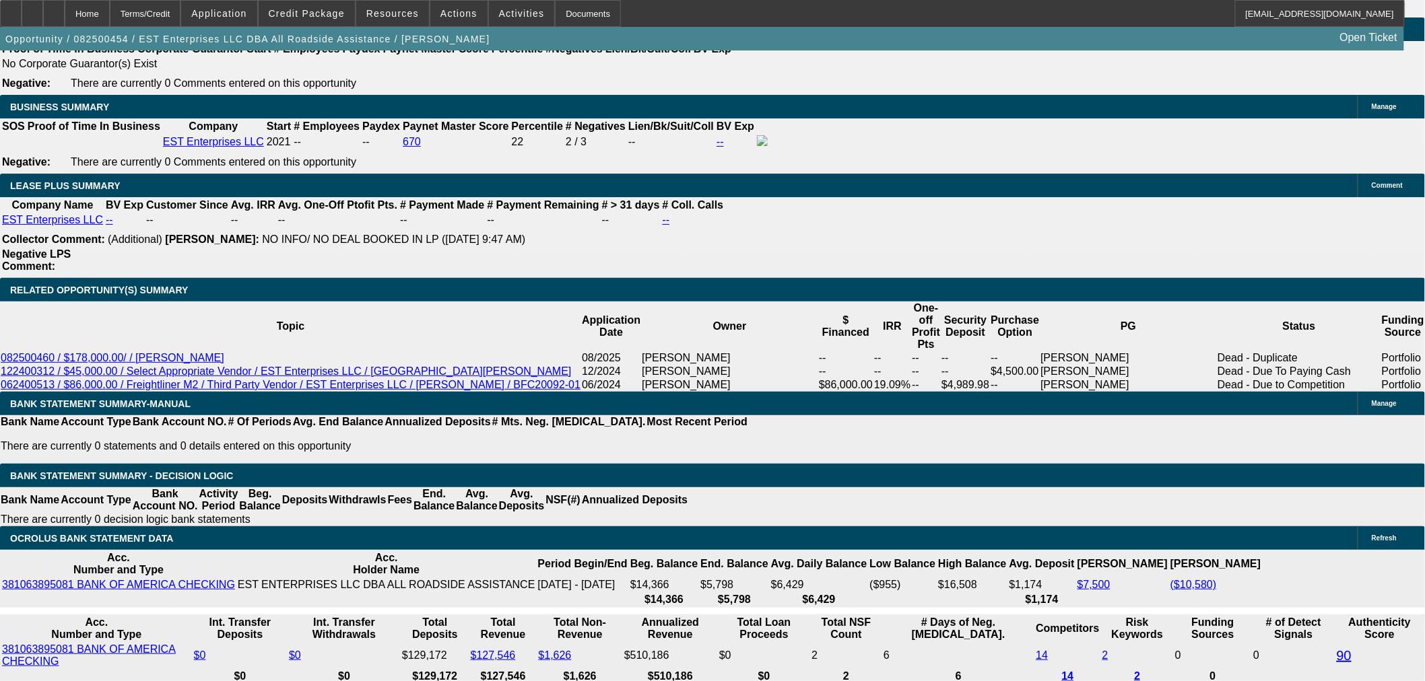
drag, startPoint x: 443, startPoint y: 542, endPoint x: 476, endPoint y: 540, distance: 33.1
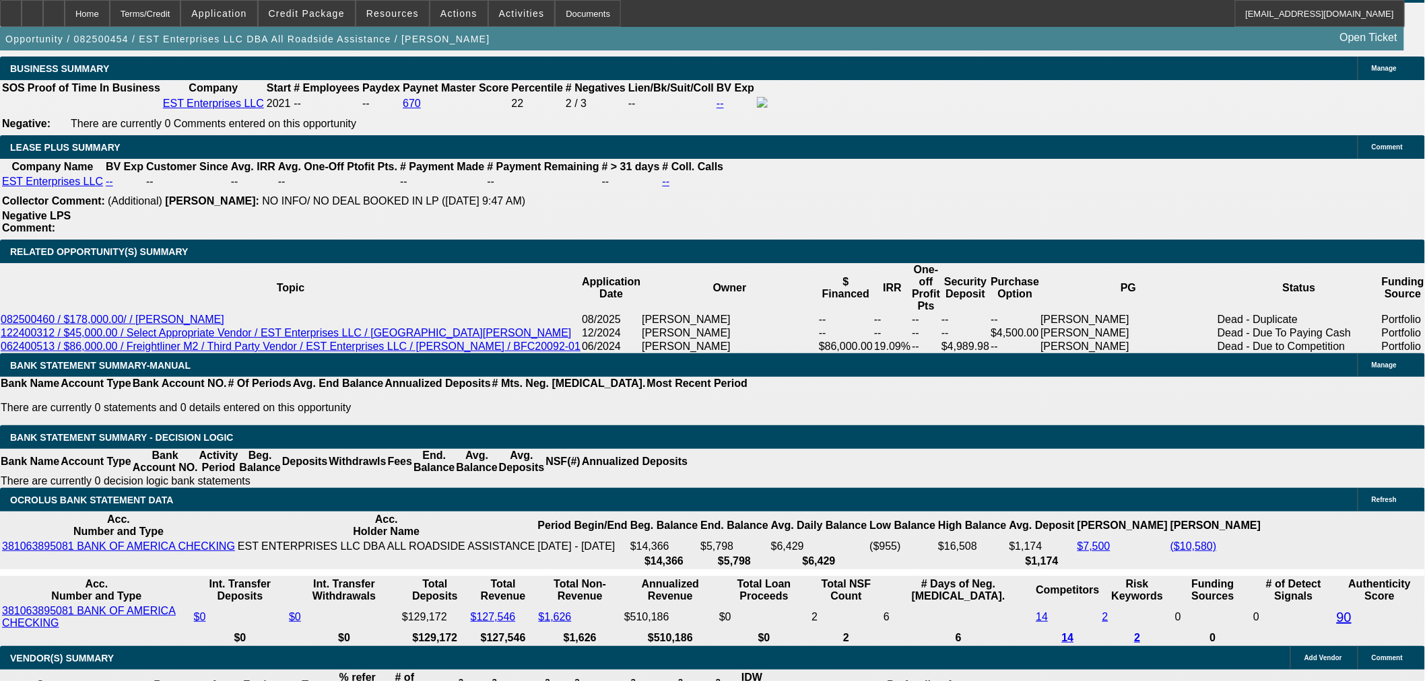
scroll to position [2169, 0]
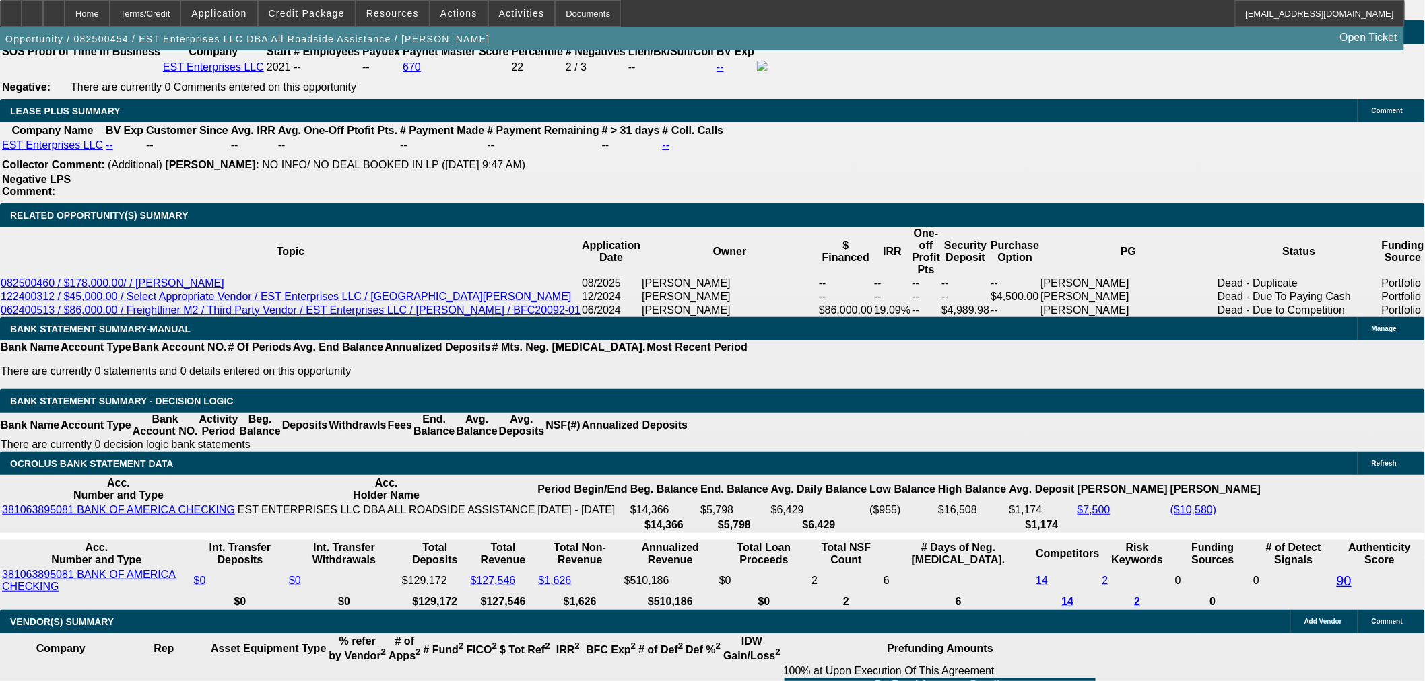
drag, startPoint x: 603, startPoint y: 415, endPoint x: 617, endPoint y: 414, distance: 14.2
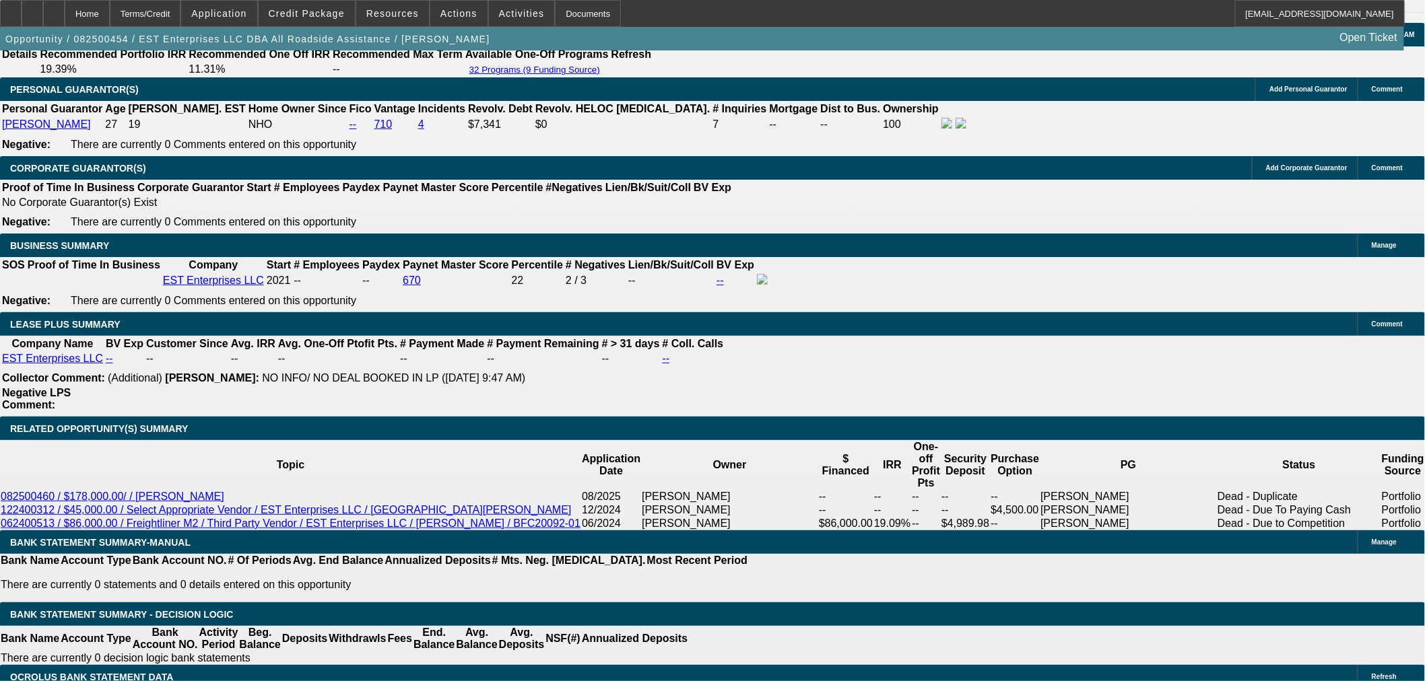
scroll to position [1945, 0]
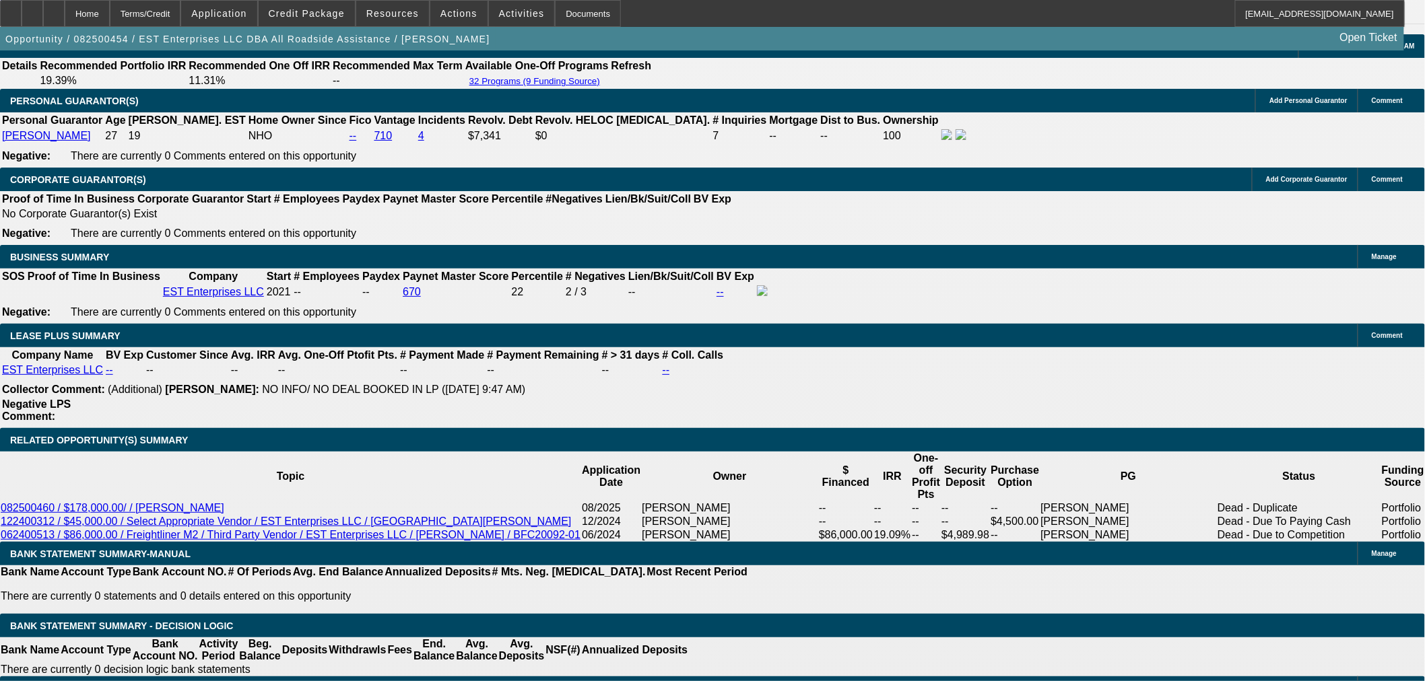
drag, startPoint x: 479, startPoint y: 291, endPoint x: 496, endPoint y: 292, distance: 16.9
drag, startPoint x: 475, startPoint y: 292, endPoint x: 494, endPoint y: 290, distance: 19.6
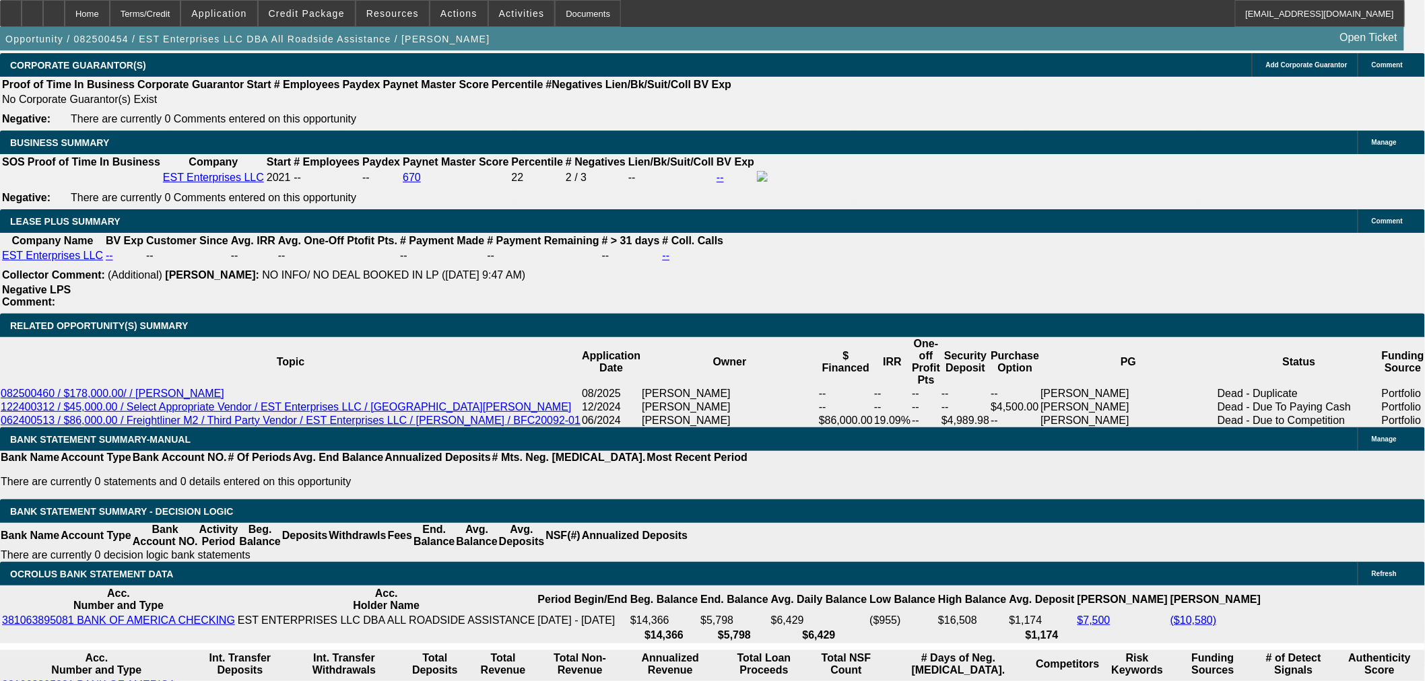
scroll to position [2095, 0]
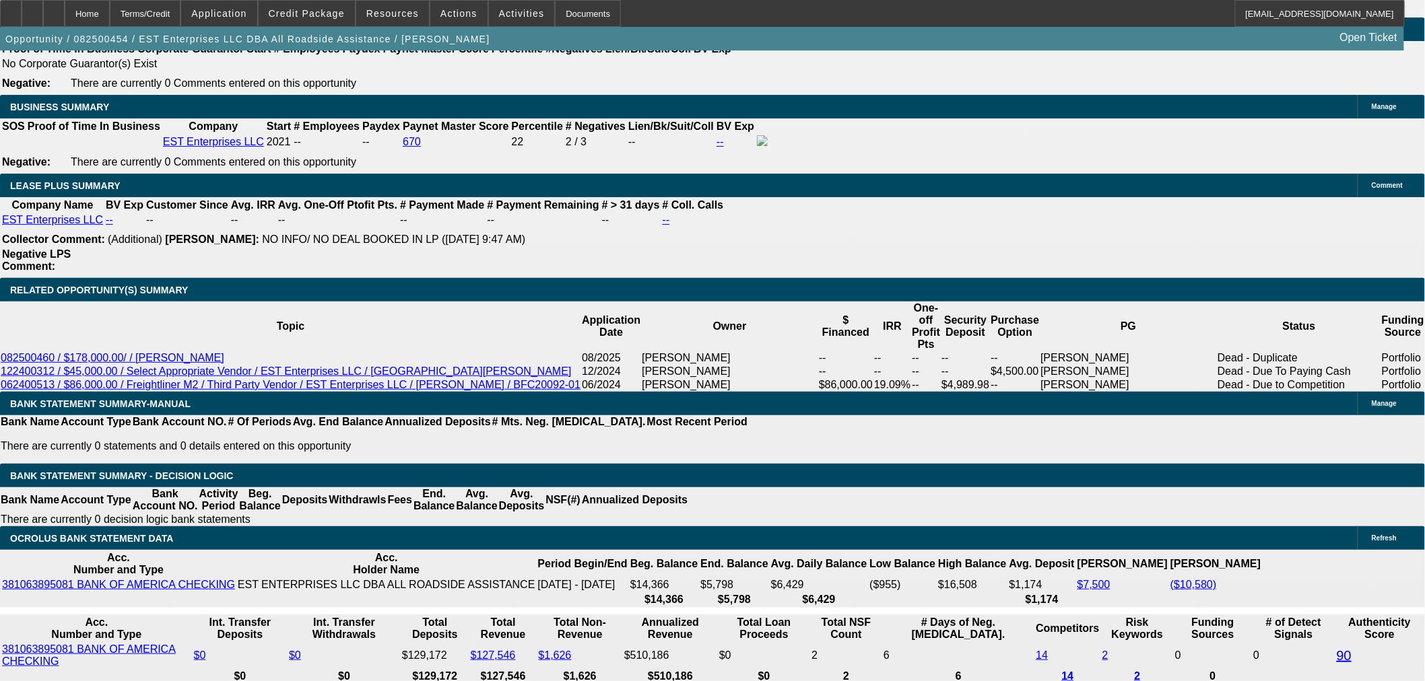
drag, startPoint x: 624, startPoint y: 503, endPoint x: 637, endPoint y: 504, distance: 13.5
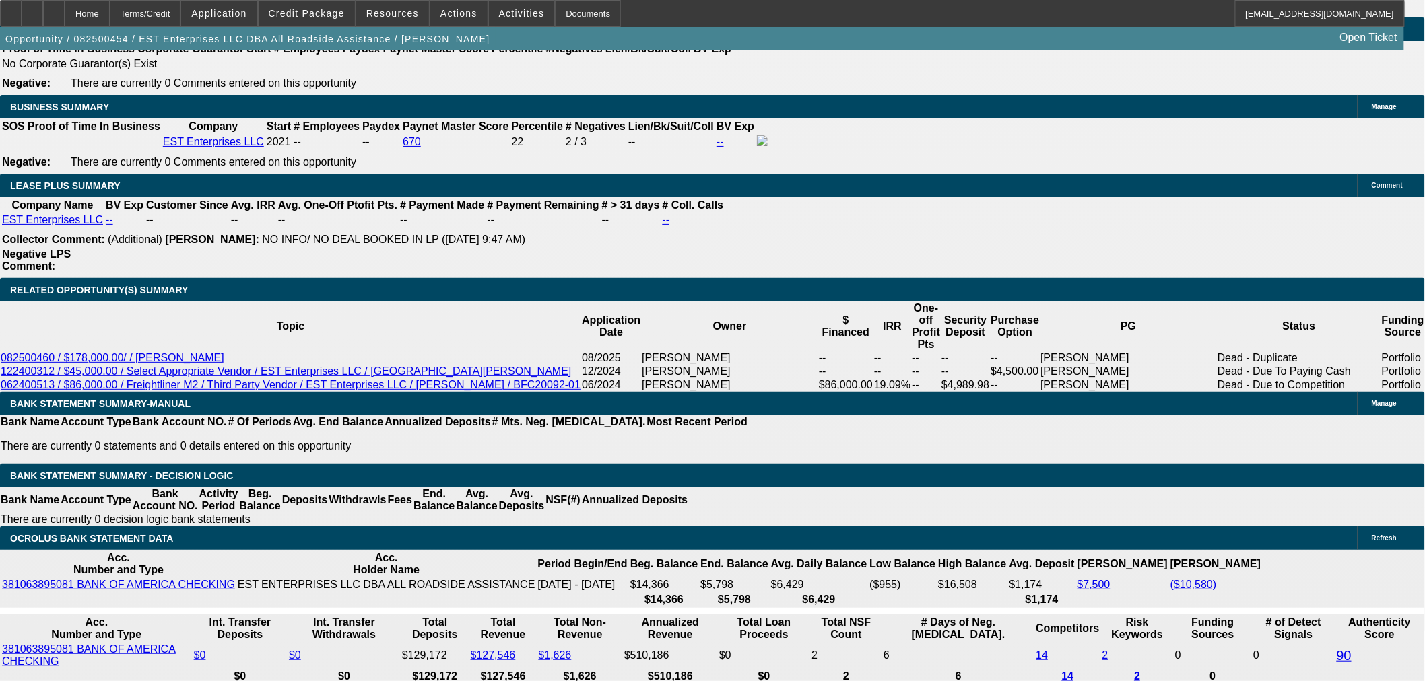
click at [448, 9] on span "Actions" at bounding box center [458, 13] width 37 height 11
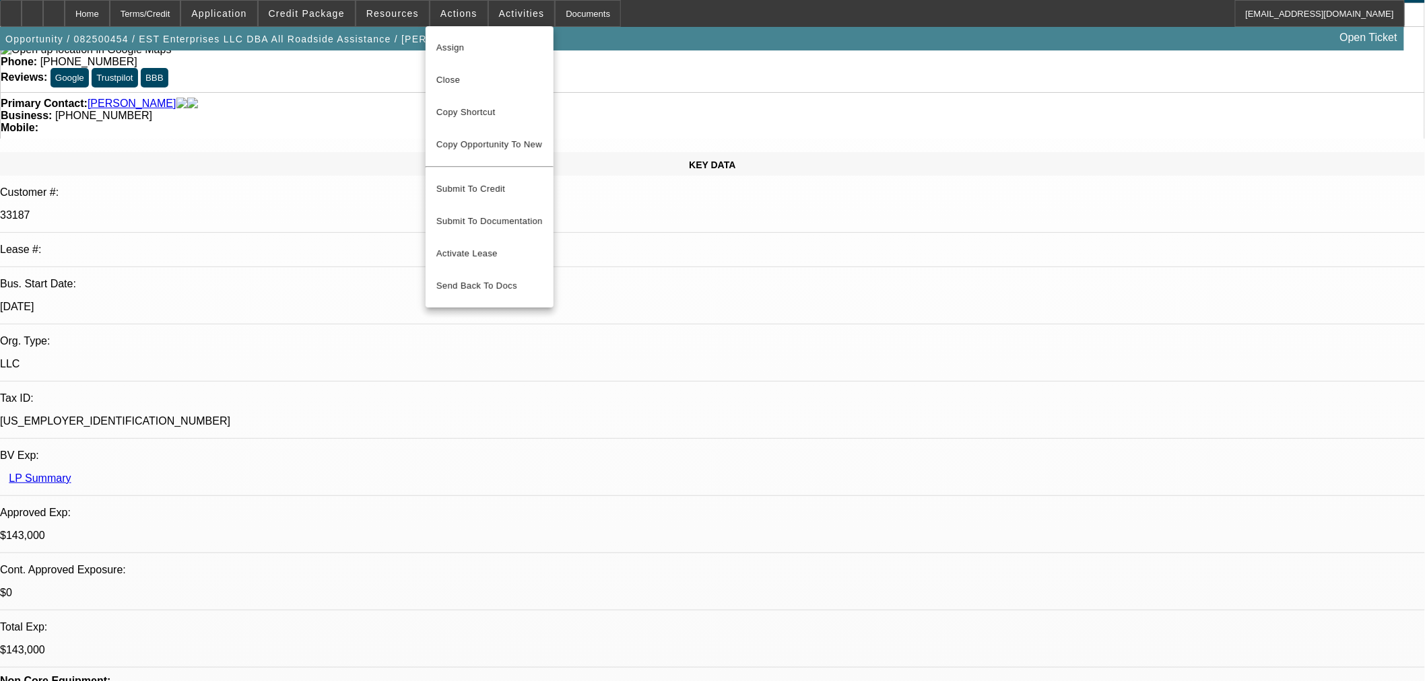
scroll to position [0, 0]
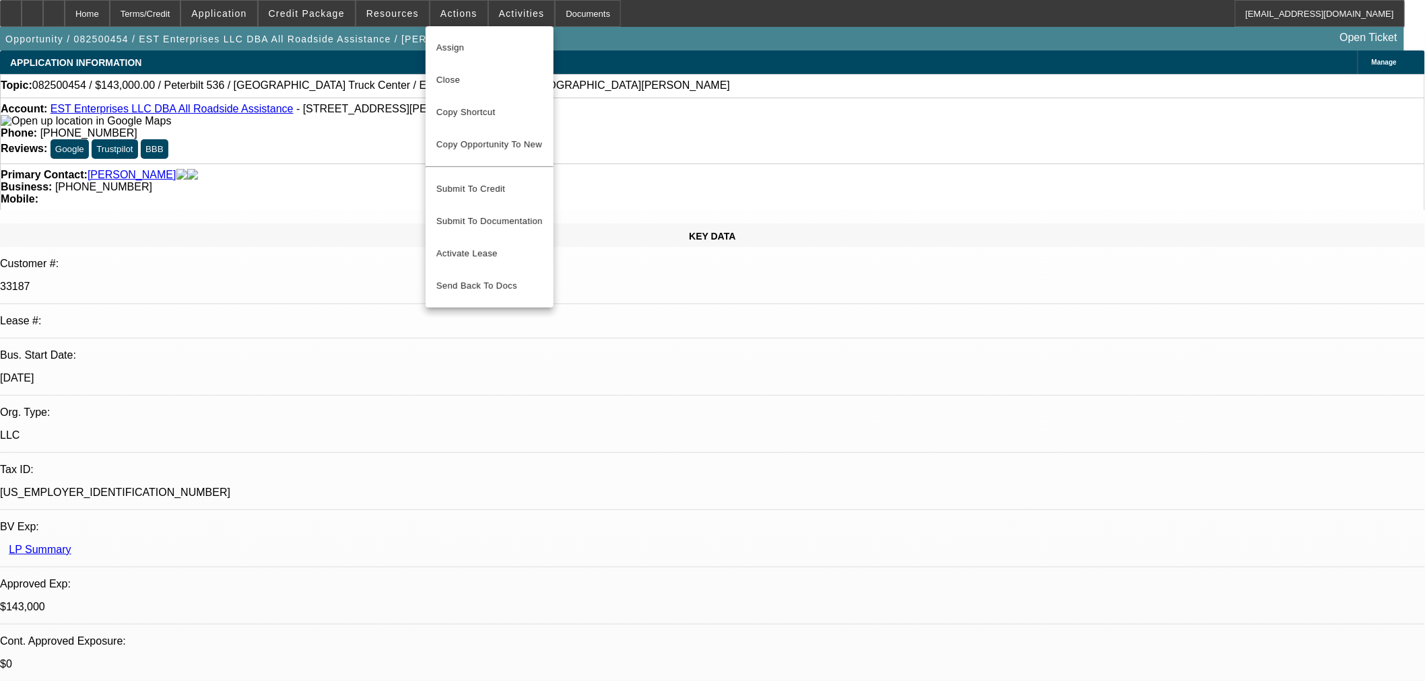
click at [304, 379] on div at bounding box center [712, 340] width 1425 height 681
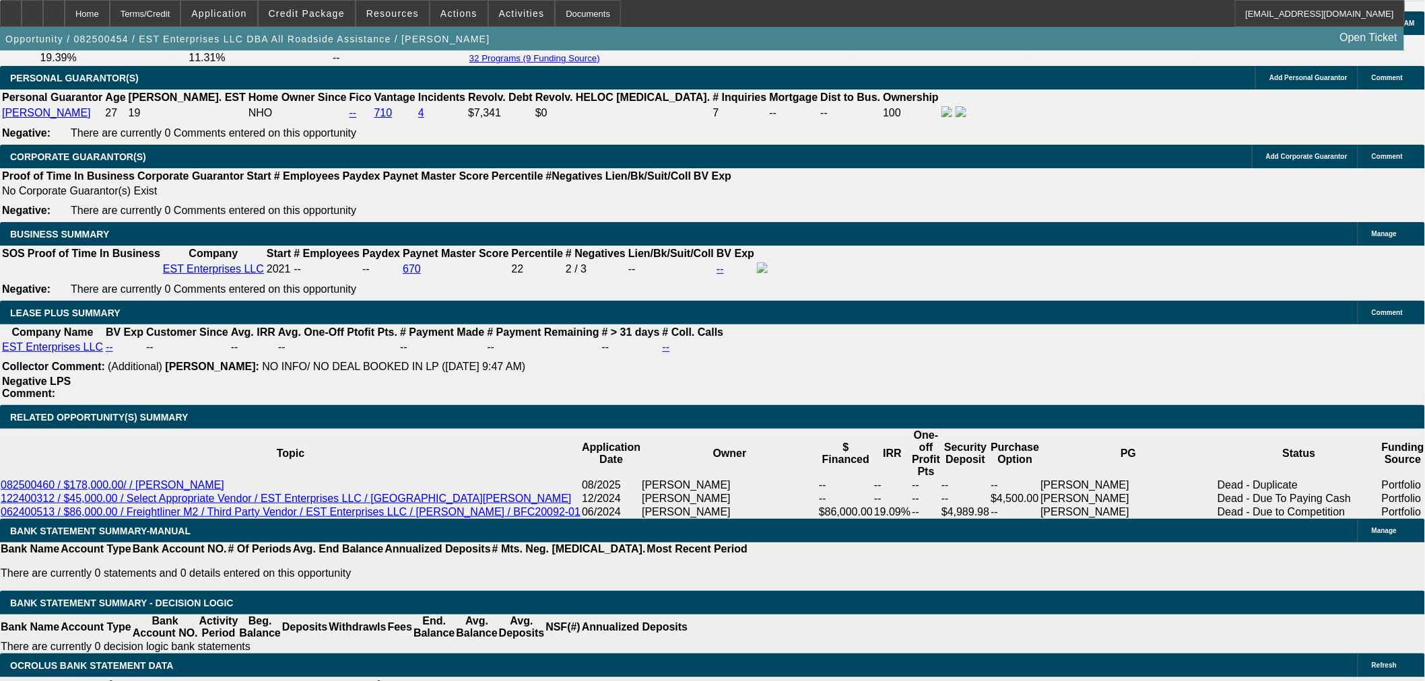
scroll to position [2095, 0]
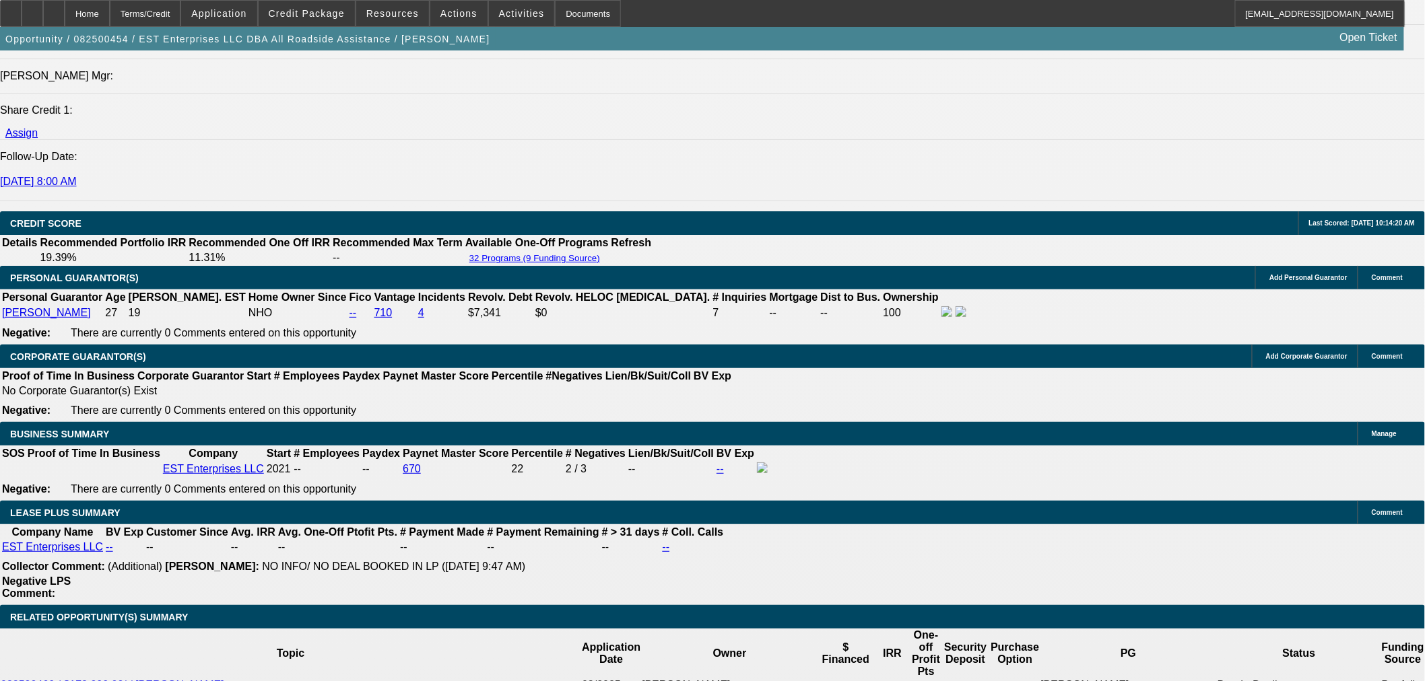
scroll to position [1795, 0]
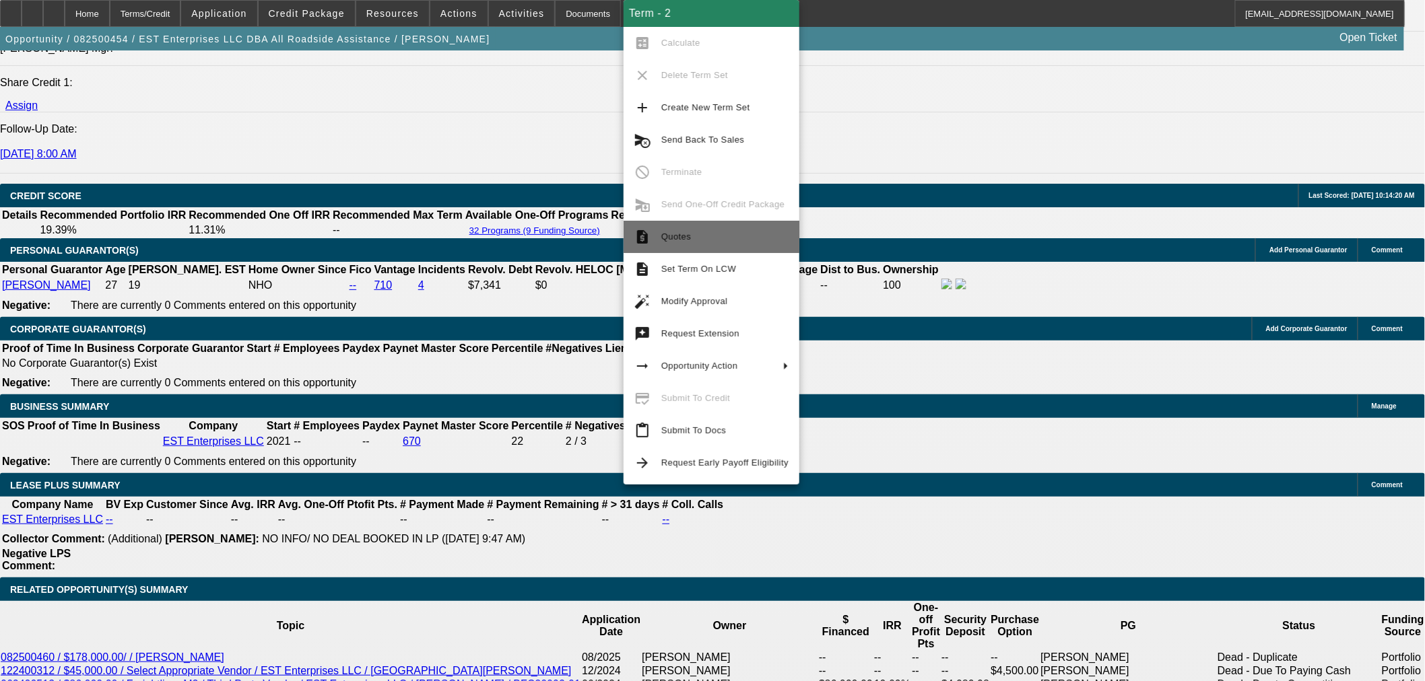
click at [735, 227] on button "request_quote Quotes" at bounding box center [712, 237] width 176 height 32
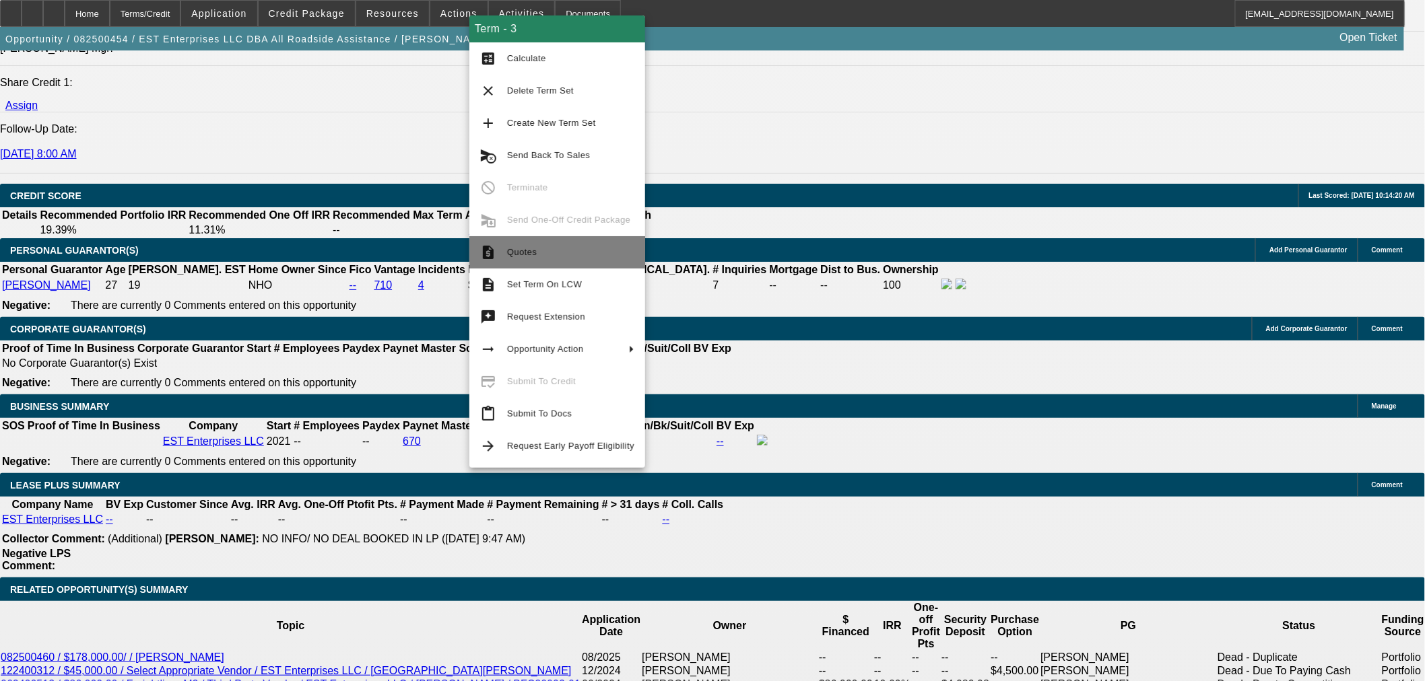
click at [545, 250] on span "Quotes" at bounding box center [570, 252] width 127 height 16
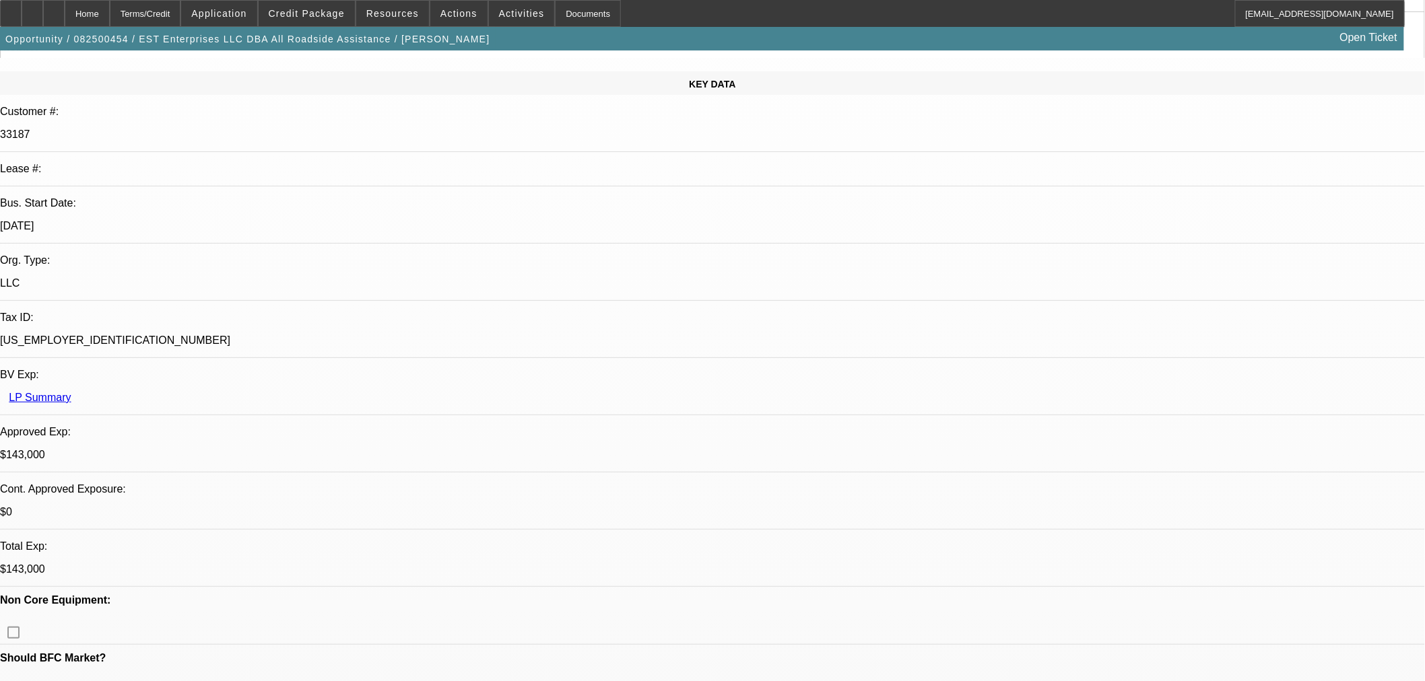
scroll to position [224, 0]
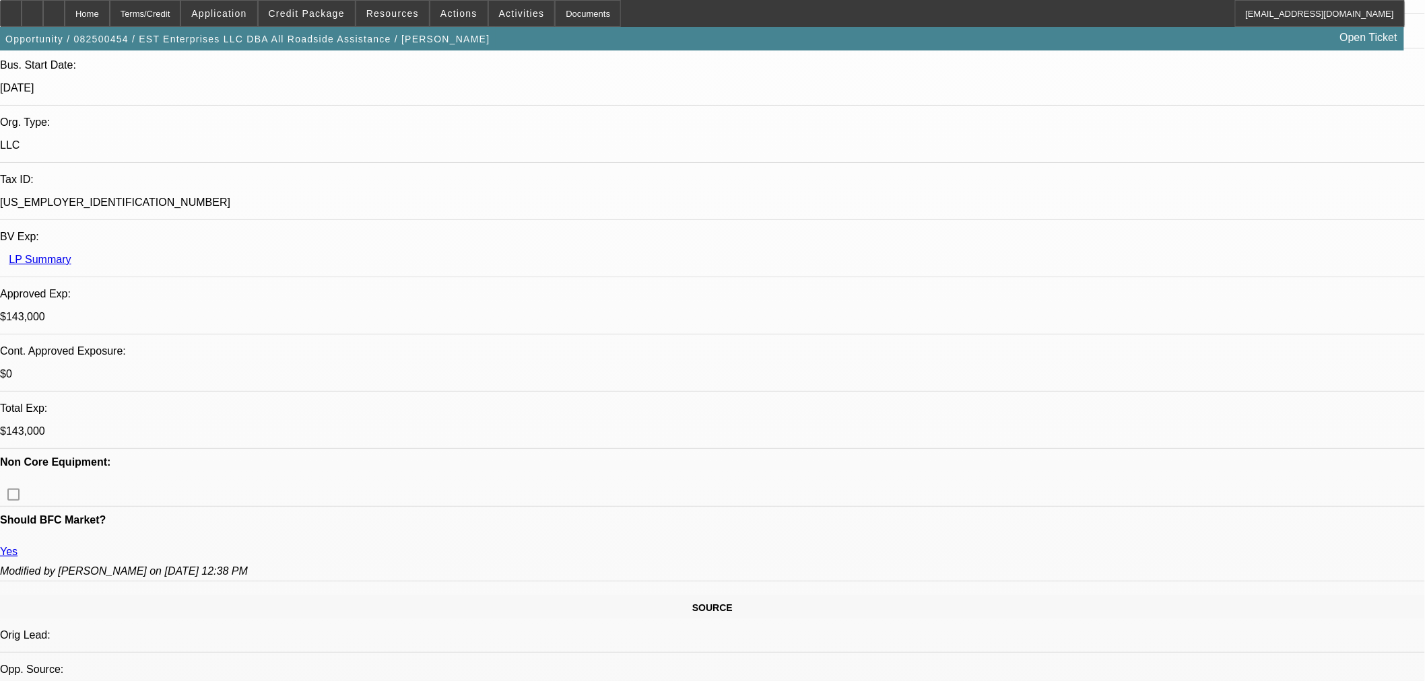
scroll to position [374, 0]
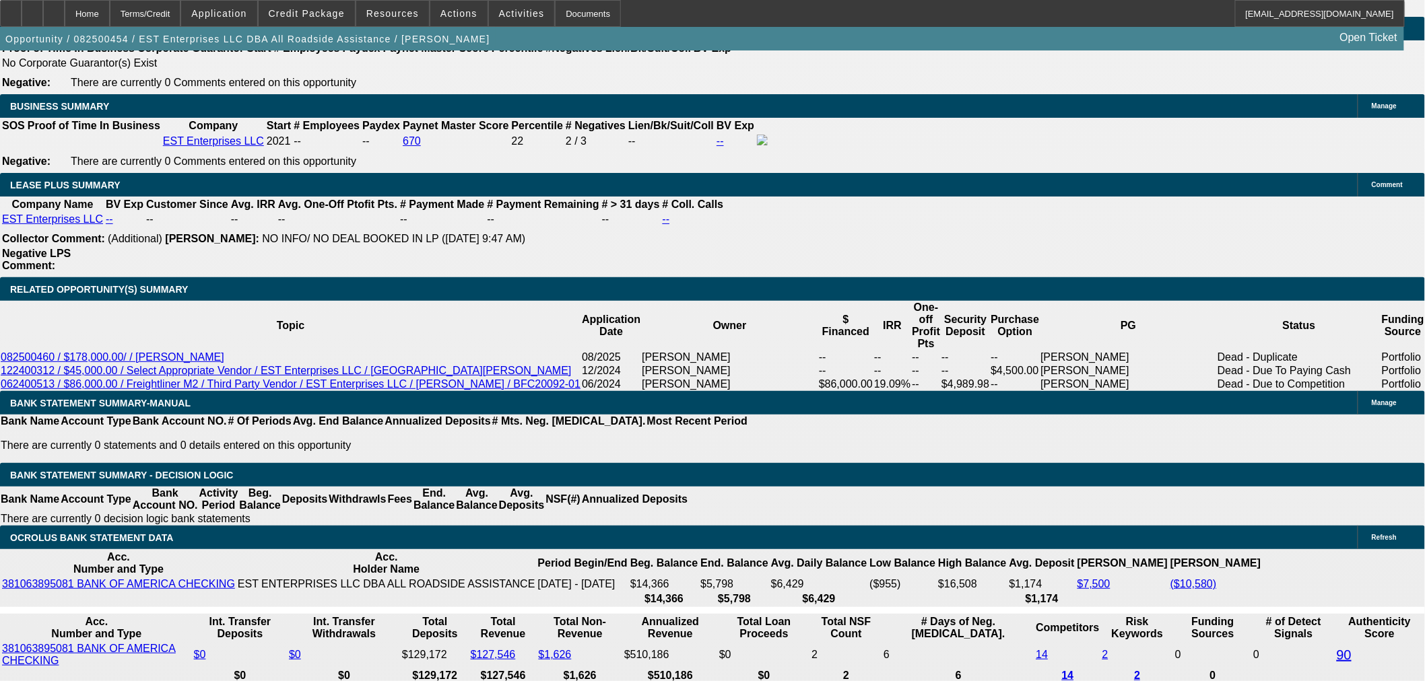
scroll to position [2095, 0]
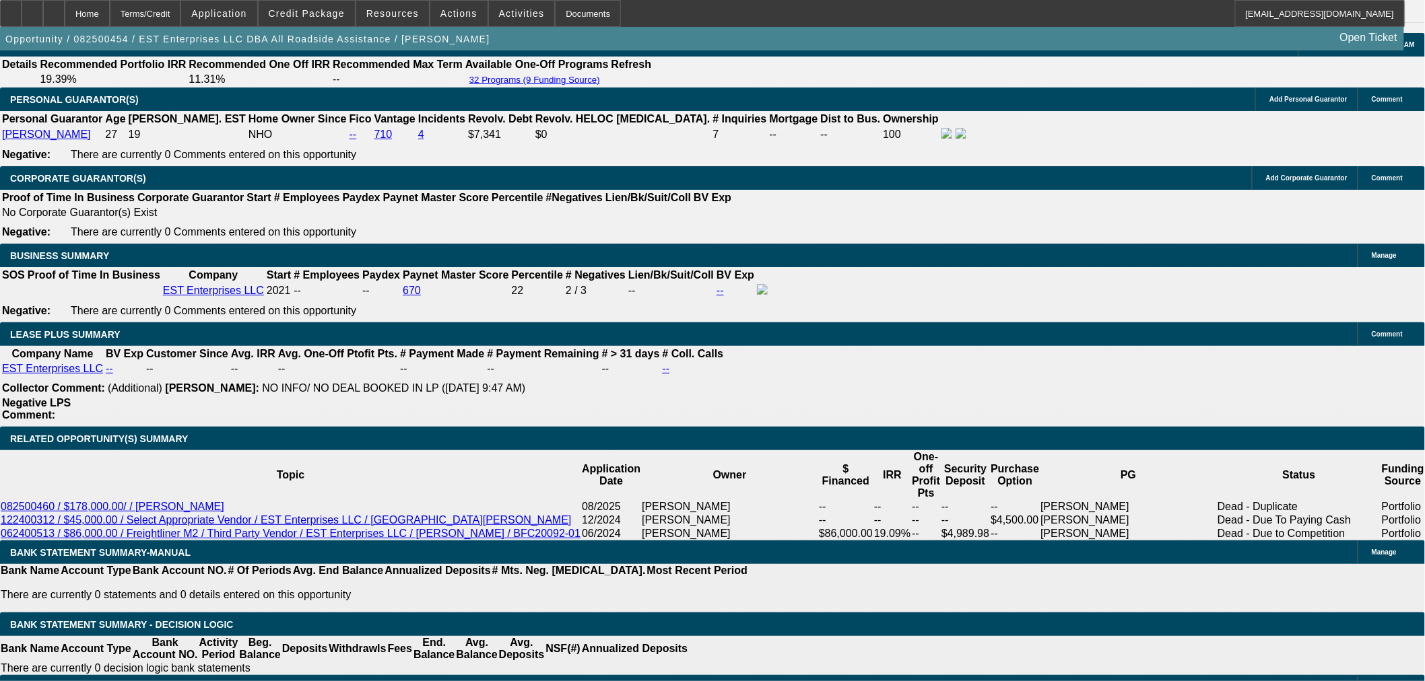
scroll to position [1870, 0]
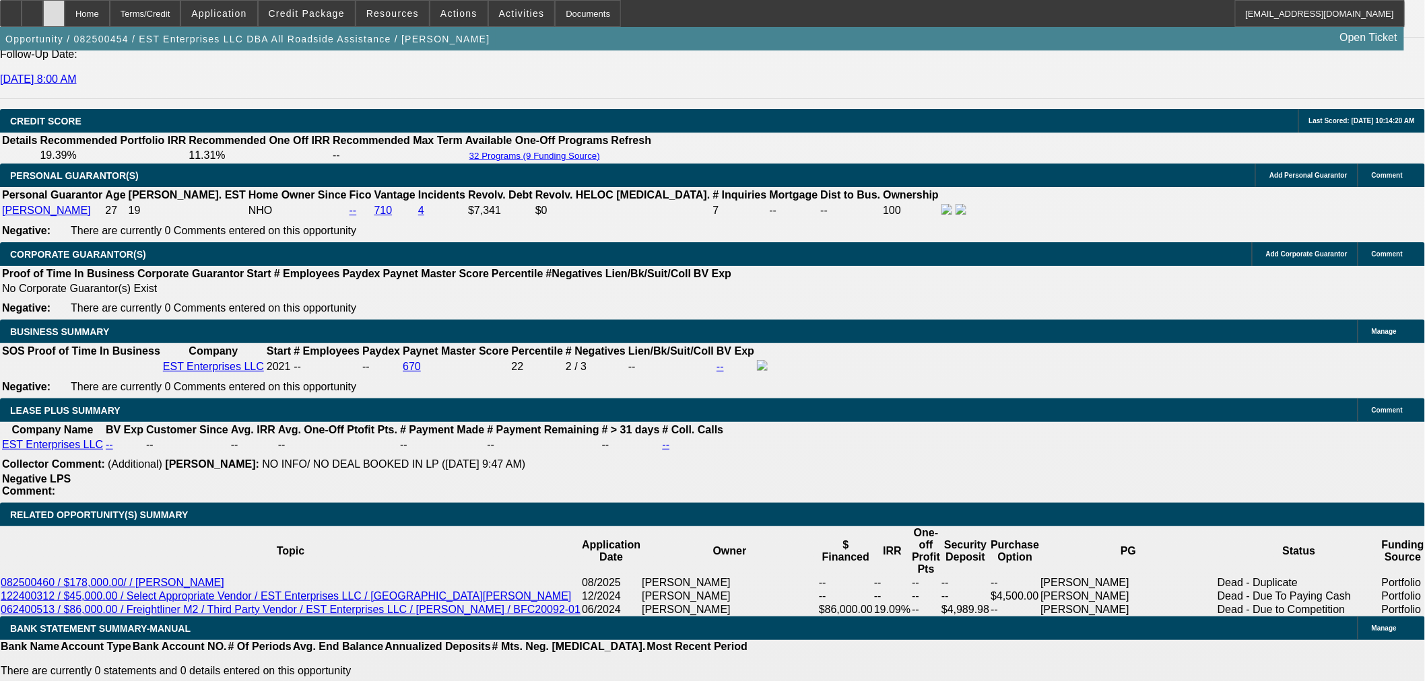
click at [65, 19] on div at bounding box center [54, 13] width 22 height 27
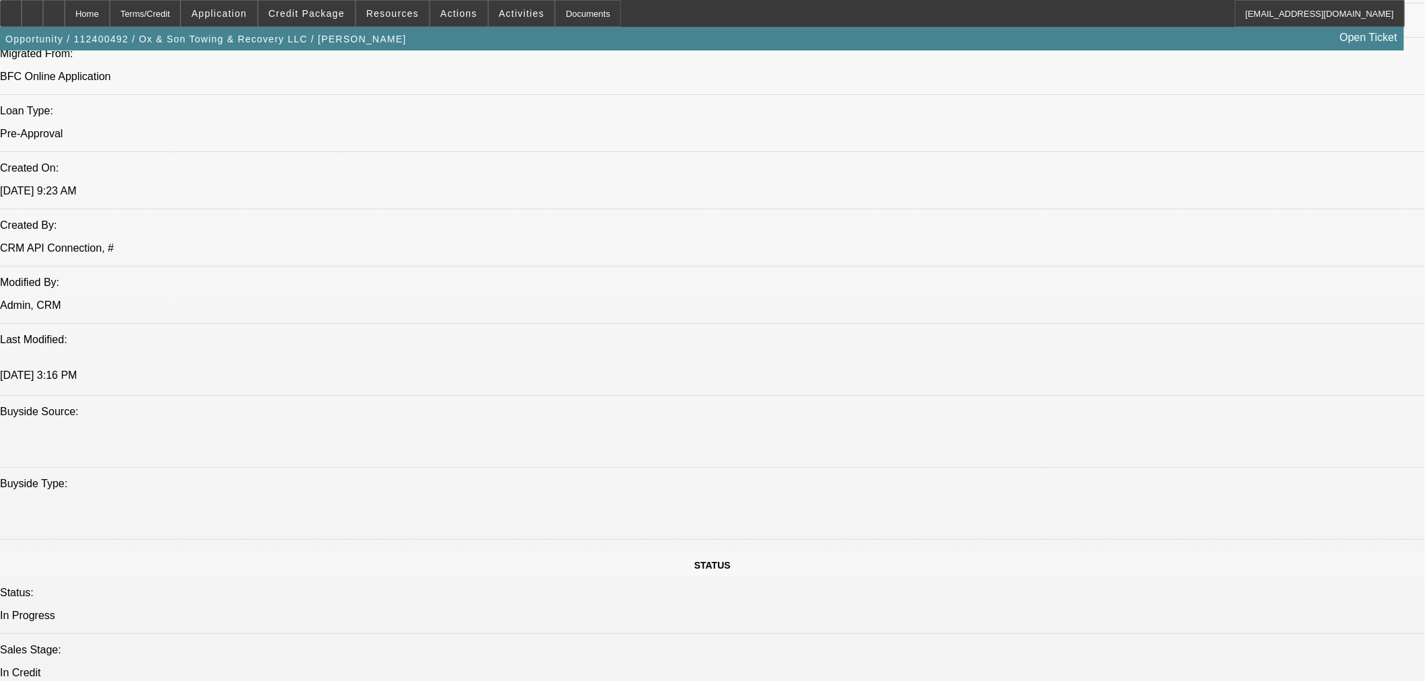
select select "0"
select select "3"
select select "0"
select select "6"
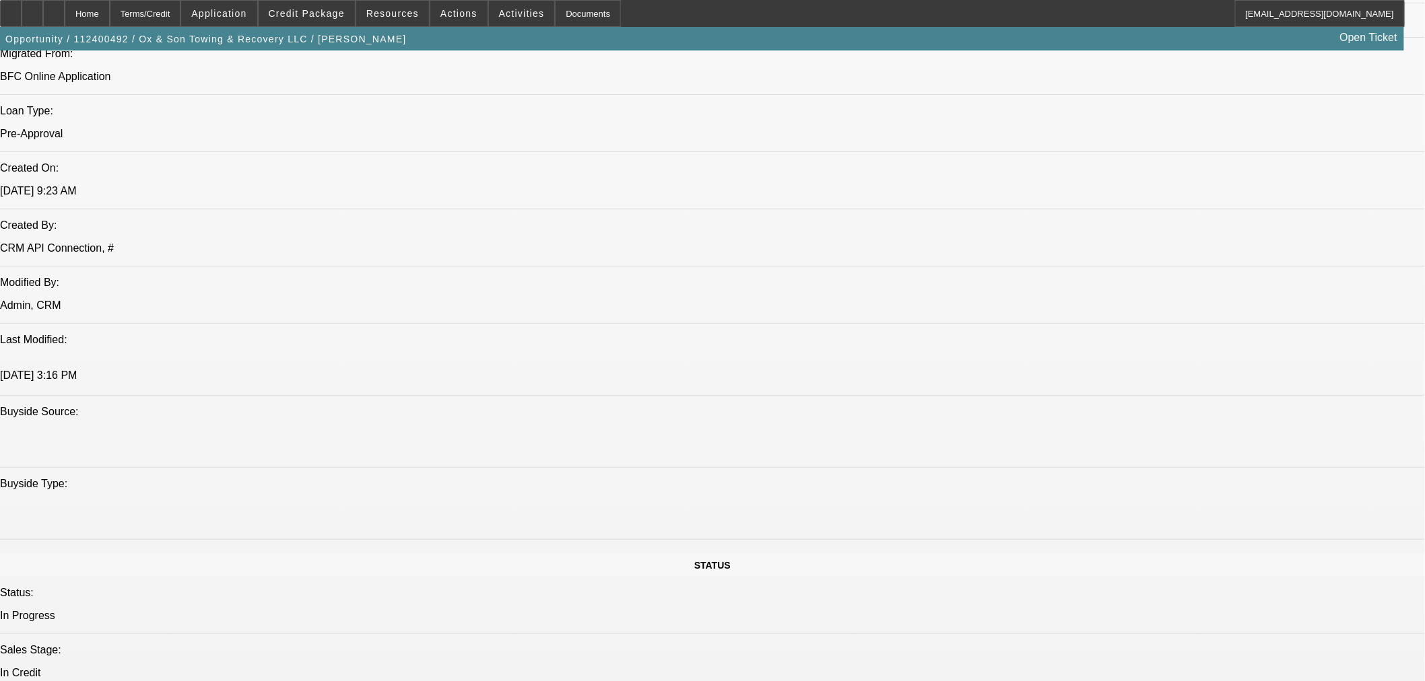
select select "0"
select select "3"
select select "0"
select select "6"
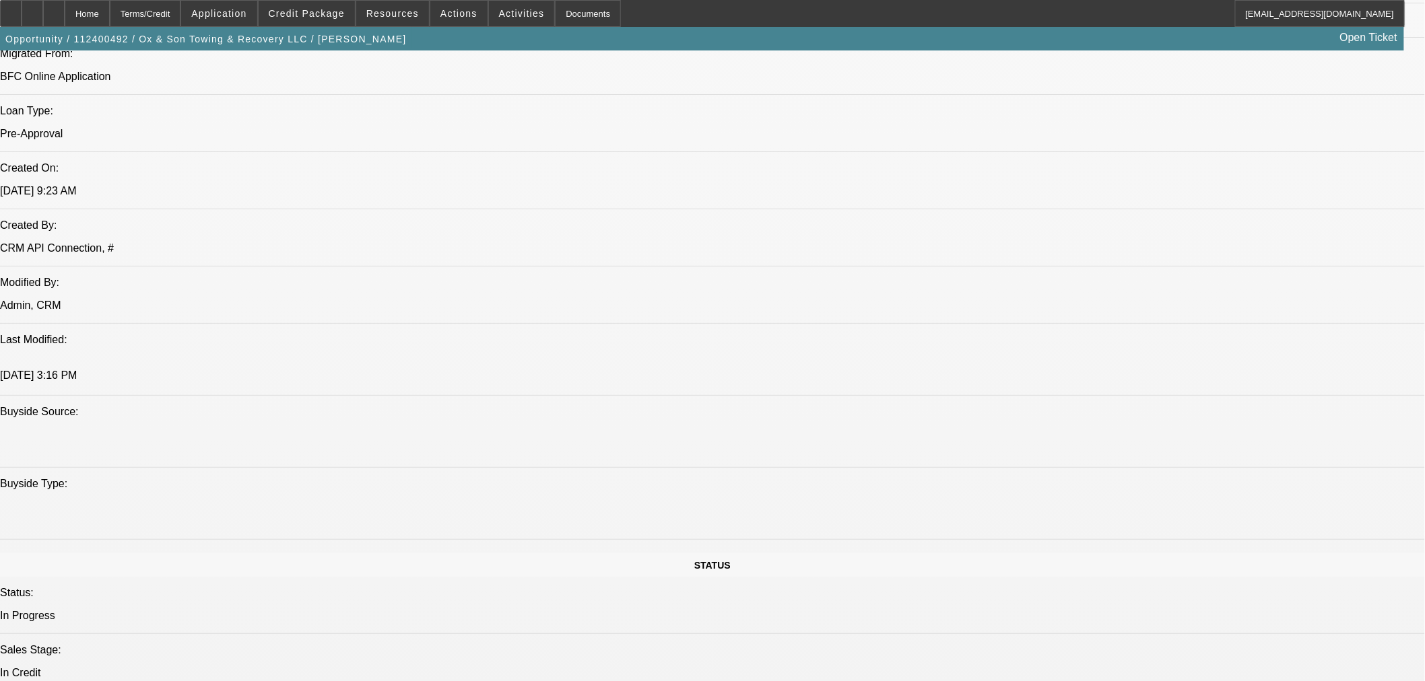
select select "0"
select select "3"
select select "0"
select select "6"
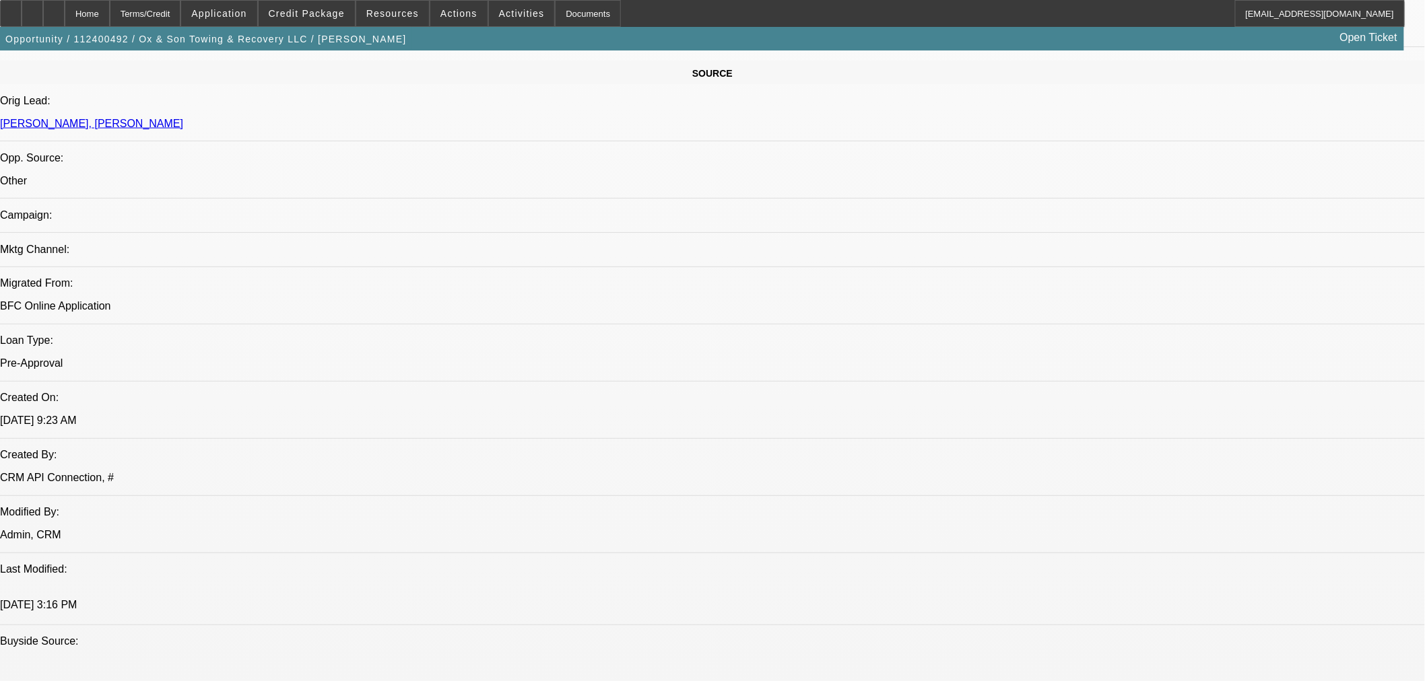
scroll to position [428, 0]
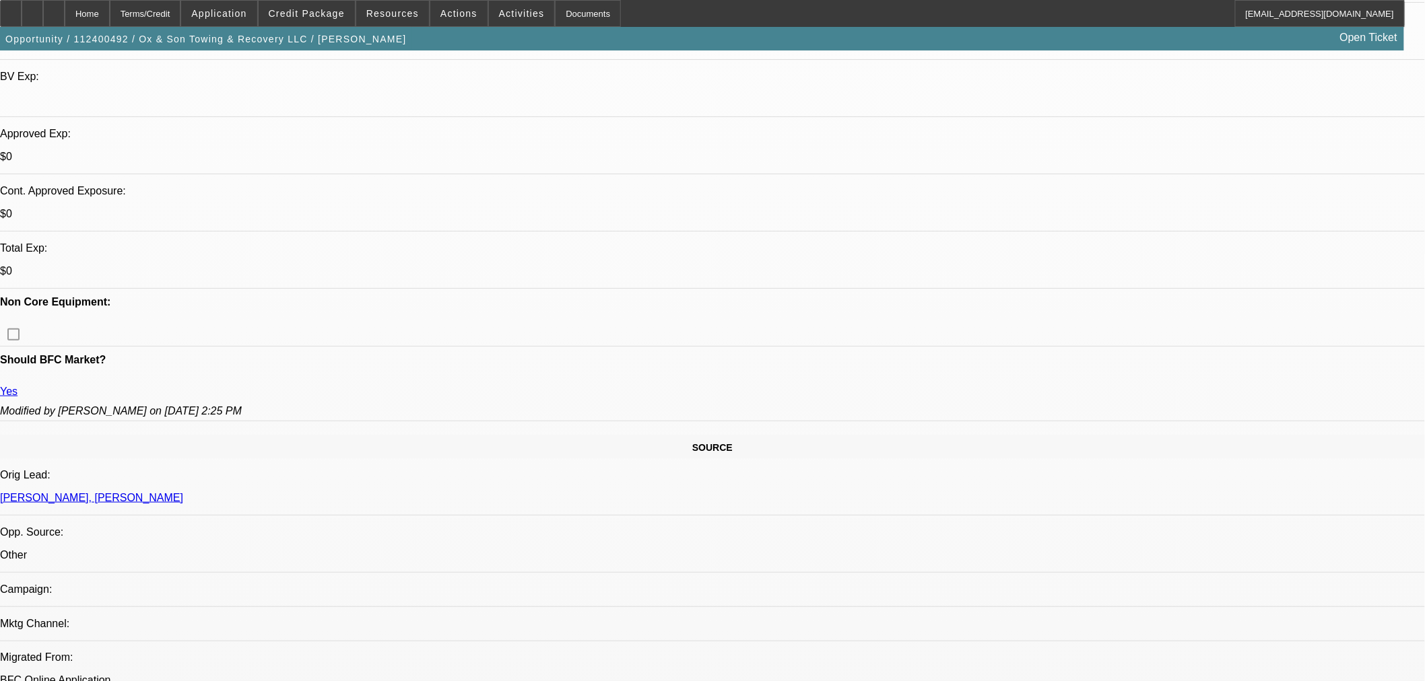
click at [343, 15] on span "Credit Package" at bounding box center [307, 13] width 76 height 11
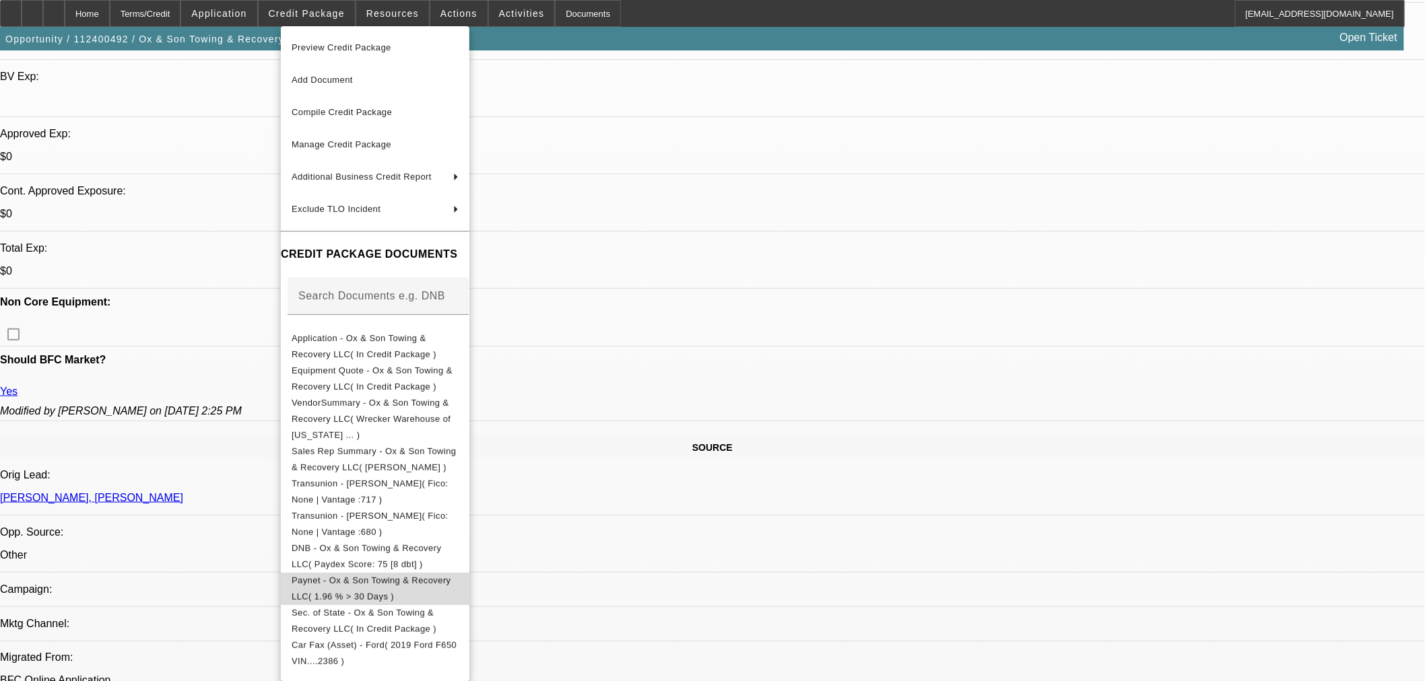
click at [459, 580] on span "Paynet - Ox & Son Towing & Recovery LLC( 1.96 % > 30 Days )" at bounding box center [375, 588] width 167 height 32
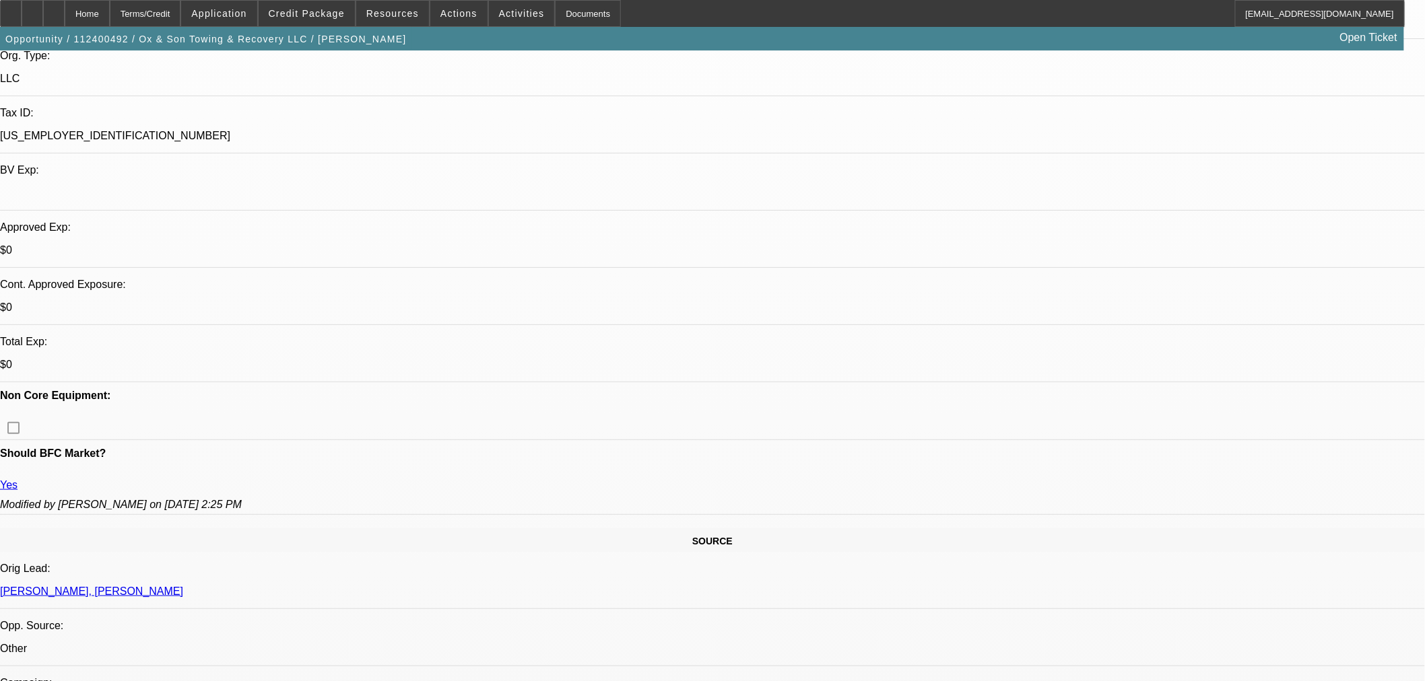
scroll to position [353, 0]
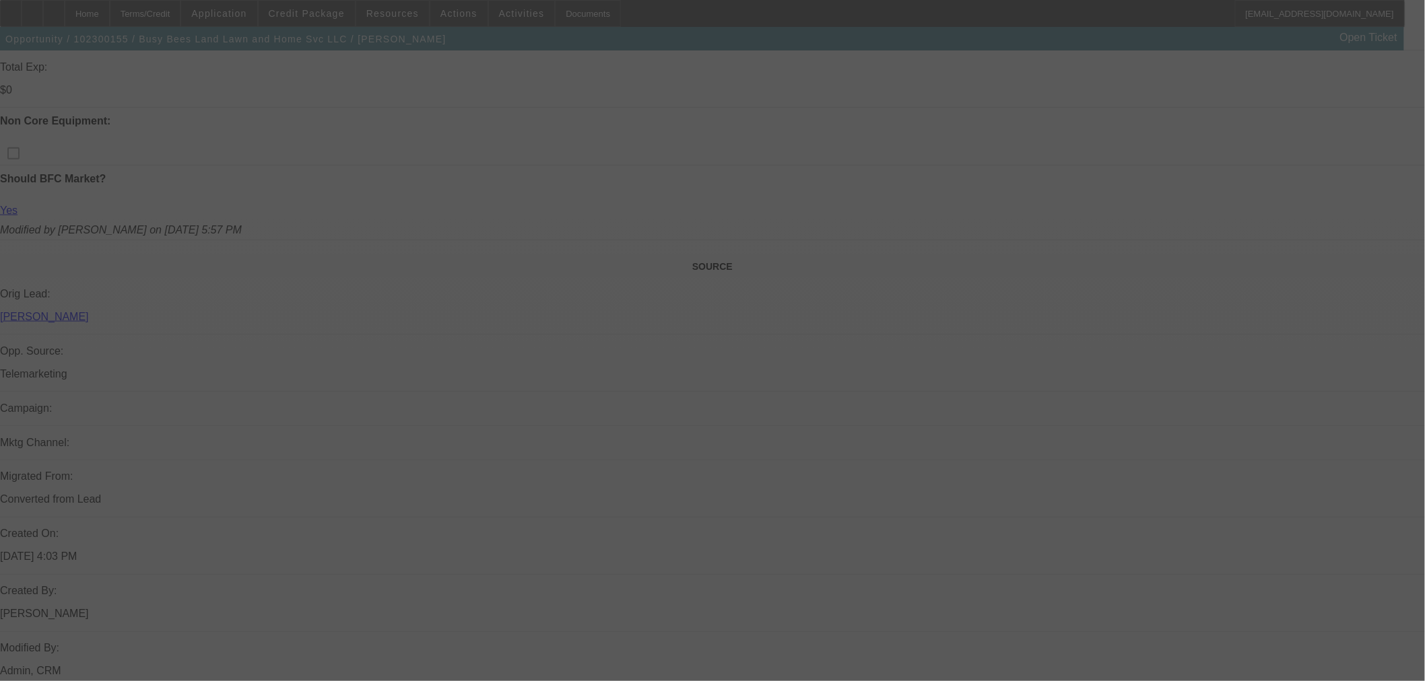
scroll to position [448, 0]
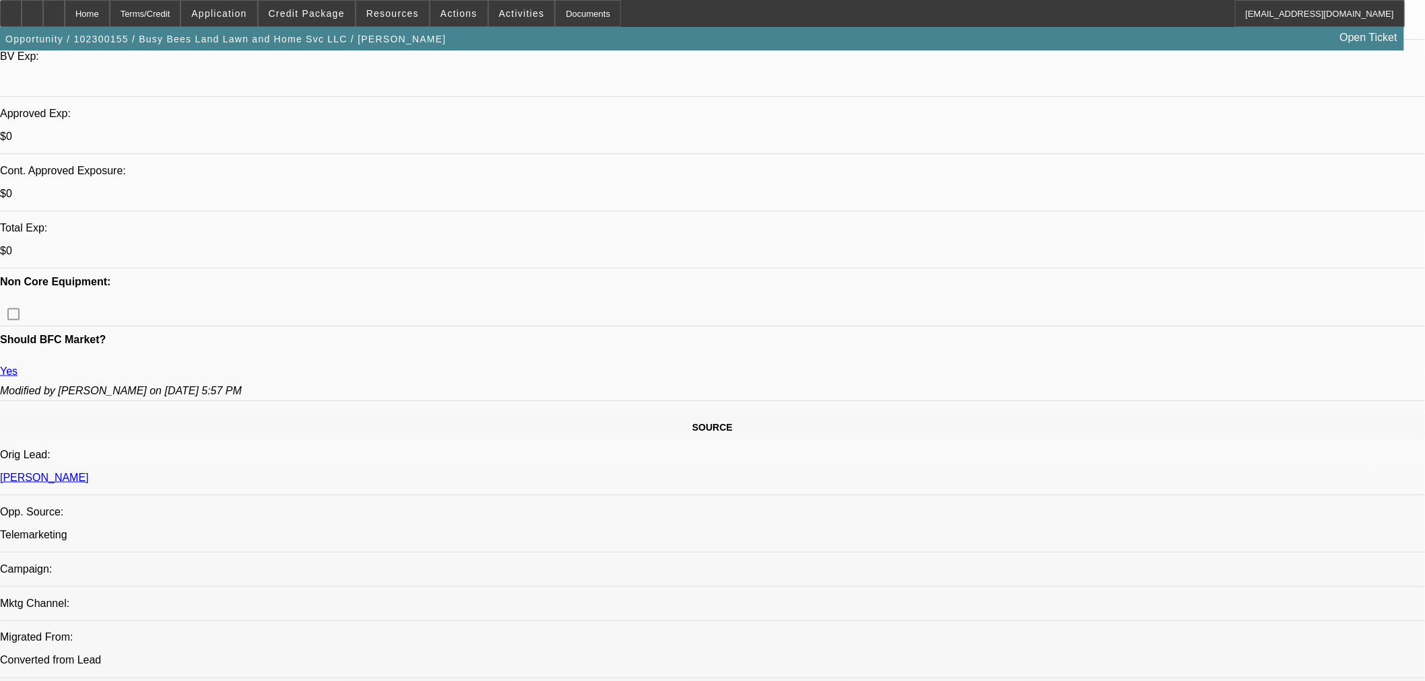
select select "0"
select select "2"
select select "0.1"
select select "4"
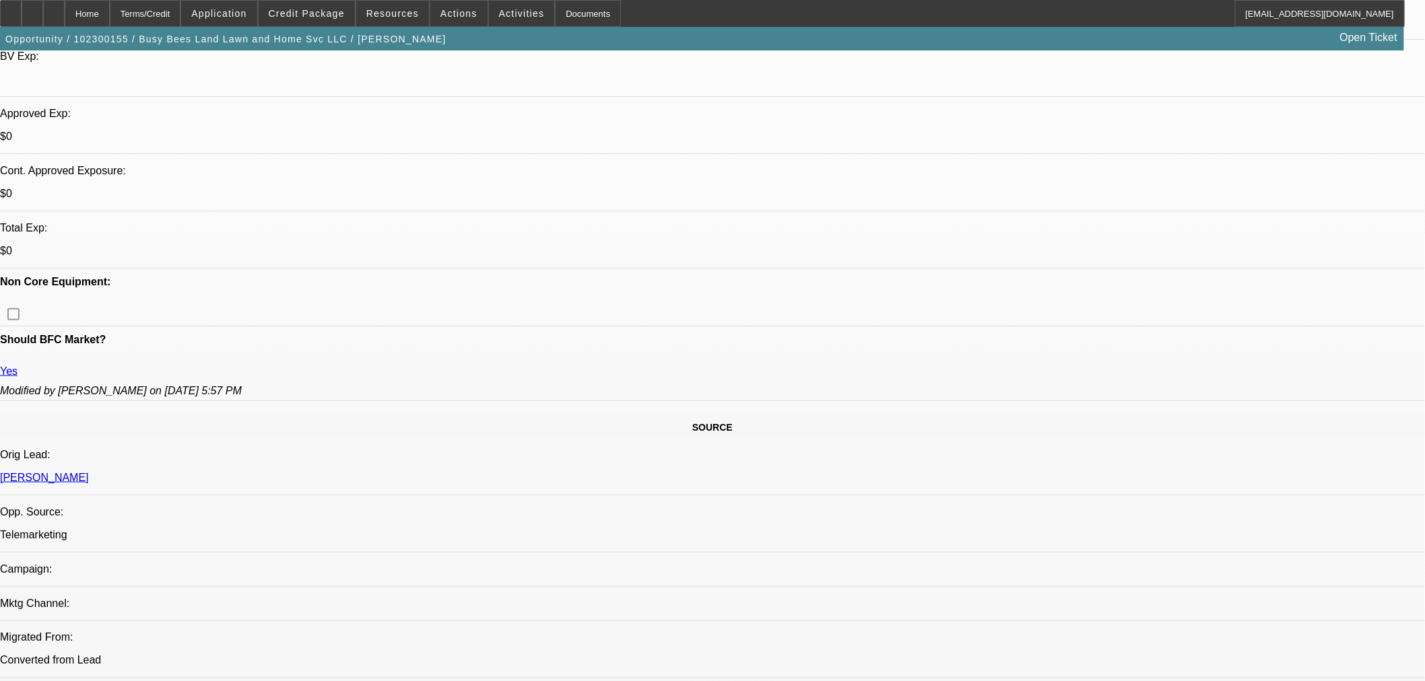
select select "0"
select select "2"
select select "0.1"
select select "4"
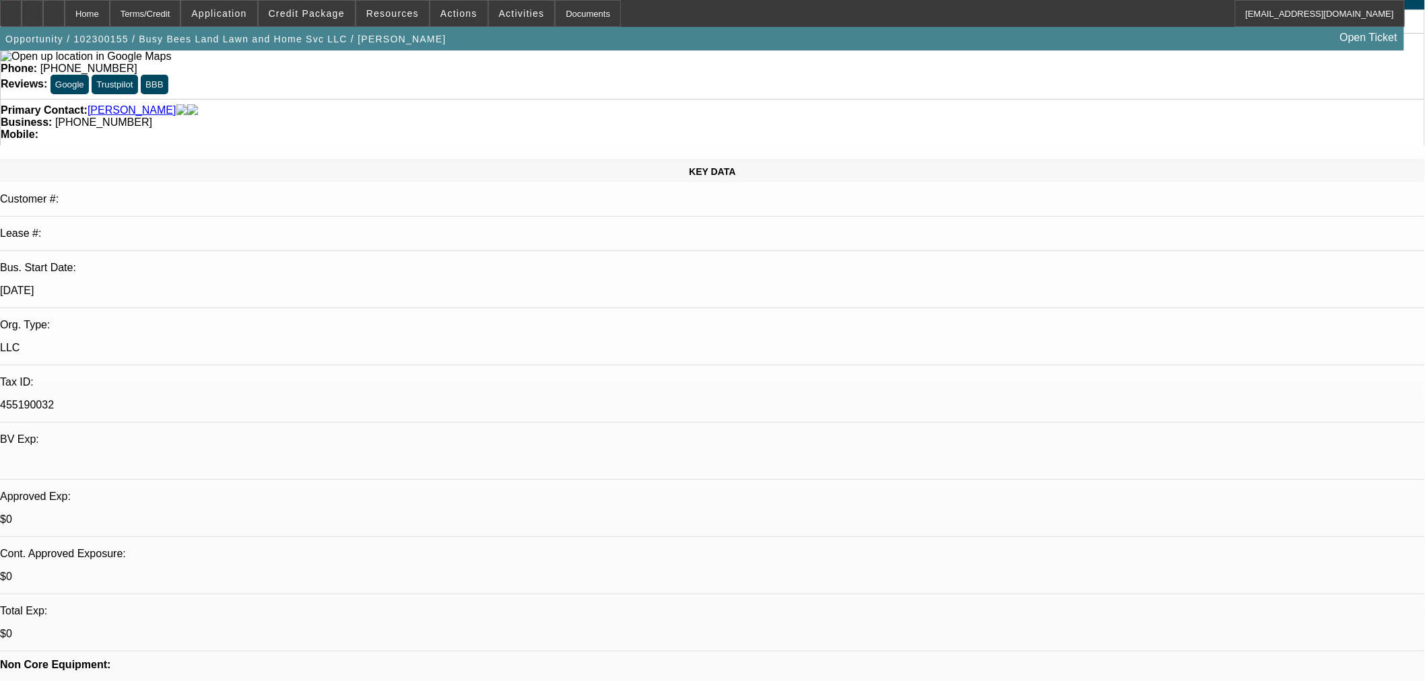
scroll to position [0, 0]
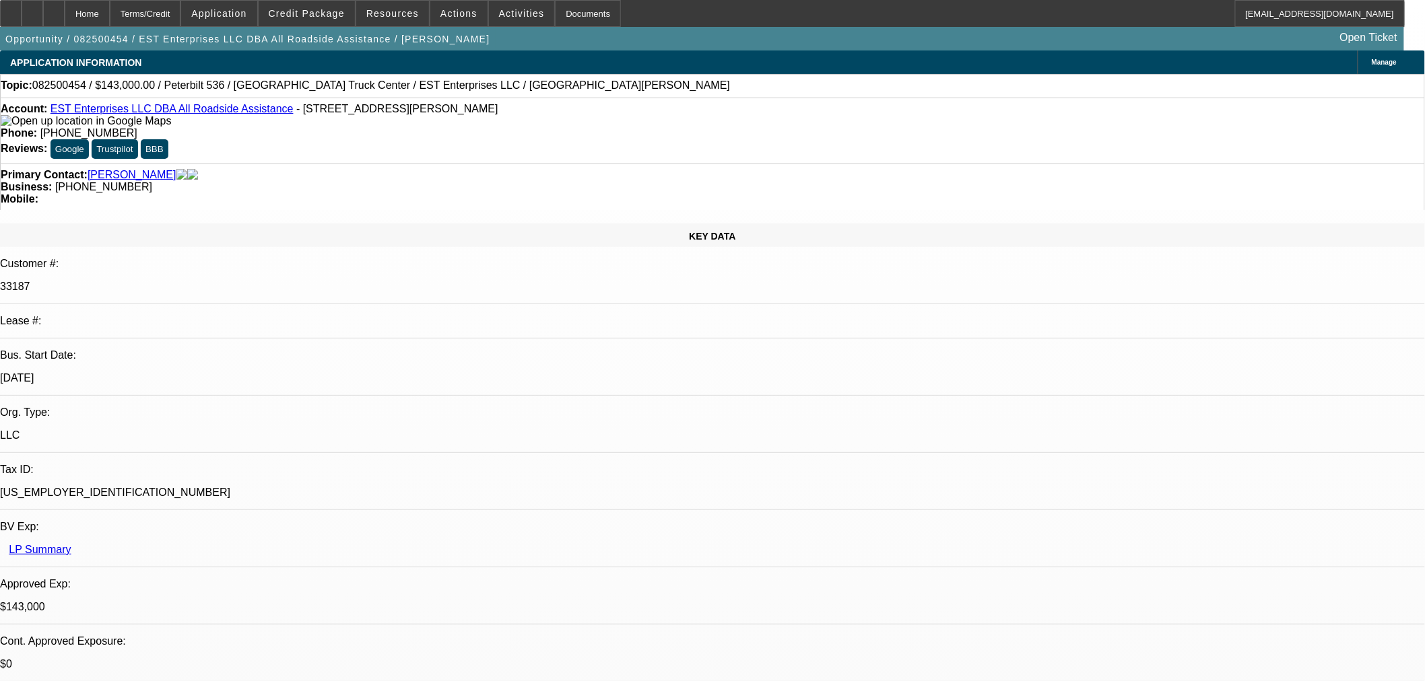
select select "0"
select select "6"
select select "0"
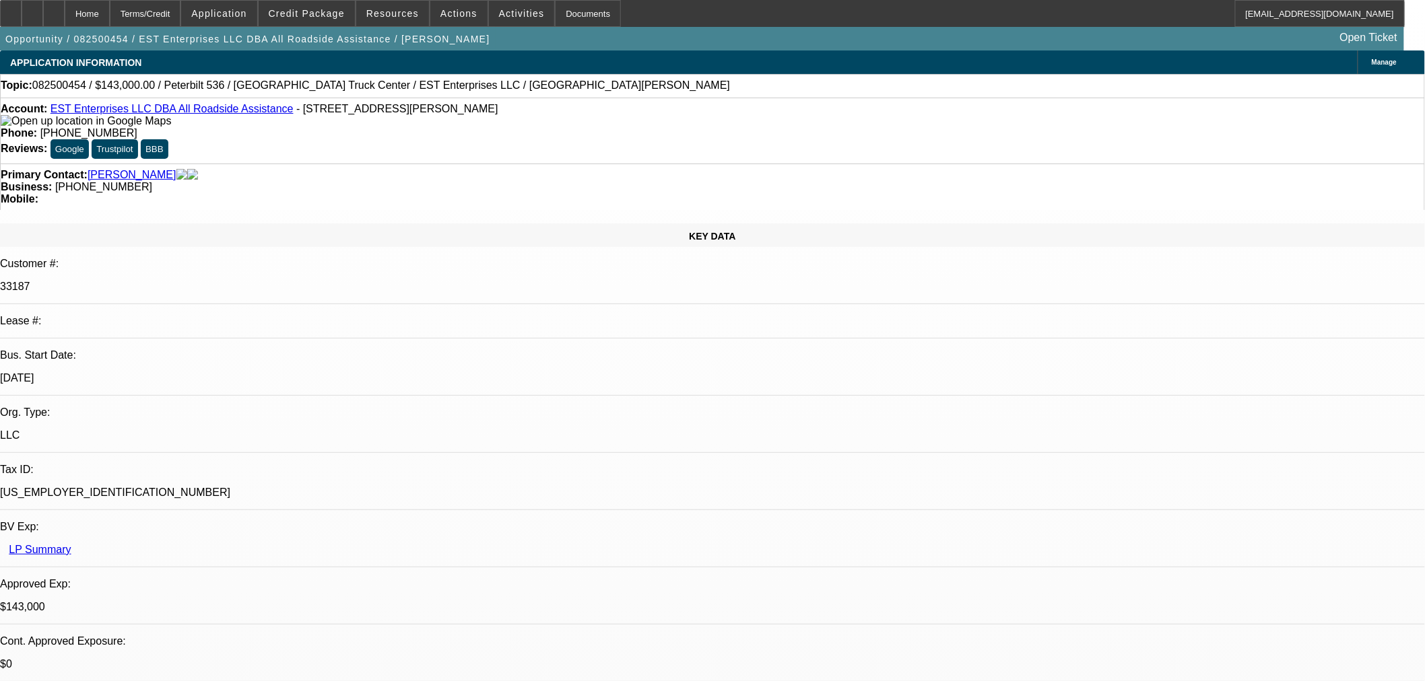
select select "2"
select select "0"
select select "6"
select select "0"
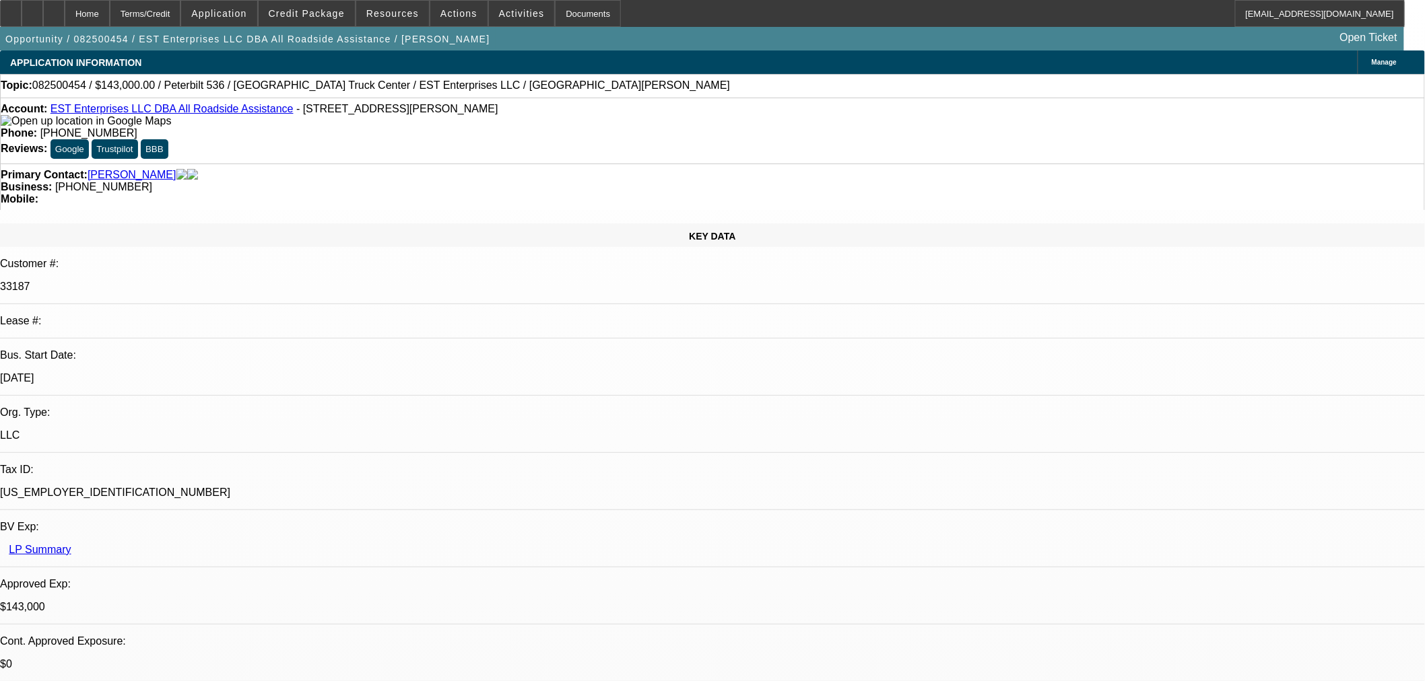
select select "2"
select select "0.1"
select select "4"
select select "0.1"
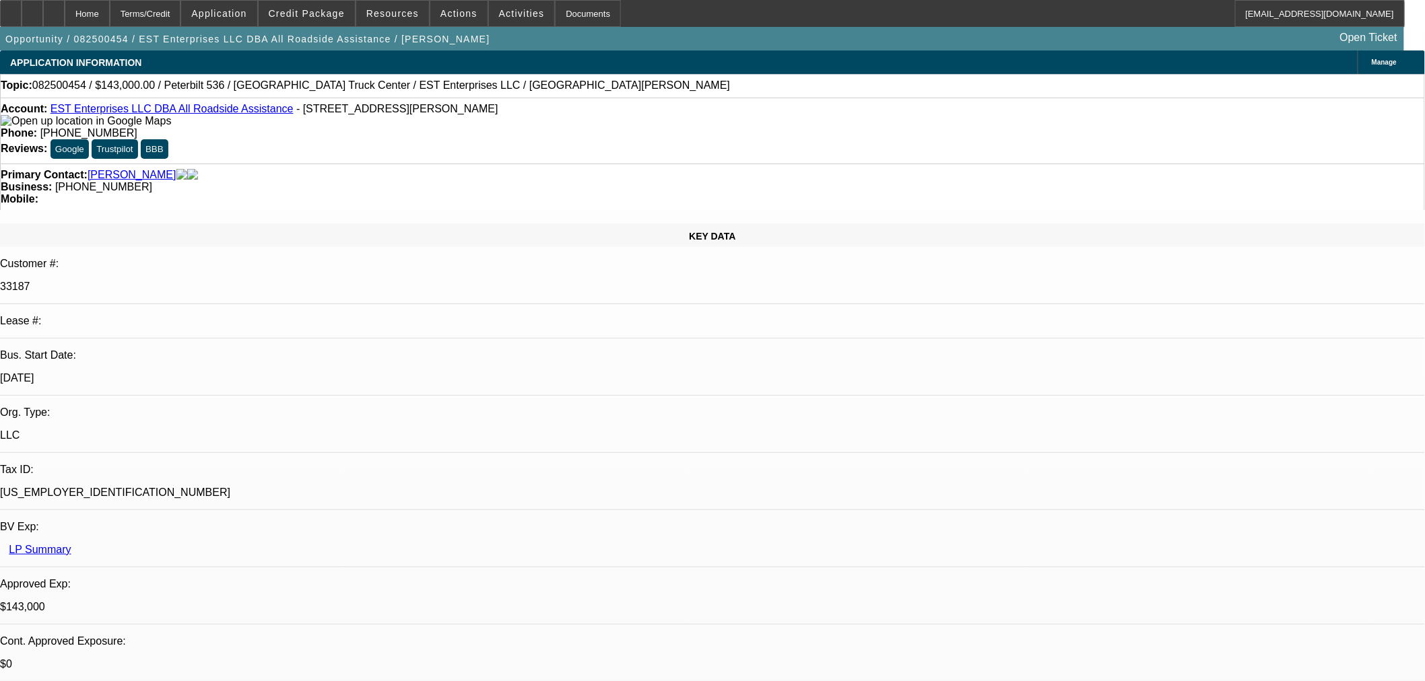
select select "2"
select select "0.1"
select select "4"
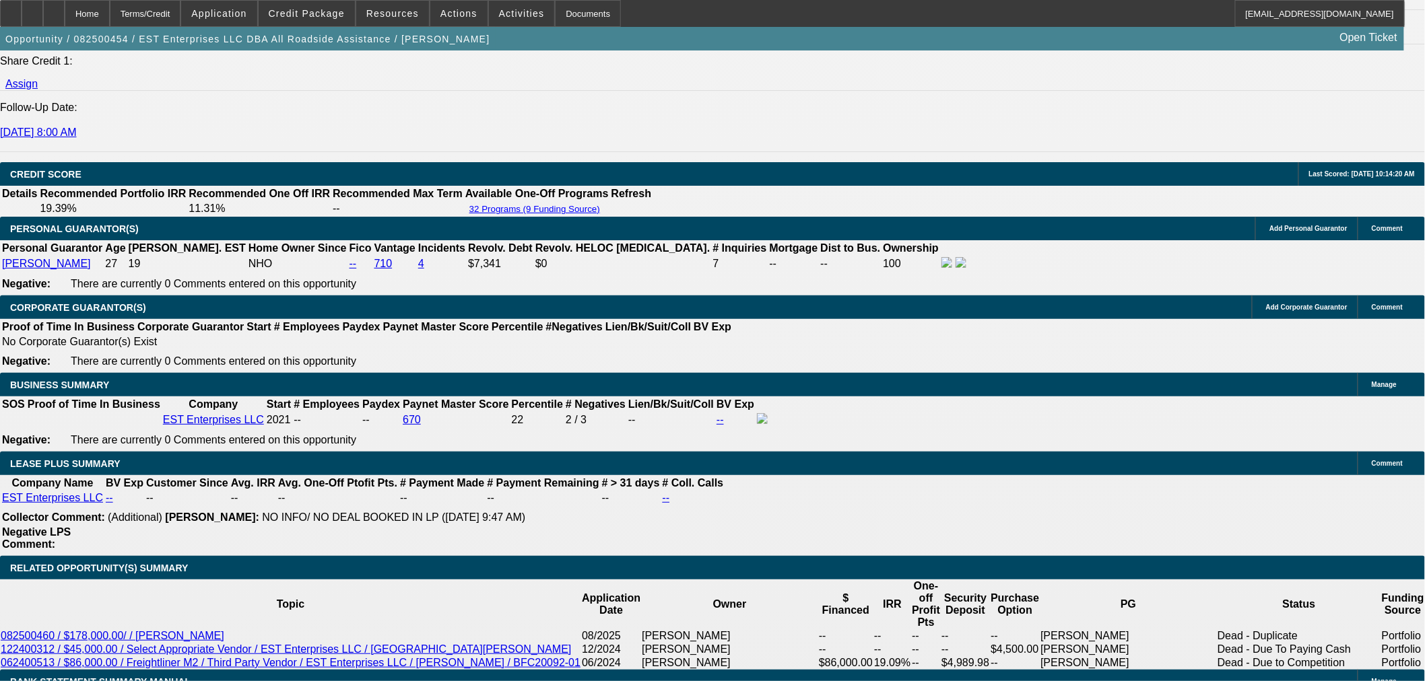
scroll to position [1945, 0]
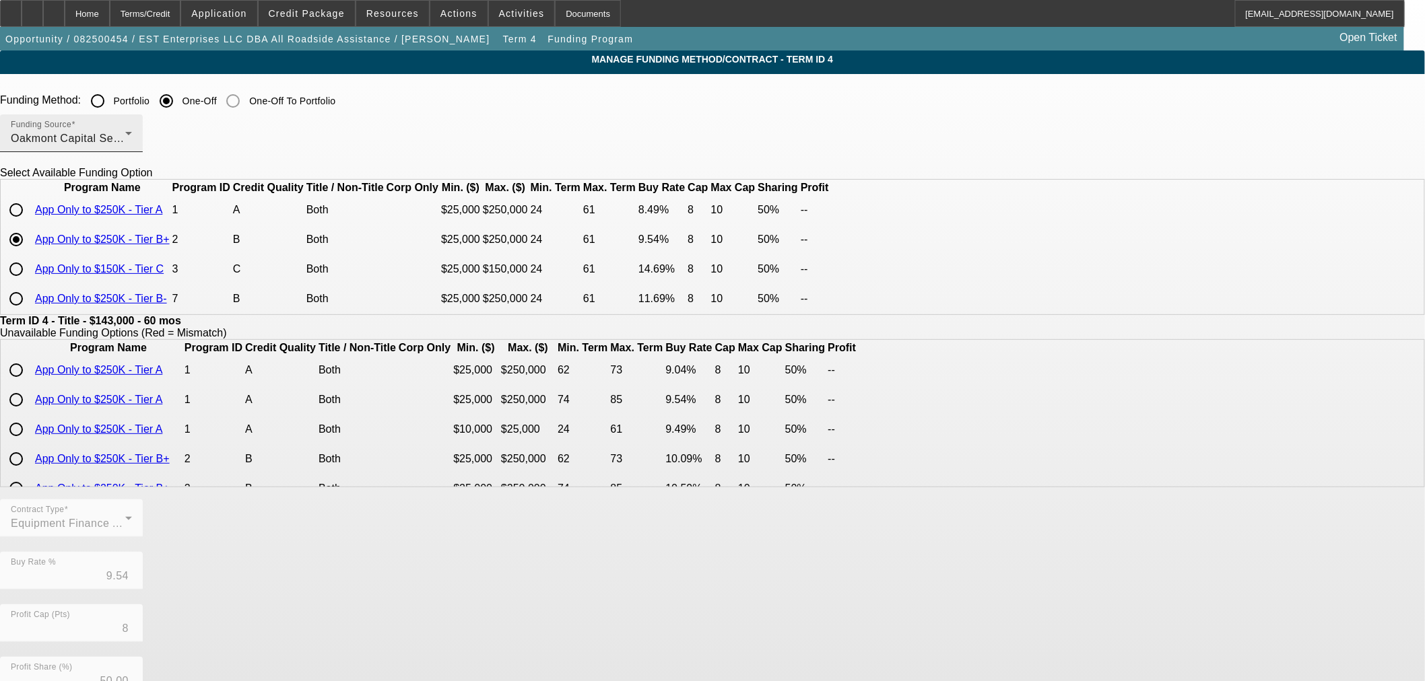
click at [125, 133] on div "Oakmont Capital Services" at bounding box center [68, 139] width 114 height 16
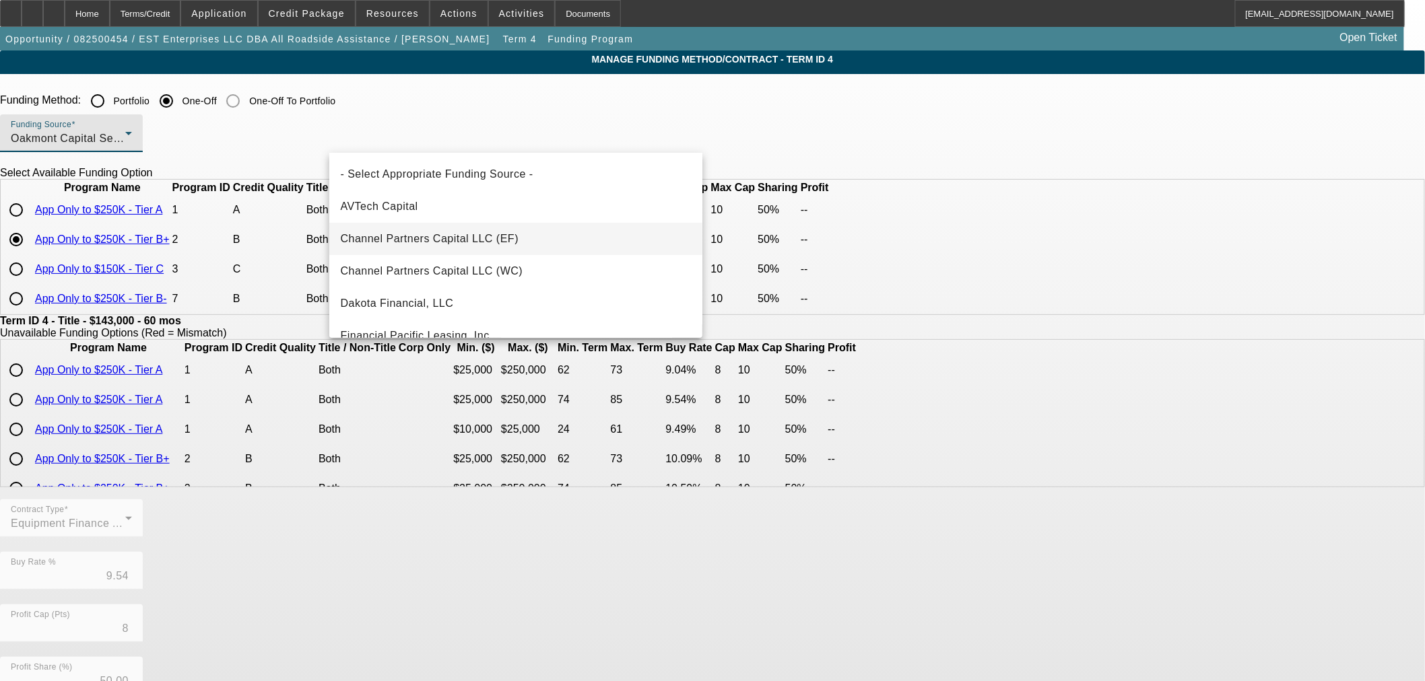
click at [372, 232] on span "Channel Partners Capital LLC (EF)" at bounding box center [429, 239] width 178 height 16
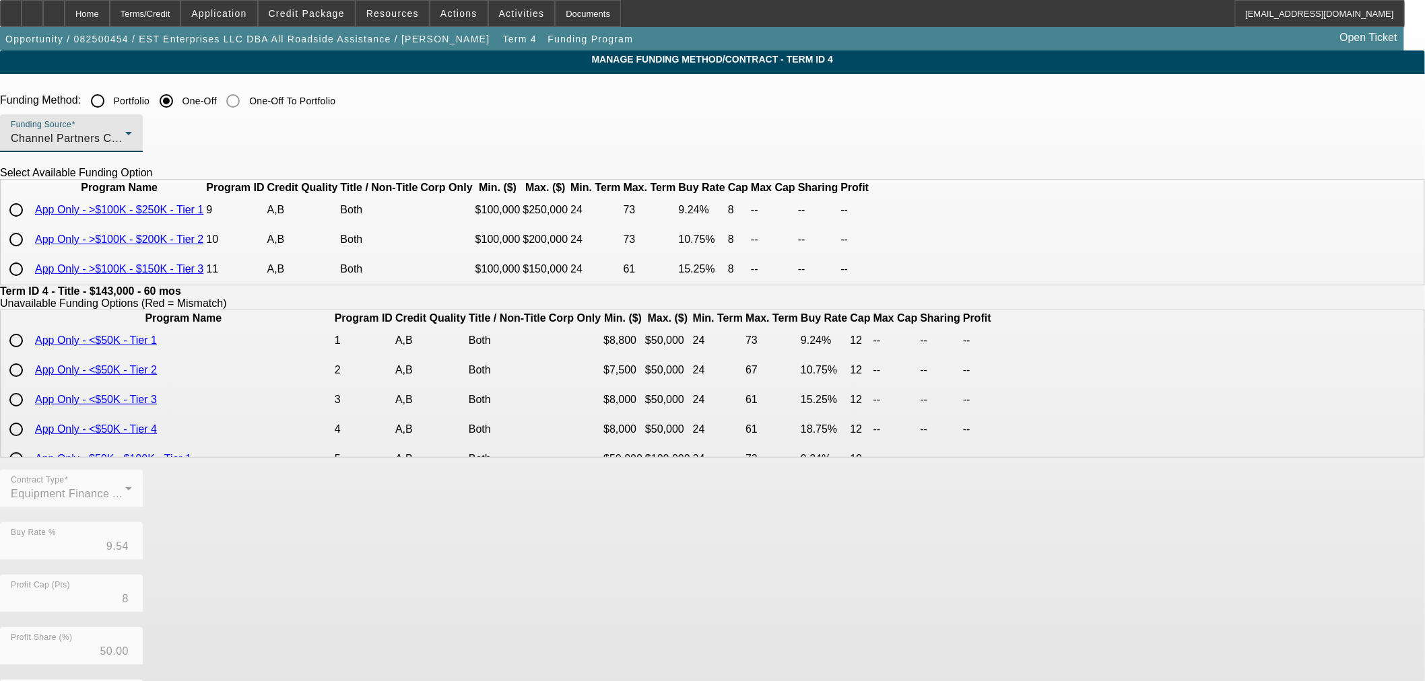
click at [30, 224] on input "radio" at bounding box center [16, 210] width 27 height 27
radio input "true"
type input "9.24"
